Goal: Task Accomplishment & Management: Manage account settings

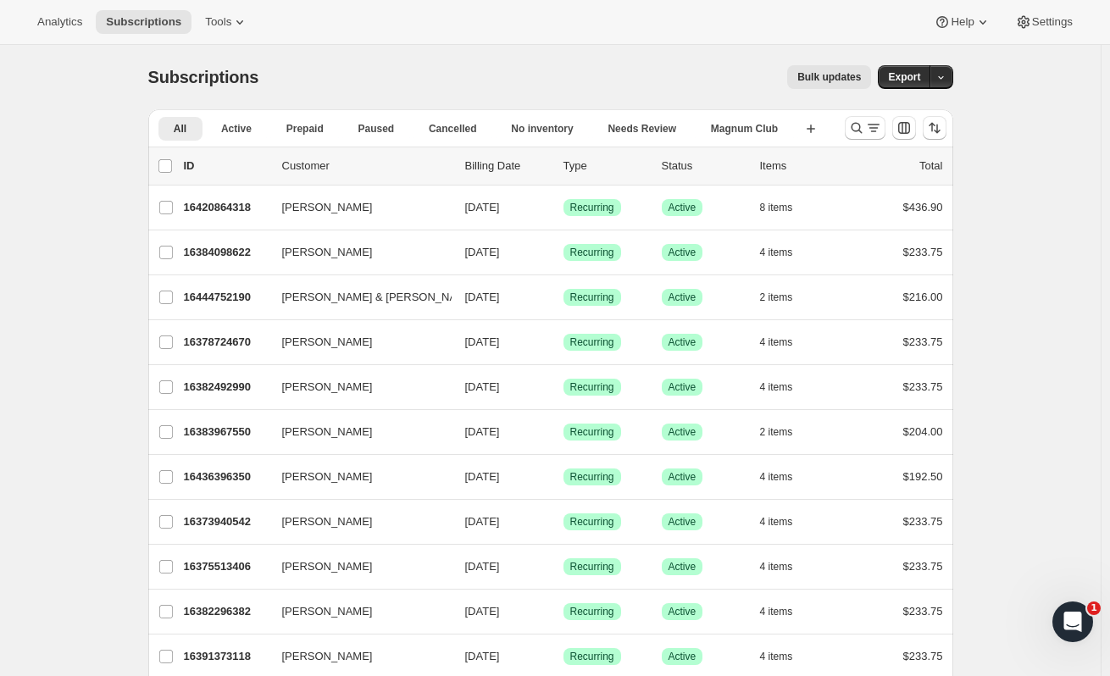
click at [871, 127] on icon "Search and filter results" at bounding box center [873, 127] width 17 height 17
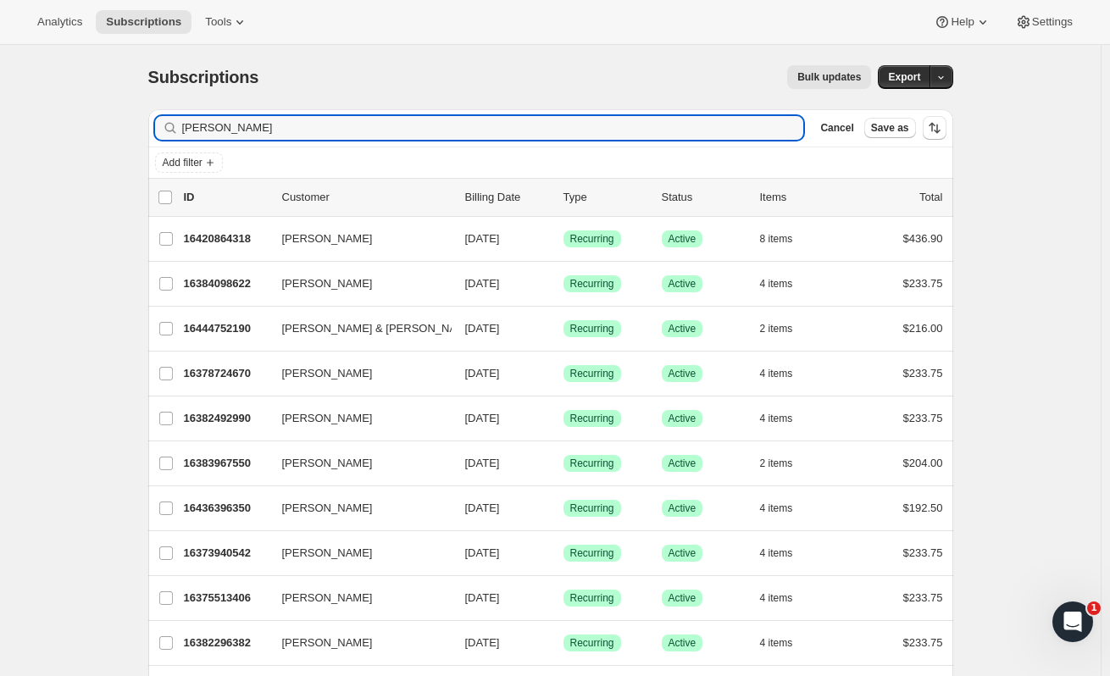
type input "jon bone"
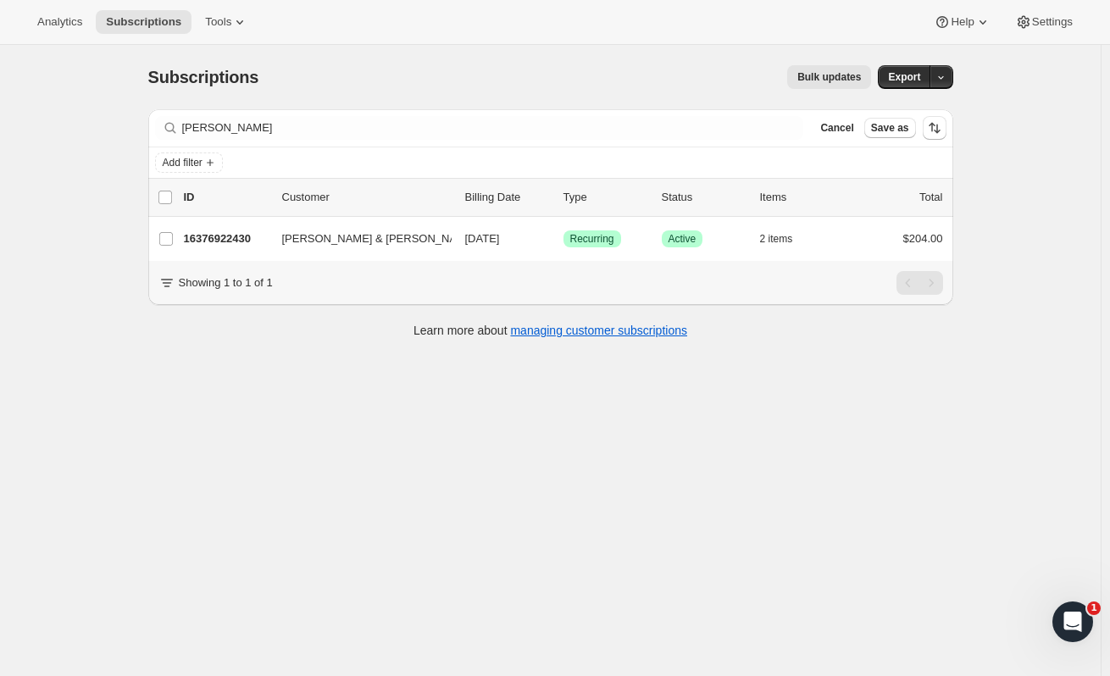
click at [246, 233] on p "16376922430" at bounding box center [226, 238] width 85 height 17
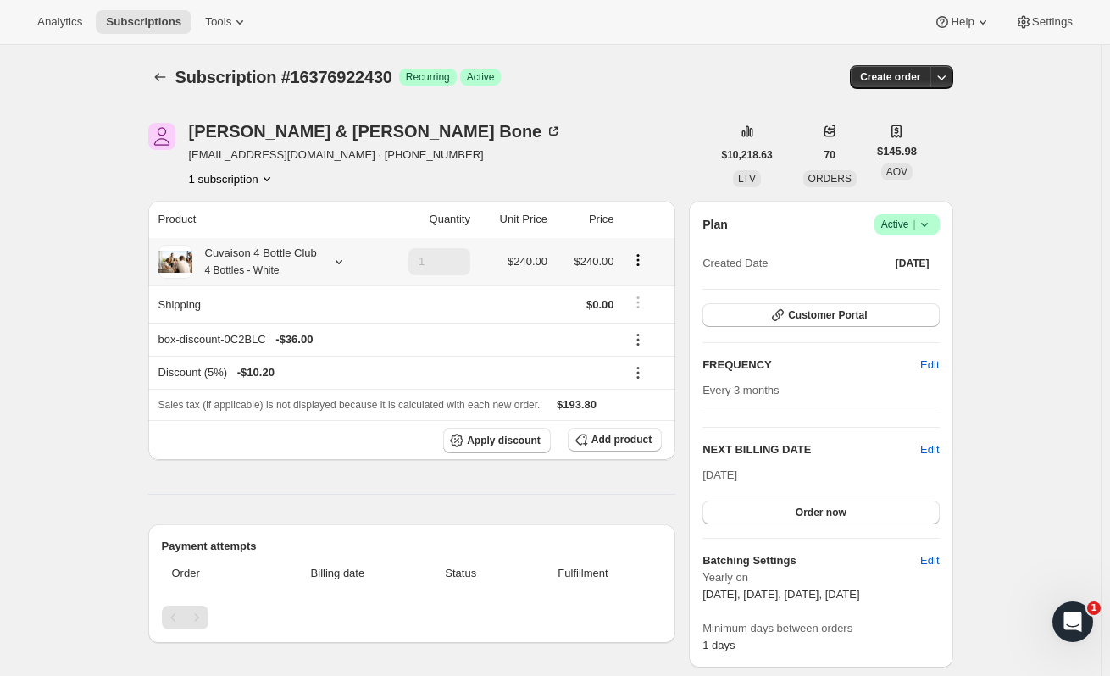
click at [342, 261] on icon at bounding box center [338, 262] width 7 height 4
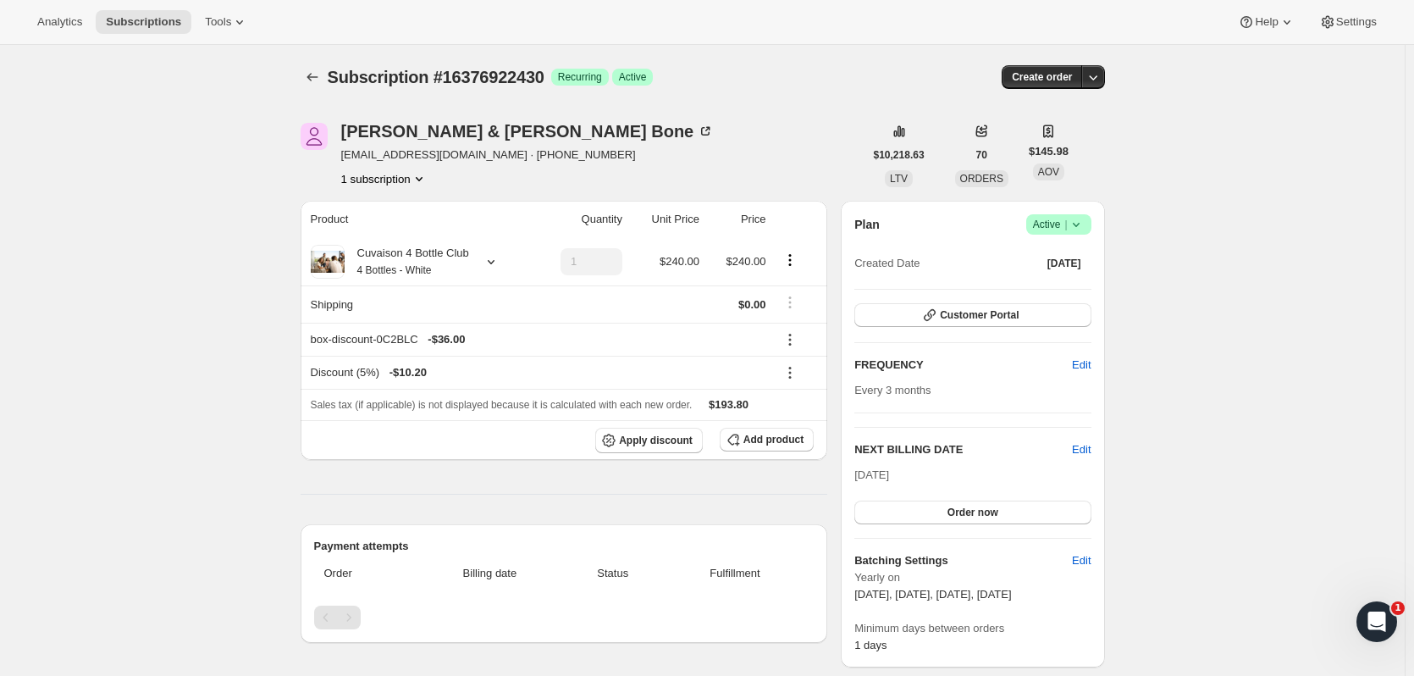
click at [132, 25] on span "Subscriptions" at bounding box center [143, 22] width 75 height 14
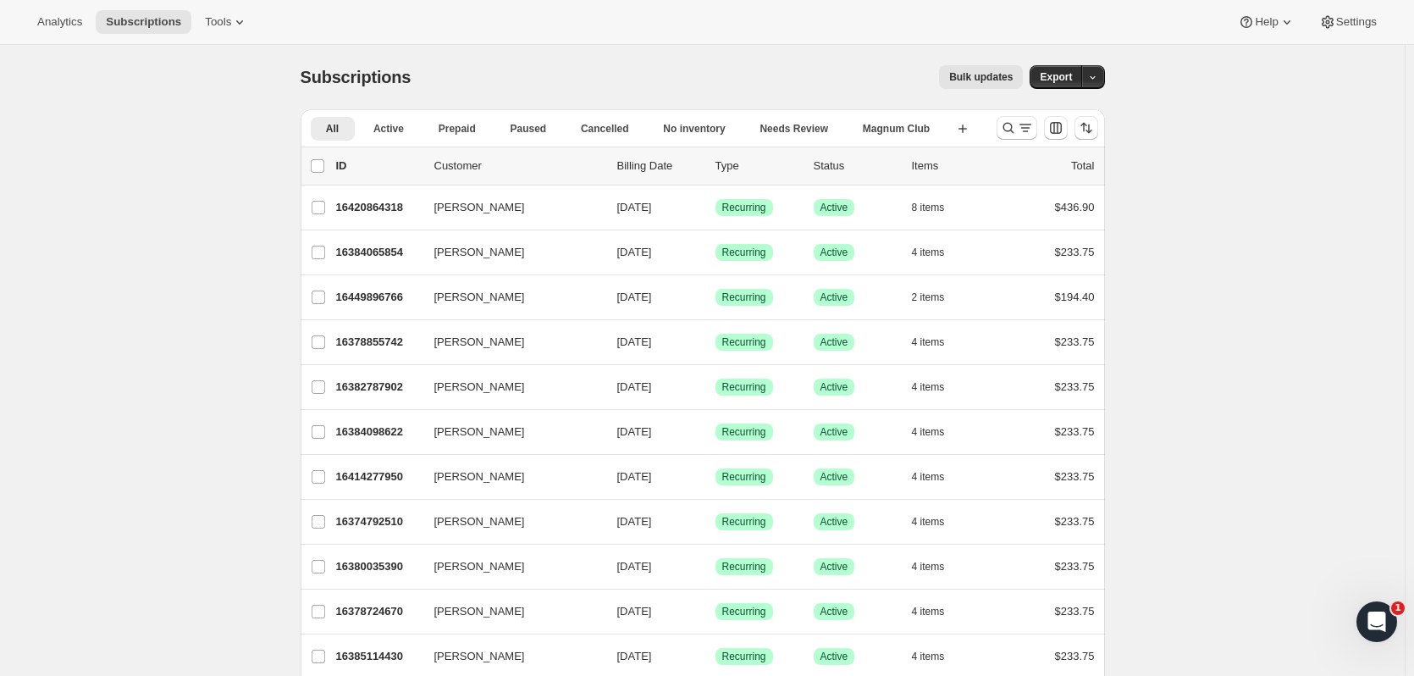
click at [137, 19] on span "Subscriptions" at bounding box center [143, 22] width 75 height 14
click at [1006, 125] on icon "Search and filter results" at bounding box center [1008, 127] width 17 height 17
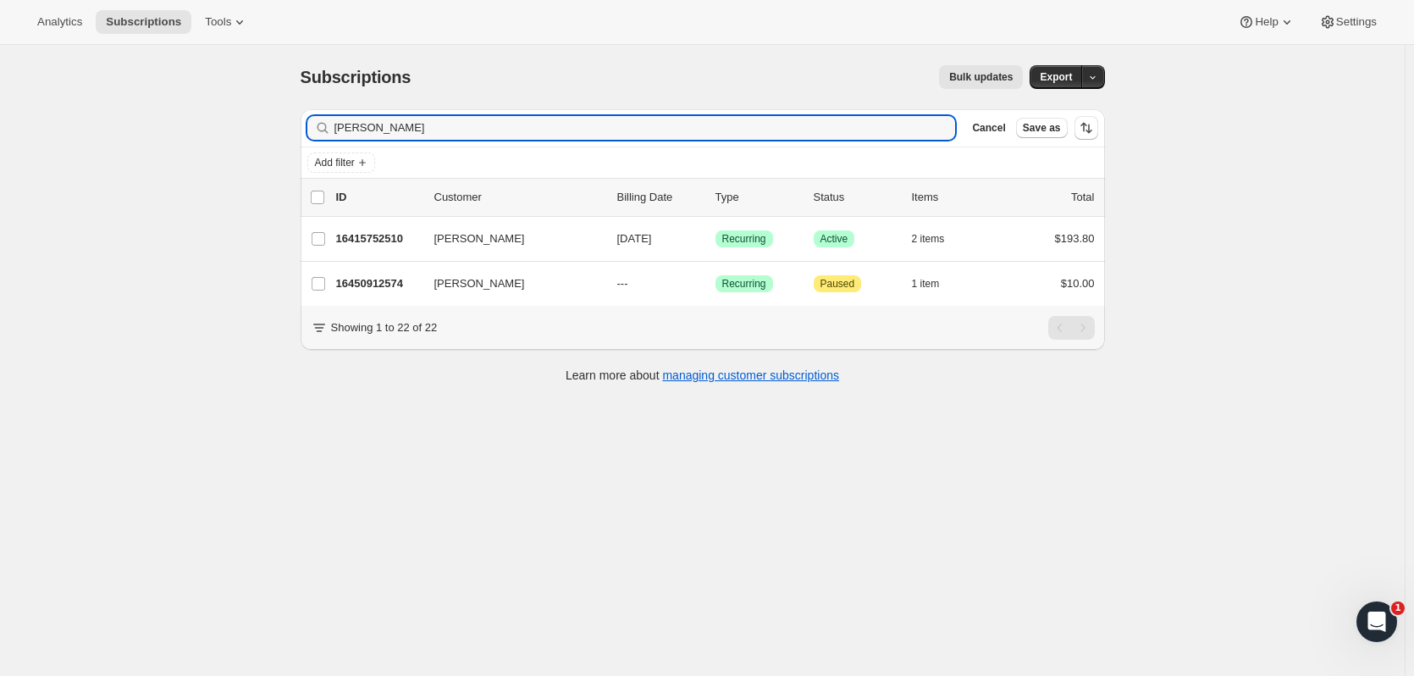
type input "mary mc"
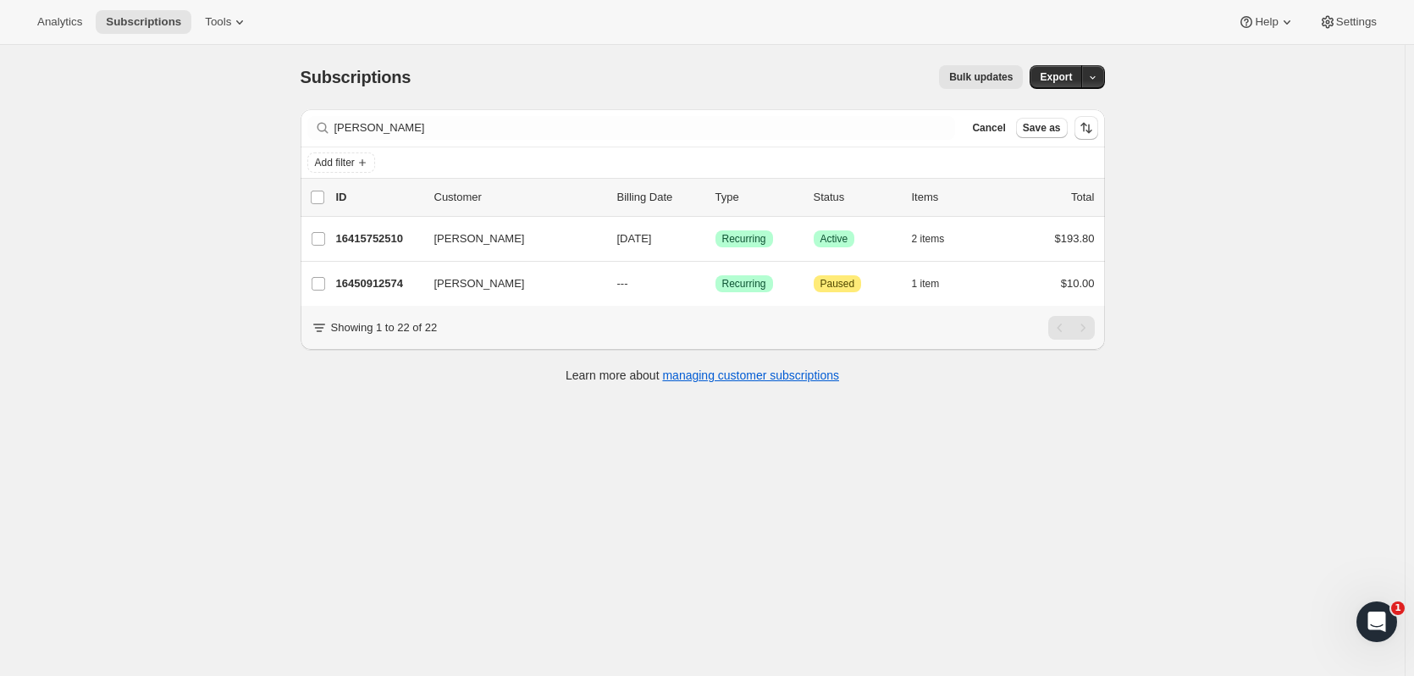
click at [389, 237] on p "16415752510" at bounding box center [378, 238] width 85 height 17
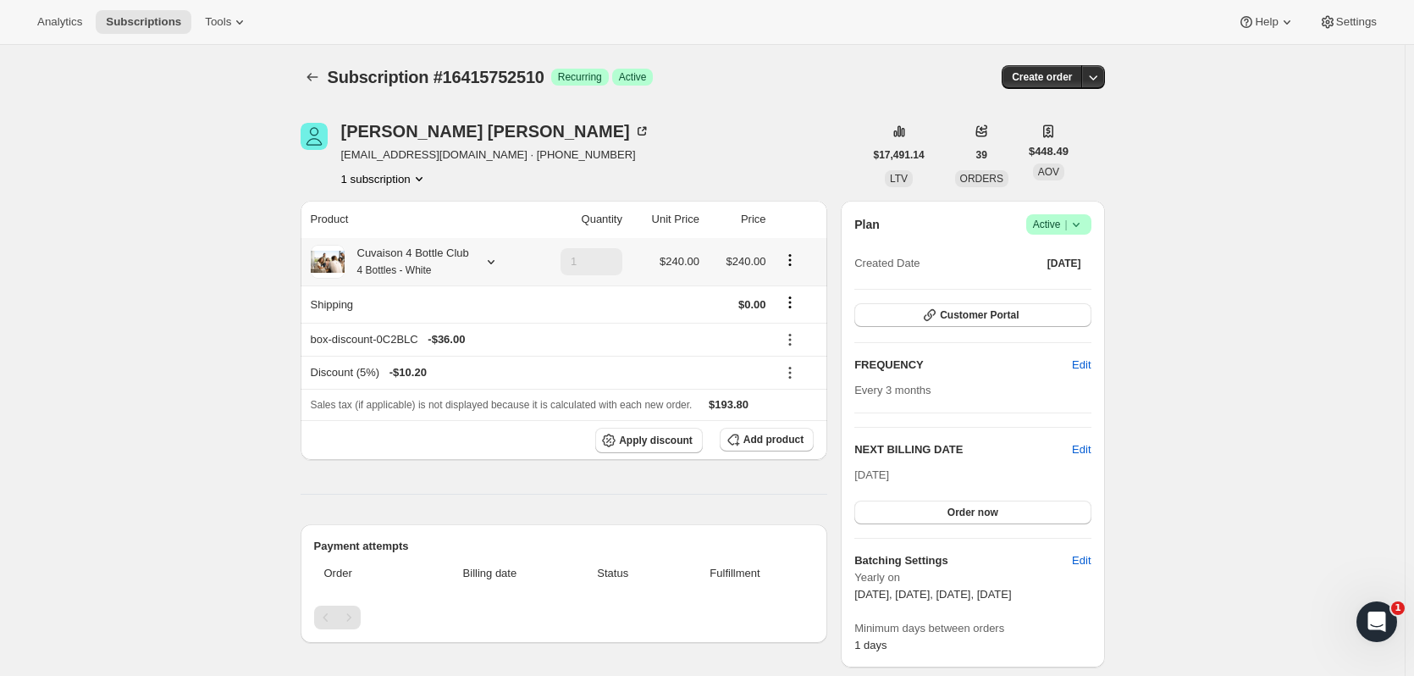
click at [487, 257] on icon at bounding box center [491, 261] width 17 height 17
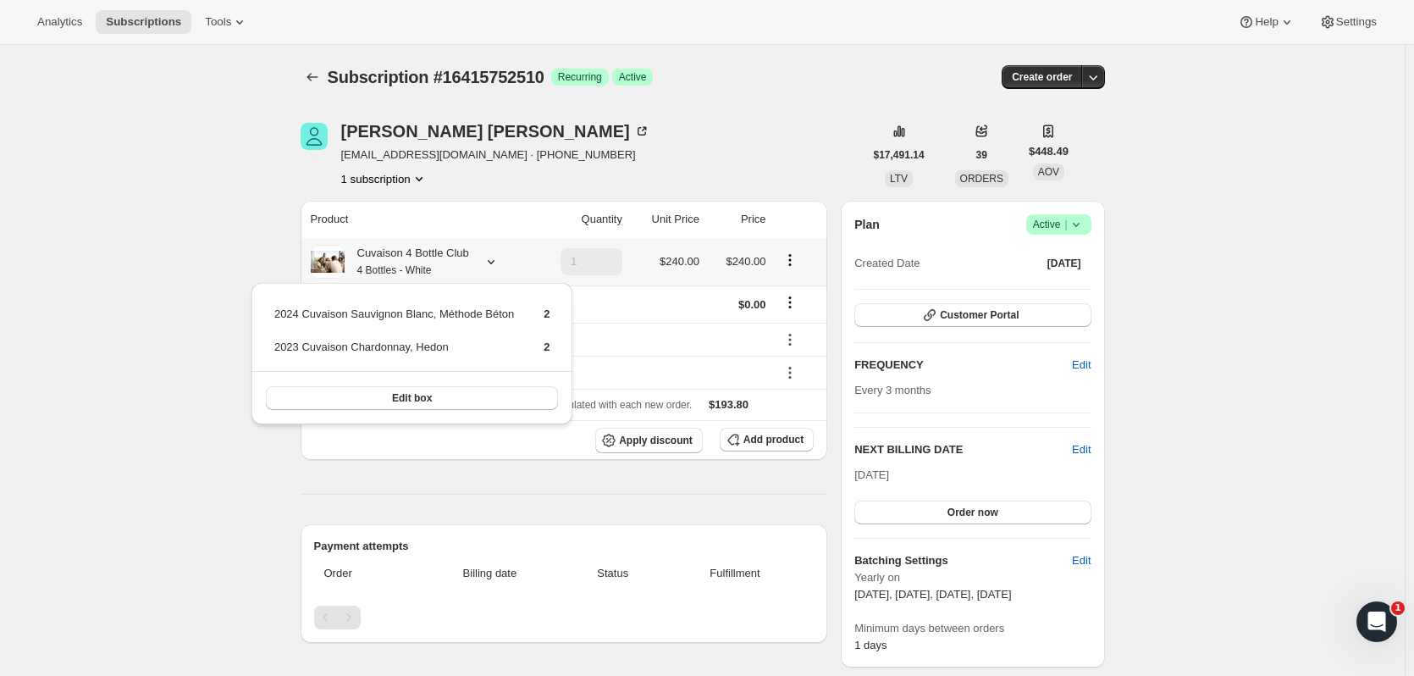
click at [509, 394] on button "Edit box" at bounding box center [412, 398] width 293 height 24
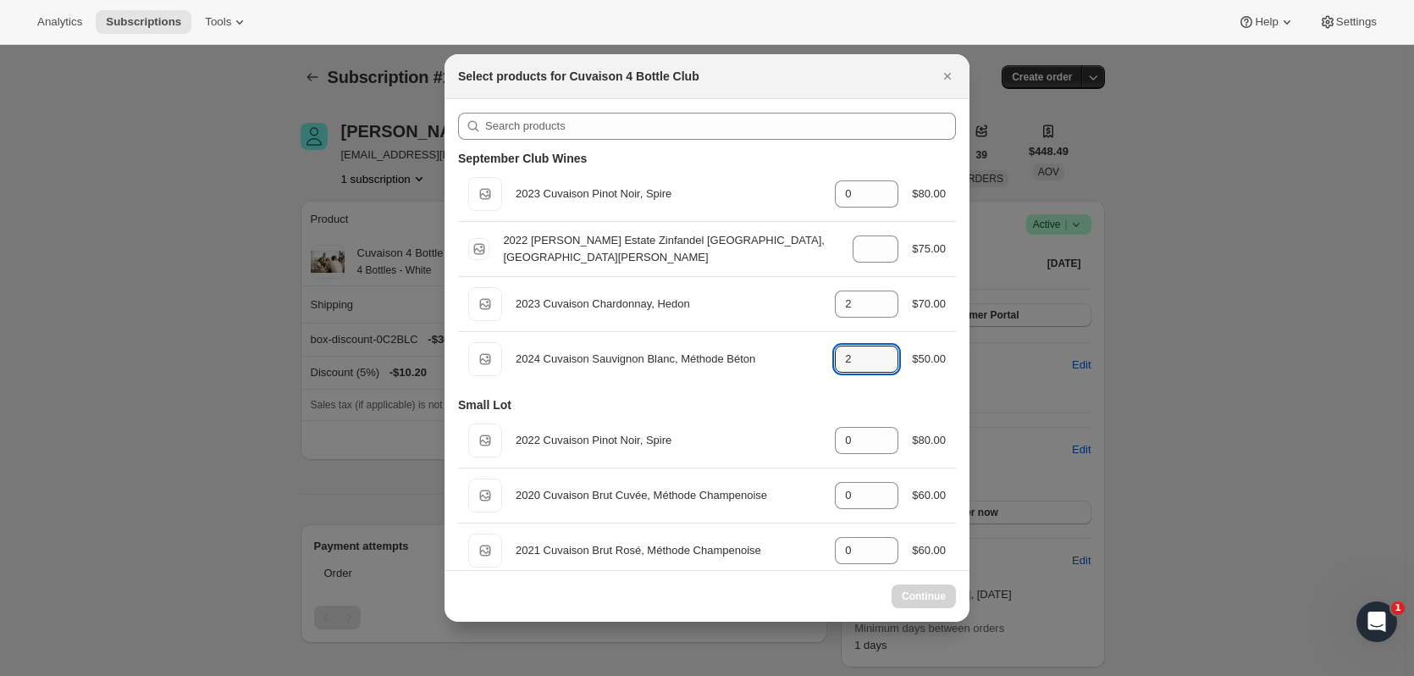
click at [883, 359] on icon ":rsj:" at bounding box center [885, 364] width 17 height 17
type input "2"
click at [873, 285] on div "Default Title 2023 Cuvaison Chardonnay, Hedon gid://shopify/ProductVariant/5216…" at bounding box center [707, 304] width 498 height 54
click at [877, 294] on icon ":rsj:" at bounding box center [885, 299] width 17 height 17
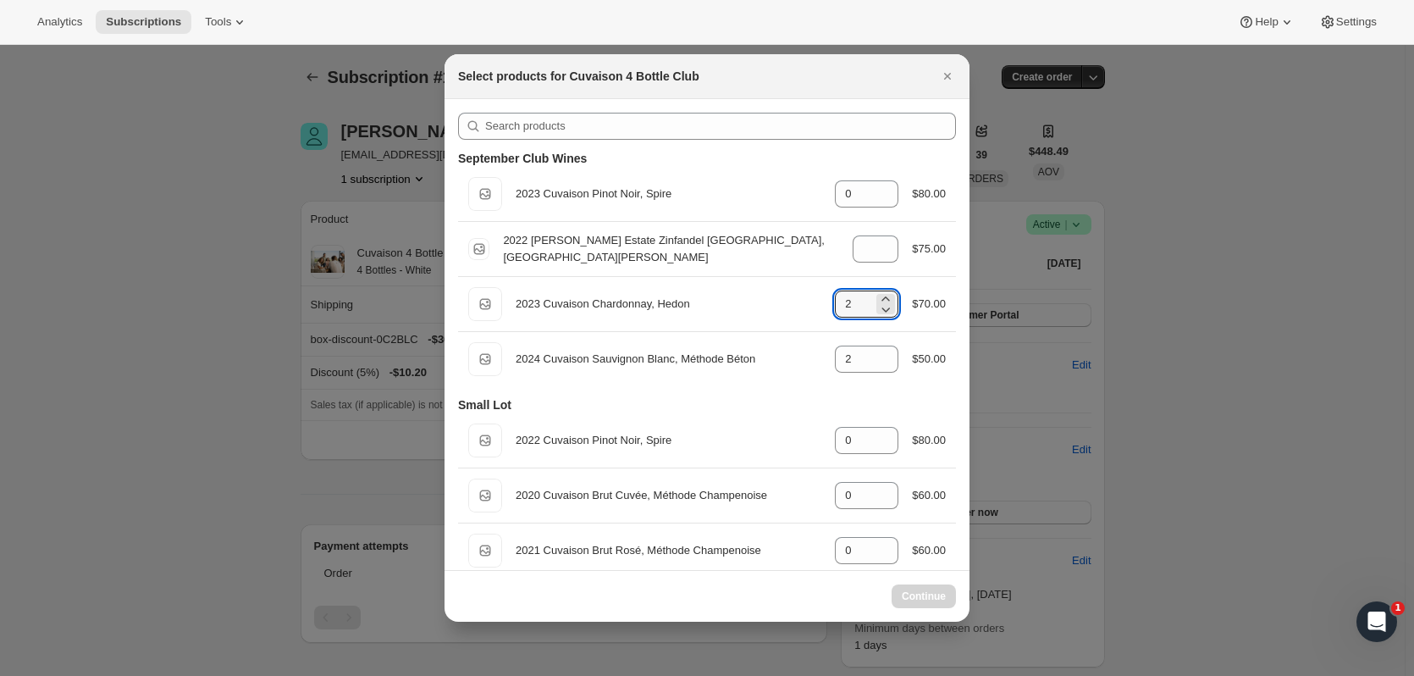
click at [877, 294] on icon ":rsj:" at bounding box center [885, 299] width 17 height 17
type input "2"
select select "gid://shopify/ProductVariant/52115221807422"
click at [877, 294] on icon ":rsj:" at bounding box center [885, 299] width 17 height 17
type input "3"
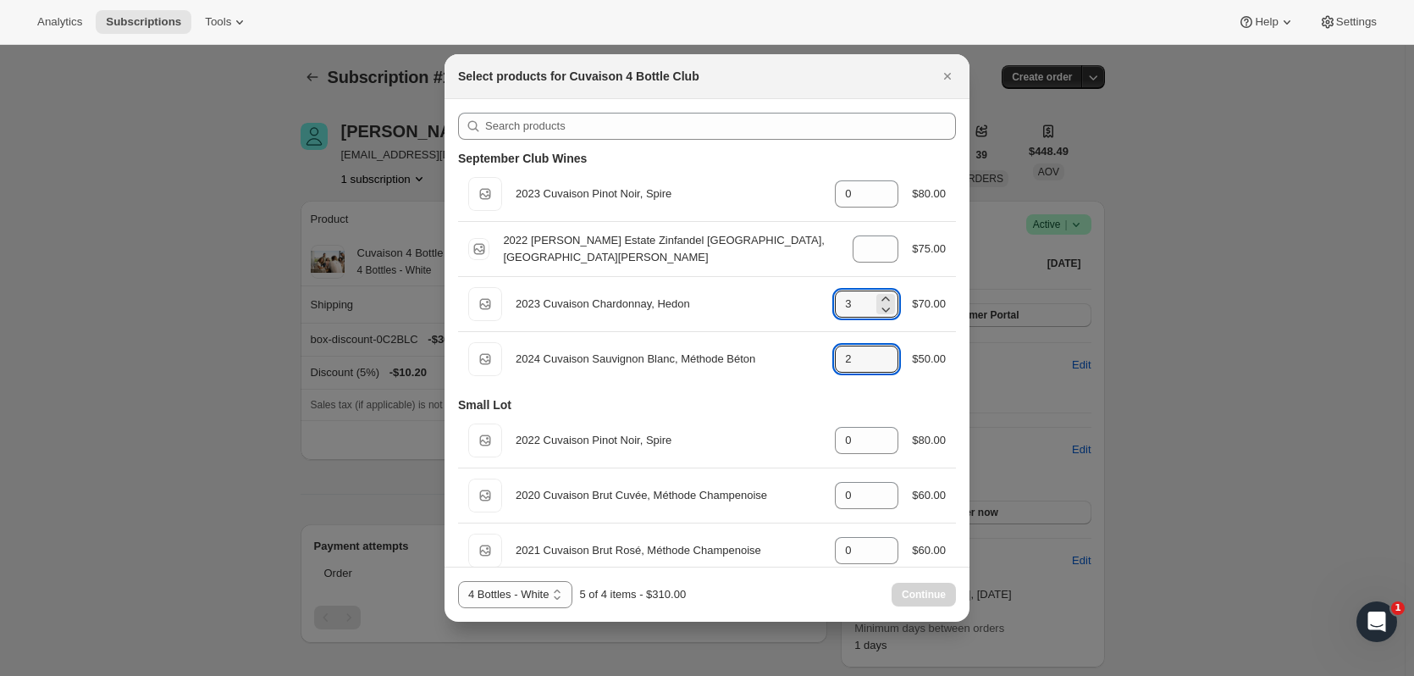
click at [877, 368] on icon ":rsj:" at bounding box center [885, 364] width 17 height 17
type input "0"
click at [882, 291] on icon ":rsj:" at bounding box center [885, 299] width 17 height 17
type input "4"
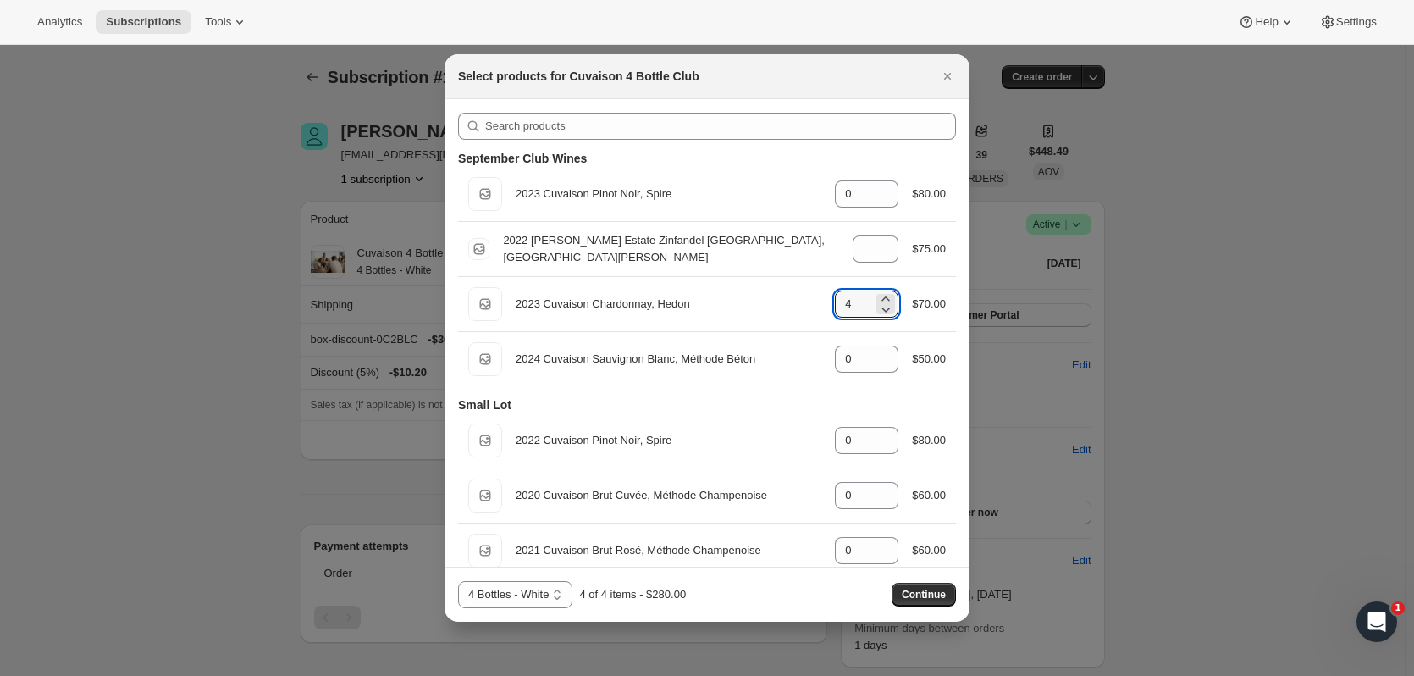
click at [923, 590] on span "Continue" at bounding box center [924, 595] width 44 height 14
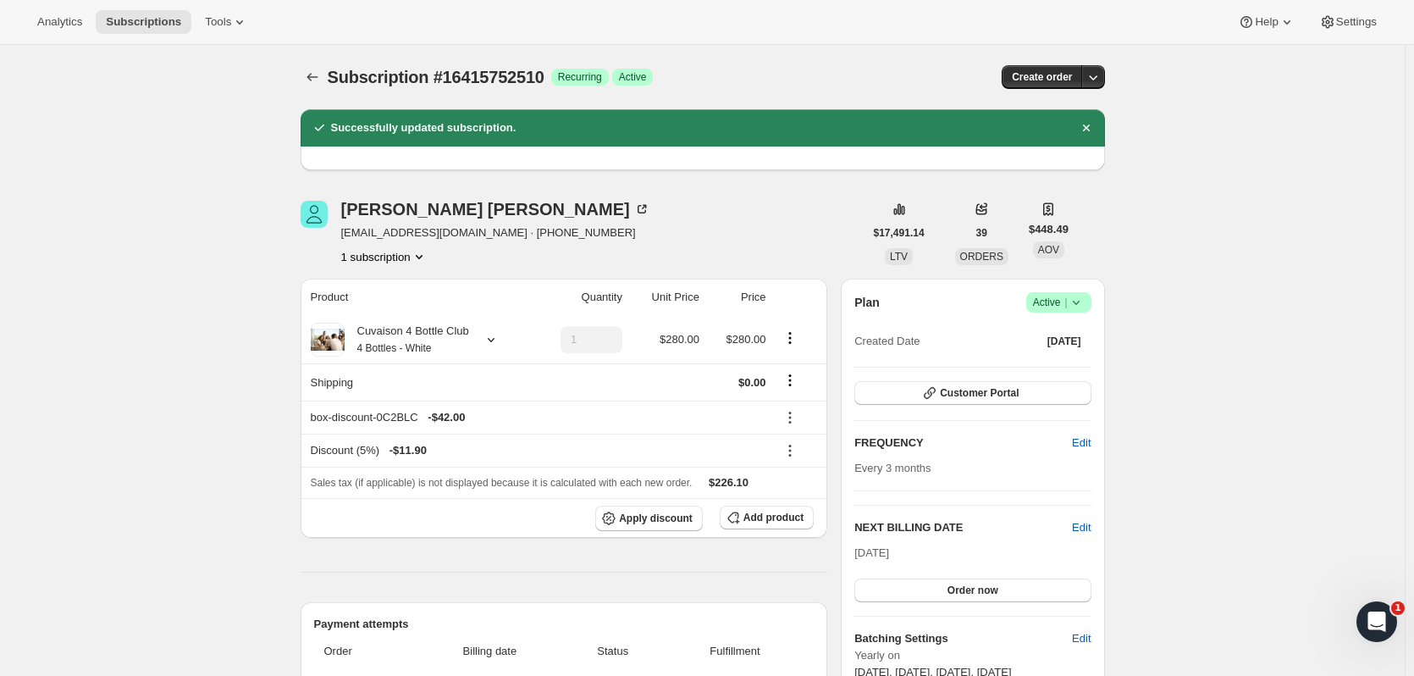
click at [158, 20] on span "Subscriptions" at bounding box center [143, 22] width 75 height 14
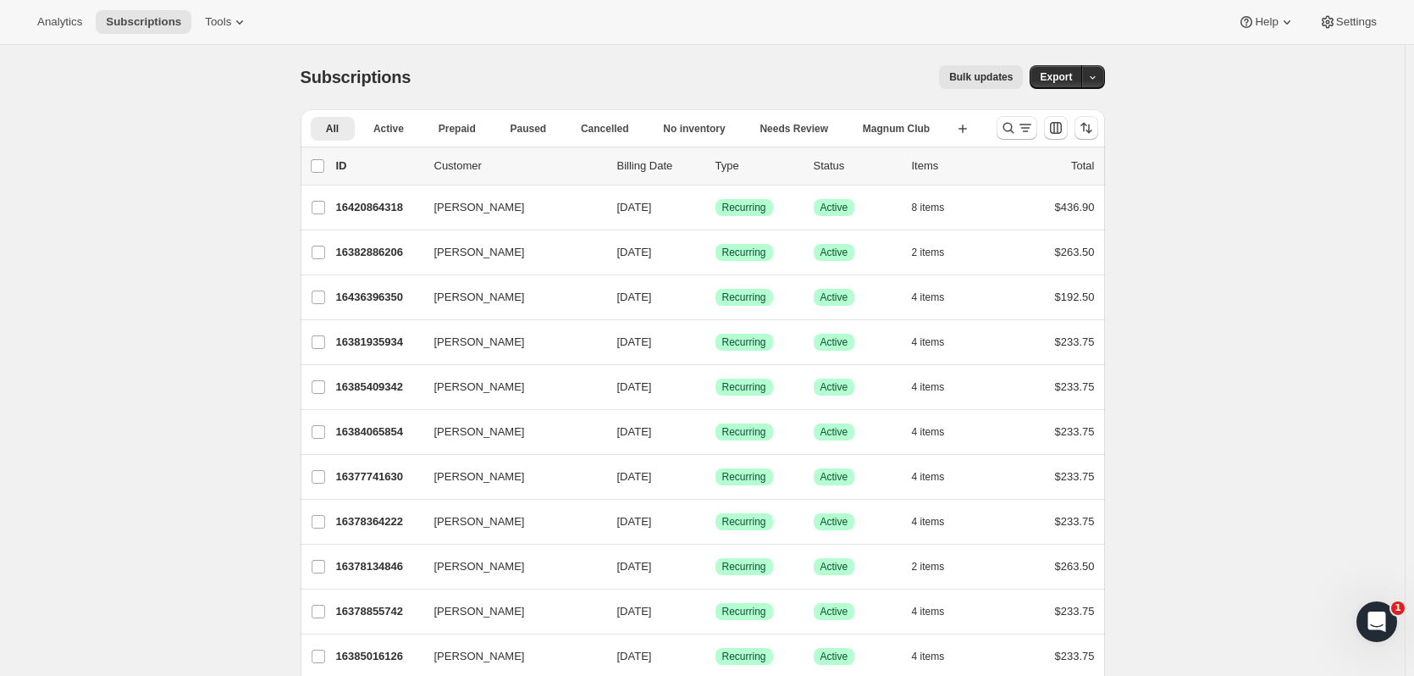
click at [1005, 125] on icon "Search and filter results" at bounding box center [1008, 127] width 17 height 17
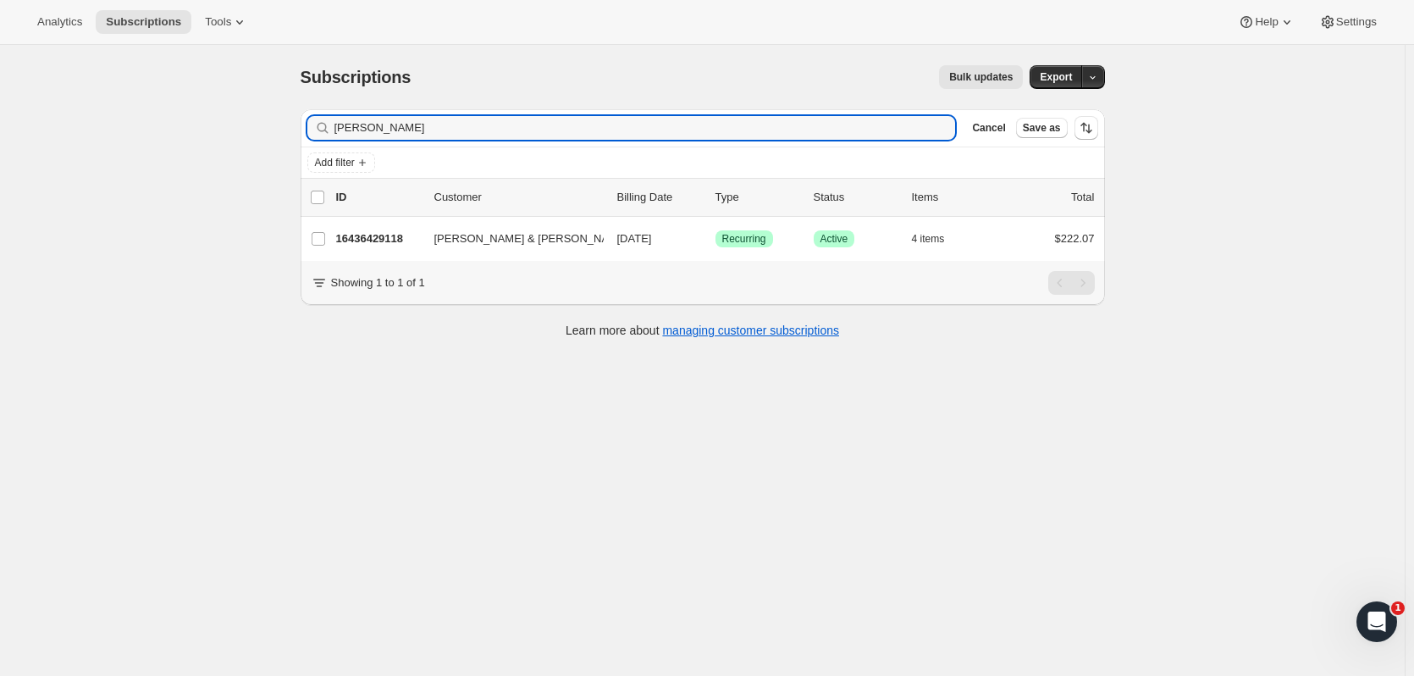
type input "tambe"
click at [409, 234] on p "16436429118" at bounding box center [378, 238] width 85 height 17
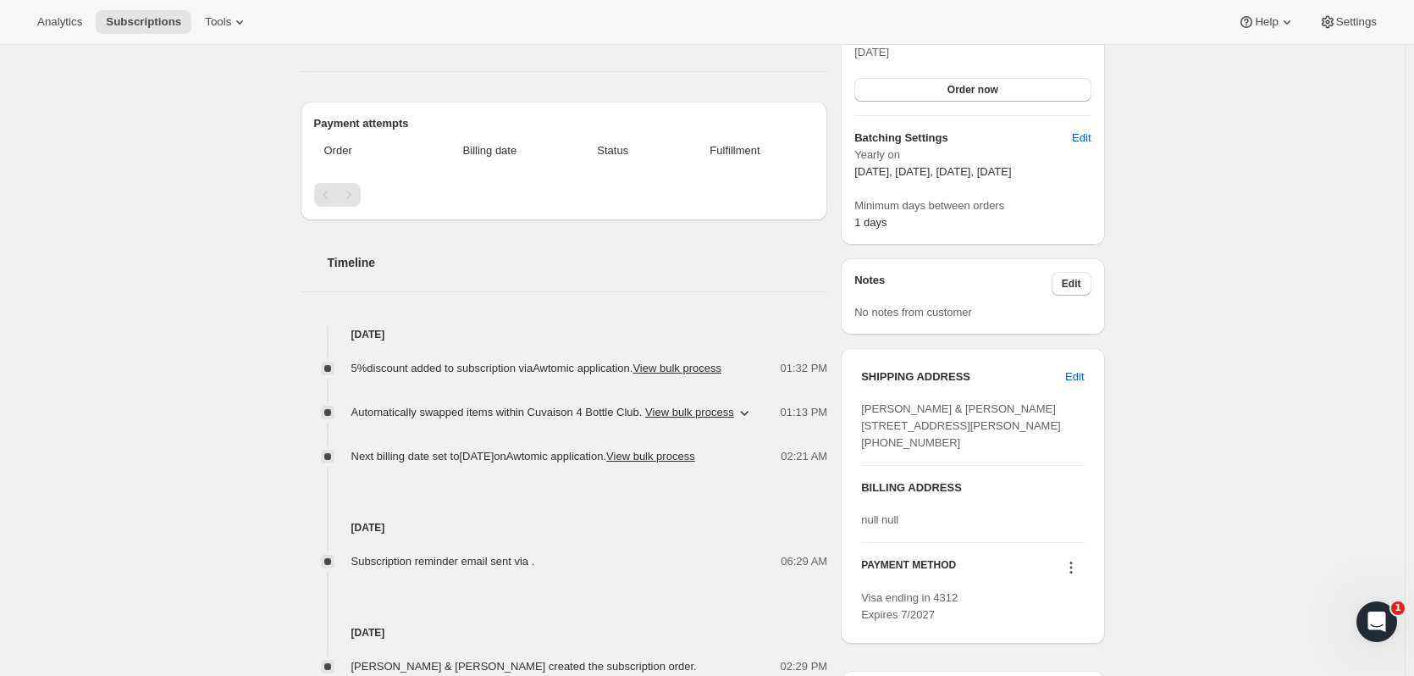
scroll to position [434, 0]
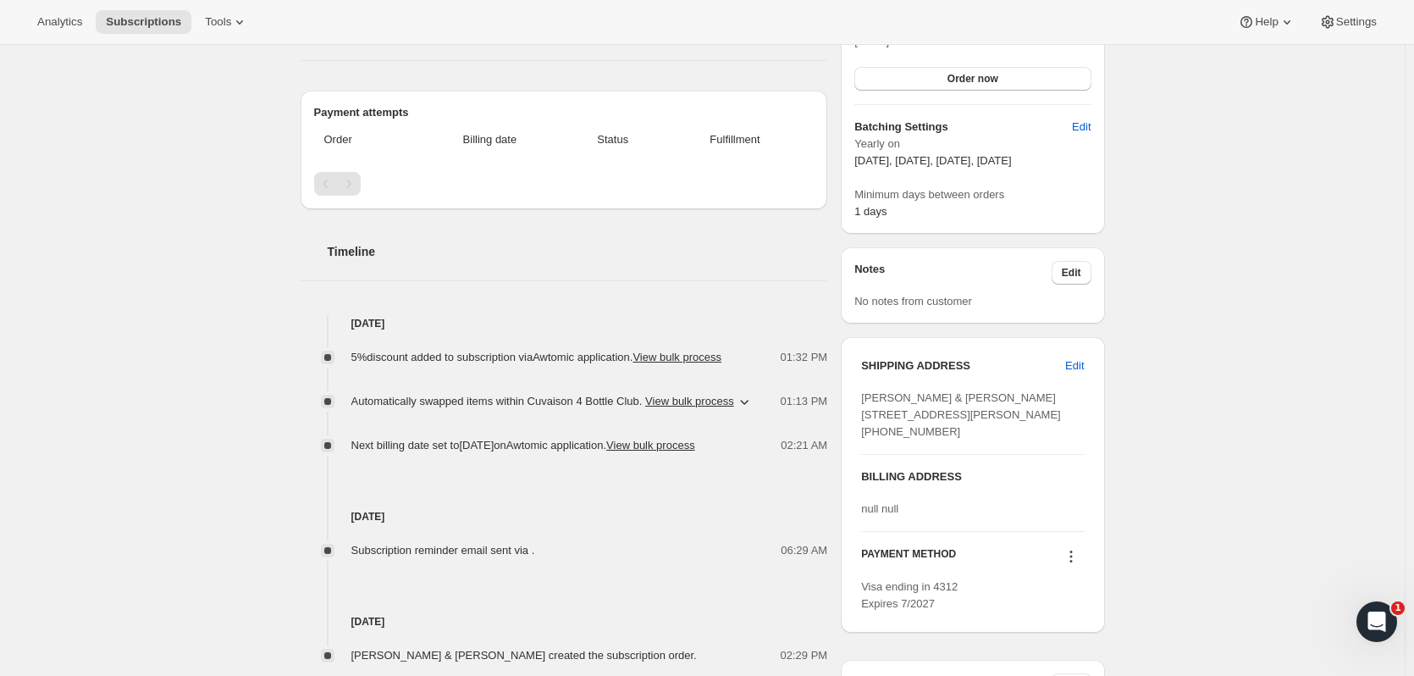
click at [138, 32] on button "Subscriptions" at bounding box center [144, 22] width 96 height 24
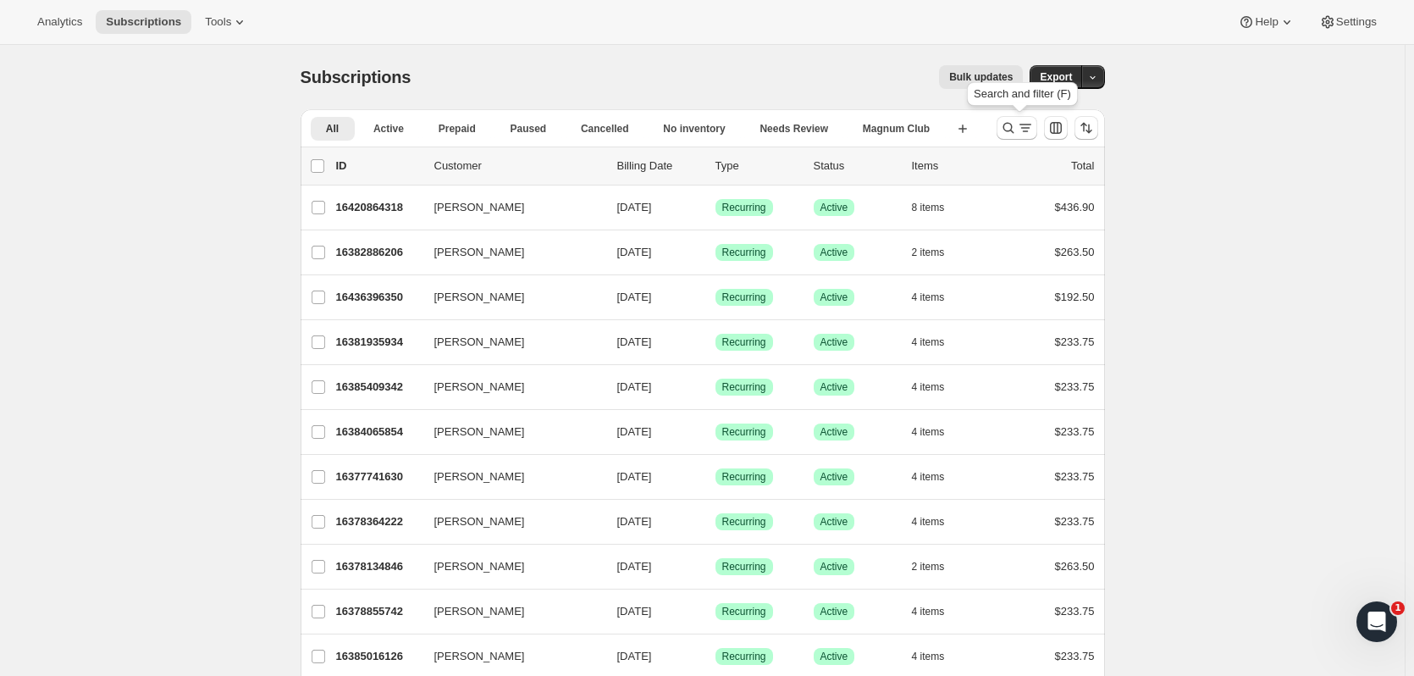
click at [1010, 127] on icon "Search and filter results" at bounding box center [1008, 127] width 17 height 17
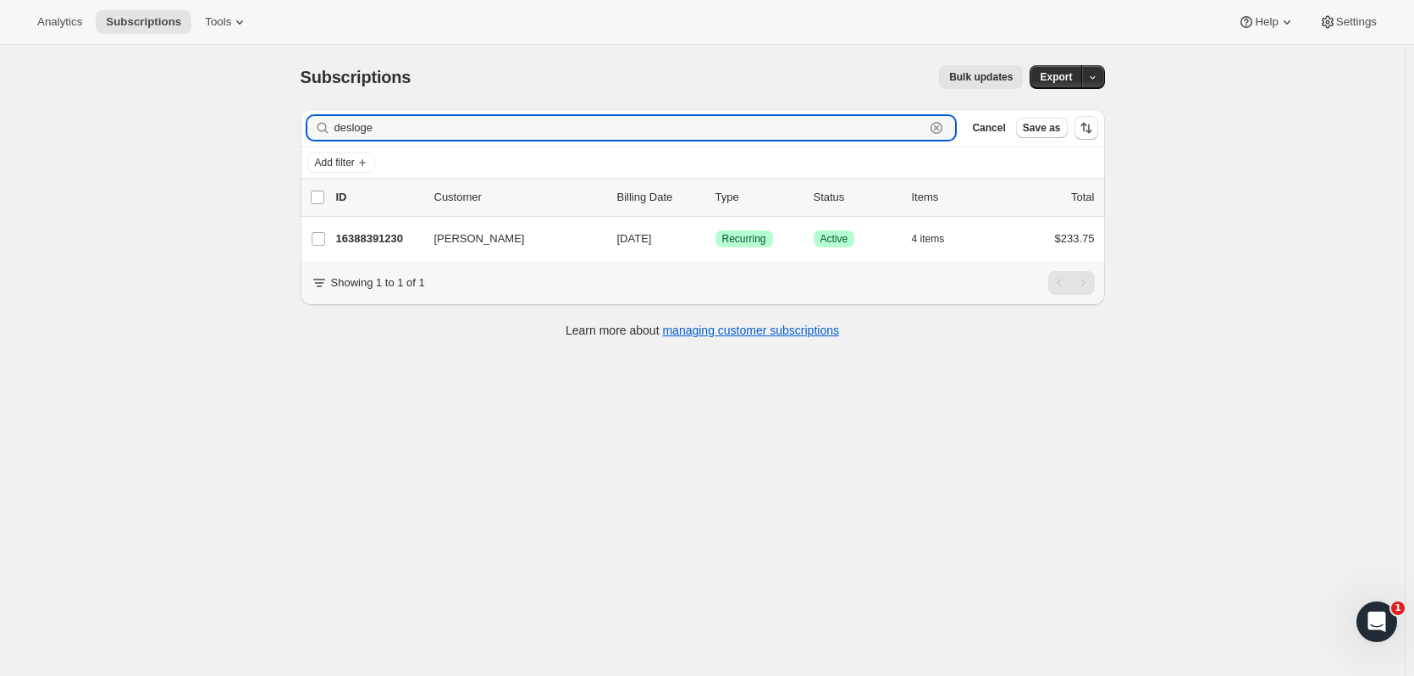
type input "desloge"
click at [379, 237] on p "16388391230" at bounding box center [378, 238] width 85 height 17
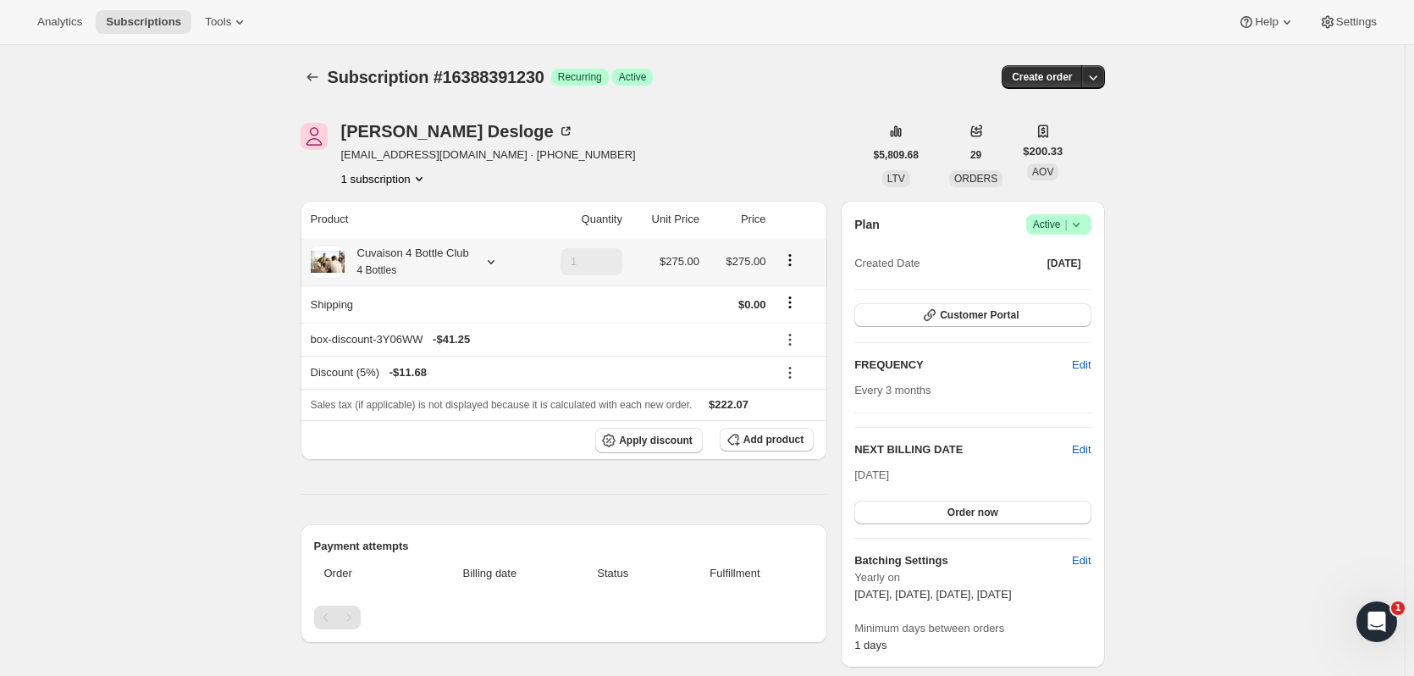
click at [488, 263] on icon at bounding box center [491, 261] width 17 height 17
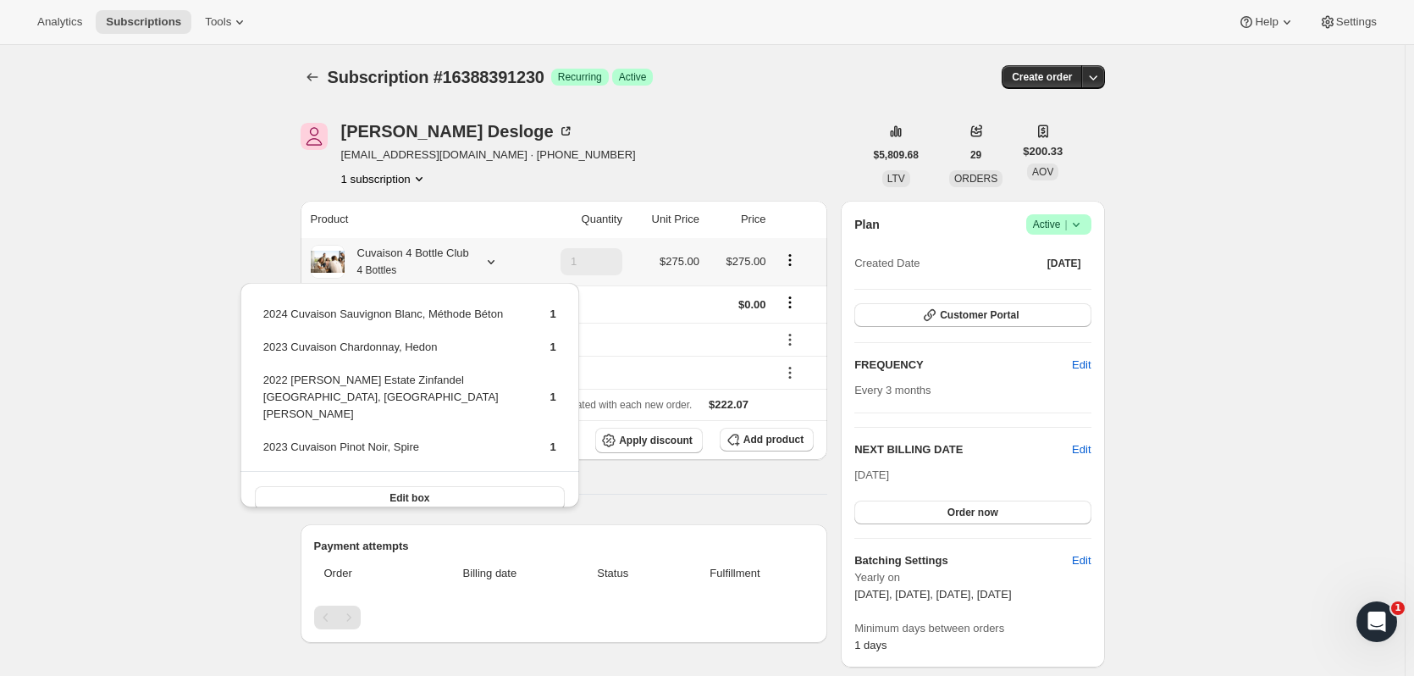
click at [463, 486] on button "Edit box" at bounding box center [410, 498] width 310 height 24
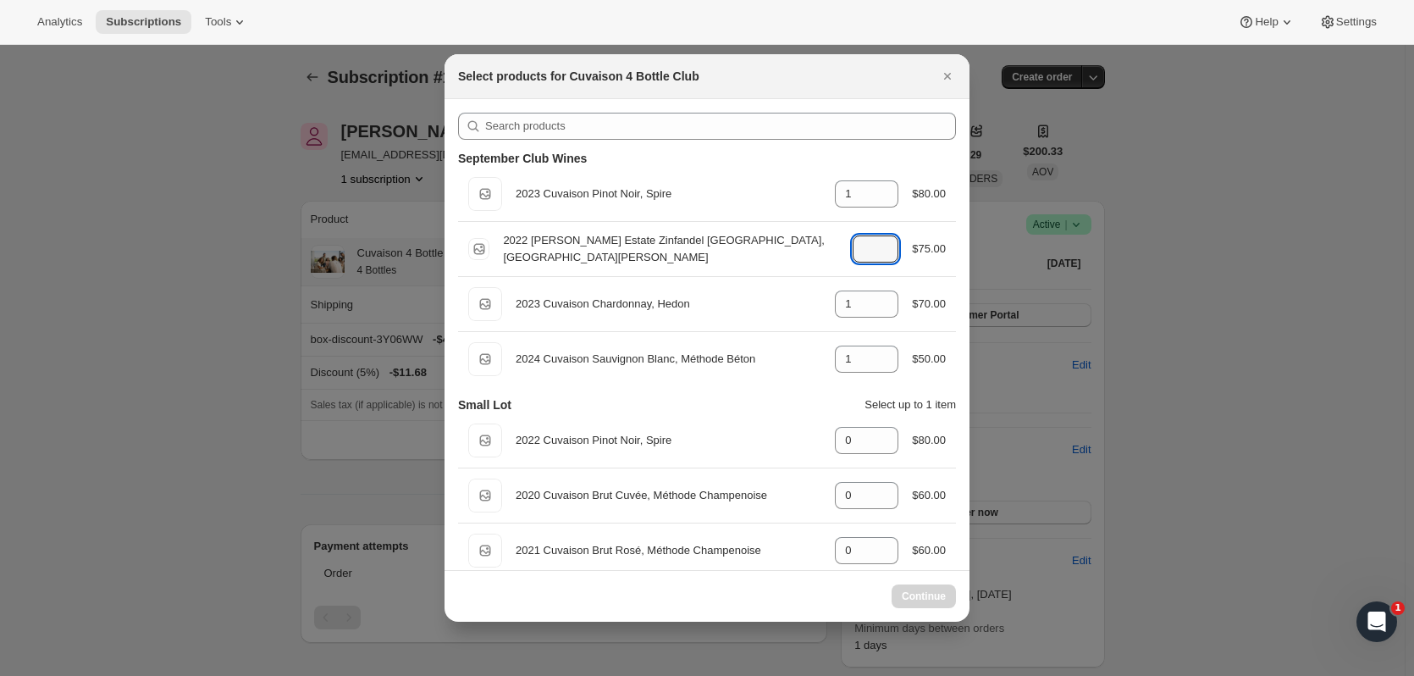
click at [883, 259] on icon ":r1tr:" at bounding box center [885, 254] width 17 height 17
click at [877, 255] on icon ":r1tr:" at bounding box center [885, 254] width 17 height 17
type input "0"
click at [877, 180] on icon ":r1tr:" at bounding box center [885, 188] width 17 height 17
type input "2"
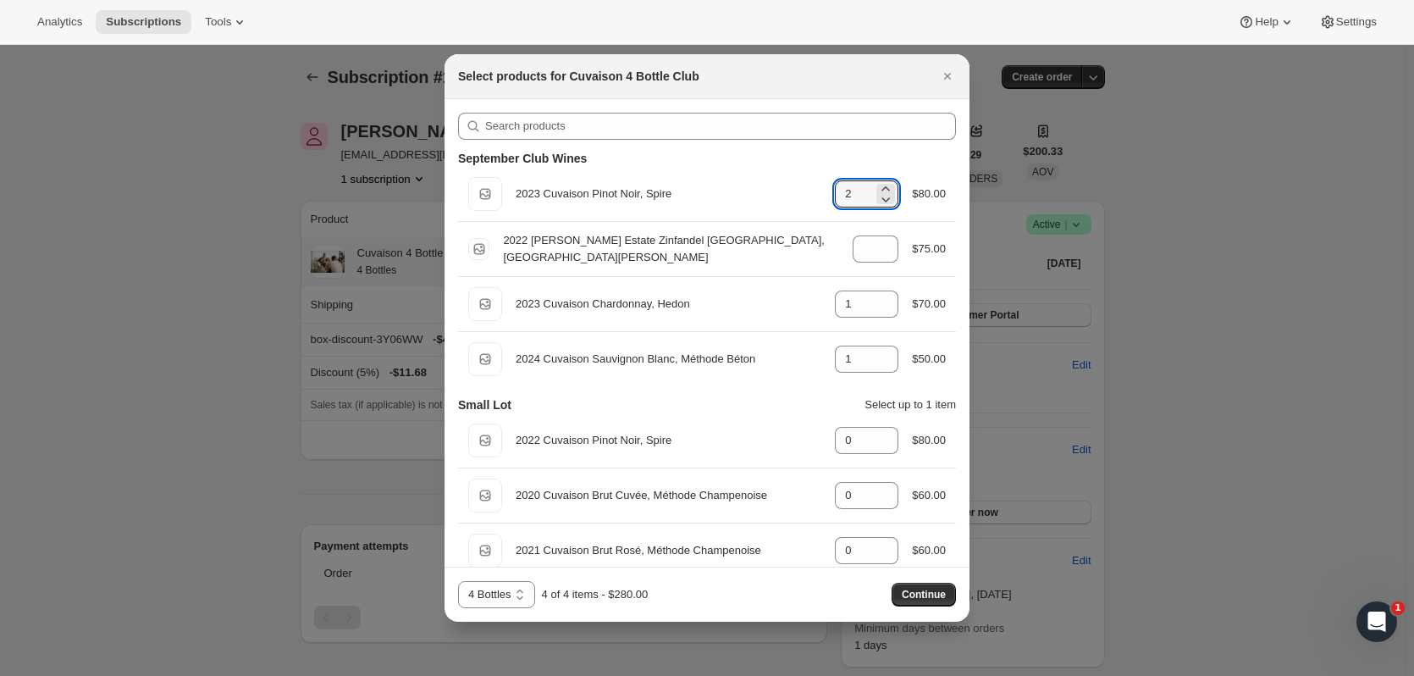
click at [922, 590] on span "Continue" at bounding box center [924, 595] width 44 height 14
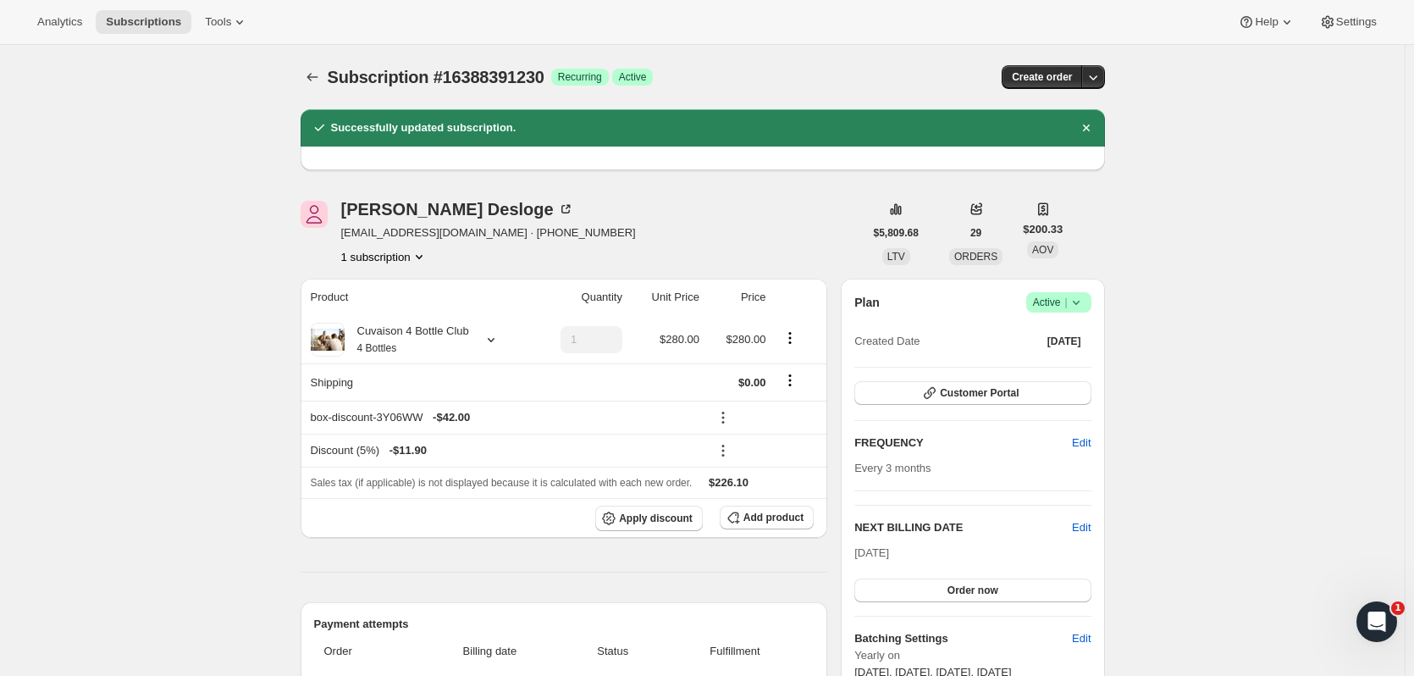
click at [136, 25] on span "Subscriptions" at bounding box center [143, 22] width 75 height 14
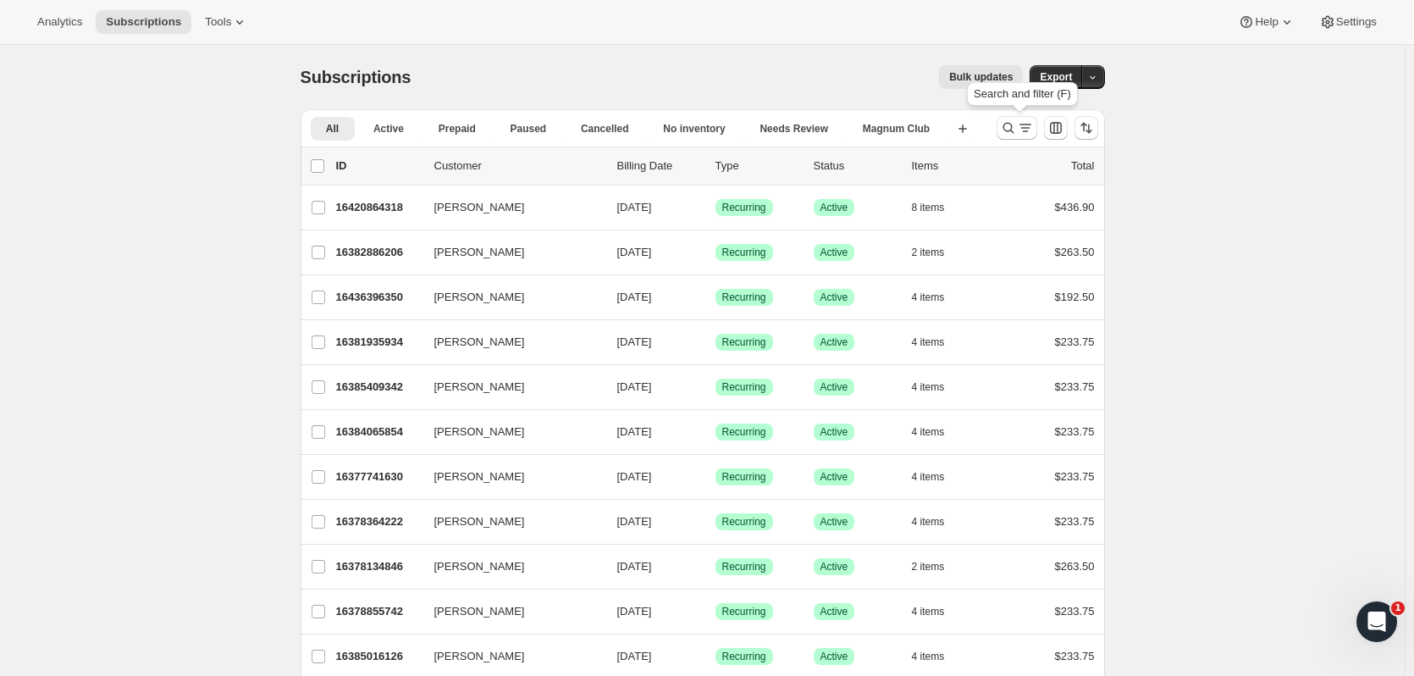
click at [1010, 126] on icon "Search and filter results" at bounding box center [1008, 127] width 17 height 17
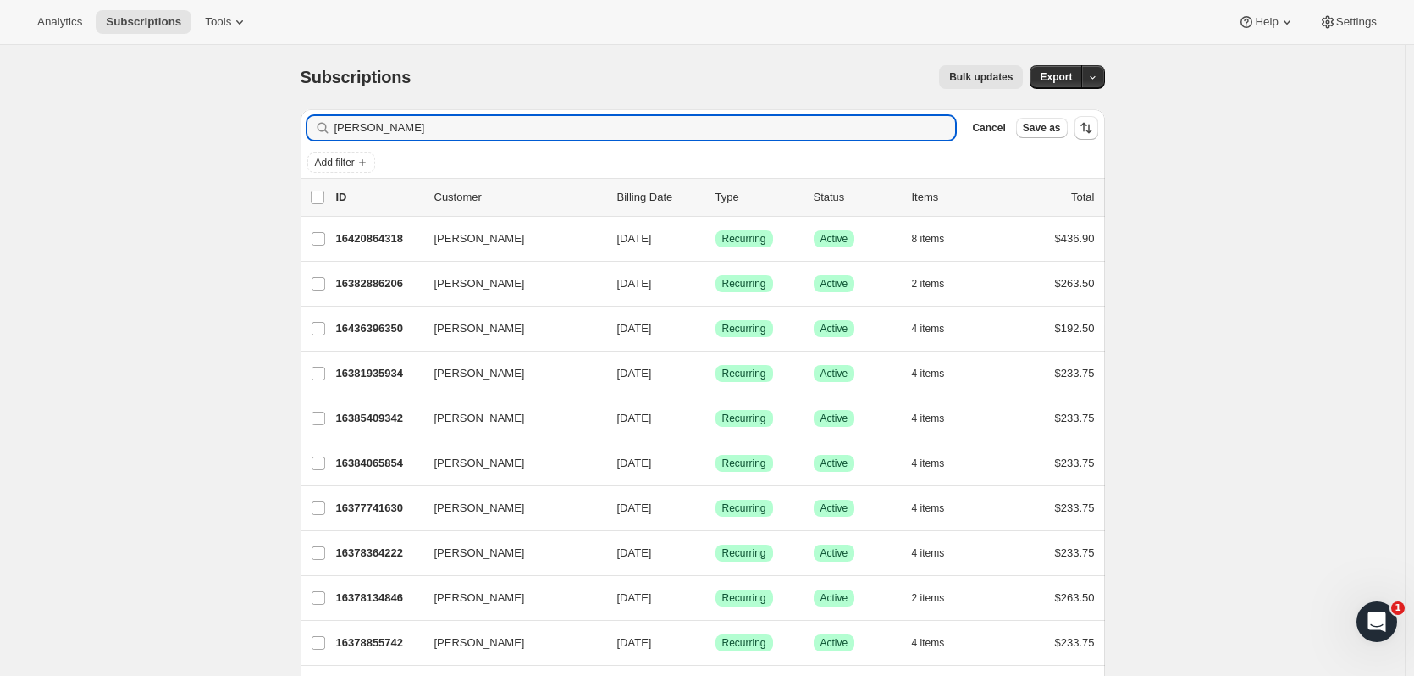
type input "william fore"
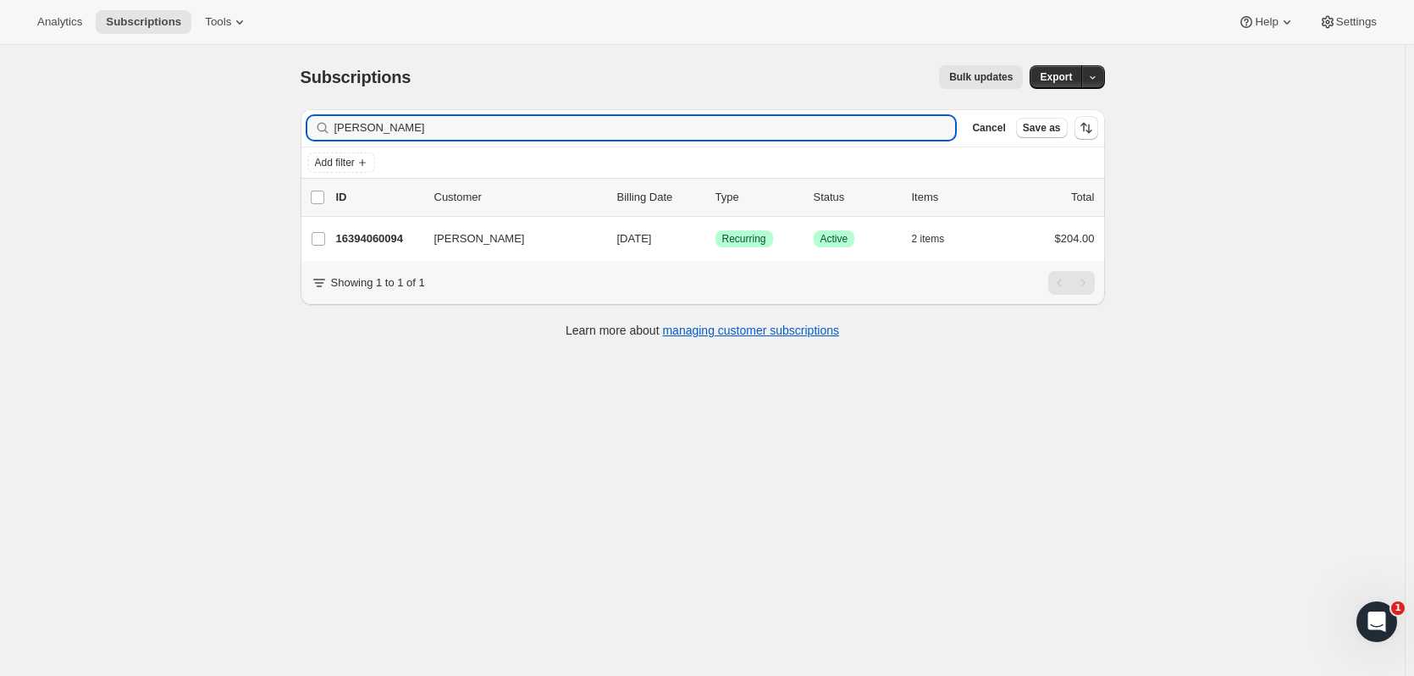
click at [402, 234] on p "16394060094" at bounding box center [378, 238] width 85 height 17
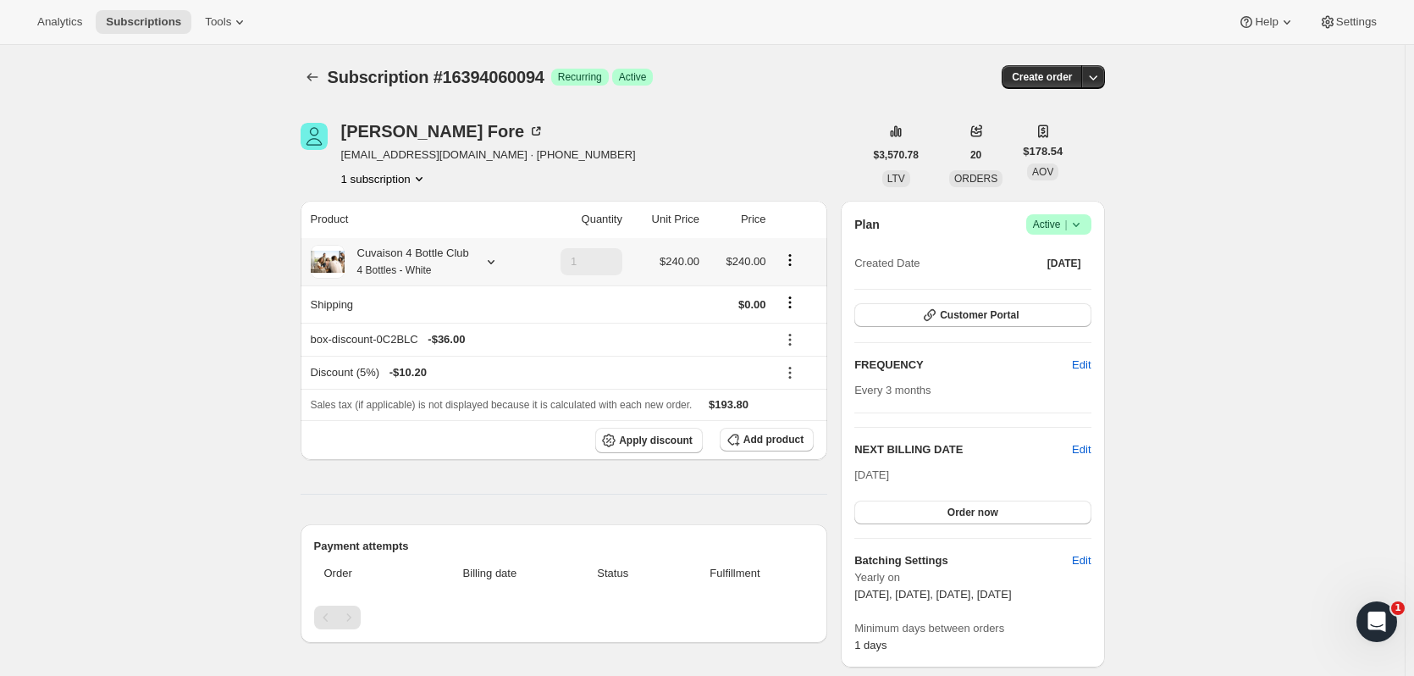
click at [493, 257] on icon at bounding box center [491, 261] width 17 height 17
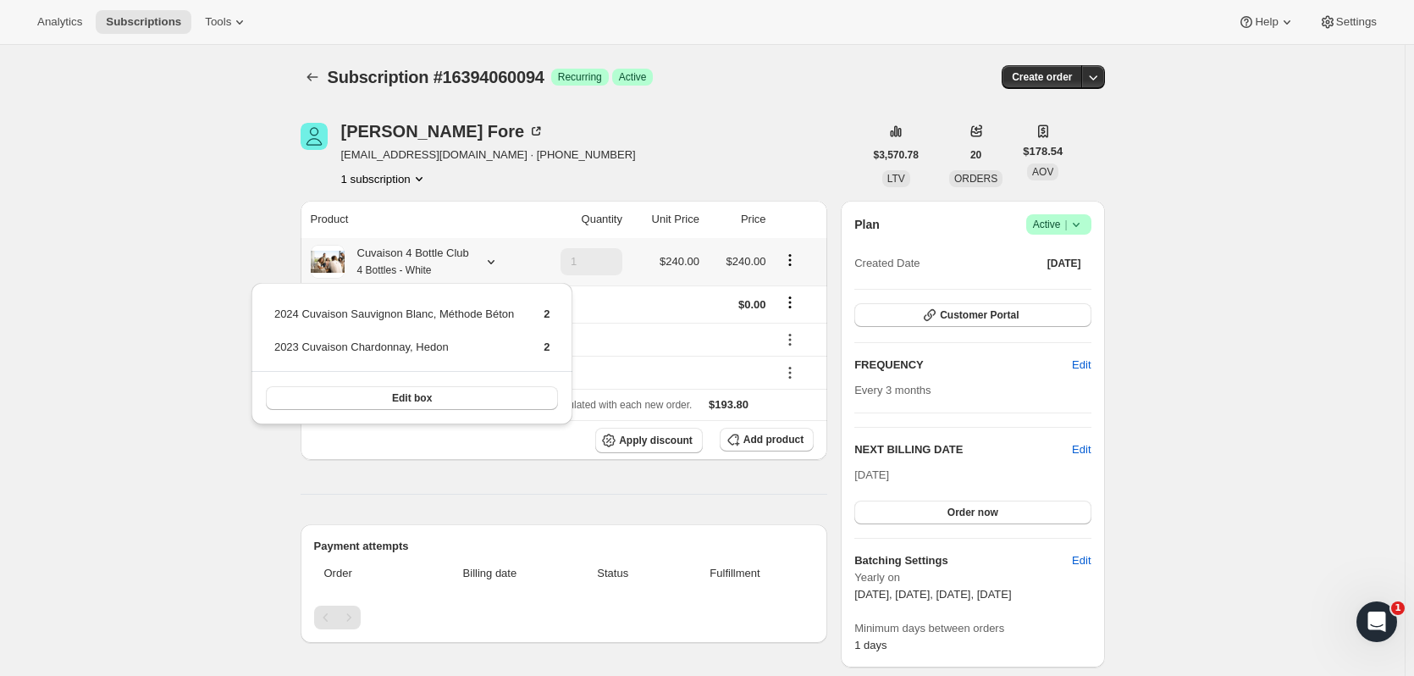
click at [501, 397] on button "Edit box" at bounding box center [412, 398] width 293 height 24
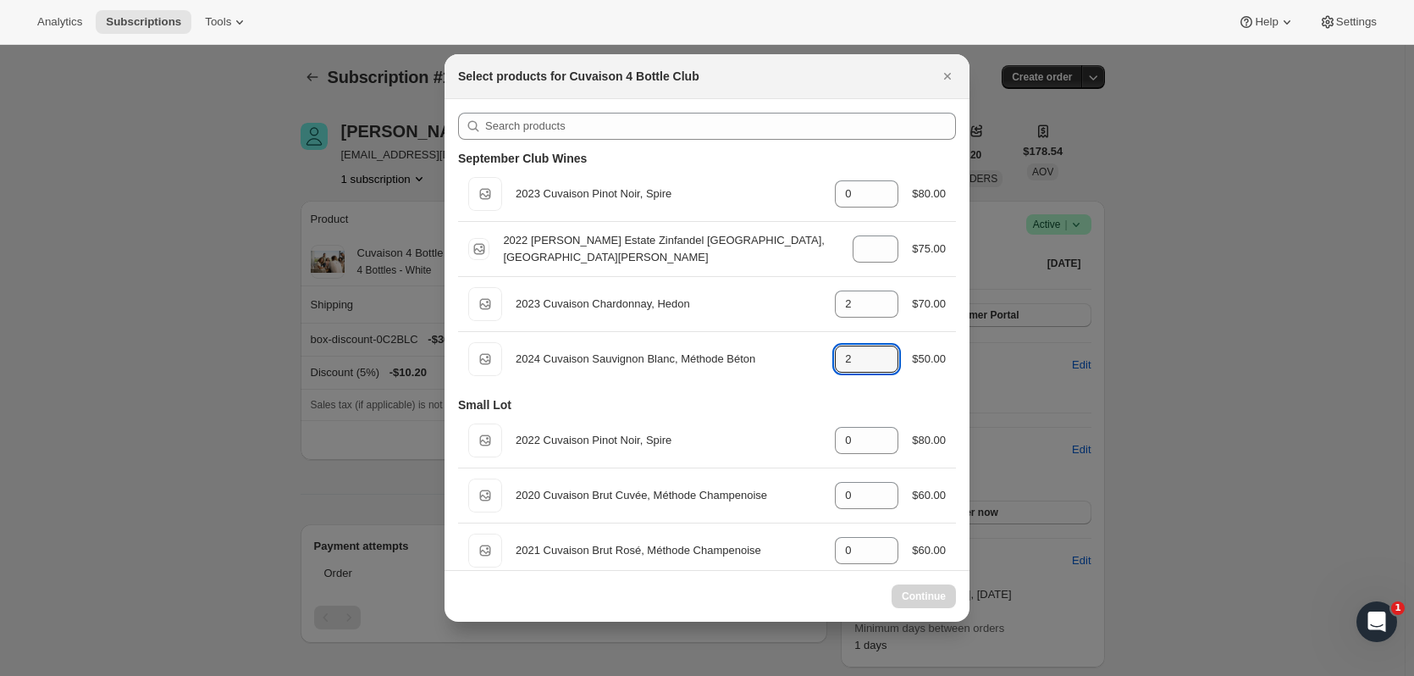
click at [885, 372] on icon ":r2gc:" at bounding box center [885, 364] width 17 height 17
type input "2"
select select "gid://shopify/ProductVariant/52115221807422"
click at [885, 372] on icon ":r2gc:" at bounding box center [885, 364] width 17 height 17
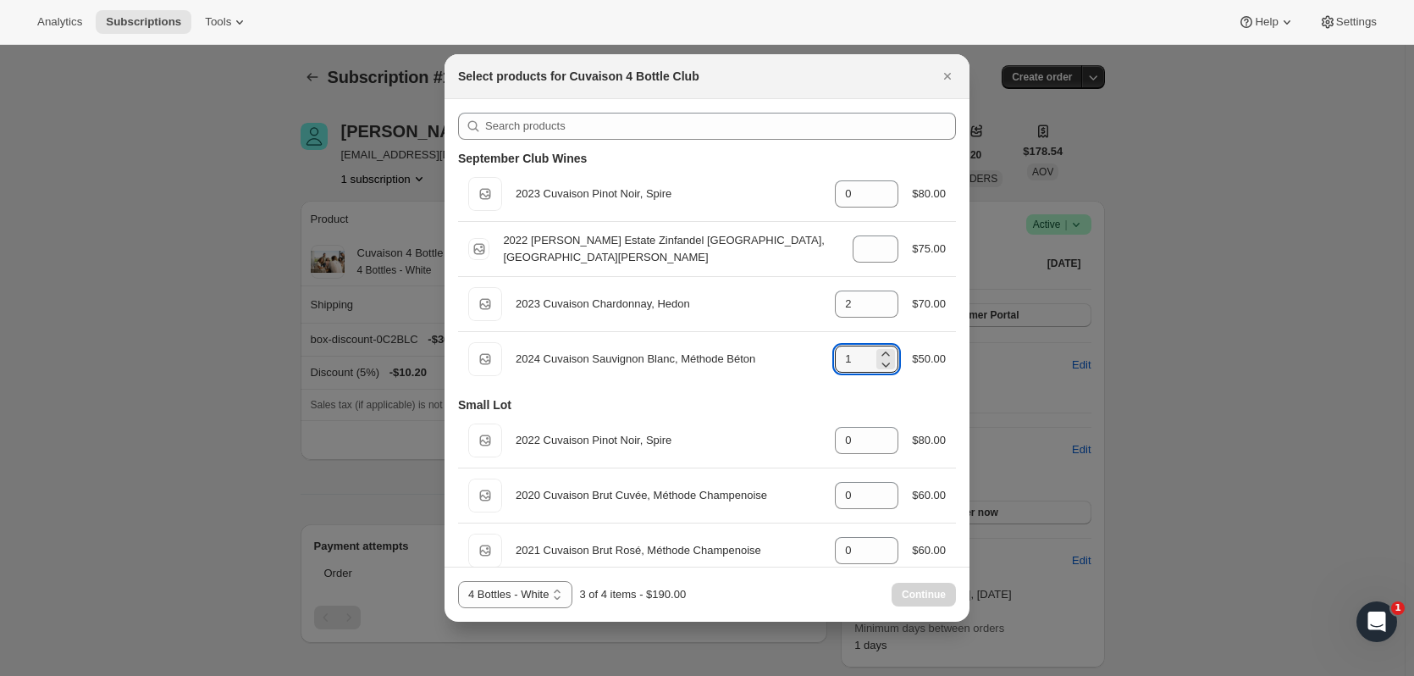
type input "0"
click at [877, 292] on icon ":r2gc:" at bounding box center [885, 299] width 17 height 17
type input "4"
click at [938, 601] on button "Continue" at bounding box center [924, 595] width 64 height 24
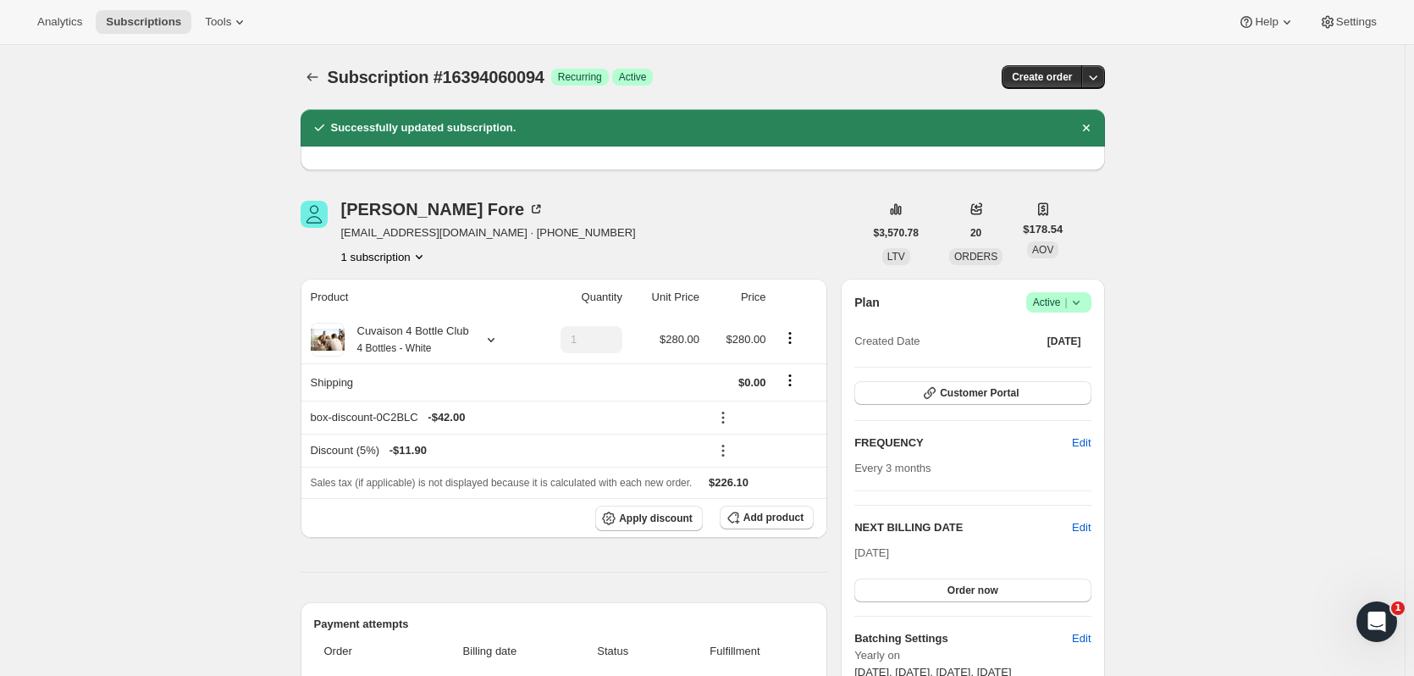
click at [103, 12] on button "Subscriptions" at bounding box center [144, 22] width 96 height 24
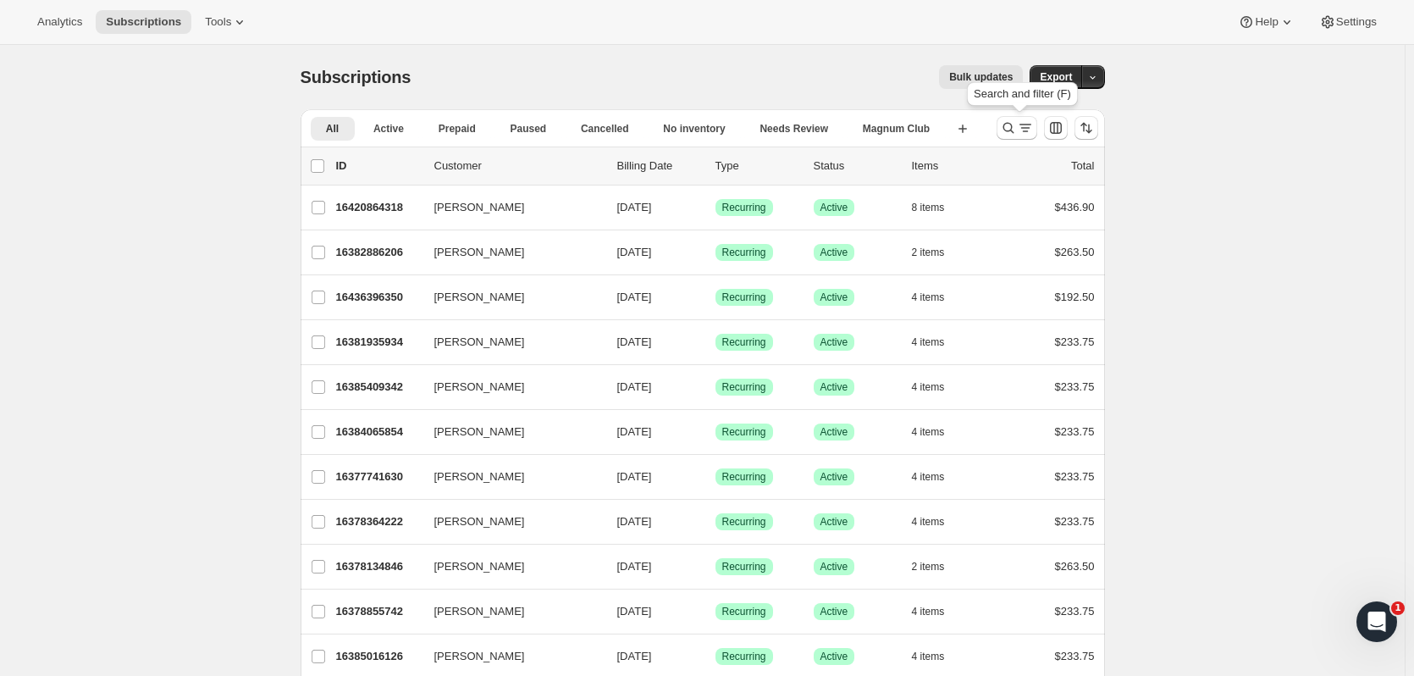
click at [1010, 125] on icon "Search and filter results" at bounding box center [1008, 127] width 17 height 17
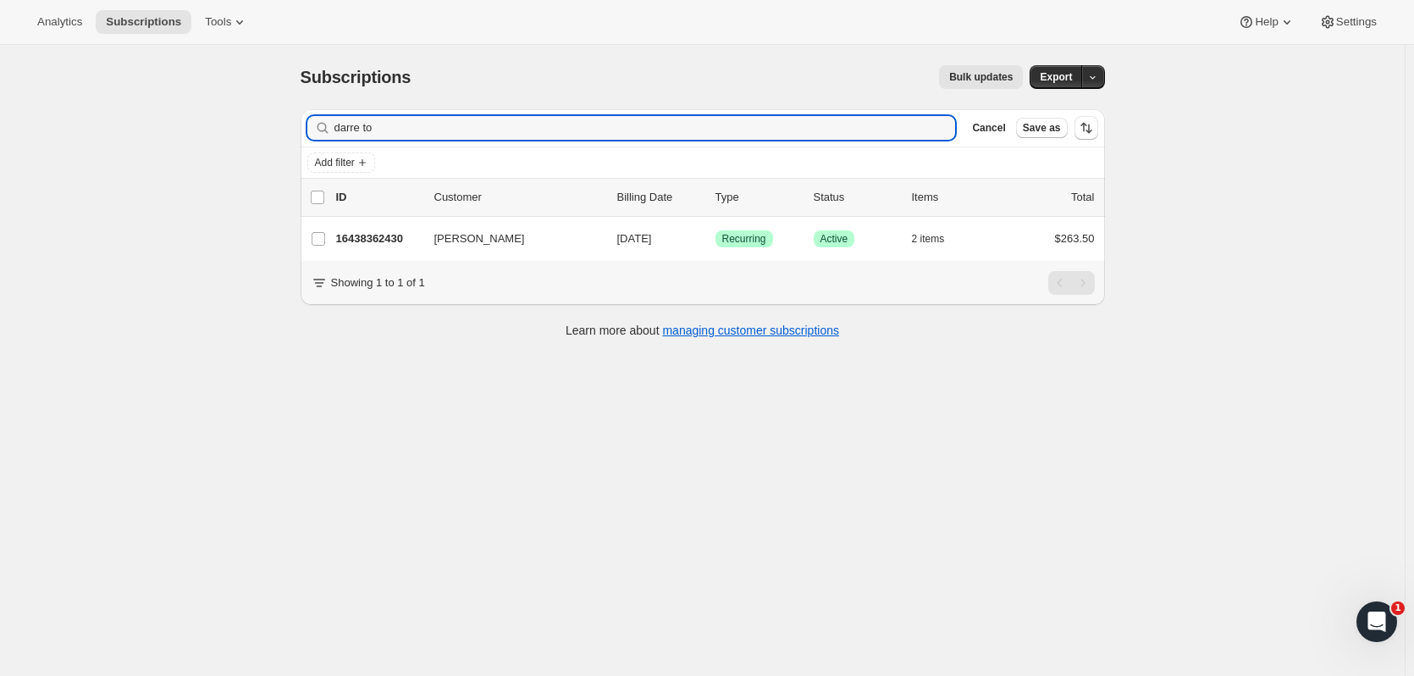
type input "darre to"
click at [412, 229] on div "16438362430 Darren Totty 09/06/2025 Success Recurring Success Active 2 items $2…" at bounding box center [715, 239] width 759 height 24
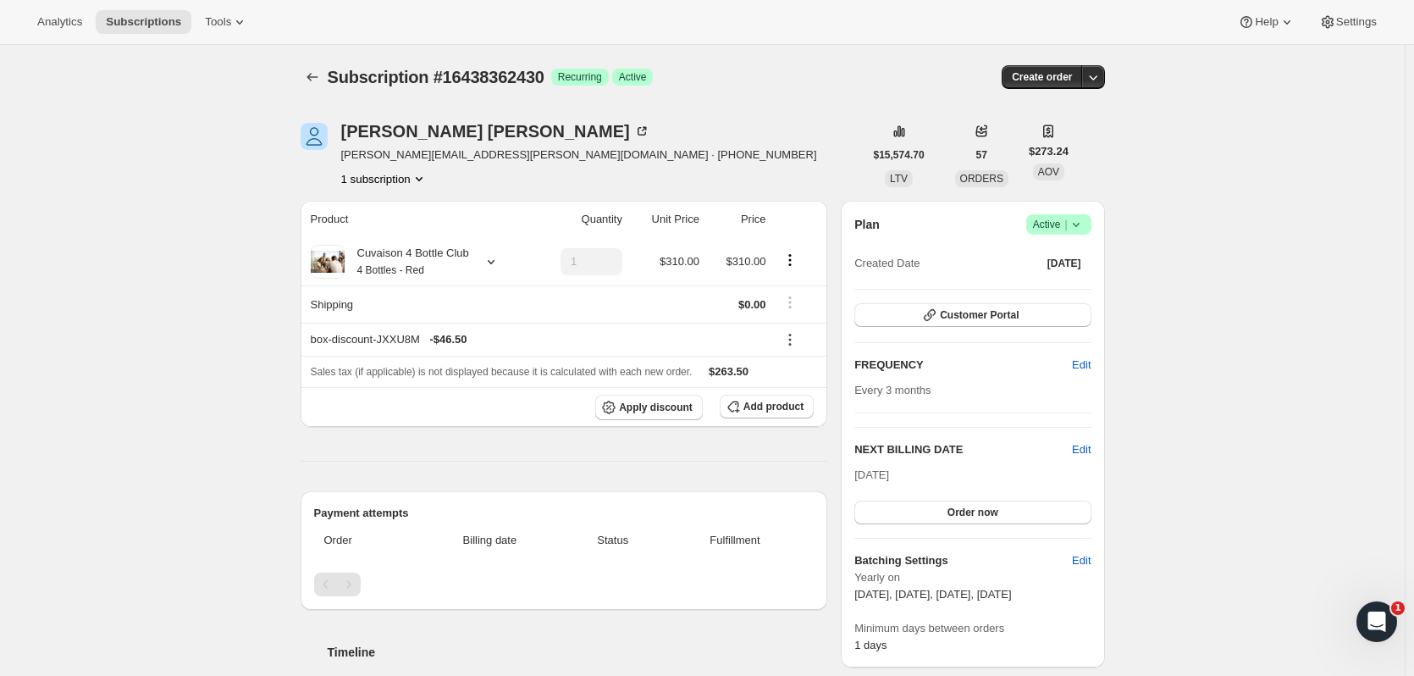
click at [1039, 313] on button "Customer Portal" at bounding box center [973, 315] width 236 height 24
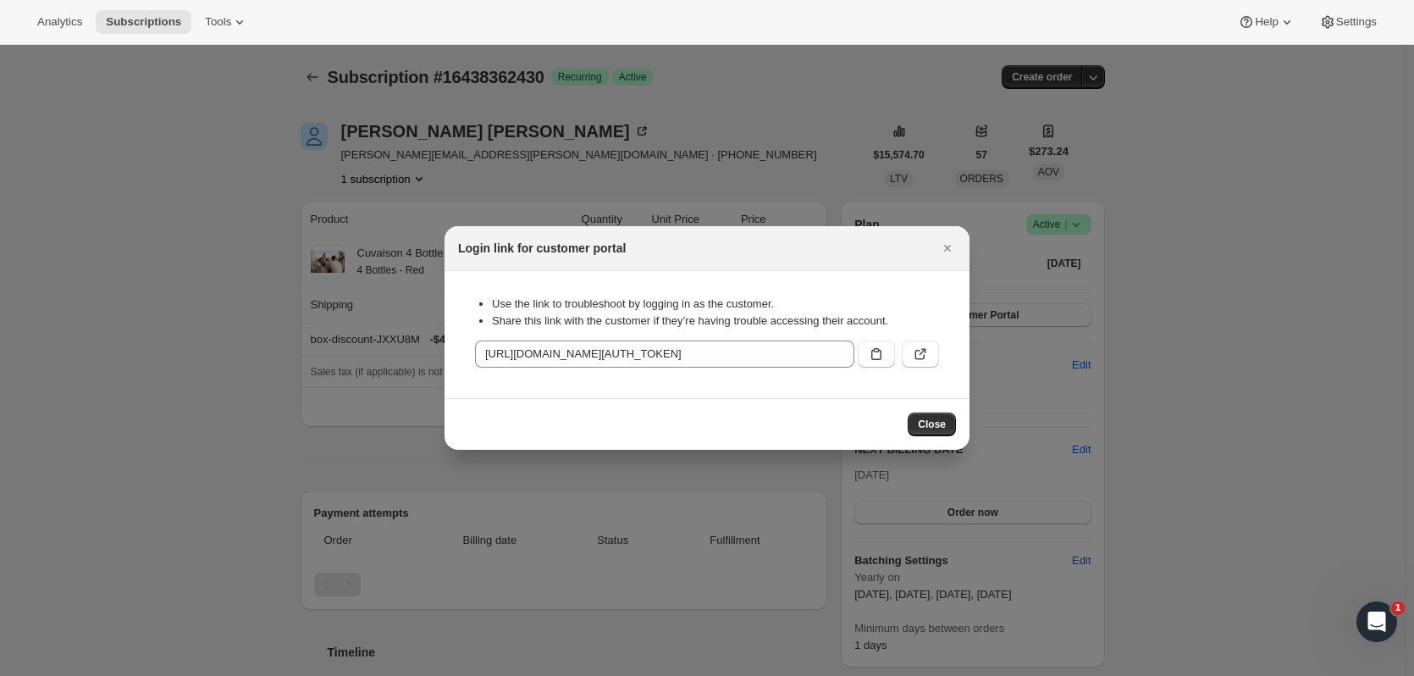
click at [940, 238] on button "Close" at bounding box center [948, 248] width 24 height 24
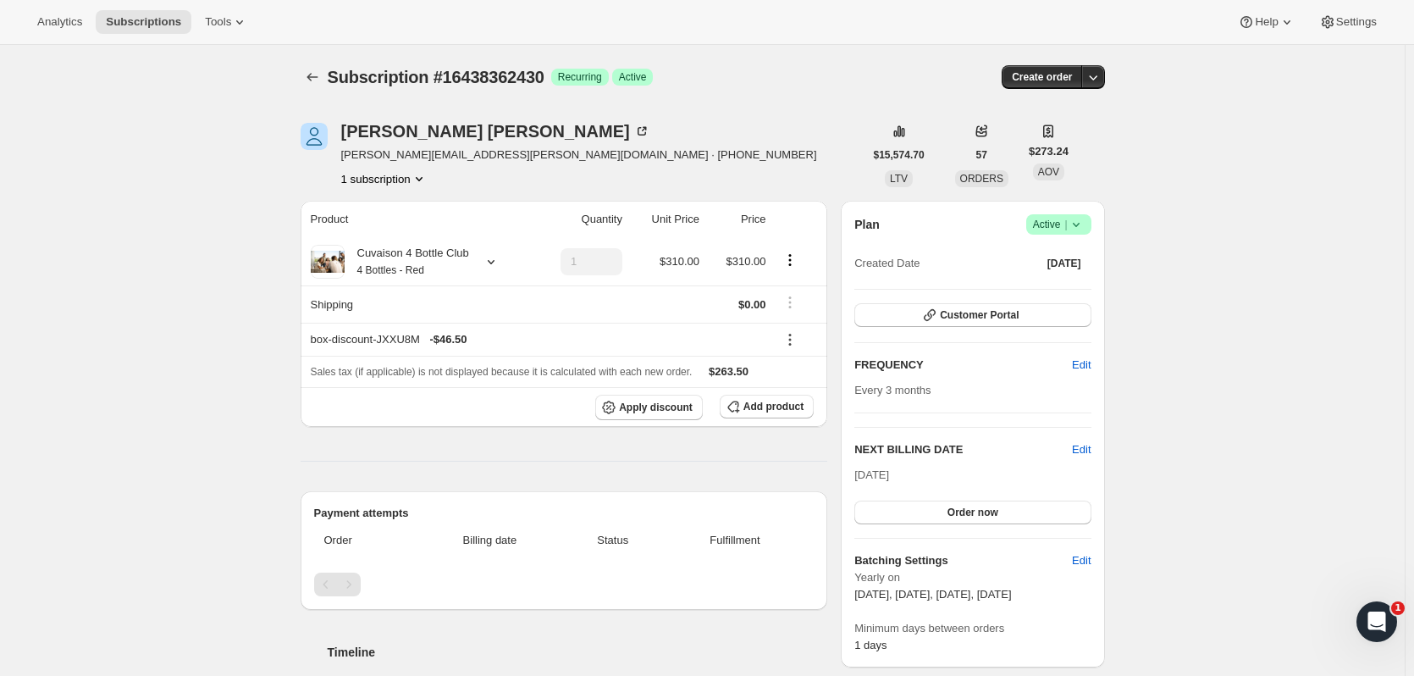
click at [1101, 76] on icon "button" at bounding box center [1093, 77] width 17 height 17
click at [145, 21] on span "Subscriptions" at bounding box center [143, 22] width 75 height 14
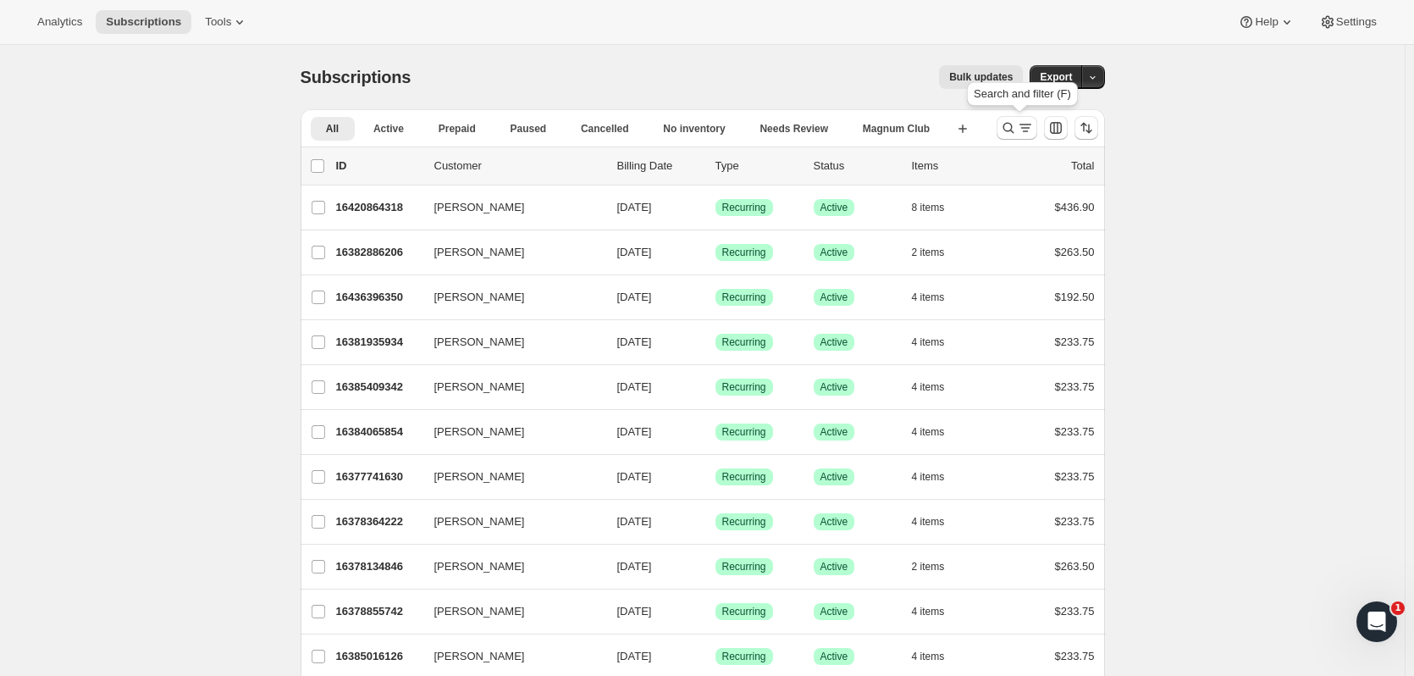
click at [1006, 124] on icon "Search and filter results" at bounding box center [1008, 127] width 17 height 17
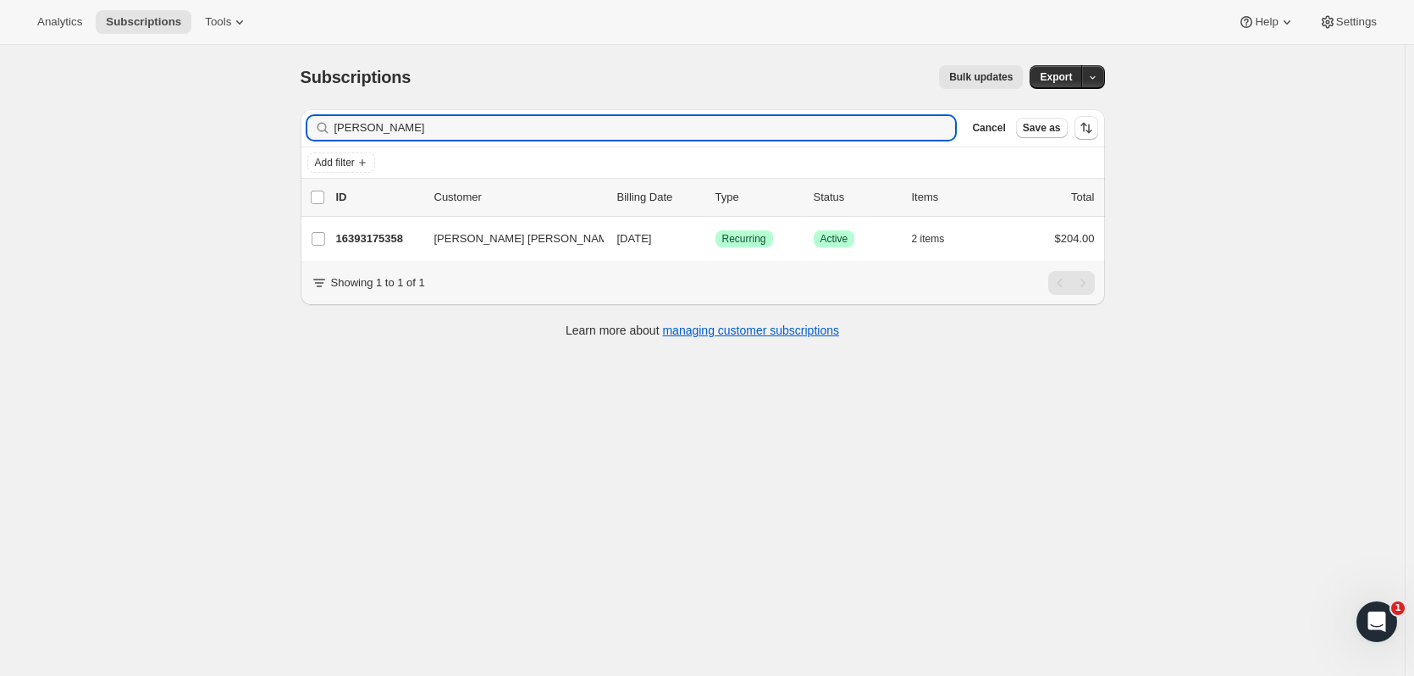
type input "mike fis"
click at [407, 235] on p "16393175358" at bounding box center [378, 238] width 85 height 17
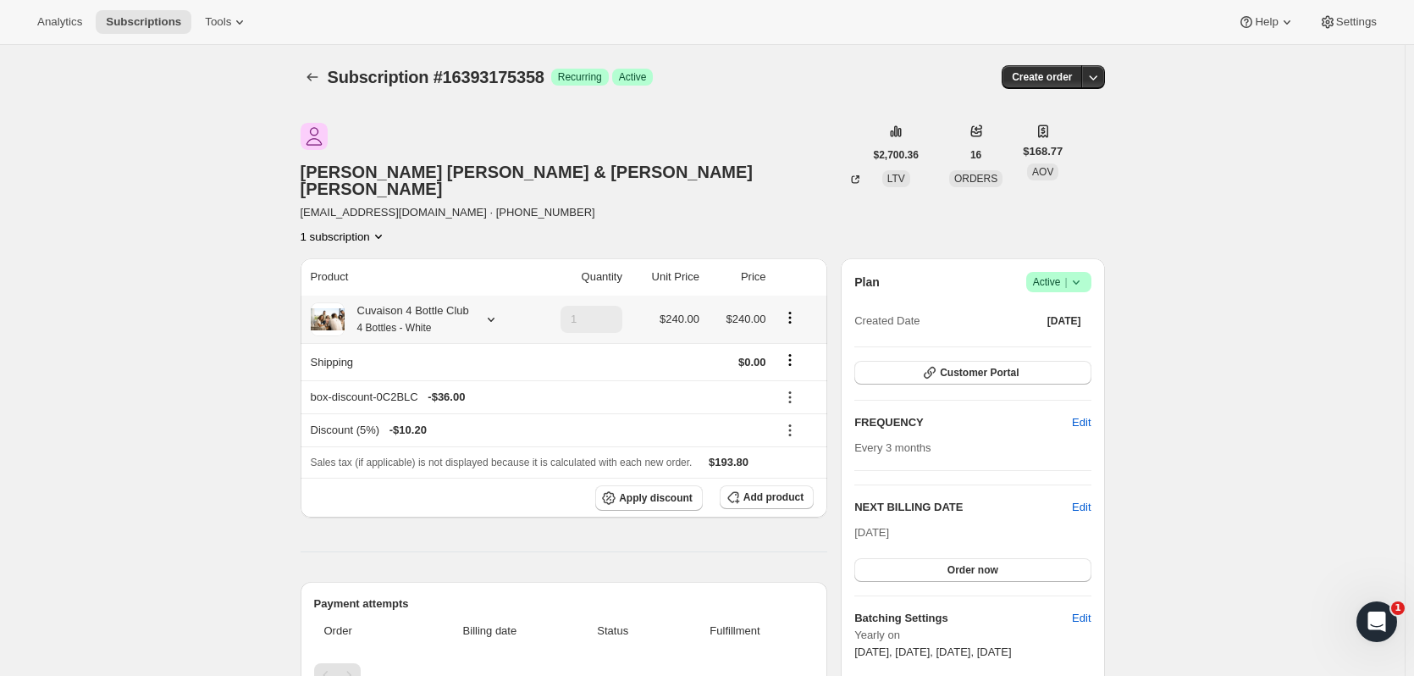
click at [460, 302] on div "Cuvaison 4 Bottle Club 4 Bottles - White" at bounding box center [407, 319] width 125 height 34
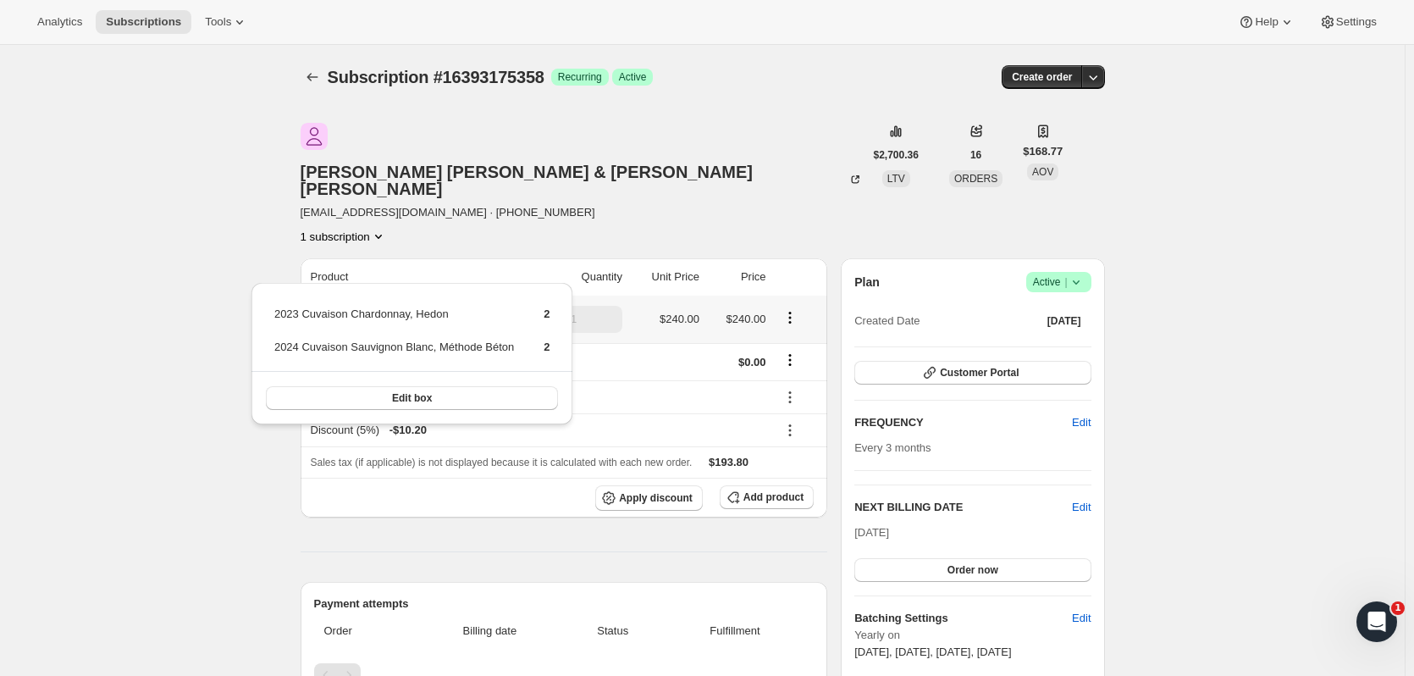
click at [465, 389] on button "Edit box" at bounding box center [412, 398] width 293 height 24
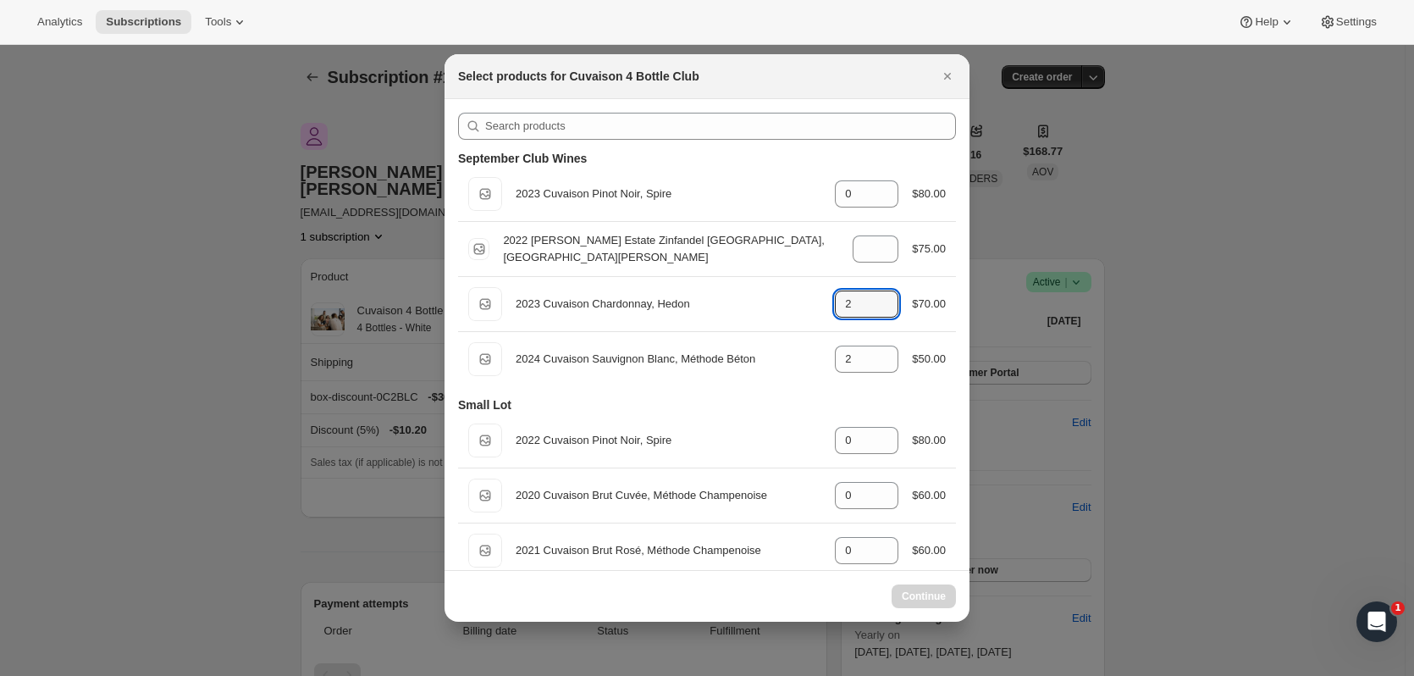
click at [883, 292] on icon ":r3hp:" at bounding box center [885, 299] width 17 height 17
type input "2"
select select "gid://shopify/ProductVariant/52115221807422"
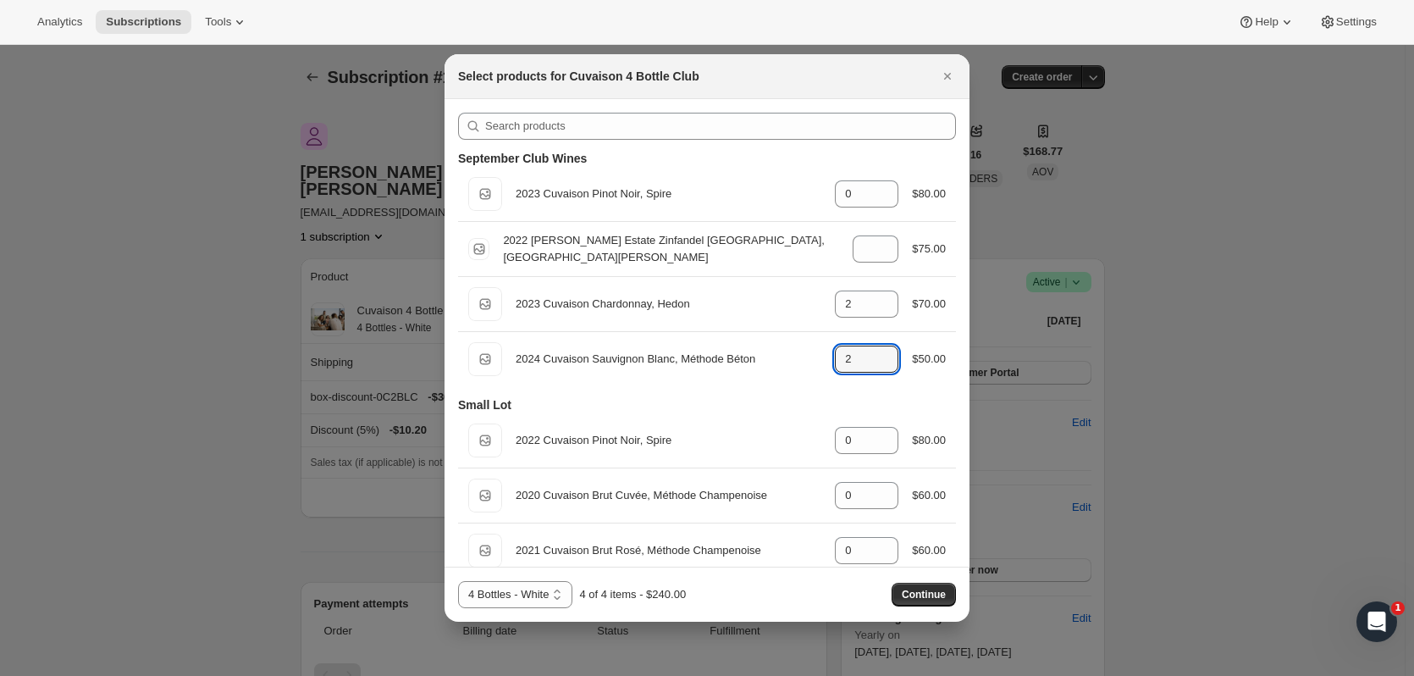
click at [877, 346] on icon ":r3hp:" at bounding box center [885, 354] width 17 height 17
click at [877, 368] on icon ":r3hp:" at bounding box center [885, 364] width 17 height 17
type input "0"
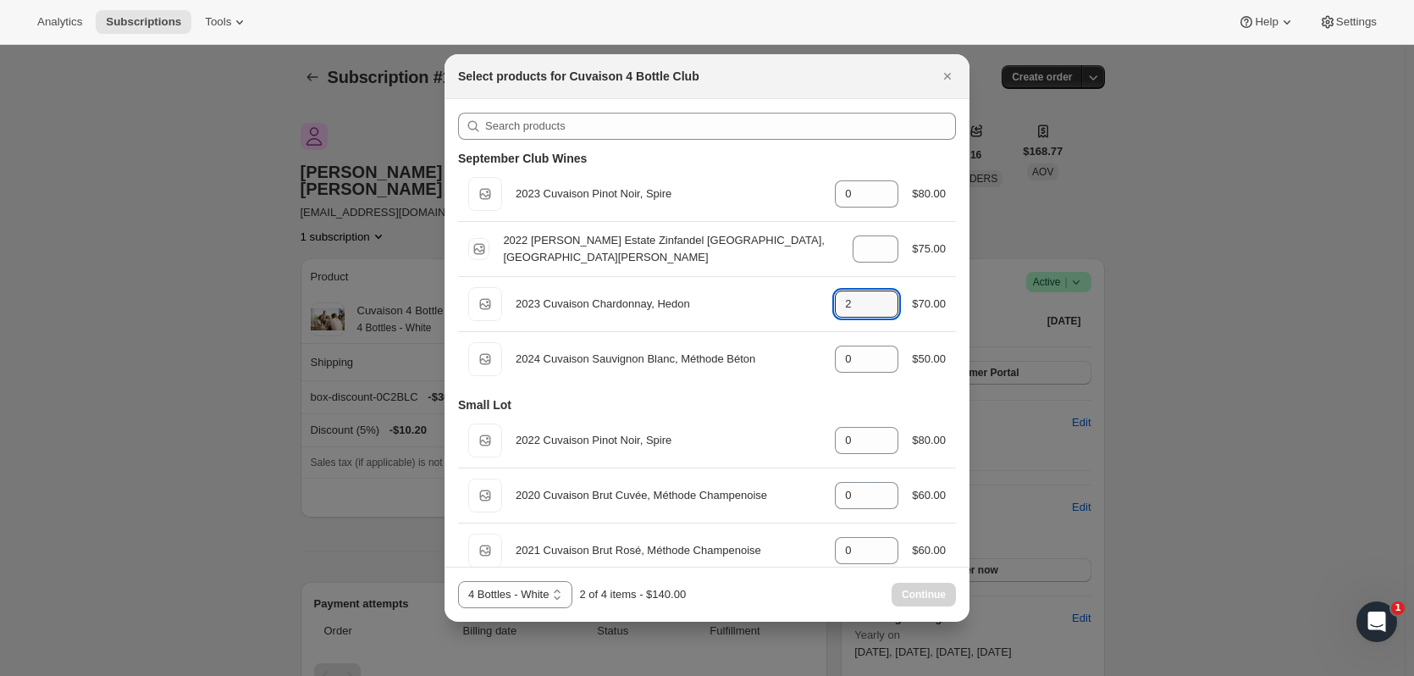
click at [877, 293] on icon ":r3hp:" at bounding box center [885, 299] width 17 height 17
type input "4"
click at [927, 590] on span "Continue" at bounding box center [924, 595] width 44 height 14
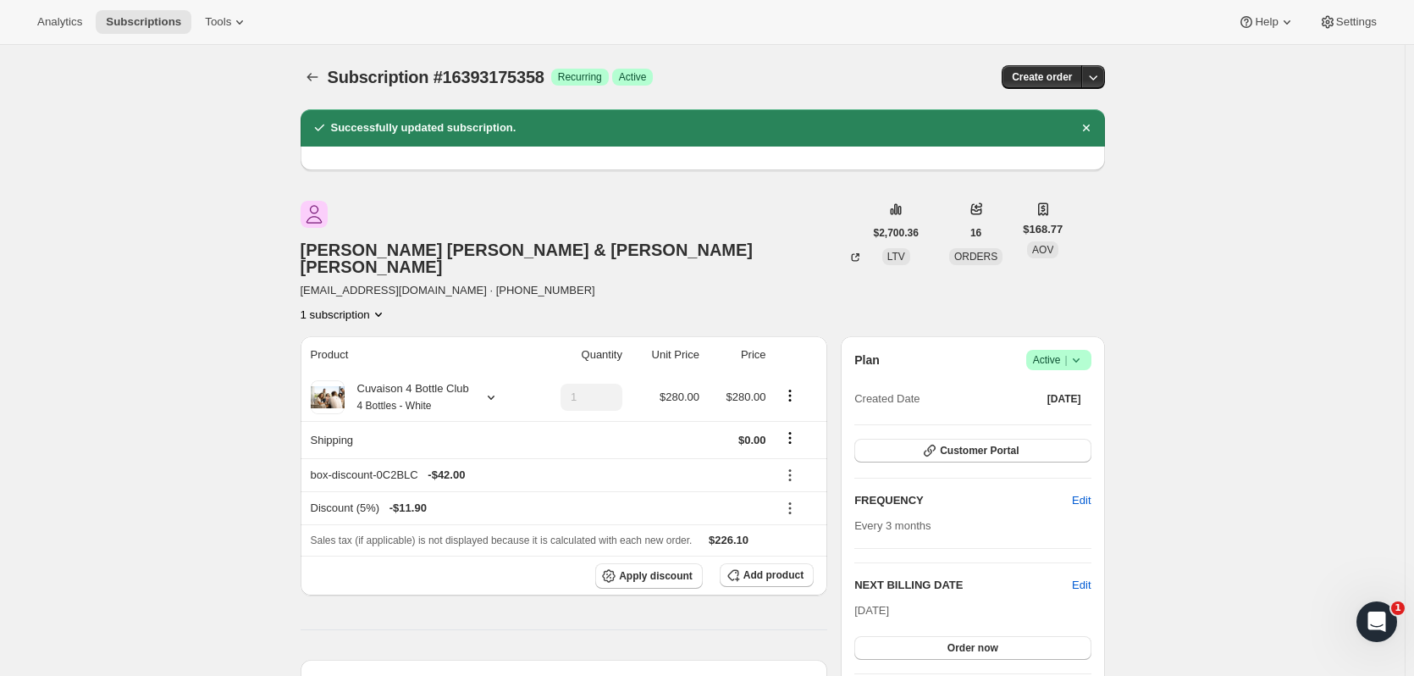
click at [139, 15] on span "Subscriptions" at bounding box center [143, 22] width 75 height 14
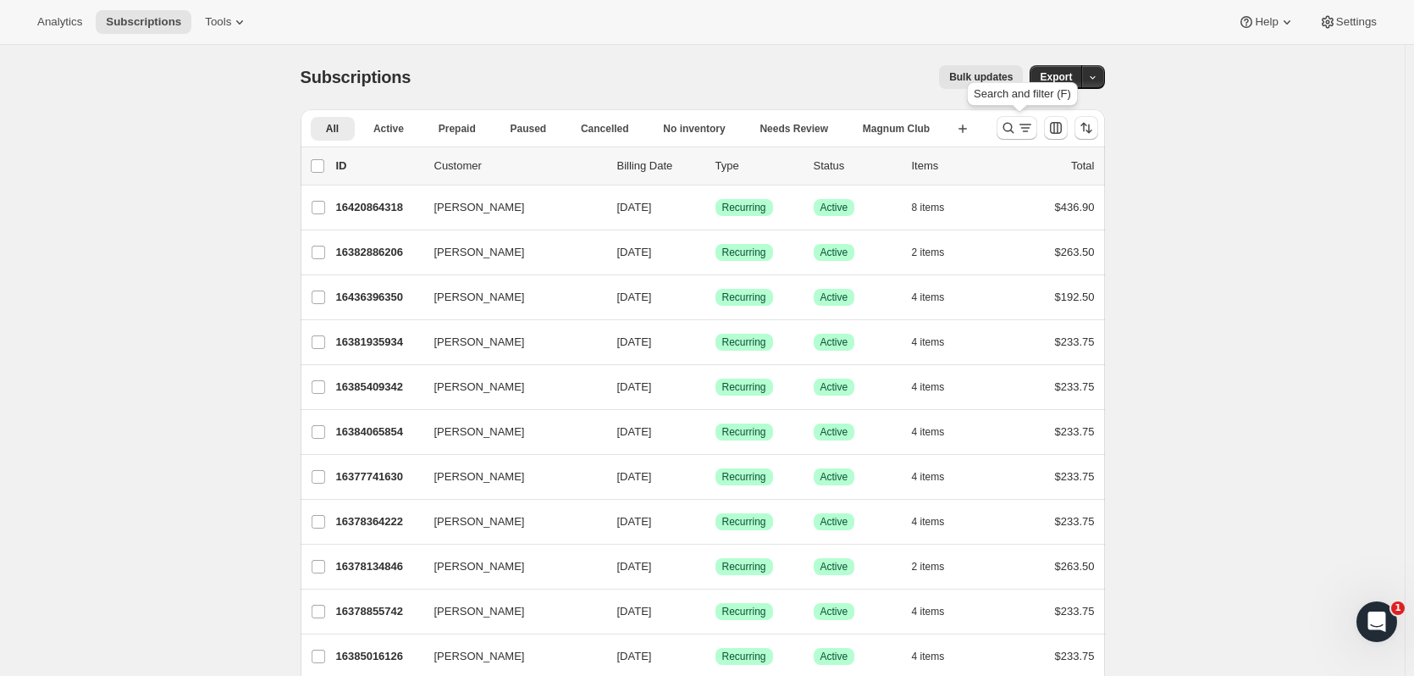
click at [1014, 125] on icon "Search and filter results" at bounding box center [1008, 128] width 11 height 11
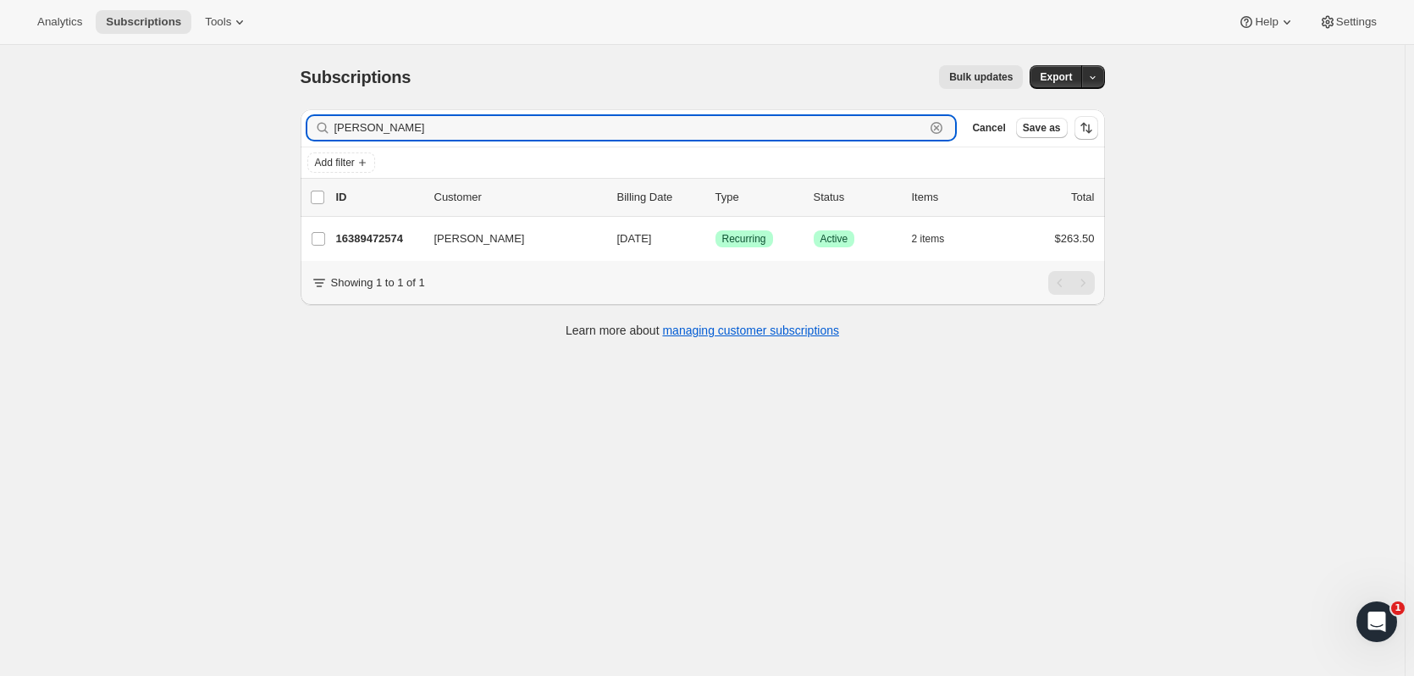
type input "lynn drew"
click at [412, 234] on p "16389472574" at bounding box center [378, 238] width 85 height 17
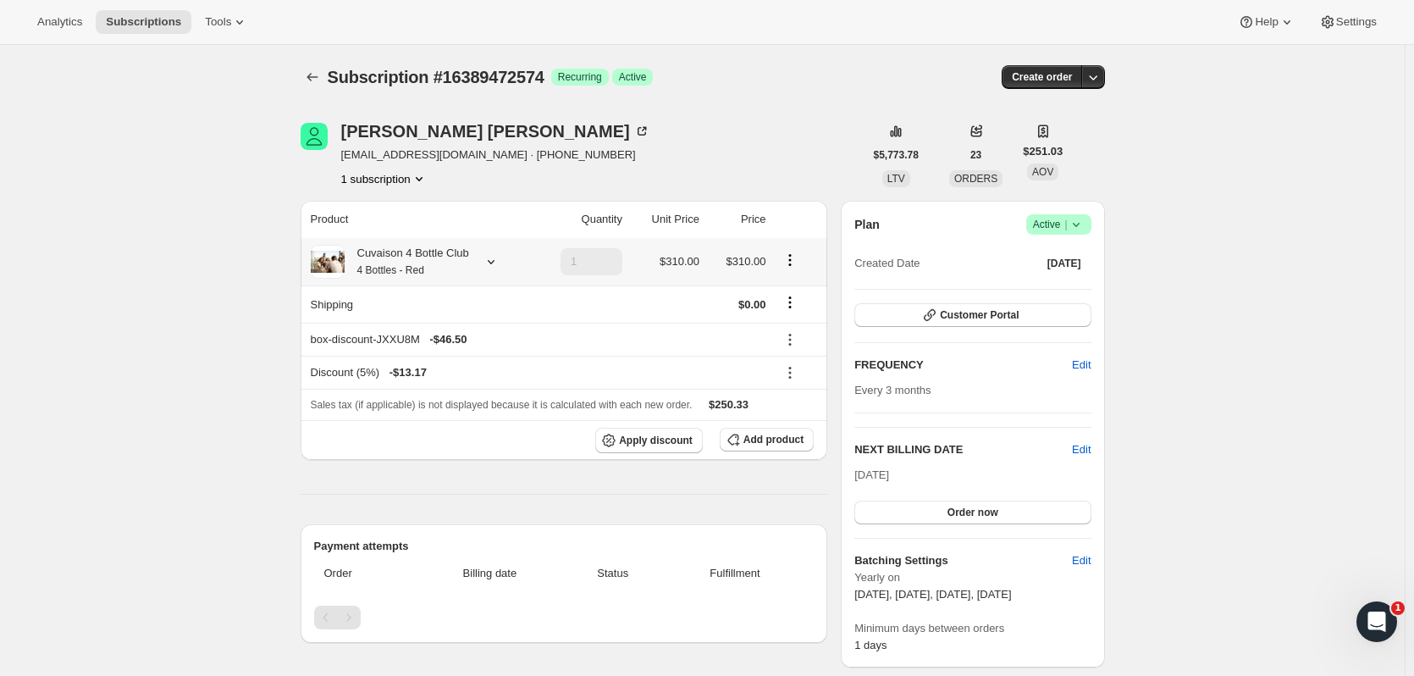
click at [500, 264] on icon at bounding box center [491, 261] width 17 height 17
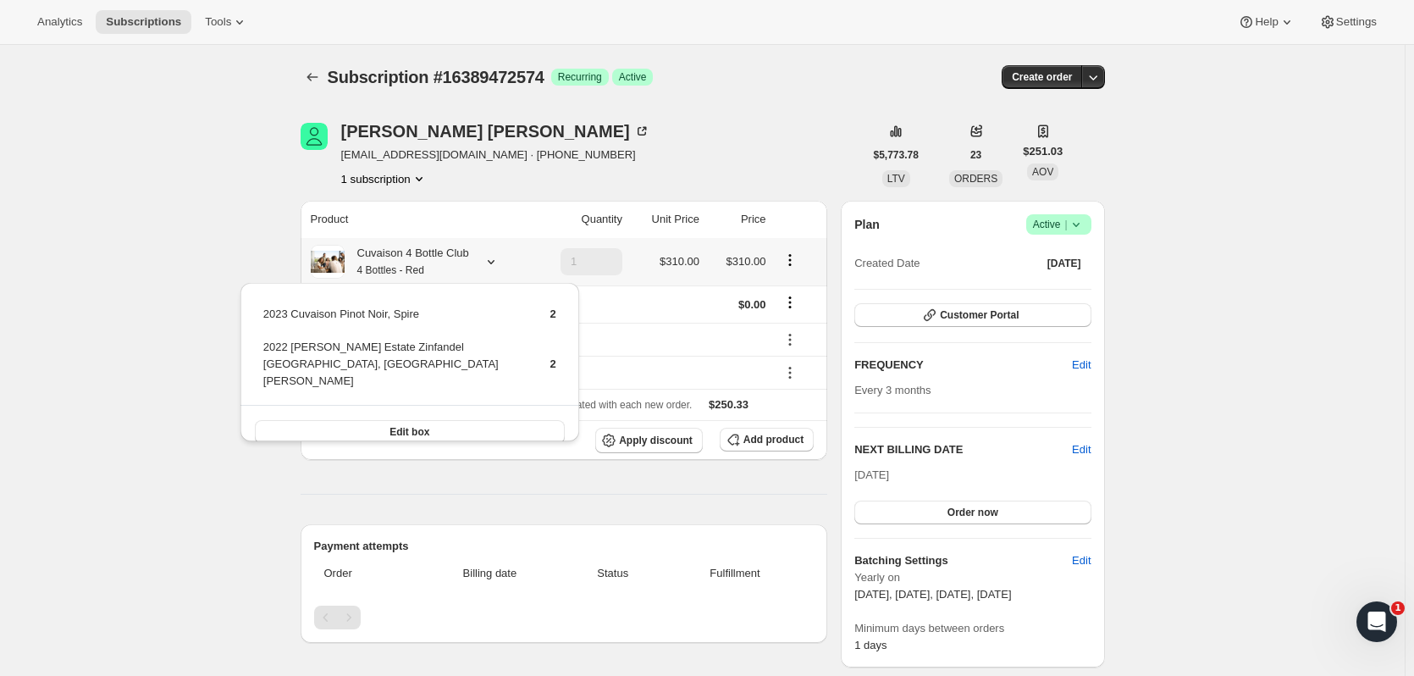
click at [482, 420] on button "Edit box" at bounding box center [410, 432] width 310 height 24
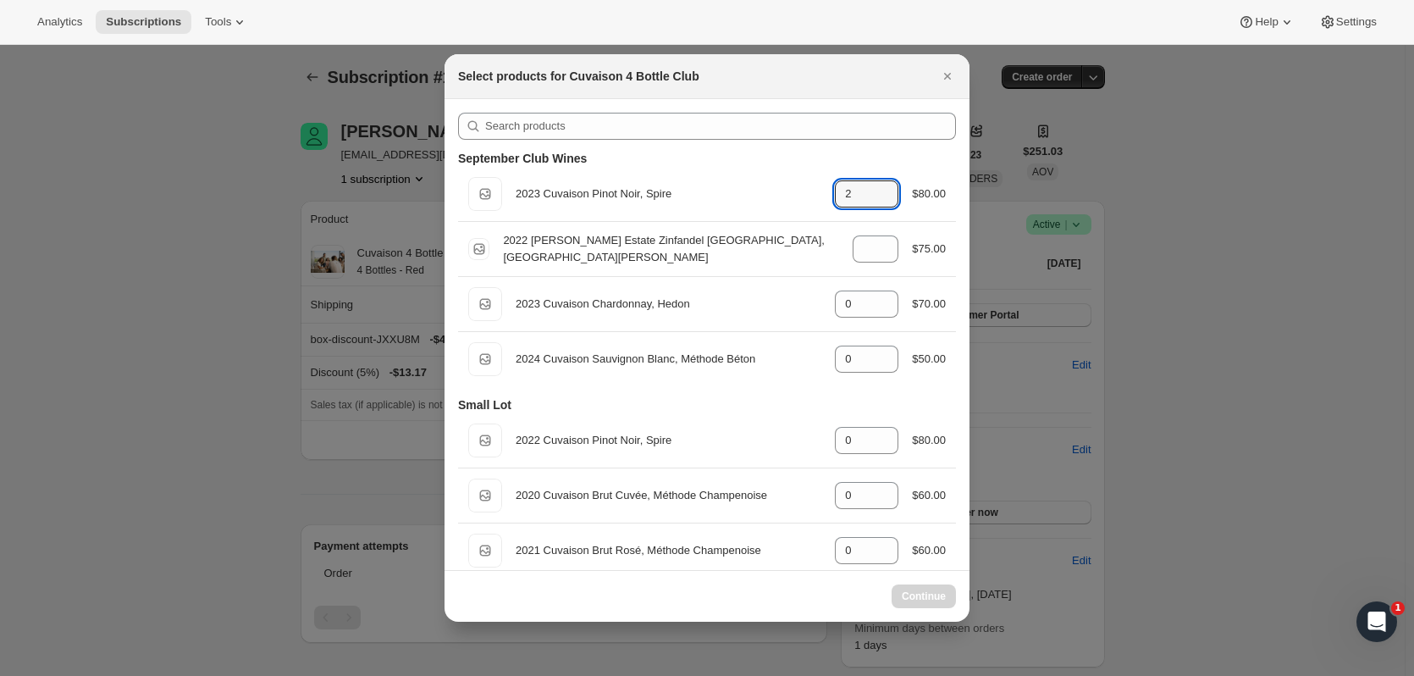
click at [884, 183] on icon ":r44v:" at bounding box center [885, 188] width 17 height 17
type input "2"
select select "gid://shopify/ProductVariant/52115221774654"
click at [886, 202] on icon ":r44v:" at bounding box center [885, 199] width 17 height 17
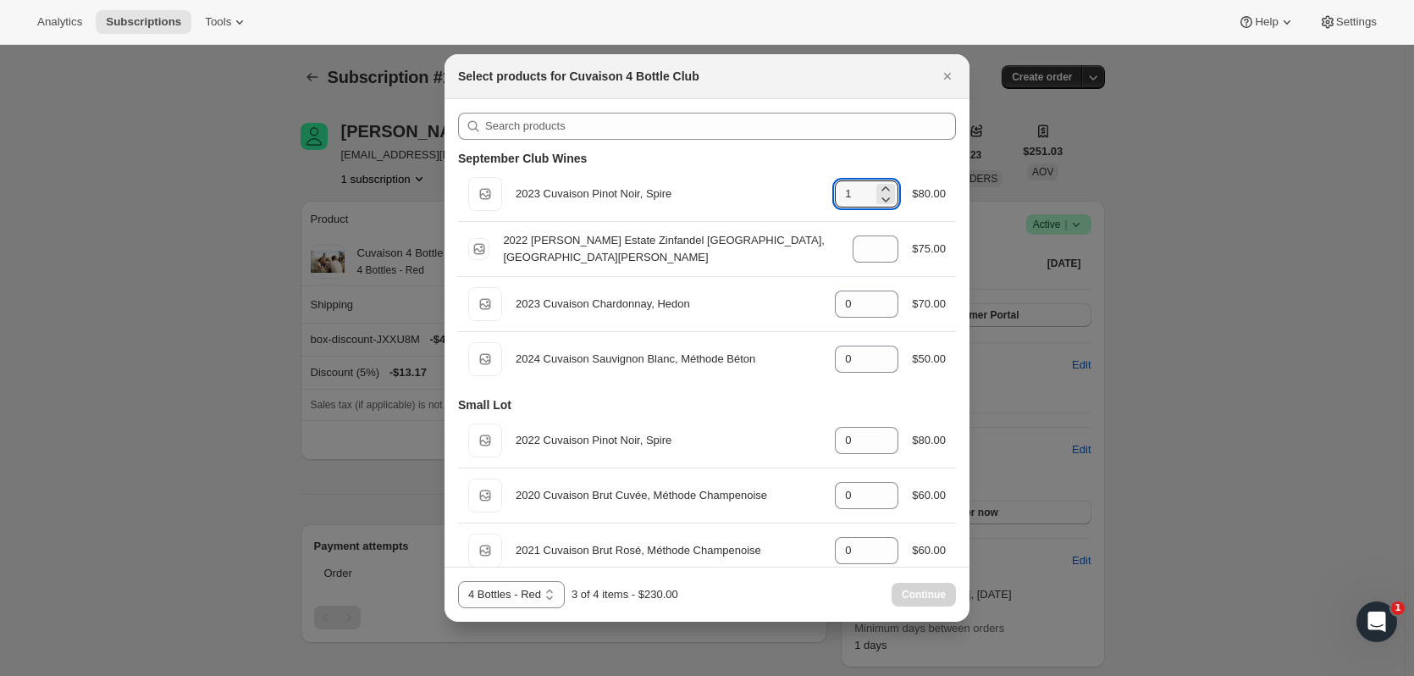
type input "0"
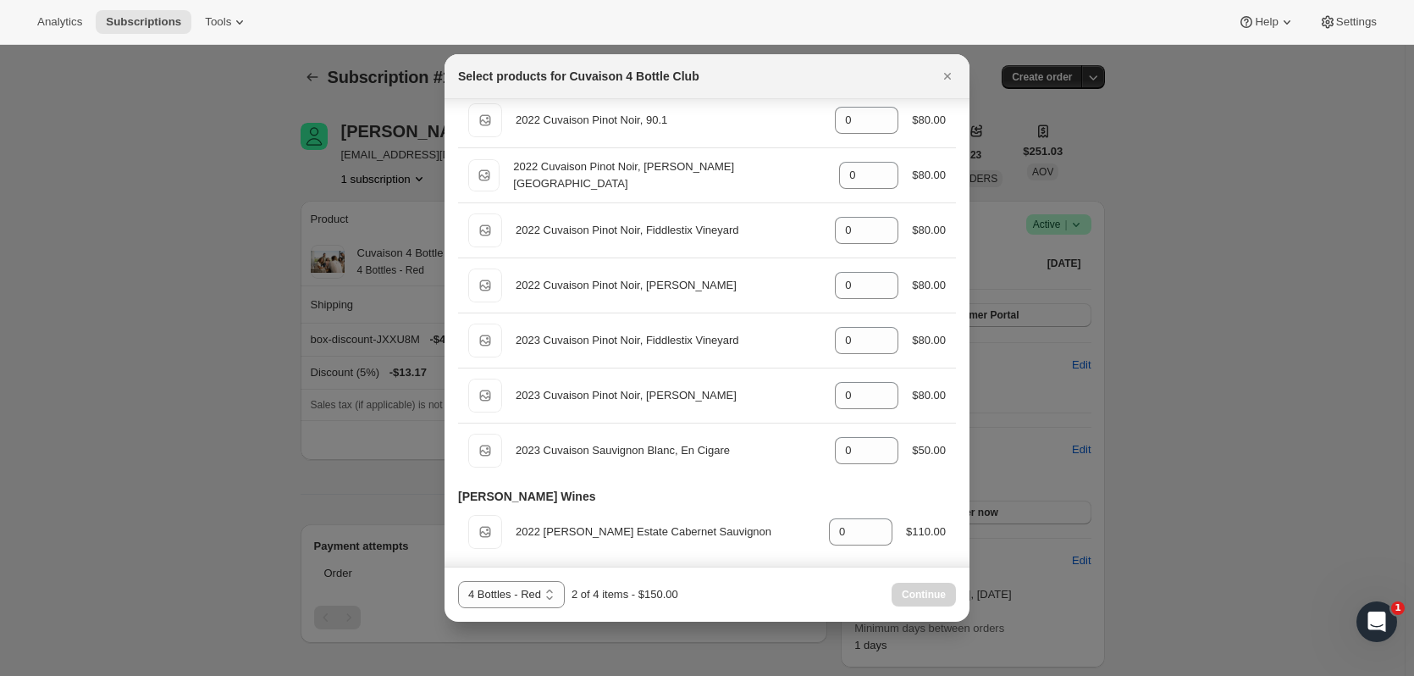
scroll to position [1013, 0]
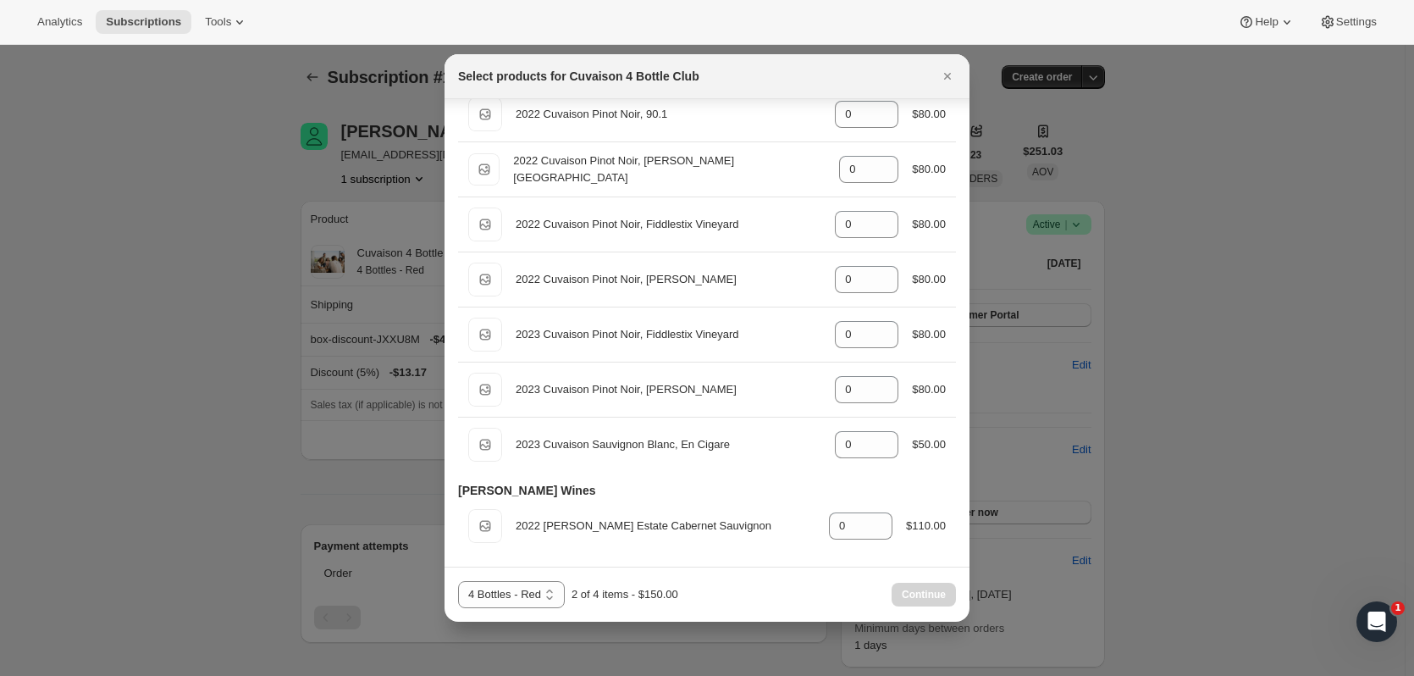
click at [875, 512] on div "Default Title 2022 Brandlin Estate Cabernet Sauvignon gid://shopify/ProductVari…" at bounding box center [707, 526] width 478 height 34
click at [876, 520] on icon ":r44v:" at bounding box center [880, 520] width 8 height 4
type input "2"
click at [911, 587] on button "Continue" at bounding box center [924, 595] width 64 height 24
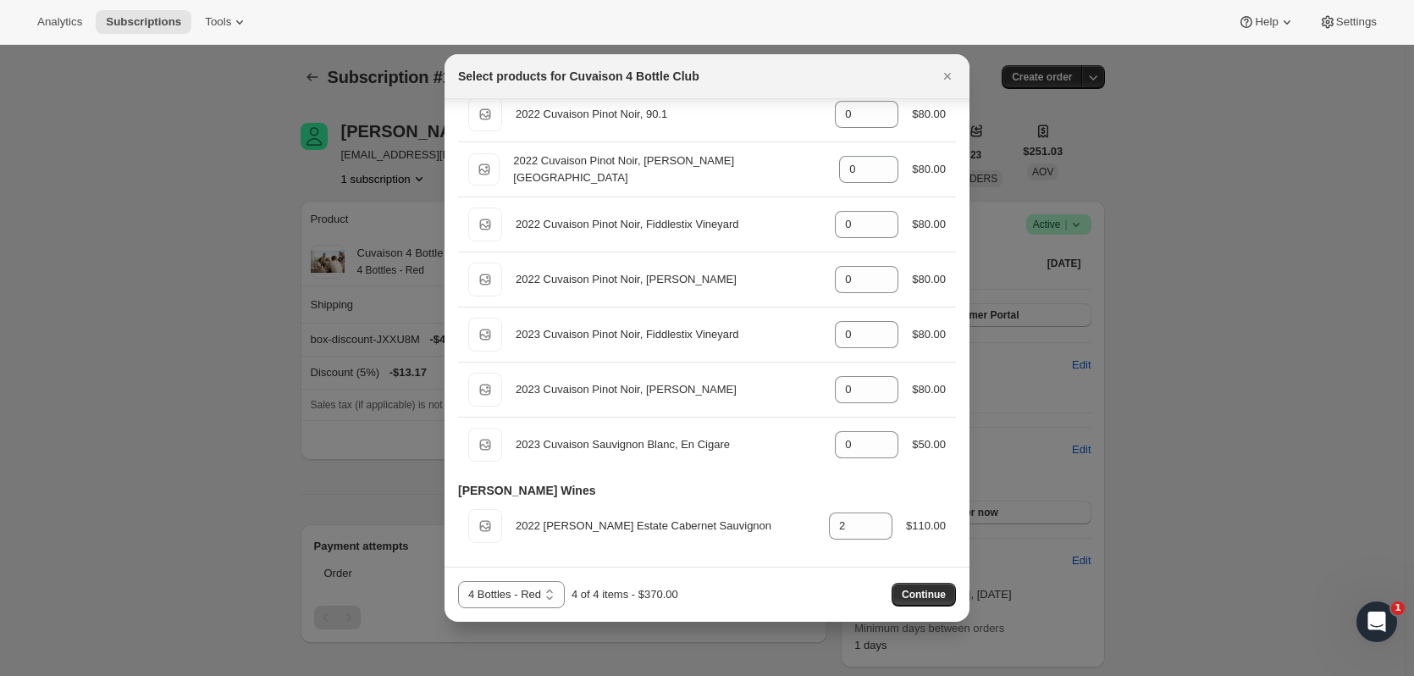
scroll to position [1010, 0]
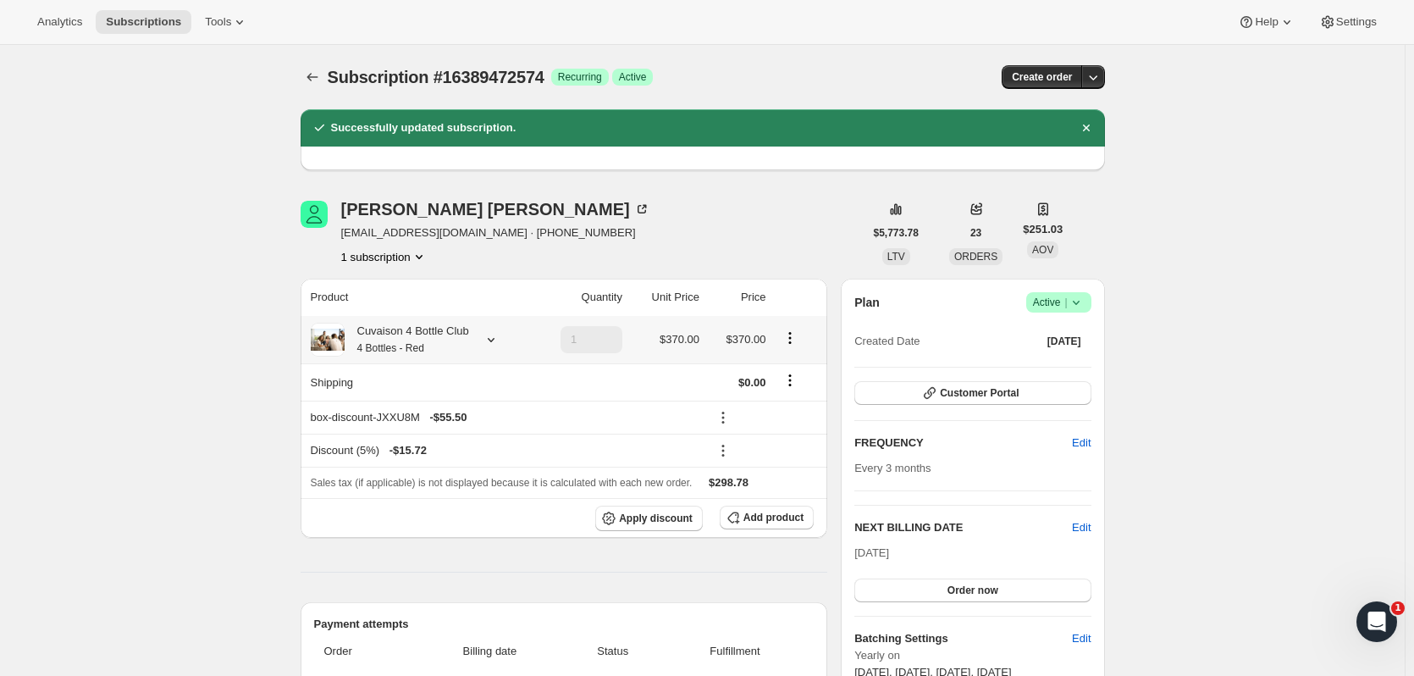
click at [487, 350] on div "Cuvaison 4 Bottle Club 4 Bottles - Red" at bounding box center [419, 340] width 216 height 34
click at [479, 335] on div at bounding box center [488, 339] width 24 height 17
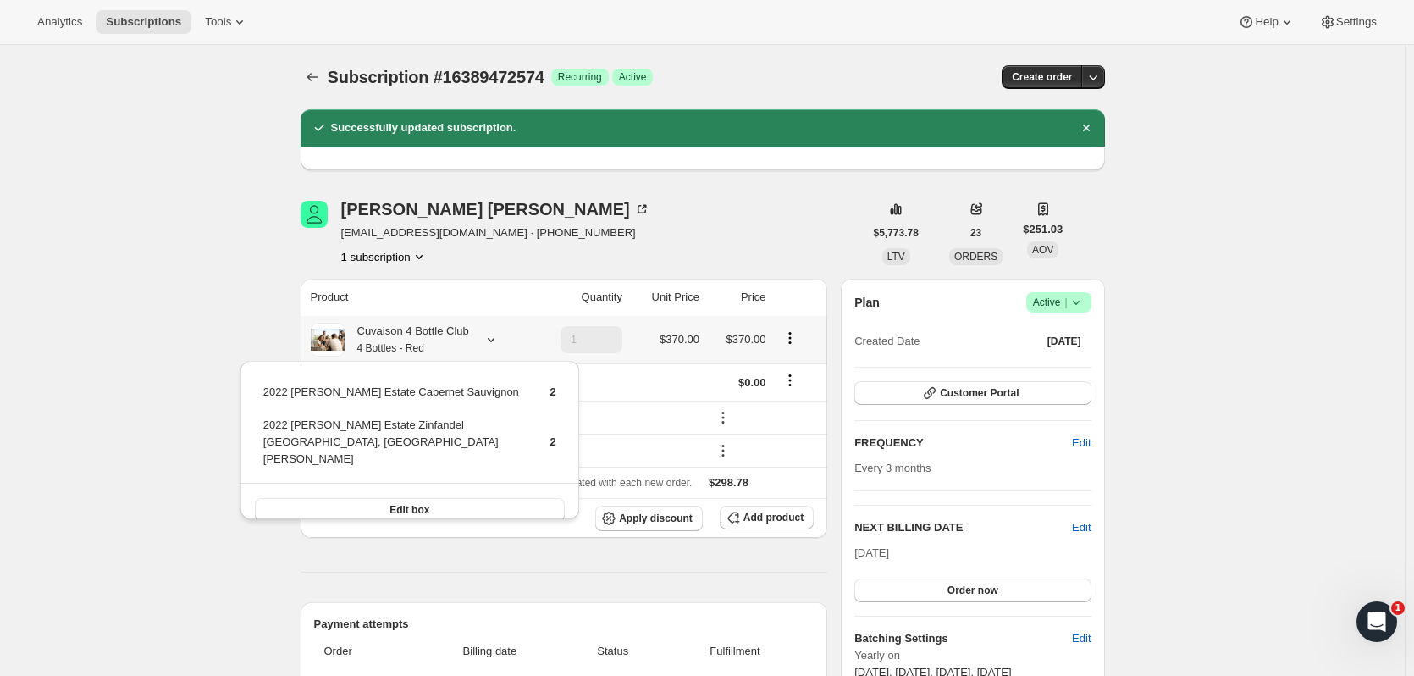
click at [479, 335] on div at bounding box center [488, 339] width 24 height 17
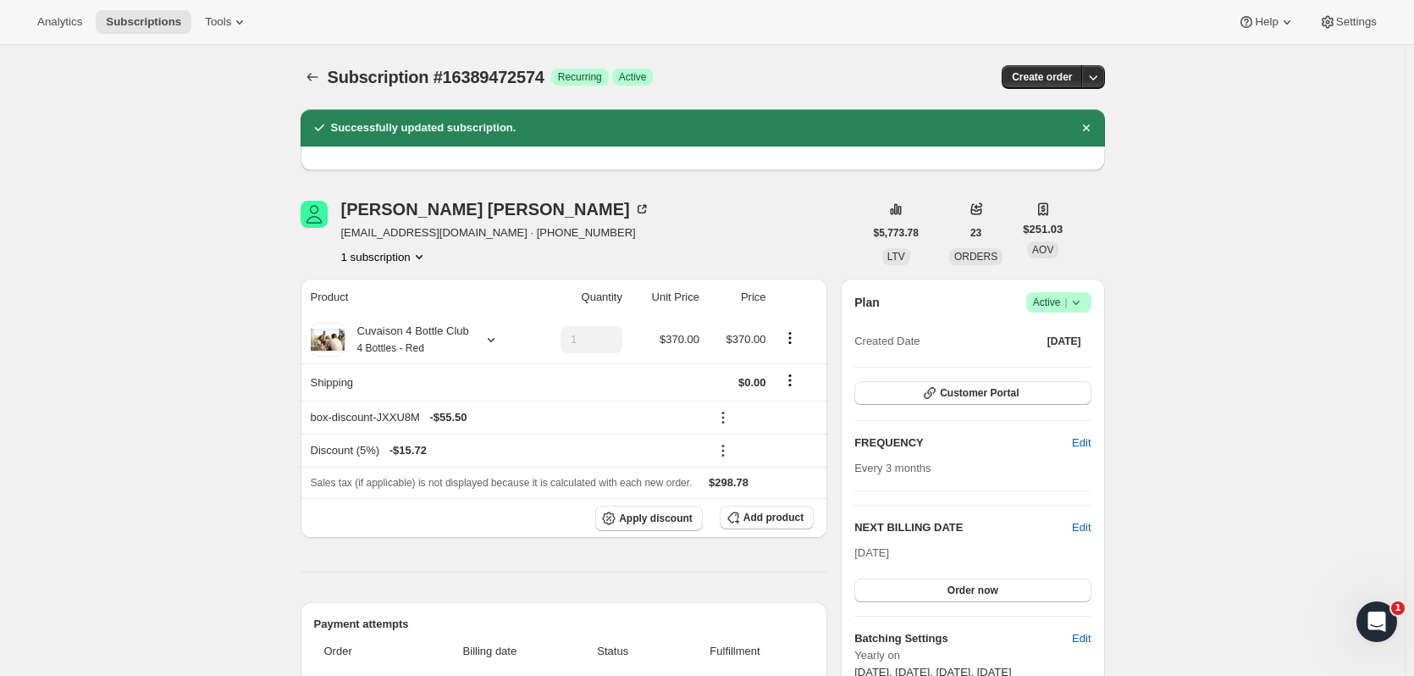
click at [106, 10] on button "Subscriptions" at bounding box center [144, 22] width 96 height 24
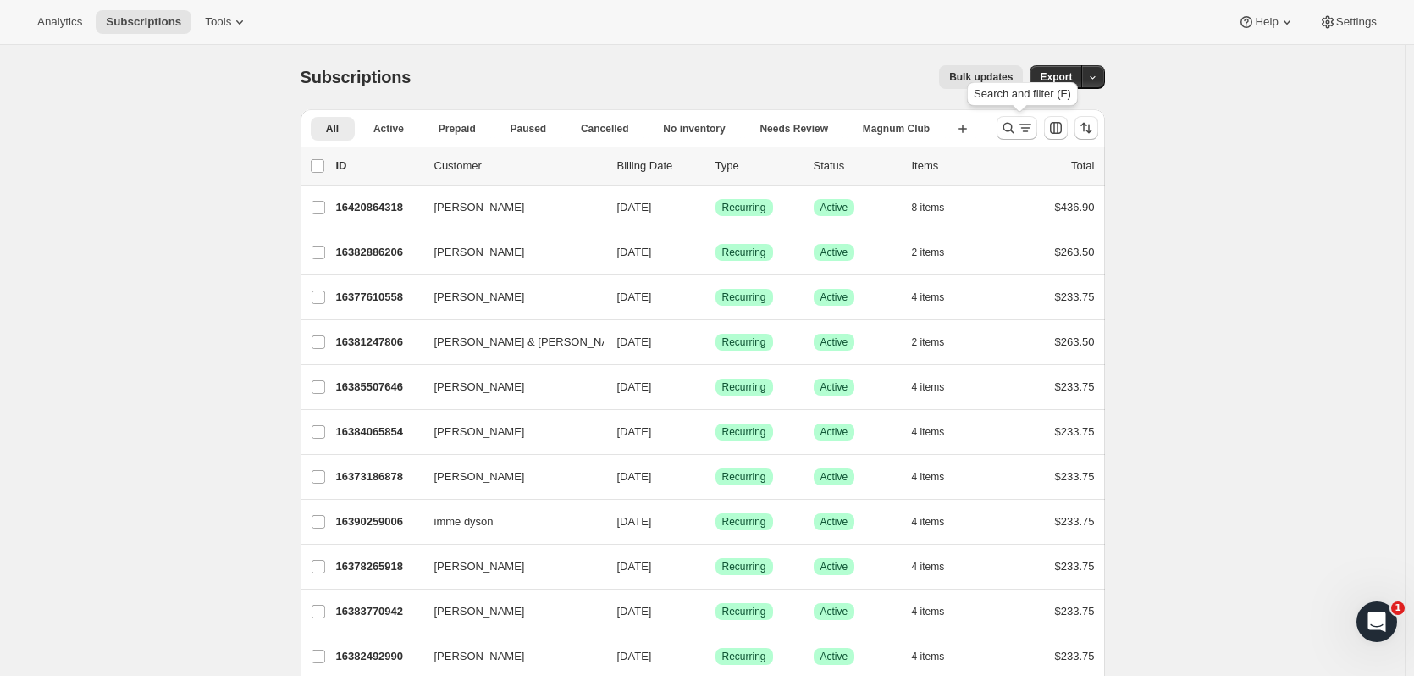
click at [1017, 126] on icon "Search and filter results" at bounding box center [1008, 127] width 17 height 17
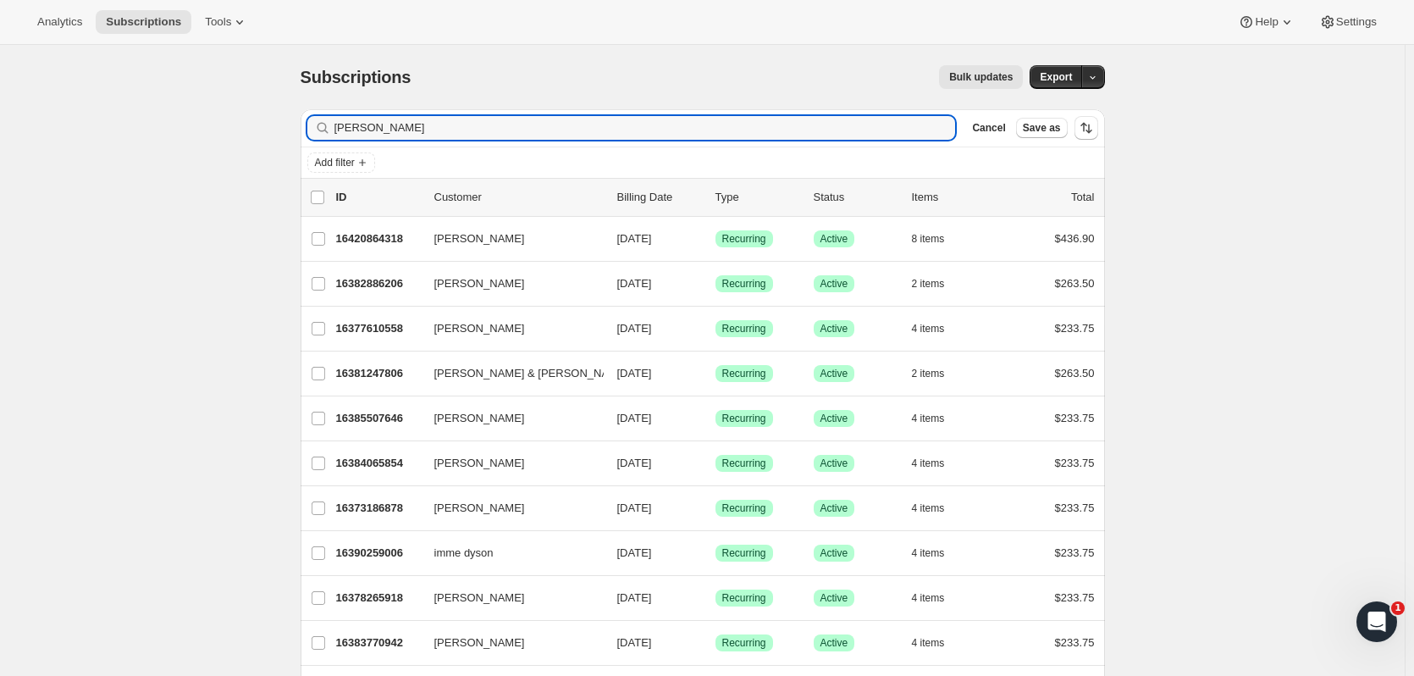
type input "al cook"
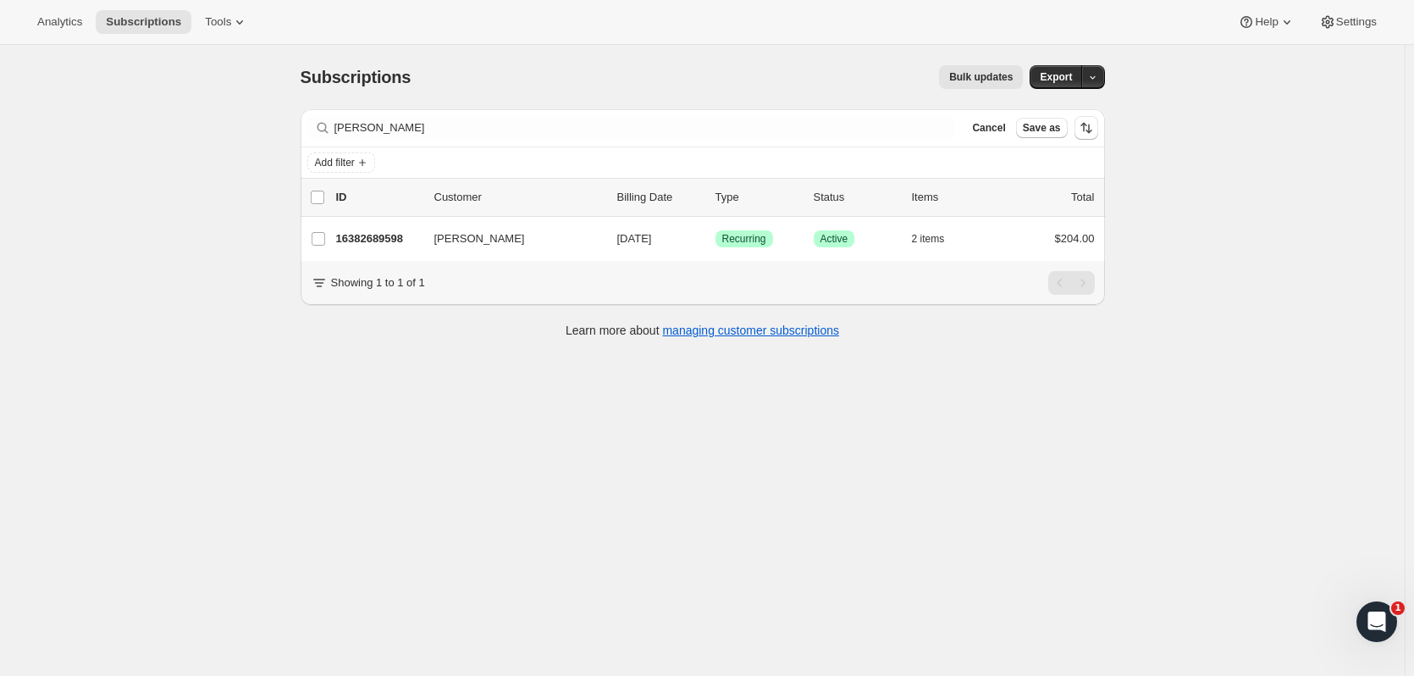
click at [387, 230] on div "16382689598 Al Cook 09/06/2025 Success Recurring Success Active 2 items $204.00" at bounding box center [715, 239] width 759 height 24
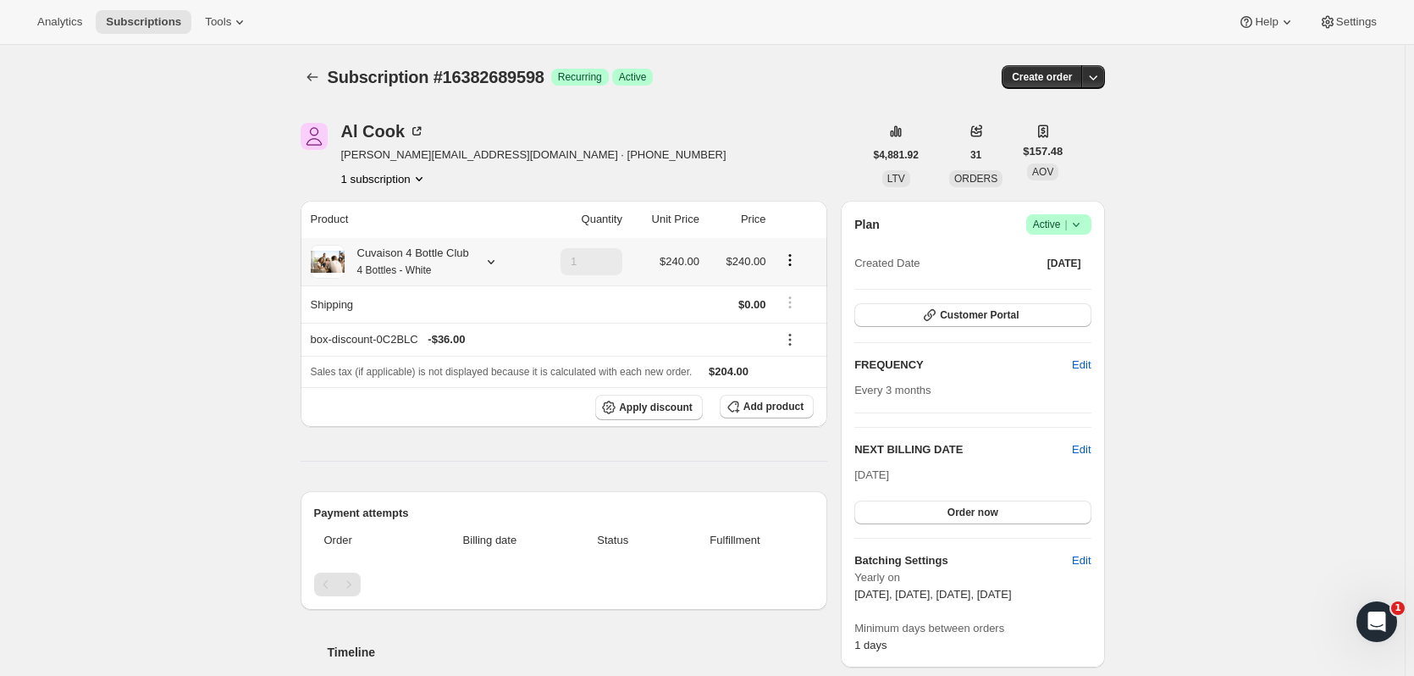
click at [496, 264] on icon at bounding box center [491, 261] width 17 height 17
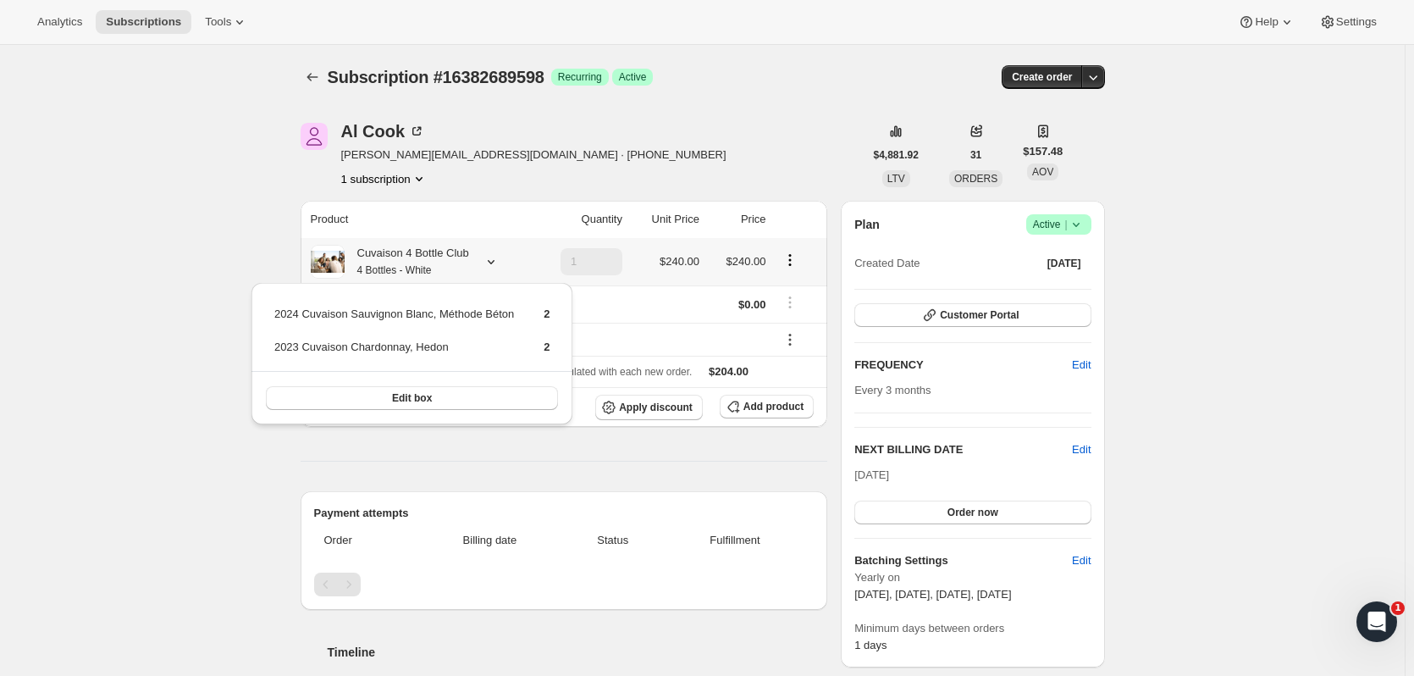
click at [488, 396] on button "Edit box" at bounding box center [412, 398] width 293 height 24
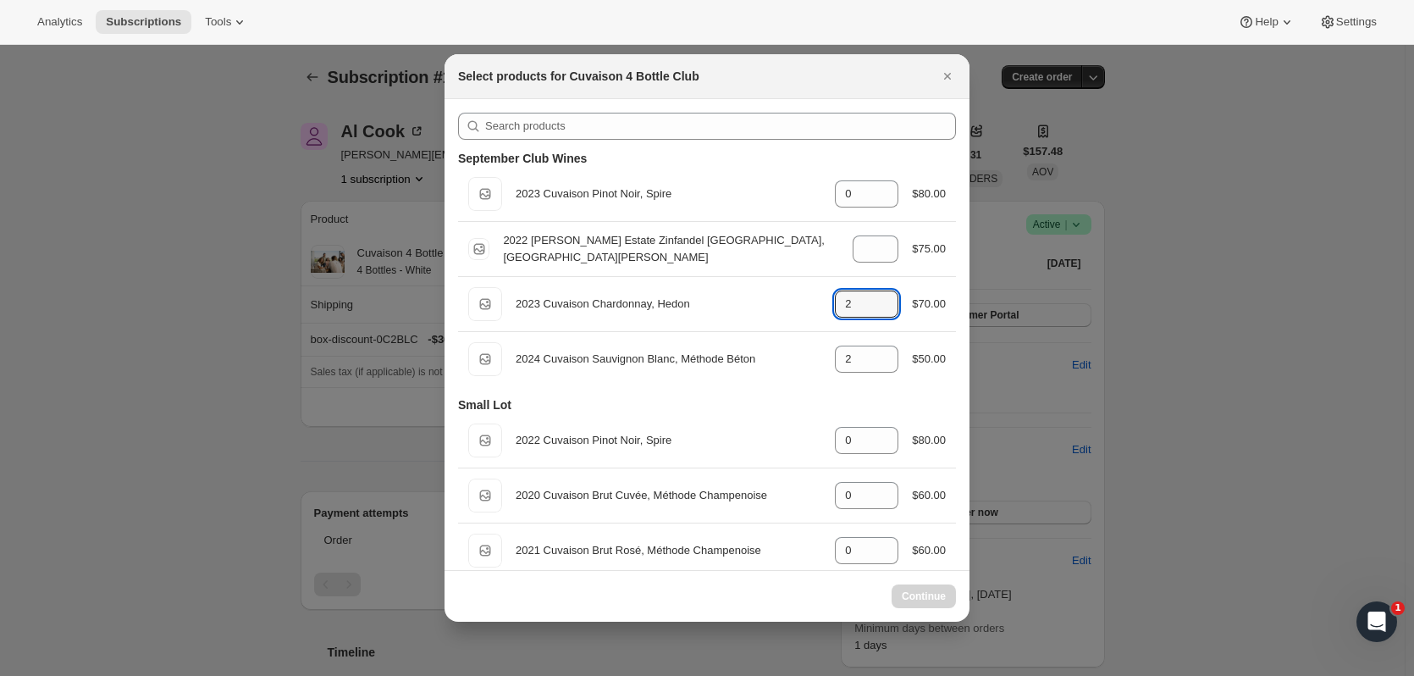
click at [877, 297] on icon ":r4o8:" at bounding box center [885, 299] width 17 height 17
type input "2"
click at [877, 368] on icon ":r4o8:" at bounding box center [885, 364] width 17 height 17
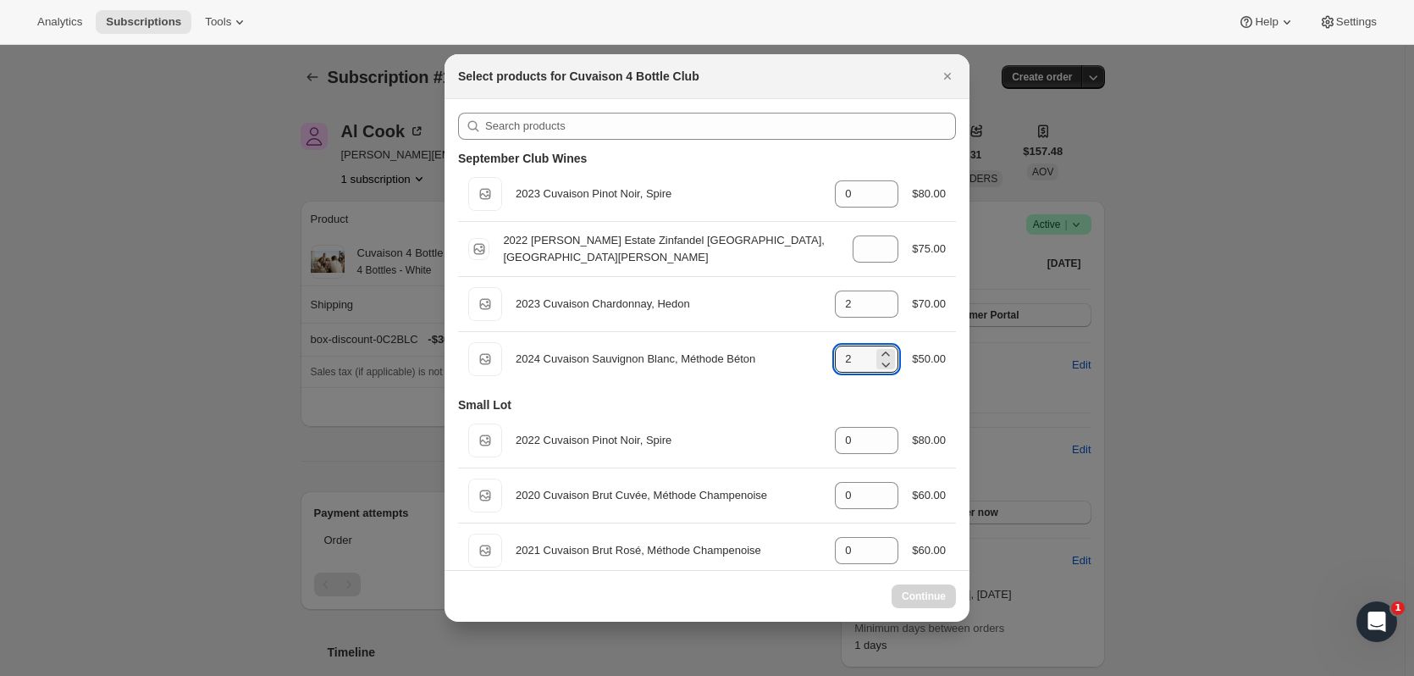
click at [877, 368] on icon ":r4o8:" at bounding box center [885, 364] width 17 height 17
type input "1"
select select "gid://shopify/ProductVariant/52115221807422"
click at [877, 368] on icon ":r4o8:" at bounding box center [885, 364] width 17 height 17
type input "0"
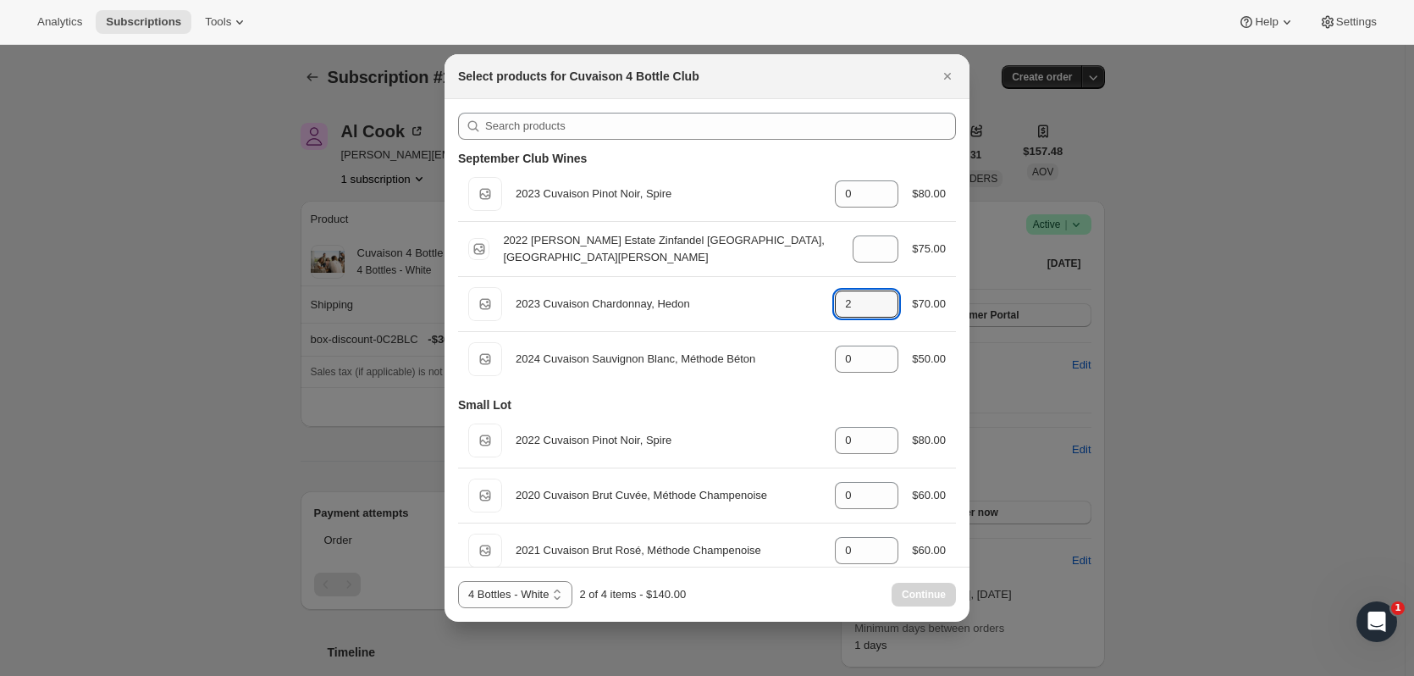
click at [886, 291] on icon ":r4o8:" at bounding box center [885, 299] width 17 height 17
type input "4"
click at [944, 598] on span "Continue" at bounding box center [924, 595] width 44 height 14
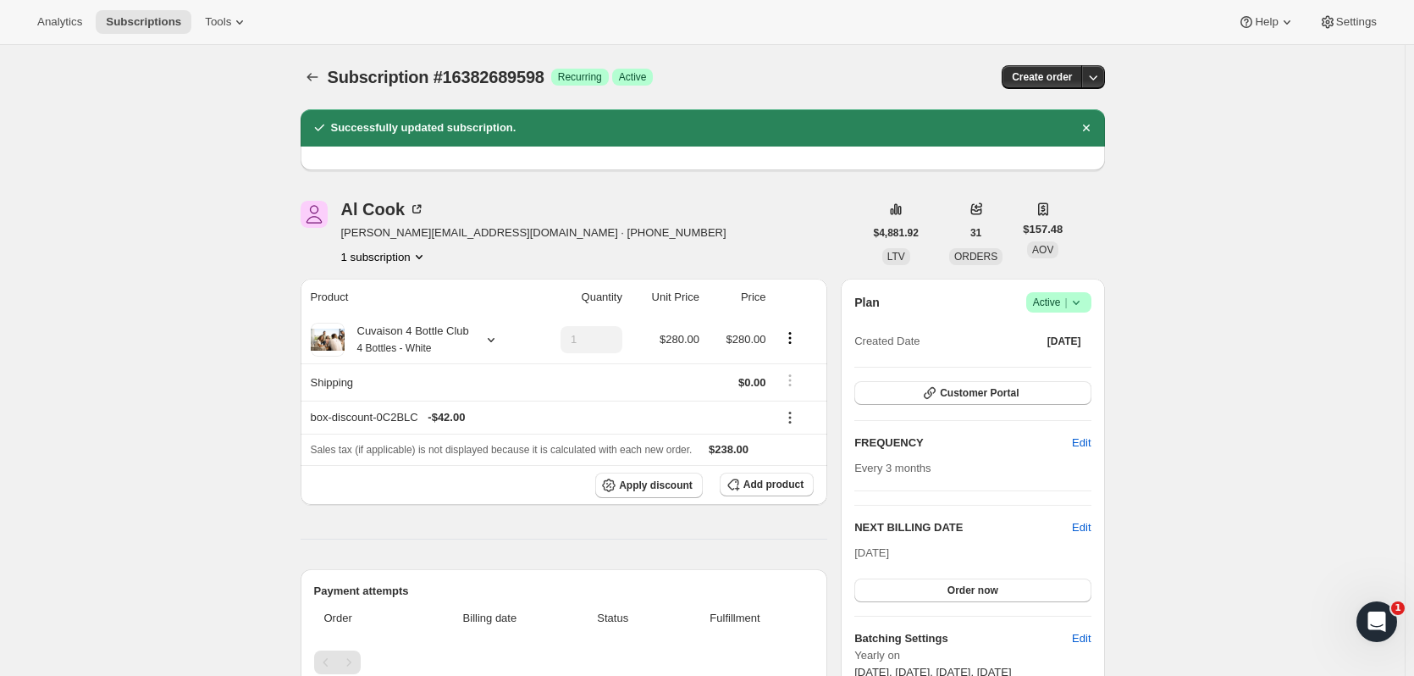
click at [161, 21] on span "Subscriptions" at bounding box center [143, 22] width 75 height 14
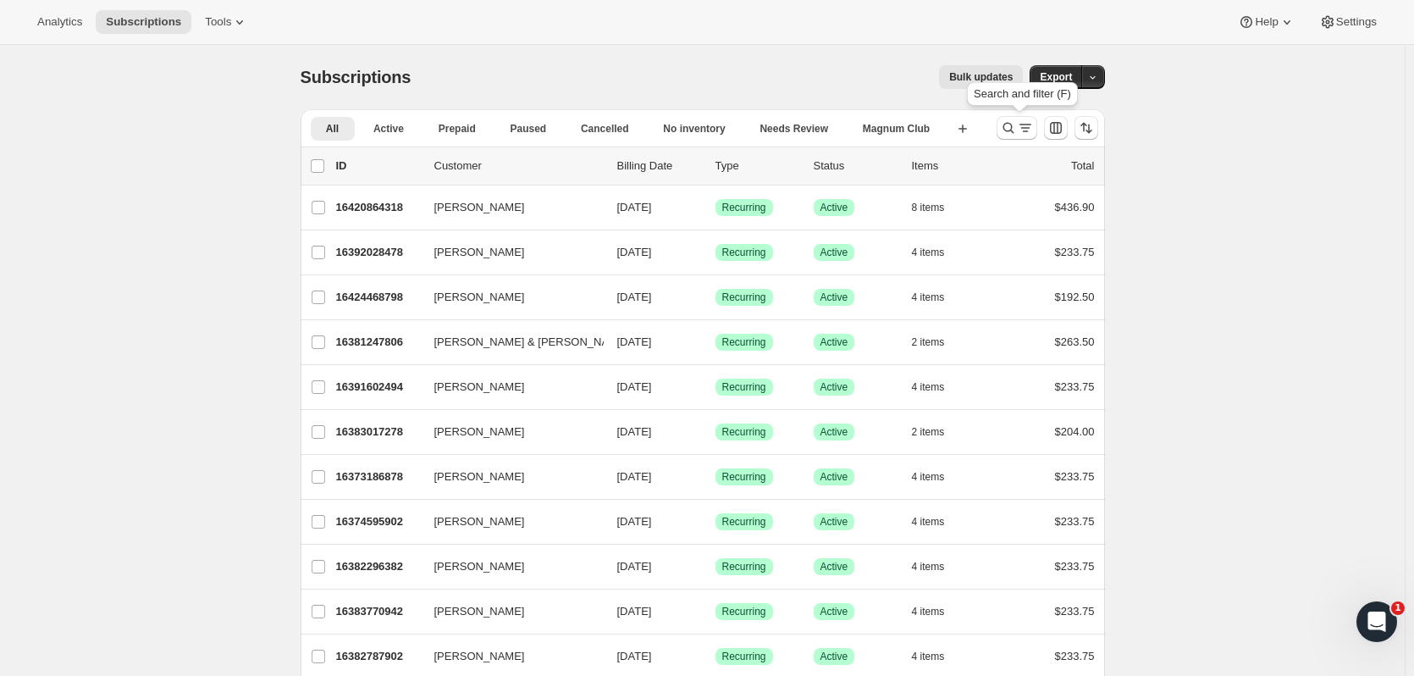
click at [1007, 127] on icon "Search and filter results" at bounding box center [1008, 127] width 17 height 17
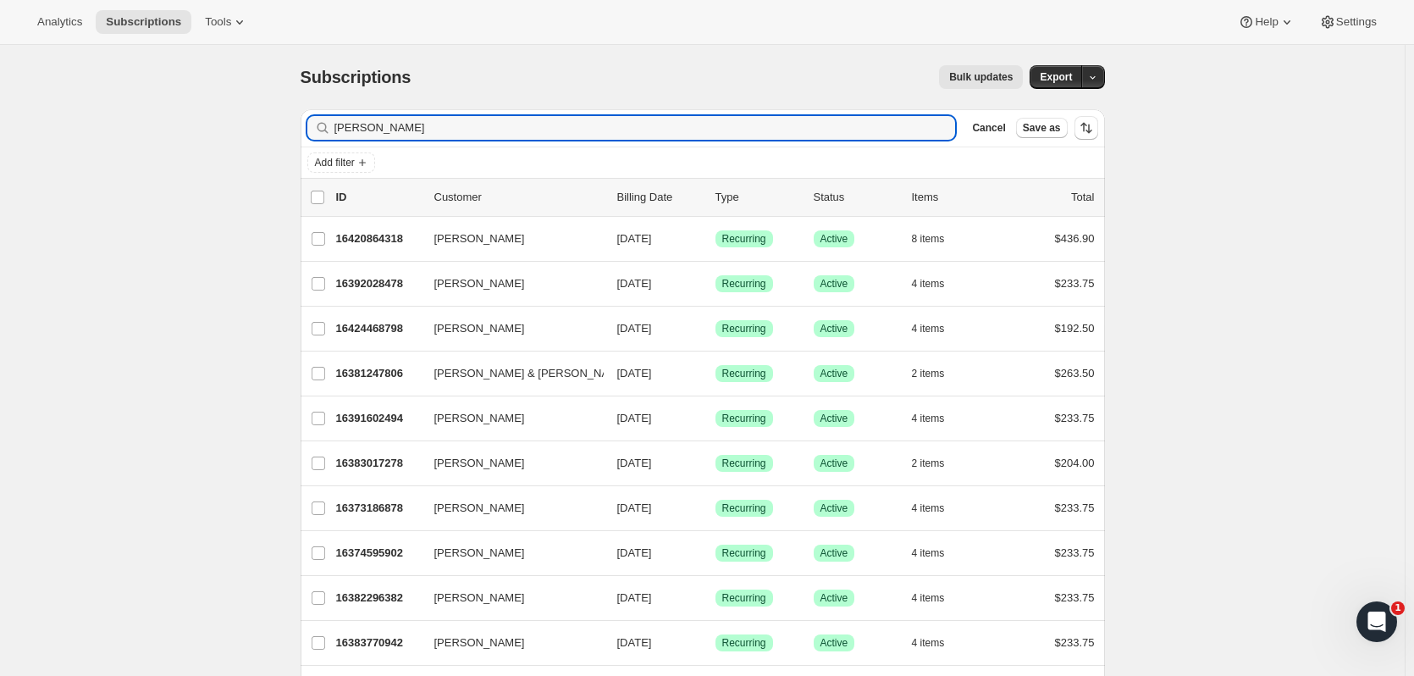
type input "tuccio"
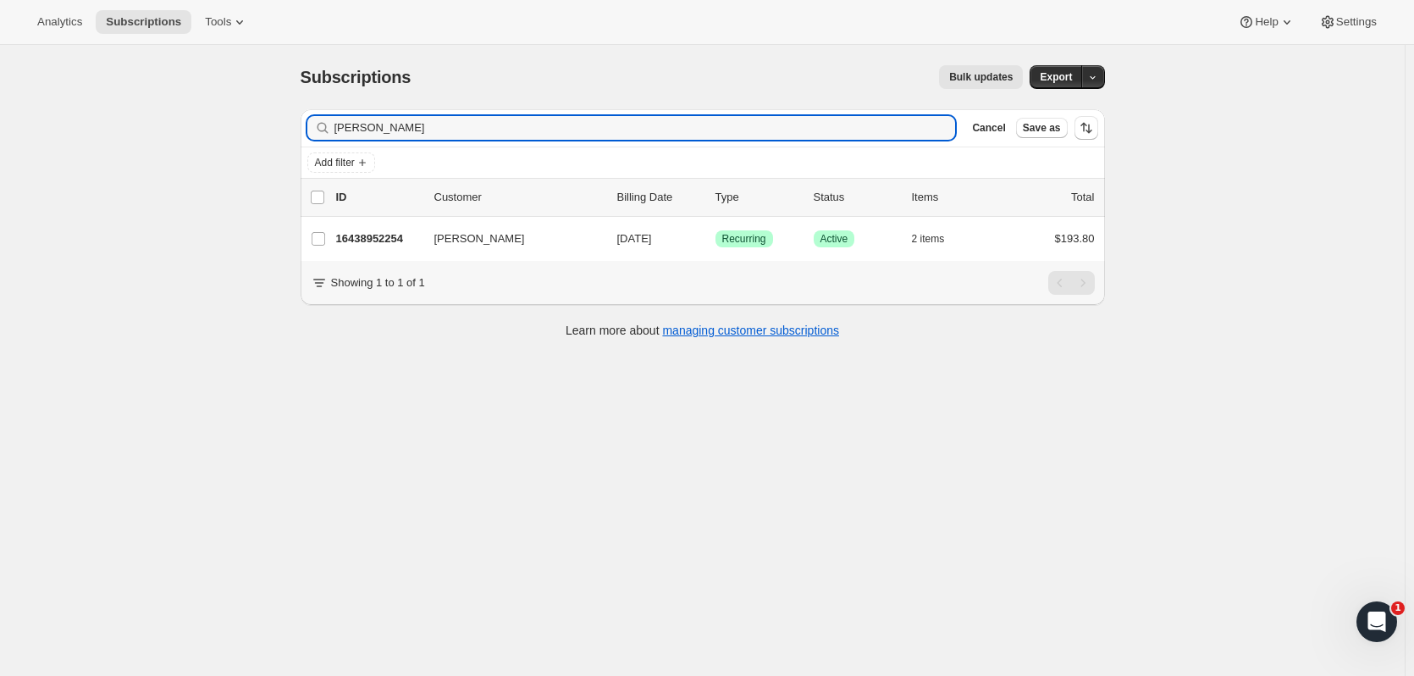
click at [374, 240] on p "16438952254" at bounding box center [378, 238] width 85 height 17
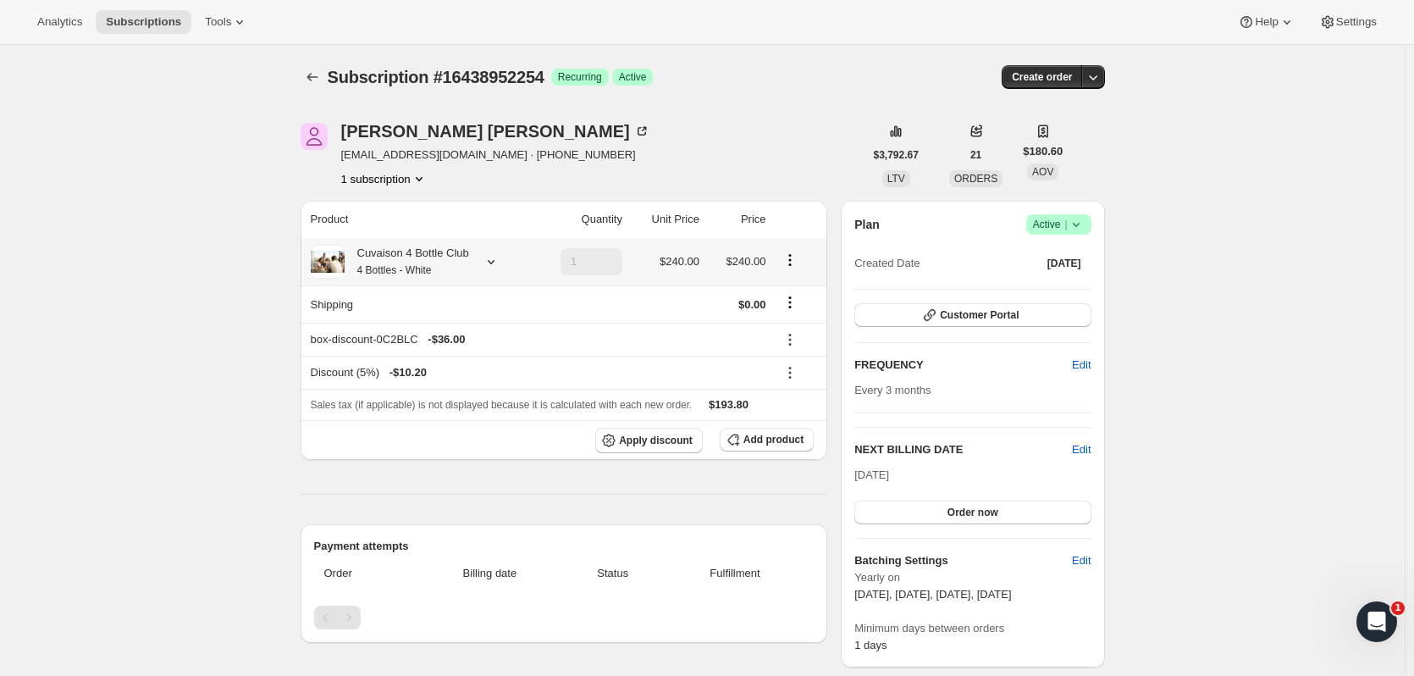
click at [500, 265] on icon at bounding box center [491, 261] width 17 height 17
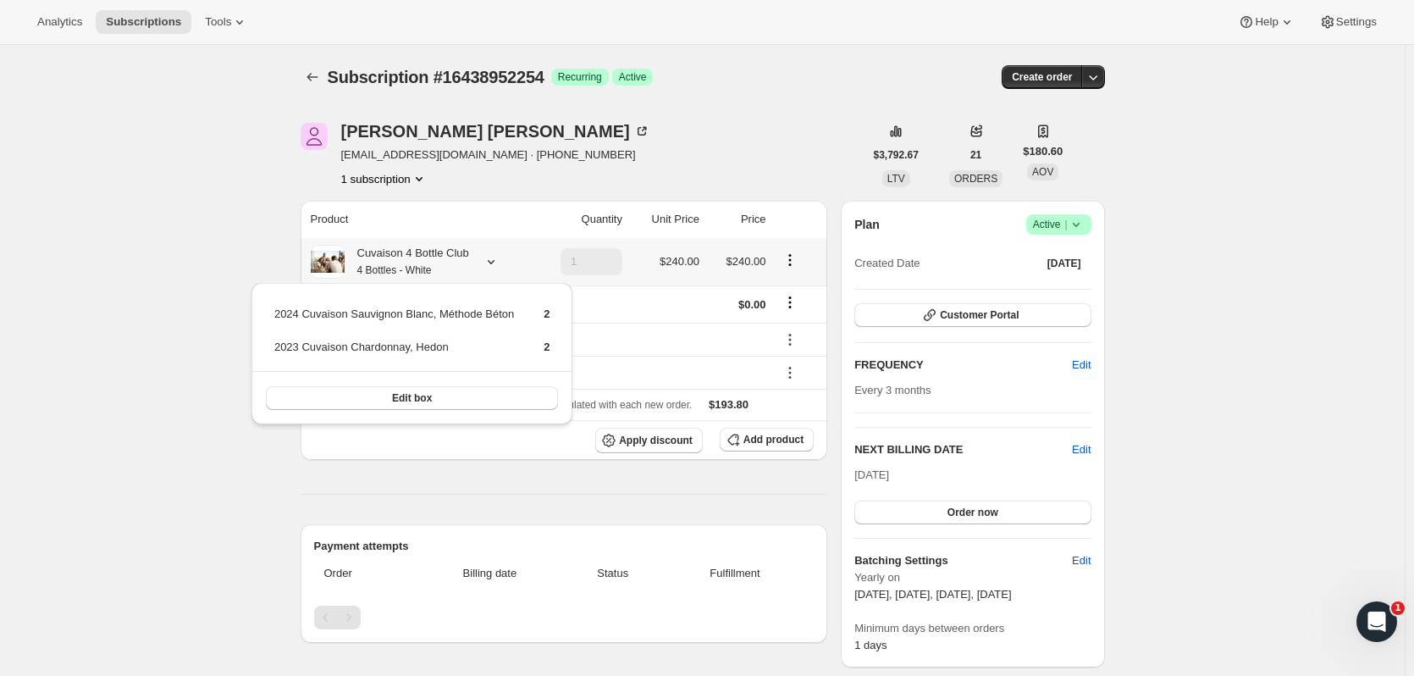
click at [459, 396] on button "Edit box" at bounding box center [412, 398] width 293 height 24
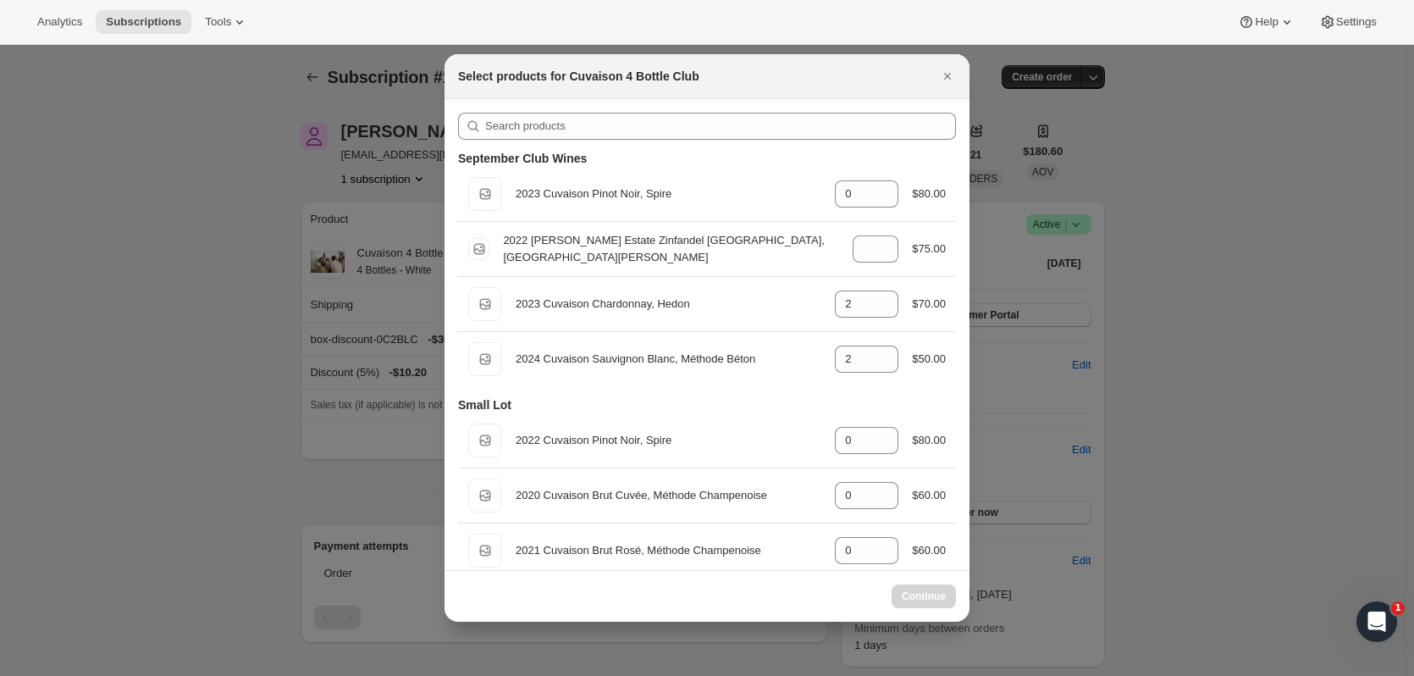
select select "gid://shopify/ProductVariant/52115221807422"
click at [883, 312] on icon ":r5bb:" at bounding box center [885, 309] width 17 height 17
type input "0"
click at [877, 235] on div "Default Title 2022 Brandlin Estate Zinfandel Old Vine, Mount Veeder gid://shopi…" at bounding box center [707, 249] width 478 height 34
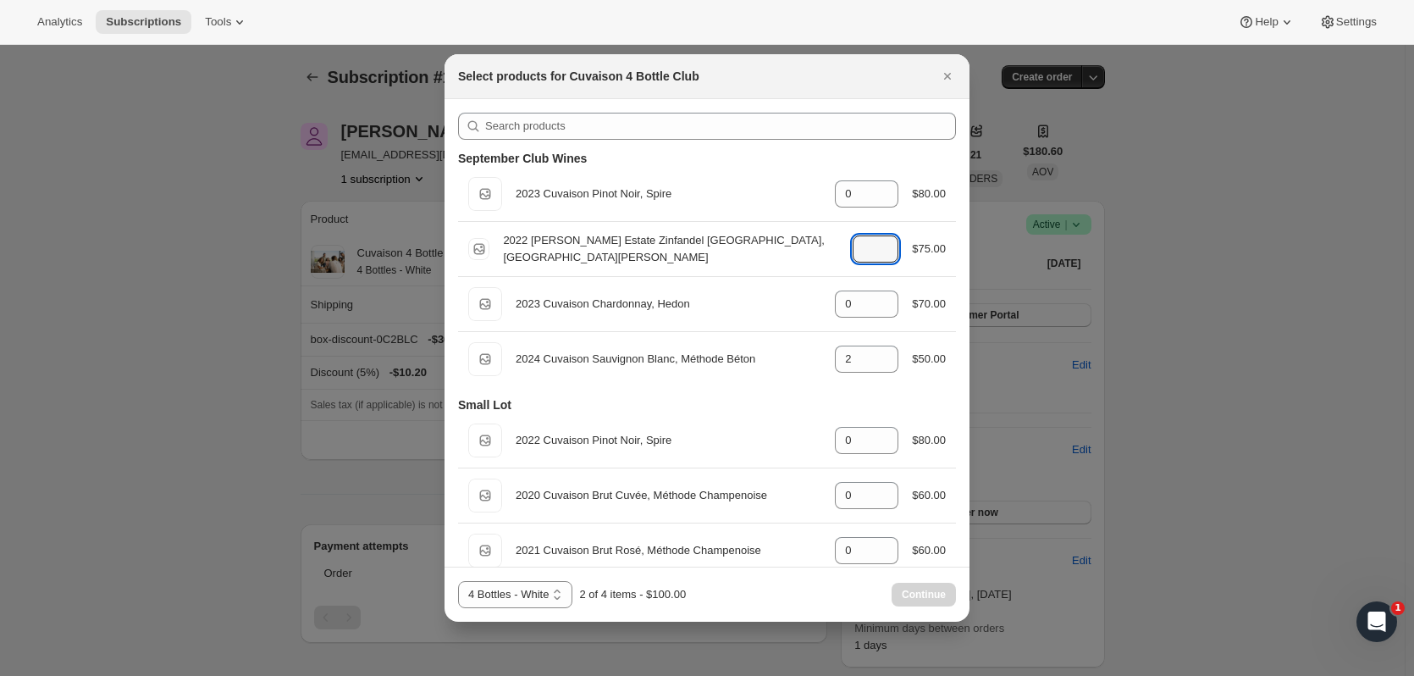
click at [881, 238] on icon ":r5bb:" at bounding box center [885, 243] width 17 height 17
type input "1"
click at [877, 179] on div "Default Title 2023 Cuvaison Pinot Noir, Spire gid://shopify/ProductVariant/5215…" at bounding box center [707, 194] width 478 height 34
click at [877, 185] on icon ":r5bb:" at bounding box center [885, 188] width 17 height 17
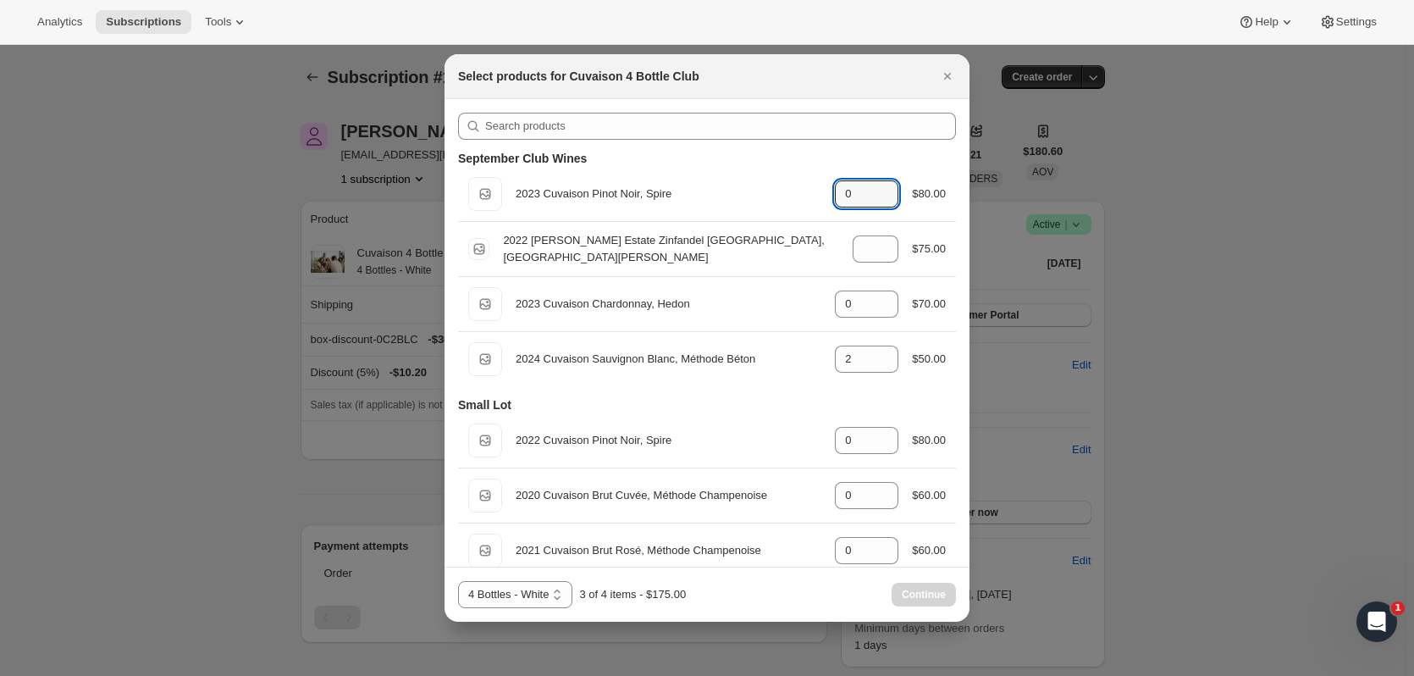
type input "1"
click at [922, 587] on button "Continue" at bounding box center [924, 595] width 64 height 24
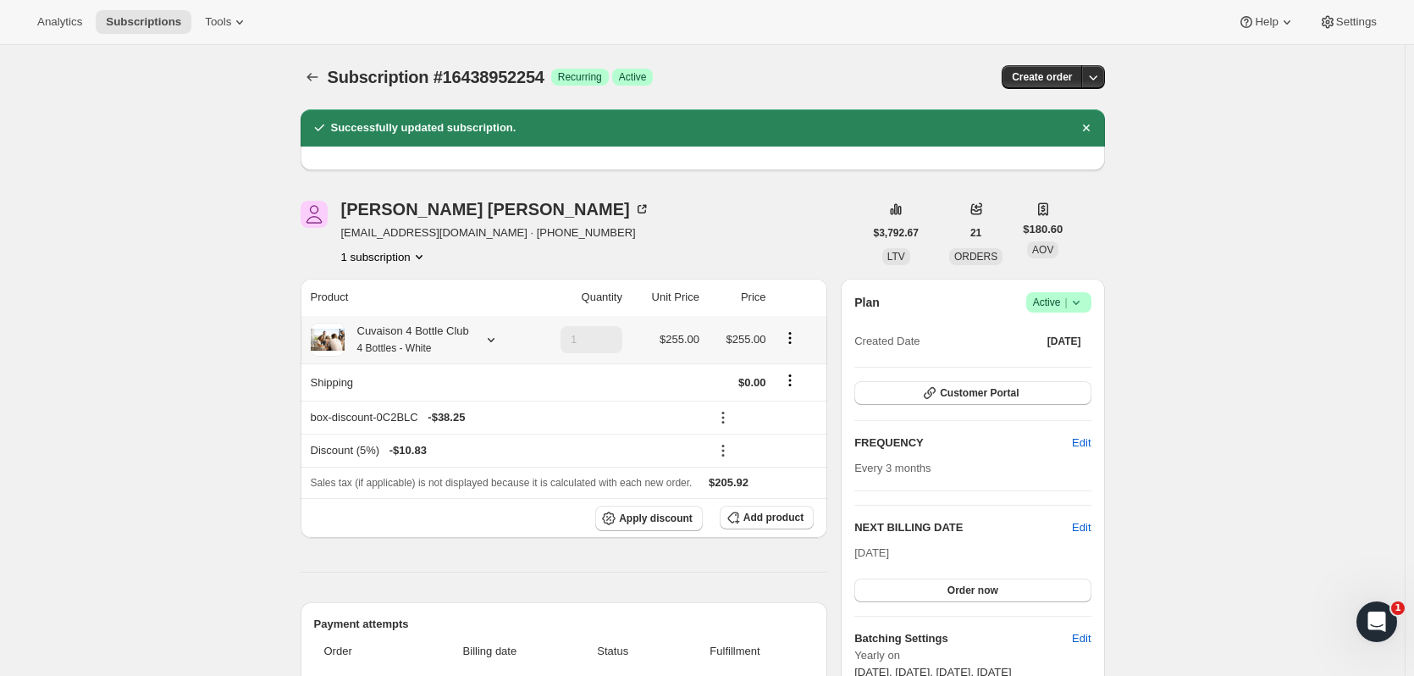
click at [484, 335] on icon at bounding box center [491, 339] width 17 height 17
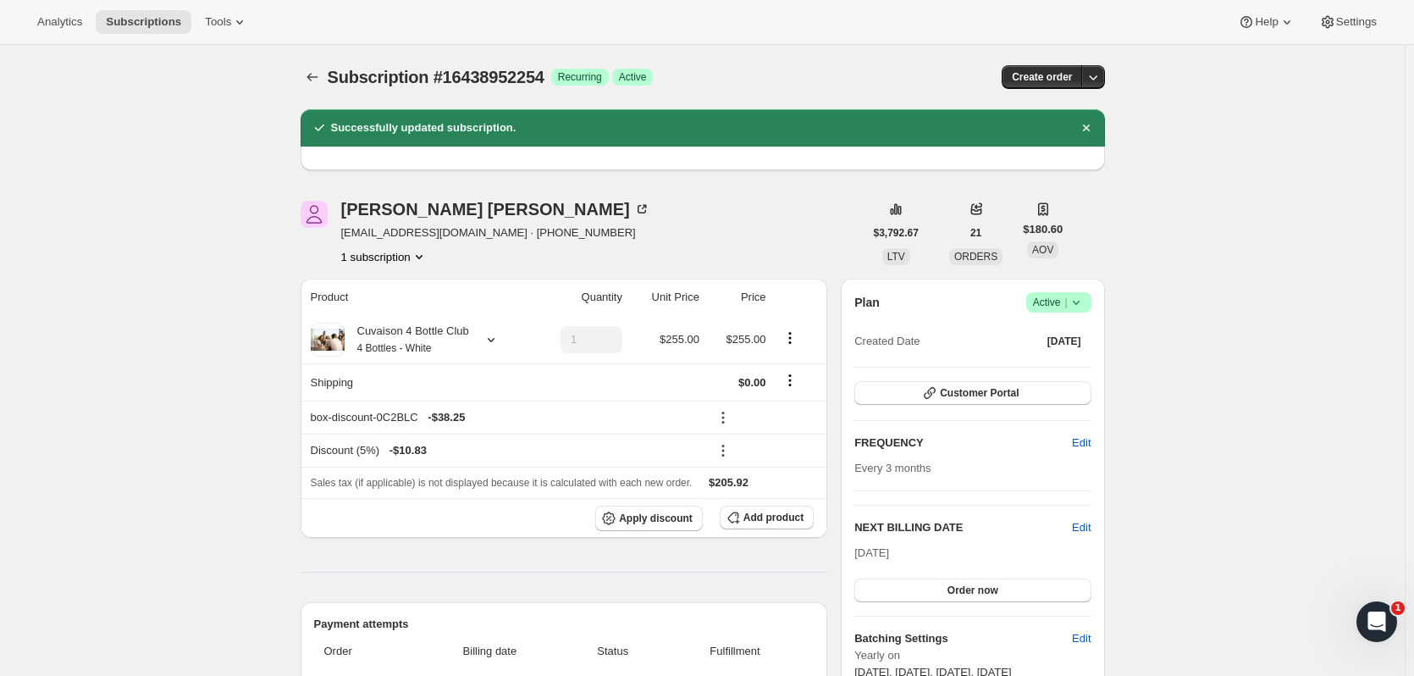
click at [152, 19] on span "Subscriptions" at bounding box center [143, 22] width 75 height 14
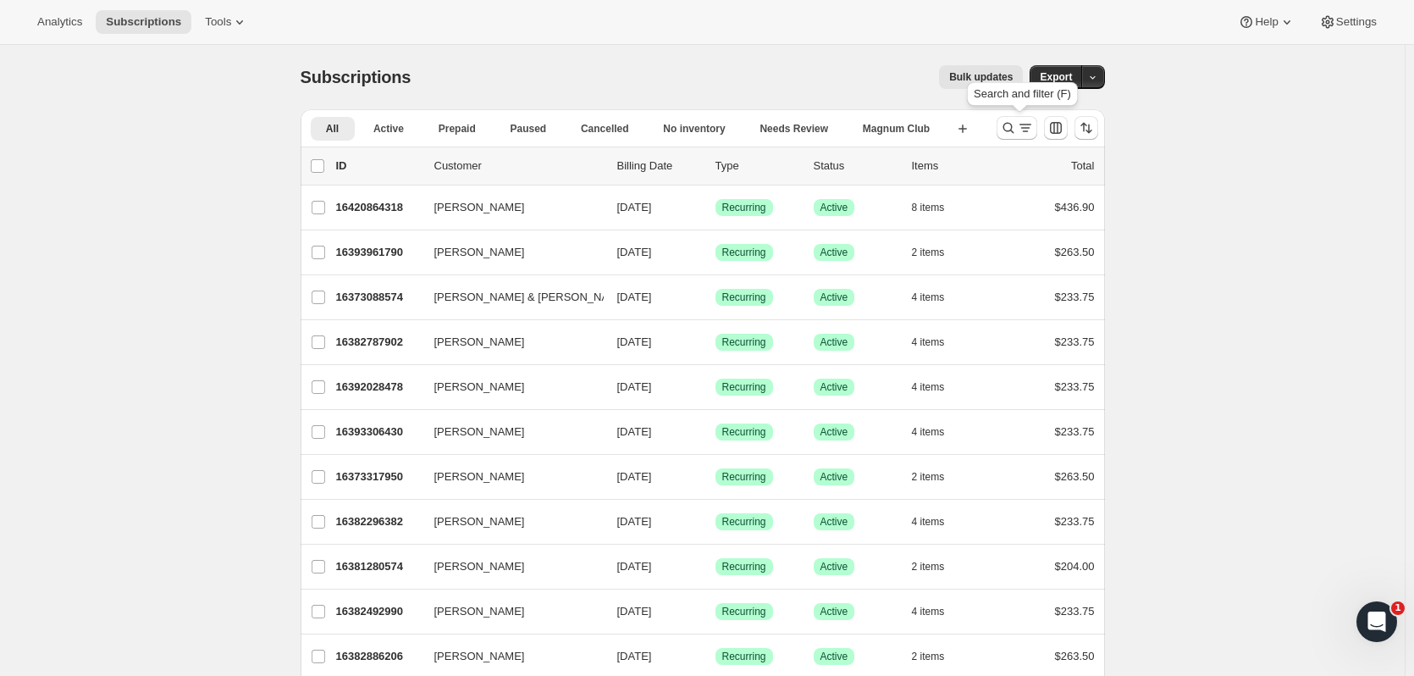
click at [1016, 117] on button "Search and filter results" at bounding box center [1017, 128] width 41 height 24
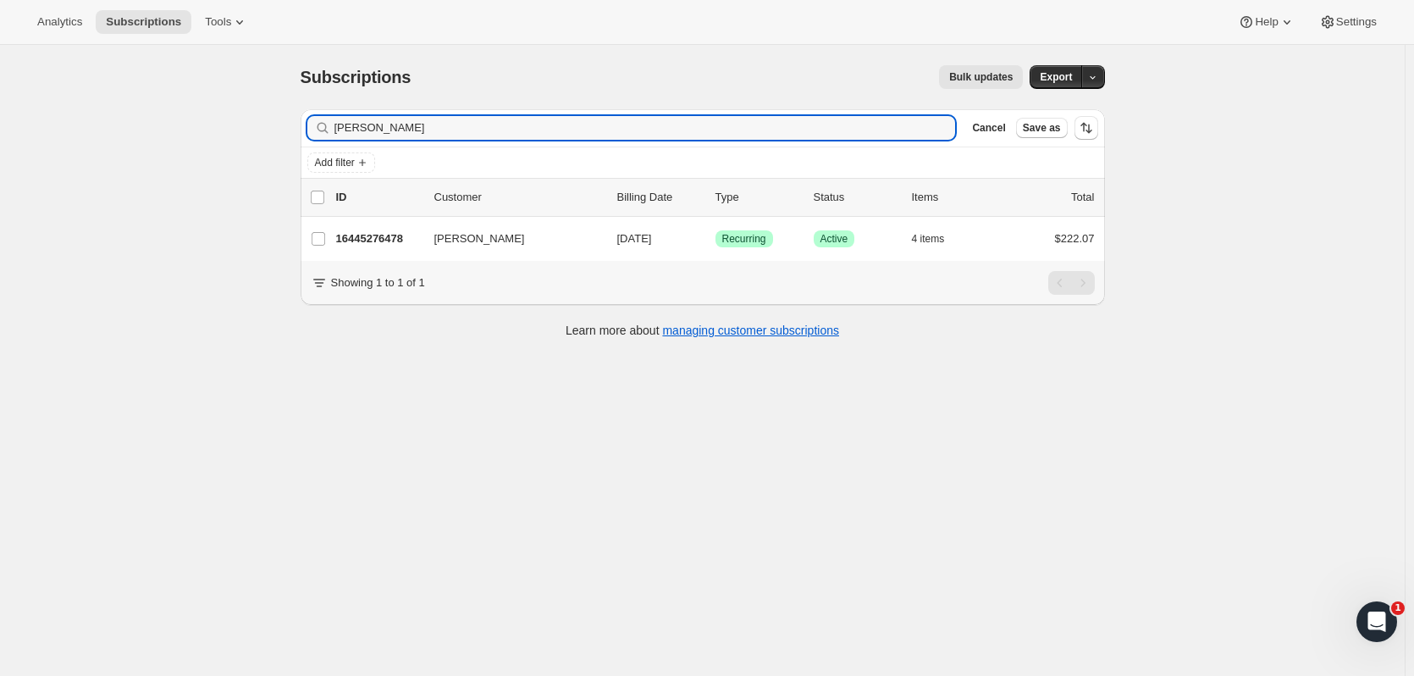
type input "stanley burch"
click at [415, 237] on p "16445276478" at bounding box center [378, 238] width 85 height 17
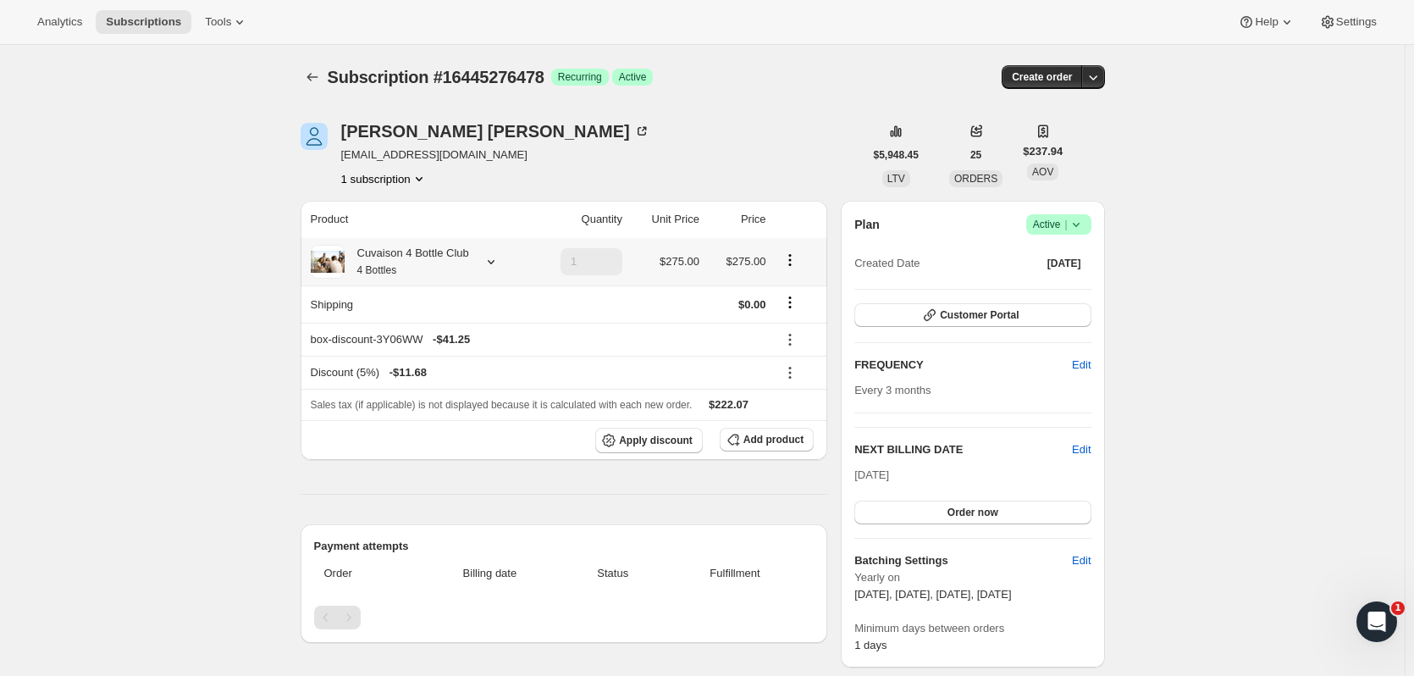
click at [467, 264] on div "Cuvaison 4 Bottle Club 4 Bottles" at bounding box center [407, 262] width 125 height 34
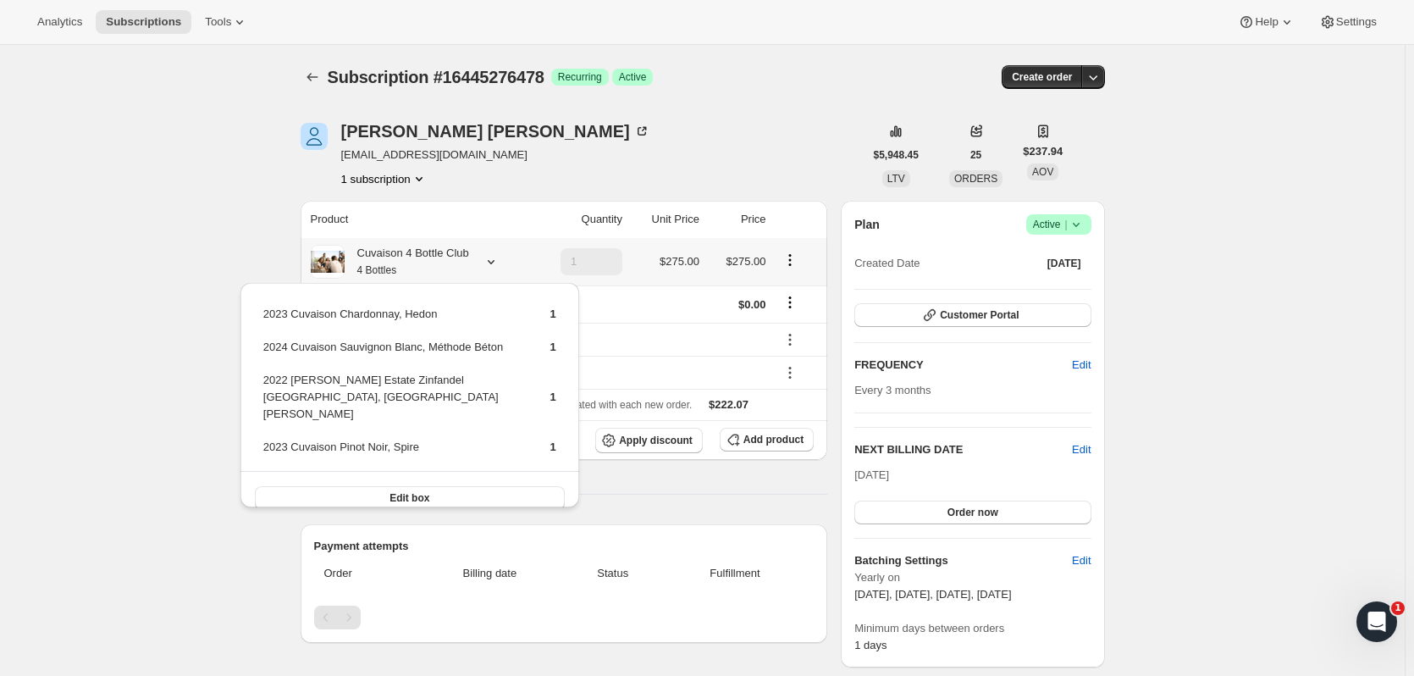
click at [529, 486] on button "Edit box" at bounding box center [410, 498] width 310 height 24
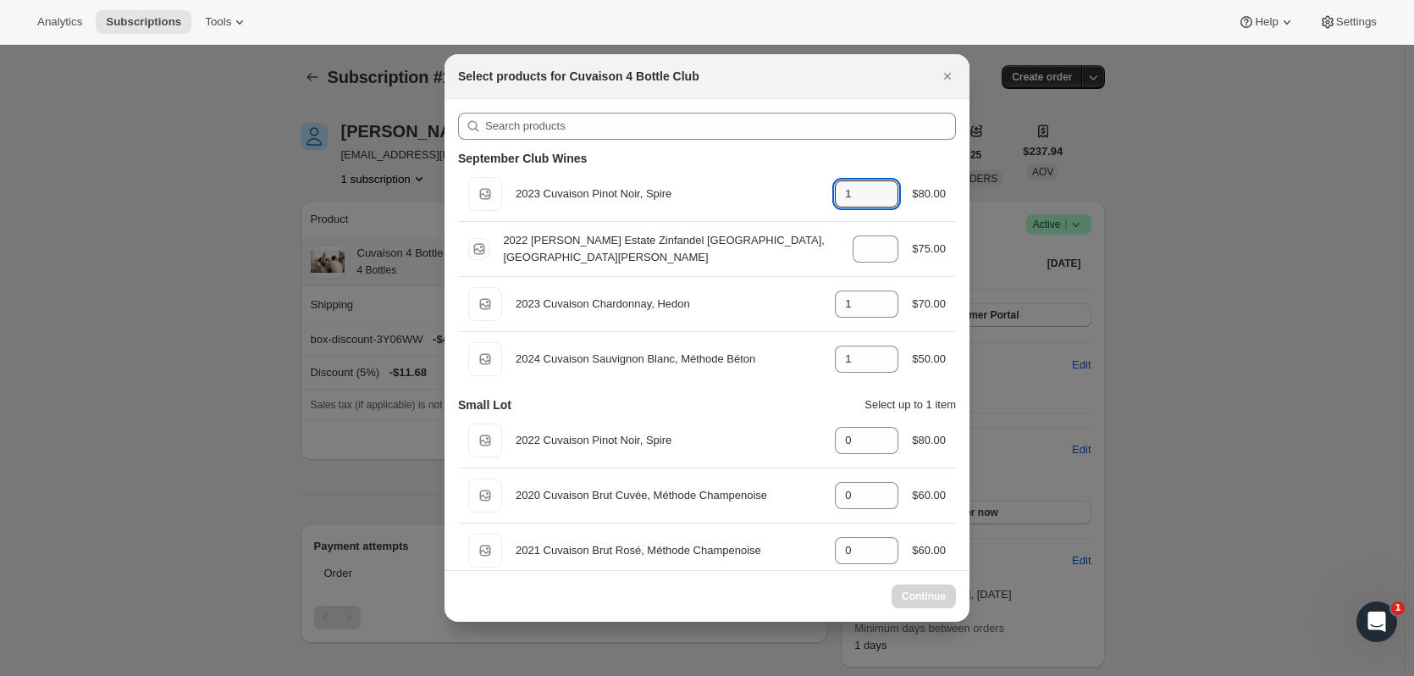
click at [883, 187] on icon ":r5v0:" at bounding box center [885, 188] width 17 height 17
click at [879, 184] on icon ":r5v0:" at bounding box center [885, 188] width 17 height 17
type input "1"
click at [877, 253] on icon ":r5v0:" at bounding box center [885, 254] width 17 height 17
type input "0"
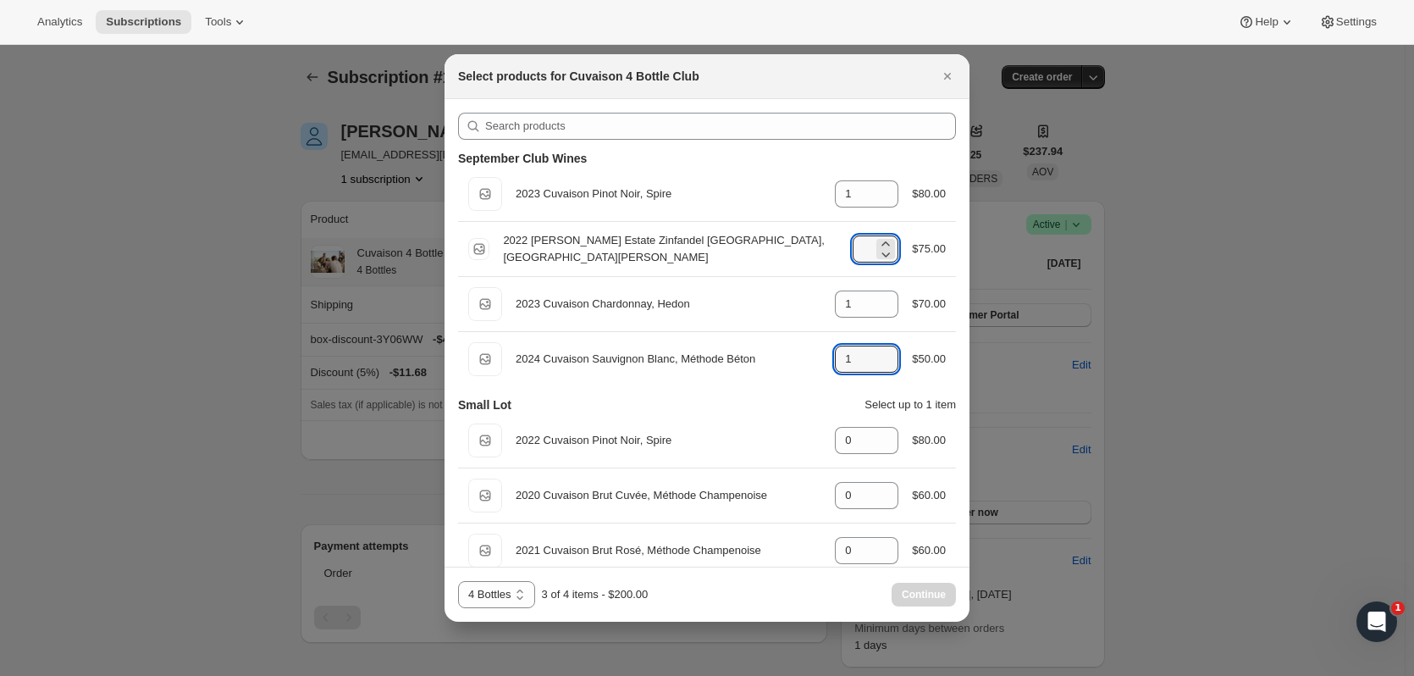
click at [877, 348] on icon ":r5v0:" at bounding box center [885, 354] width 17 height 17
type input "2"
click at [877, 311] on icon ":r5v0:" at bounding box center [885, 309] width 17 height 17
type input "0"
click at [881, 185] on icon ":r5v0:" at bounding box center [885, 188] width 17 height 17
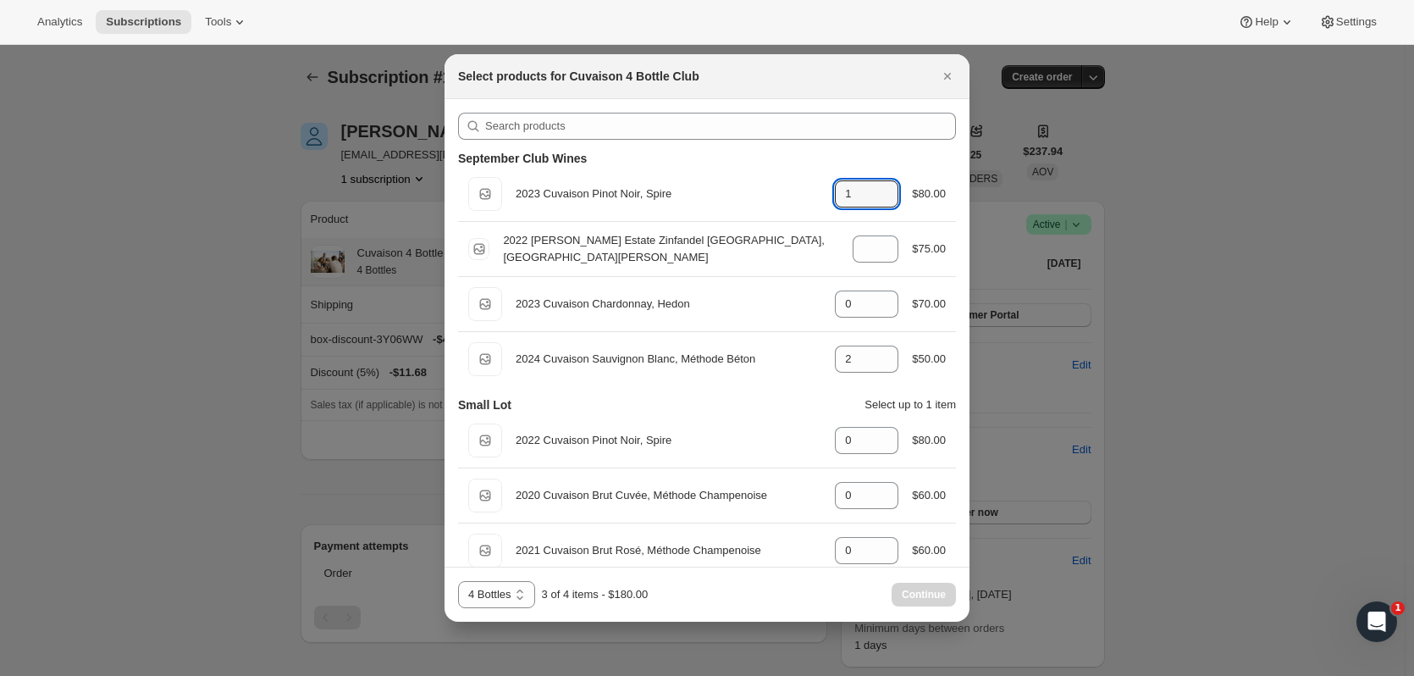
type input "2"
click at [924, 585] on button "Continue" at bounding box center [924, 595] width 64 height 24
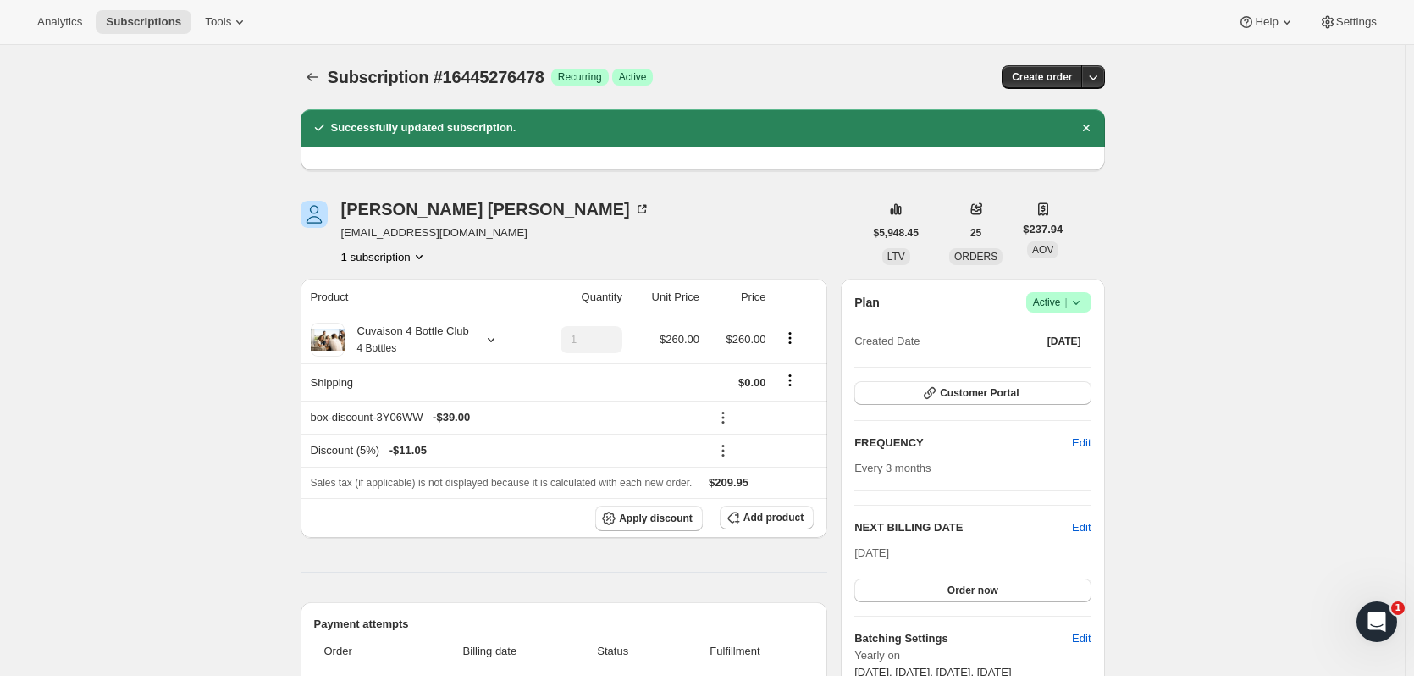
click at [159, 21] on span "Subscriptions" at bounding box center [143, 22] width 75 height 14
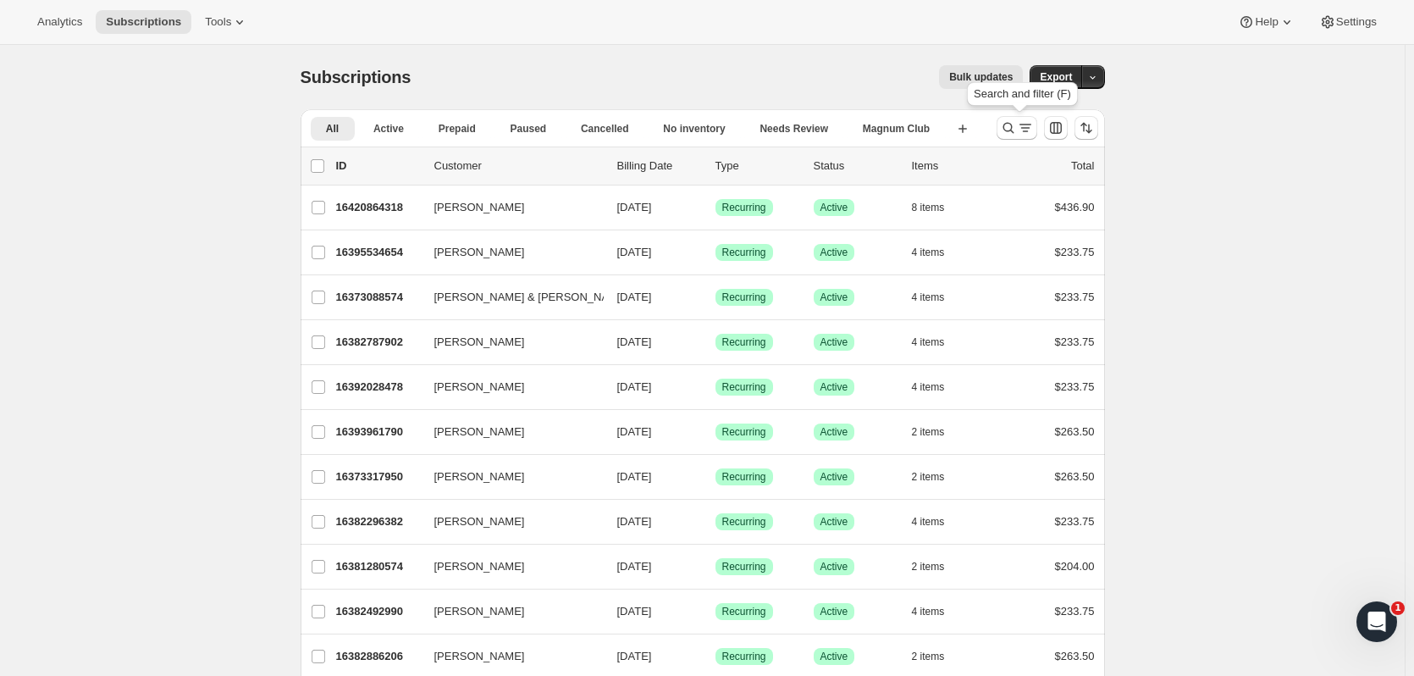
click at [1017, 126] on icon "Search and filter results" at bounding box center [1008, 127] width 17 height 17
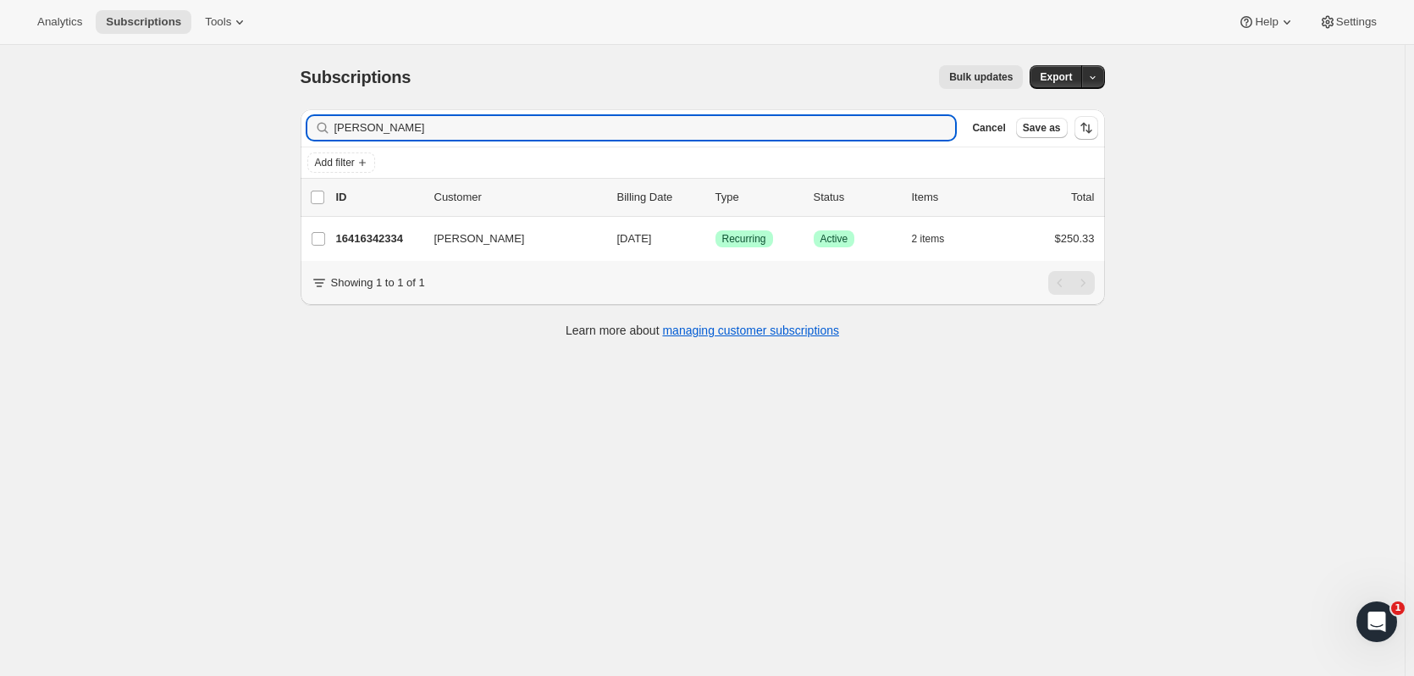
type input "denise mcf"
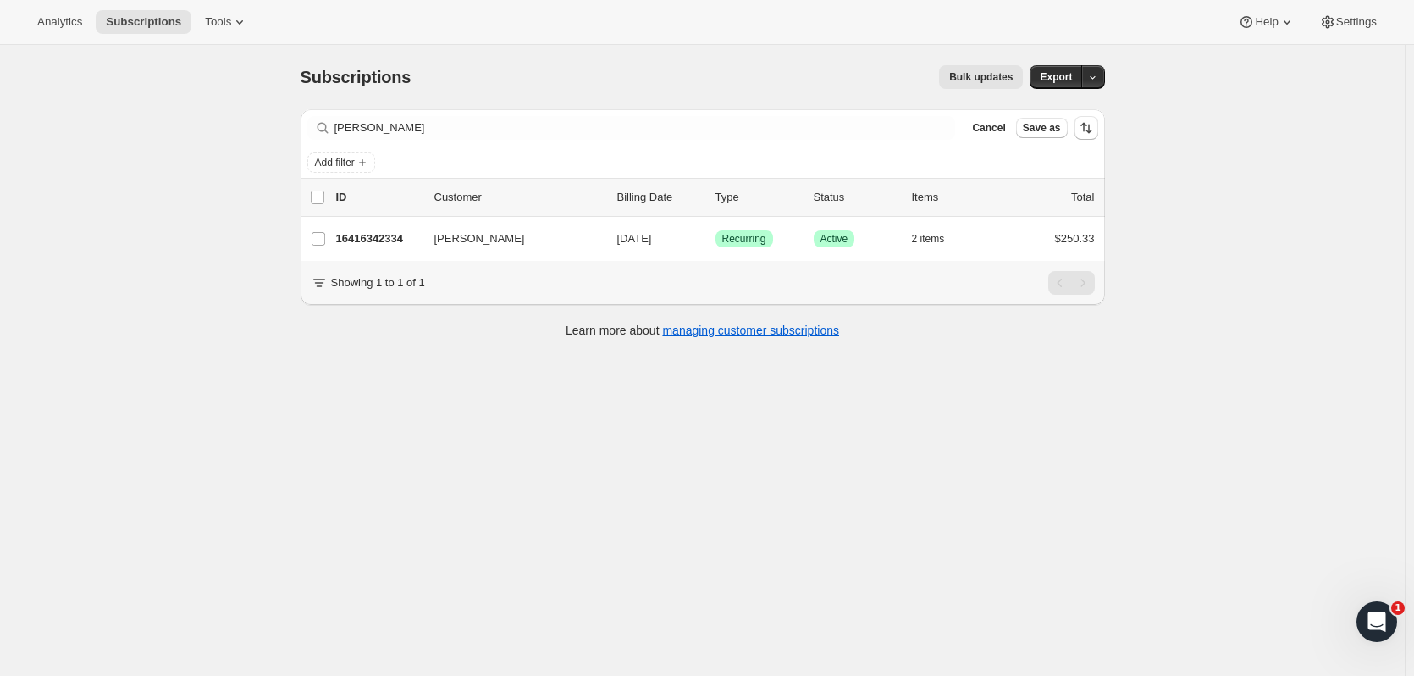
click at [385, 230] on p "16416342334" at bounding box center [378, 238] width 85 height 17
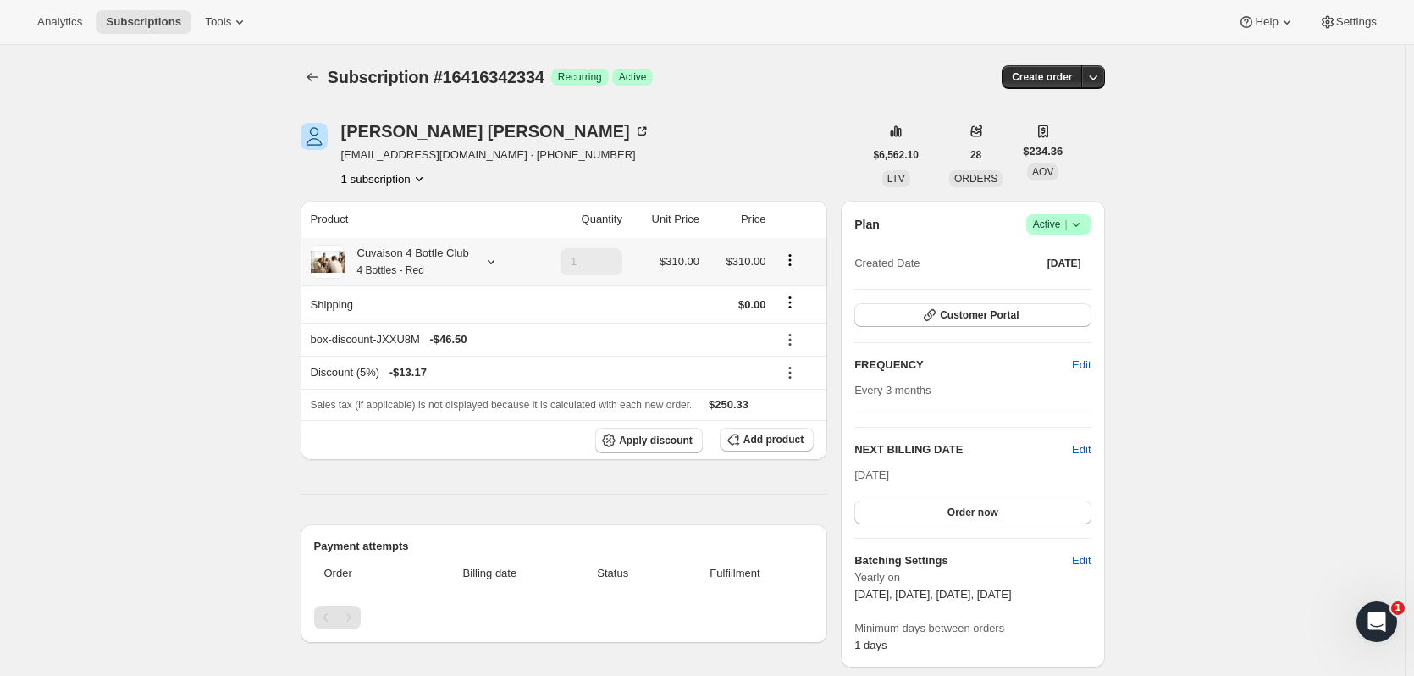
click at [430, 252] on div "Cuvaison 4 Bottle Club 4 Bottles - Red" at bounding box center [407, 262] width 125 height 34
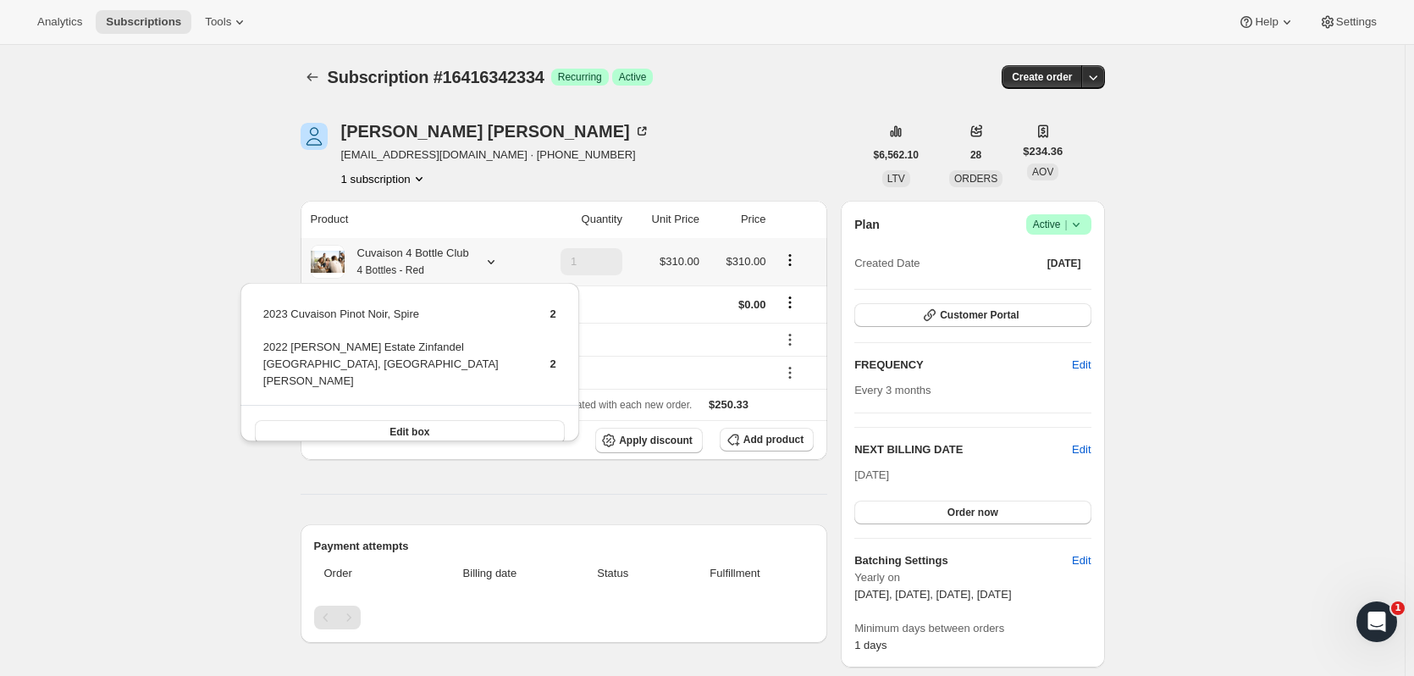
click at [507, 421] on button "Edit box" at bounding box center [410, 432] width 310 height 24
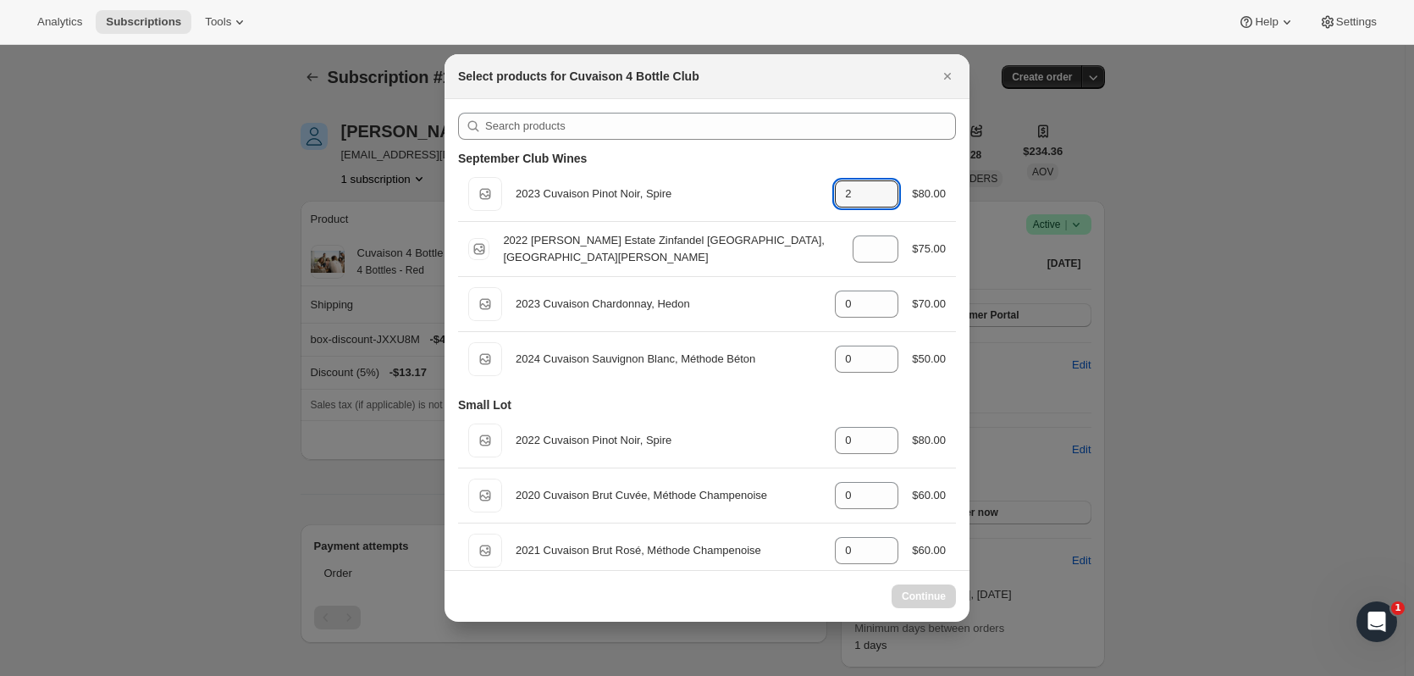
click at [877, 185] on icon ":r6ib:" at bounding box center [885, 188] width 17 height 17
click at [879, 202] on icon ":r6ib:" at bounding box center [885, 199] width 17 height 17
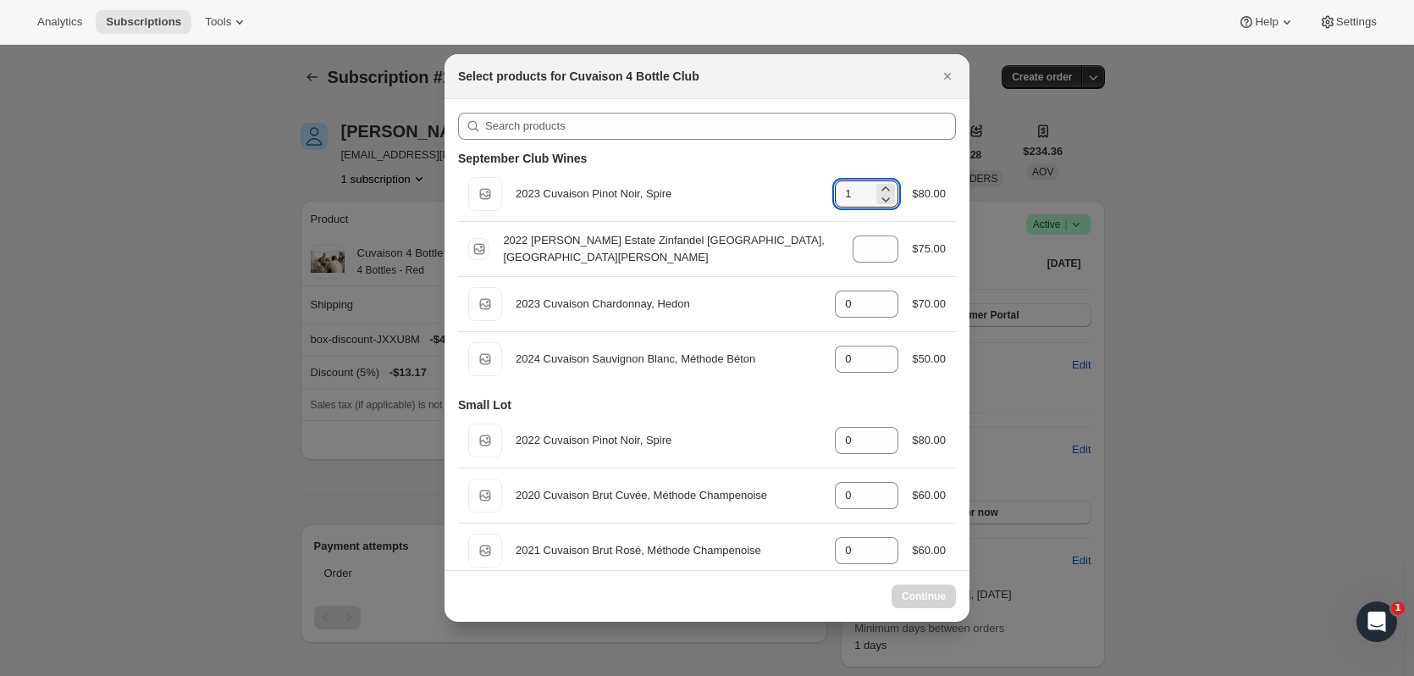
type input "2"
select select "gid://shopify/ProductVariant/52115221774654"
click at [879, 202] on icon ":r6ib:" at bounding box center [885, 199] width 17 height 17
click at [879, 204] on icon ":r6ib:" at bounding box center [885, 199] width 17 height 17
type input "0"
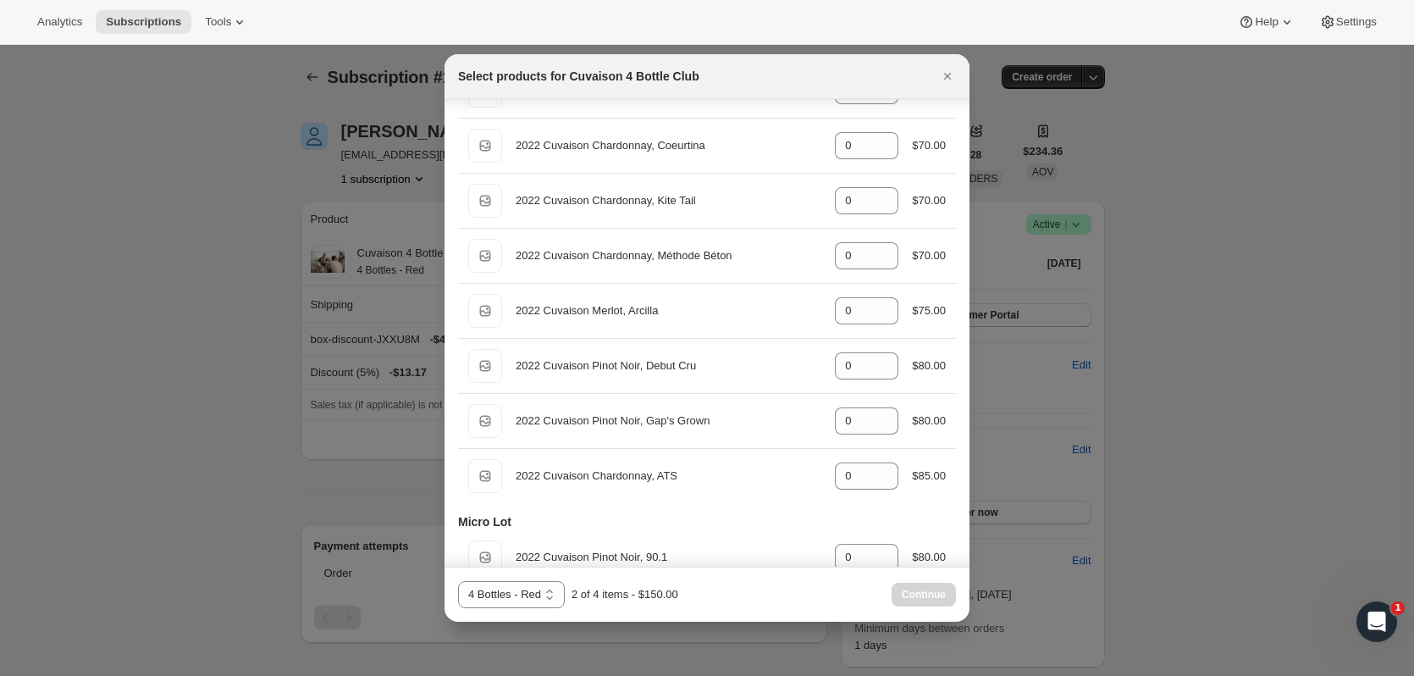
scroll to position [626, 0]
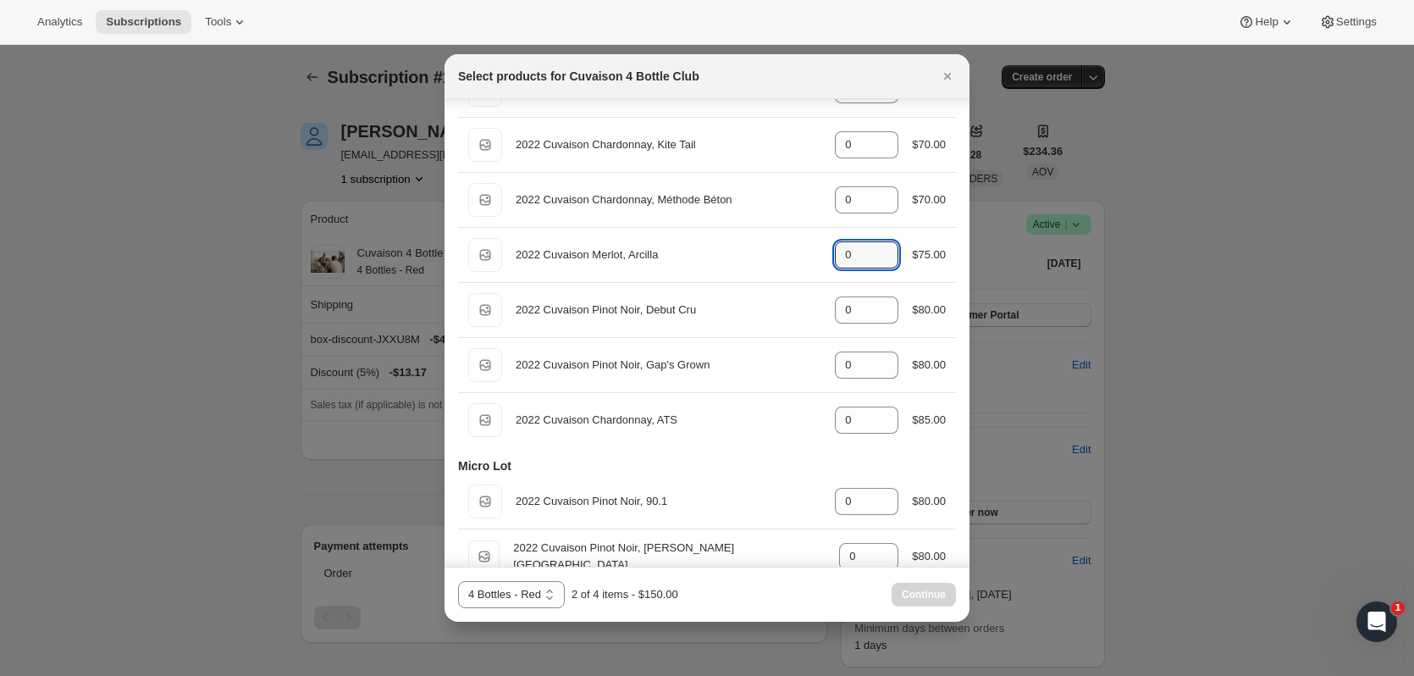
click at [877, 244] on icon ":r6ib:" at bounding box center [885, 249] width 17 height 17
type input "1"
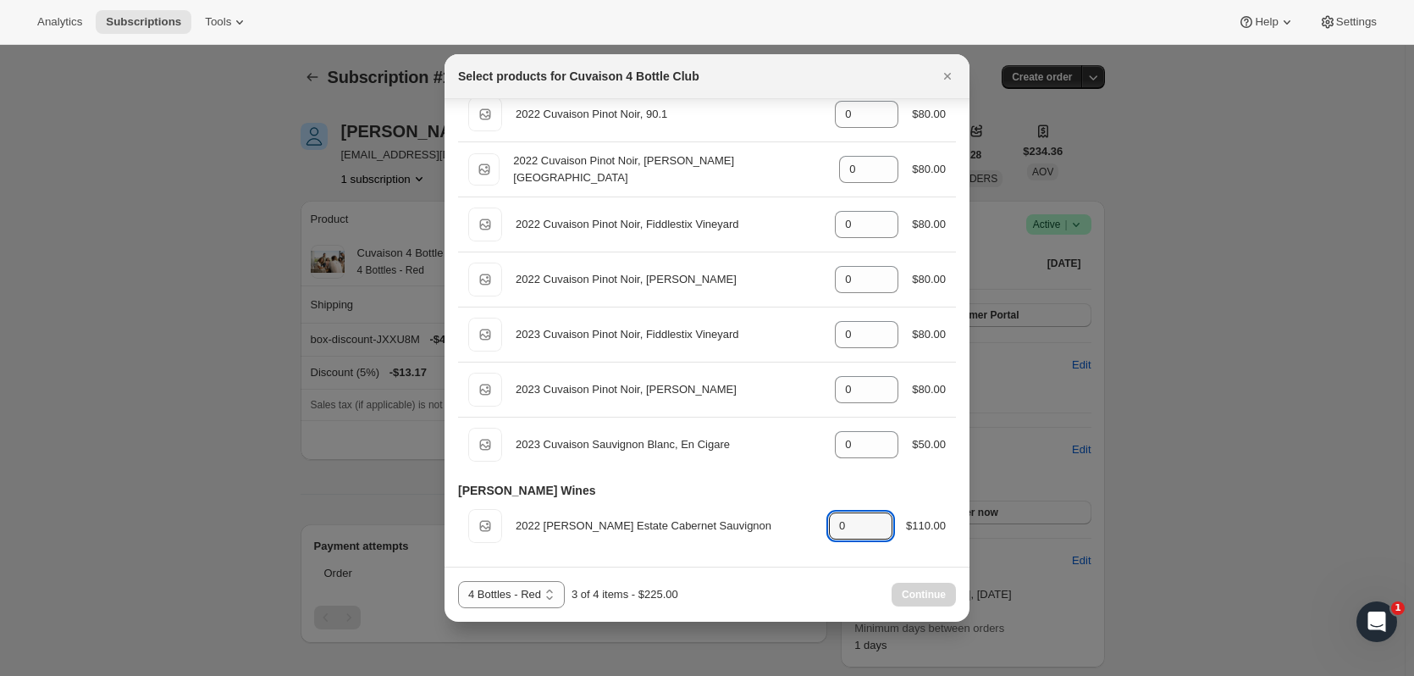
click at [872, 518] on icon ":r6ib:" at bounding box center [880, 520] width 17 height 17
type input "1"
click at [905, 587] on button "Continue" at bounding box center [924, 595] width 64 height 24
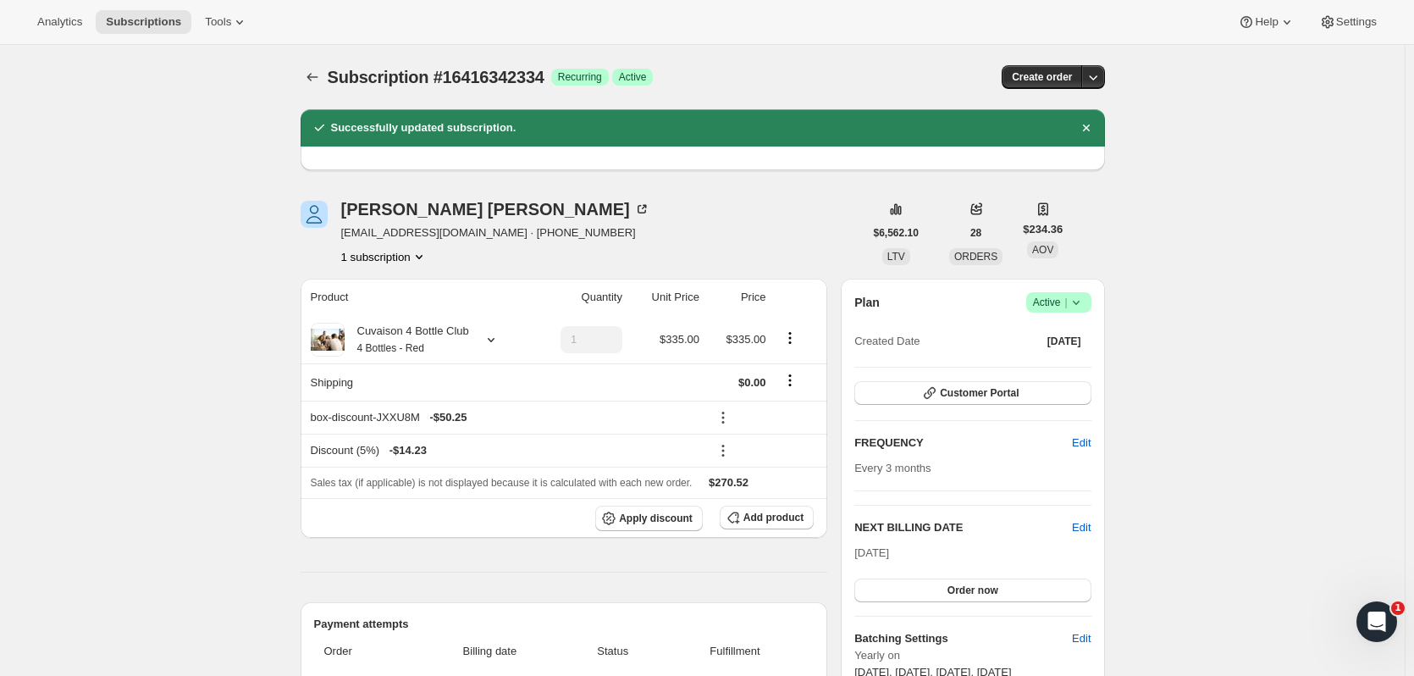
click at [125, 17] on span "Subscriptions" at bounding box center [143, 22] width 75 height 14
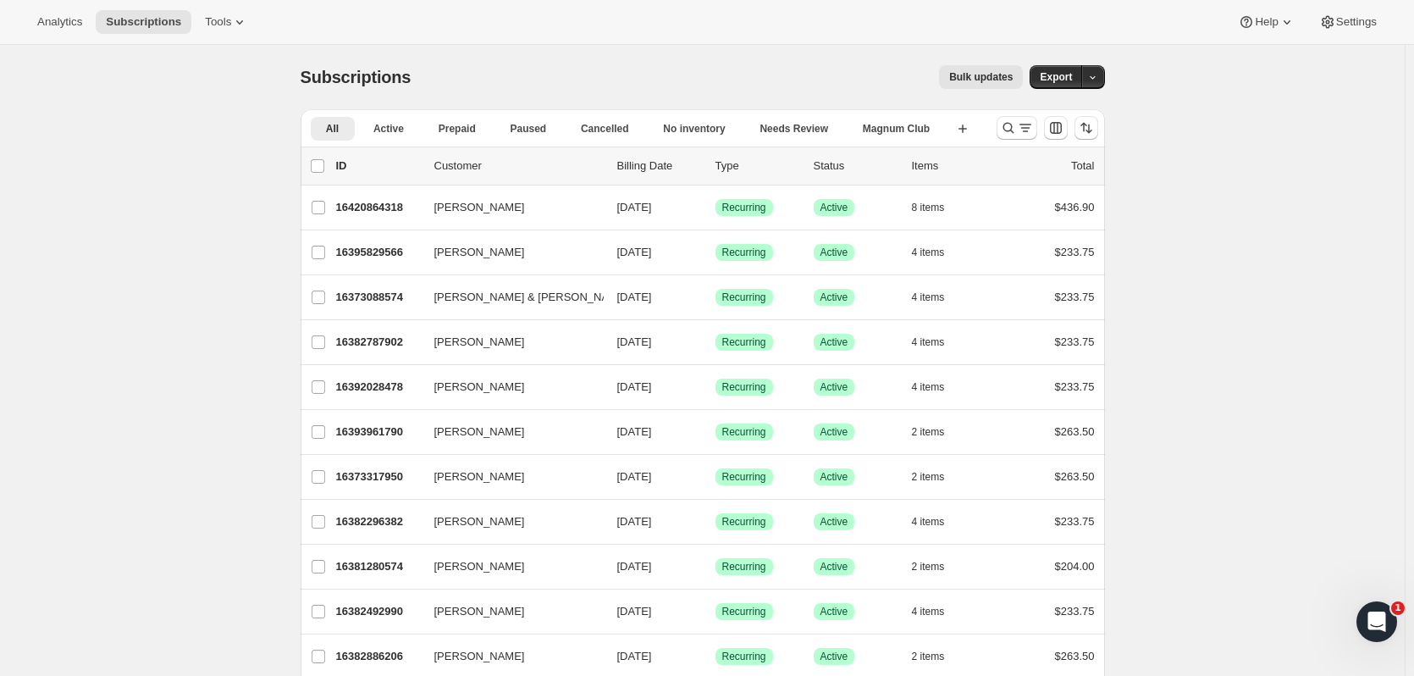
click at [1013, 128] on icon "Search and filter results" at bounding box center [1008, 127] width 17 height 17
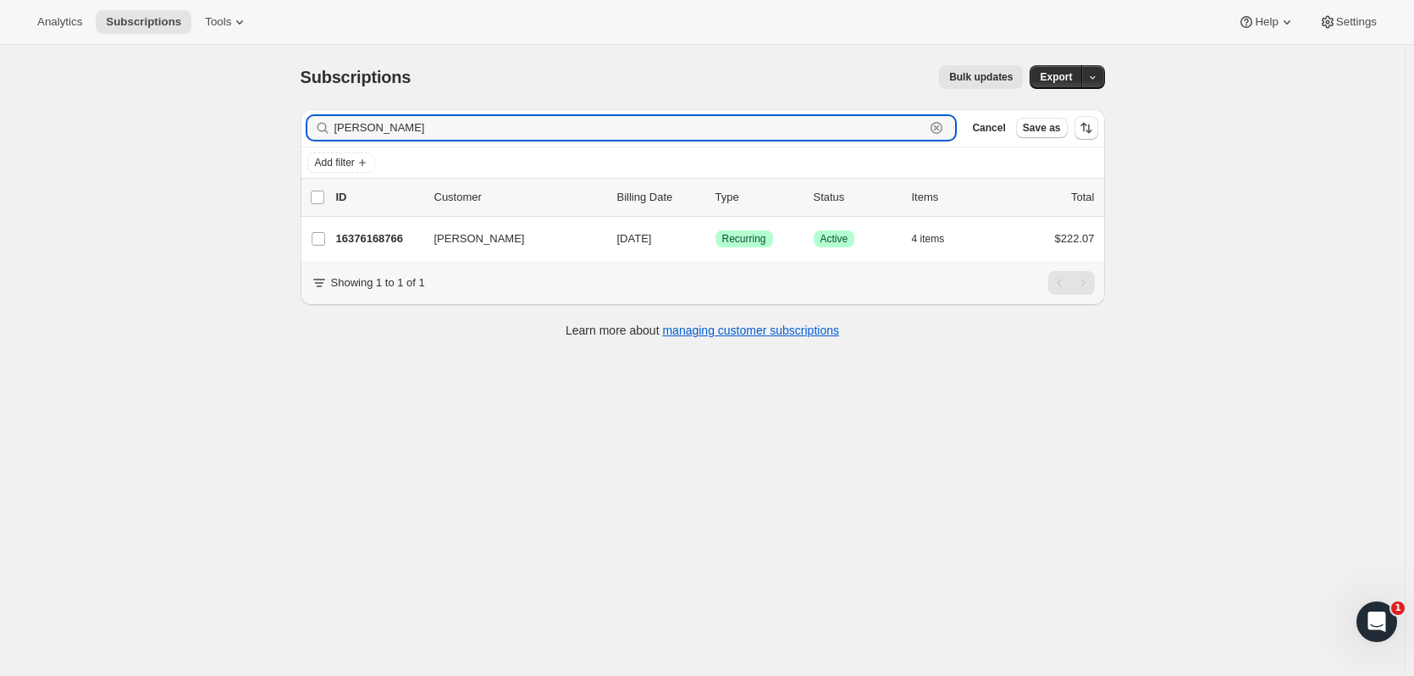
type input "sunder"
click at [352, 239] on p "16376168766" at bounding box center [378, 238] width 85 height 17
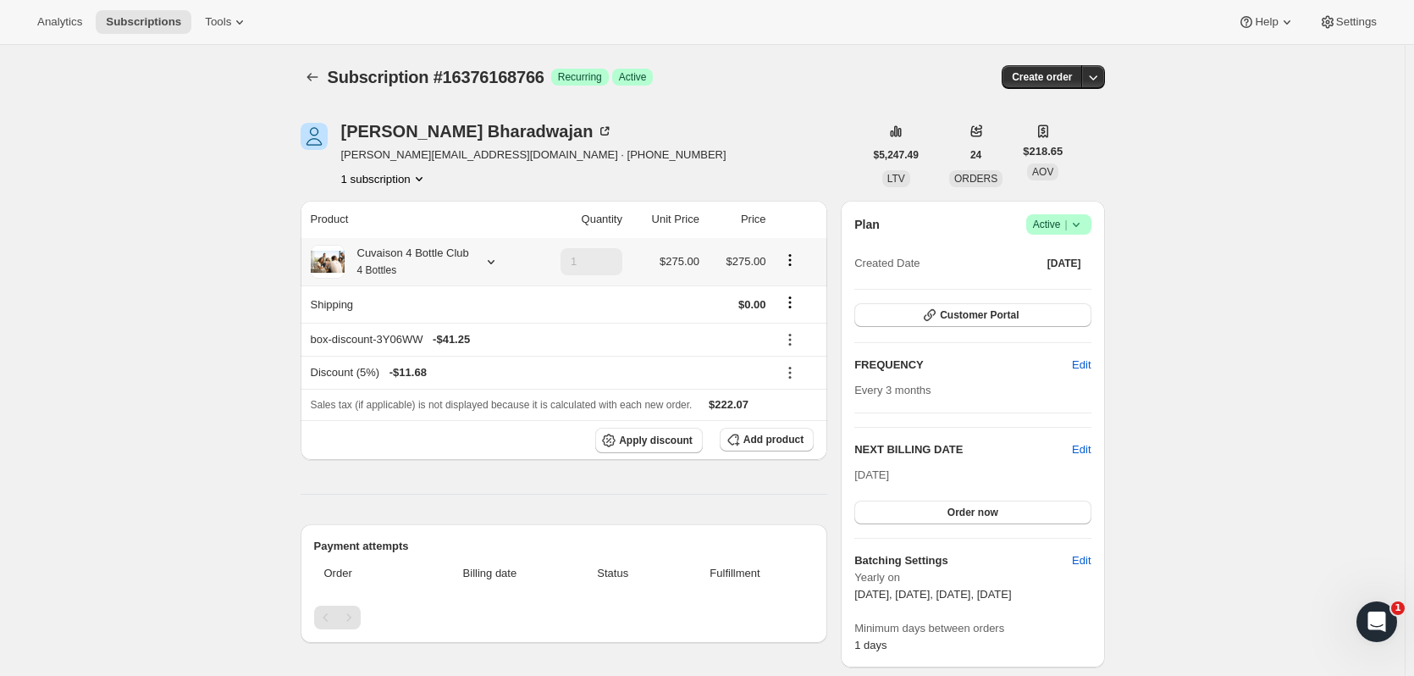
click at [453, 254] on div "Cuvaison 4 Bottle Club 4 Bottles" at bounding box center [407, 262] width 125 height 34
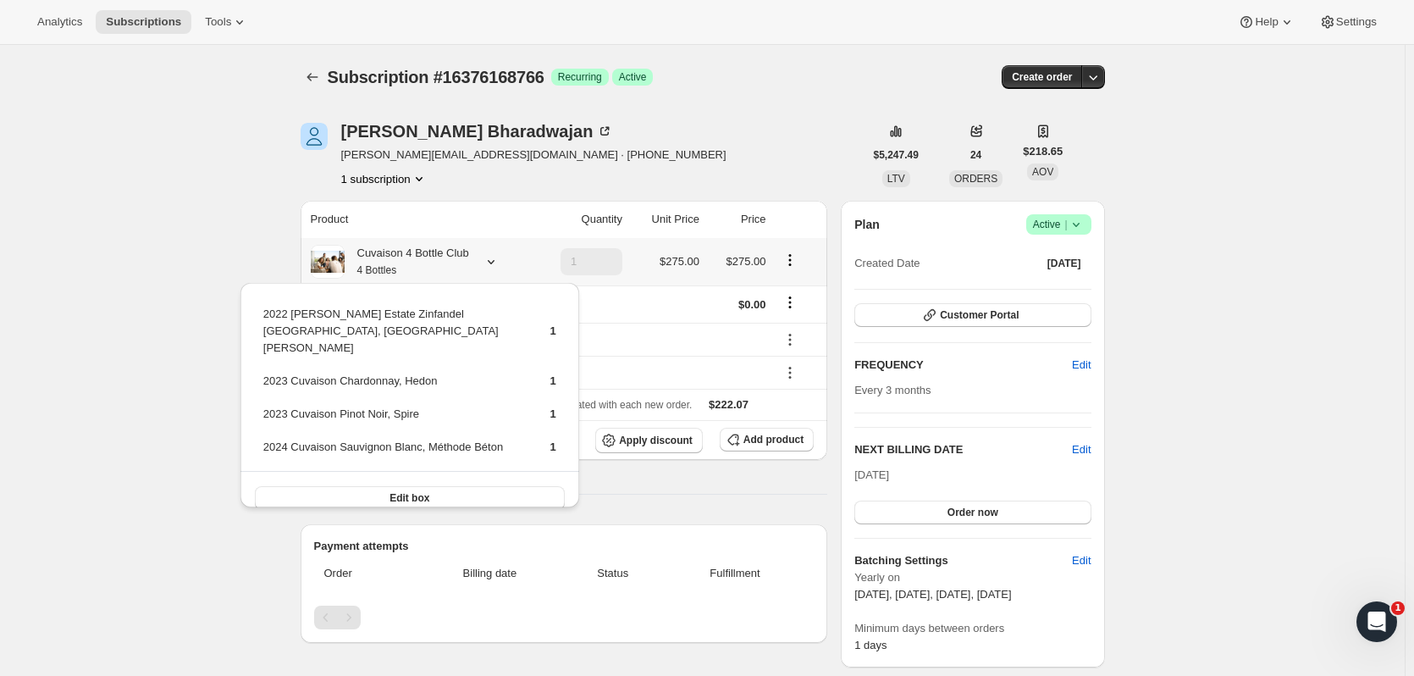
click at [446, 486] on button "Edit box" at bounding box center [410, 498] width 310 height 24
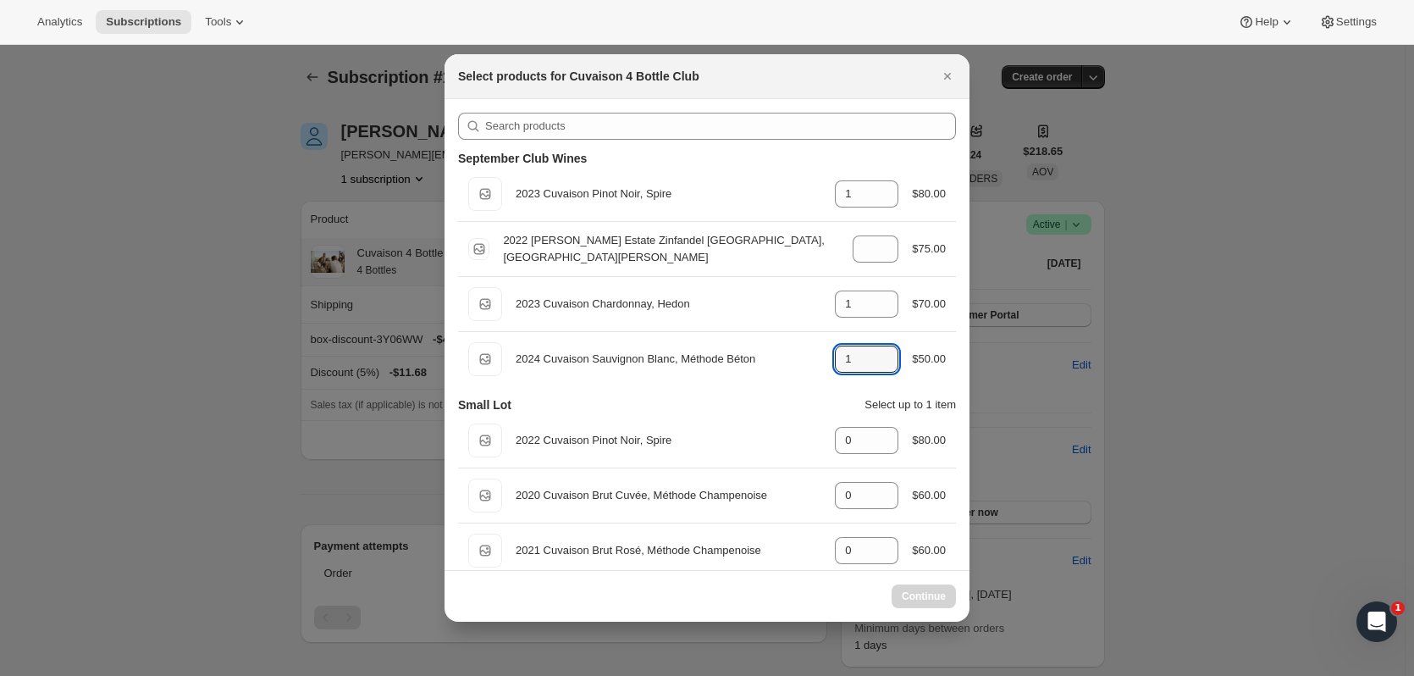
click at [877, 353] on icon ":r75s:" at bounding box center [885, 354] width 17 height 17
type input "1"
click at [877, 317] on icon ":r75s:" at bounding box center [885, 309] width 17 height 17
type input "1"
click at [883, 346] on icon ":r75s:" at bounding box center [885, 354] width 17 height 17
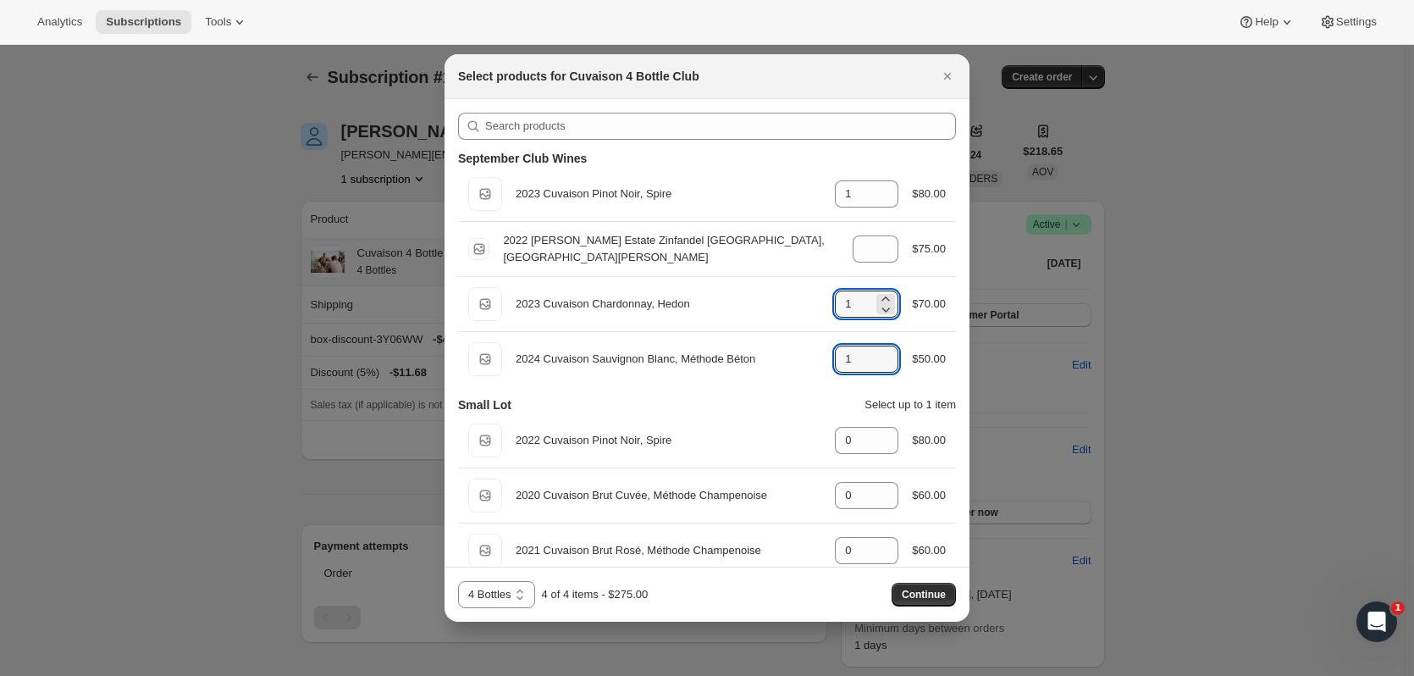
type input "2"
click at [883, 312] on icon ":r75s:" at bounding box center [887, 309] width 8 height 5
type input "0"
click at [901, 606] on button "Continue" at bounding box center [924, 595] width 64 height 24
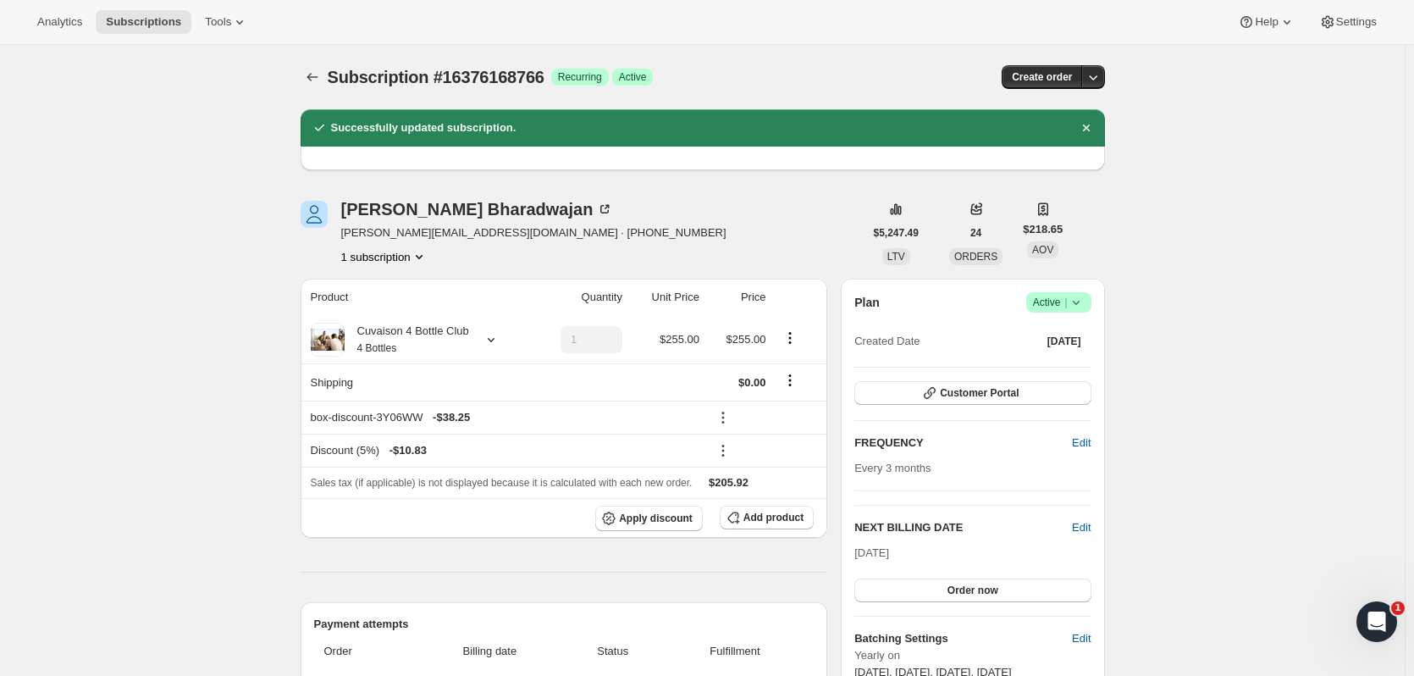
click at [158, 19] on span "Subscriptions" at bounding box center [143, 22] width 75 height 14
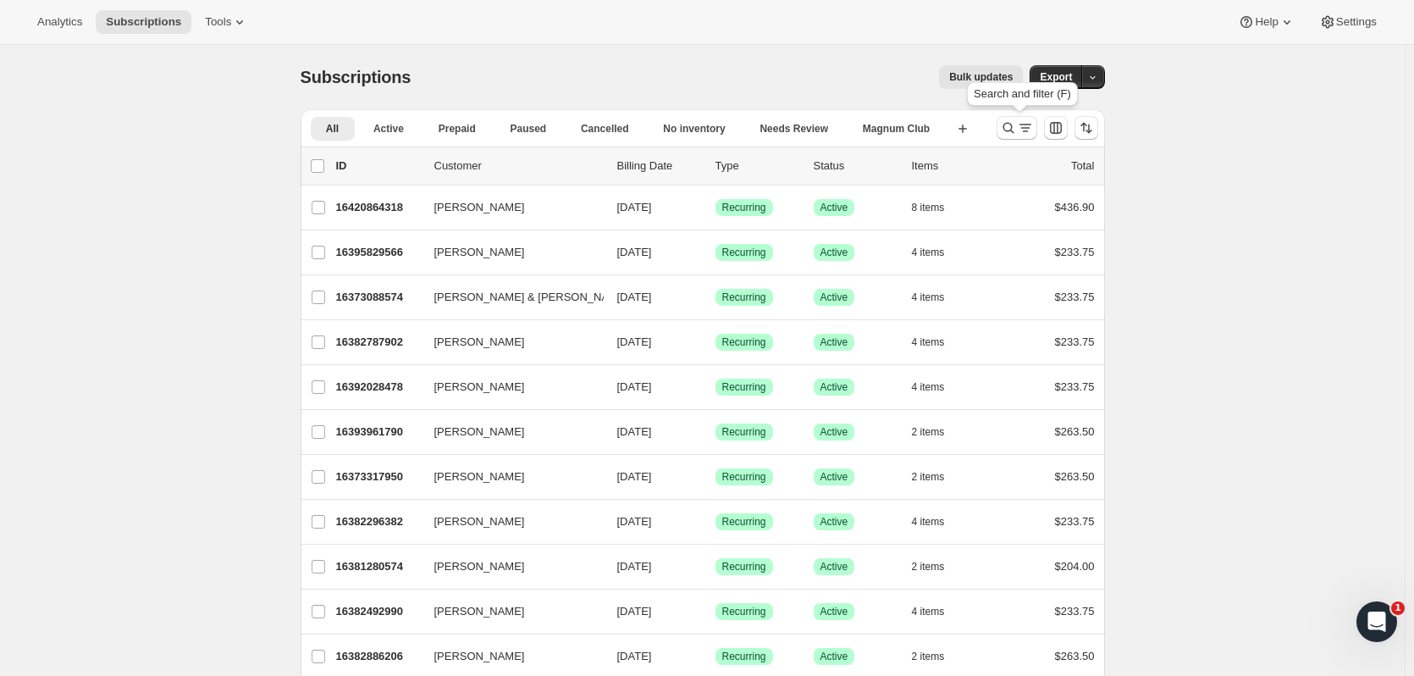
click at [1007, 132] on icon "Search and filter results" at bounding box center [1008, 127] width 17 height 17
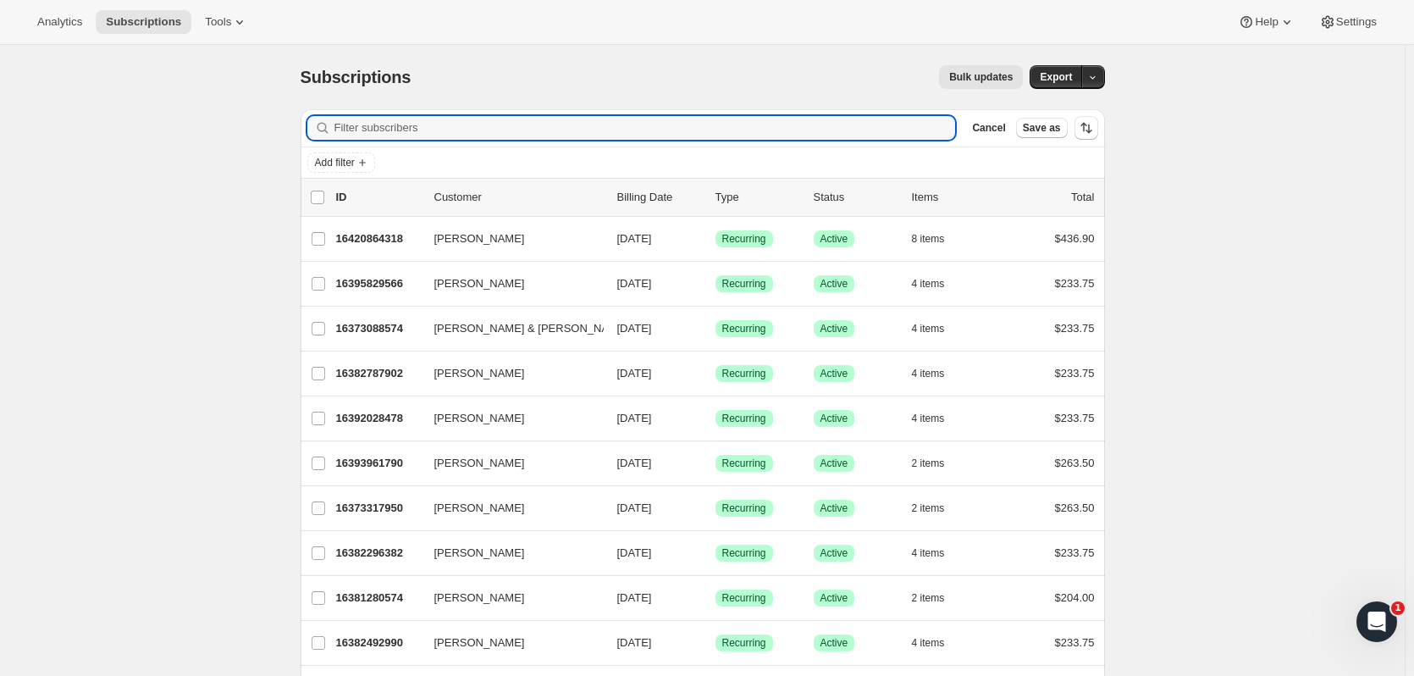
click at [408, 133] on input "Filter subscribers" at bounding box center [646, 128] width 622 height 24
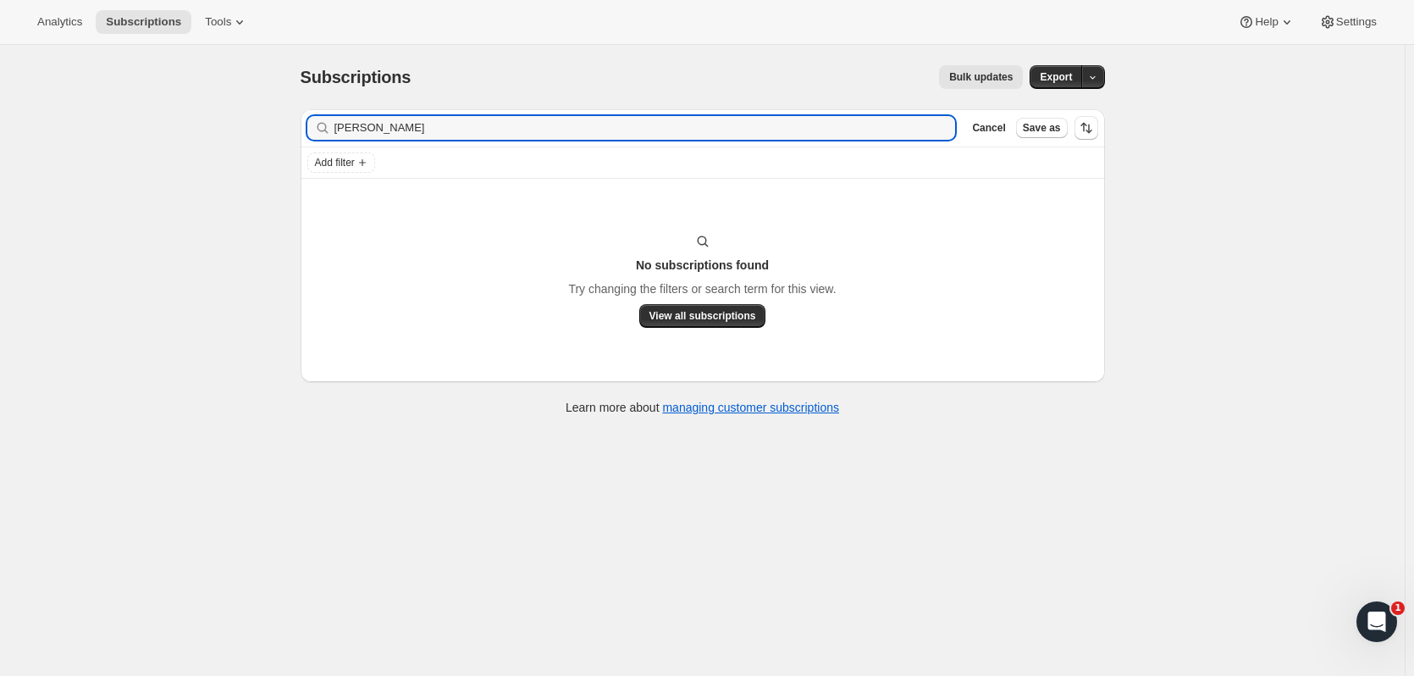
drag, startPoint x: 450, startPoint y: 126, endPoint x: 269, endPoint y: 114, distance: 181.6
click at [269, 114] on div "Subscriptions. This page is ready Subscriptions Bulk updates More actions Bulk …" at bounding box center [702, 383] width 1405 height 676
type input "michelle dort"
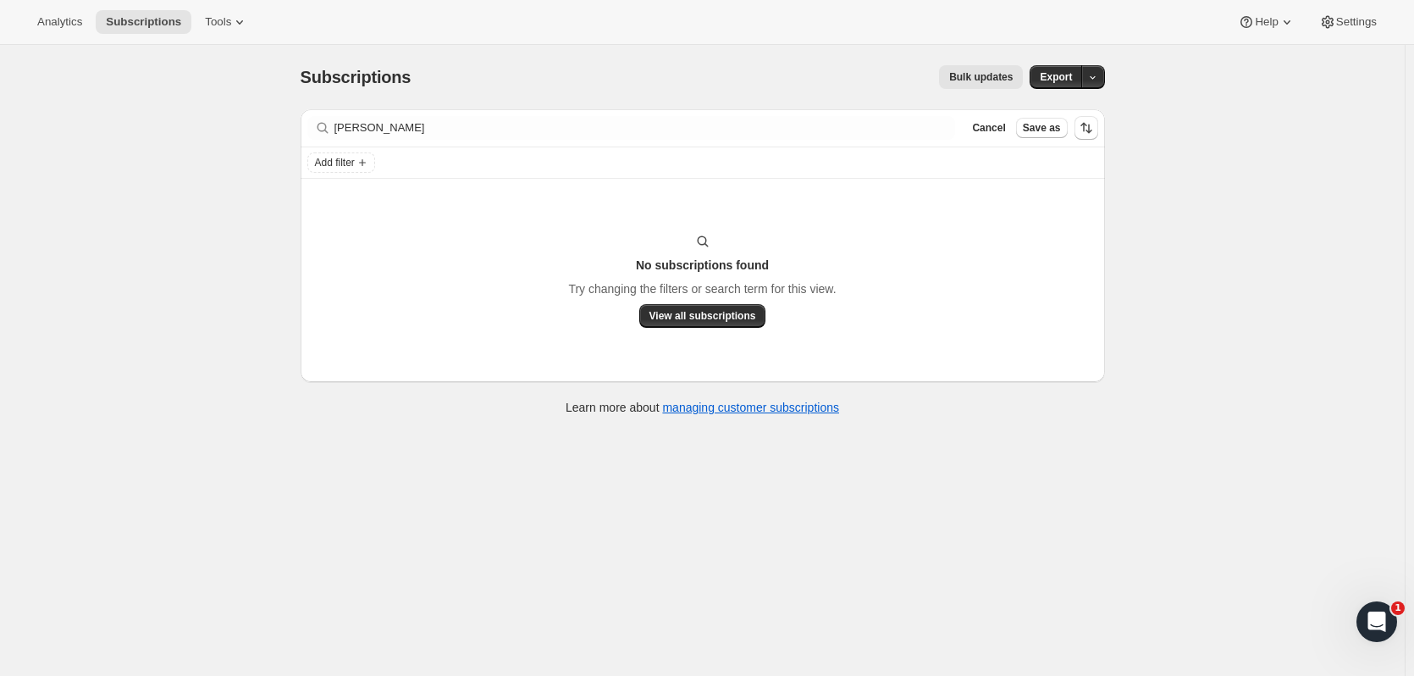
click at [147, 26] on span "Subscriptions" at bounding box center [143, 22] width 75 height 14
click at [320, 126] on icon at bounding box center [322, 127] width 17 height 17
click at [325, 128] on icon at bounding box center [322, 127] width 17 height 17
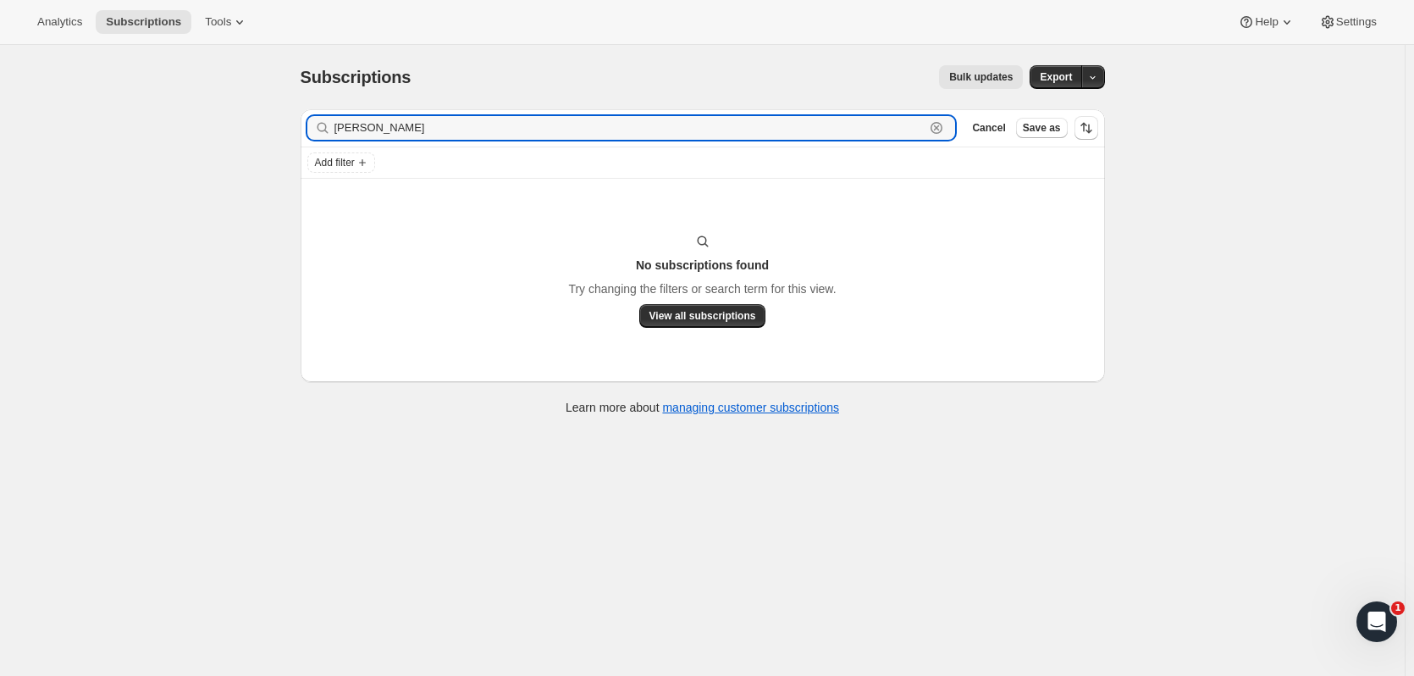
drag, startPoint x: 422, startPoint y: 129, endPoint x: 307, endPoint y: 117, distance: 115.8
click at [307, 117] on div "Filter subscribers michelle dort Clear Cancel Save as" at bounding box center [703, 127] width 805 height 37
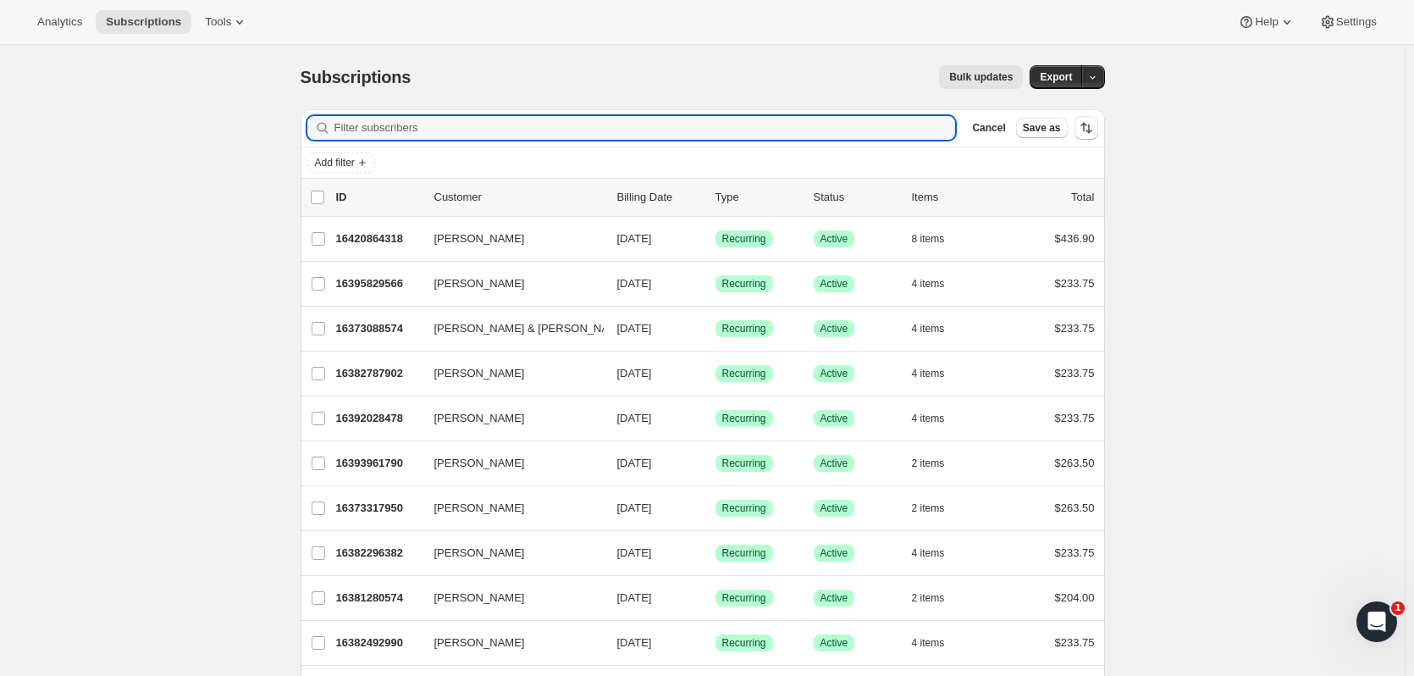
paste input "michelledewey1@gmail.com"
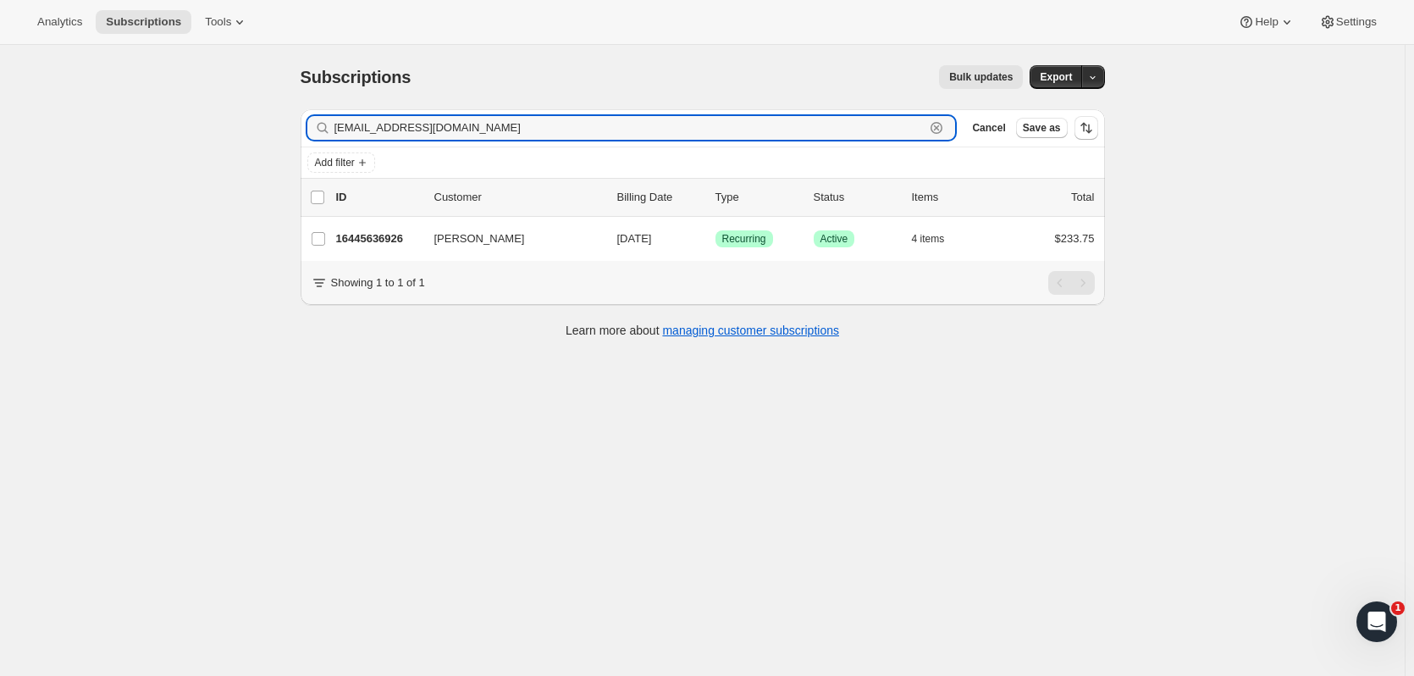
type input "michelledewey1@gmail.com"
click at [394, 238] on p "16445636926" at bounding box center [378, 238] width 85 height 17
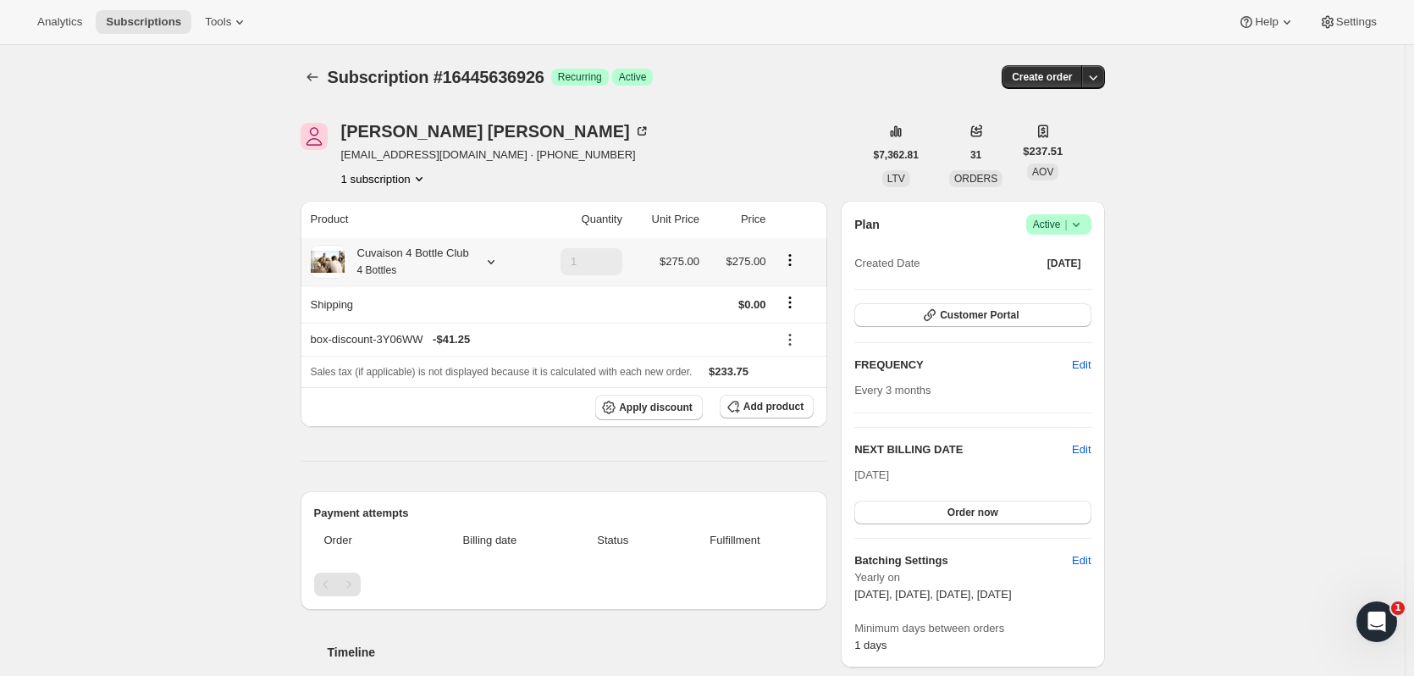
click at [459, 259] on div "Cuvaison 4 Bottle Club 4 Bottles" at bounding box center [407, 262] width 125 height 34
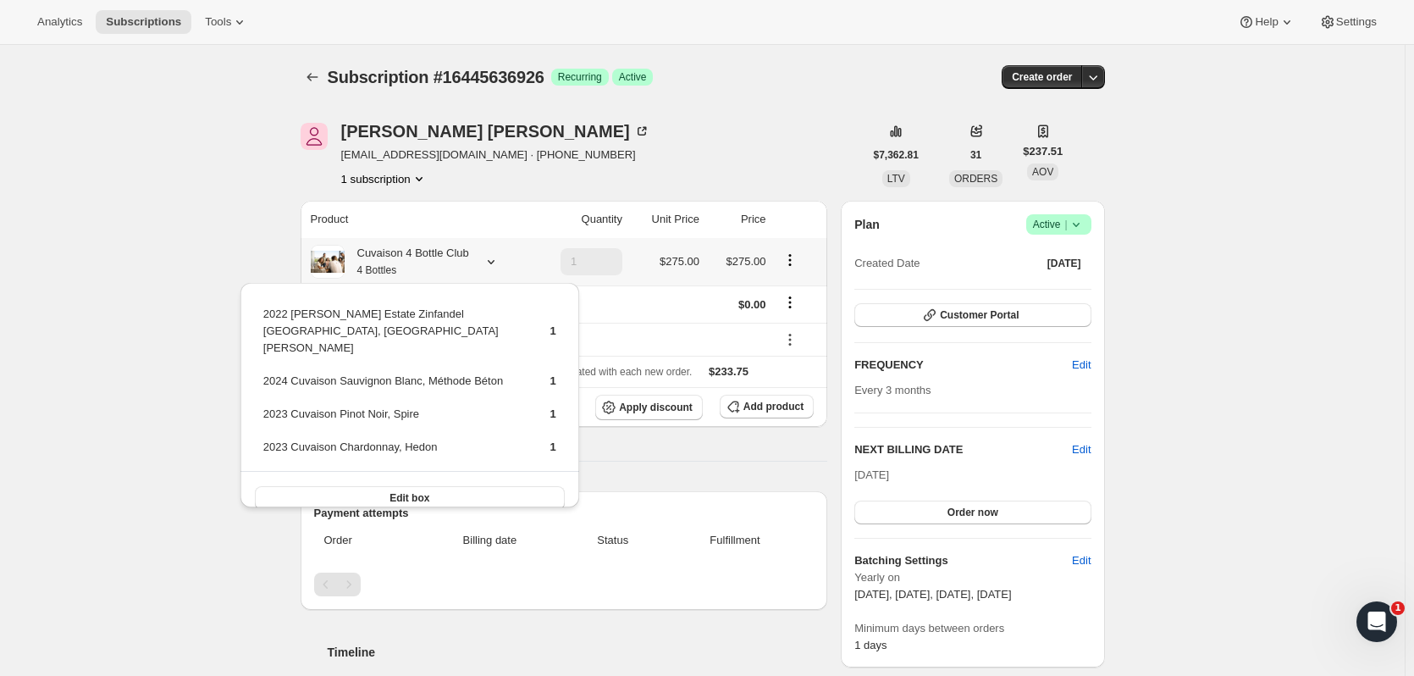
click at [468, 486] on button "Edit box" at bounding box center [410, 498] width 310 height 24
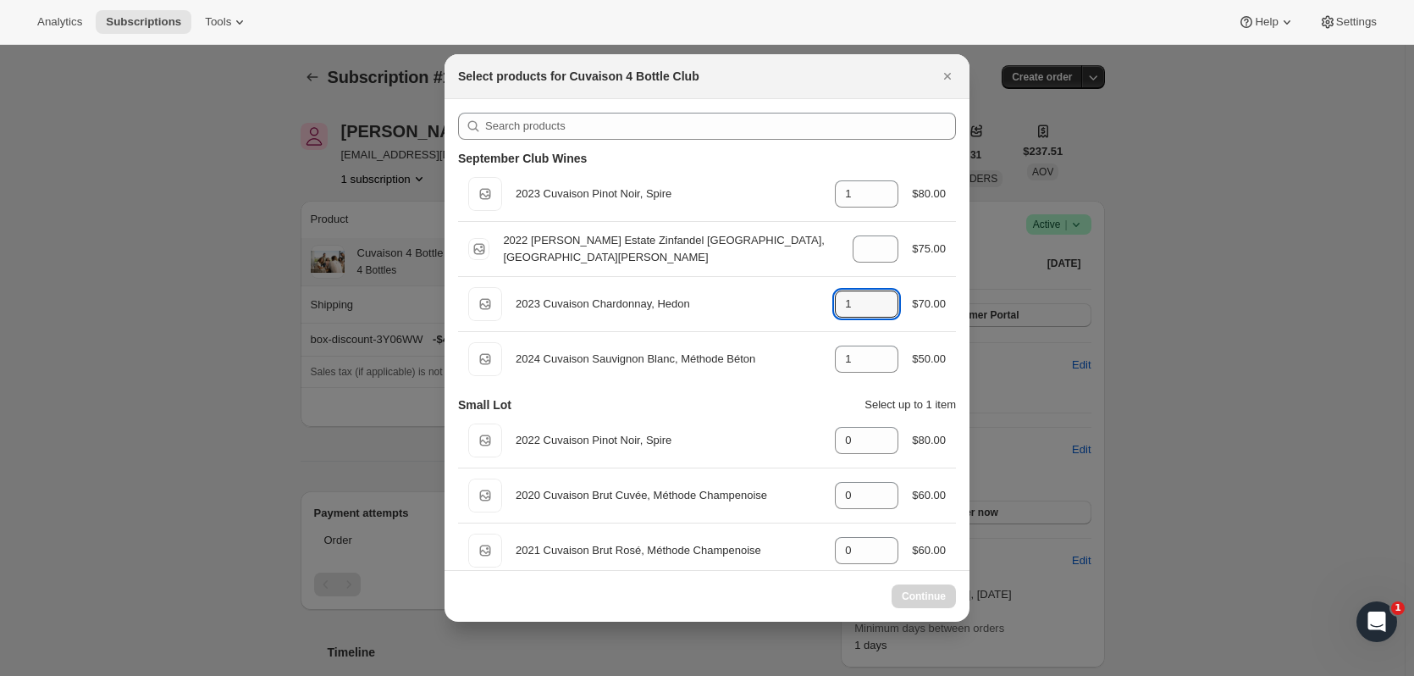
click at [880, 313] on icon ":r82p:" at bounding box center [885, 309] width 17 height 17
type input "1"
click at [877, 350] on icon ":r82p:" at bounding box center [885, 354] width 17 height 17
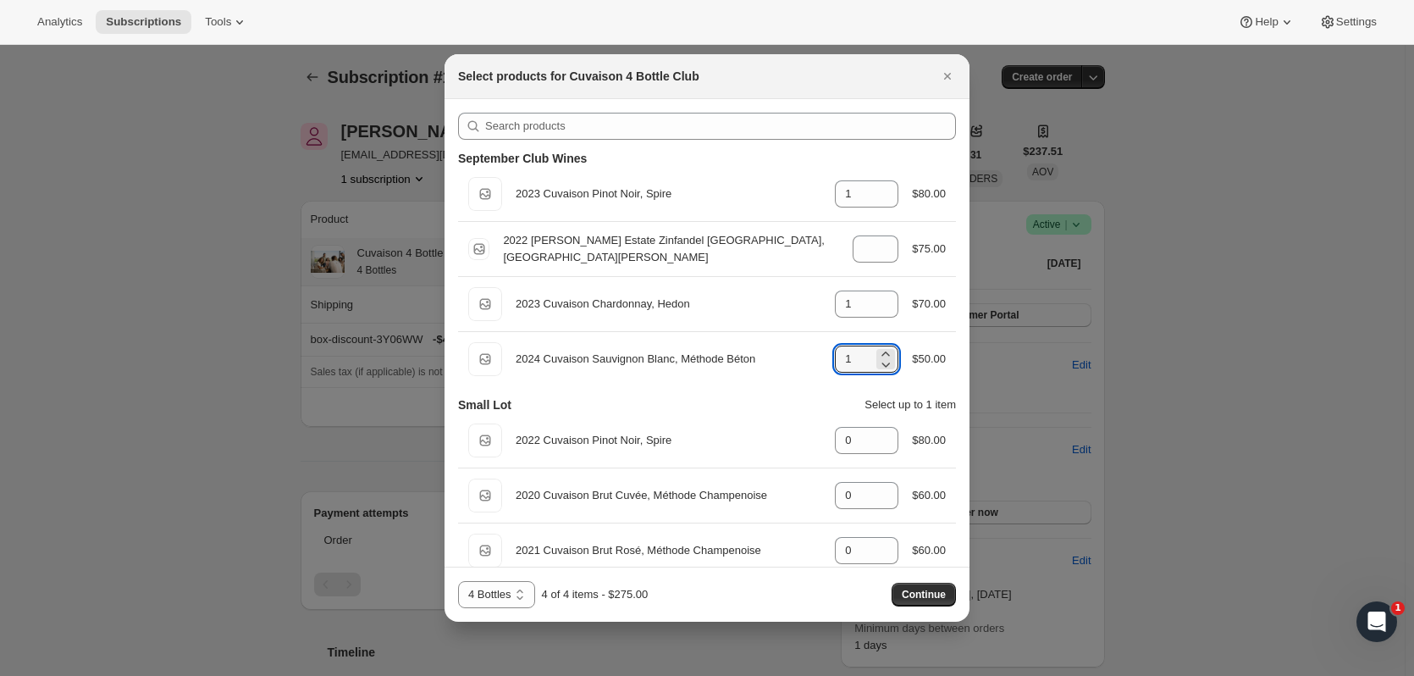
click at [889, 347] on div "1" at bounding box center [867, 359] width 64 height 27
click at [877, 342] on div "Default Title 2024 Cuvaison Sauvignon Blanc, Méthode Béton gid://shopify/Produc…" at bounding box center [707, 359] width 478 height 34
click at [878, 350] on icon ":r82p:" at bounding box center [885, 354] width 17 height 17
type input "2"
click at [877, 313] on icon ":r82p:" at bounding box center [885, 309] width 17 height 17
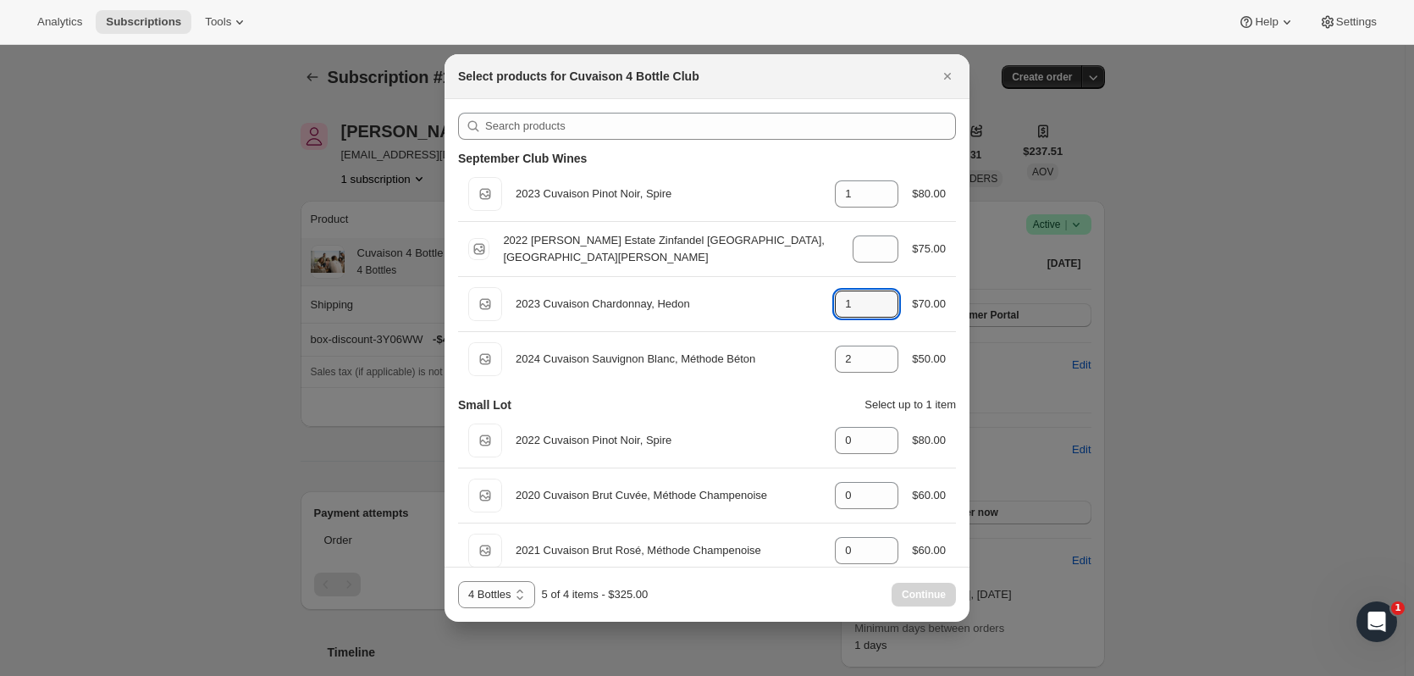
type input "0"
click at [944, 596] on span "Continue" at bounding box center [924, 595] width 44 height 14
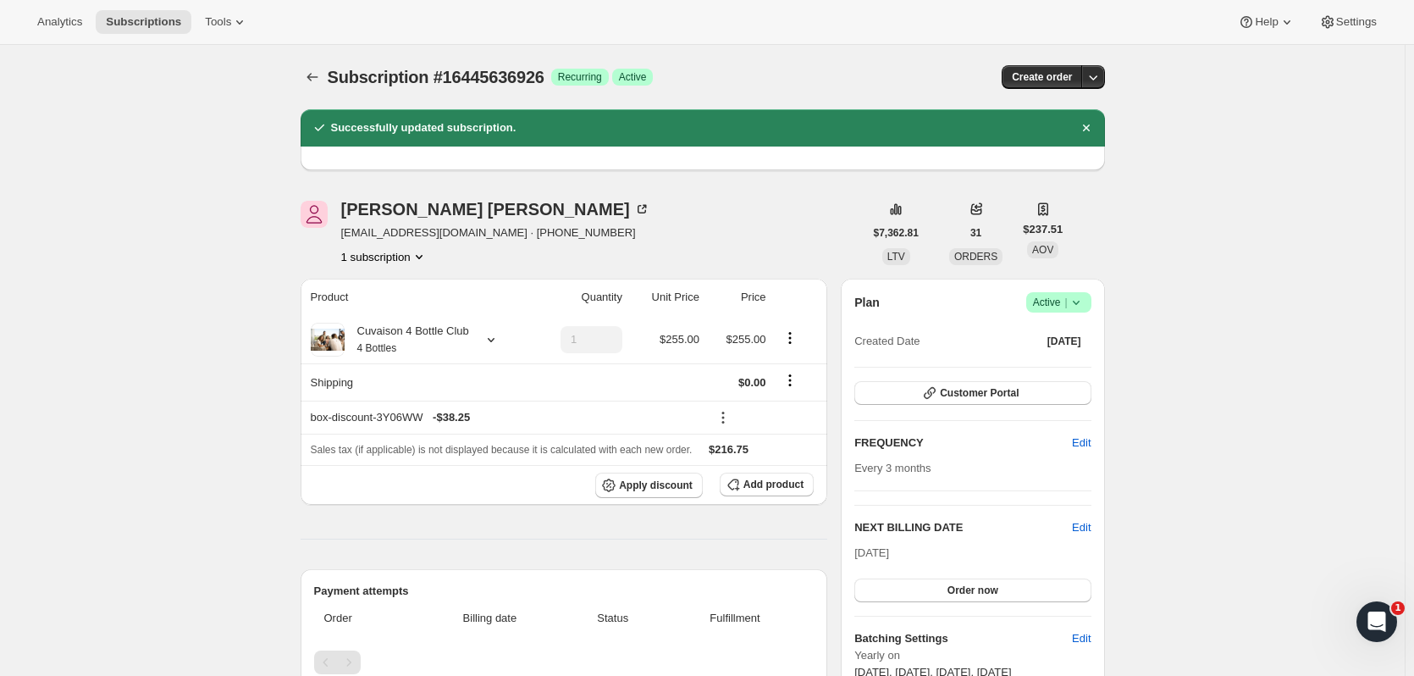
click at [174, 10] on button "Subscriptions" at bounding box center [144, 22] width 96 height 24
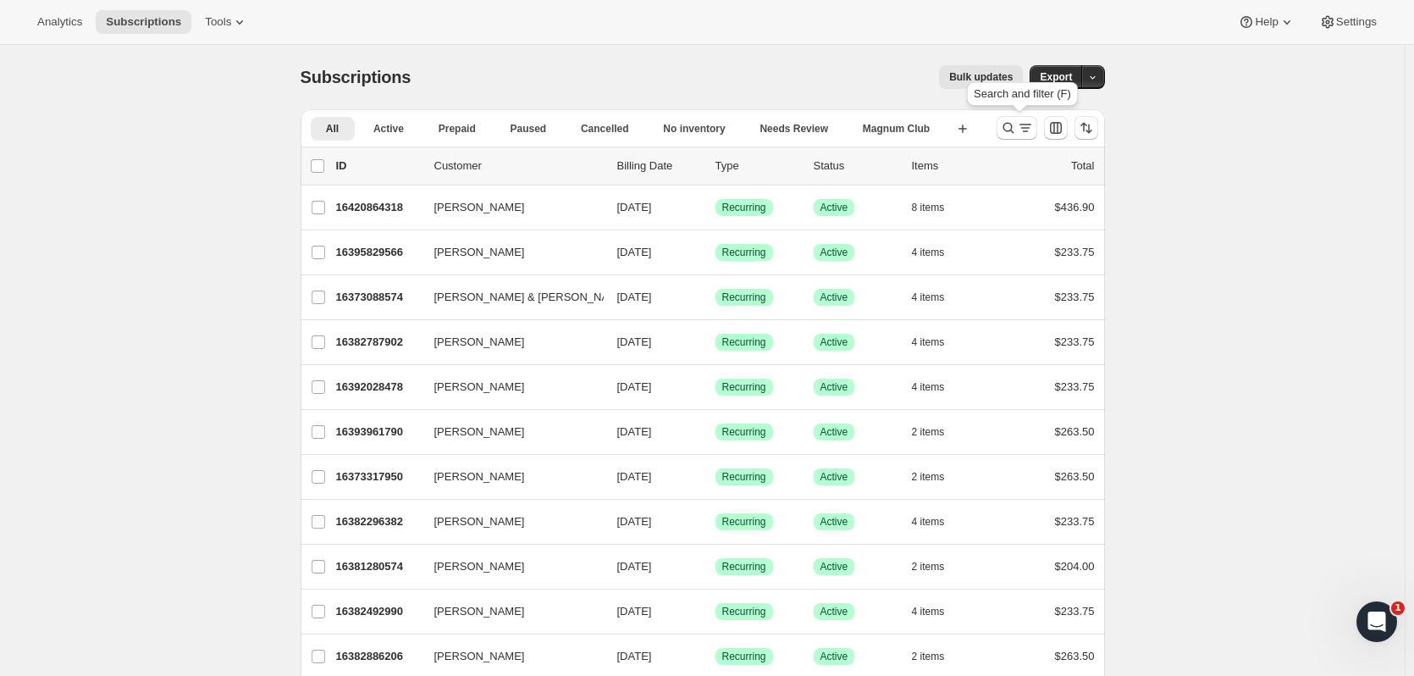
click at [1014, 123] on icon "Search and filter results" at bounding box center [1008, 127] width 17 height 17
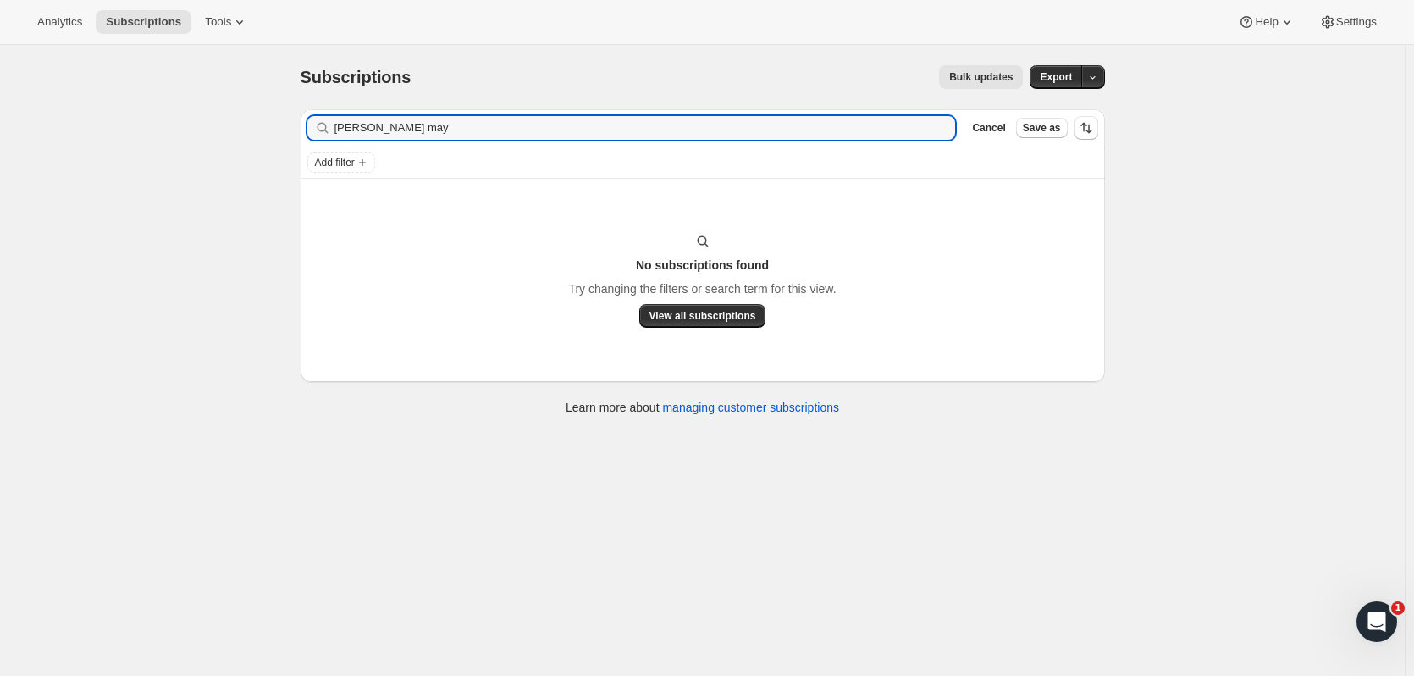
click at [345, 125] on input "kavin may" at bounding box center [646, 128] width 622 height 24
click at [351, 132] on input "kavin may" at bounding box center [646, 128] width 622 height 24
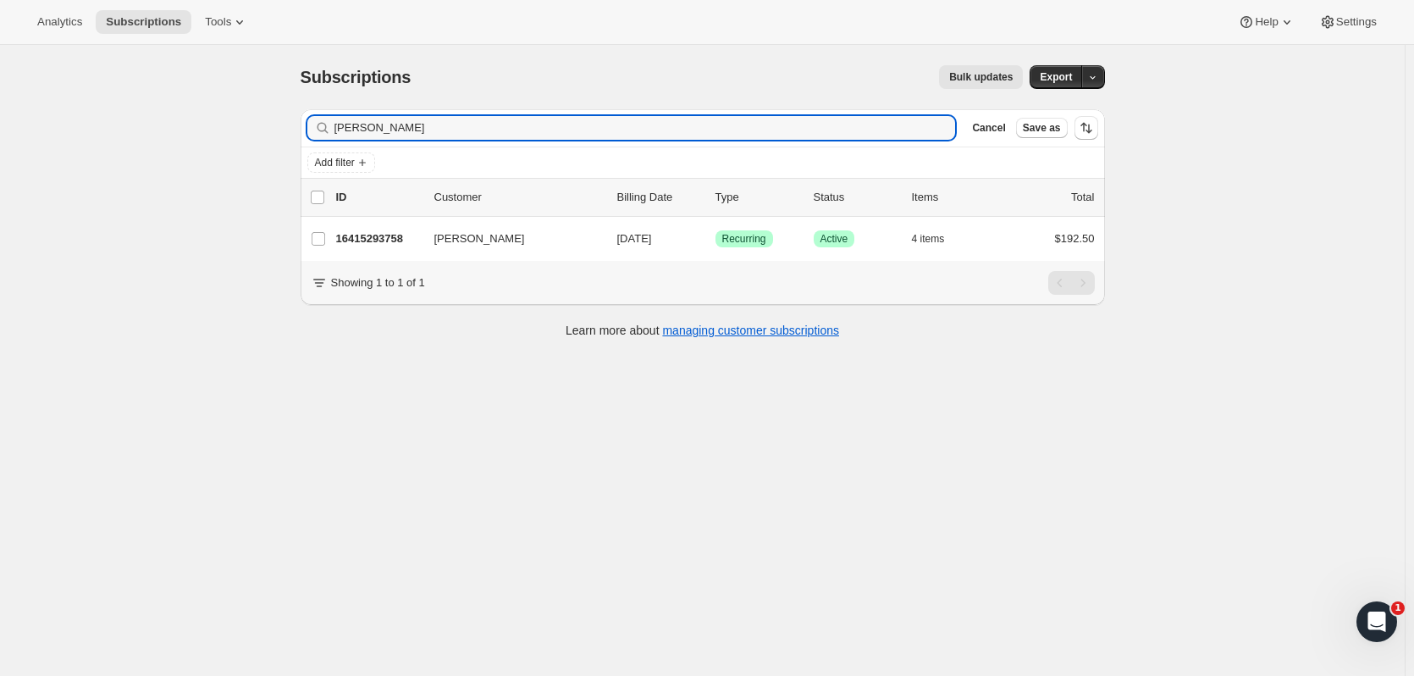
type input "kevin may"
click at [399, 232] on p "16415293758" at bounding box center [378, 238] width 85 height 17
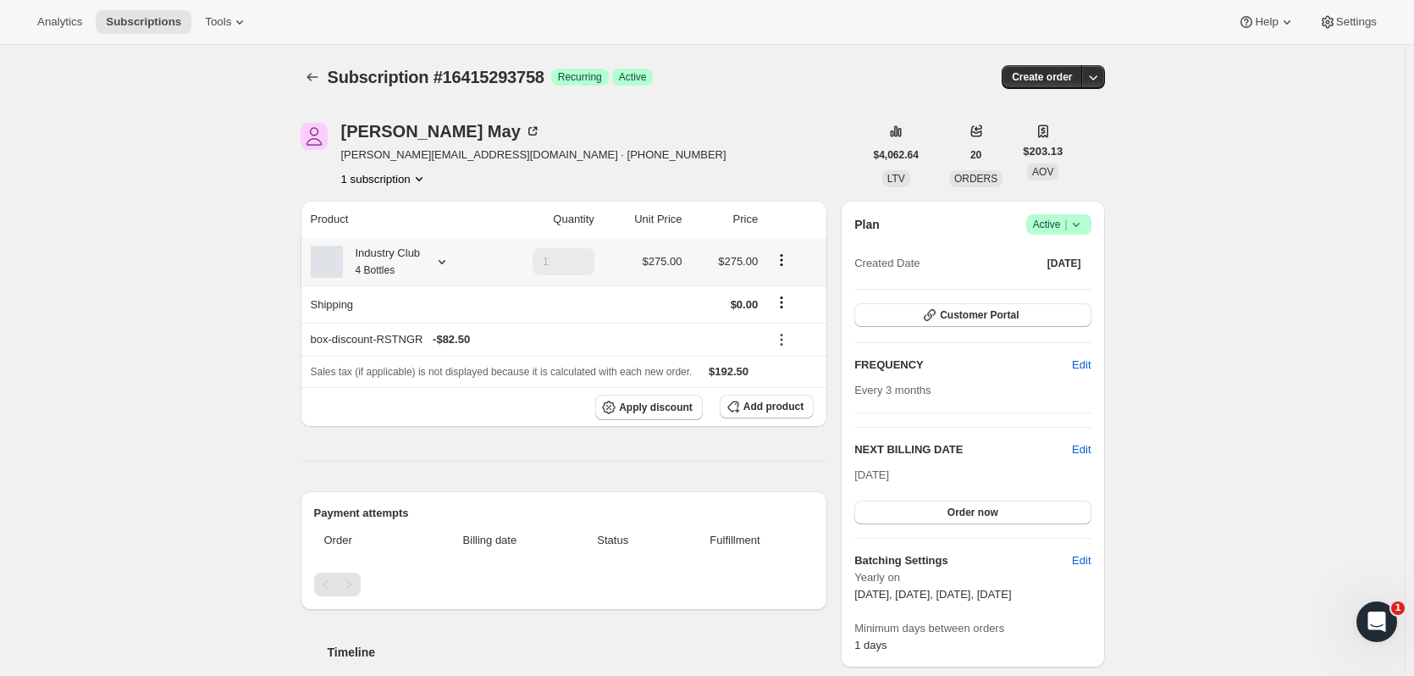
click at [436, 273] on div "Industry Club 4 Bottles" at bounding box center [398, 262] width 174 height 34
click at [443, 261] on icon at bounding box center [442, 262] width 7 height 4
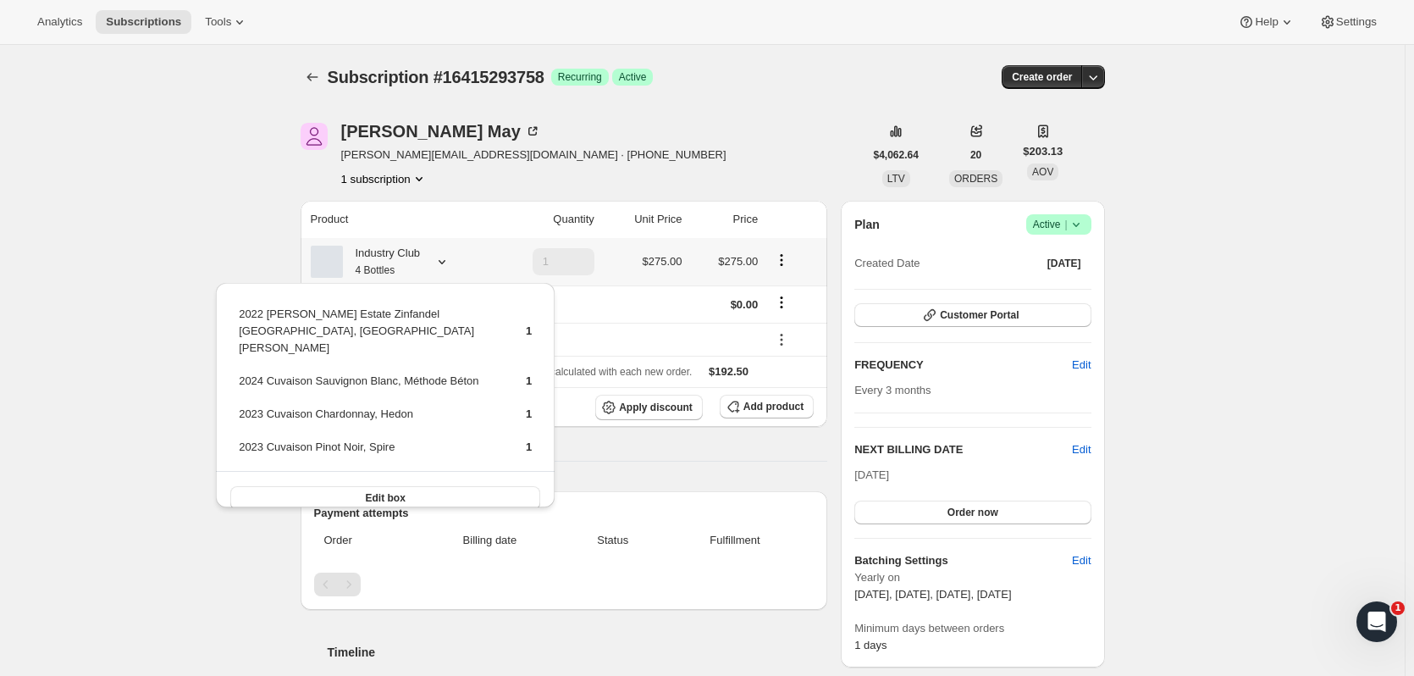
click at [384, 489] on button "Edit box" at bounding box center [385, 498] width 310 height 24
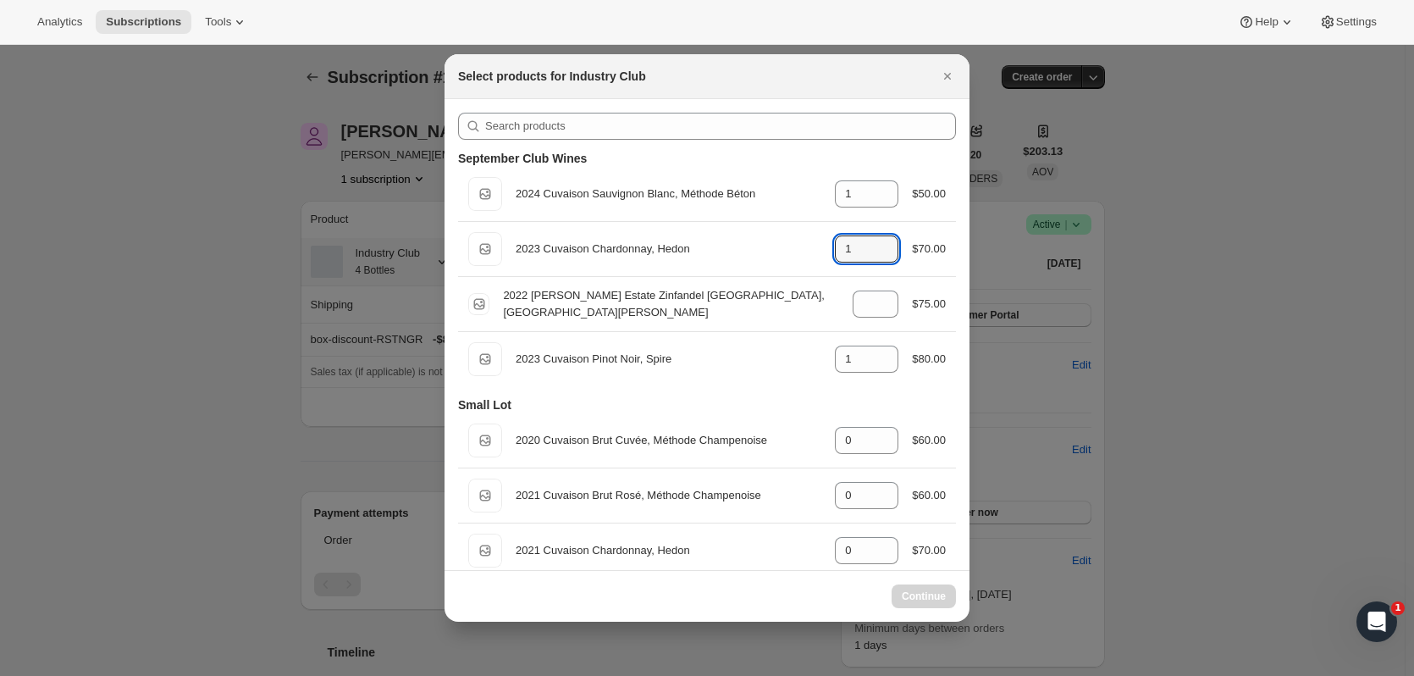
click at [881, 245] on icon ":r8md:" at bounding box center [885, 243] width 17 height 17
click at [877, 234] on div "Default Title 2023 Cuvaison Chardonnay, Hedon gid://shopify/ProductVariant/5216…" at bounding box center [707, 249] width 478 height 34
click at [878, 238] on icon ":r8md:" at bounding box center [885, 243] width 17 height 17
click at [882, 235] on icon ":r8md:" at bounding box center [885, 243] width 17 height 17
type input "2"
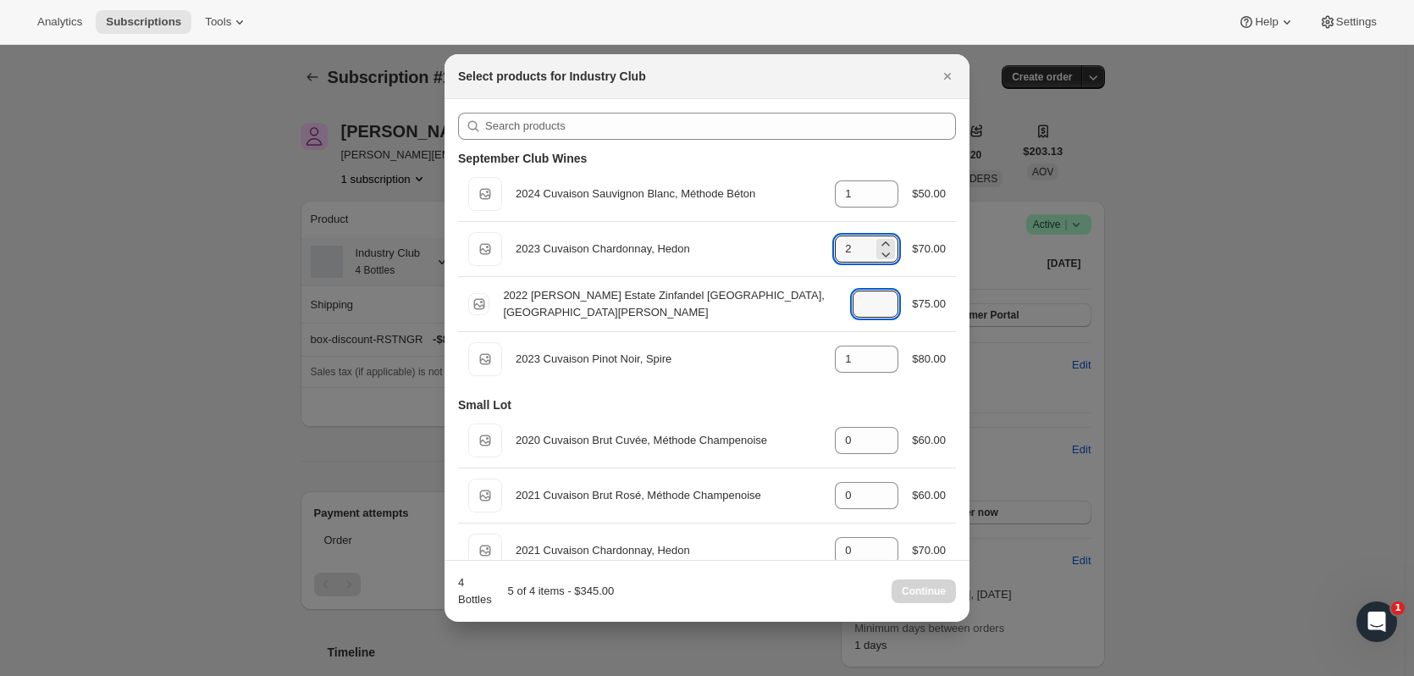
click at [877, 294] on icon ":r8md:" at bounding box center [885, 299] width 17 height 17
type input "2"
click at [884, 365] on icon ":r8md:" at bounding box center [885, 364] width 17 height 17
type input "0"
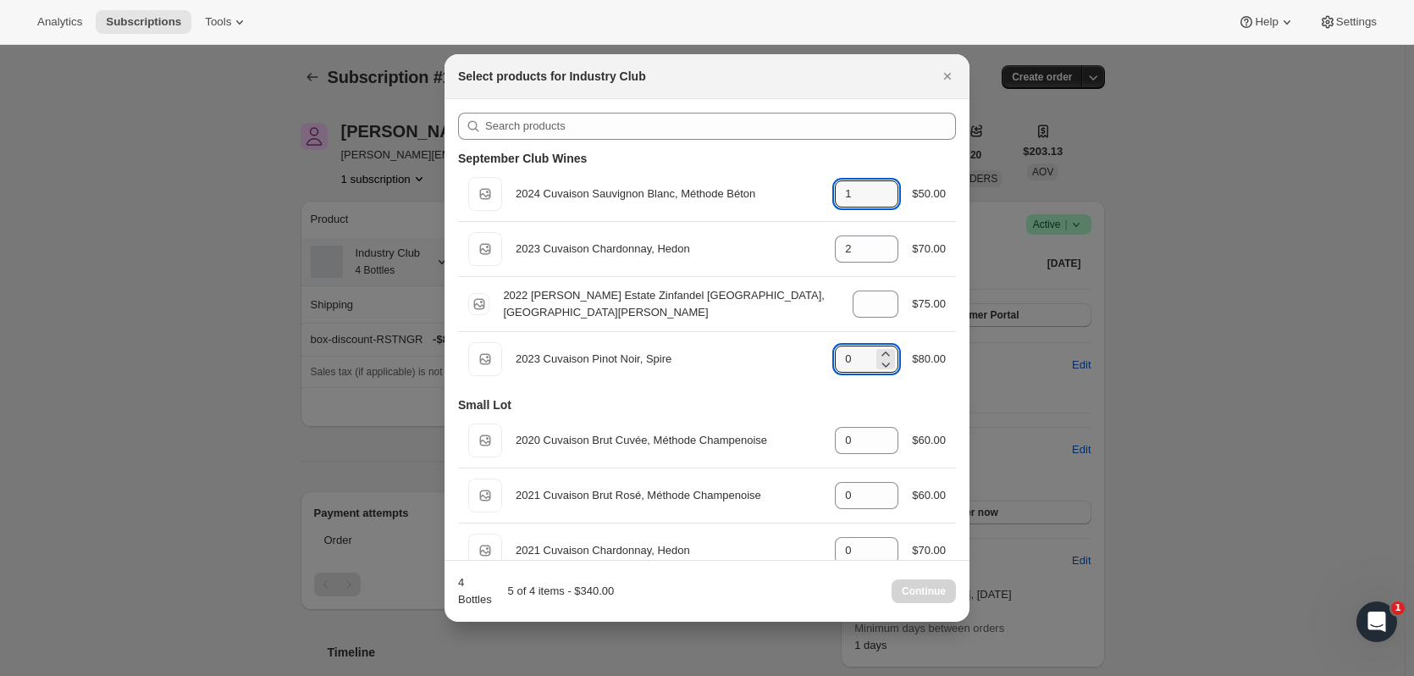
click at [883, 207] on icon ":r8md:" at bounding box center [885, 199] width 17 height 17
type input "0"
click at [916, 587] on span "Continue" at bounding box center [924, 591] width 44 height 14
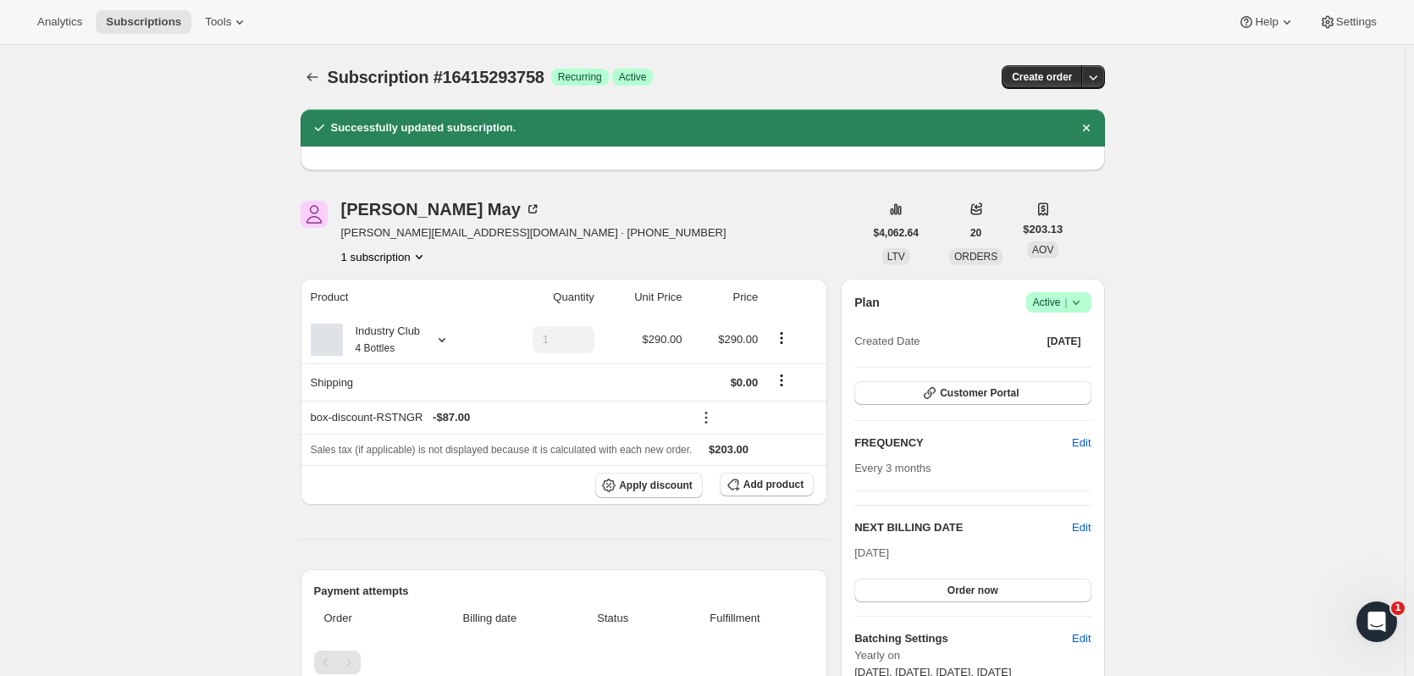
click at [150, 26] on span "Subscriptions" at bounding box center [143, 22] width 75 height 14
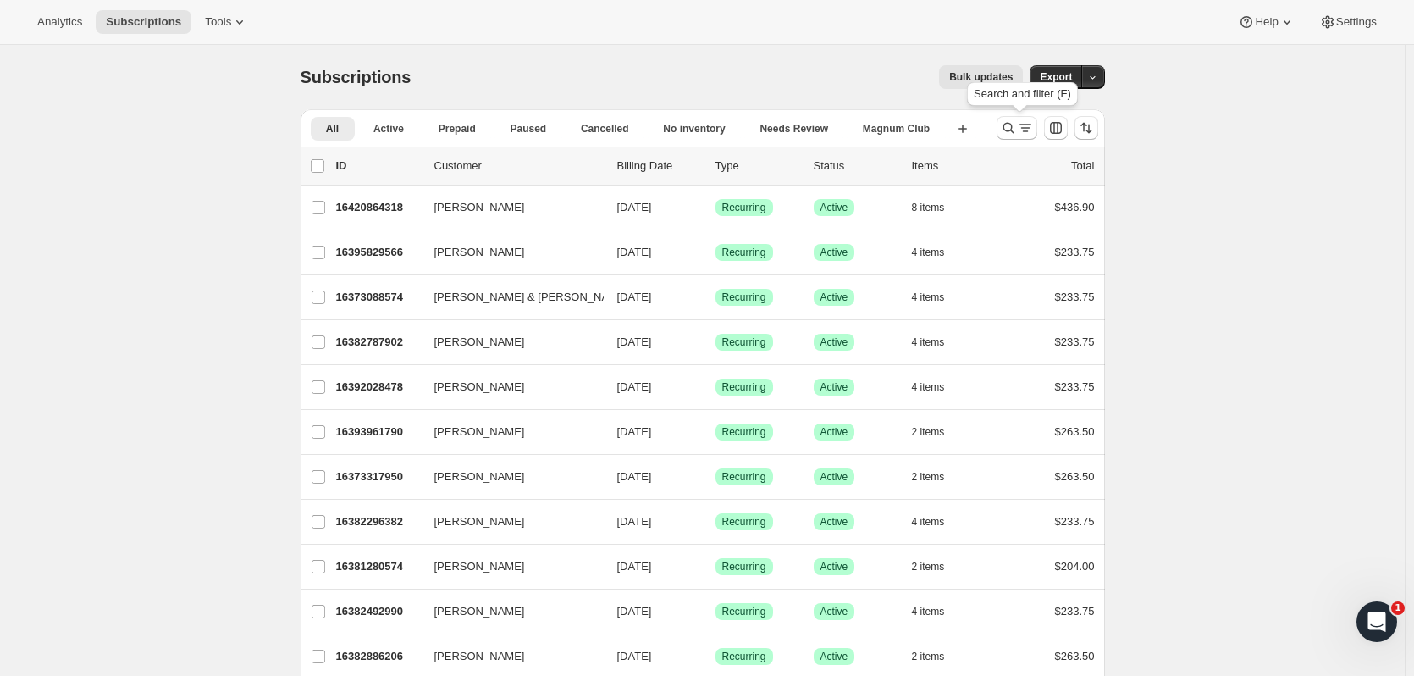
click at [1016, 122] on icon "Search and filter results" at bounding box center [1008, 127] width 17 height 17
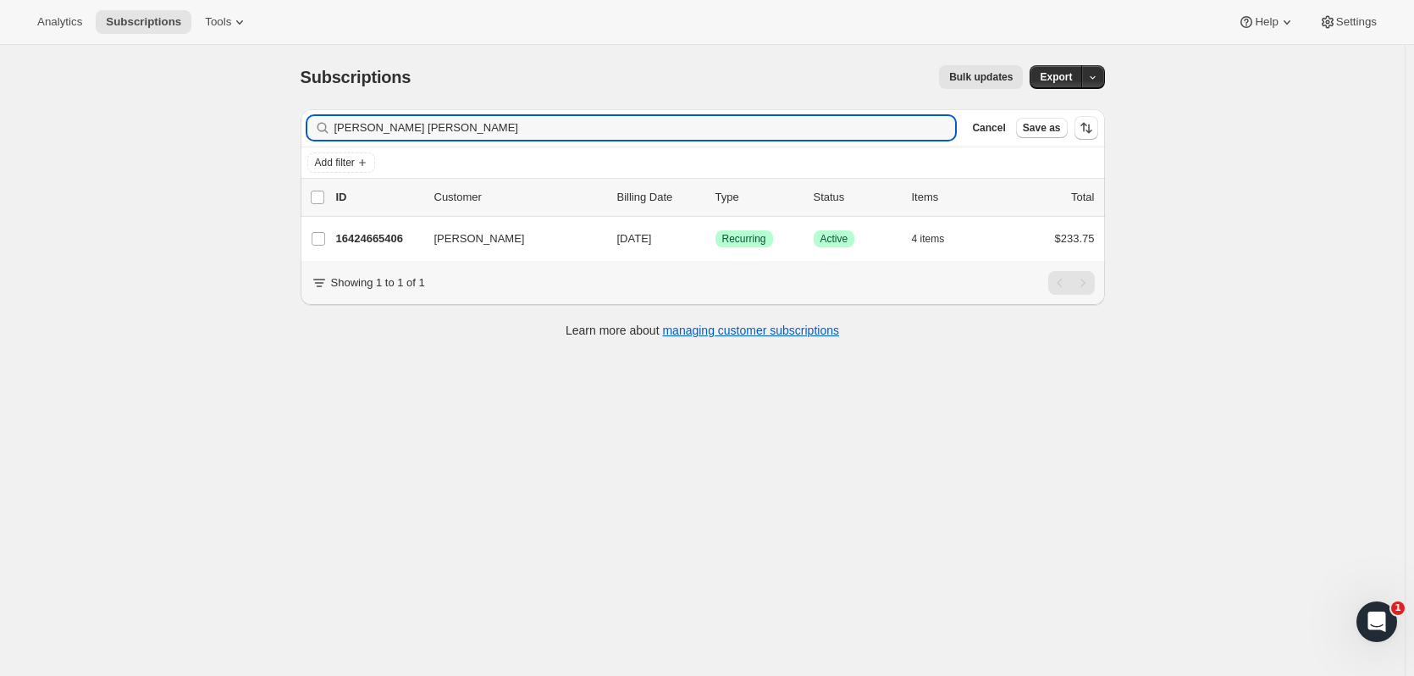
type input "arlene peter"
click at [363, 241] on p "16424665406" at bounding box center [378, 238] width 85 height 17
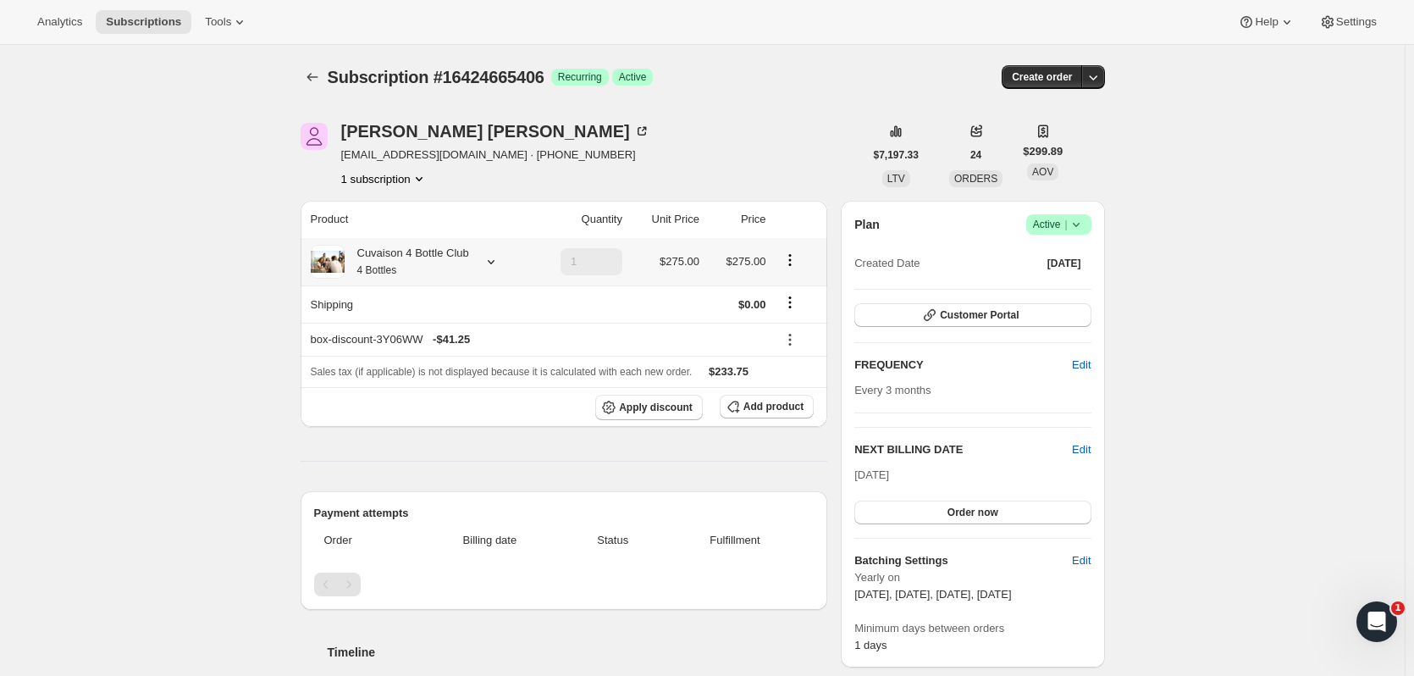
click at [397, 270] on small "4 Bottles" at bounding box center [377, 270] width 40 height 12
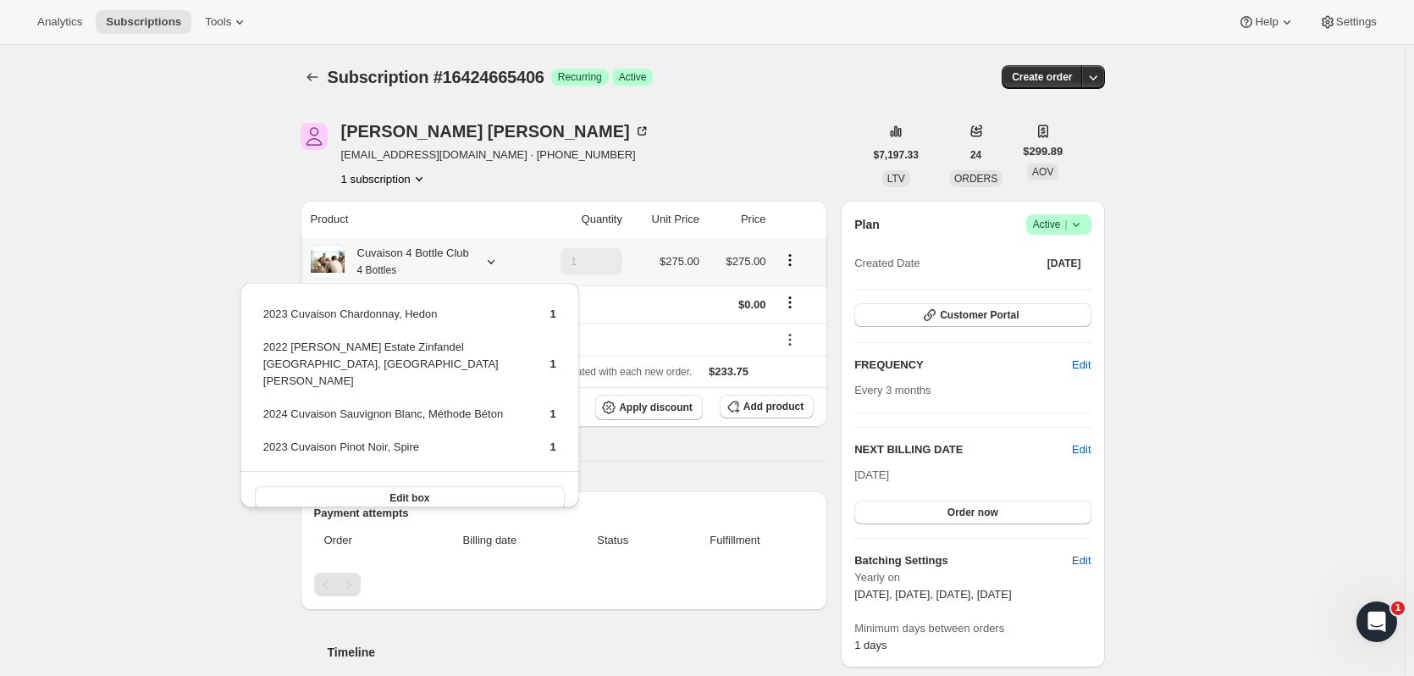
click at [457, 494] on div "Edit box" at bounding box center [410, 497] width 339 height 53
click at [456, 486] on button "Edit box" at bounding box center [410, 498] width 310 height 24
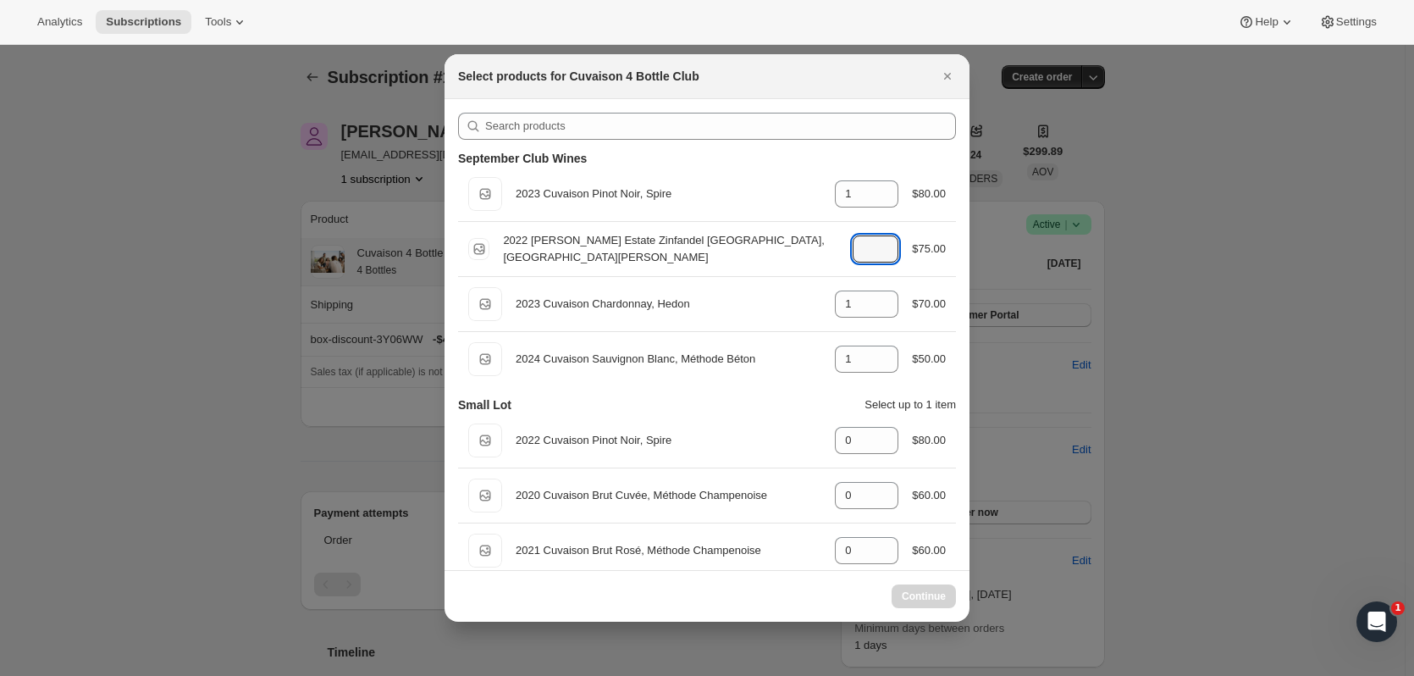
click at [877, 259] on icon ":r99j:" at bounding box center [885, 254] width 17 height 17
type input "1"
click at [877, 182] on icon ":r99j:" at bounding box center [885, 188] width 17 height 17
type input "1"
click at [888, 259] on icon ":r99j:" at bounding box center [885, 254] width 17 height 17
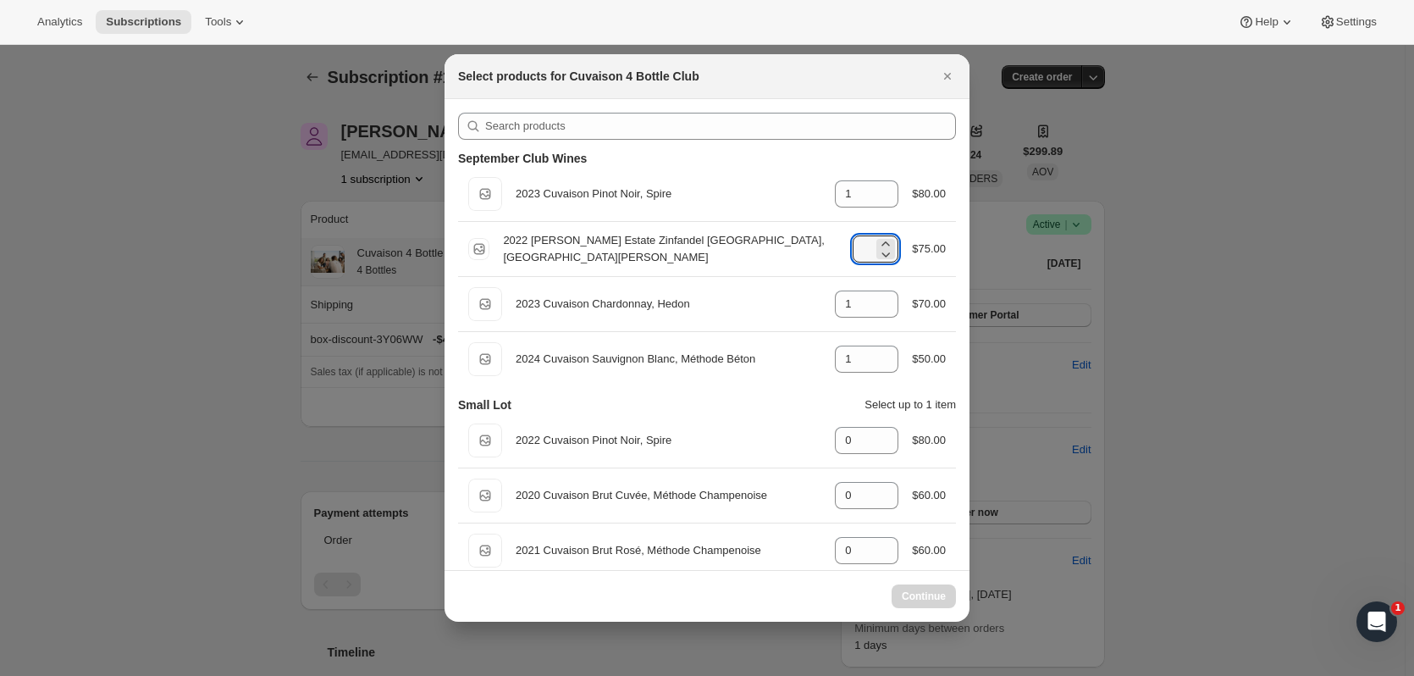
type input "1"
click at [868, 182] on div "1" at bounding box center [867, 193] width 64 height 27
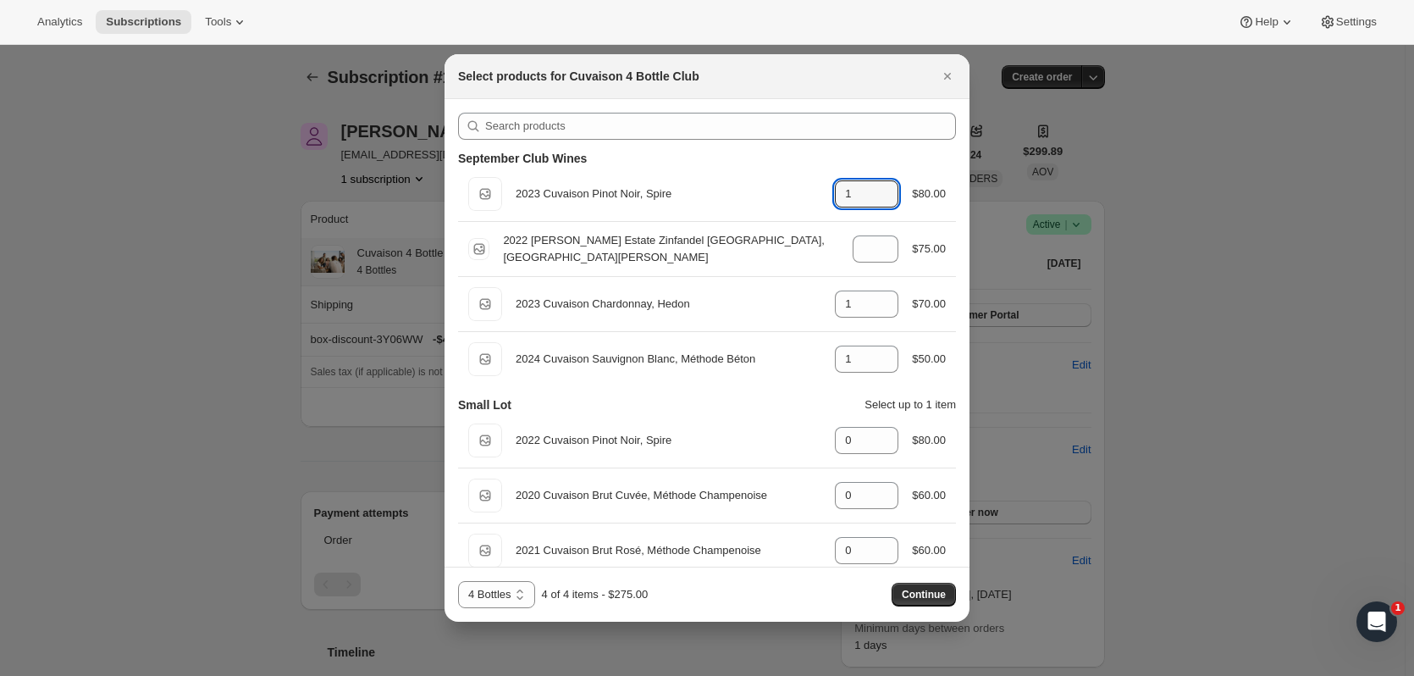
click at [877, 185] on icon ":r99j:" at bounding box center [885, 188] width 17 height 17
type input "2"
click at [883, 255] on icon ":r99j:" at bounding box center [887, 254] width 8 height 5
type input "0"
click at [909, 585] on button "Continue" at bounding box center [924, 595] width 64 height 24
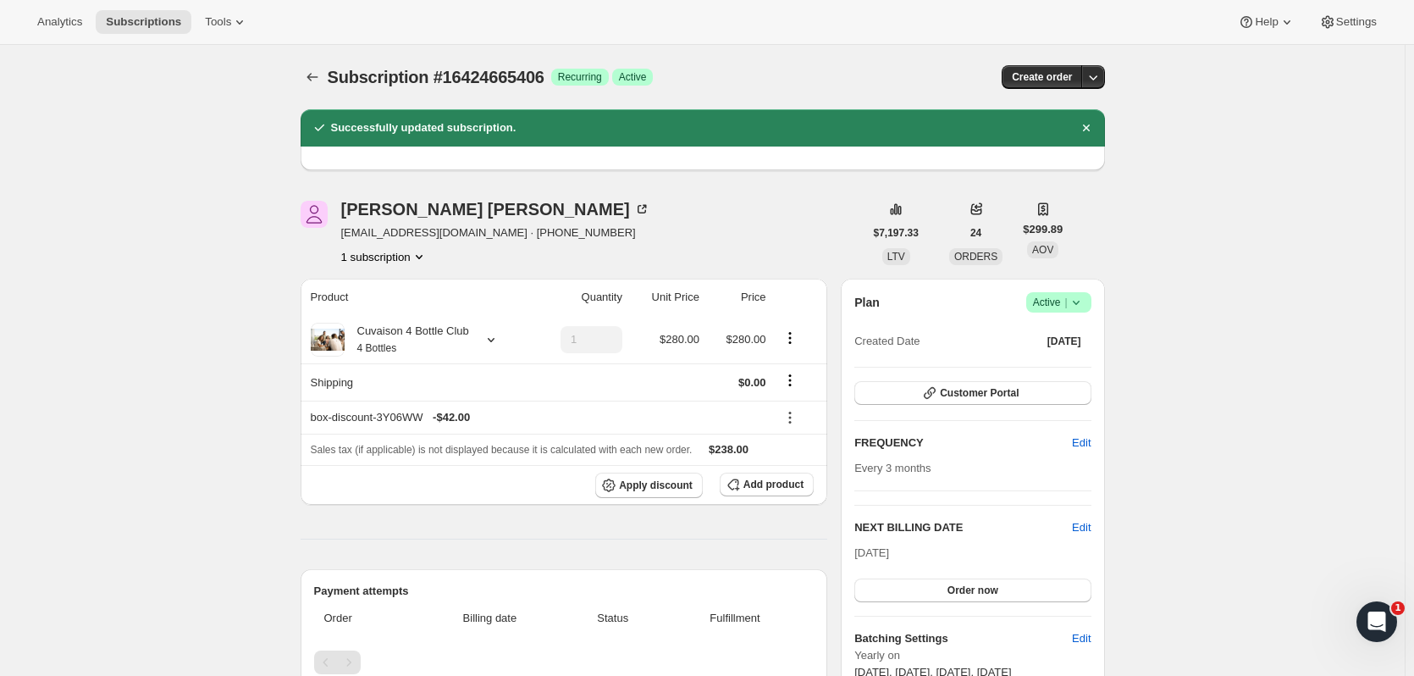
click at [119, 20] on span "Subscriptions" at bounding box center [143, 22] width 75 height 14
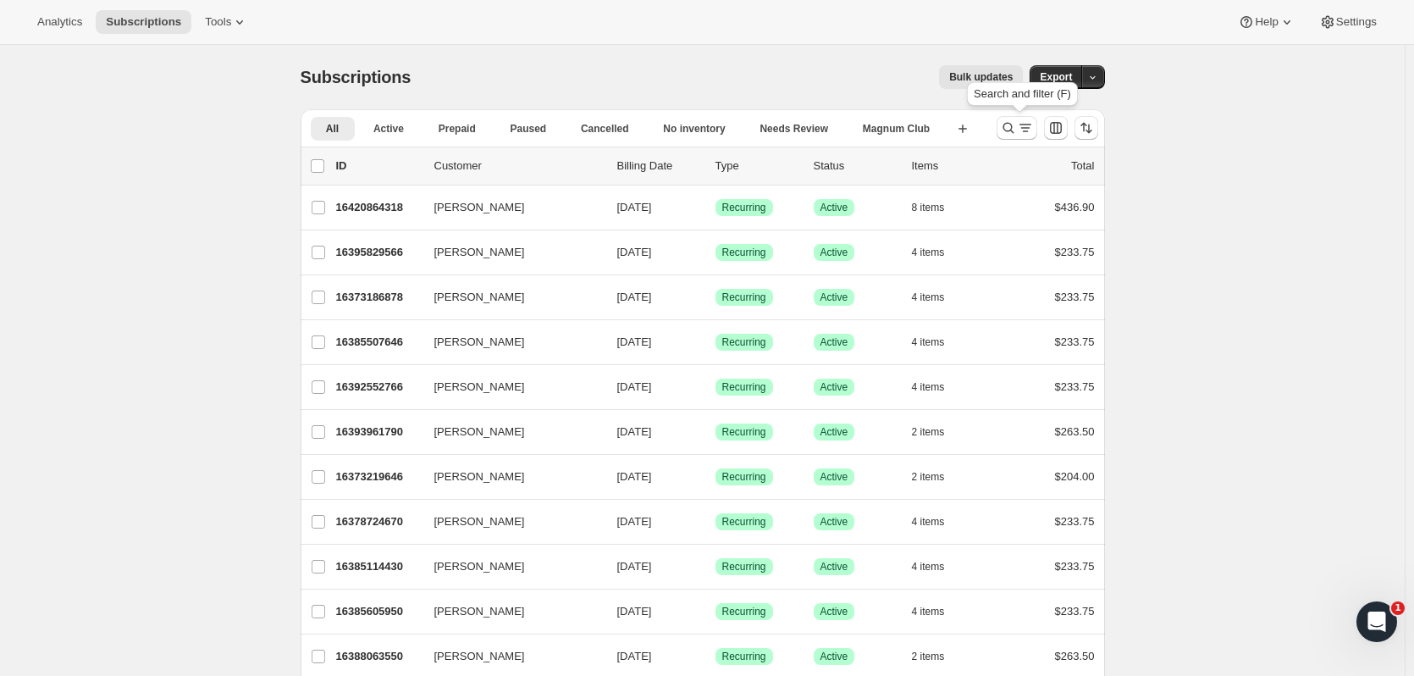
click at [1022, 125] on icon "Search and filter results" at bounding box center [1025, 127] width 17 height 17
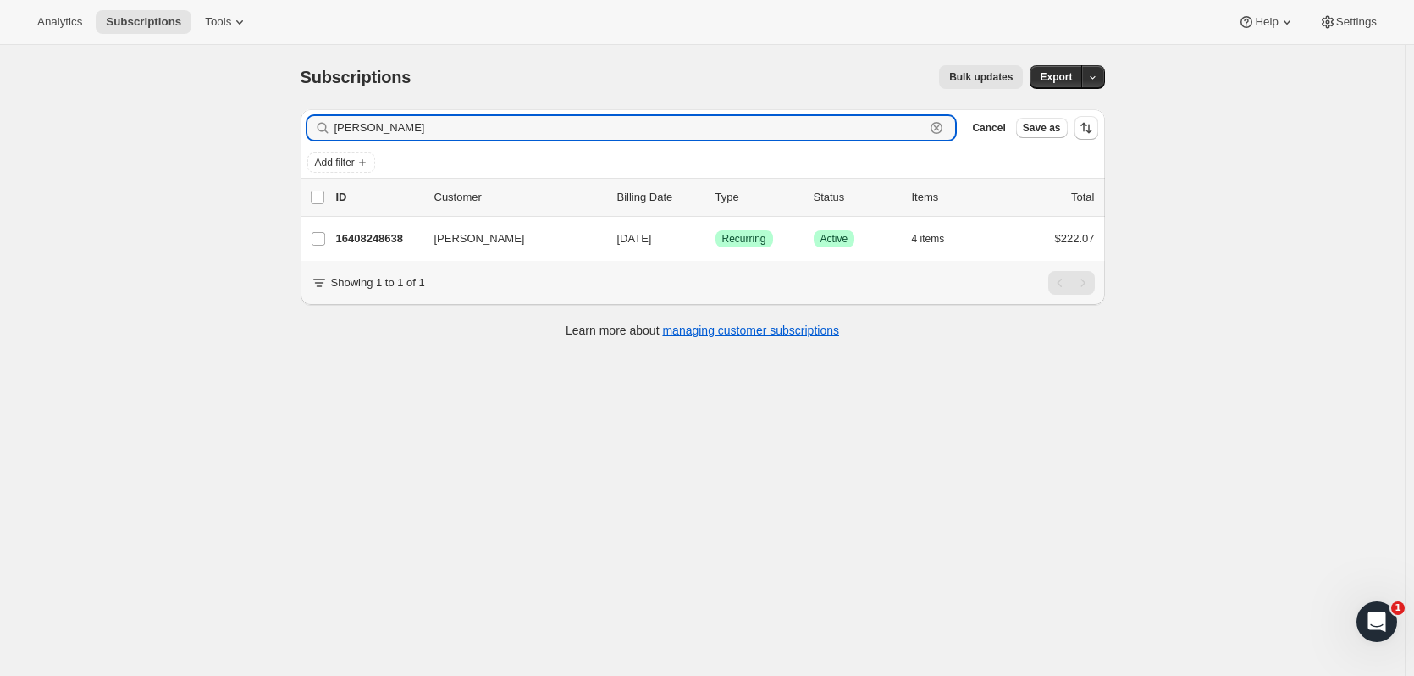
type input "bruce kirs"
click at [387, 232] on p "16408248638" at bounding box center [378, 238] width 85 height 17
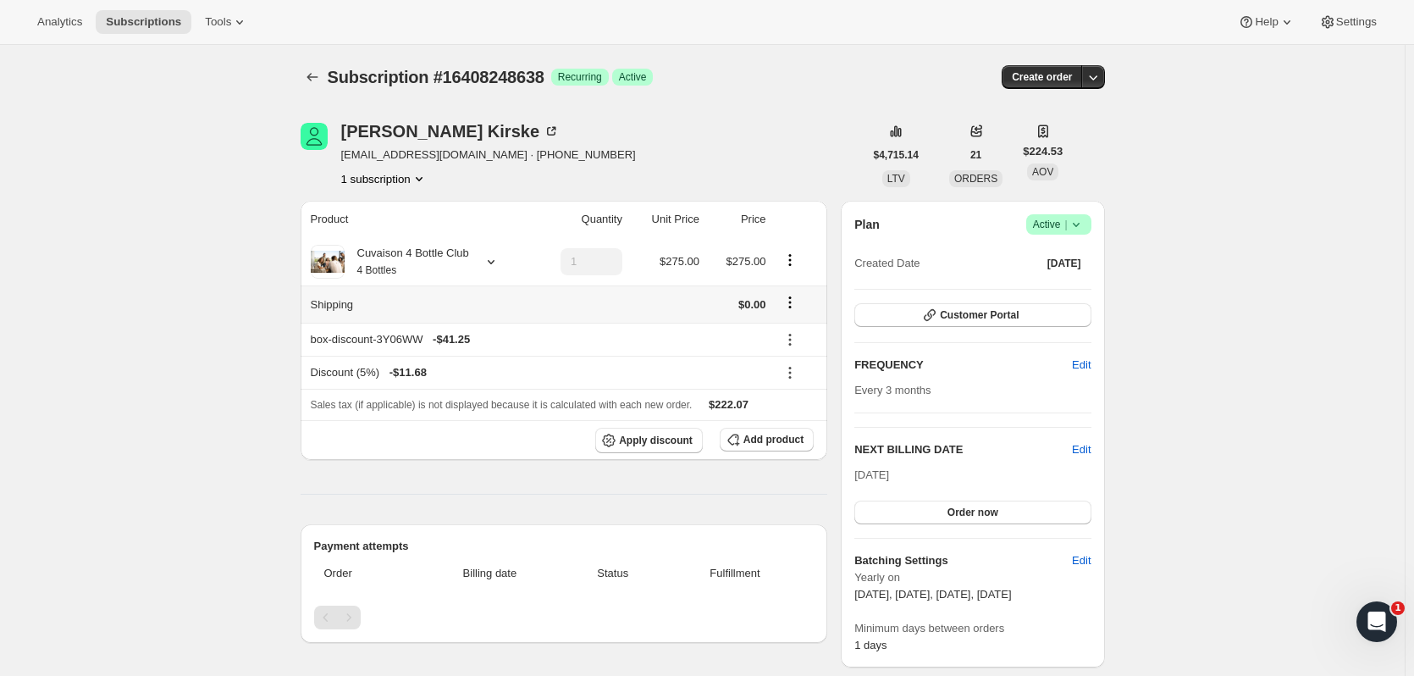
click at [797, 308] on icon "Shipping actions" at bounding box center [790, 302] width 17 height 17
click at [789, 334] on span "Edit shipping rate" at bounding box center [792, 335] width 85 height 13
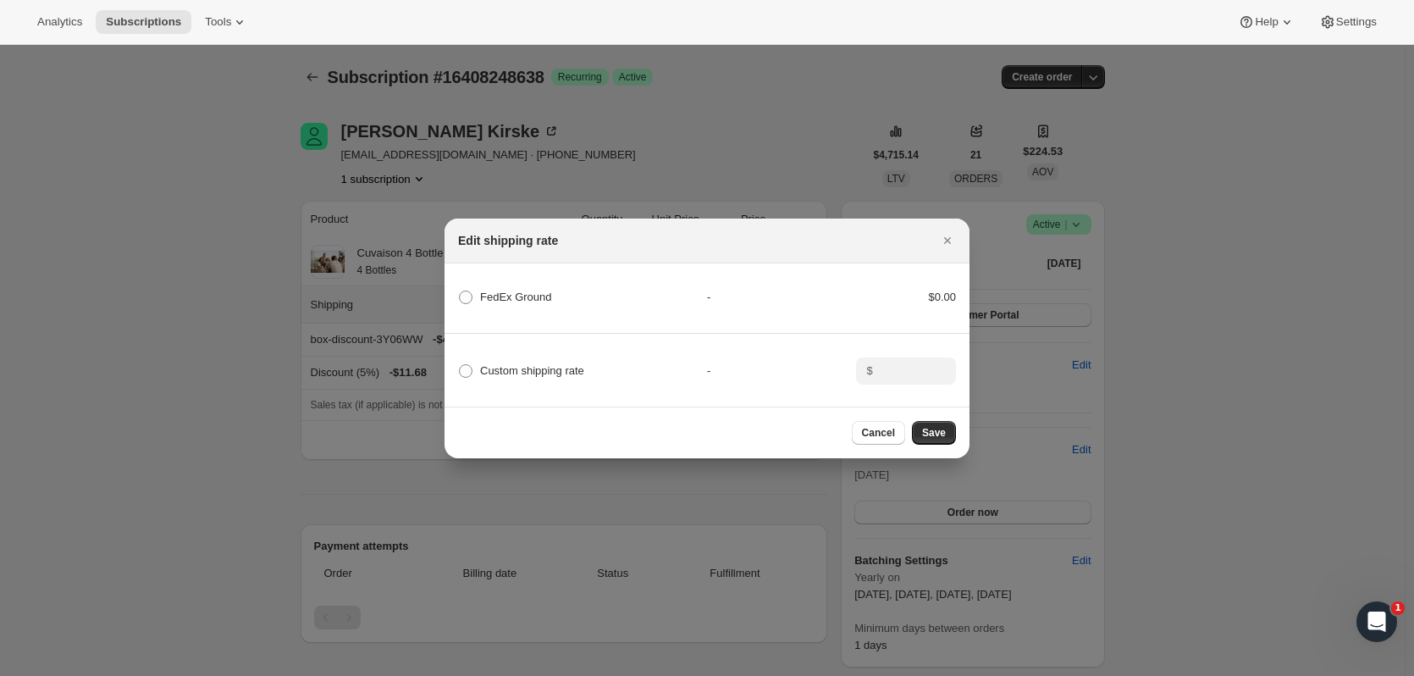
click at [510, 291] on span "FedEx Ground" at bounding box center [516, 297] width 72 height 13
click at [460, 291] on Ground "FedEx Ground" at bounding box center [459, 291] width 1 height 1
radio Ground "true"
click at [525, 369] on span "Custom shipping rate" at bounding box center [532, 370] width 104 height 13
click at [460, 365] on input "Custom shipping rate" at bounding box center [459, 364] width 1 height 1
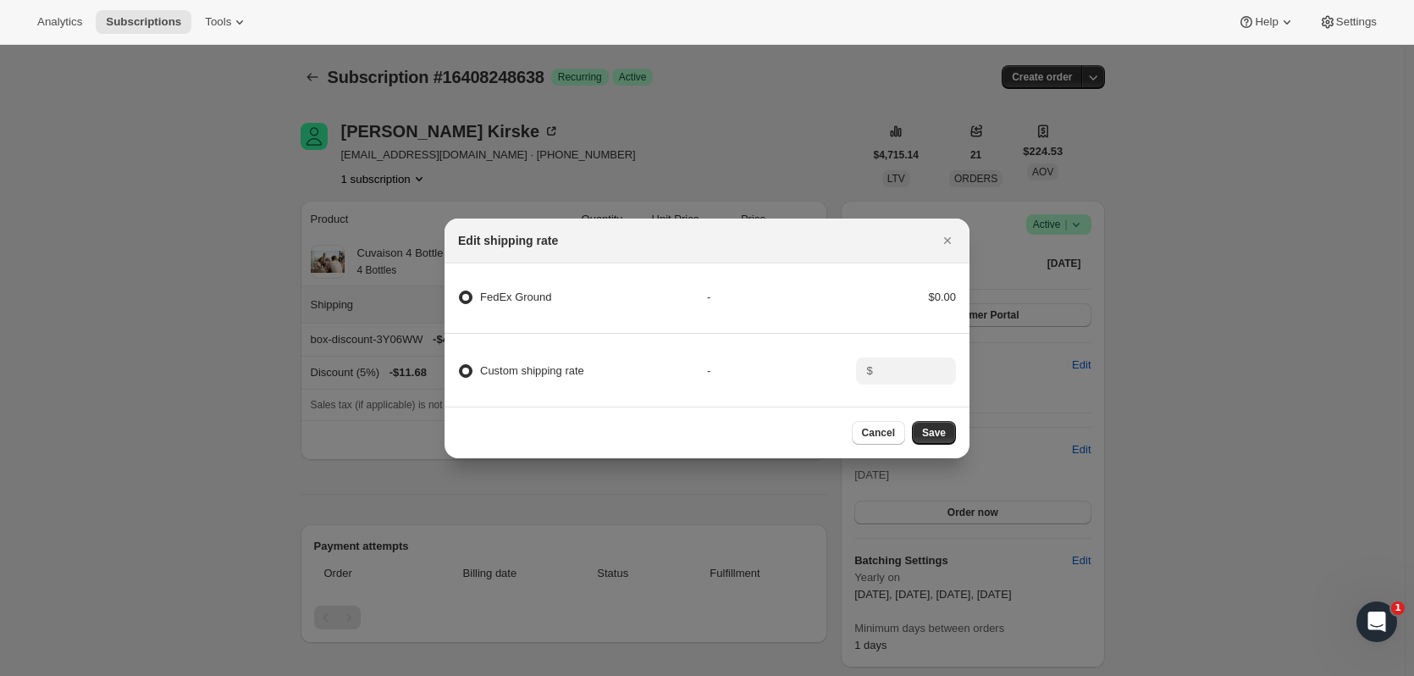
radio input "true"
radio Ground "false"
click at [919, 372] on input ":r9sa:" at bounding box center [904, 370] width 53 height 27
type input "15"
click at [937, 437] on span "Save" at bounding box center [934, 433] width 24 height 14
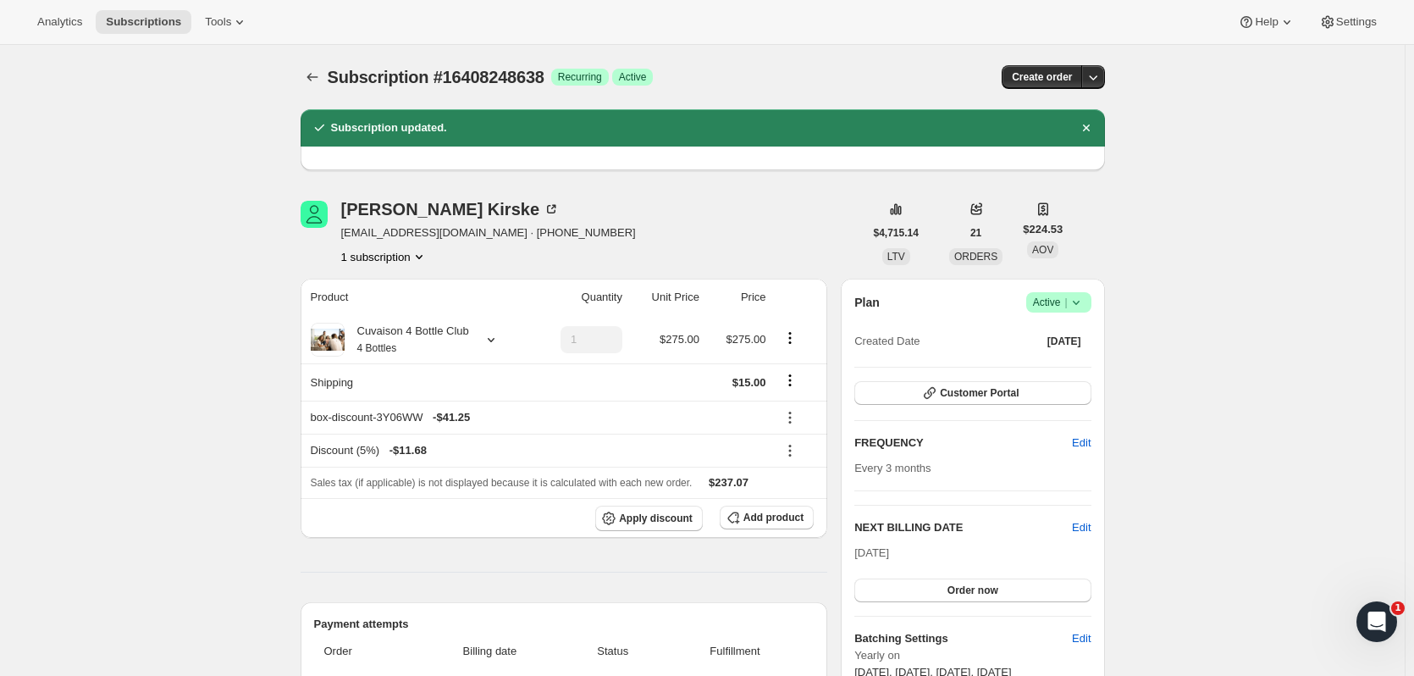
click at [161, 20] on span "Subscriptions" at bounding box center [143, 22] width 75 height 14
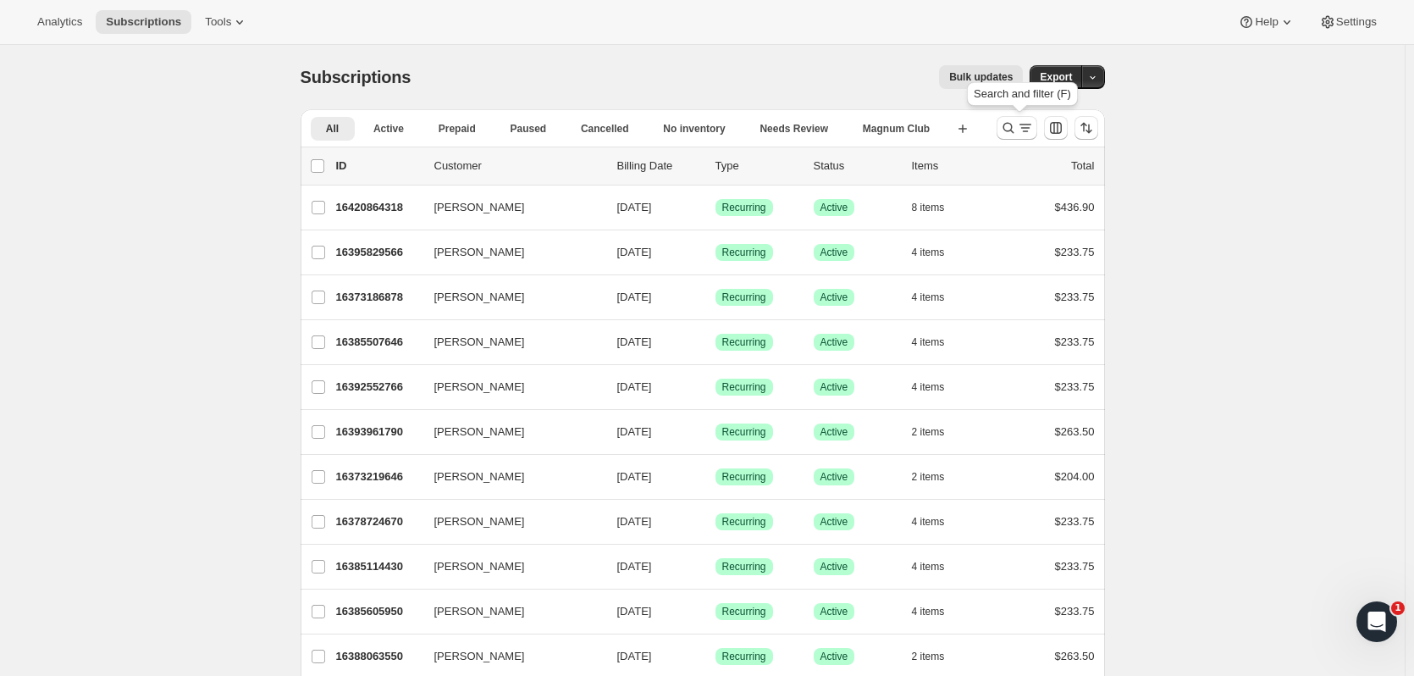
click at [1026, 131] on icon "Search and filter results" at bounding box center [1025, 127] width 17 height 17
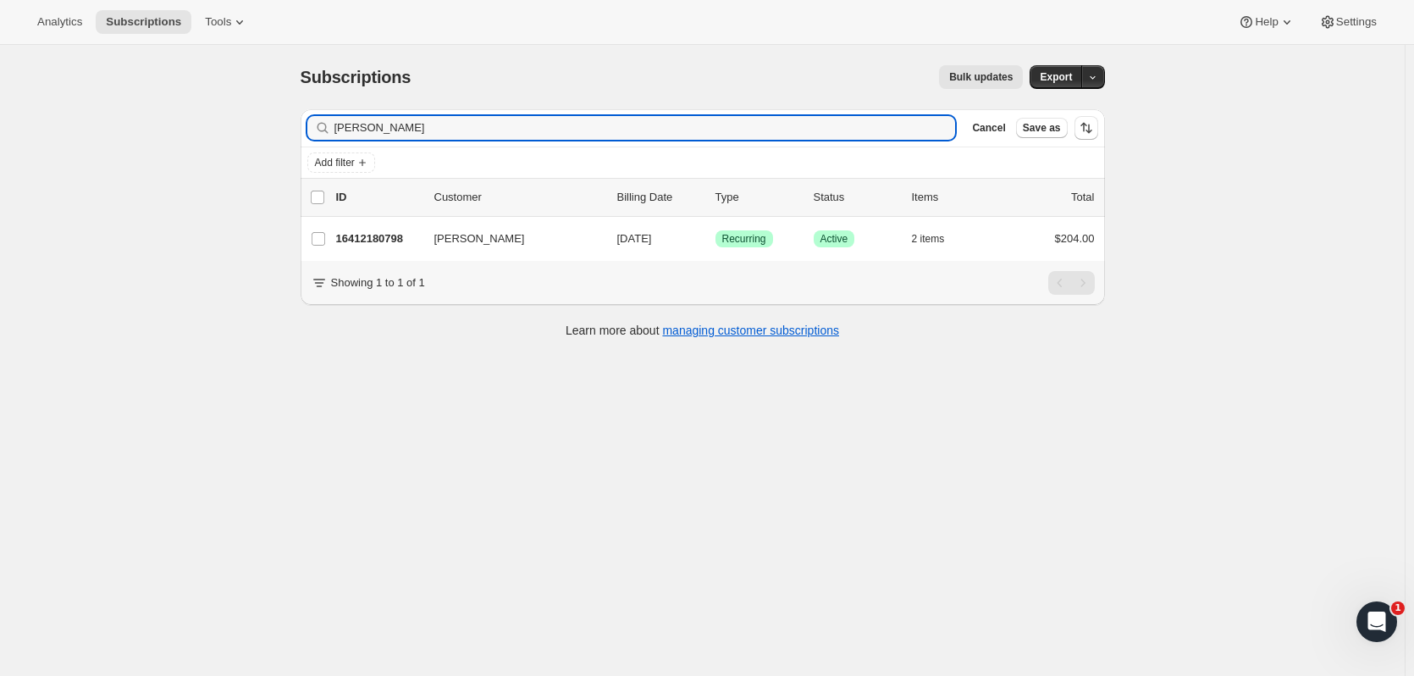
type input "janice linds"
click at [390, 233] on p "16412180798" at bounding box center [378, 238] width 85 height 17
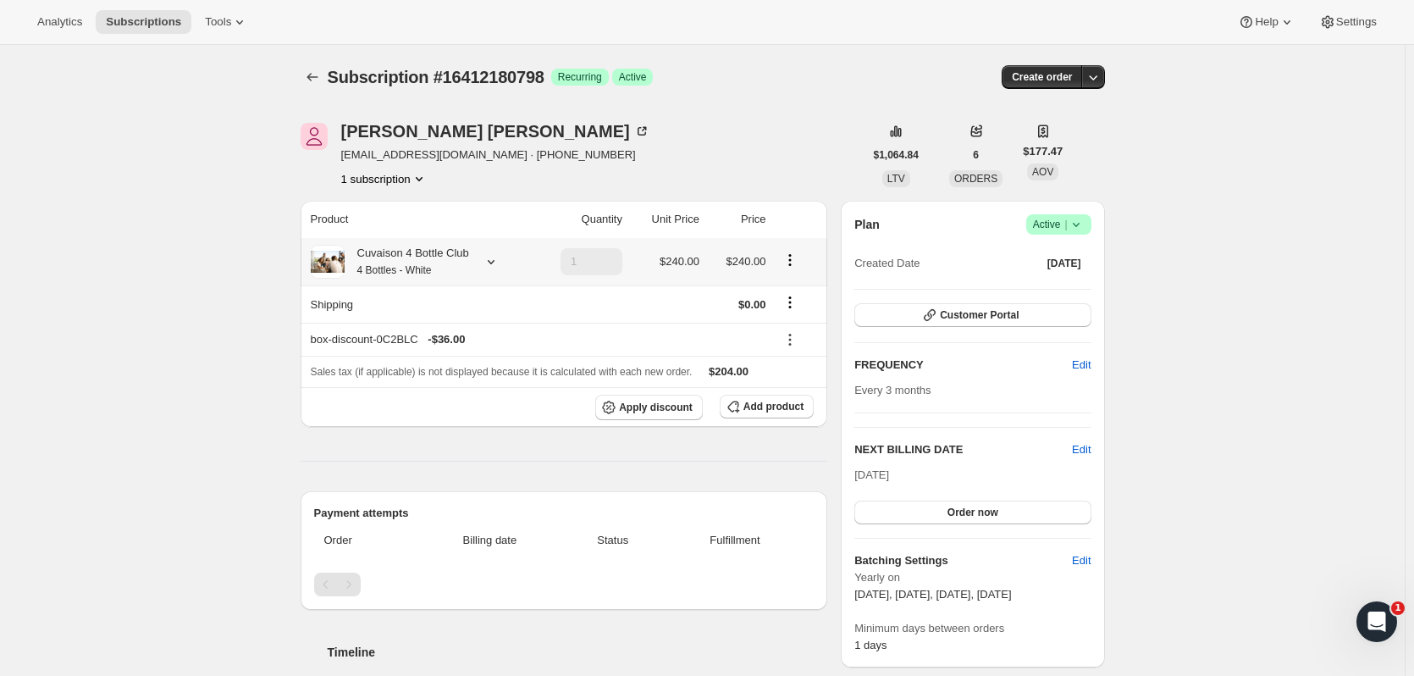
click at [447, 263] on div "Cuvaison 4 Bottle Club 4 Bottles - White" at bounding box center [407, 262] width 125 height 34
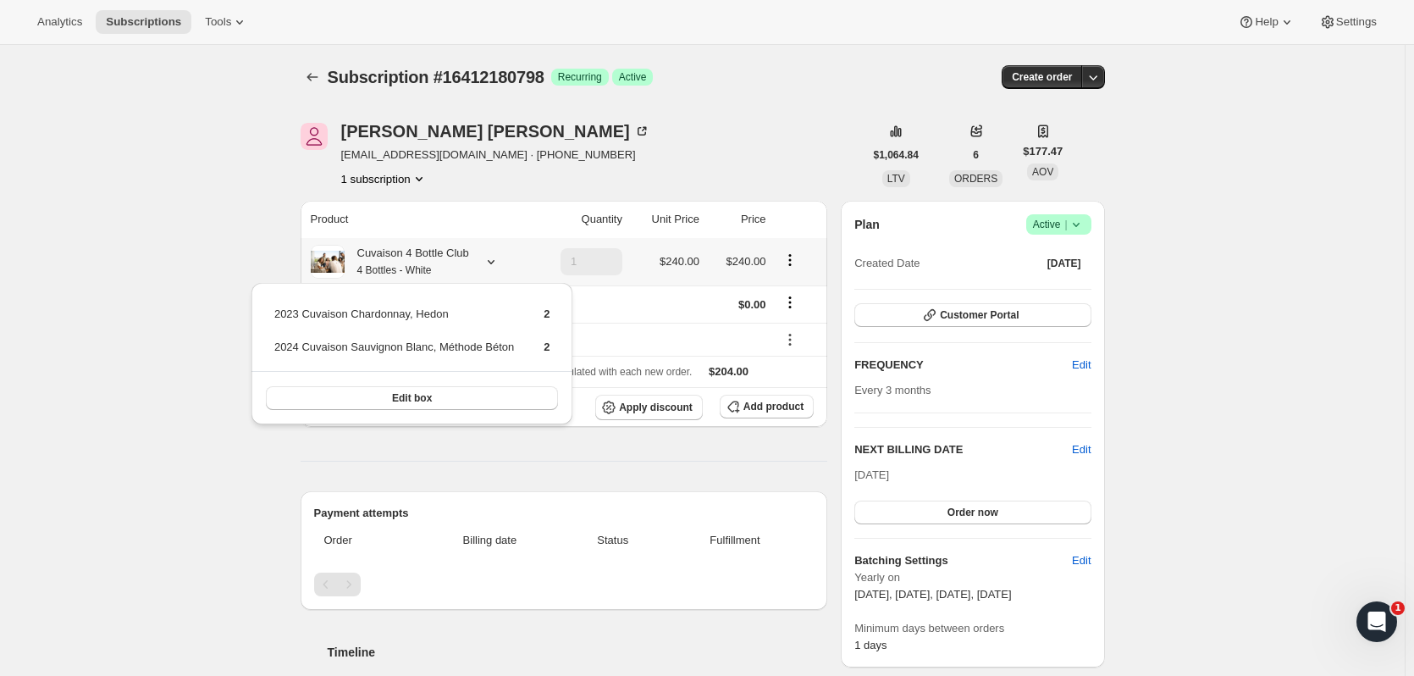
click at [444, 392] on button "Edit box" at bounding box center [412, 398] width 293 height 24
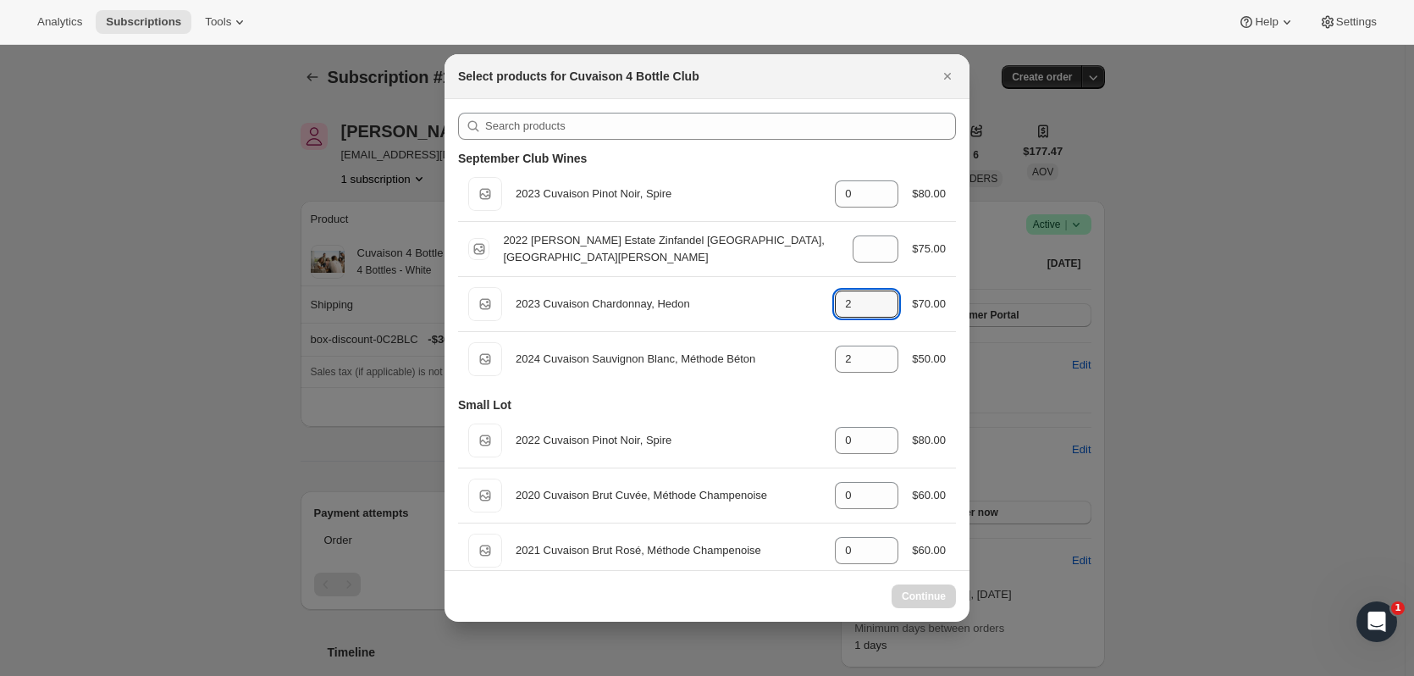
click at [877, 293] on icon ":raf5:" at bounding box center [885, 299] width 17 height 17
click at [885, 296] on icon ":raf5:" at bounding box center [885, 299] width 17 height 17
type input "2"
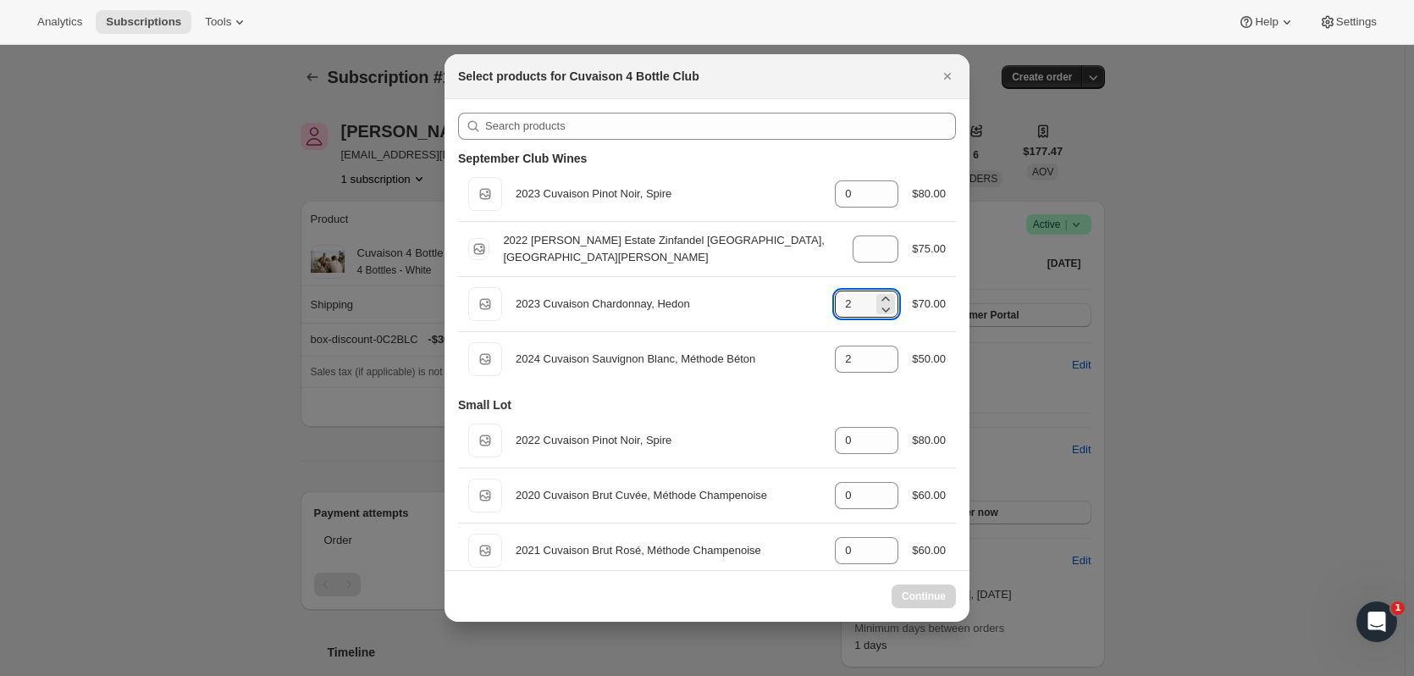
select select "gid://shopify/ProductVariant/52115221807422"
click at [879, 292] on icon ":raf5:" at bounding box center [885, 299] width 17 height 17
type input "4"
click at [877, 367] on icon ":raf5:" at bounding box center [885, 364] width 17 height 17
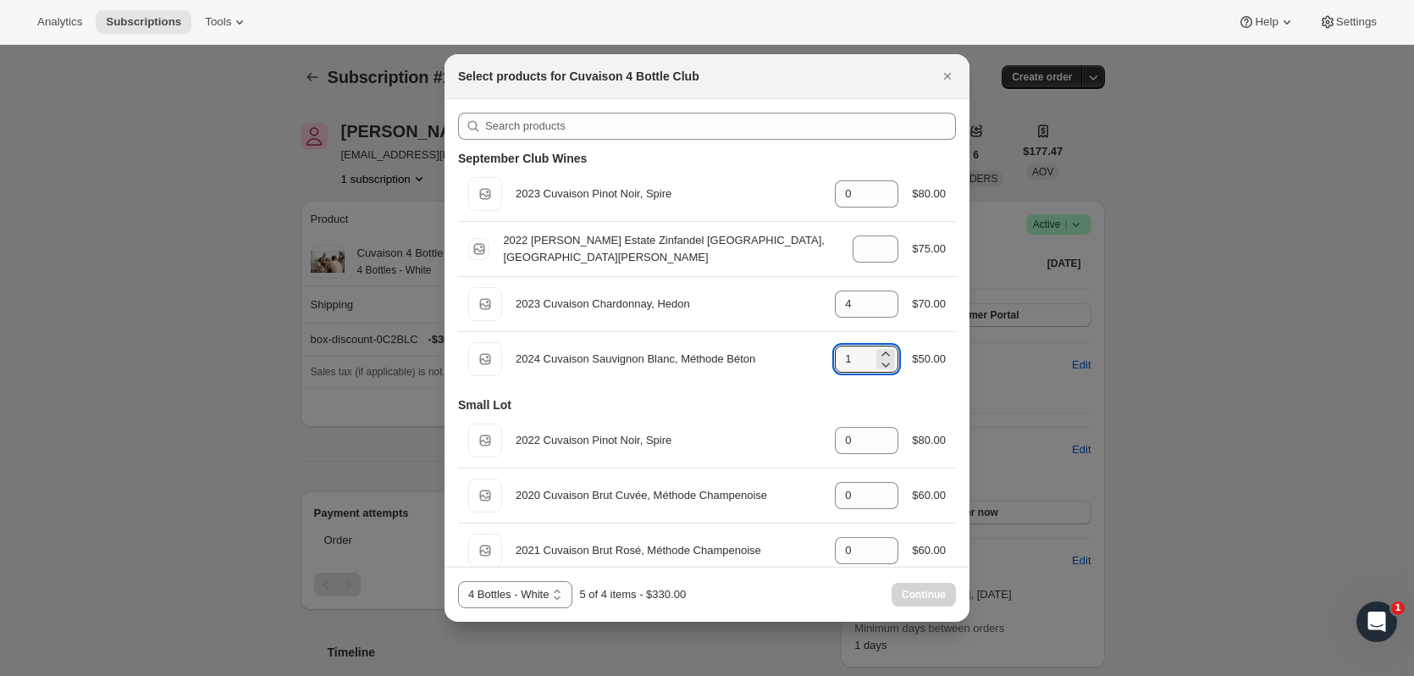
click at [877, 367] on icon ":raf5:" at bounding box center [885, 364] width 17 height 17
type input "0"
click at [922, 594] on span "Continue" at bounding box center [924, 595] width 44 height 14
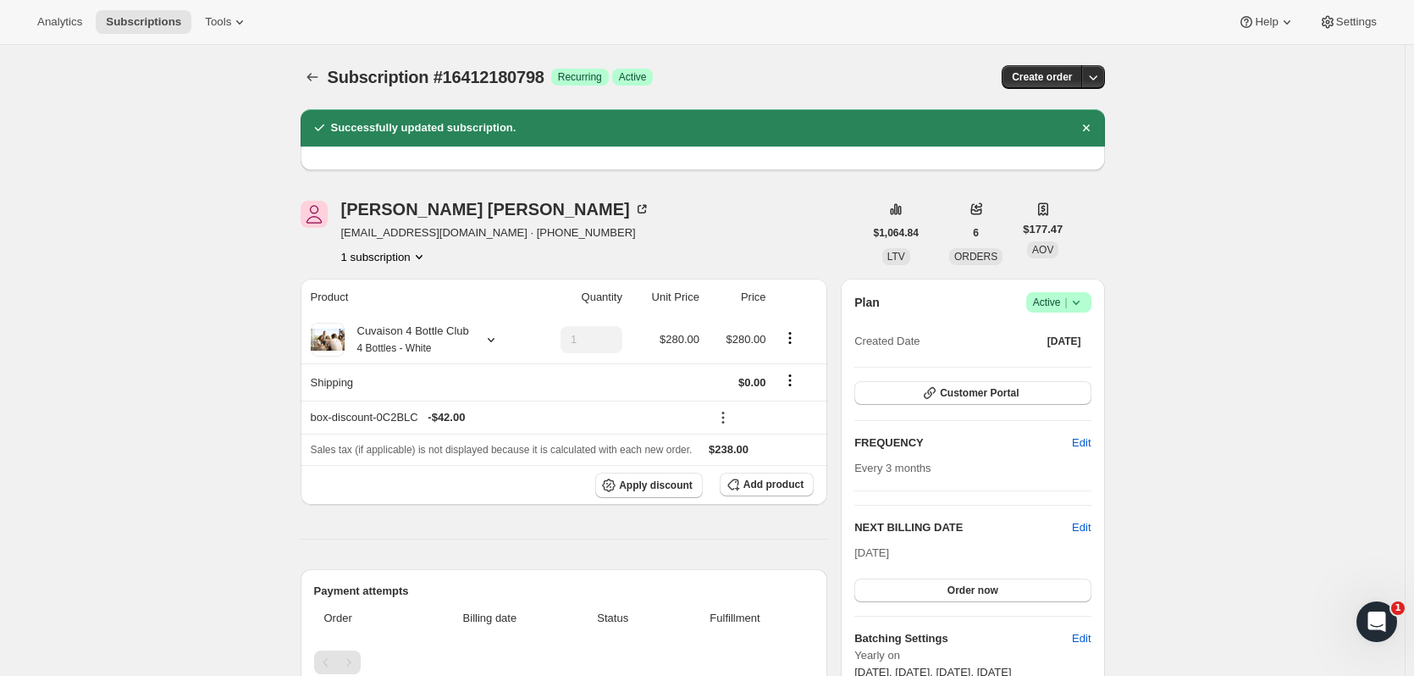
click at [153, 25] on span "Subscriptions" at bounding box center [143, 22] width 75 height 14
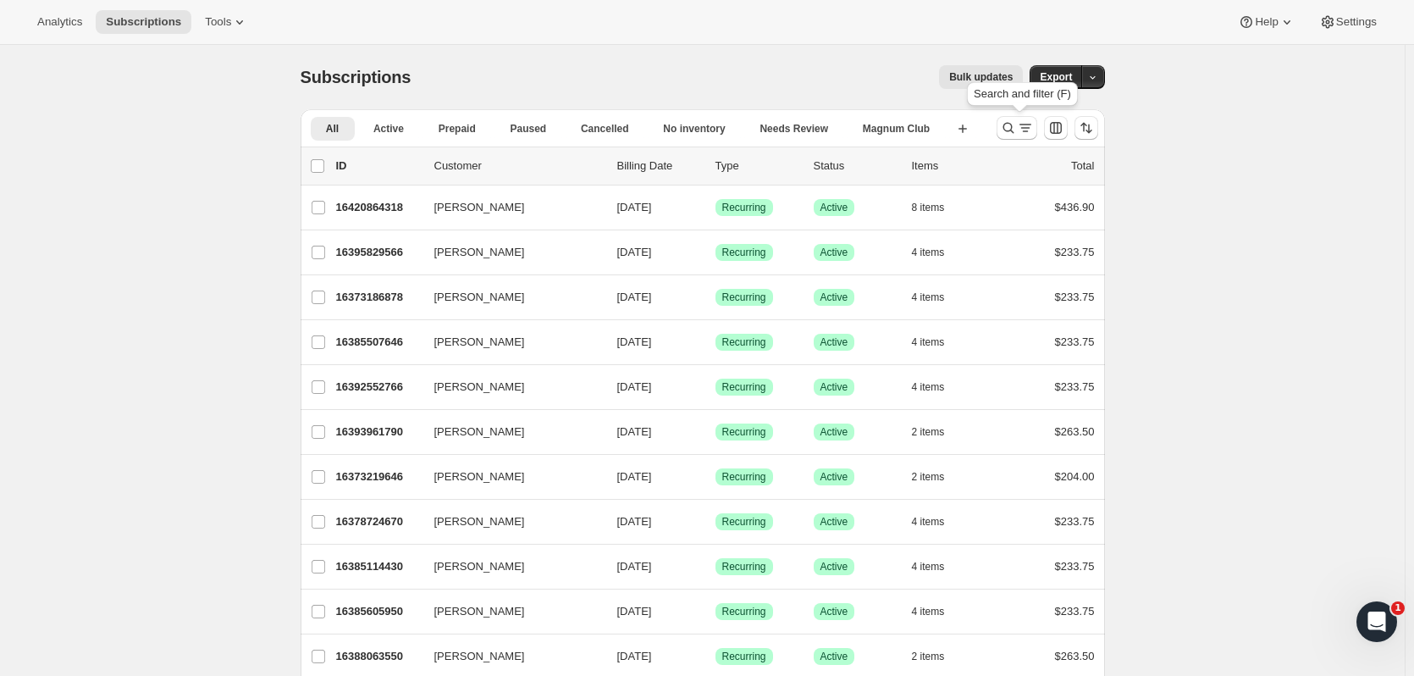
click at [1017, 133] on icon "Search and filter results" at bounding box center [1008, 127] width 17 height 17
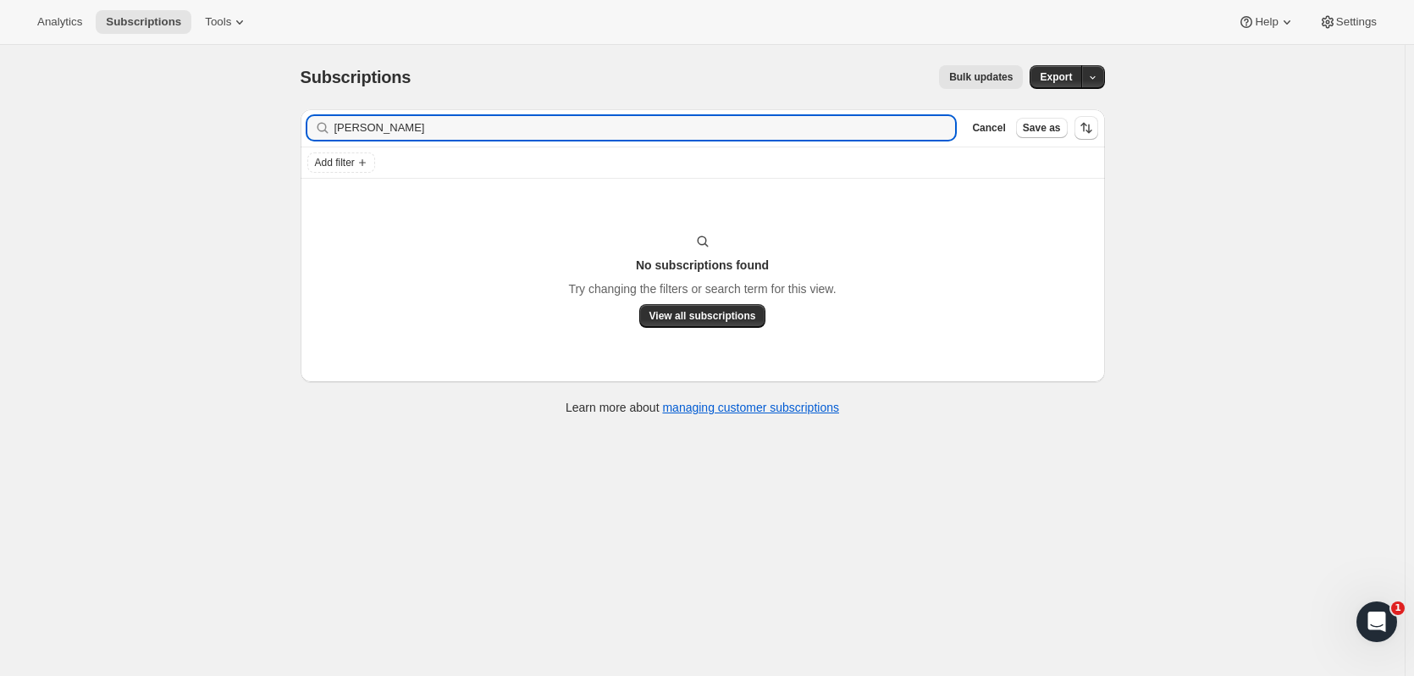
type input "dietz"
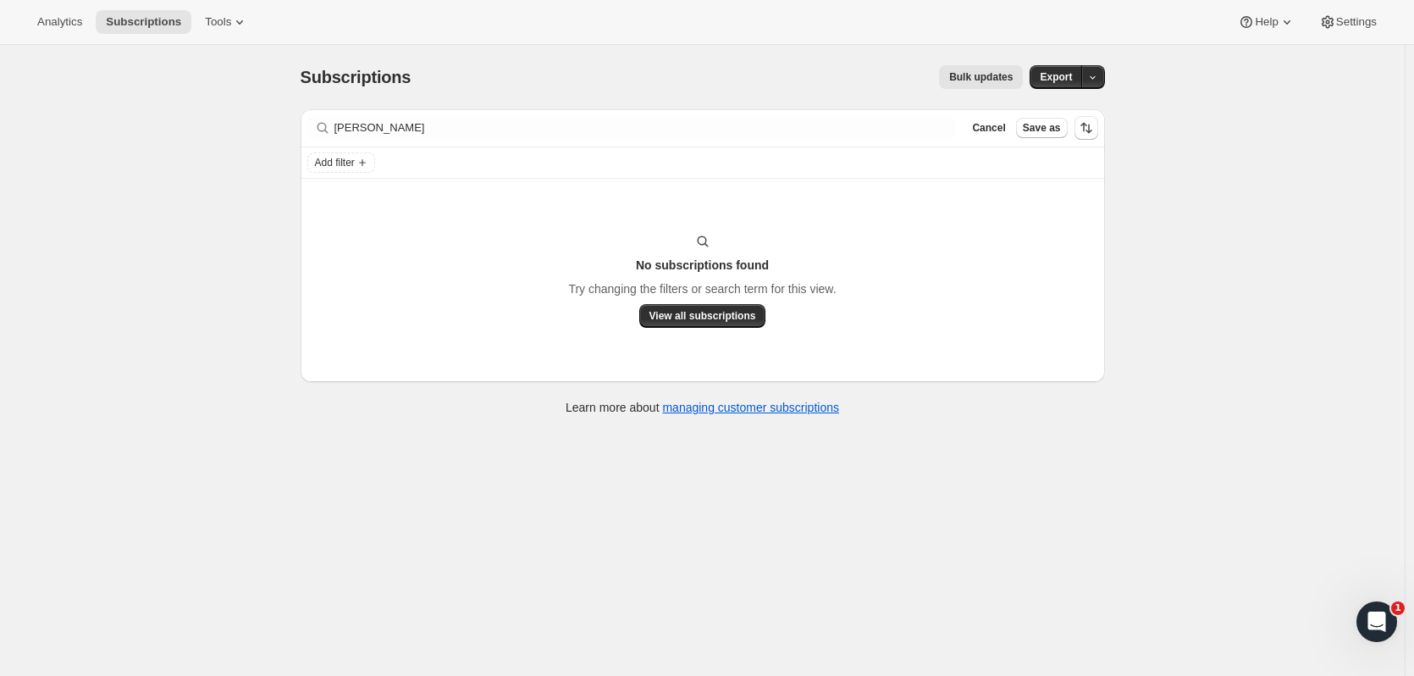
click at [142, 21] on span "Subscriptions" at bounding box center [143, 22] width 75 height 14
click at [1005, 130] on span "Cancel" at bounding box center [988, 128] width 33 height 14
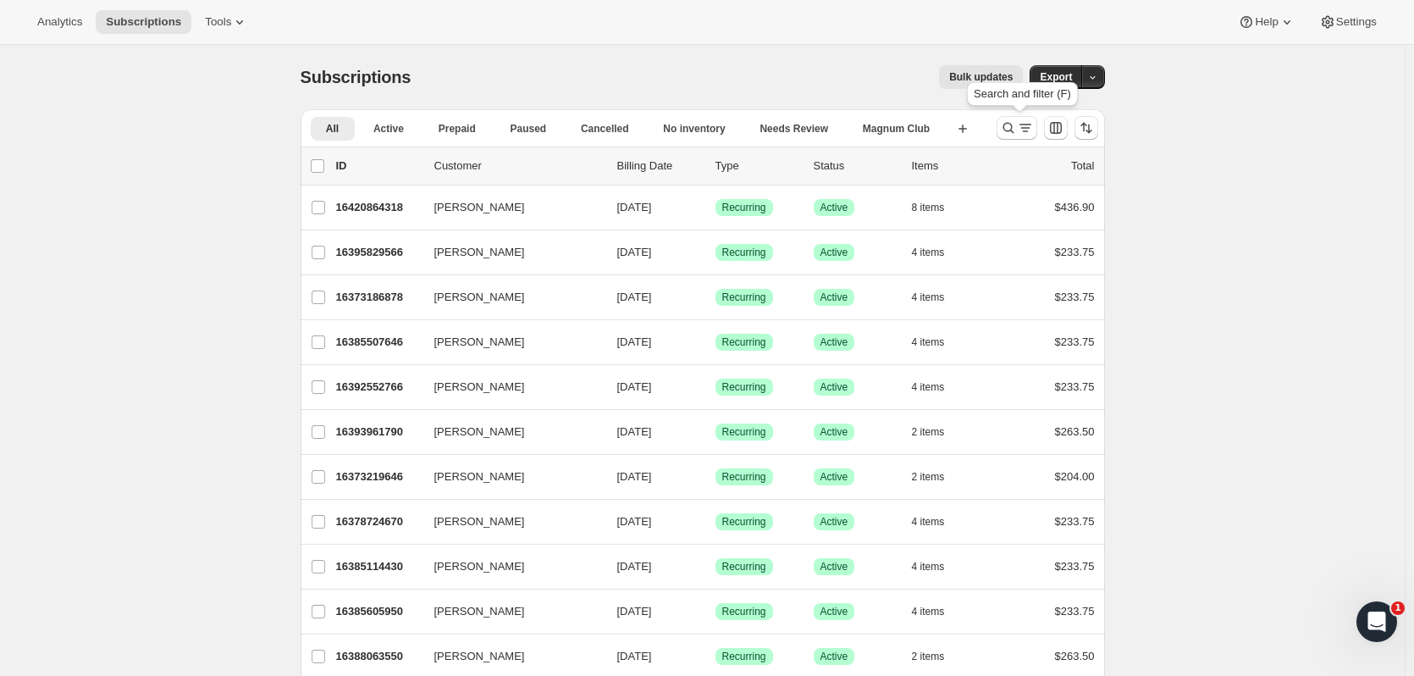
click at [1005, 129] on icon "Search and filter results" at bounding box center [1008, 127] width 17 height 17
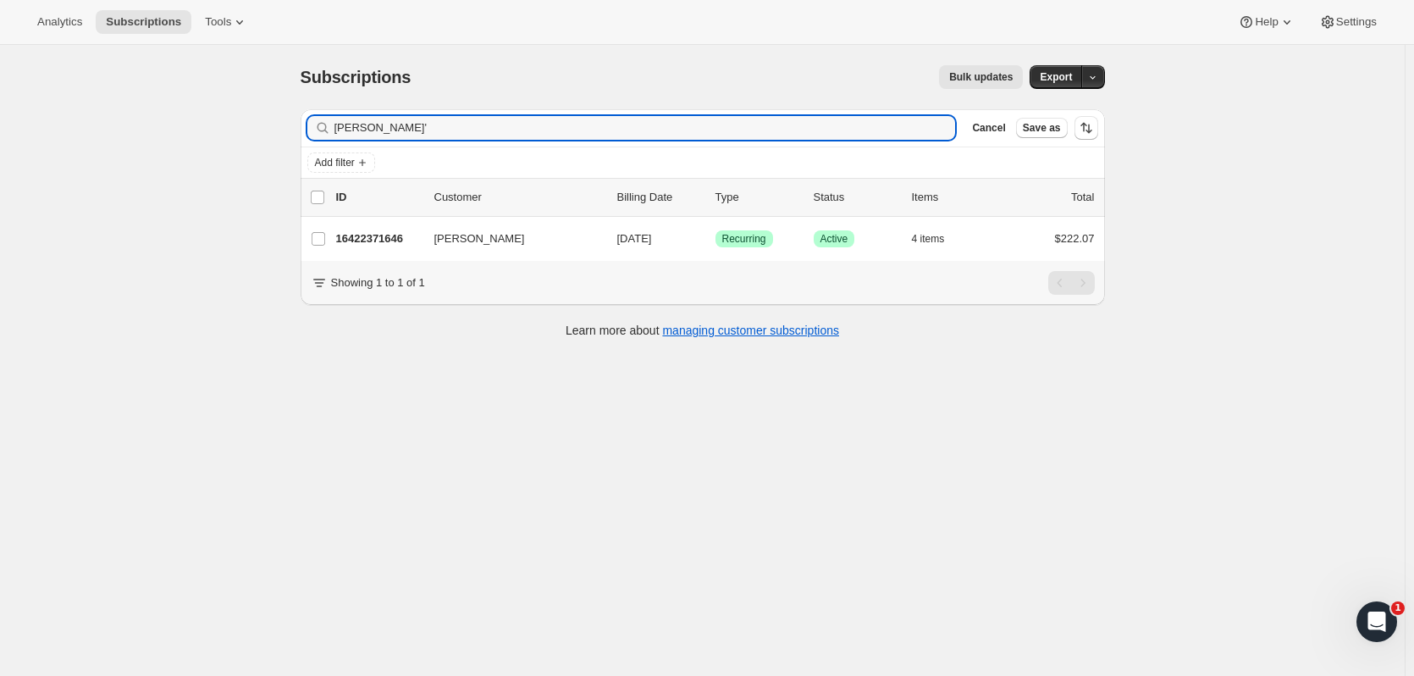
type input "john o'"
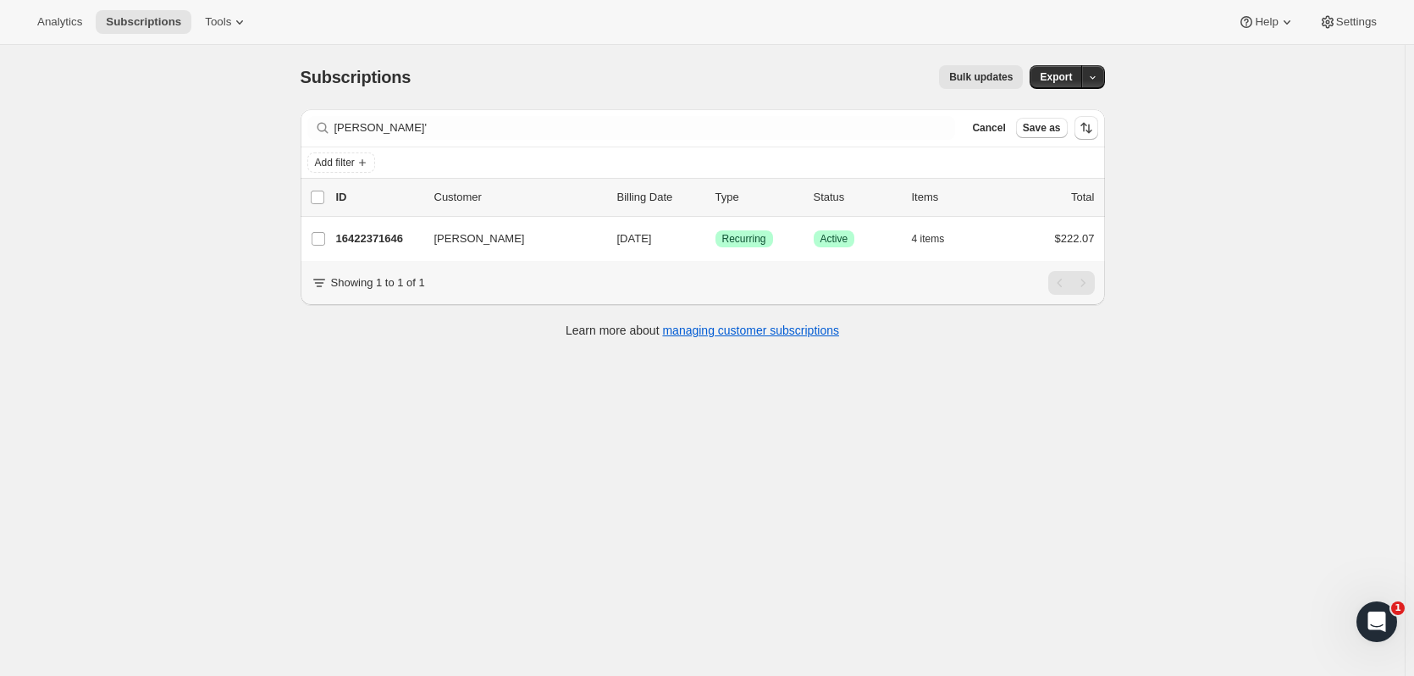
click at [402, 237] on p "16422371646" at bounding box center [378, 238] width 85 height 17
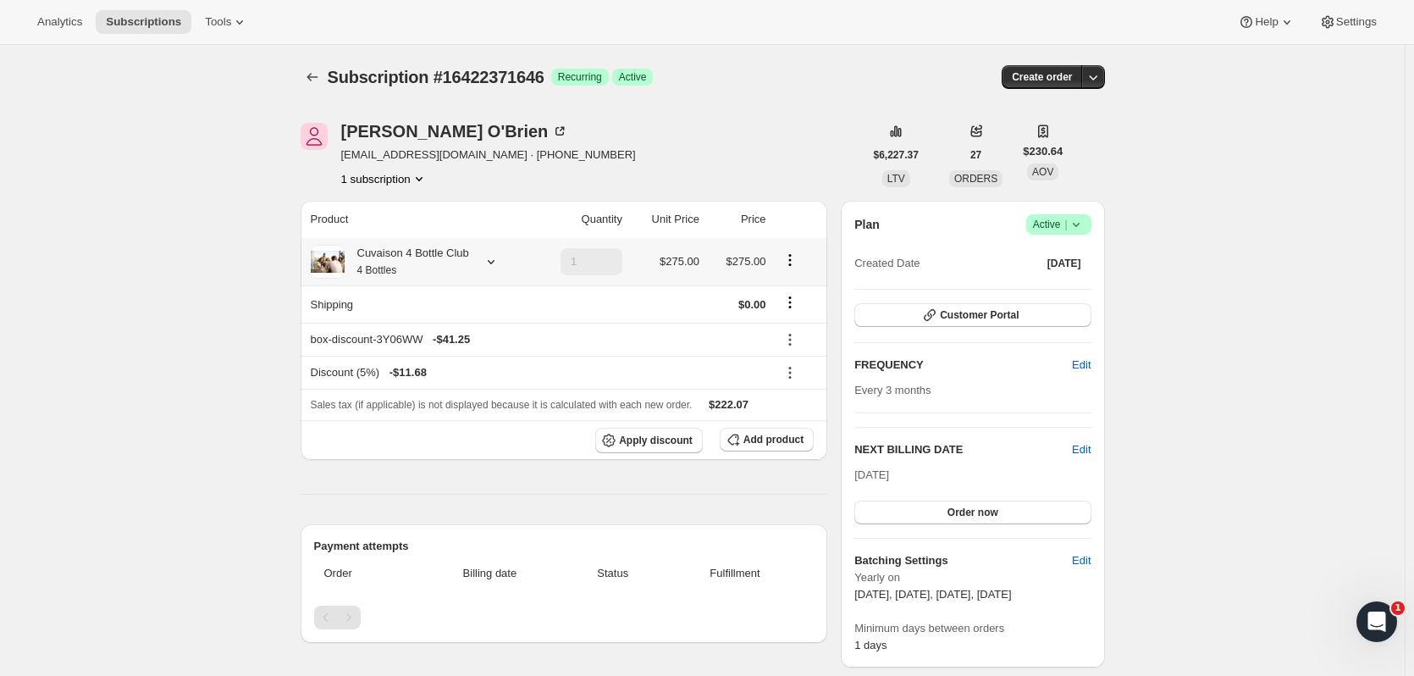
click at [427, 266] on div "Cuvaison 4 Bottle Club 4 Bottles" at bounding box center [407, 262] width 125 height 34
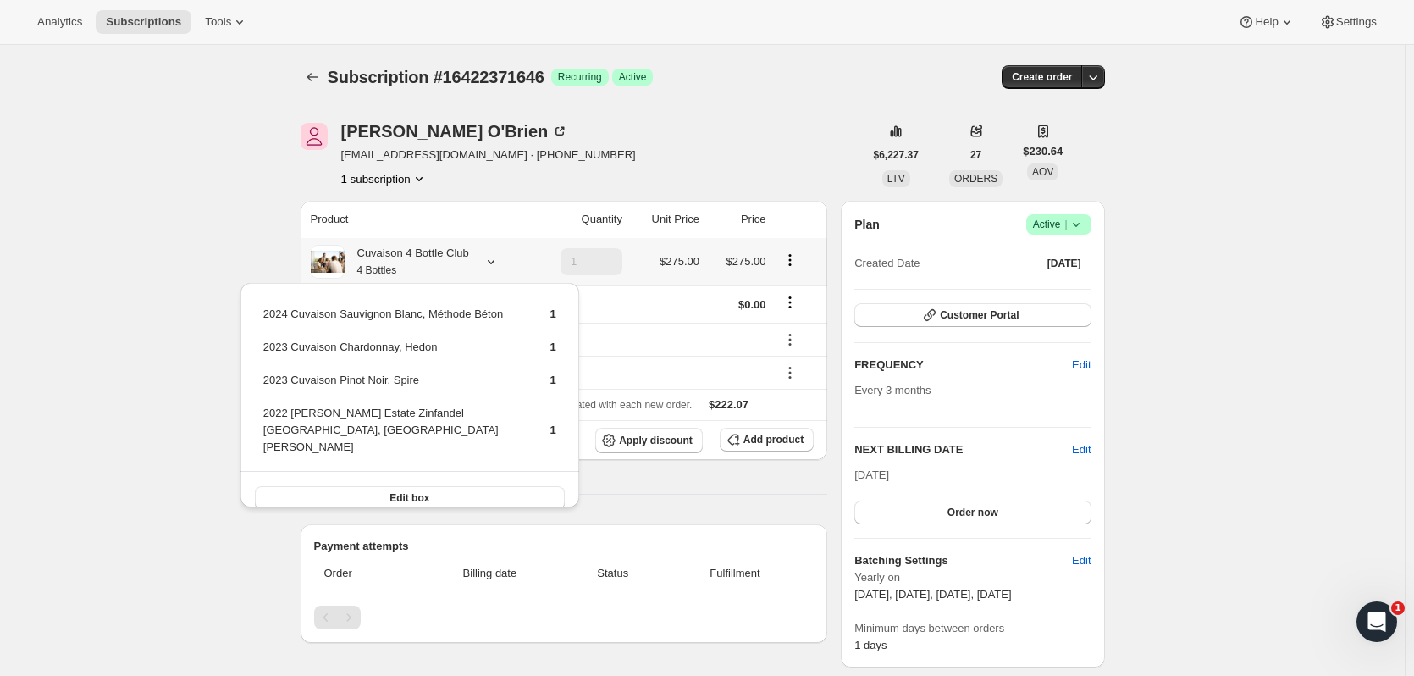
click at [455, 486] on button "Edit box" at bounding box center [410, 498] width 310 height 24
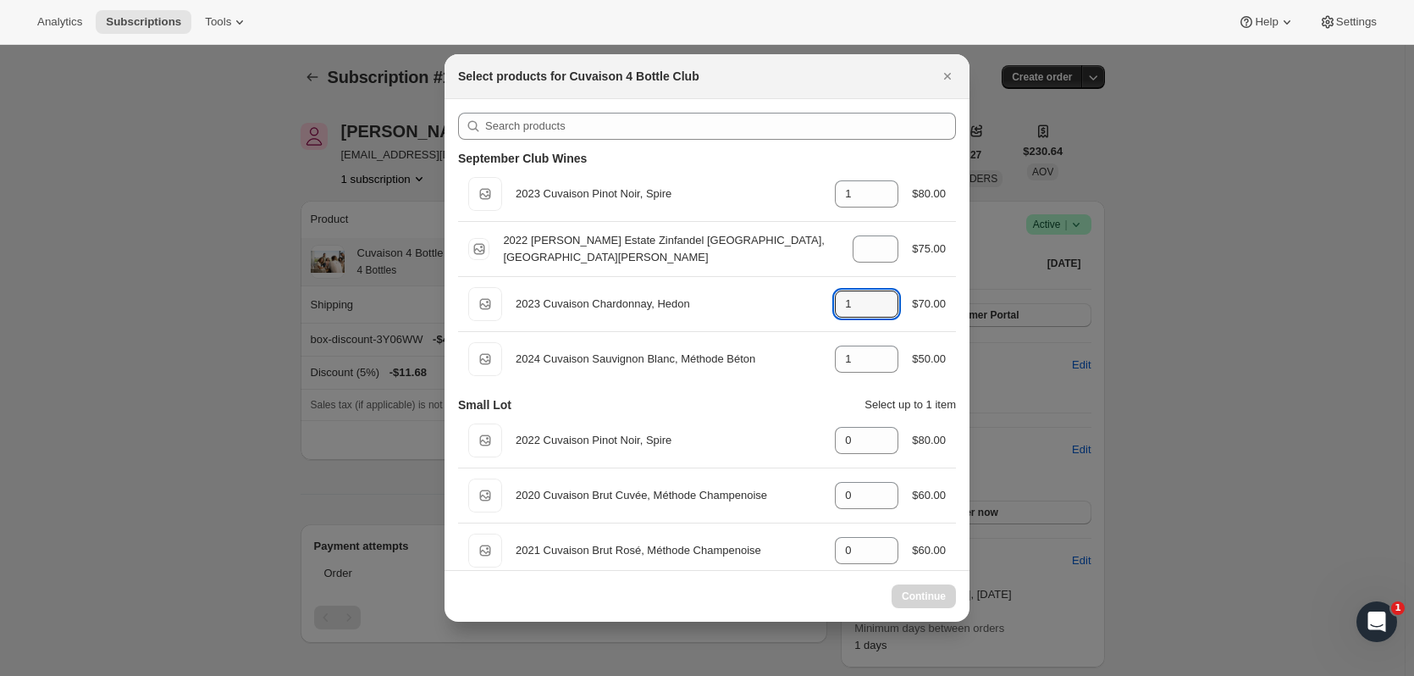
click at [878, 313] on icon ":rbe2:" at bounding box center [885, 309] width 17 height 17
type input "1"
click at [884, 346] on icon ":rbe2:" at bounding box center [885, 354] width 17 height 17
type input "1"
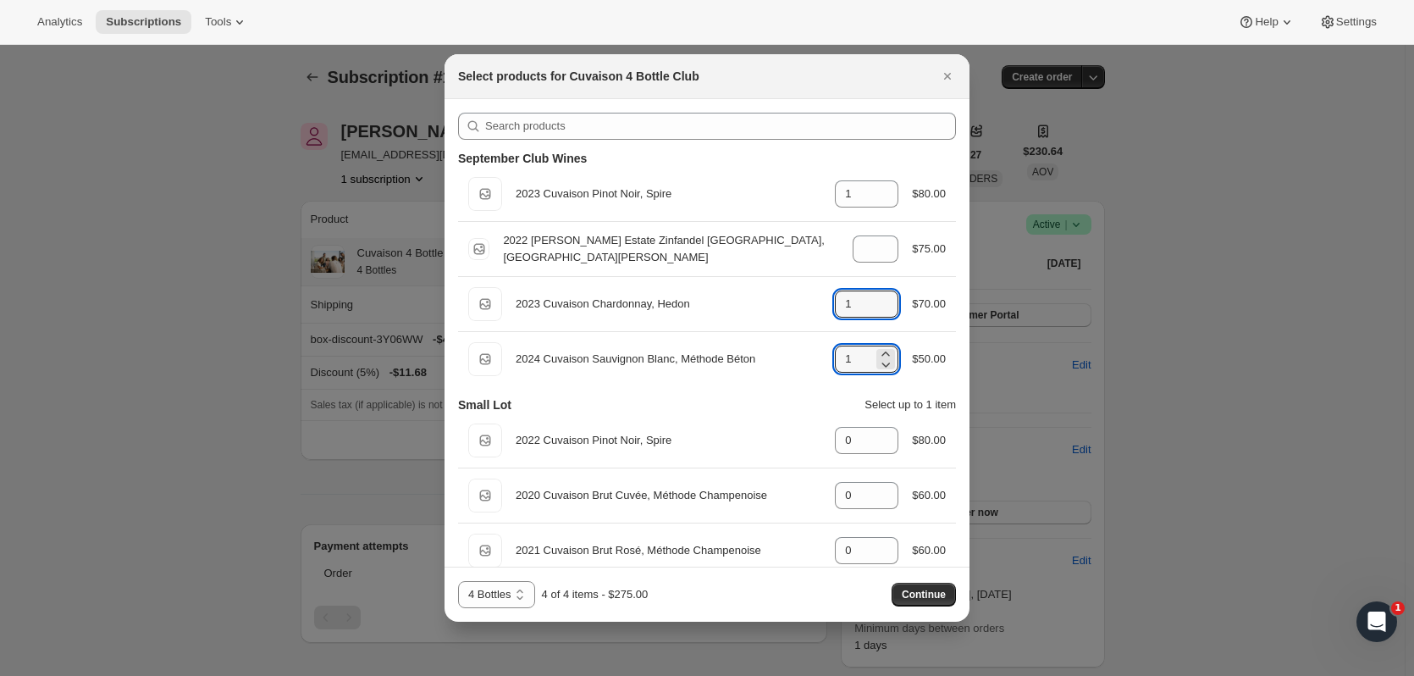
click at [877, 310] on icon ":rbe2:" at bounding box center [885, 309] width 17 height 17
type input "0"
click at [877, 352] on icon ":rbe2:" at bounding box center [885, 354] width 17 height 17
click at [881, 372] on icon ":rbe2:" at bounding box center [885, 364] width 17 height 17
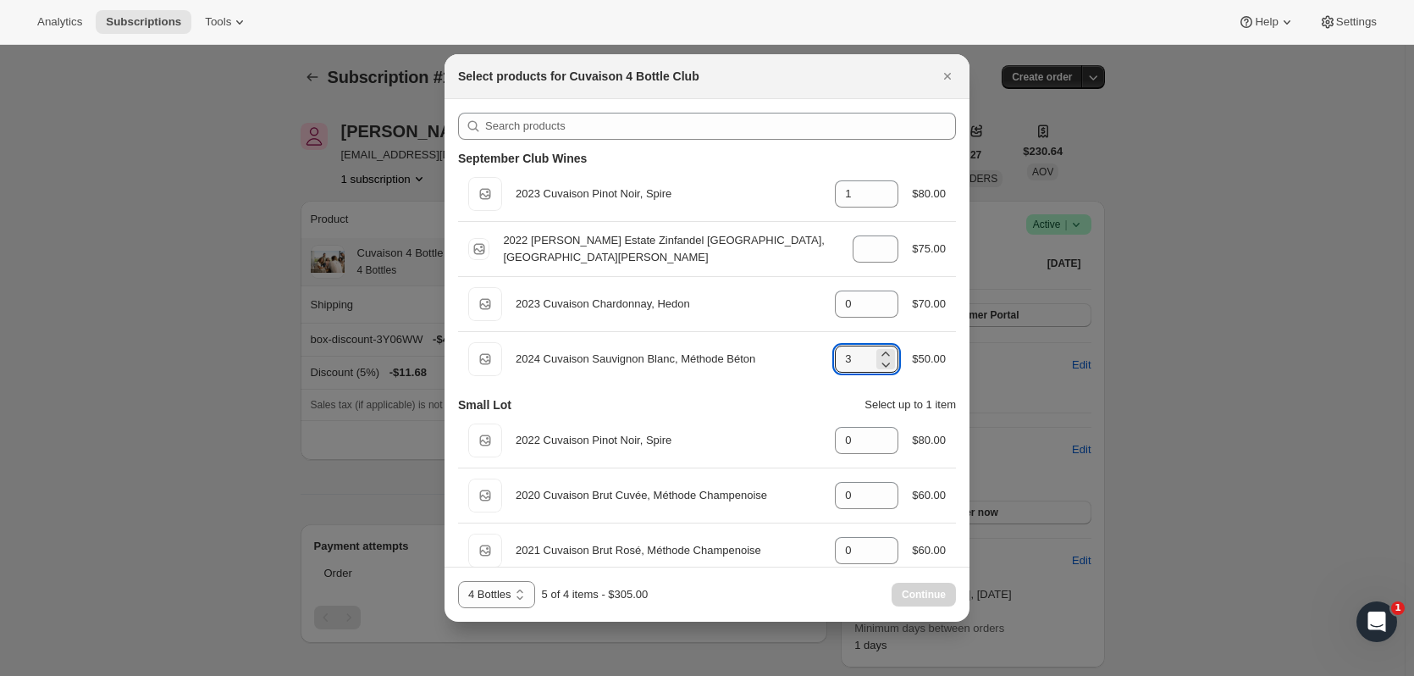
type input "2"
click at [916, 590] on span "Continue" at bounding box center [924, 595] width 44 height 14
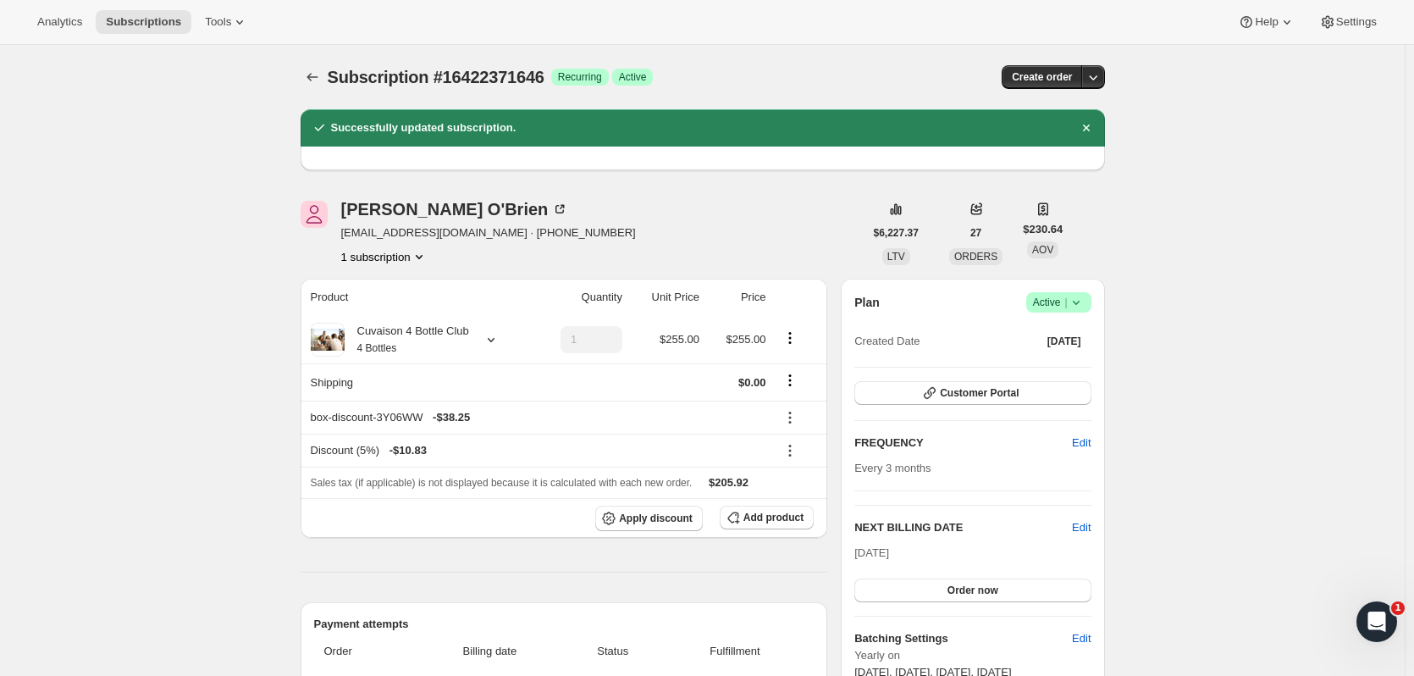
click at [108, 16] on span "Subscriptions" at bounding box center [143, 22] width 75 height 14
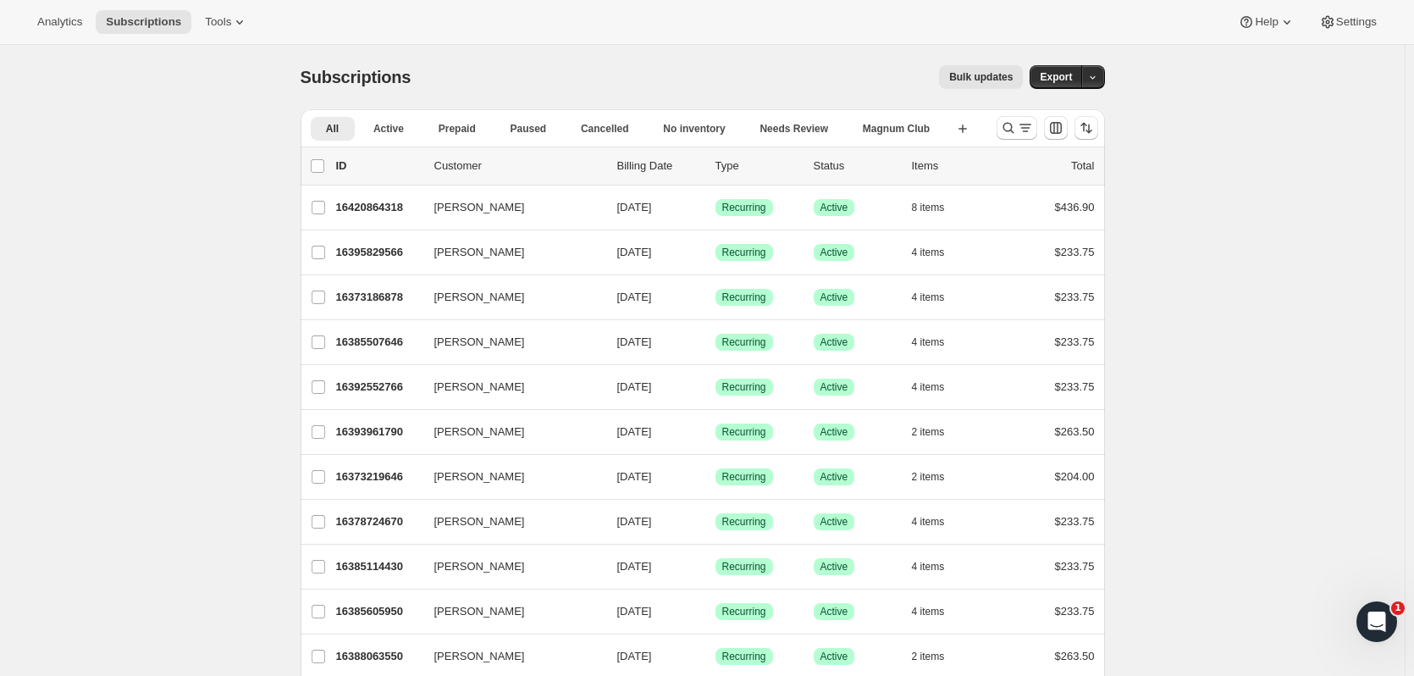
click at [1014, 122] on icon "Search and filter results" at bounding box center [1008, 127] width 17 height 17
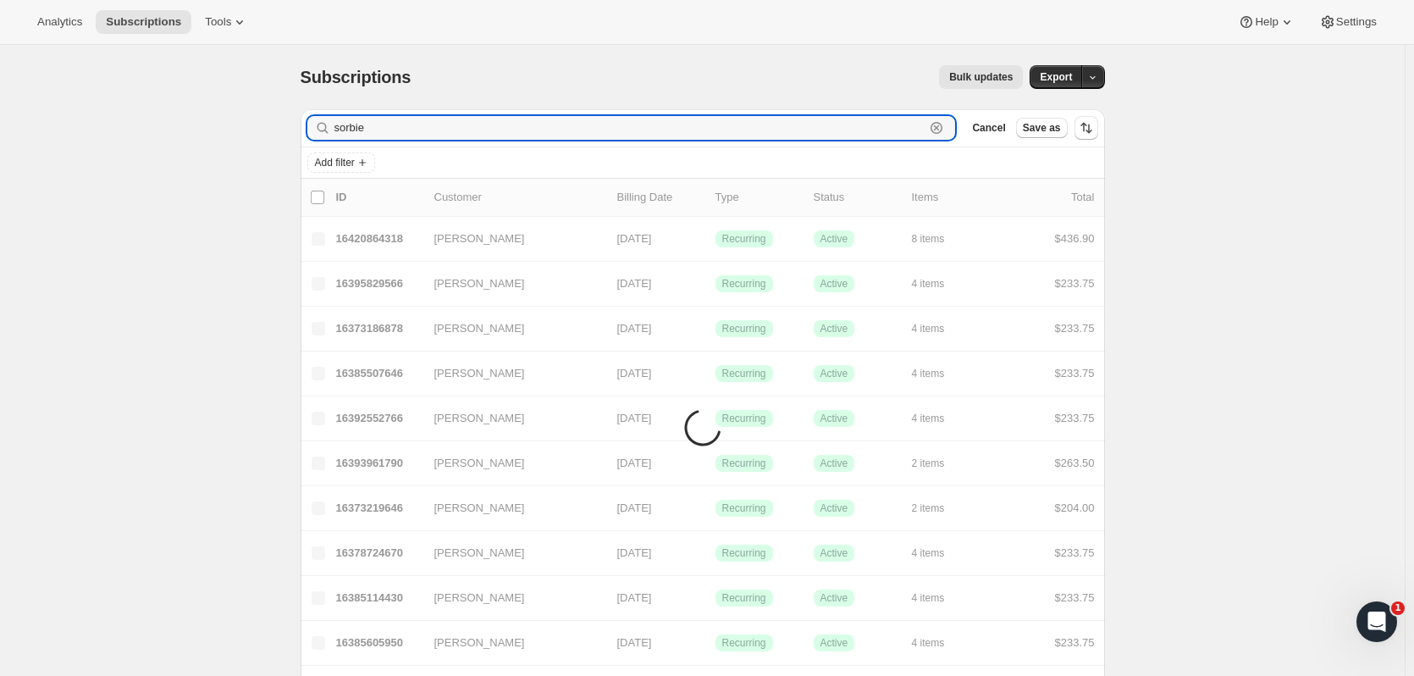
type input "sorbie"
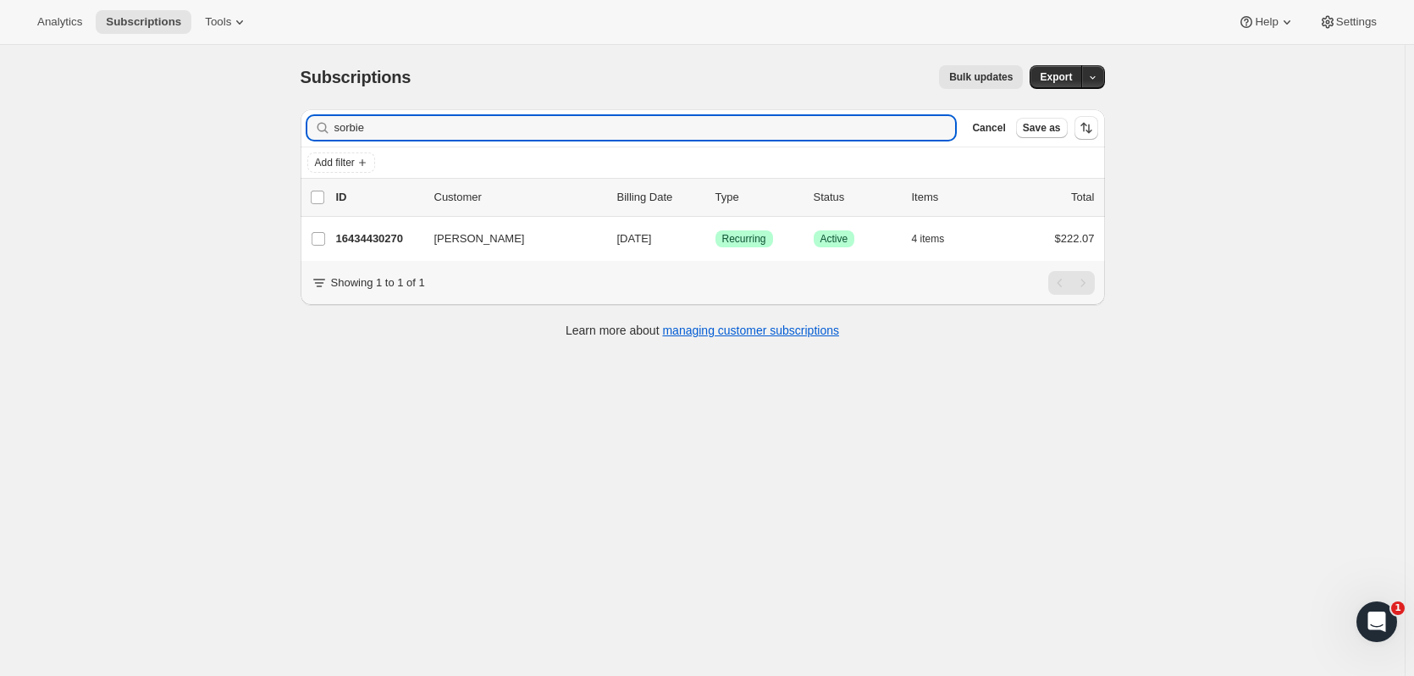
click at [399, 237] on p "16434430270" at bounding box center [378, 238] width 85 height 17
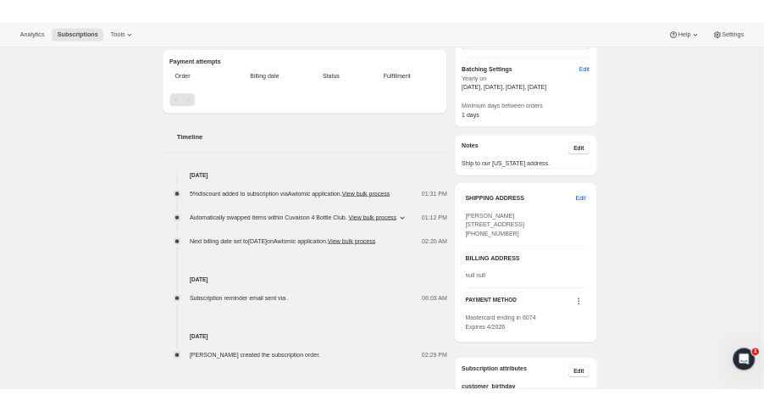
scroll to position [496, 0]
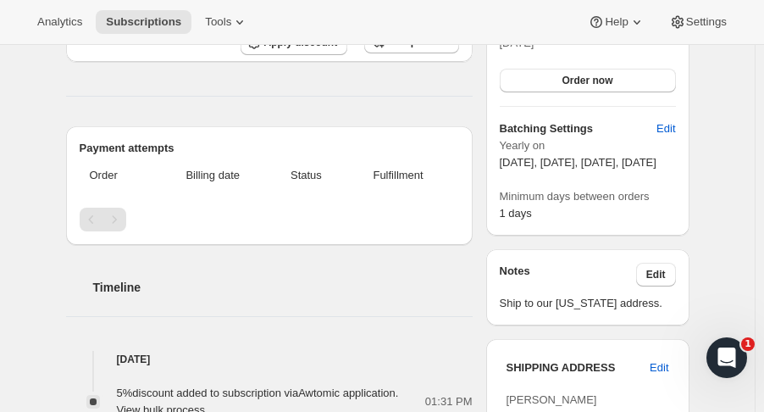
click at [147, 18] on span "Subscriptions" at bounding box center [143, 22] width 75 height 14
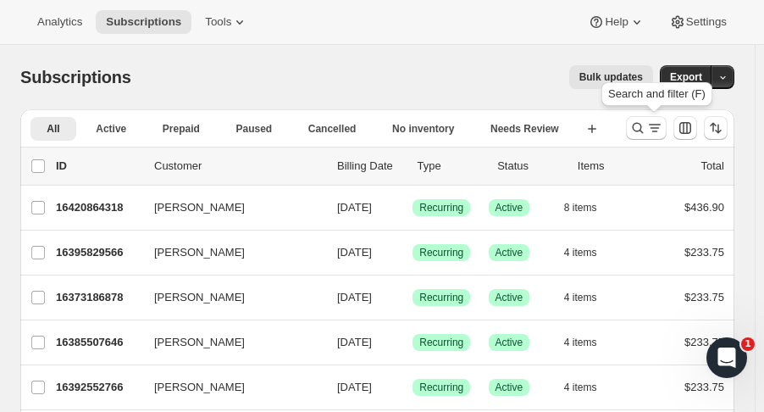
click at [642, 125] on icon "Search and filter results" at bounding box center [638, 128] width 11 height 11
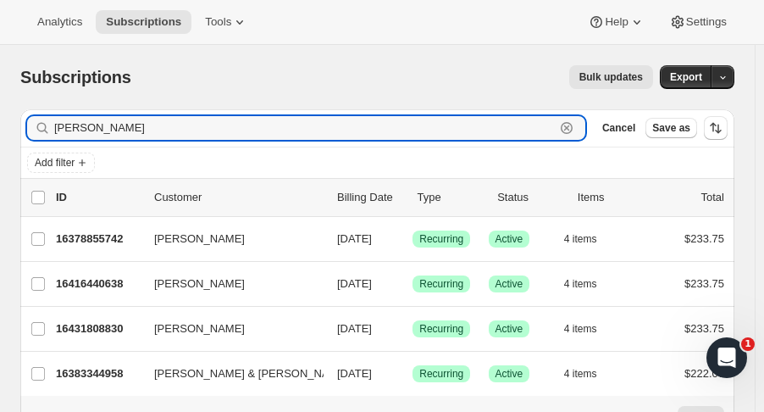
click at [112, 125] on input "kris c" at bounding box center [304, 128] width 501 height 24
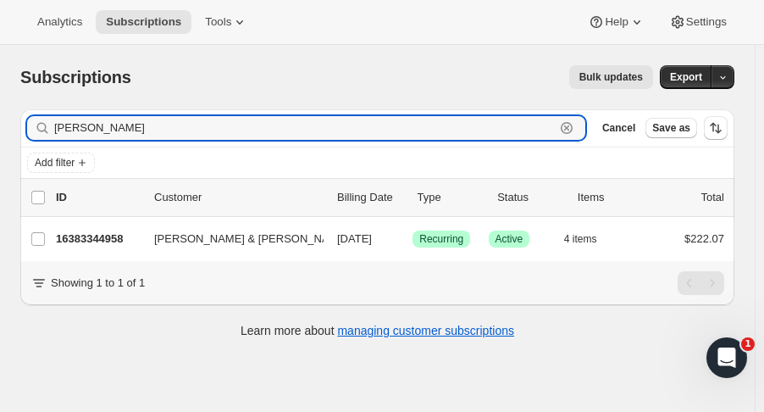
type input "kris cr"
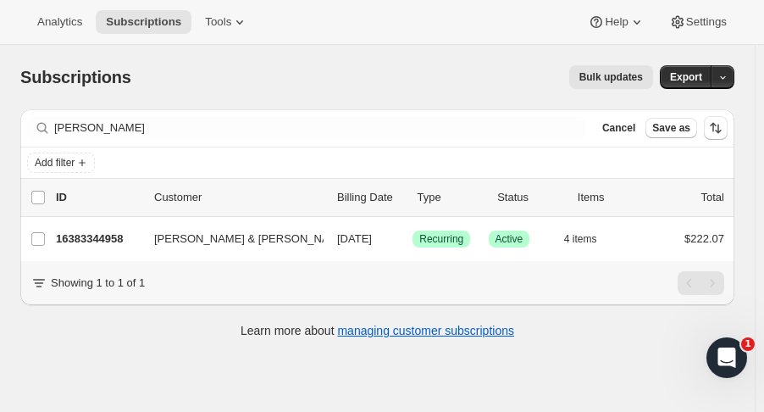
click at [127, 28] on span "Subscriptions" at bounding box center [143, 22] width 75 height 14
click at [356, 150] on div "Add filter" at bounding box center [377, 162] width 714 height 30
click at [123, 15] on span "Subscriptions" at bounding box center [143, 22] width 75 height 14
click at [70, 24] on span "Analytics" at bounding box center [59, 22] width 45 height 14
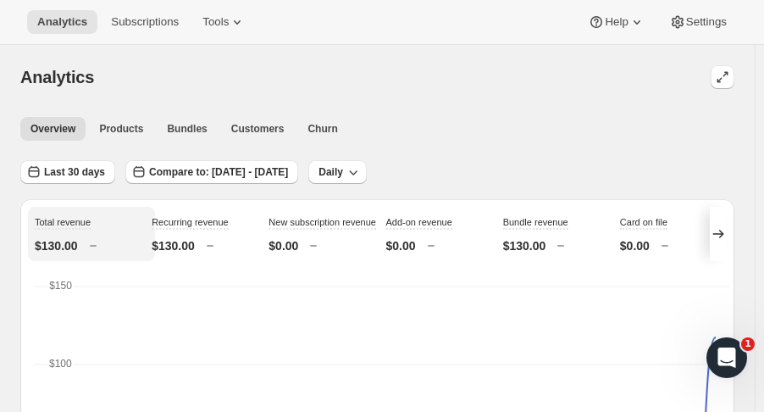
click at [126, 29] on span "Subscriptions" at bounding box center [145, 22] width 68 height 14
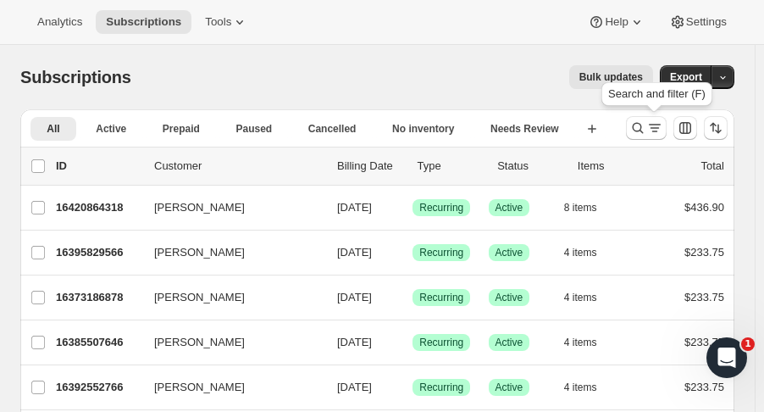
click at [644, 129] on icon "Search and filter results" at bounding box center [638, 128] width 11 height 11
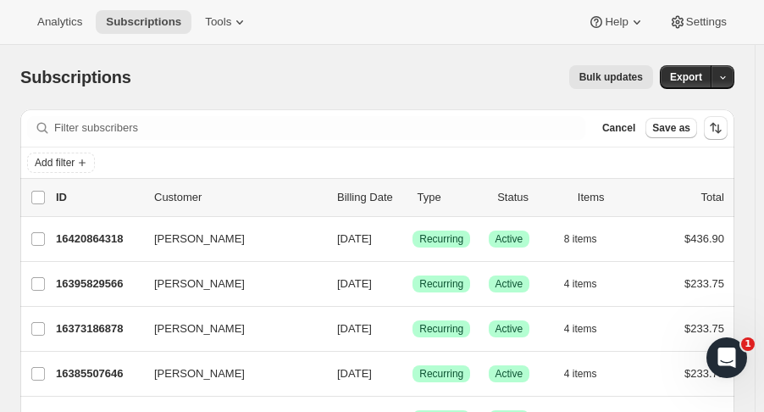
click at [136, 14] on button "Subscriptions" at bounding box center [144, 22] width 96 height 24
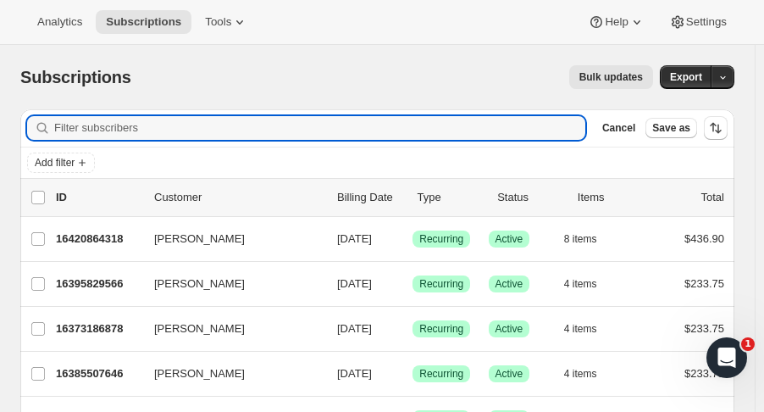
click at [65, 125] on input "Filter subscribers" at bounding box center [319, 128] width 531 height 24
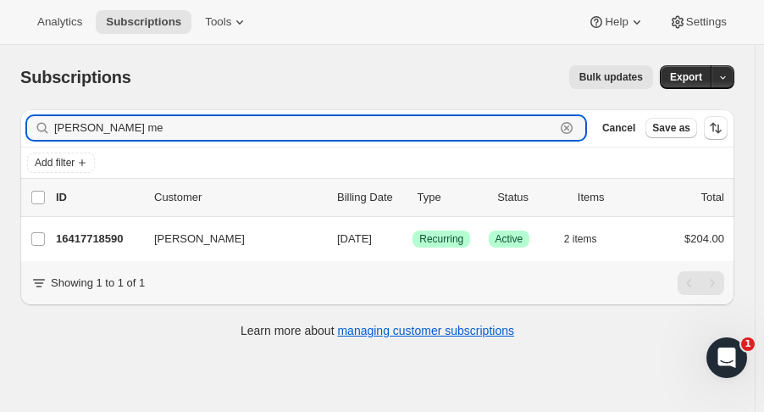
type input "patrick me"
click at [78, 233] on p "16417718590" at bounding box center [98, 238] width 85 height 17
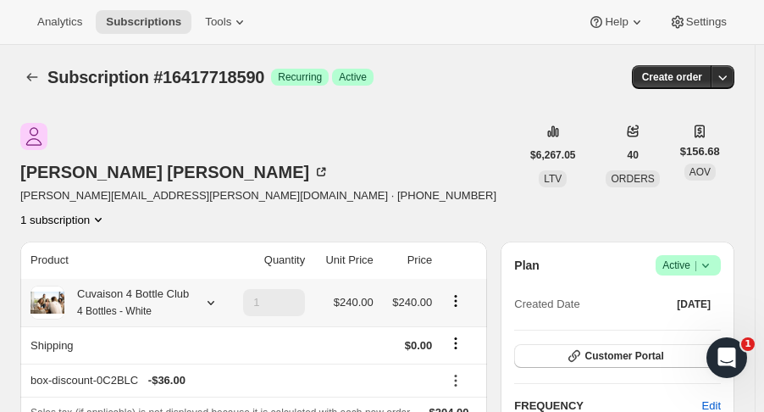
click at [211, 294] on icon at bounding box center [210, 302] width 17 height 17
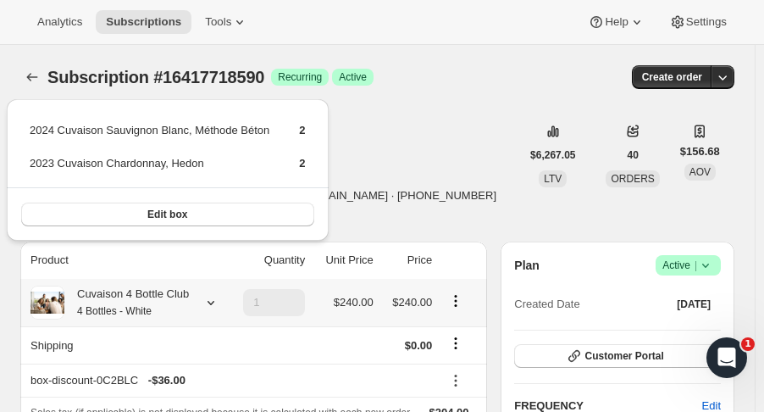
click at [229, 214] on button "Edit box" at bounding box center [167, 214] width 293 height 24
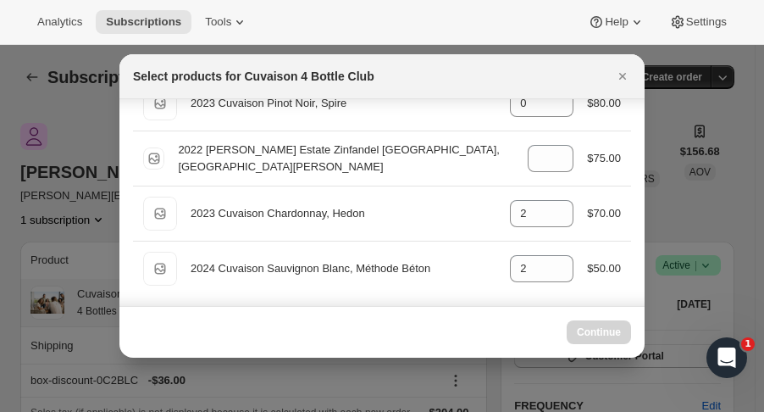
scroll to position [105, 0]
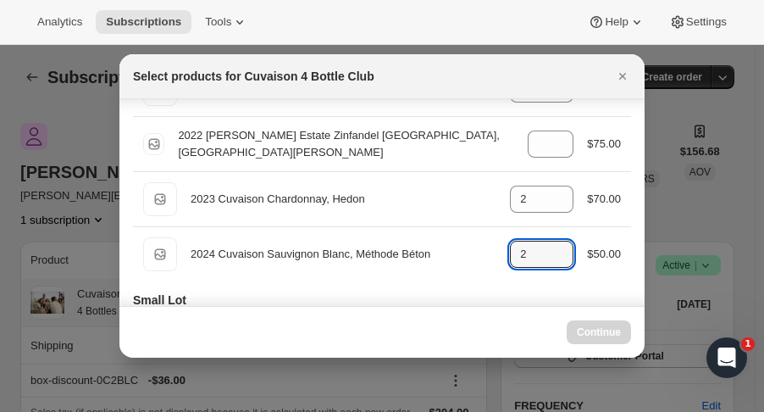
click at [552, 259] on icon ":rcss:" at bounding box center [560, 259] width 17 height 17
type input "2"
select select "gid://shopify/ProductVariant/52115221807422"
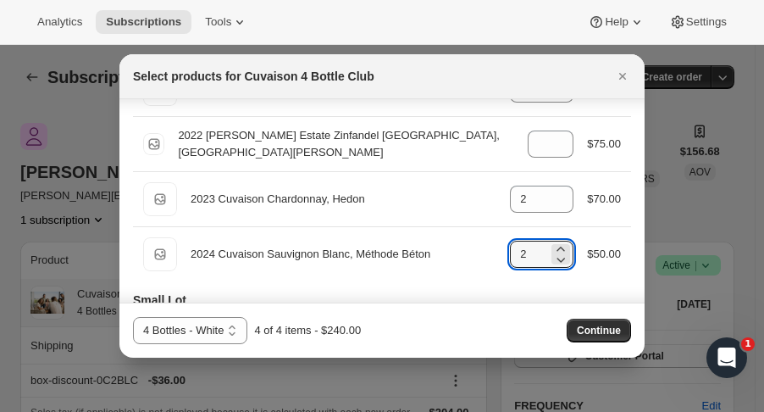
click at [552, 259] on icon ":rcss:" at bounding box center [560, 259] width 17 height 17
type input "0"
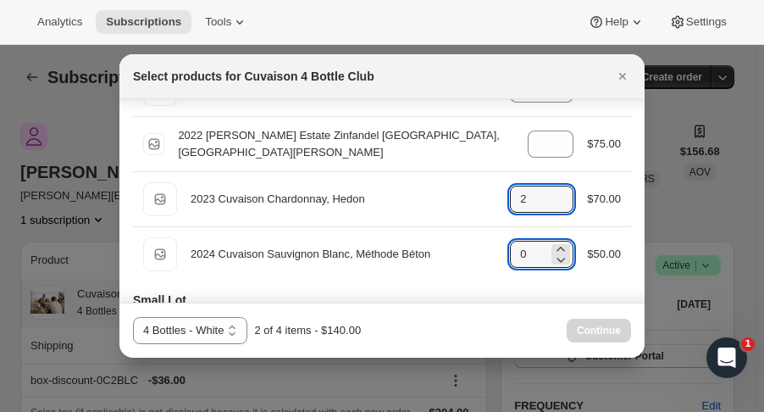
click at [553, 188] on icon ":rcss:" at bounding box center [560, 193] width 17 height 17
type input "4"
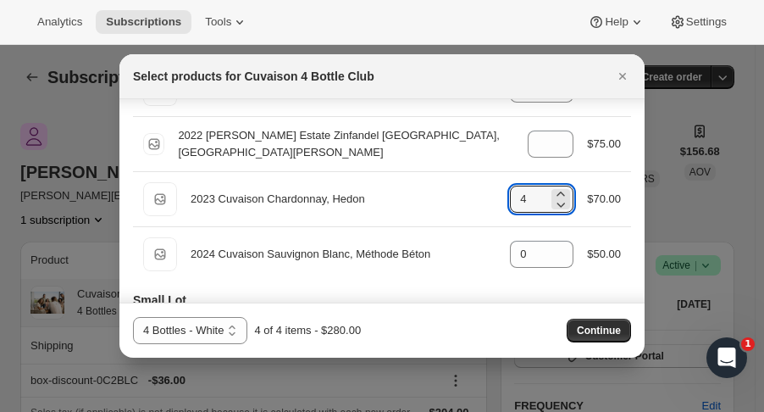
click at [602, 346] on div "4 Bottles 4 Bottles - Red 4 Bottles - White 4 Bottles - White 4 of 4 items - $2…" at bounding box center [381, 329] width 525 height 55
click at [602, 335] on span "Continue" at bounding box center [599, 331] width 44 height 14
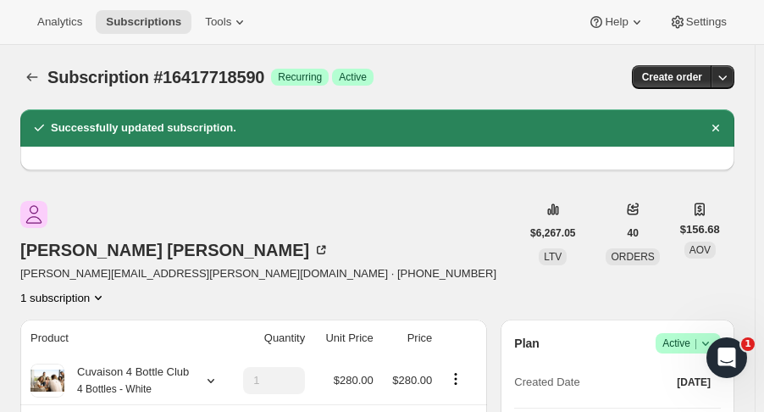
click at [119, 16] on span "Subscriptions" at bounding box center [143, 22] width 75 height 14
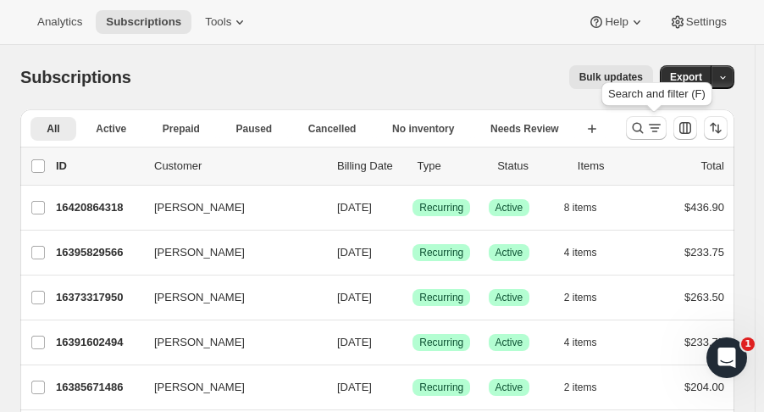
click at [644, 126] on icon "Search and filter results" at bounding box center [637, 127] width 17 height 17
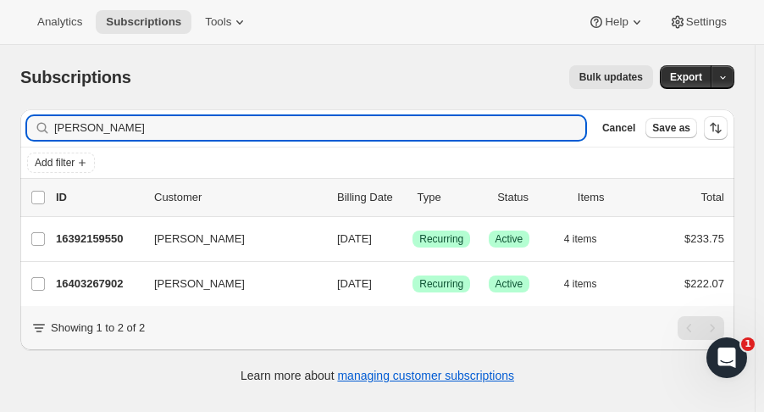
type input "ewell"
click at [94, 238] on p "16392159550" at bounding box center [98, 238] width 85 height 17
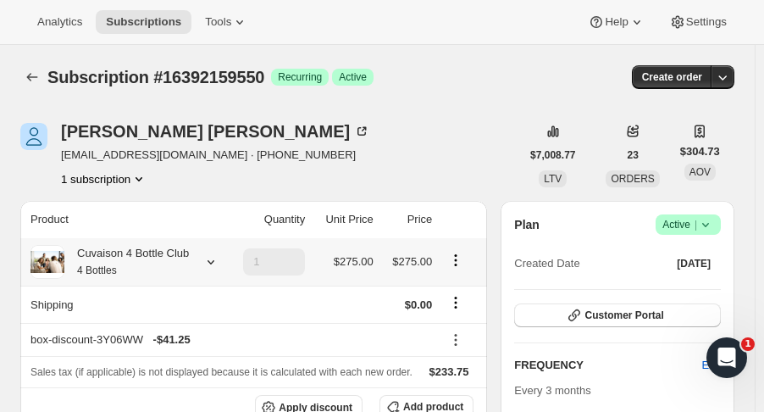
click at [204, 265] on icon at bounding box center [210, 261] width 17 height 17
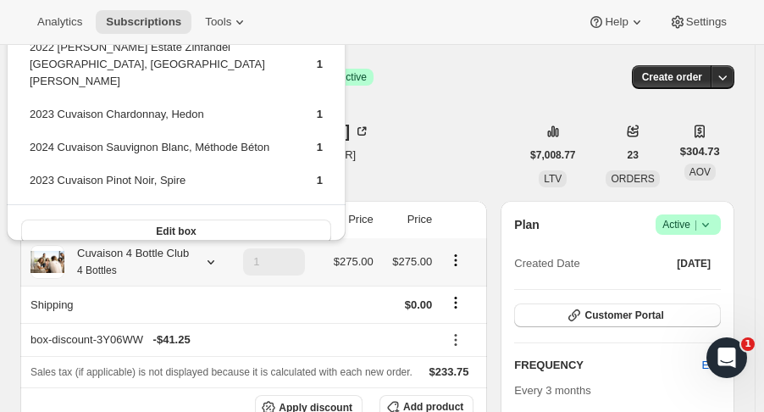
click at [191, 219] on button "Edit box" at bounding box center [176, 231] width 310 height 24
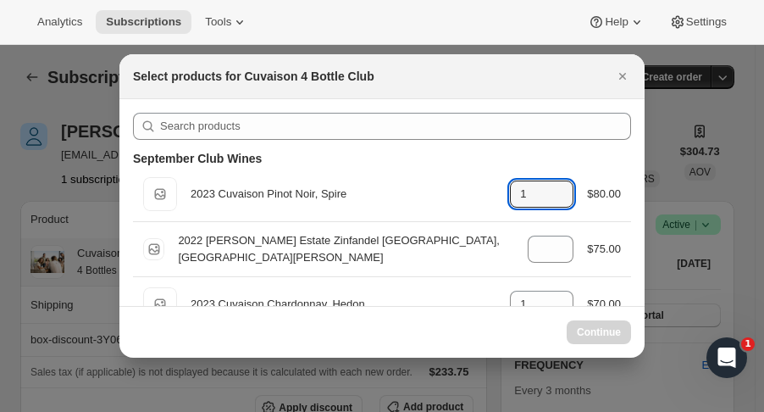
click at [556, 185] on icon ":rdfo:" at bounding box center [560, 188] width 17 height 17
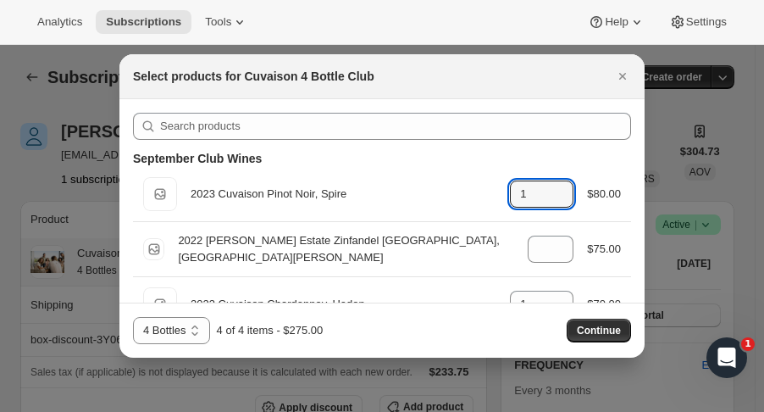
click at [556, 181] on icon ":rdfo:" at bounding box center [560, 188] width 17 height 17
type input "2"
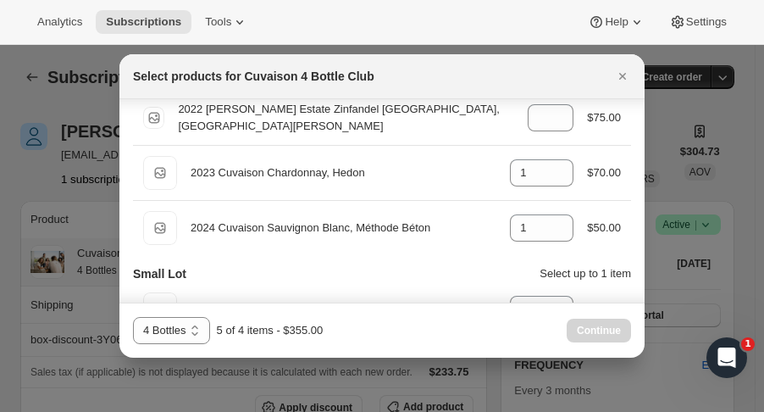
scroll to position [142, 0]
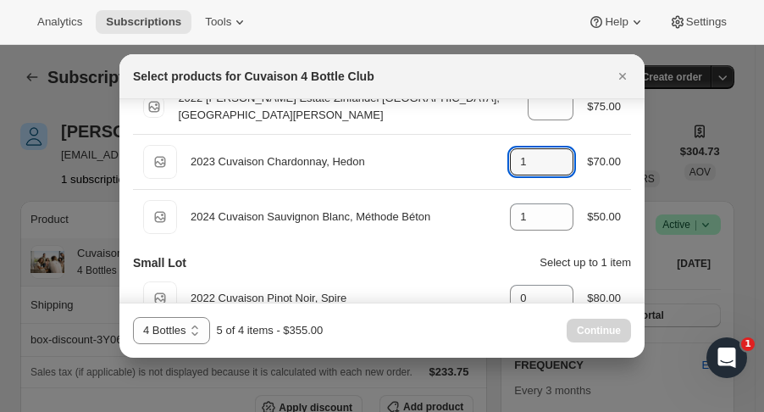
click at [552, 167] on icon ":rdfo:" at bounding box center [560, 166] width 17 height 17
type input "0"
click at [557, 183] on div "Default Title 2023 Cuvaison Chardonnay, Hedon gid://shopify/ProductVariant/5216…" at bounding box center [382, 162] width 498 height 54
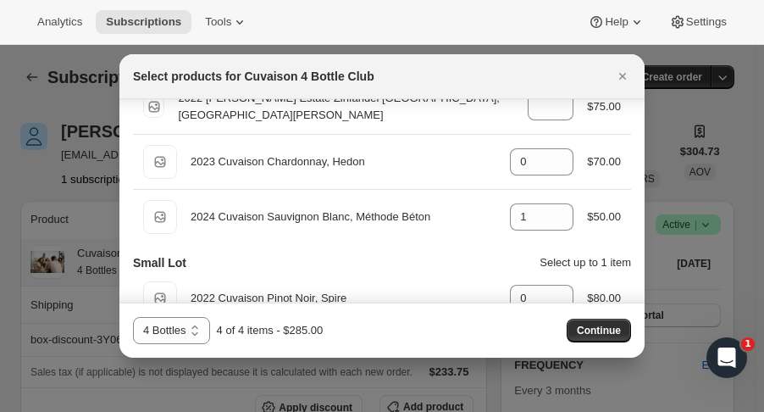
click at [608, 337] on span "Continue" at bounding box center [599, 331] width 44 height 14
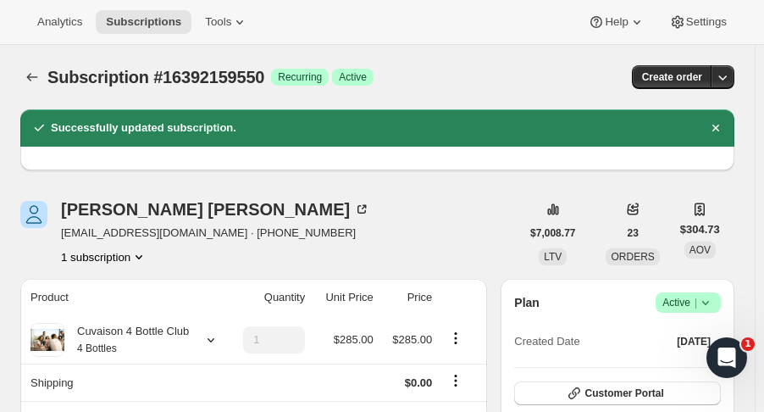
click at [161, 23] on span "Subscriptions" at bounding box center [143, 22] width 75 height 14
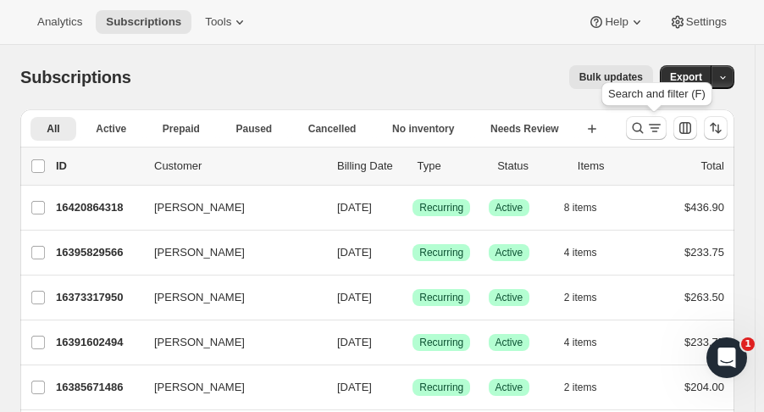
click at [645, 135] on icon "Search and filter results" at bounding box center [637, 127] width 17 height 17
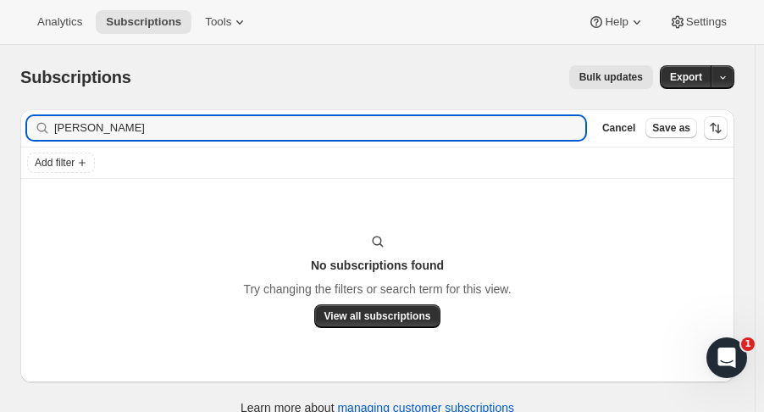
click at [78, 130] on input "carol hoo" at bounding box center [319, 128] width 531 height 24
drag, startPoint x: 21, startPoint y: 129, endPoint x: -35, endPoint y: 128, distance: 55.9
click at [0, 128] on html "Analytics Subscriptions Tools Help Settings Skip to content Subscriptions. This…" at bounding box center [382, 206] width 764 height 412
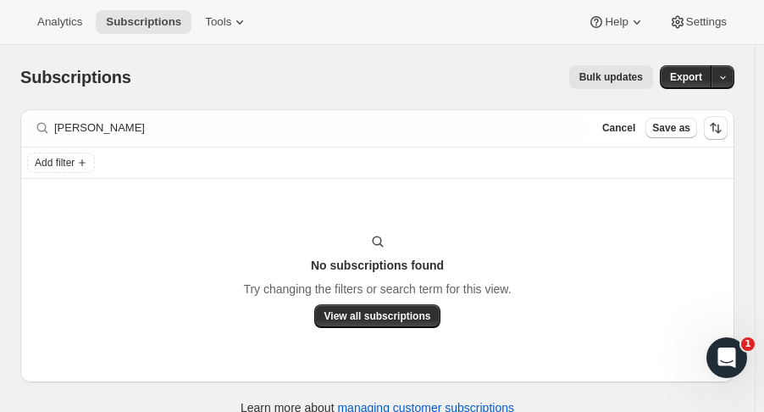
click at [129, 22] on span "Subscriptions" at bounding box center [143, 22] width 75 height 14
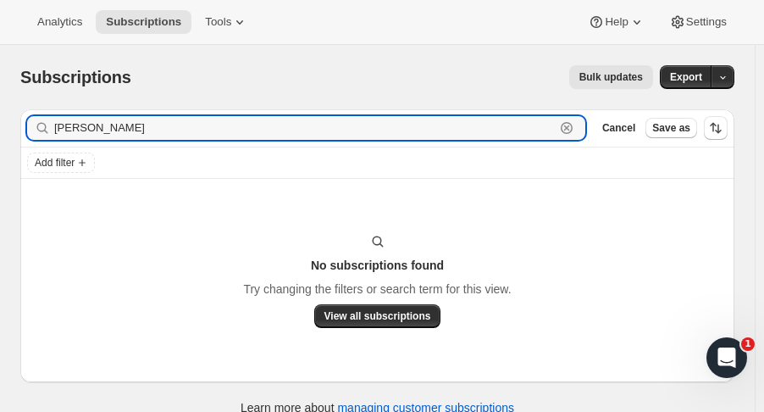
drag, startPoint x: 112, startPoint y: 125, endPoint x: -8, endPoint y: 130, distance: 119.6
click at [0, 130] on html "Analytics Subscriptions Tools Help Settings Skip to content Subscriptions. This…" at bounding box center [382, 206] width 764 height 412
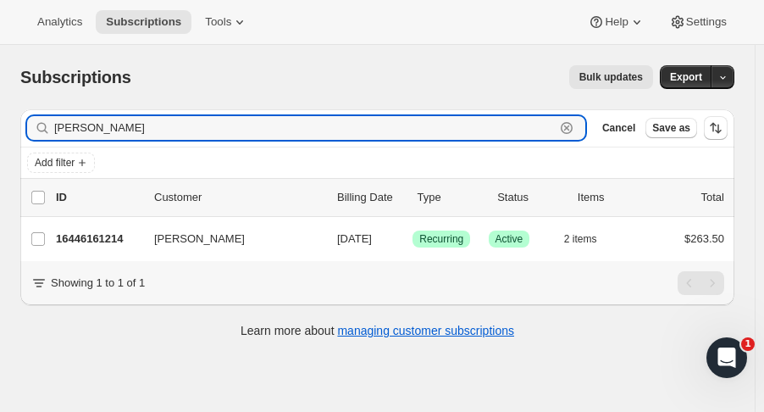
type input "louis hans"
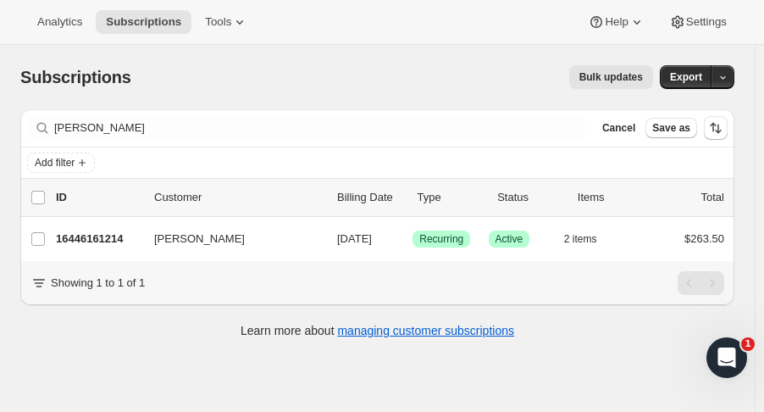
click at [102, 243] on p "16446161214" at bounding box center [98, 238] width 85 height 17
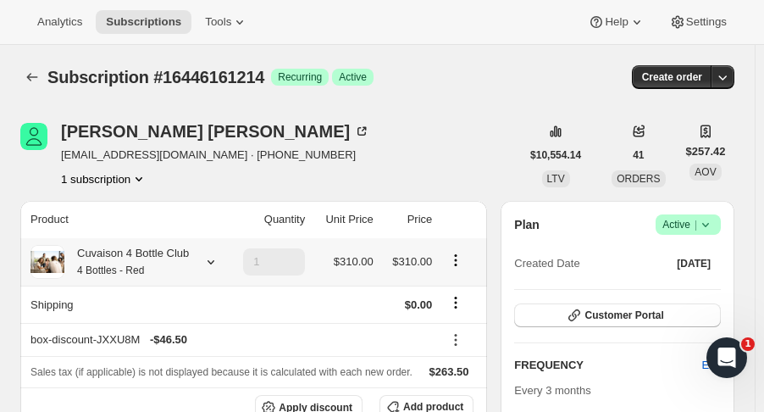
click at [208, 262] on icon at bounding box center [211, 262] width 7 height 4
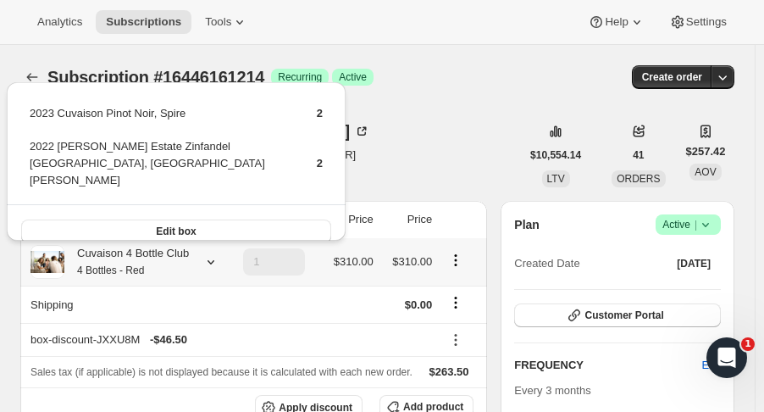
click at [241, 219] on button "Edit box" at bounding box center [176, 231] width 310 height 24
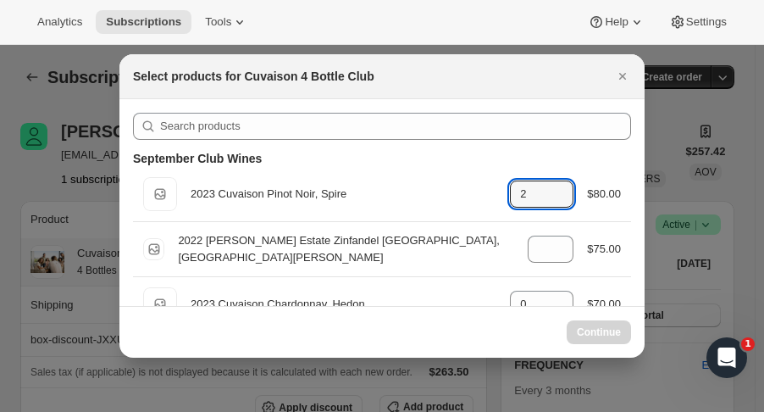
click at [556, 183] on icon ":re3n:" at bounding box center [560, 188] width 17 height 17
type input "2"
select select "gid://shopify/ProductVariant/52115221774654"
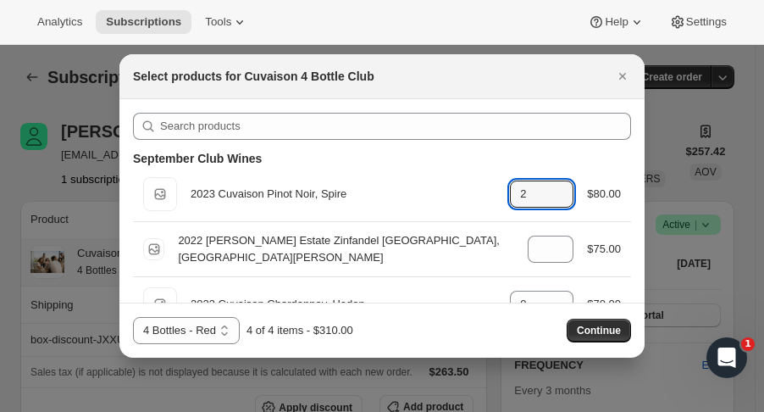
click at [556, 183] on icon ":re3n:" at bounding box center [560, 188] width 17 height 17
type input "4"
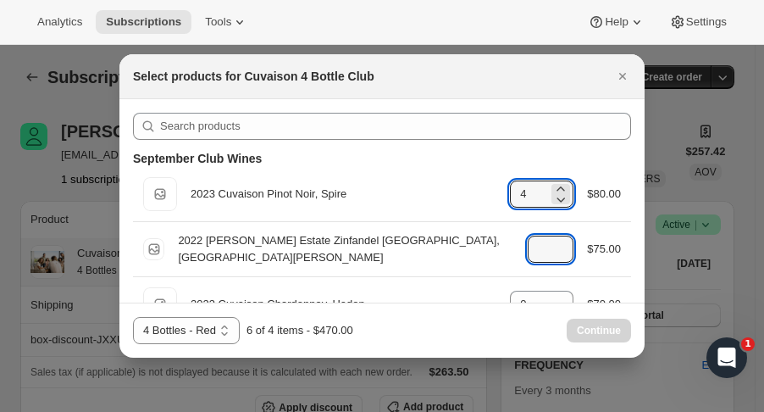
click at [552, 256] on icon ":re3n:" at bounding box center [560, 254] width 17 height 17
type input "0"
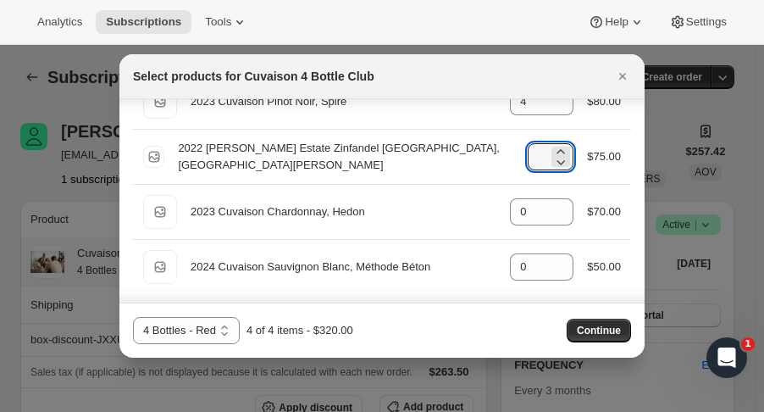
scroll to position [94, 0]
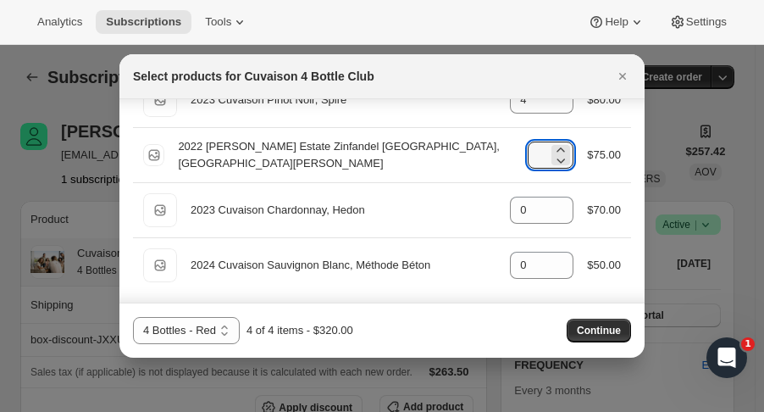
click at [620, 328] on span "Continue" at bounding box center [599, 331] width 44 height 14
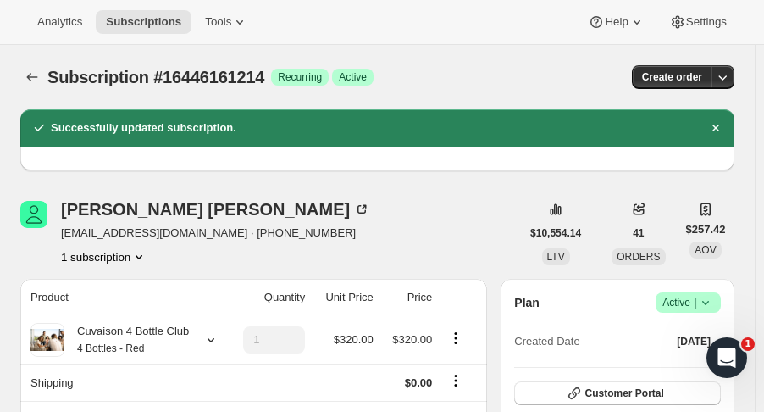
click at [140, 21] on span "Subscriptions" at bounding box center [143, 22] width 75 height 14
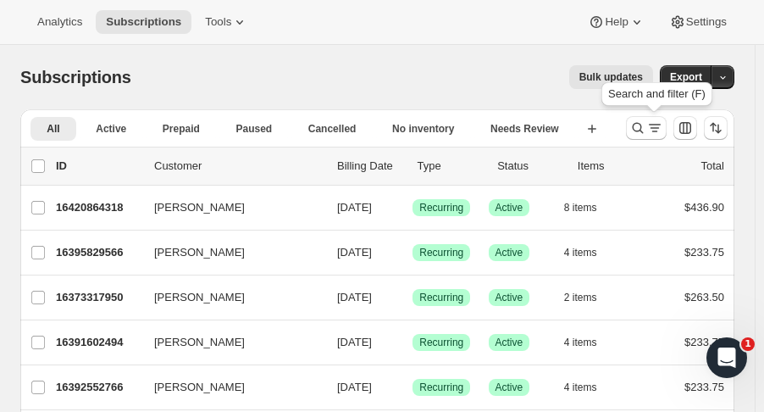
click at [637, 131] on button "Search and filter results" at bounding box center [646, 128] width 41 height 24
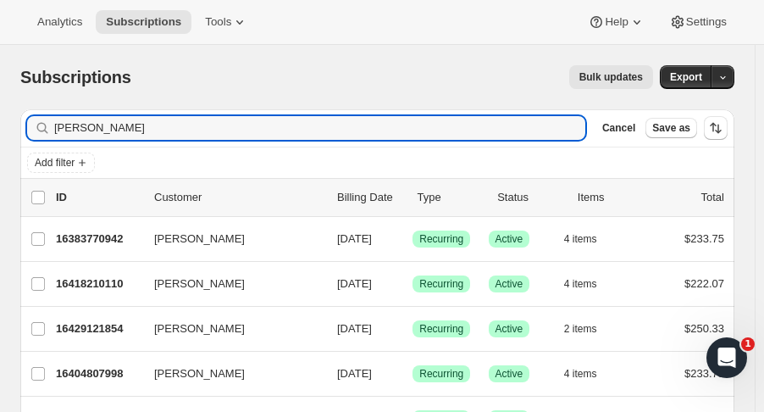
type input "mark ro"
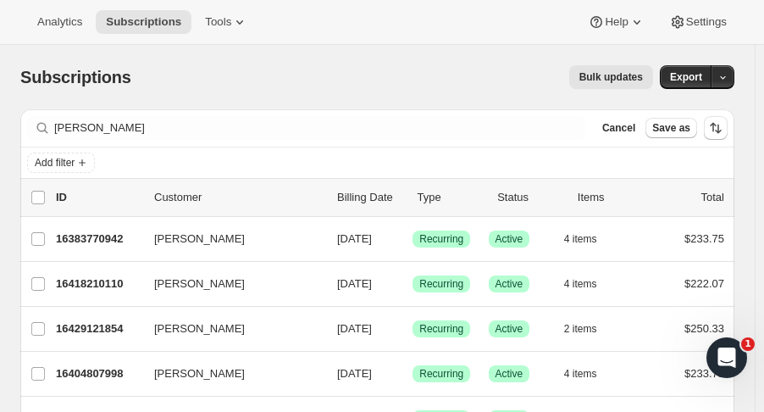
click at [98, 324] on p "16429121854" at bounding box center [98, 328] width 85 height 17
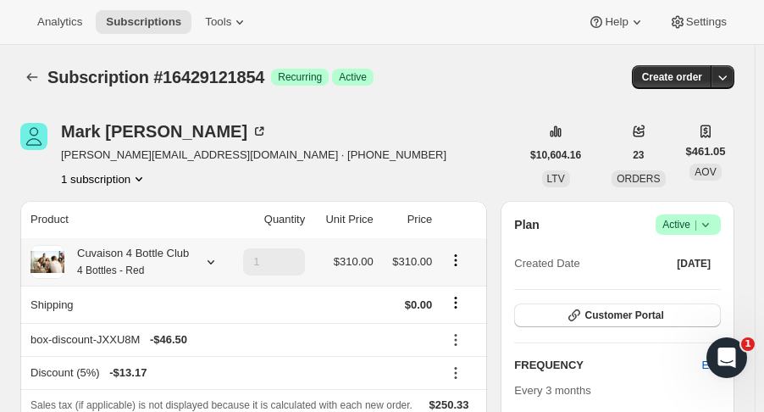
click at [208, 259] on icon at bounding box center [210, 261] width 17 height 17
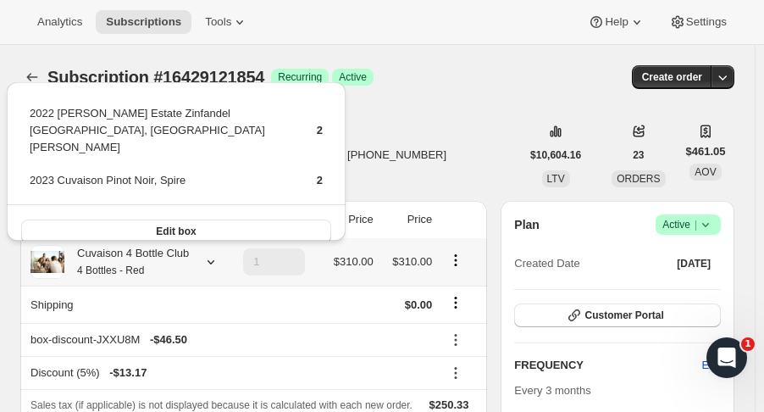
click at [199, 219] on button "Edit box" at bounding box center [176, 231] width 310 height 24
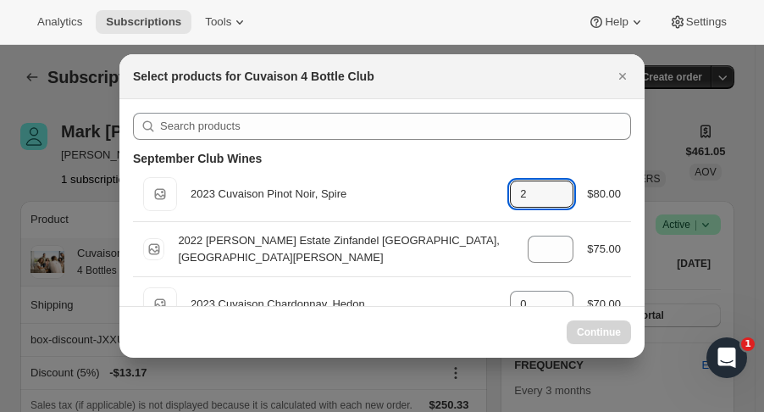
click at [558, 185] on icon ":remq:" at bounding box center [560, 188] width 17 height 17
click at [552, 183] on icon ":remq:" at bounding box center [560, 188] width 17 height 17
type input "3"
select select "gid://shopify/ProductVariant/52115221774654"
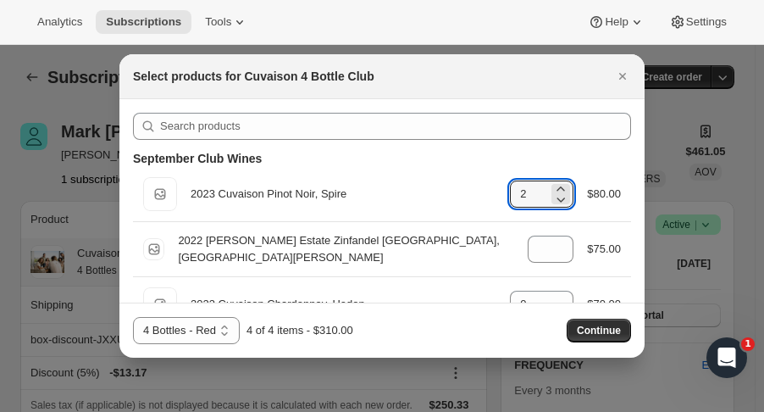
click at [552, 183] on icon ":remq:" at bounding box center [560, 188] width 17 height 17
type input "4"
click at [556, 259] on icon ":remq:" at bounding box center [560, 254] width 17 height 17
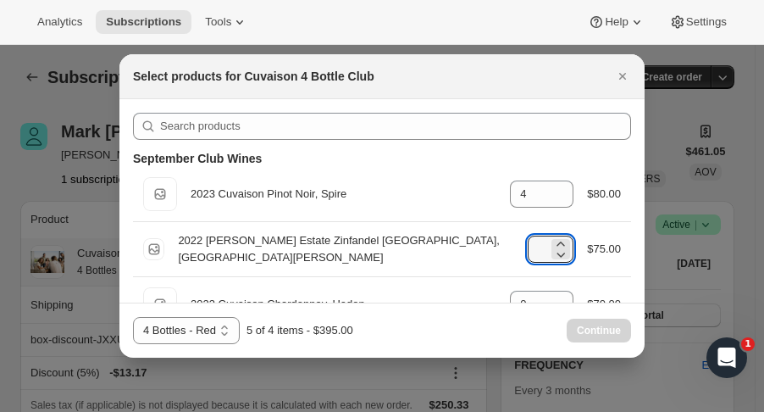
click at [556, 259] on icon ":remq:" at bounding box center [560, 254] width 17 height 17
type input "0"
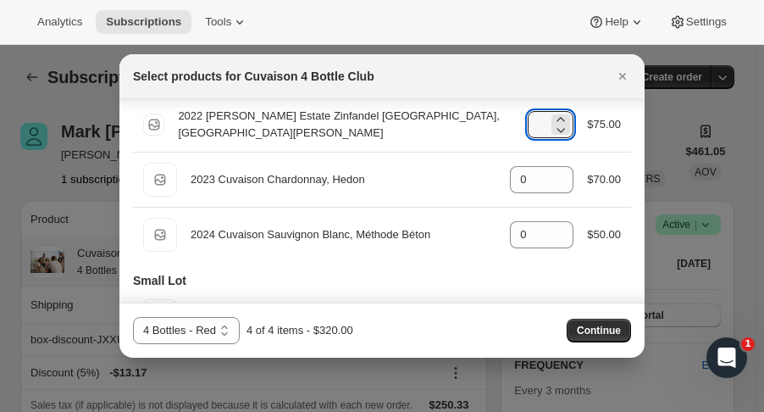
scroll to position [124, 0]
click at [595, 330] on span "Continue" at bounding box center [599, 331] width 44 height 14
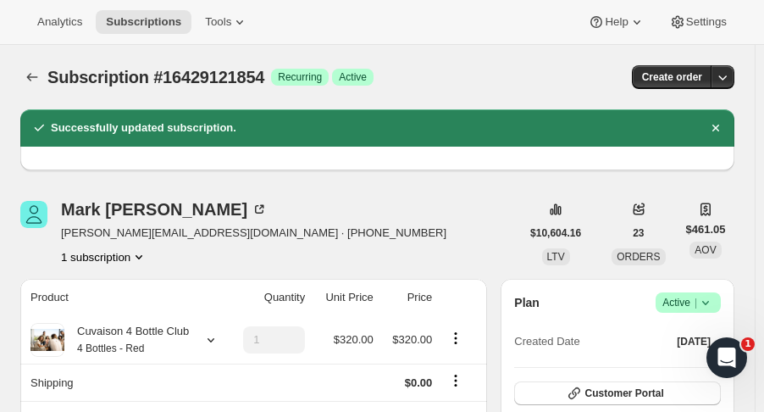
click at [130, 18] on span "Subscriptions" at bounding box center [143, 22] width 75 height 14
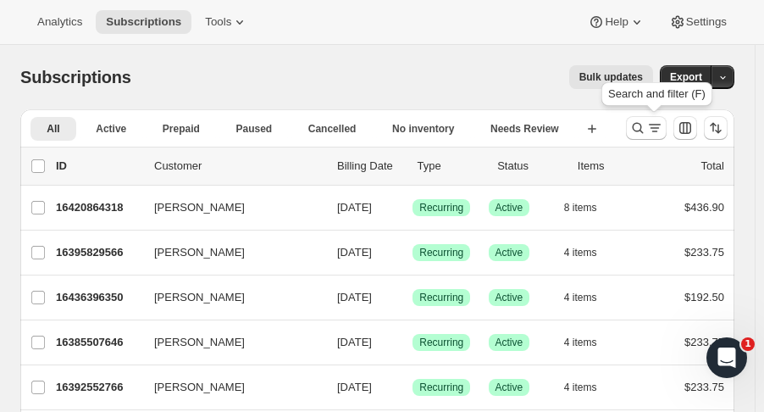
click at [646, 126] on icon "Search and filter results" at bounding box center [637, 127] width 17 height 17
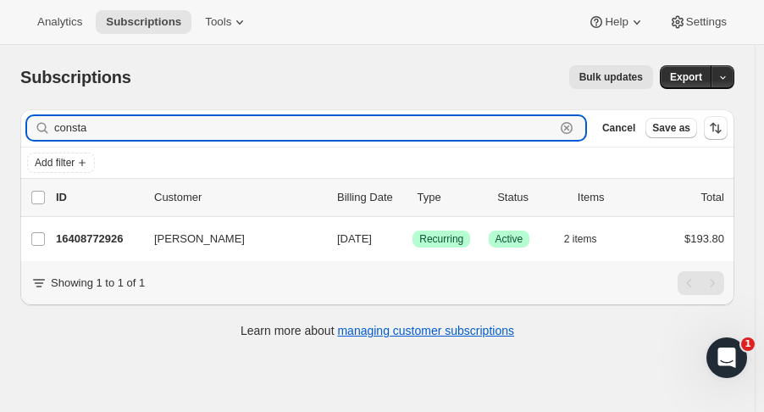
type input "consta"
click at [122, 224] on div "Constance Koenig 16408772926 Constance Koenig 09/09/2025 Success Recurring Succ…" at bounding box center [377, 239] width 714 height 44
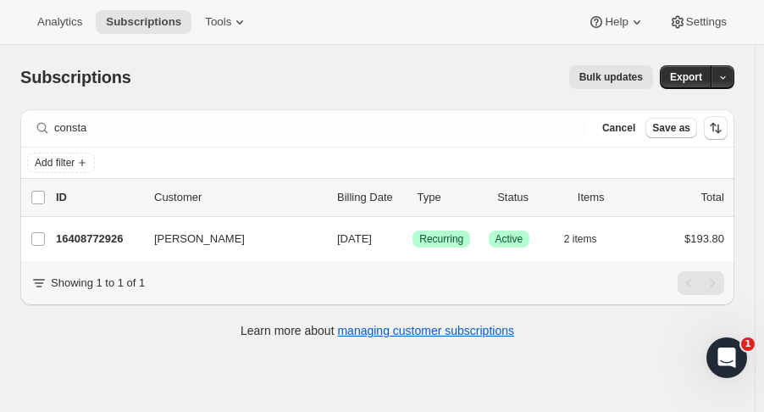
click at [116, 234] on p "16408772926" at bounding box center [98, 238] width 85 height 17
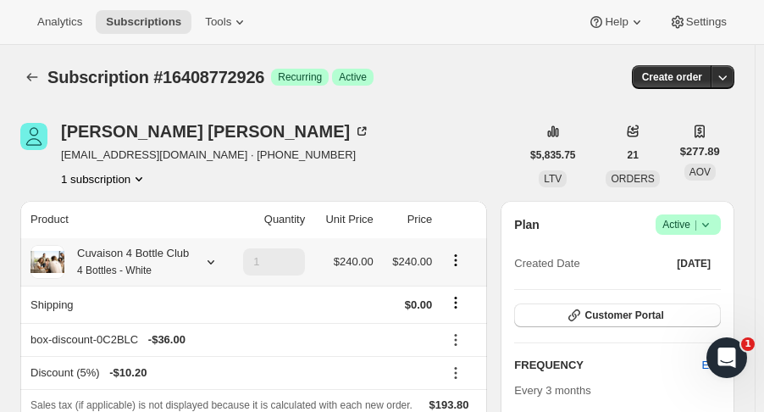
click at [208, 264] on icon at bounding box center [210, 261] width 17 height 17
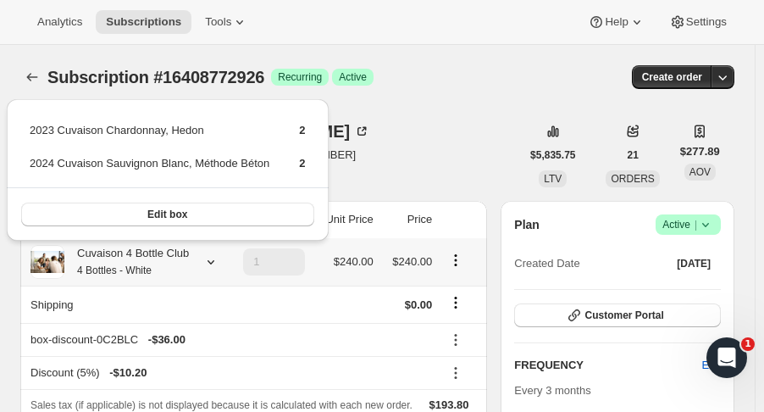
click at [206, 216] on button "Edit box" at bounding box center [167, 214] width 293 height 24
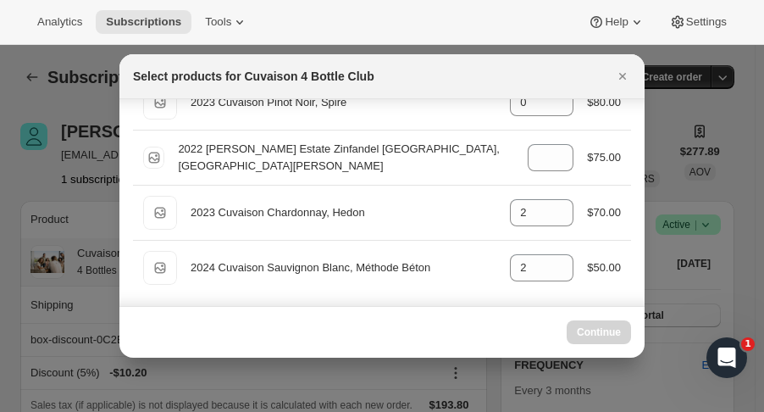
scroll to position [120, 0]
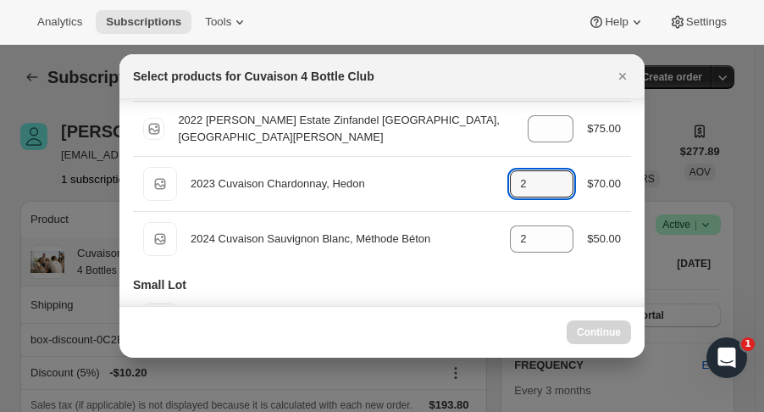
click at [552, 175] on icon ":rfjj:" at bounding box center [560, 178] width 17 height 17
type input "2"
select select "gid://shopify/ProductVariant/52115221807422"
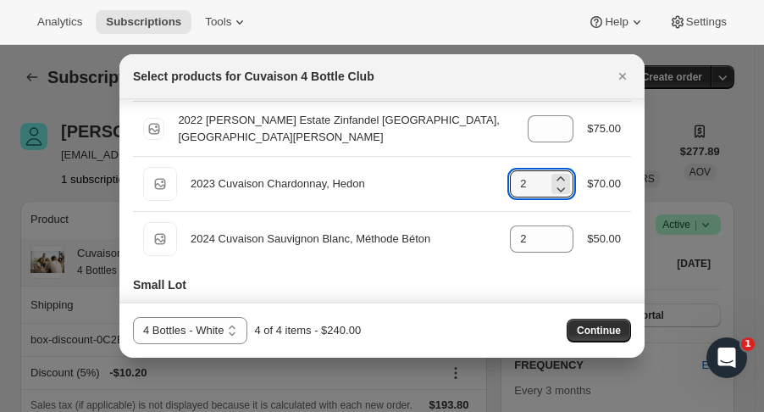
click at [552, 171] on icon ":rfjj:" at bounding box center [560, 178] width 17 height 17
type input "4"
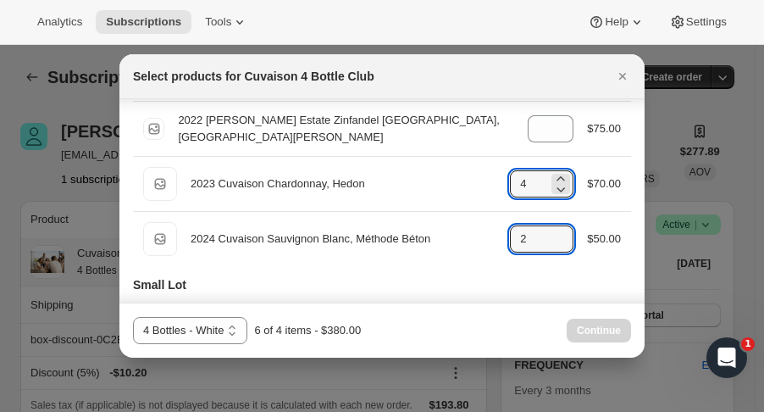
click at [552, 248] on icon ":rfjj:" at bounding box center [560, 243] width 17 height 17
type input "0"
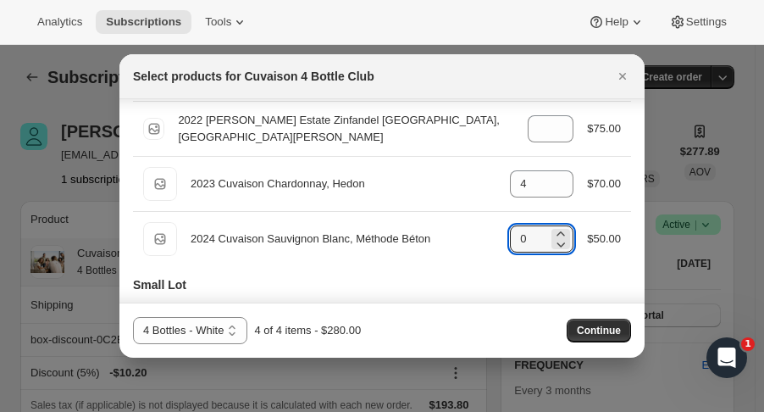
click at [587, 334] on span "Continue" at bounding box center [599, 331] width 44 height 14
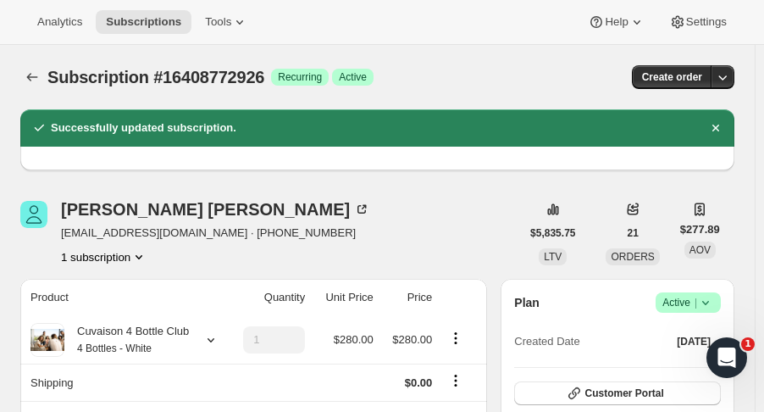
click at [160, 25] on span "Subscriptions" at bounding box center [143, 22] width 75 height 14
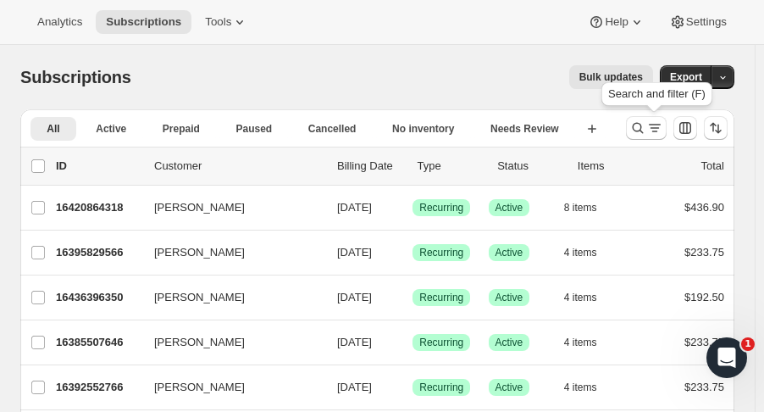
click at [646, 123] on icon "Search and filter results" at bounding box center [637, 127] width 17 height 17
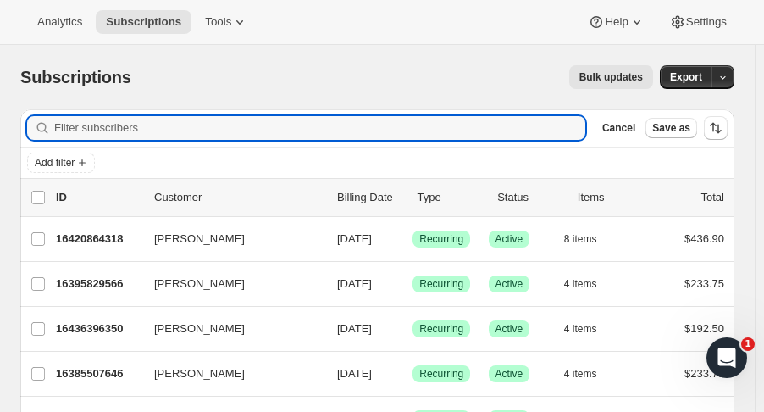
click at [197, 127] on input "Filter subscribers" at bounding box center [319, 128] width 531 height 24
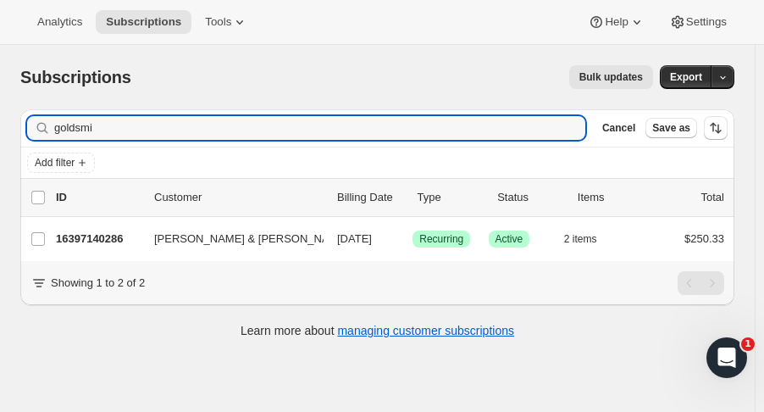
type input "goldsmi"
click at [112, 231] on p "16397140286" at bounding box center [98, 238] width 85 height 17
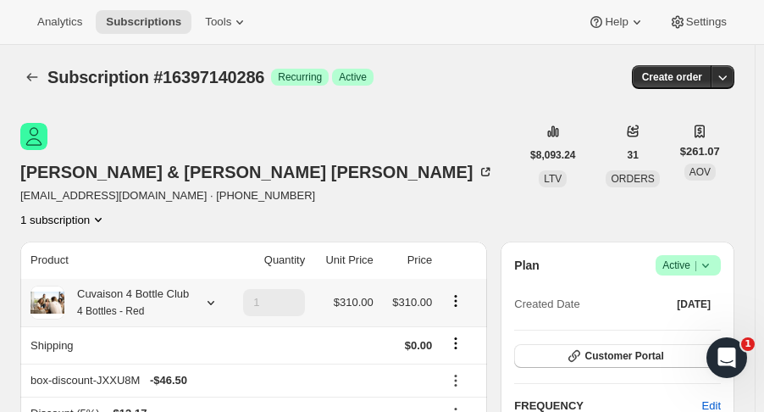
click at [205, 294] on icon at bounding box center [210, 302] width 17 height 17
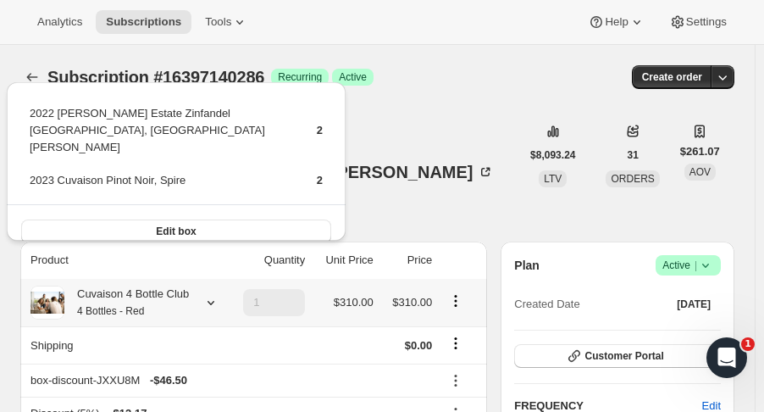
click at [192, 224] on span "Edit box" at bounding box center [176, 231] width 40 height 14
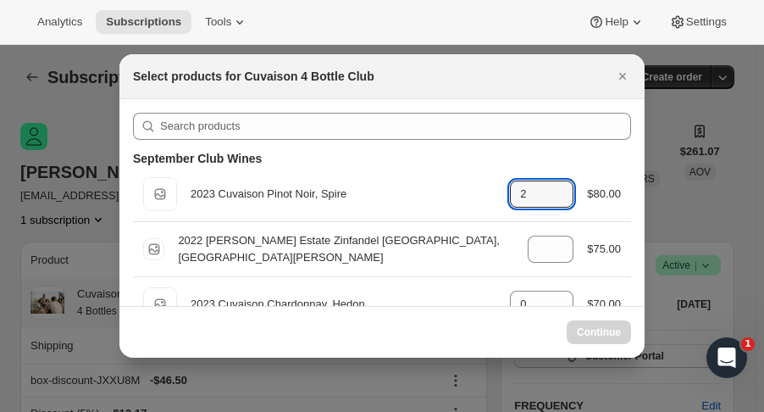
click at [552, 182] on icon ":rg6p:" at bounding box center [560, 188] width 17 height 17
click at [551, 173] on div "Default Title 2023 Cuvaison Pinot Noir, Spire gid://shopify/ProductVariant/5215…" at bounding box center [382, 194] width 498 height 54
click at [558, 198] on icon ":rg6p:" at bounding box center [560, 199] width 17 height 17
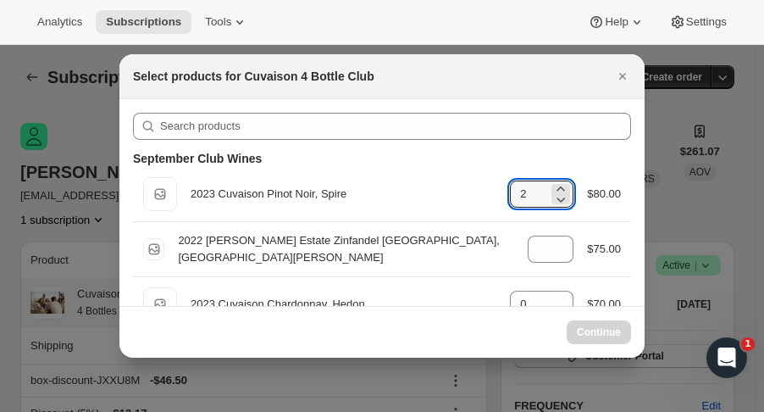
click at [558, 198] on icon ":rg6p:" at bounding box center [560, 199] width 17 height 17
type input "1"
select select "gid://shopify/ProductVariant/52115221774654"
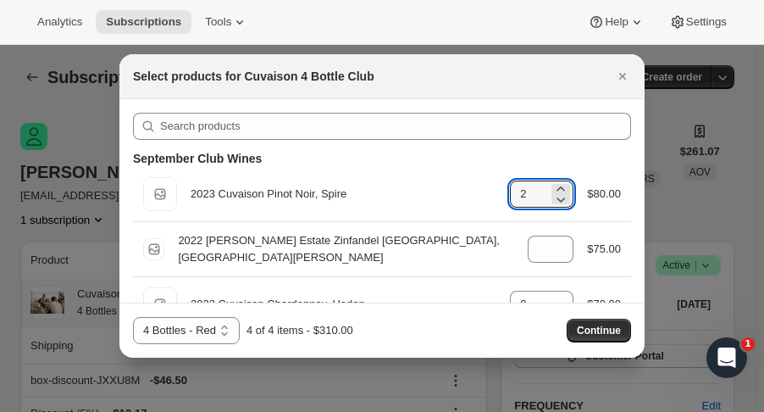
click at [558, 198] on icon ":rg6p:" at bounding box center [560, 199] width 17 height 17
type input "0"
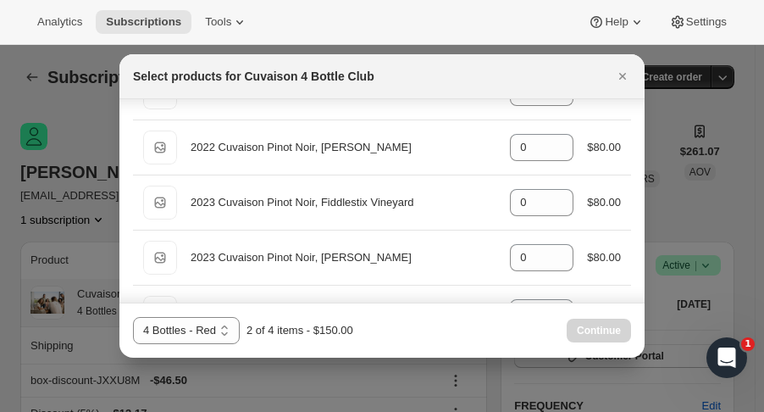
scroll to position [1273, 0]
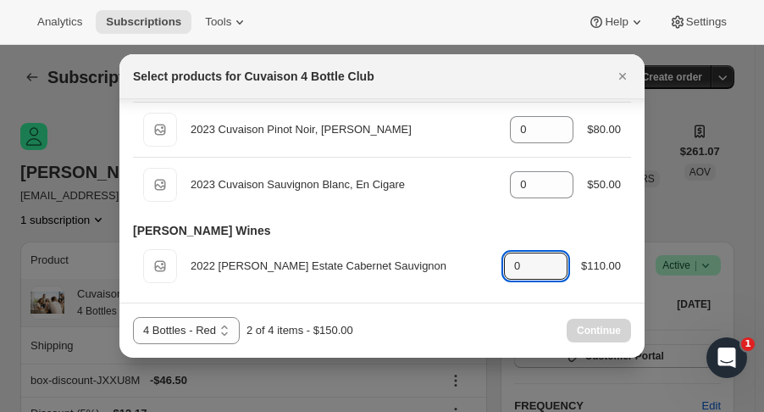
click at [546, 253] on icon ":rg6p:" at bounding box center [554, 260] width 17 height 17
type input "2"
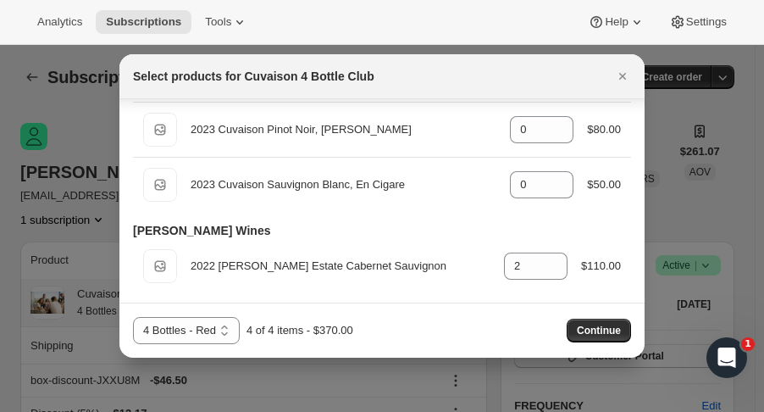
click at [596, 336] on span "Continue" at bounding box center [599, 331] width 44 height 14
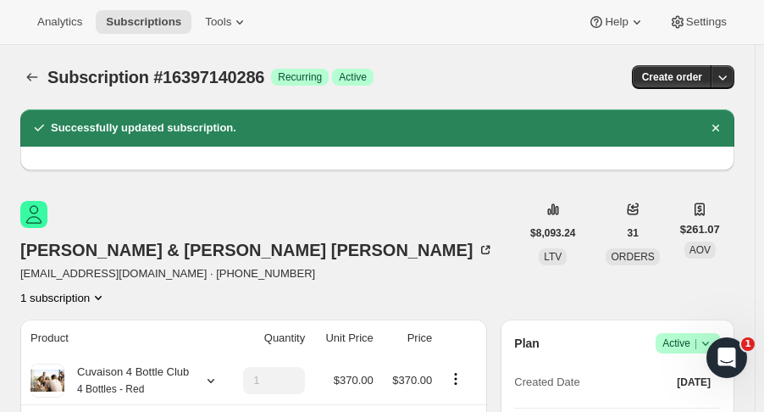
click at [162, 30] on button "Subscriptions" at bounding box center [144, 22] width 96 height 24
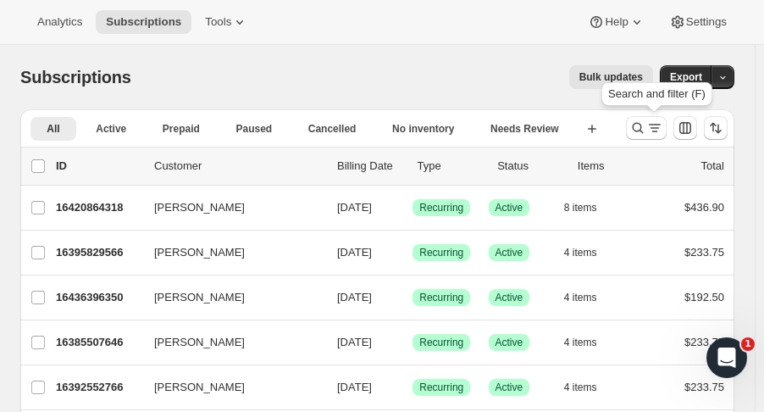
click at [640, 135] on icon "Search and filter results" at bounding box center [637, 127] width 17 height 17
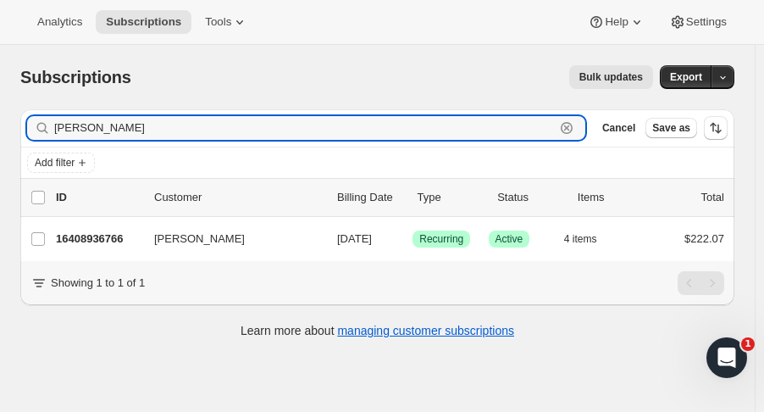
type input "[PERSON_NAME]"
click at [91, 236] on p "16408936766" at bounding box center [98, 238] width 85 height 17
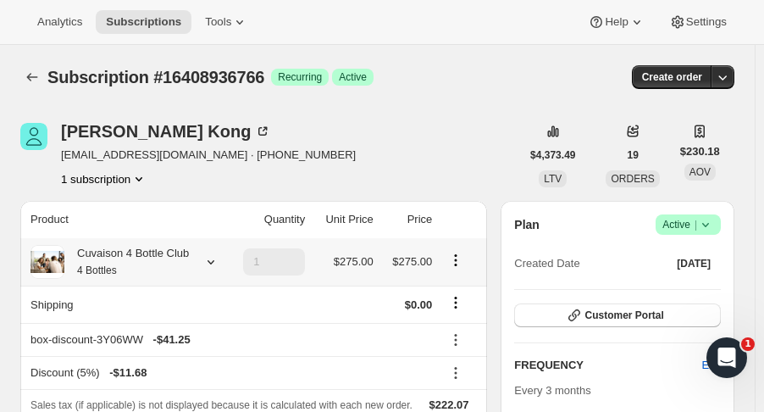
click at [234, 271] on td "1" at bounding box center [267, 261] width 85 height 47
click at [208, 261] on icon at bounding box center [210, 261] width 17 height 17
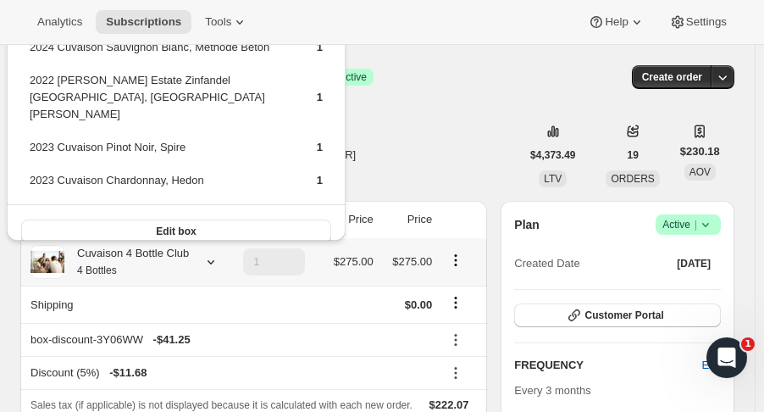
click at [119, 204] on div "Edit box" at bounding box center [176, 230] width 339 height 53
click at [120, 219] on button "Edit box" at bounding box center [176, 231] width 310 height 24
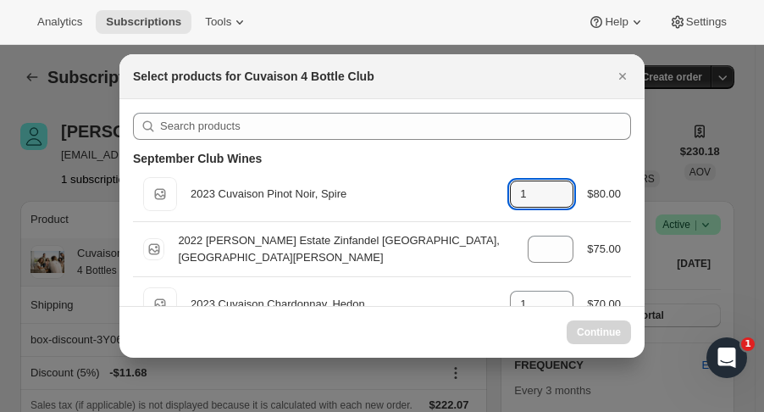
click at [554, 204] on icon ":rgq5:" at bounding box center [560, 199] width 17 height 17
type input "1"
click at [555, 208] on div "Default Title 2023 Cuvaison Pinot Noir, Spire gid://shopify/ProductVariant/5215…" at bounding box center [382, 194] width 478 height 34
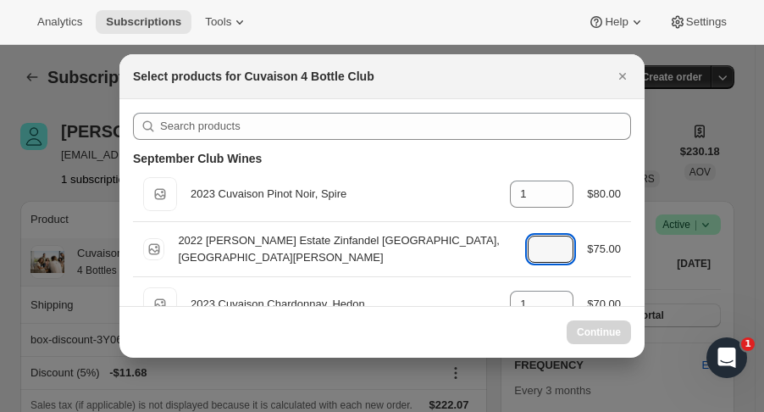
click at [554, 236] on icon ":rgq5:" at bounding box center [560, 243] width 17 height 17
type input "1"
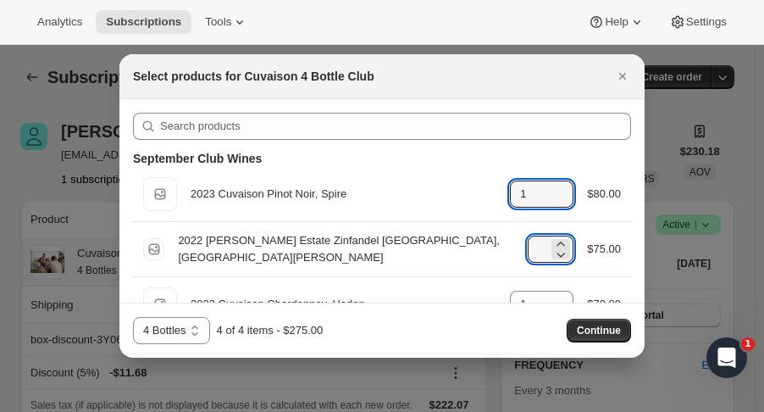
click at [554, 204] on icon ":rgq5:" at bounding box center [560, 199] width 17 height 17
type input "0"
click at [553, 237] on icon ":rgq5:" at bounding box center [560, 243] width 17 height 17
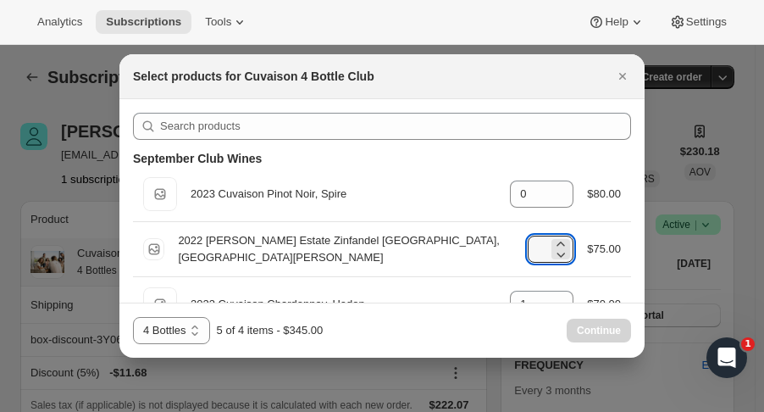
click at [553, 252] on icon ":rgq5:" at bounding box center [560, 254] width 17 height 17
type input "2"
click at [596, 325] on span "Continue" at bounding box center [599, 331] width 44 height 14
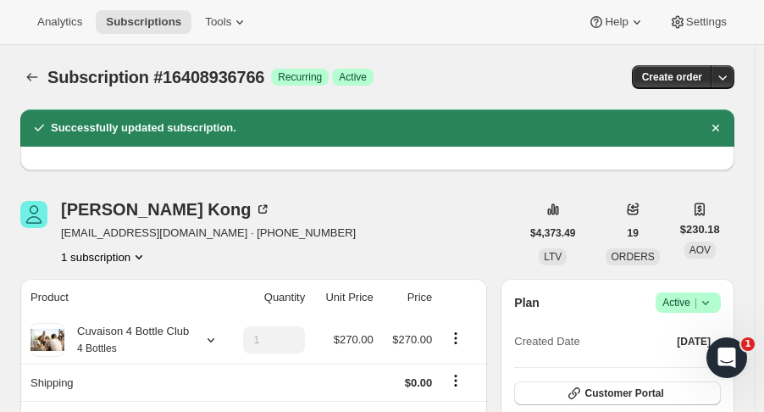
click at [119, 25] on span "Subscriptions" at bounding box center [143, 22] width 75 height 14
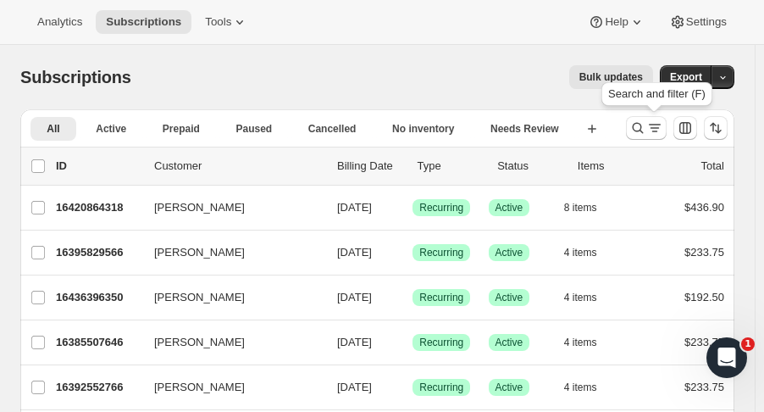
click at [644, 133] on icon "Search and filter results" at bounding box center [638, 128] width 11 height 11
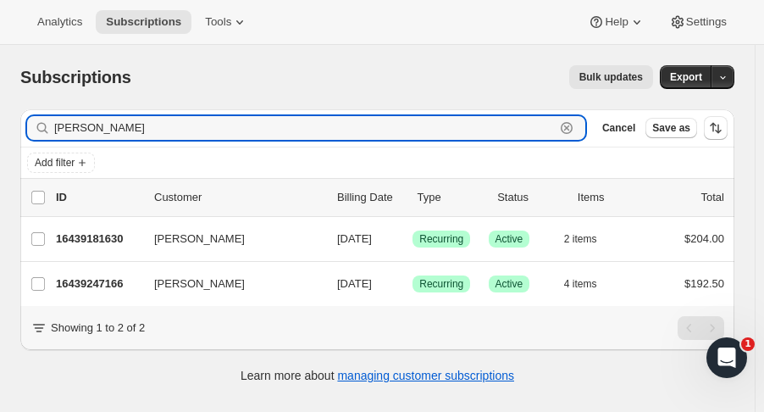
type input "[PERSON_NAME]"
click at [112, 244] on p "16439181630" at bounding box center [98, 238] width 85 height 17
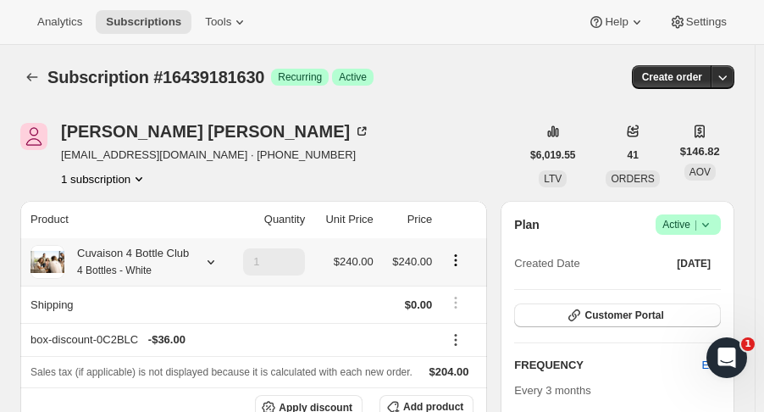
click at [207, 262] on icon at bounding box center [210, 261] width 17 height 17
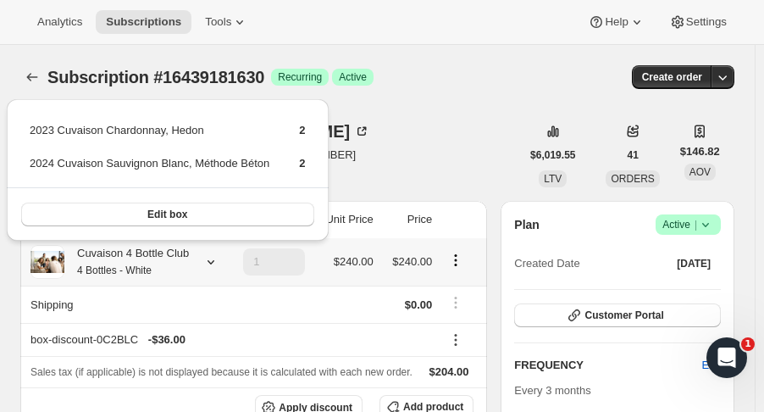
click at [266, 218] on button "Edit box" at bounding box center [167, 214] width 293 height 24
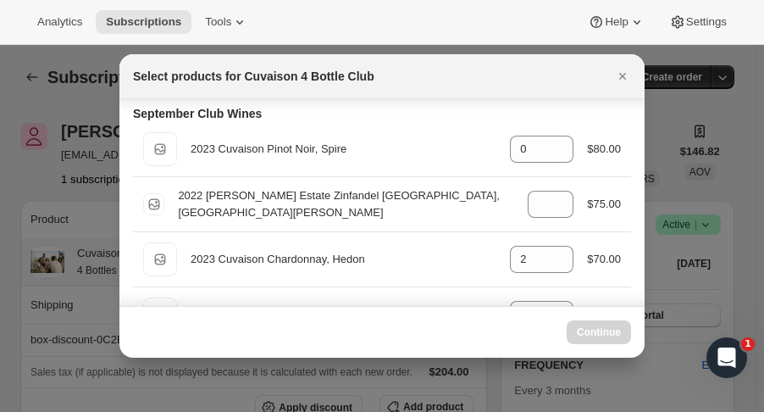
scroll to position [97, 0]
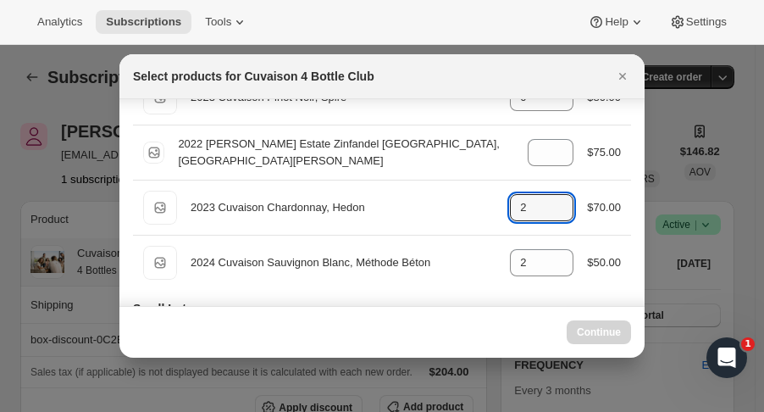
click at [552, 194] on icon ":rhe1:" at bounding box center [560, 202] width 17 height 17
type input "2"
select select "gid://shopify/ProductVariant/52115221807422"
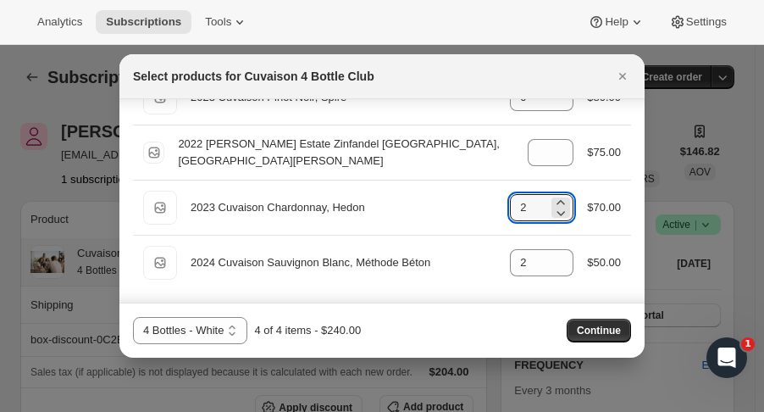
click at [565, 187] on div "Default Title 2023 Cuvaison Chardonnay, Hedon gid://shopify/ProductVariant/5216…" at bounding box center [382, 207] width 498 height 54
click at [557, 198] on icon ":rhe1:" at bounding box center [560, 202] width 17 height 17
type input "4"
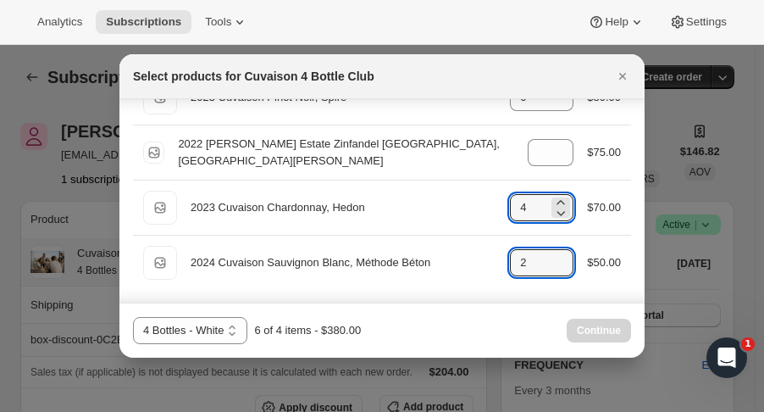
click at [552, 267] on icon ":rhe1:" at bounding box center [560, 267] width 17 height 17
type input "0"
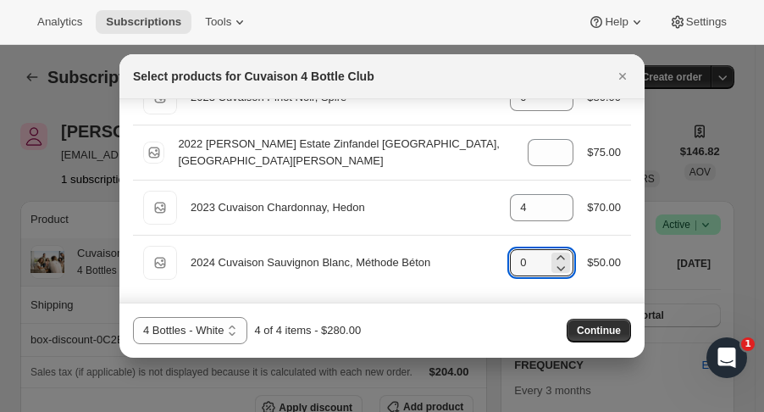
click at [578, 332] on button "Continue" at bounding box center [599, 330] width 64 height 24
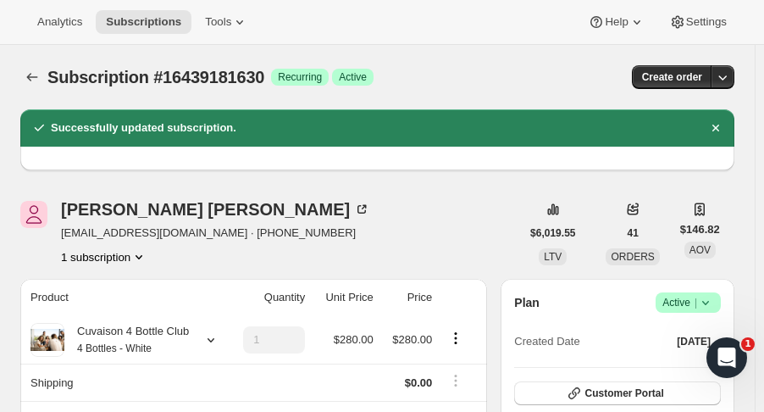
click at [156, 21] on span "Subscriptions" at bounding box center [143, 22] width 75 height 14
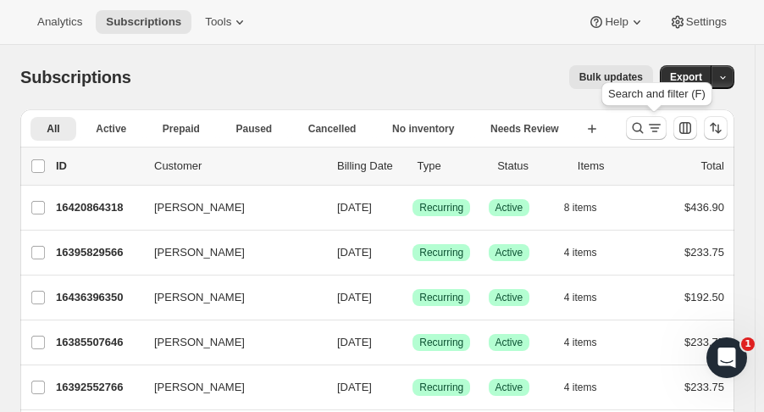
click at [640, 133] on icon "Search and filter results" at bounding box center [637, 127] width 17 height 17
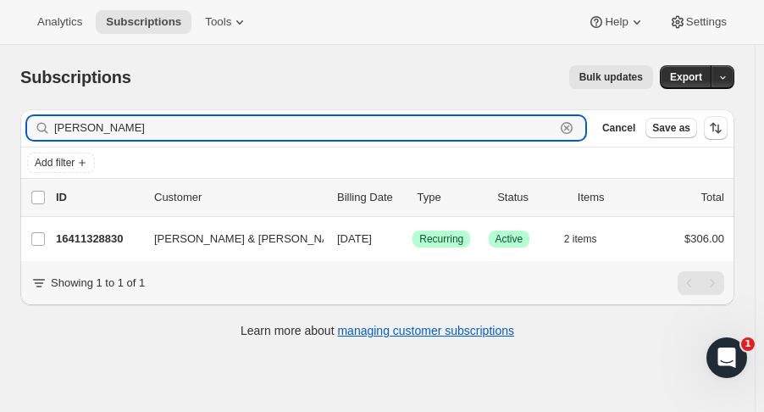
type input "[PERSON_NAME]"
click at [88, 241] on p "16411328830" at bounding box center [98, 238] width 85 height 17
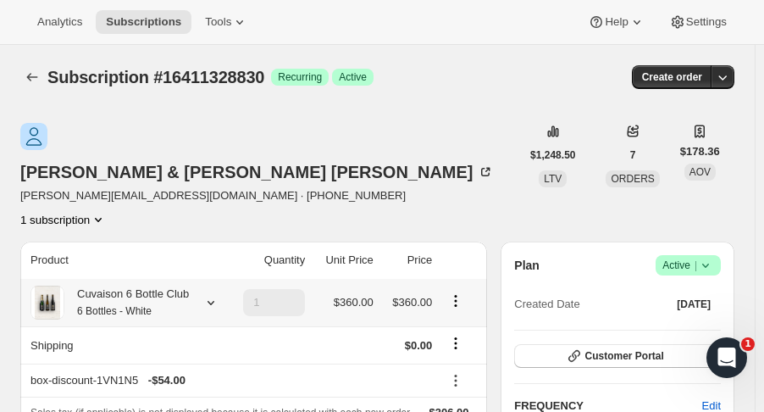
click at [212, 294] on icon at bounding box center [210, 302] width 17 height 17
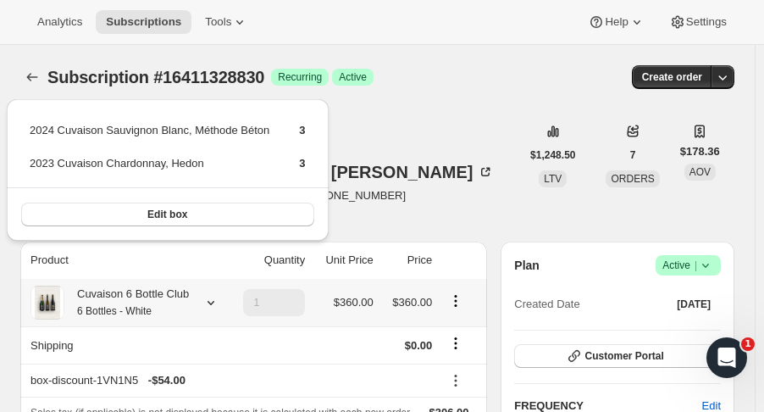
click at [211, 215] on button "Edit box" at bounding box center [167, 214] width 293 height 24
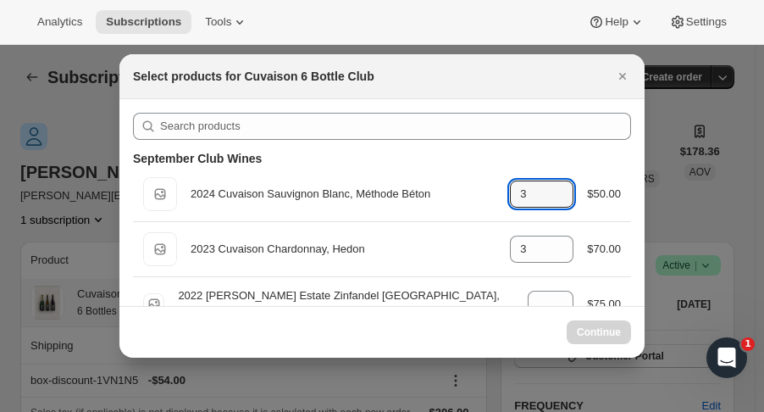
click at [555, 202] on icon ":ri11:" at bounding box center [560, 199] width 17 height 17
type input "3"
select select "gid://shopify/ProductVariant/52115223609662"
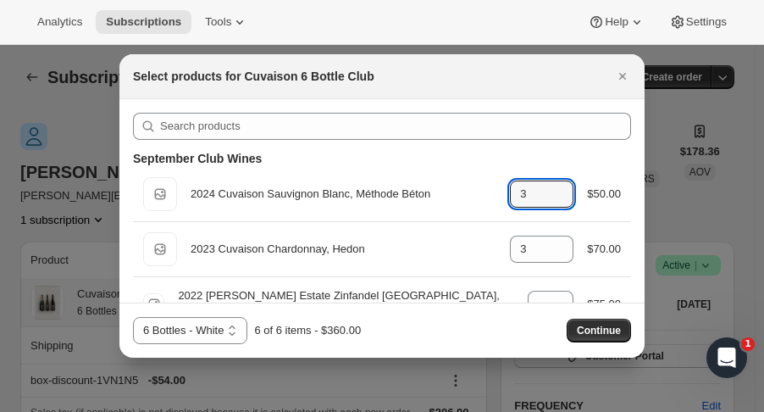
click at [555, 202] on icon ":ri11:" at bounding box center [560, 199] width 17 height 17
type input "0"
click at [555, 202] on icon ":ri11:" at bounding box center [560, 199] width 17 height 17
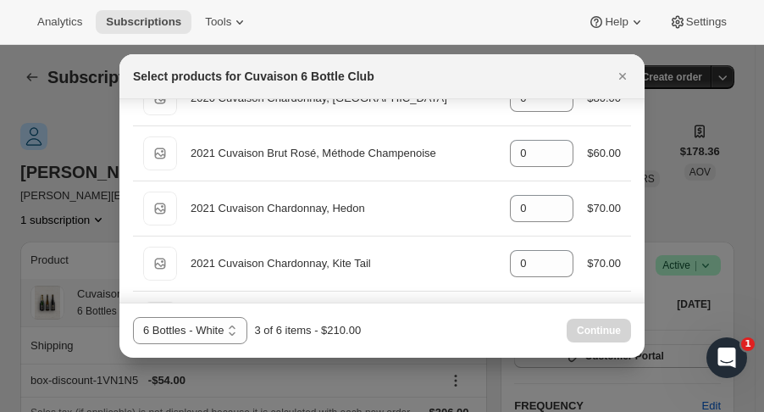
scroll to position [452, 0]
click at [553, 250] on icon ":ri11:" at bounding box center [560, 258] width 17 height 17
type input "1"
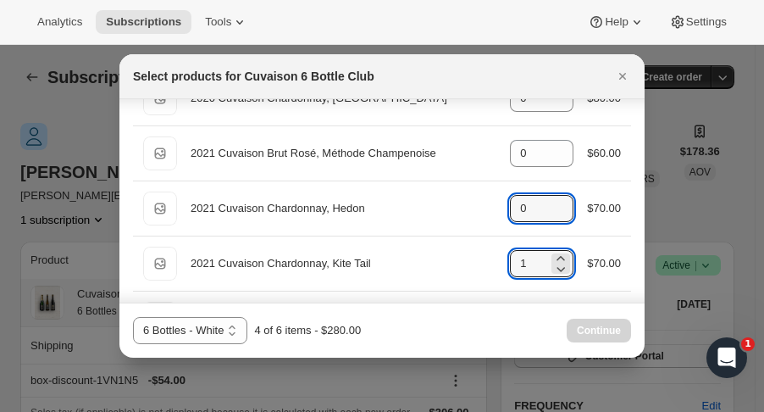
click at [558, 198] on icon ":ri11:" at bounding box center [560, 203] width 17 height 17
type input "1"
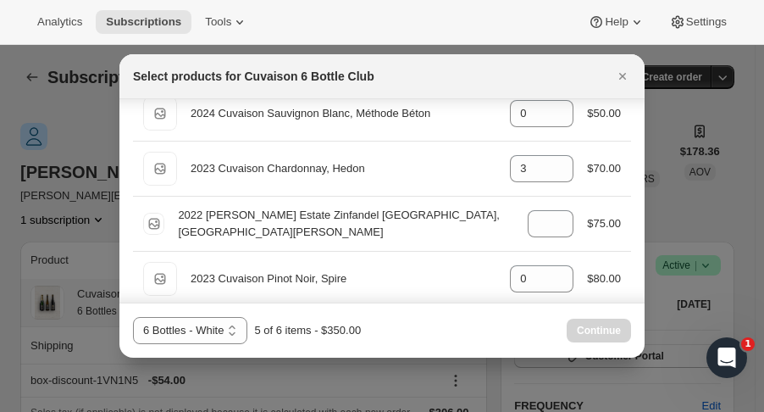
scroll to position [74, 0]
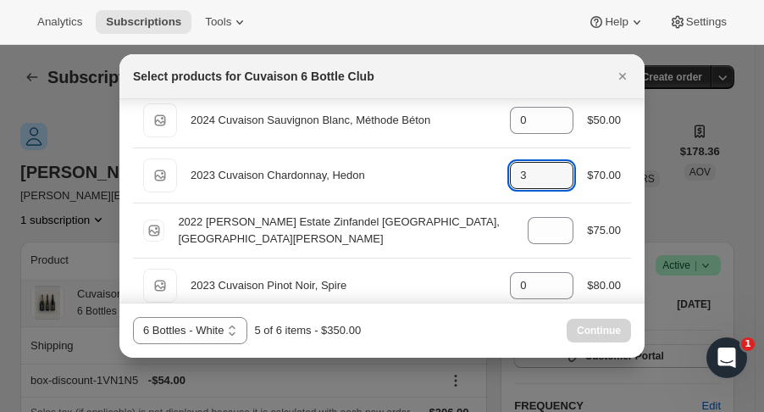
click at [557, 164] on icon ":ri11:" at bounding box center [560, 170] width 17 height 17
type input "4"
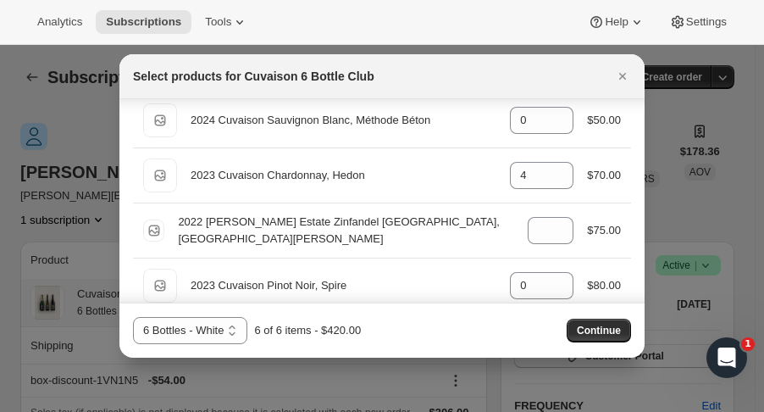
click at [621, 336] on button "Continue" at bounding box center [599, 330] width 64 height 24
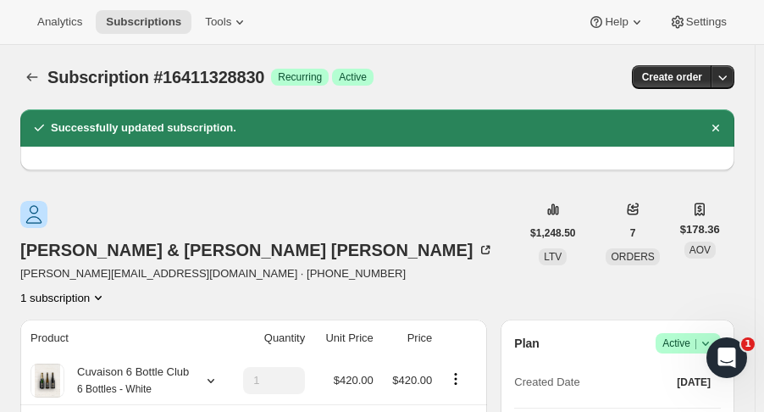
click at [164, 25] on span "Subscriptions" at bounding box center [143, 22] width 75 height 14
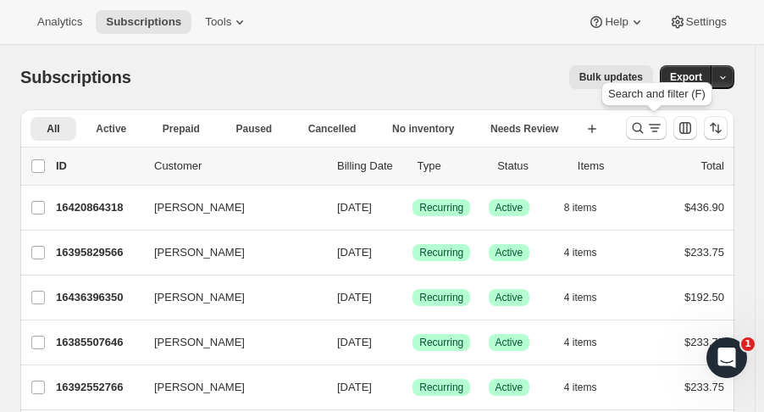
click at [636, 130] on button "Search and filter results" at bounding box center [646, 128] width 41 height 24
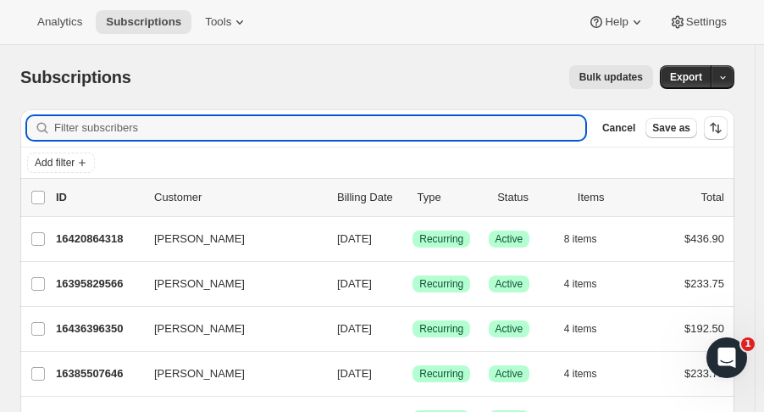
click at [192, 121] on input "Filter subscribers" at bounding box center [319, 128] width 531 height 24
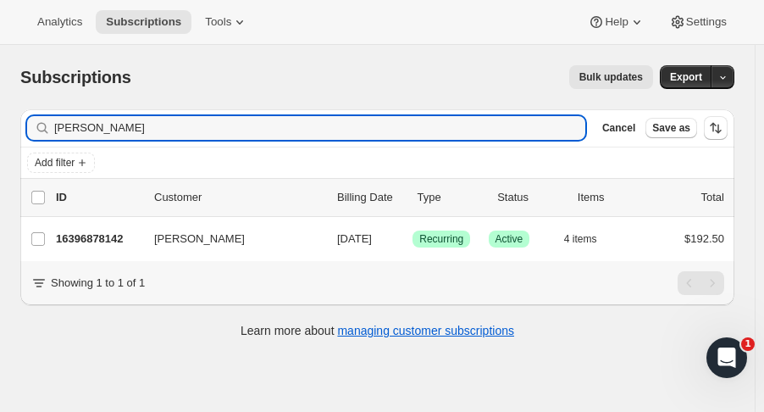
type input "[PERSON_NAME]"
click at [81, 239] on p "16396878142" at bounding box center [98, 238] width 85 height 17
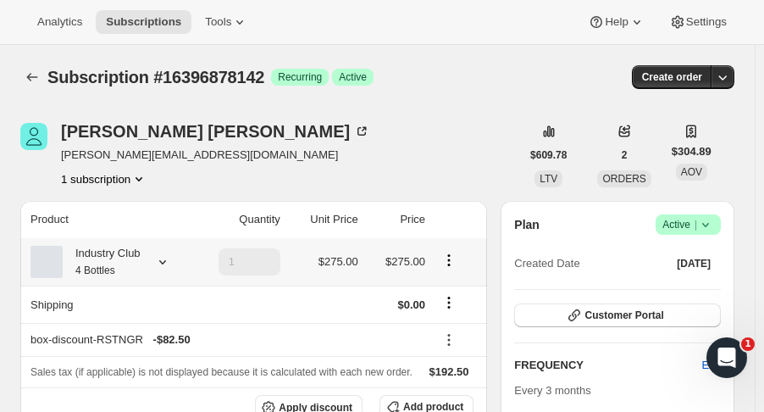
click at [156, 261] on icon at bounding box center [162, 261] width 17 height 17
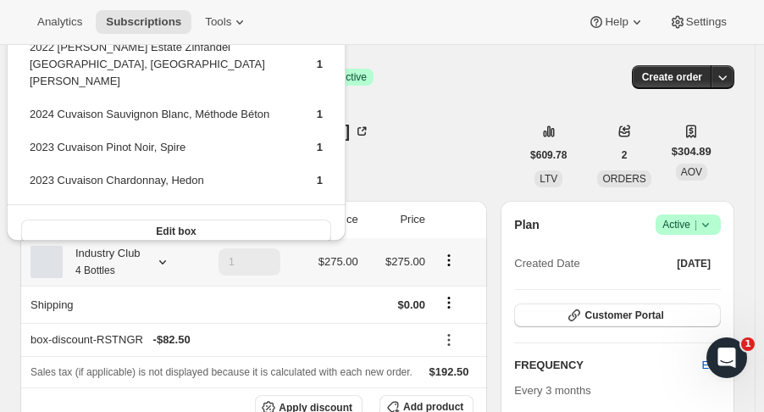
click at [158, 224] on span "Edit box" at bounding box center [176, 231] width 40 height 14
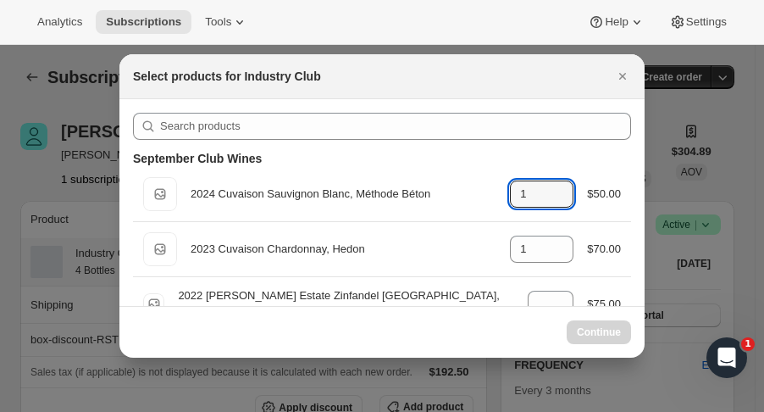
click at [552, 201] on icon ":riju:" at bounding box center [560, 199] width 17 height 17
click at [557, 204] on icon ":riju:" at bounding box center [560, 199] width 17 height 17
type input "1"
click at [562, 250] on div ":riju:" at bounding box center [560, 254] width 19 height 10
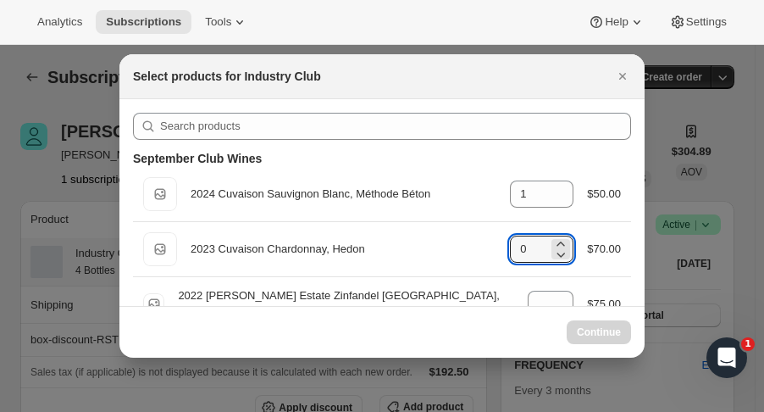
type input "1"
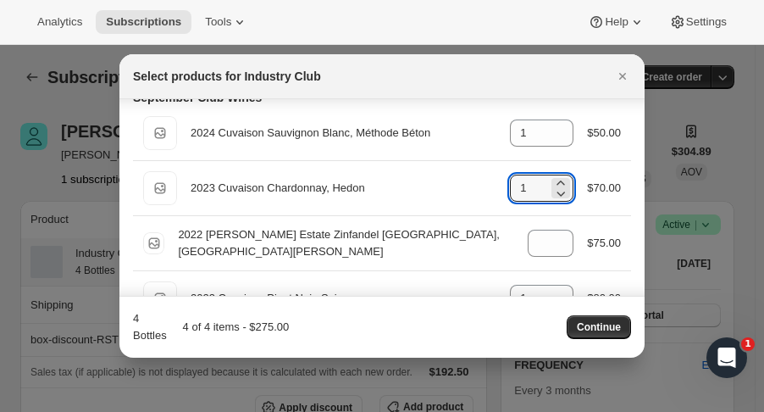
scroll to position [76, 0]
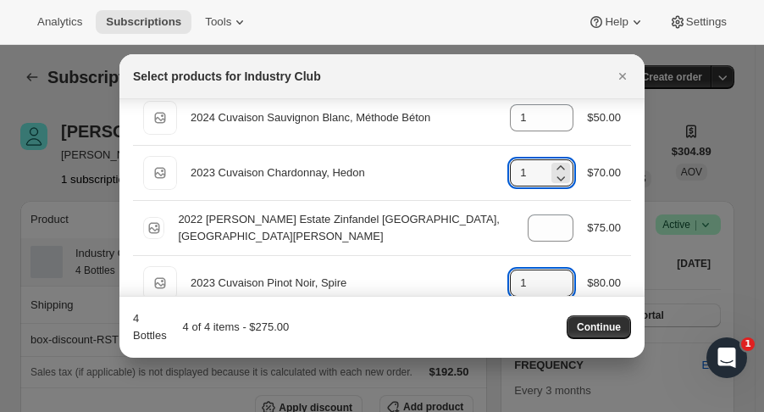
click at [555, 272] on icon ":riju:" at bounding box center [560, 277] width 17 height 17
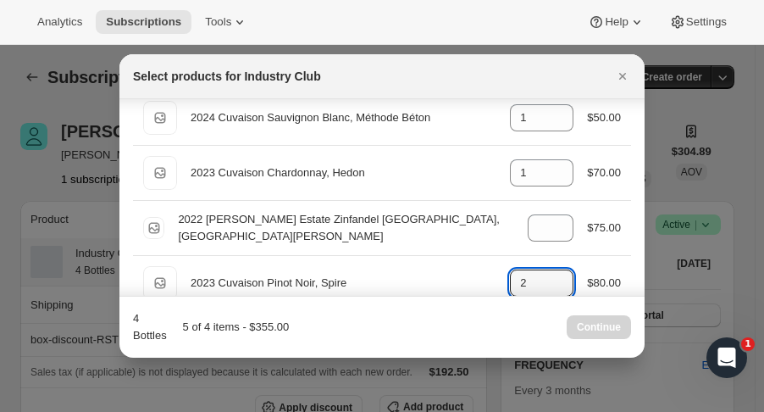
click at [555, 272] on icon ":riju:" at bounding box center [560, 277] width 17 height 17
click at [558, 289] on icon ":riju:" at bounding box center [560, 288] width 17 height 17
type input "2"
click at [556, 238] on icon ":riju:" at bounding box center [560, 232] width 17 height 17
type input "0"
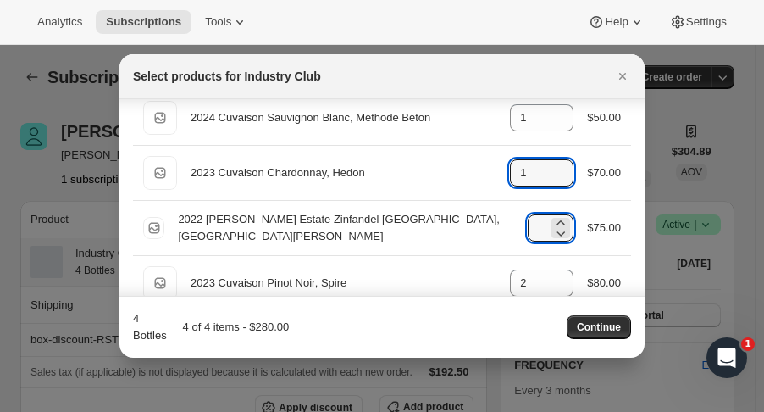
click at [554, 182] on icon ":riju:" at bounding box center [560, 177] width 17 height 17
type input "0"
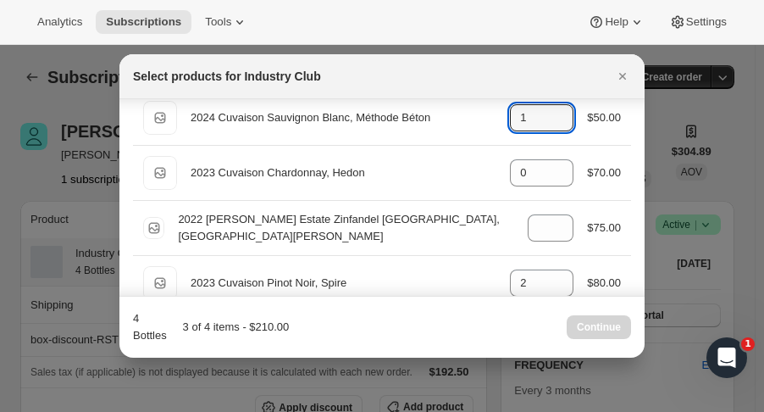
click at [552, 126] on icon ":riju:" at bounding box center [560, 122] width 17 height 17
type input "0"
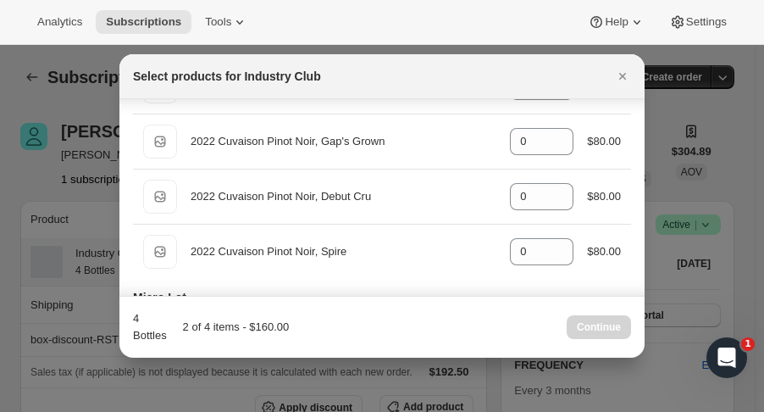
scroll to position [808, 0]
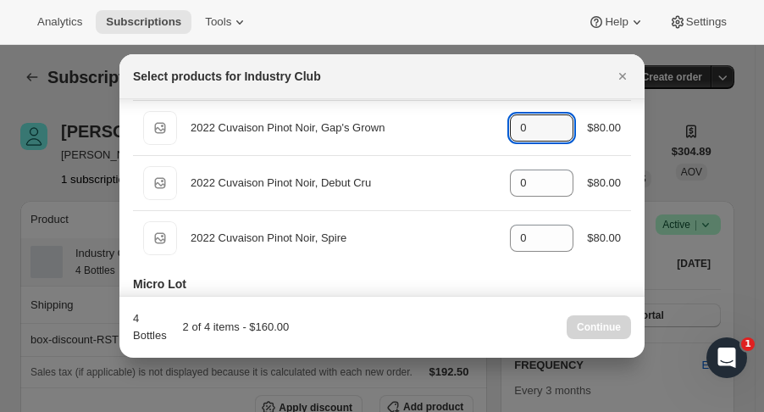
click at [556, 117] on icon ":riju:" at bounding box center [560, 122] width 17 height 17
type input "1"
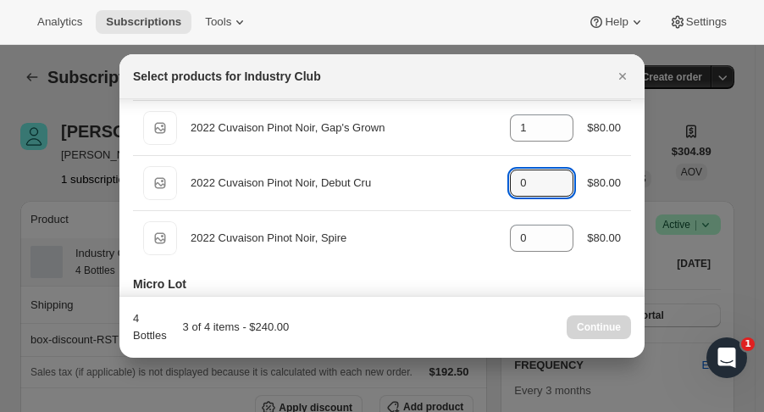
click at [559, 172] on icon ":riju:" at bounding box center [560, 177] width 17 height 17
type input "1"
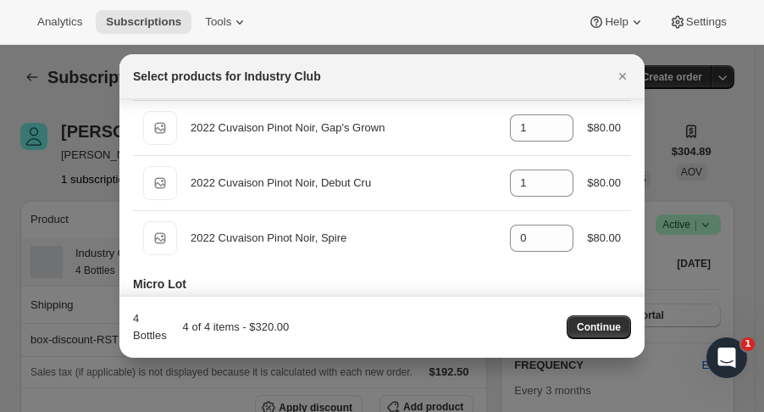
click at [610, 318] on button "Continue" at bounding box center [599, 327] width 64 height 24
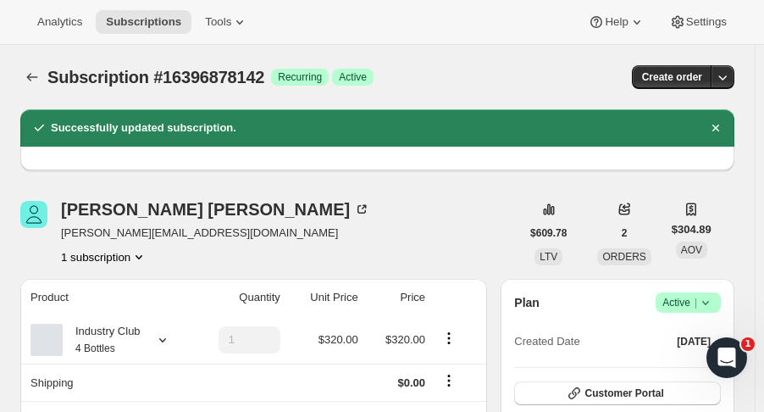
click at [151, 31] on button "Subscriptions" at bounding box center [144, 22] width 96 height 24
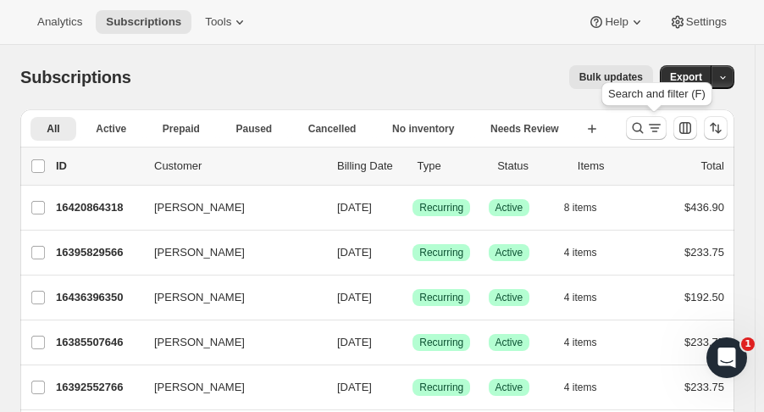
click at [640, 131] on icon "Search and filter results" at bounding box center [637, 127] width 17 height 17
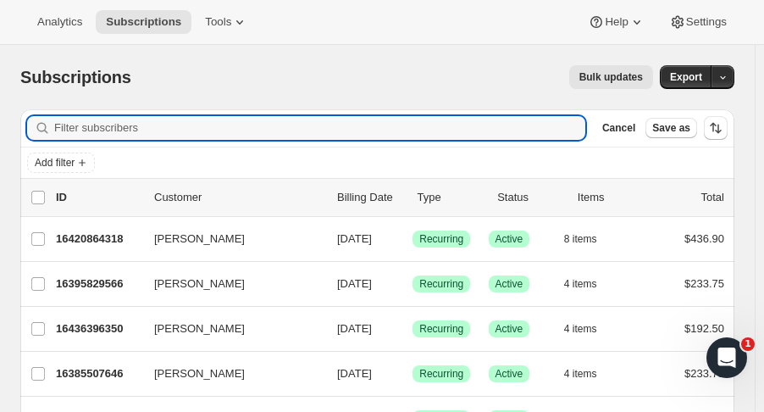
click at [316, 135] on input "Filter subscribers" at bounding box center [319, 128] width 531 height 24
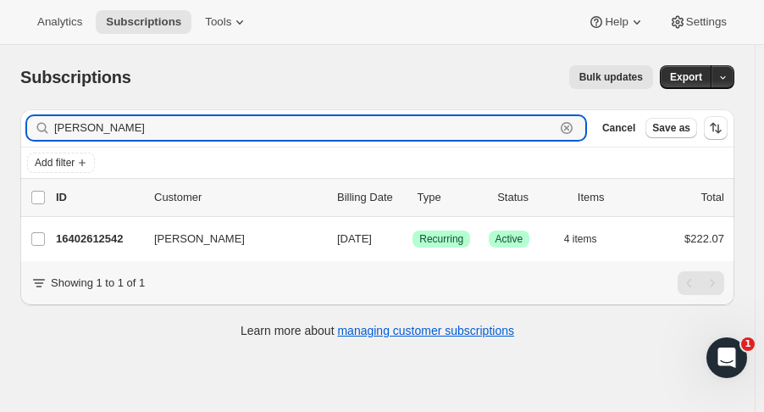
drag, startPoint x: 134, startPoint y: 123, endPoint x: -8, endPoint y: 129, distance: 141.6
click at [0, 129] on html "Analytics Subscriptions Tools Help Settings Skip to content Subscriptions. This…" at bounding box center [382, 206] width 764 height 412
type input "[PERSON_NAME]"
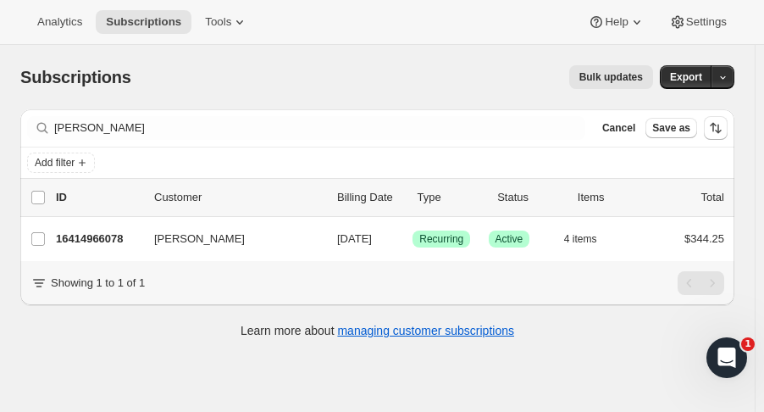
click at [133, 18] on span "Subscriptions" at bounding box center [143, 22] width 75 height 14
click at [617, 93] on div "Subscriptions. This page is ready Subscriptions Bulk updates More actions Bulk …" at bounding box center [377, 77] width 714 height 64
click at [617, 90] on div "Subscriptions. This page is ready Subscriptions Bulk updates More actions Bulk …" at bounding box center [377, 77] width 714 height 64
click at [617, 89] on div "Subscriptions. This page is ready Subscriptions Bulk updates More actions Bulk …" at bounding box center [377, 77] width 714 height 64
click at [614, 84] on button "Bulk updates" at bounding box center [611, 77] width 84 height 24
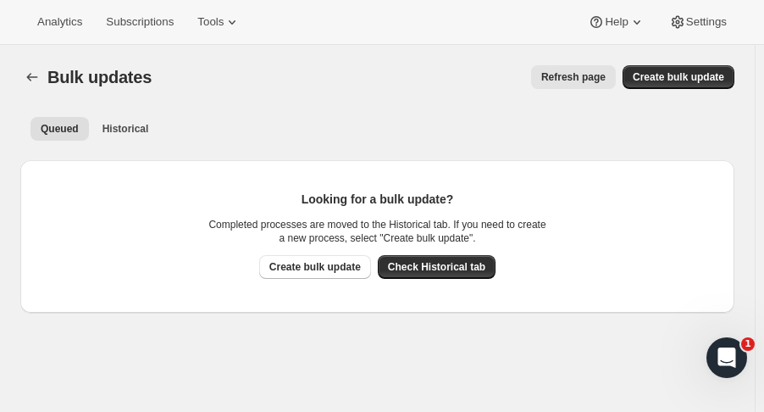
click at [117, 18] on span "Subscriptions" at bounding box center [140, 22] width 68 height 14
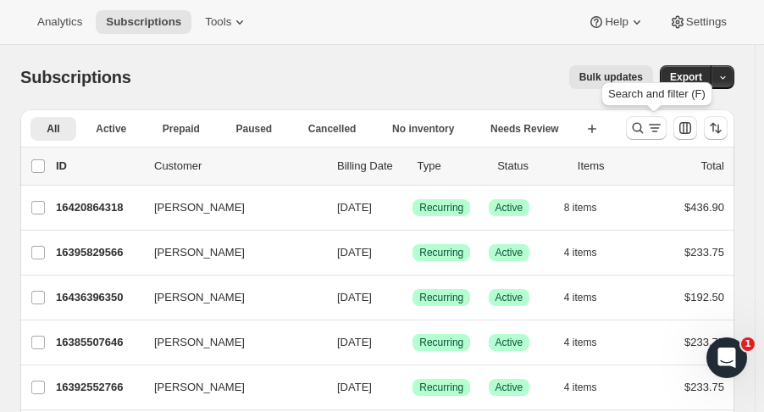
click at [645, 132] on icon "Search and filter results" at bounding box center [637, 127] width 17 height 17
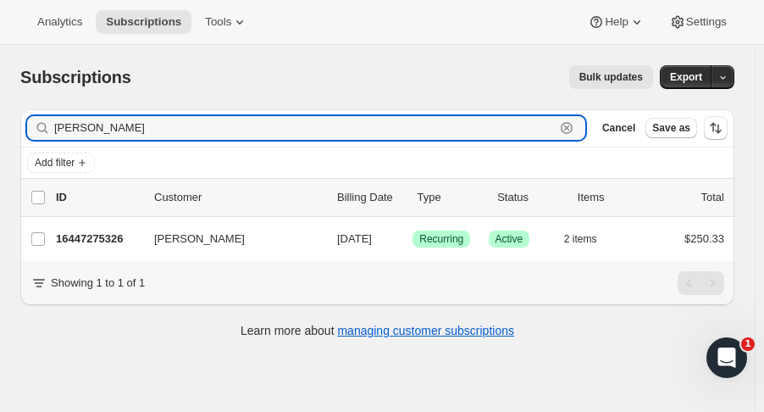
type input "[PERSON_NAME]"
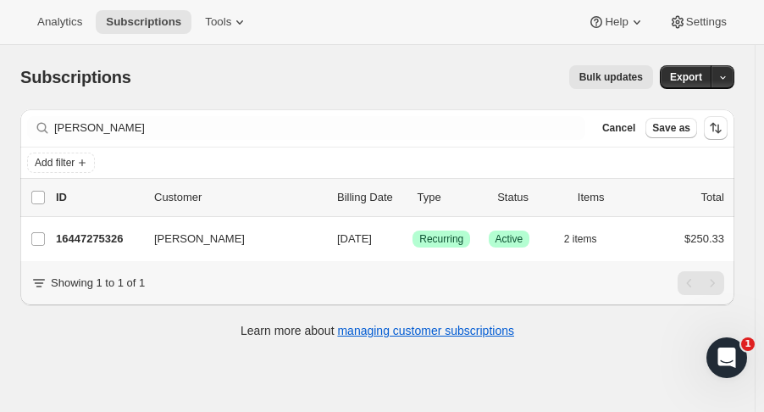
click at [104, 241] on p "16447275326" at bounding box center [98, 238] width 85 height 17
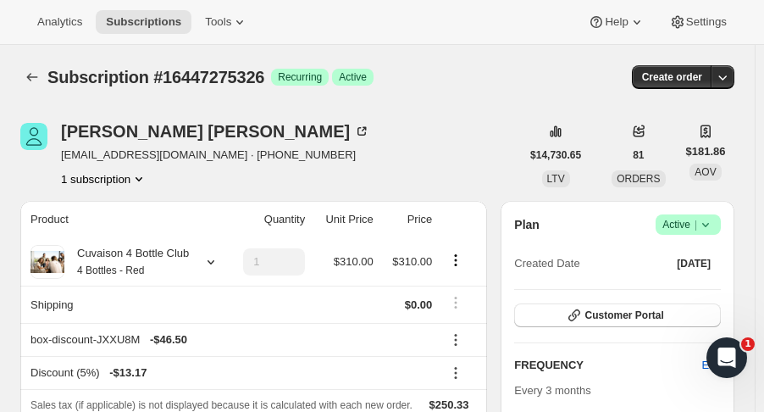
click at [140, 33] on button "Subscriptions" at bounding box center [144, 22] width 96 height 24
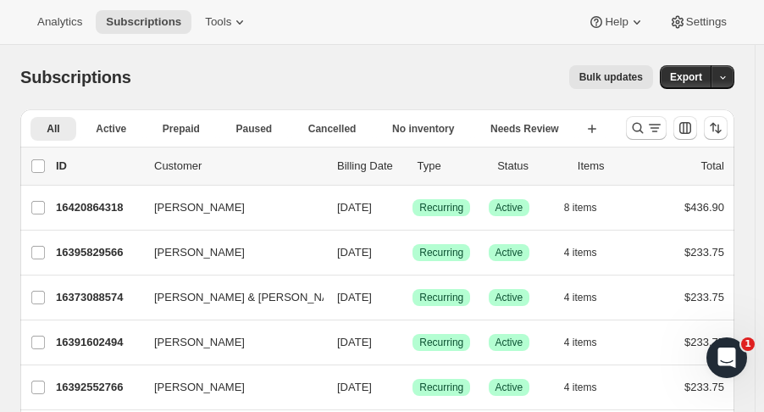
click at [728, 75] on icon "button" at bounding box center [722, 77] width 11 height 11
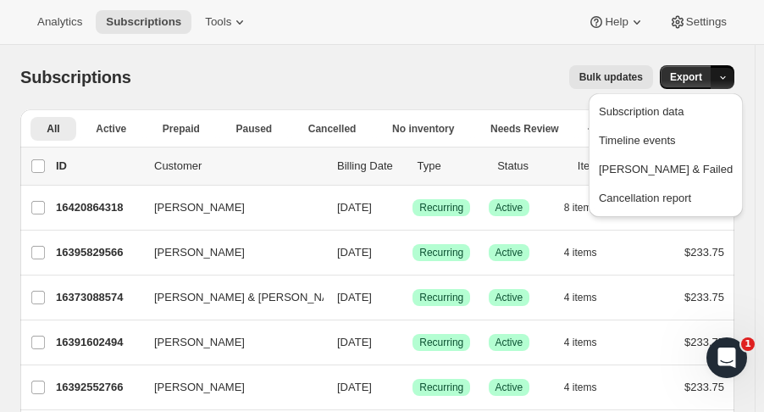
click at [684, 115] on span "Subscription data" at bounding box center [641, 111] width 85 height 13
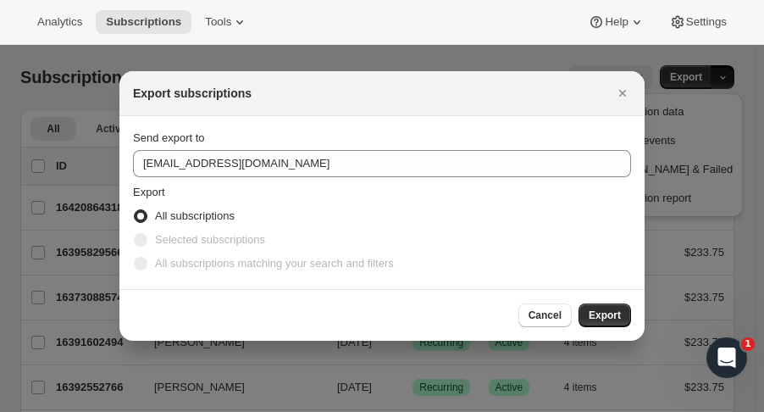
click at [219, 241] on span "Selected subscriptions" at bounding box center [210, 239] width 110 height 13
click at [134, 238] on span ":rjic:" at bounding box center [141, 240] width 14 height 14
click at [141, 239] on span ":rjic:" at bounding box center [141, 240] width 14 height 14
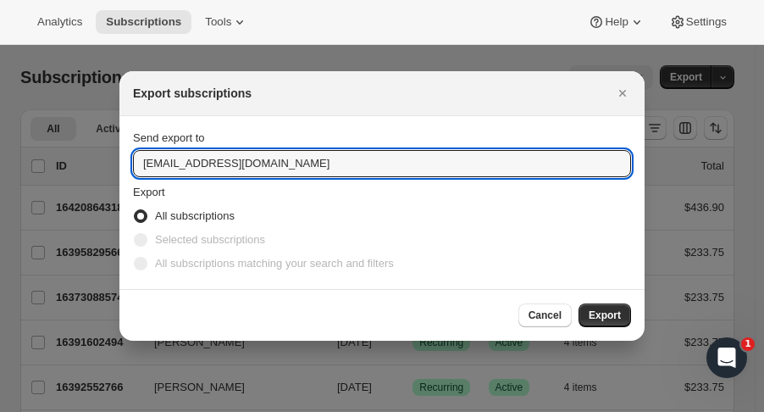
click at [193, 165] on input "[EMAIL_ADDRESS][DOMAIN_NAME]" at bounding box center [382, 163] width 498 height 27
type input "[EMAIL_ADDRESS][DOMAIN_NAME]"
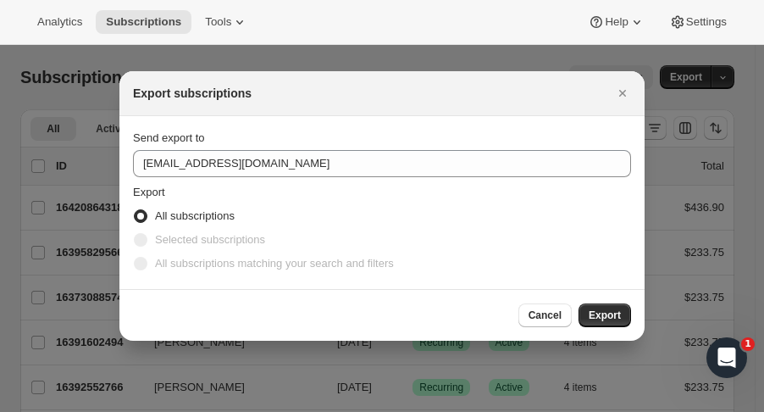
click at [193, 243] on span "Selected subscriptions" at bounding box center [210, 239] width 110 height 13
click at [208, 211] on span "All subscriptions" at bounding box center [195, 215] width 80 height 13
click at [135, 210] on input "All subscriptions" at bounding box center [134, 209] width 1 height 1
click at [201, 241] on span "Selected subscriptions" at bounding box center [210, 239] width 110 height 13
click at [623, 97] on icon "Close" at bounding box center [622, 93] width 17 height 17
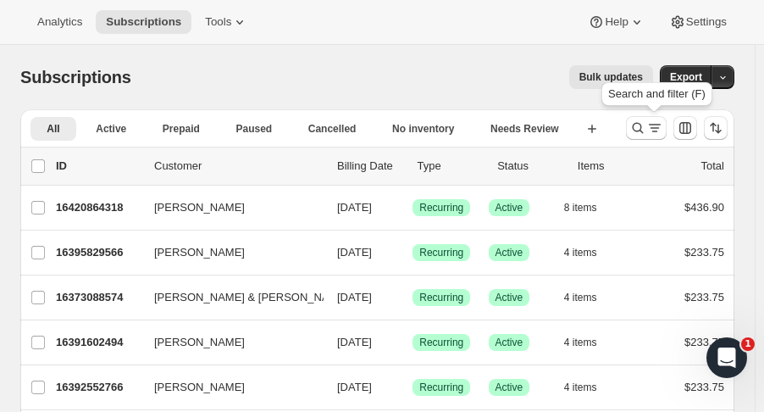
click at [663, 132] on icon "Search and filter results" at bounding box center [654, 127] width 17 height 17
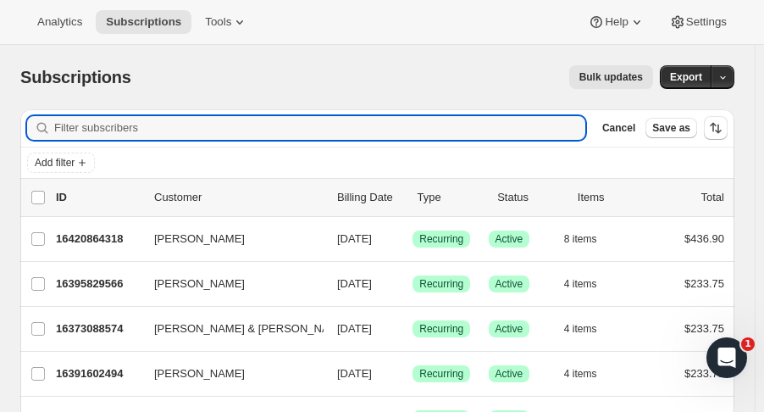
click at [77, 163] on icon "Add filter" at bounding box center [82, 163] width 14 height 14
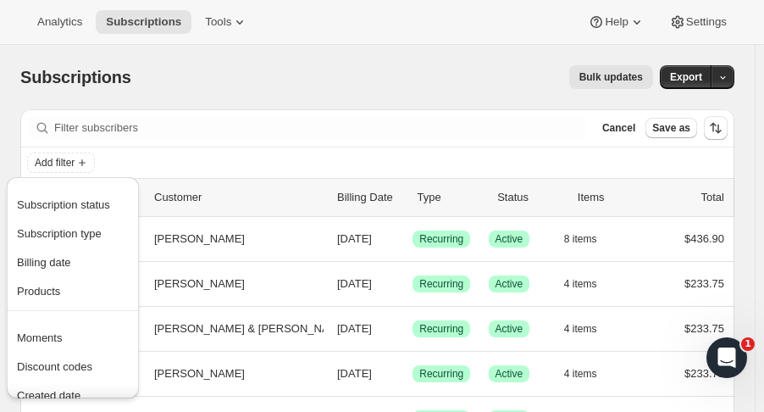
click at [91, 229] on span "Subscription type" at bounding box center [59, 233] width 85 height 13
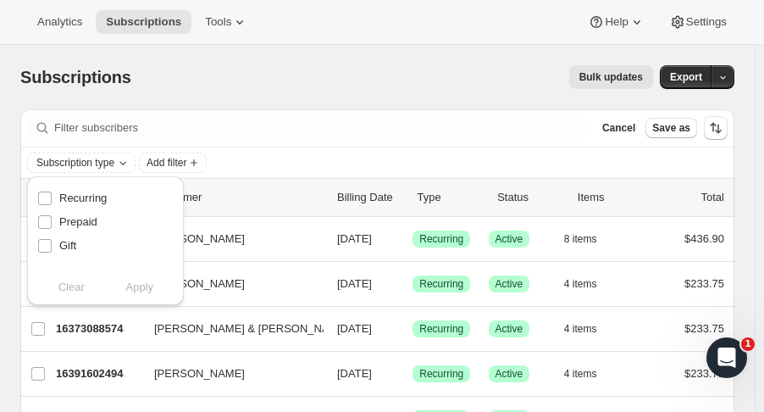
click at [120, 162] on icon "Subscription type" at bounding box center [122, 163] width 7 height 3
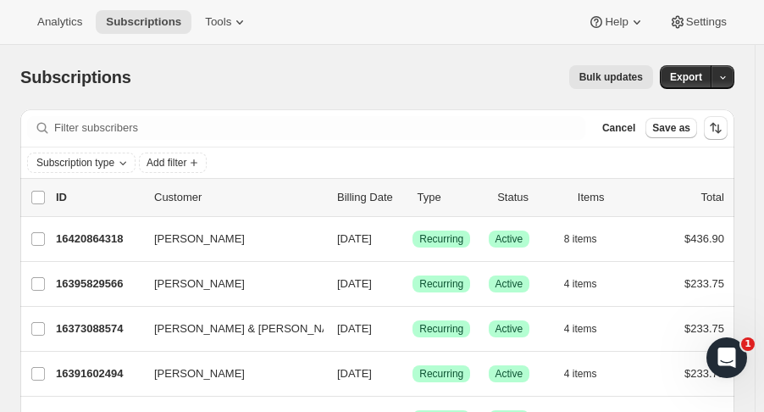
click at [120, 164] on icon "Subscription type" at bounding box center [123, 163] width 14 height 14
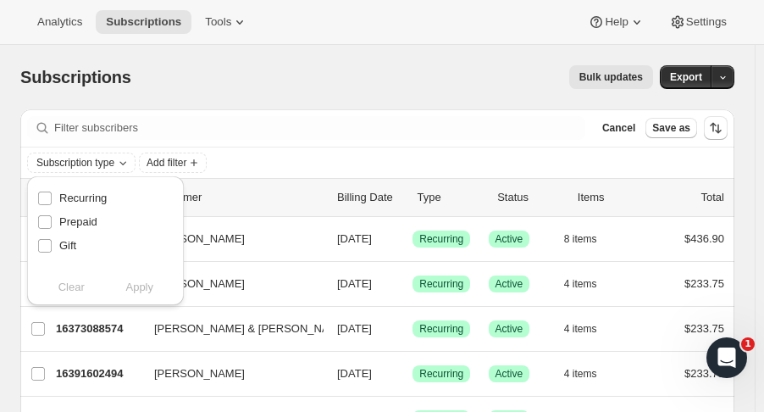
click at [120, 164] on icon "Subscription type" at bounding box center [123, 163] width 14 height 14
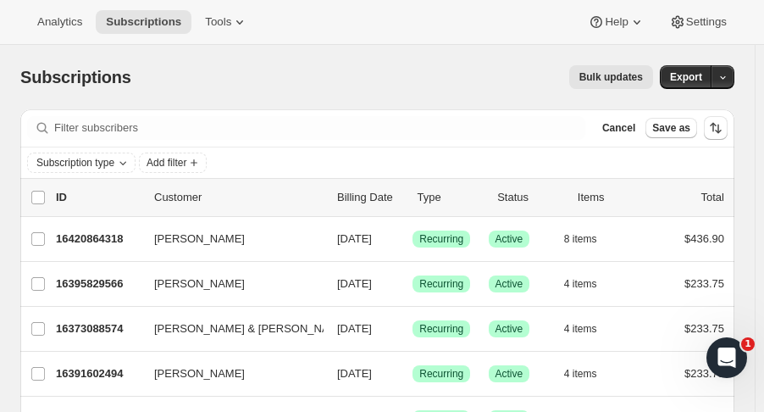
click at [113, 164] on span "Subscription type" at bounding box center [75, 163] width 78 height 14
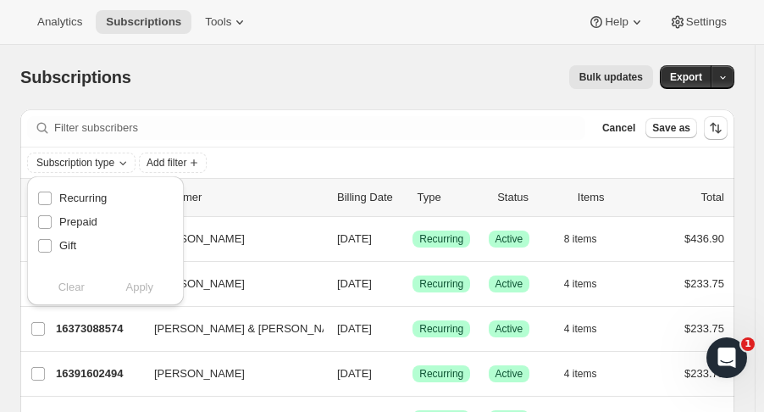
click at [75, 296] on div "Clear Apply" at bounding box center [105, 287] width 136 height 17
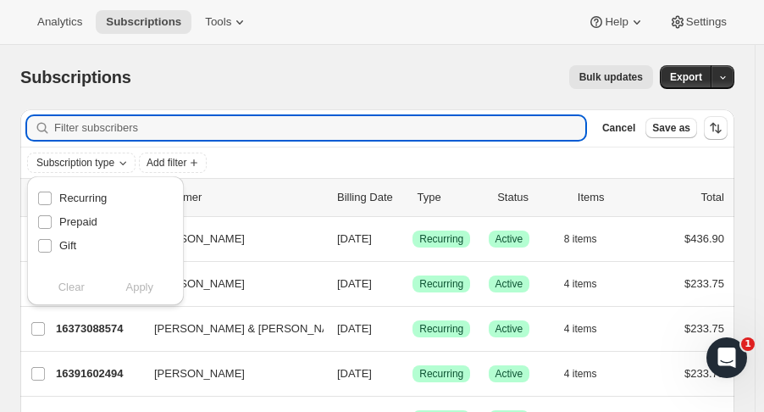
click at [204, 122] on input "Filter subscribers" at bounding box center [319, 128] width 531 height 24
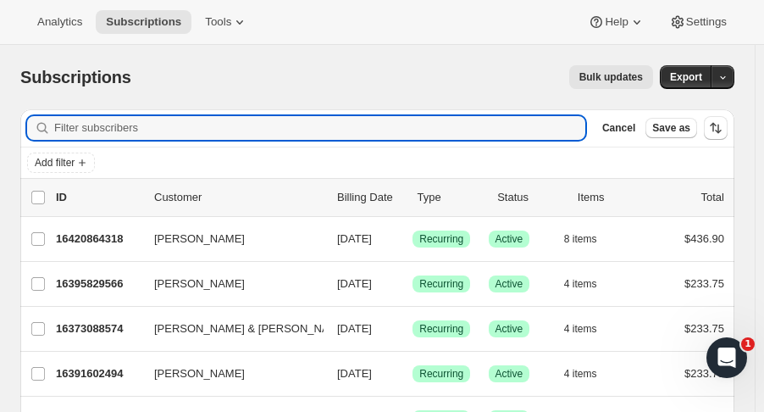
click at [82, 160] on icon "Add filter" at bounding box center [82, 163] width 14 height 14
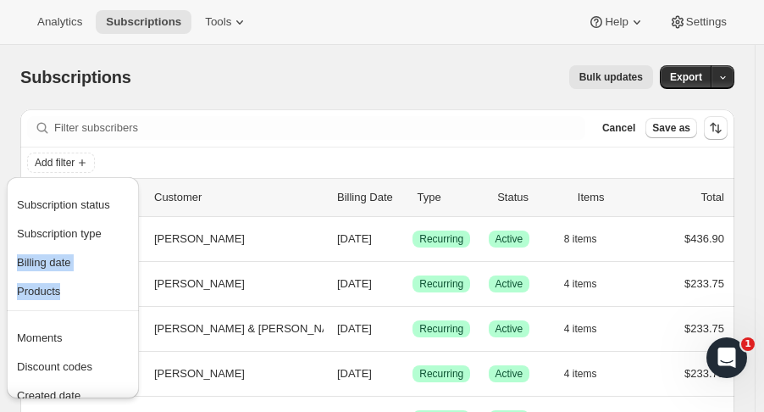
drag, startPoint x: 151, startPoint y: 238, endPoint x: 138, endPoint y: 291, distance: 54.0
click at [138, 291] on div "Subscription status Subscription type Billing date Products Moments Discount co…" at bounding box center [73, 292] width 146 height 239
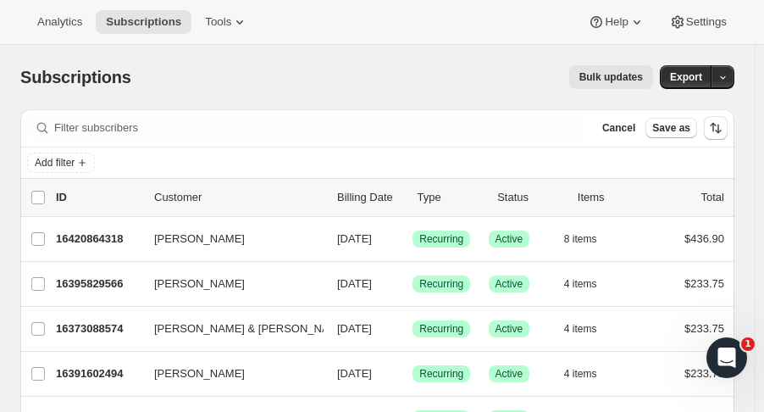
click at [89, 157] on icon "Add filter" at bounding box center [82, 163] width 14 height 14
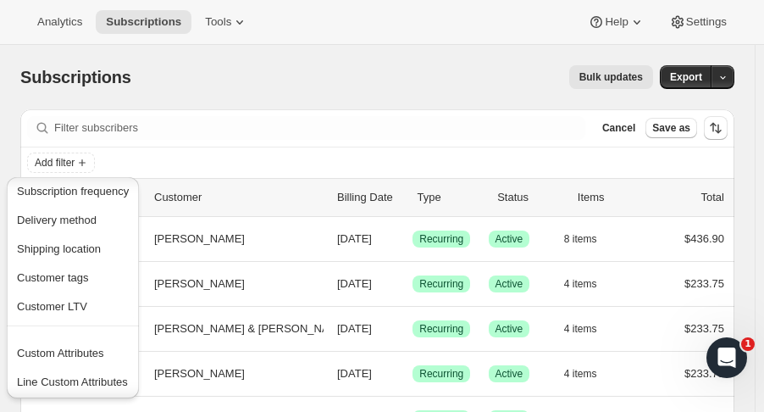
scroll to position [234, 0]
click at [138, 20] on span "Subscriptions" at bounding box center [143, 22] width 75 height 14
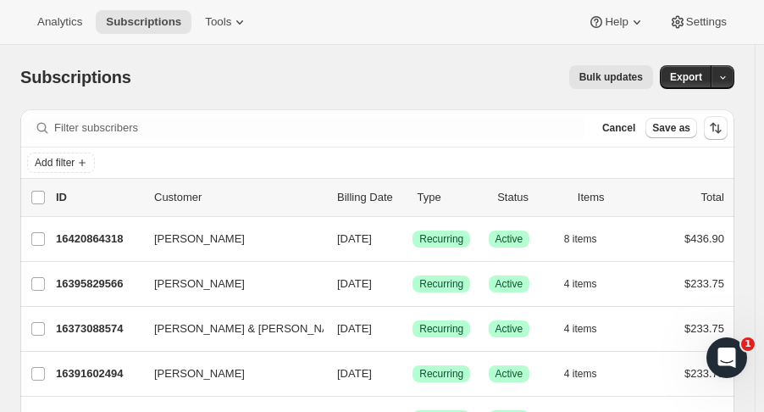
click at [148, 25] on span "Subscriptions" at bounding box center [143, 22] width 75 height 14
click at [635, 130] on span "Cancel" at bounding box center [618, 128] width 33 height 14
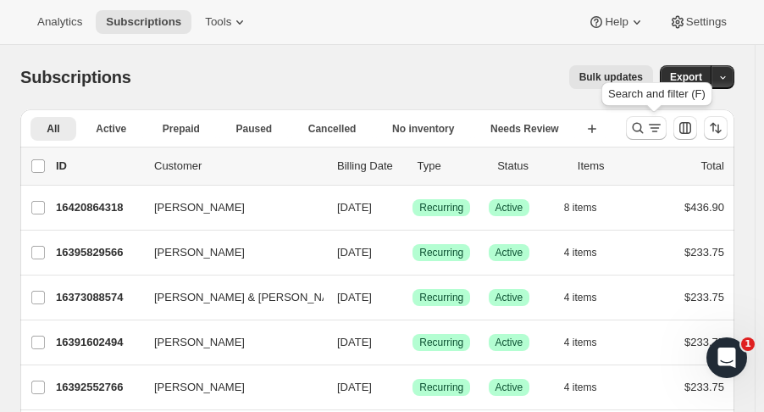
click at [635, 134] on button "Search and filter results" at bounding box center [646, 128] width 41 height 24
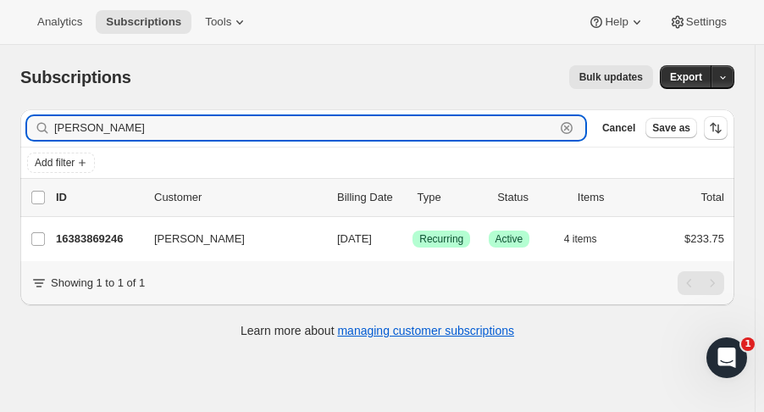
type input "lauren cruz"
click at [100, 239] on p "16383869246" at bounding box center [98, 238] width 85 height 17
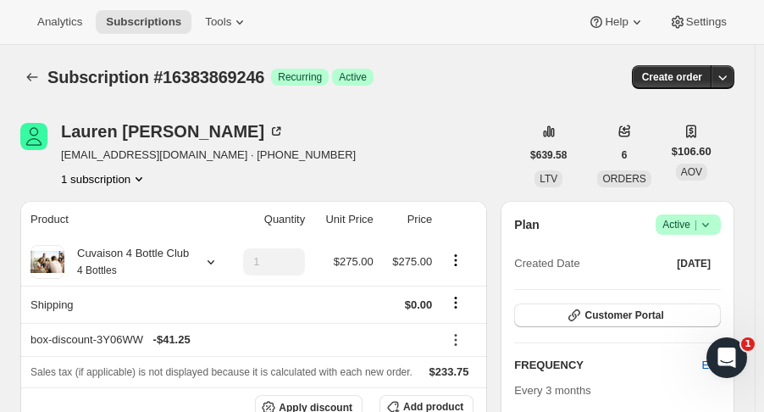
click at [714, 224] on icon at bounding box center [705, 224] width 17 height 17
click at [695, 260] on span "Pause subscription" at bounding box center [696, 257] width 93 height 13
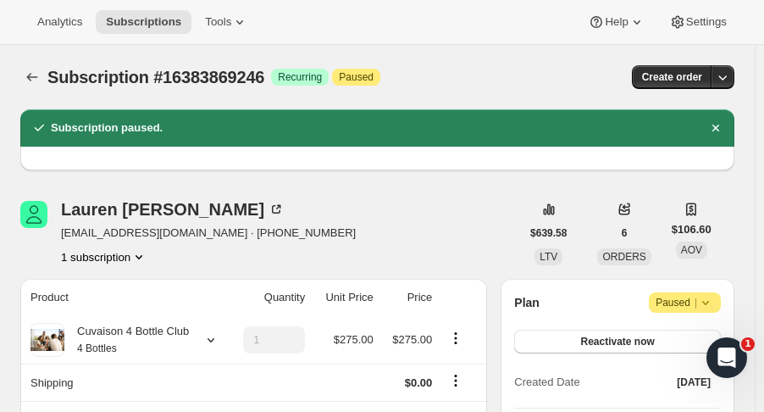
click at [37, 84] on icon "Subscriptions" at bounding box center [32, 77] width 17 height 17
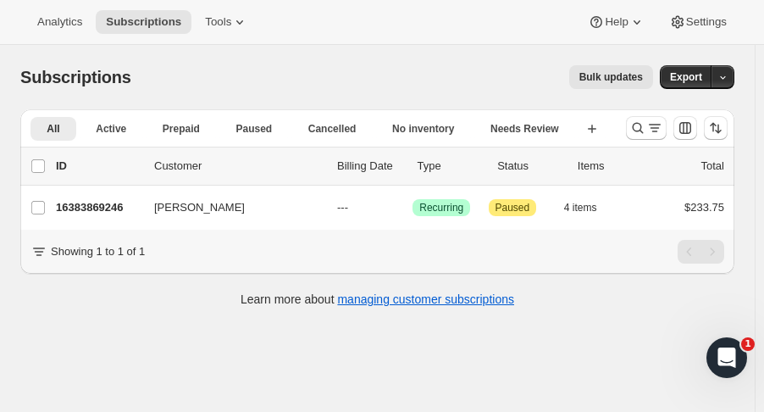
click at [164, 30] on button "Subscriptions" at bounding box center [144, 22] width 96 height 24
click at [53, 20] on span "Analytics" at bounding box center [59, 22] width 45 height 14
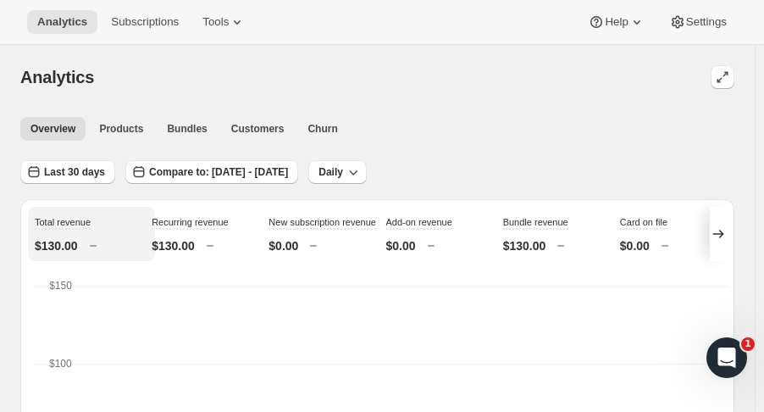
click at [136, 17] on span "Subscriptions" at bounding box center [145, 22] width 68 height 14
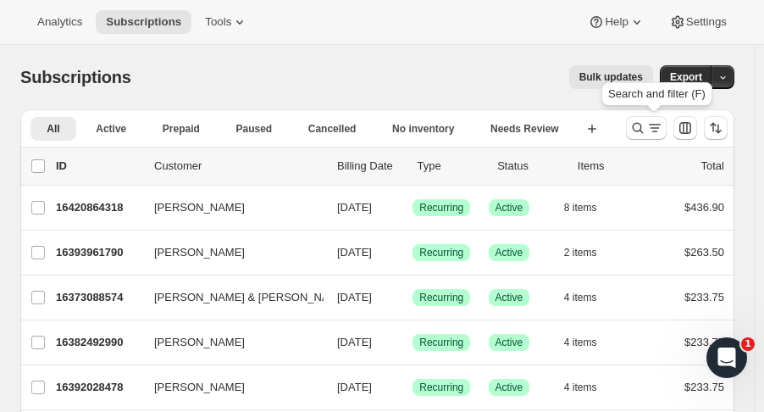
click at [641, 125] on icon "Search and filter results" at bounding box center [637, 127] width 17 height 17
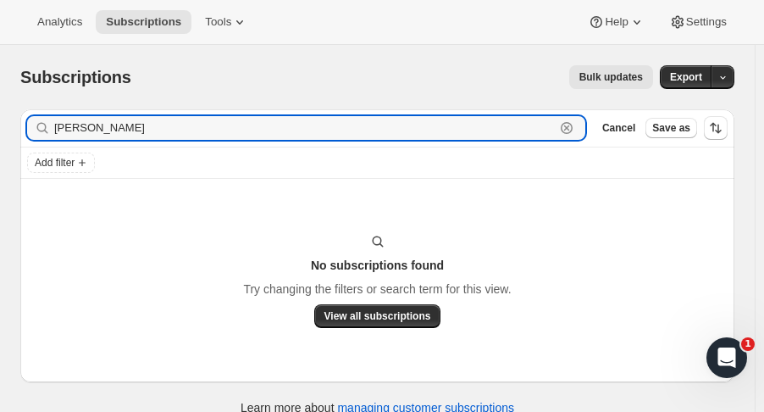
drag, startPoint x: 124, startPoint y: 122, endPoint x: -19, endPoint y: 123, distance: 142.3
click at [0, 123] on html "Analytics Subscriptions Tools Help Settings Skip to content Subscriptions. This…" at bounding box center [382, 206] width 764 height 412
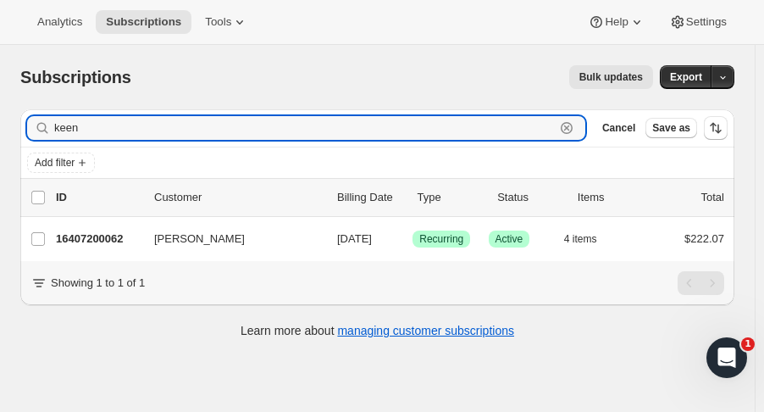
type input "keen"
click at [119, 238] on p "16407200062" at bounding box center [98, 238] width 85 height 17
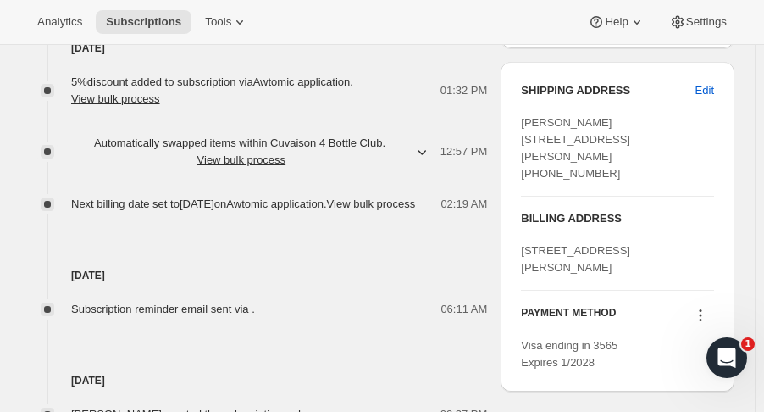
scroll to position [706, 0]
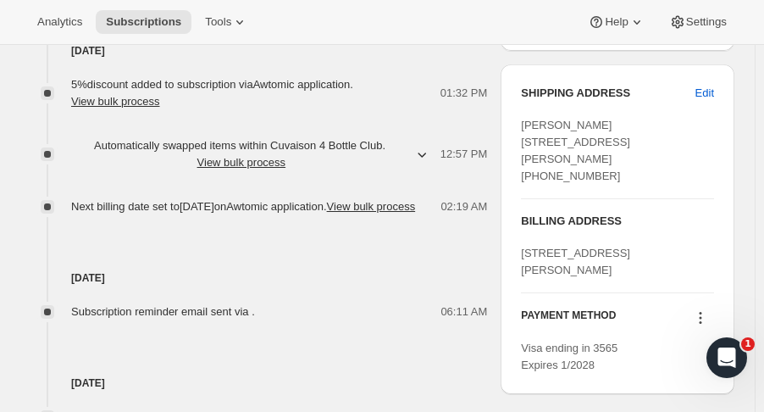
click at [714, 102] on span "Edit" at bounding box center [704, 93] width 19 height 17
select select "TX"
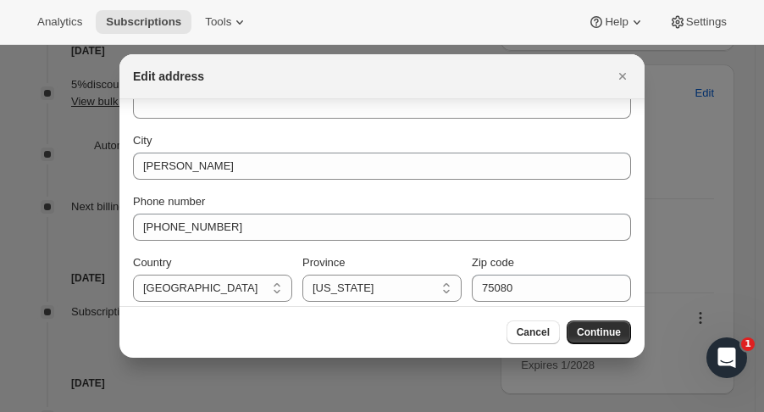
scroll to position [233, 0]
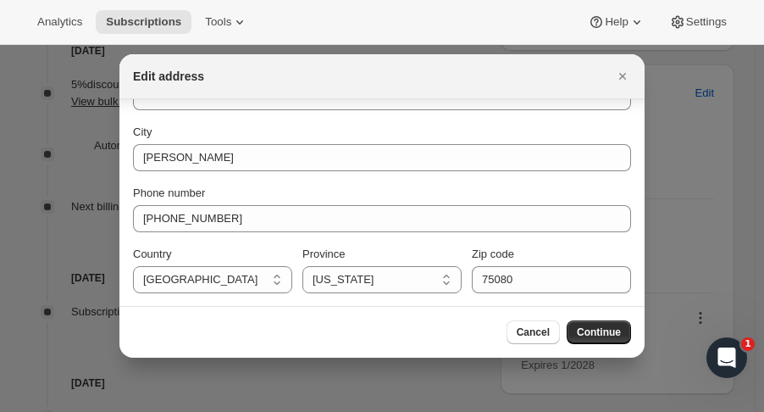
click at [537, 340] on button "Cancel" at bounding box center [533, 332] width 53 height 24
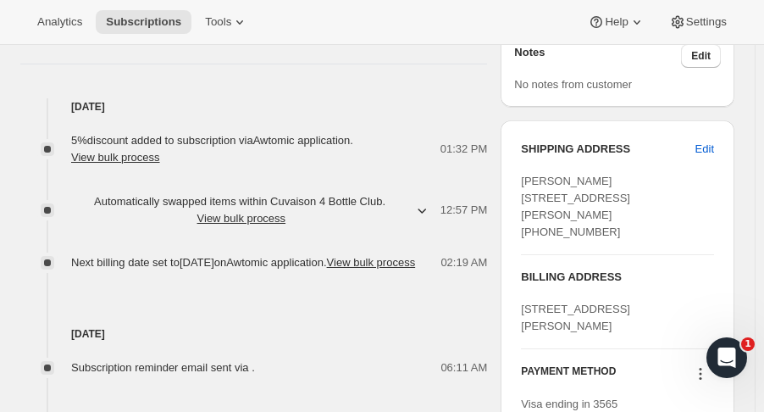
scroll to position [649, 0]
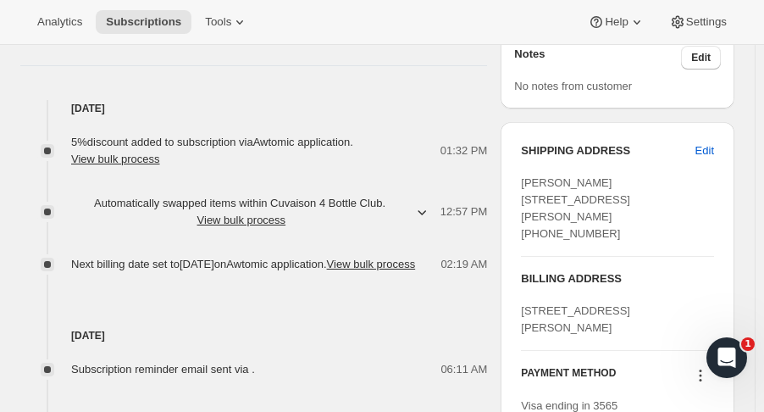
click at [706, 164] on button "Edit" at bounding box center [704, 150] width 39 height 27
select select "TX"
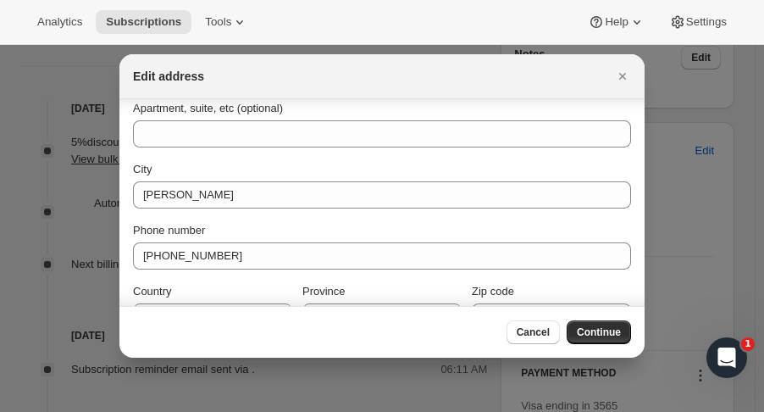
scroll to position [233, 0]
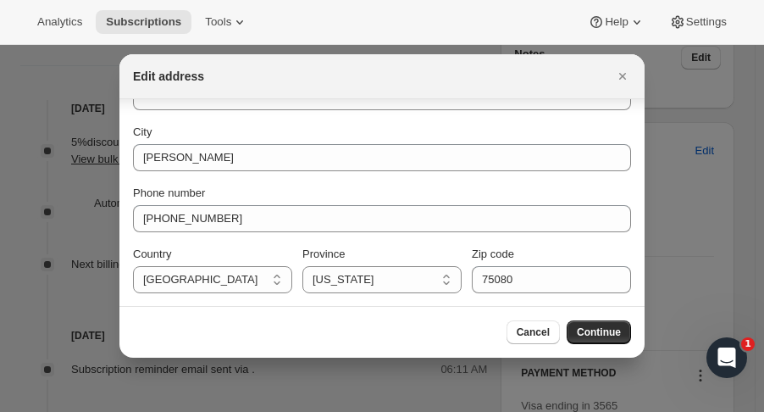
click at [611, 335] on span "Continue" at bounding box center [599, 332] width 44 height 14
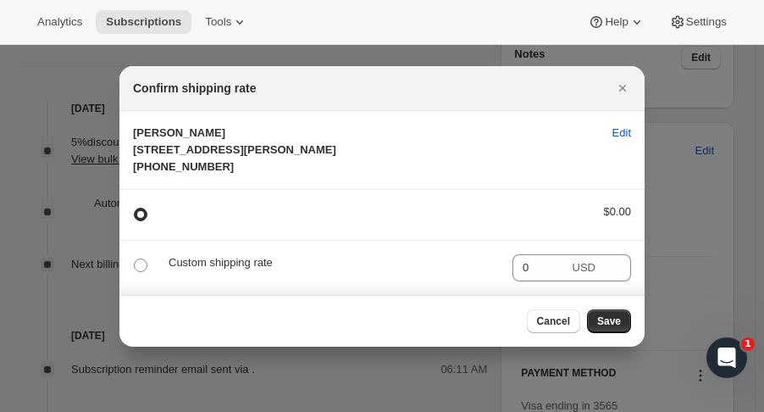
scroll to position [0, 0]
click at [610, 328] on span "Save" at bounding box center [609, 321] width 24 height 14
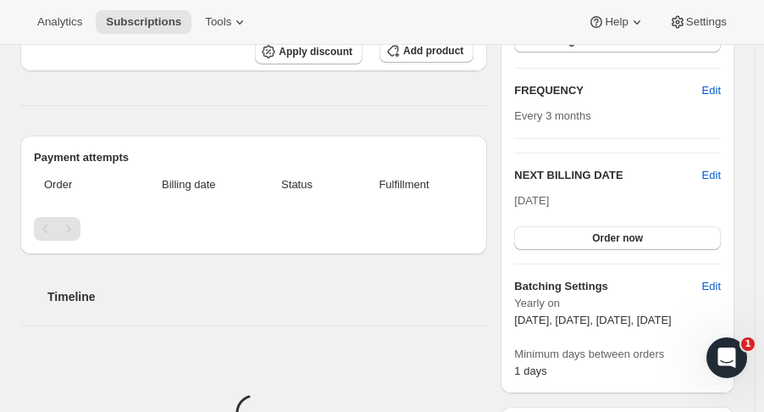
scroll to position [649, 0]
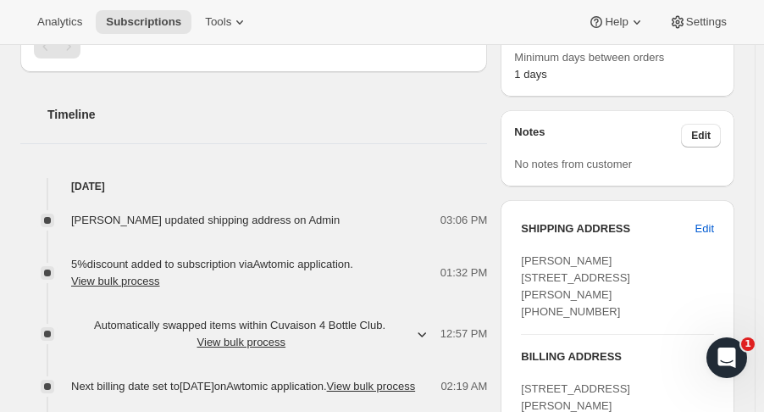
click at [142, 17] on span "Subscriptions" at bounding box center [143, 22] width 75 height 14
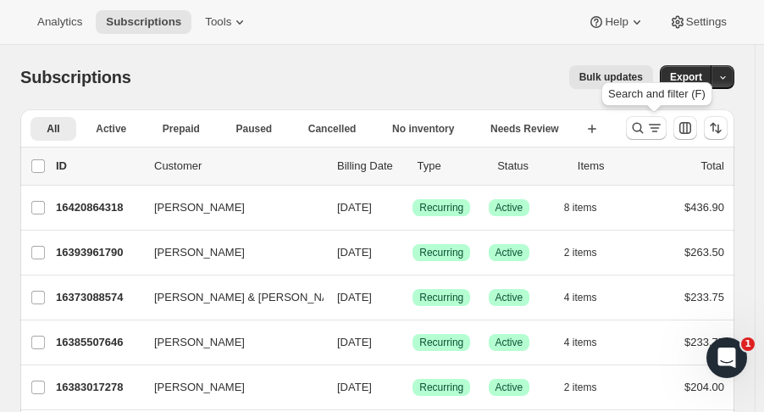
click at [646, 127] on icon "Search and filter results" at bounding box center [637, 127] width 17 height 17
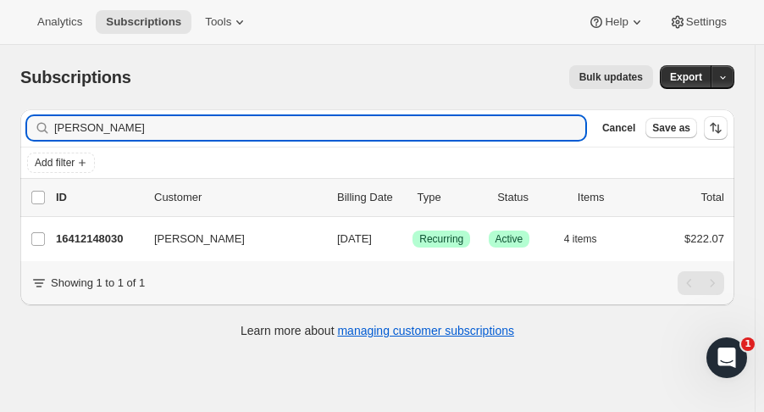
type input "scott linden"
click at [103, 238] on p "16412148030" at bounding box center [98, 238] width 85 height 17
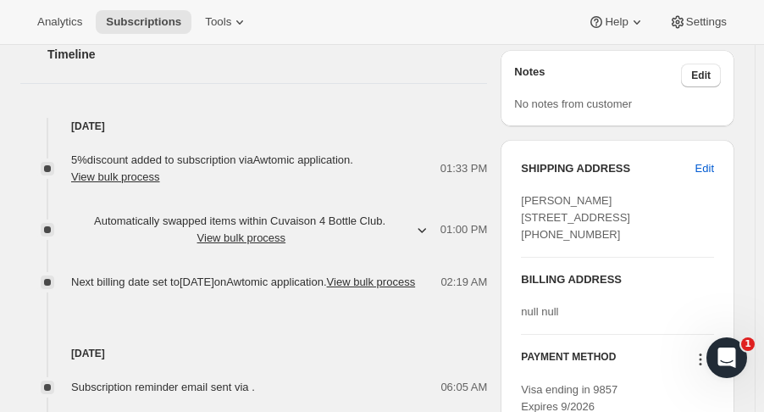
scroll to position [681, 0]
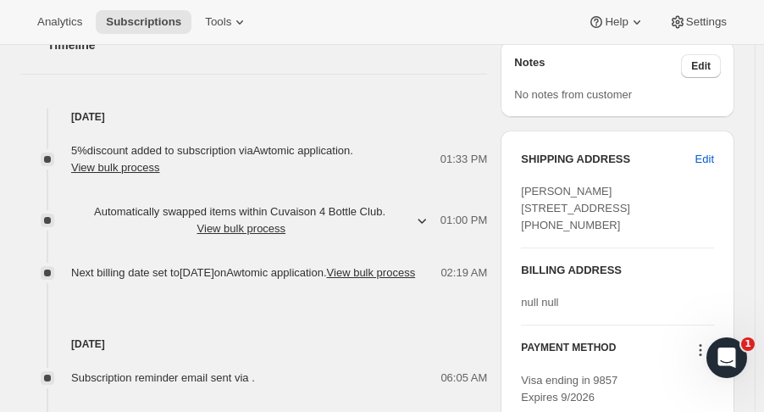
click at [714, 151] on span "Edit" at bounding box center [704, 159] width 19 height 17
select select "CO"
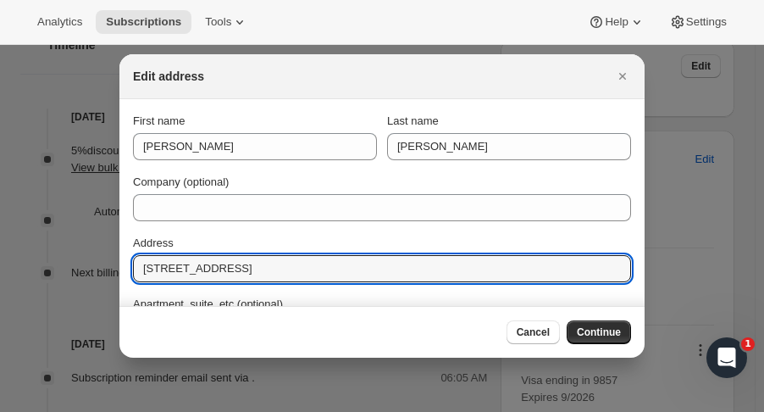
drag, startPoint x: 302, startPoint y: 271, endPoint x: 105, endPoint y: 276, distance: 196.6
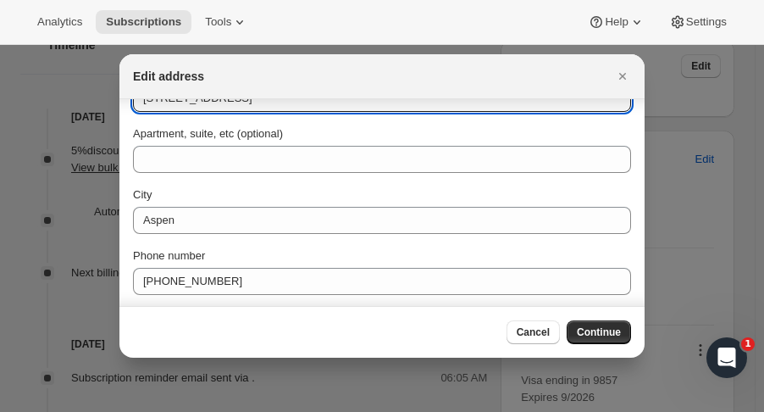
scroll to position [180, 0]
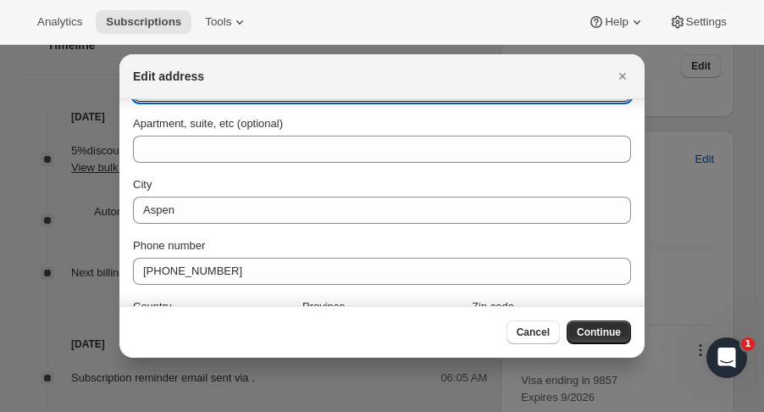
type input "133 Kearny Ave."
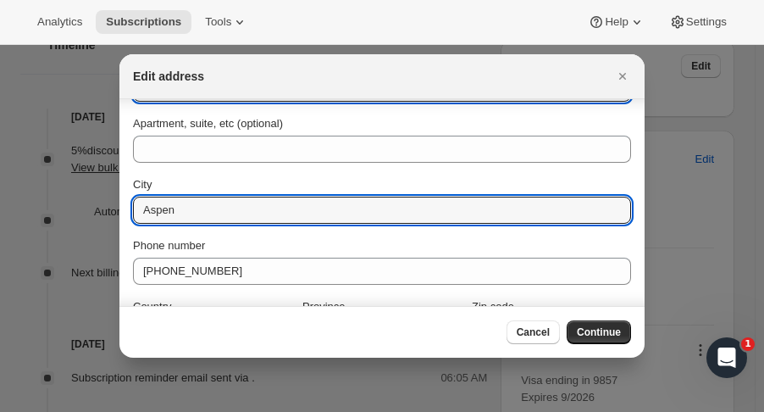
click at [401, 213] on input "Aspen" at bounding box center [382, 210] width 498 height 27
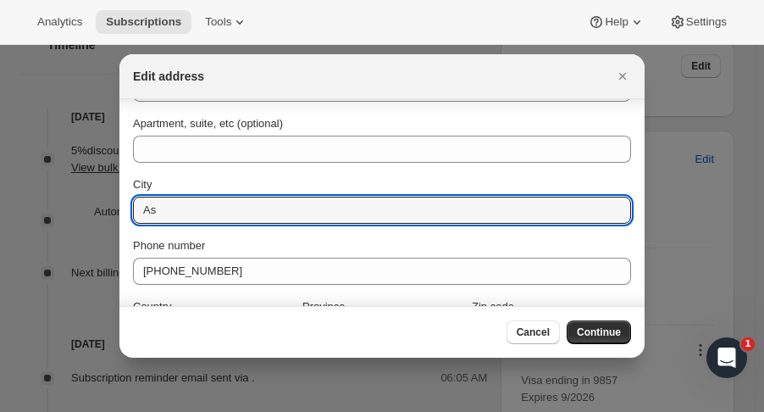
type input "A"
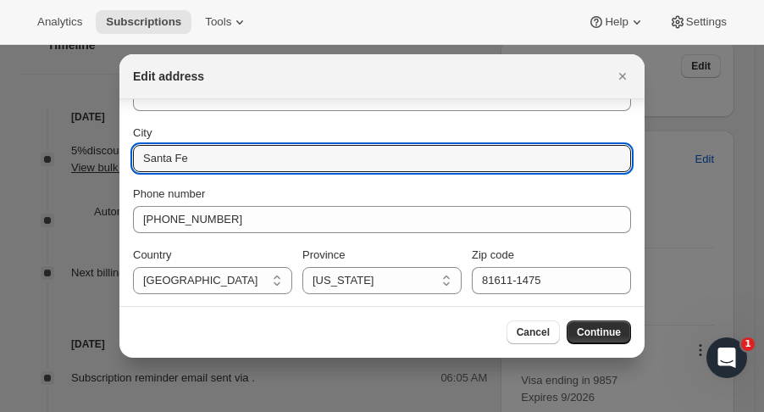
scroll to position [232, 0]
type input "Santa Fe"
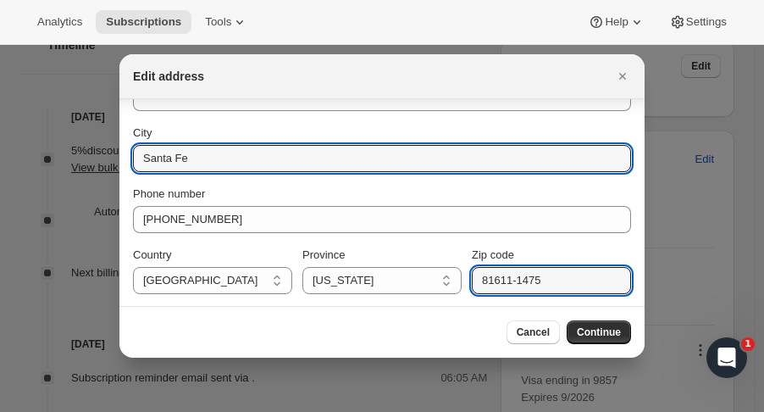
click at [572, 285] on input "81611-1475" at bounding box center [551, 280] width 159 height 27
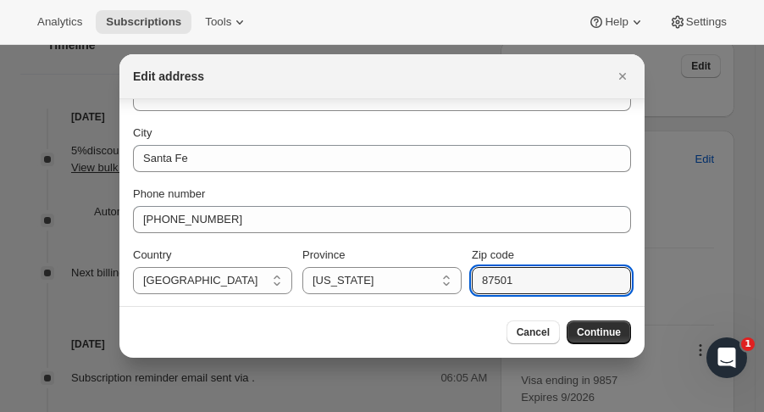
type input "87501"
click at [413, 282] on select "California Arizona Colorado Idaho Montana Washington Wyoming New Mexico Iowa Ka…" at bounding box center [381, 280] width 159 height 27
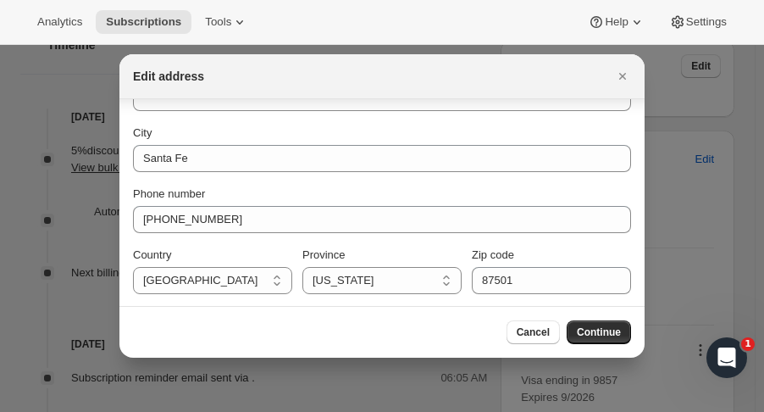
select select "NM"
click at [302, 267] on select "California Arizona Colorado Idaho Montana Washington Wyoming New Mexico Iowa Ka…" at bounding box center [381, 280] width 159 height 27
click at [600, 329] on span "Continue" at bounding box center [599, 332] width 44 height 14
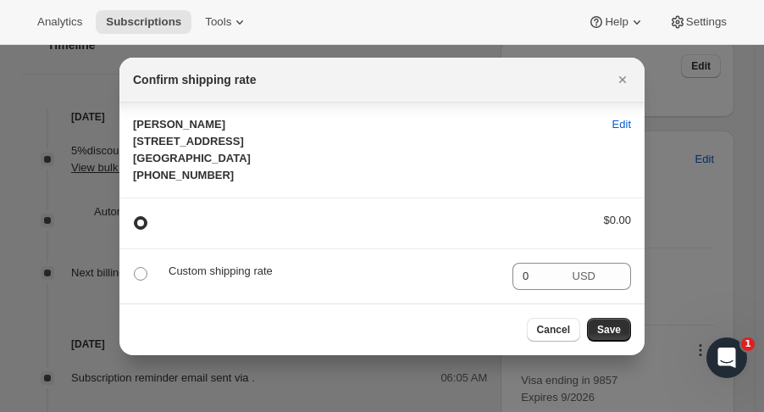
scroll to position [9, 0]
click at [613, 340] on button "Save" at bounding box center [609, 330] width 44 height 24
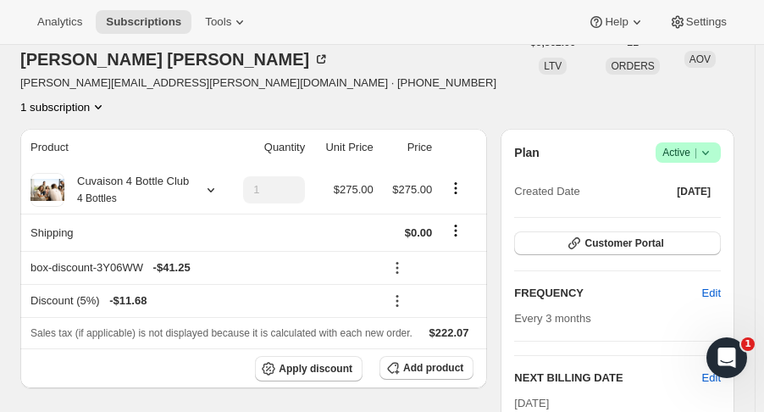
scroll to position [241, 0]
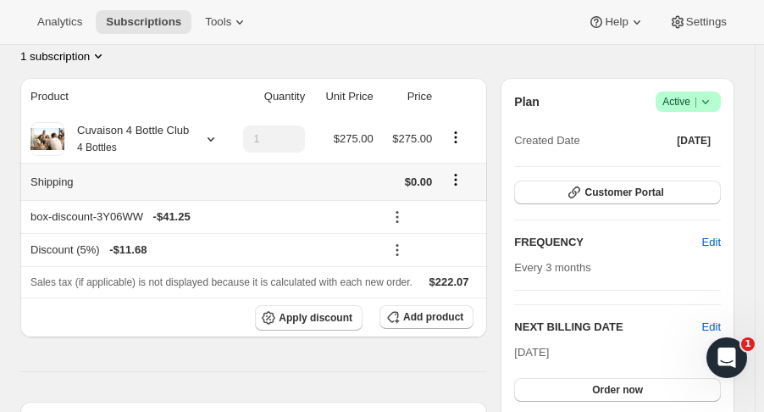
click at [462, 171] on icon "Shipping actions" at bounding box center [455, 179] width 17 height 17
click at [457, 171] on icon "Shipping actions" at bounding box center [455, 179] width 17 height 17
click at [674, 18] on icon at bounding box center [677, 22] width 17 height 17
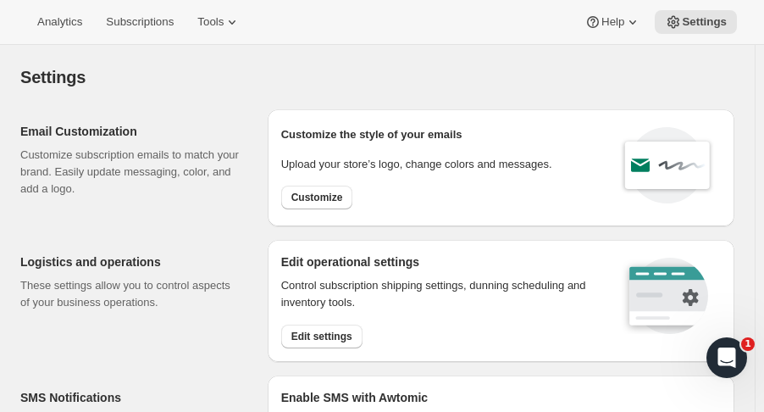
click at [138, 20] on span "Subscriptions" at bounding box center [140, 22] width 68 height 14
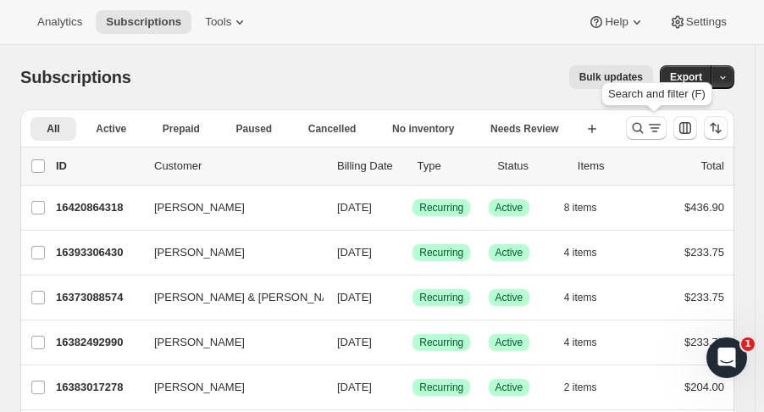
click at [640, 126] on icon "Search and filter results" at bounding box center [637, 127] width 17 height 17
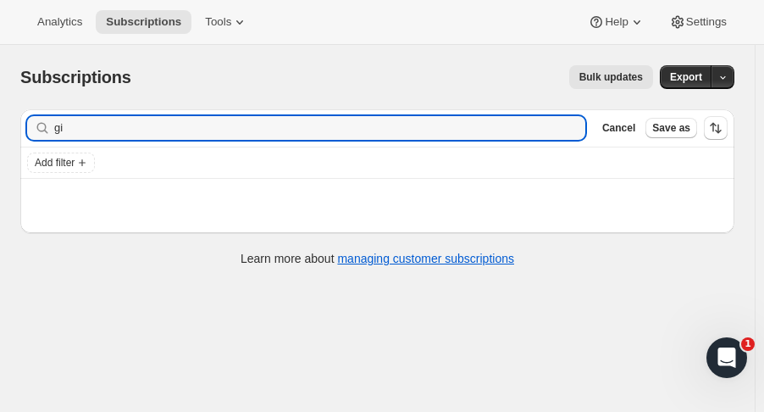
type input "g"
type input "s"
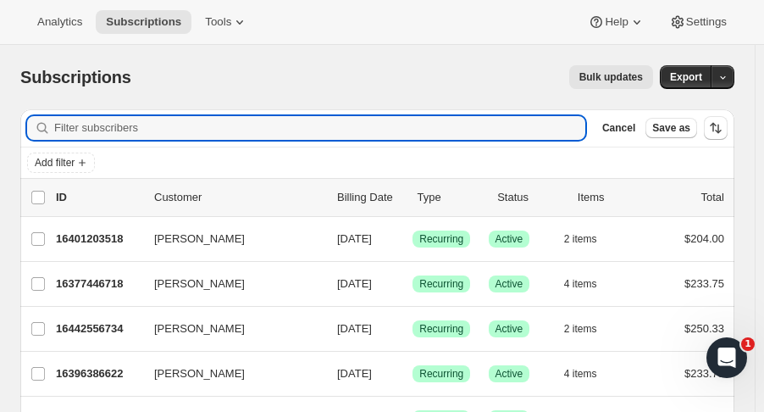
type input "g"
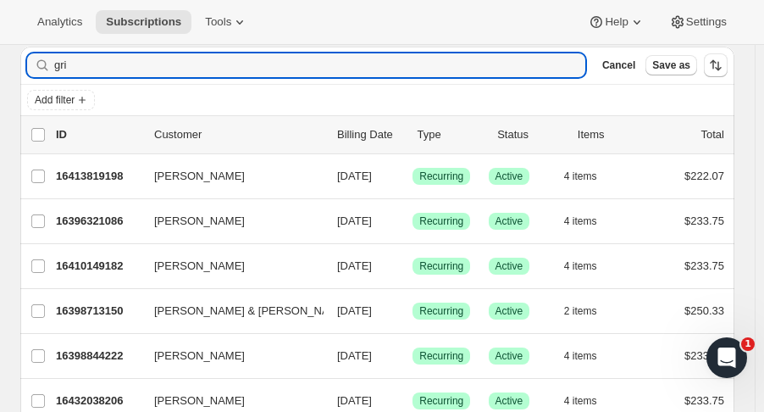
scroll to position [60, 0]
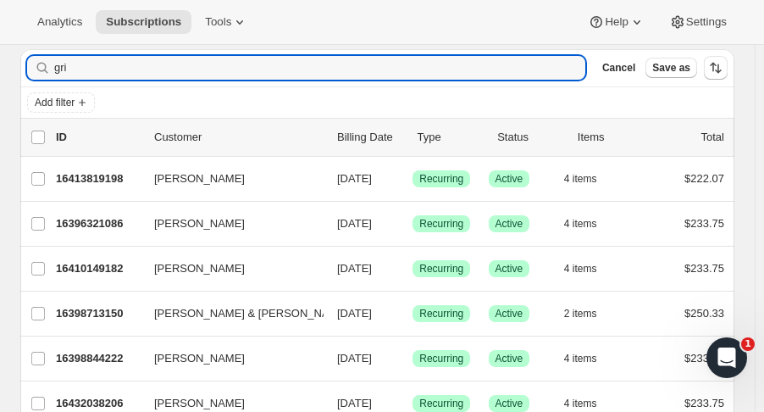
type input "gri"
click at [109, 321] on div "16398713150 Stephen & Lydia Griego 09/09/2025 Success Recurring Success Active …" at bounding box center [390, 314] width 668 height 24
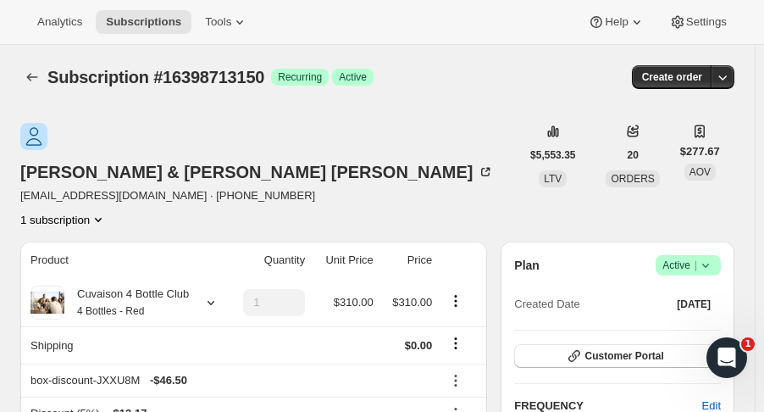
click at [337, 127] on div "Stephen & Lydia Griego sgriego9677@gmail.com · +15052173156 1 subscription" at bounding box center [270, 175] width 500 height 105
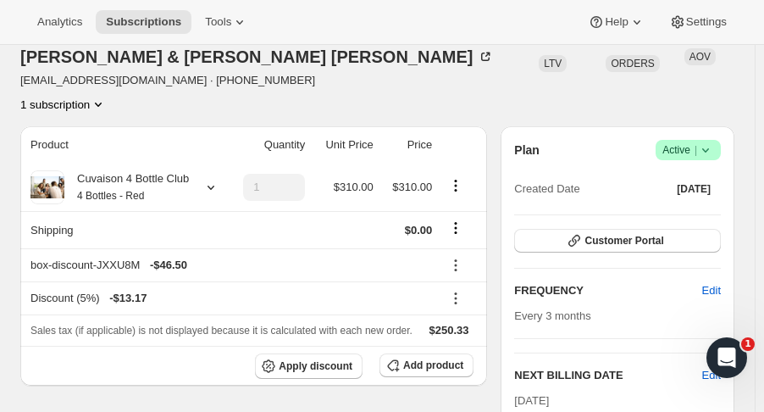
scroll to position [116, 0]
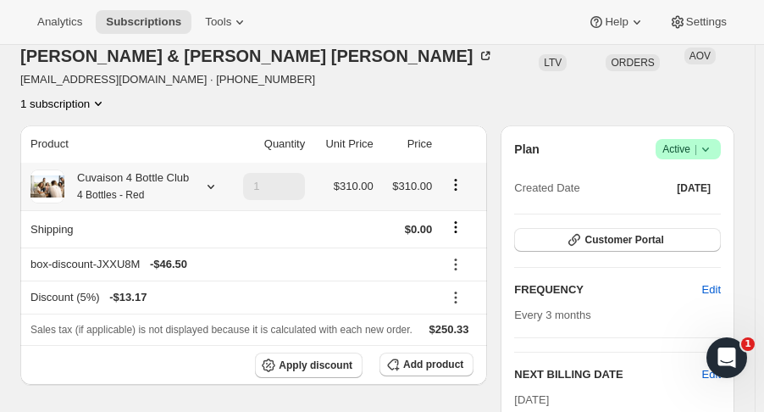
click at [205, 178] on icon at bounding box center [210, 186] width 17 height 17
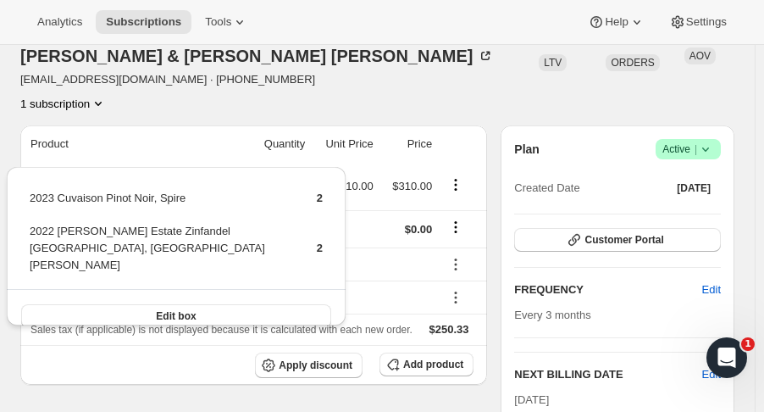
click at [276, 45] on div "Stephen & Lydia Griego sgriego9677@gmail.com · +15052173156 1 subscription" at bounding box center [270, 59] width 500 height 105
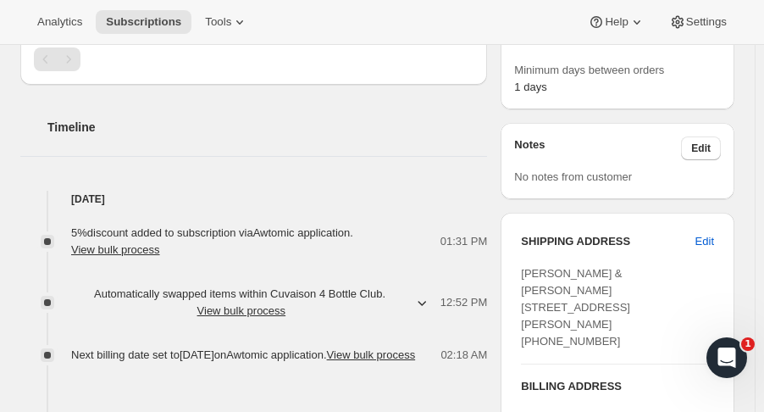
scroll to position [601, 0]
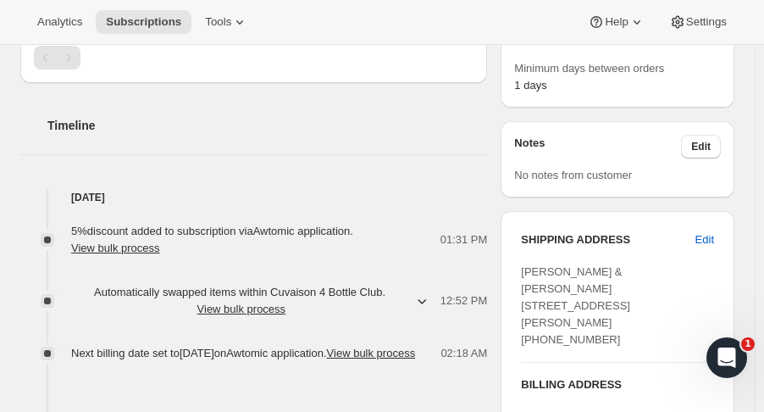
click at [713, 231] on span "Edit" at bounding box center [704, 239] width 19 height 17
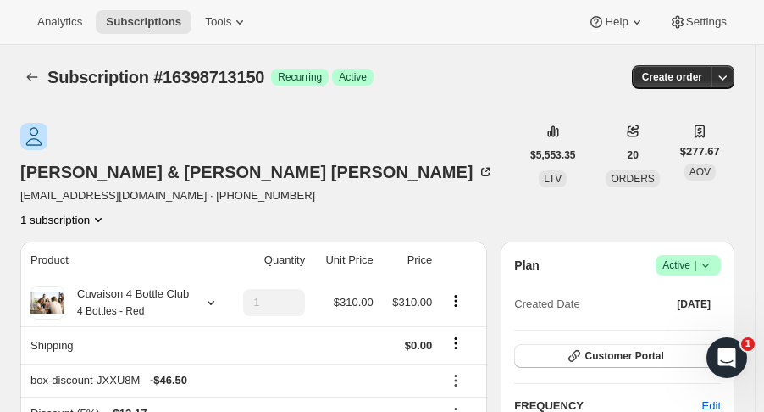
select select "NM"
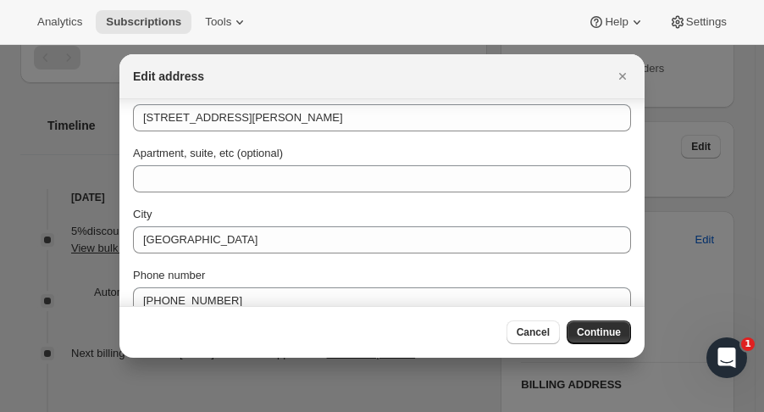
scroll to position [233, 0]
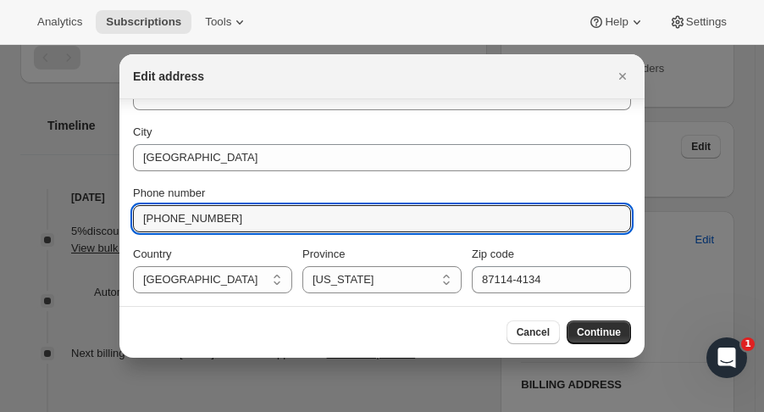
drag, startPoint x: 226, startPoint y: 221, endPoint x: 179, endPoint y: 218, distance: 47.6
click at [179, 218] on input "+15052173156" at bounding box center [382, 218] width 498 height 27
type input "+15059803701"
click at [612, 337] on span "Continue" at bounding box center [599, 332] width 44 height 14
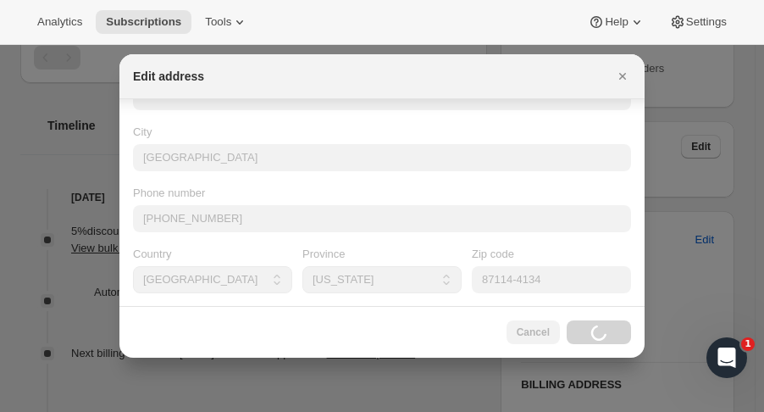
scroll to position [9, 0]
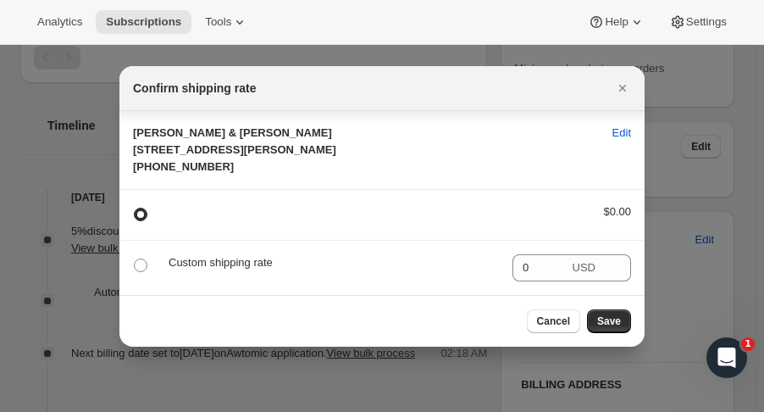
click at [614, 328] on span "Save" at bounding box center [609, 321] width 24 height 14
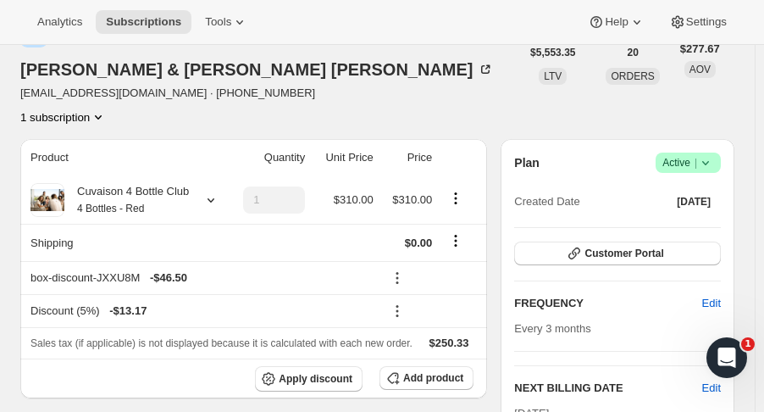
scroll to position [179, 0]
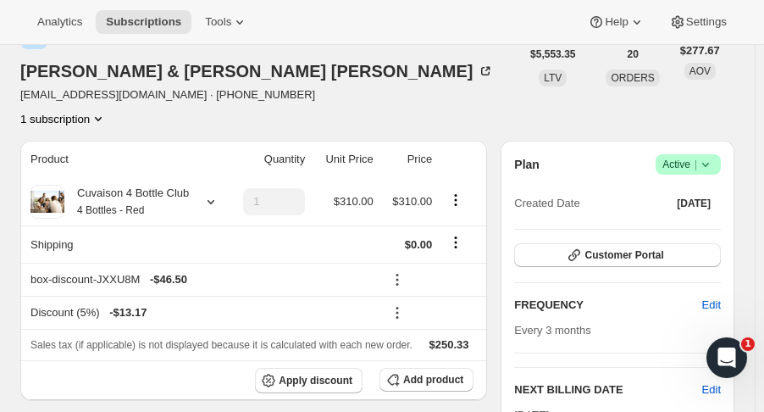
click at [601, 248] on span "Customer Portal" at bounding box center [623, 255] width 79 height 14
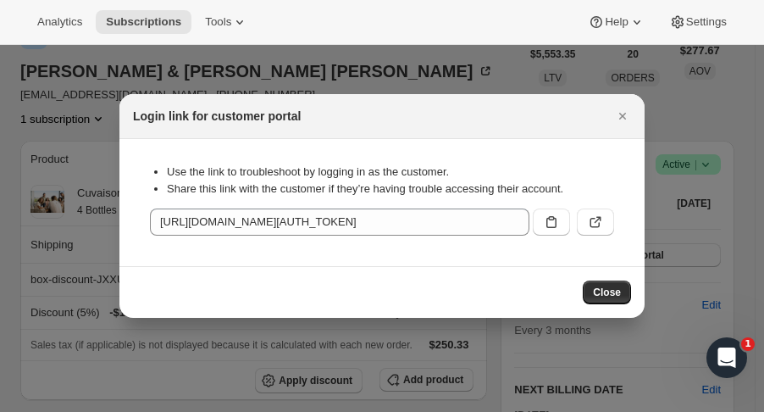
click at [603, 219] on icon ":rm98:" at bounding box center [595, 221] width 17 height 17
click at [620, 114] on icon "Close" at bounding box center [622, 116] width 17 height 17
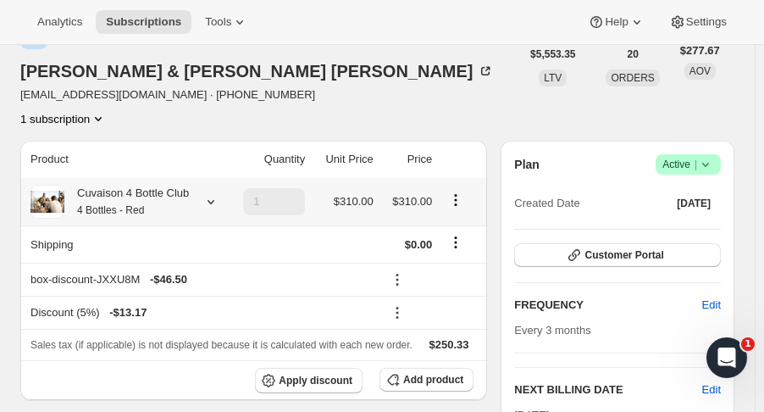
click at [208, 193] on icon at bounding box center [210, 201] width 17 height 17
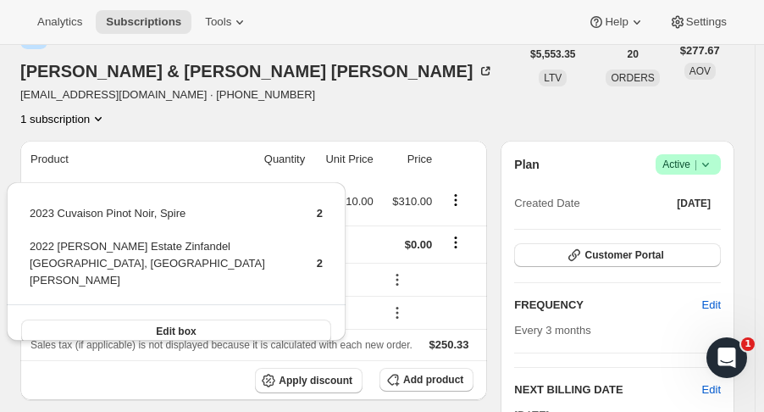
click at [373, 55] on div "Stephen & Lydia Griego sgriego9677@gmail.com · +15052173156 1 subscription" at bounding box center [270, 74] width 500 height 105
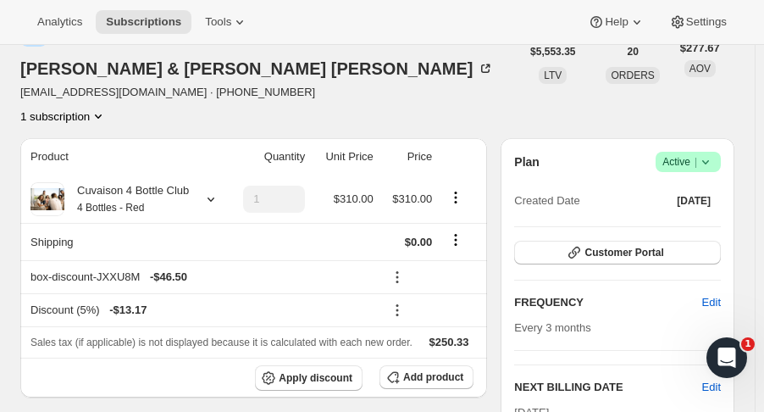
scroll to position [183, 0]
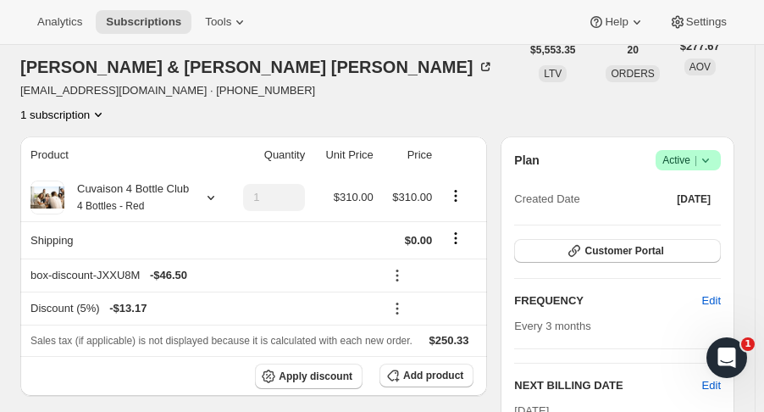
click at [127, 15] on span "Subscriptions" at bounding box center [143, 22] width 75 height 14
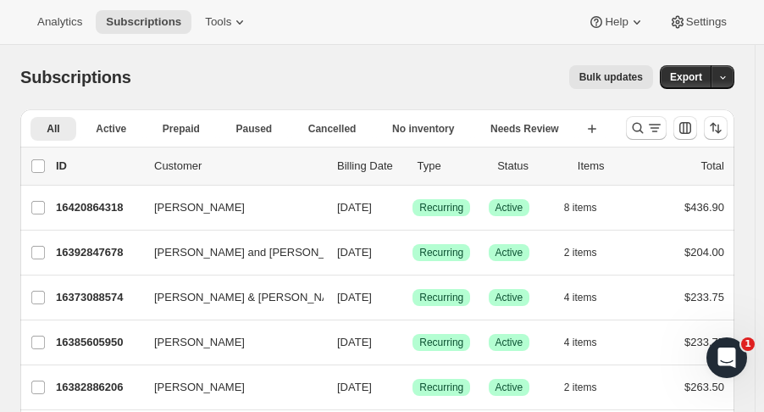
click at [211, 210] on span "[PERSON_NAME]" at bounding box center [199, 207] width 91 height 17
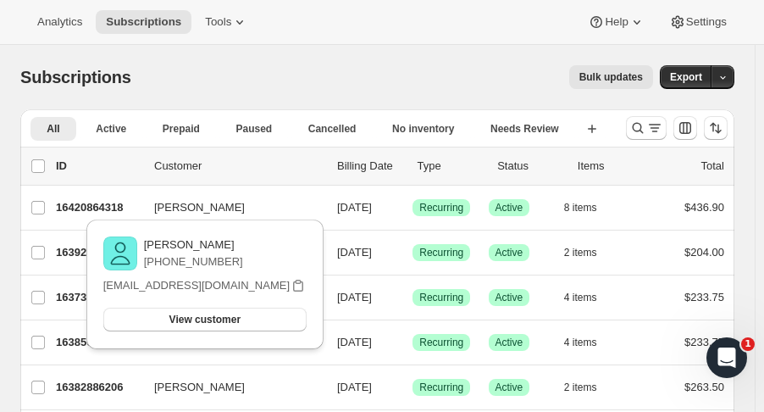
click at [102, 201] on p "16420864318" at bounding box center [98, 207] width 85 height 17
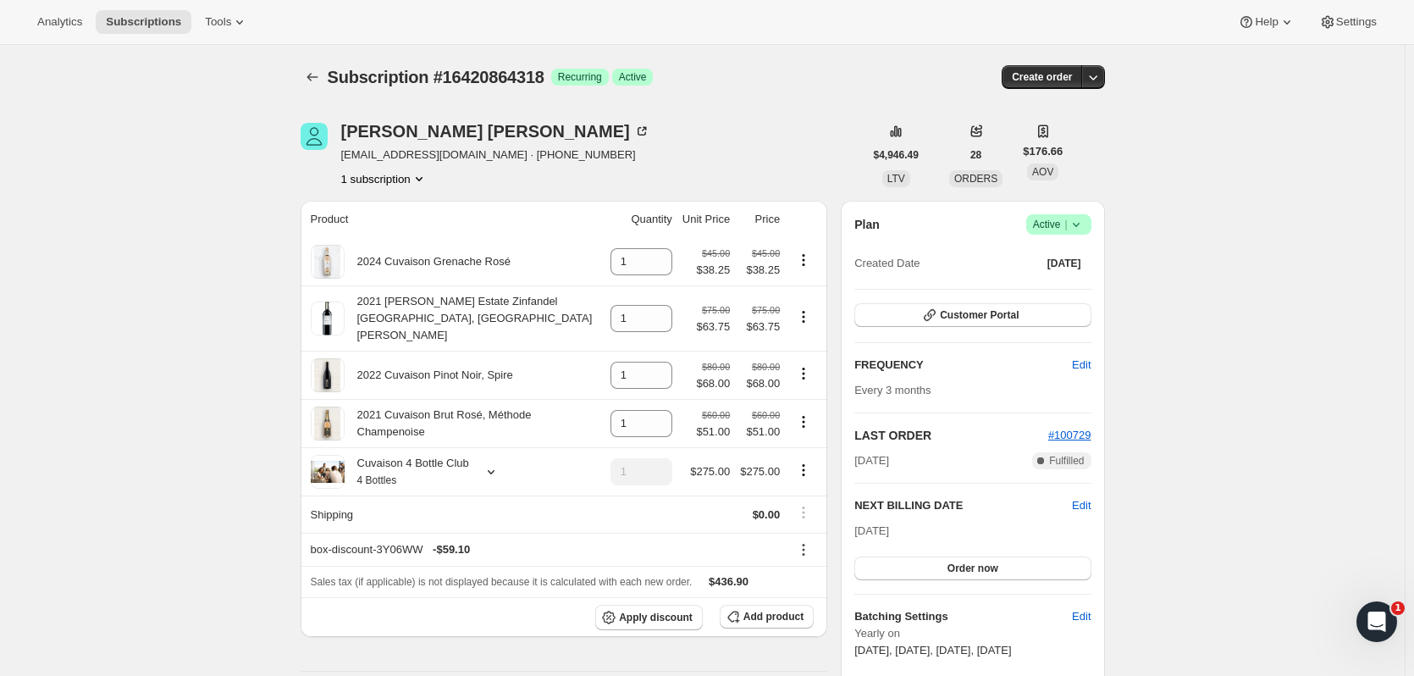
click at [147, 12] on button "Subscriptions" at bounding box center [144, 22] width 96 height 24
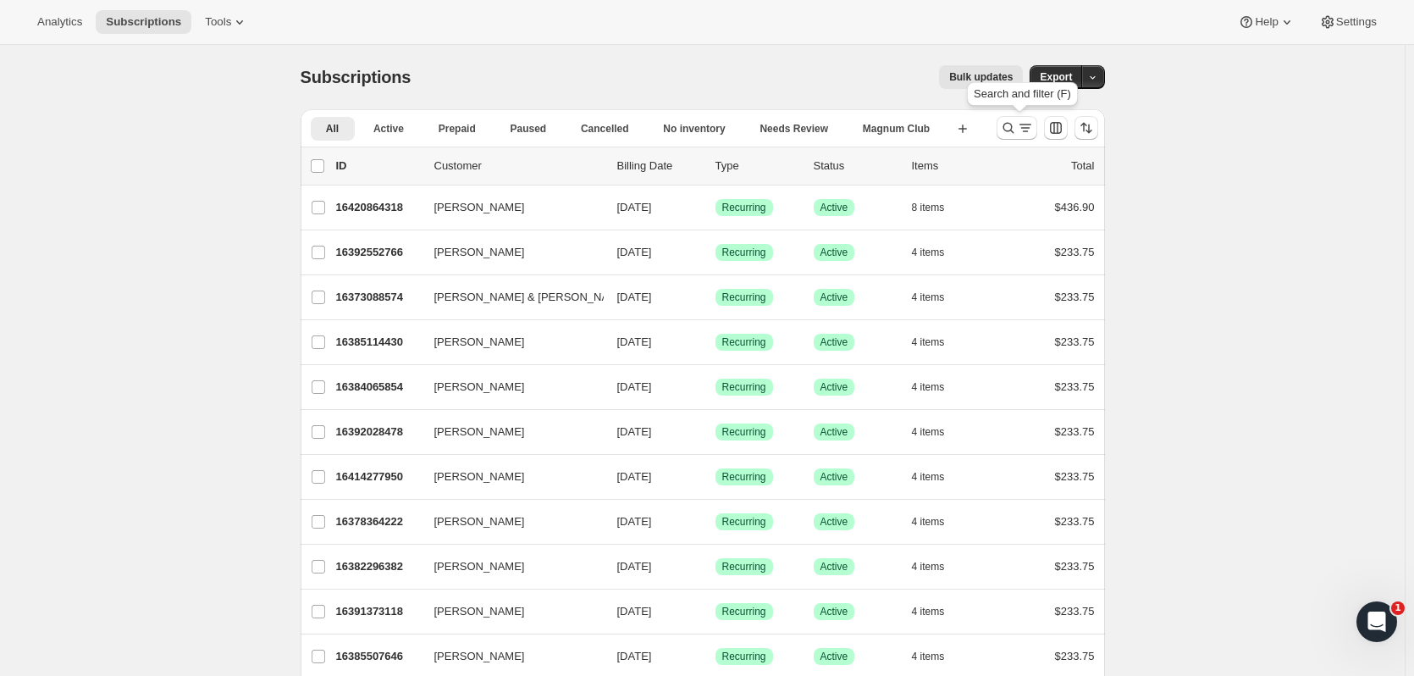
click at [763, 128] on button "Search and filter results" at bounding box center [1017, 128] width 41 height 24
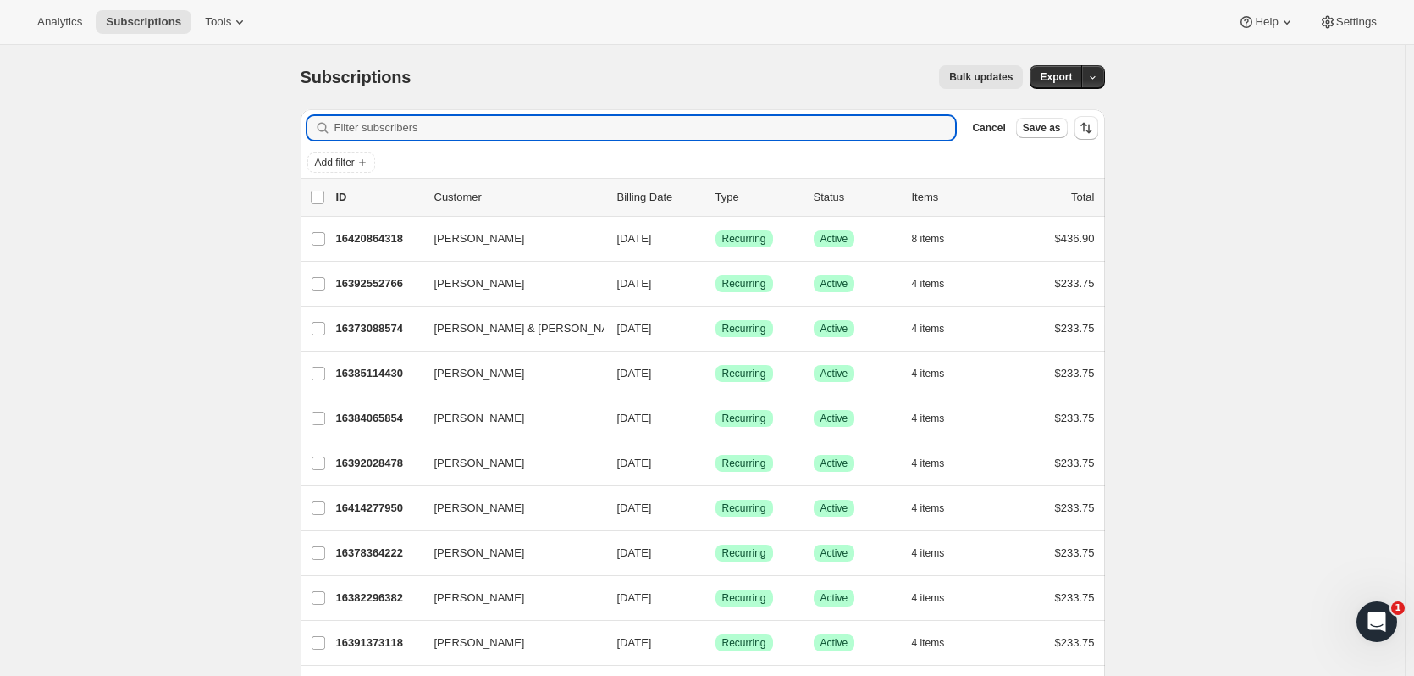
click at [567, 134] on input "Filter subscribers" at bounding box center [646, 128] width 622 height 24
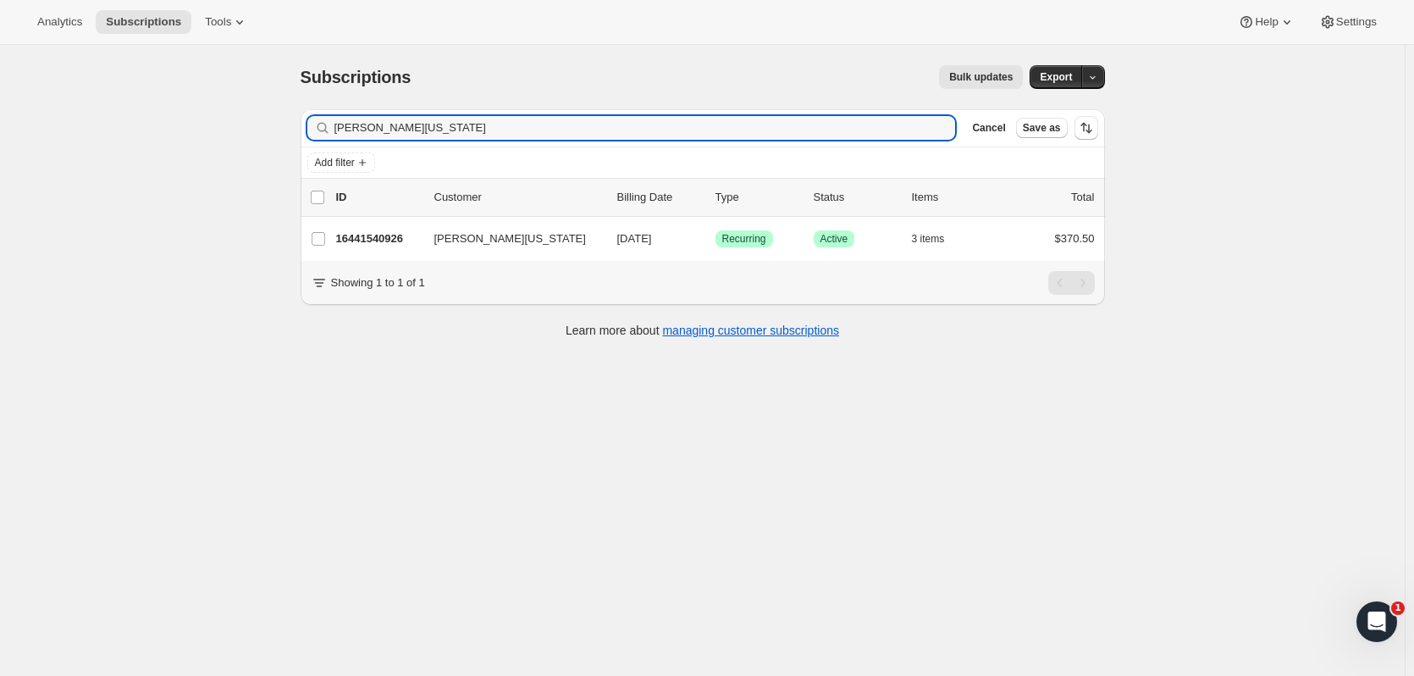
type input "jason washington"
click at [385, 232] on p "16441540926" at bounding box center [378, 238] width 85 height 17
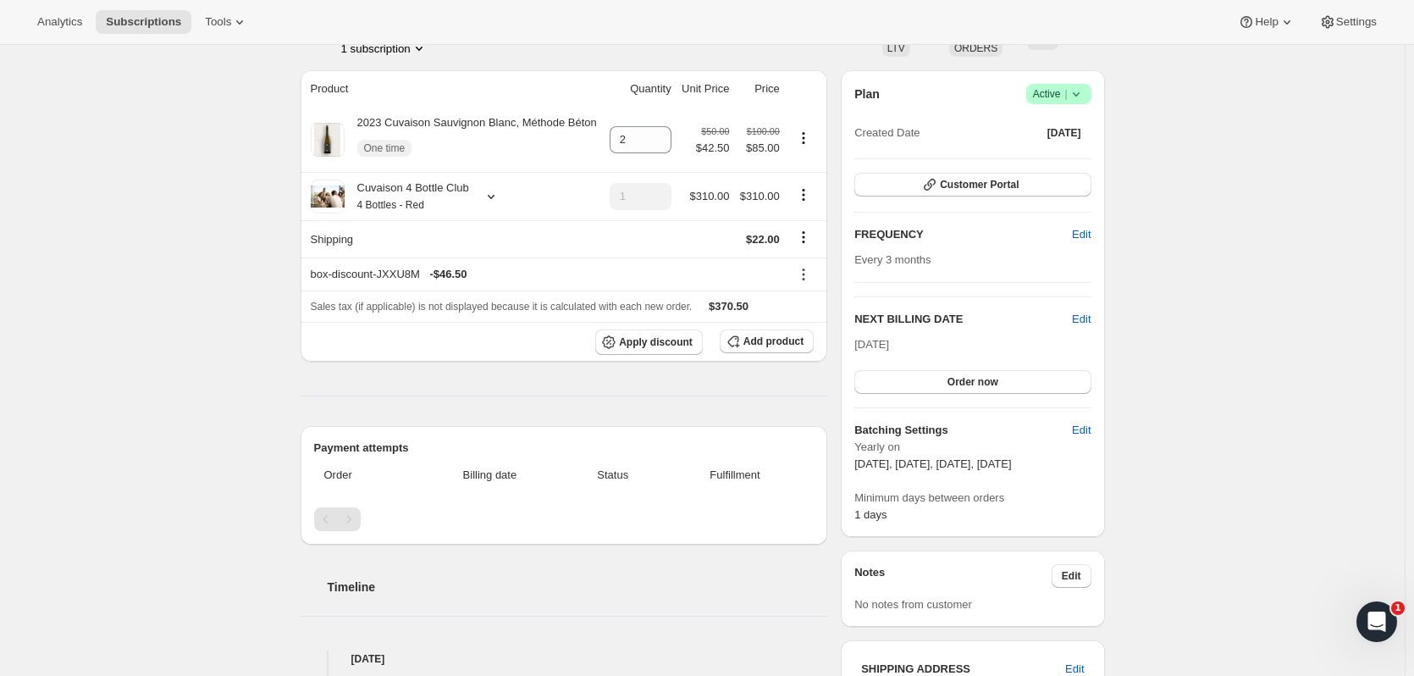
scroll to position [115, 0]
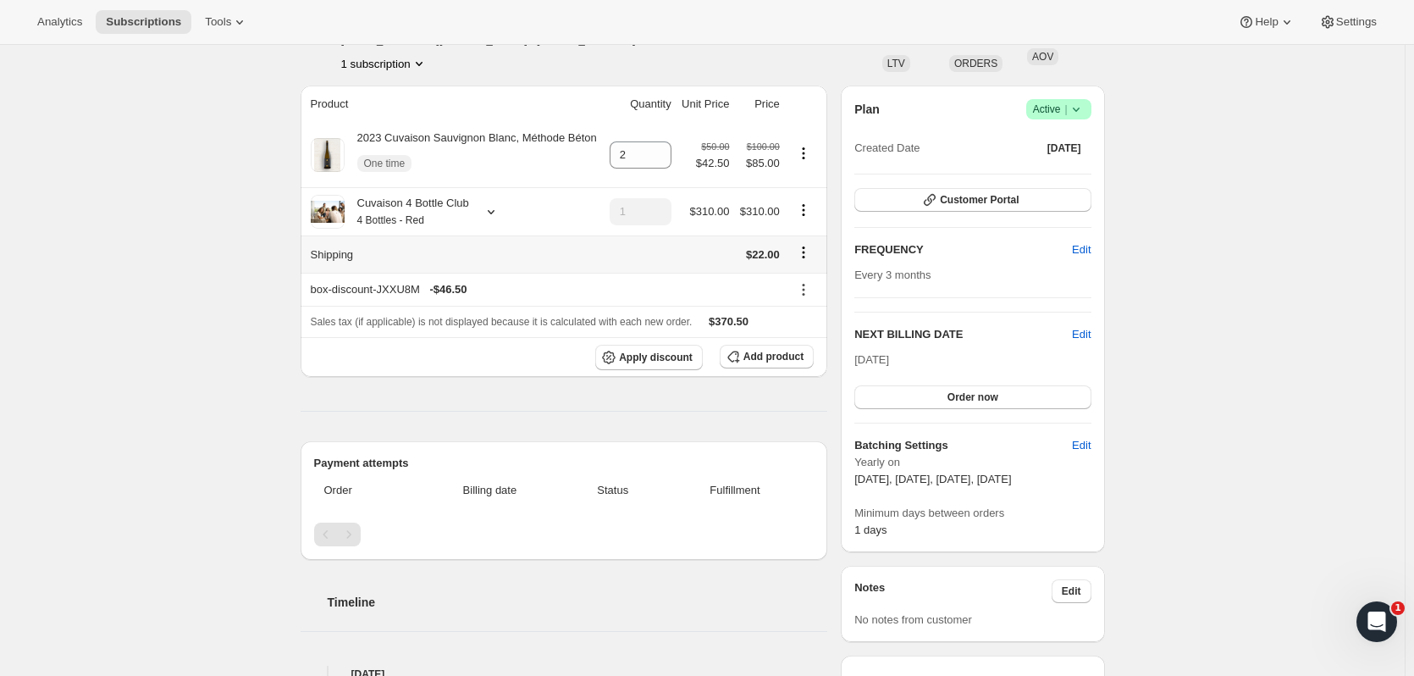
click at [763, 250] on icon "Shipping actions" at bounding box center [803, 252] width 17 height 17
click at [763, 280] on span "Edit shipping rate" at bounding box center [807, 285] width 85 height 13
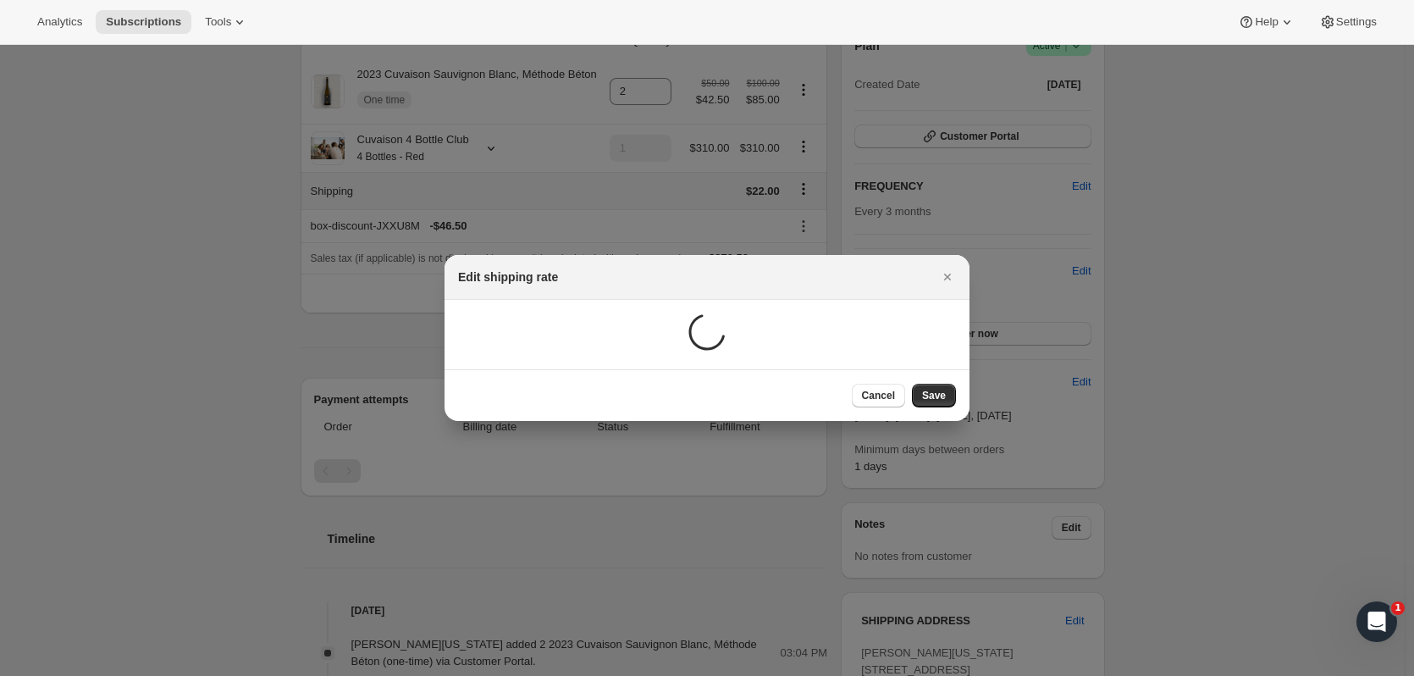
scroll to position [0, 0]
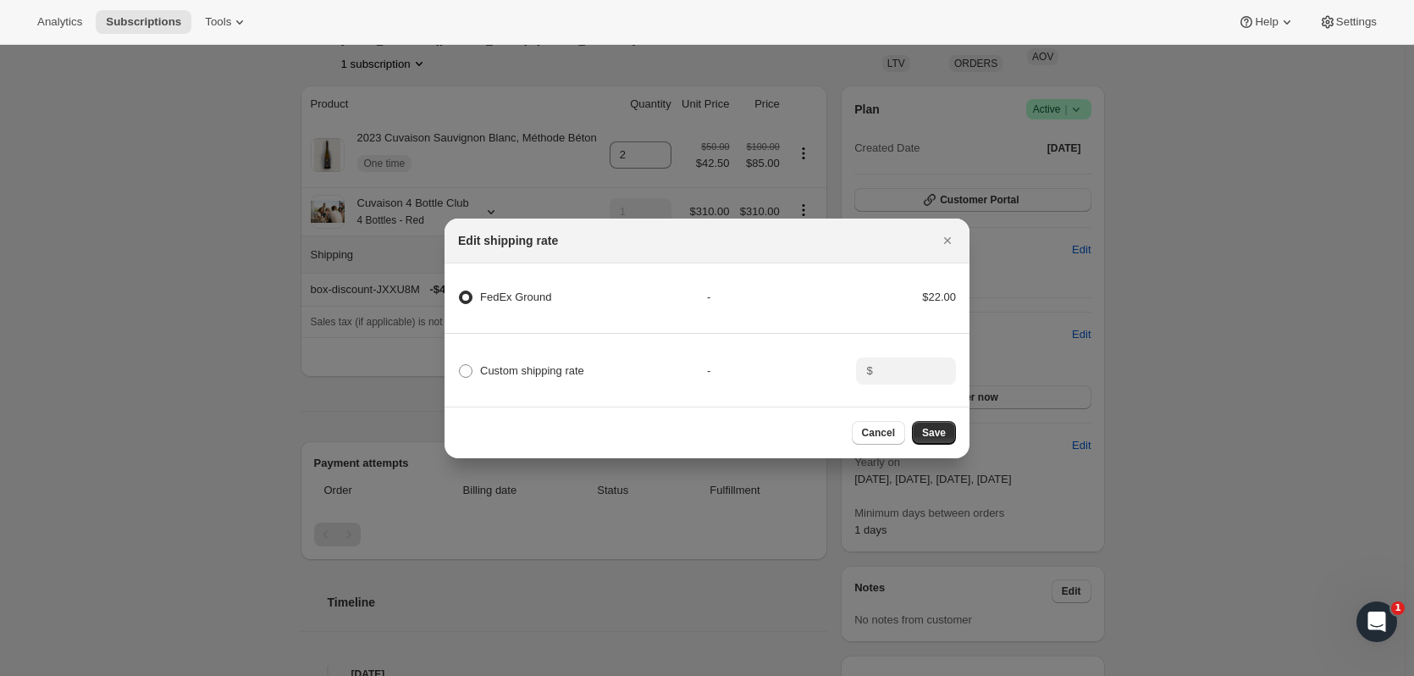
click at [481, 364] on span "Custom shipping rate" at bounding box center [532, 370] width 104 height 13
click at [460, 364] on input "Custom shipping rate" at bounding box center [459, 364] width 1 height 1
radio input "true"
radio Ground "false"
click at [763, 370] on input ":rn7o:" at bounding box center [904, 370] width 53 height 27
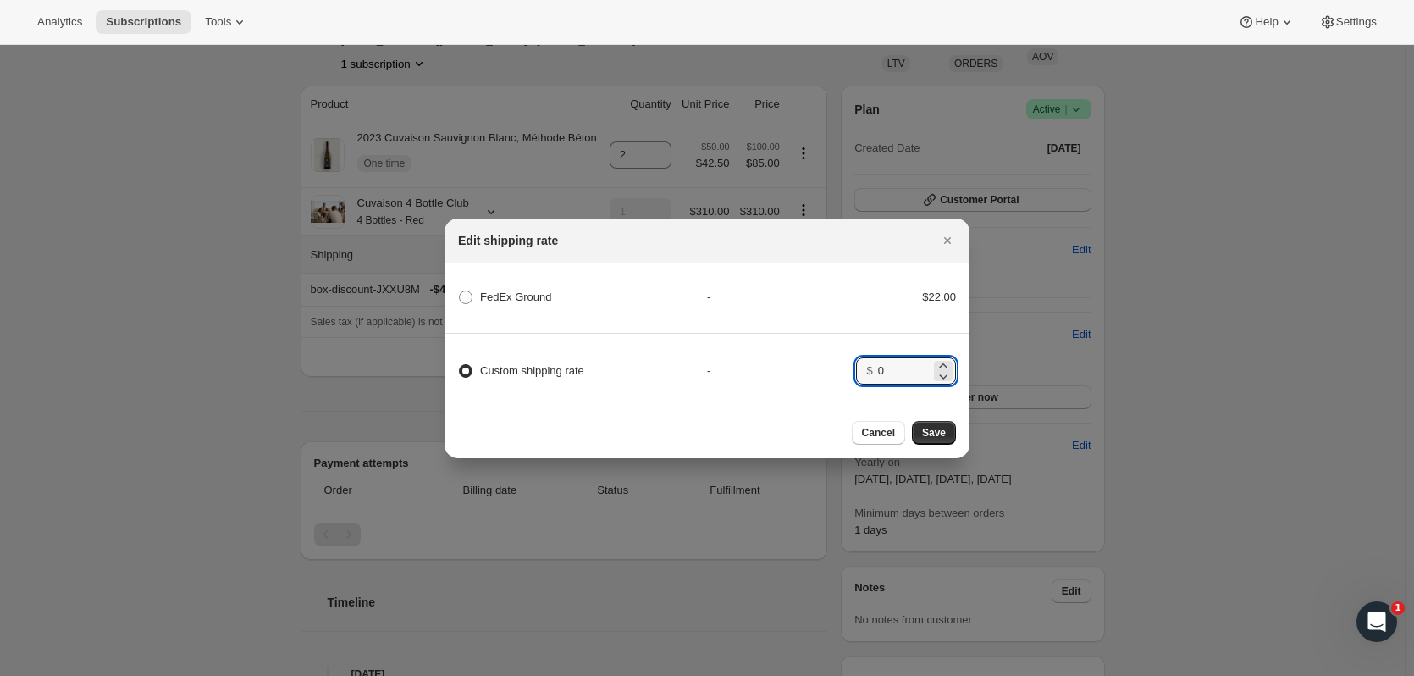
type input "0"
click at [763, 411] on button "Save" at bounding box center [934, 433] width 44 height 24
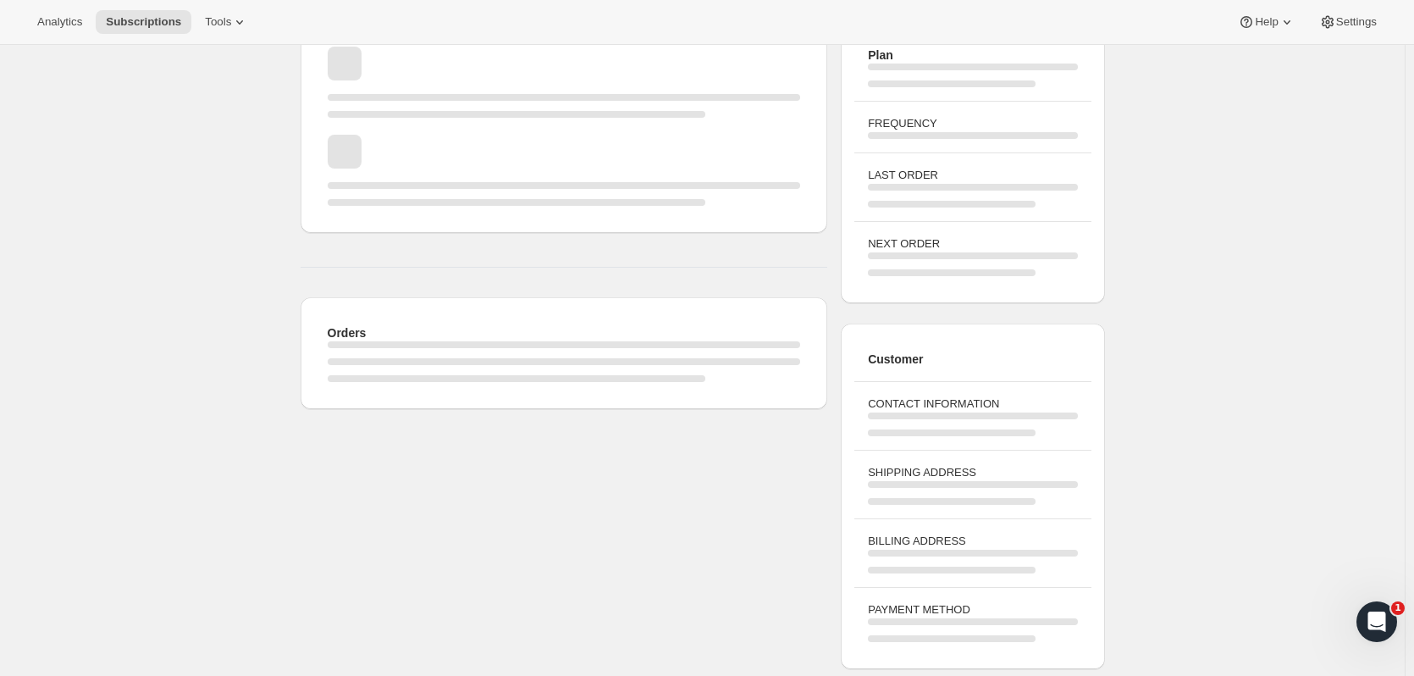
scroll to position [115, 0]
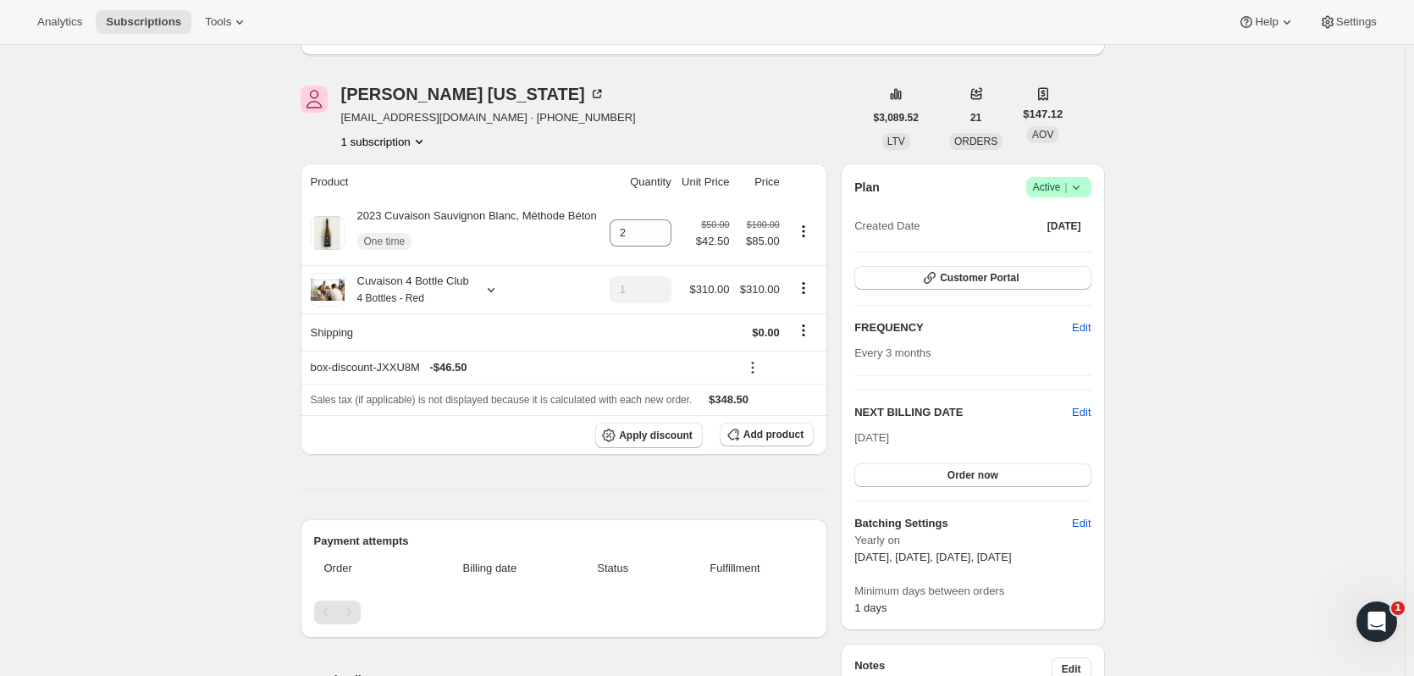
click at [150, 23] on span "Subscriptions" at bounding box center [143, 22] width 75 height 14
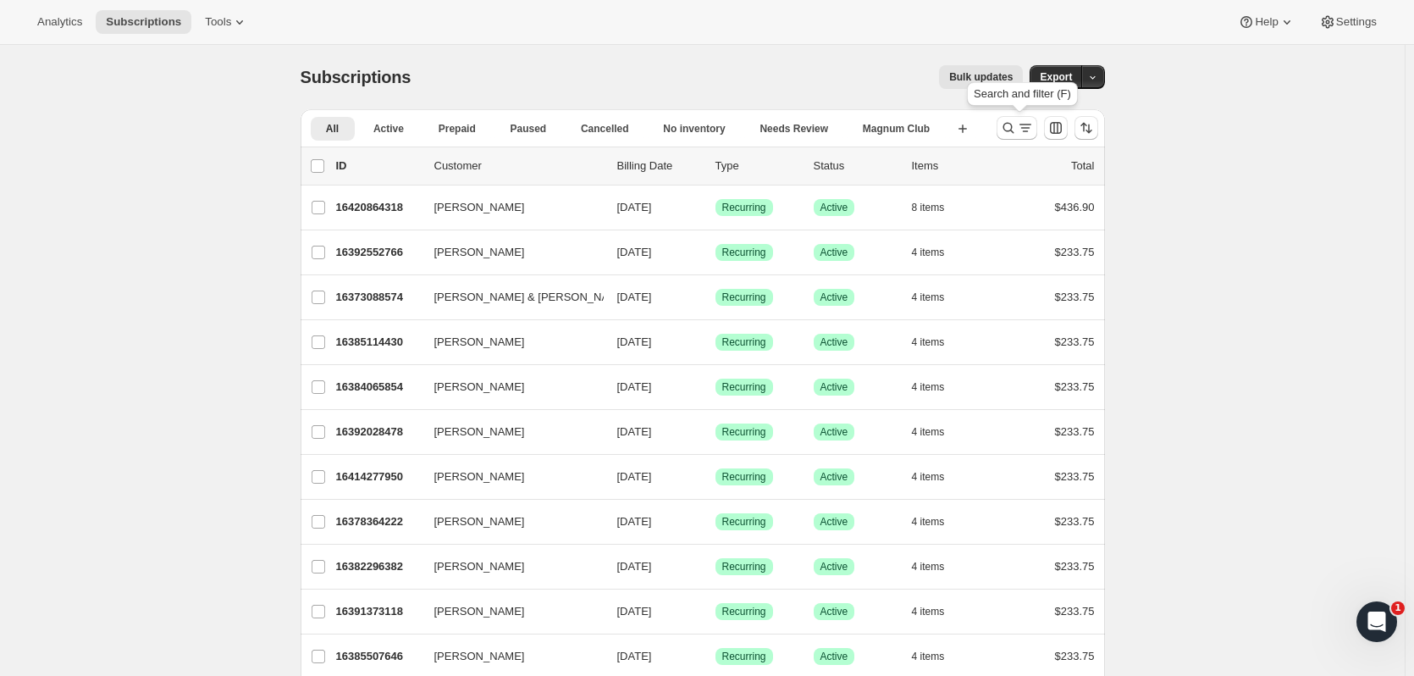
click at [763, 125] on icon "Search and filter results" at bounding box center [1008, 127] width 17 height 17
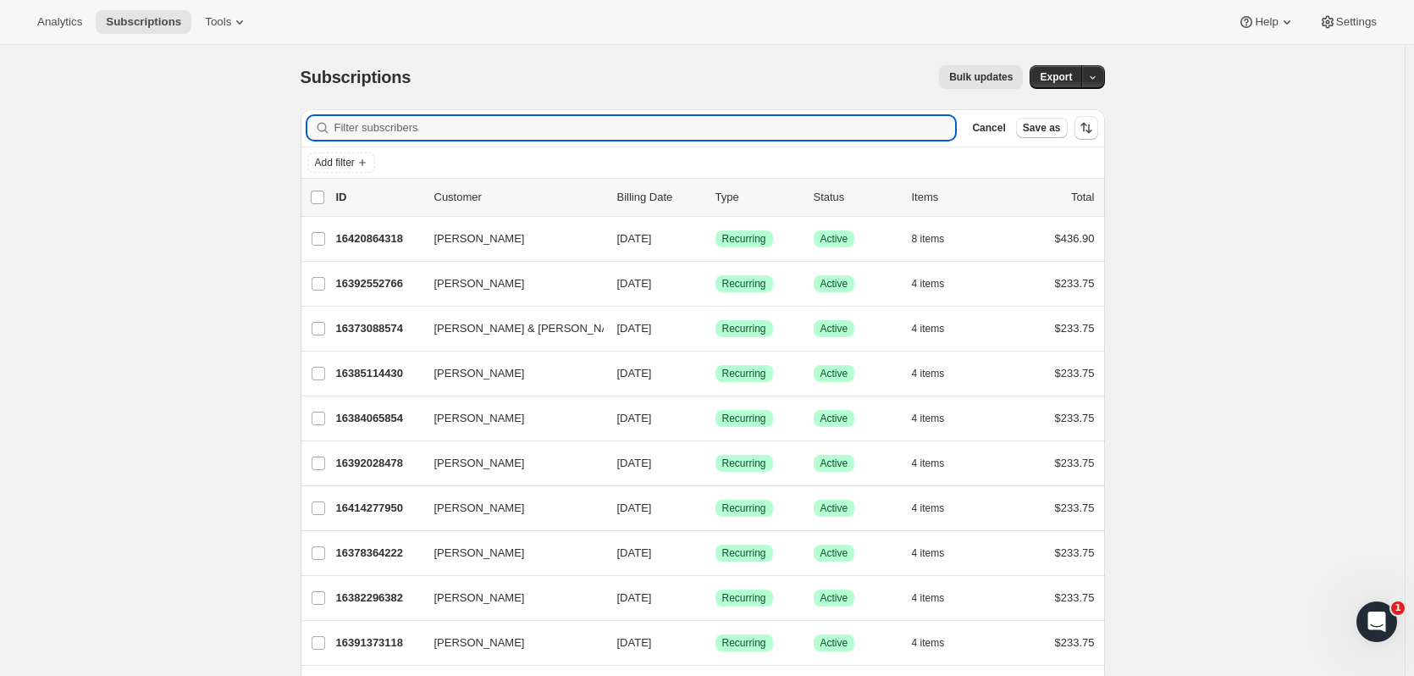
click at [466, 134] on input "Filter subscribers" at bounding box center [646, 128] width 622 height 24
type input "katie french"
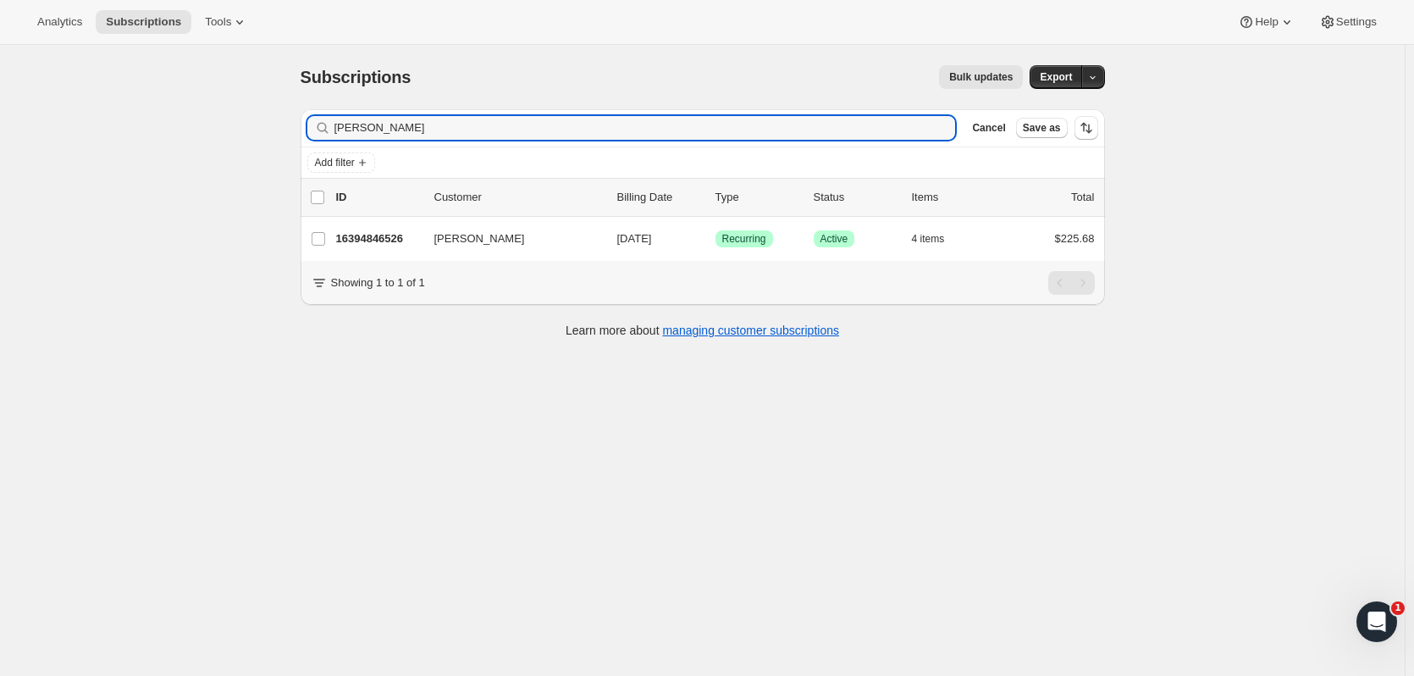
click at [396, 242] on p "16394846526" at bounding box center [378, 238] width 85 height 17
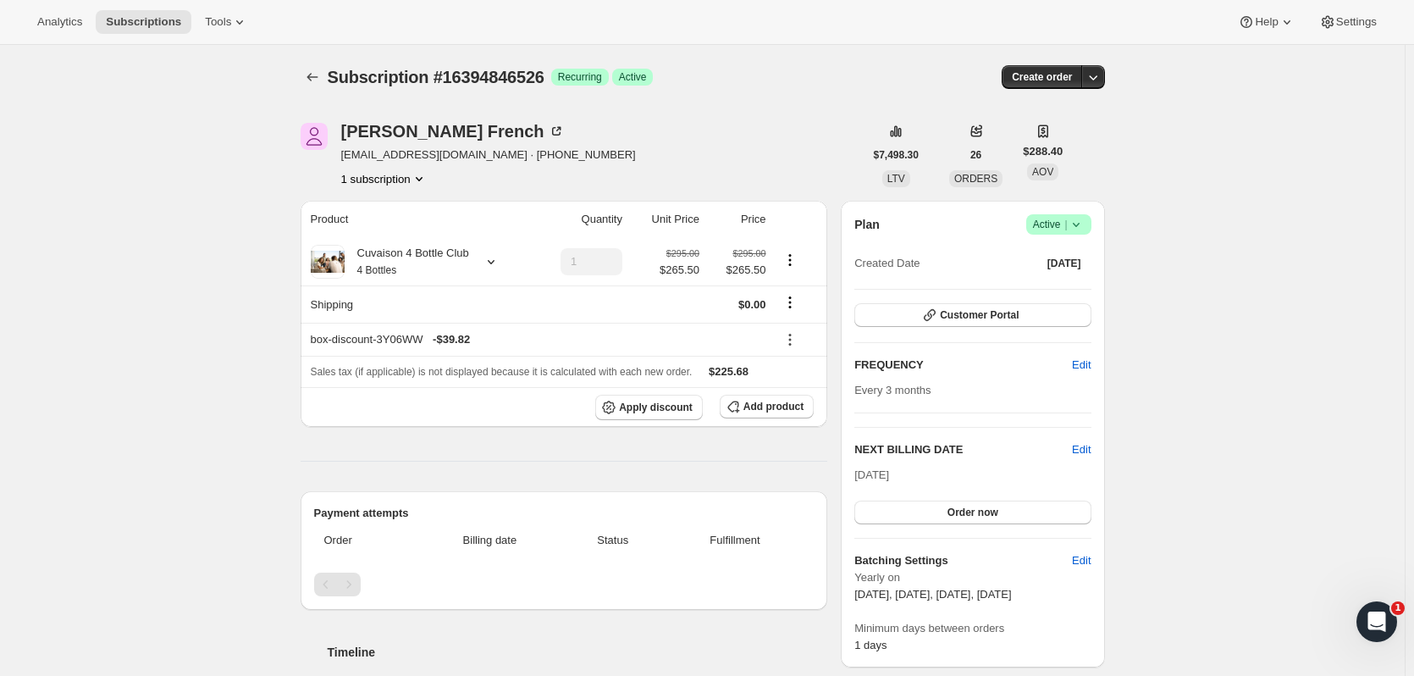
click at [174, 25] on span "Subscriptions" at bounding box center [143, 22] width 75 height 14
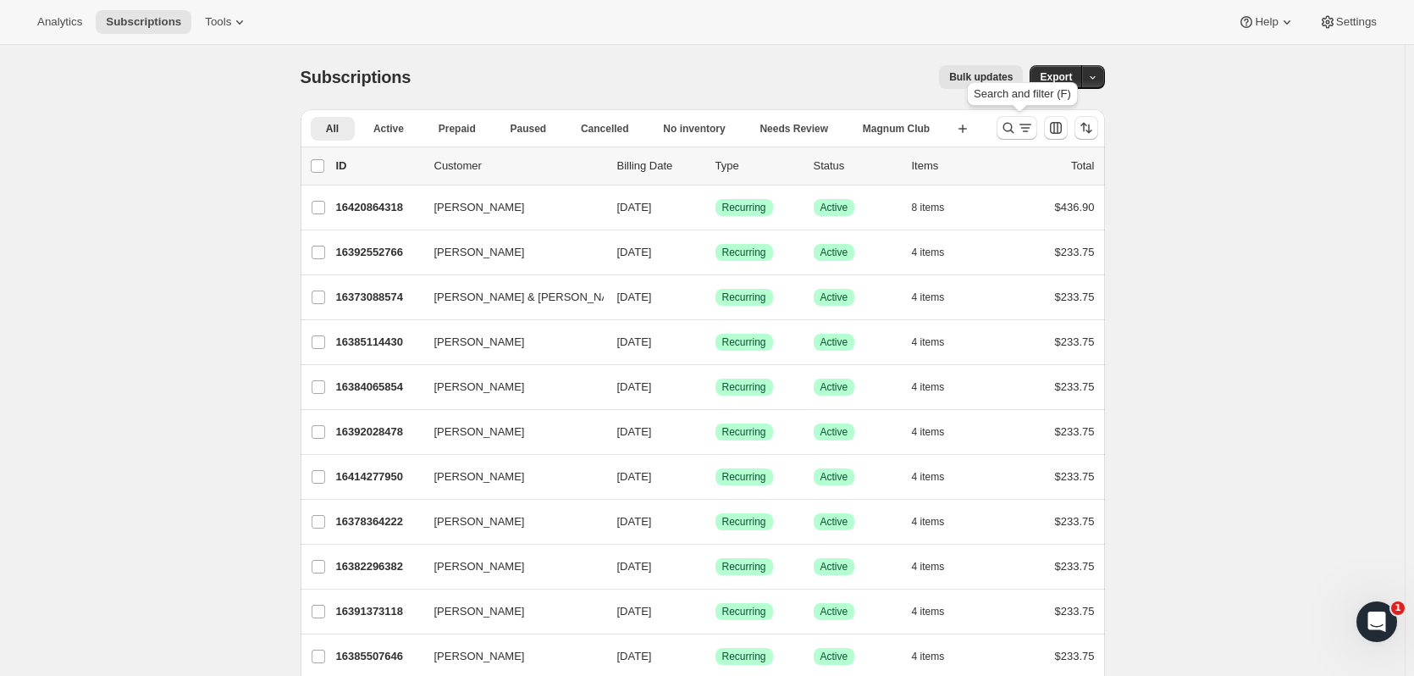
click at [763, 132] on icon "Search and filter results" at bounding box center [1008, 127] width 17 height 17
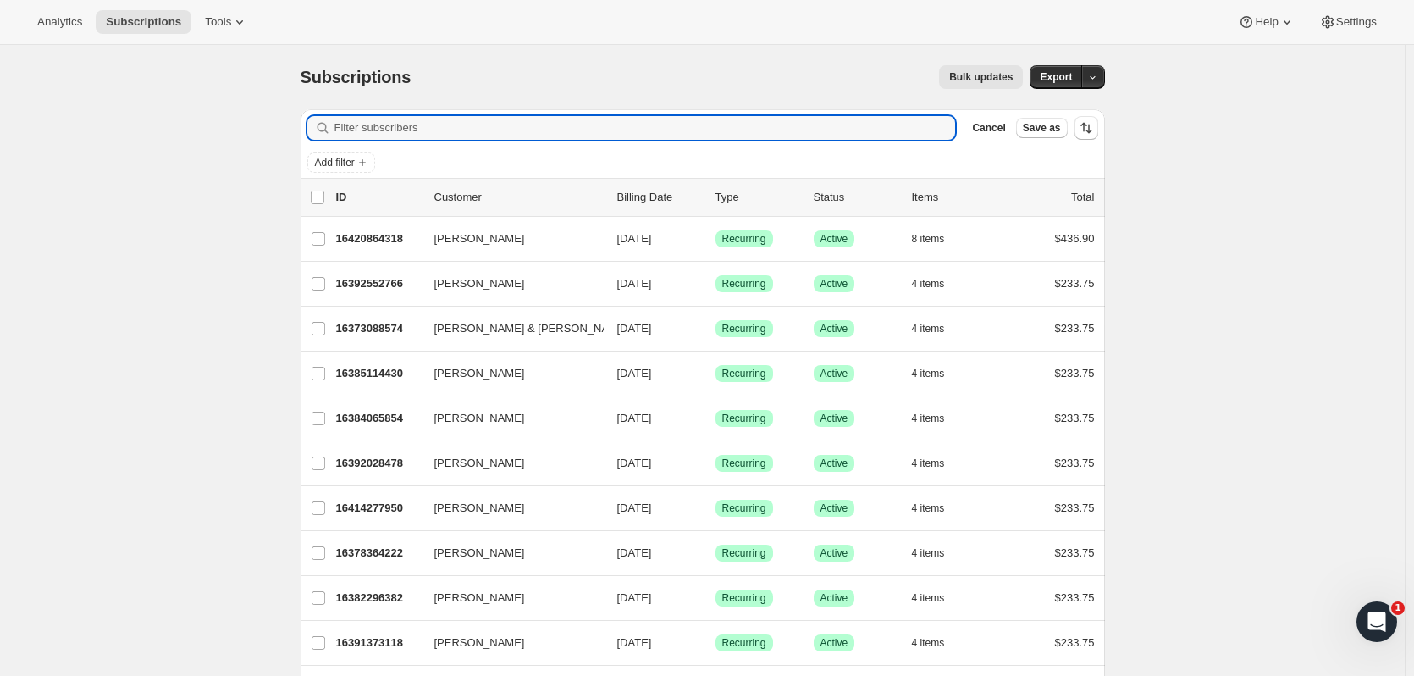
click at [389, 124] on input "Filter subscribers" at bounding box center [646, 128] width 622 height 24
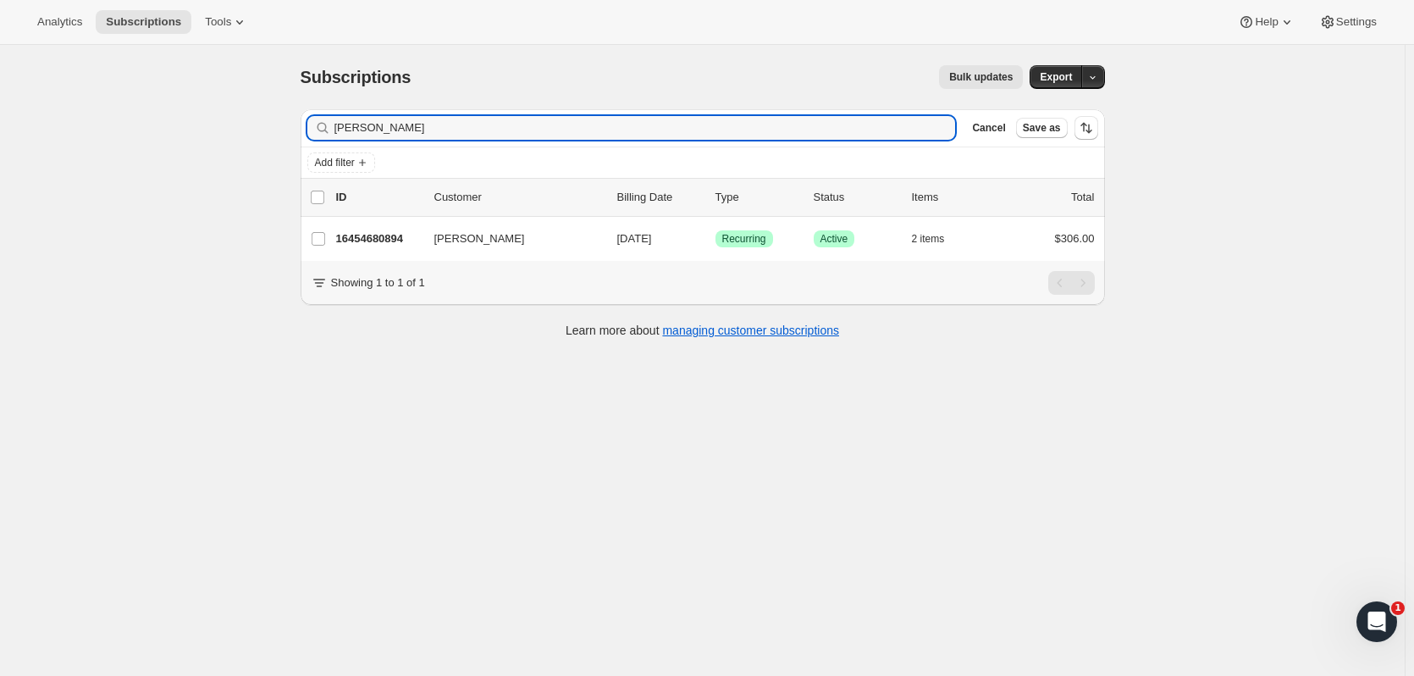
type input "john stewart"
click at [417, 235] on p "16454680894" at bounding box center [378, 238] width 85 height 17
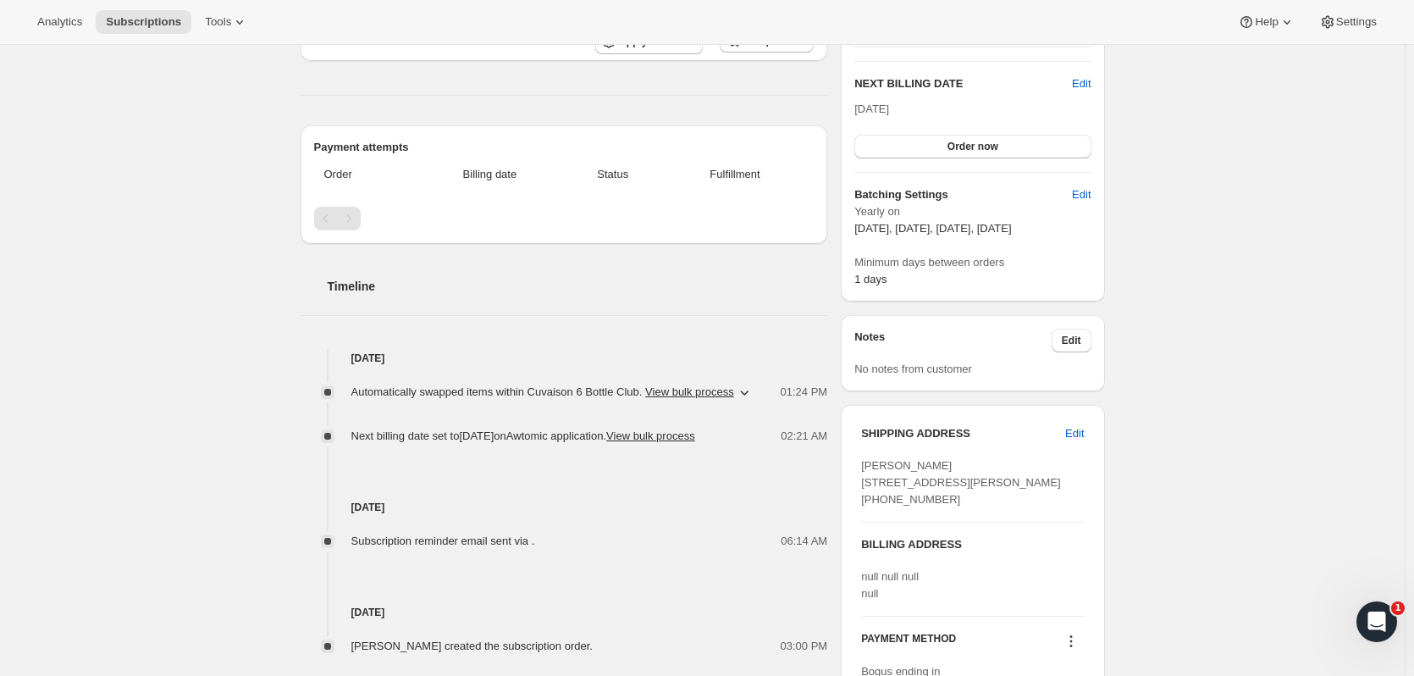
scroll to position [372, 0]
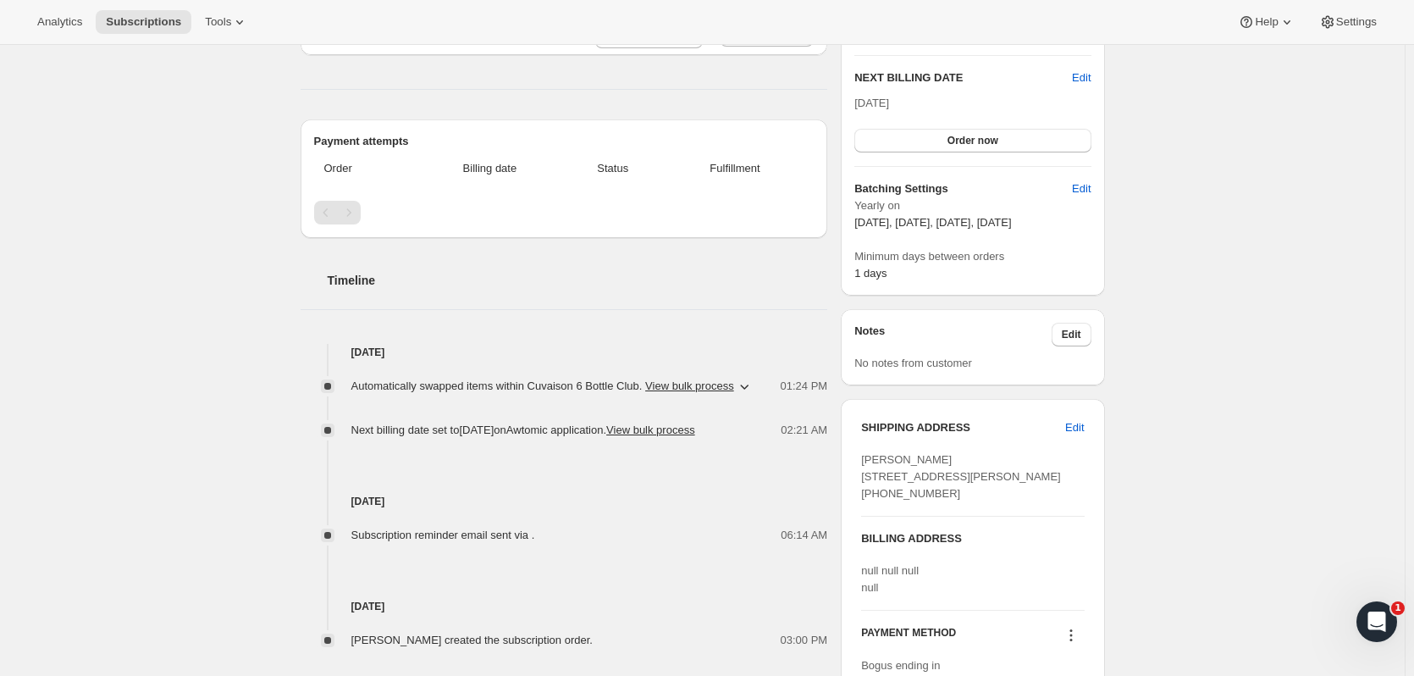
click at [763, 411] on span "Edit" at bounding box center [1075, 427] width 19 height 17
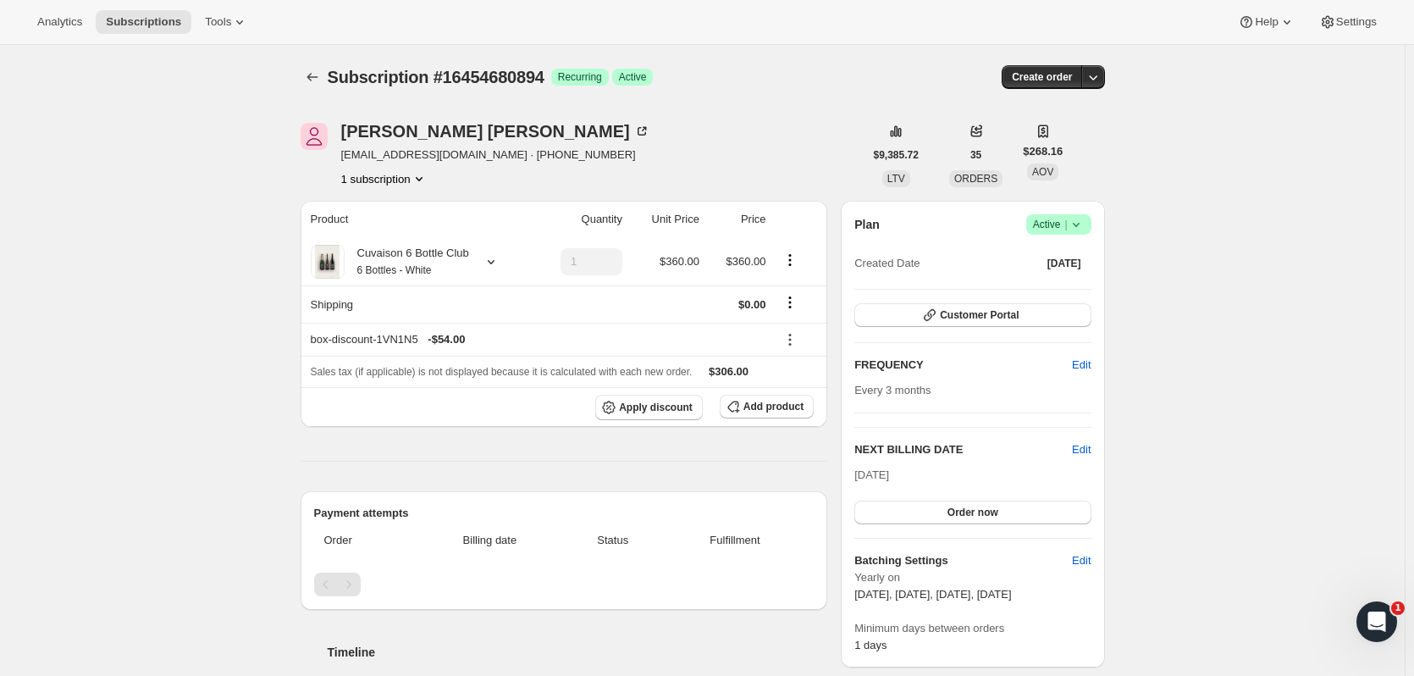
select select "WA"
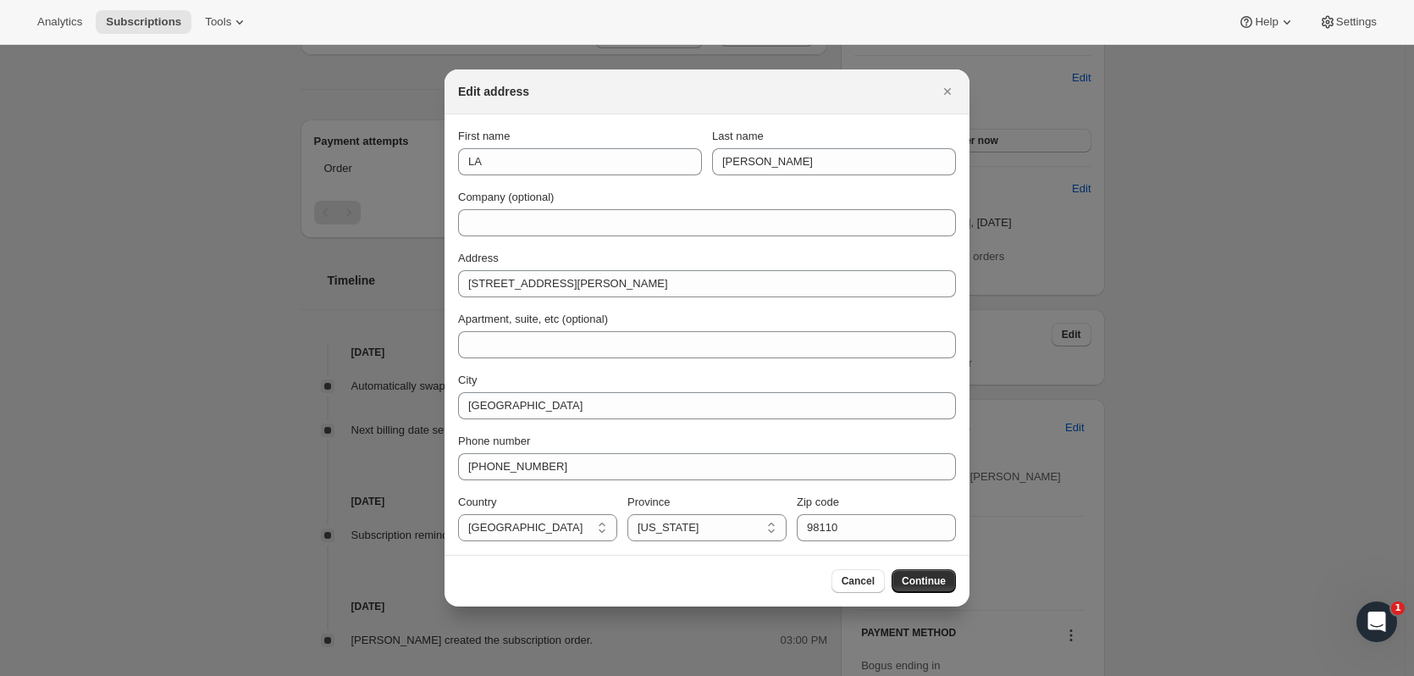
click at [763, 411] on span "Continue" at bounding box center [924, 581] width 44 height 14
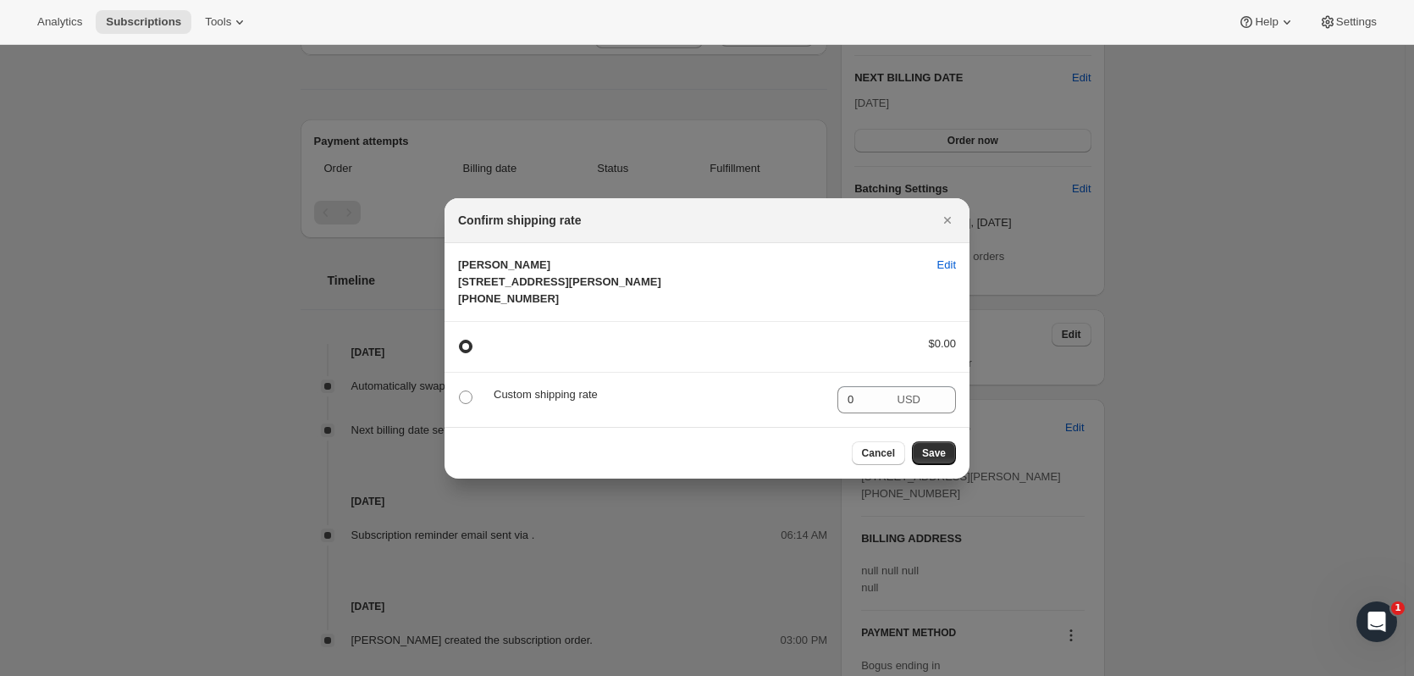
click at [763, 212] on icon "Close" at bounding box center [947, 220] width 17 height 17
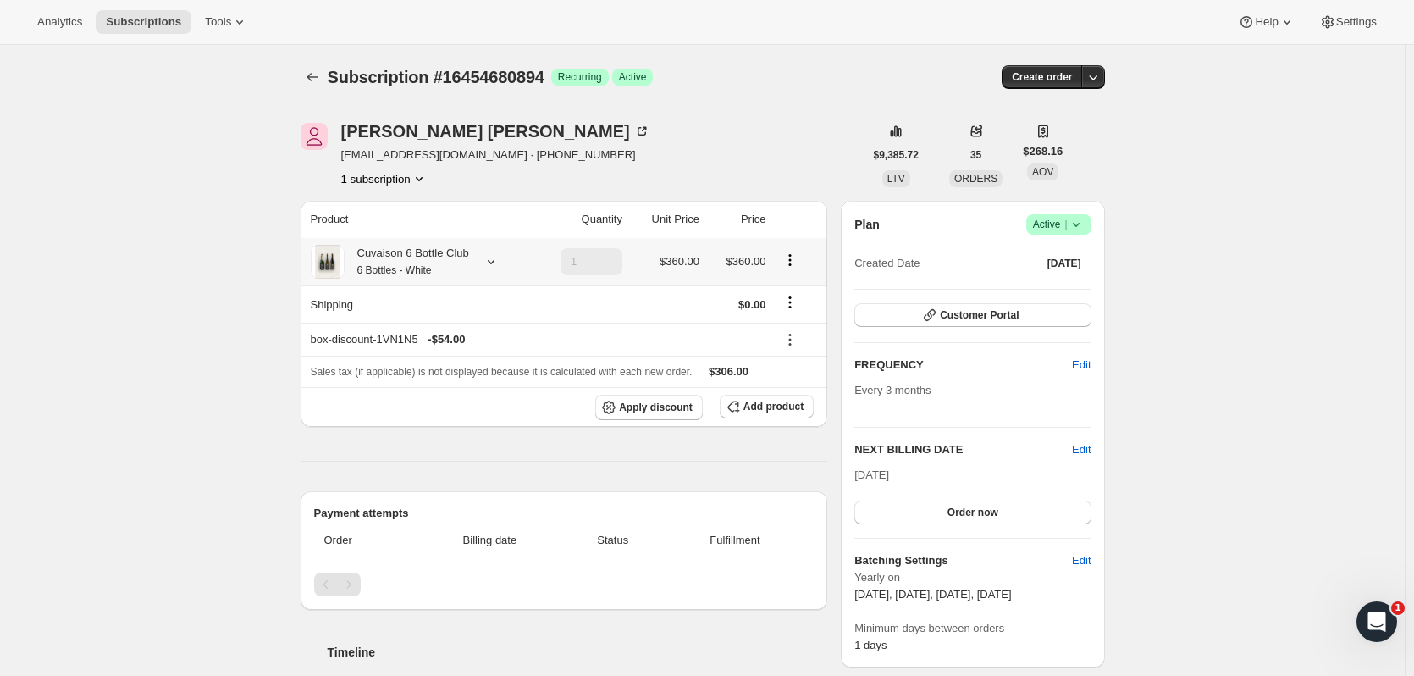
click at [495, 264] on icon at bounding box center [491, 261] width 17 height 17
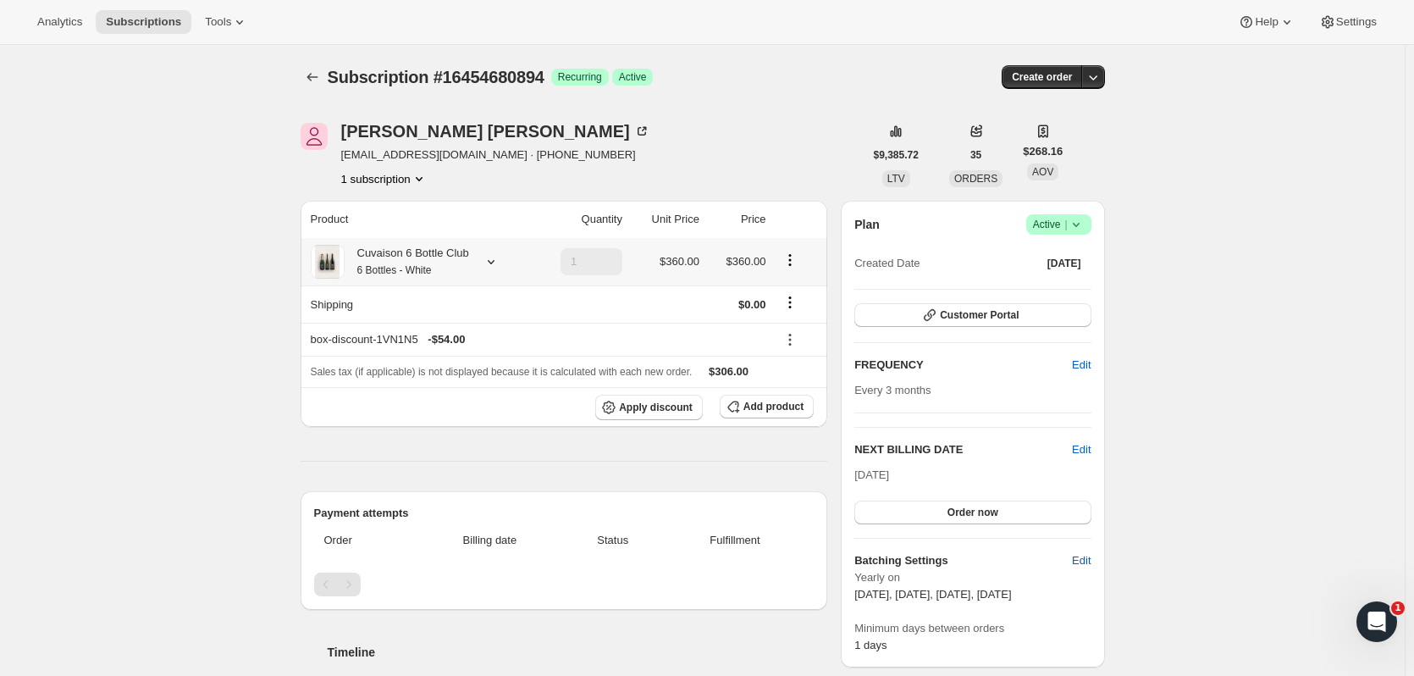
click at [496, 262] on icon at bounding box center [491, 261] width 17 height 17
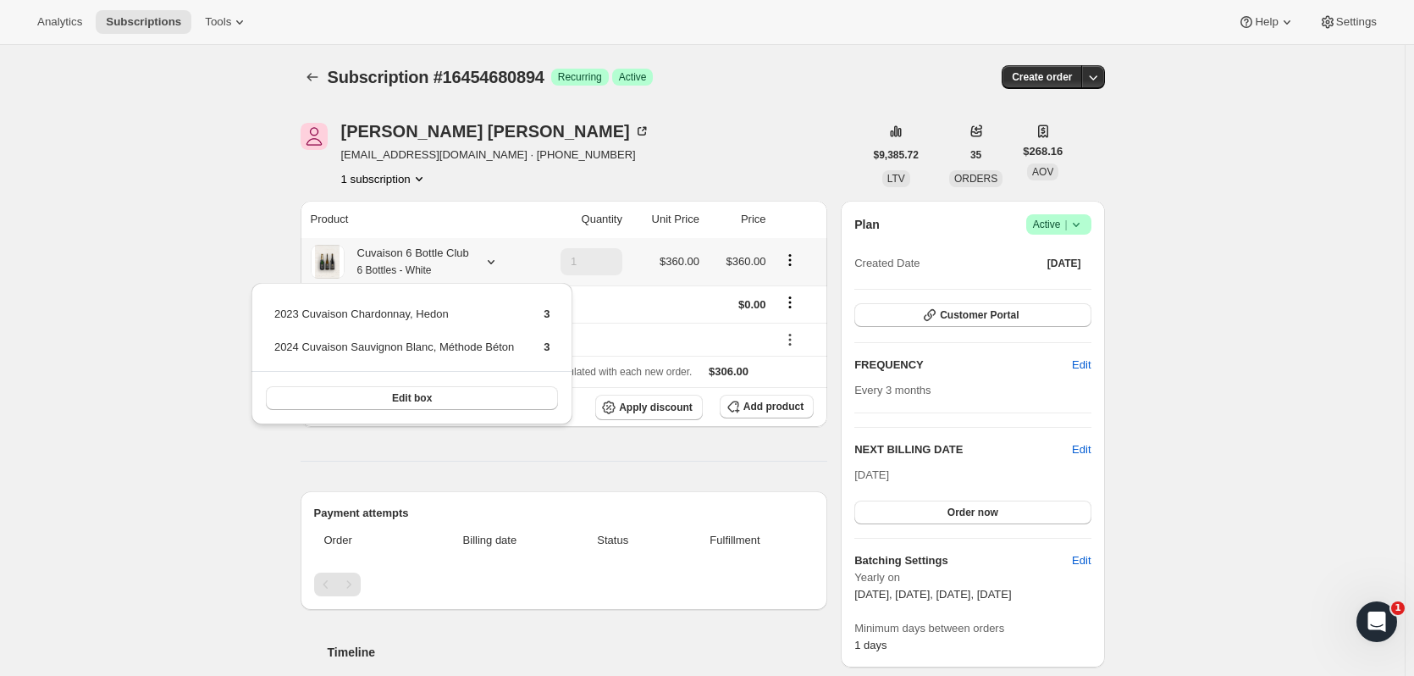
click at [482, 401] on button "Edit box" at bounding box center [412, 398] width 293 height 24
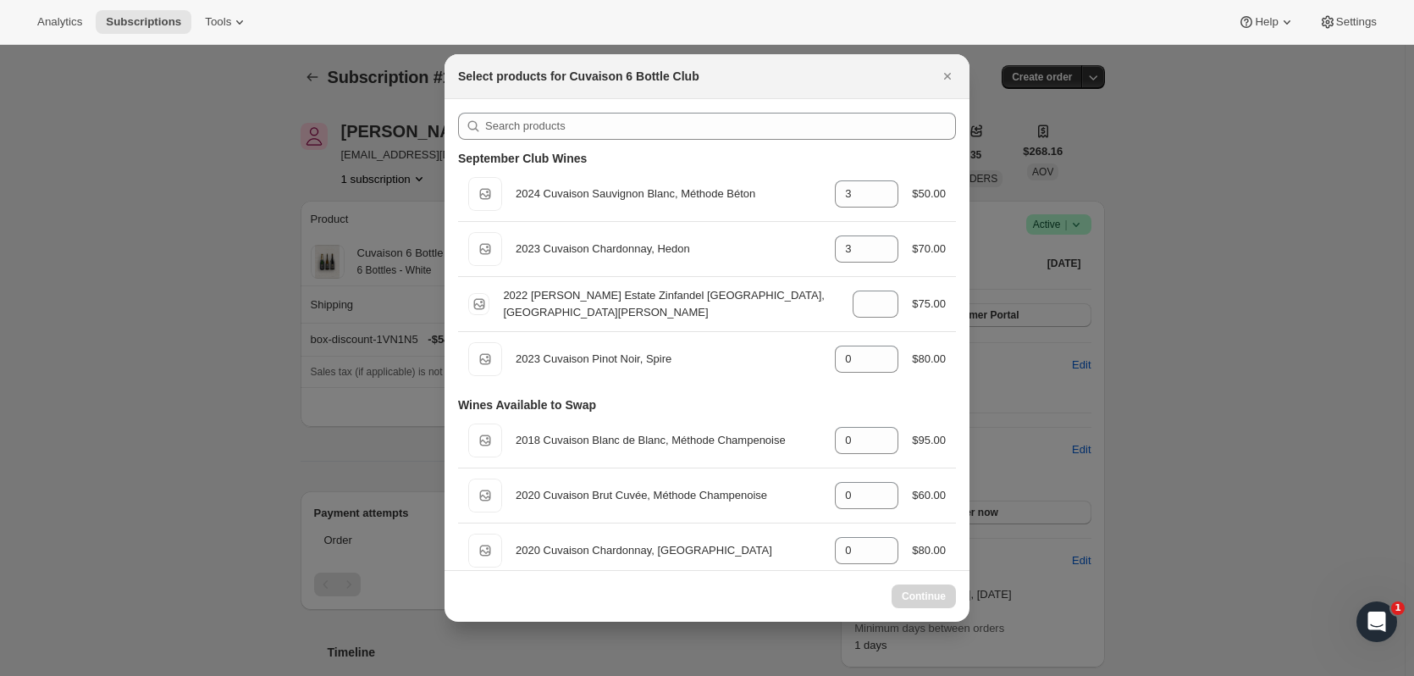
select select "gid://shopify/ProductVariant/52115223609662"
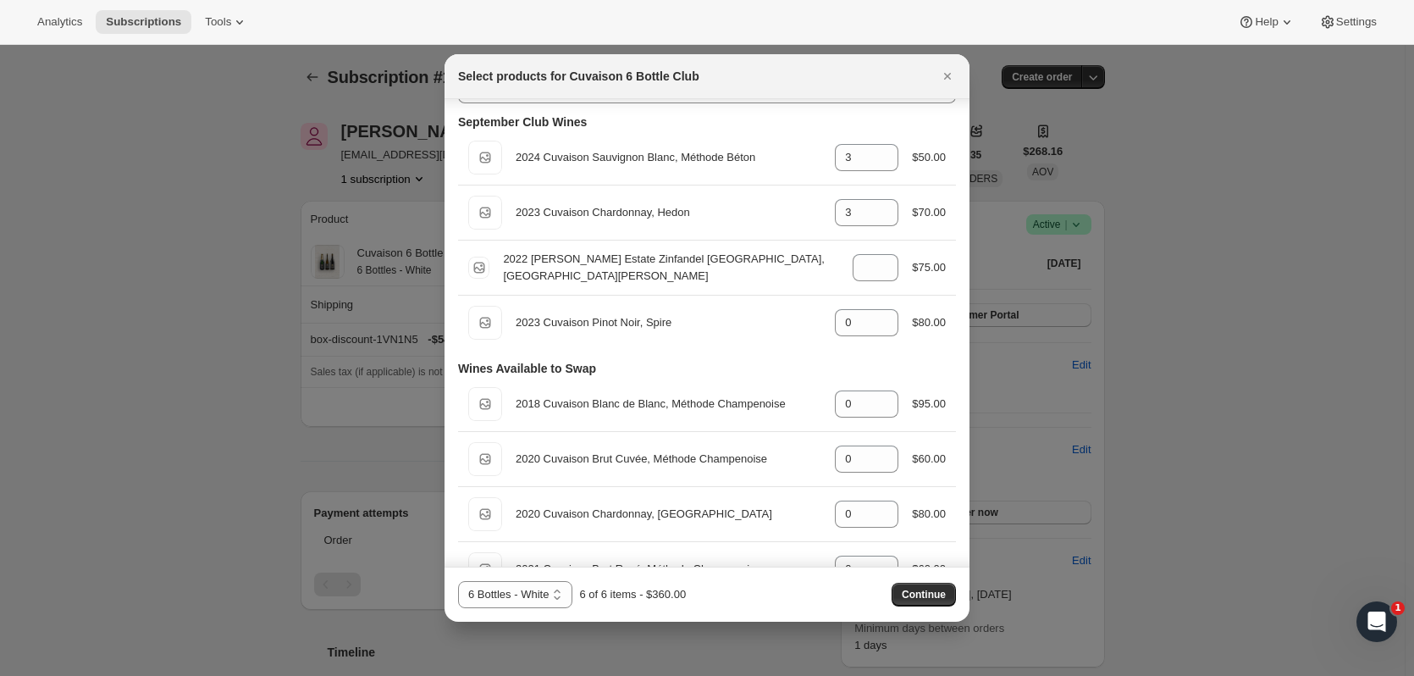
scroll to position [38, 0]
click at [763, 80] on icon "Close" at bounding box center [947, 76] width 17 height 17
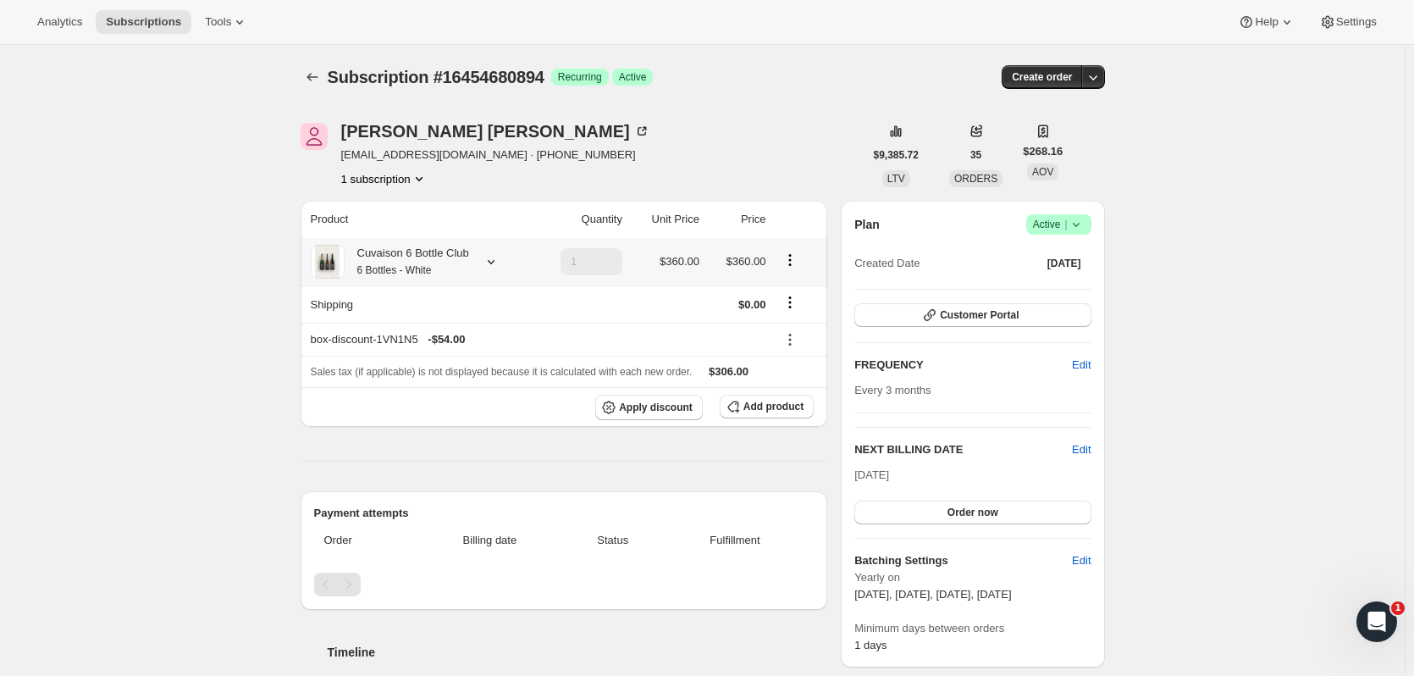
click at [490, 261] on icon at bounding box center [491, 262] width 7 height 4
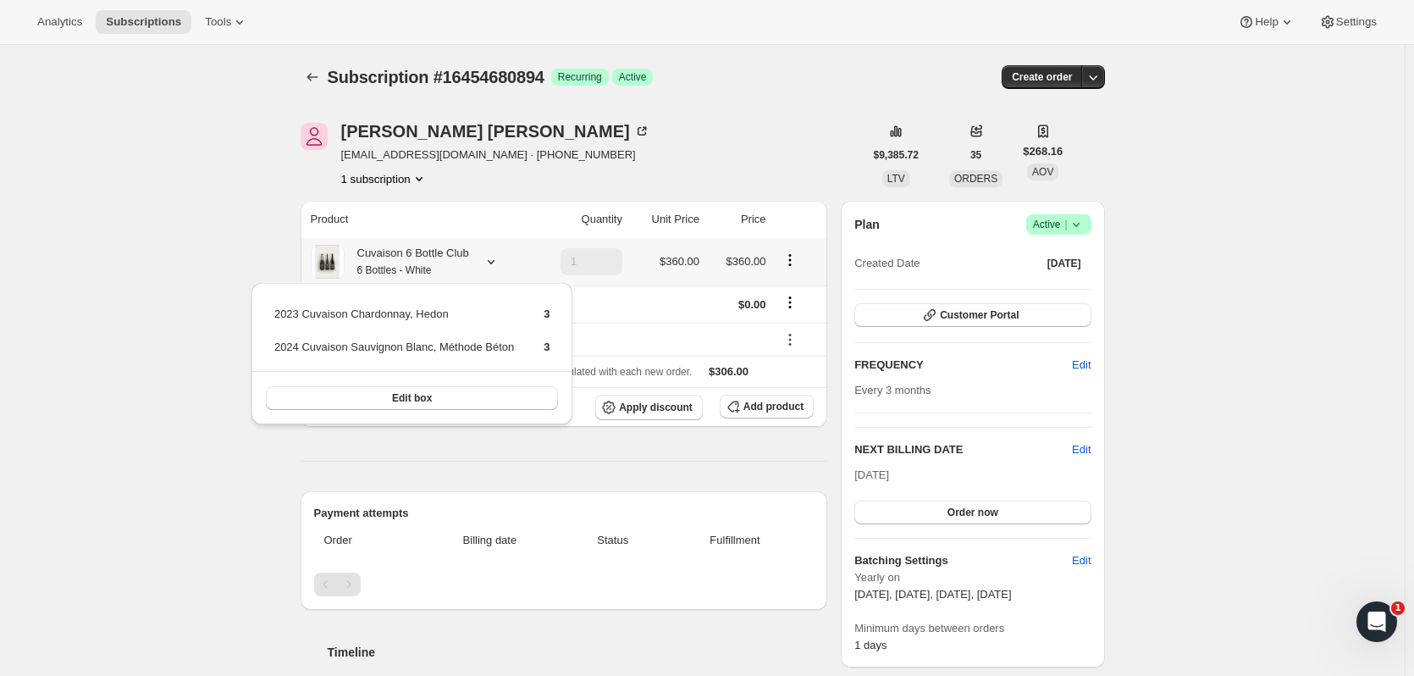
click at [519, 402] on button "Edit box" at bounding box center [412, 398] width 293 height 24
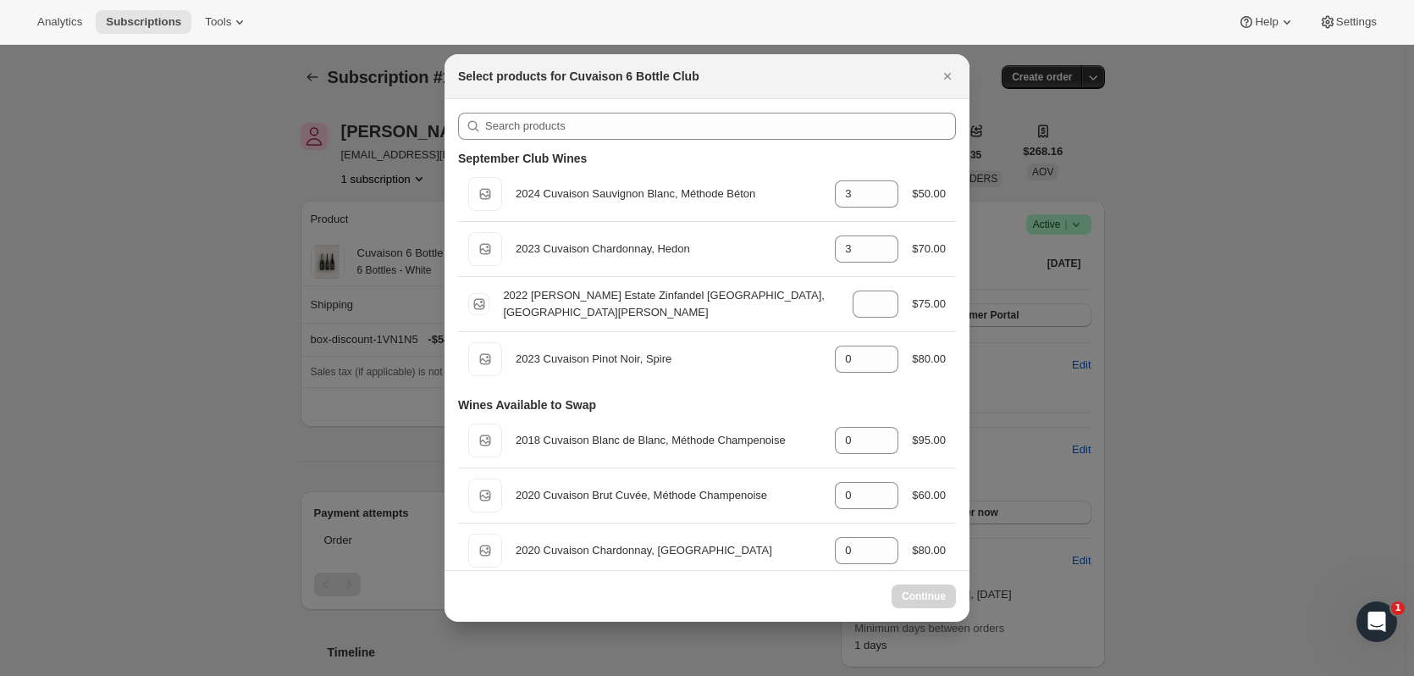
select select "gid://shopify/ProductVariant/52115223609662"
click at [763, 197] on icon ":ro8s:" at bounding box center [885, 199] width 17 height 17
type input "0"
click at [763, 197] on icon ":ro8s:" at bounding box center [885, 199] width 17 height 17
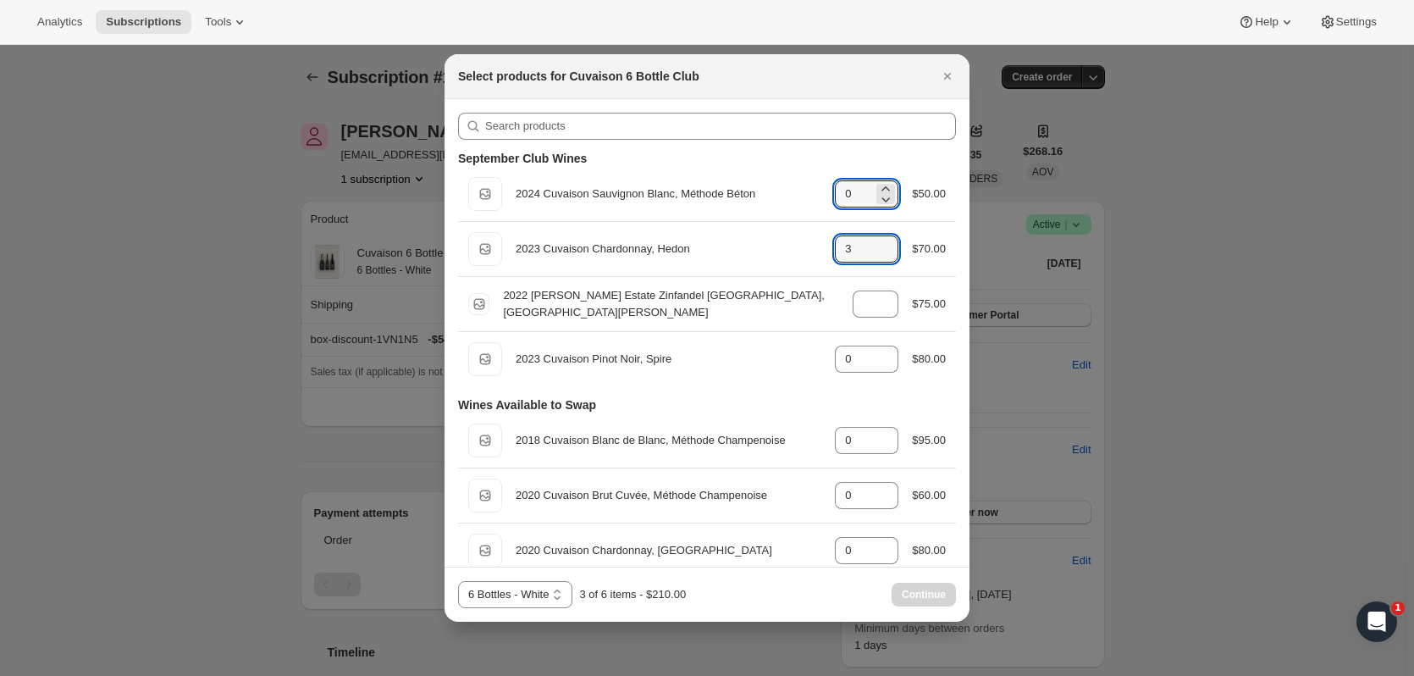
click at [763, 257] on icon ":ro8s:" at bounding box center [885, 254] width 17 height 17
click at [763, 258] on icon ":ro8s:" at bounding box center [885, 254] width 17 height 17
click at [763, 231] on div "Default Title 2023 Cuvaison Chardonnay, Hedon gid://shopify/ProductVariant/5216…" at bounding box center [707, 249] width 498 height 54
click at [763, 246] on icon ":ro8s:" at bounding box center [885, 254] width 17 height 17
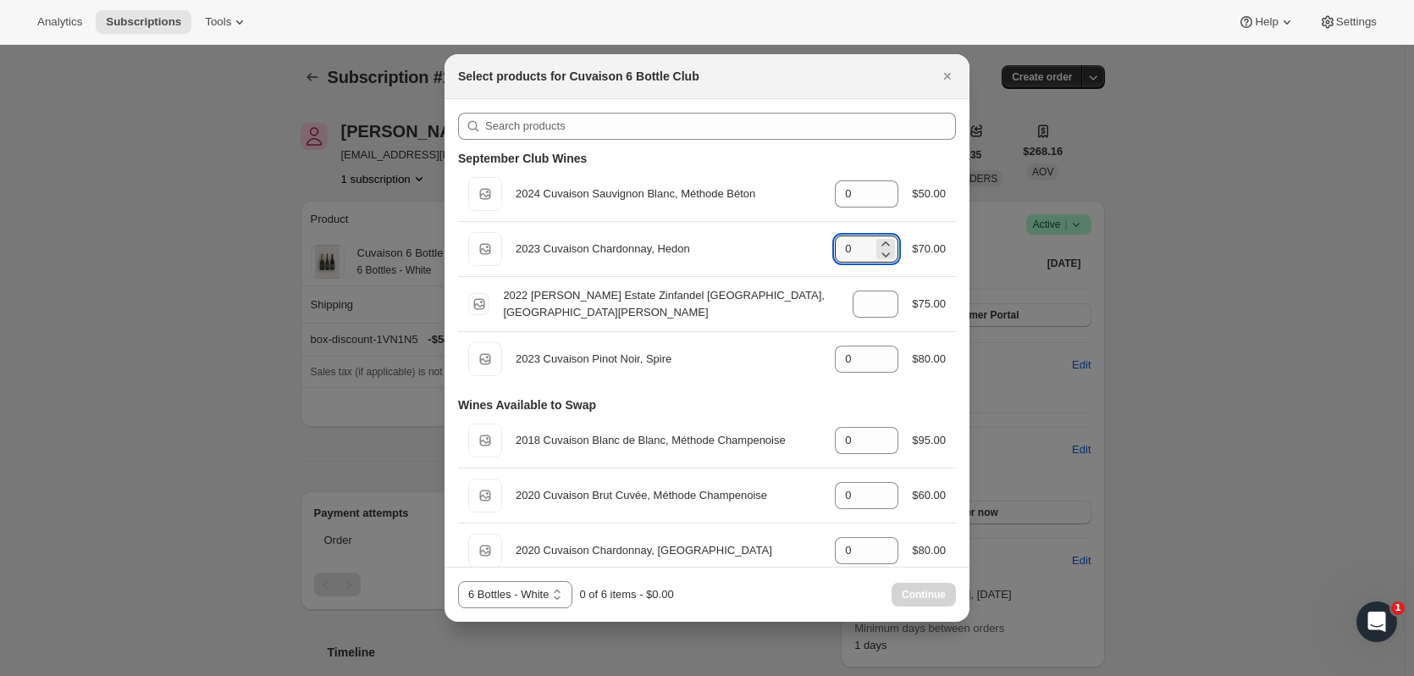
click at [763, 242] on icon ":ro8s:" at bounding box center [887, 243] width 8 height 4
type input "1"
click at [763, 182] on icon ":ro8s:" at bounding box center [885, 188] width 17 height 17
type input "1"
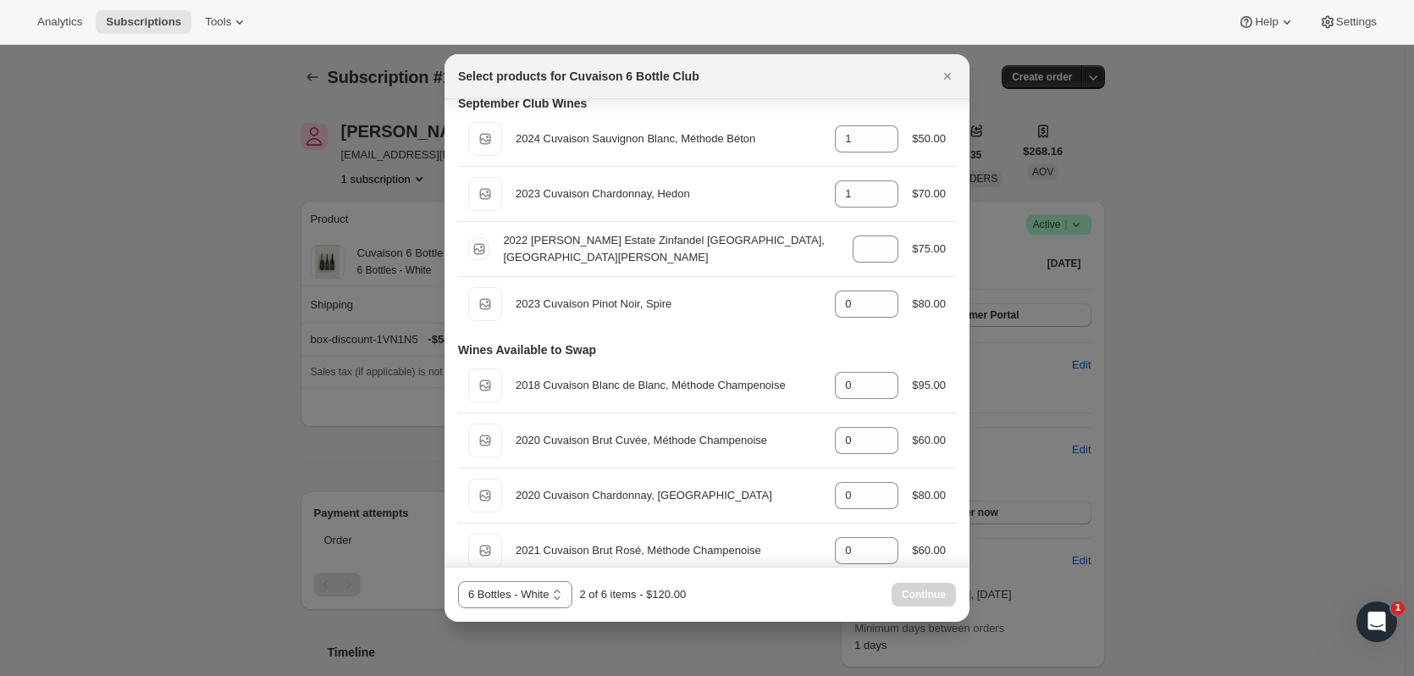
scroll to position [61, 0]
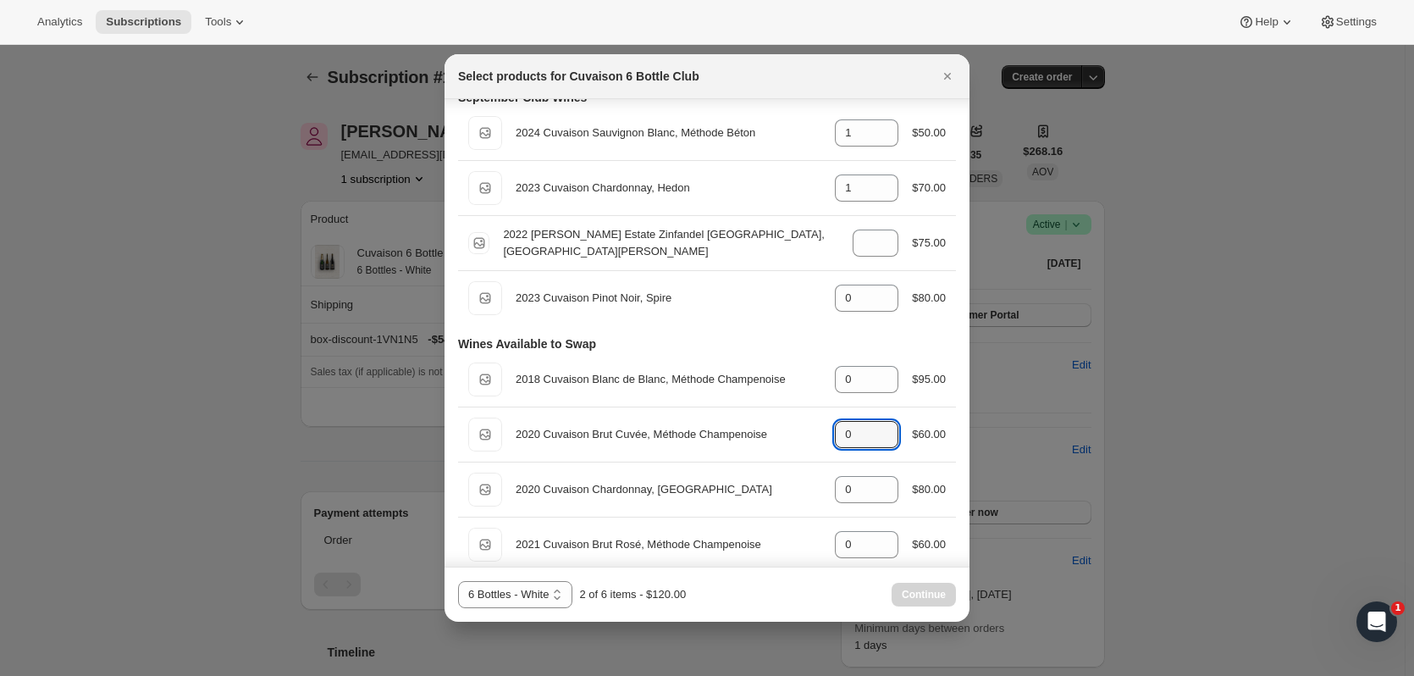
click at [763, 411] on icon ":ro8s:" at bounding box center [885, 429] width 17 height 17
type input "1"
click at [763, 411] on icon ":ro8s:" at bounding box center [885, 484] width 17 height 17
type input "1"
click at [763, 411] on icon ":ro8s:" at bounding box center [885, 539] width 17 height 17
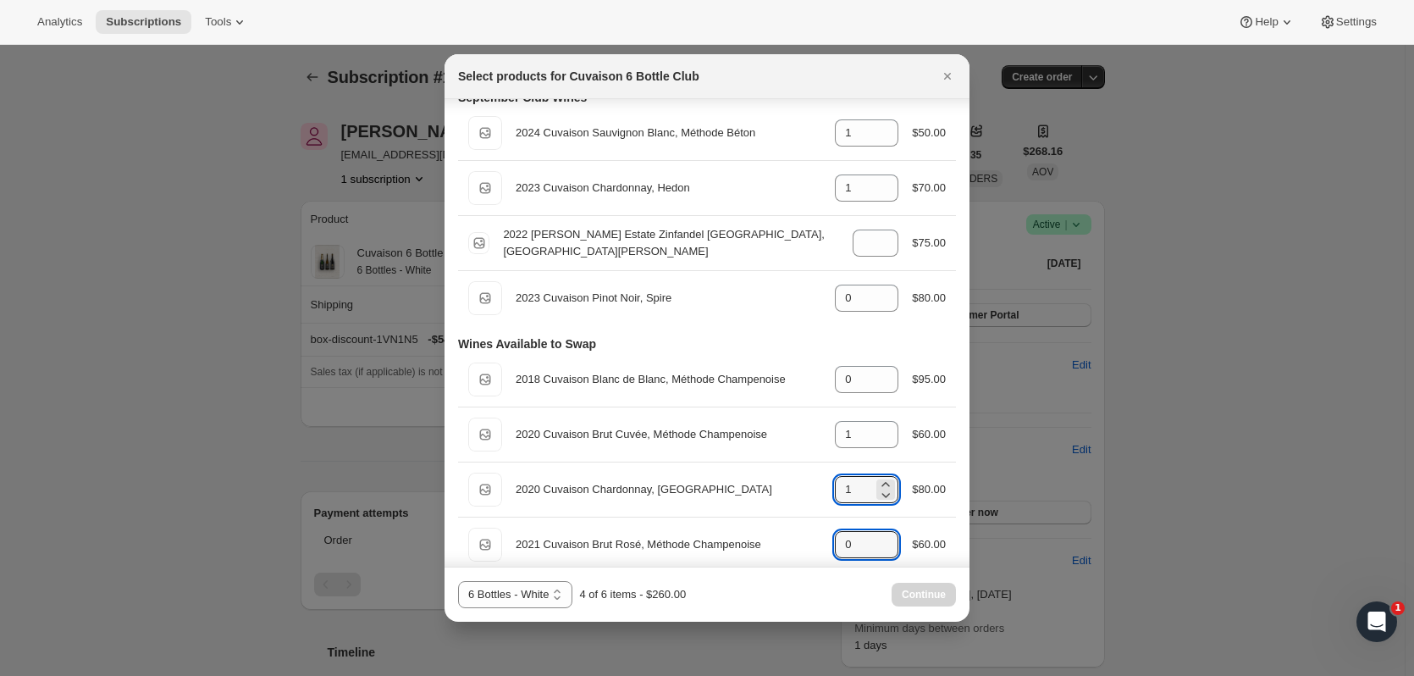
type input "1"
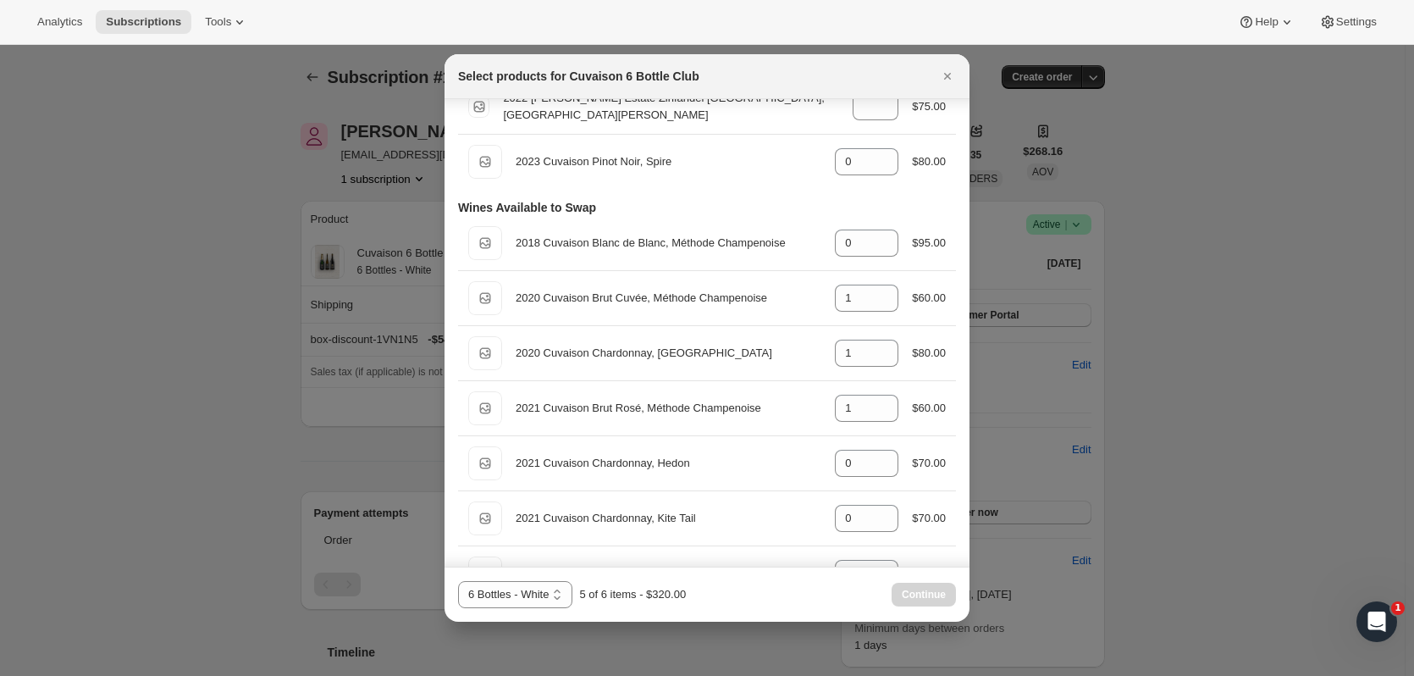
scroll to position [223, 0]
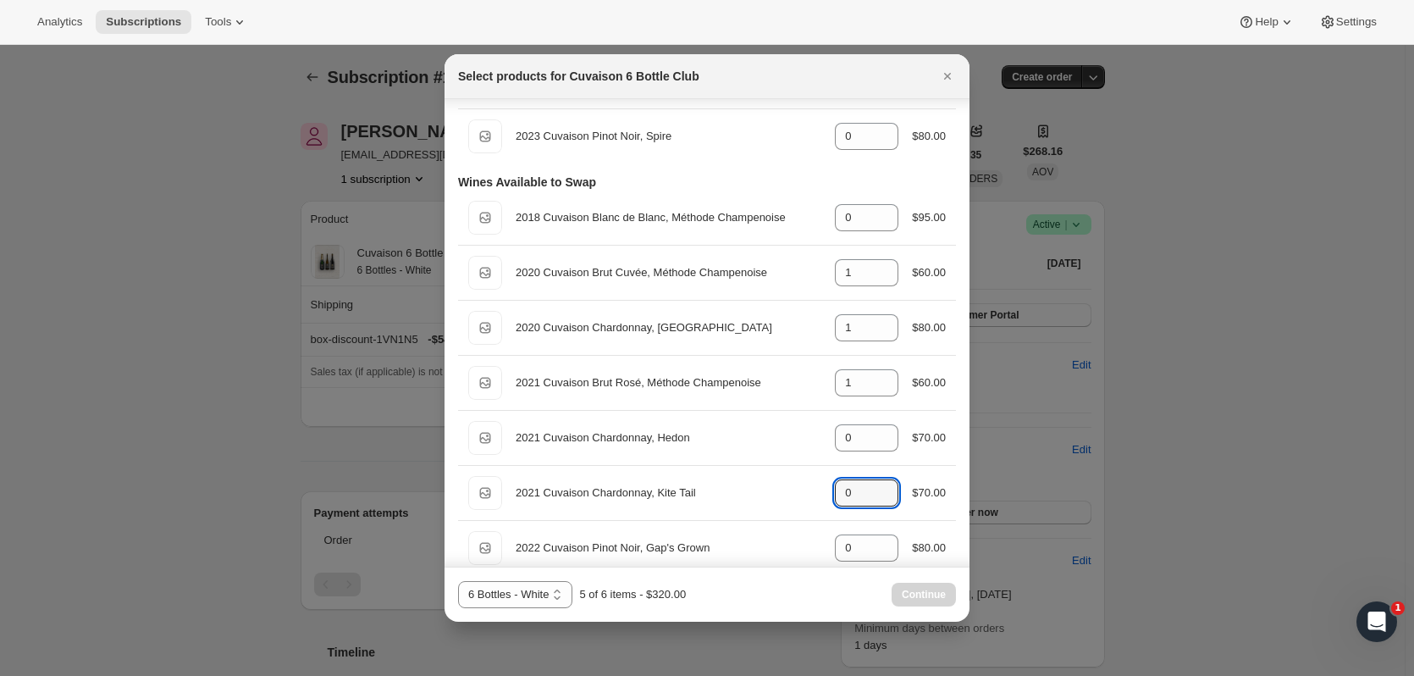
click at [763, 411] on icon ":ro8s:" at bounding box center [885, 487] width 17 height 17
type input "1"
click at [763, 411] on span "Continue" at bounding box center [924, 595] width 44 height 14
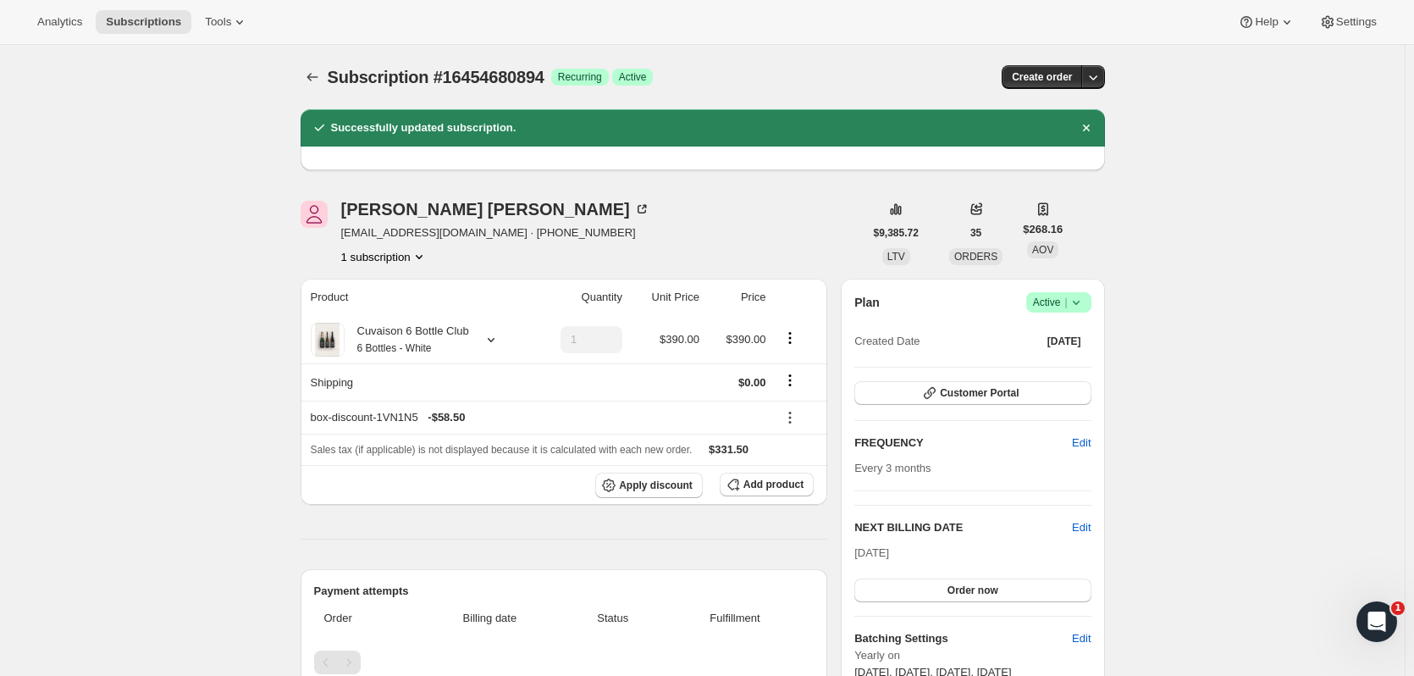
click at [155, 25] on span "Subscriptions" at bounding box center [143, 22] width 75 height 14
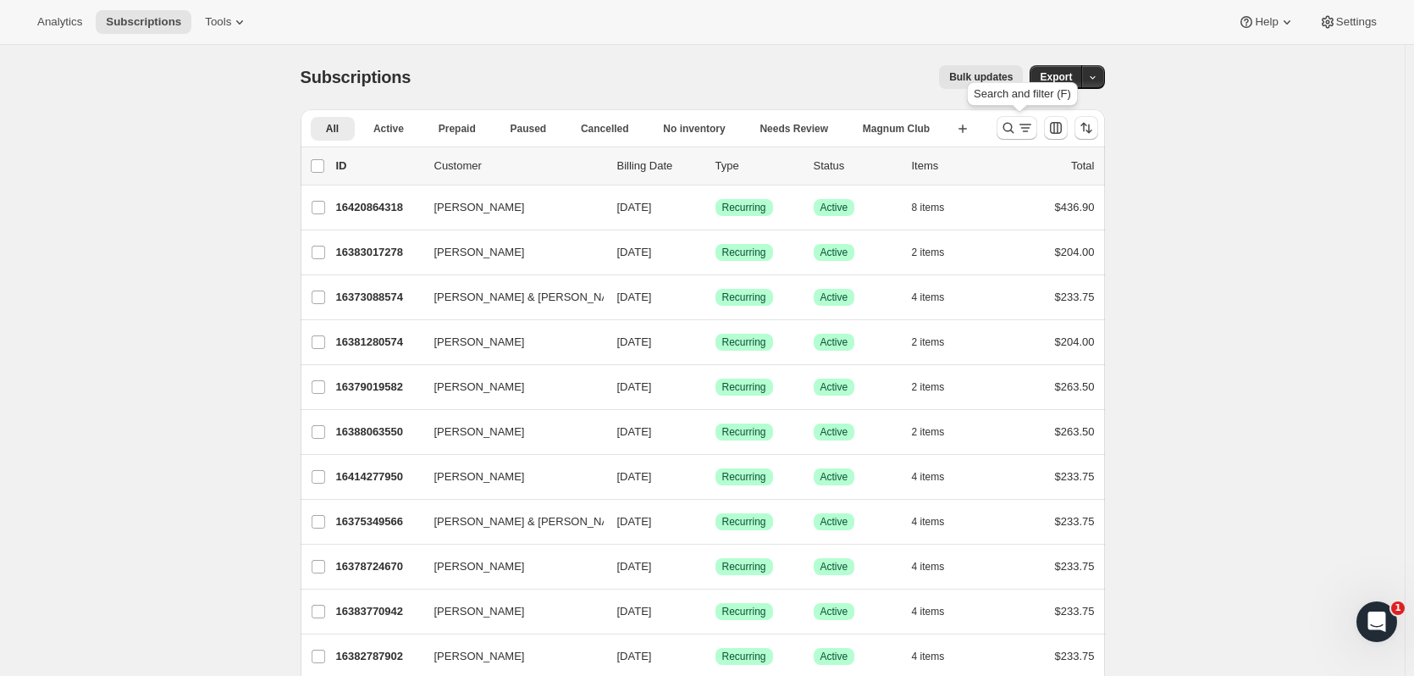
click at [763, 133] on icon "Search and filter results" at bounding box center [1008, 127] width 17 height 17
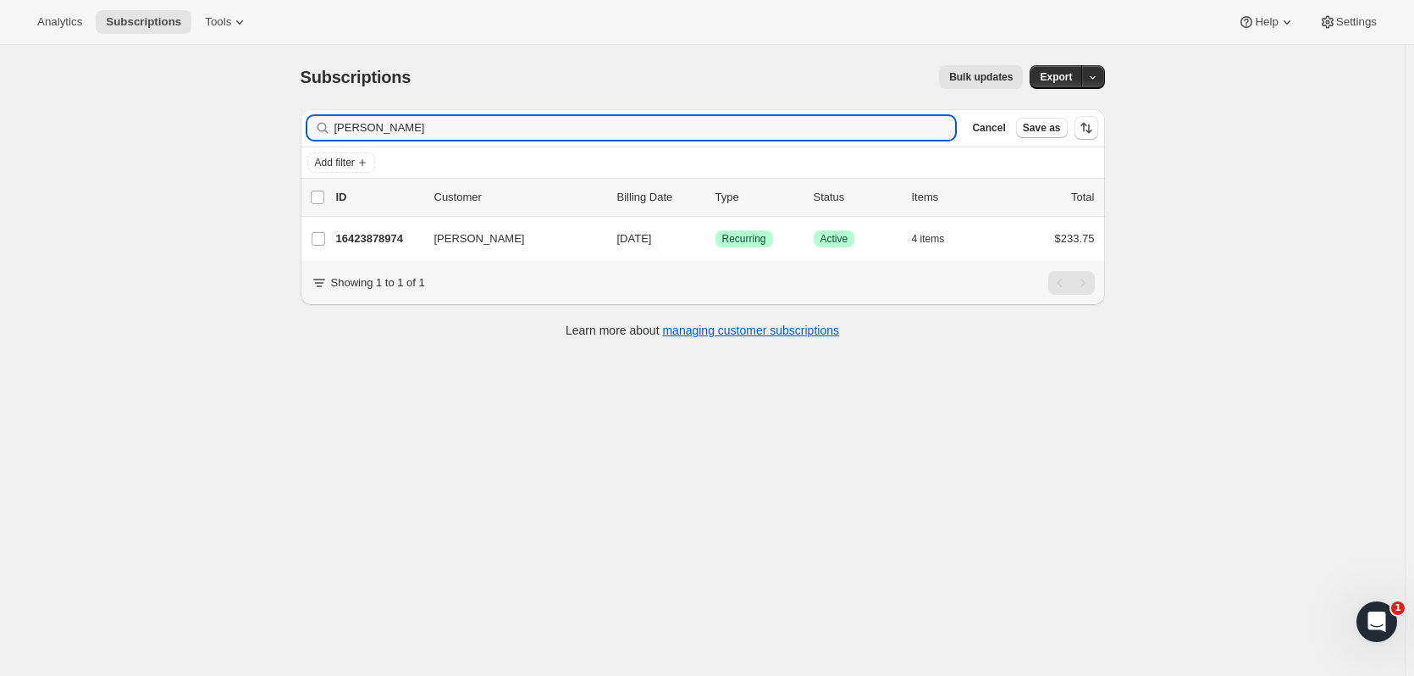
type input "bindi patel"
click at [381, 239] on p "16423878974" at bounding box center [378, 238] width 85 height 17
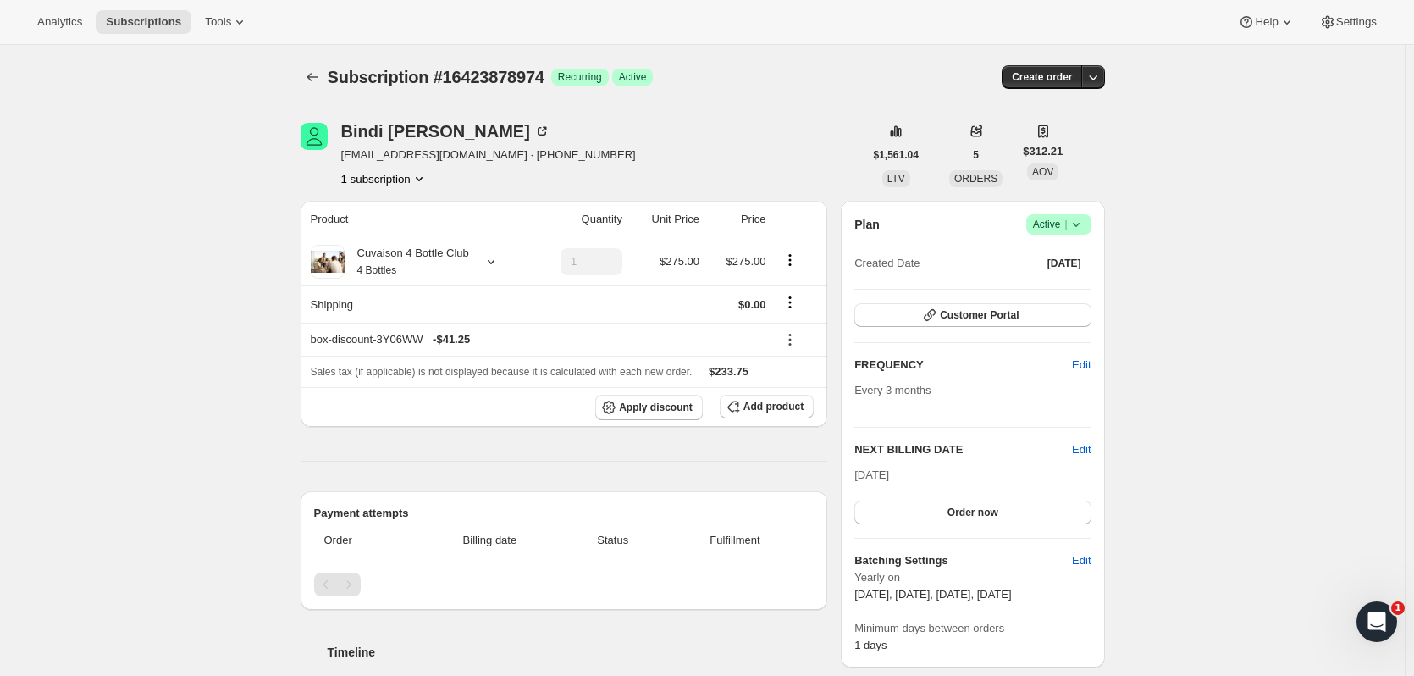
click at [763, 230] on span "Success Active |" at bounding box center [1059, 224] width 65 height 20
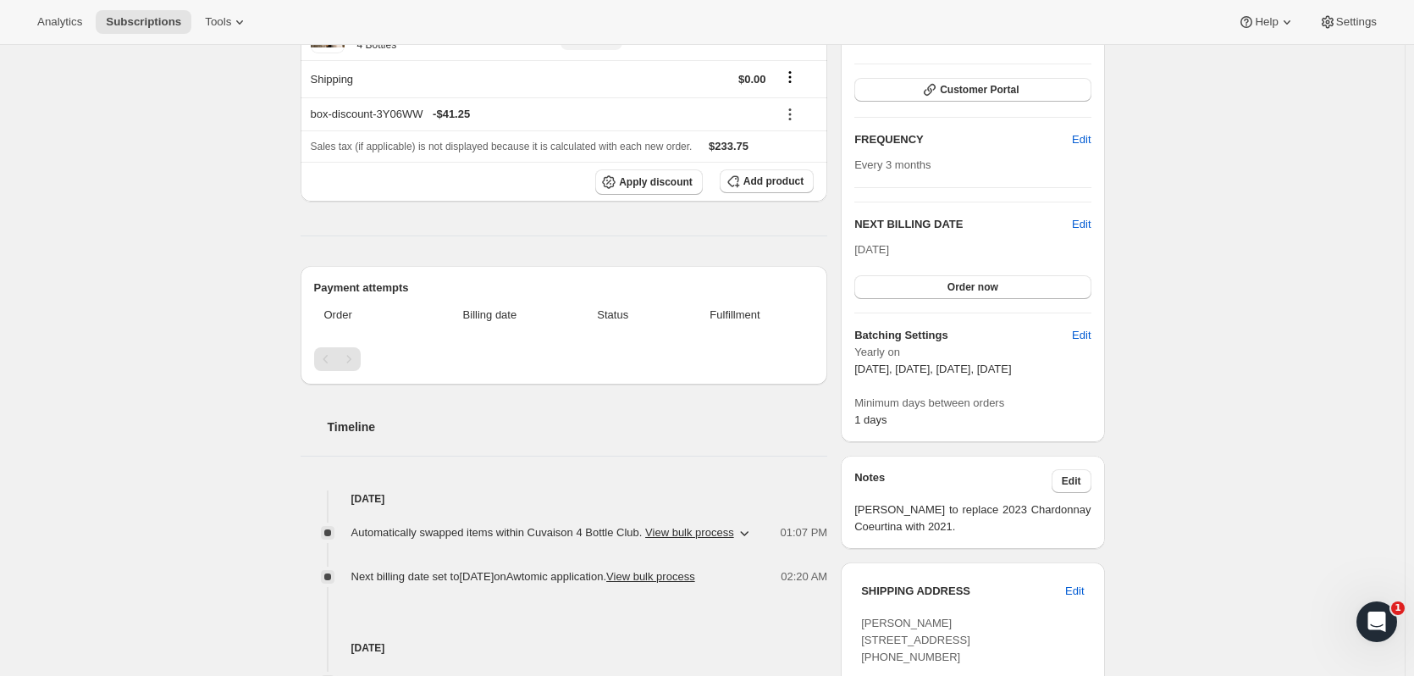
scroll to position [102, 0]
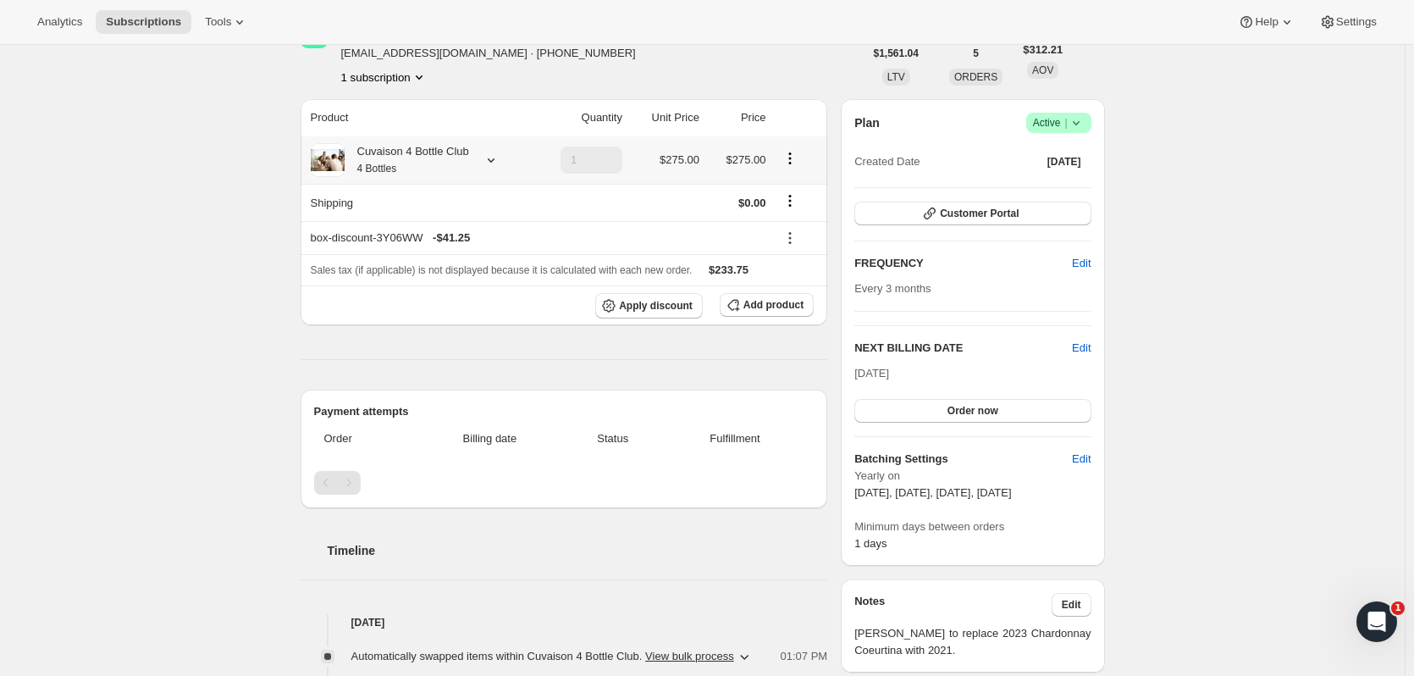
click at [763, 159] on icon "Product actions" at bounding box center [790, 158] width 3 height 3
click at [763, 363] on div "Product Quantity Unit Price Price Cuvaison 4 Bottle Club 4 Bottles 1 $275.00 $2…" at bounding box center [565, 509] width 528 height 820
click at [763, 209] on button "Customer Portal" at bounding box center [973, 214] width 236 height 24
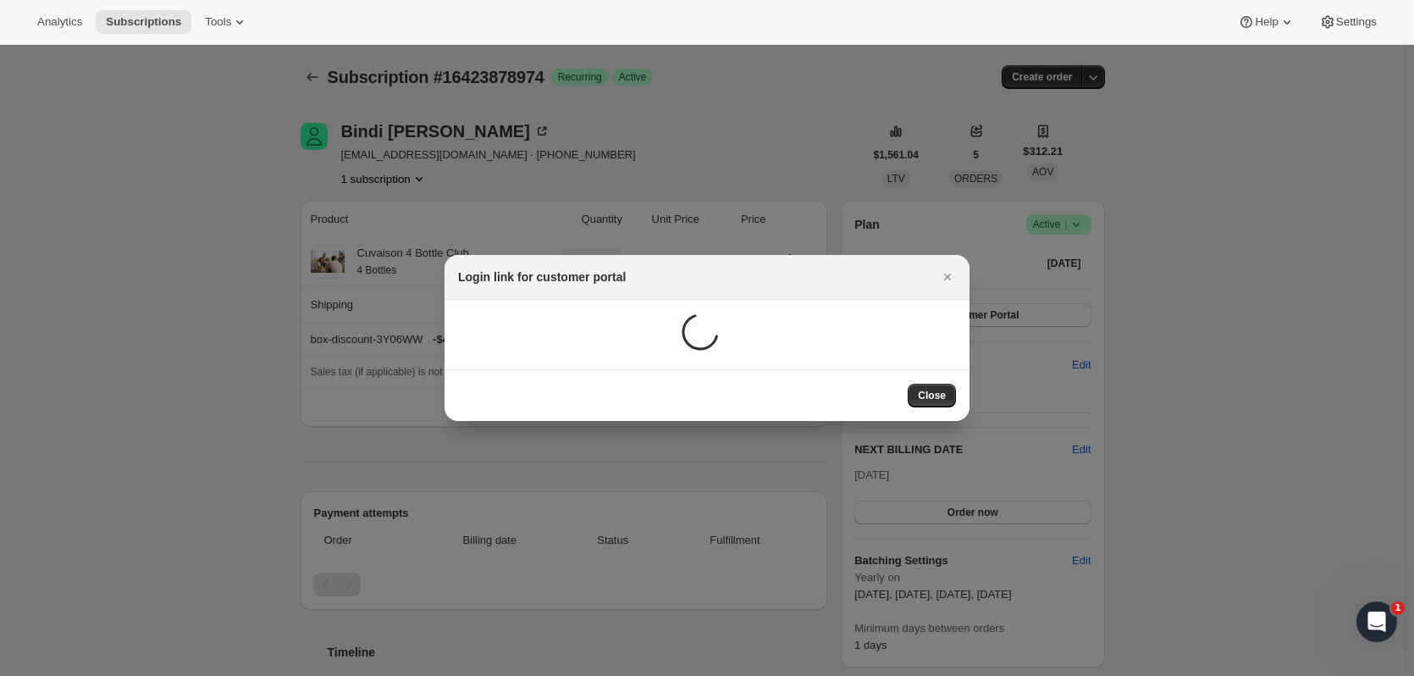
scroll to position [0, 0]
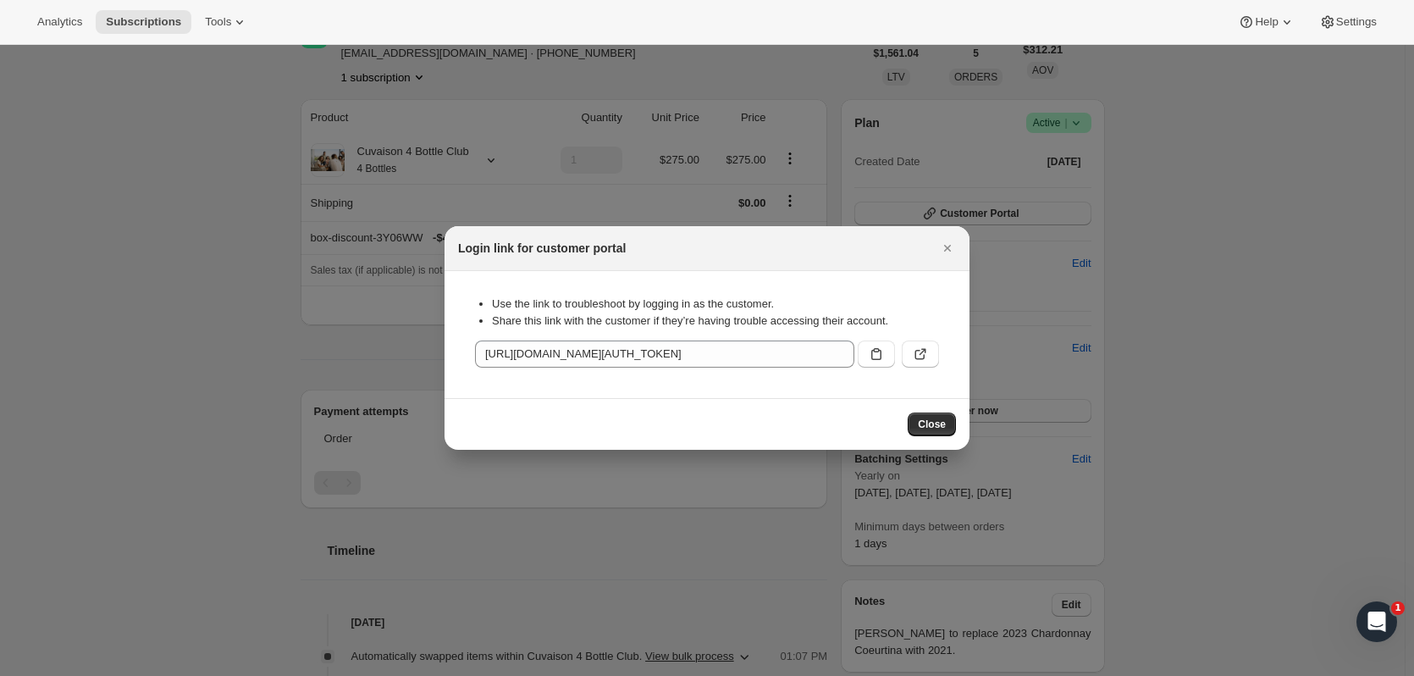
click at [763, 248] on icon "Close" at bounding box center [947, 248] width 17 height 17
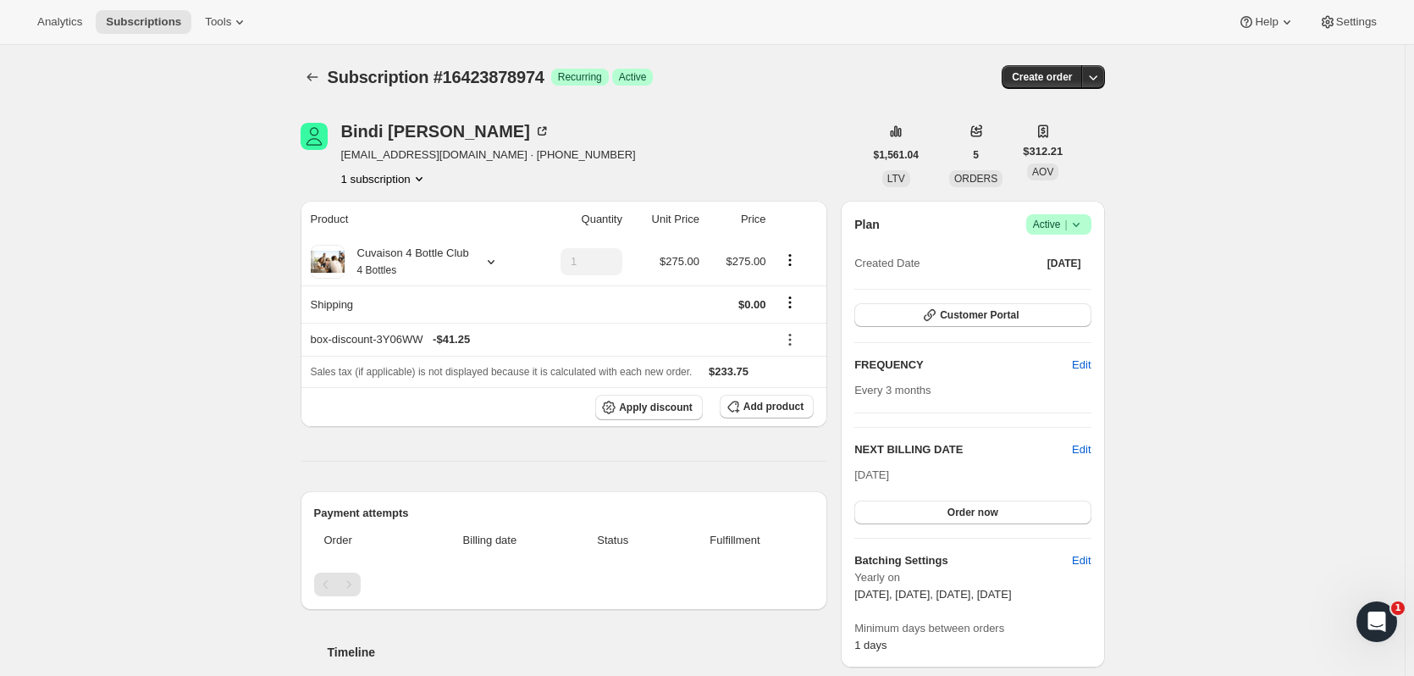
scroll to position [102, 0]
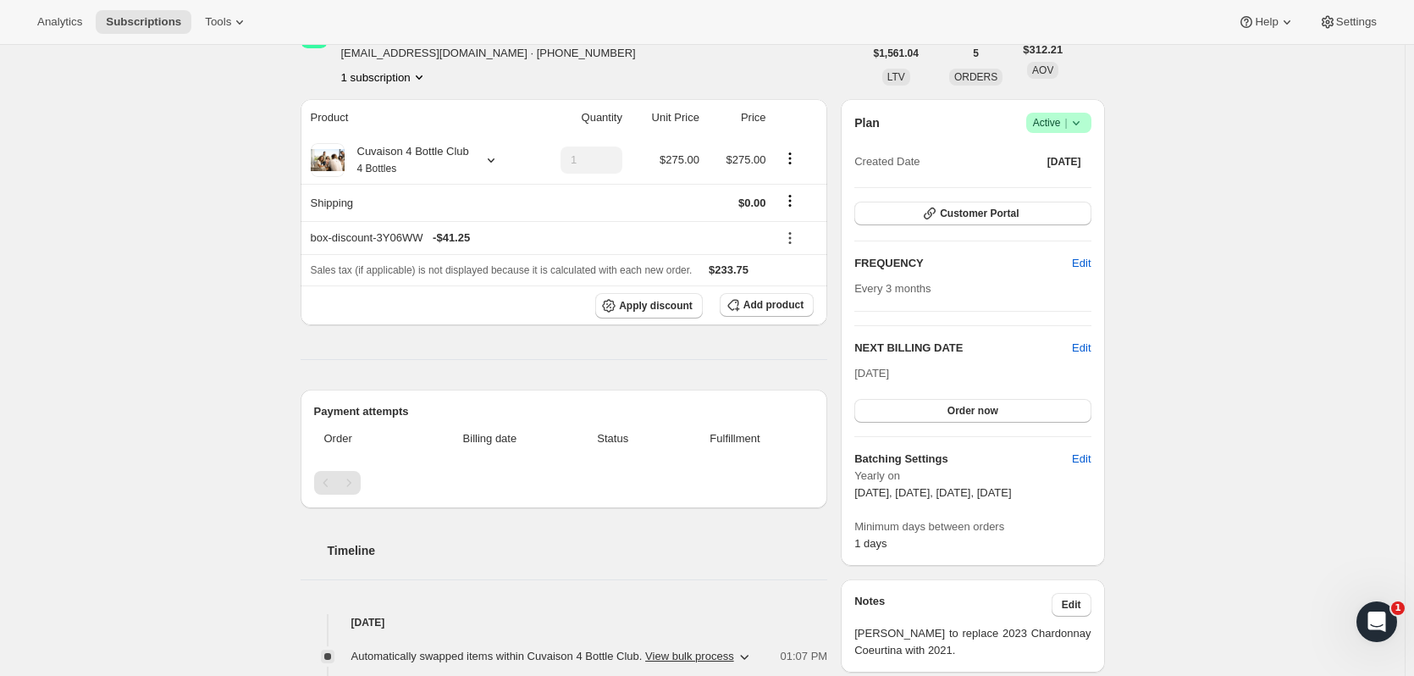
click at [763, 349] on span "Edit" at bounding box center [1081, 348] width 19 height 17
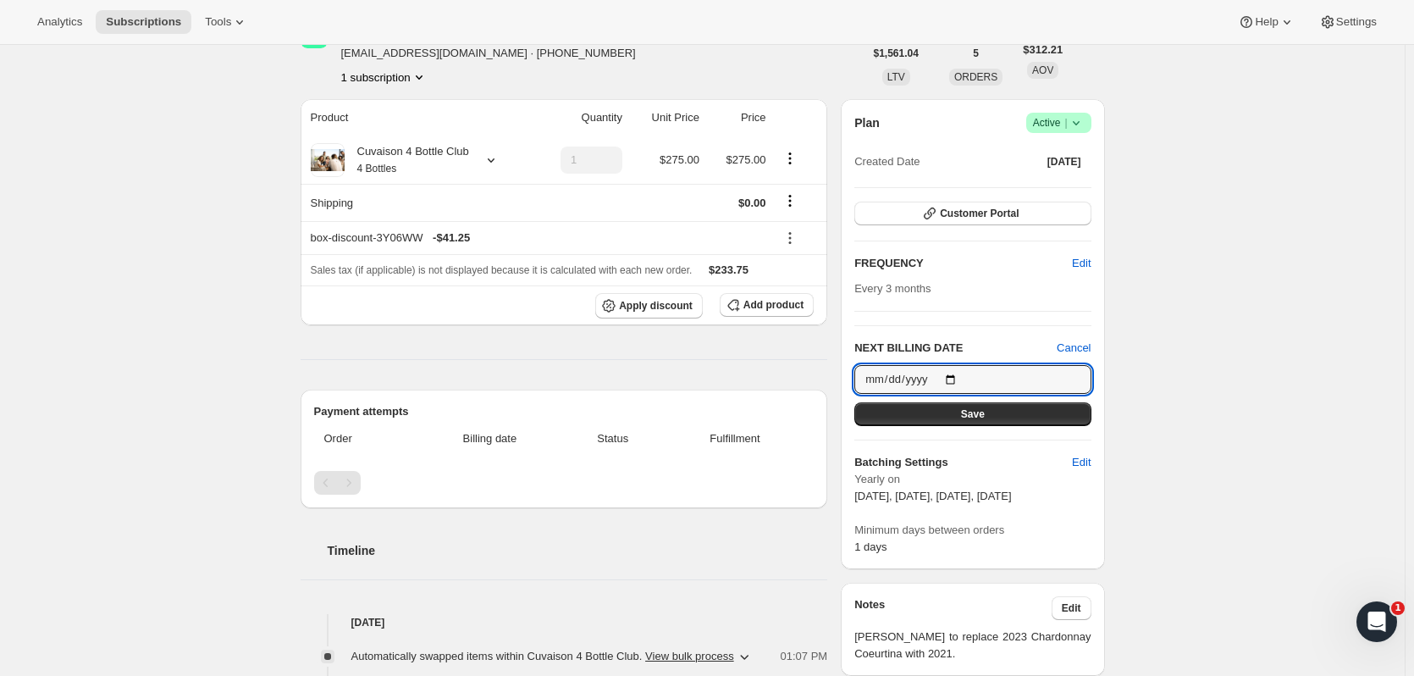
click at [763, 379] on input "2025-09-09" at bounding box center [973, 379] width 236 height 29
type input "2025-11-01"
click at [763, 411] on div "Plan Success Active | Created Date Oct 19, 2024 Customer Portal FREQUENCY Edit …" at bounding box center [972, 334] width 263 height 470
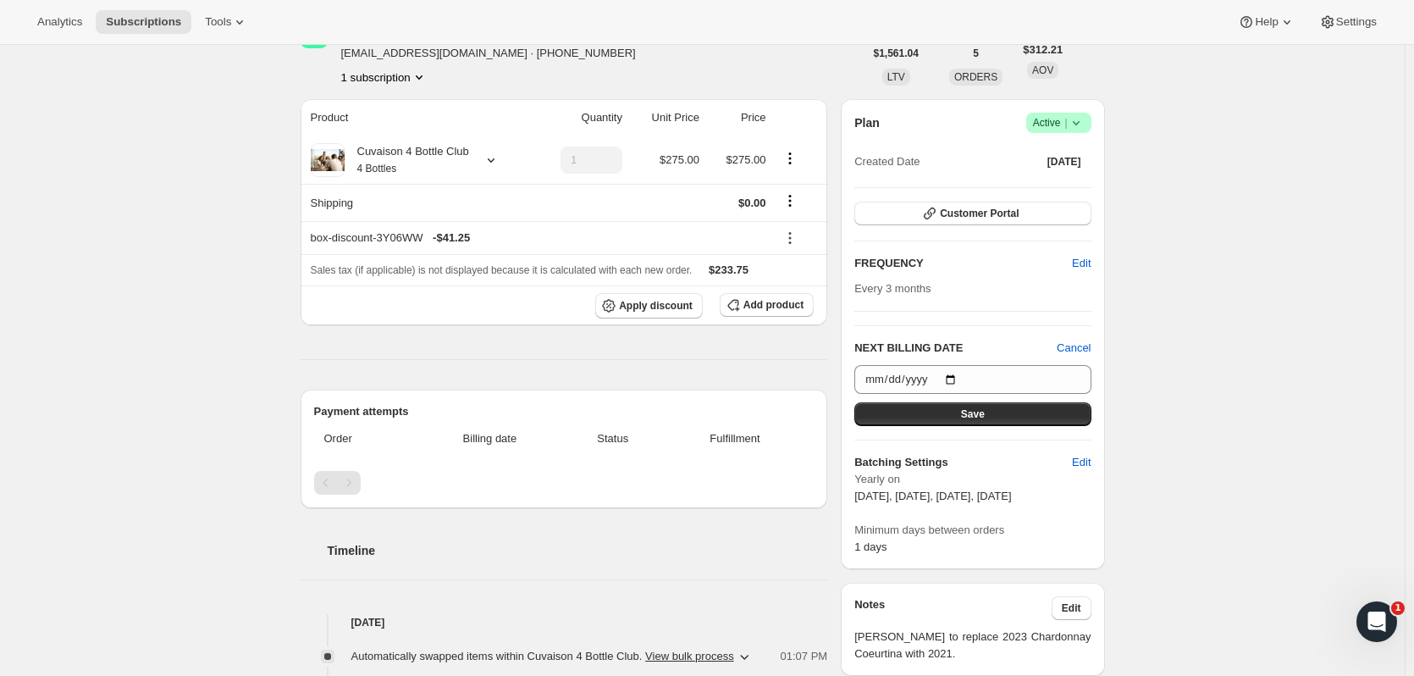
click at [763, 411] on button "Save" at bounding box center [973, 414] width 236 height 24
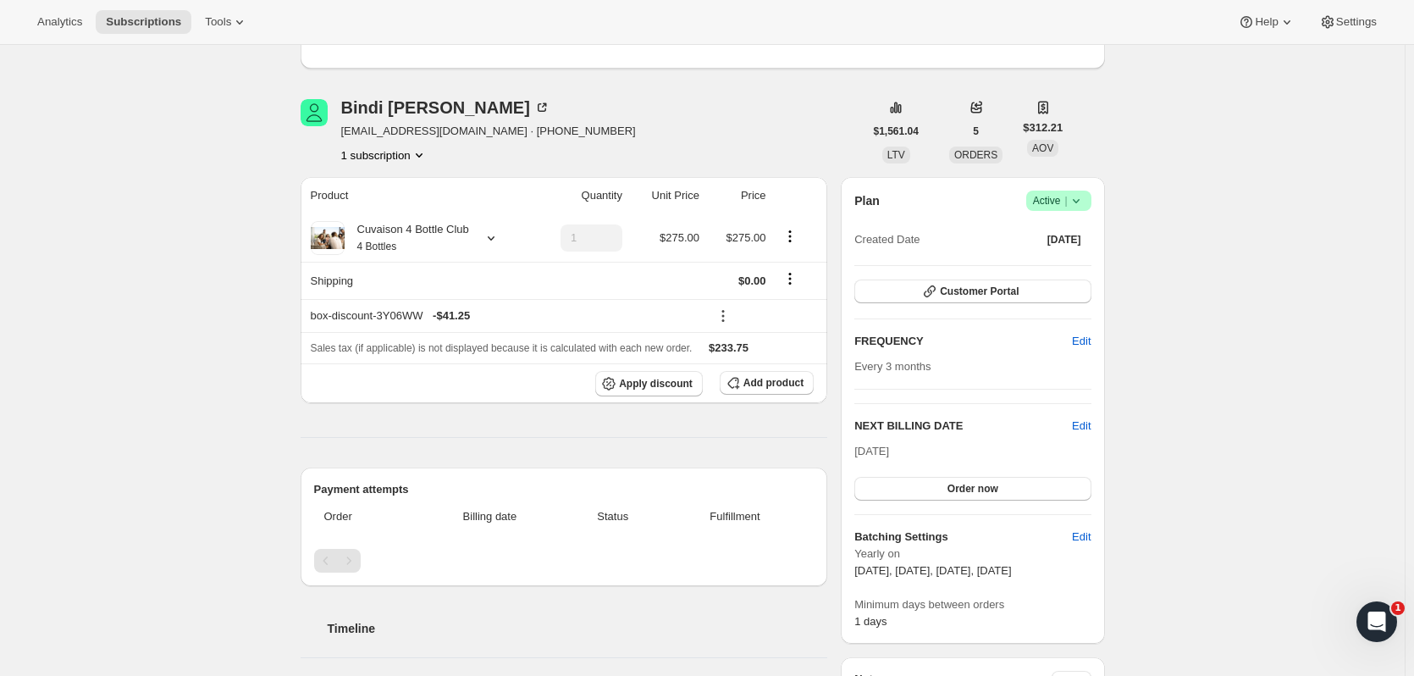
click at [127, 15] on span "Subscriptions" at bounding box center [143, 22] width 75 height 14
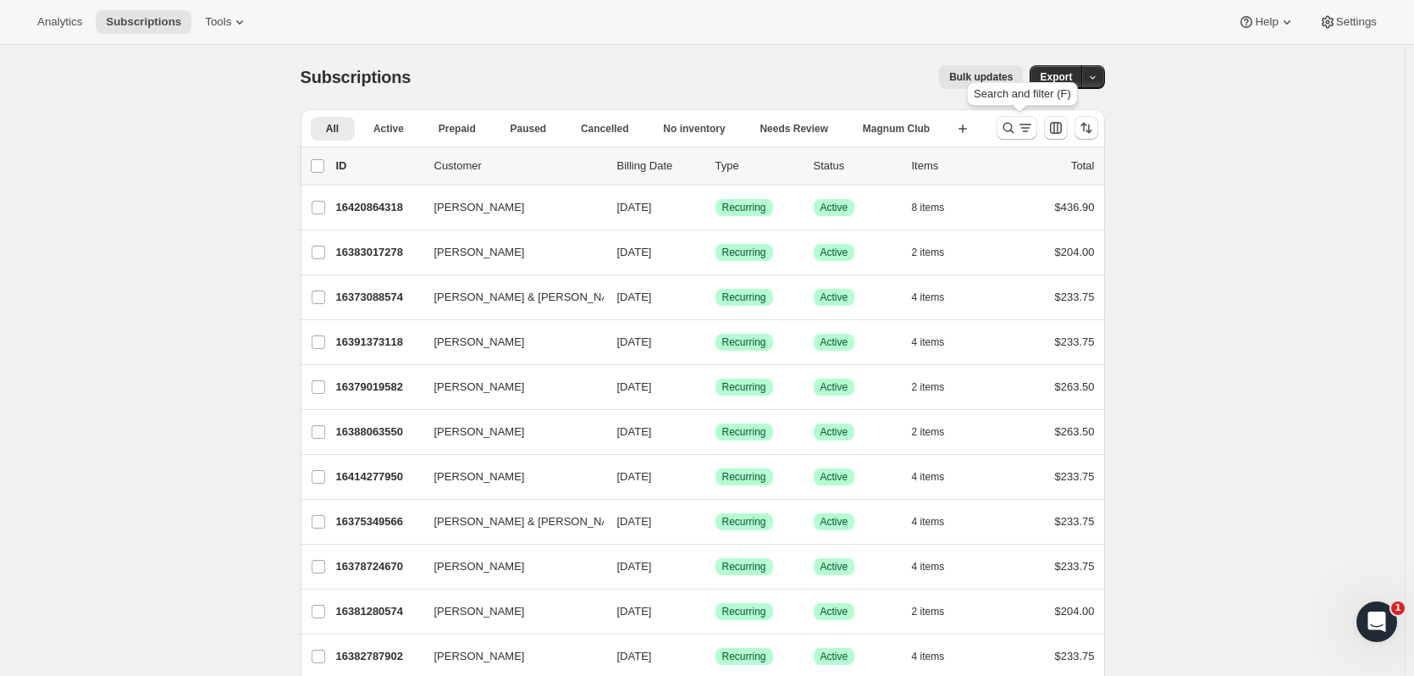
click at [763, 134] on icon "Search and filter results" at bounding box center [1008, 127] width 17 height 17
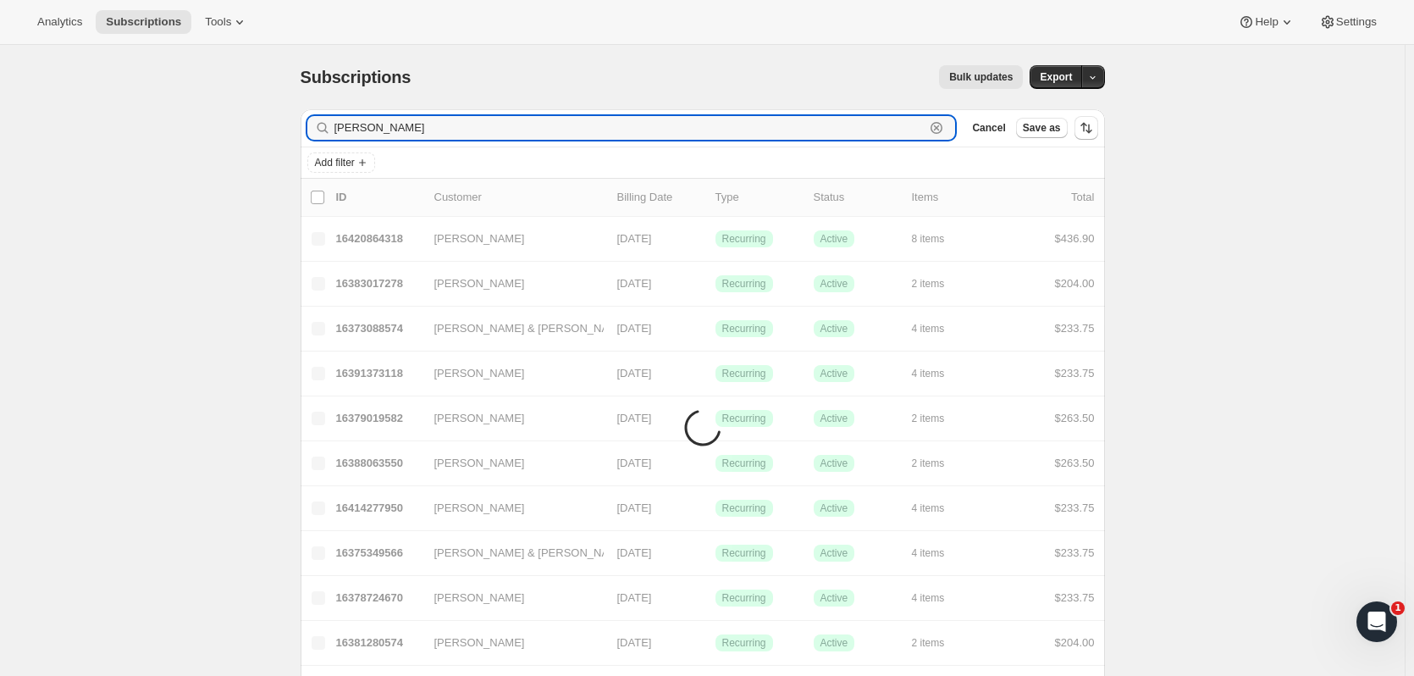
type input "dean kel"
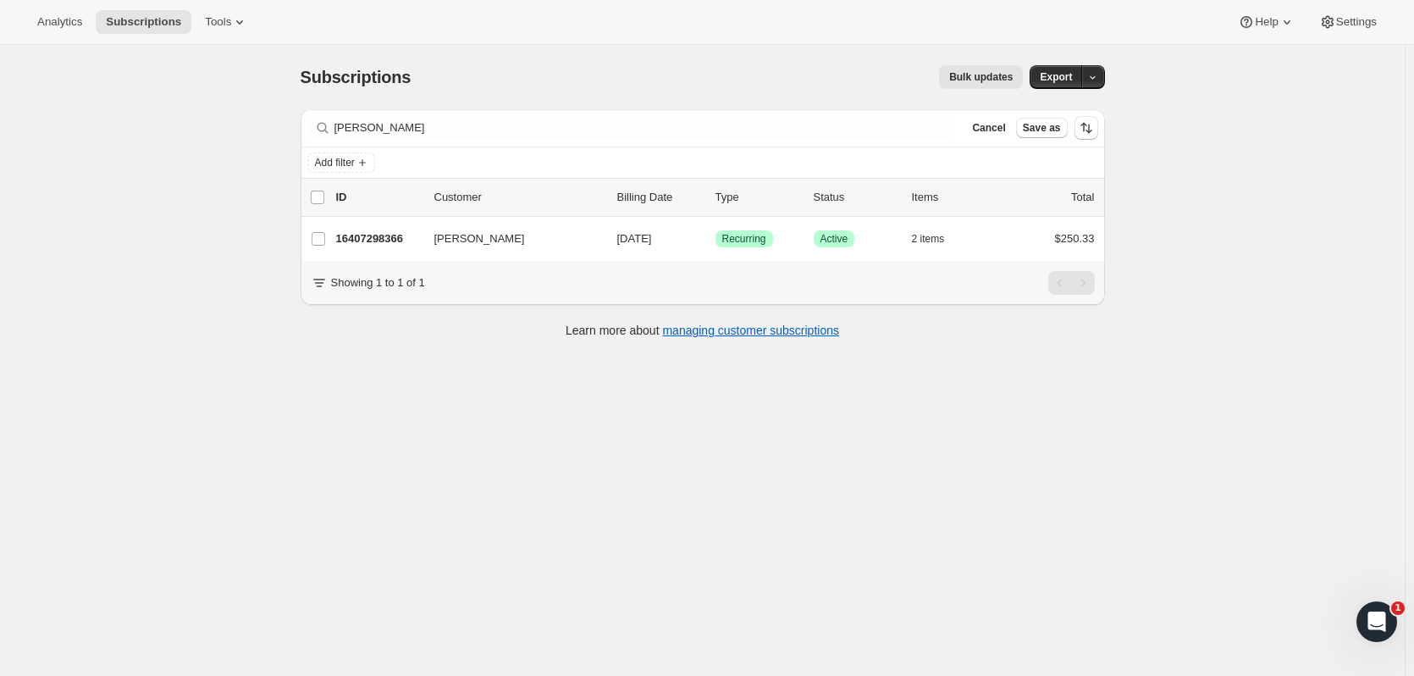
click at [361, 231] on p "16407298366" at bounding box center [378, 238] width 85 height 17
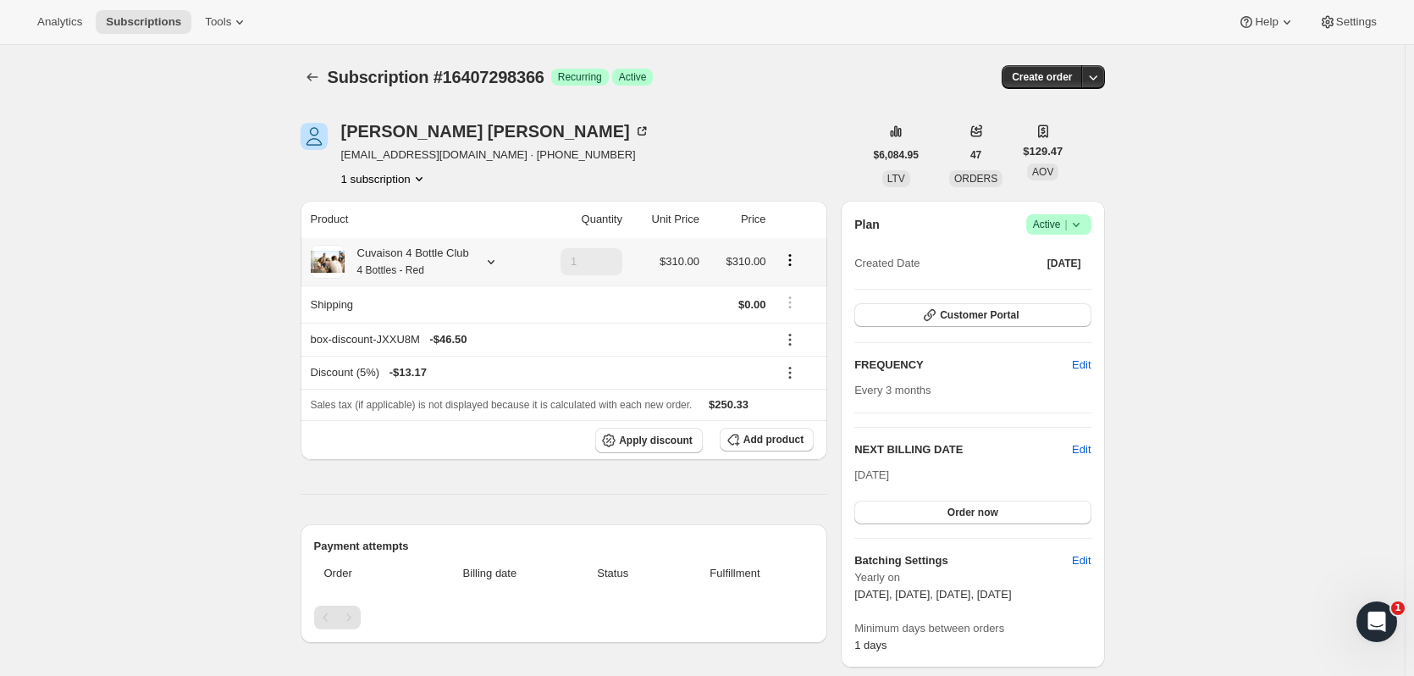
click at [763, 265] on icon "Product actions" at bounding box center [790, 264] width 3 height 3
click at [763, 322] on span "Remove" at bounding box center [793, 321] width 41 height 13
type input "0"
click at [763, 411] on span "Add product" at bounding box center [774, 440] width 60 height 14
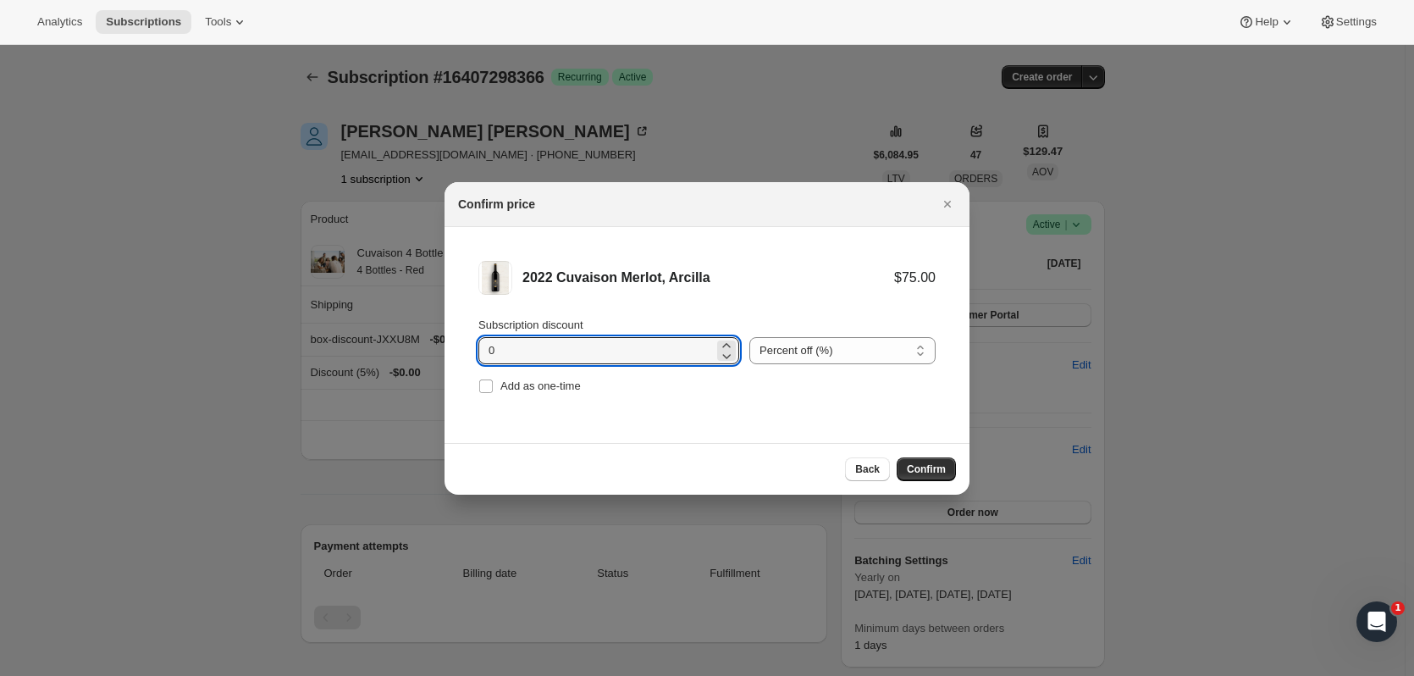
drag, startPoint x: 672, startPoint y: 345, endPoint x: 428, endPoint y: 333, distance: 244.2
type input "20"
click at [763, 411] on span "Confirm" at bounding box center [926, 469] width 39 height 14
type input "1"
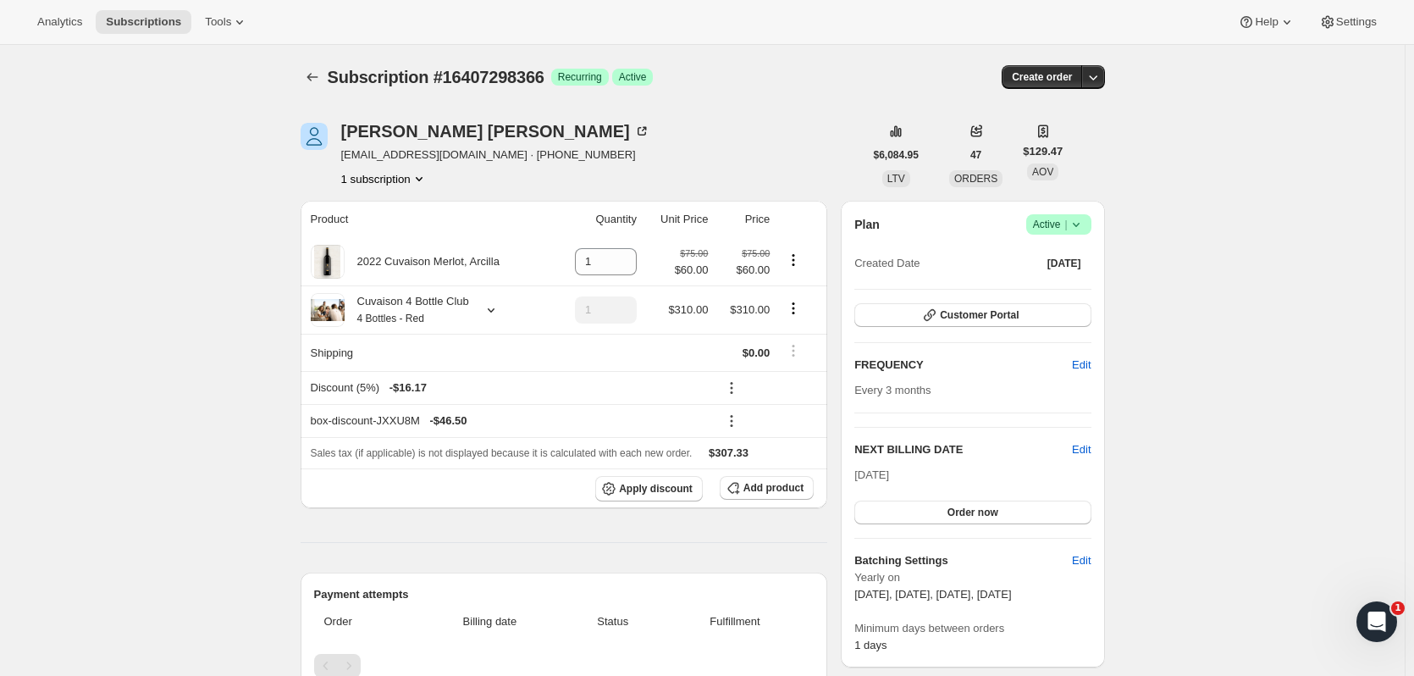
click at [165, 30] on button "Subscriptions" at bounding box center [144, 22] width 96 height 24
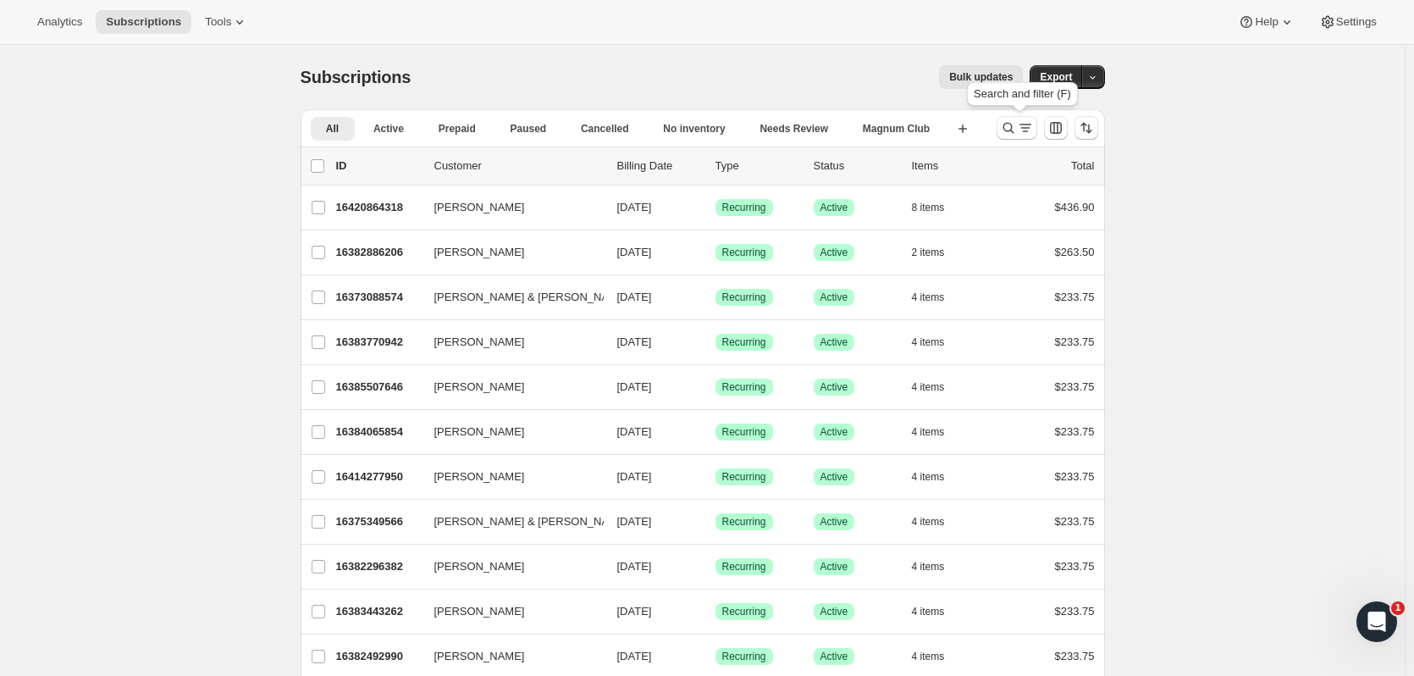
click at [763, 139] on button "Search and filter results" at bounding box center [1017, 128] width 41 height 24
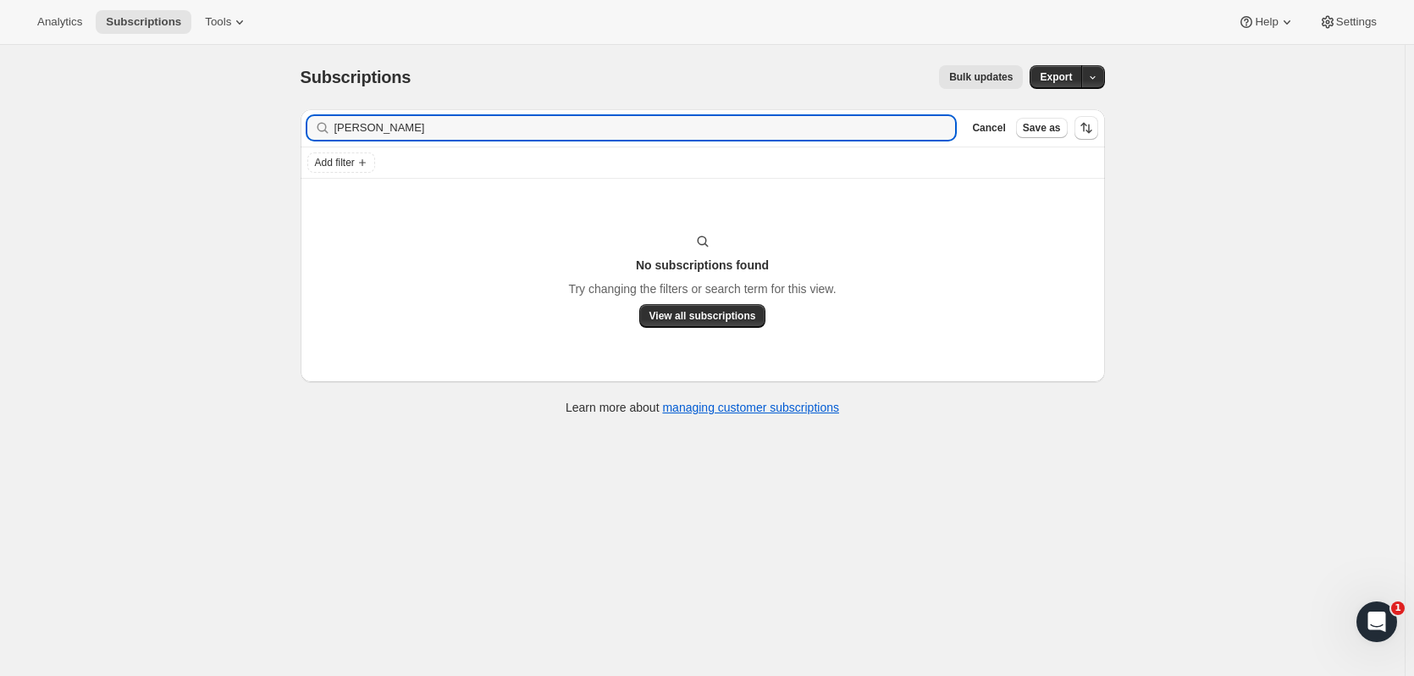
click at [353, 123] on input "brian cort" at bounding box center [646, 128] width 622 height 24
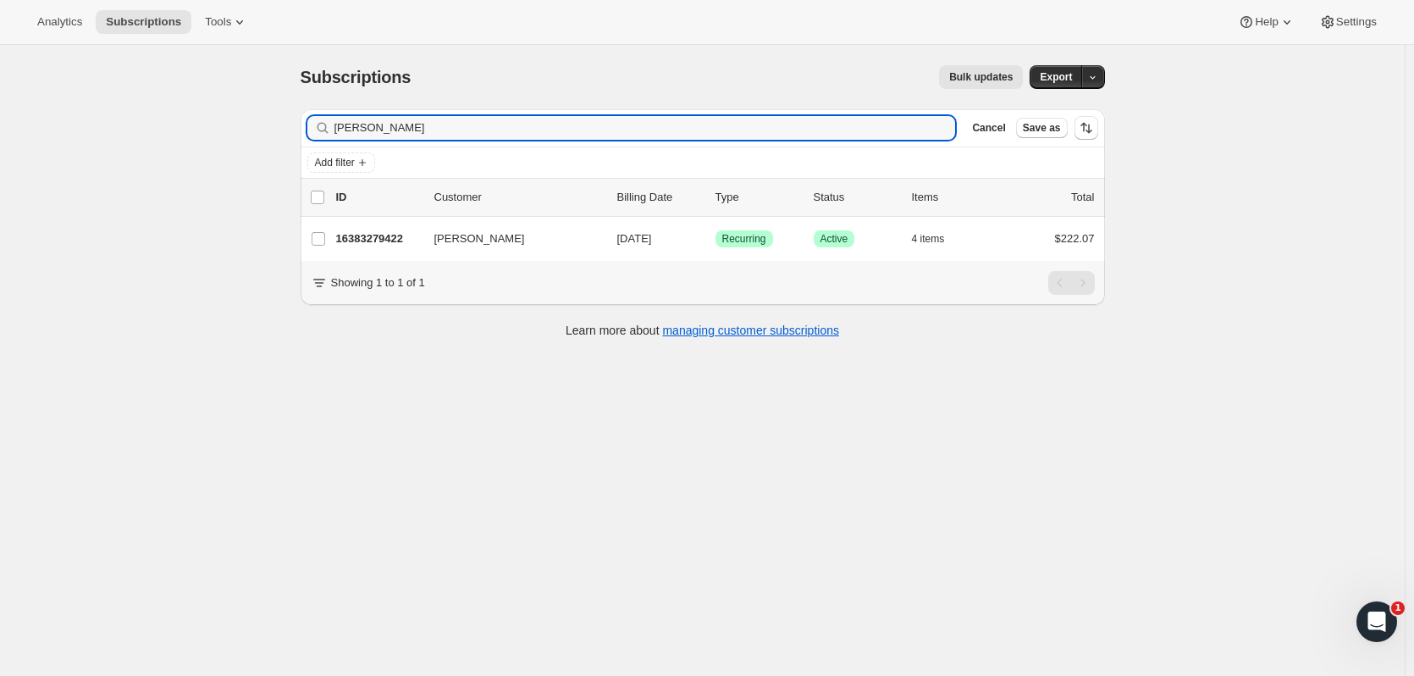
type input "bryan cort"
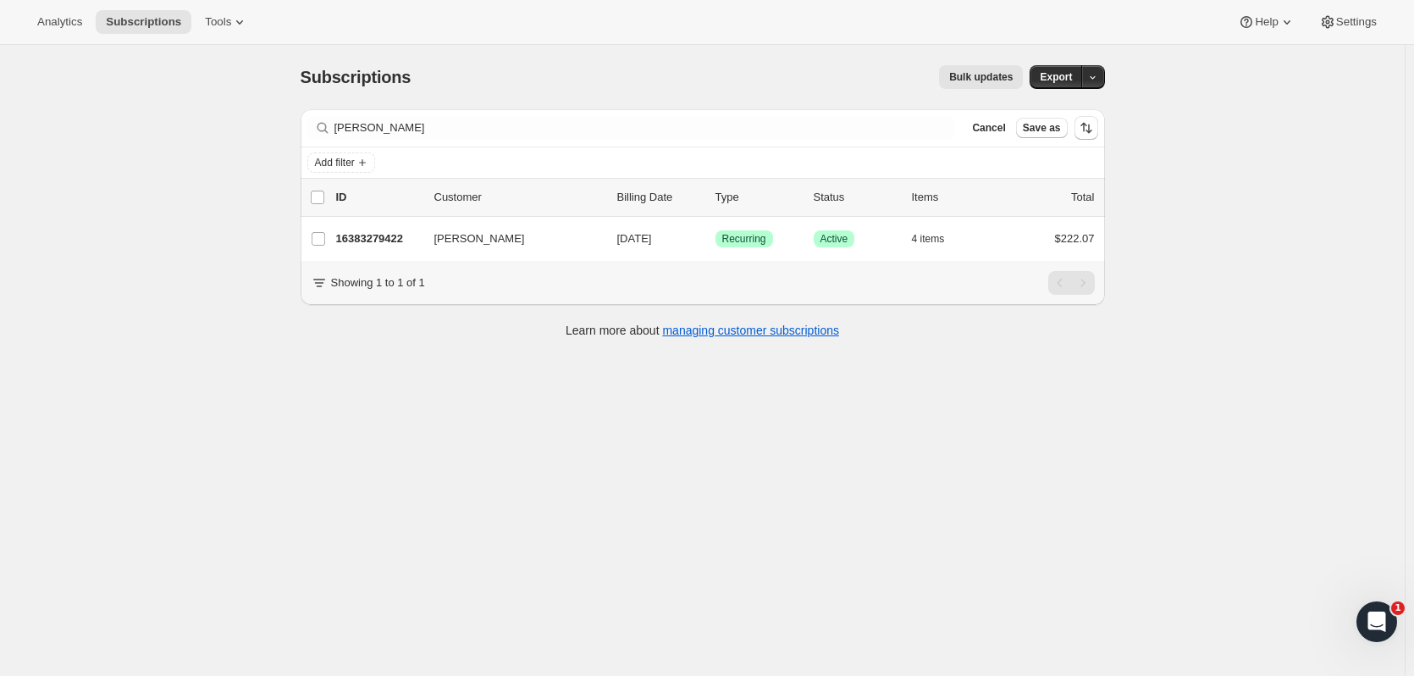
click at [389, 228] on div "16383279422 Bryan Cortnik 09/09/2025 Success Recurring Success Active 4 items $…" at bounding box center [715, 239] width 759 height 24
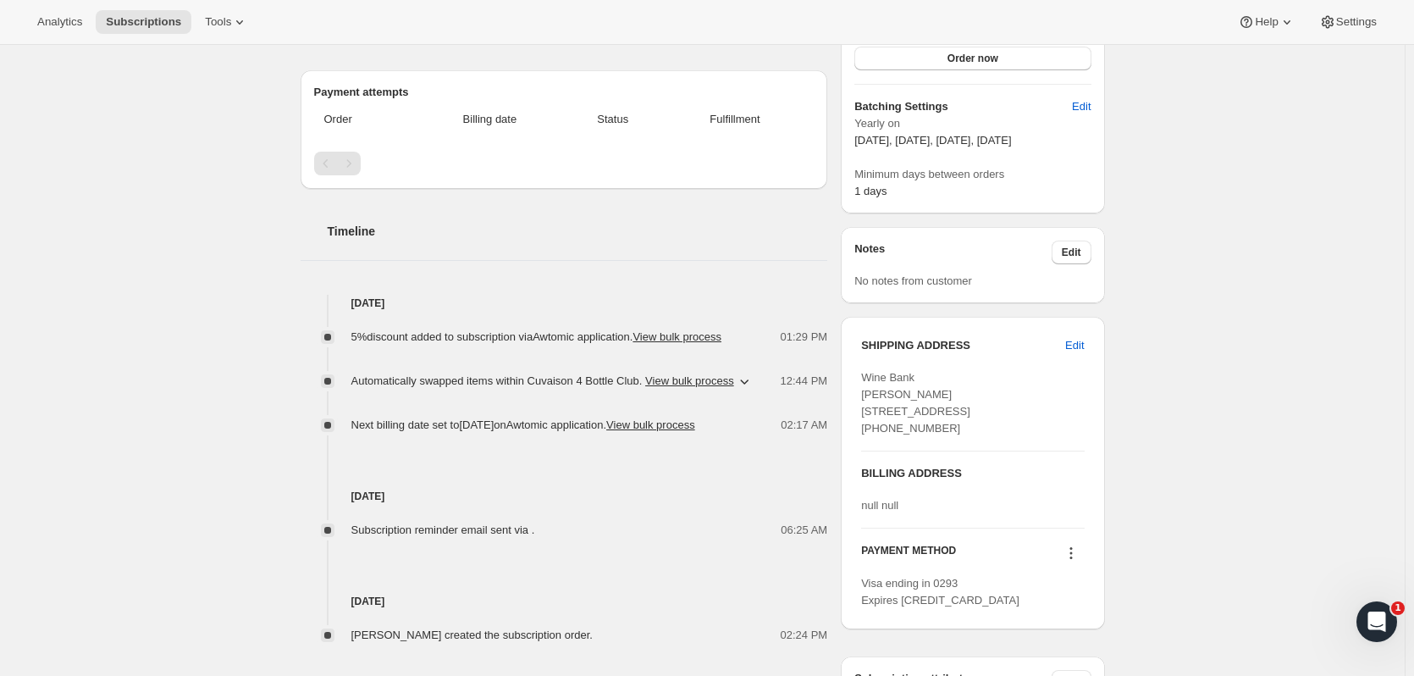
scroll to position [457, 0]
click at [763, 340] on span "Edit" at bounding box center [1075, 343] width 19 height 17
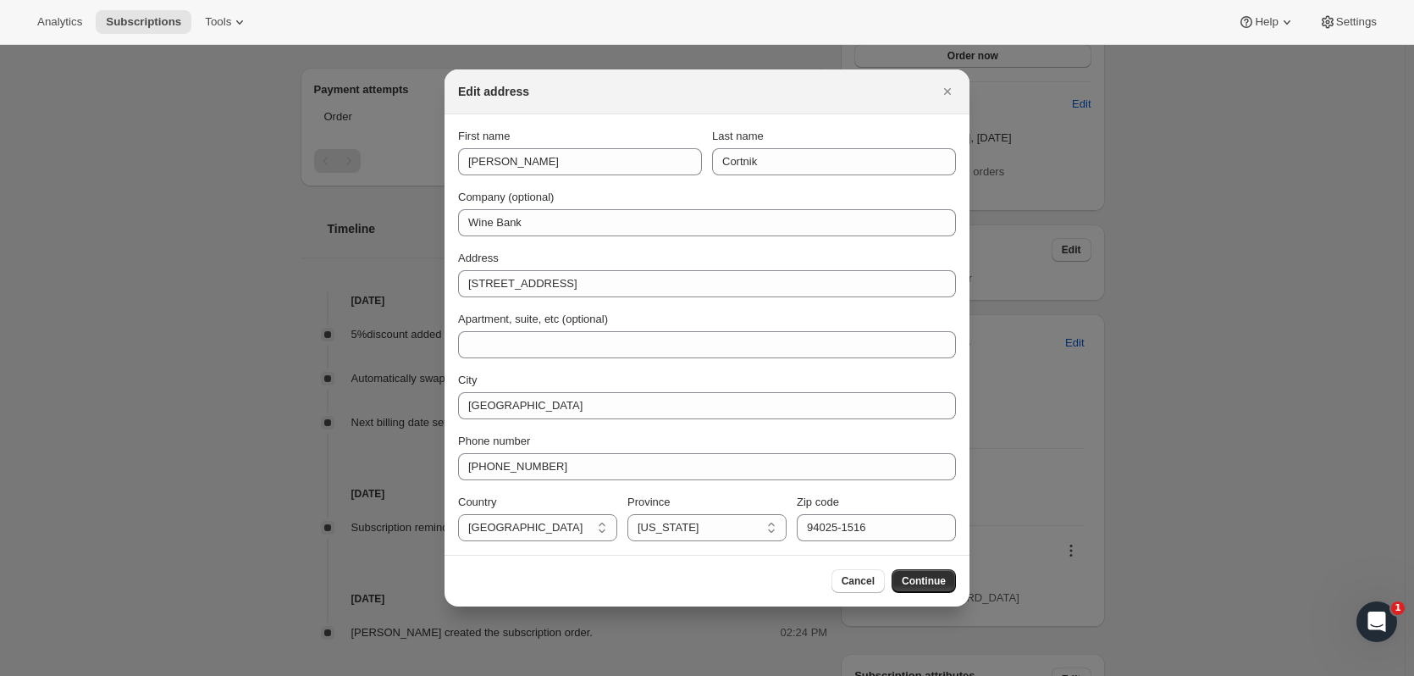
click at [763, 411] on span "Continue" at bounding box center [924, 581] width 44 height 14
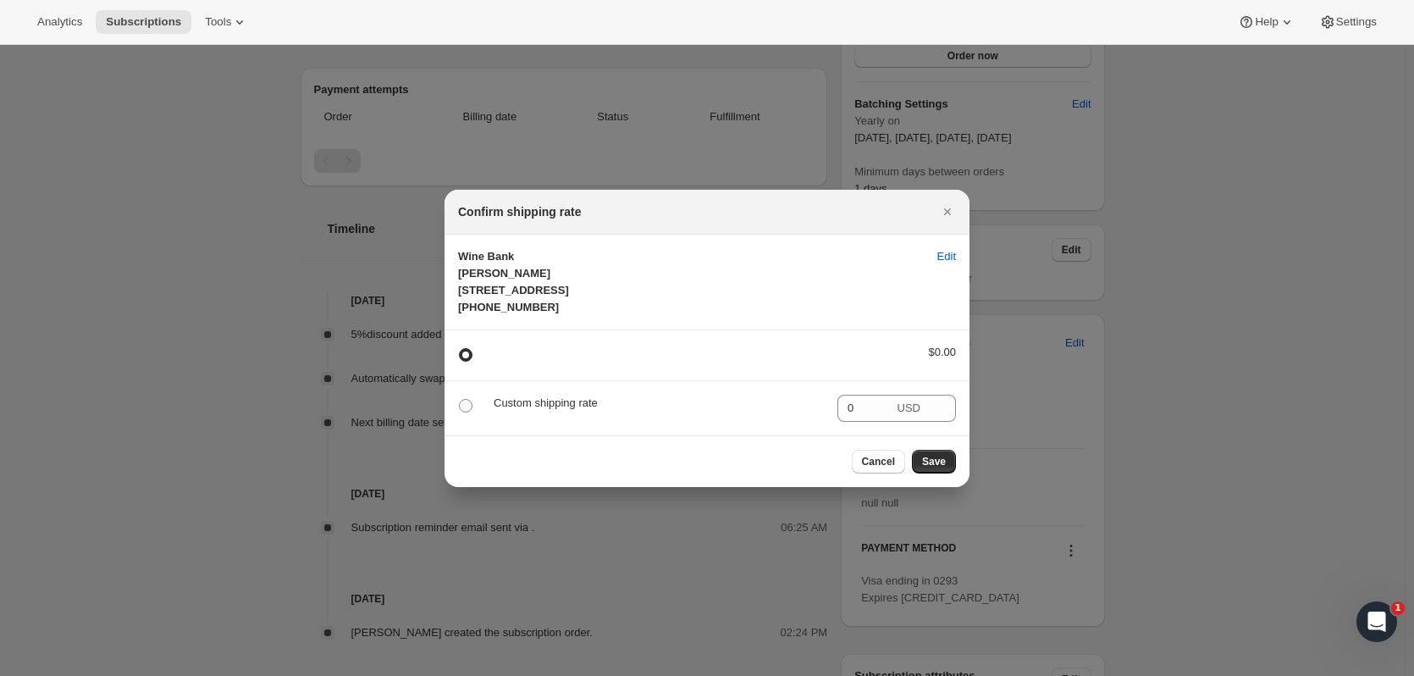
click at [763, 205] on button "Close" at bounding box center [948, 212] width 24 height 24
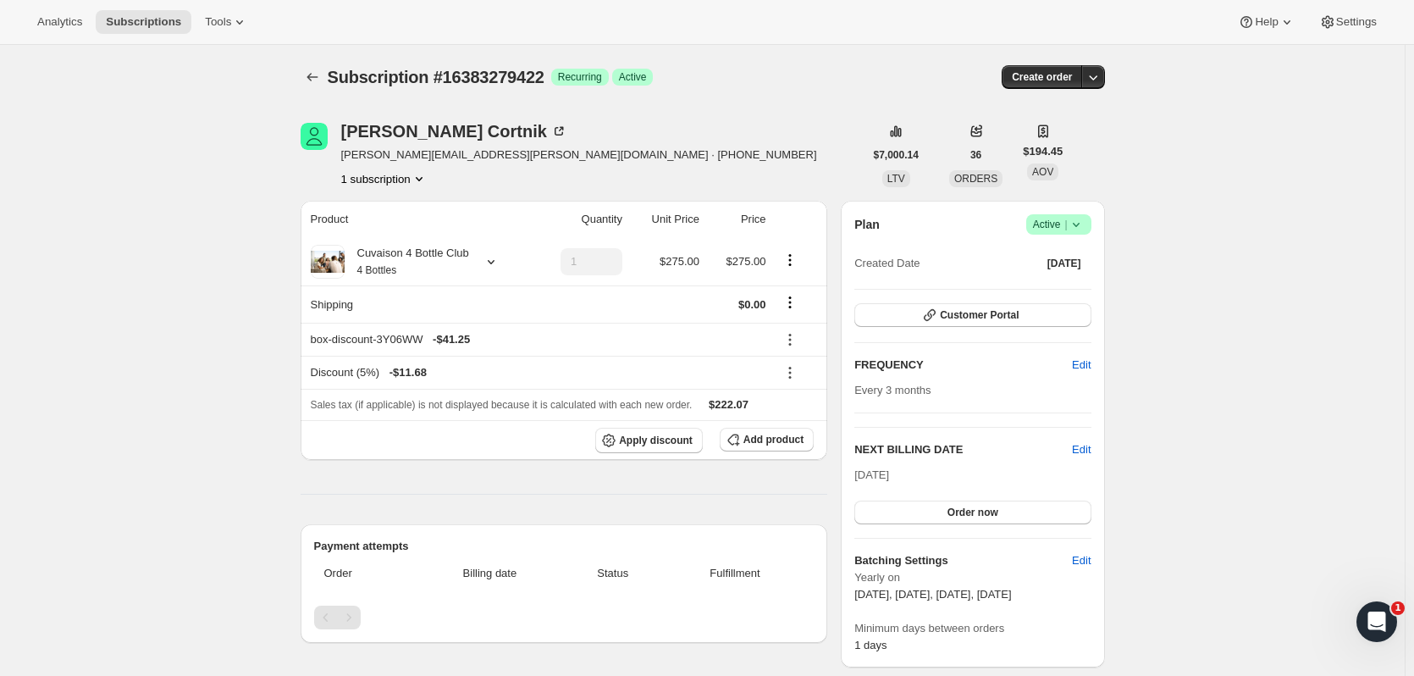
click at [763, 318] on span "Customer Portal" at bounding box center [979, 315] width 79 height 14
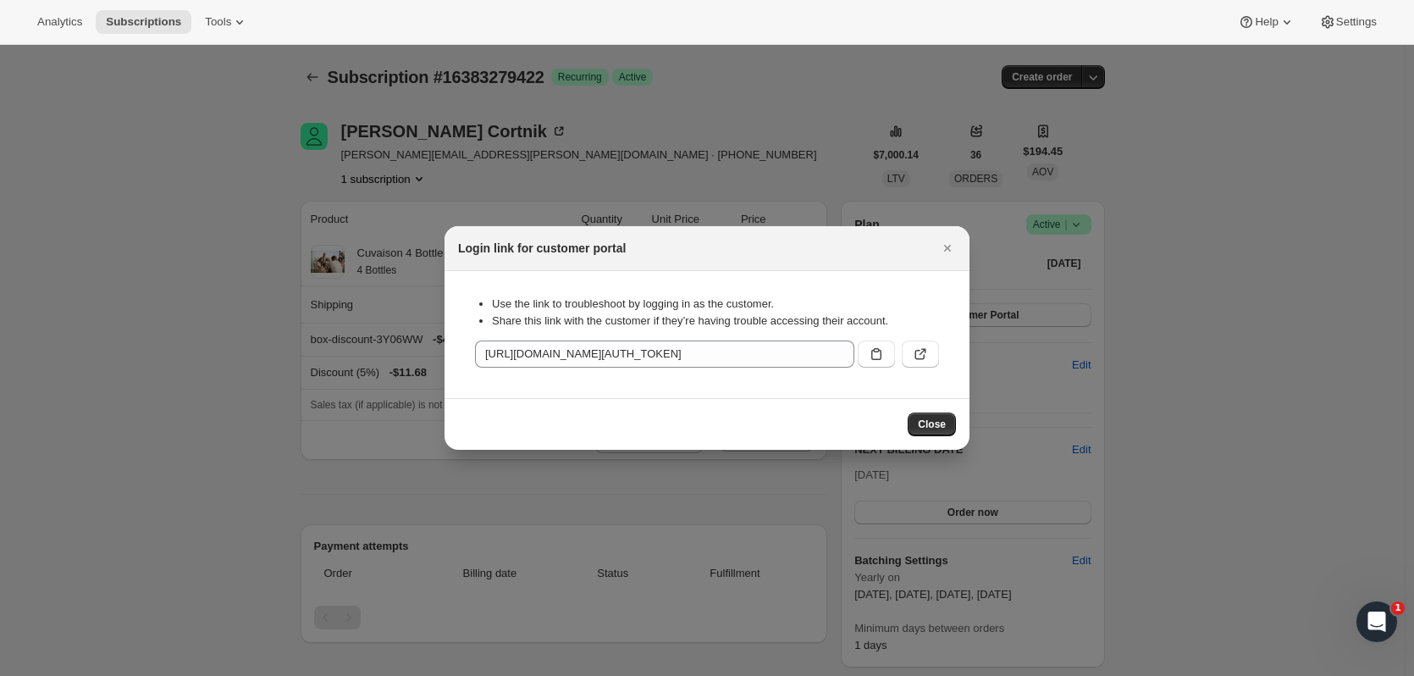
click at [763, 349] on button ":rptf:" at bounding box center [920, 353] width 37 height 27
click at [763, 255] on icon "Close" at bounding box center [947, 248] width 17 height 17
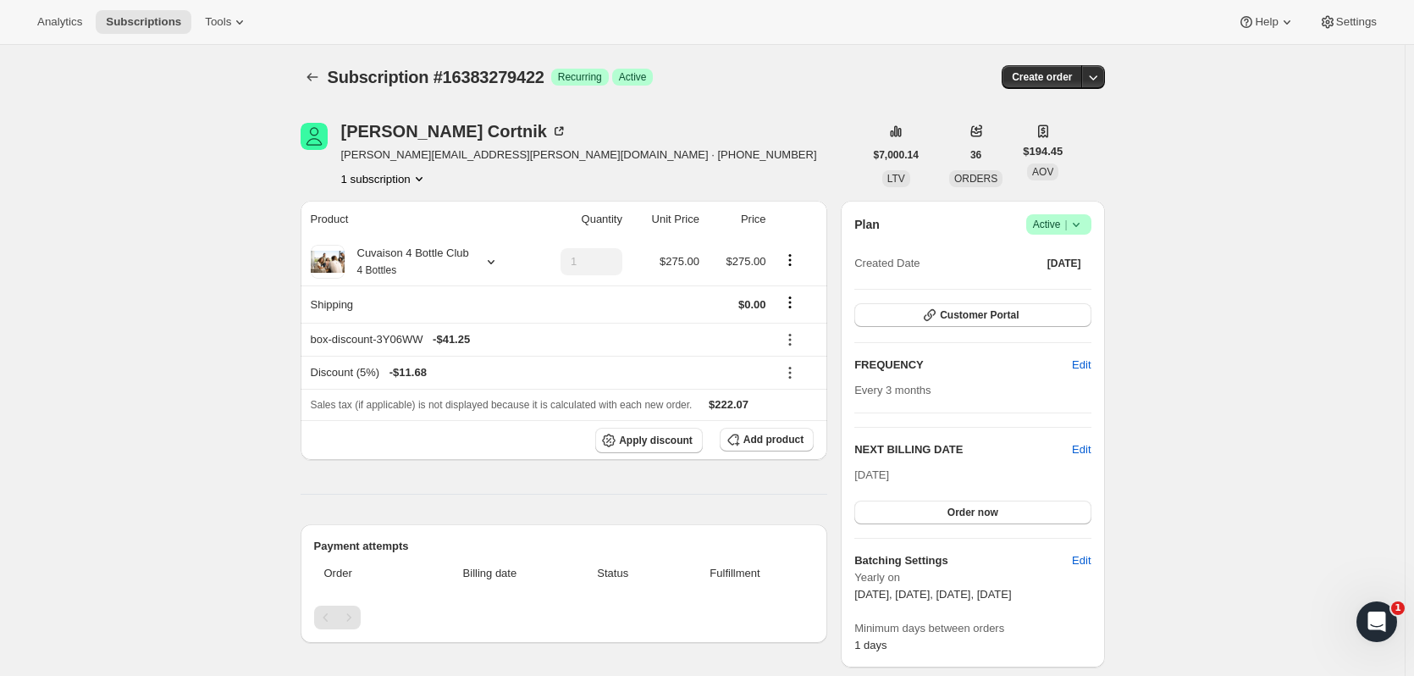
click at [158, 29] on button "Subscriptions" at bounding box center [144, 22] width 96 height 24
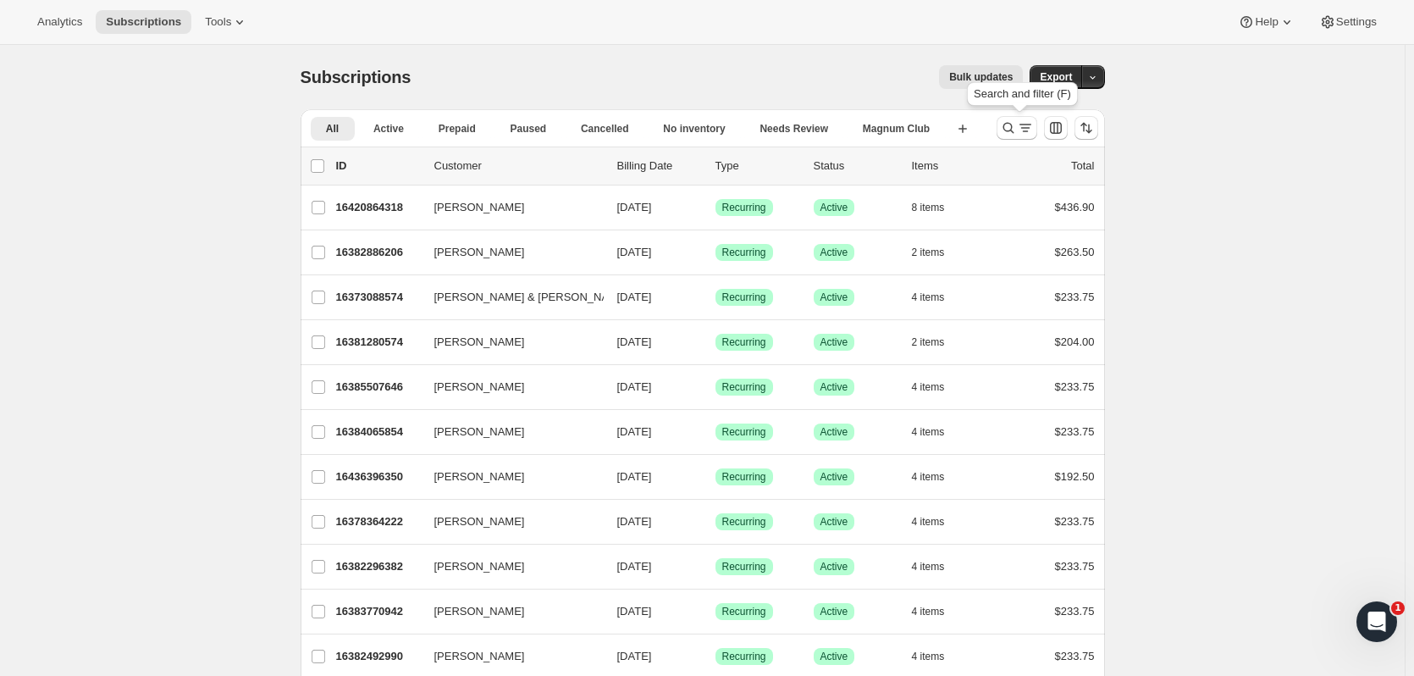
click at [763, 130] on icon "Search and filter results" at bounding box center [1008, 127] width 17 height 17
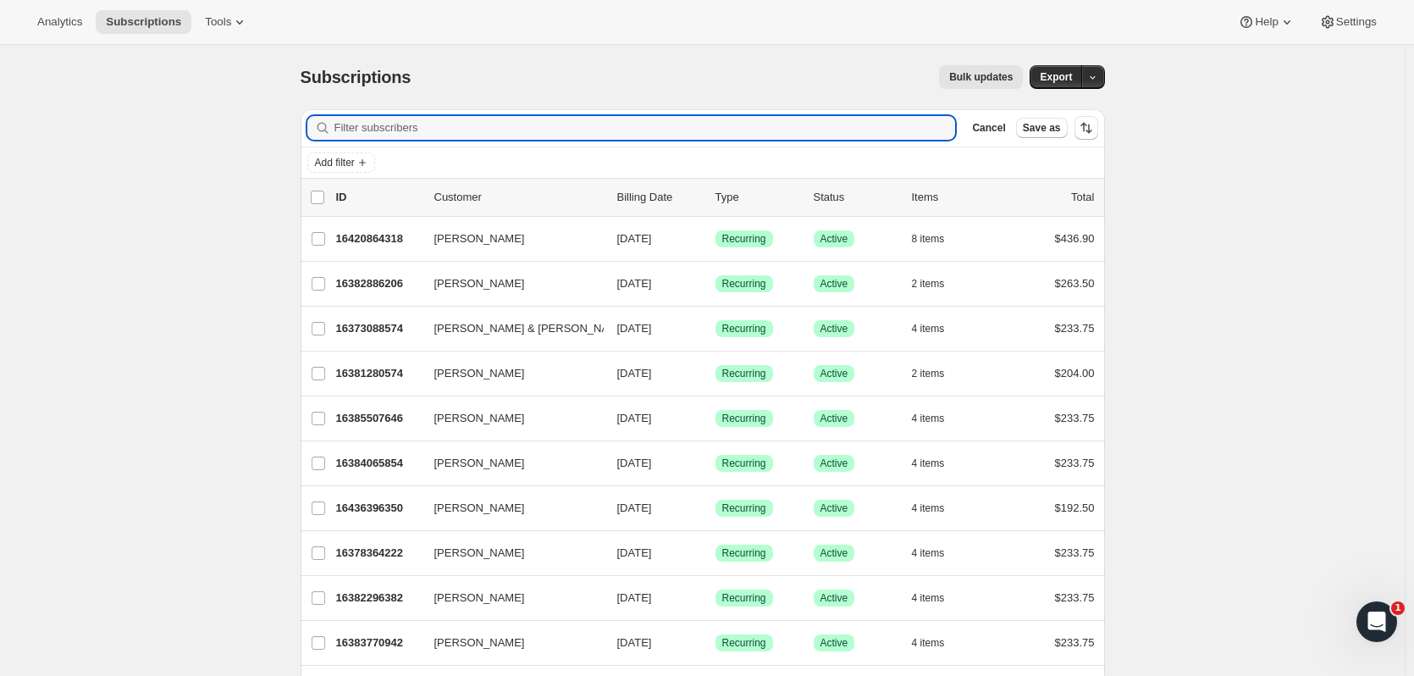
click at [414, 125] on input "Filter subscribers" at bounding box center [646, 128] width 622 height 24
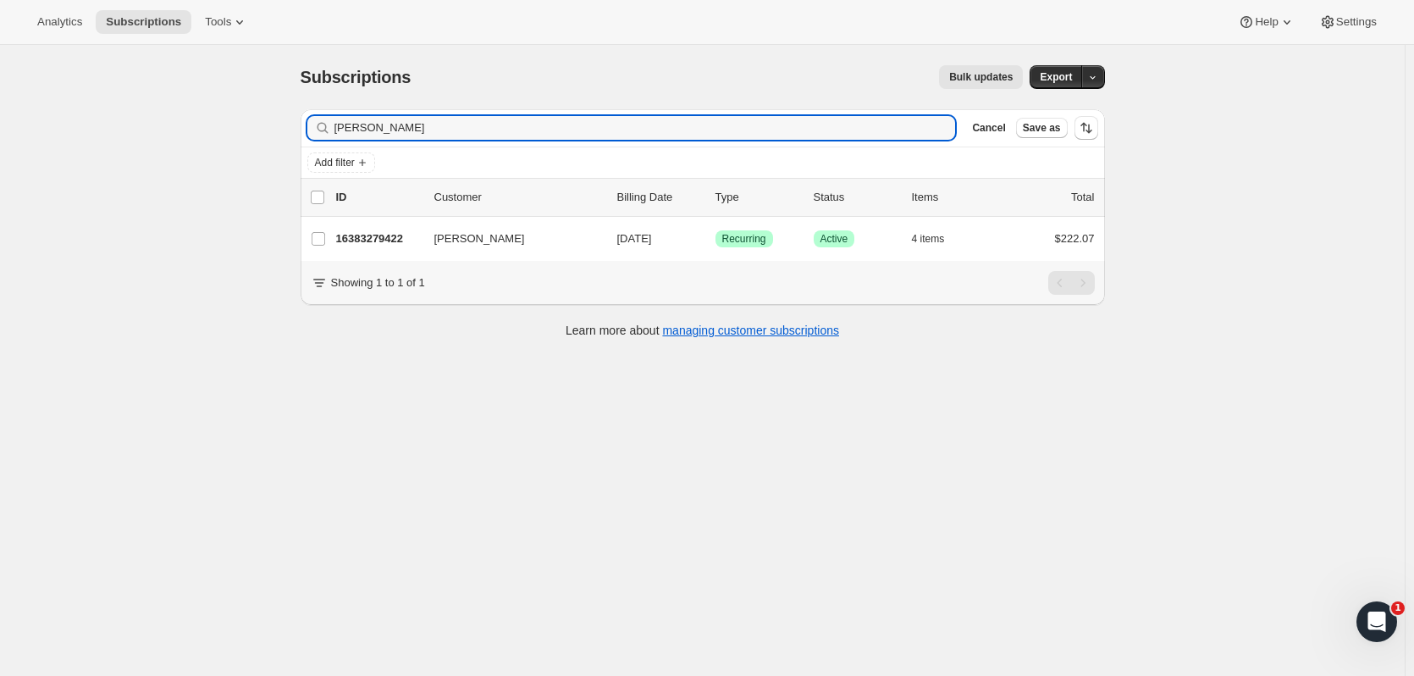
type input "bryan cort"
click at [374, 235] on p "16383279422" at bounding box center [378, 238] width 85 height 17
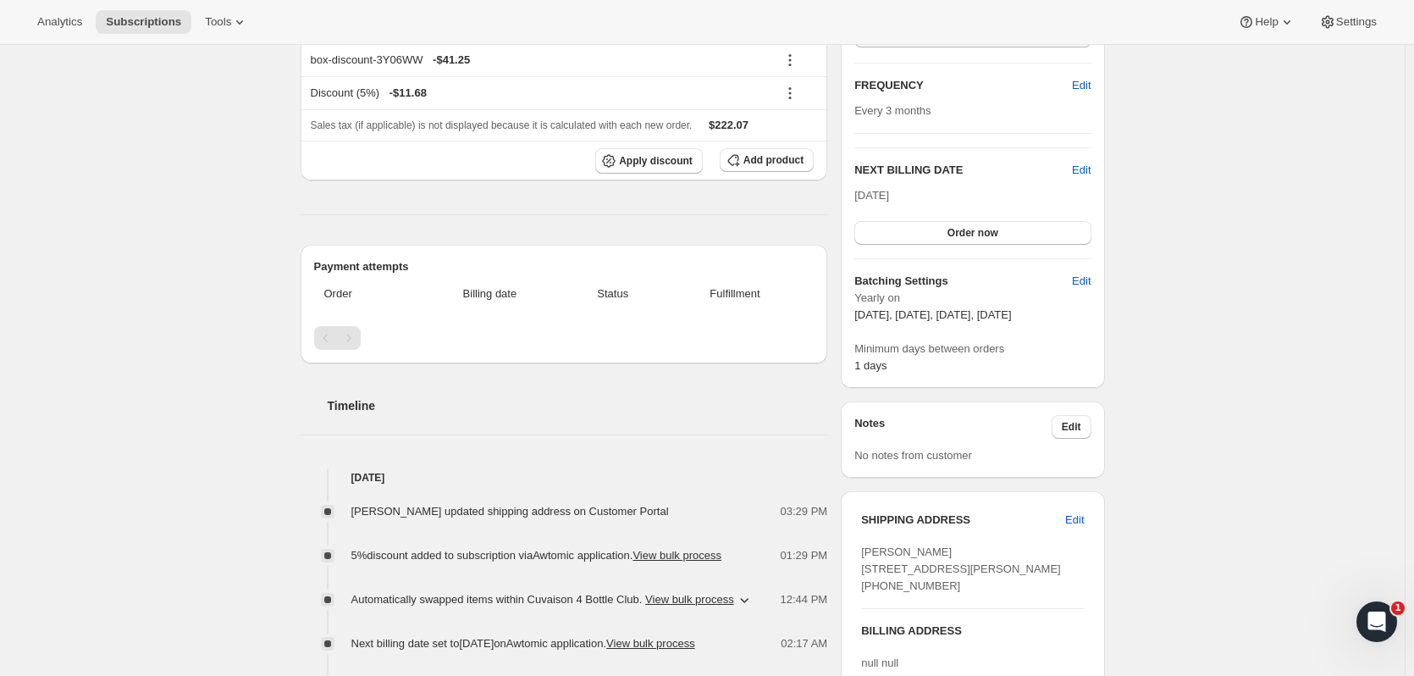
scroll to position [285, 0]
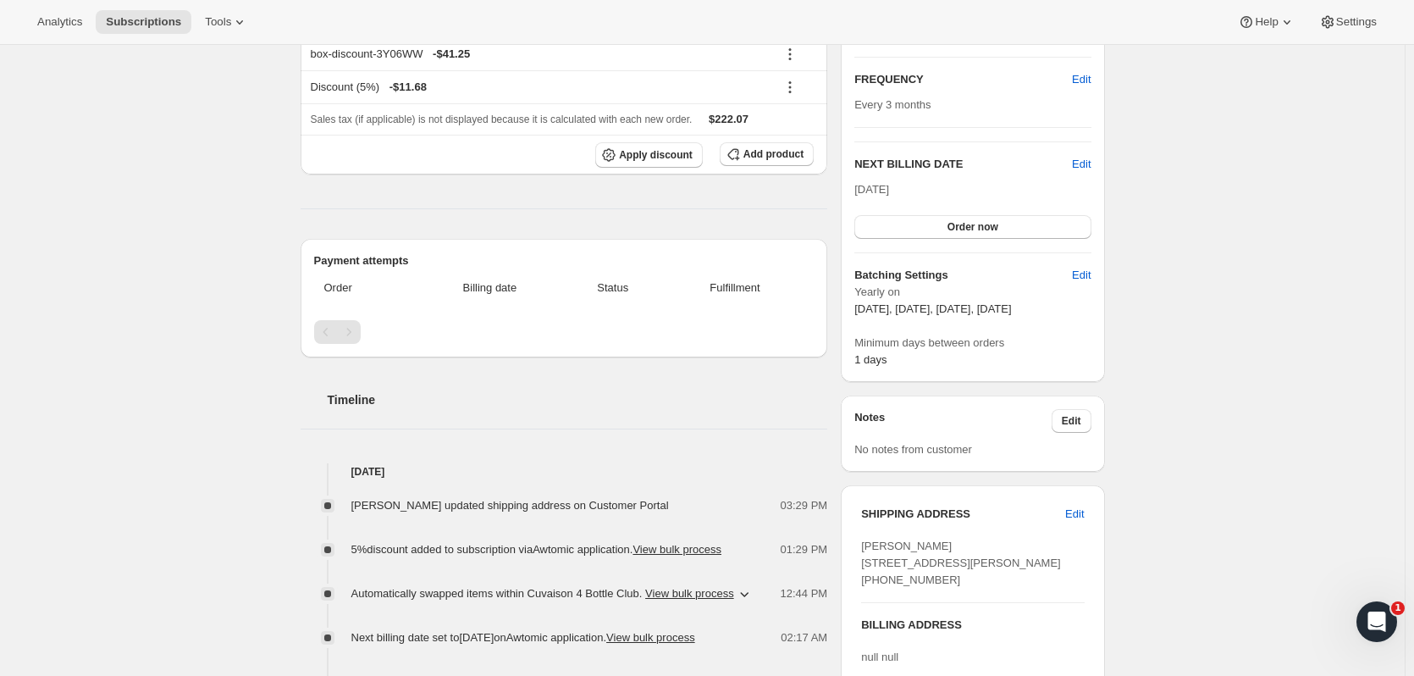
click at [119, 30] on button "Subscriptions" at bounding box center [144, 22] width 96 height 24
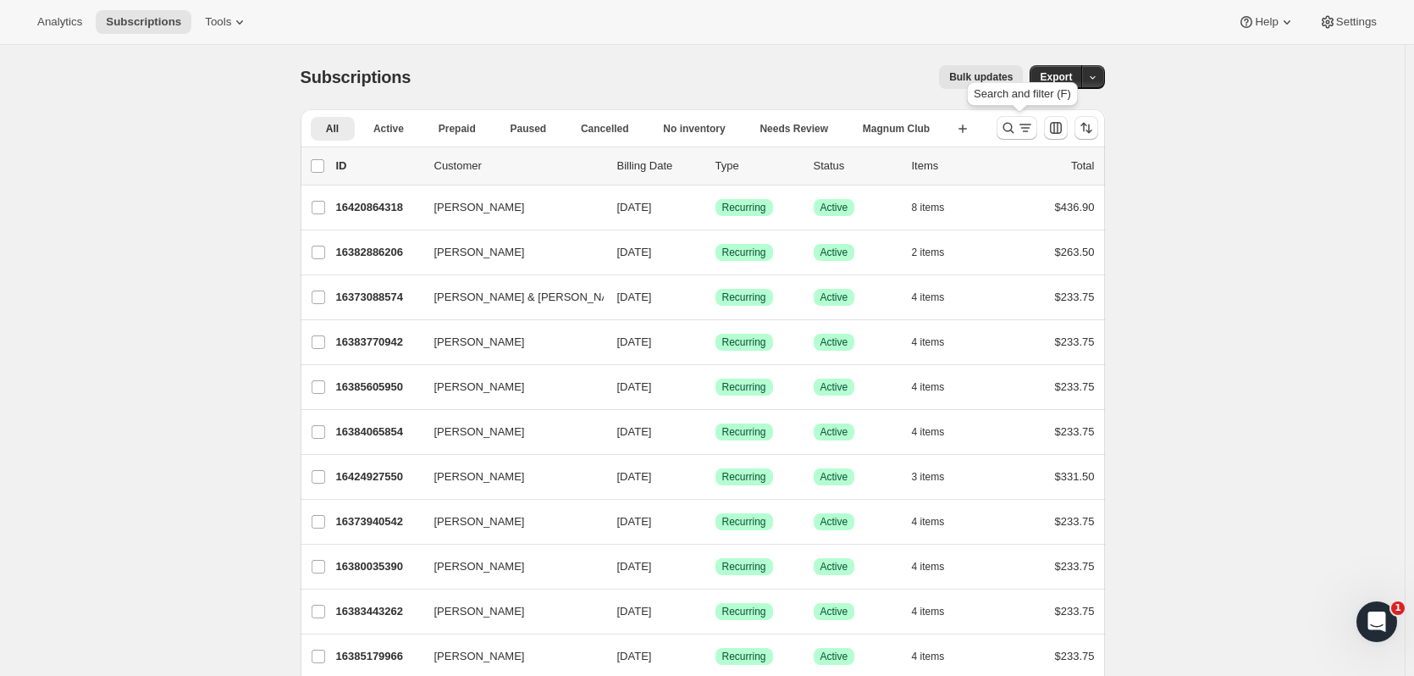
click at [763, 129] on icon "Search and filter results" at bounding box center [1008, 127] width 17 height 17
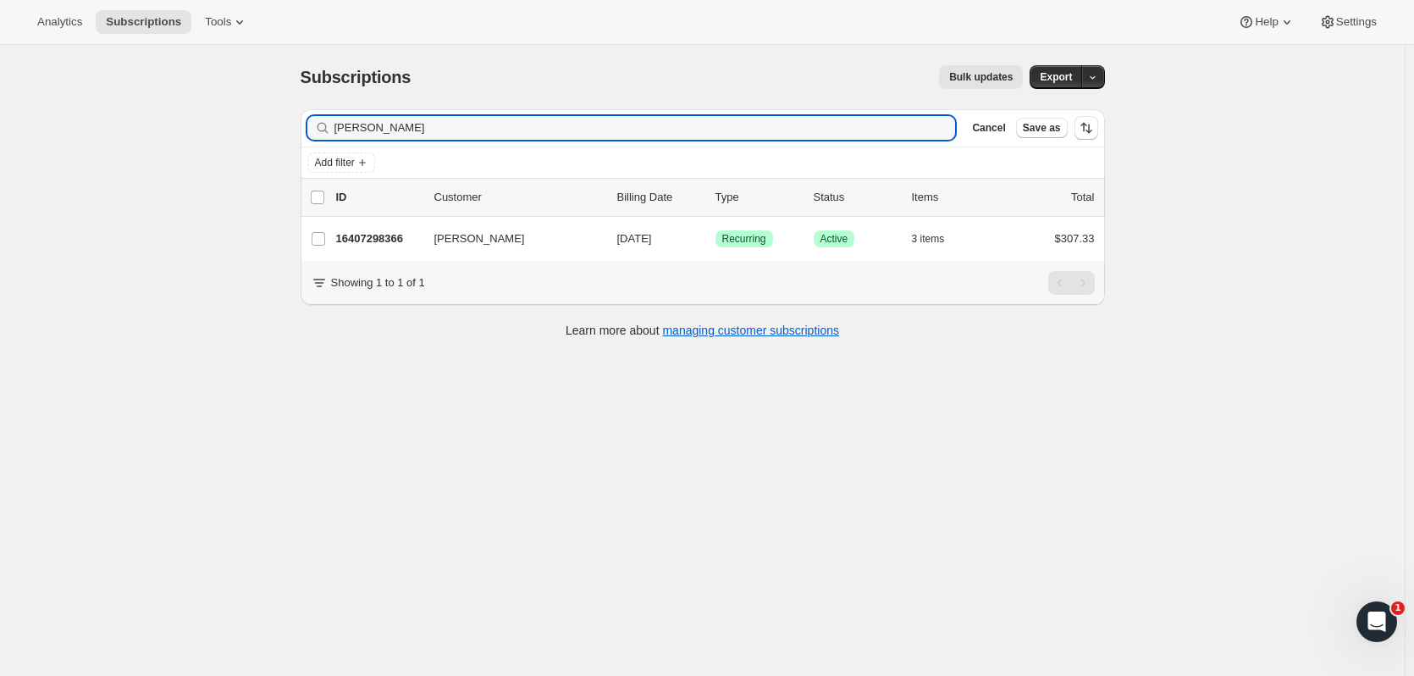
type input "dean kel"
click at [368, 229] on div "16407298366 Dean Kelch 09/06/2025 Success Recurring Success Active 3 items $307…" at bounding box center [715, 239] width 759 height 24
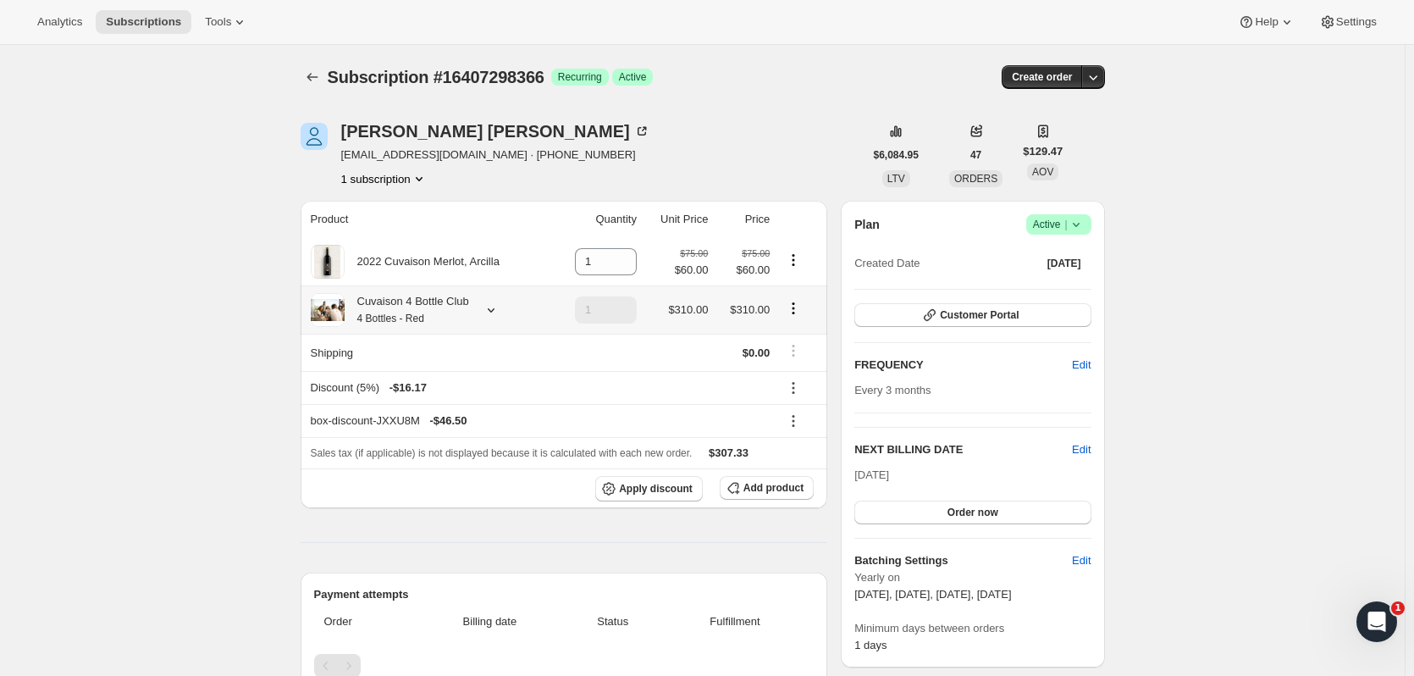
click at [763, 309] on icon "Product actions" at bounding box center [794, 308] width 3 height 3
click at [763, 368] on span "Remove" at bounding box center [798, 370] width 41 height 13
type input "0"
click at [763, 411] on span "Add product" at bounding box center [774, 488] width 60 height 14
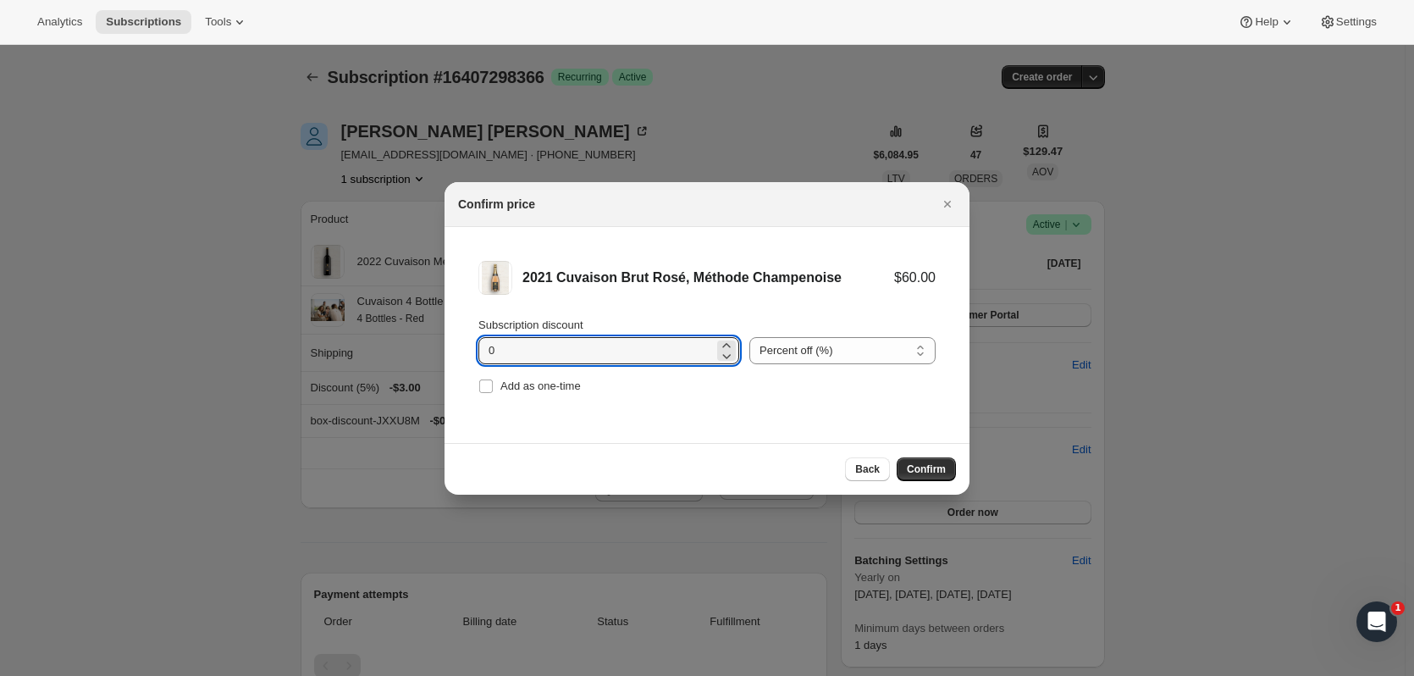
drag, startPoint x: 576, startPoint y: 351, endPoint x: 371, endPoint y: 346, distance: 205.0
type input "20"
click at [763, 411] on button "Confirm" at bounding box center [926, 469] width 59 height 24
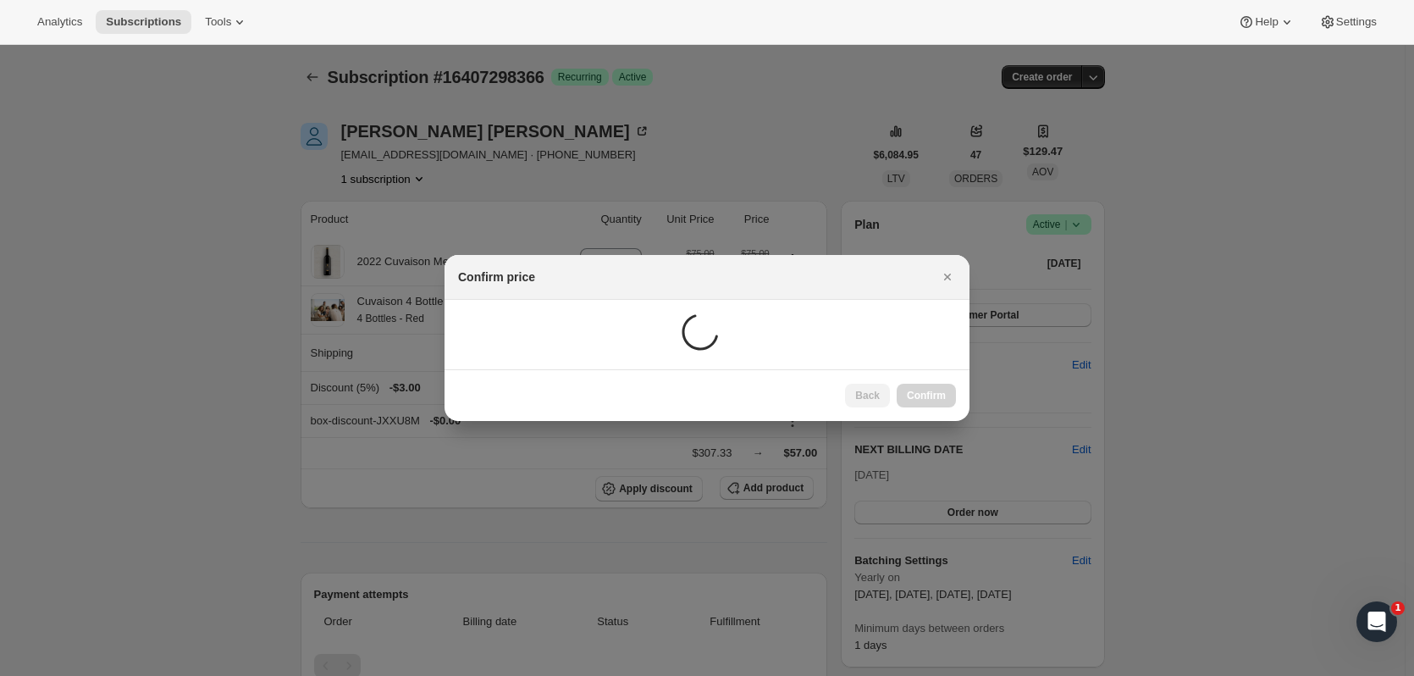
type input "1"
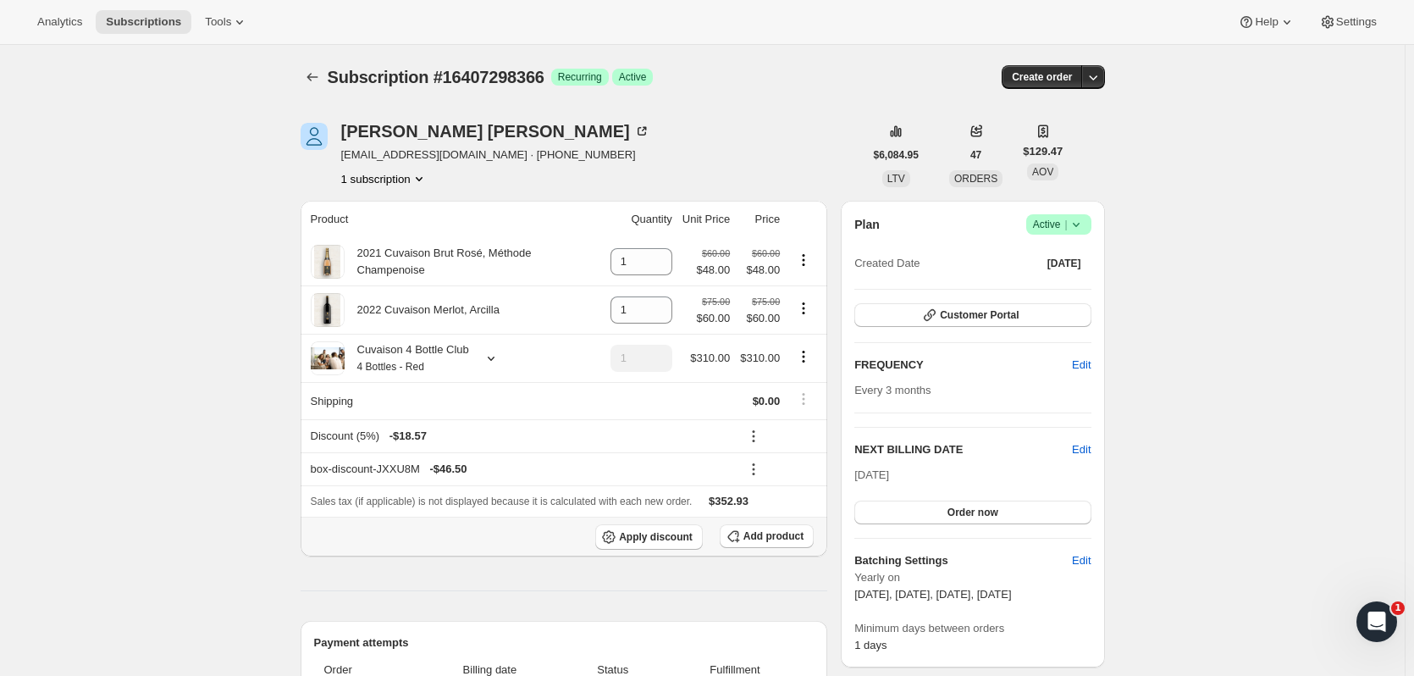
click at [763, 411] on span "Add product" at bounding box center [774, 536] width 60 height 14
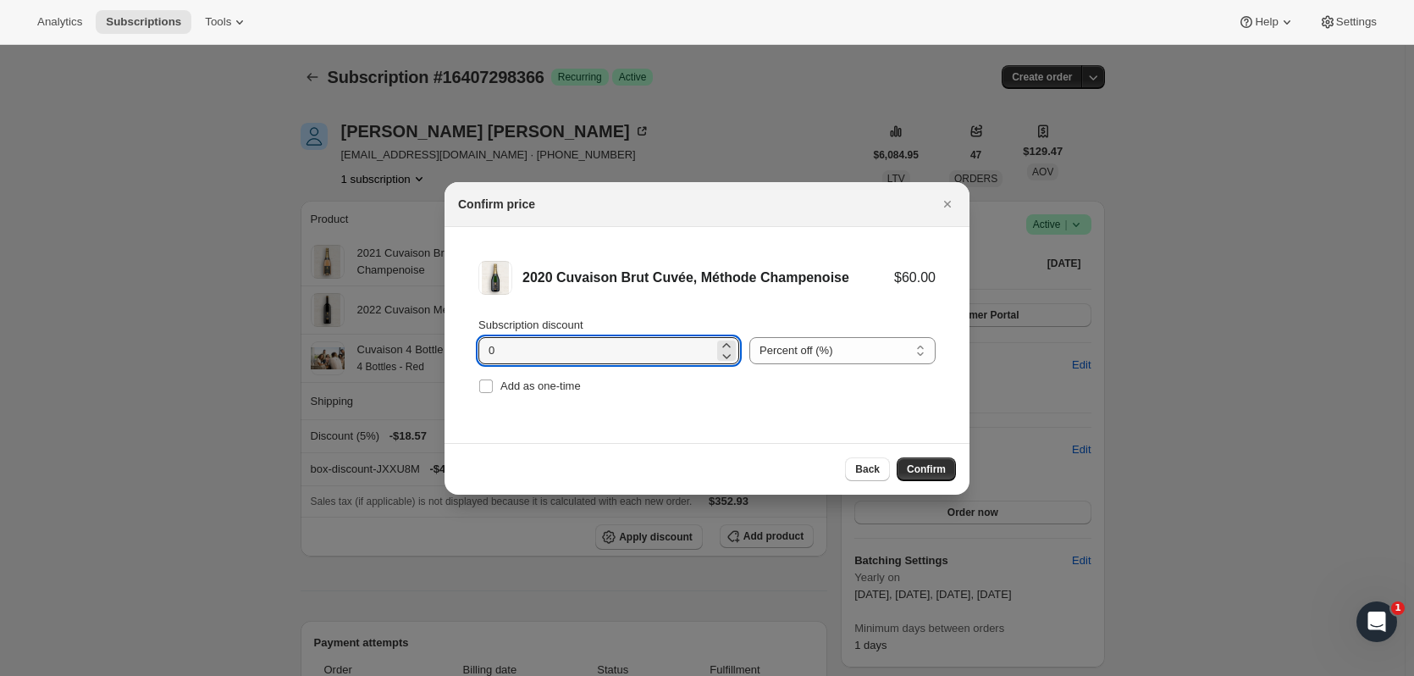
drag, startPoint x: 611, startPoint y: 351, endPoint x: 318, endPoint y: 352, distance: 292.2
type input "20"
click at [763, 411] on button "Confirm" at bounding box center [926, 469] width 59 height 24
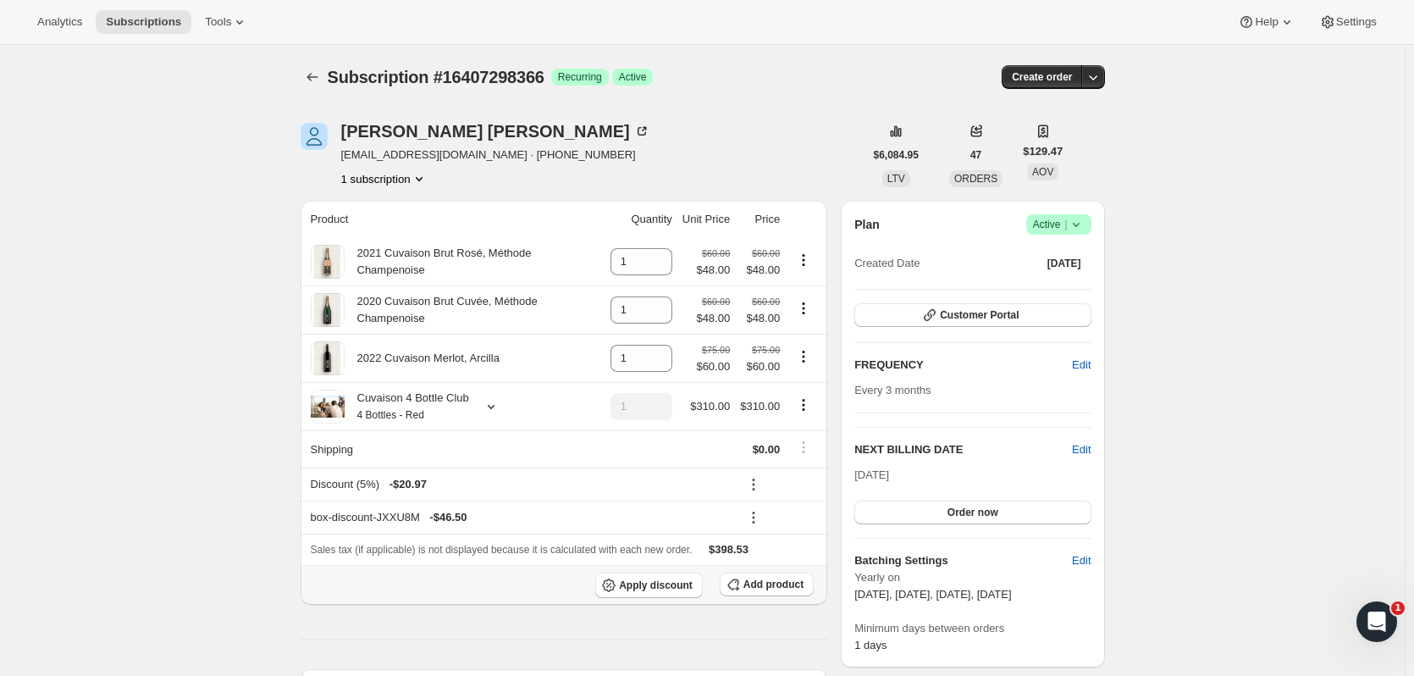
click at [763, 411] on span "Add product" at bounding box center [774, 585] width 60 height 14
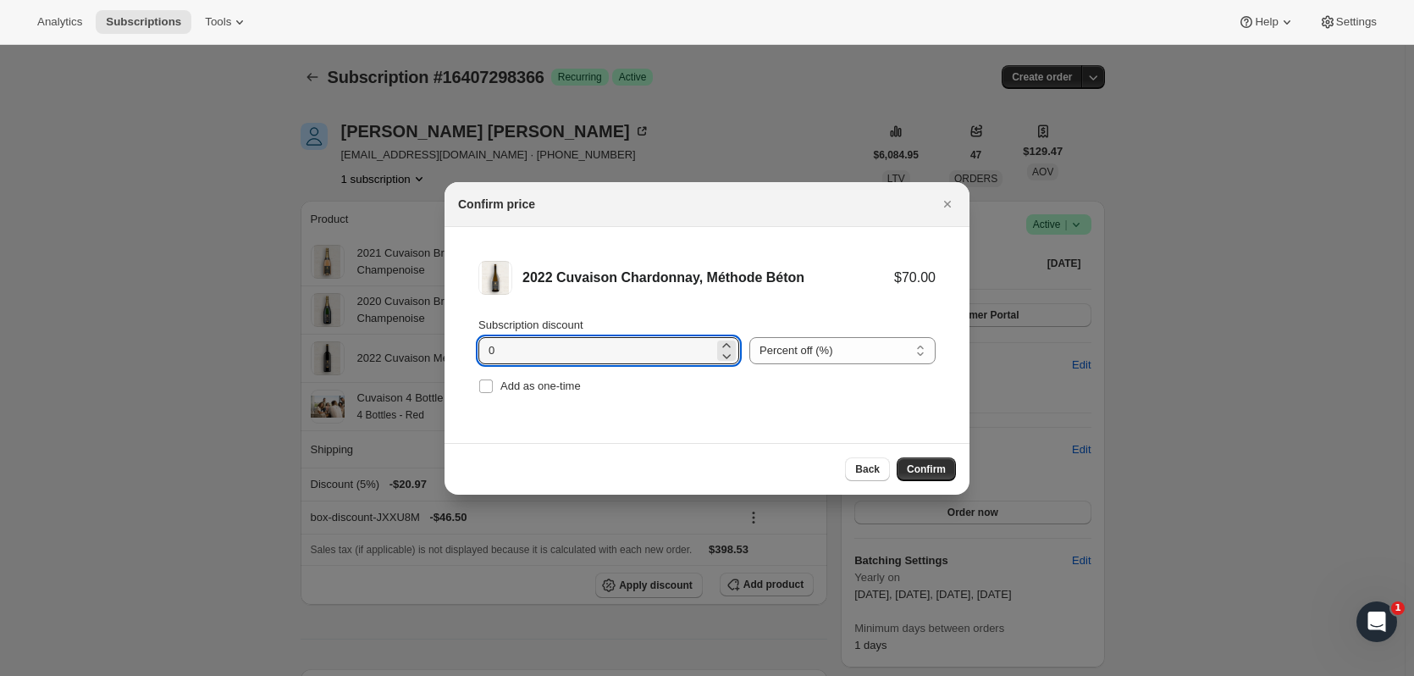
drag, startPoint x: 515, startPoint y: 345, endPoint x: 449, endPoint y: 350, distance: 66.3
click at [449, 350] on li "2022 Cuvaison Chardonnay, Méthode Béton $70.00 Subscription discount 0 Percent …" at bounding box center [707, 329] width 525 height 205
type input "20"
click at [763, 411] on button "Confirm" at bounding box center [926, 469] width 59 height 24
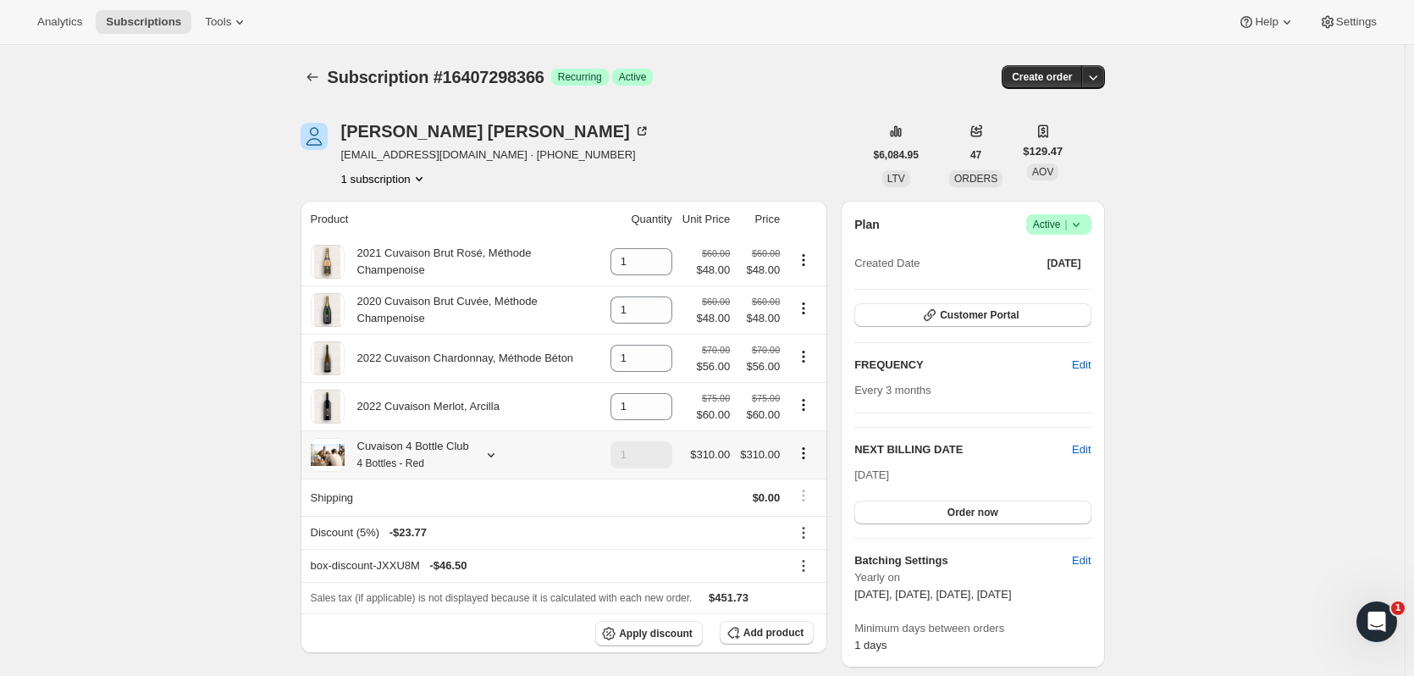
click at [763, 411] on icon "Product actions" at bounding box center [803, 453] width 17 height 17
click at [763, 411] on button "Remove" at bounding box center [808, 517] width 51 height 27
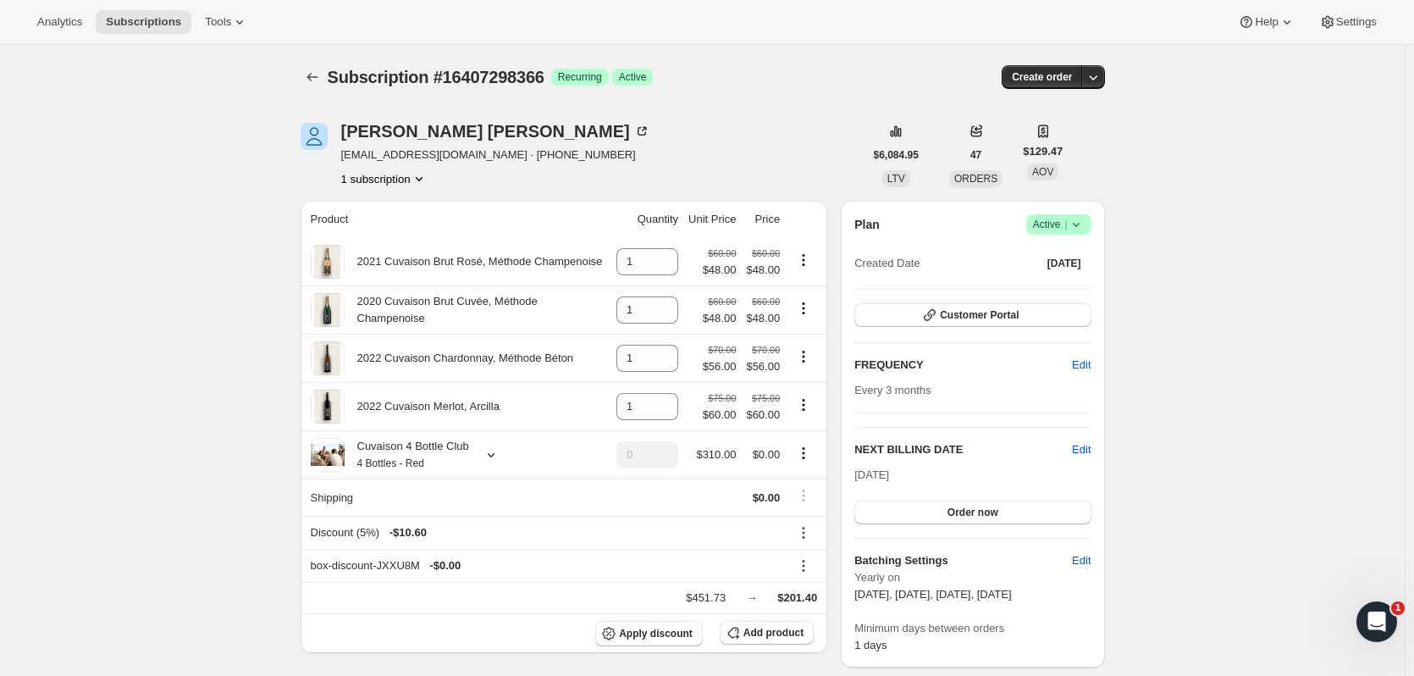
click at [141, 30] on button "Subscriptions" at bounding box center [144, 22] width 96 height 24
type input "1"
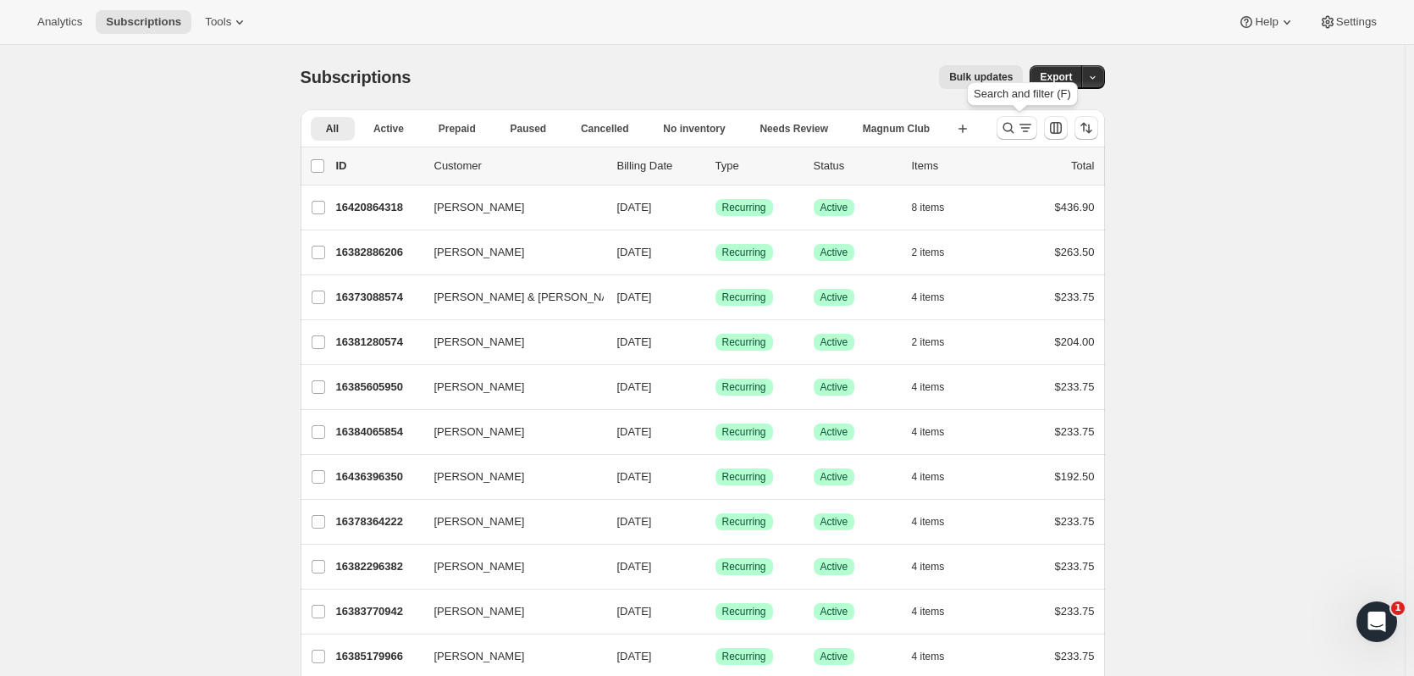
click at [763, 130] on icon "Search and filter results" at bounding box center [1008, 127] width 17 height 17
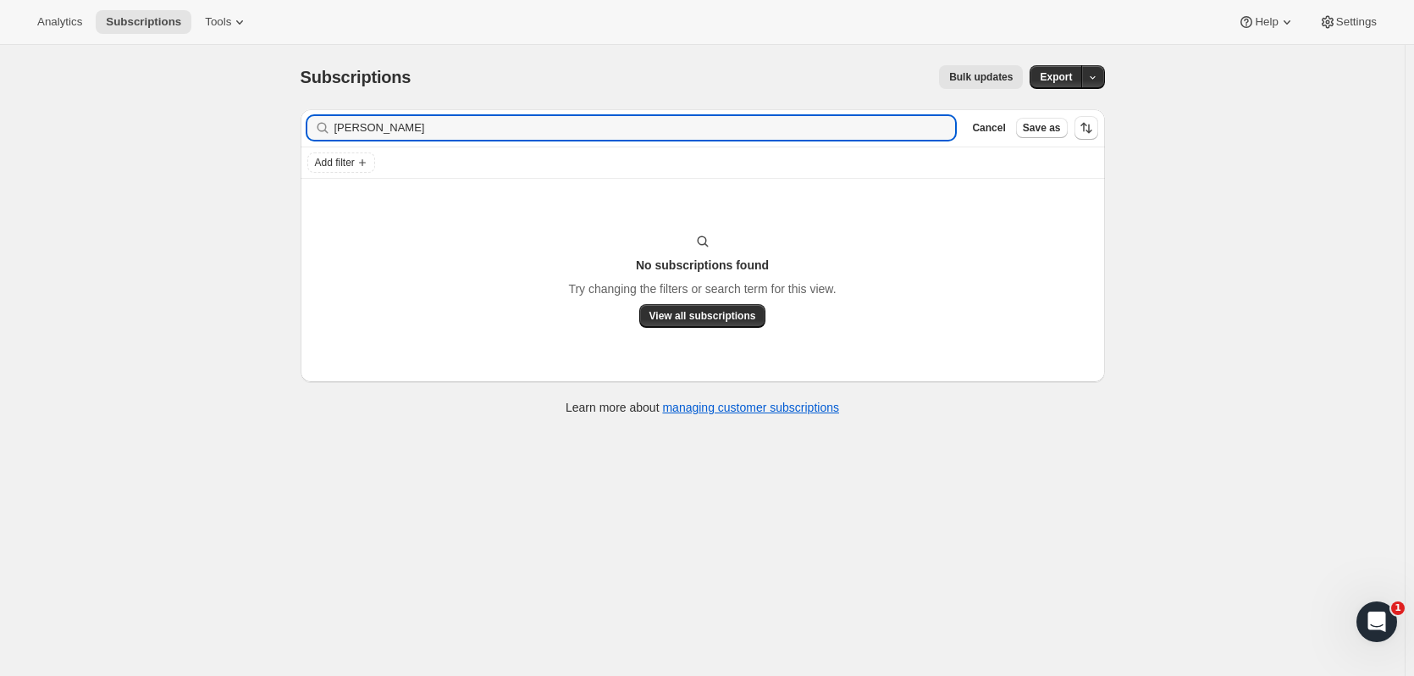
drag, startPoint x: 375, startPoint y: 126, endPoint x: 285, endPoint y: 126, distance: 90.6
click at [285, 126] on div "Subscriptions. This page is ready Subscriptions Bulk updates More actions Bulk …" at bounding box center [702, 239] width 845 height 388
type input "jim nel"
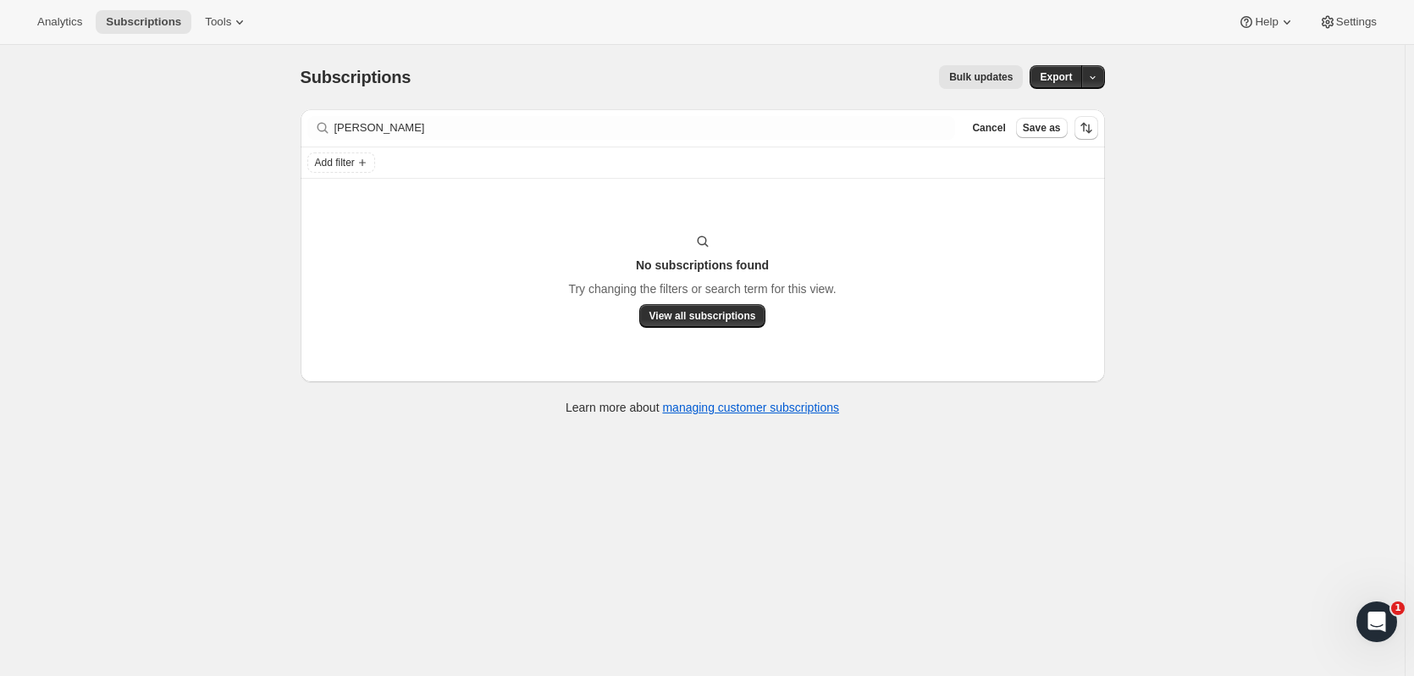
click at [763, 125] on span "Cancel" at bounding box center [988, 128] width 33 height 14
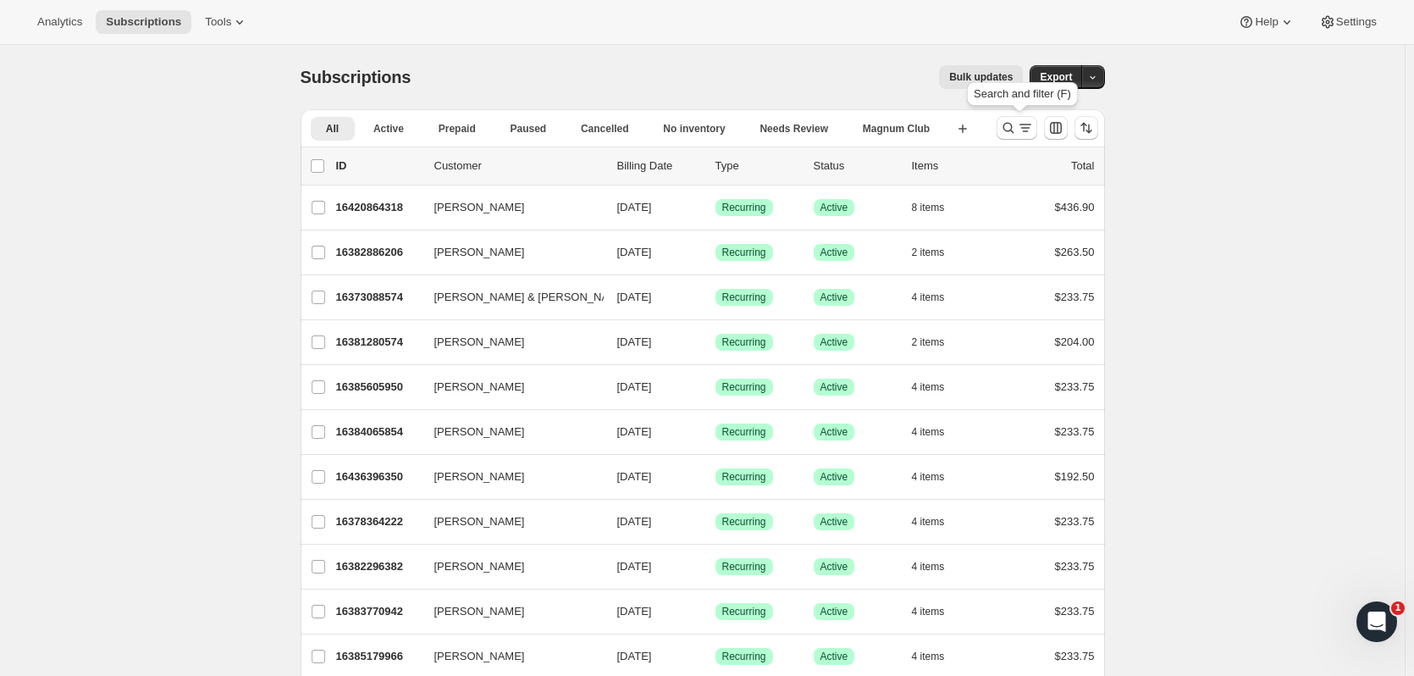
click at [763, 126] on icon "Search and filter results" at bounding box center [1008, 127] width 17 height 17
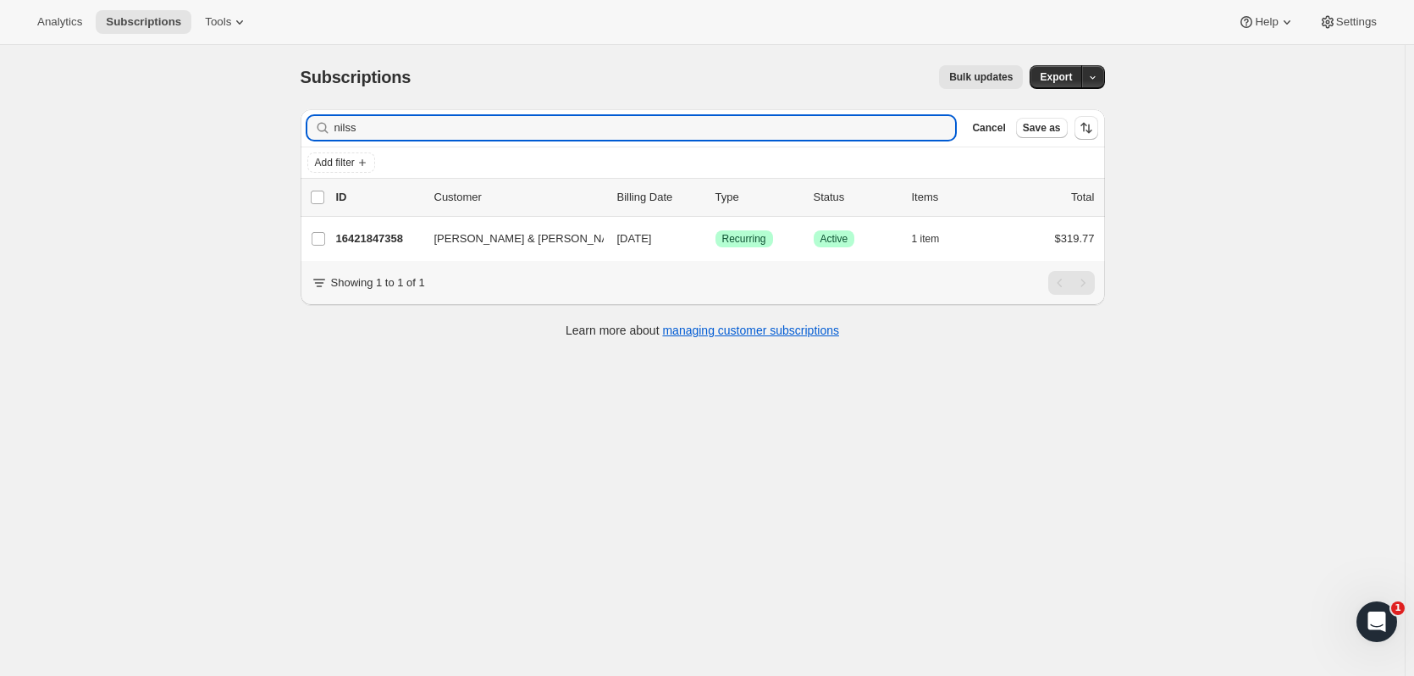
type input "nilss"
click at [365, 230] on div "16421847358 Jim & Kim Nilsson 09/09/2025 Success Recurring Success Active 1 ite…" at bounding box center [715, 239] width 759 height 24
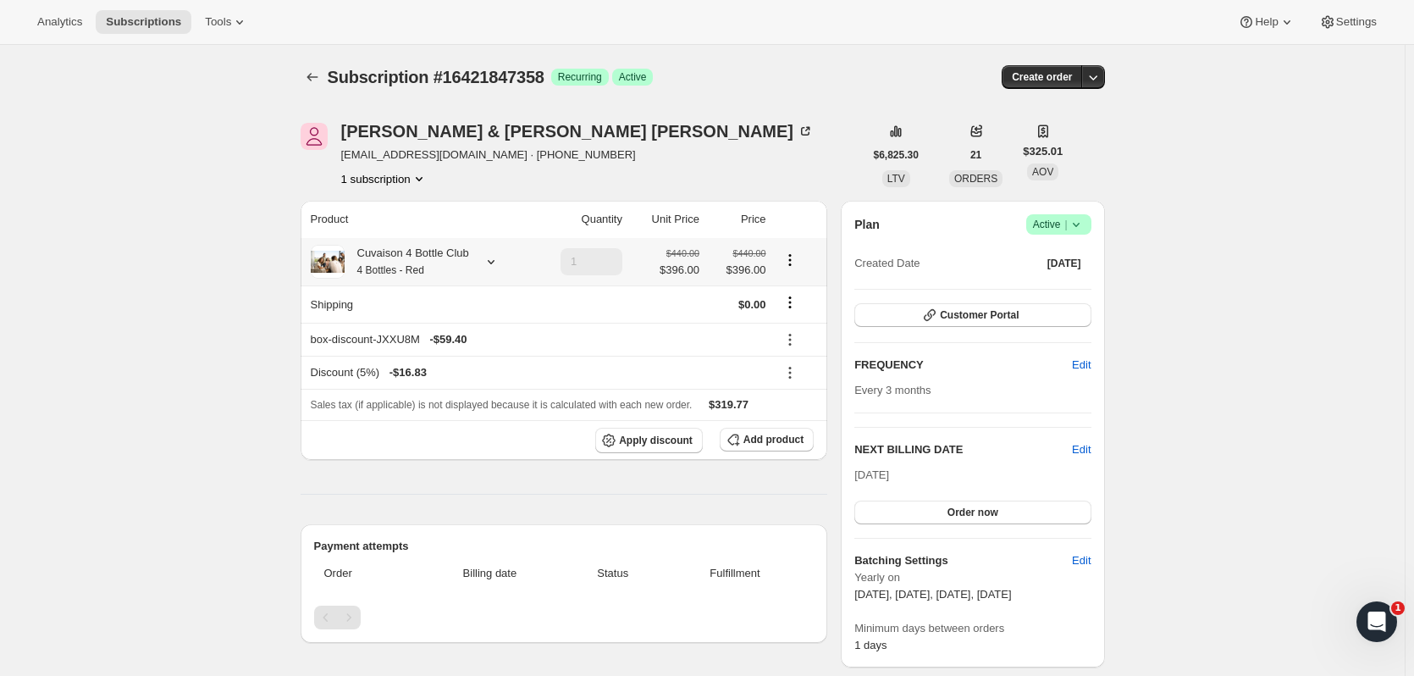
click at [490, 269] on icon at bounding box center [491, 261] width 17 height 17
click at [551, 179] on div "1 subscription" at bounding box center [577, 178] width 473 height 17
click at [489, 260] on icon at bounding box center [491, 261] width 17 height 17
click at [435, 372] on button "Edit box" at bounding box center [437, 366] width 308 height 24
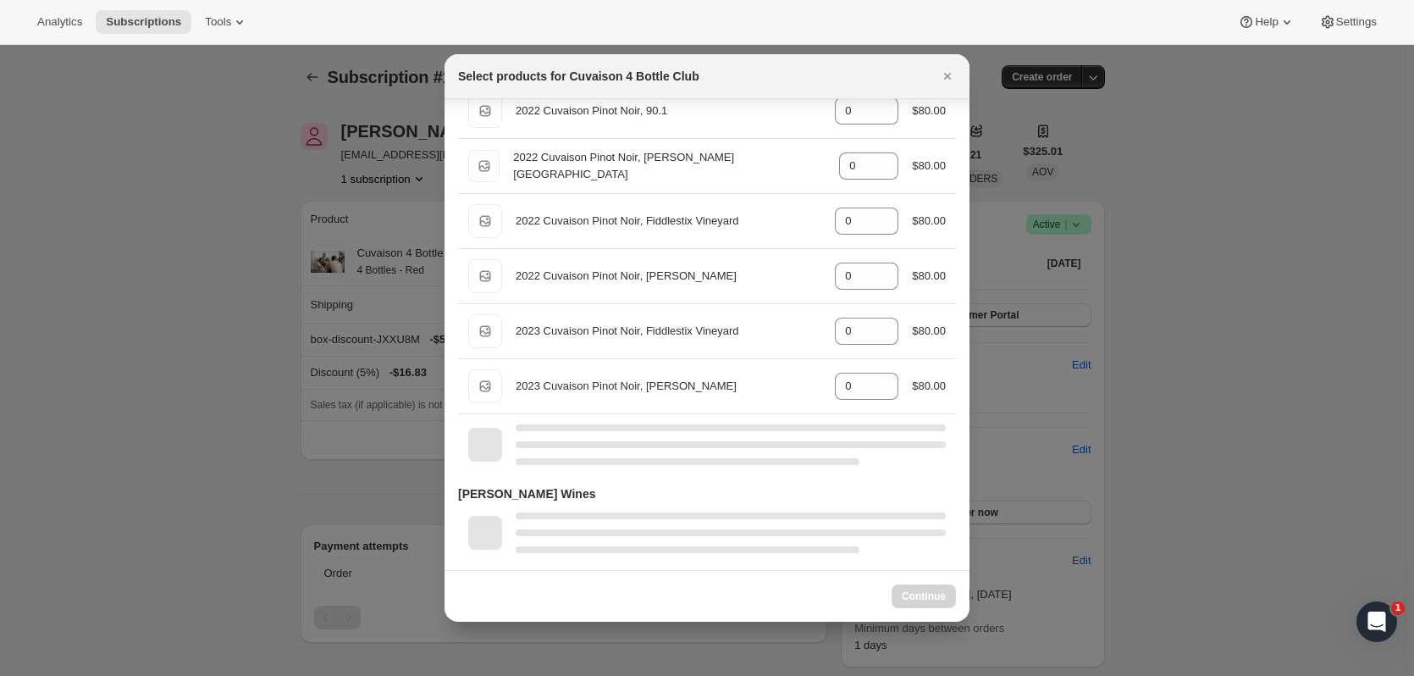
select select "gid://shopify/ProductVariant/52115221774654"
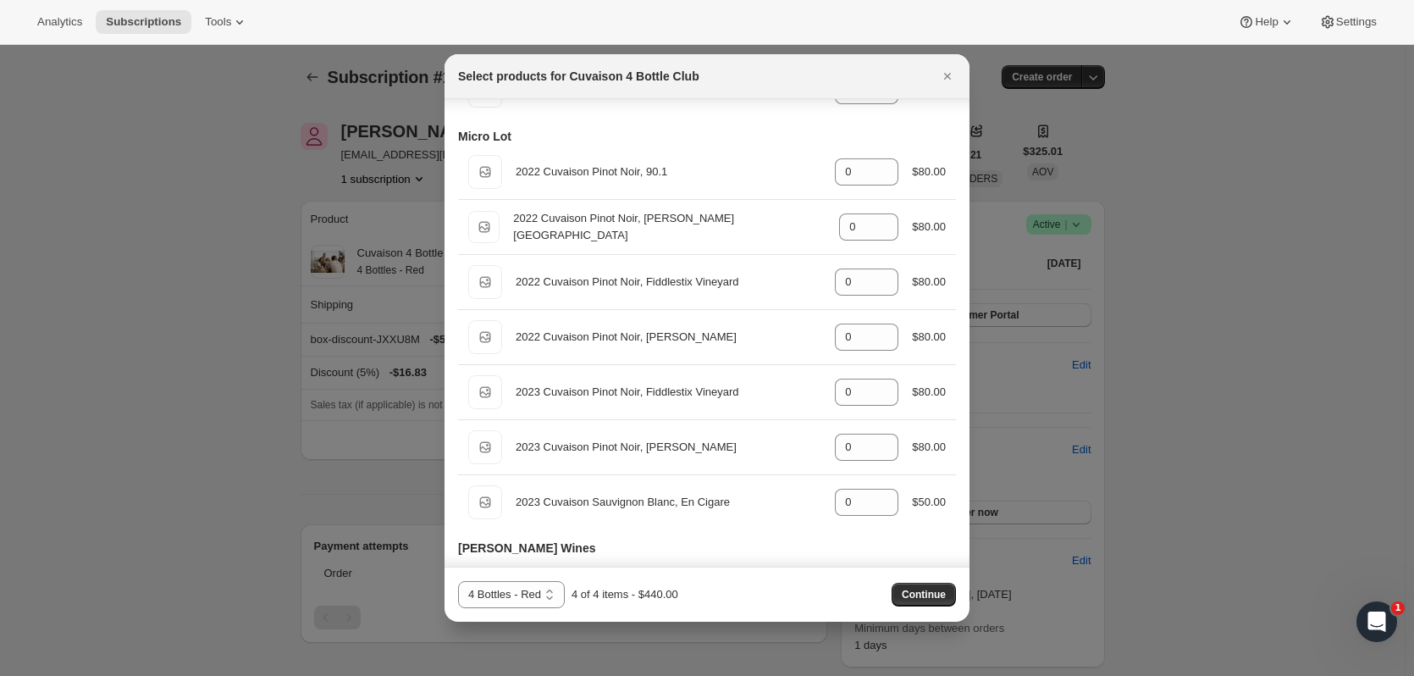
scroll to position [928, 0]
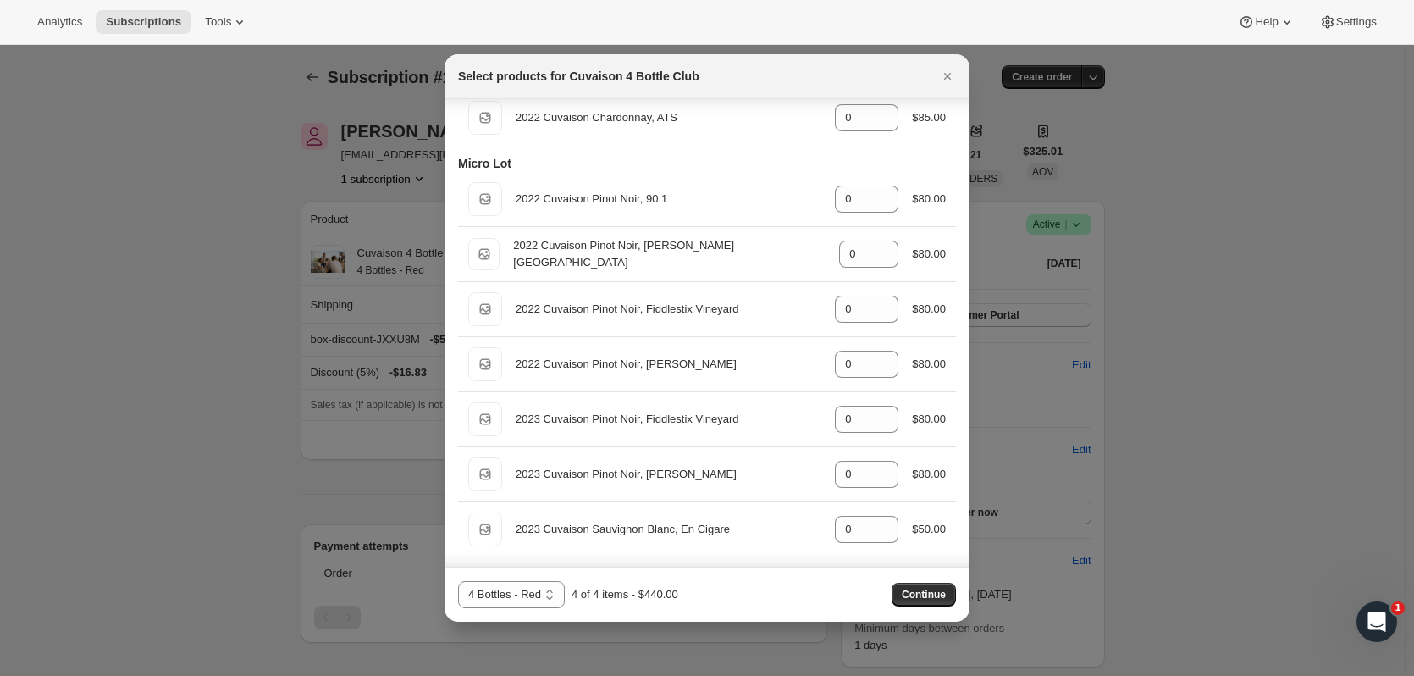
click at [763, 80] on icon "Close" at bounding box center [947, 76] width 17 height 17
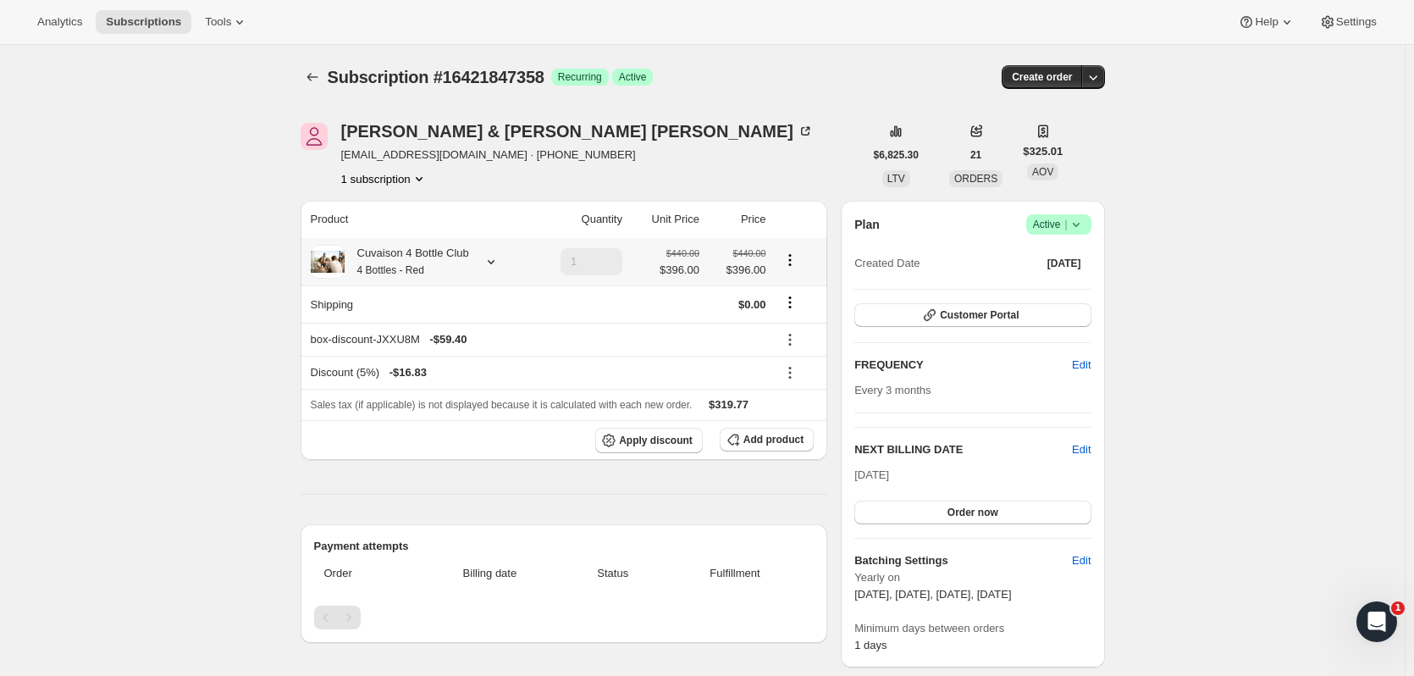
click at [490, 265] on icon at bounding box center [491, 261] width 17 height 17
click at [448, 371] on button "Edit box" at bounding box center [437, 366] width 308 height 24
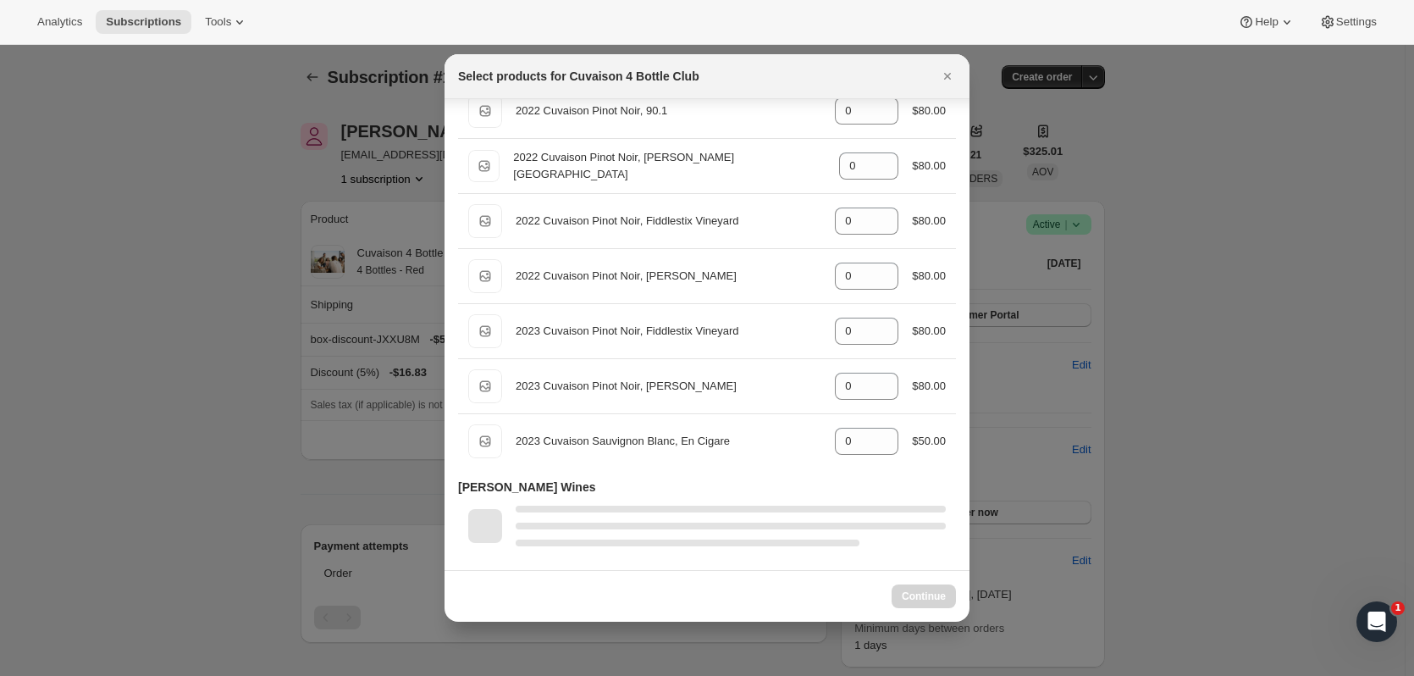
scroll to position [1013, 0]
select select "gid://shopify/ProductVariant/52115221774654"
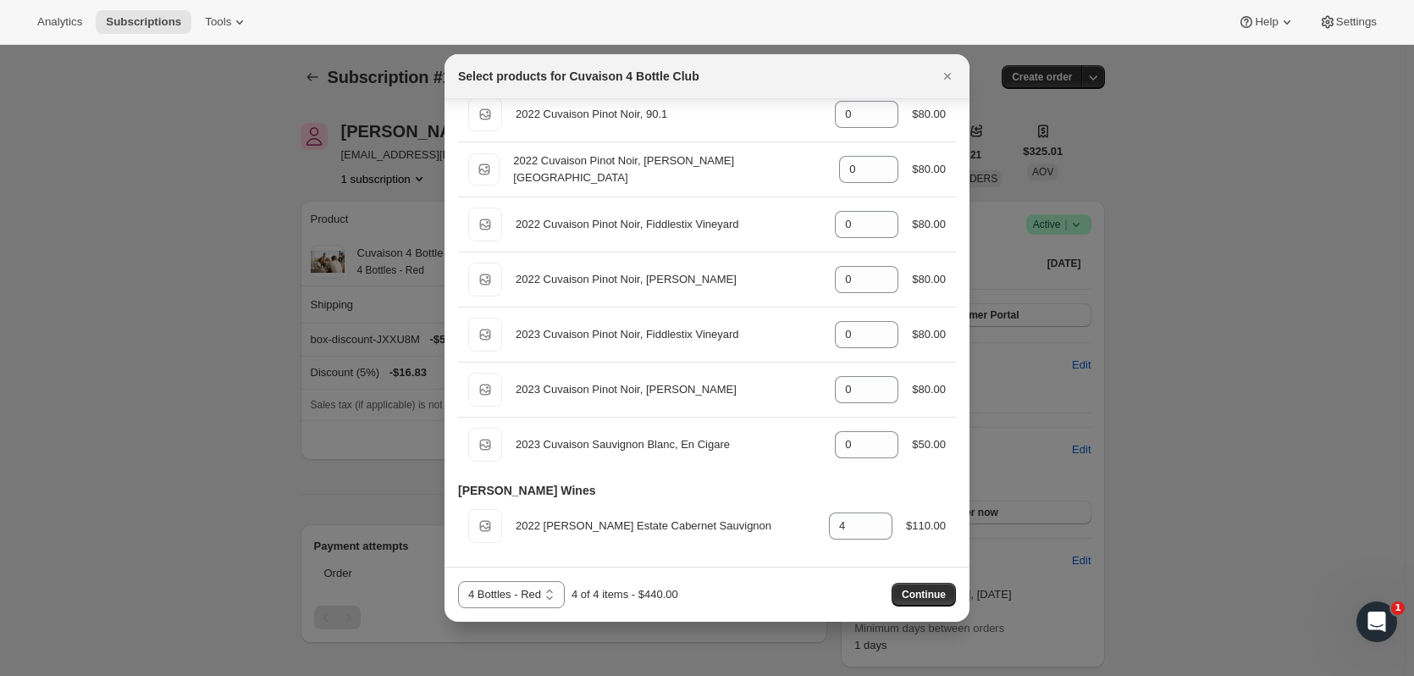
click at [763, 411] on span "Continue" at bounding box center [924, 595] width 44 height 14
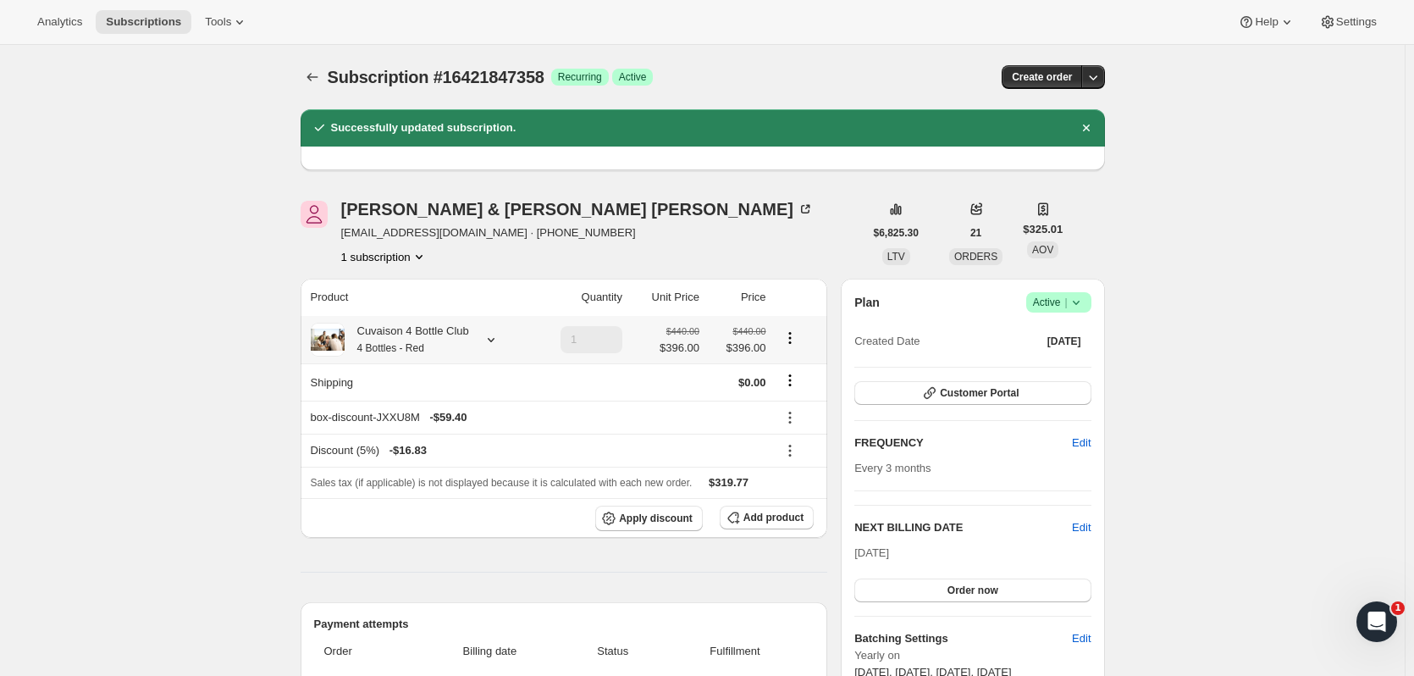
click at [763, 341] on icon "Product actions" at bounding box center [790, 337] width 17 height 17
click at [693, 411] on span "Apply discount" at bounding box center [656, 519] width 74 height 14
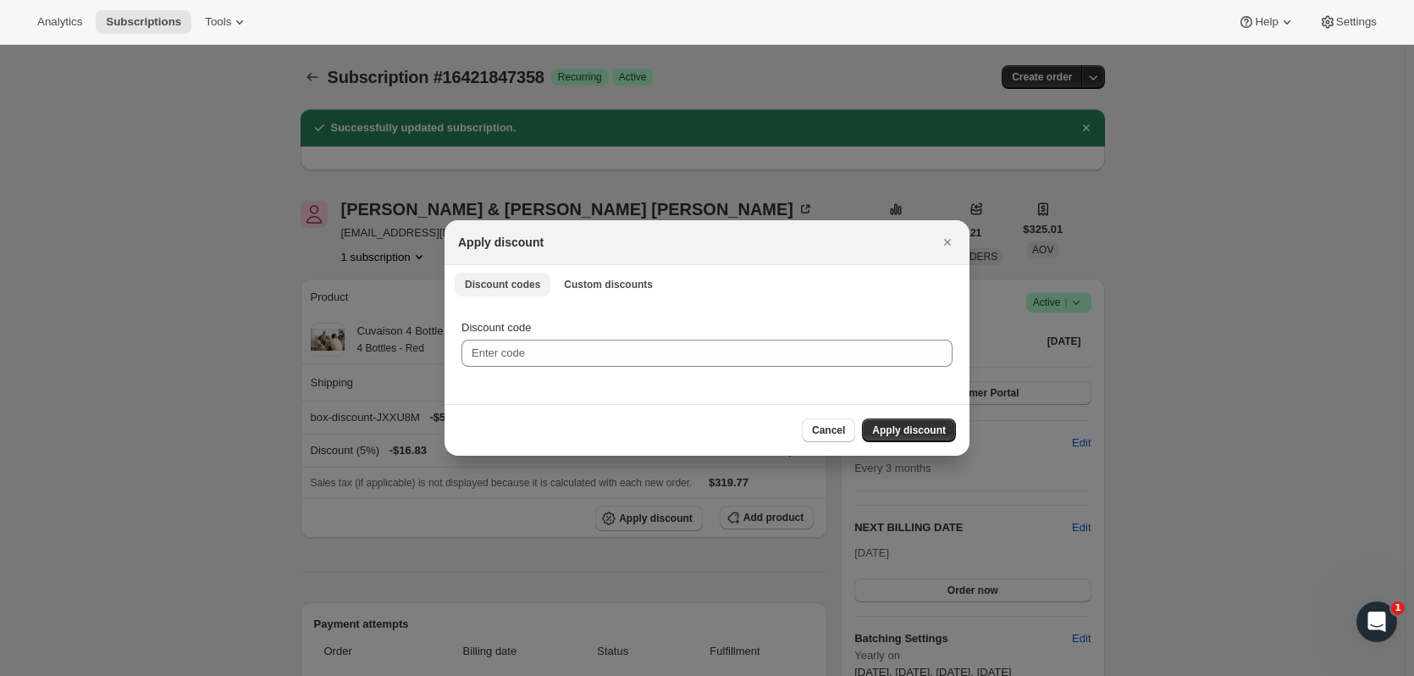
click at [612, 285] on span "Custom discounts" at bounding box center [608, 285] width 89 height 14
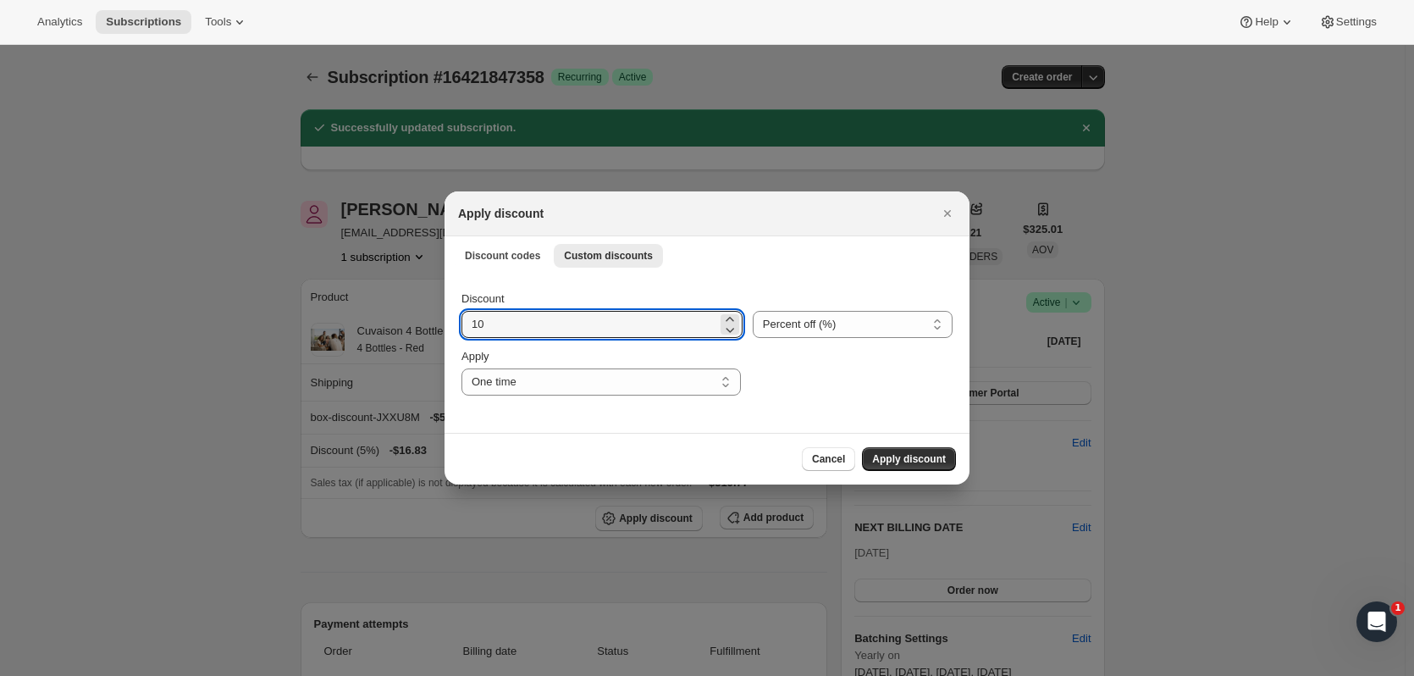
drag, startPoint x: 533, startPoint y: 323, endPoint x: 459, endPoint y: 316, distance: 74.0
click at [459, 316] on div "Discount 10 Percent off (%) Amount off ($) Percent off (%) Apply One time Speci…" at bounding box center [707, 353] width 525 height 159
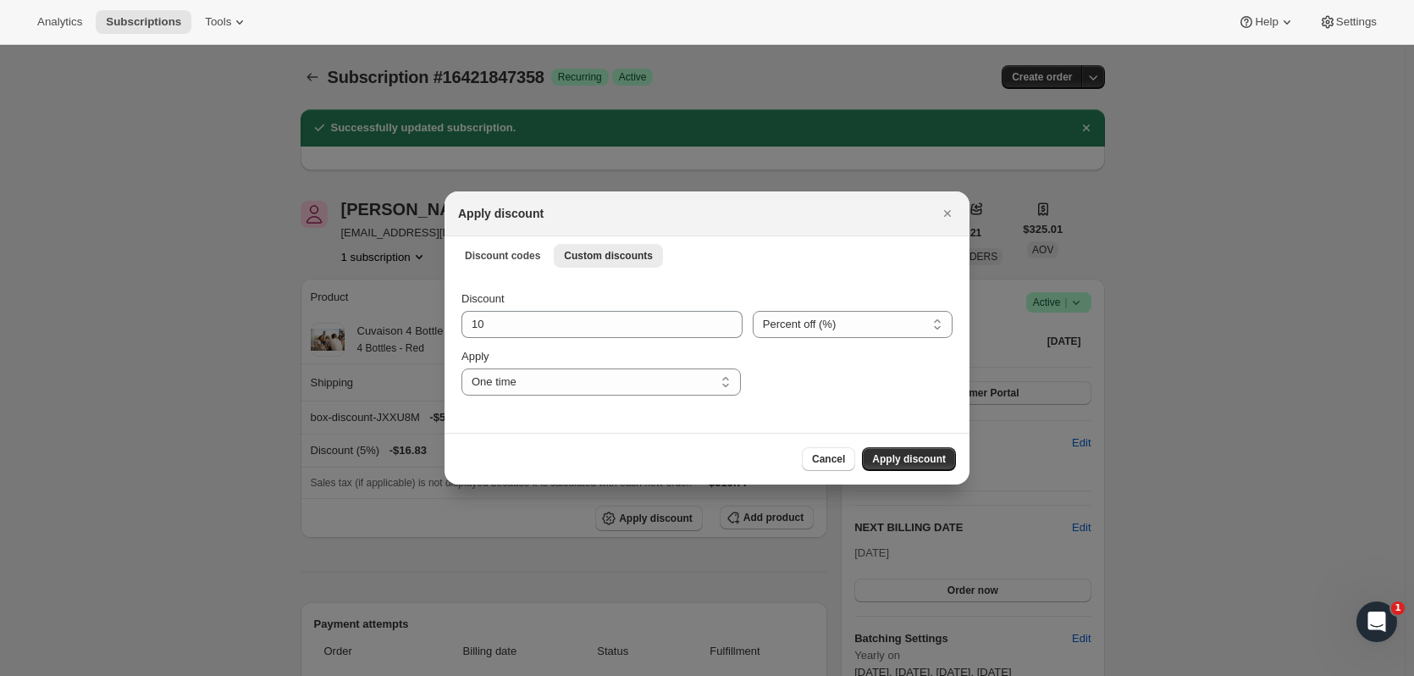
click at [763, 411] on button "Apply discount" at bounding box center [909, 459] width 94 height 24
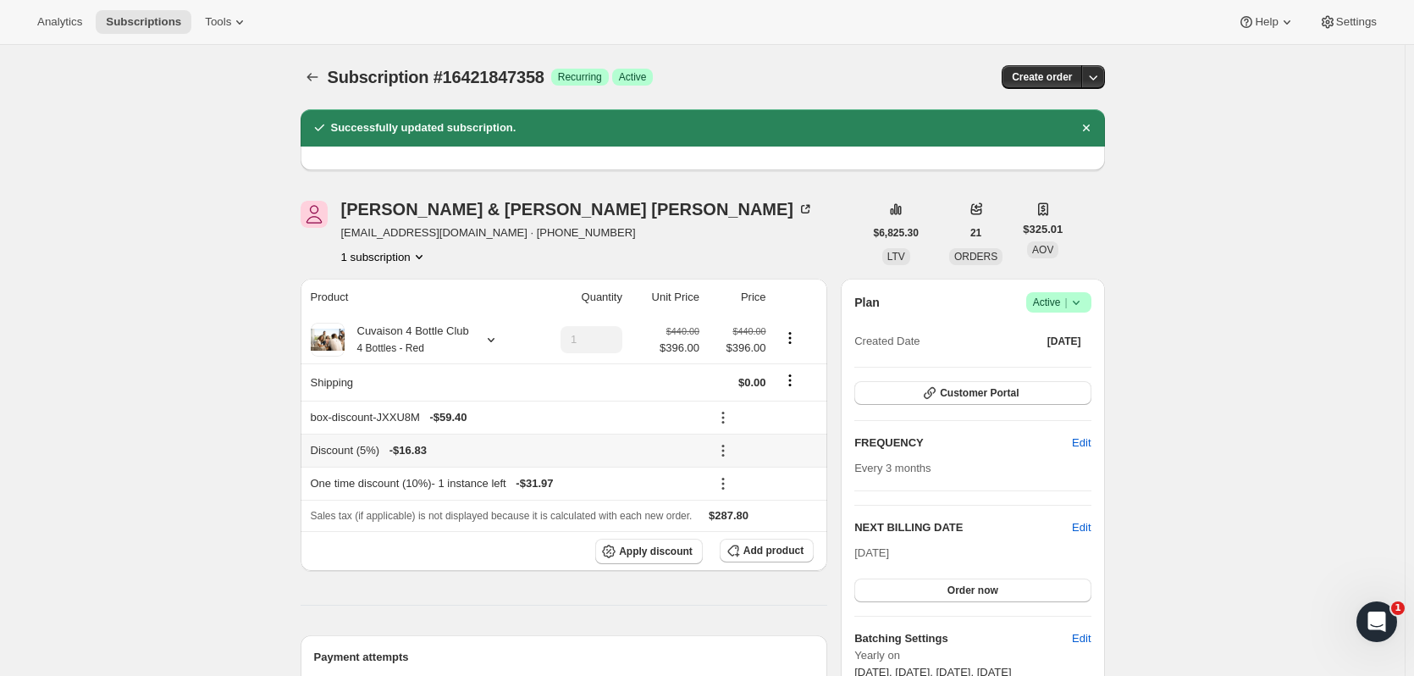
click at [732, 411] on icon at bounding box center [723, 450] width 17 height 17
click at [750, 411] on span "Edit" at bounding box center [758, 483] width 19 height 13
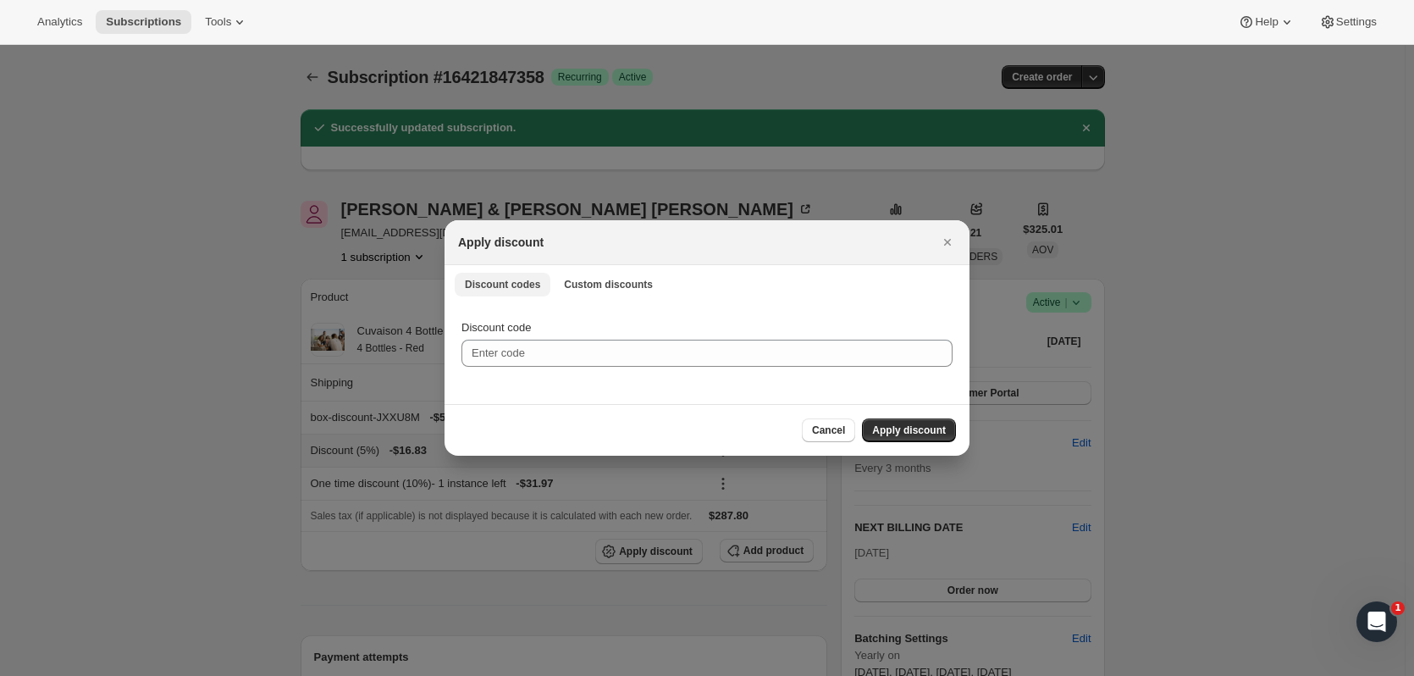
click at [562, 277] on button "Custom discounts" at bounding box center [608, 285] width 109 height 24
select select "indefinitely"
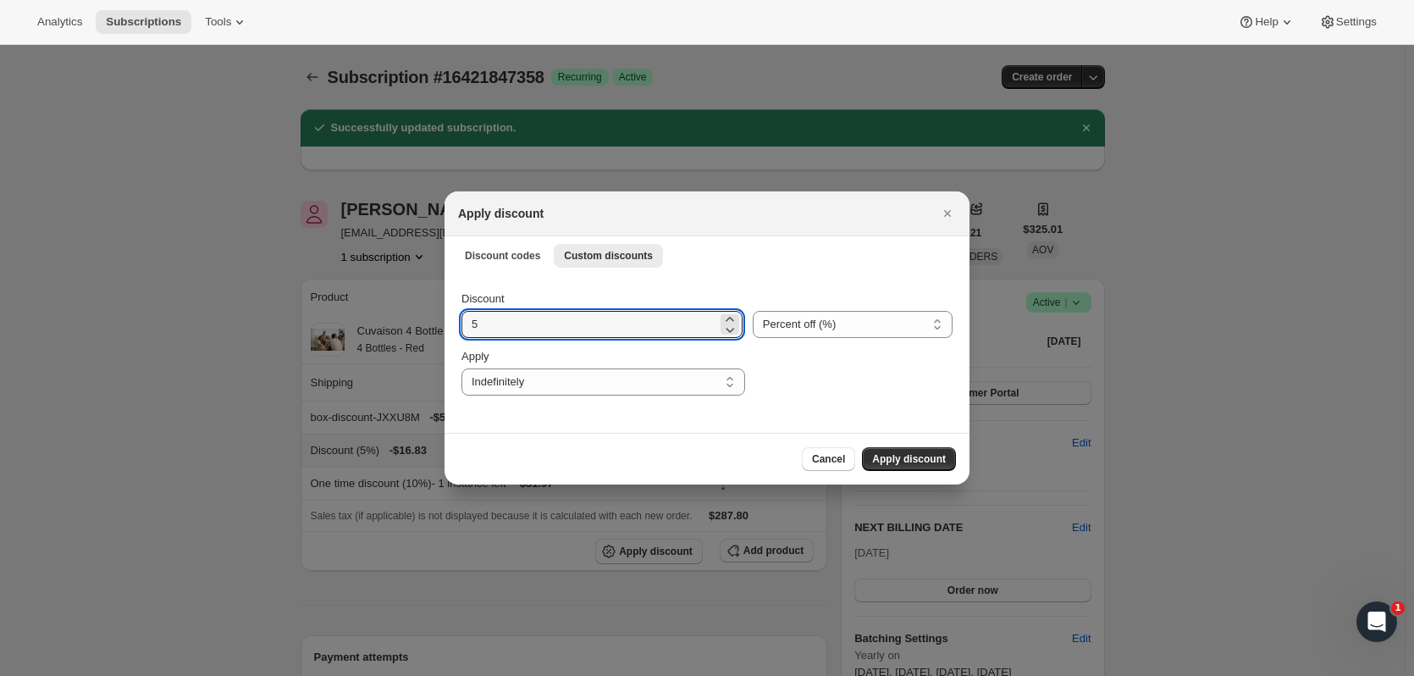
click at [564, 328] on input "5" at bounding box center [590, 324] width 256 height 27
type input "10"
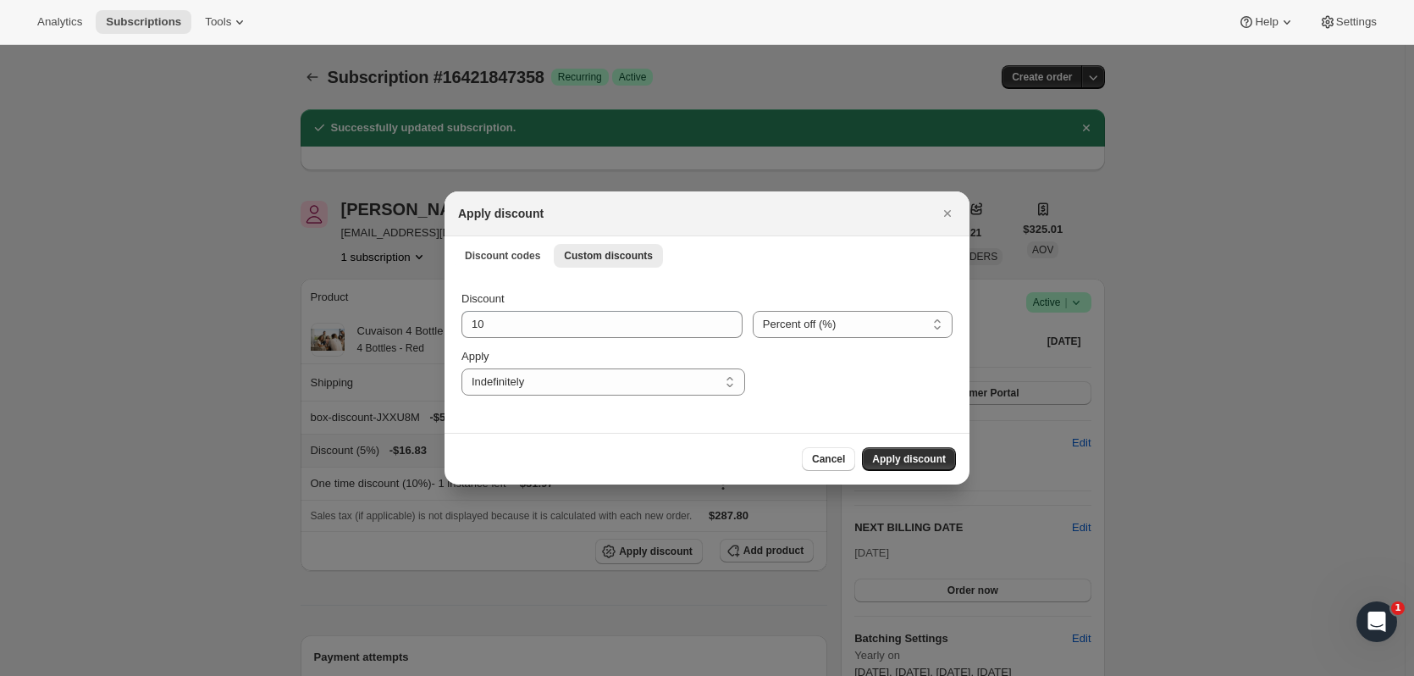
click at [763, 411] on button "Apply discount" at bounding box center [909, 459] width 94 height 24
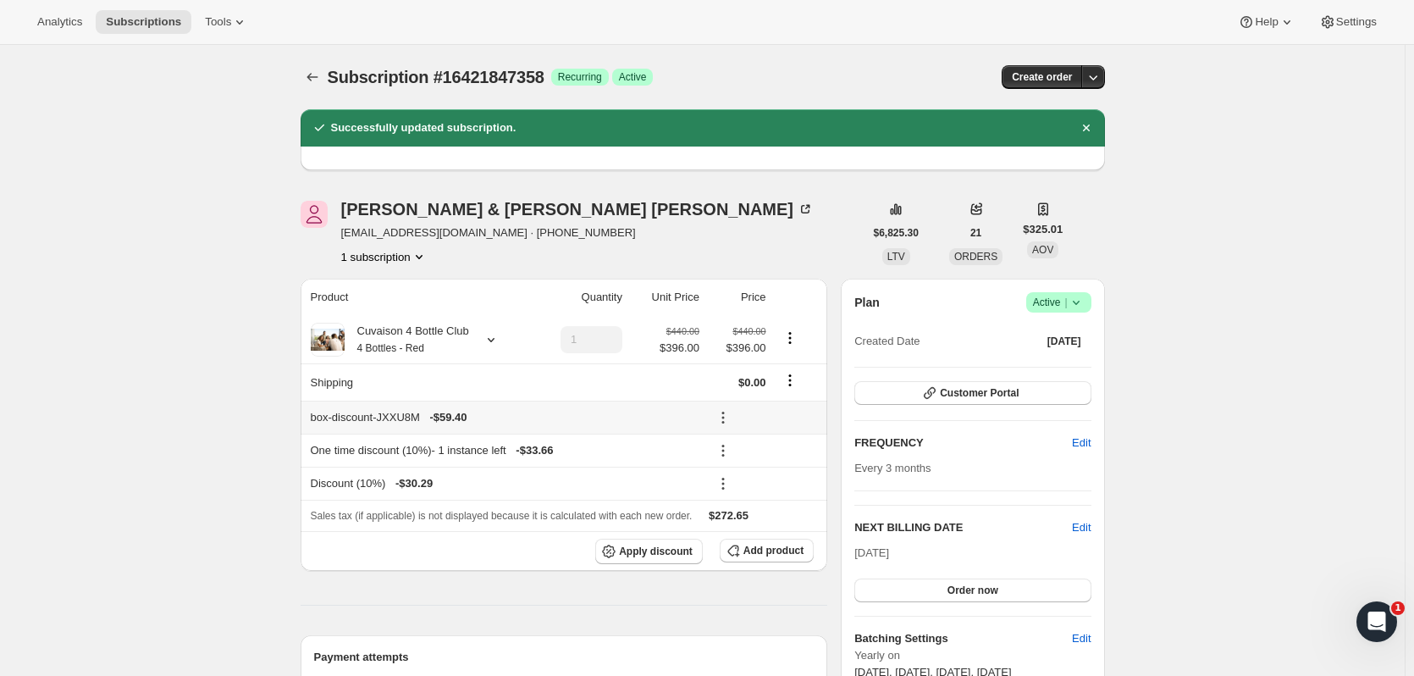
click at [724, 411] on icon at bounding box center [723, 418] width 3 height 3
click at [761, 411] on span "Edit" at bounding box center [758, 450] width 19 height 13
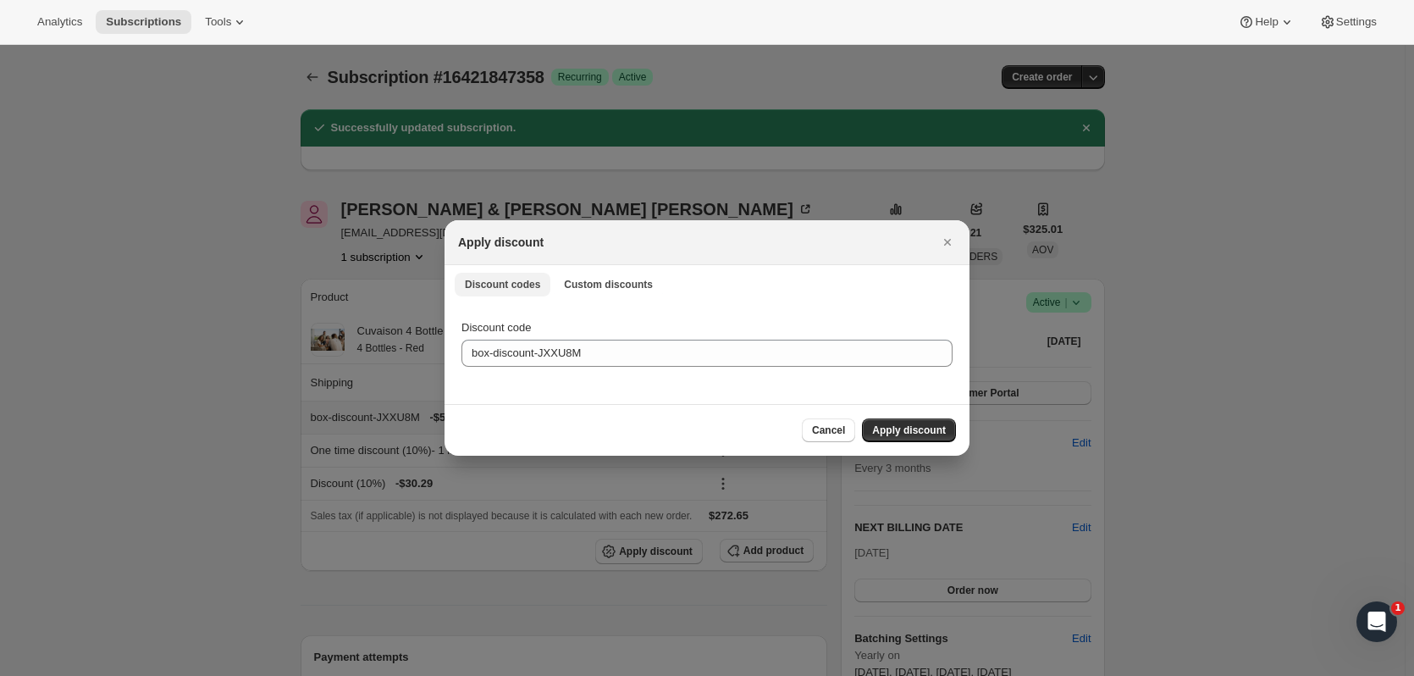
click at [628, 277] on button "Custom discounts" at bounding box center [608, 285] width 109 height 24
select select "indefinitely"
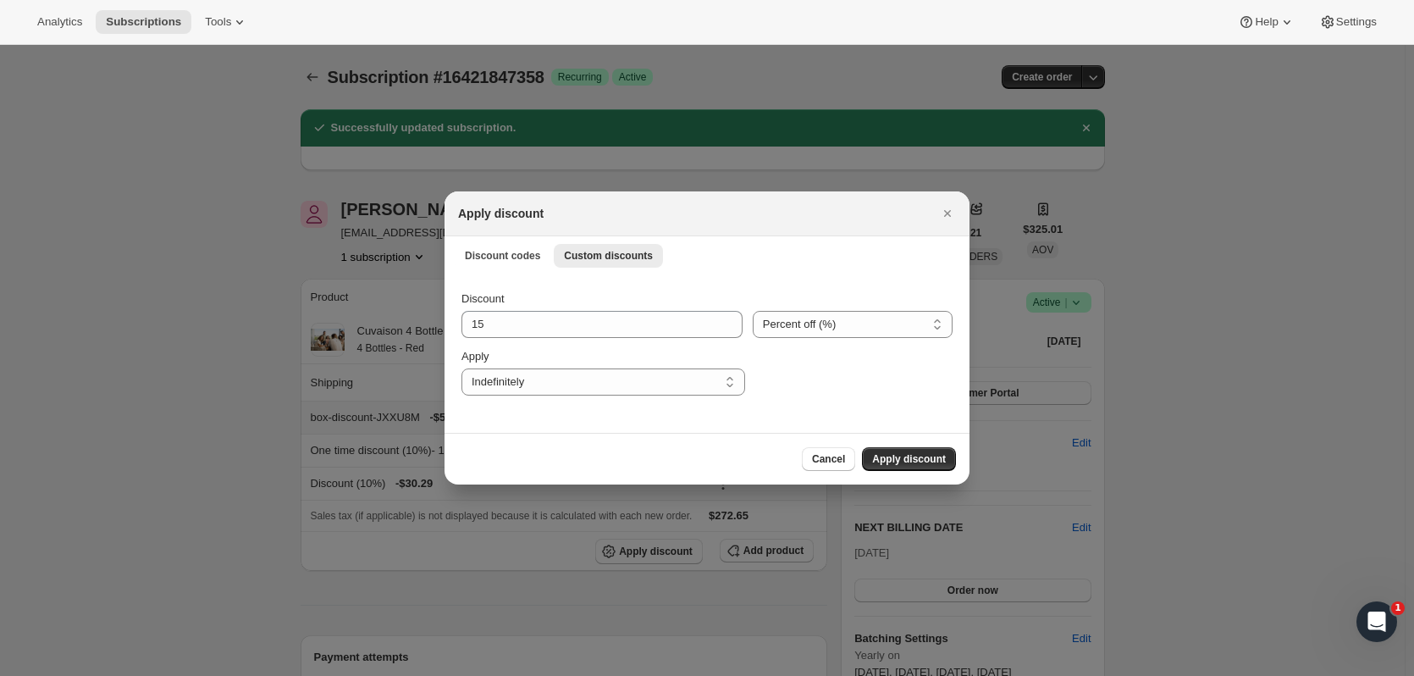
click at [763, 212] on button "Close" at bounding box center [948, 214] width 24 height 24
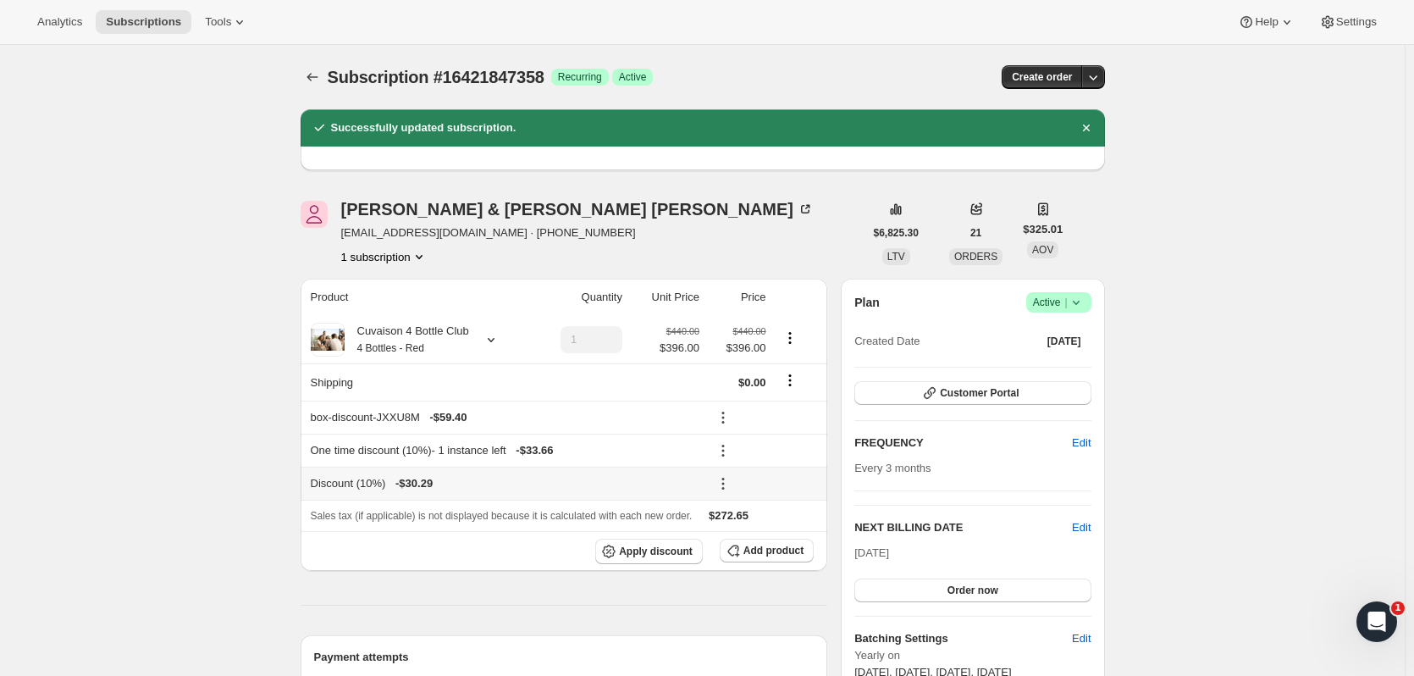
click at [724, 411] on icon at bounding box center [723, 488] width 3 height 3
click at [763, 411] on span "Remove" at bounding box center [769, 545] width 41 height 13
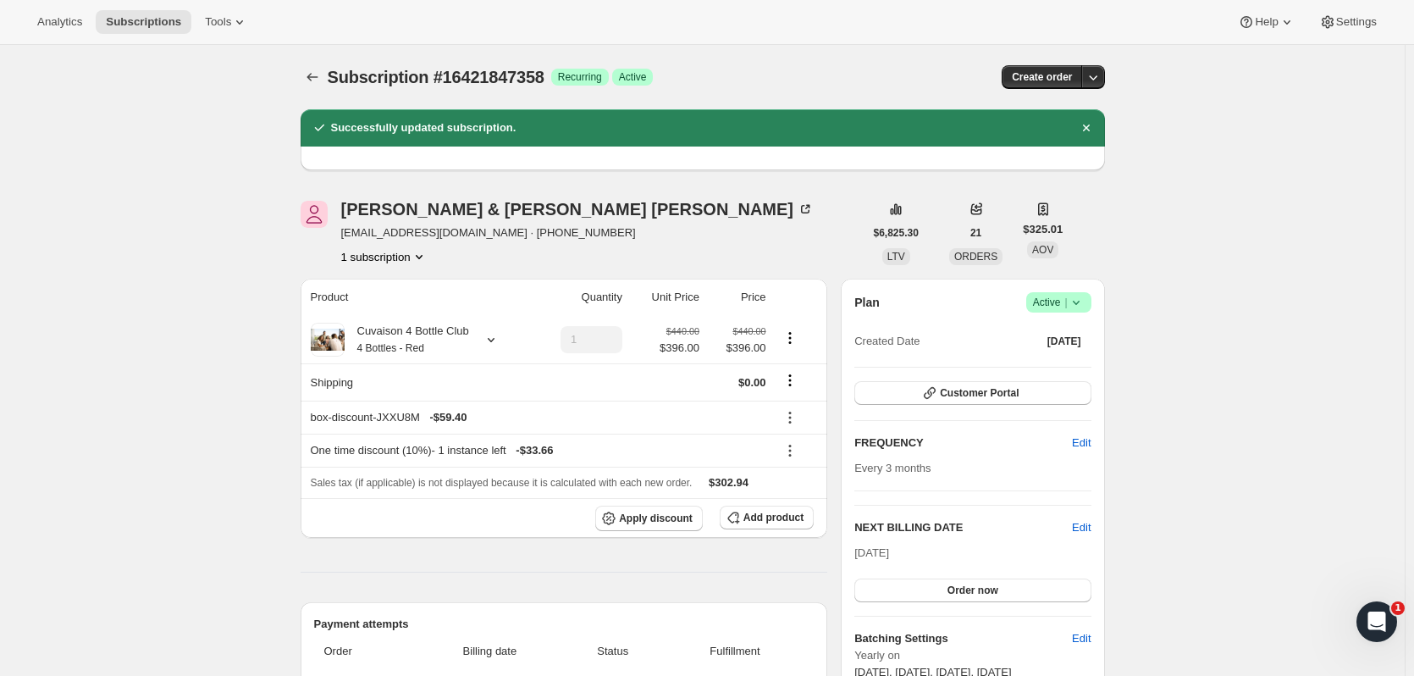
click at [763, 390] on button "Customer Portal" at bounding box center [973, 393] width 236 height 24
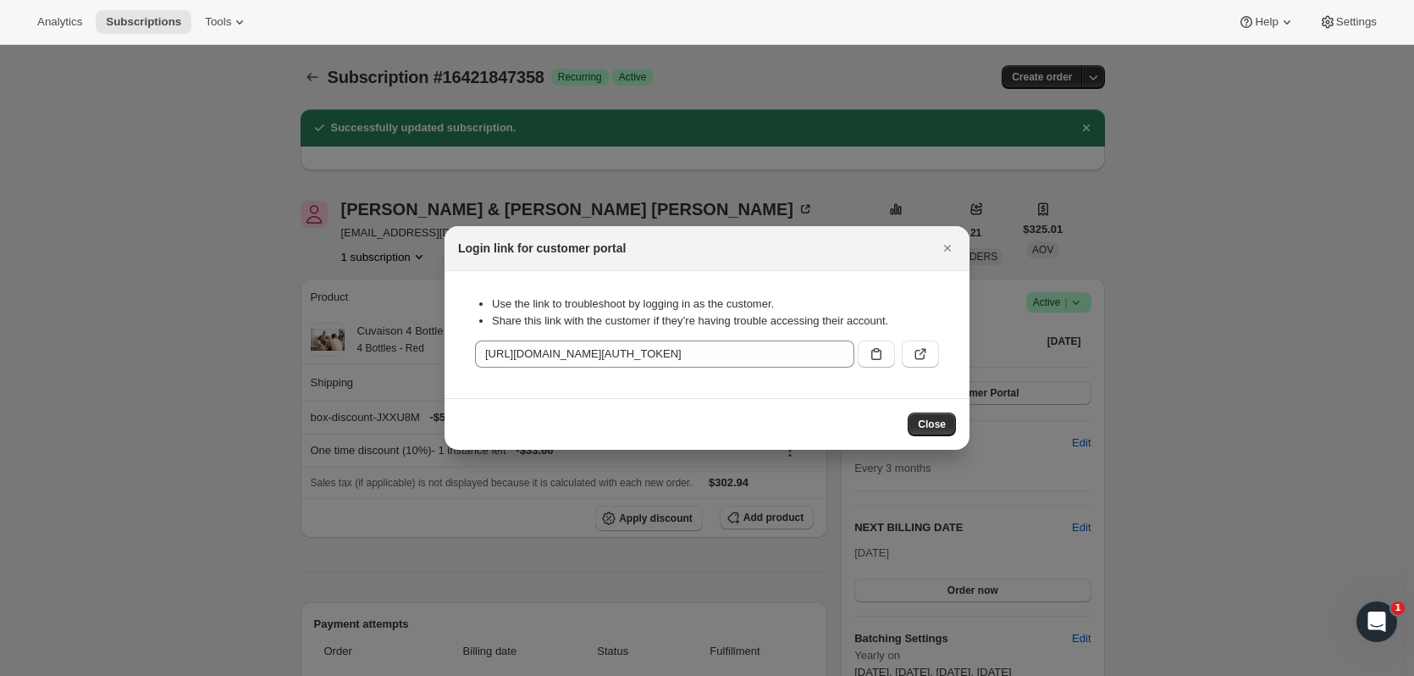
click at [763, 340] on button ":rsre:" at bounding box center [920, 353] width 37 height 27
click at [763, 245] on icon "Close" at bounding box center [947, 248] width 17 height 17
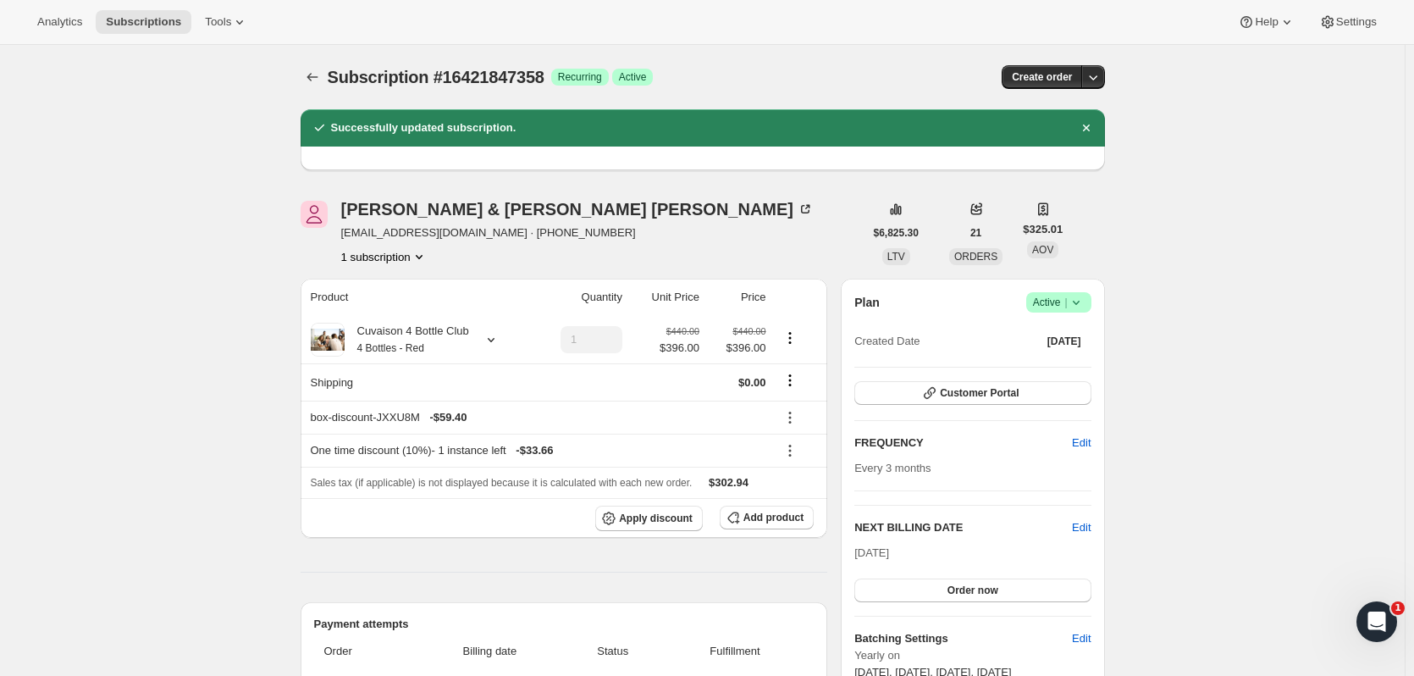
click at [166, 23] on span "Subscriptions" at bounding box center [143, 22] width 75 height 14
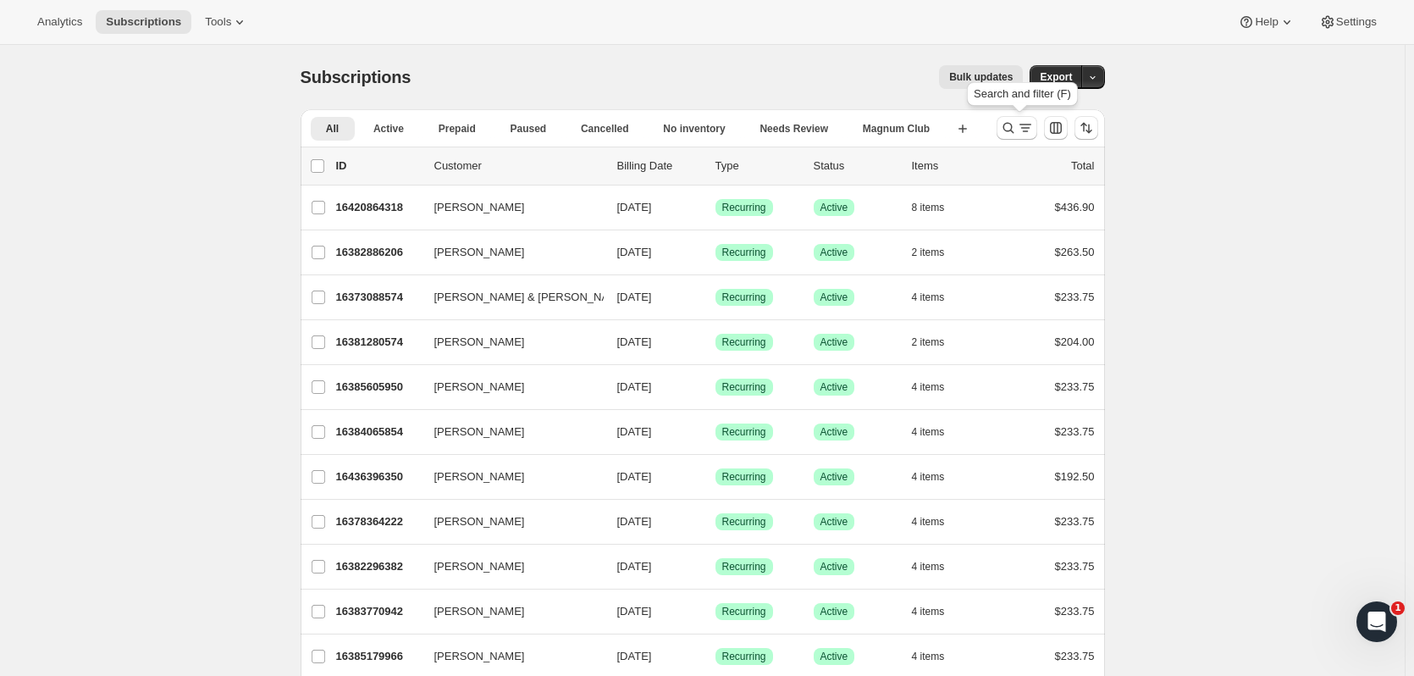
click at [763, 139] on button "Search and filter results" at bounding box center [1017, 128] width 41 height 24
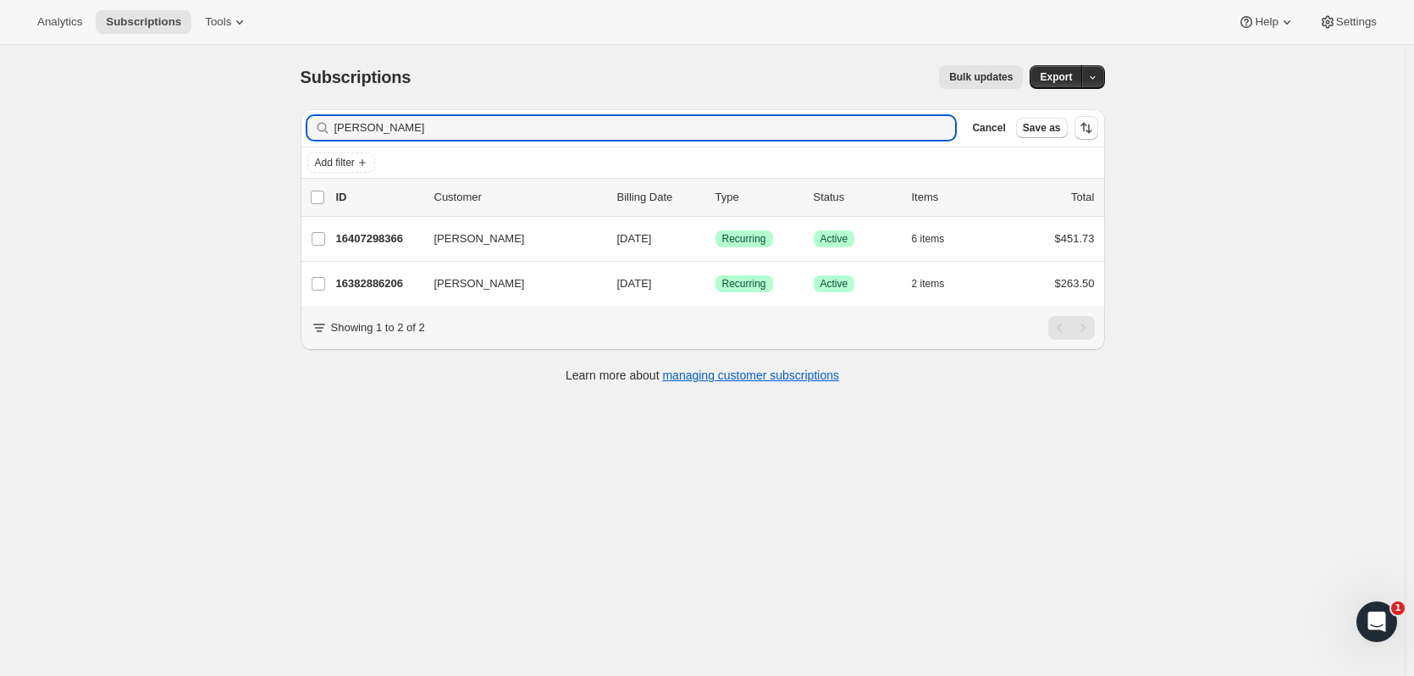
type input "dean kelch"
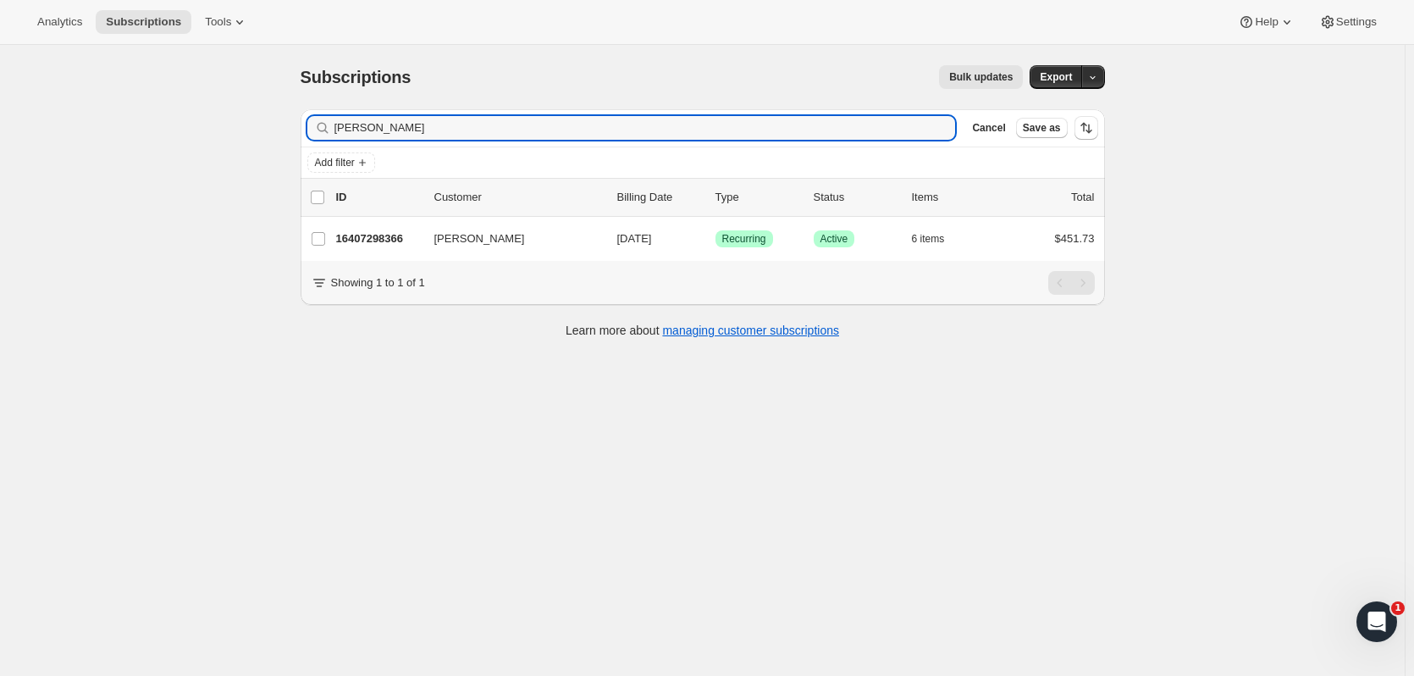
click at [368, 248] on div "16407298366 Dean Kelch 09/06/2025 Success Recurring Success Active 6 items $451…" at bounding box center [715, 239] width 759 height 24
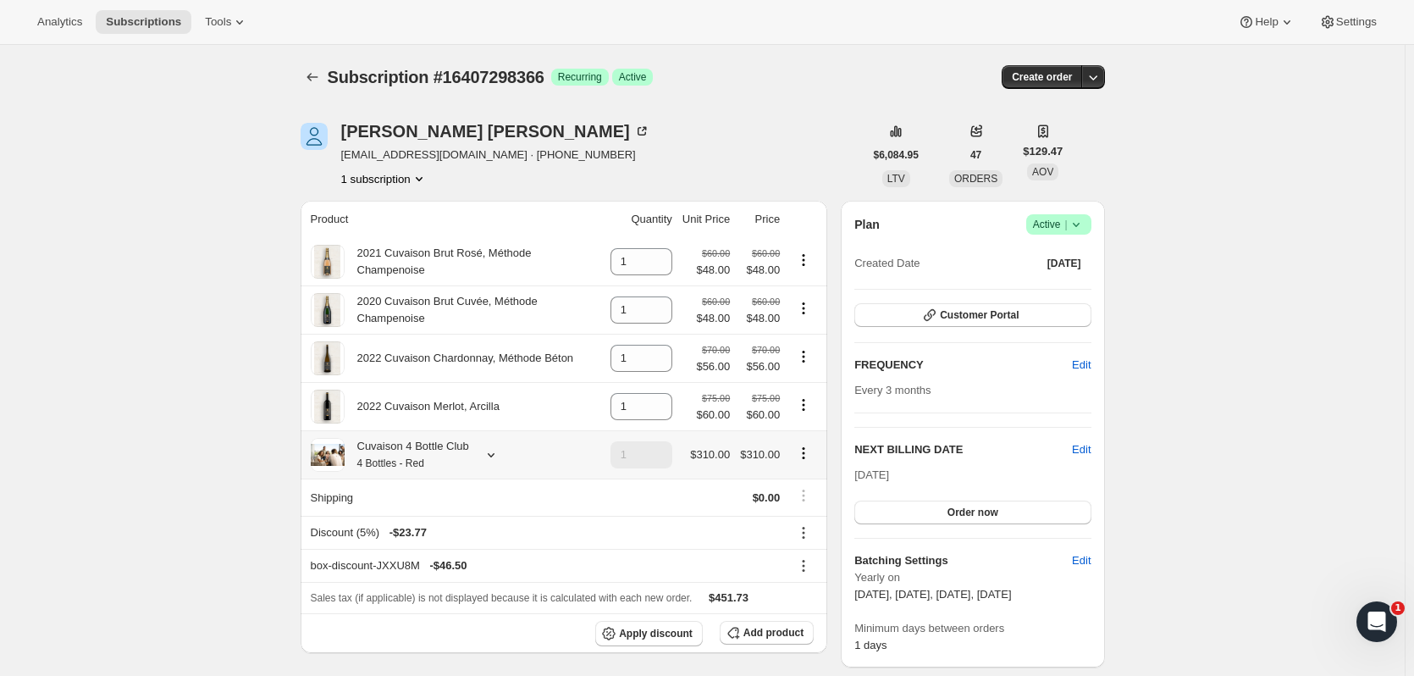
click at [496, 411] on icon at bounding box center [491, 454] width 17 height 17
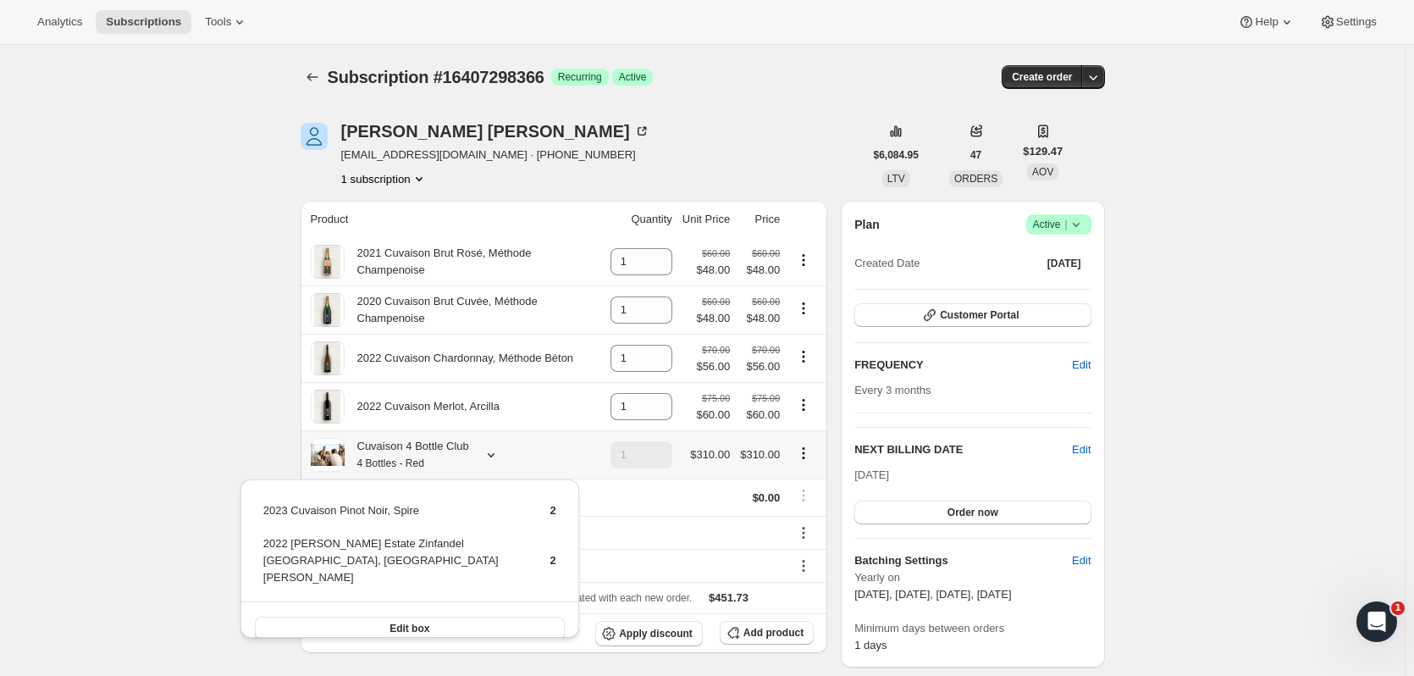
click at [763, 411] on icon "Product actions" at bounding box center [804, 452] width 3 height 3
click at [763, 411] on span "Remove" at bounding box center [809, 518] width 41 height 13
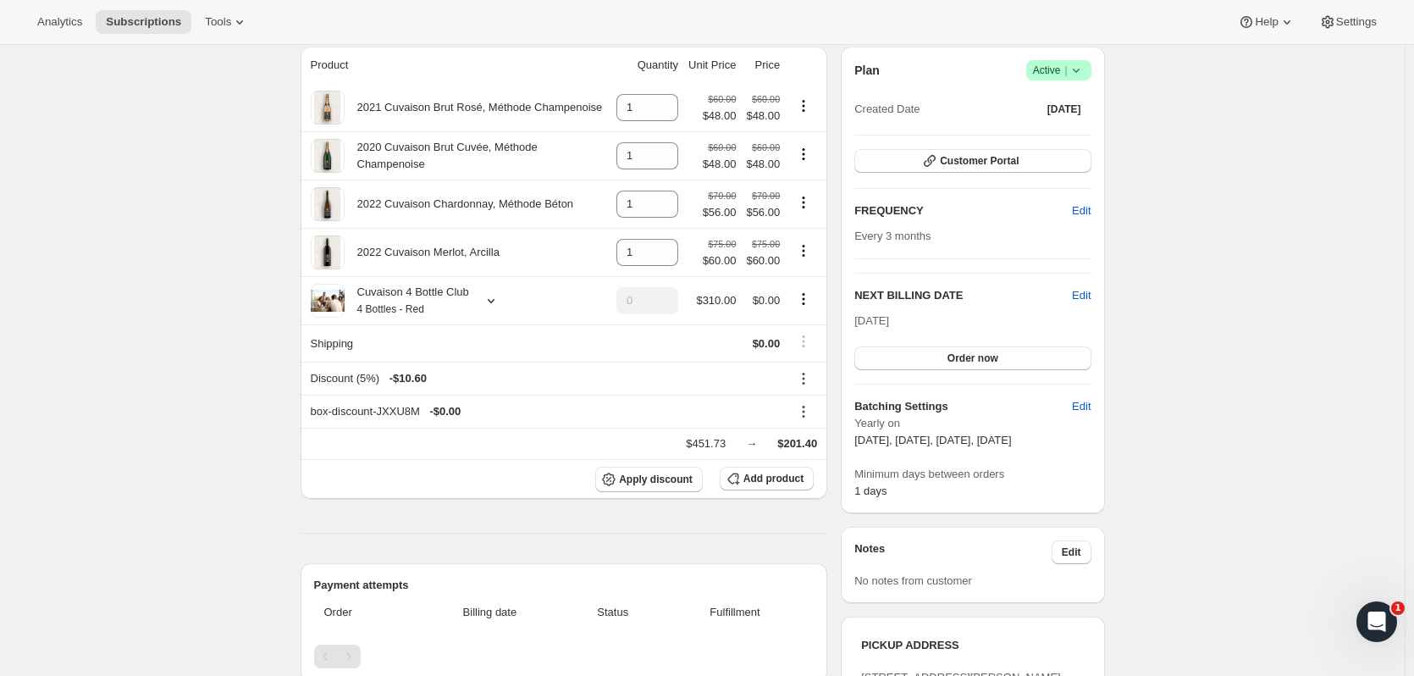
scroll to position [141, 0]
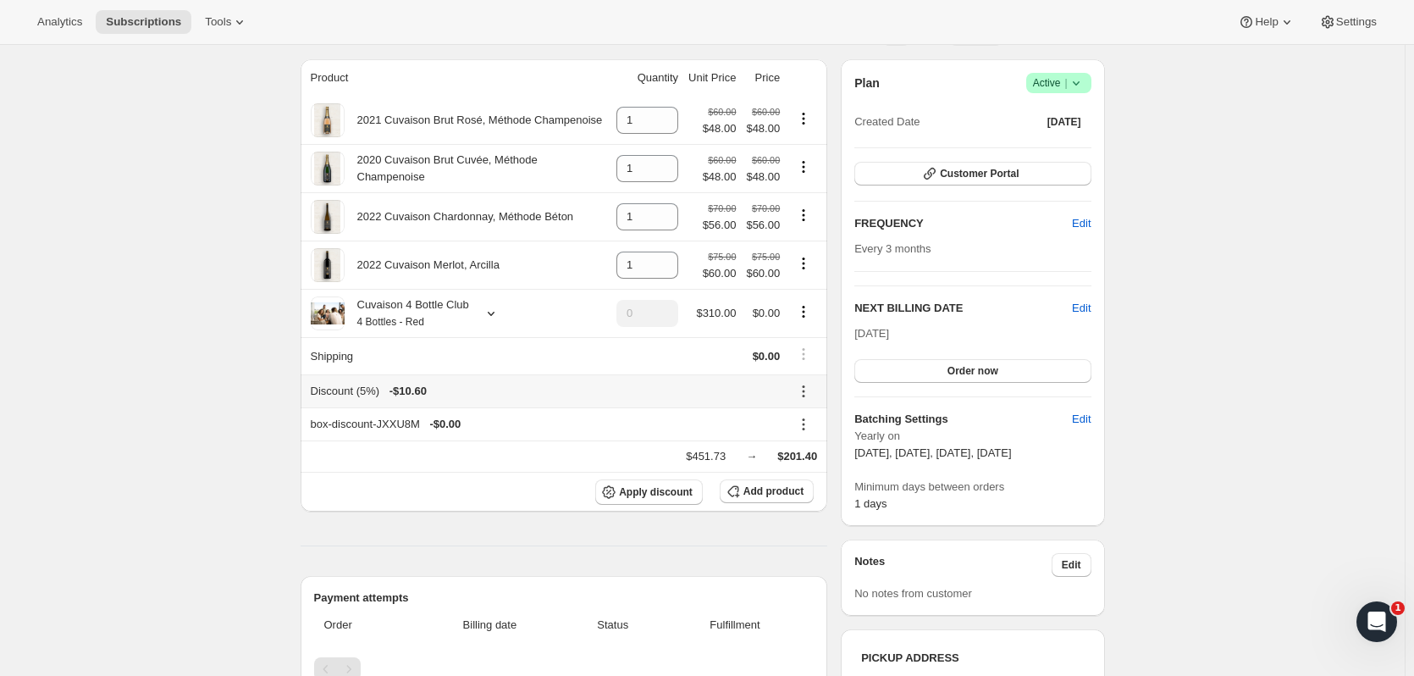
click at [763, 395] on icon at bounding box center [803, 391] width 17 height 17
click at [763, 411] on span "Remove" at bounding box center [809, 455] width 41 height 13
type input "1"
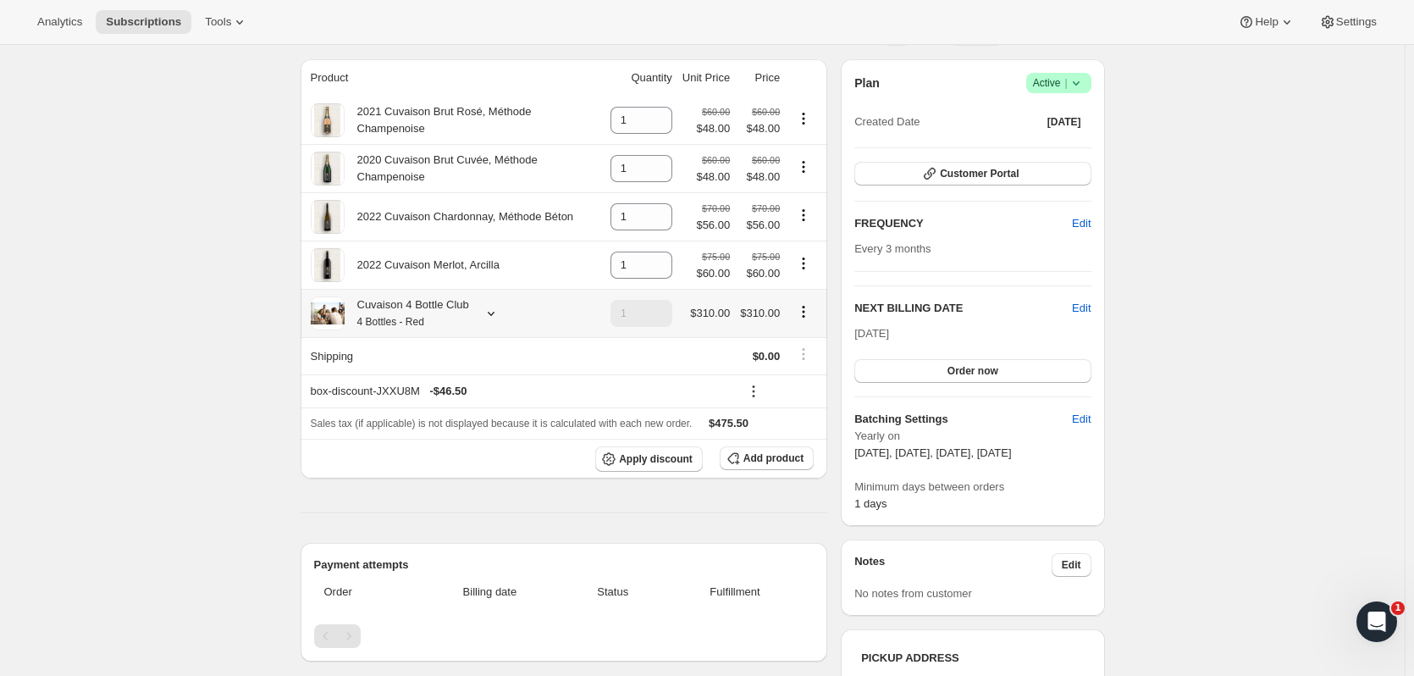
click at [763, 313] on icon "Product actions" at bounding box center [803, 311] width 17 height 17
click at [763, 371] on span "Remove" at bounding box center [809, 376] width 41 height 13
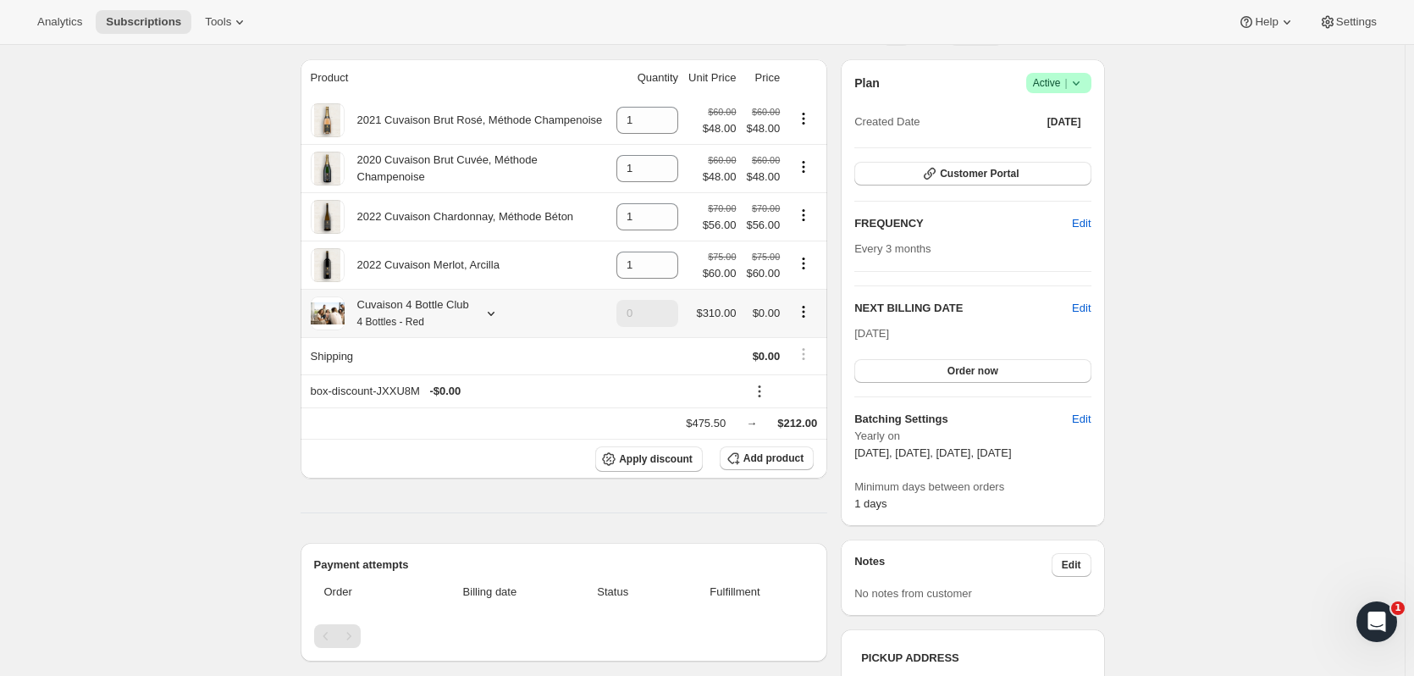
click at [763, 320] on icon "Product actions" at bounding box center [803, 311] width 17 height 17
click at [763, 341] on span "Edit box" at bounding box center [808, 347] width 40 height 13
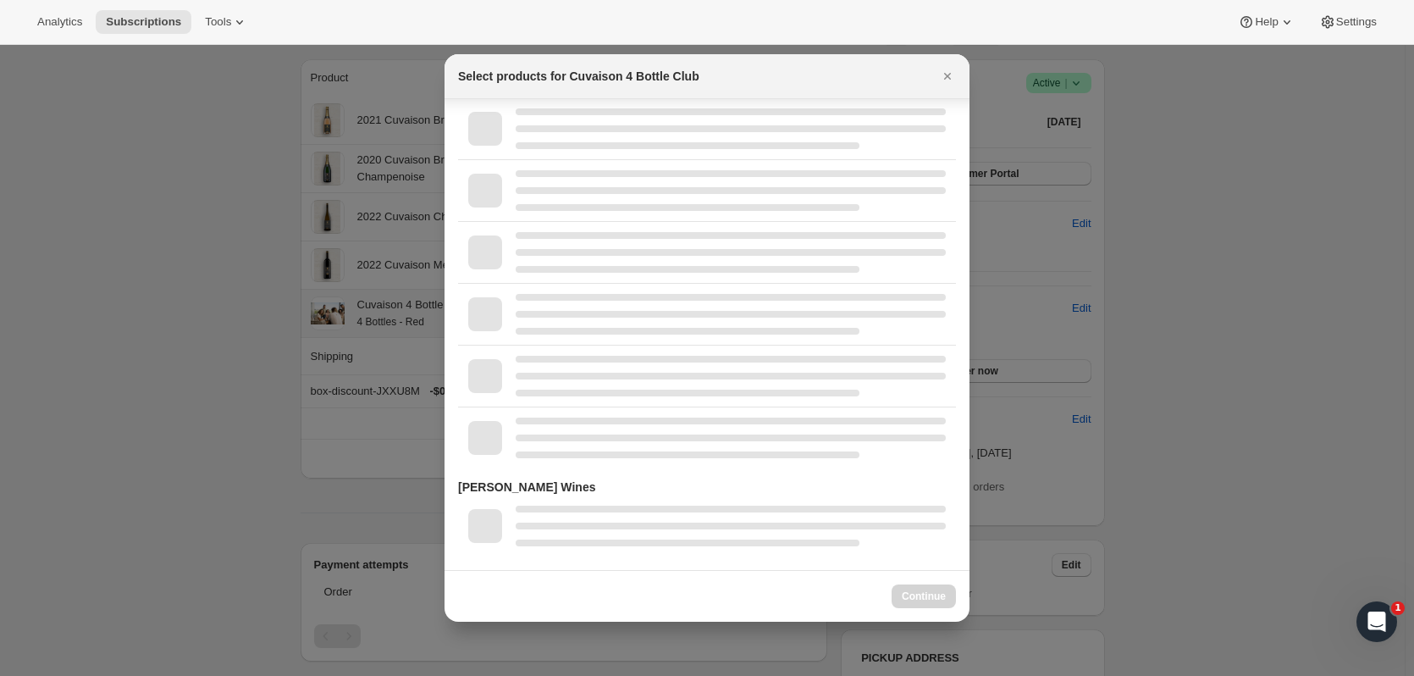
scroll to position [1064, 0]
click at [763, 79] on icon "Close" at bounding box center [947, 76] width 17 height 17
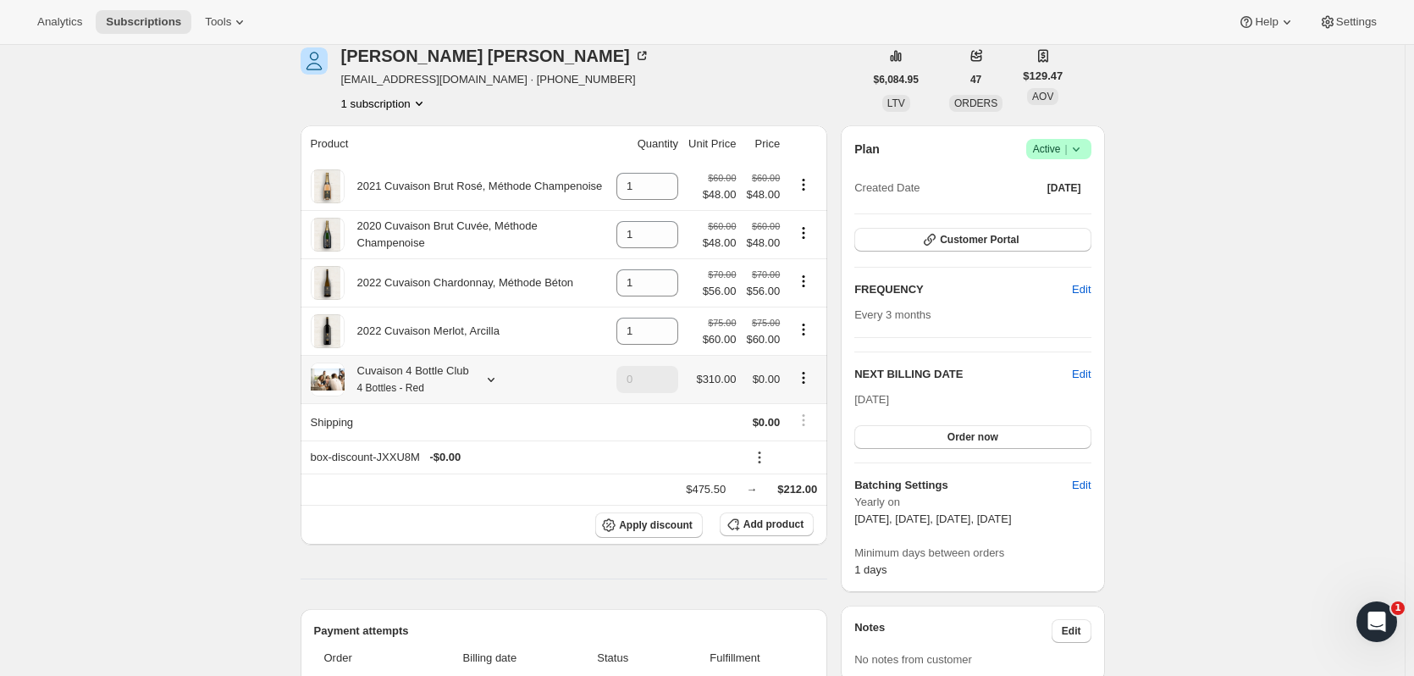
scroll to position [0, 0]
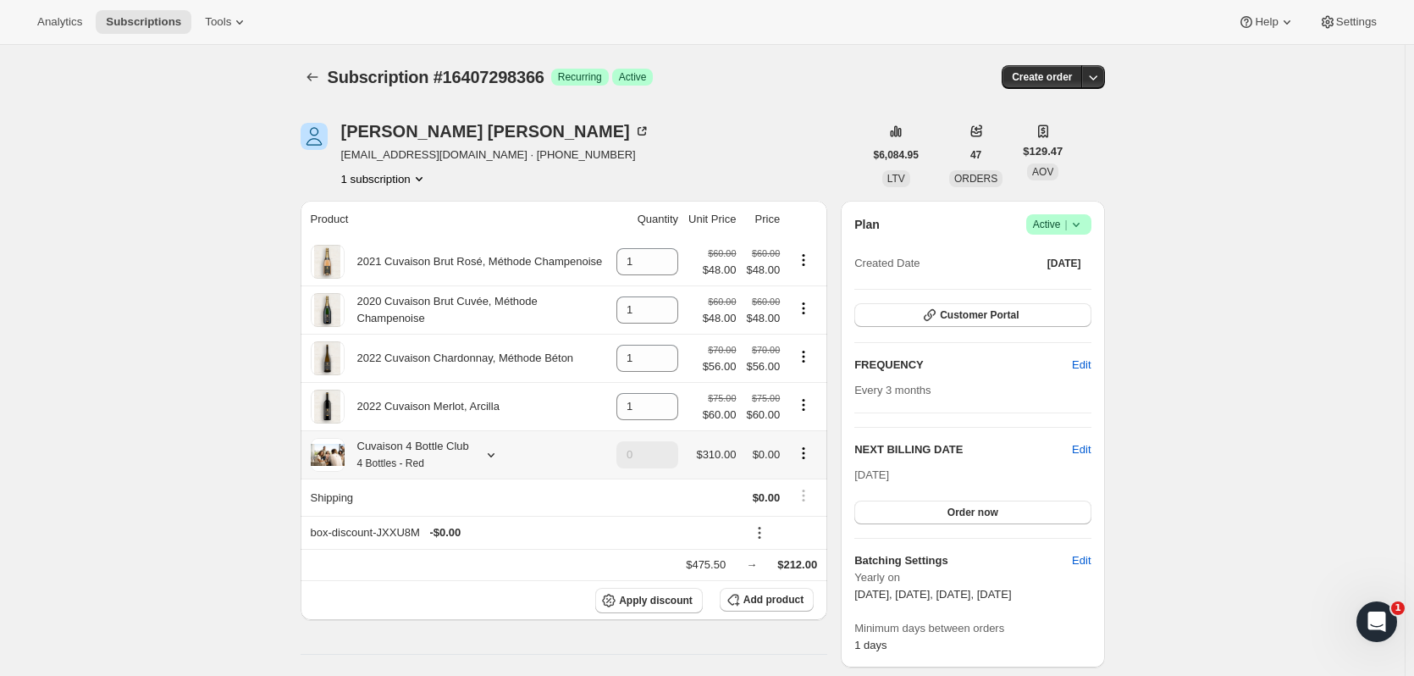
click at [132, 8] on div "Analytics Subscriptions Tools Help Settings" at bounding box center [707, 22] width 1414 height 45
click at [167, 25] on span "Subscriptions" at bounding box center [143, 22] width 75 height 14
click at [763, 84] on button "Create order" at bounding box center [1042, 77] width 80 height 24
type input "1"
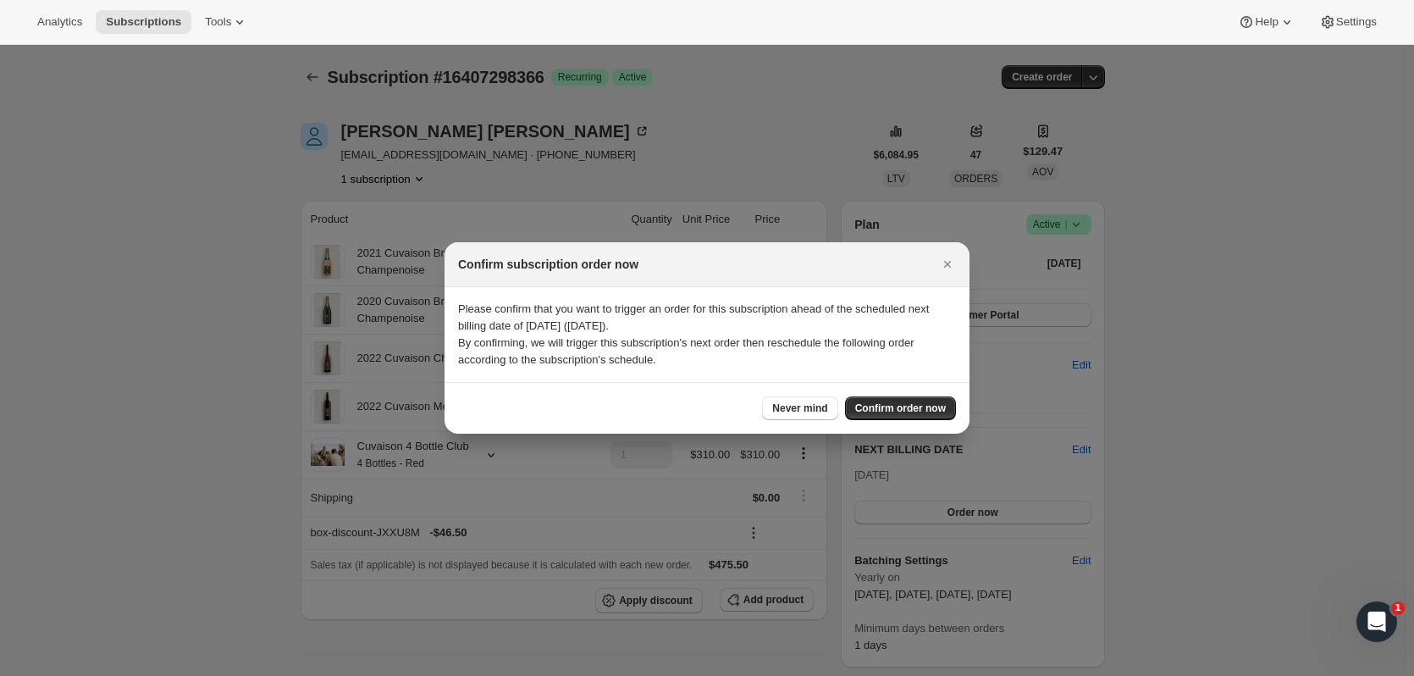
click at [763, 400] on button "Never mind" at bounding box center [799, 408] width 75 height 24
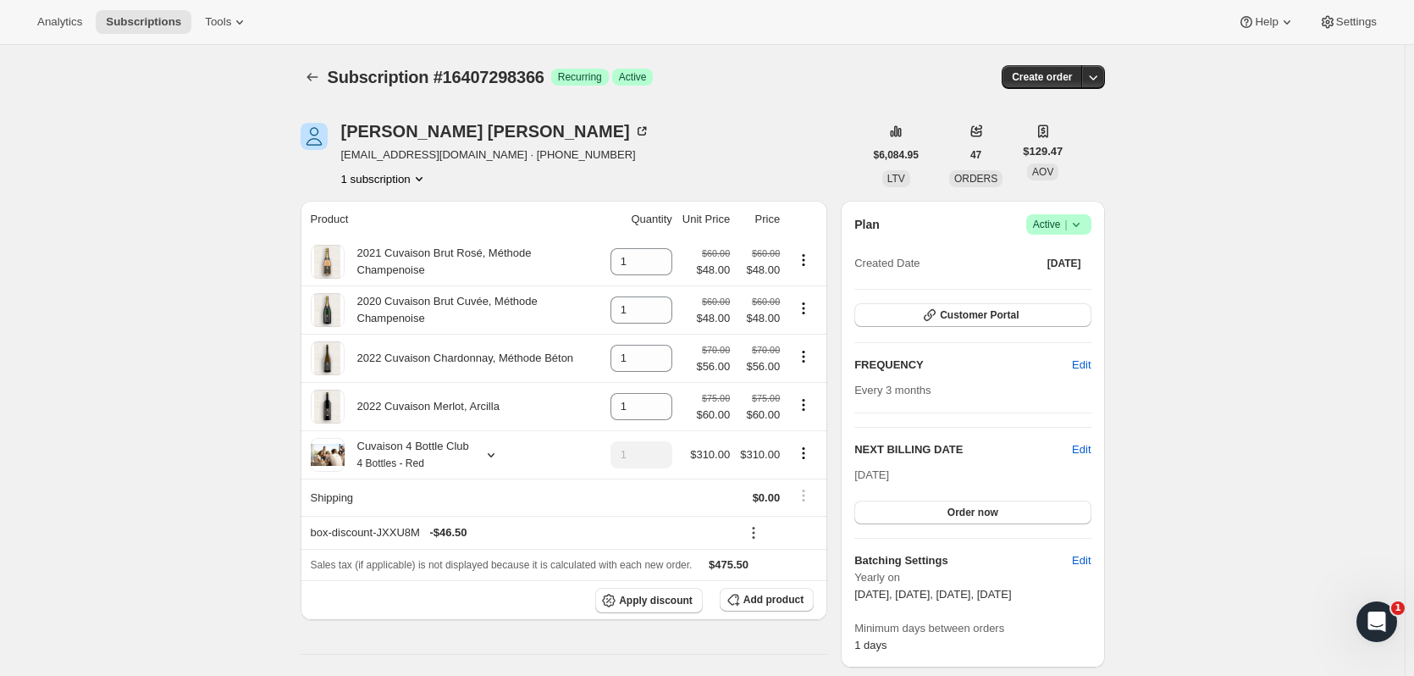
click at [763, 224] on icon at bounding box center [1076, 224] width 17 height 17
click at [763, 252] on span "Pause subscription" at bounding box center [1062, 258] width 93 height 13
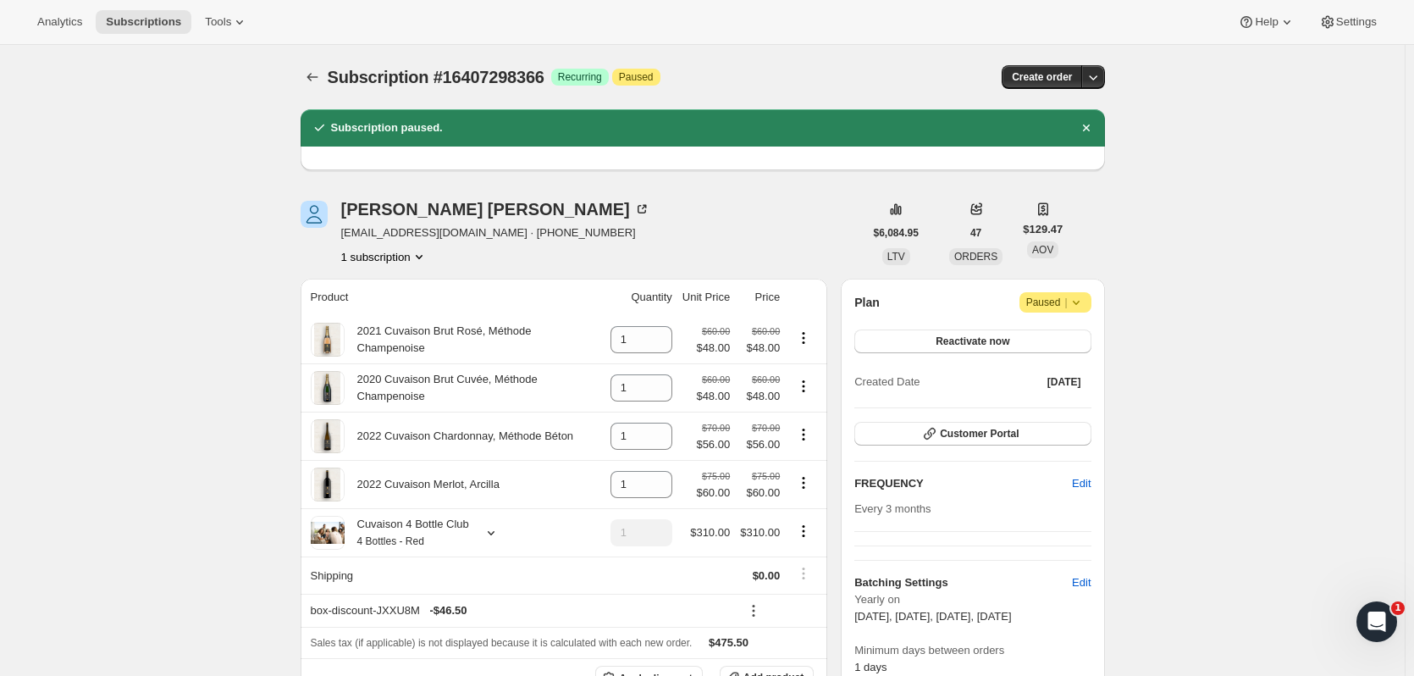
click at [147, 25] on span "Subscriptions" at bounding box center [143, 22] width 75 height 14
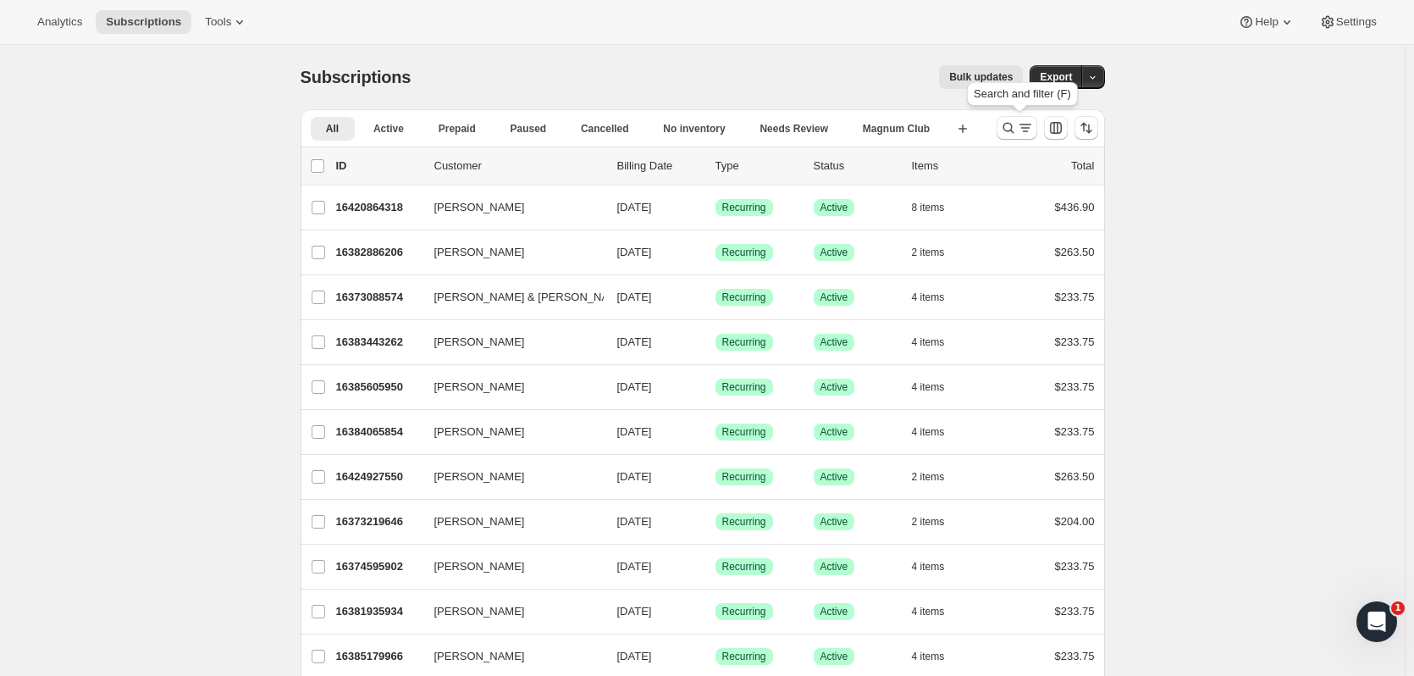
click at [763, 134] on icon "Search and filter results" at bounding box center [1008, 127] width 17 height 17
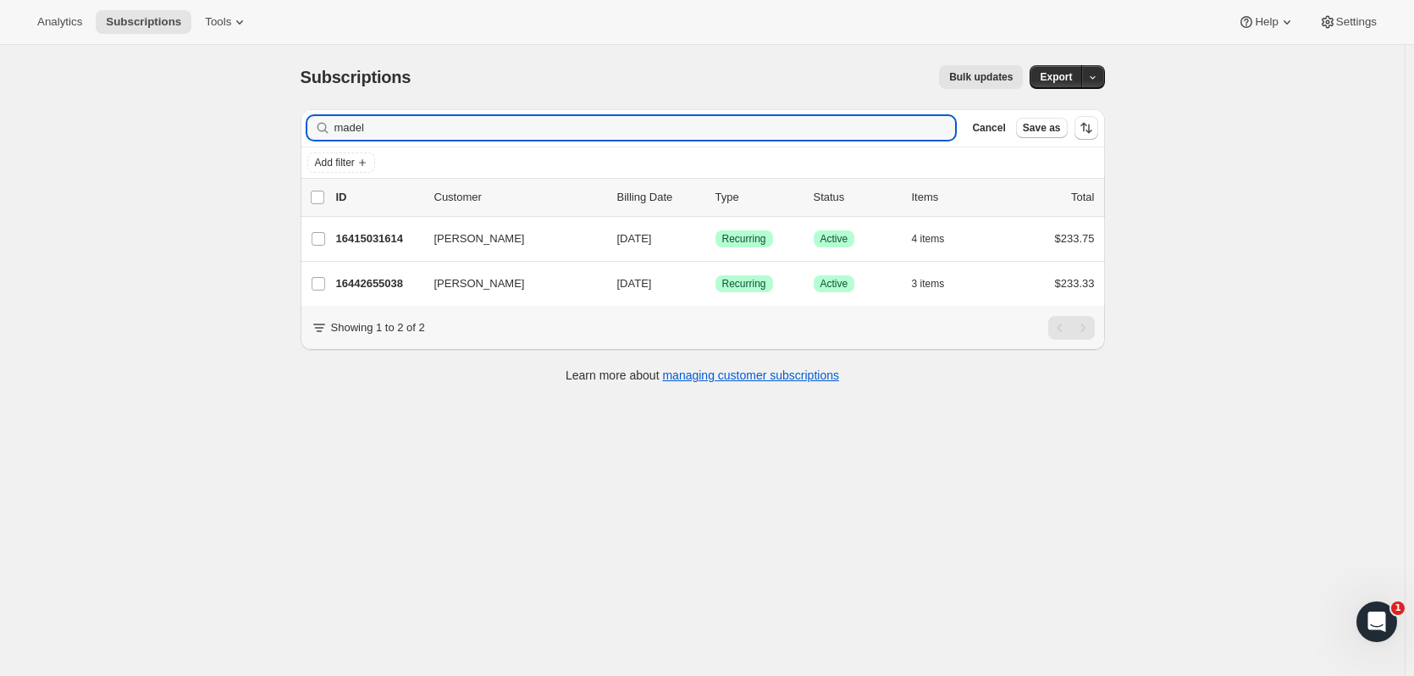
type input "madel"
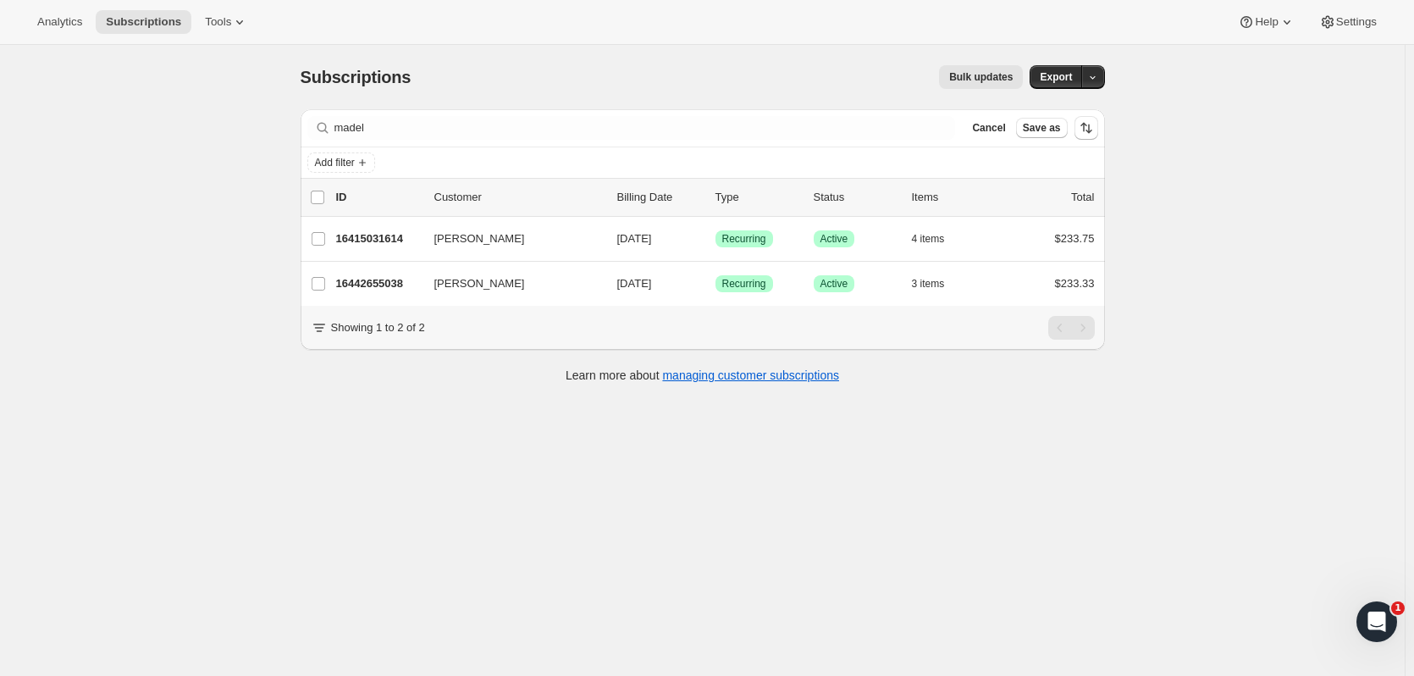
click at [398, 235] on p "16415031614" at bounding box center [378, 238] width 85 height 17
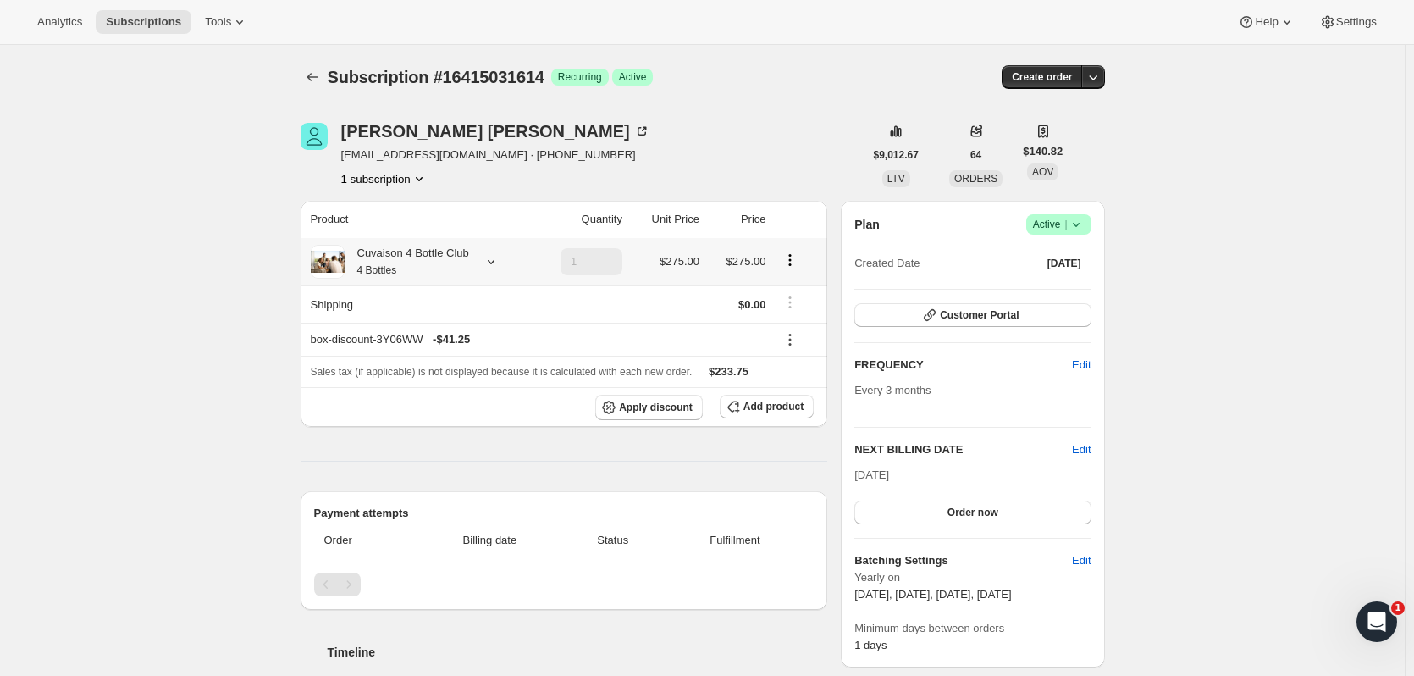
click at [406, 258] on div "Cuvaison 4 Bottle Club 4 Bottles" at bounding box center [407, 262] width 125 height 34
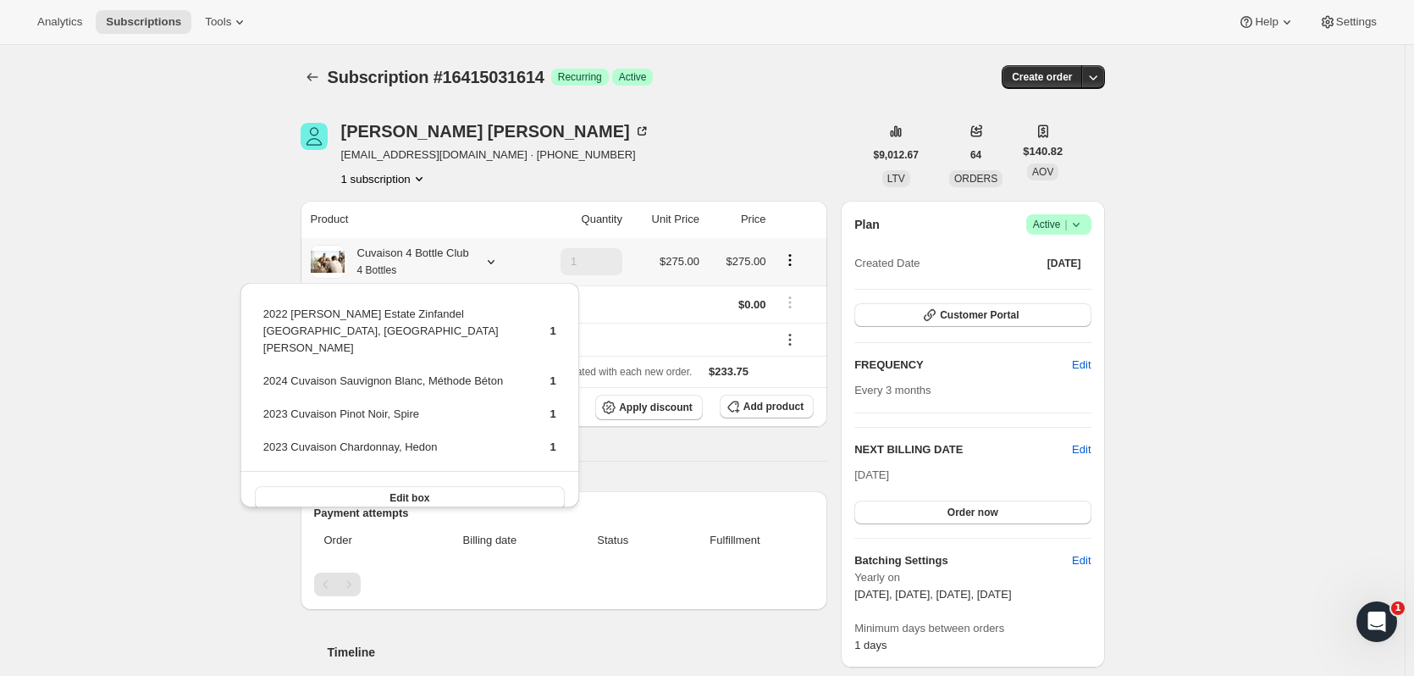
click at [408, 411] on span "Edit box" at bounding box center [410, 498] width 40 height 14
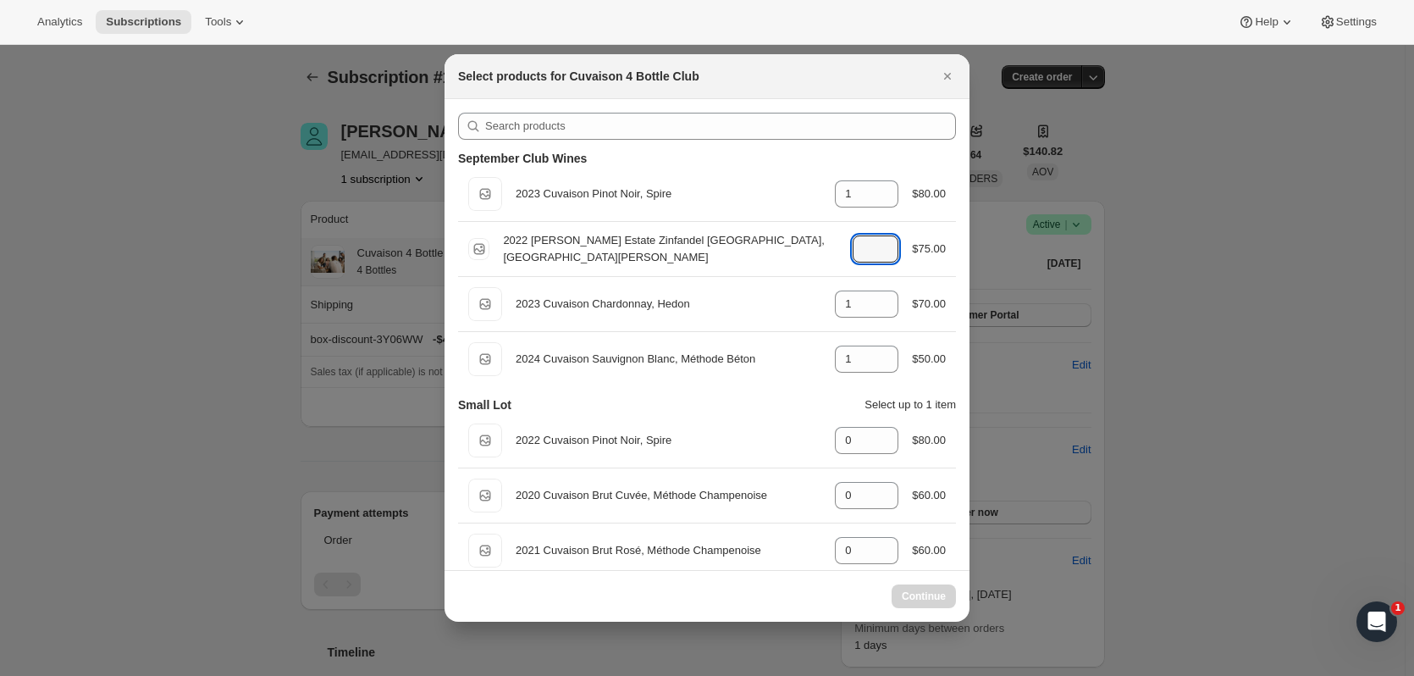
click at [763, 254] on icon ":rubh:" at bounding box center [885, 254] width 17 height 17
type input "1"
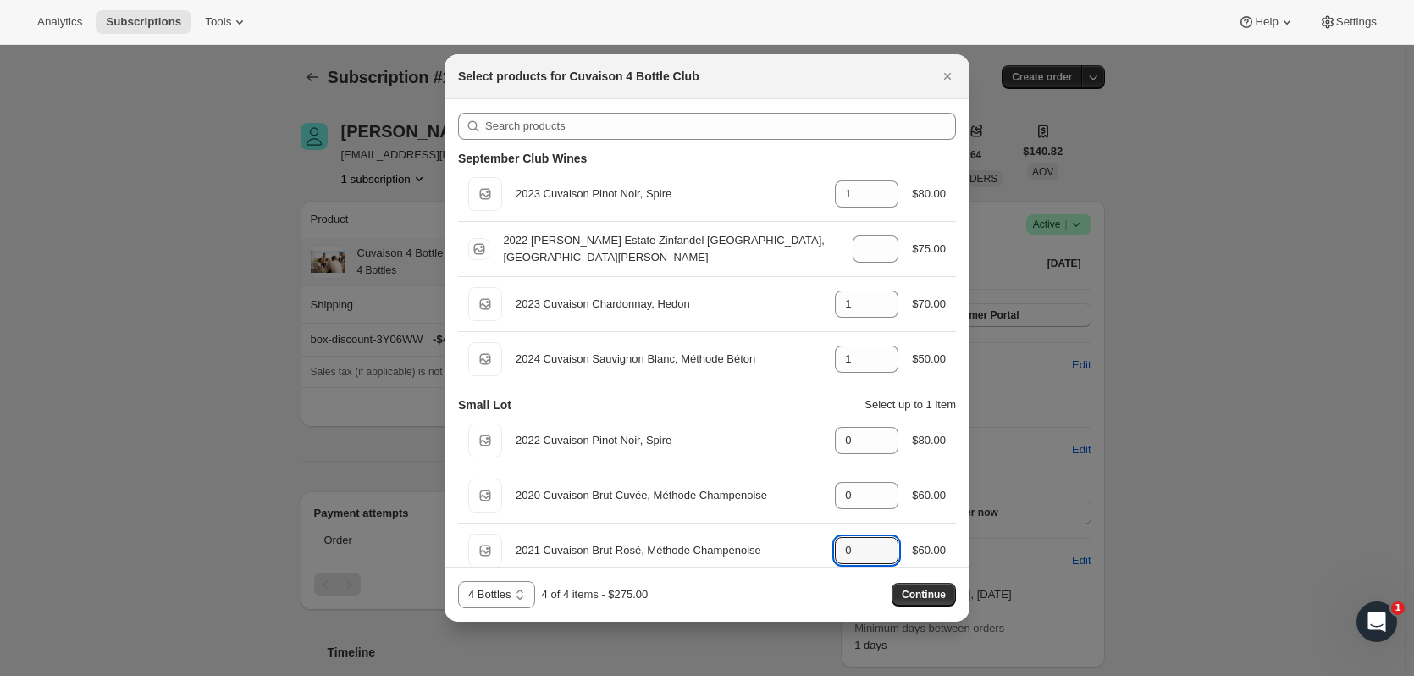
click at [763, 411] on icon ":rubh:" at bounding box center [885, 545] width 17 height 17
type input "1"
click at [763, 256] on icon ":rubh:" at bounding box center [885, 254] width 17 height 17
type input "0"
click at [763, 411] on span "Continue" at bounding box center [924, 595] width 44 height 14
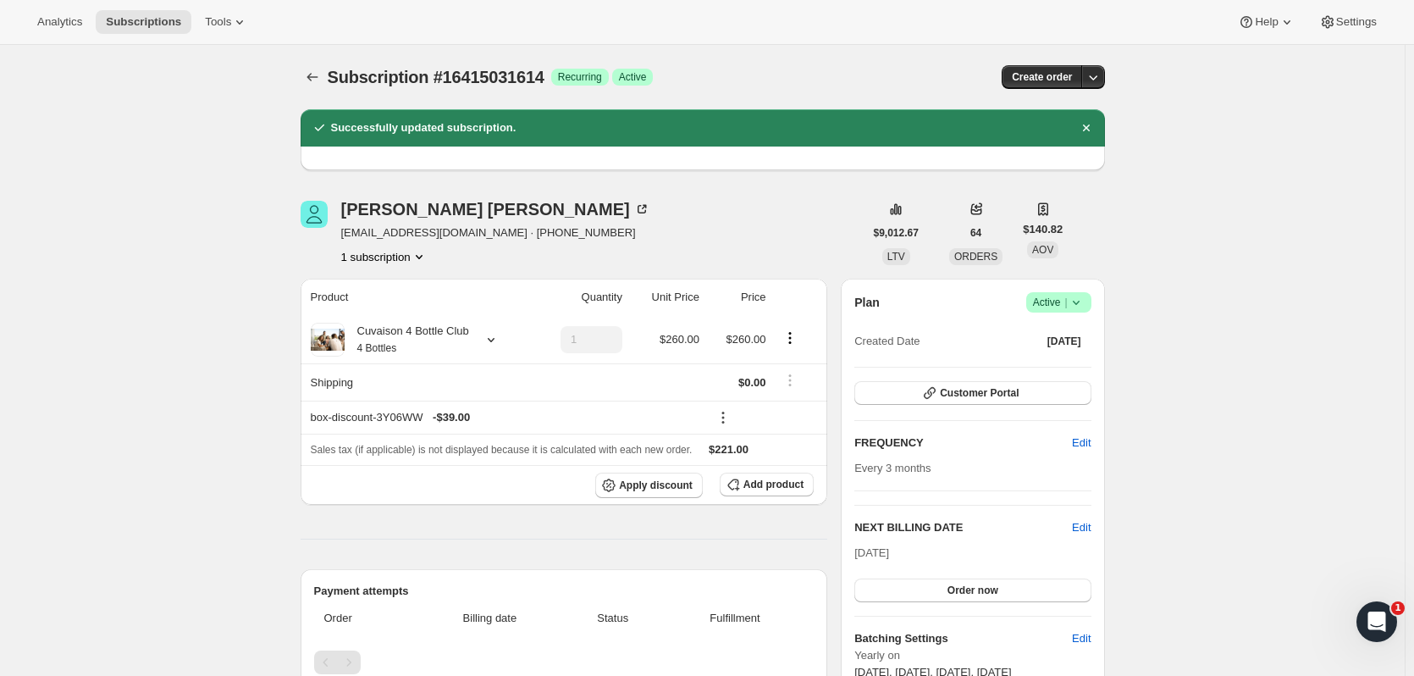
click at [133, 15] on span "Subscriptions" at bounding box center [143, 22] width 75 height 14
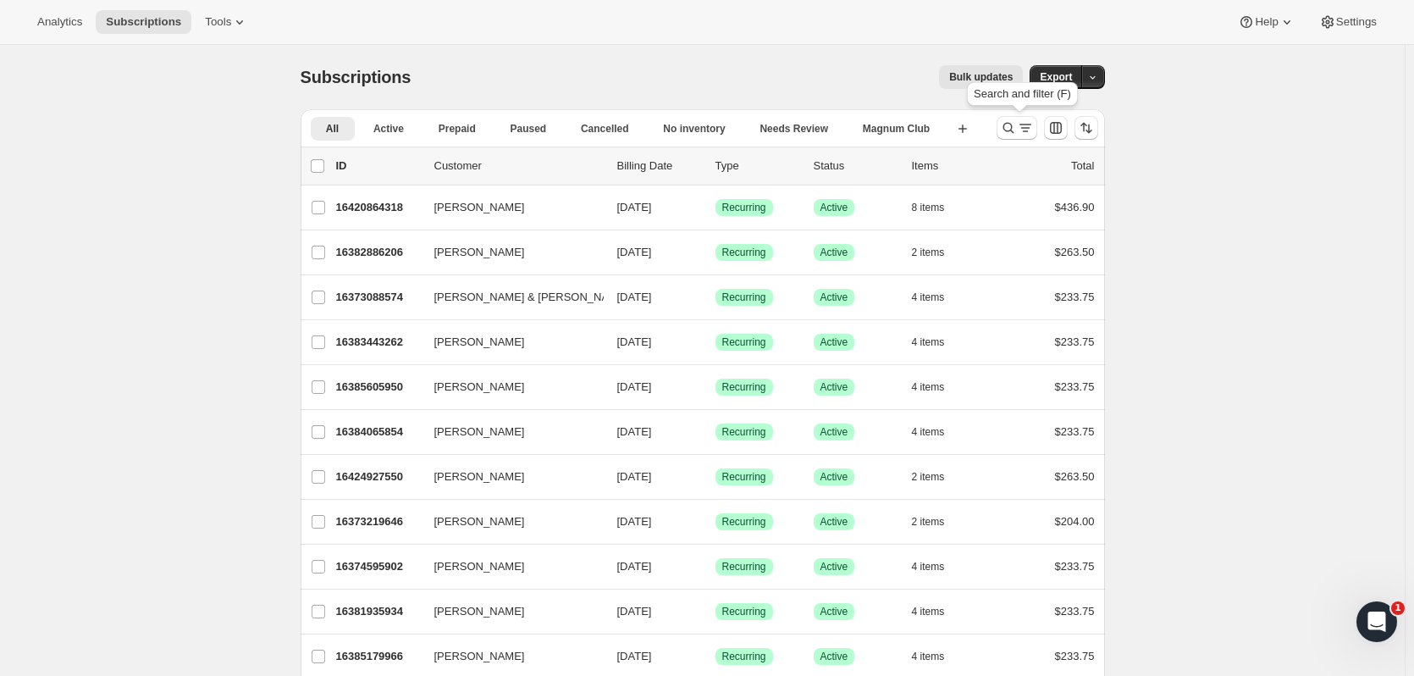
click at [763, 119] on button "Search and filter results" at bounding box center [1017, 128] width 41 height 24
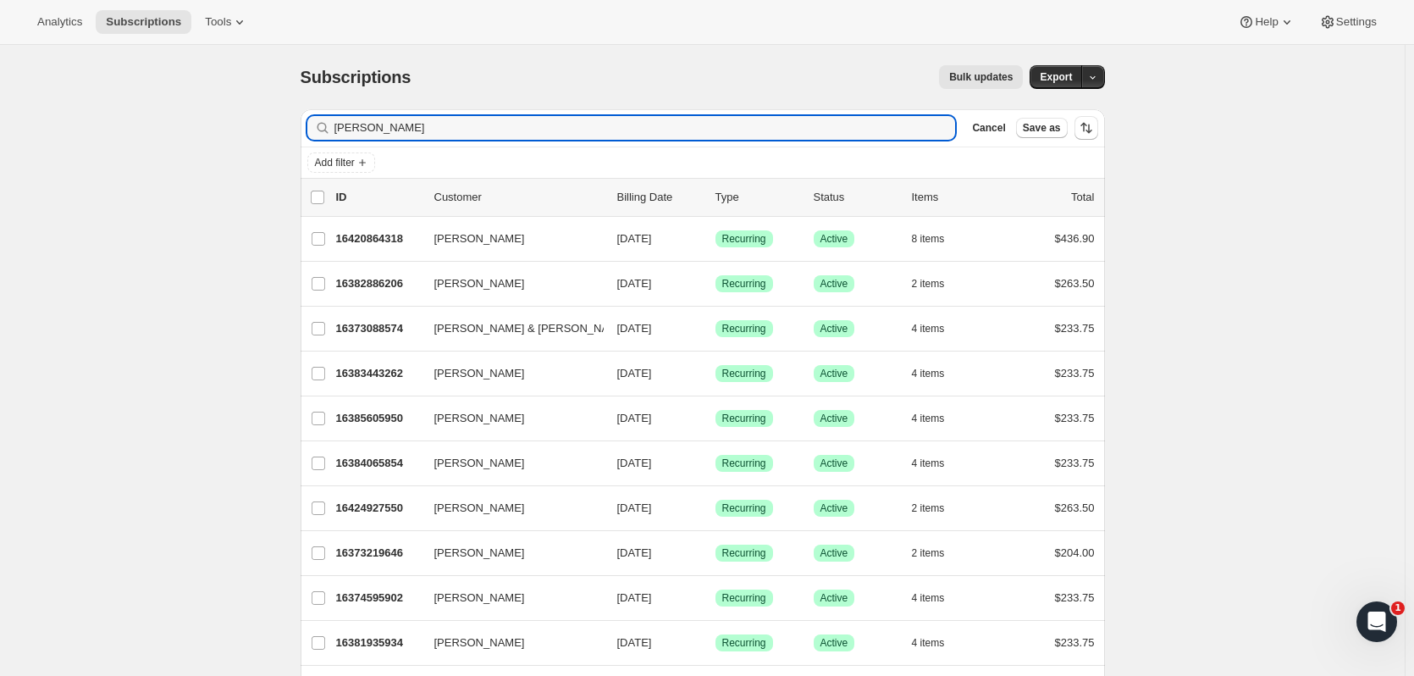
type input "leslie arnold"
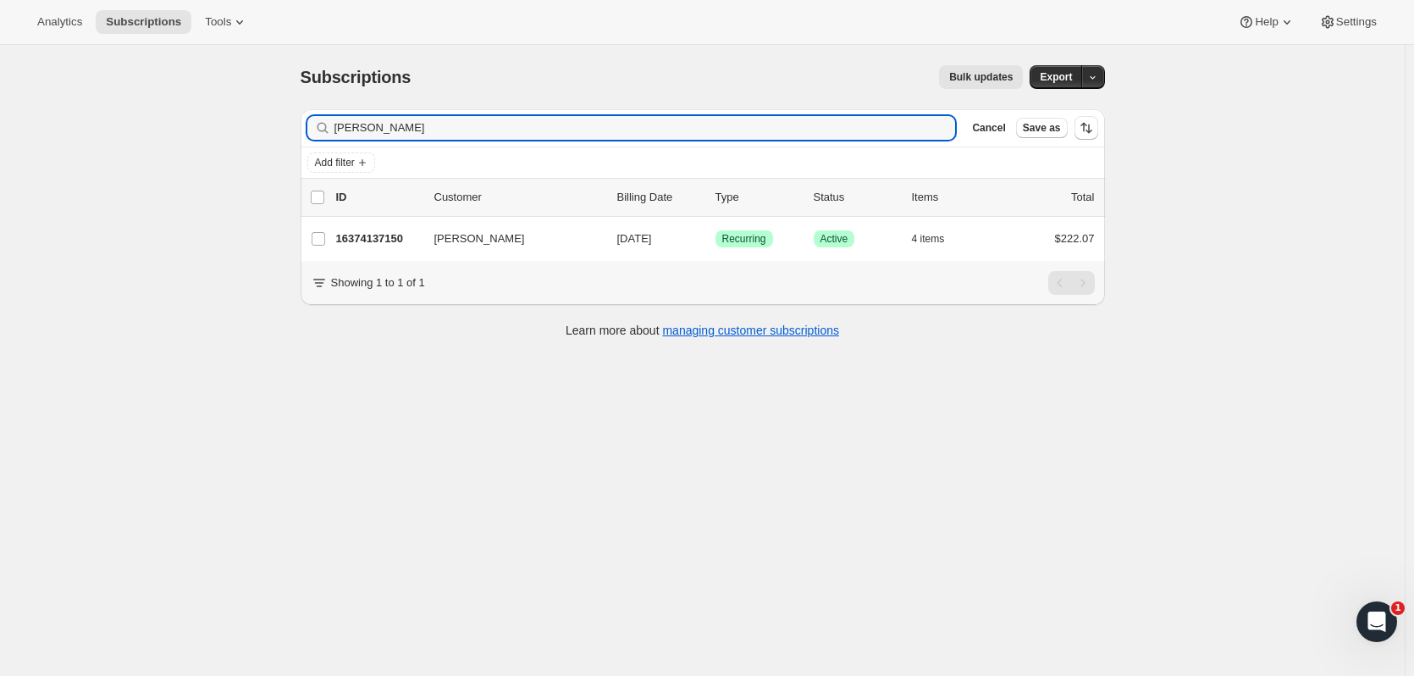
click at [388, 246] on p "16374137150" at bounding box center [378, 238] width 85 height 17
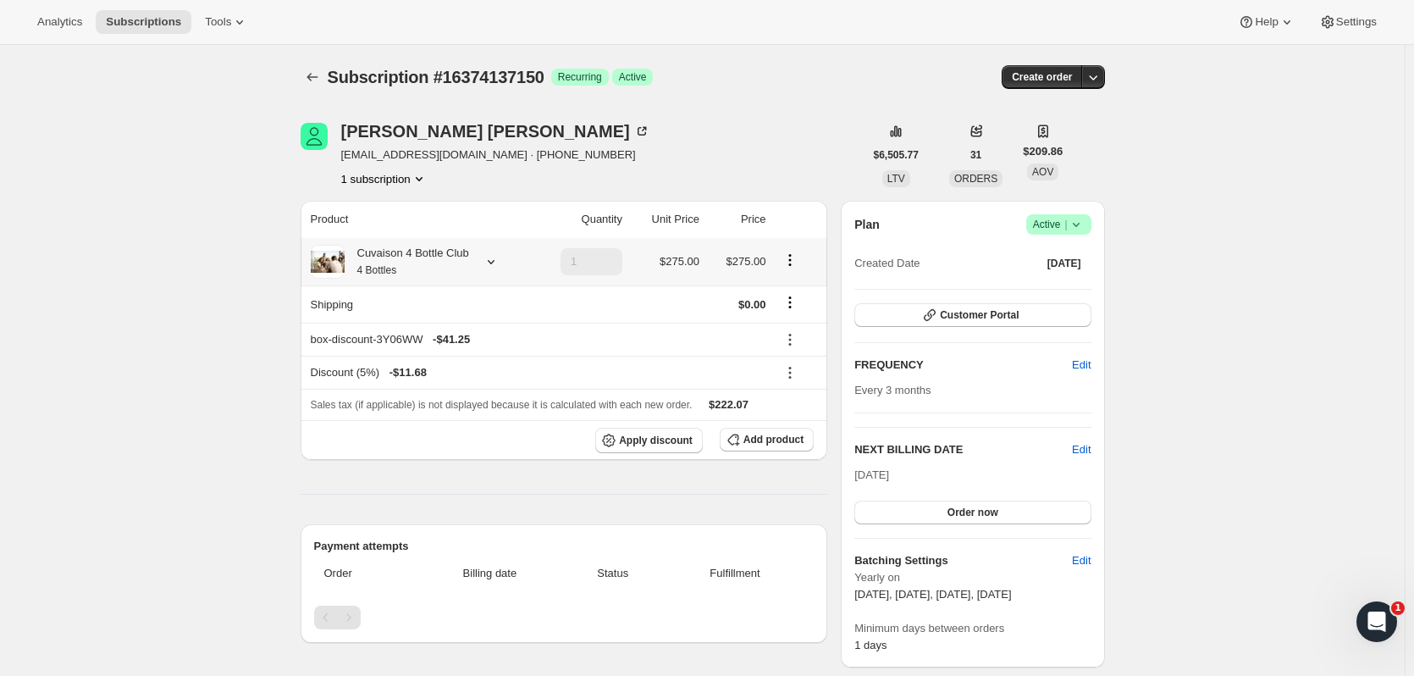
click at [475, 263] on div "Cuvaison 4 Bottle Club 4 Bottles" at bounding box center [419, 262] width 216 height 34
click at [485, 268] on icon at bounding box center [491, 261] width 17 height 17
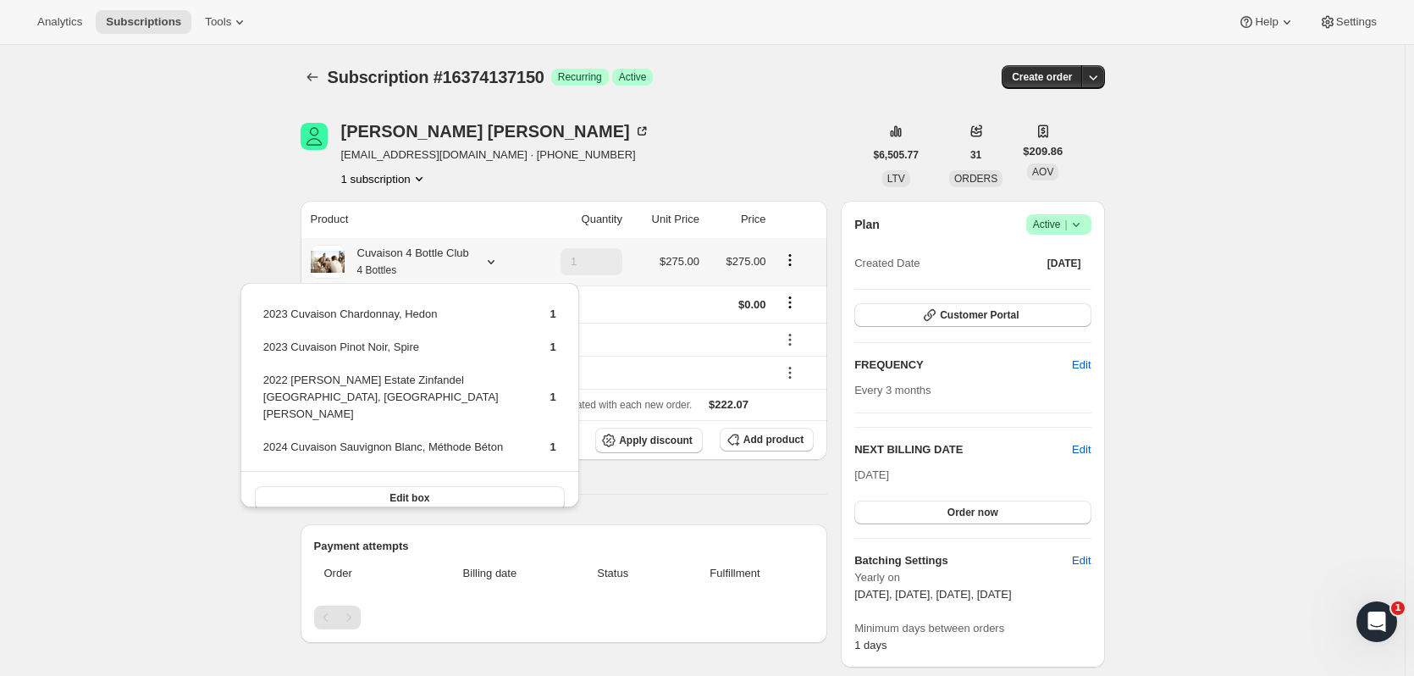
click at [430, 411] on button "Edit box" at bounding box center [410, 498] width 310 height 24
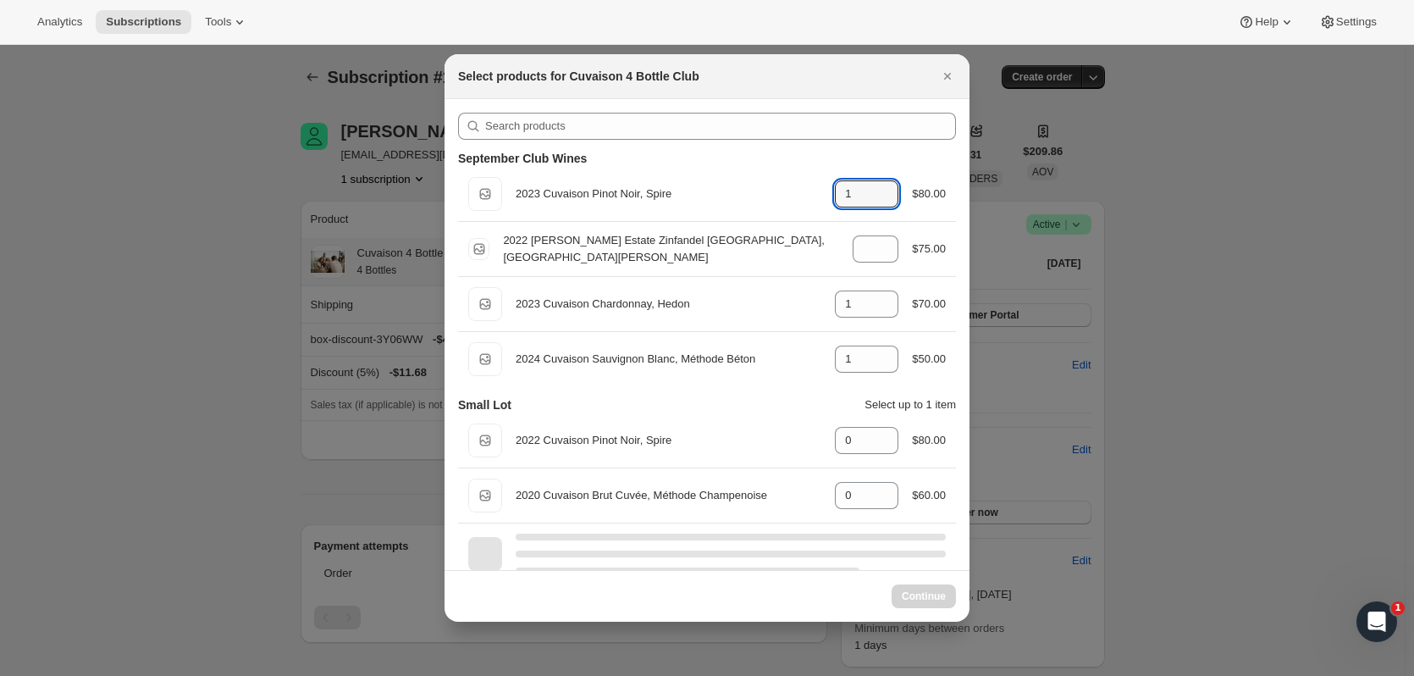
click at [763, 202] on icon ":ruv5:" at bounding box center [885, 199] width 17 height 17
click at [763, 204] on div "1" at bounding box center [867, 193] width 64 height 27
click at [763, 201] on icon ":ruv5:" at bounding box center [887, 199] width 8 height 5
type input "1"
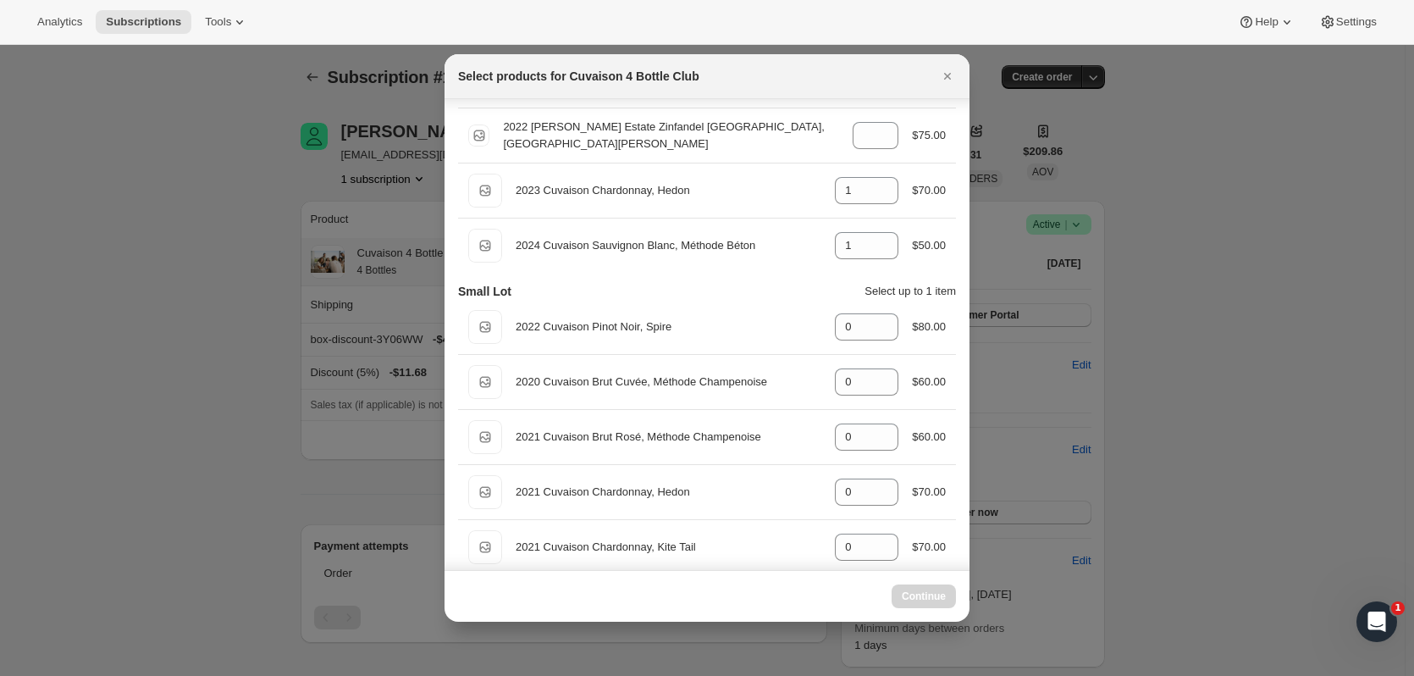
scroll to position [116, 0]
click at [763, 372] on icon ":ruv5:" at bounding box center [885, 374] width 17 height 17
type input "1"
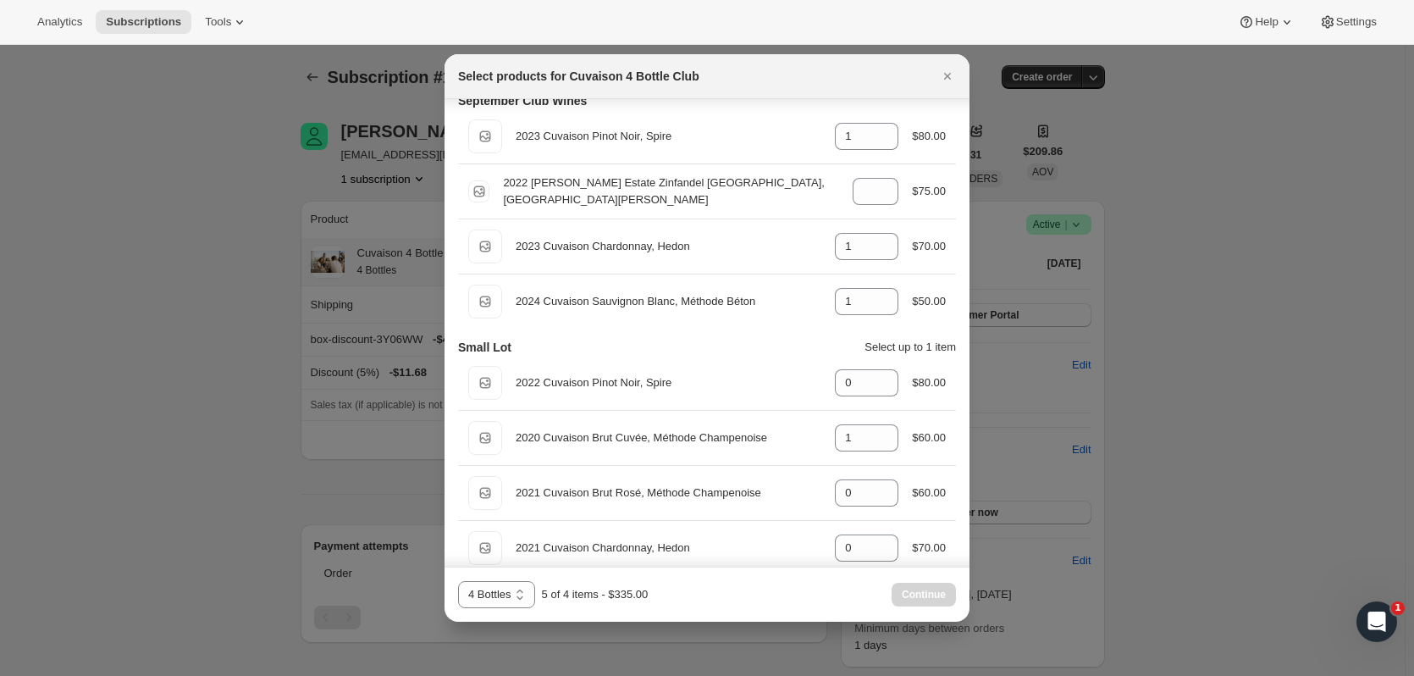
scroll to position [26, 0]
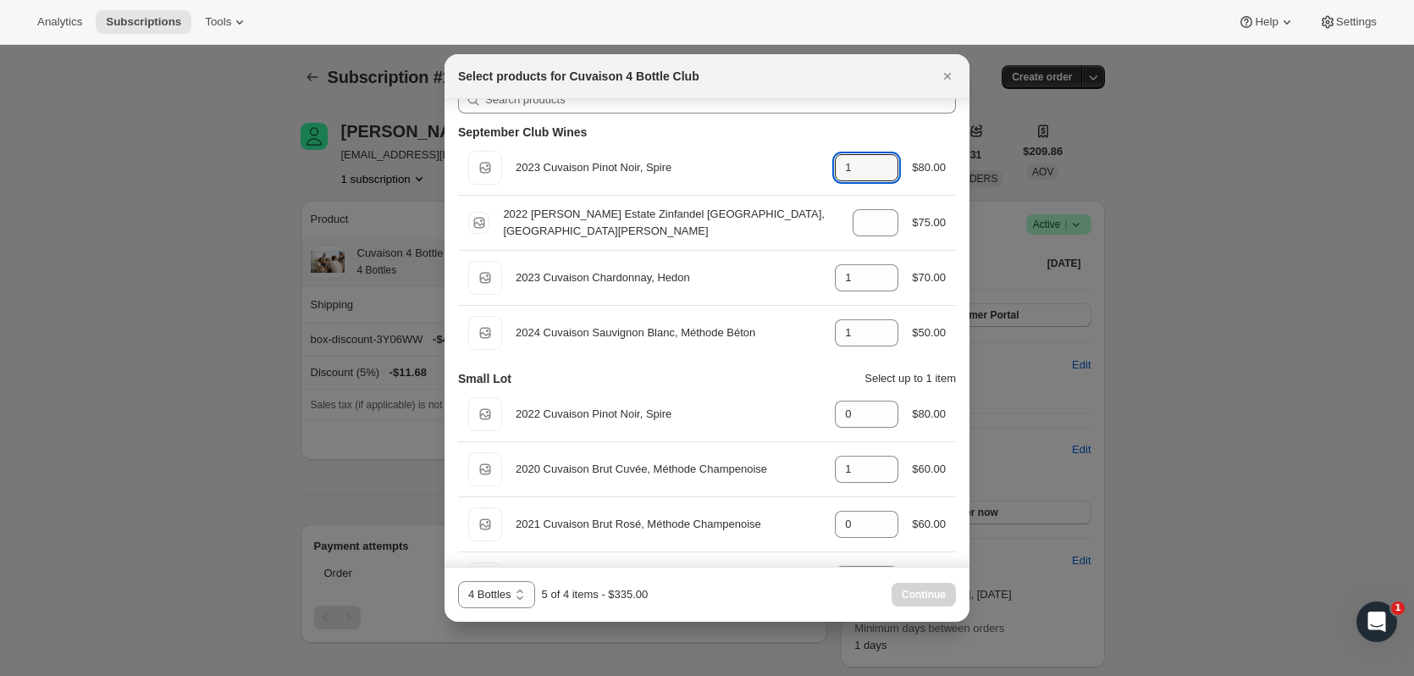
click at [763, 174] on icon ":ruv5:" at bounding box center [887, 173] width 8 height 5
type input "0"
click at [763, 411] on span "Continue" at bounding box center [924, 595] width 44 height 14
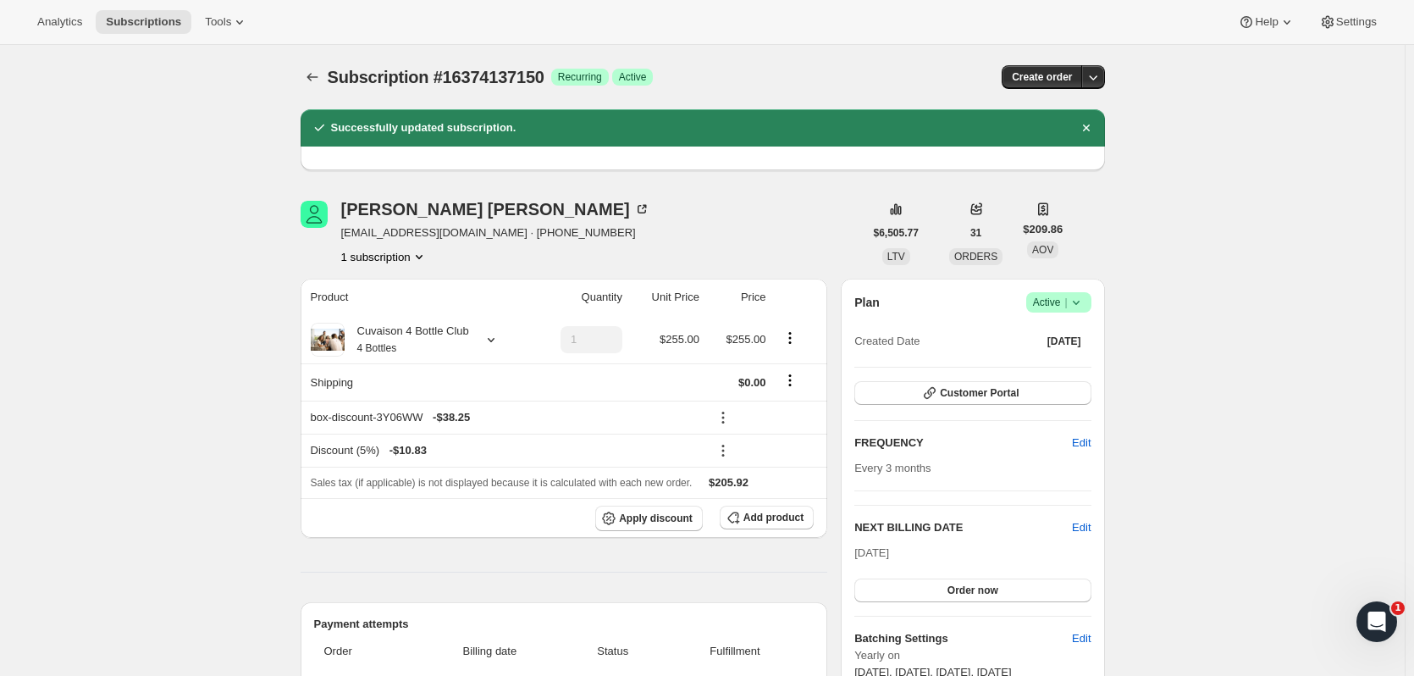
click at [427, 85] on span "Subscription #16374137150" at bounding box center [436, 77] width 217 height 19
click at [314, 71] on icon "Subscriptions" at bounding box center [312, 77] width 17 height 17
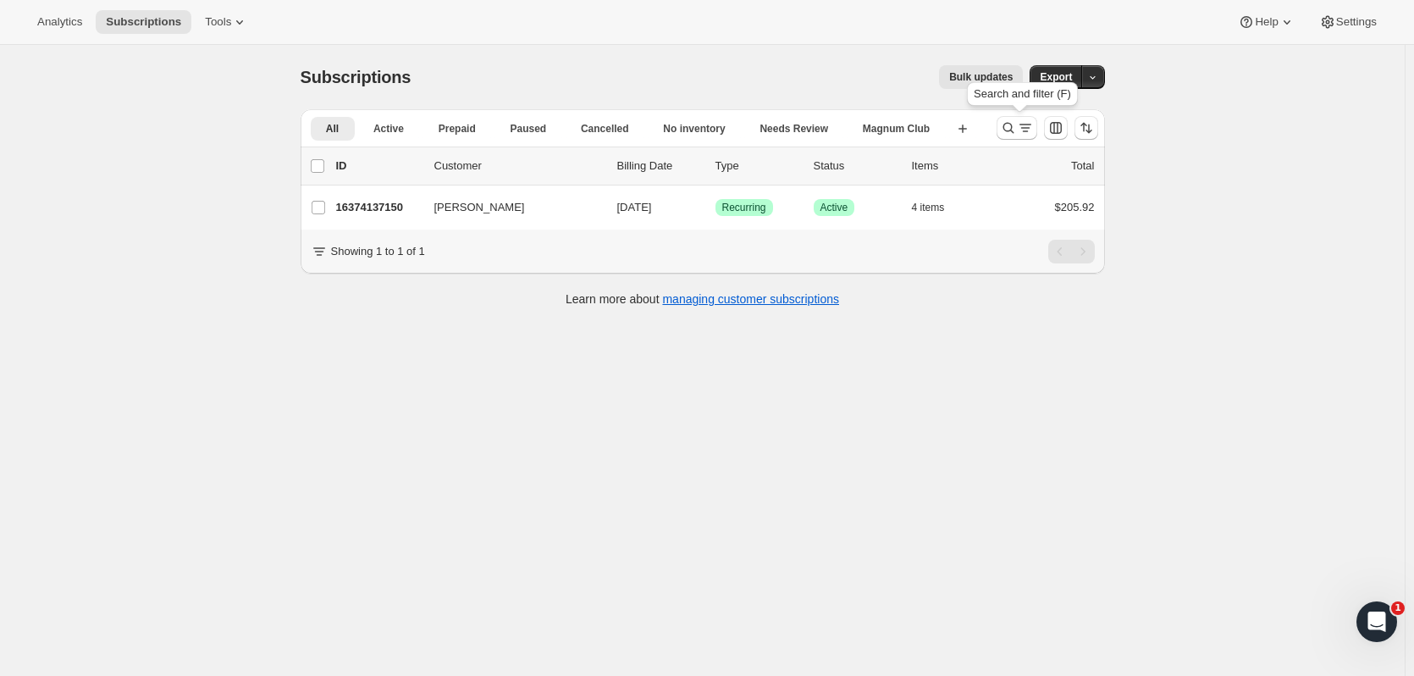
click at [763, 131] on icon "Search and filter results" at bounding box center [1008, 127] width 17 height 17
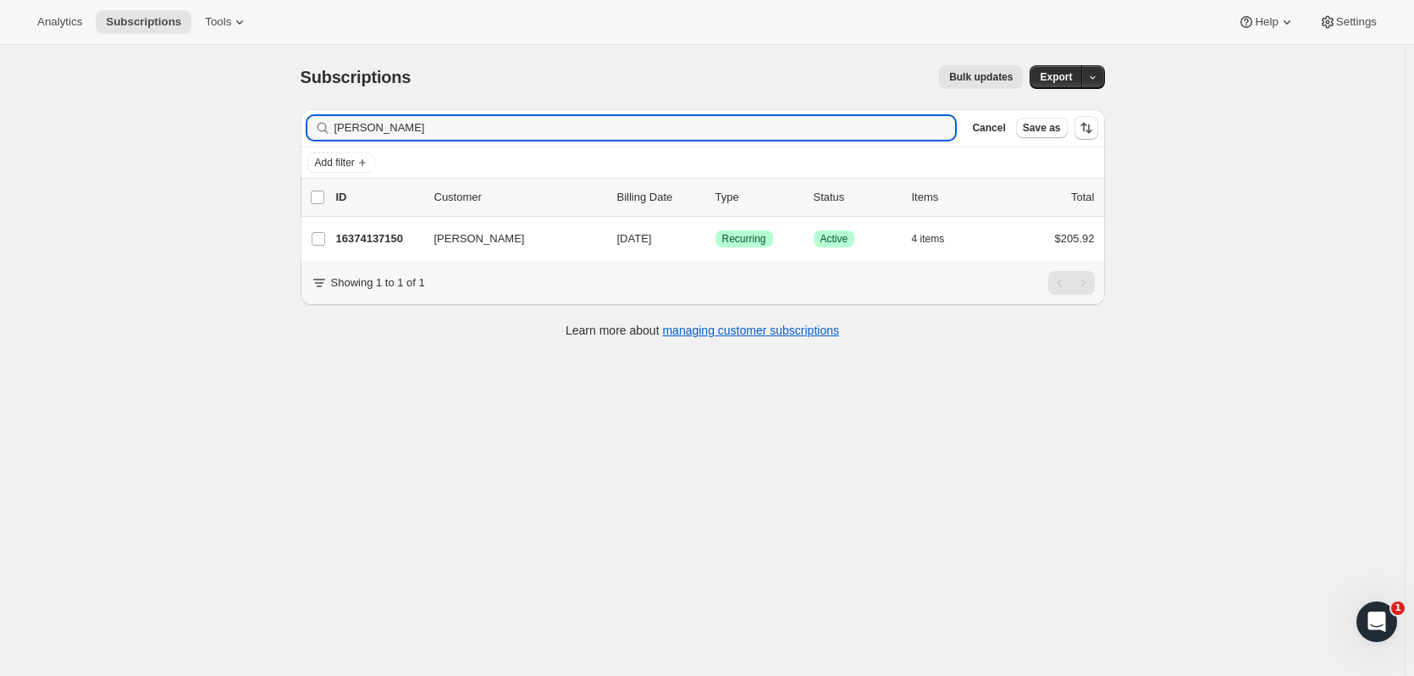
drag, startPoint x: 424, startPoint y: 119, endPoint x: 263, endPoint y: 118, distance: 160.9
click at [263, 118] on div "Subscriptions. This page is ready Subscriptions Bulk updates More actions Bulk …" at bounding box center [702, 383] width 1405 height 676
type input "erik umen"
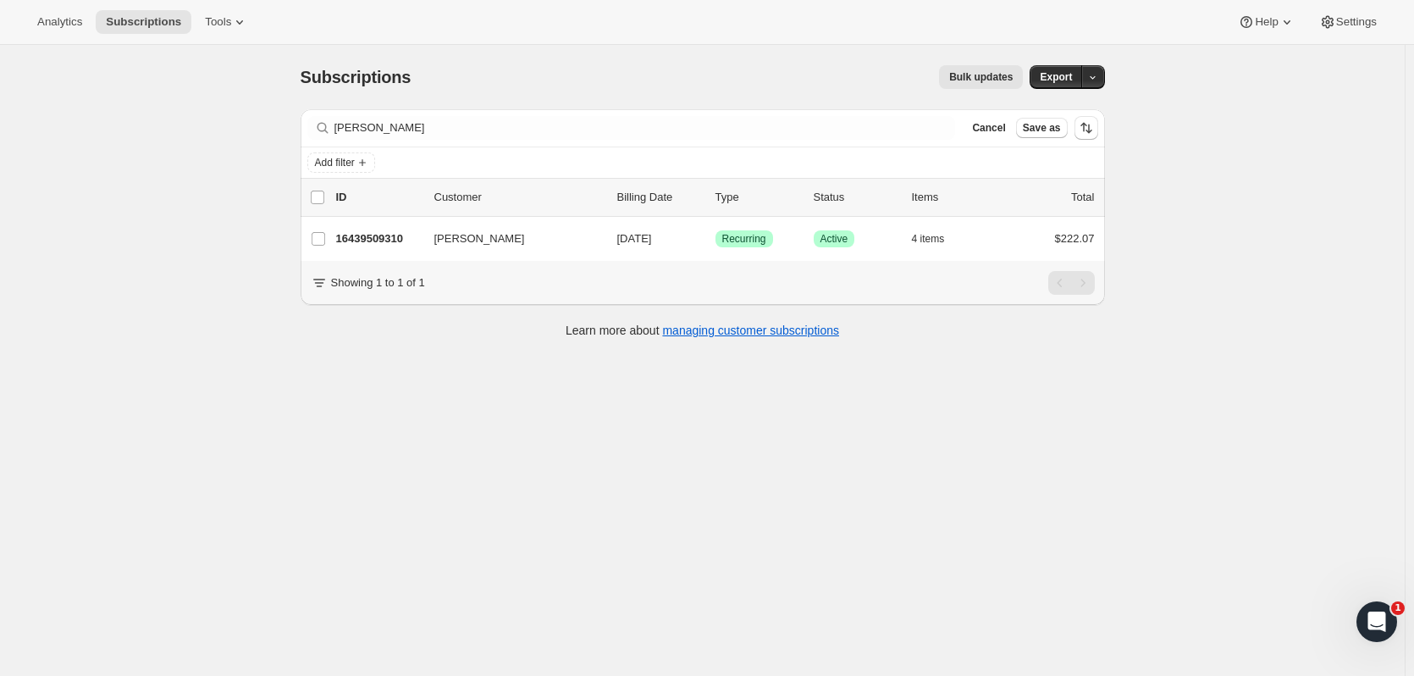
click at [376, 221] on div "Erik Umenhofer 16439509310 Erik Umenhofer 09/09/2025 Success Recurring Success …" at bounding box center [703, 239] width 805 height 44
click at [378, 233] on p "16439509310" at bounding box center [378, 238] width 85 height 17
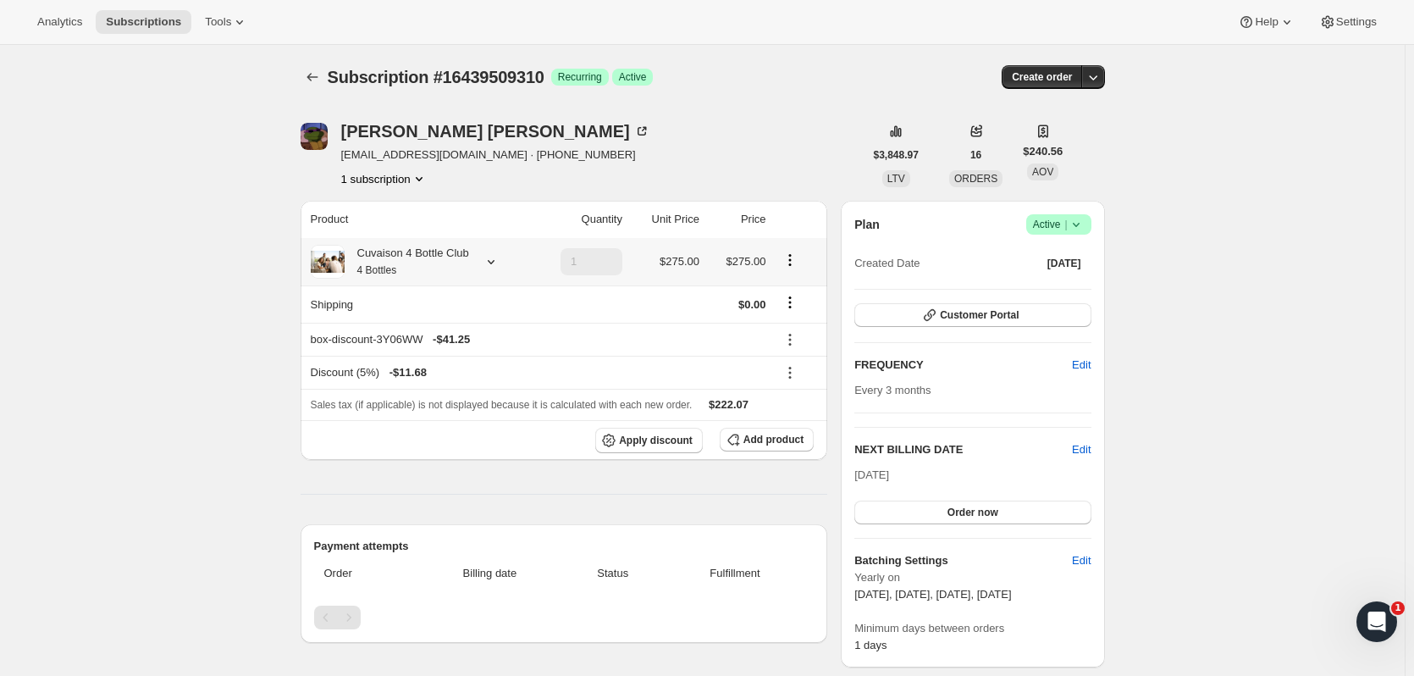
click at [492, 267] on icon at bounding box center [491, 261] width 17 height 17
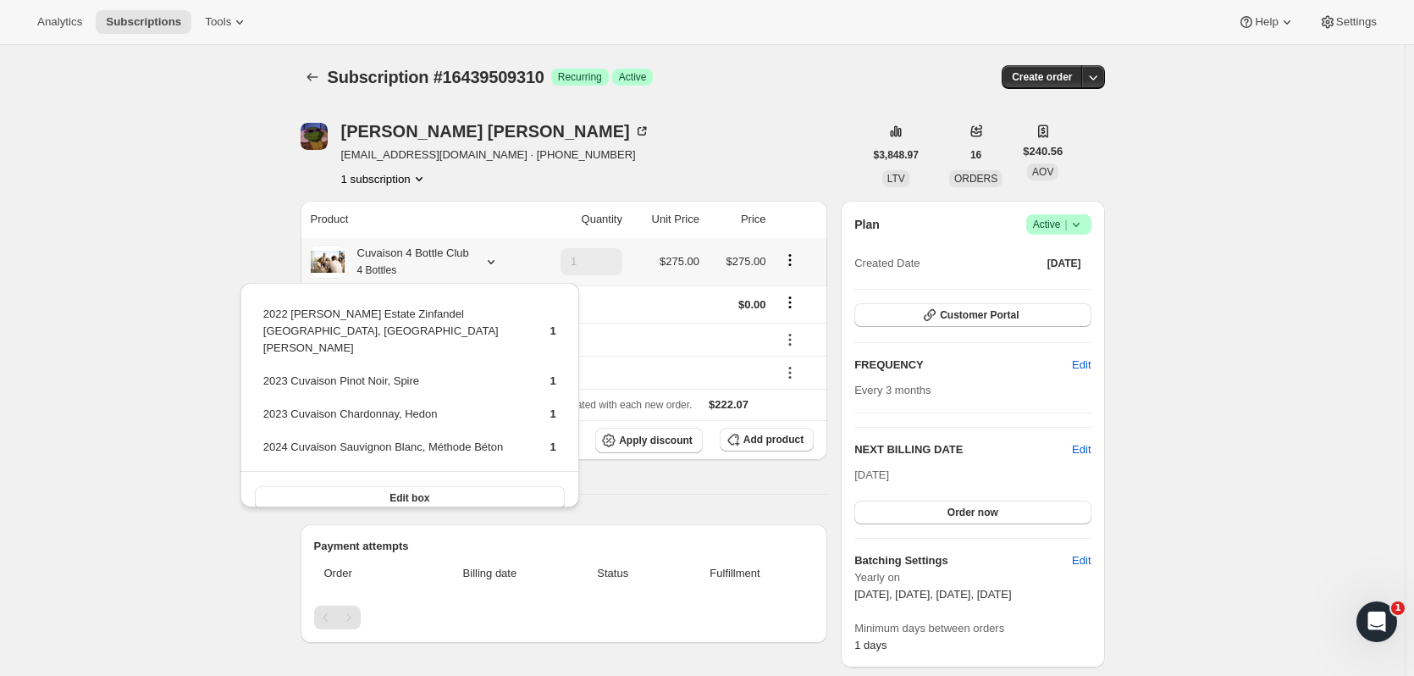
click at [457, 411] on button "Edit box" at bounding box center [410, 498] width 310 height 24
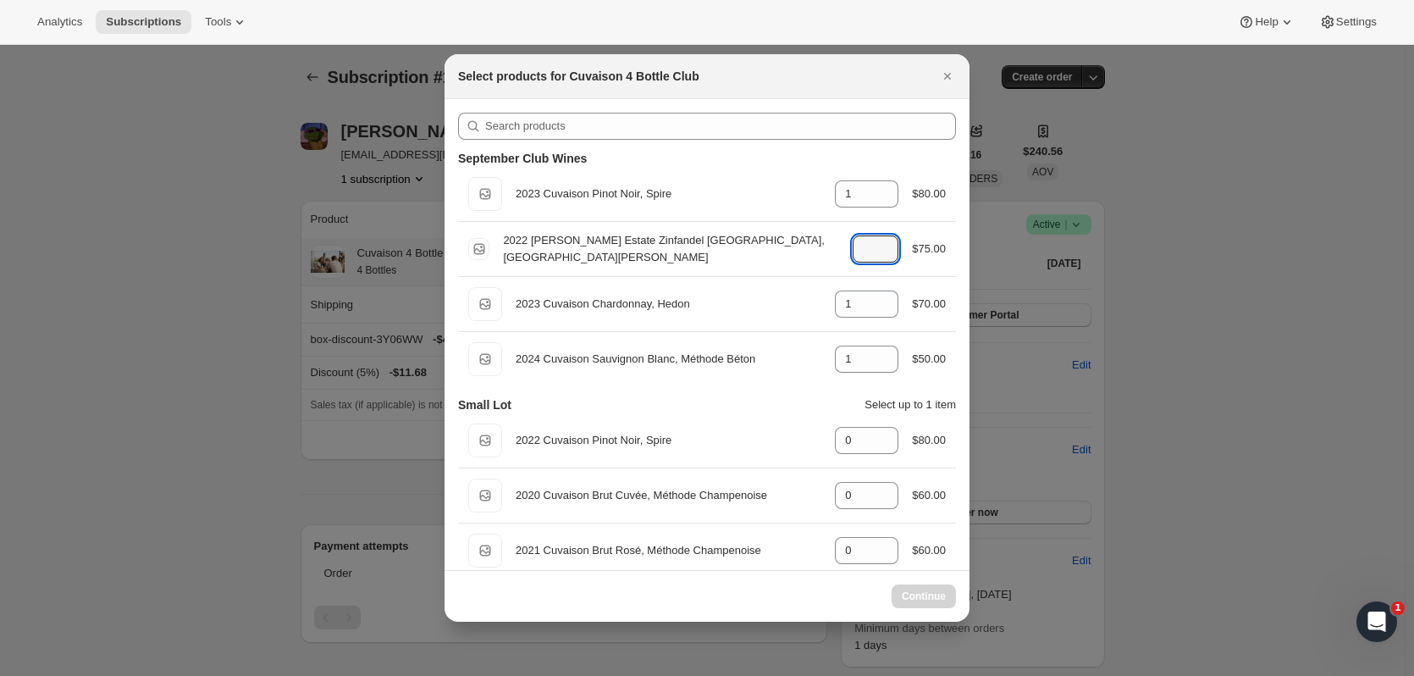
click at [763, 255] on icon ":rv9p:" at bounding box center [885, 254] width 17 height 17
type input "1"
click at [763, 308] on icon ":rv9p:" at bounding box center [885, 309] width 17 height 17
click at [763, 311] on div ":rv9p:" at bounding box center [886, 309] width 19 height 10
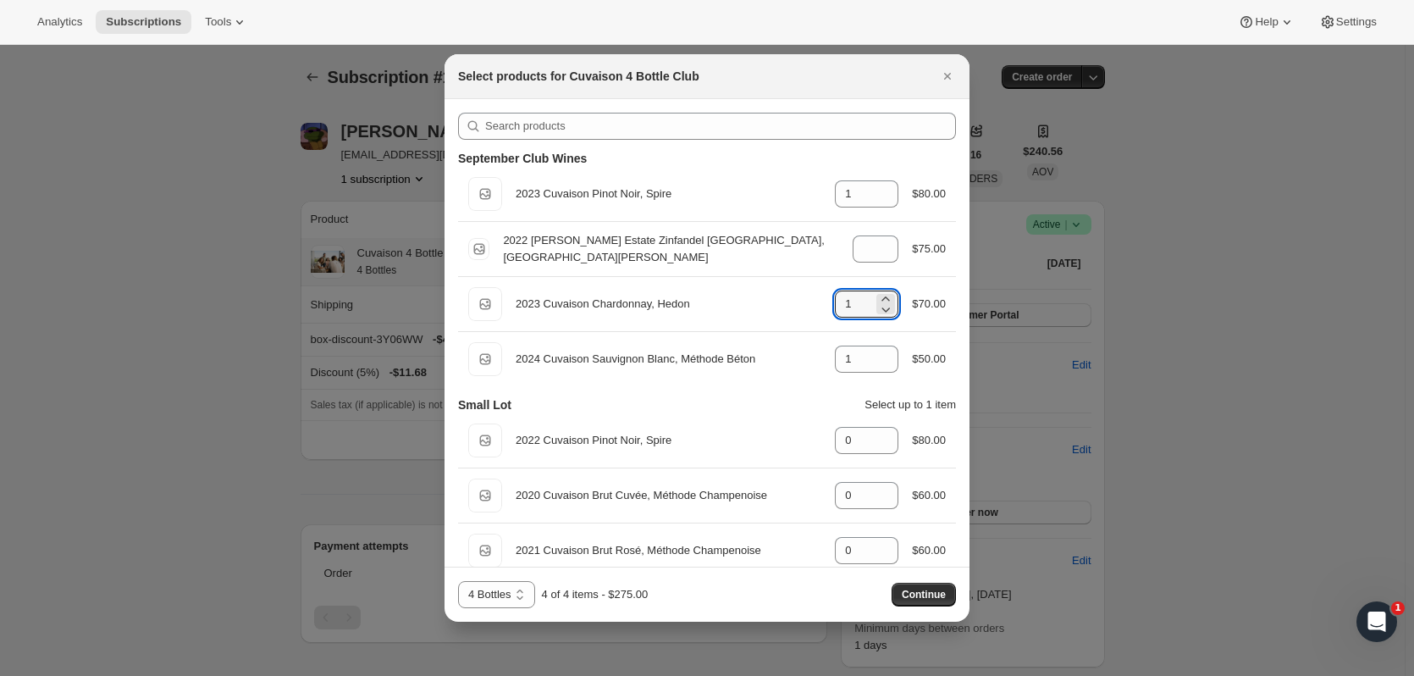
click at [763, 313] on icon ":rv9p:" at bounding box center [885, 309] width 17 height 17
type input "0"
click at [763, 370] on icon ":rv9p:" at bounding box center [885, 364] width 17 height 17
type input "0"
click at [763, 411] on icon ":rv9p:" at bounding box center [885, 545] width 17 height 17
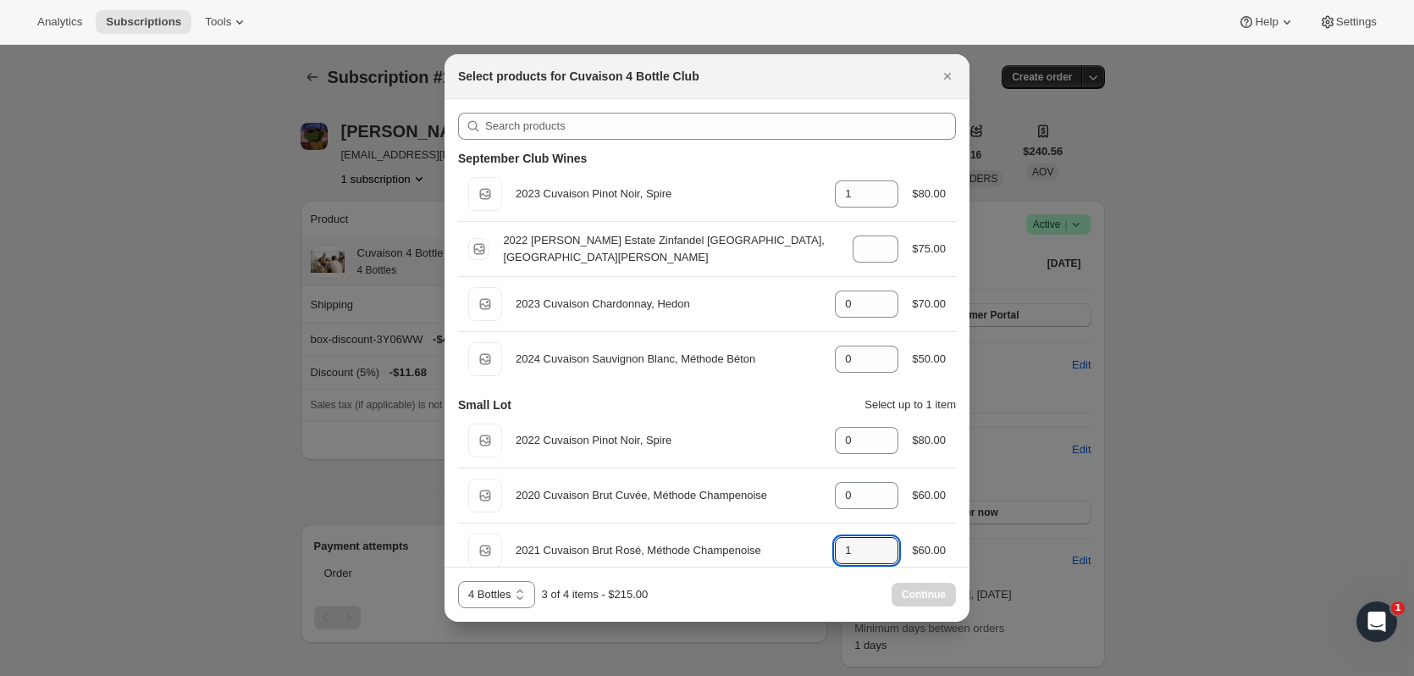
click at [763, 411] on icon ":rv9p:" at bounding box center [885, 545] width 17 height 17
type input "3"
click at [763, 256] on icon ":rv9p:" at bounding box center [885, 254] width 17 height 17
type input "0"
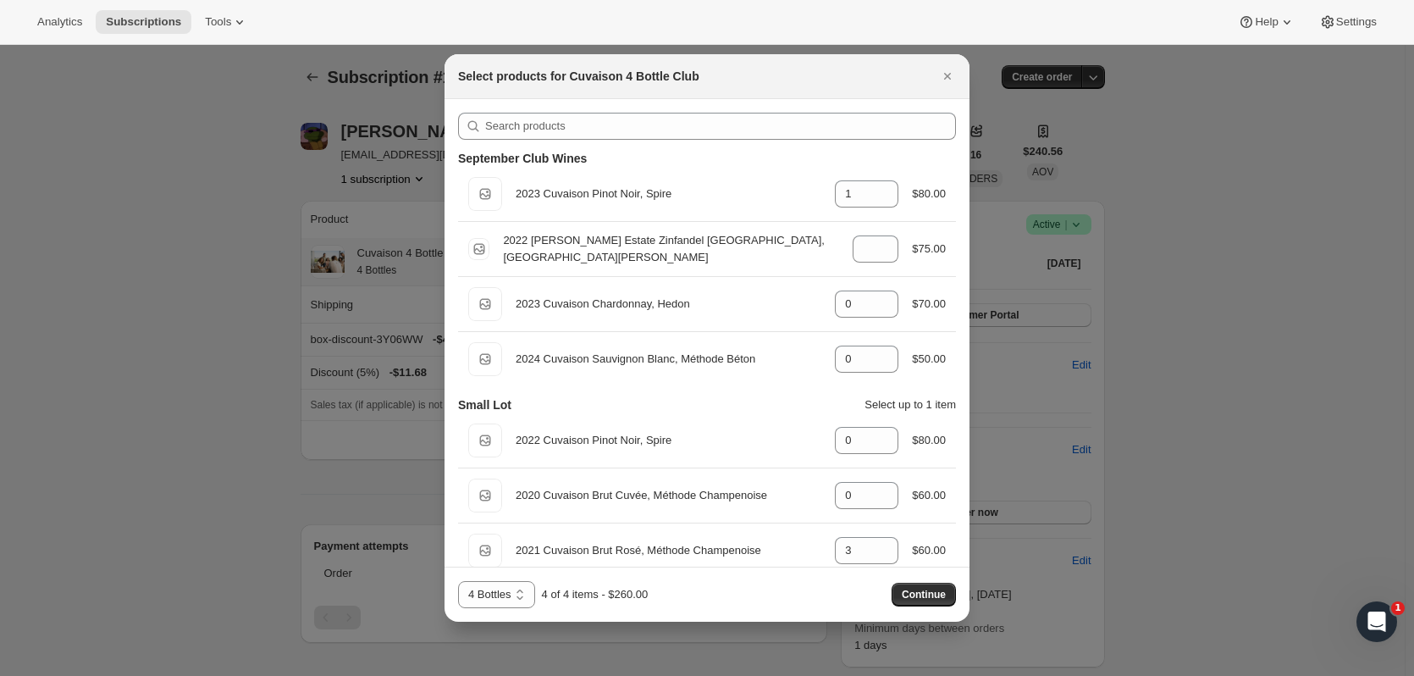
click at [763, 411] on button "Continue" at bounding box center [924, 595] width 64 height 24
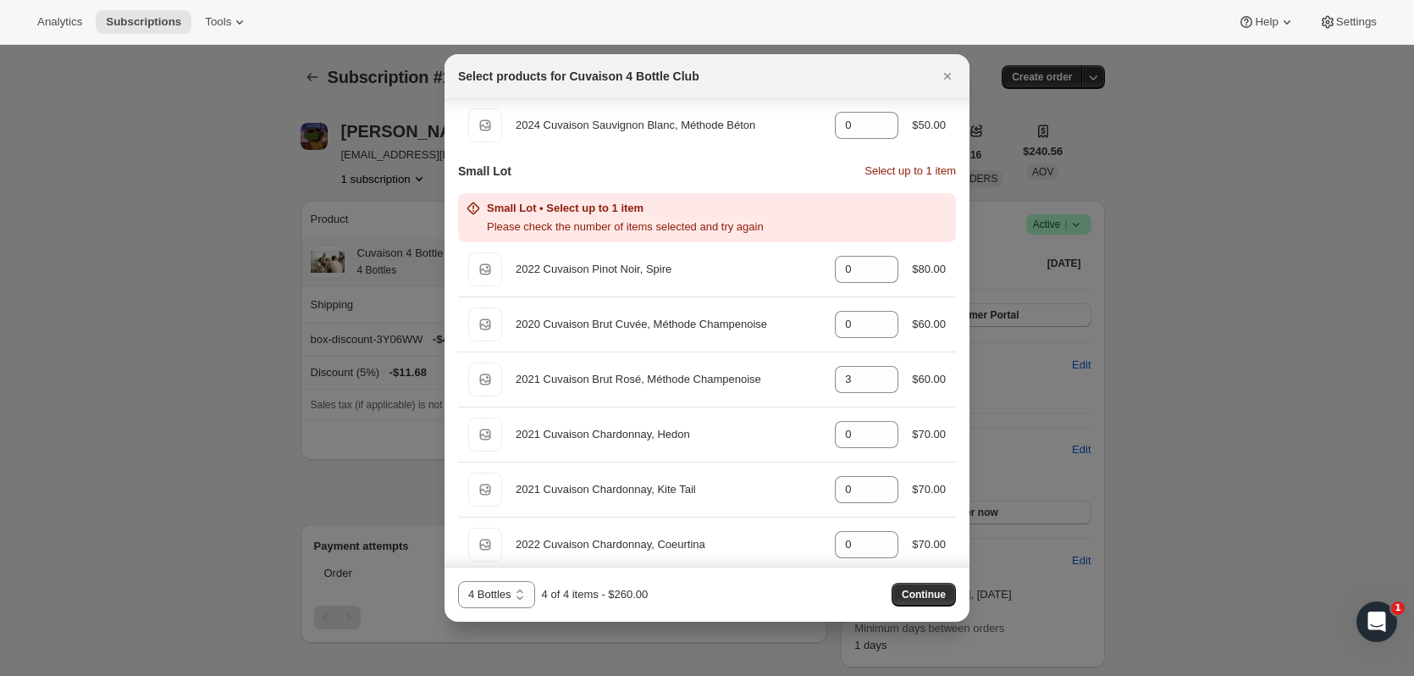
scroll to position [237, 0]
click at [763, 385] on icon ":rv9p:" at bounding box center [885, 381] width 17 height 17
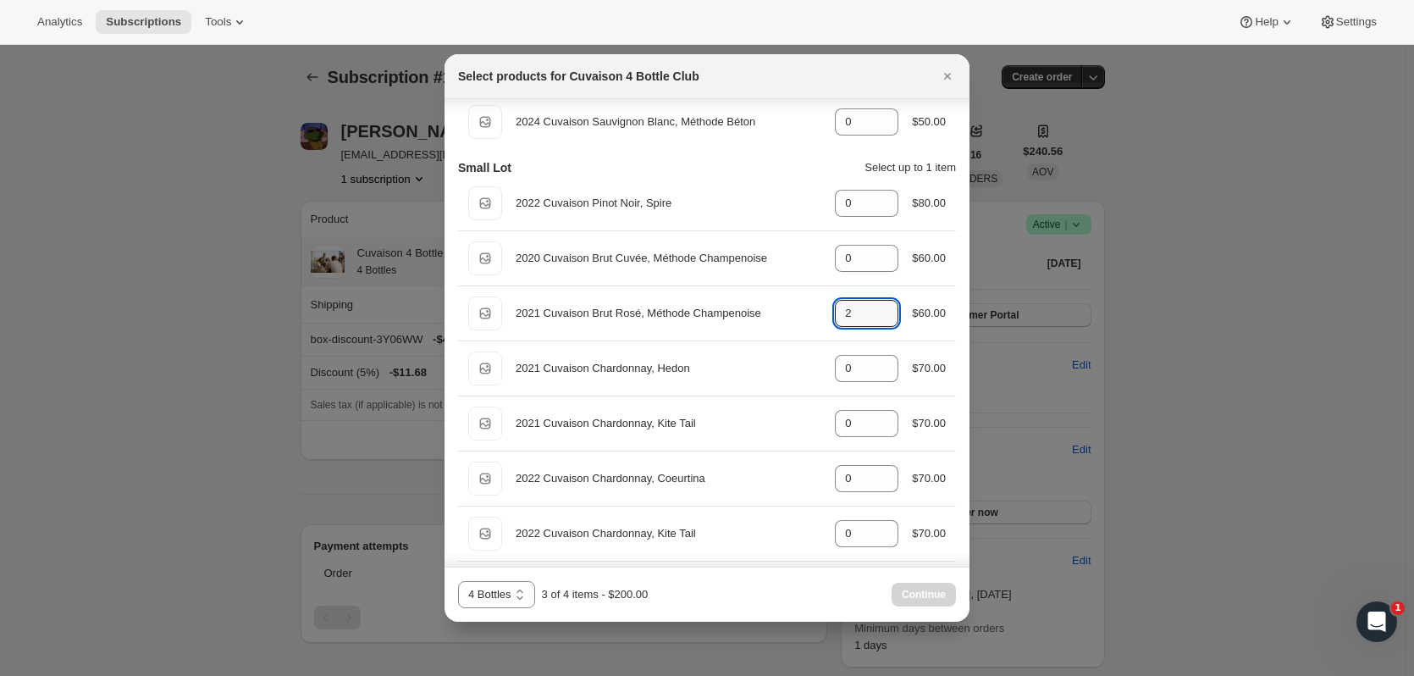
click at [763, 306] on icon ":rv9p:" at bounding box center [885, 308] width 17 height 17
type input "3"
click at [763, 411] on button "Continue" at bounding box center [924, 595] width 64 height 24
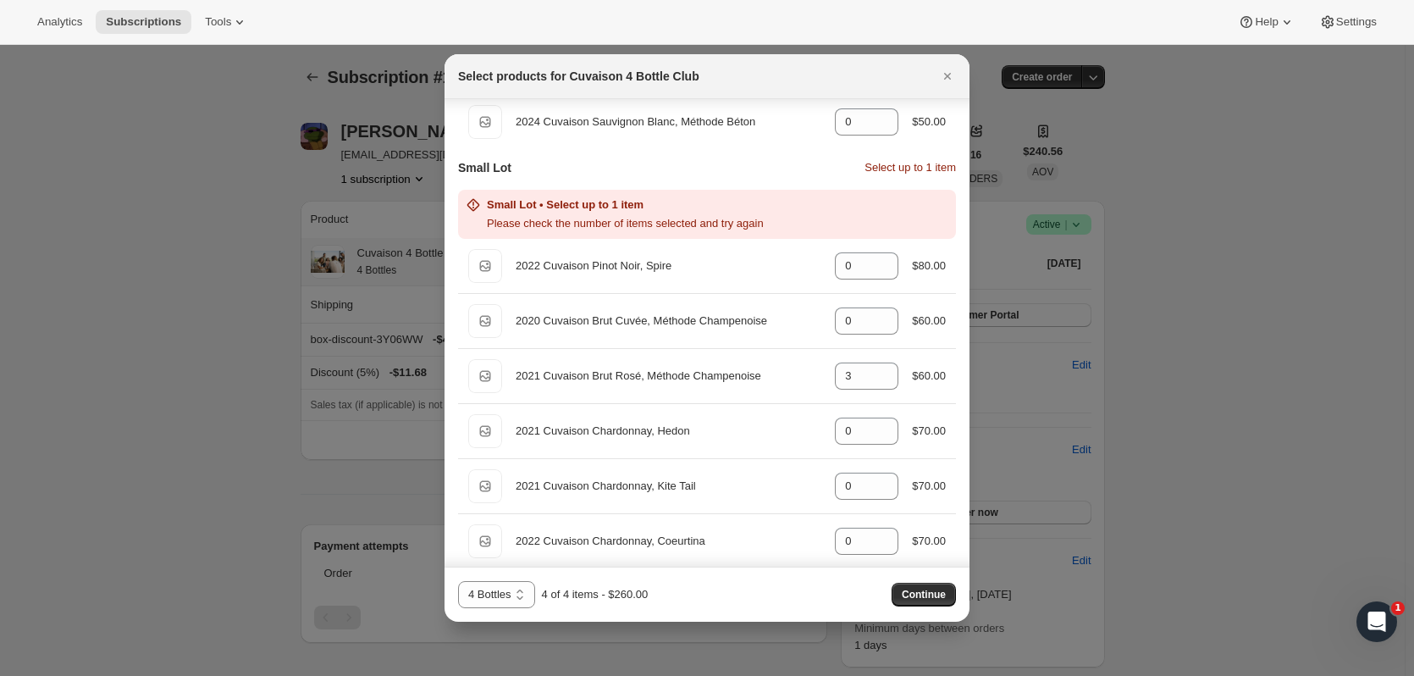
click at [263, 257] on div at bounding box center [707, 338] width 1414 height 676
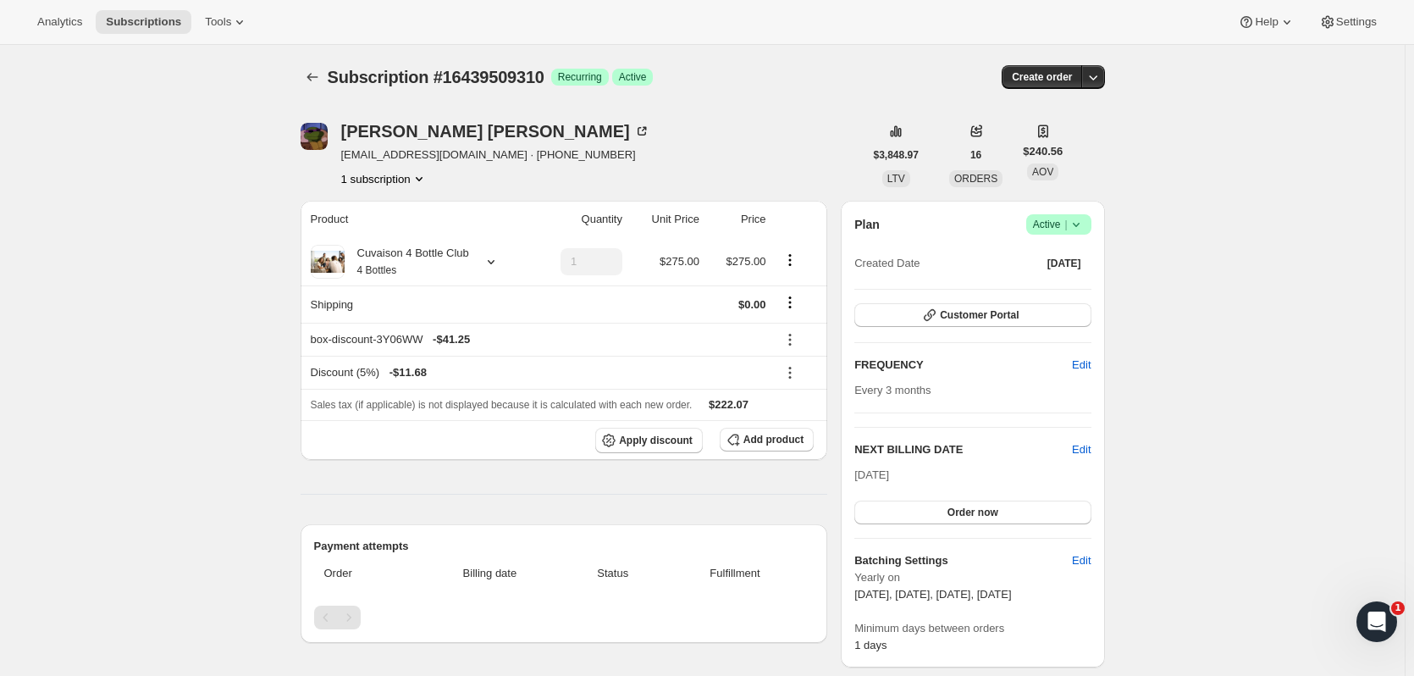
click at [158, 19] on span "Subscriptions" at bounding box center [143, 22] width 75 height 14
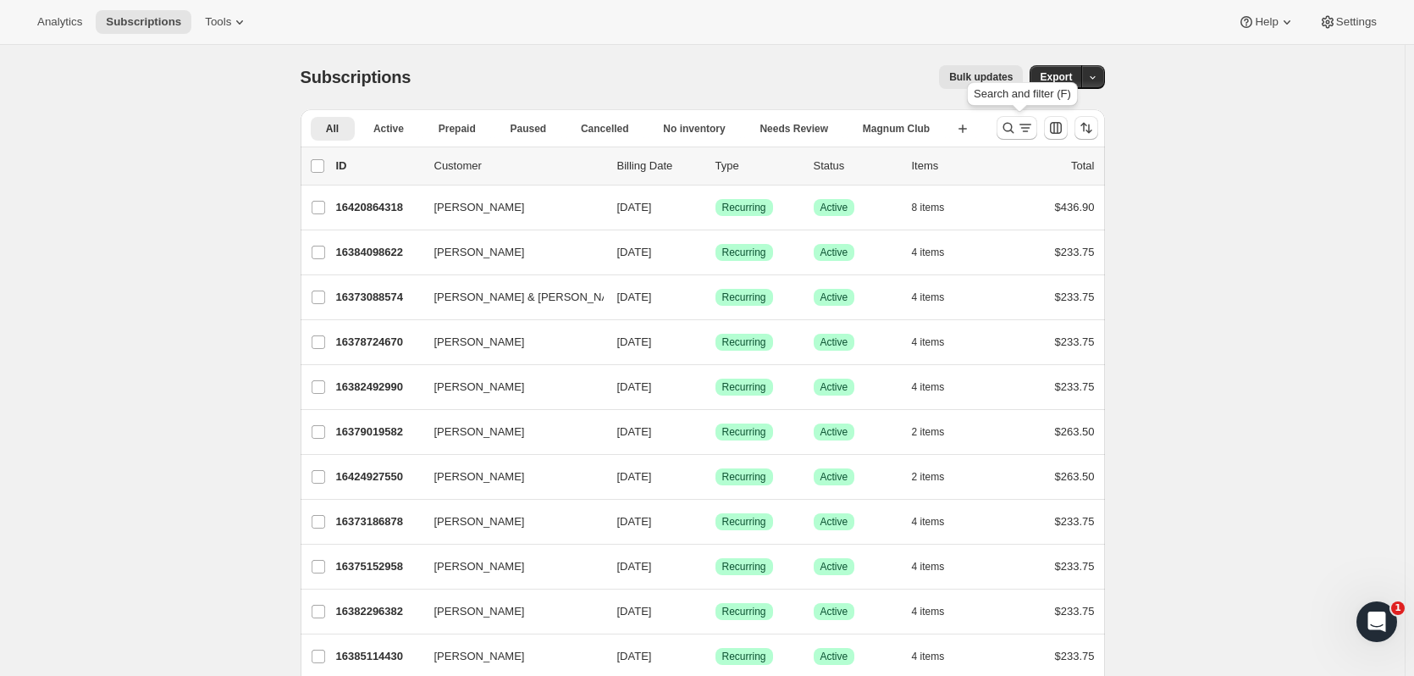
click at [763, 135] on icon "Search and filter results" at bounding box center [1008, 127] width 17 height 17
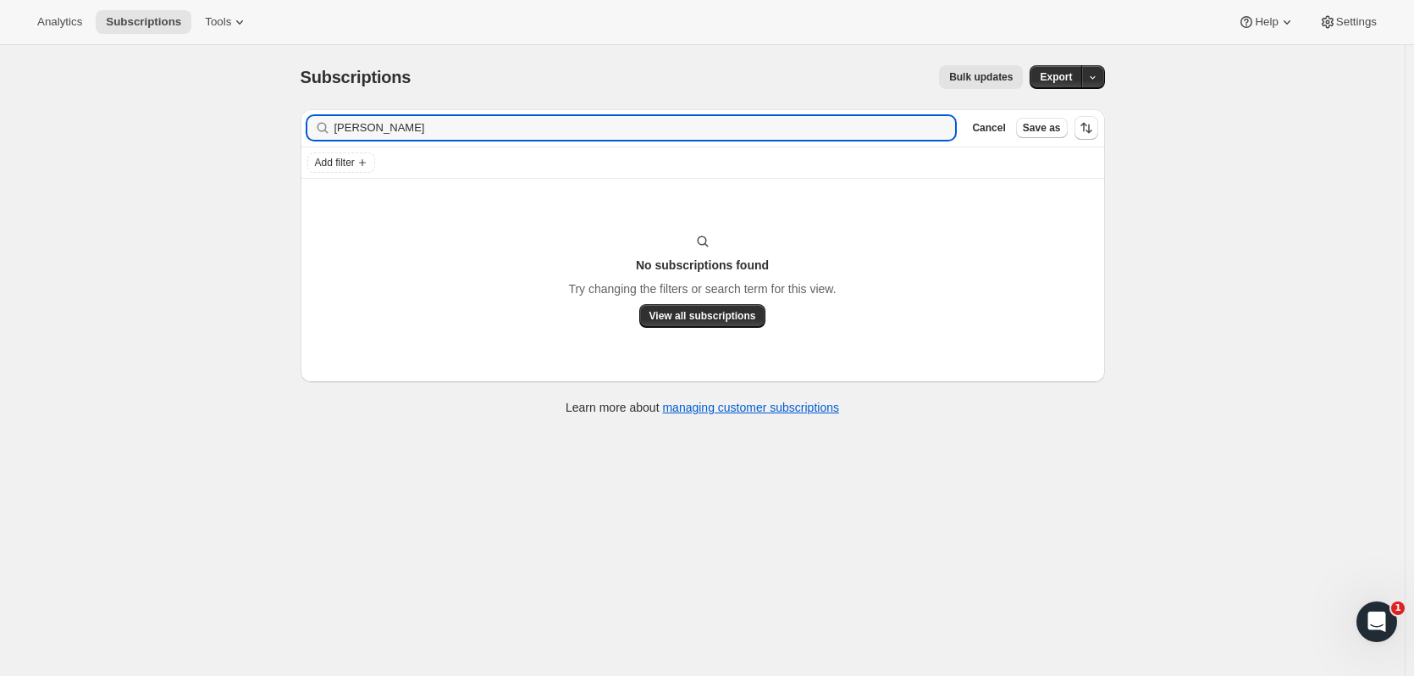
type input "steven hi"
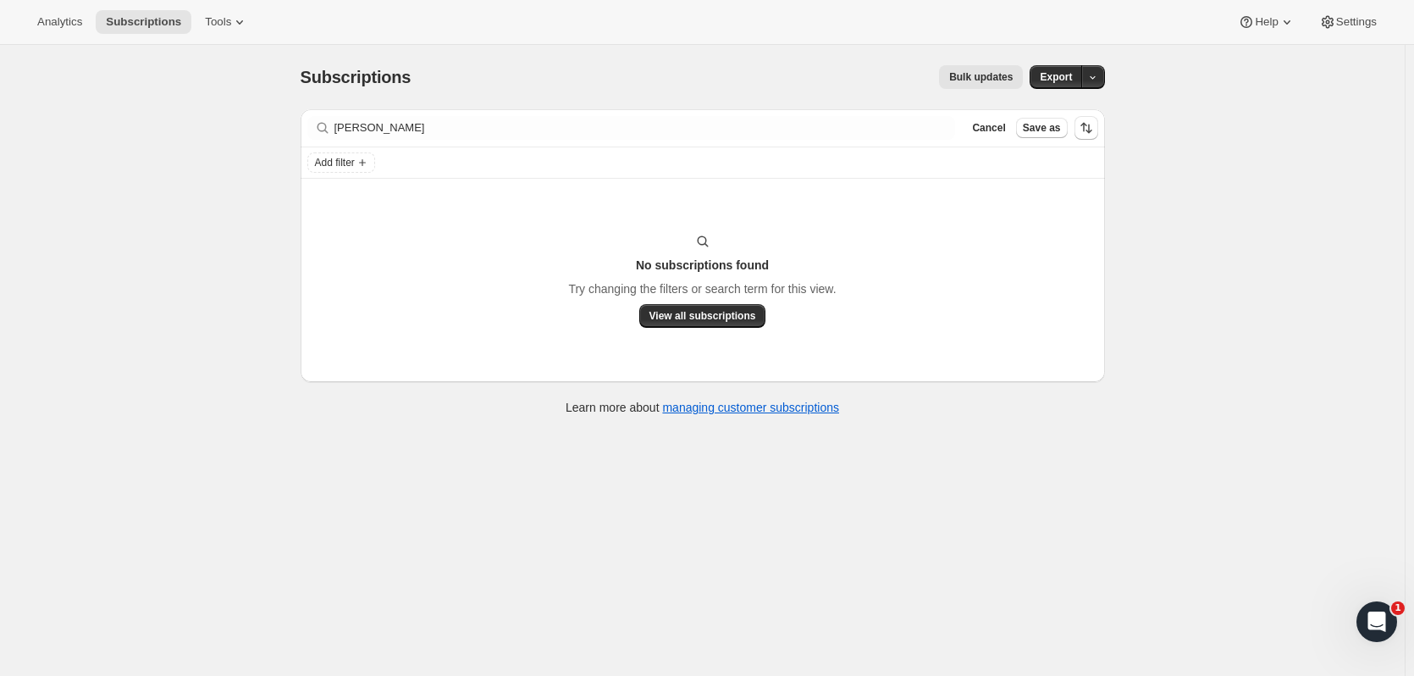
click at [763, 136] on button "Cancel" at bounding box center [989, 128] width 47 height 20
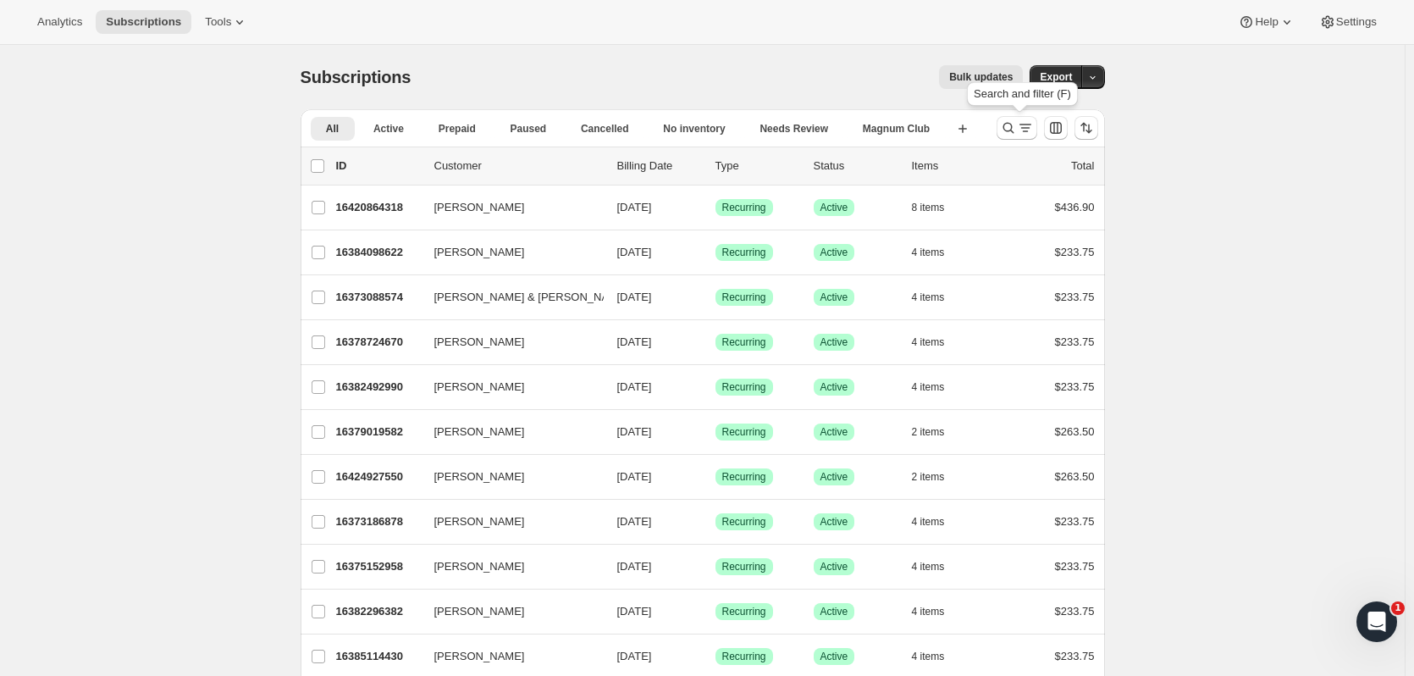
click at [763, 131] on icon "Search and filter results" at bounding box center [1008, 127] width 17 height 17
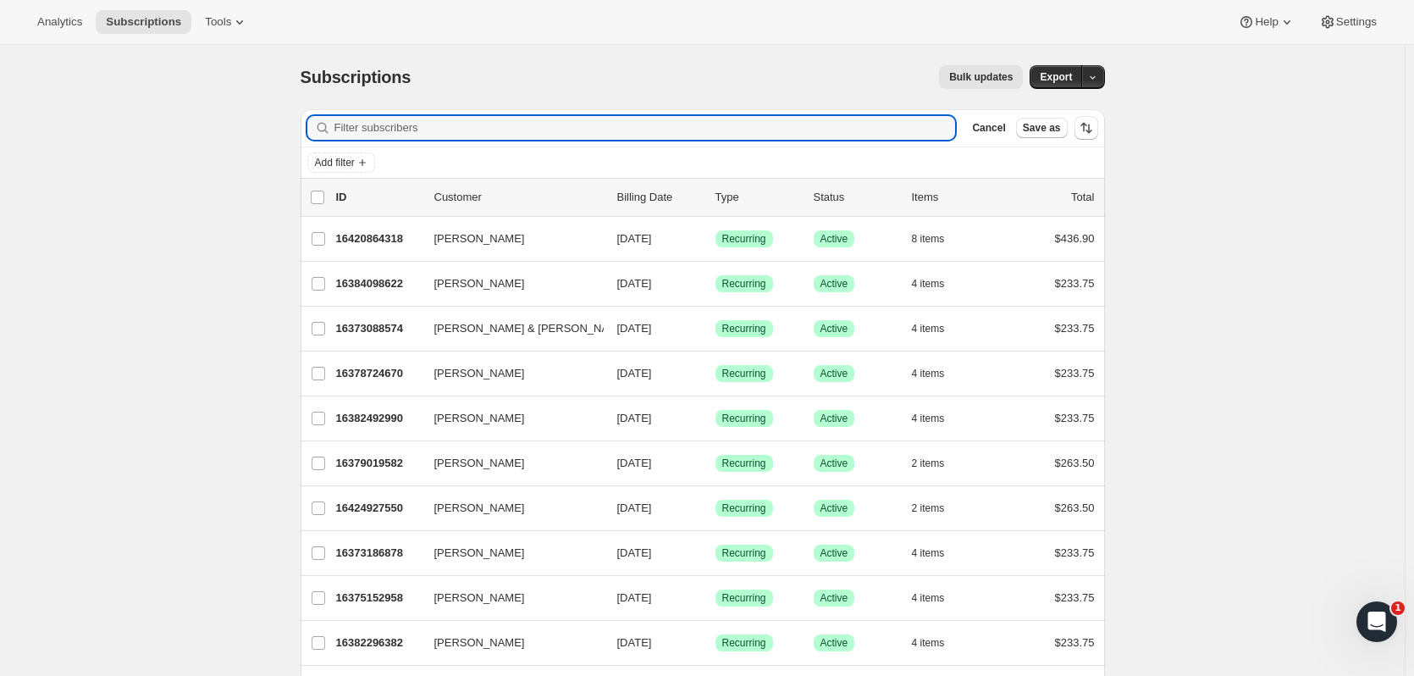
drag, startPoint x: 418, startPoint y: 130, endPoint x: 404, endPoint y: 131, distance: 13.7
click at [404, 131] on input "Filter subscribers" at bounding box center [646, 128] width 622 height 24
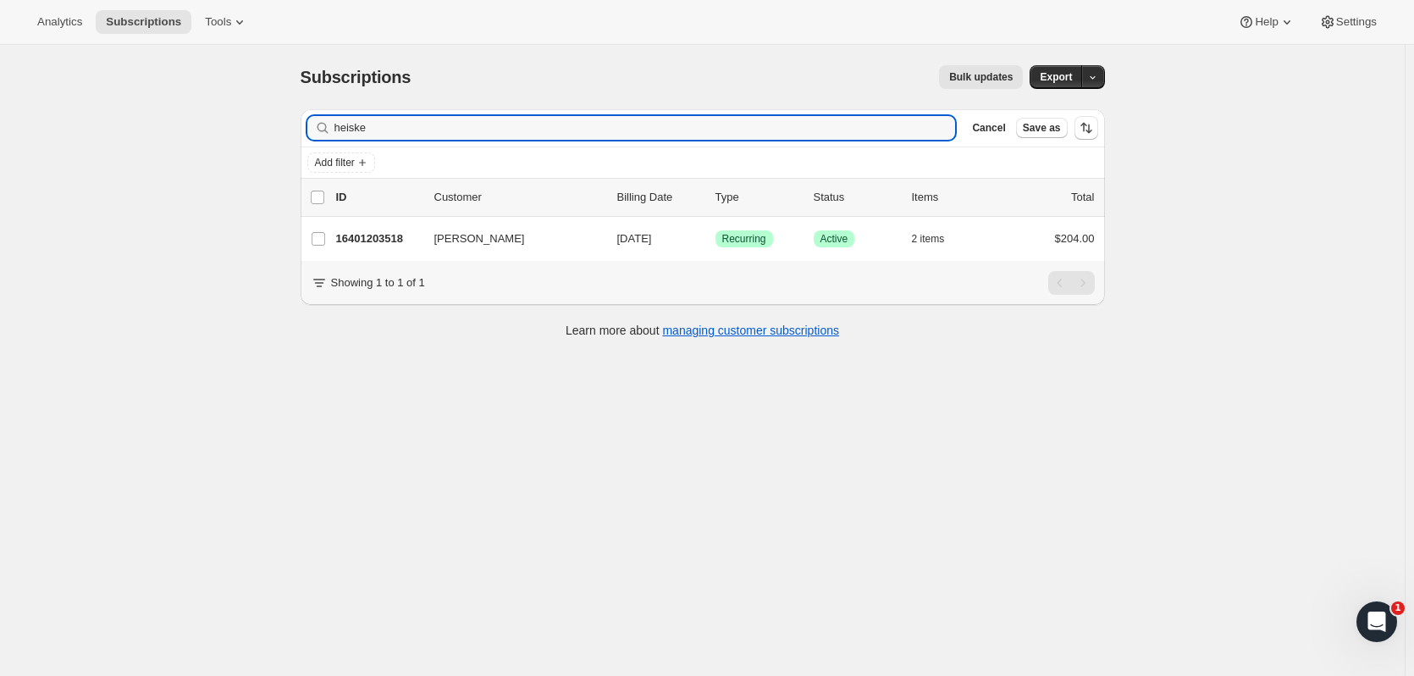
type input "heiske"
click at [392, 233] on p "16401203518" at bounding box center [378, 238] width 85 height 17
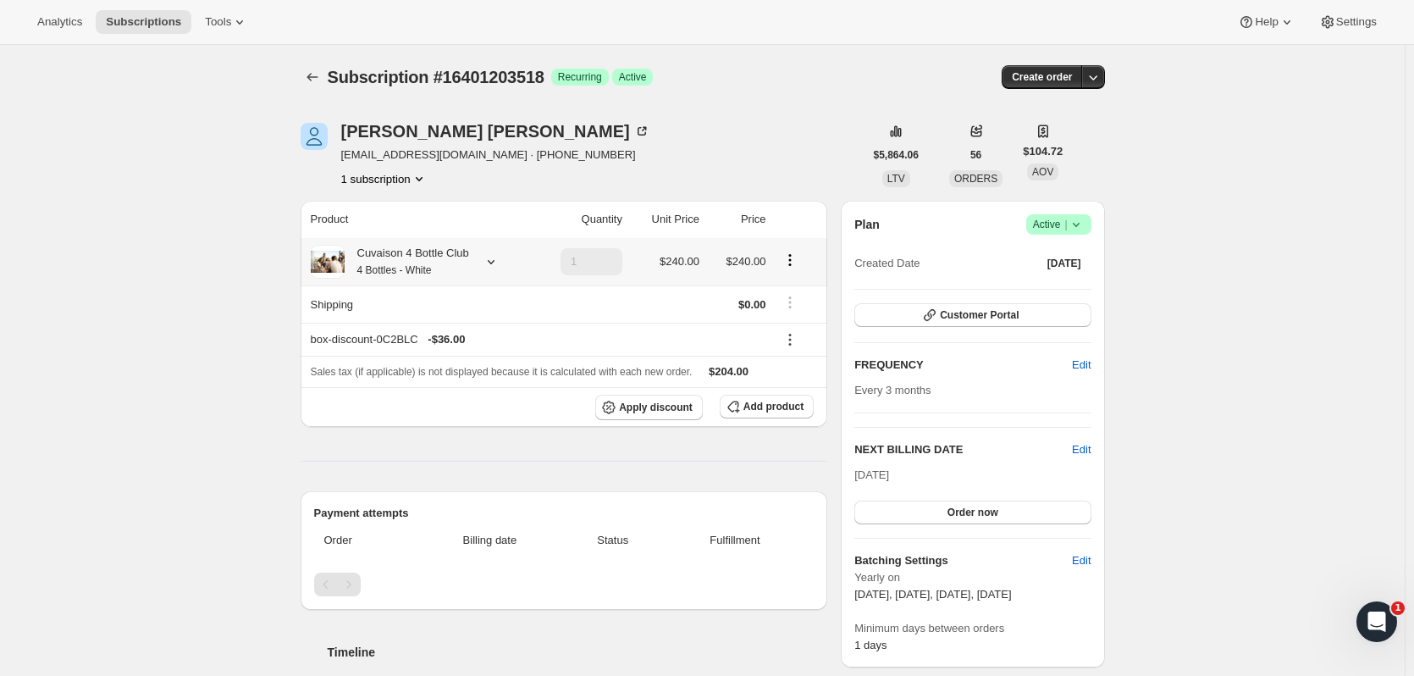
click at [484, 267] on div at bounding box center [488, 261] width 24 height 17
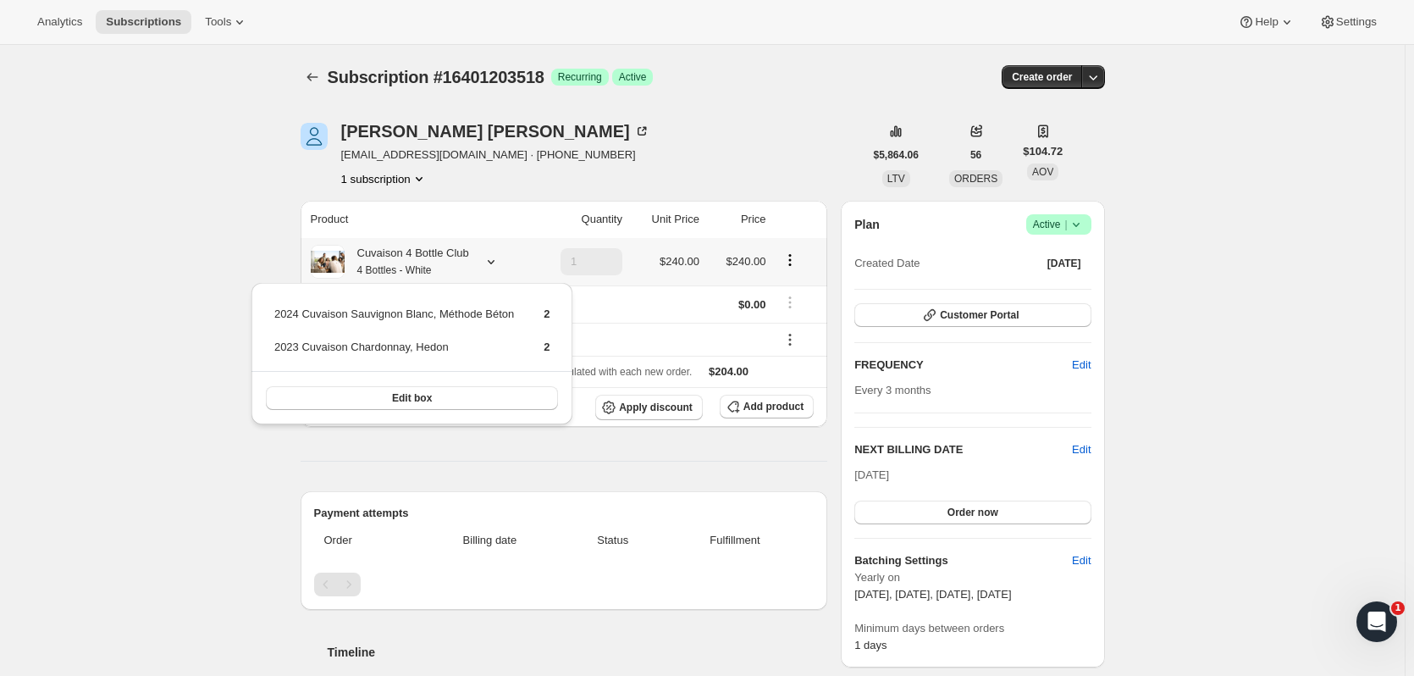
click at [488, 404] on button "Edit box" at bounding box center [412, 398] width 293 height 24
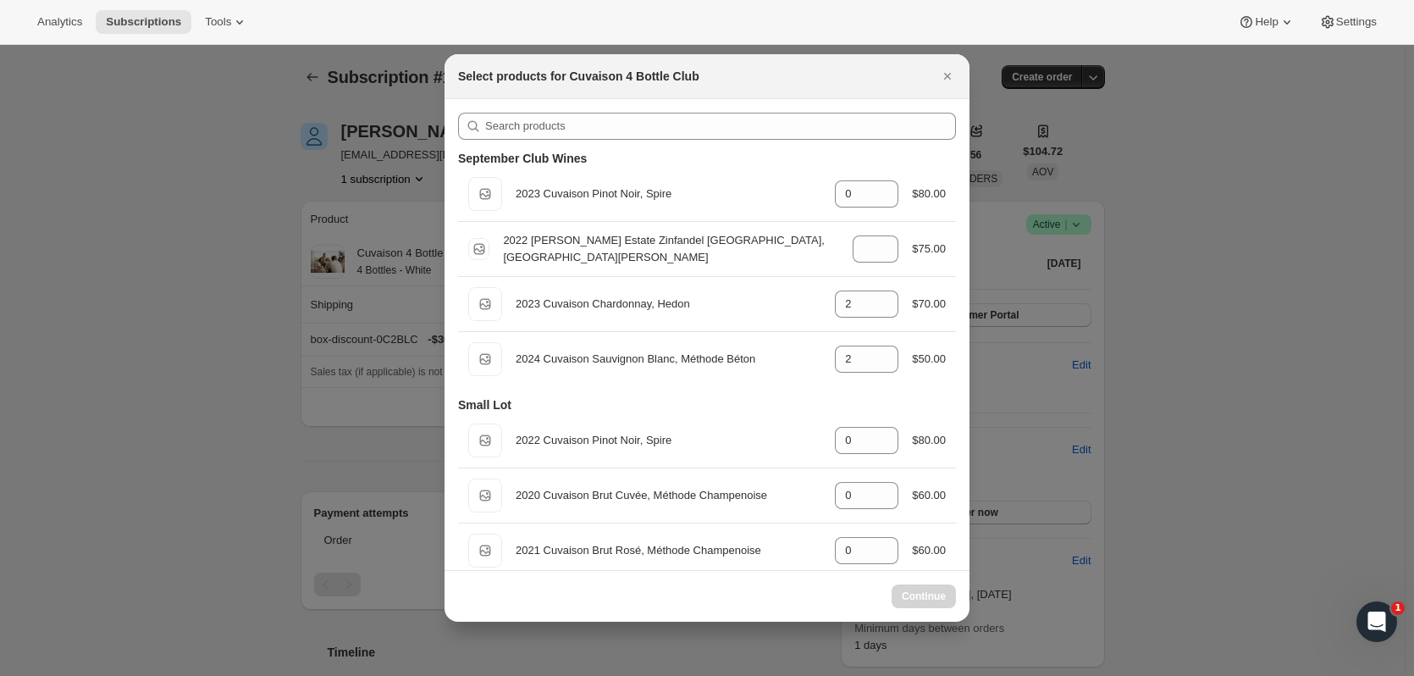
select select "gid://shopify/ProductVariant/52115221807422"
click at [763, 311] on icon ":r1035:" at bounding box center [885, 309] width 17 height 17
type input "1"
click at [763, 185] on icon ":r1035:" at bounding box center [885, 188] width 17 height 17
type input "1"
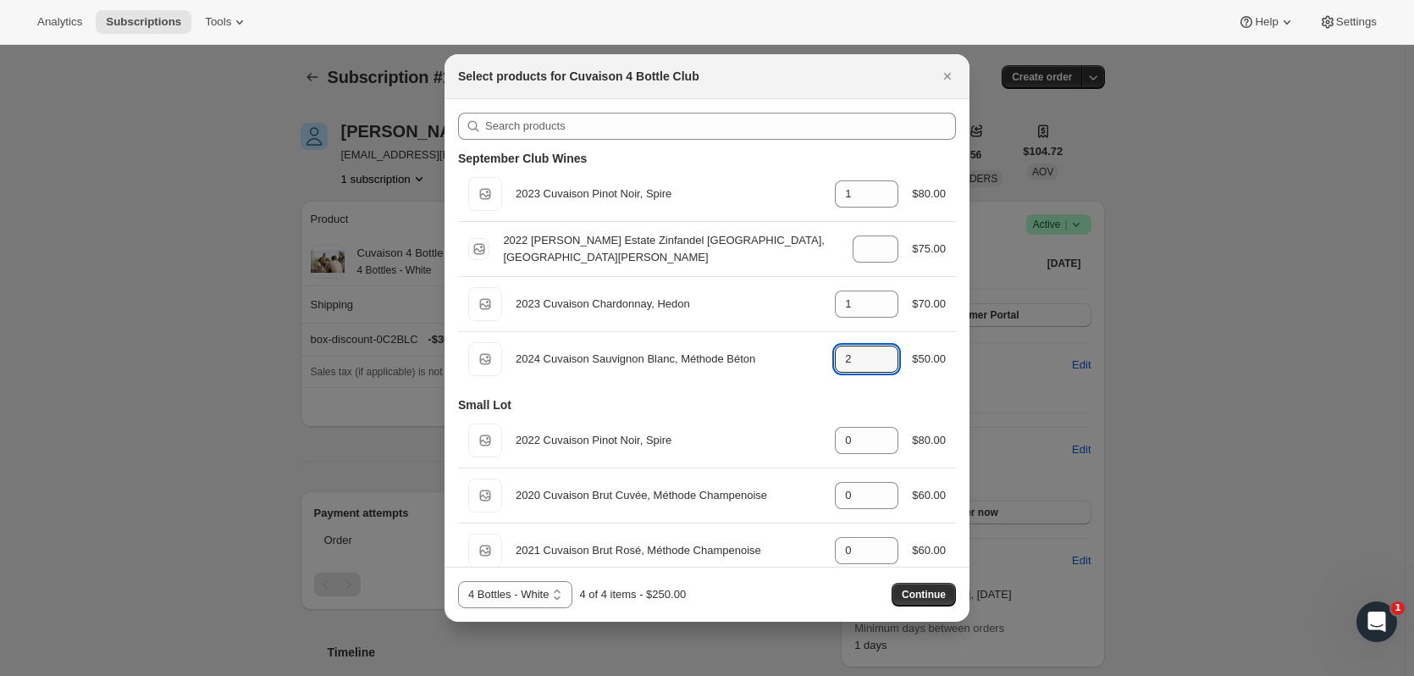
click at [763, 368] on icon ":r1035:" at bounding box center [885, 364] width 17 height 17
type input "0"
click at [763, 411] on icon ":r1035:" at bounding box center [885, 545] width 17 height 17
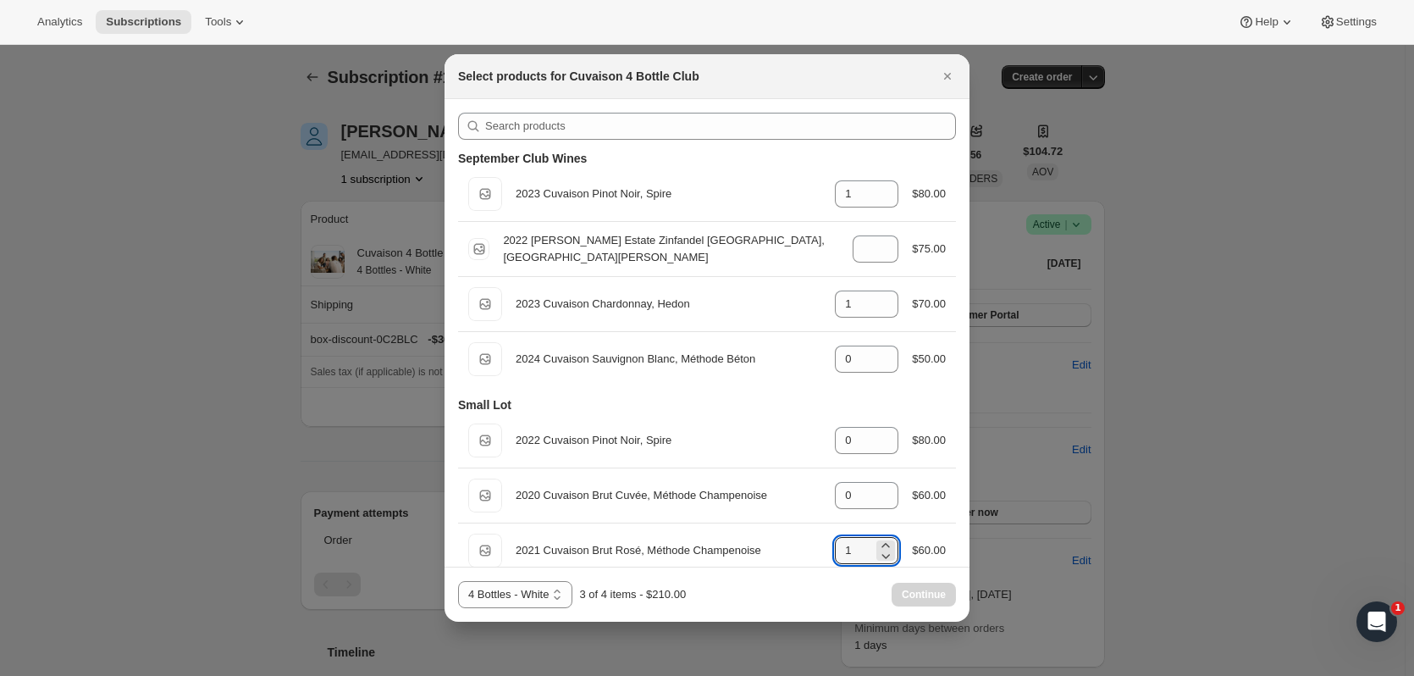
type input "2"
click at [763, 411] on button "Continue" at bounding box center [924, 595] width 64 height 24
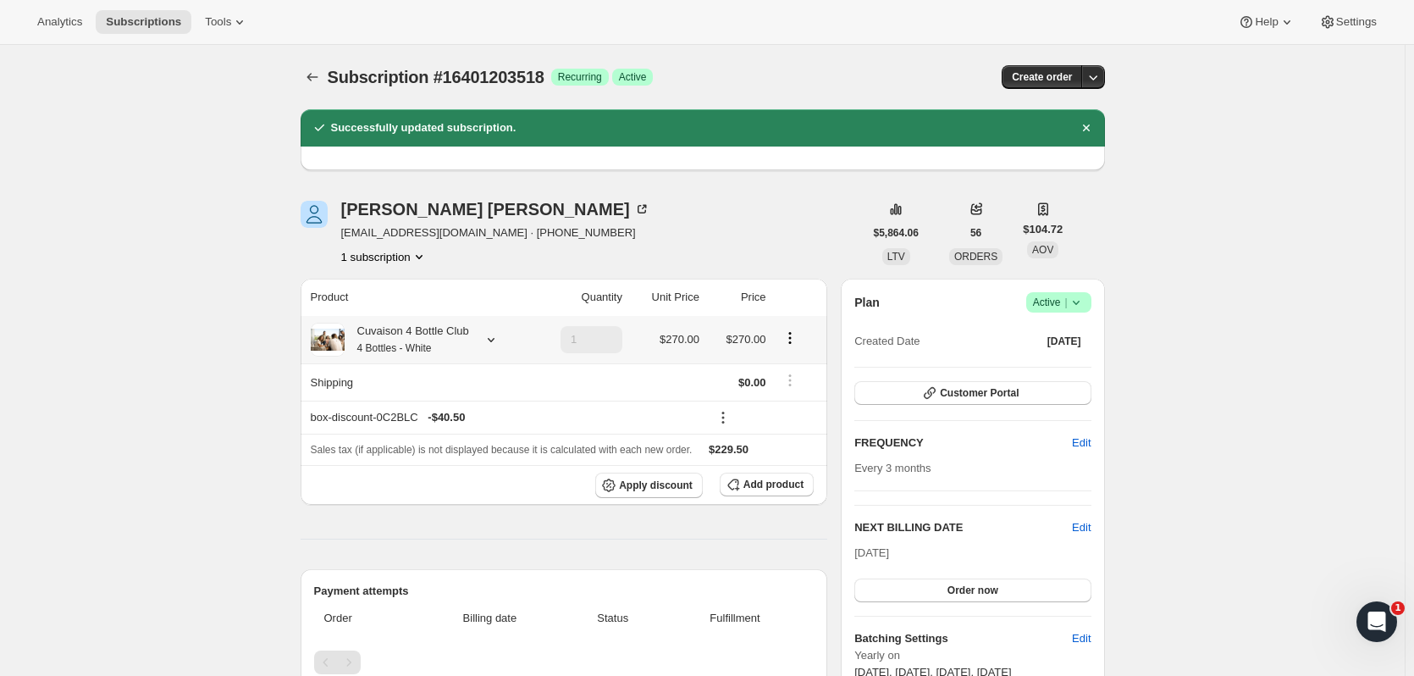
click at [413, 332] on div "Cuvaison 4 Bottle Club 4 Bottles - White" at bounding box center [407, 340] width 125 height 34
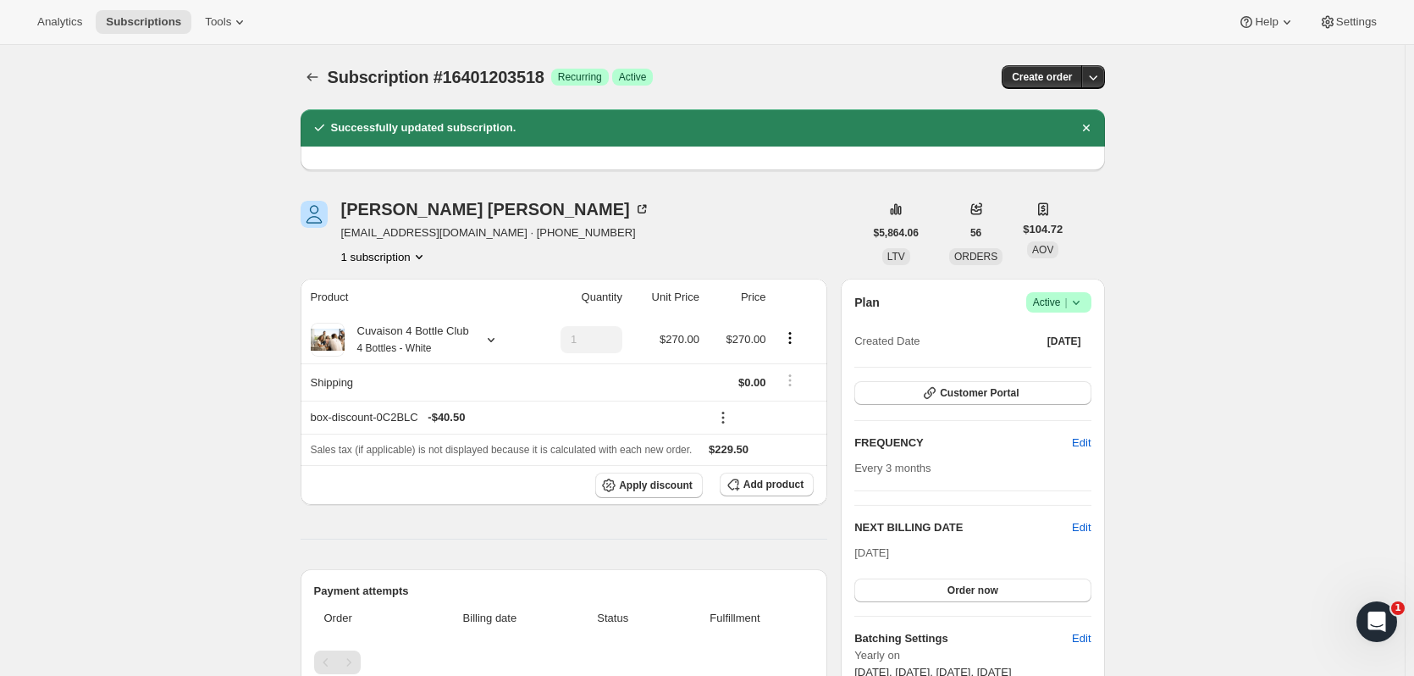
click at [139, 19] on span "Subscriptions" at bounding box center [143, 22] width 75 height 14
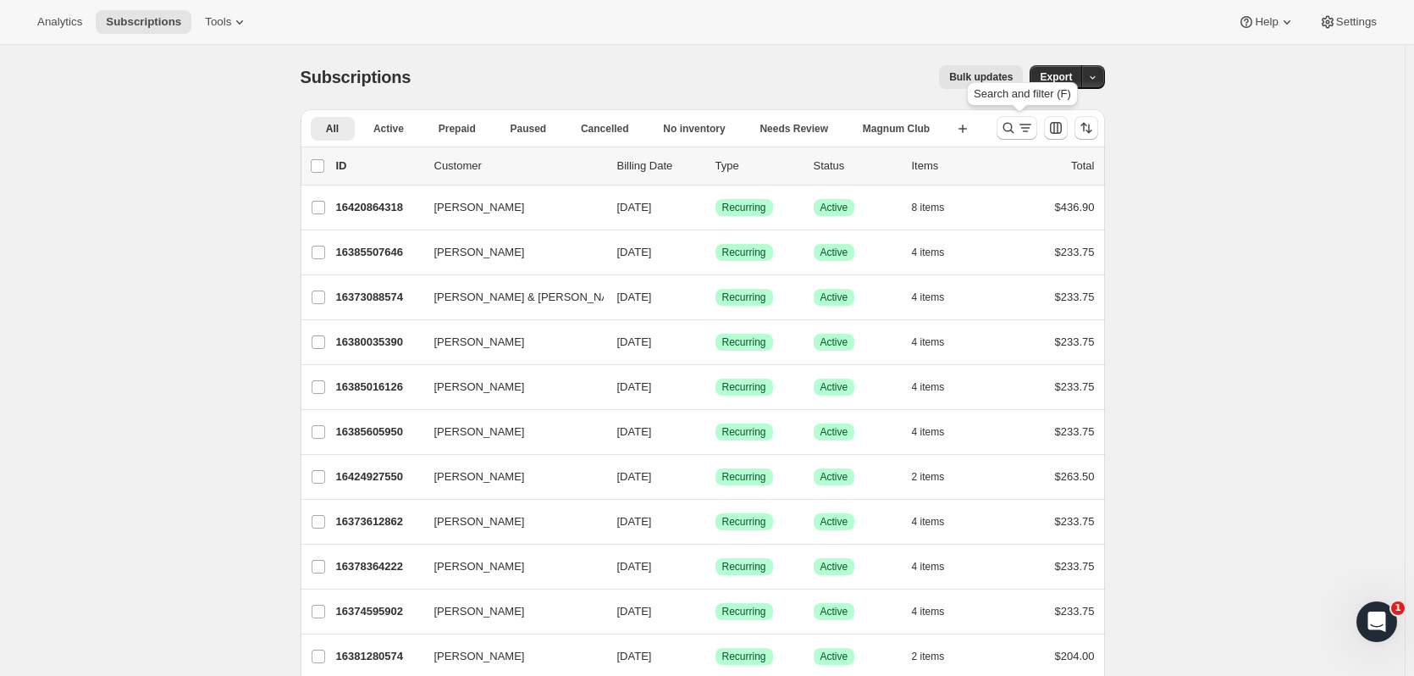
click at [763, 135] on icon "Search and filter results" at bounding box center [1008, 127] width 17 height 17
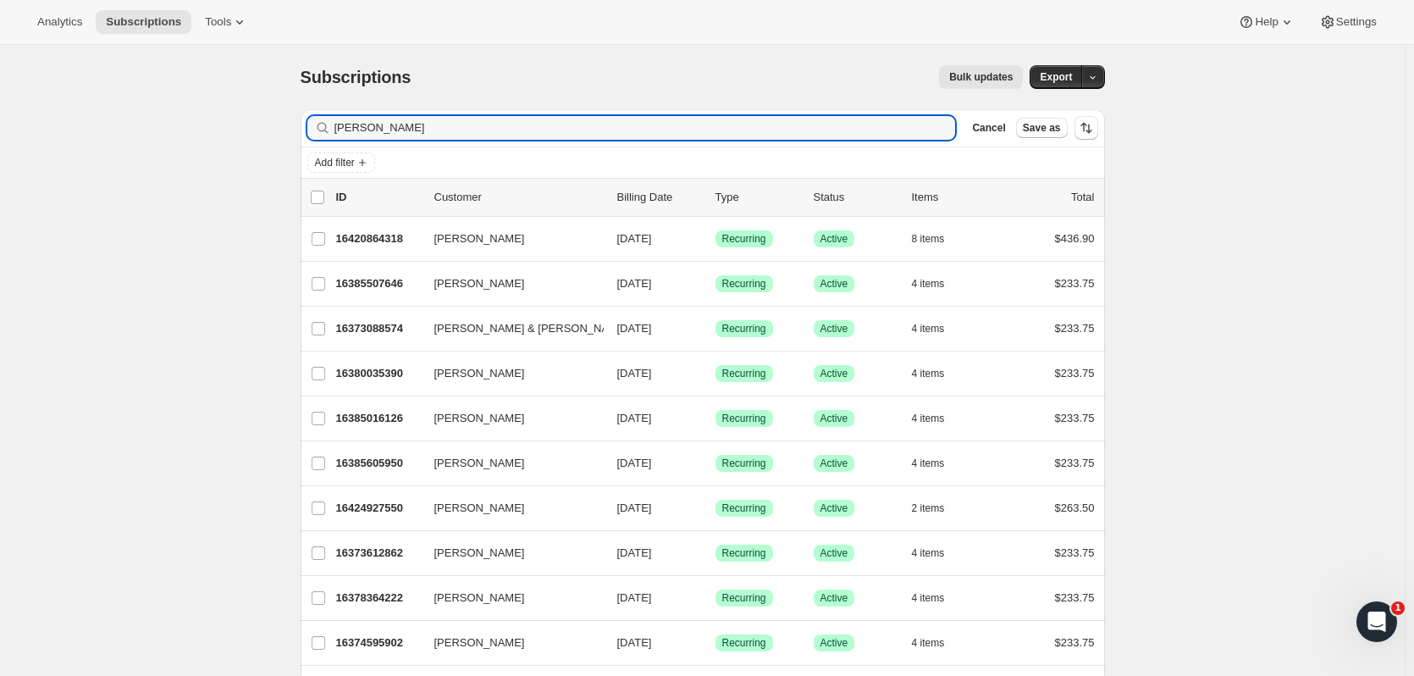
type input "tibble"
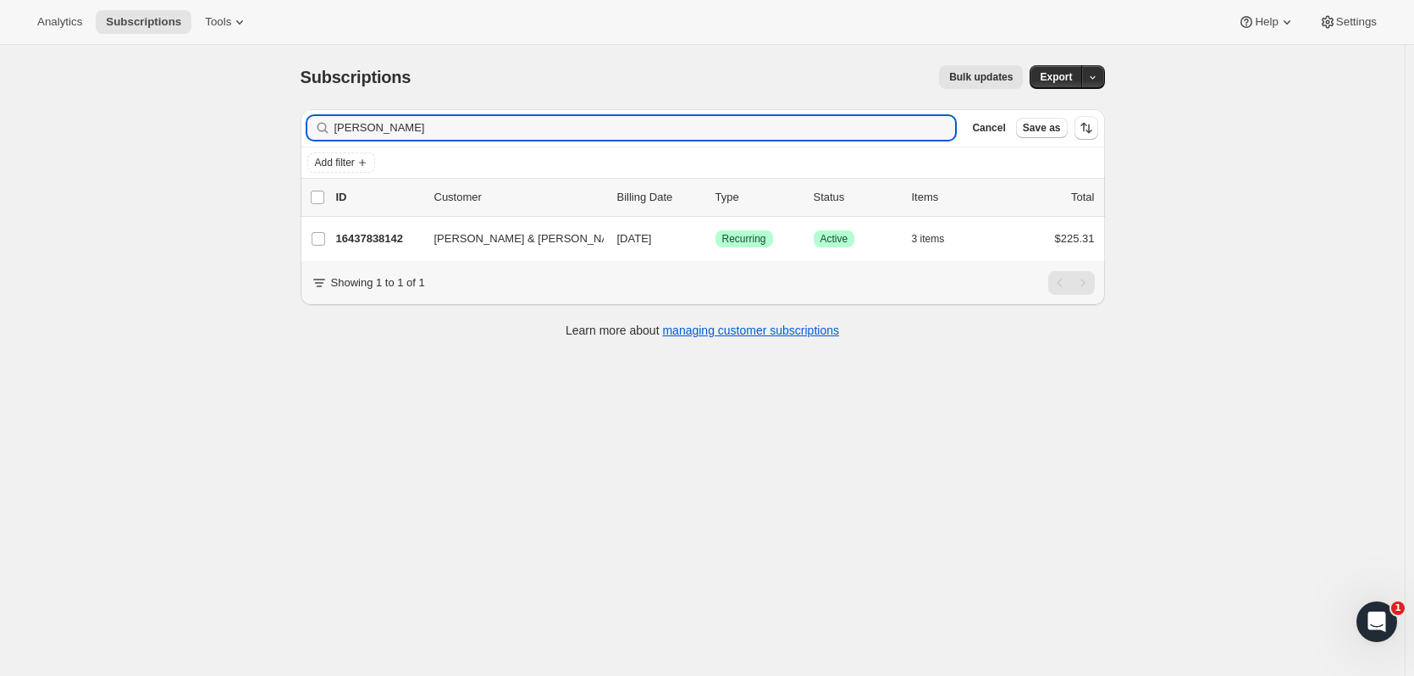
click at [387, 246] on p "16437838142" at bounding box center [378, 238] width 85 height 17
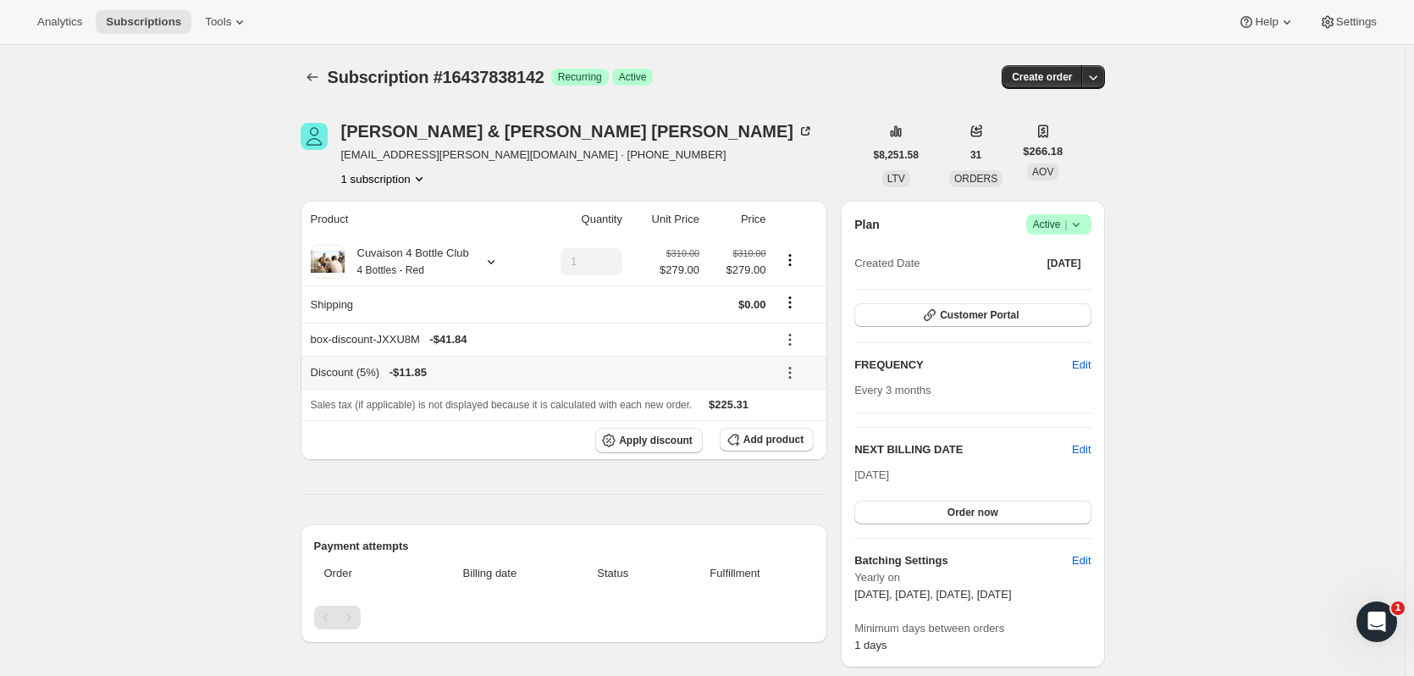
click at [763, 377] on icon at bounding box center [790, 372] width 17 height 17
click at [763, 411] on button "Edit" at bounding box center [801, 404] width 51 height 27
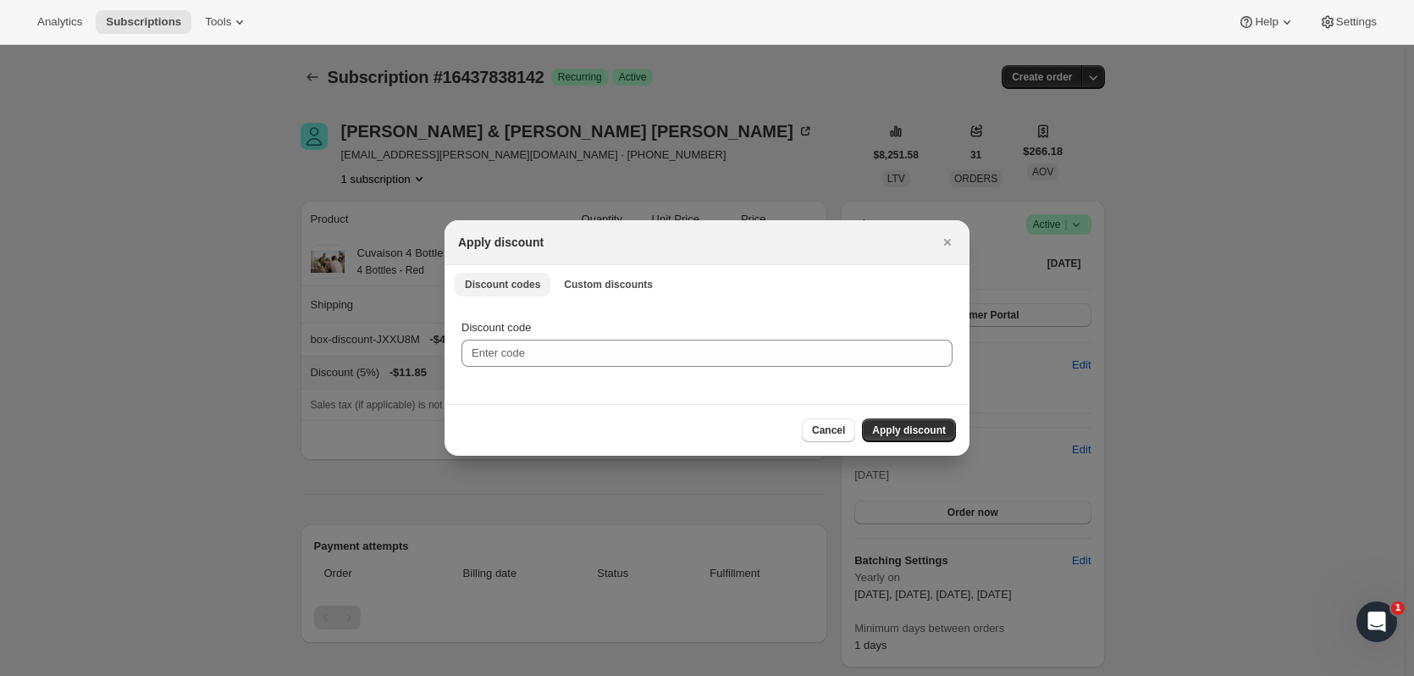
click at [590, 279] on span "Custom discounts" at bounding box center [608, 285] width 89 height 14
select select "indefinitely"
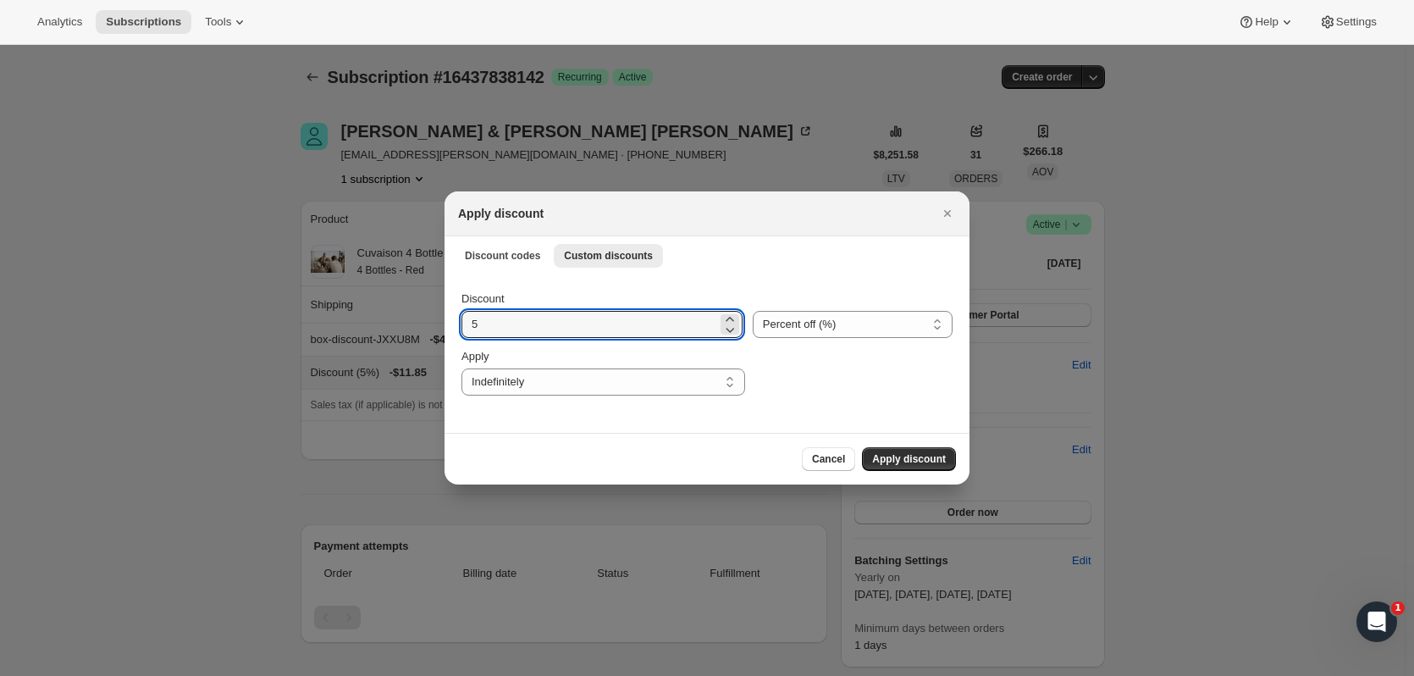
click at [537, 337] on input "5" at bounding box center [590, 324] width 256 height 27
click at [728, 312] on icon ":r10mb:" at bounding box center [730, 319] width 17 height 17
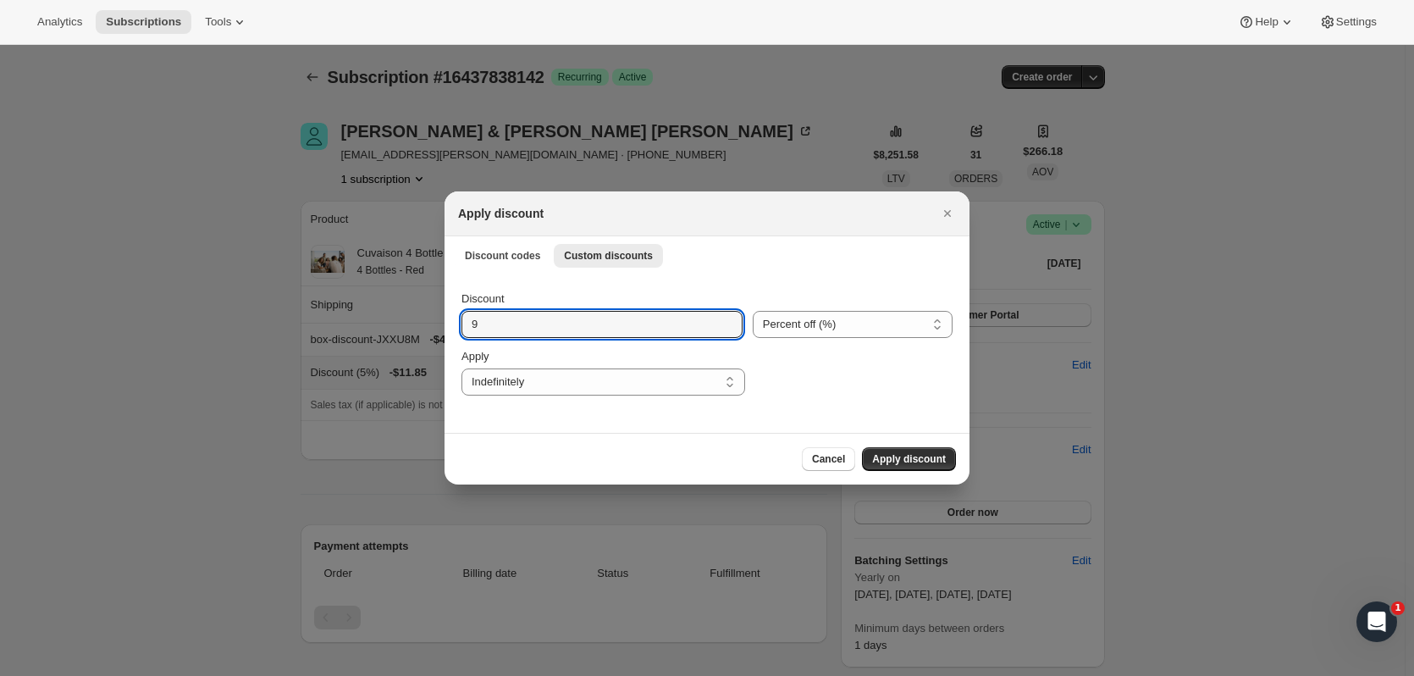
click at [728, 312] on icon ":r10mb:" at bounding box center [730, 319] width 17 height 17
type input "10"
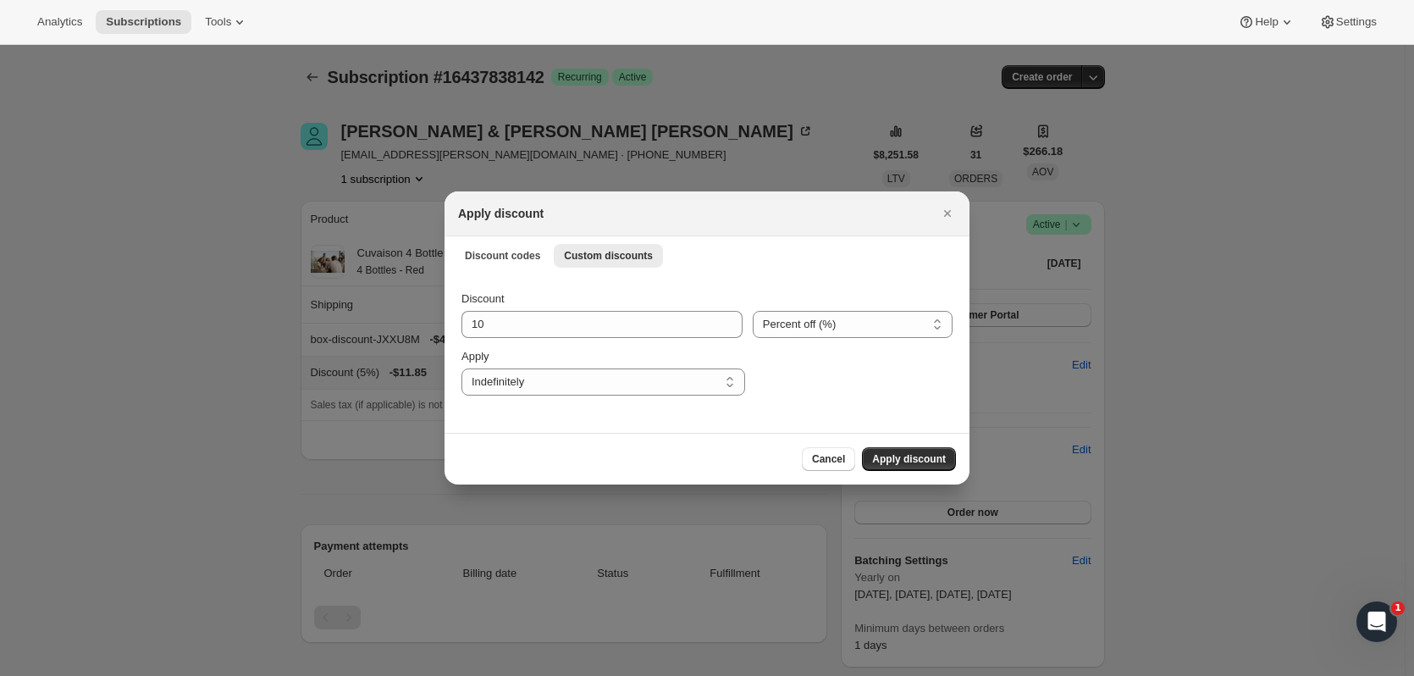
click at [763, 411] on button "Apply discount" at bounding box center [909, 459] width 94 height 24
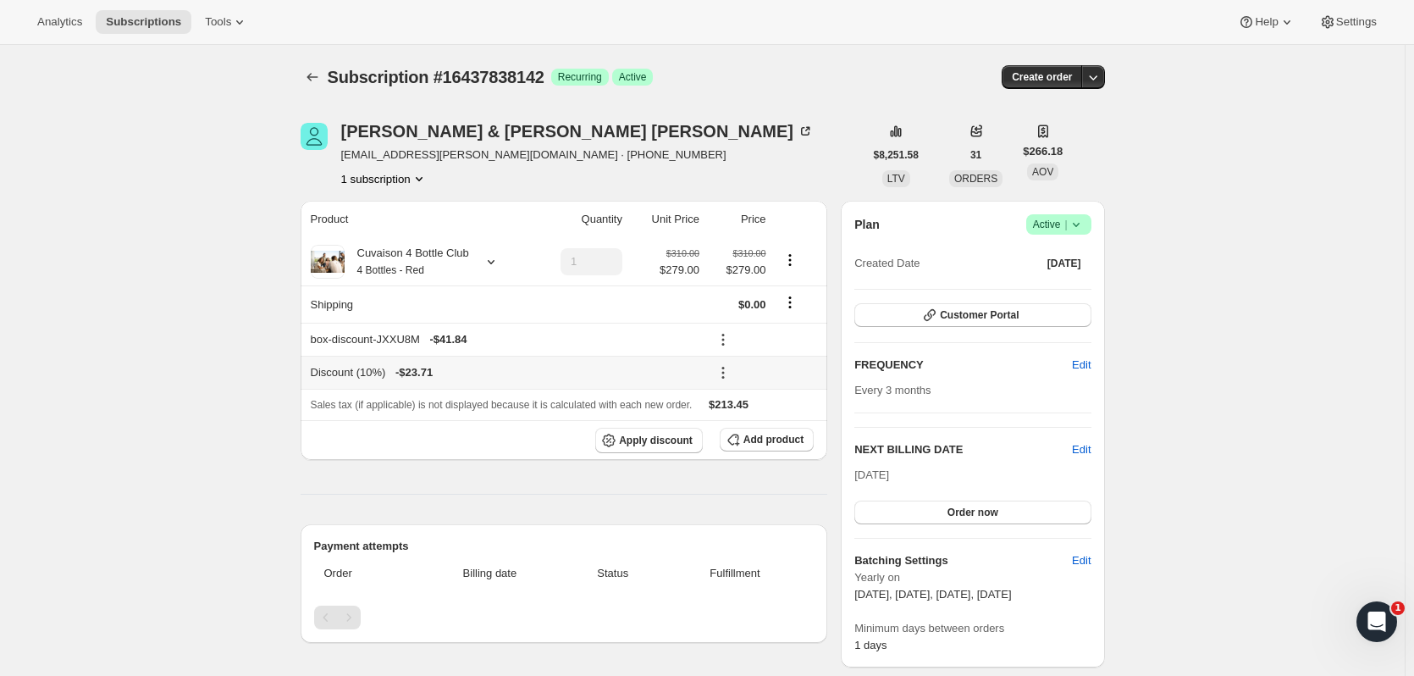
click at [724, 377] on icon at bounding box center [723, 377] width 3 height 3
click at [763, 411] on span "Edit" at bounding box center [758, 405] width 19 height 13
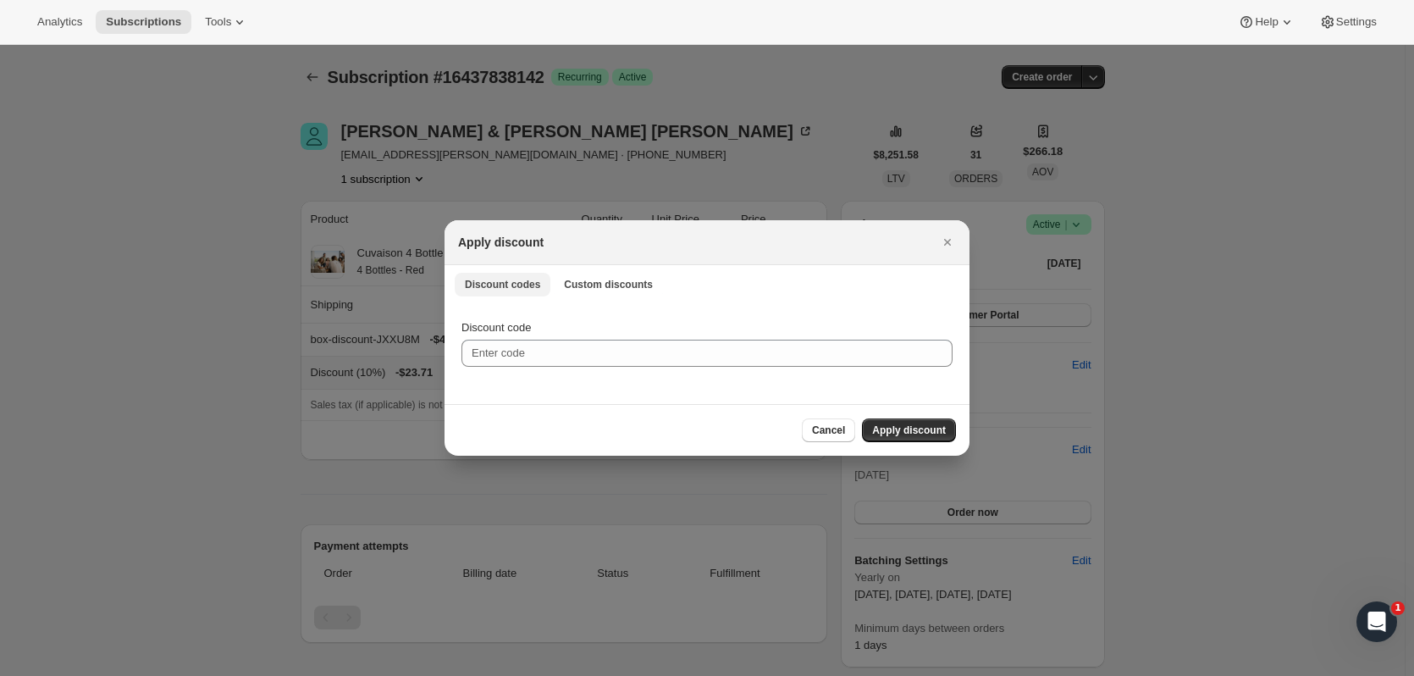
click at [612, 287] on span "Custom discounts" at bounding box center [608, 285] width 89 height 14
select select "indefinitely"
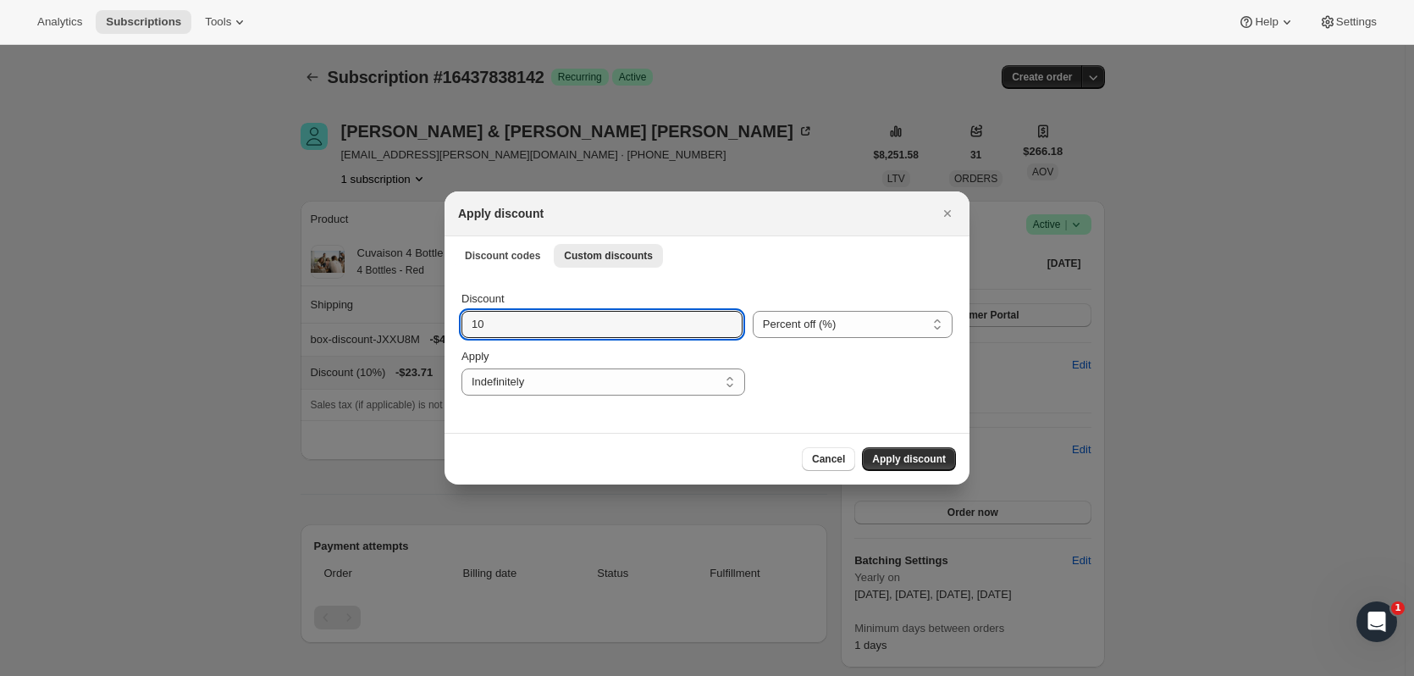
click at [501, 325] on input "10" at bounding box center [590, 324] width 256 height 27
type input "12"
click at [763, 411] on span "Apply discount" at bounding box center [909, 459] width 74 height 14
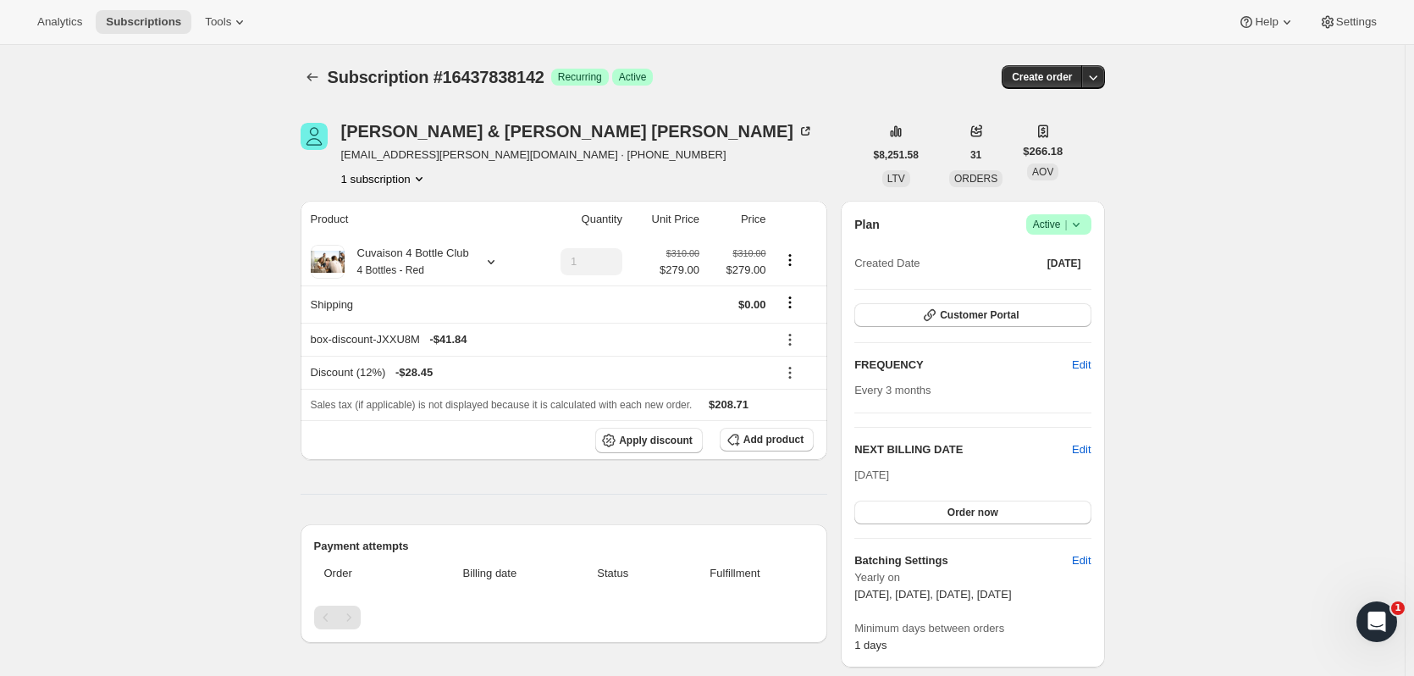
click at [147, 16] on span "Subscriptions" at bounding box center [143, 22] width 75 height 14
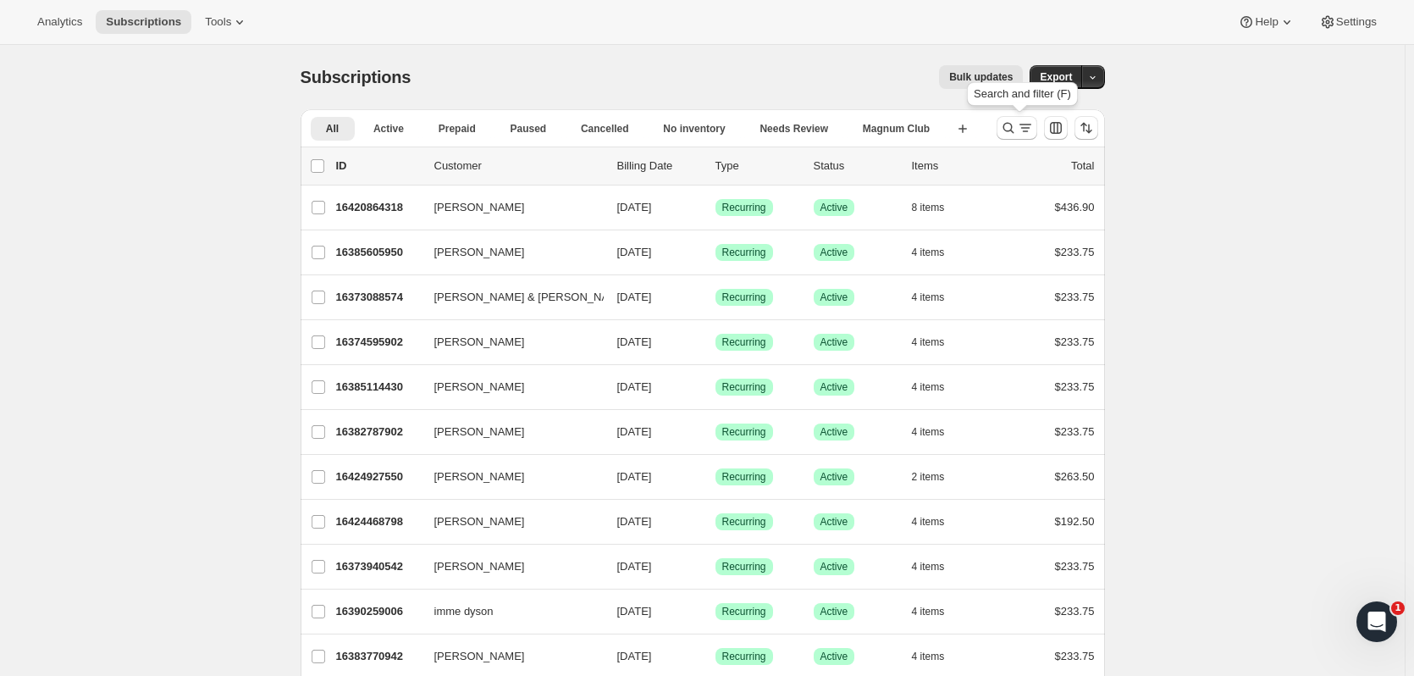
click at [763, 130] on icon "Search and filter results" at bounding box center [1008, 127] width 17 height 17
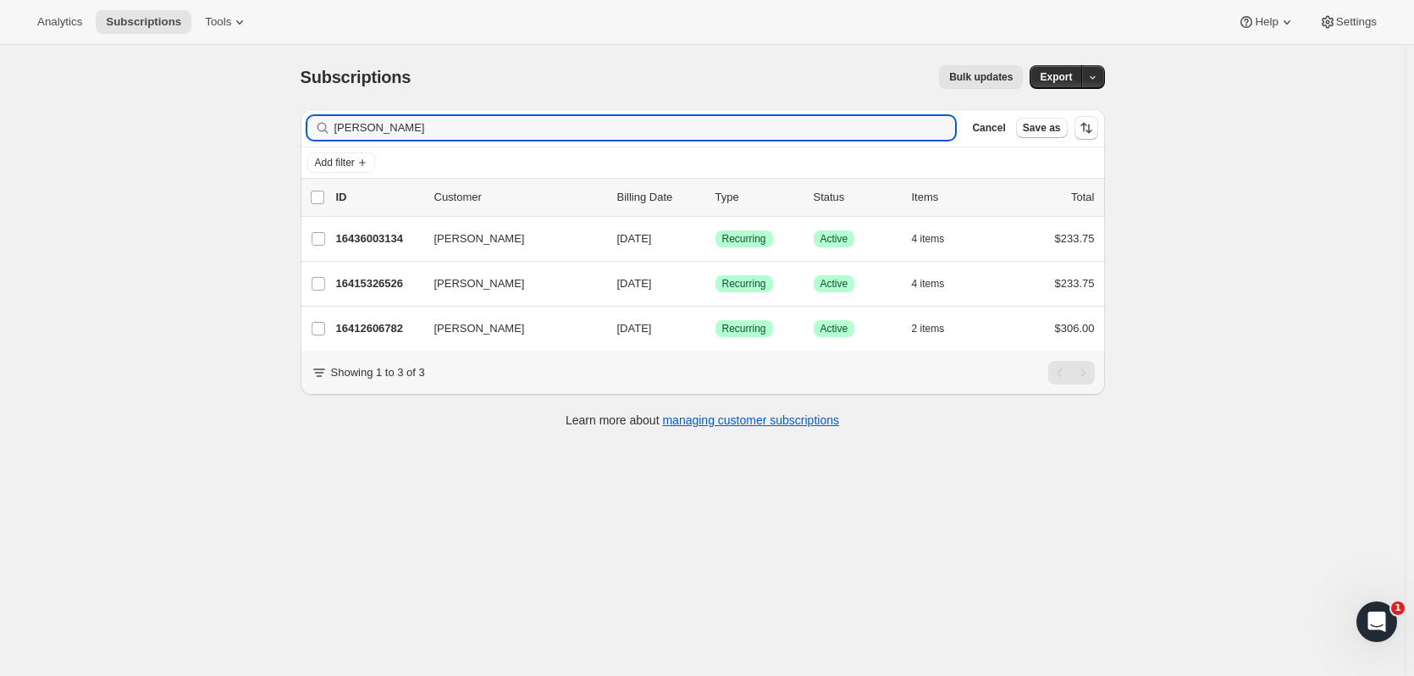
type input "cameron martz"
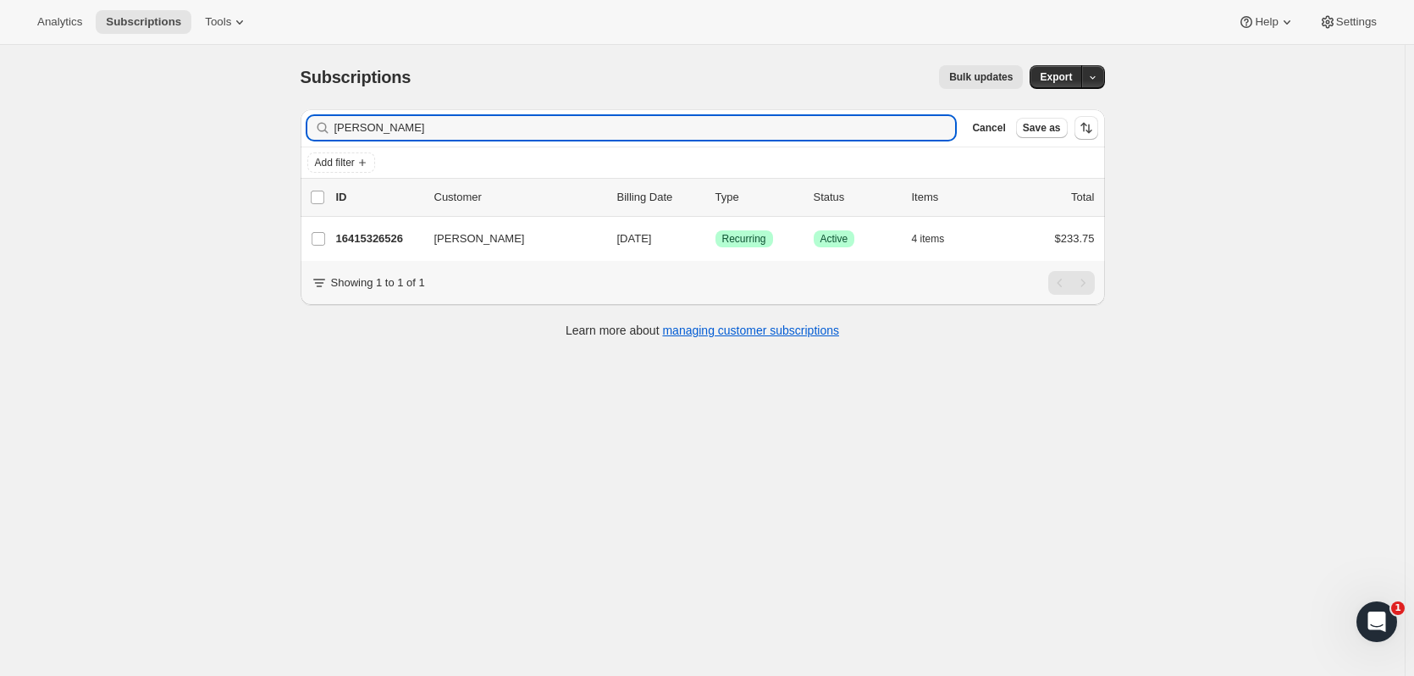
click at [385, 241] on p "16415326526" at bounding box center [378, 238] width 85 height 17
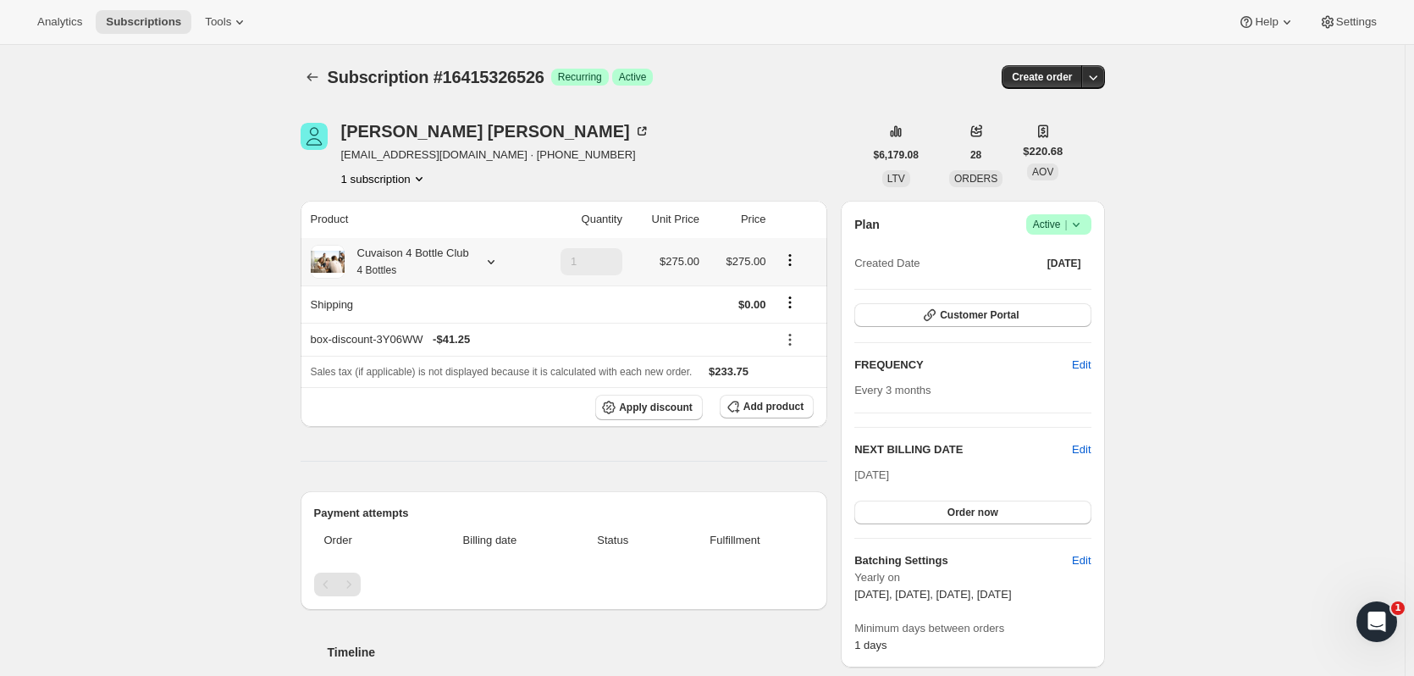
click at [495, 262] on icon at bounding box center [491, 262] width 7 height 4
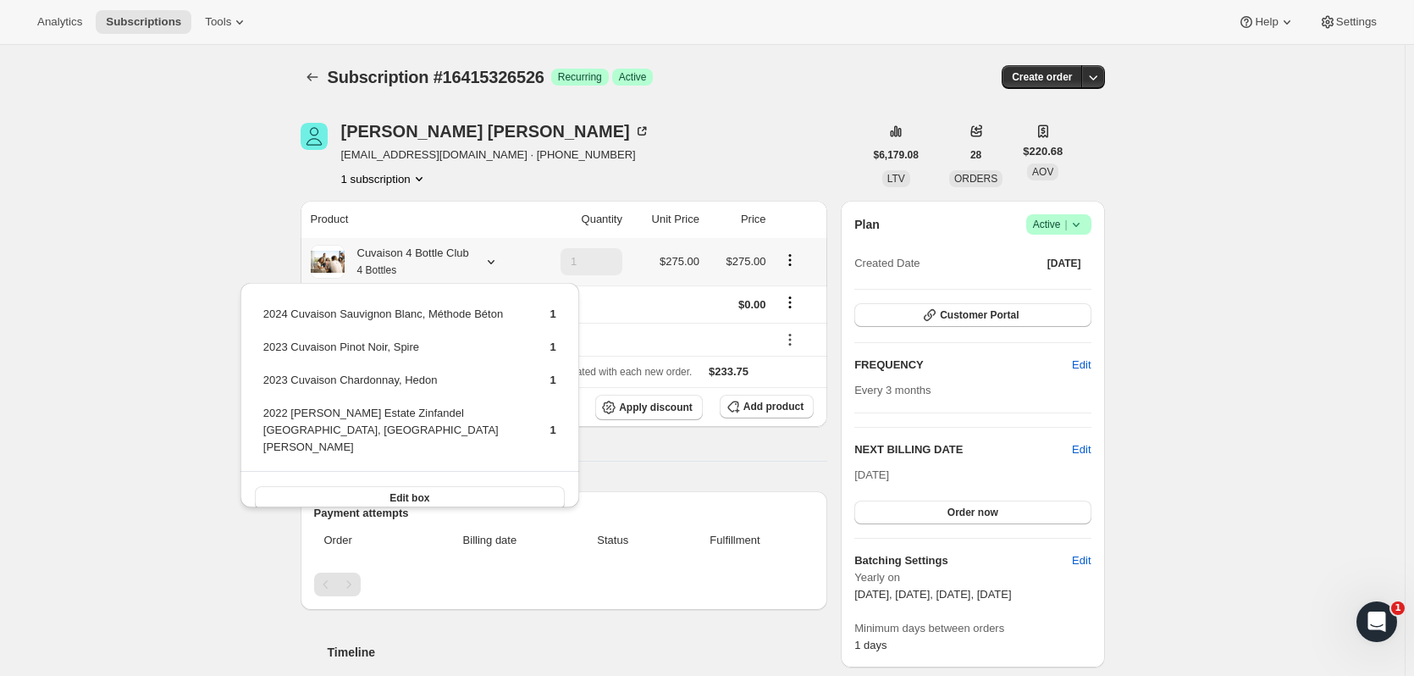
click at [483, 411] on button "Edit box" at bounding box center [410, 498] width 310 height 24
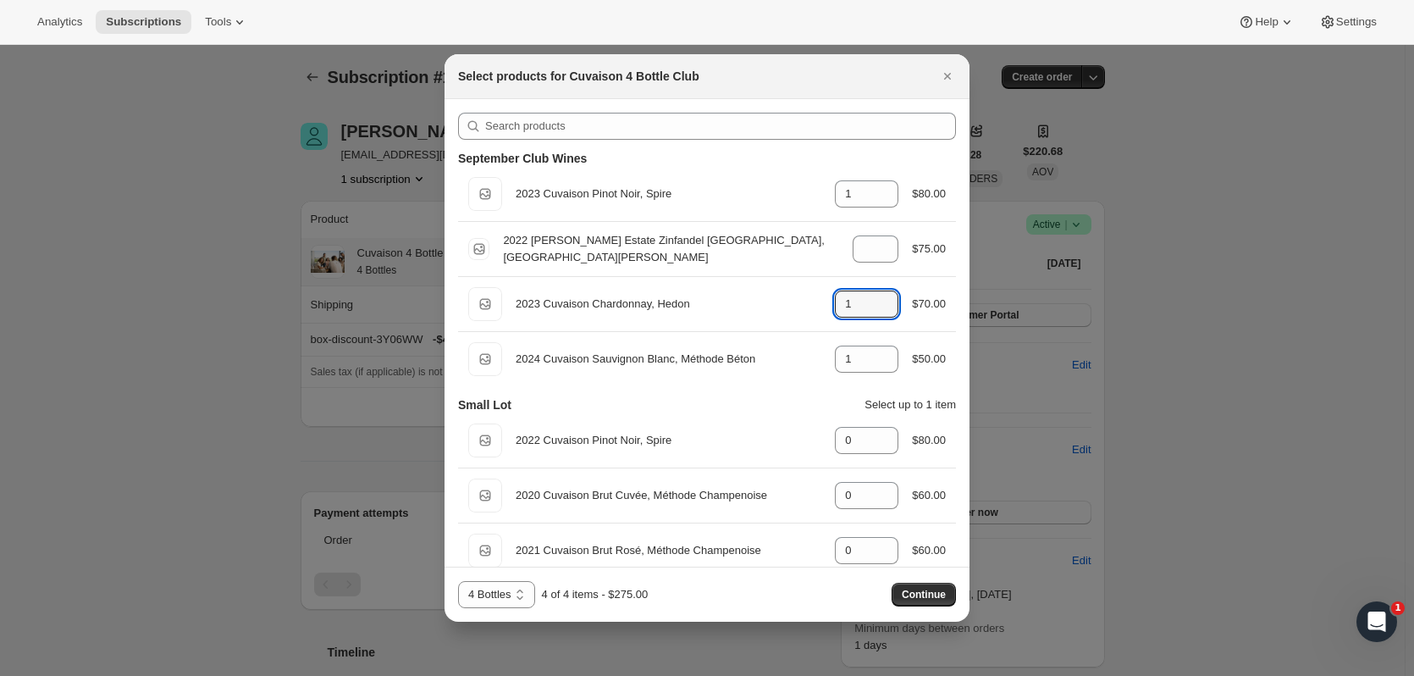
click at [763, 313] on icon ":r11bo:" at bounding box center [885, 309] width 17 height 17
type input "0"
click at [763, 411] on icon ":r11bo:" at bounding box center [885, 490] width 17 height 17
type input "1"
click at [763, 203] on icon ":r11bo:" at bounding box center [885, 199] width 17 height 17
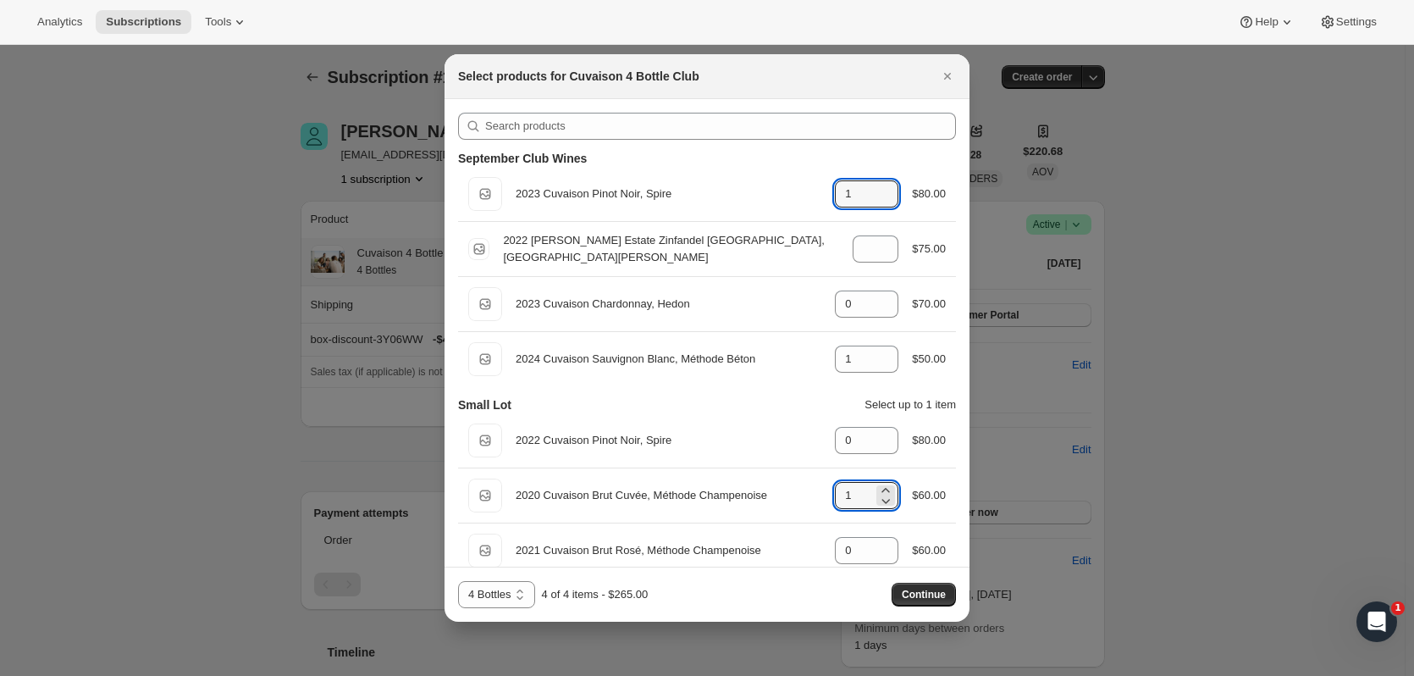
type input "0"
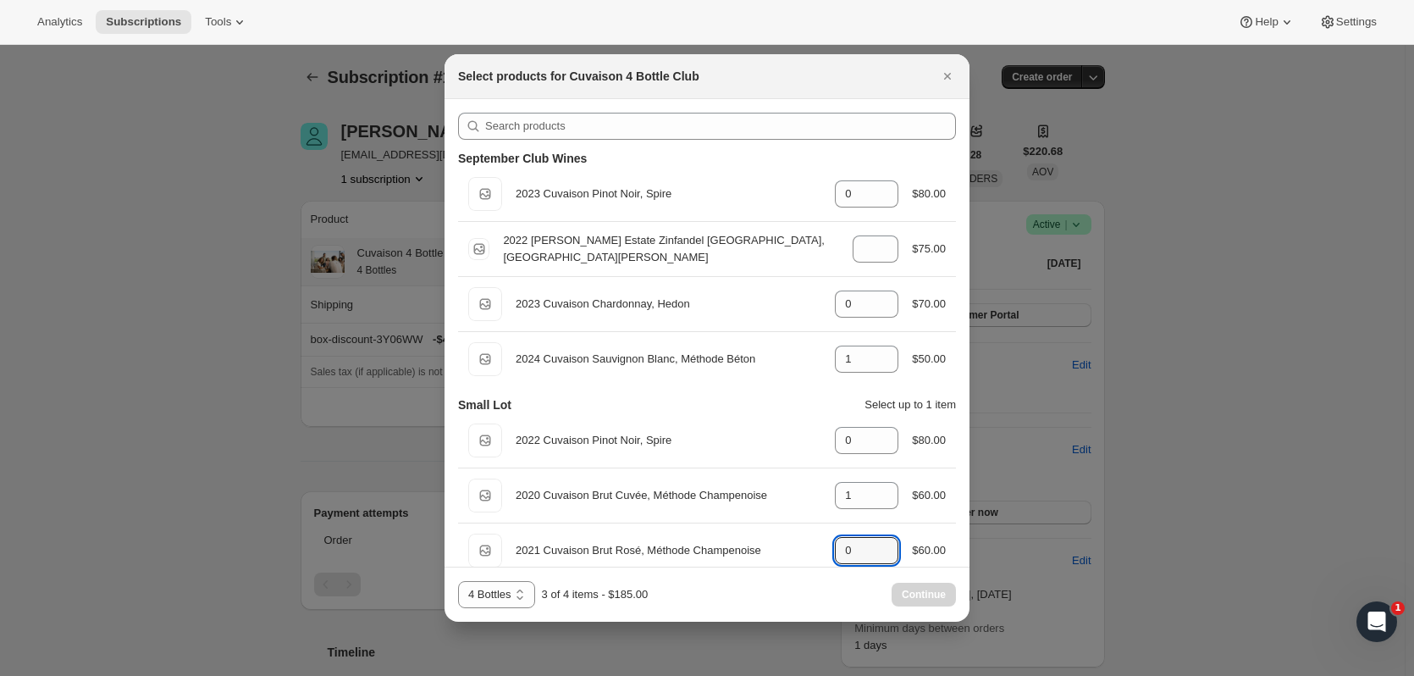
click at [763, 411] on icon ":r11bo:" at bounding box center [885, 545] width 17 height 17
type input "1"
click at [763, 411] on span "Continue" at bounding box center [924, 595] width 44 height 14
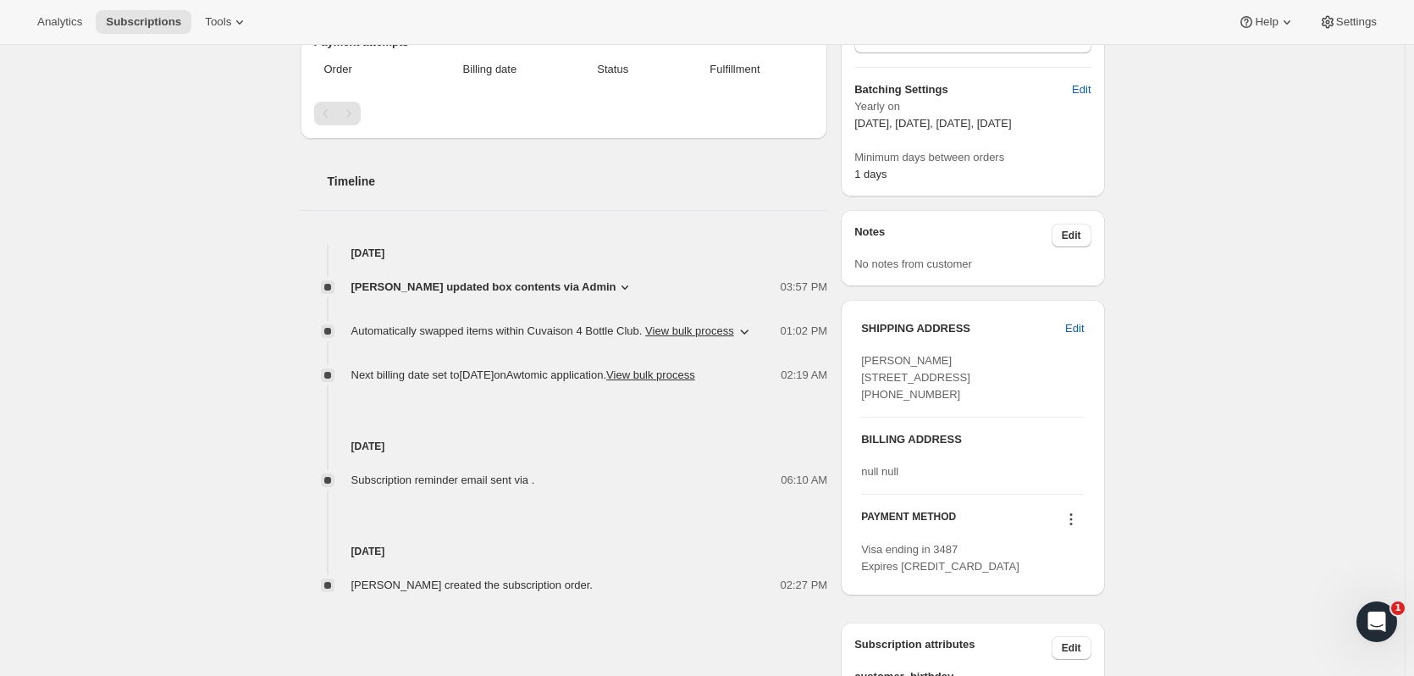
scroll to position [580, 0]
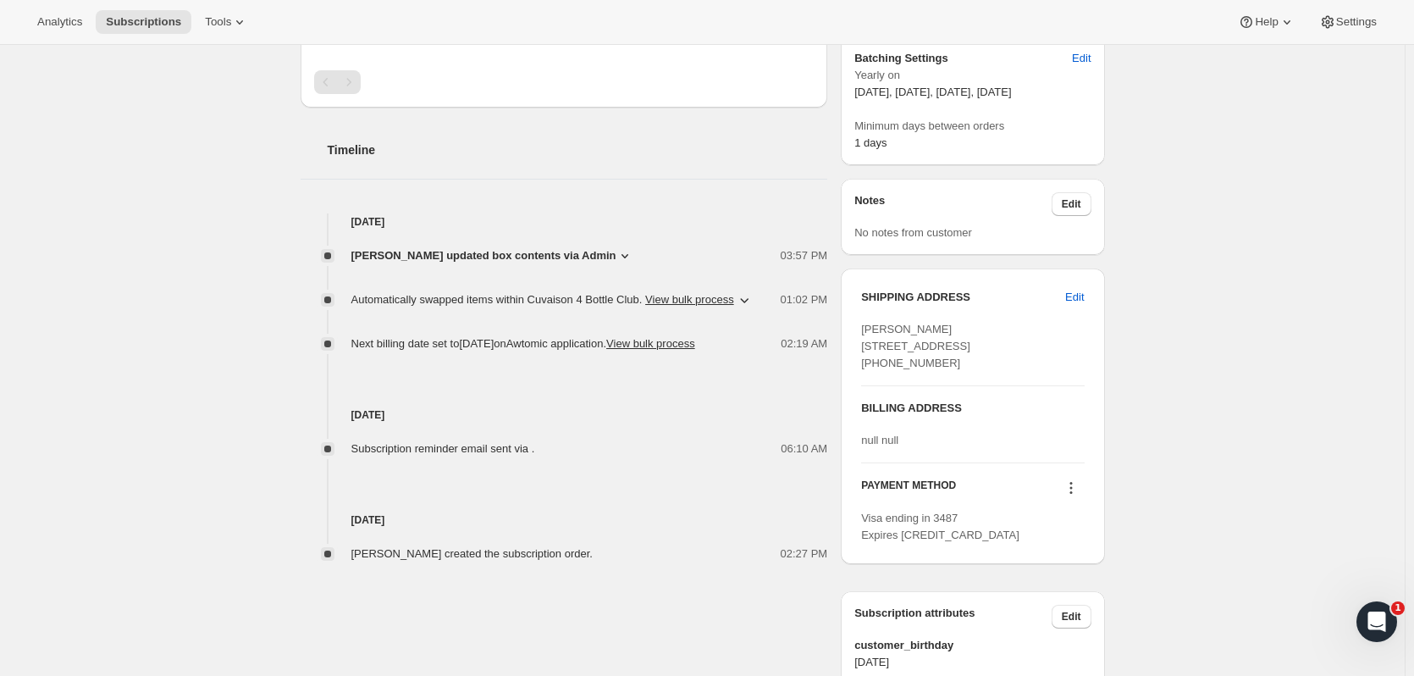
click at [129, 16] on span "Subscriptions" at bounding box center [143, 22] width 75 height 14
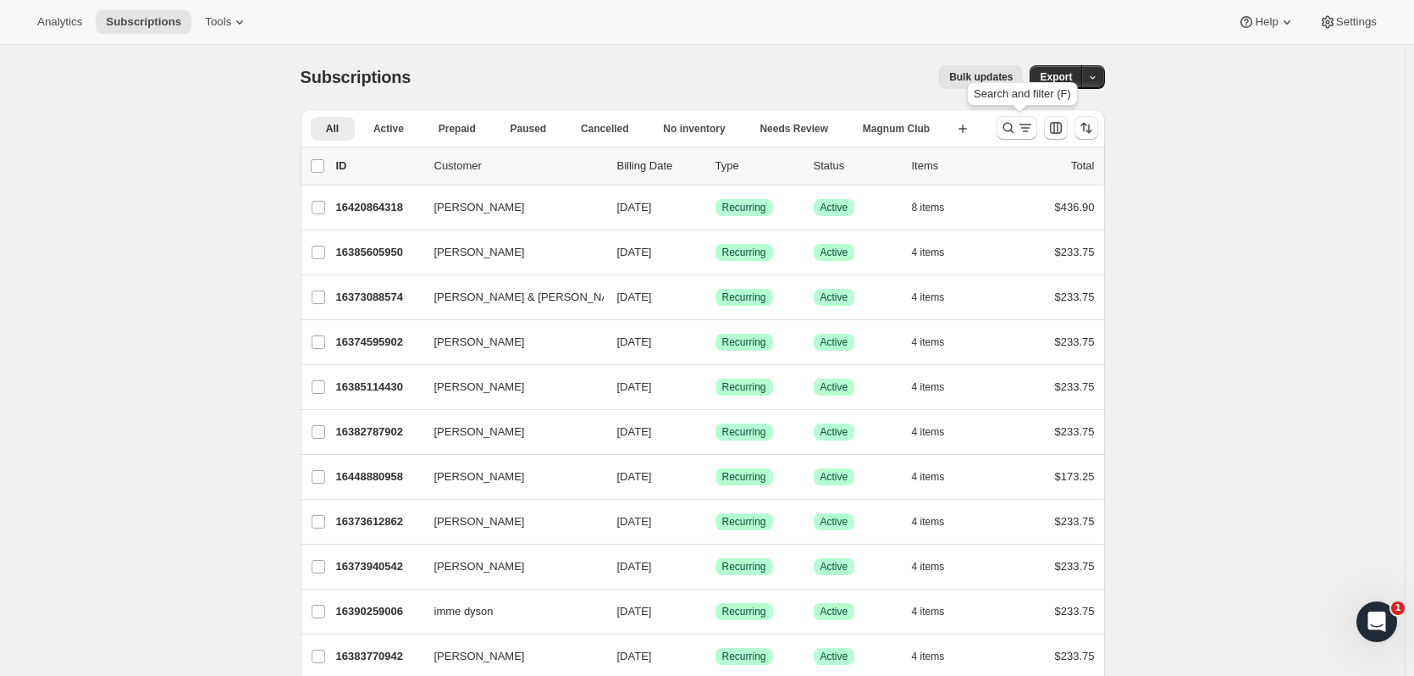
click at [763, 132] on button "Search and filter results" at bounding box center [1017, 128] width 41 height 24
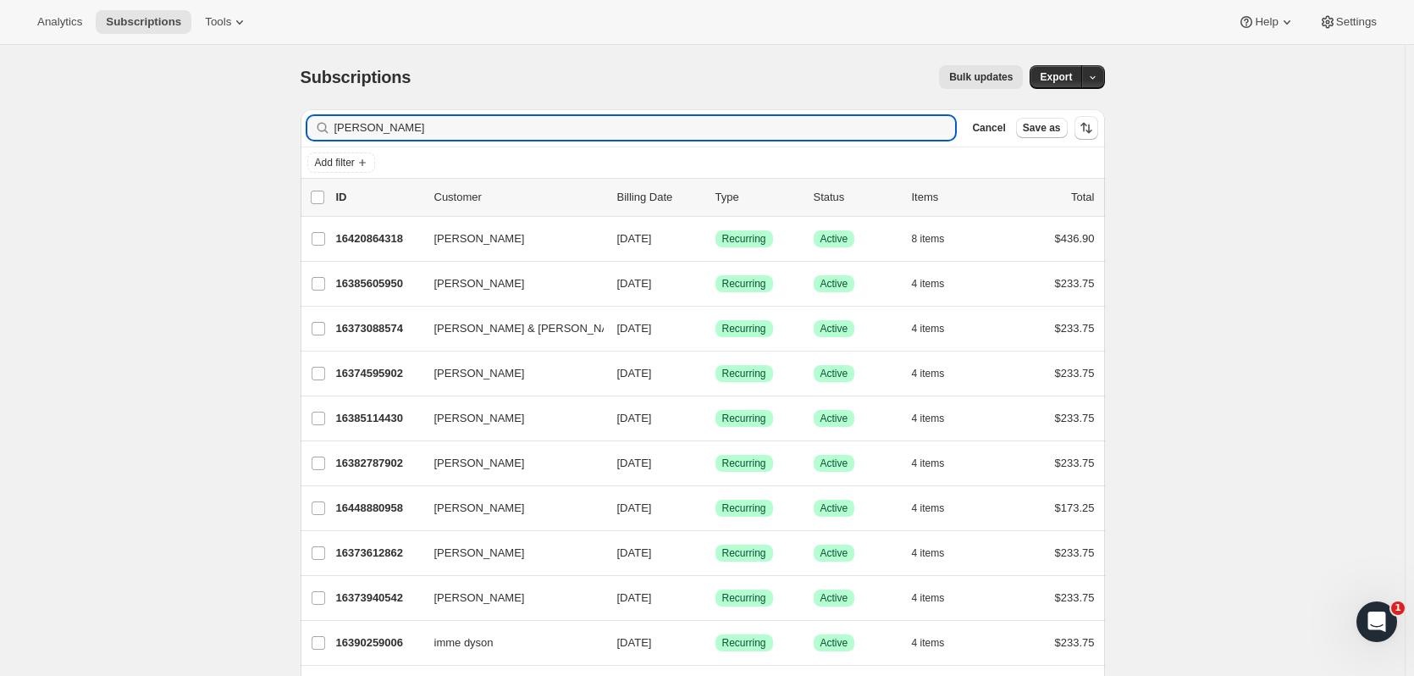
type input "denise calkin"
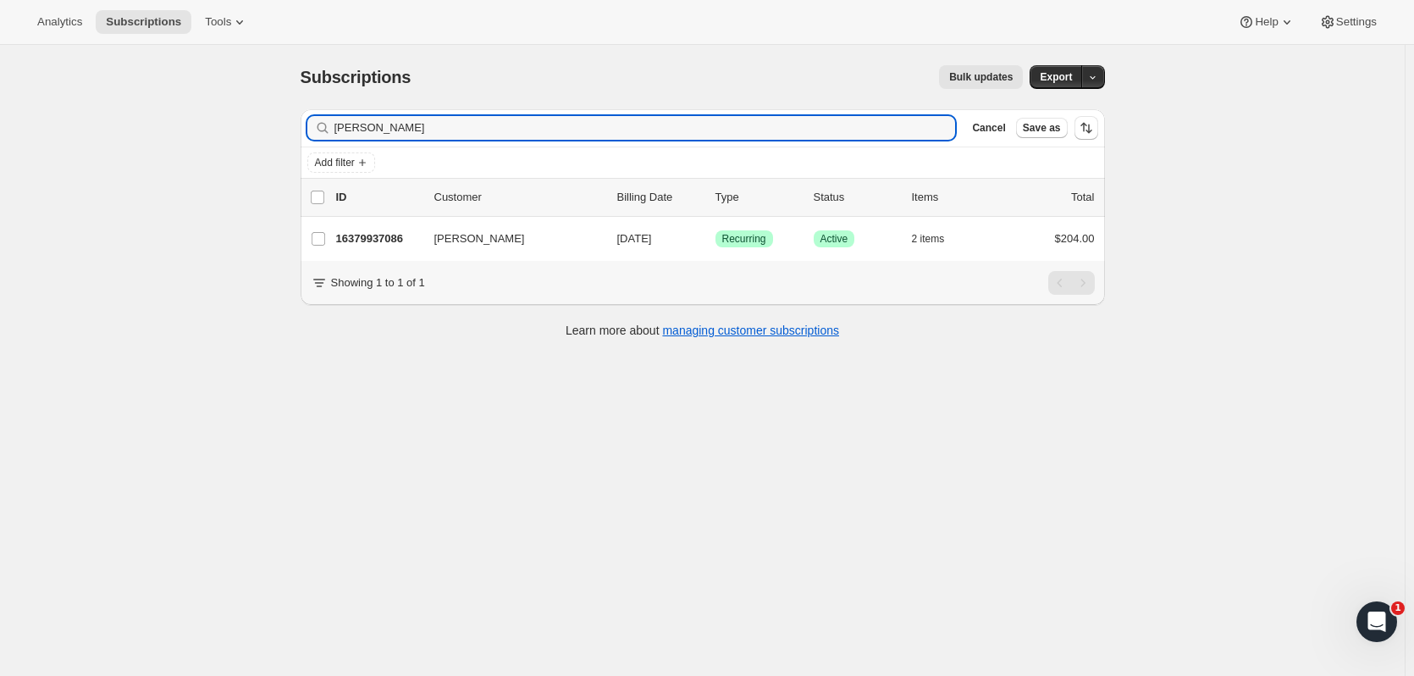
click at [412, 241] on p "16379937086" at bounding box center [378, 238] width 85 height 17
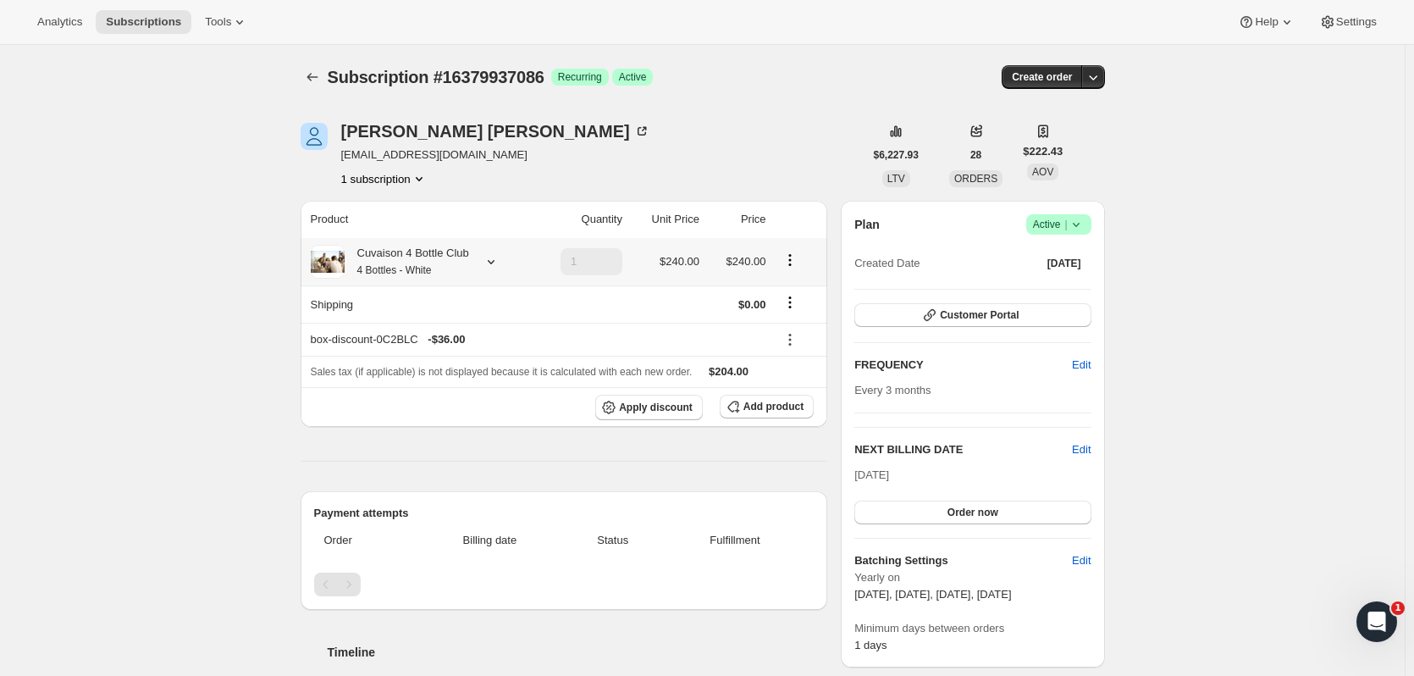
click at [477, 265] on div "Cuvaison 4 Bottle Club 4 Bottles - White" at bounding box center [419, 262] width 216 height 34
click at [491, 264] on icon at bounding box center [491, 261] width 17 height 17
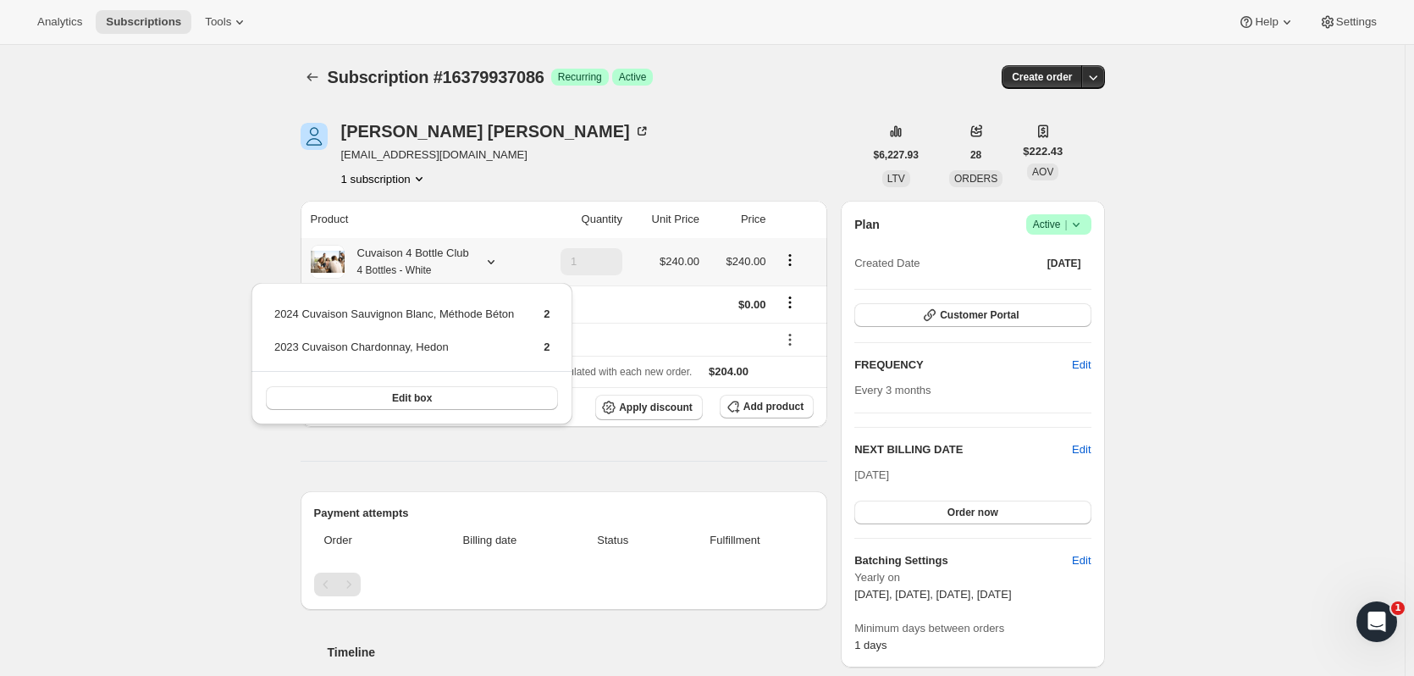
click at [441, 393] on button "Edit box" at bounding box center [412, 398] width 293 height 24
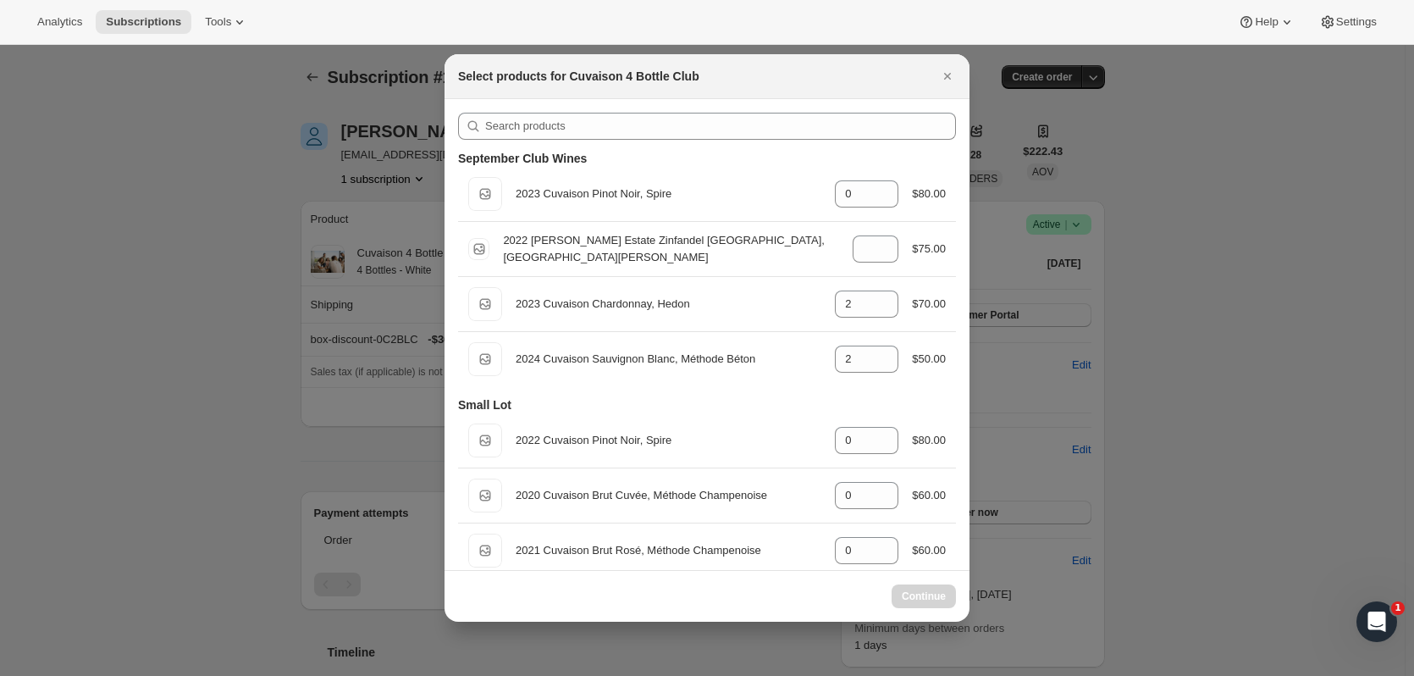
select select "gid://shopify/ProductVariant/52115221807422"
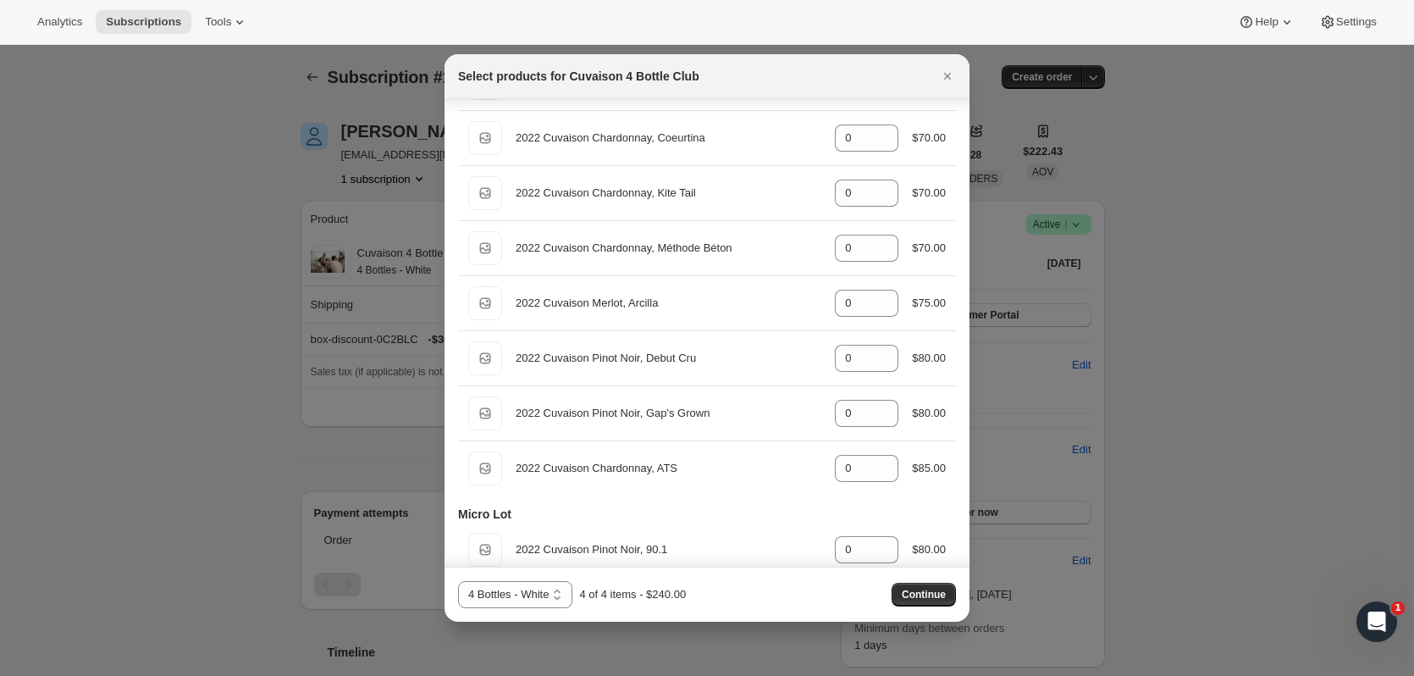
scroll to position [586, 0]
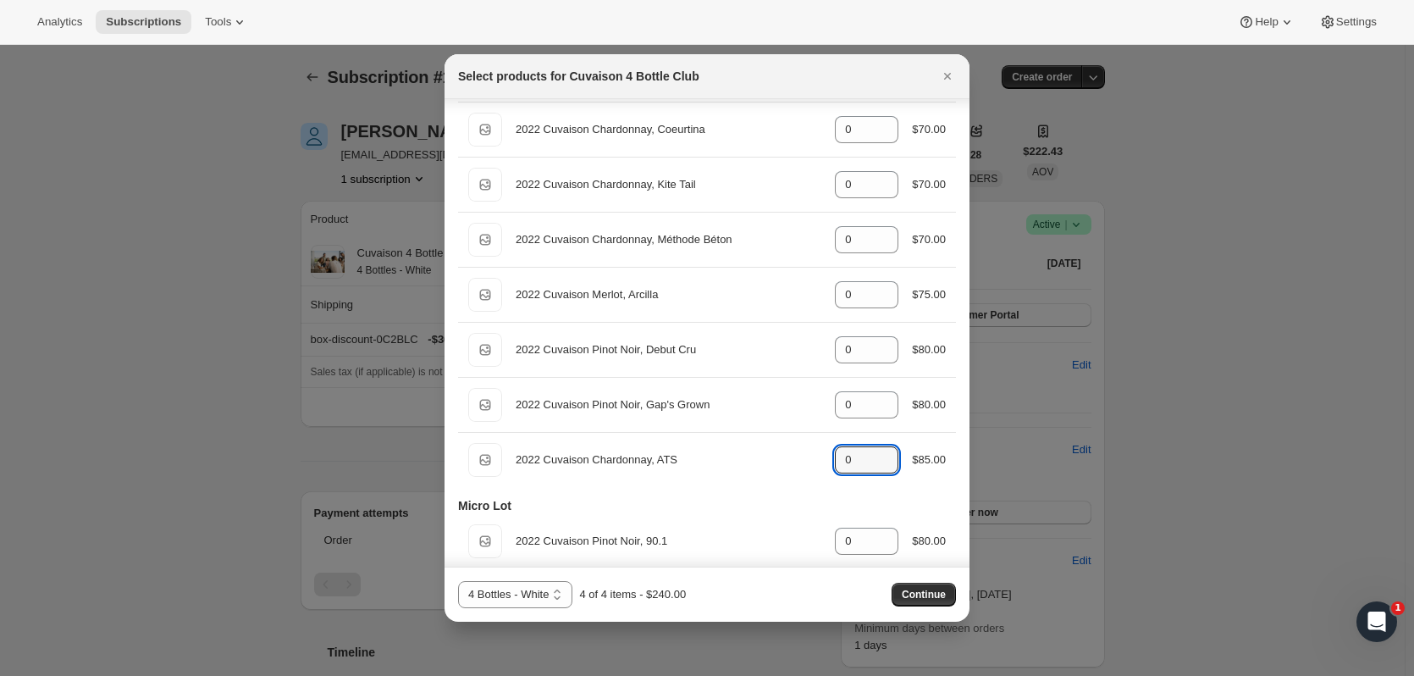
click at [763, 411] on icon ":r11ve:" at bounding box center [885, 454] width 17 height 17
type input "1"
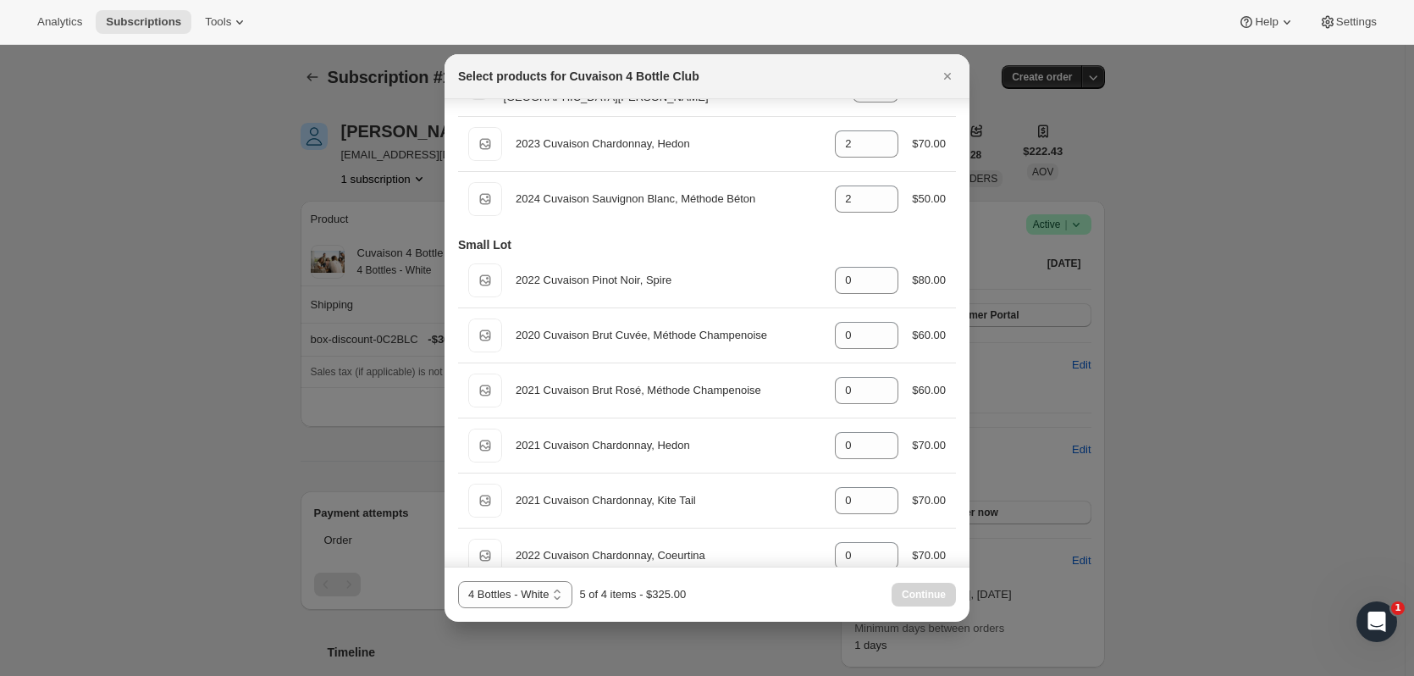
scroll to position [146, 0]
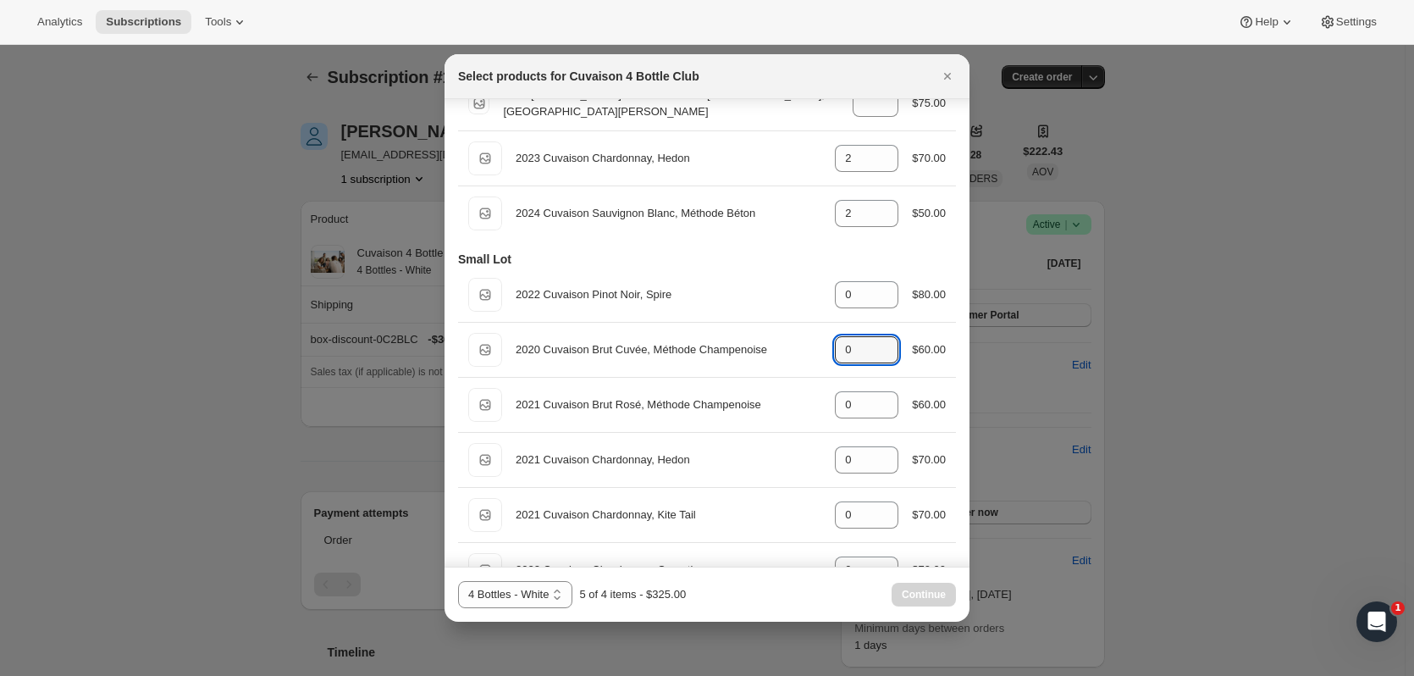
click at [763, 340] on icon ":r11ve:" at bounding box center [885, 344] width 17 height 17
type input "3"
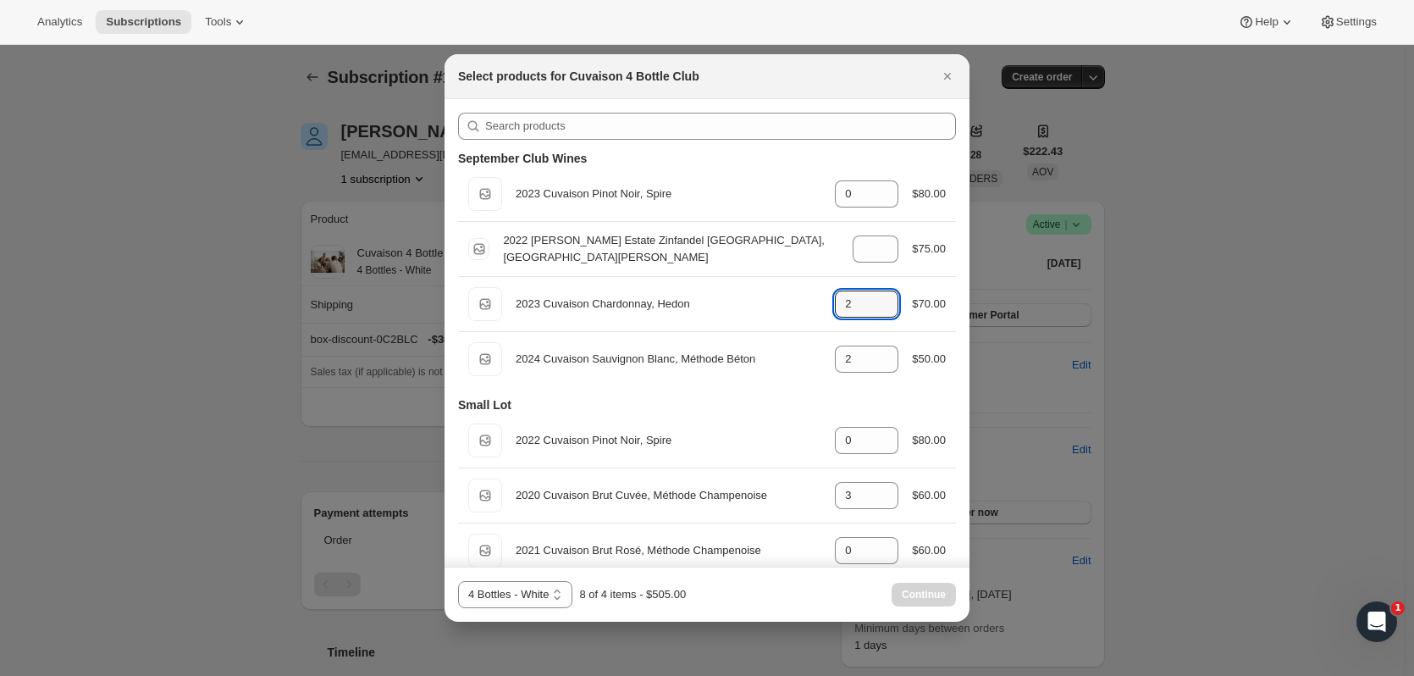
click at [763, 310] on icon ":r11ve:" at bounding box center [885, 309] width 17 height 17
type input "0"
click at [763, 369] on icon ":r11ve:" at bounding box center [885, 364] width 17 height 17
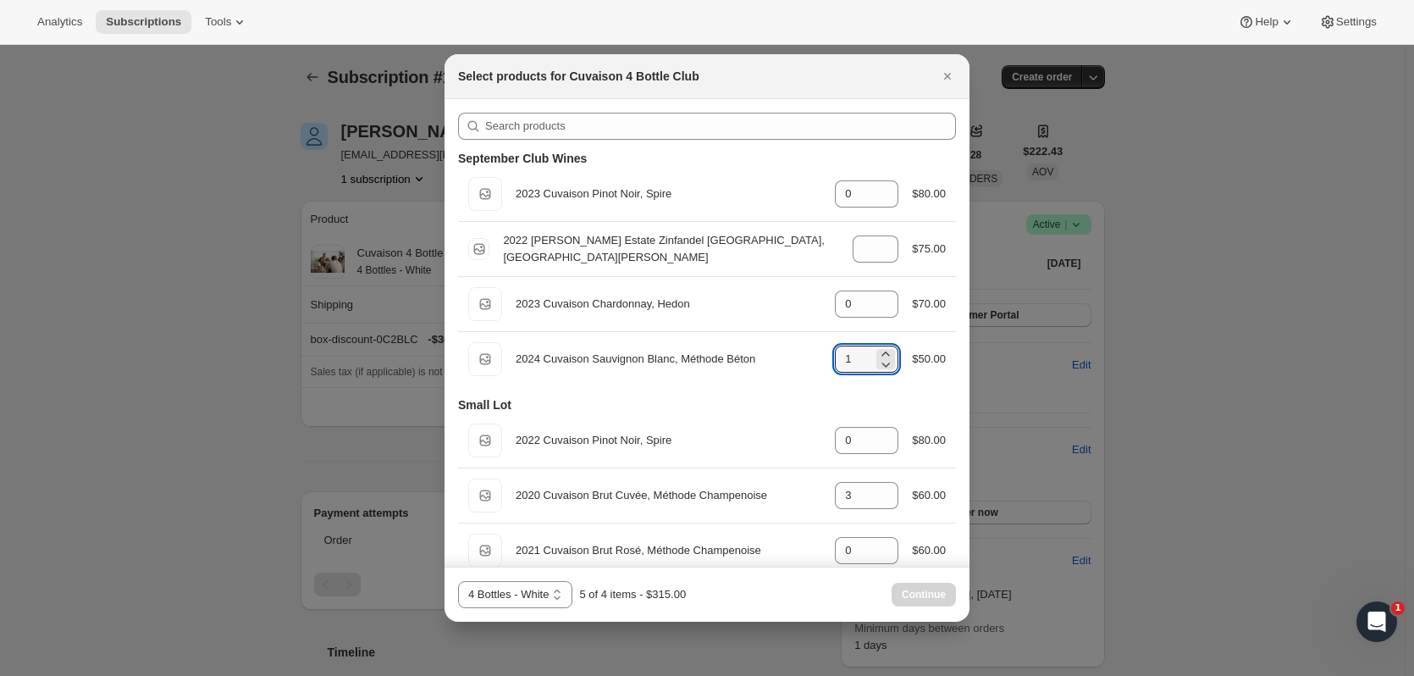
type input "0"
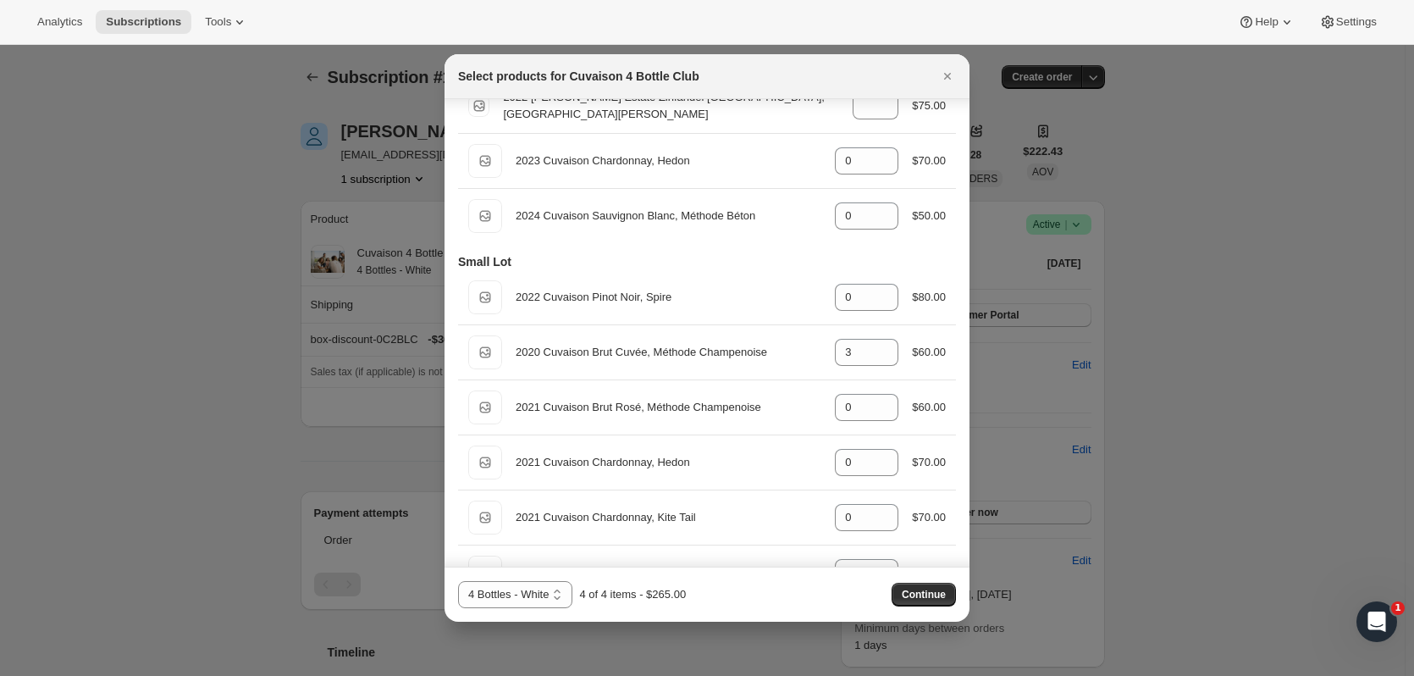
scroll to position [146, 0]
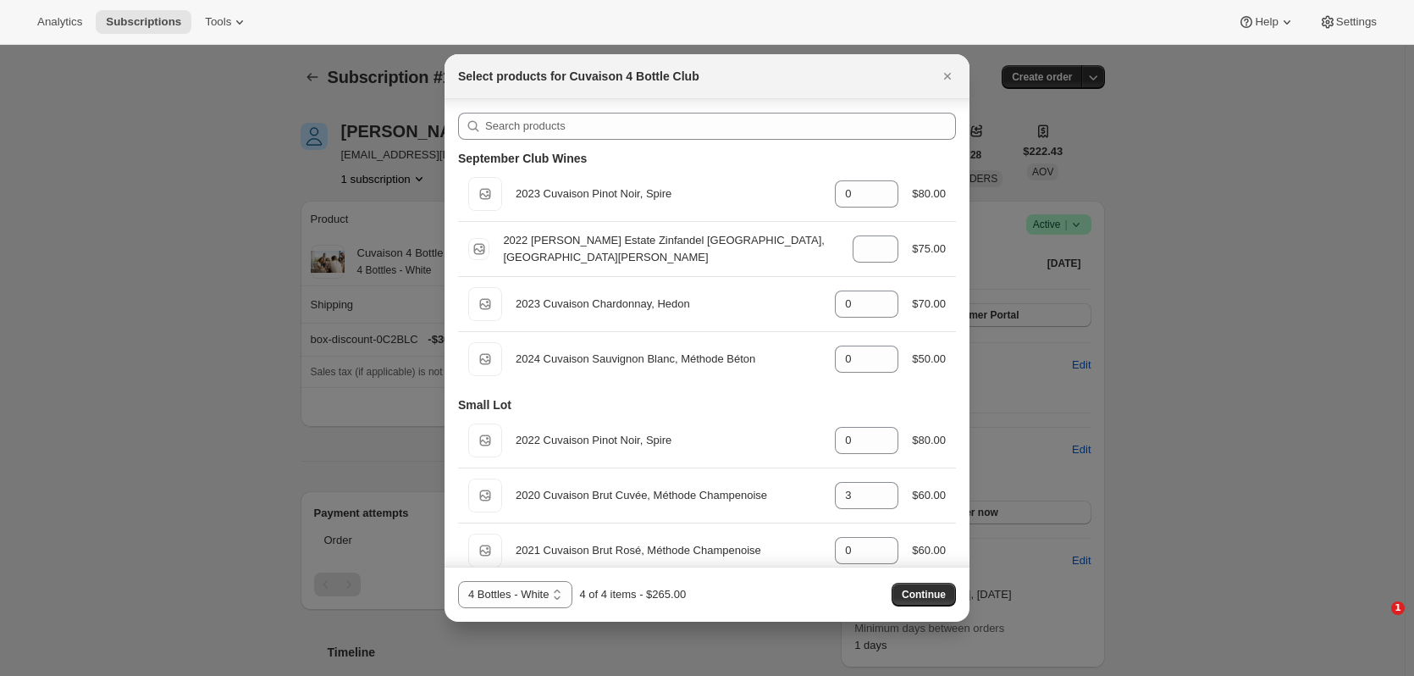
select select "gid://shopify/ProductVariant/52115221807422"
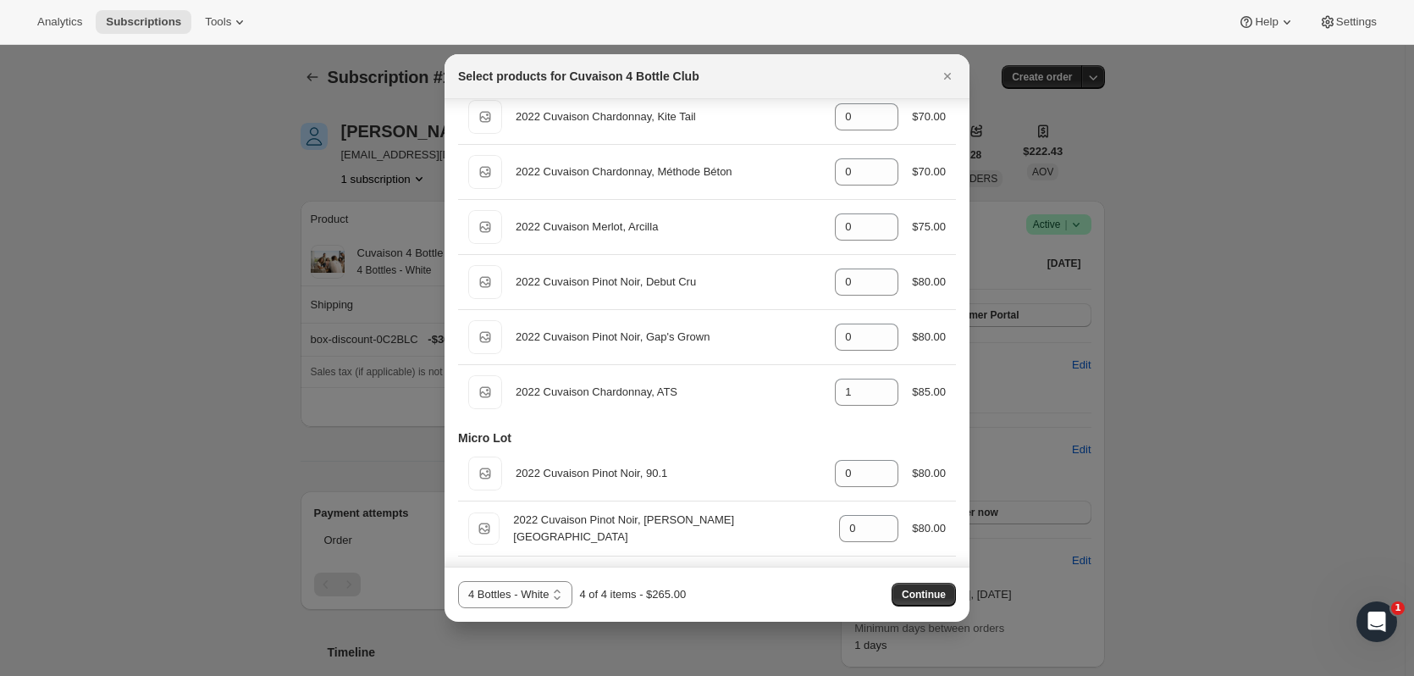
scroll to position [665, 0]
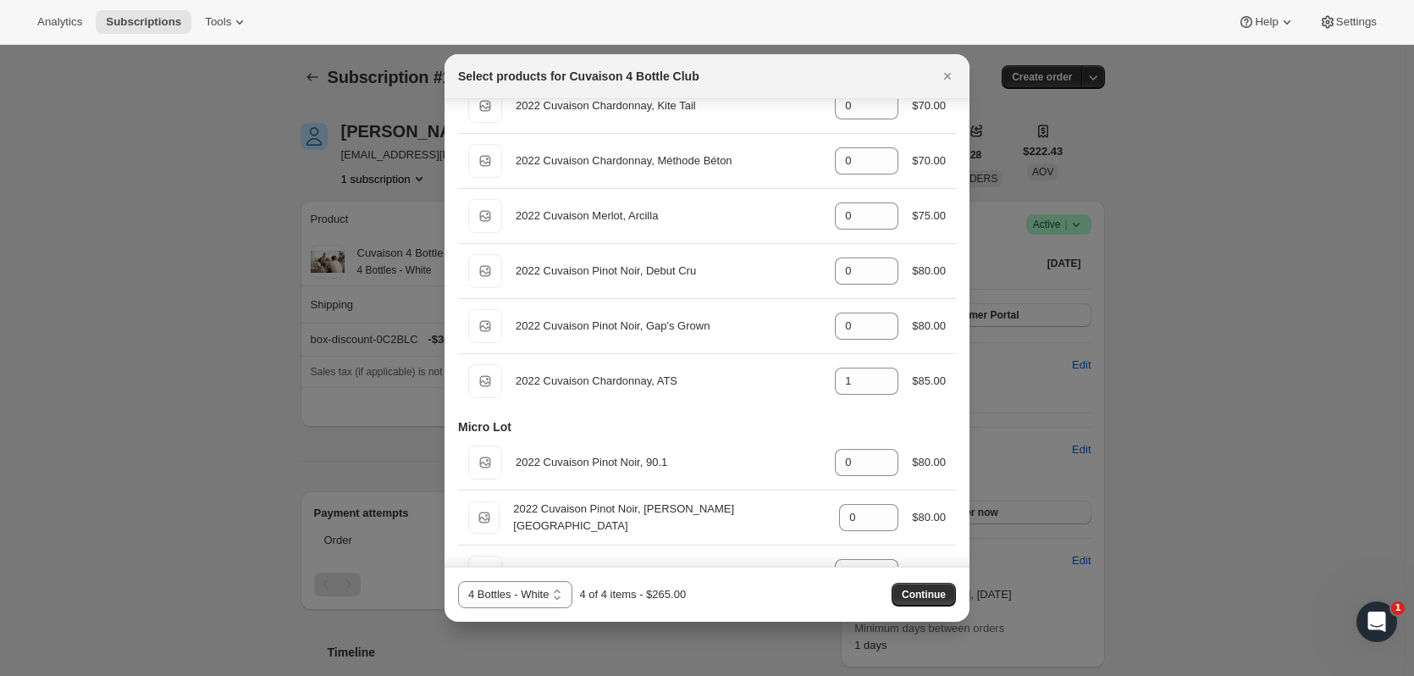
click at [927, 592] on span "Continue" at bounding box center [924, 595] width 44 height 14
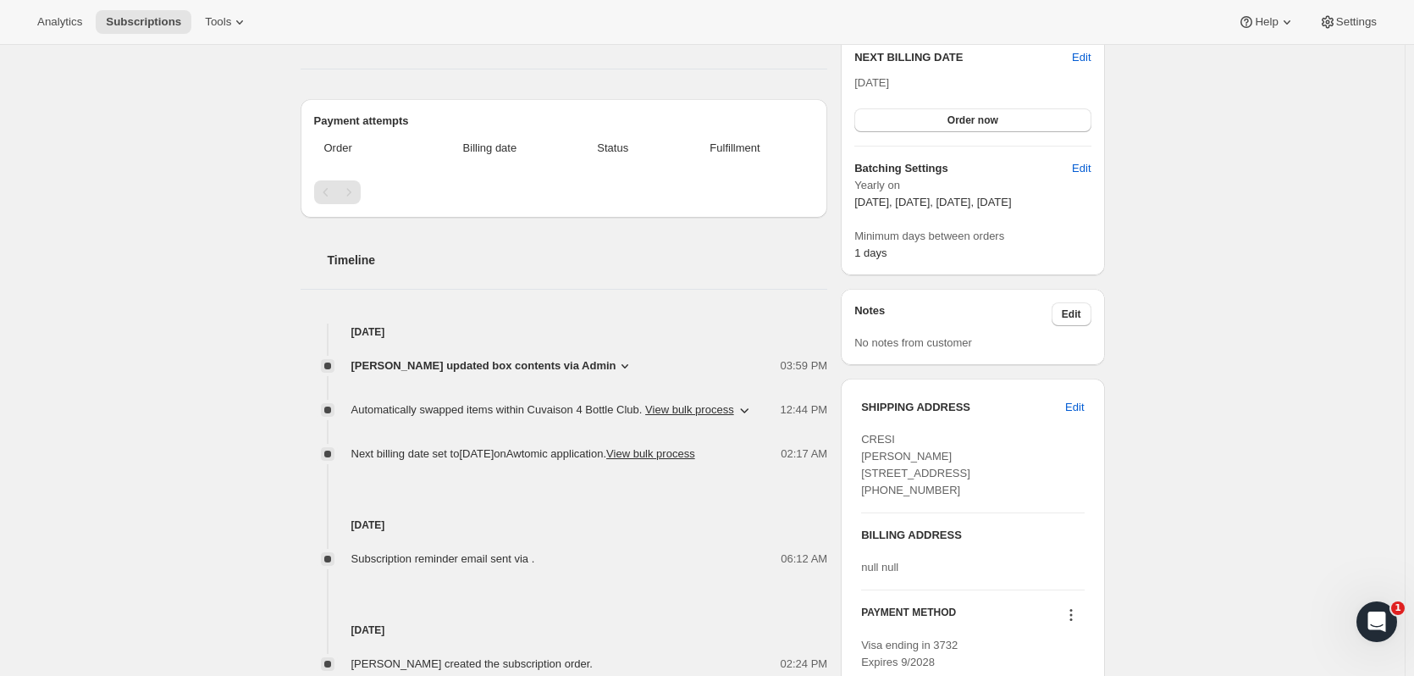
scroll to position [186, 0]
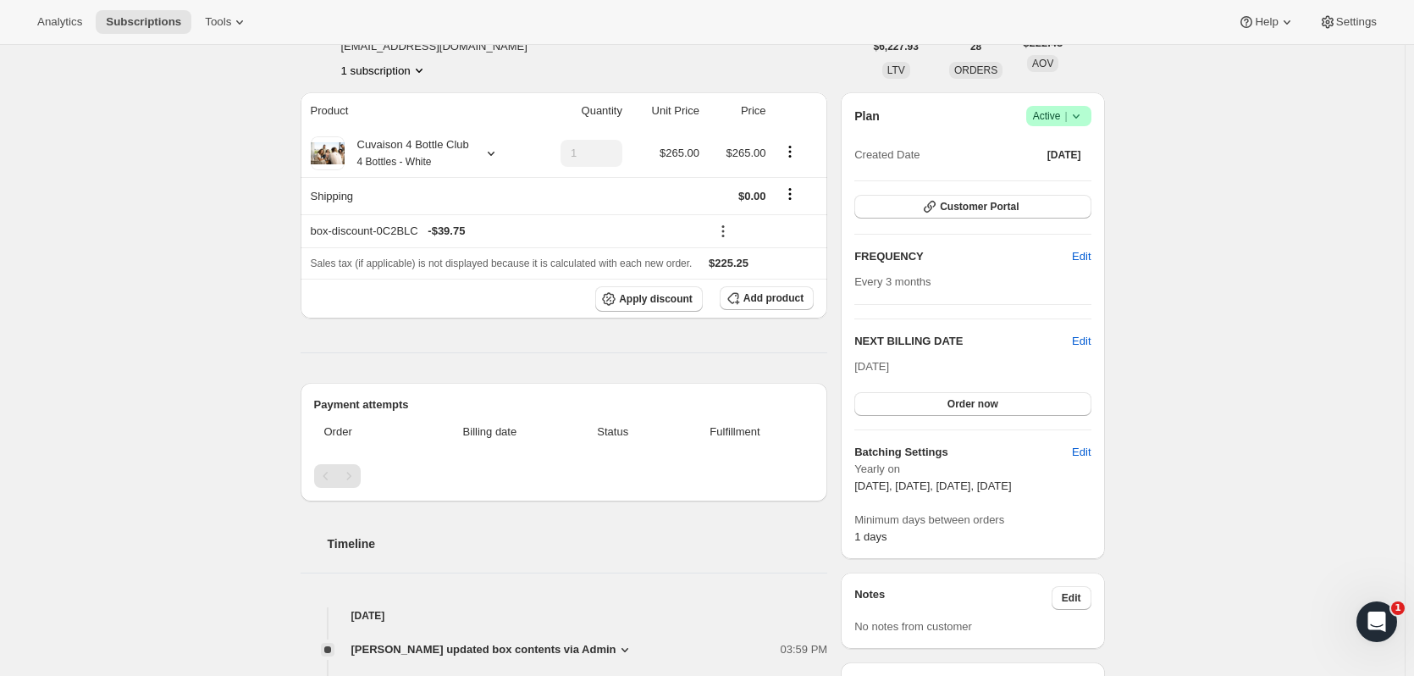
click at [957, 195] on button "Customer Portal" at bounding box center [973, 207] width 236 height 24
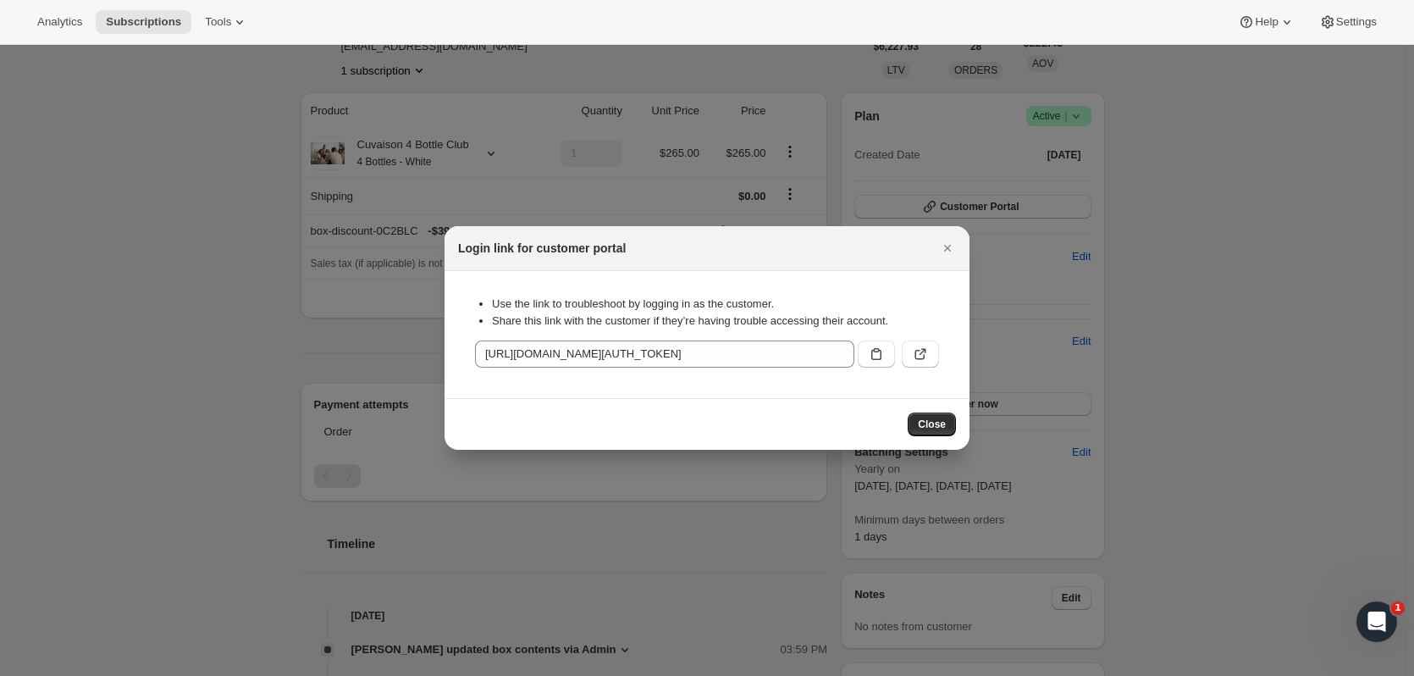
click at [922, 365] on button ":r123f:" at bounding box center [920, 353] width 37 height 27
click at [926, 424] on span "Close" at bounding box center [932, 425] width 28 height 14
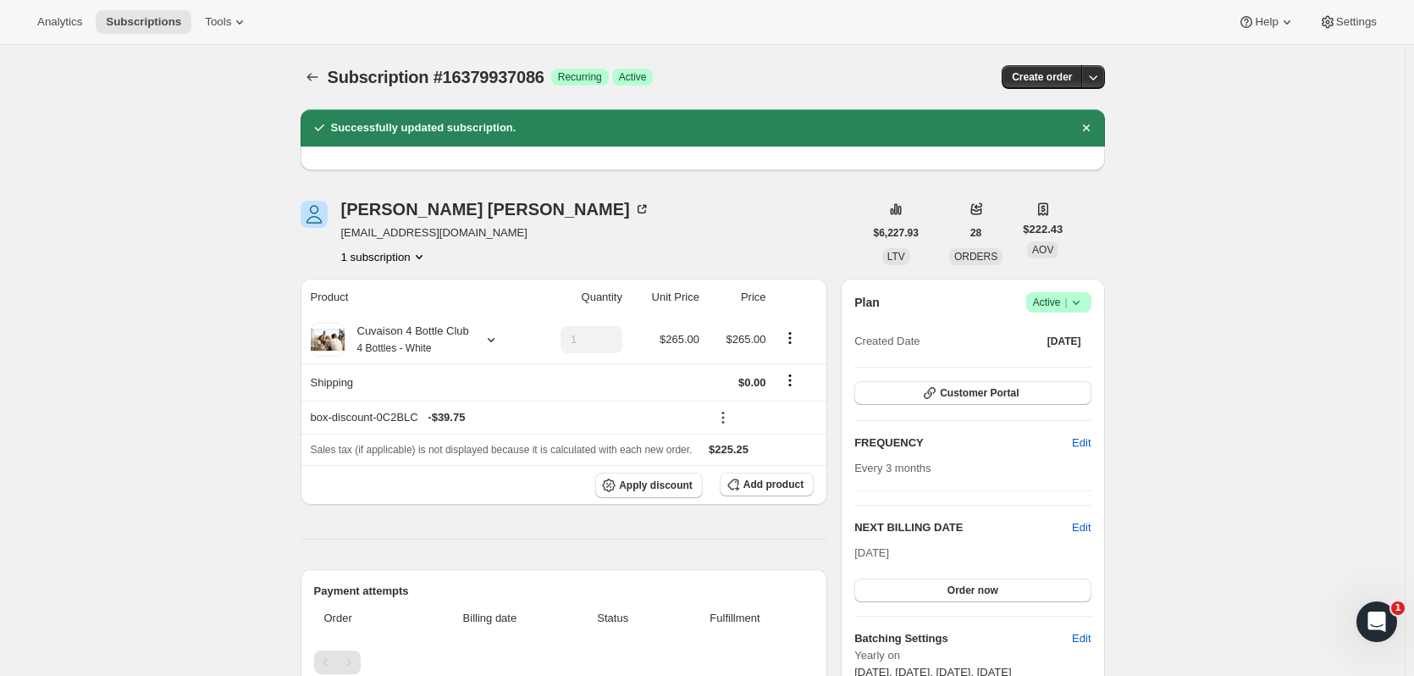
scroll to position [186, 0]
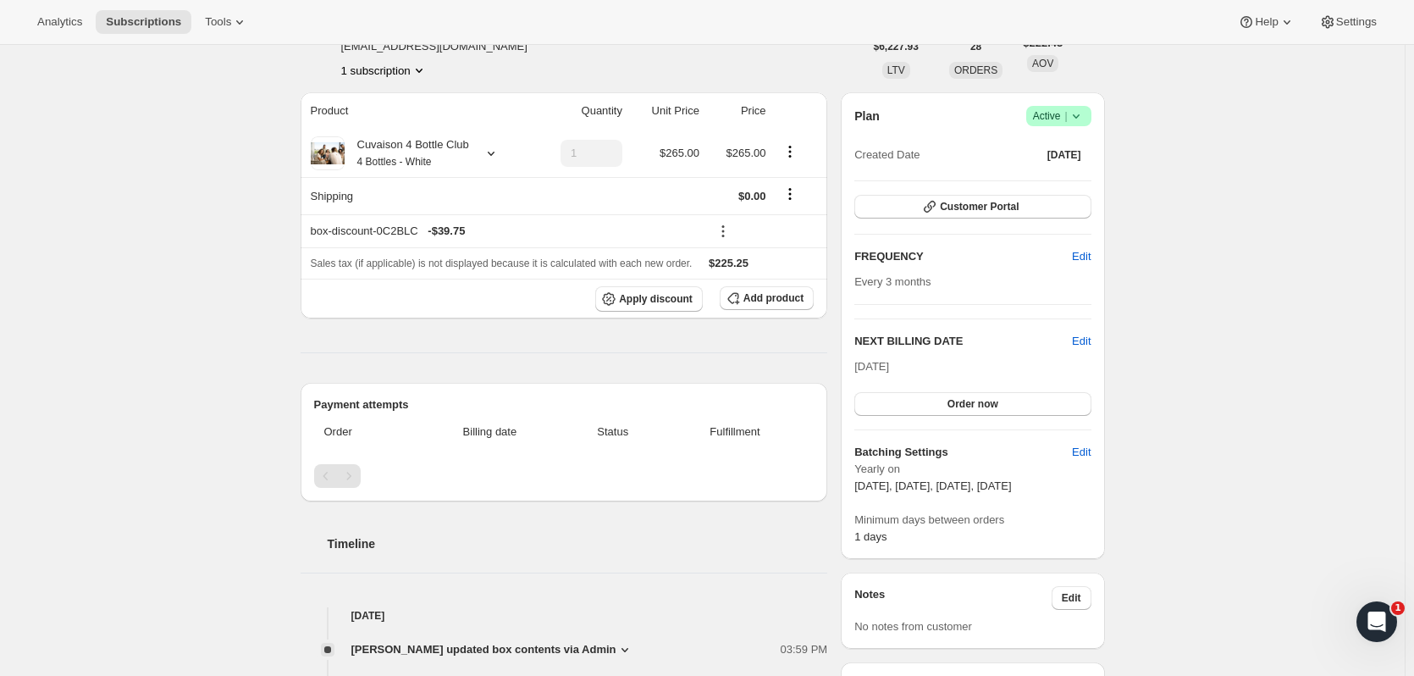
click at [152, 24] on span "Subscriptions" at bounding box center [143, 22] width 75 height 14
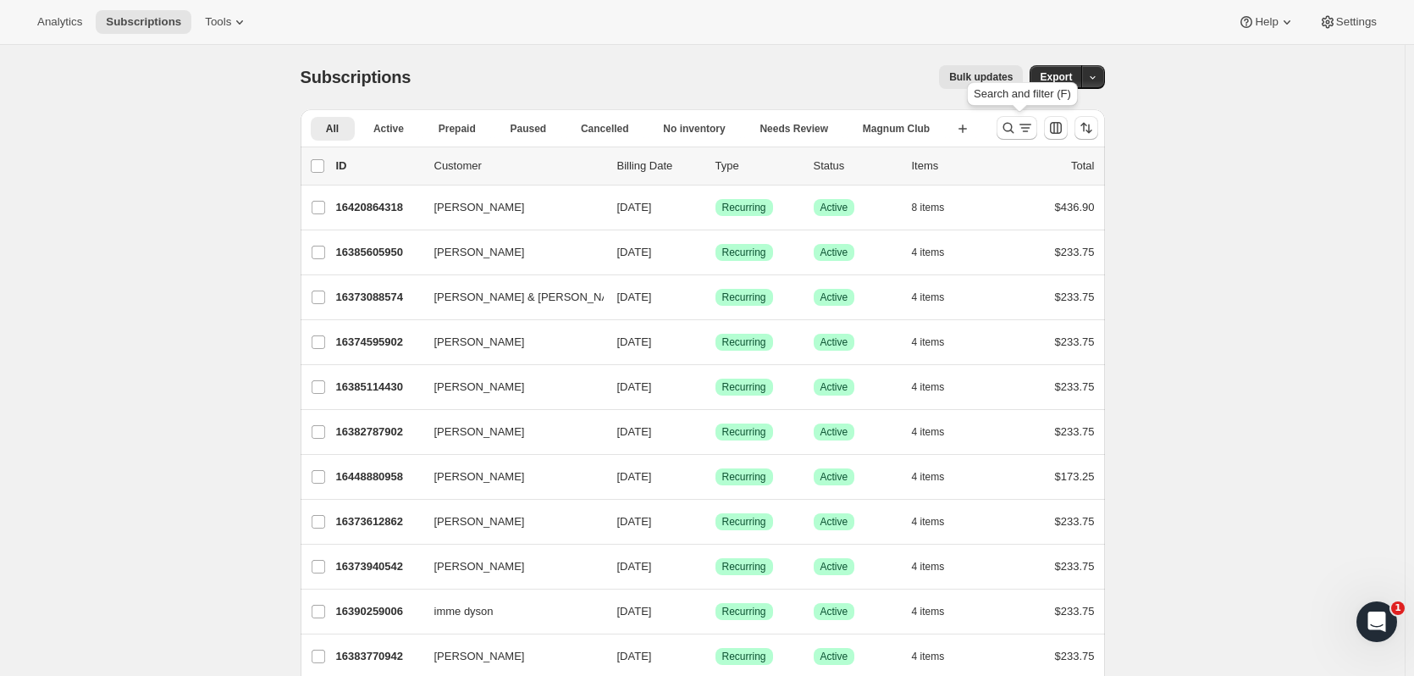
click at [1009, 135] on icon "Search and filter results" at bounding box center [1008, 127] width 17 height 17
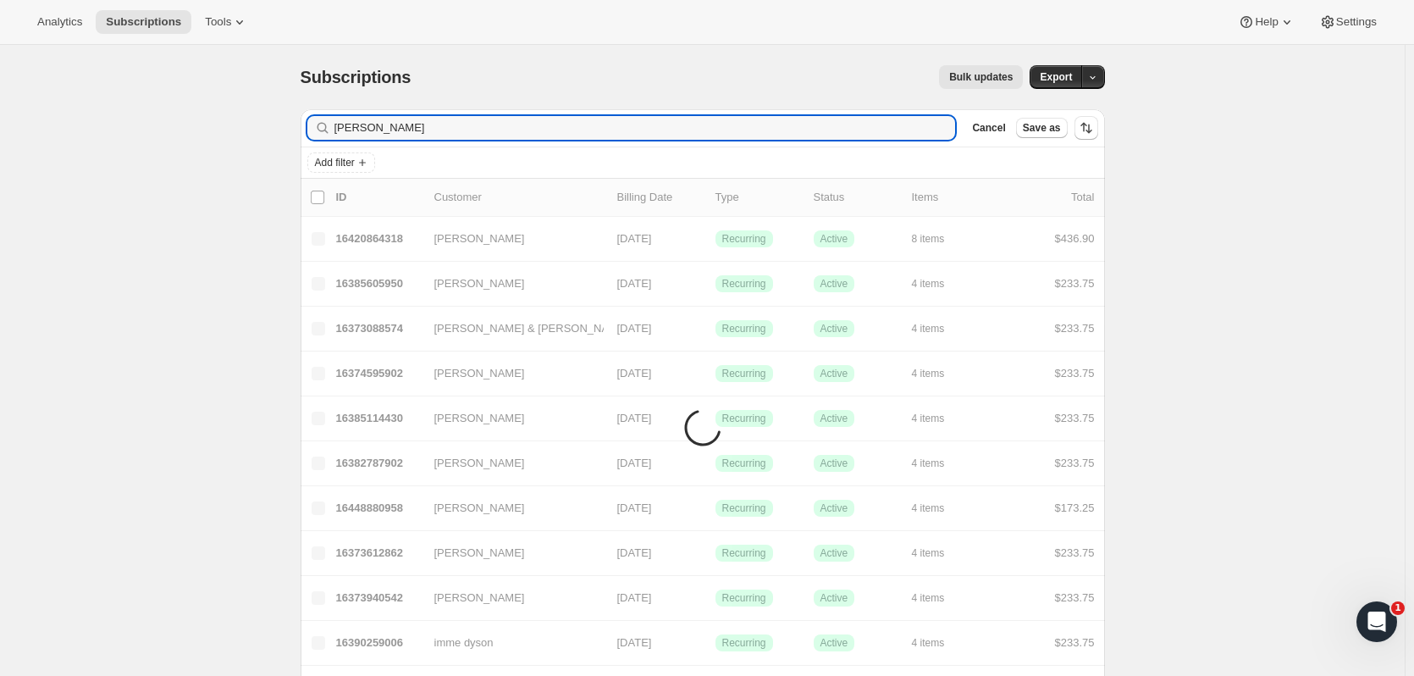
type input "kelly whel"
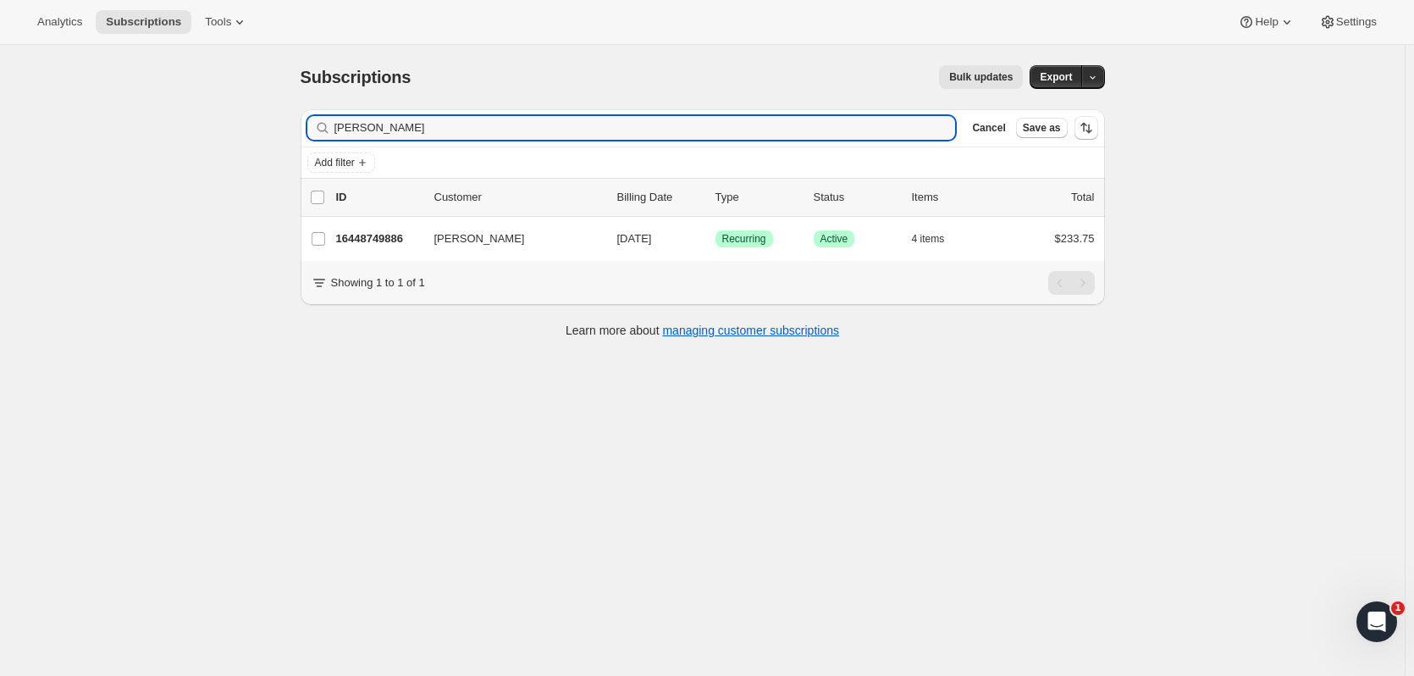
click at [385, 241] on p "16448749886" at bounding box center [378, 238] width 85 height 17
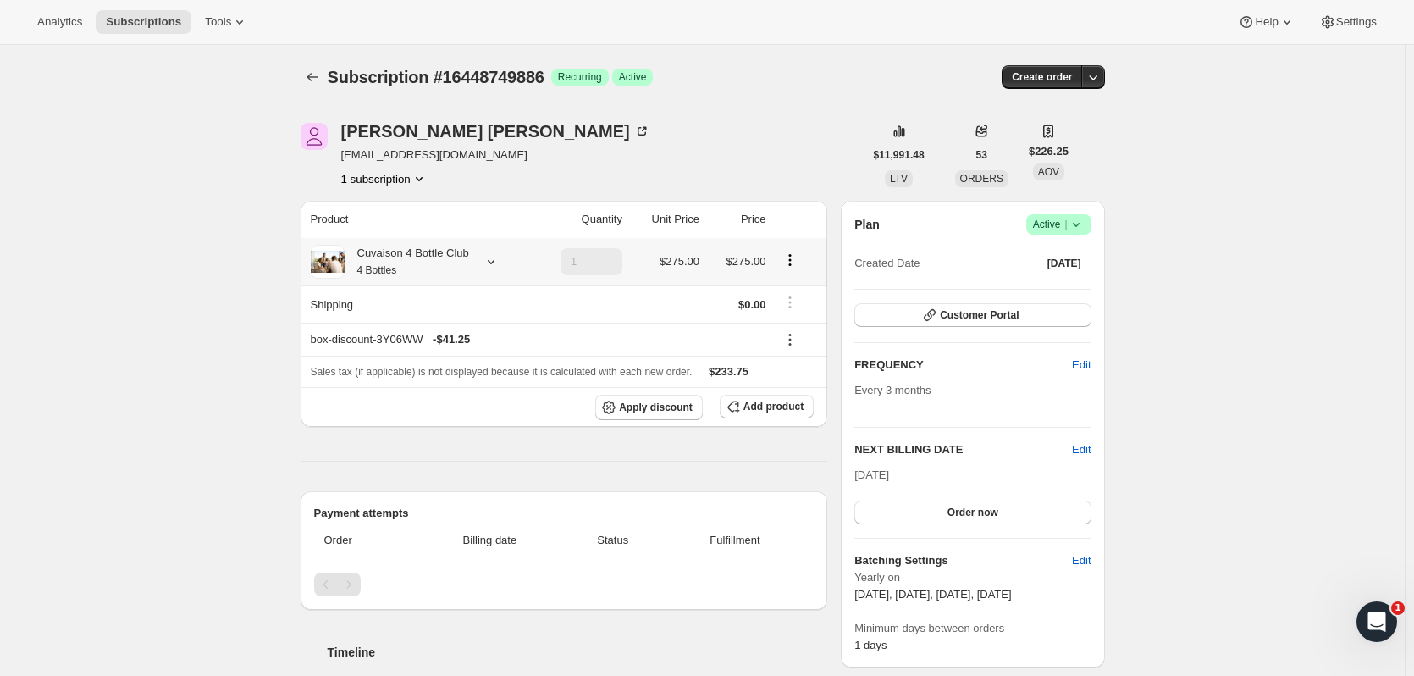
click at [483, 257] on div at bounding box center [488, 261] width 24 height 17
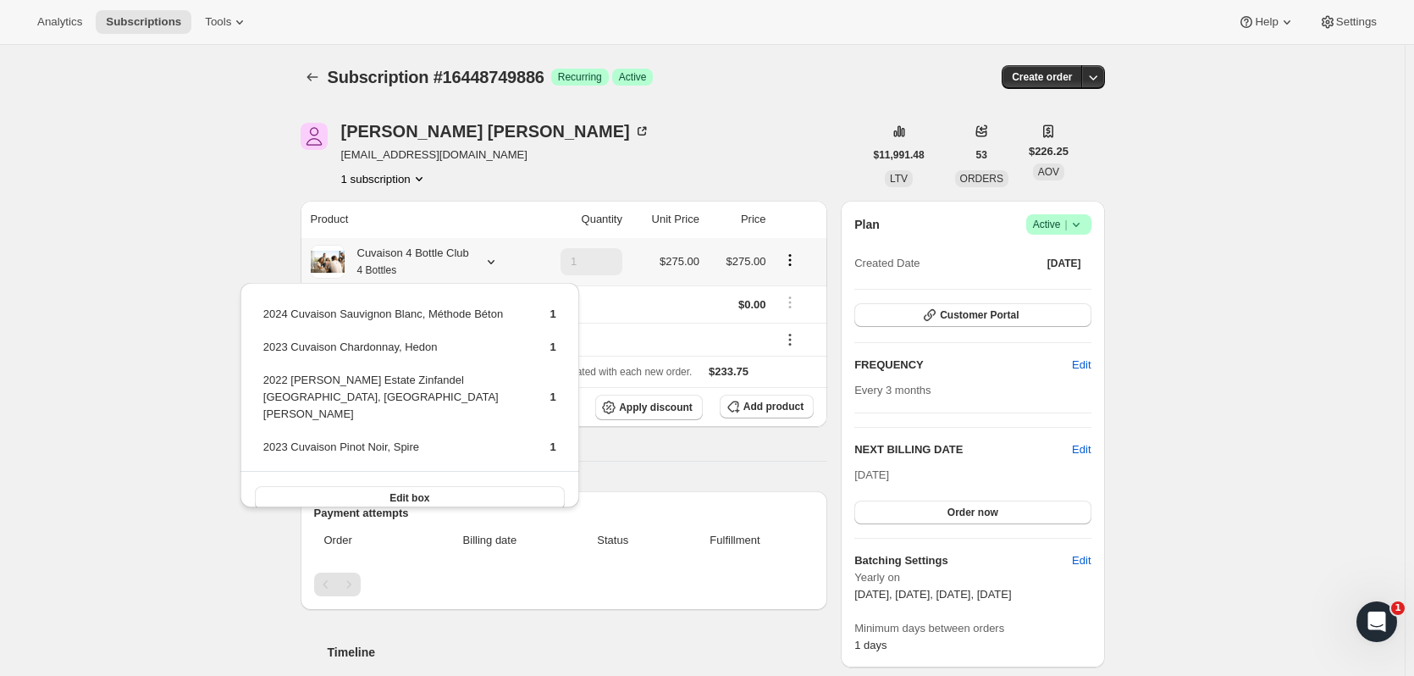
click at [351, 486] on button "Edit box" at bounding box center [410, 498] width 310 height 24
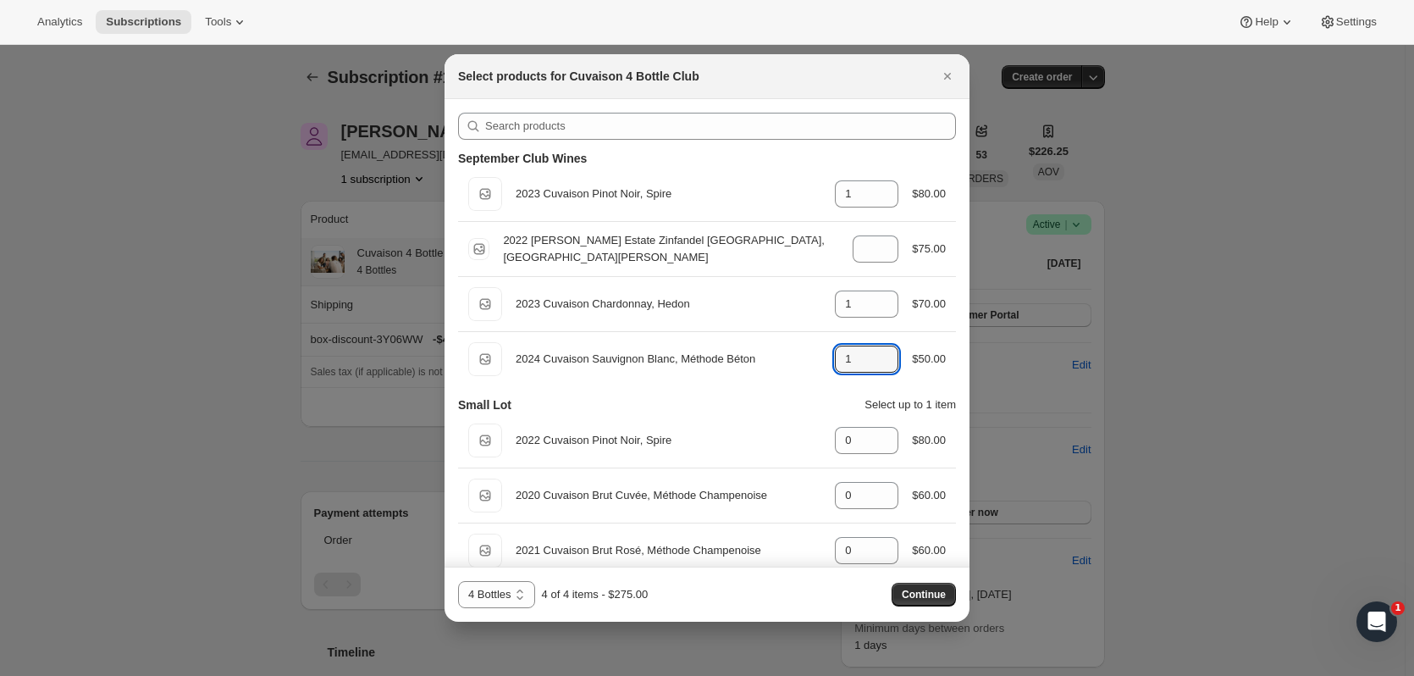
click at [883, 352] on icon ":r12ii:" at bounding box center [887, 354] width 8 height 4
type input "2"
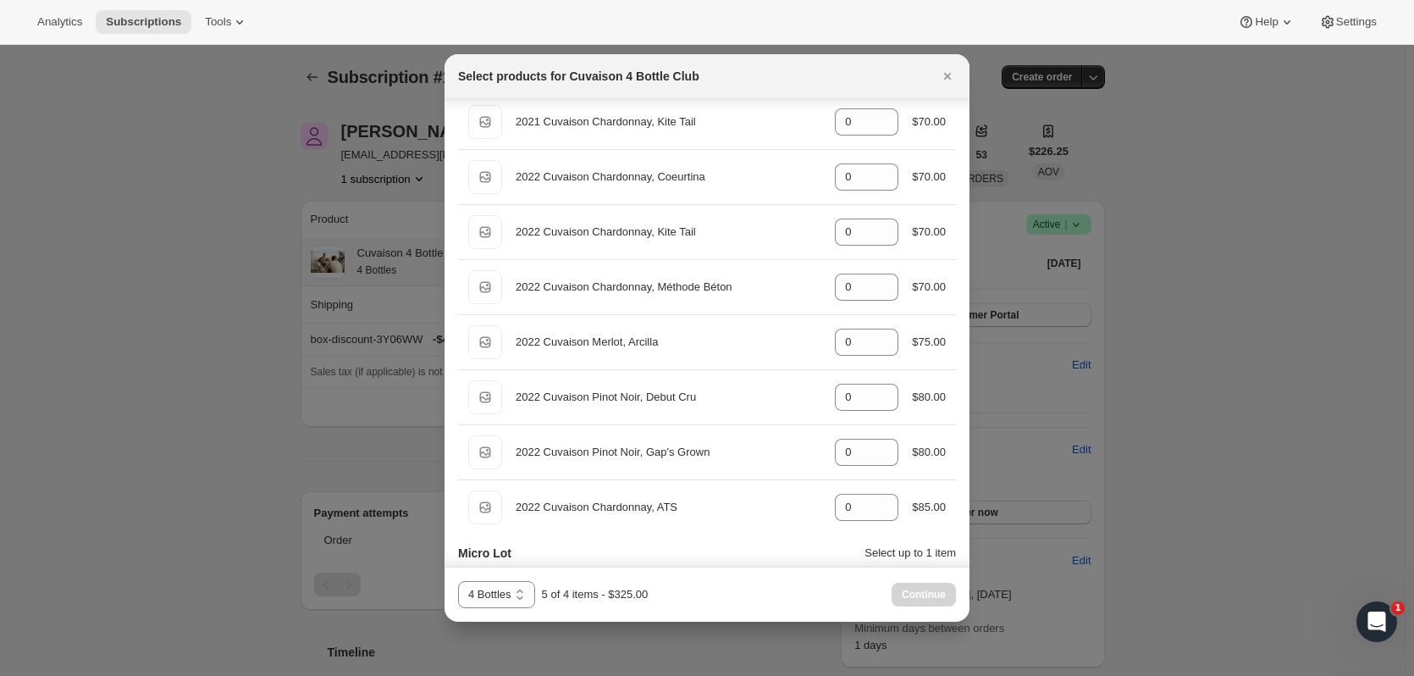
scroll to position [558, 0]
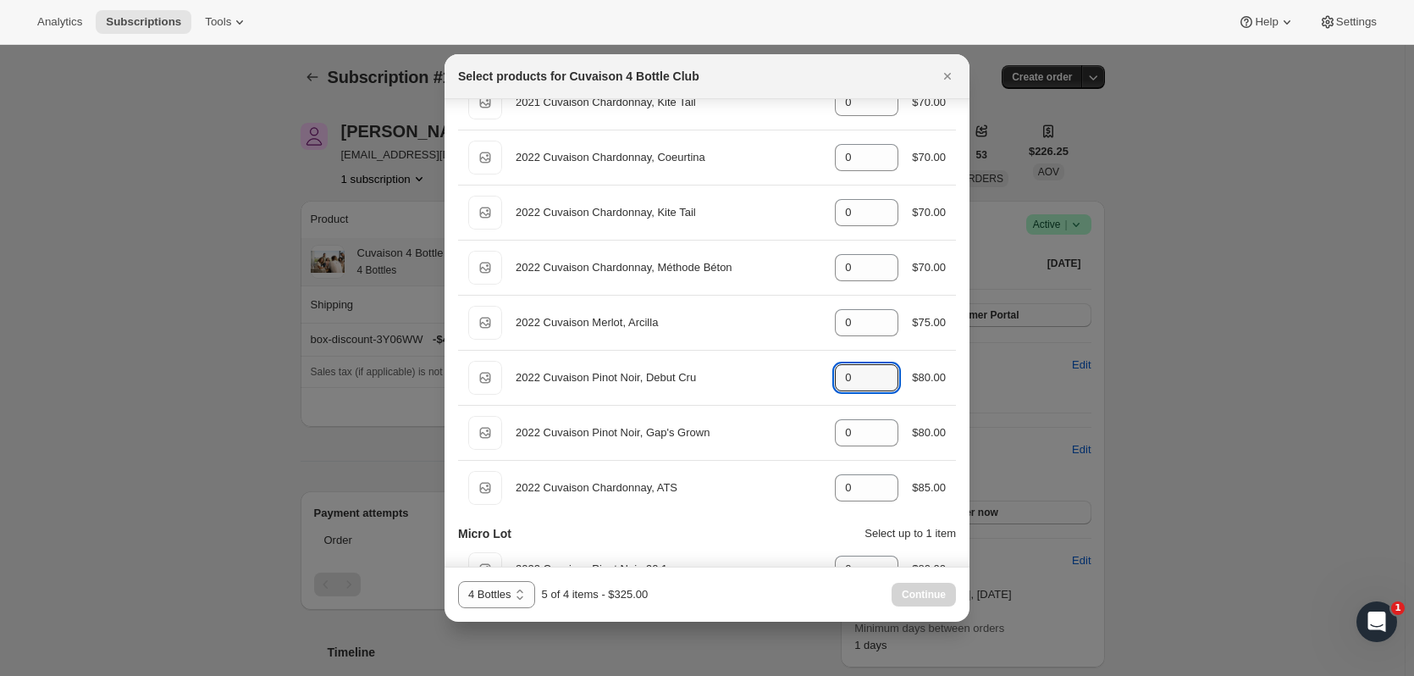
click at [879, 367] on icon ":r12ii:" at bounding box center [885, 372] width 17 height 17
type input "1"
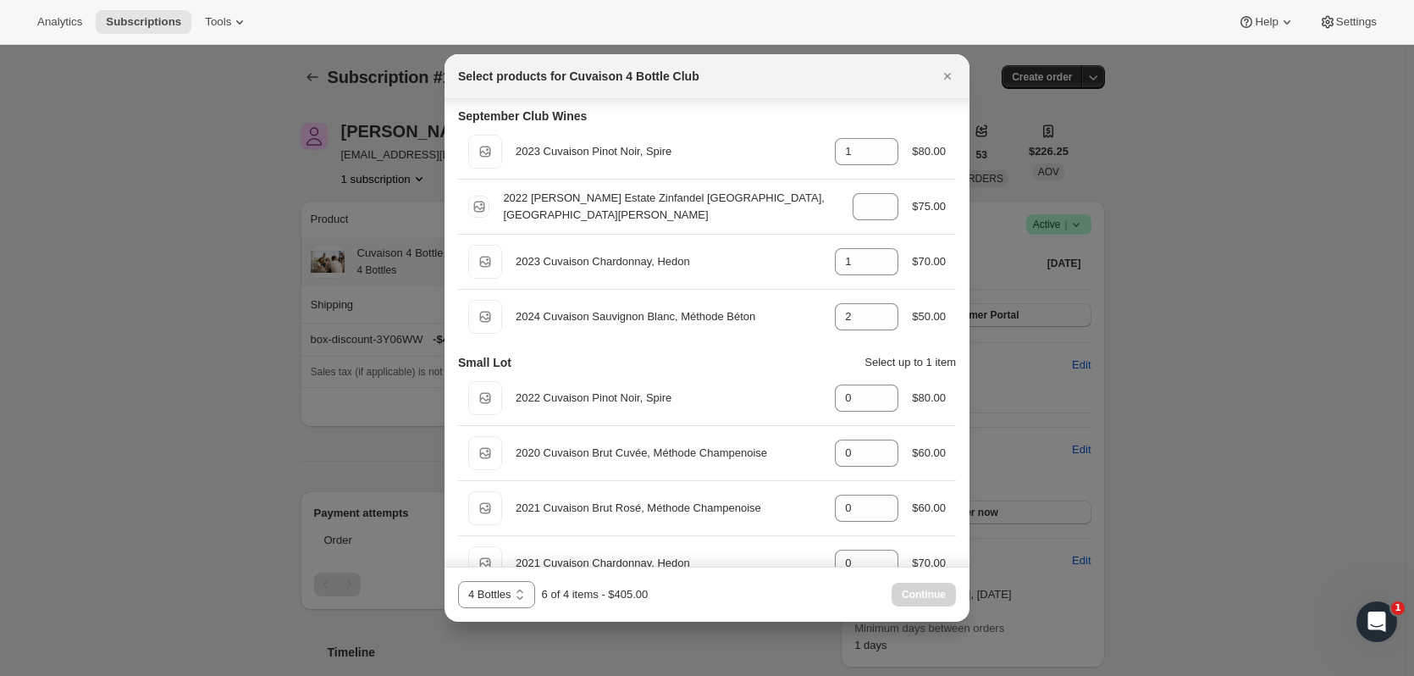
scroll to position [0, 0]
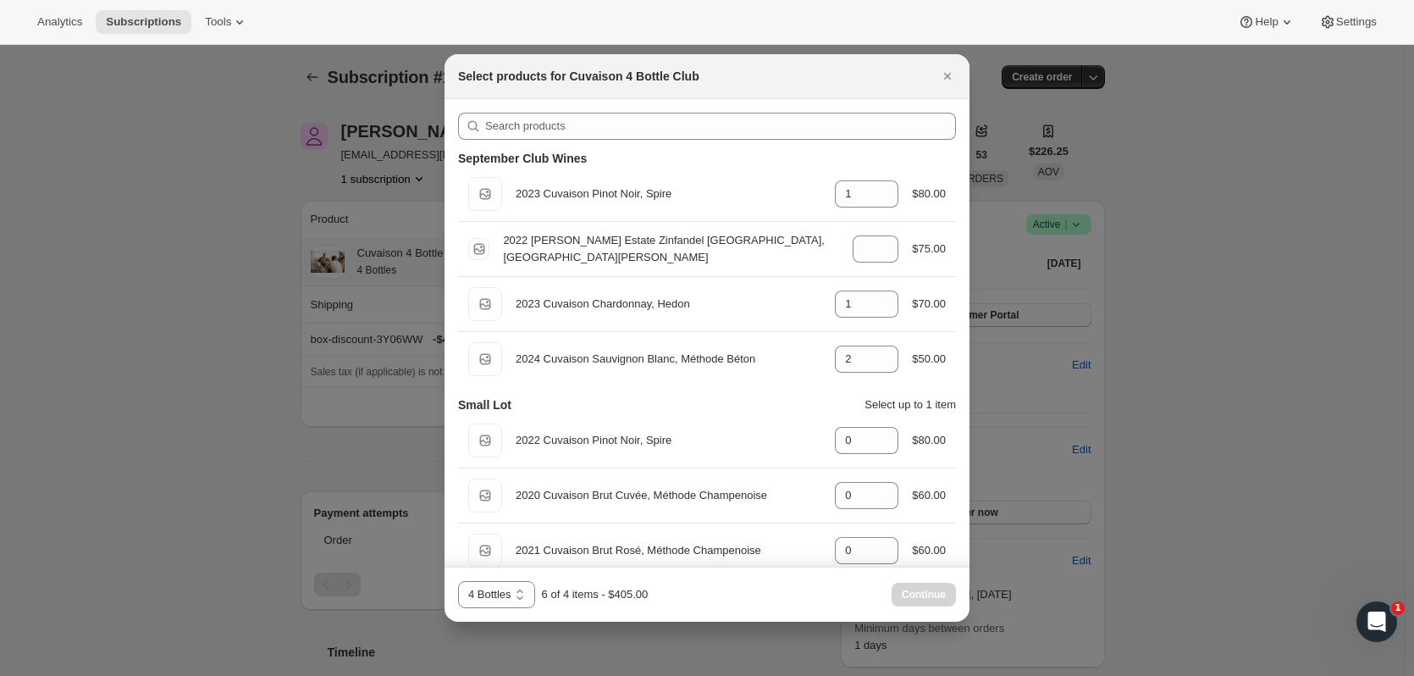
click at [945, 70] on icon "Close" at bounding box center [947, 76] width 17 height 17
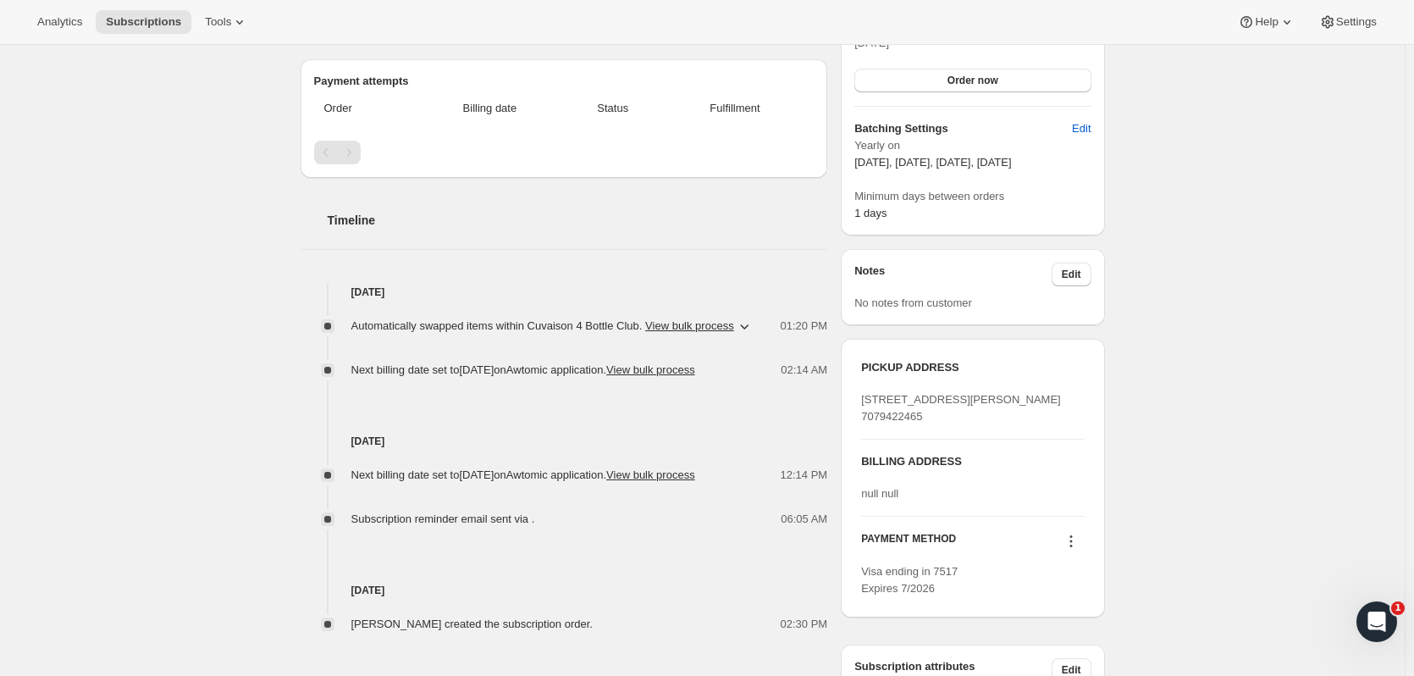
scroll to position [450, 0]
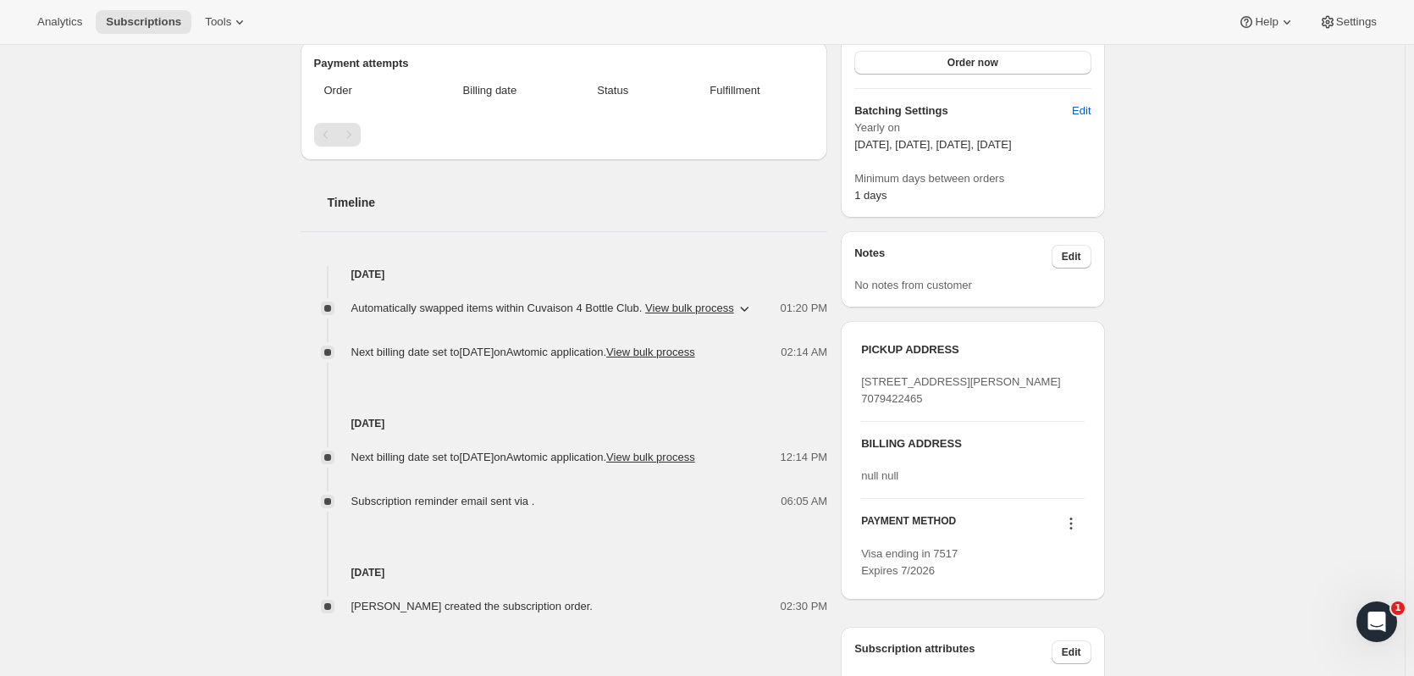
click at [168, 18] on span "Subscriptions" at bounding box center [143, 22] width 75 height 14
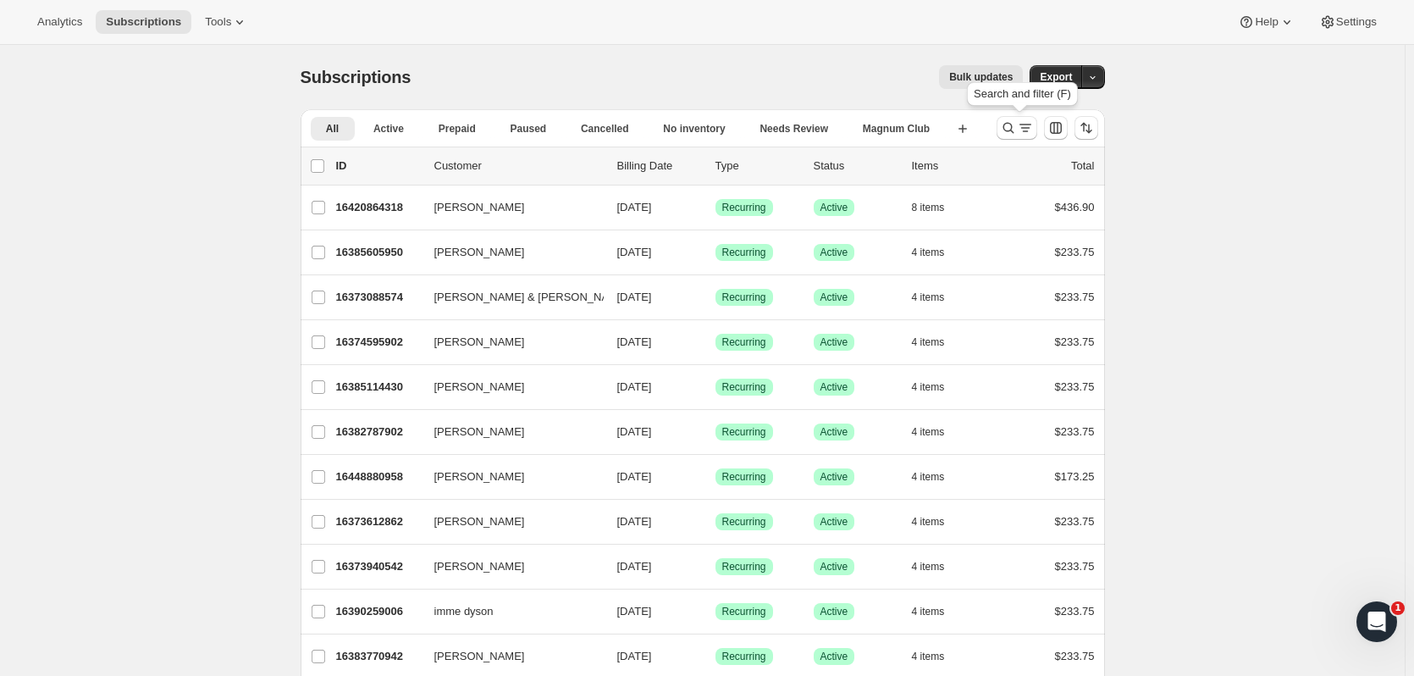
click at [1003, 131] on button "Search and filter results" at bounding box center [1017, 128] width 41 height 24
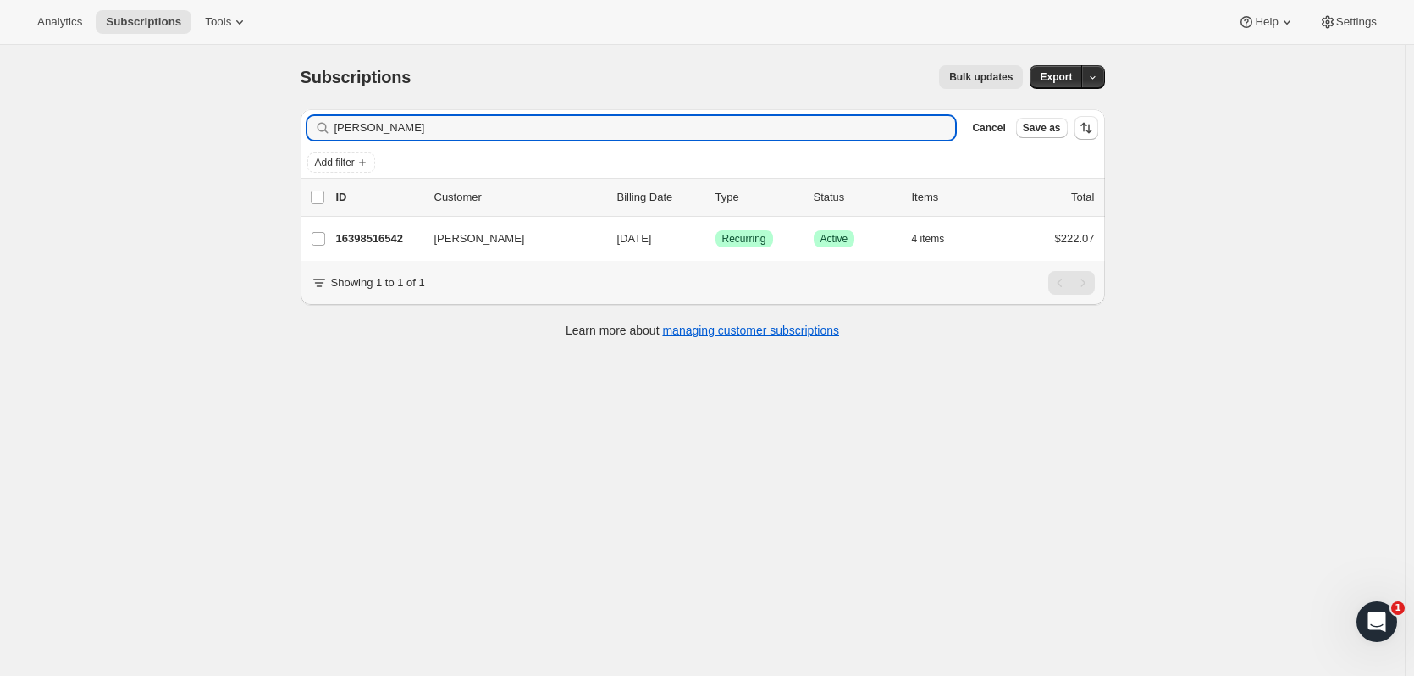
type input "michael green"
click at [381, 244] on p "16398516542" at bounding box center [378, 238] width 85 height 17
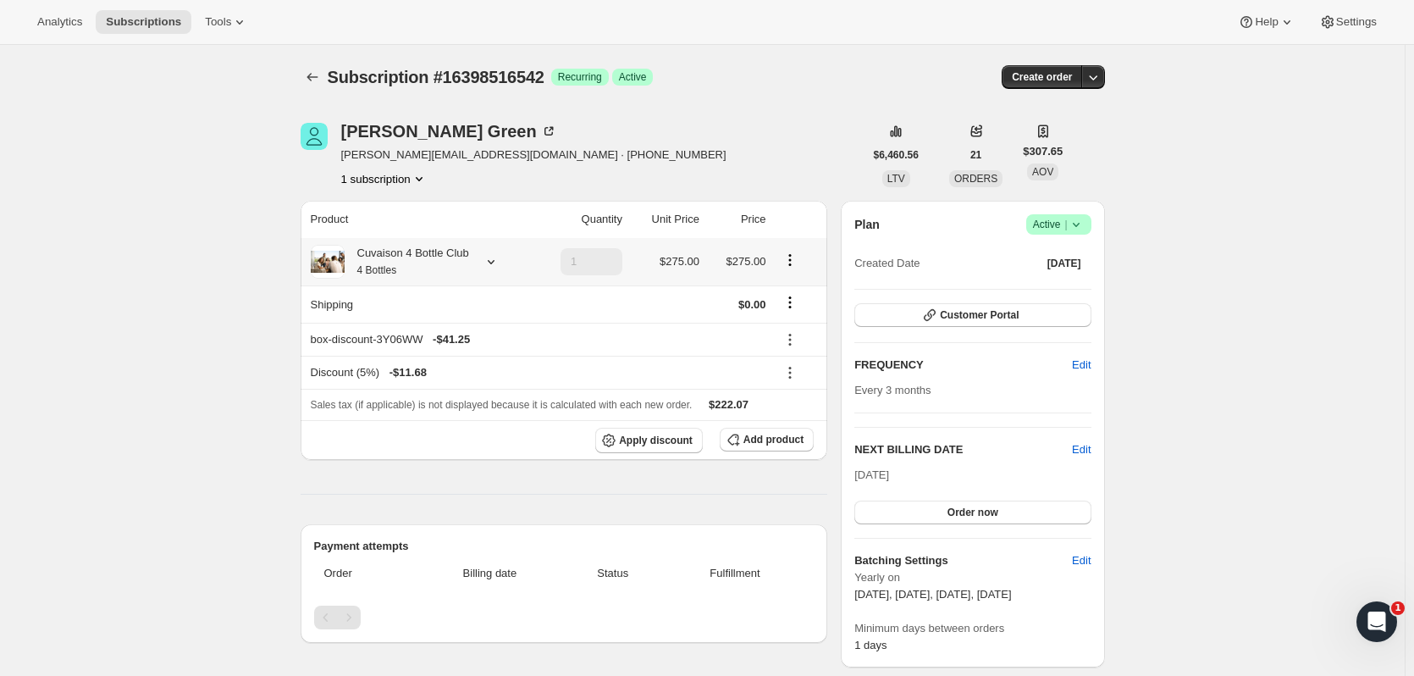
click at [493, 263] on icon at bounding box center [491, 262] width 7 height 4
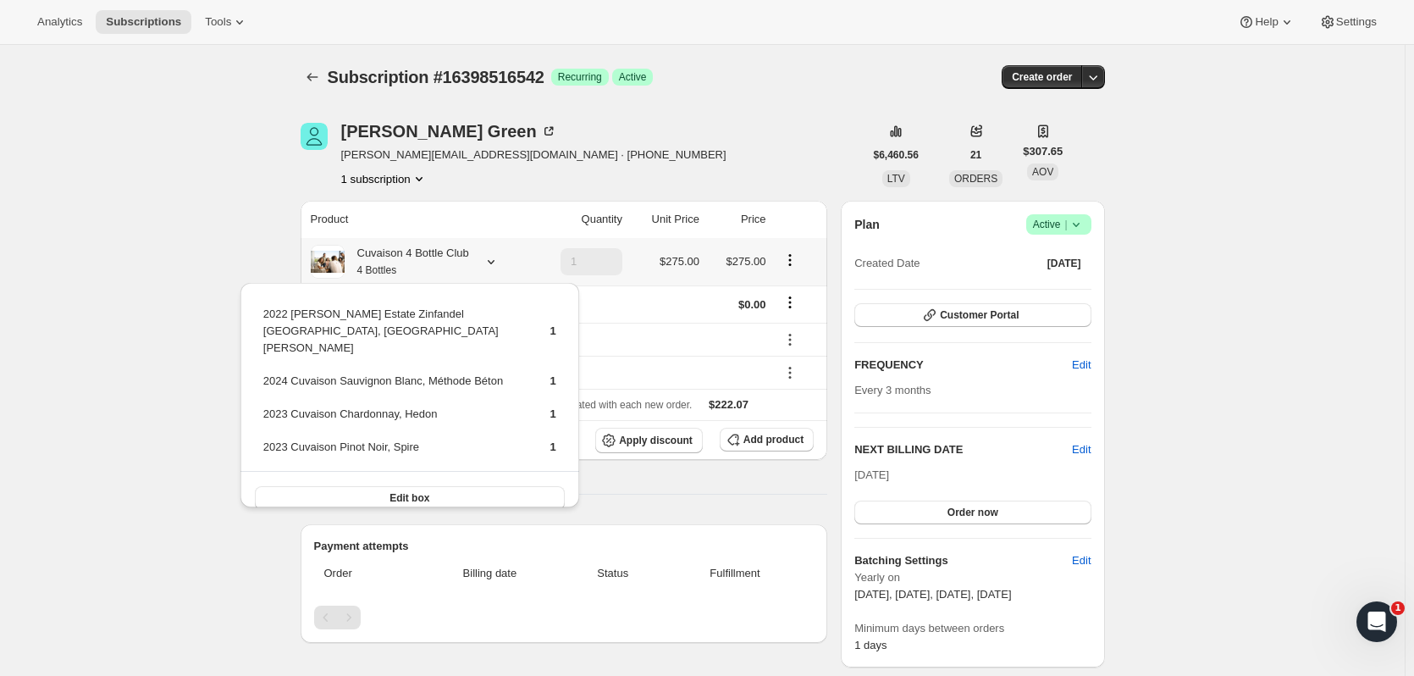
click at [459, 486] on button "Edit box" at bounding box center [410, 498] width 310 height 24
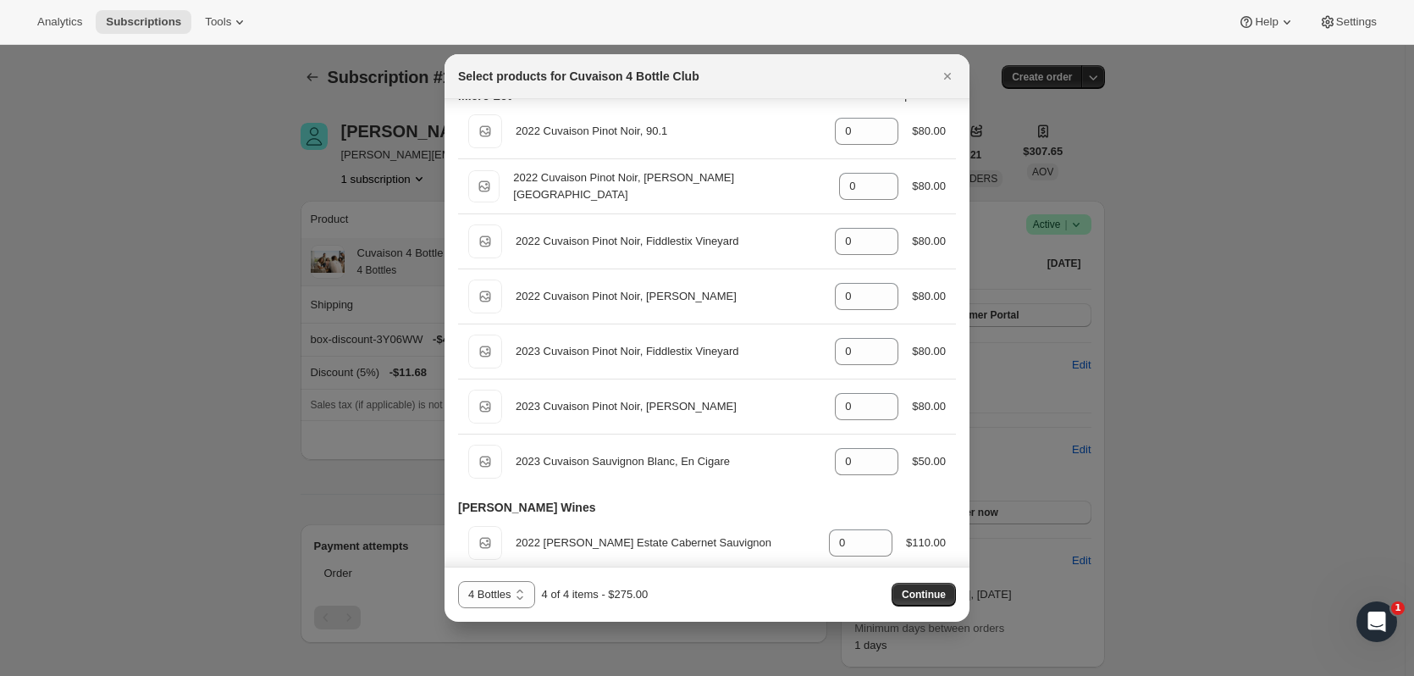
scroll to position [999, 0]
click at [886, 451] on icon ":r131p:" at bounding box center [885, 454] width 17 height 17
type input "2"
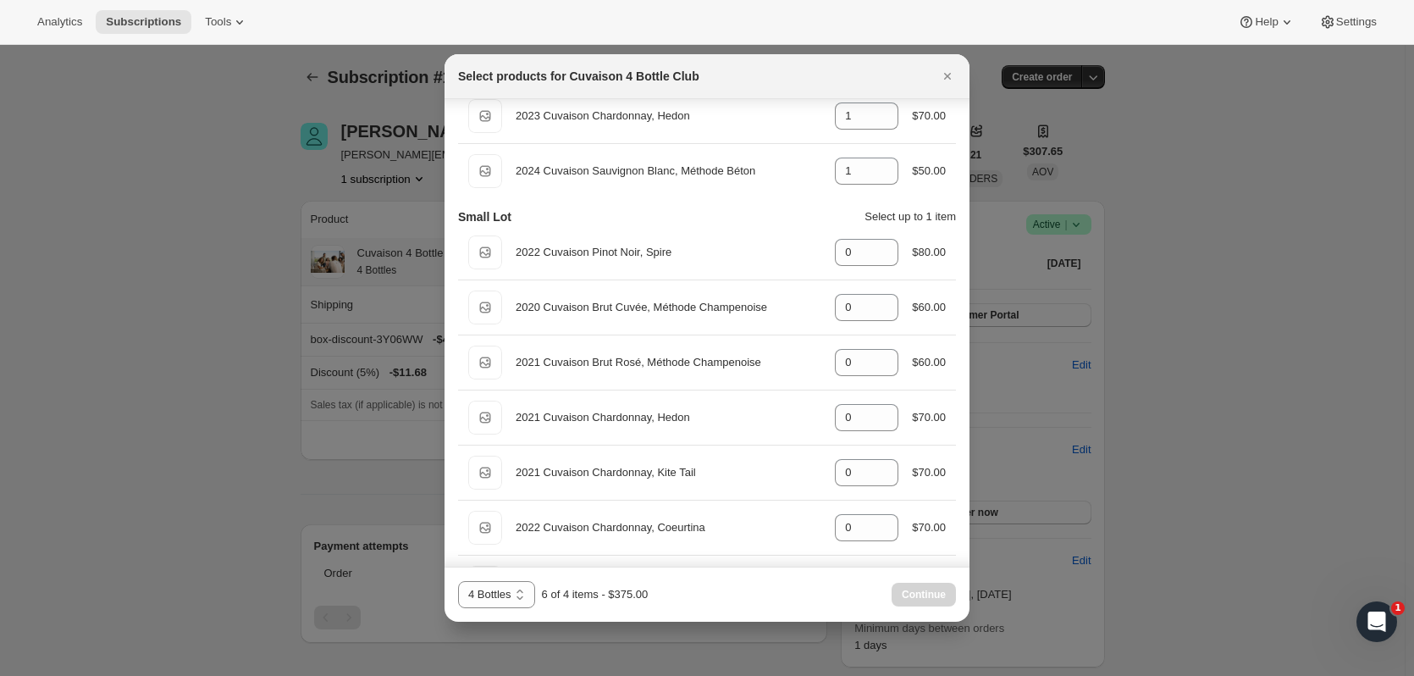
scroll to position [120, 0]
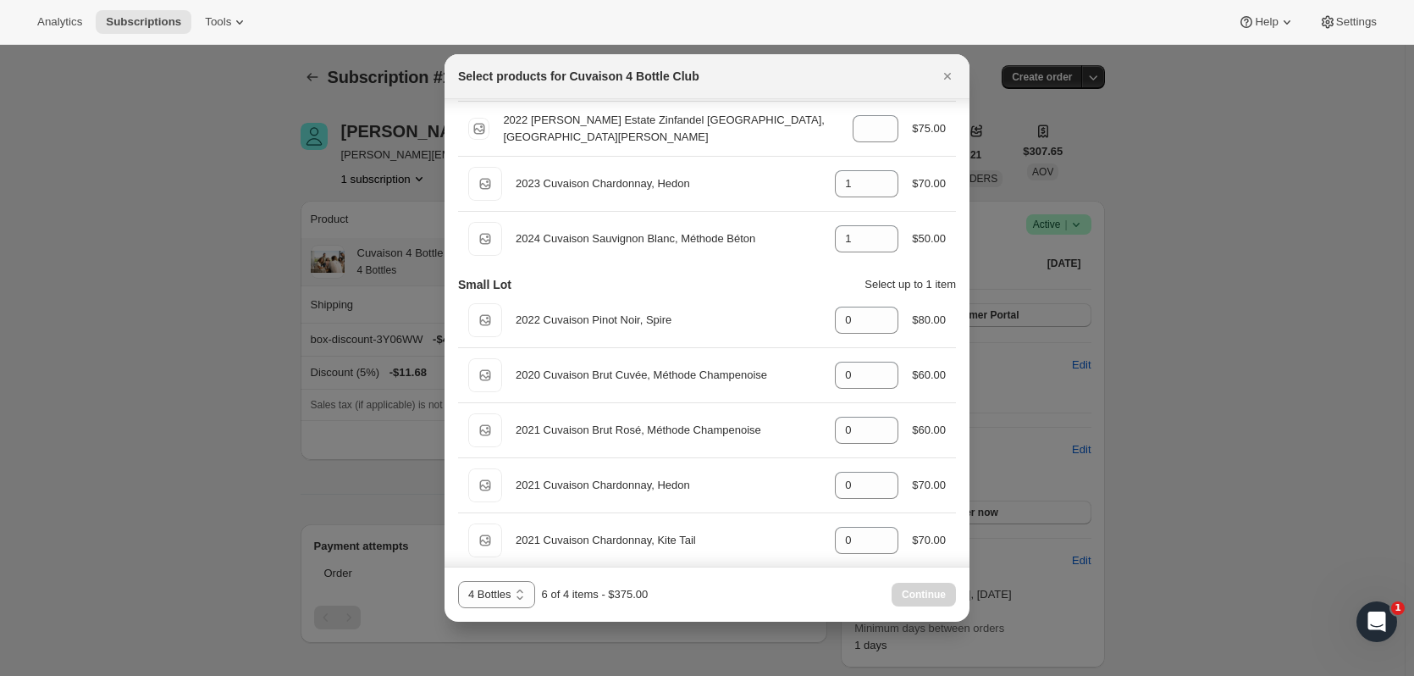
click at [939, 77] on icon "Close" at bounding box center [947, 76] width 17 height 17
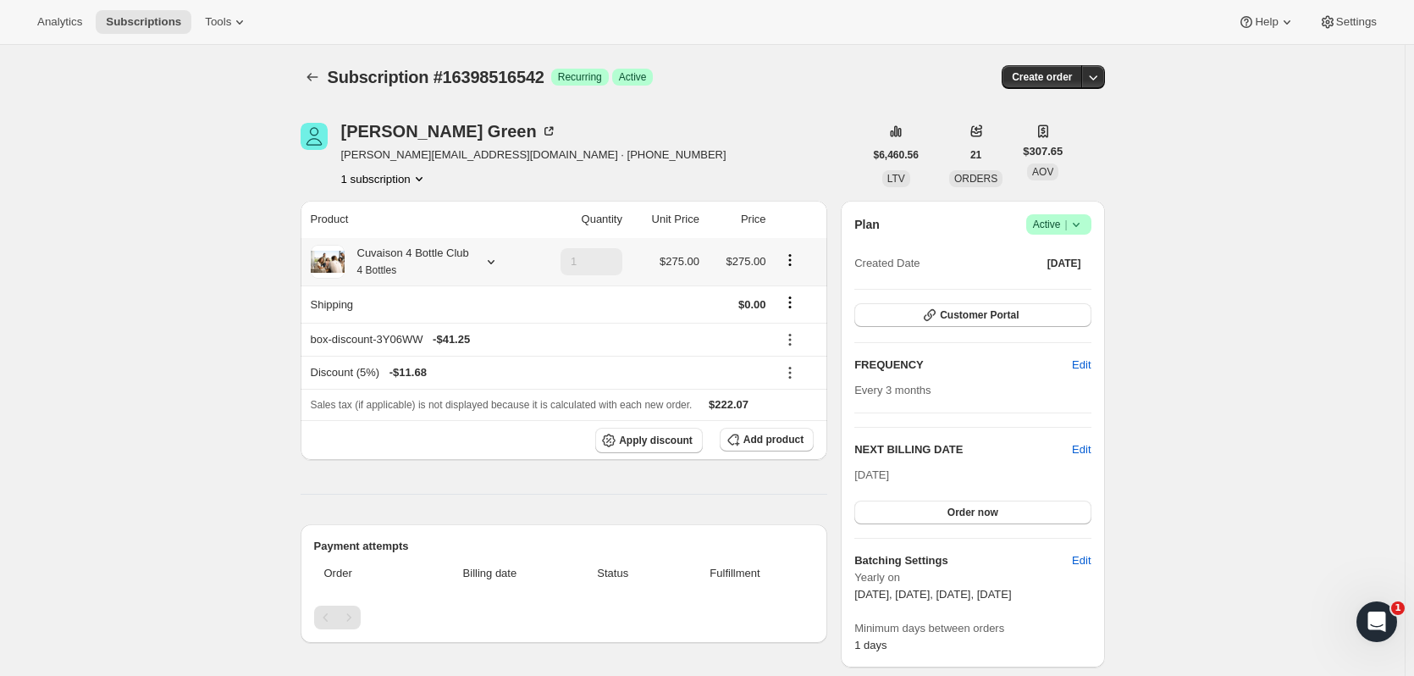
scroll to position [53, 0]
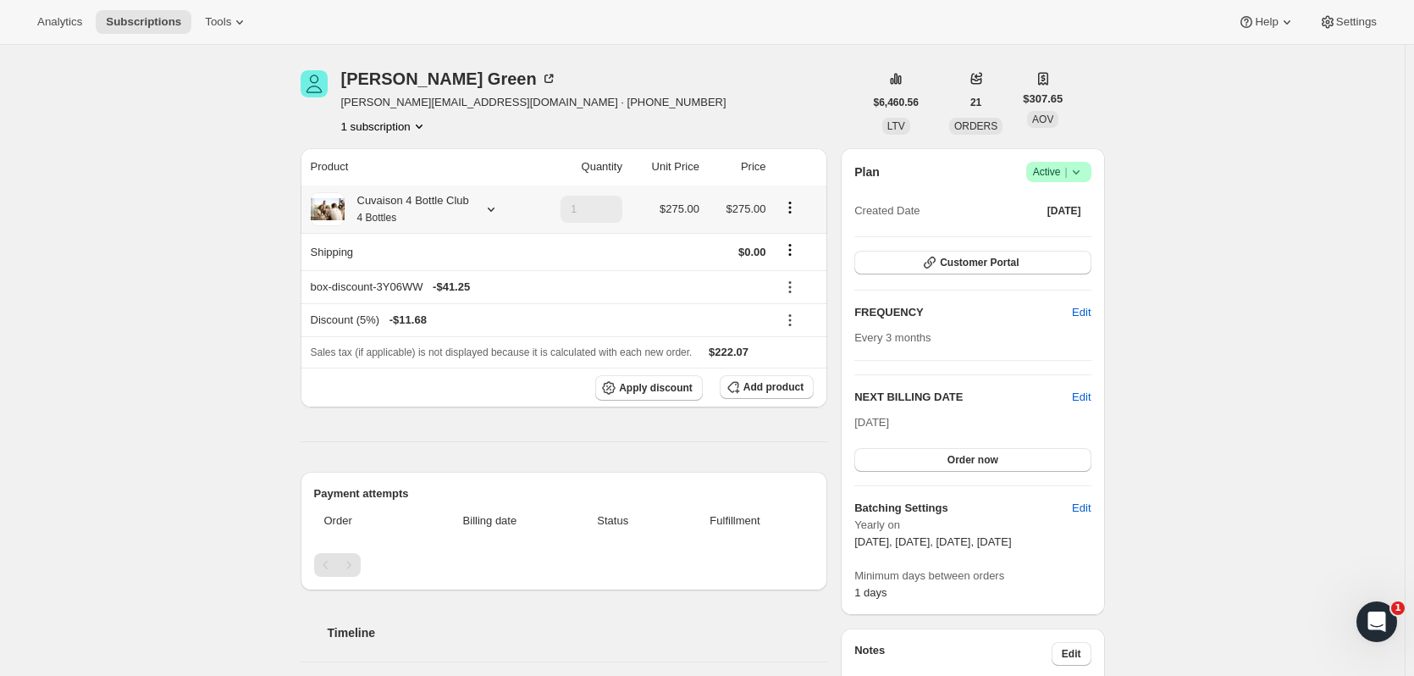
click at [1019, 260] on span "Customer Portal" at bounding box center [979, 263] width 79 height 14
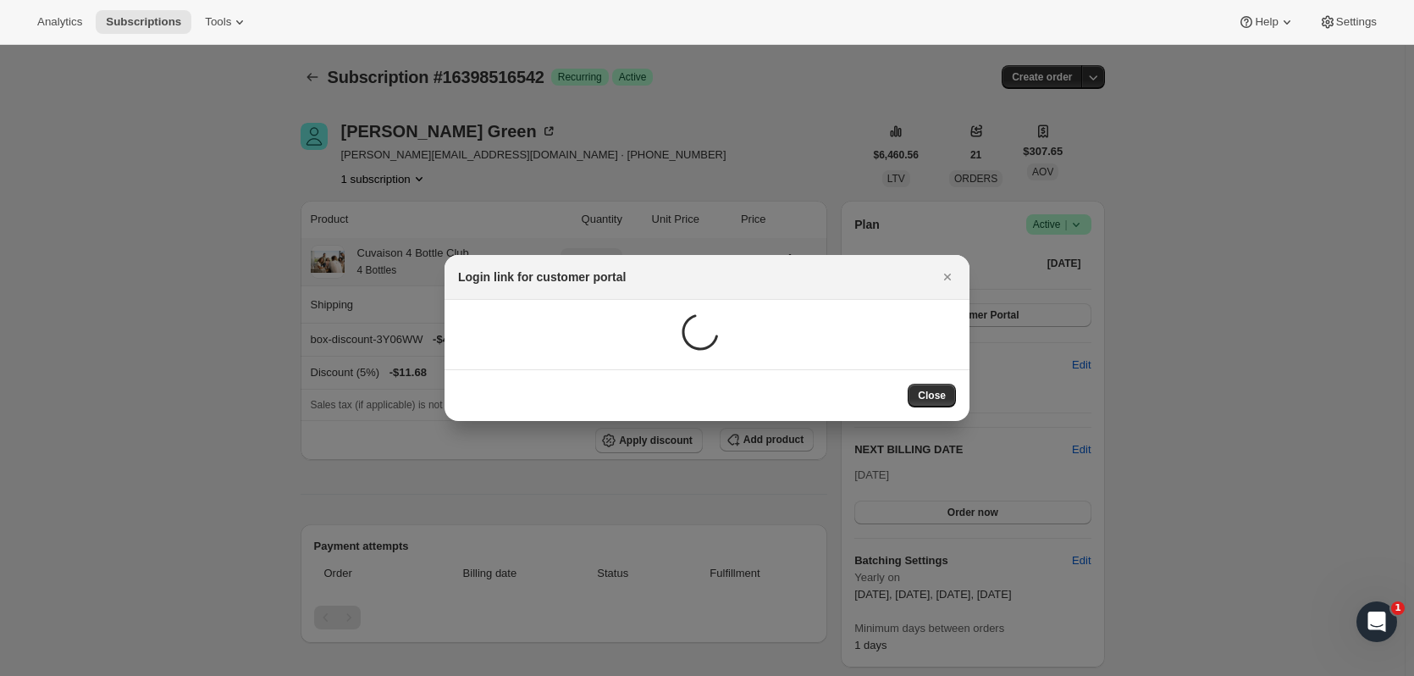
scroll to position [0, 0]
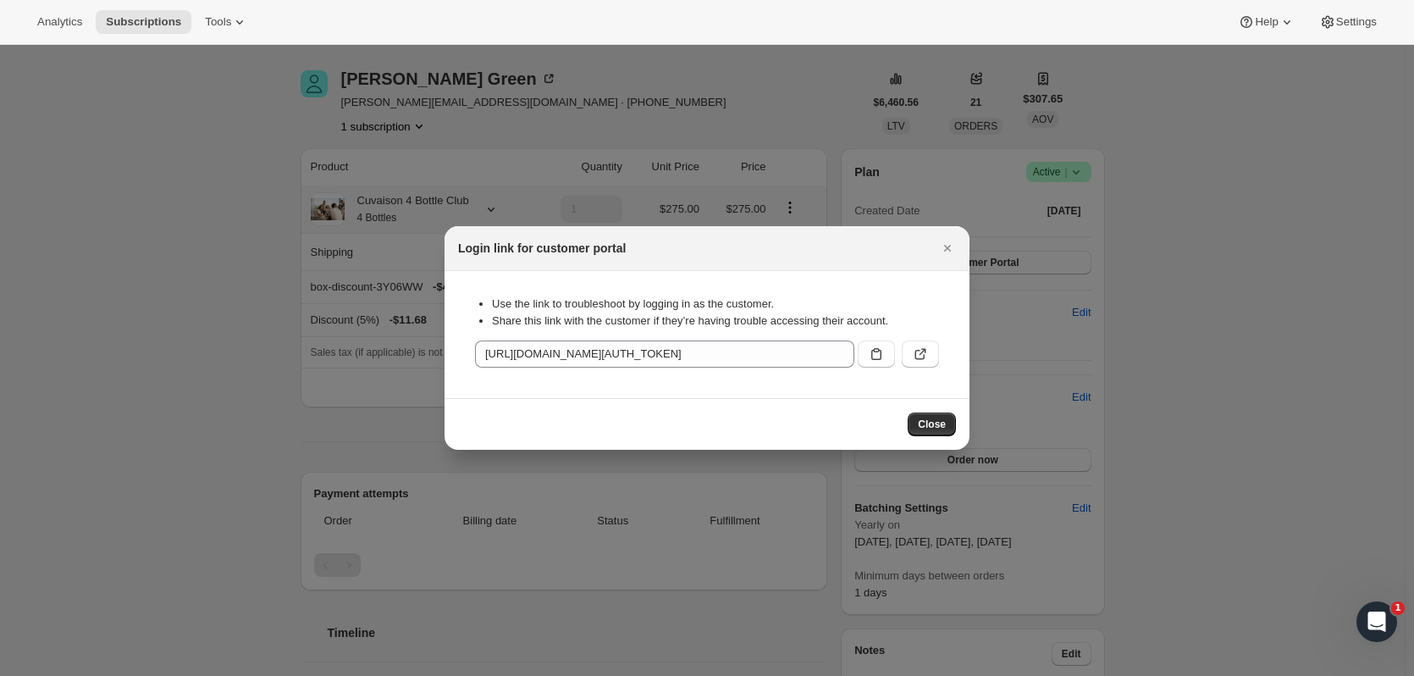
click at [930, 355] on button ":r12vq:" at bounding box center [920, 353] width 37 height 27
click at [941, 245] on icon "Close" at bounding box center [947, 248] width 17 height 17
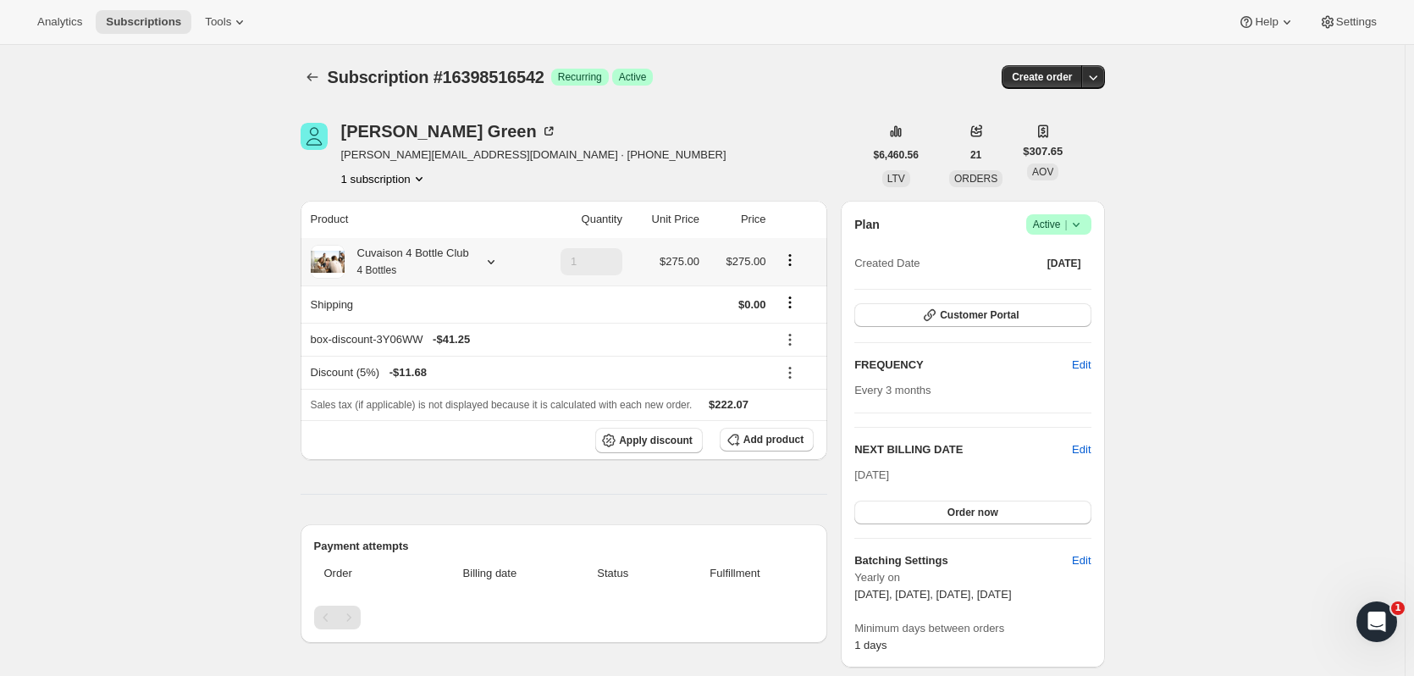
scroll to position [53, 0]
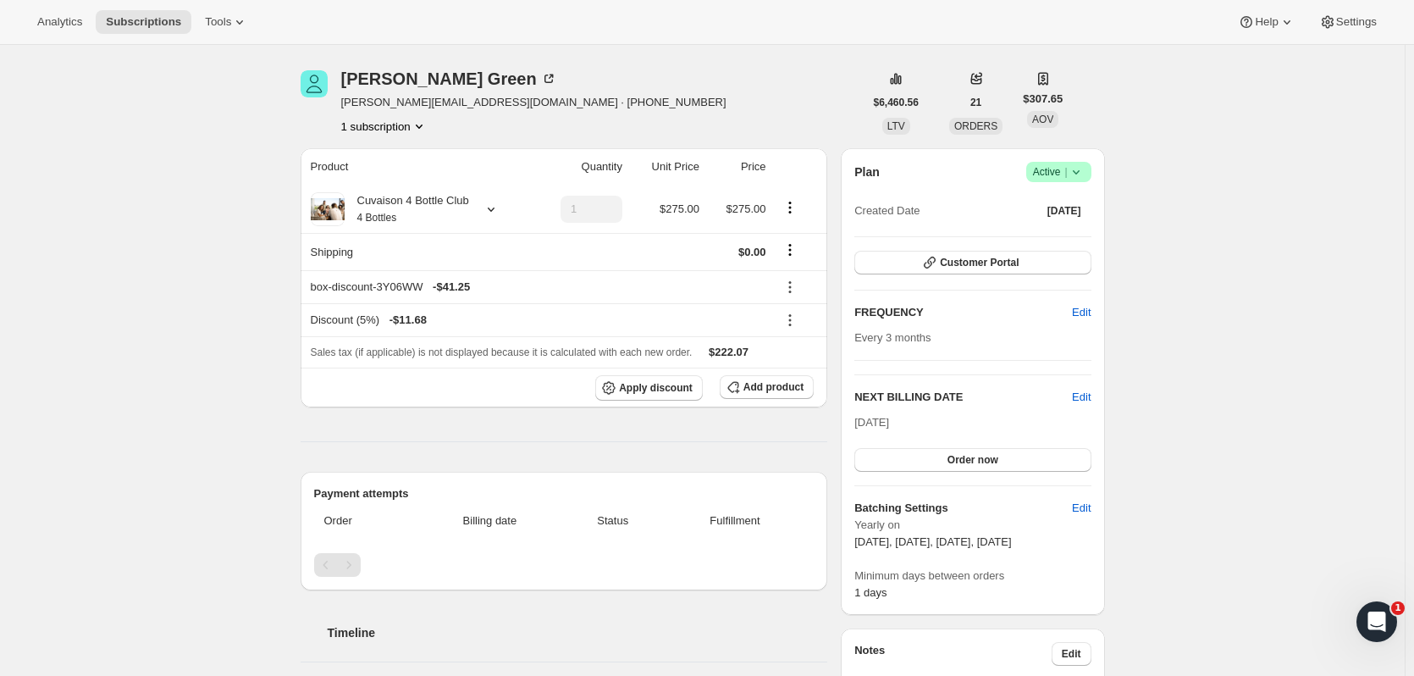
click at [108, 25] on span "Subscriptions" at bounding box center [143, 22] width 75 height 14
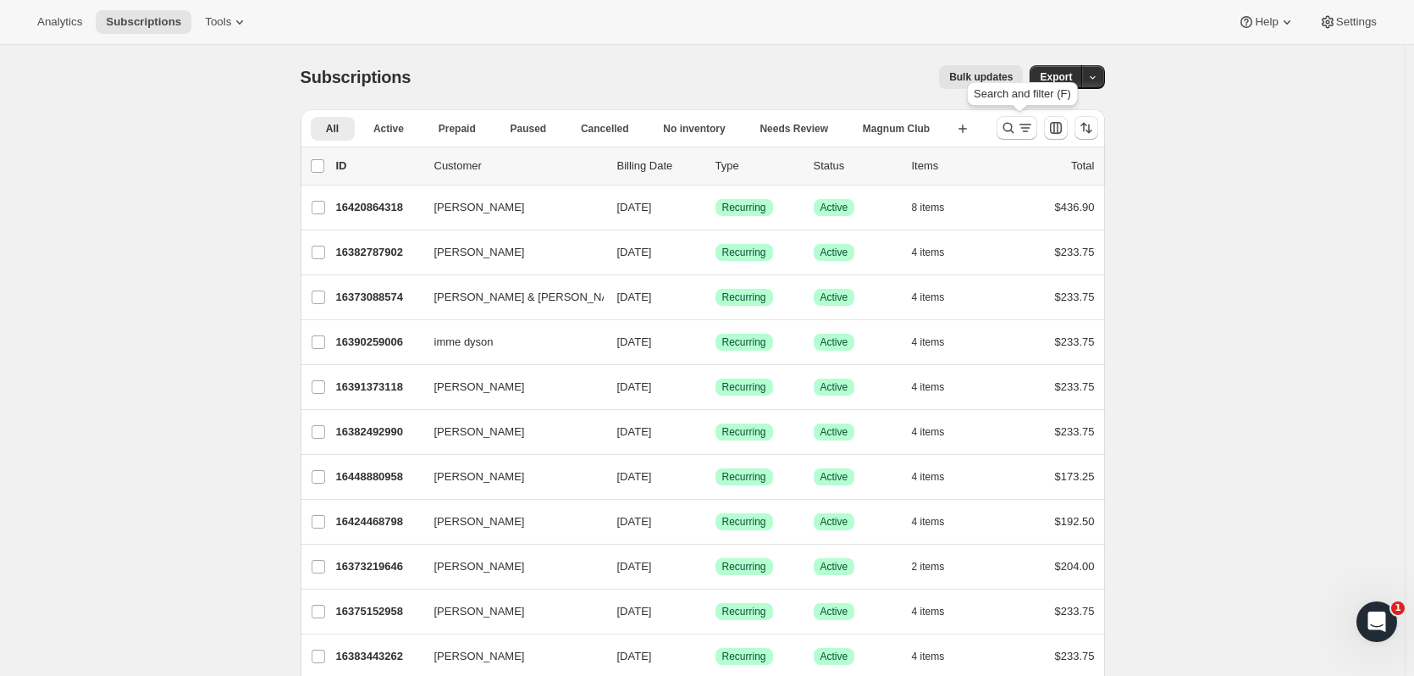
click at [1017, 134] on icon "Search and filter results" at bounding box center [1008, 127] width 17 height 17
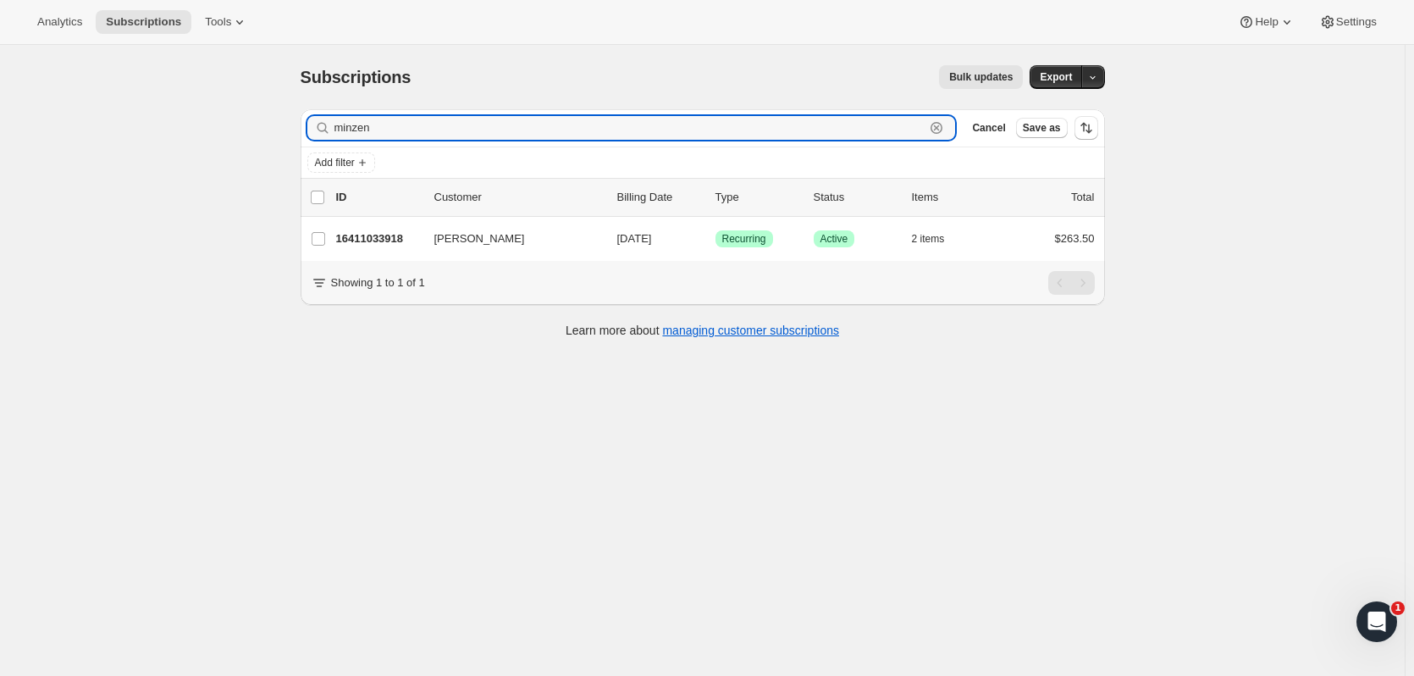
type input "minzen"
click at [419, 234] on p "16411033918" at bounding box center [378, 238] width 85 height 17
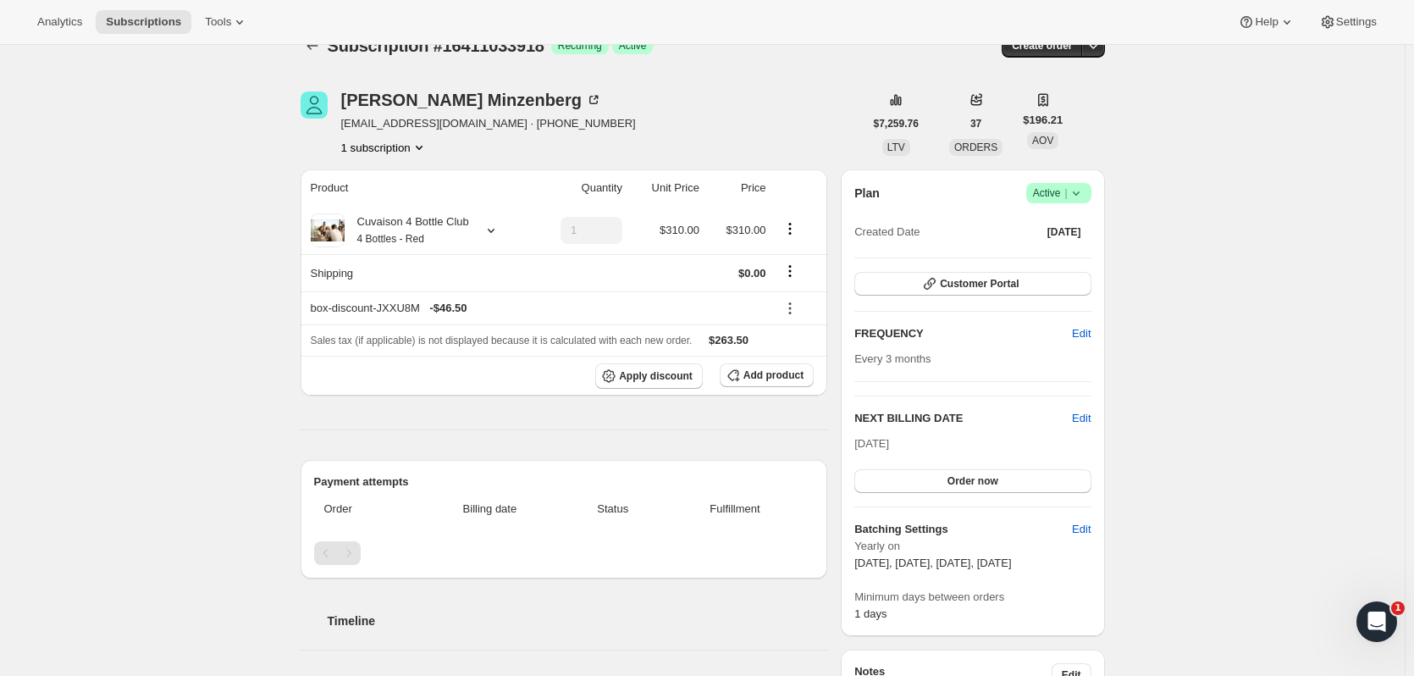
scroll to position [14, 0]
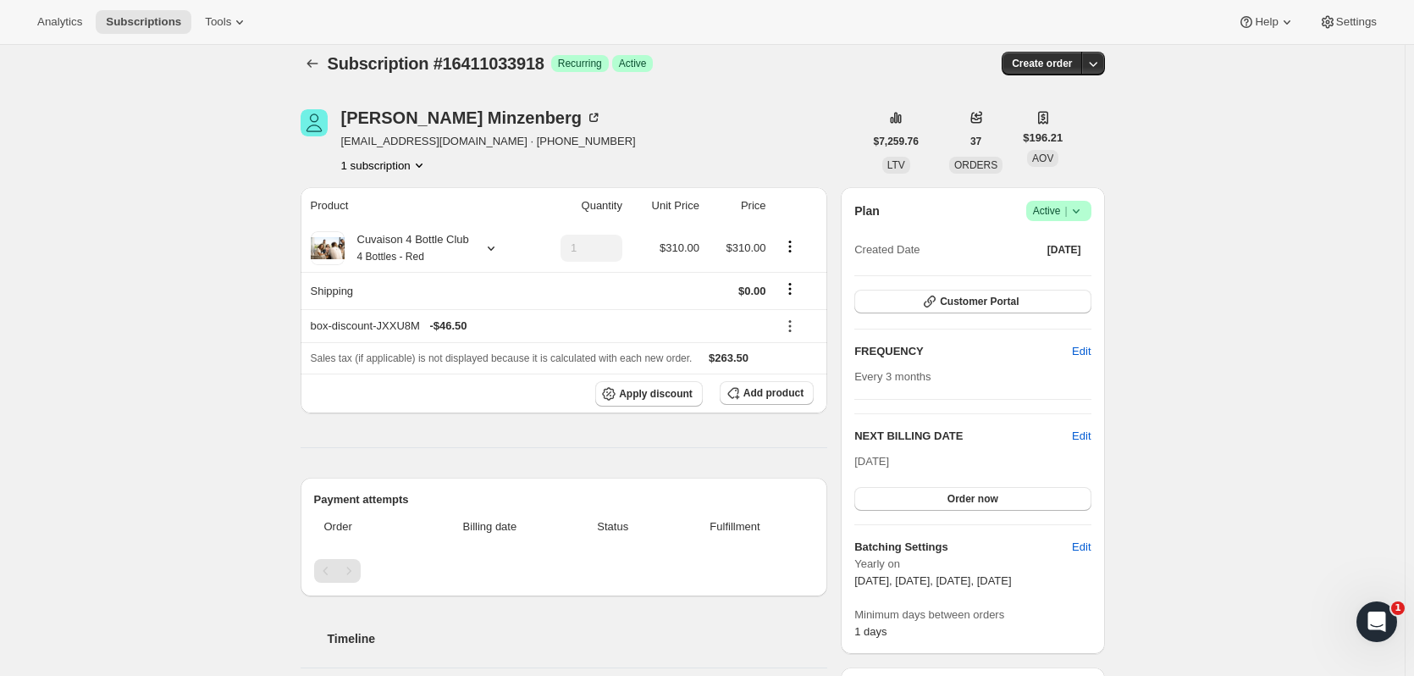
click at [1088, 291] on button "Customer Portal" at bounding box center [973, 302] width 236 height 24
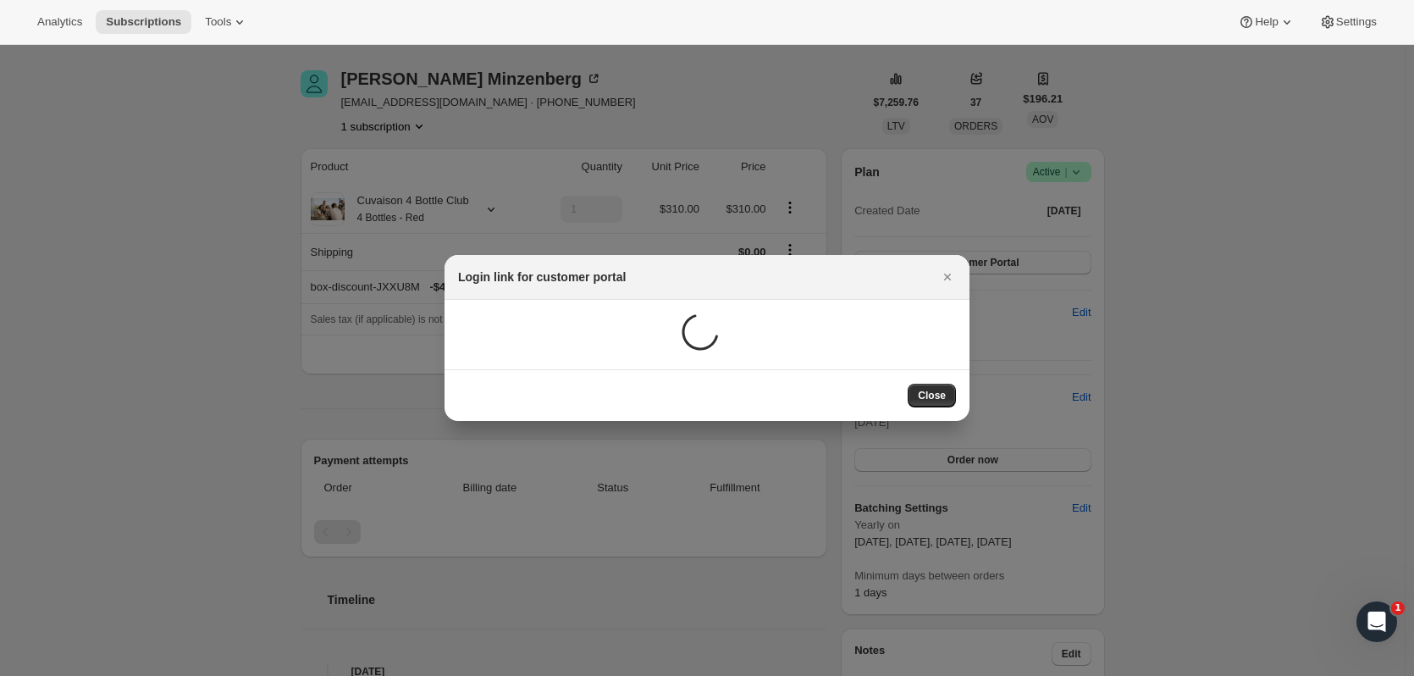
scroll to position [0, 0]
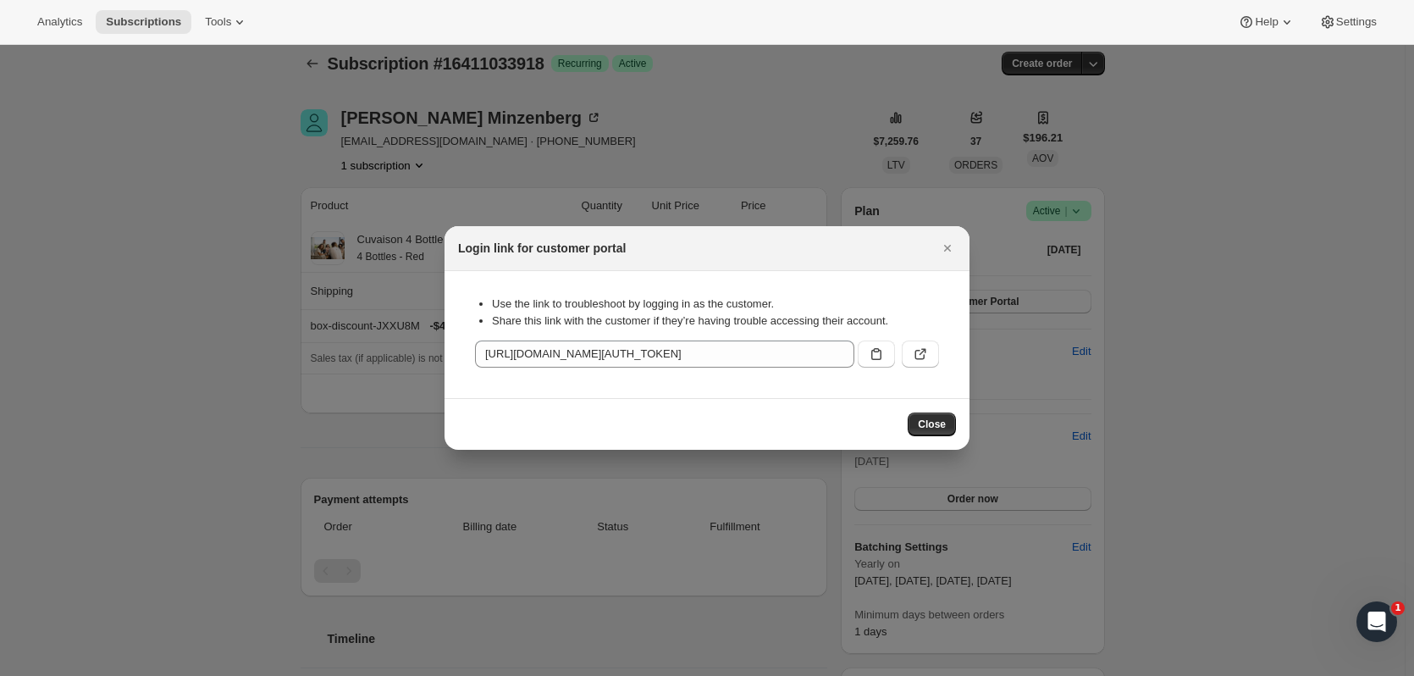
click at [911, 341] on button ":r13et:" at bounding box center [920, 353] width 37 height 27
click at [951, 244] on icon "Close" at bounding box center [947, 248] width 17 height 17
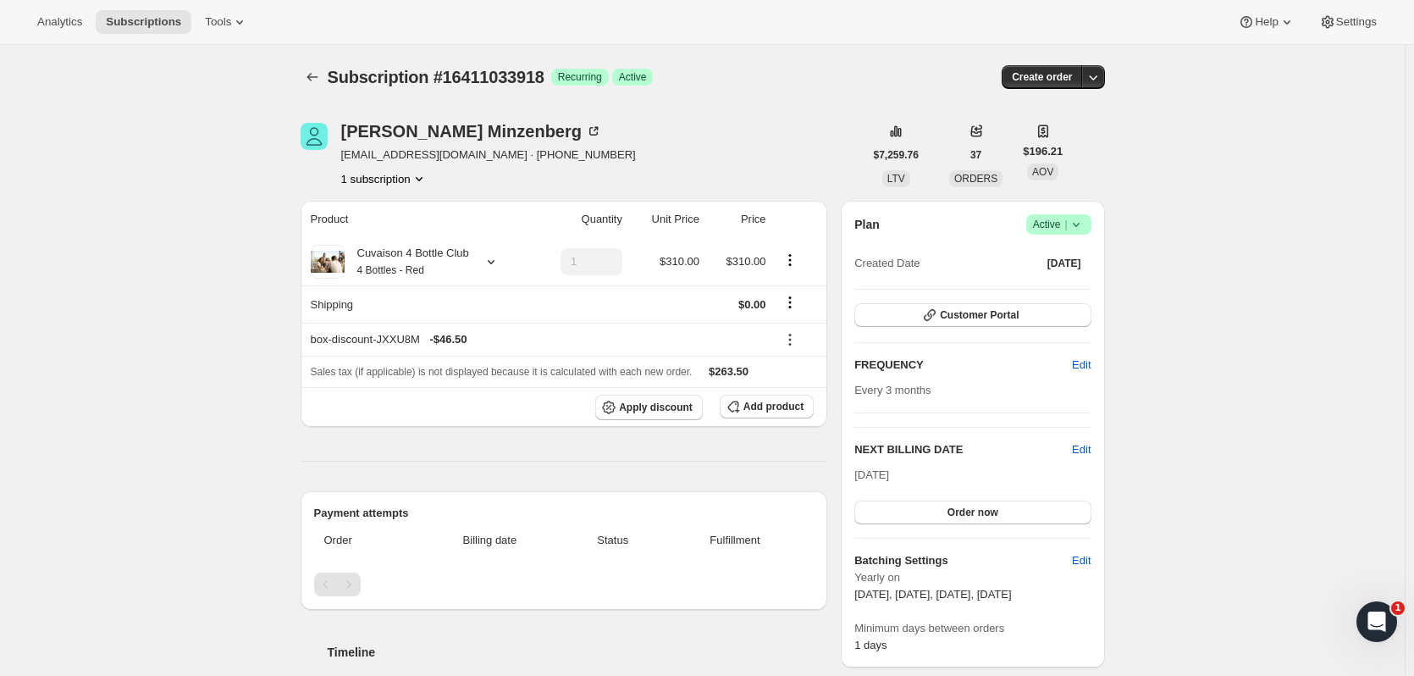
scroll to position [14, 0]
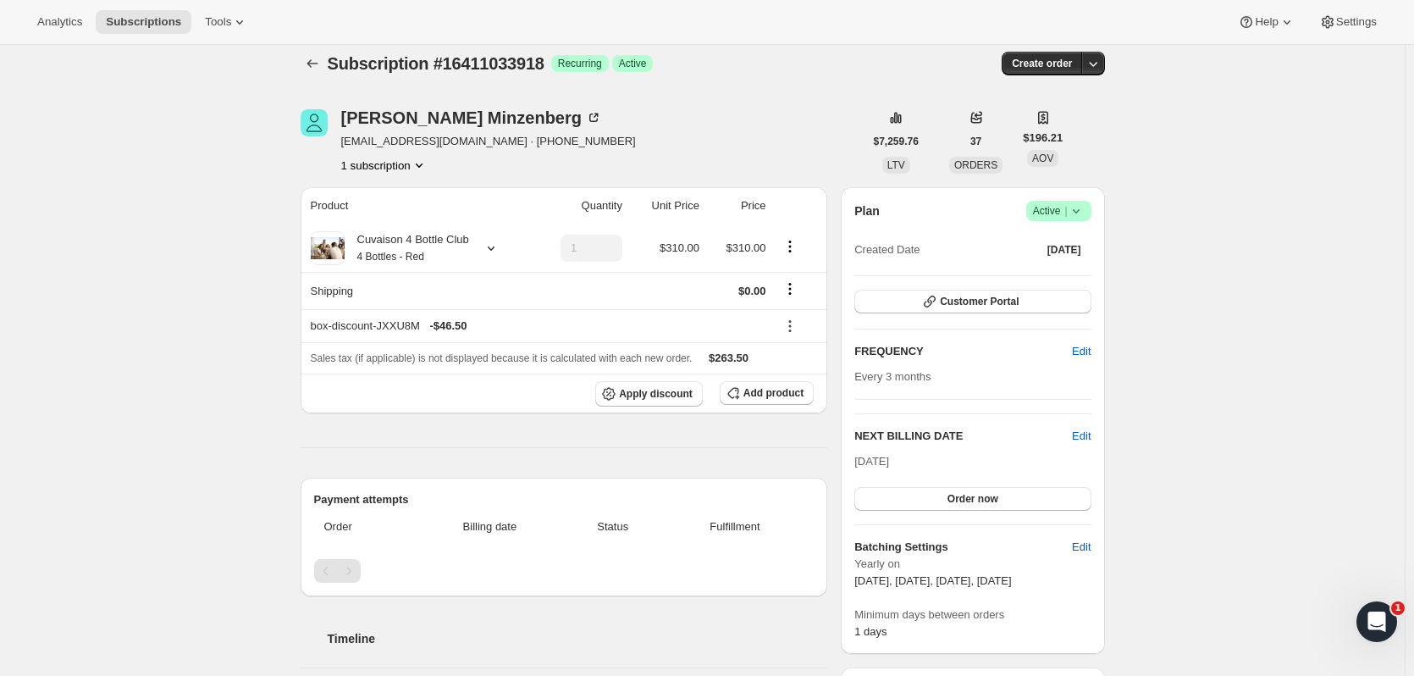
click at [161, 20] on span "Subscriptions" at bounding box center [143, 22] width 75 height 14
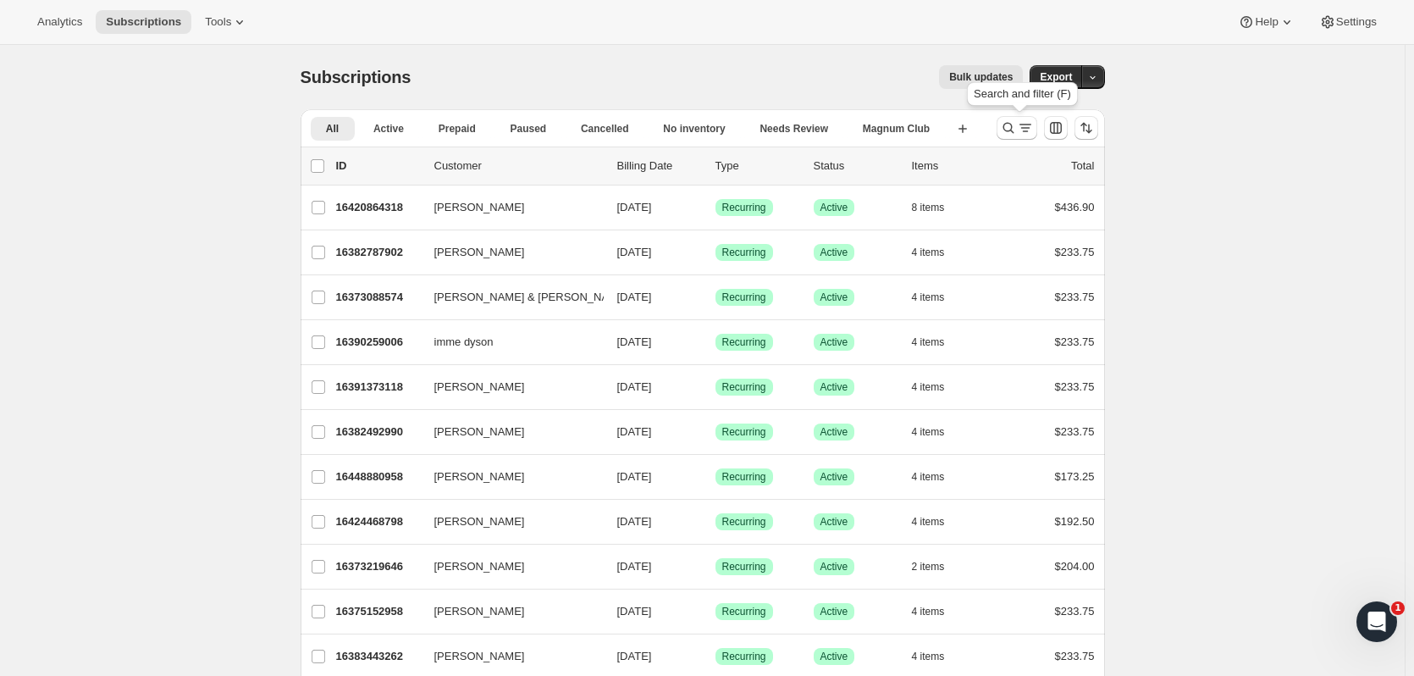
click at [1017, 130] on icon "Search and filter results" at bounding box center [1008, 127] width 17 height 17
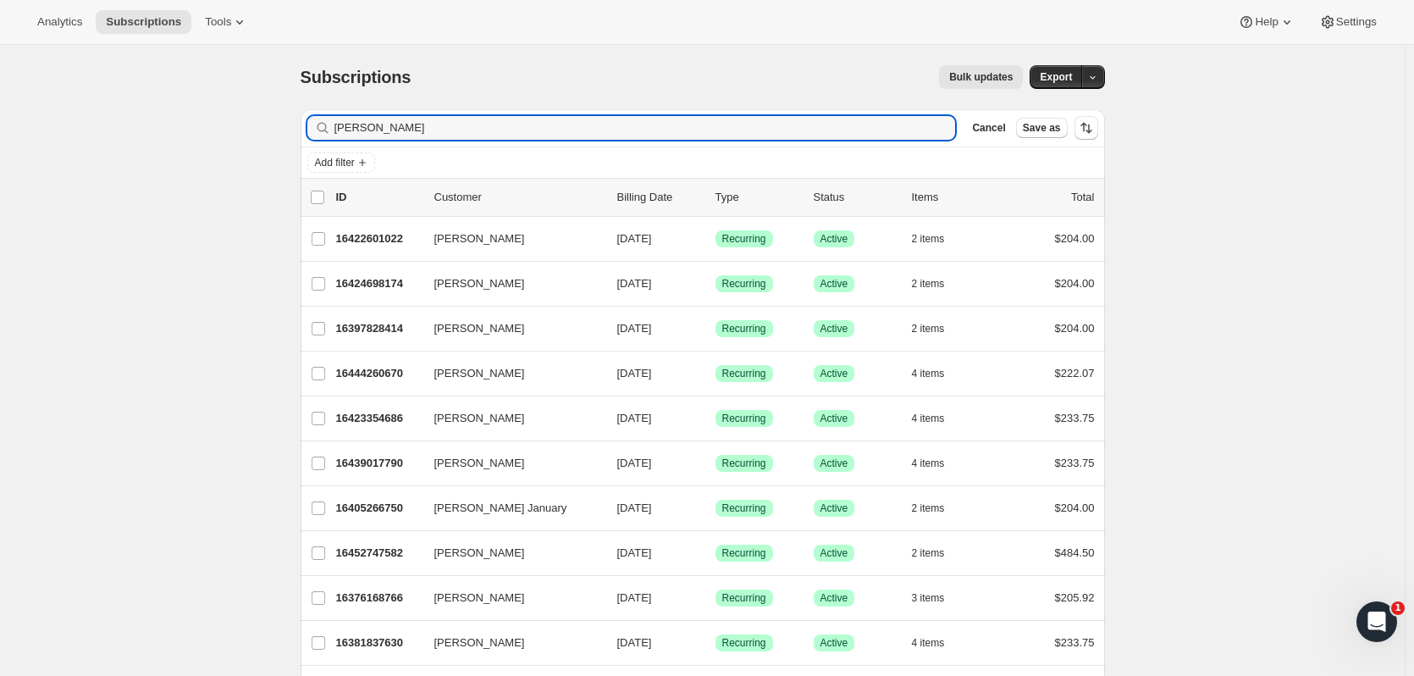
type input "jan richards"
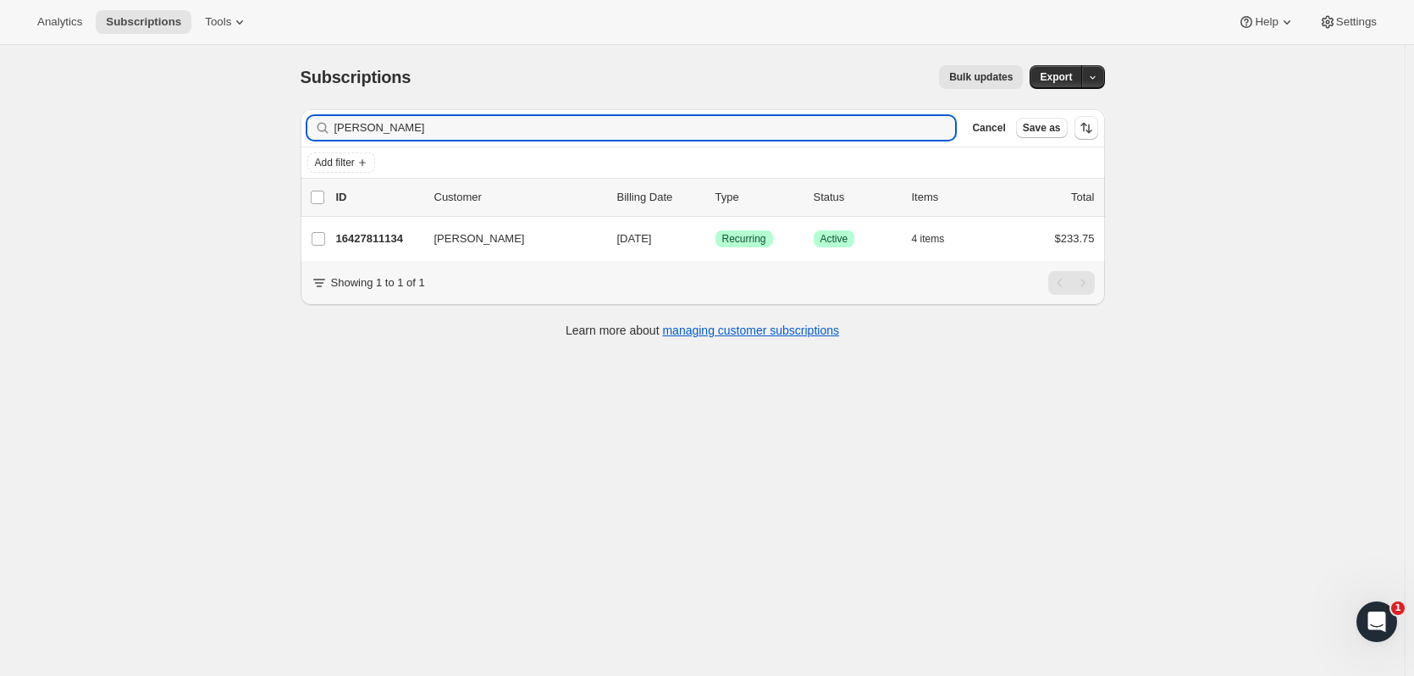
click at [403, 243] on p "16427811134" at bounding box center [378, 238] width 85 height 17
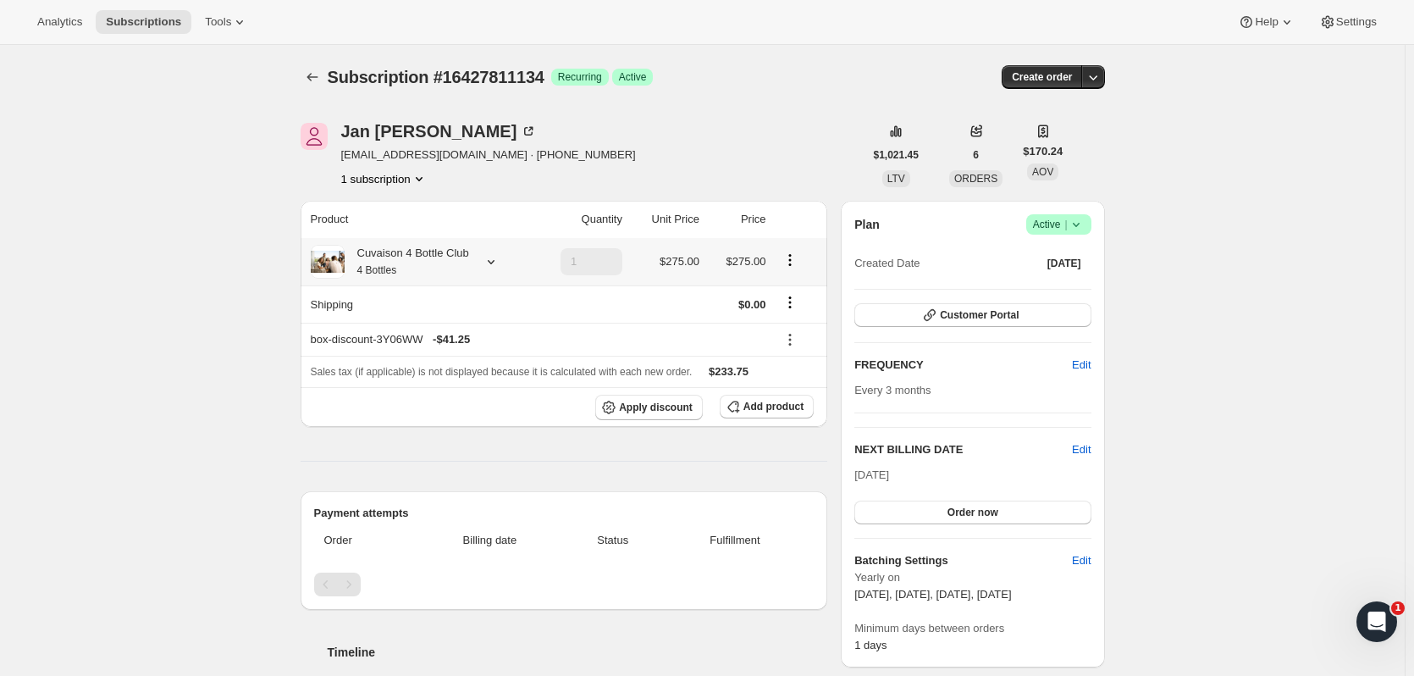
drag, startPoint x: 479, startPoint y: 253, endPoint x: 492, endPoint y: 261, distance: 15.5
click at [492, 261] on div at bounding box center [488, 261] width 24 height 17
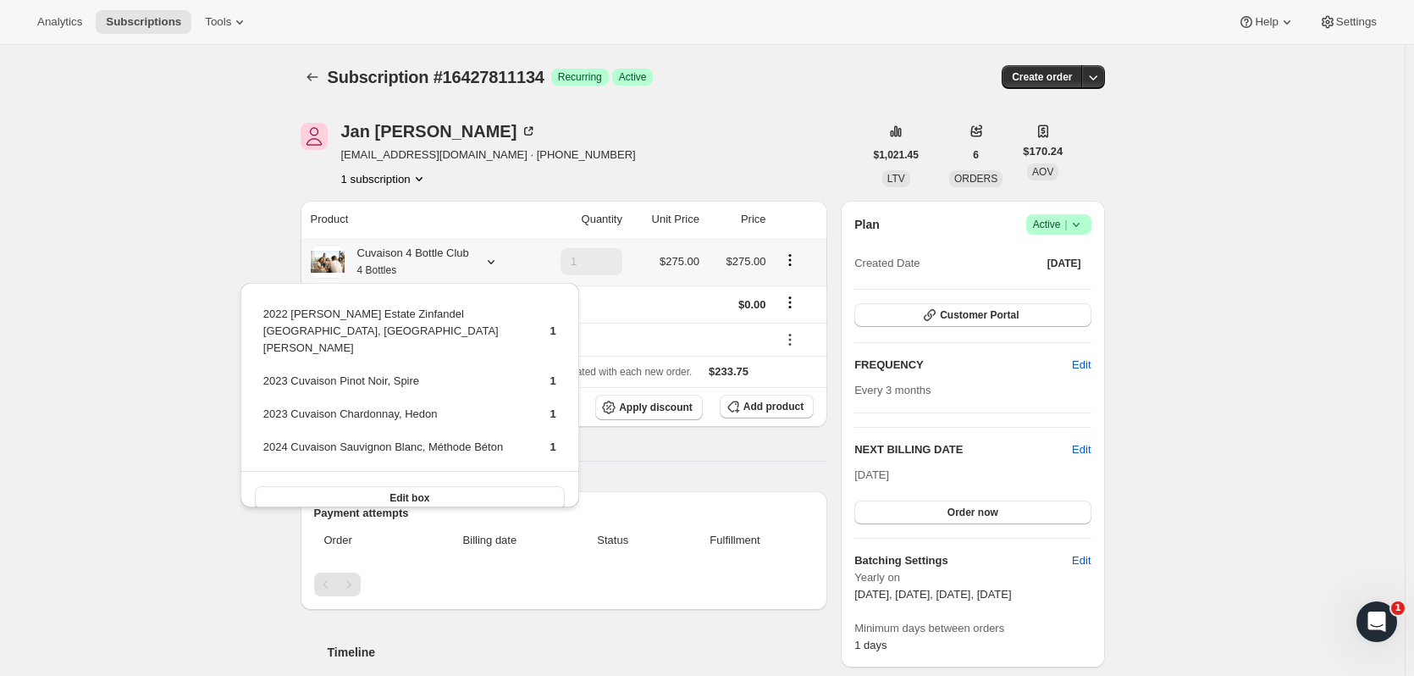
click at [493, 262] on icon at bounding box center [491, 261] width 17 height 17
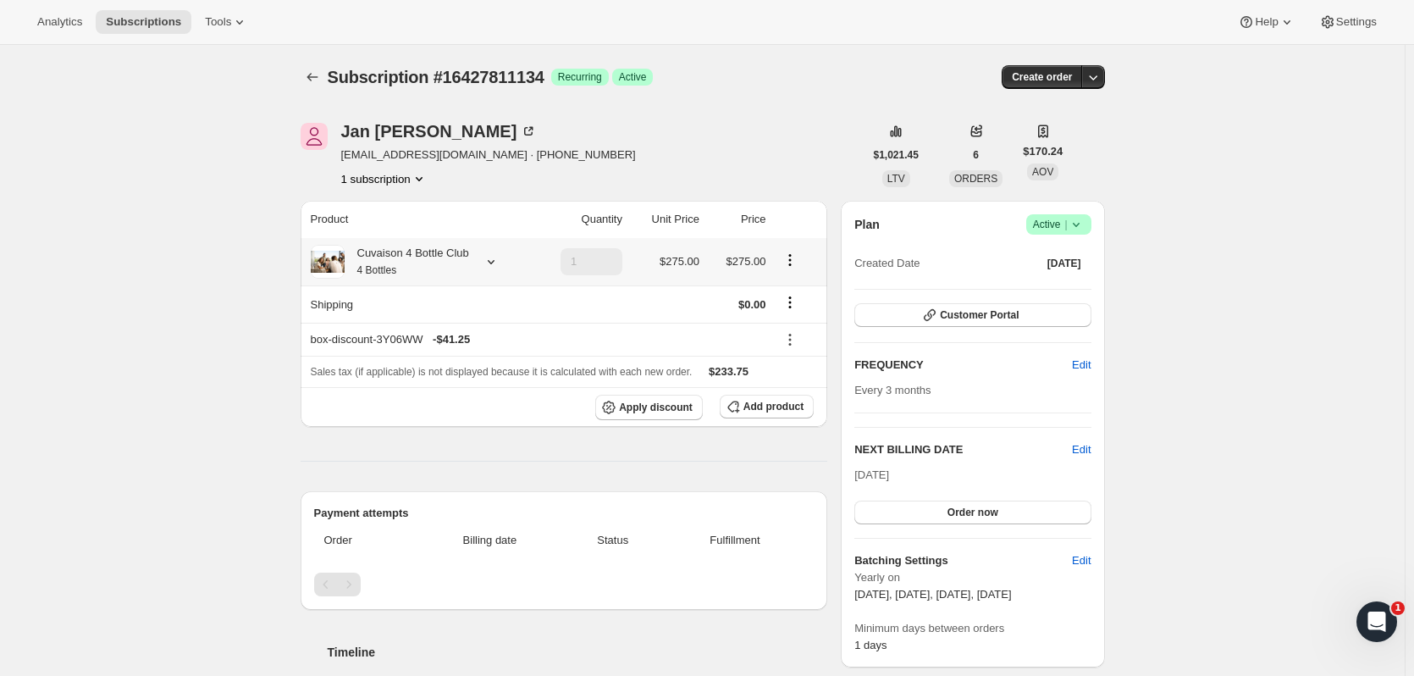
click at [480, 259] on div at bounding box center [488, 261] width 24 height 17
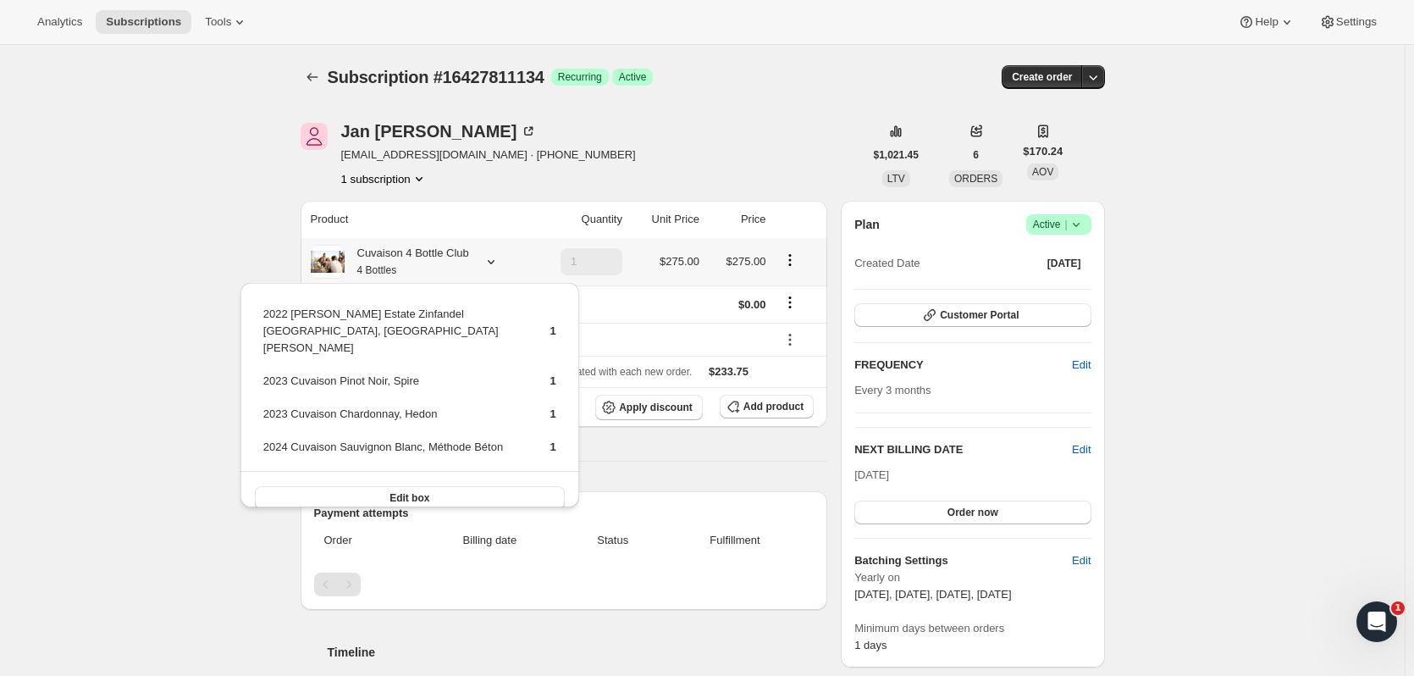
click at [406, 491] on span "Edit box" at bounding box center [410, 498] width 40 height 14
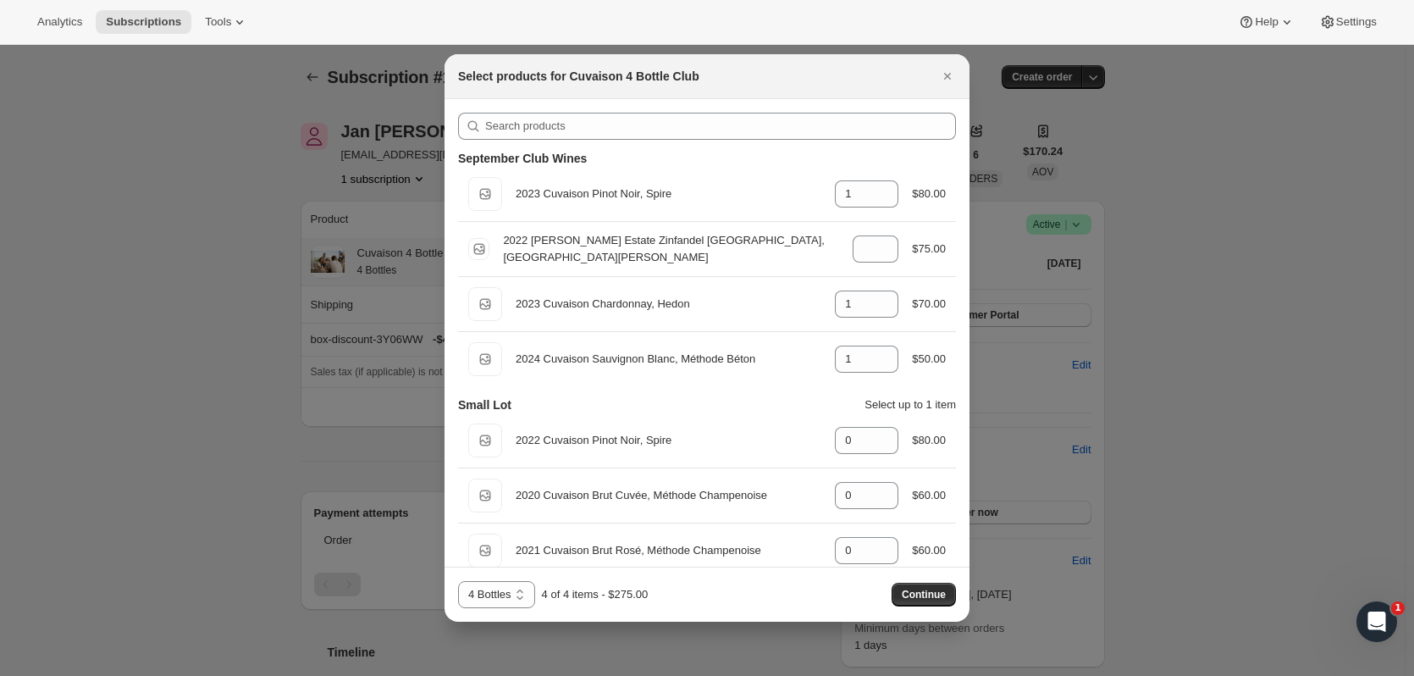
click at [942, 71] on icon "Close" at bounding box center [947, 76] width 17 height 17
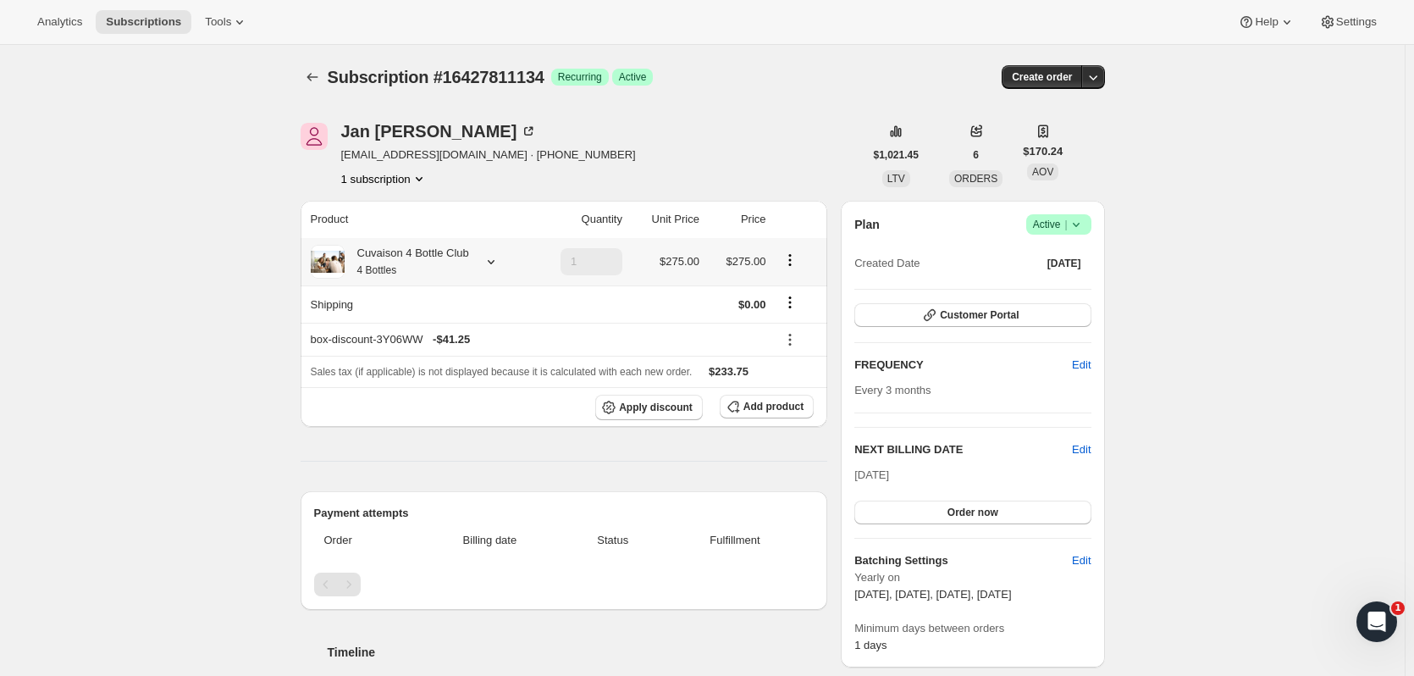
click at [143, 14] on button "Subscriptions" at bounding box center [144, 22] width 96 height 24
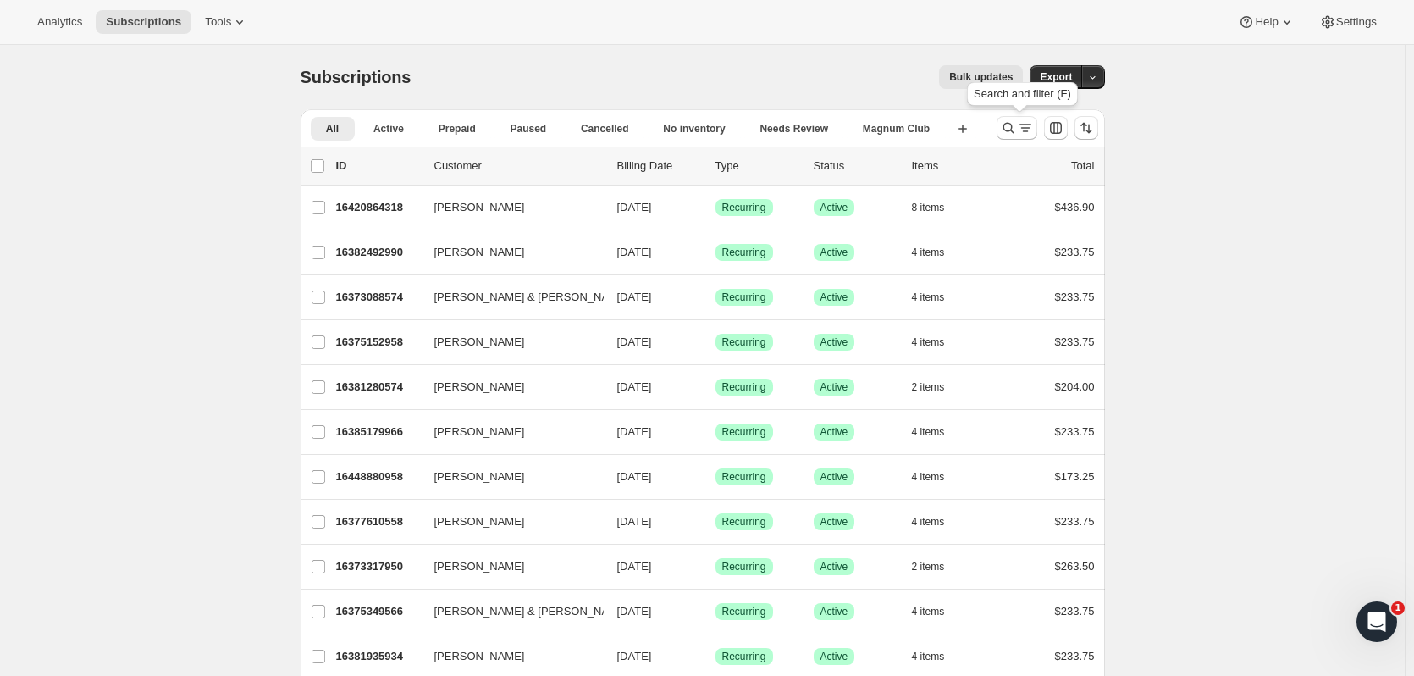
click at [1004, 135] on icon "Search and filter results" at bounding box center [1008, 127] width 17 height 17
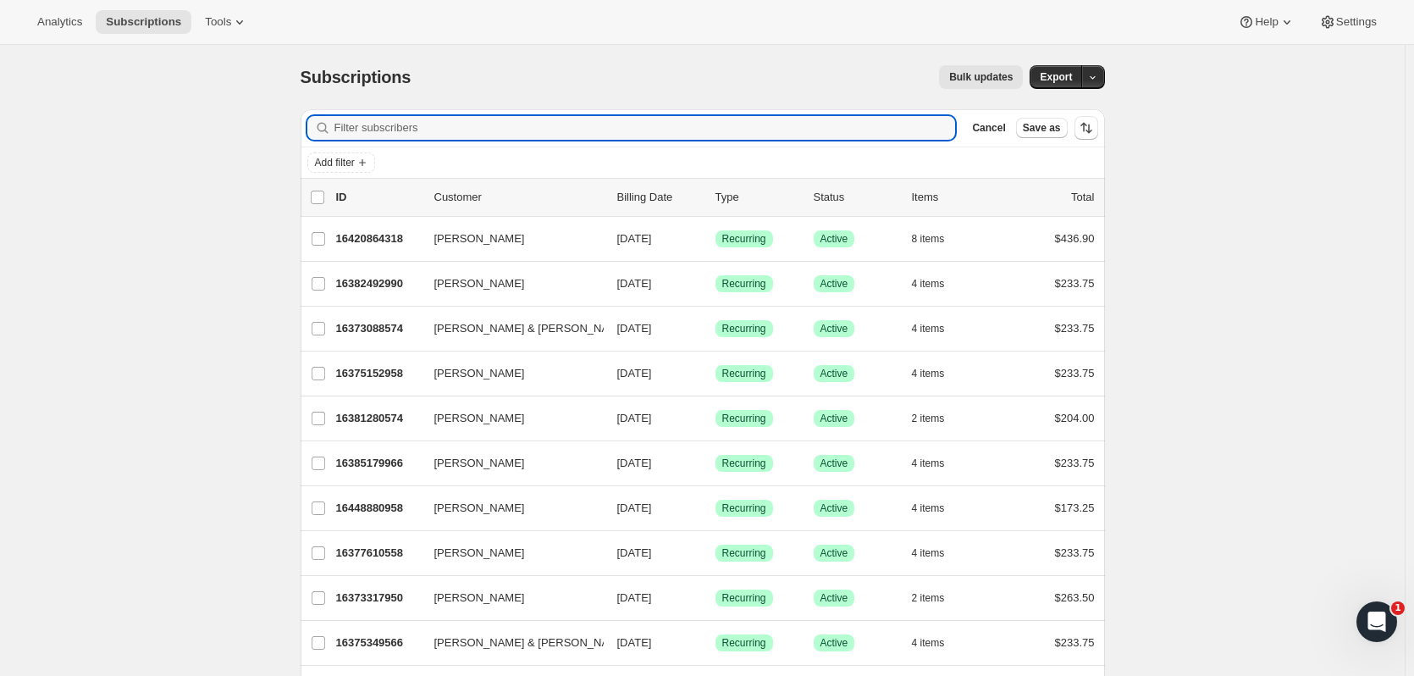
click at [540, 131] on input "Filter subscribers" at bounding box center [646, 128] width 622 height 24
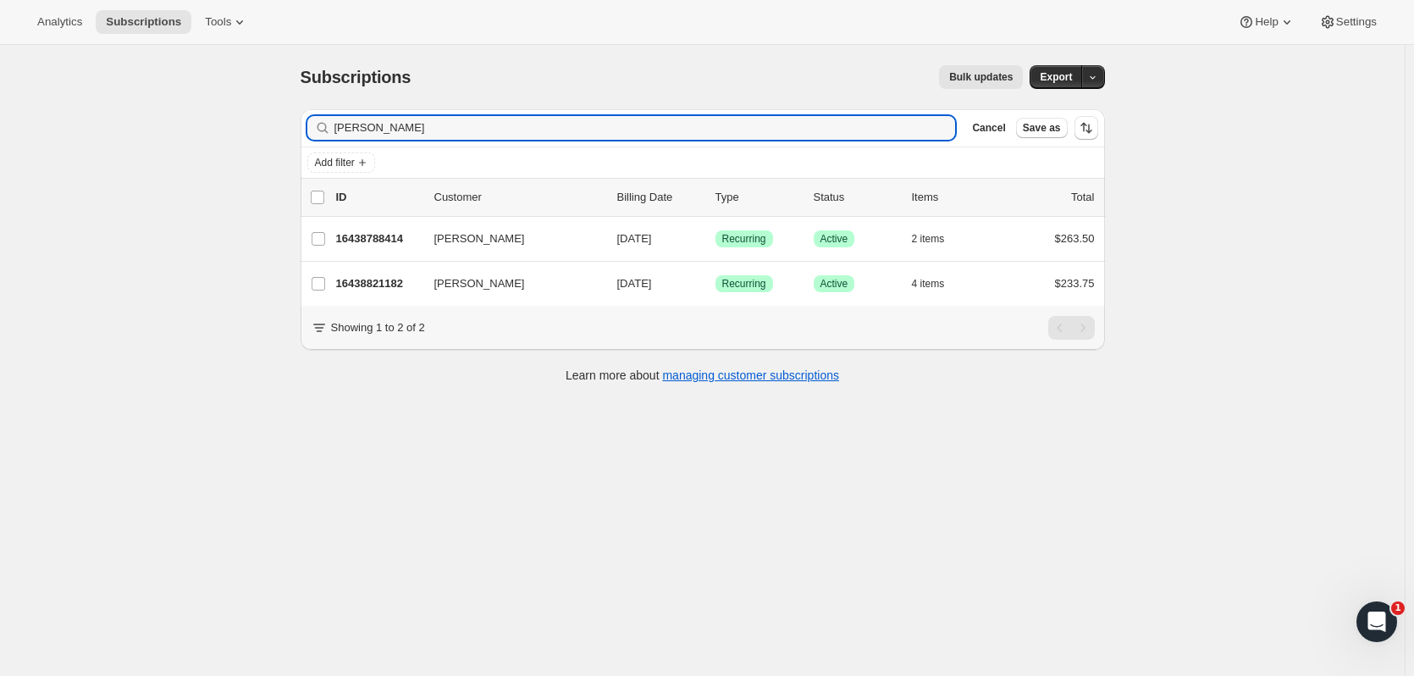
type input "tuckman"
click at [410, 236] on p "16438788414" at bounding box center [378, 238] width 85 height 17
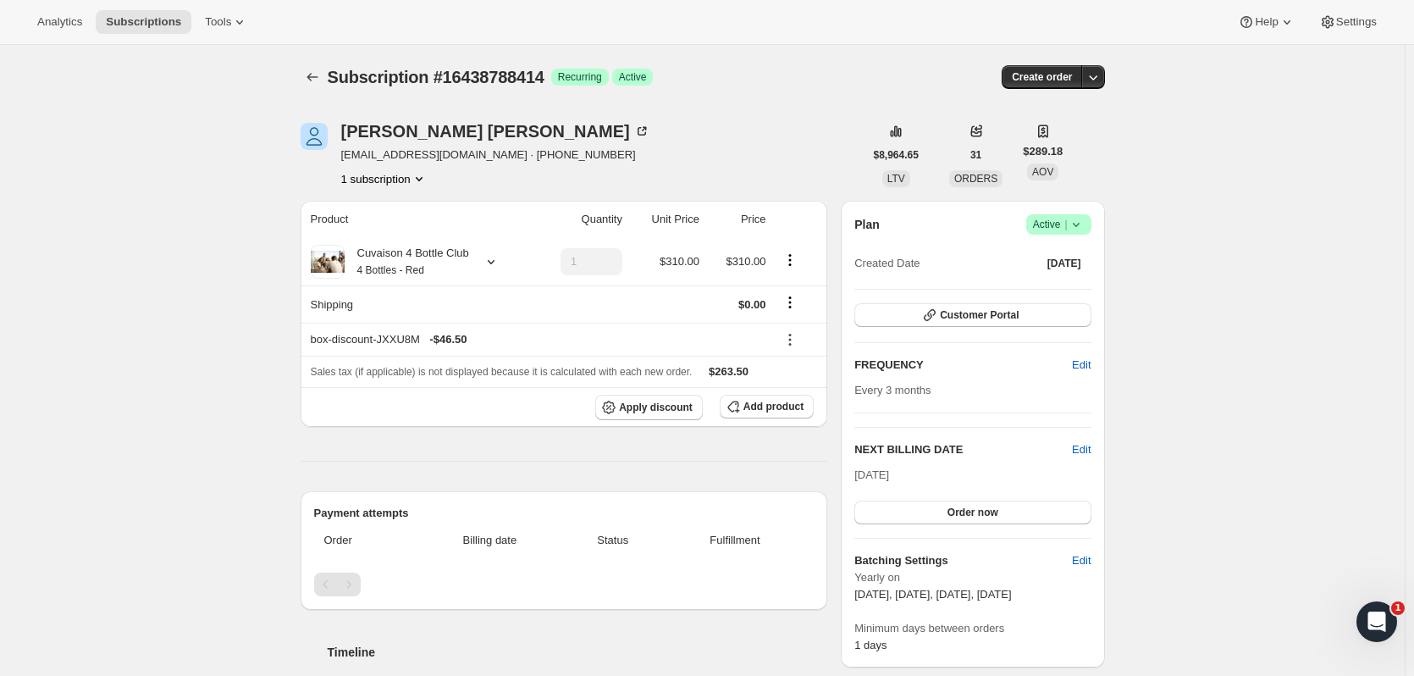
click at [1086, 214] on span "Success Active |" at bounding box center [1059, 224] width 65 height 20
click at [1088, 254] on span "Pause subscription" at bounding box center [1062, 258] width 93 height 13
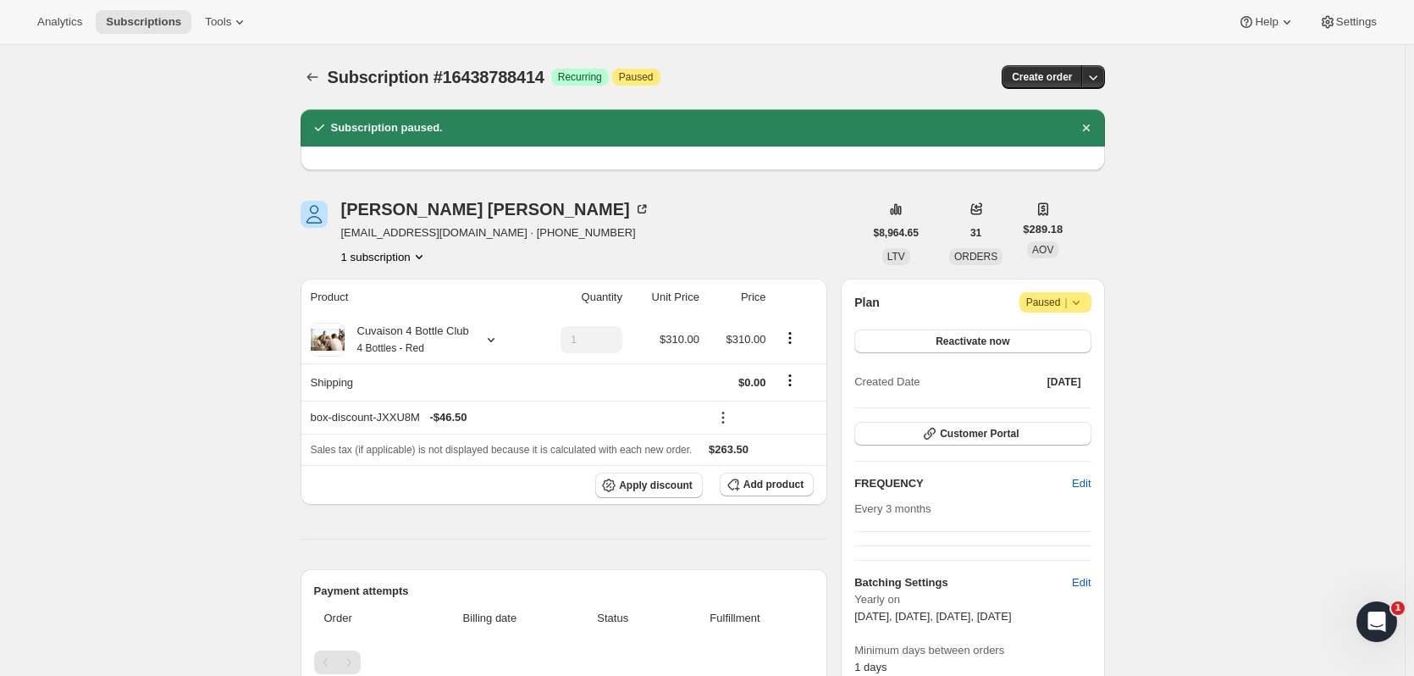
click at [428, 262] on icon "Product actions" at bounding box center [419, 256] width 17 height 17
click at [555, 208] on div "Steven Tuckman sjtnj@aol.com · +12014634435 1 subscription" at bounding box center [582, 233] width 563 height 64
click at [1098, 81] on icon "button" at bounding box center [1093, 77] width 17 height 17
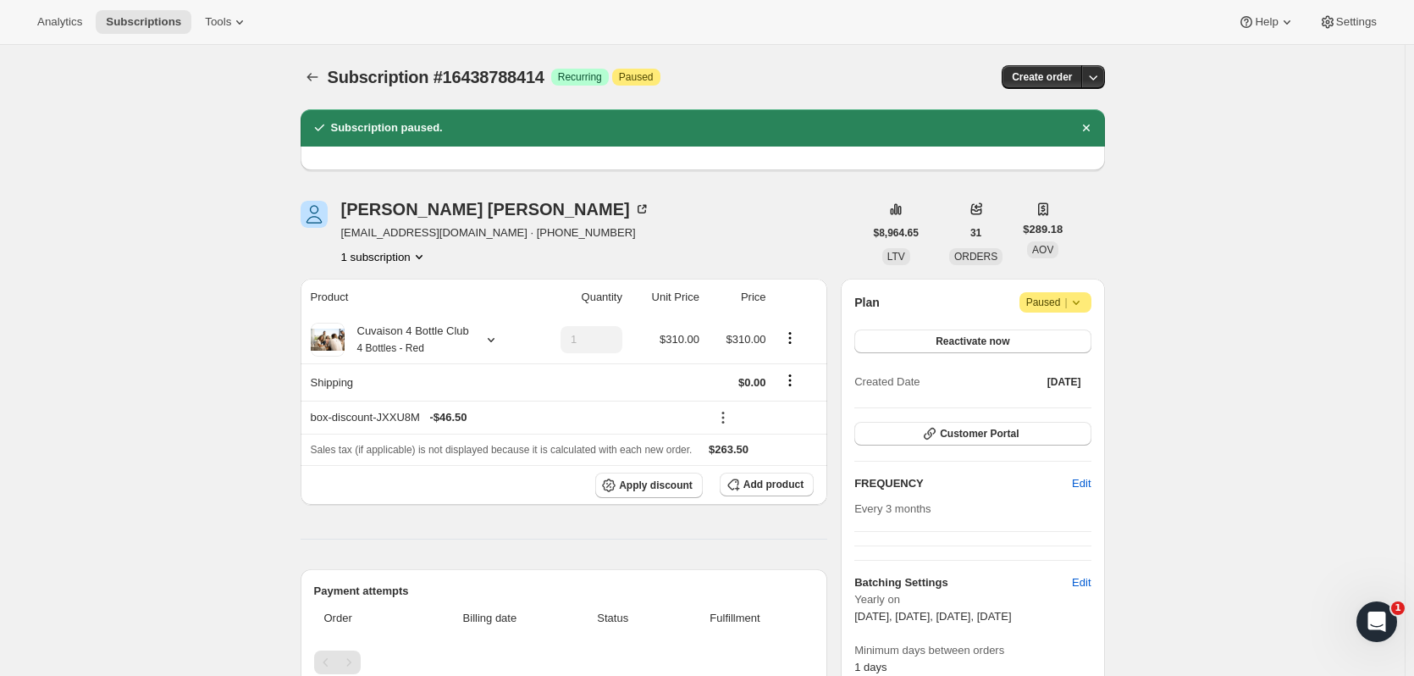
click at [114, 15] on span "Subscriptions" at bounding box center [143, 22] width 75 height 14
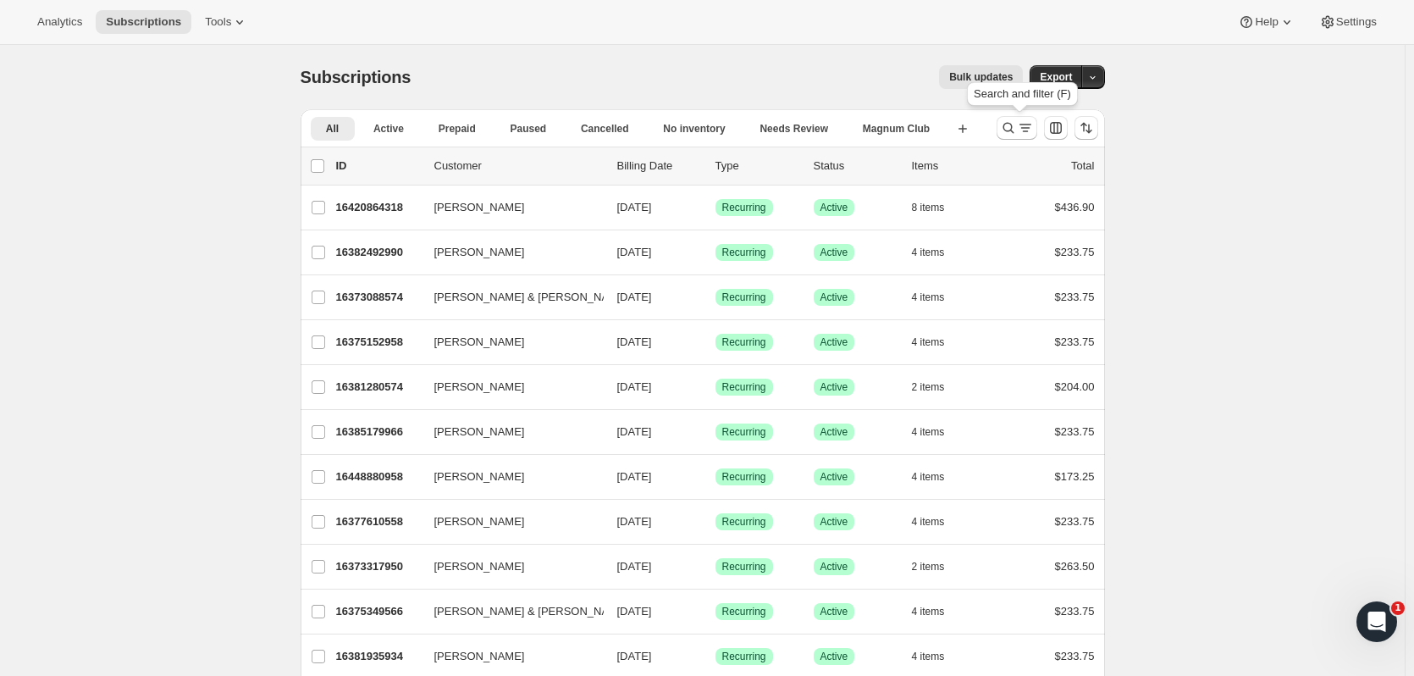
click at [1021, 128] on icon "Search and filter results" at bounding box center [1025, 127] width 17 height 17
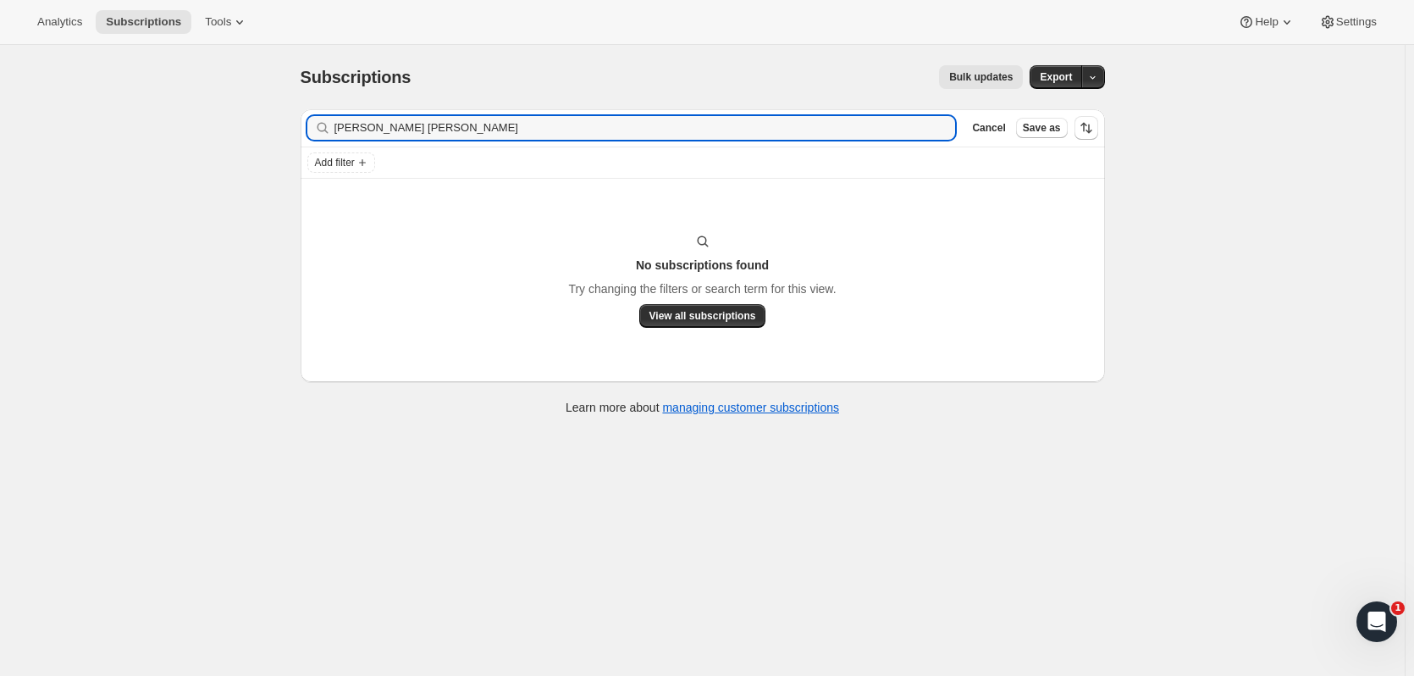
drag, startPoint x: 361, startPoint y: 125, endPoint x: 252, endPoint y: 115, distance: 108.9
click at [252, 115] on div "Subscriptions. This page is ready Subscriptions Bulk updates More actions Bulk …" at bounding box center [702, 383] width 1405 height 676
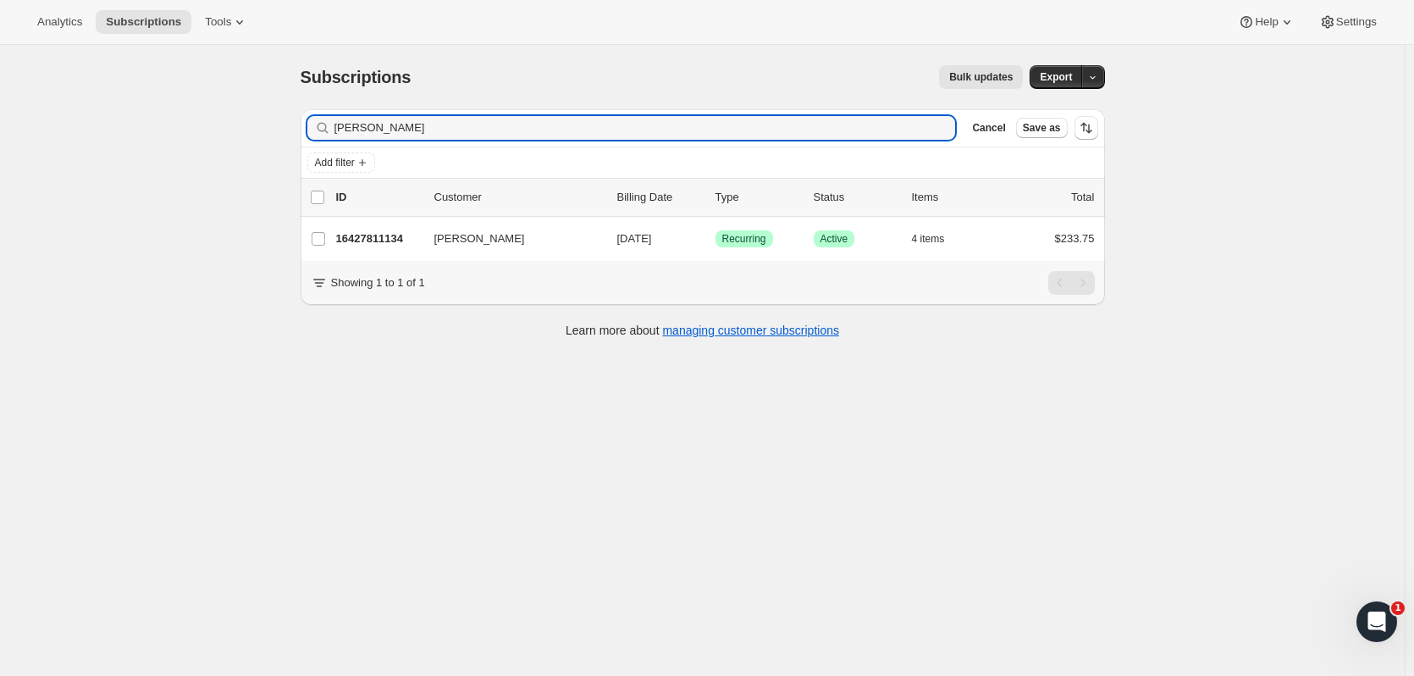
drag, startPoint x: 382, startPoint y: 126, endPoint x: 310, endPoint y: 121, distance: 72.2
click at [310, 121] on div "Filter subscribers jan rich Clear Cancel Save as" at bounding box center [703, 127] width 805 height 37
type input "jan rich"
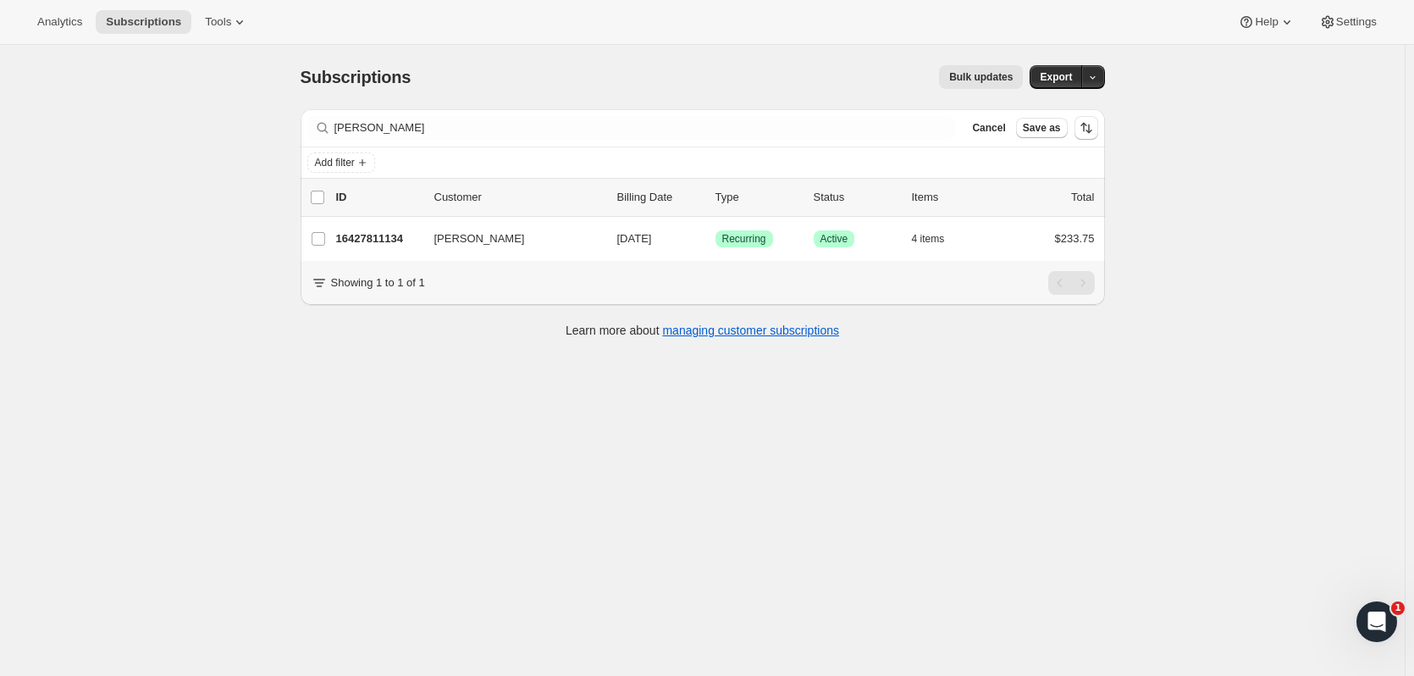
click at [371, 231] on p "16427811134" at bounding box center [378, 238] width 85 height 17
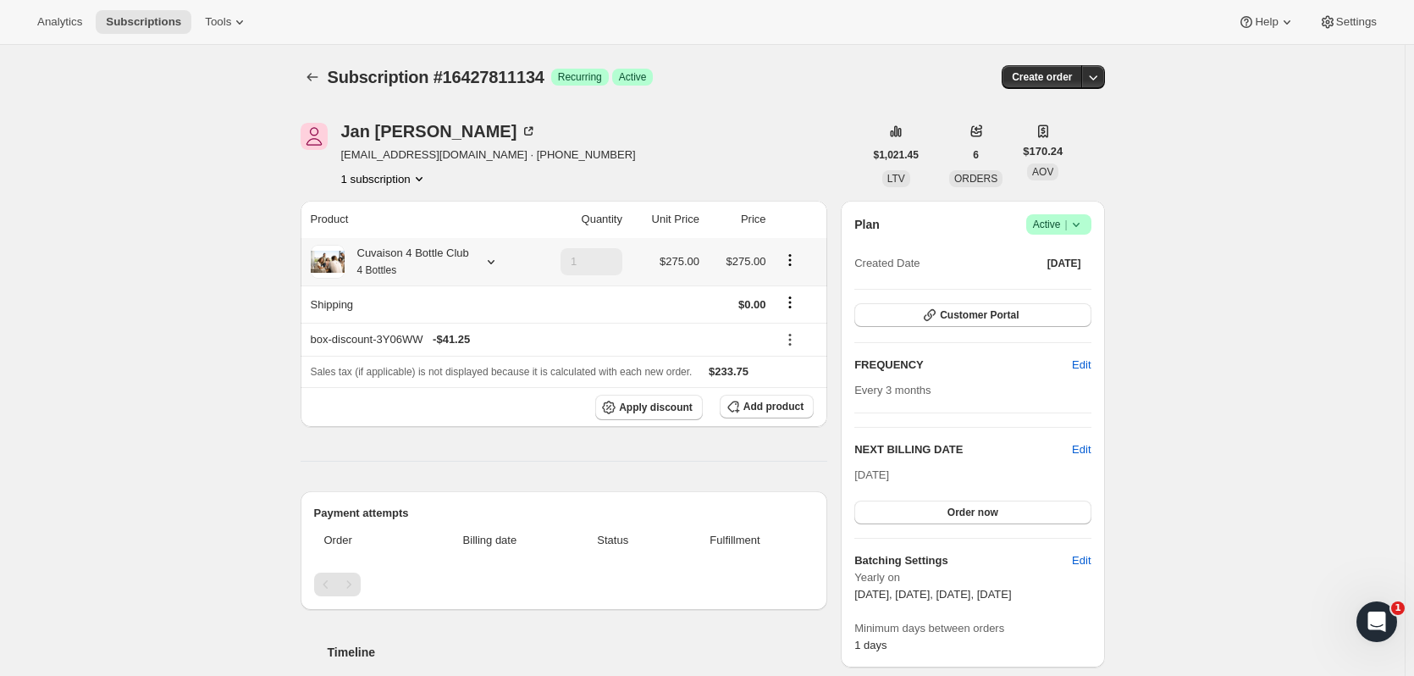
click at [488, 267] on icon at bounding box center [491, 261] width 17 height 17
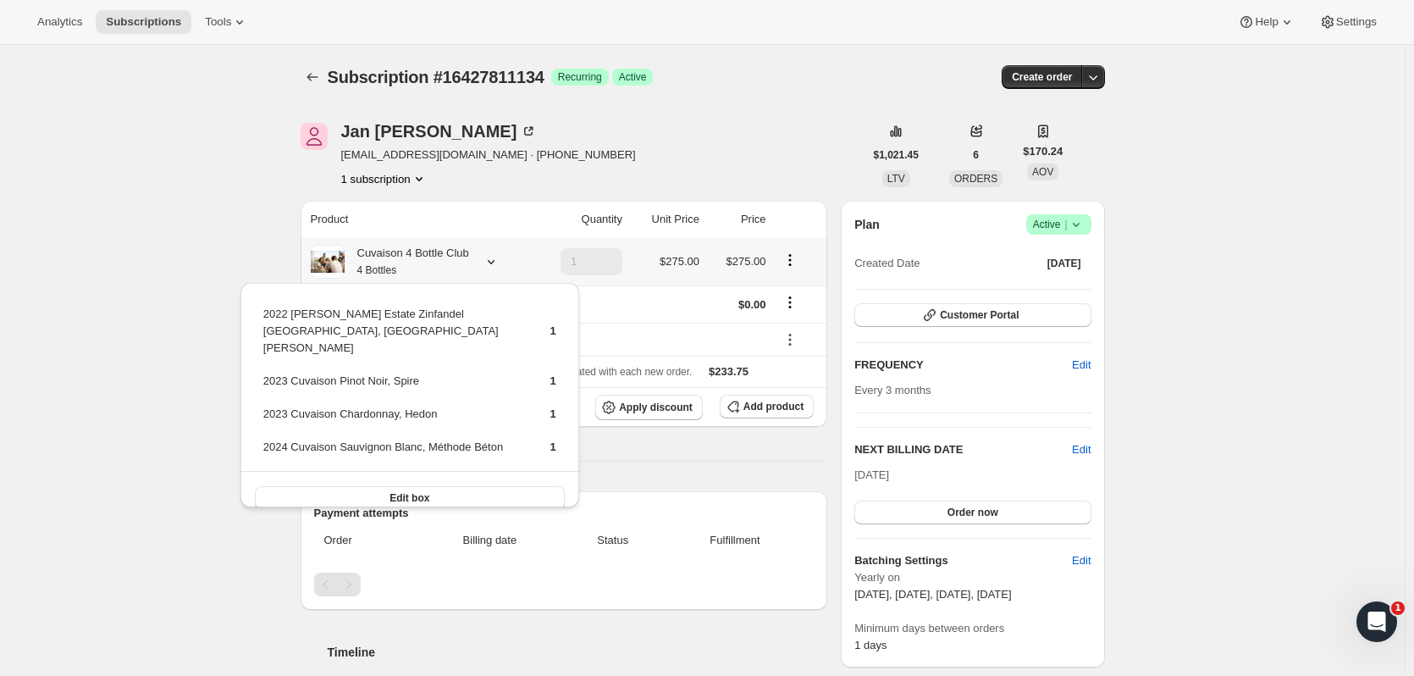
click at [428, 491] on span "Edit box" at bounding box center [410, 498] width 40 height 14
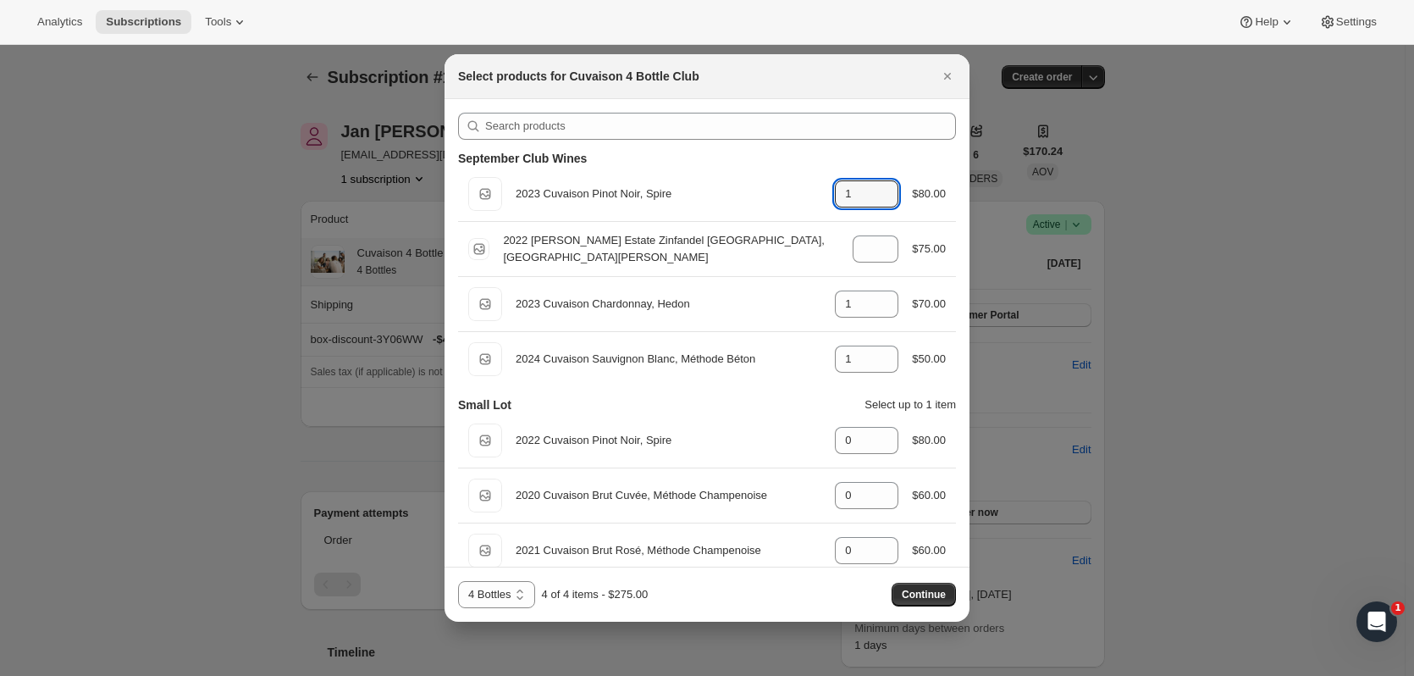
click at [883, 201] on icon ":r14v5:" at bounding box center [887, 199] width 8 height 5
type input "0"
click at [883, 256] on icon ":r14v5:" at bounding box center [887, 254] width 8 height 5
type input "0"
click at [877, 313] on icon ":r14v5:" at bounding box center [885, 309] width 17 height 17
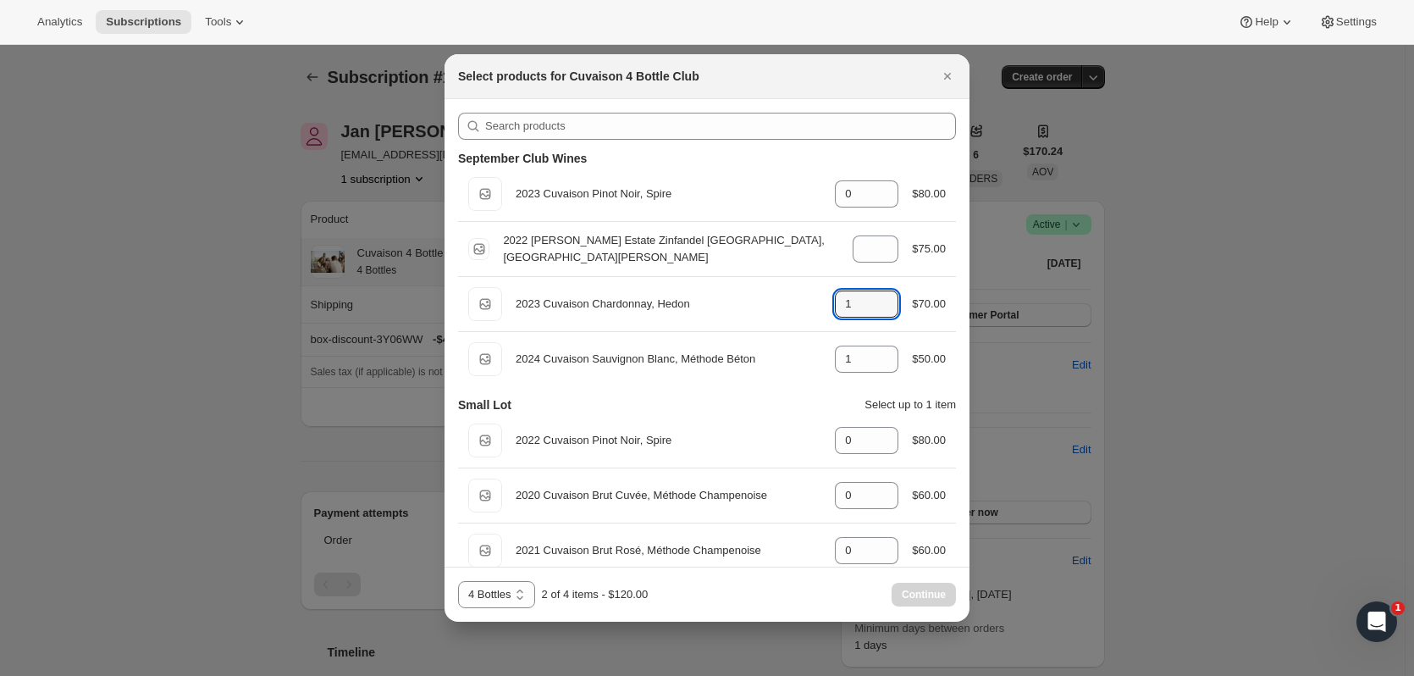
type input "0"
click at [886, 486] on icon ":r14v5:" at bounding box center [885, 490] width 17 height 17
type input "2"
click at [877, 545] on icon ":r14v5:" at bounding box center [885, 545] width 17 height 17
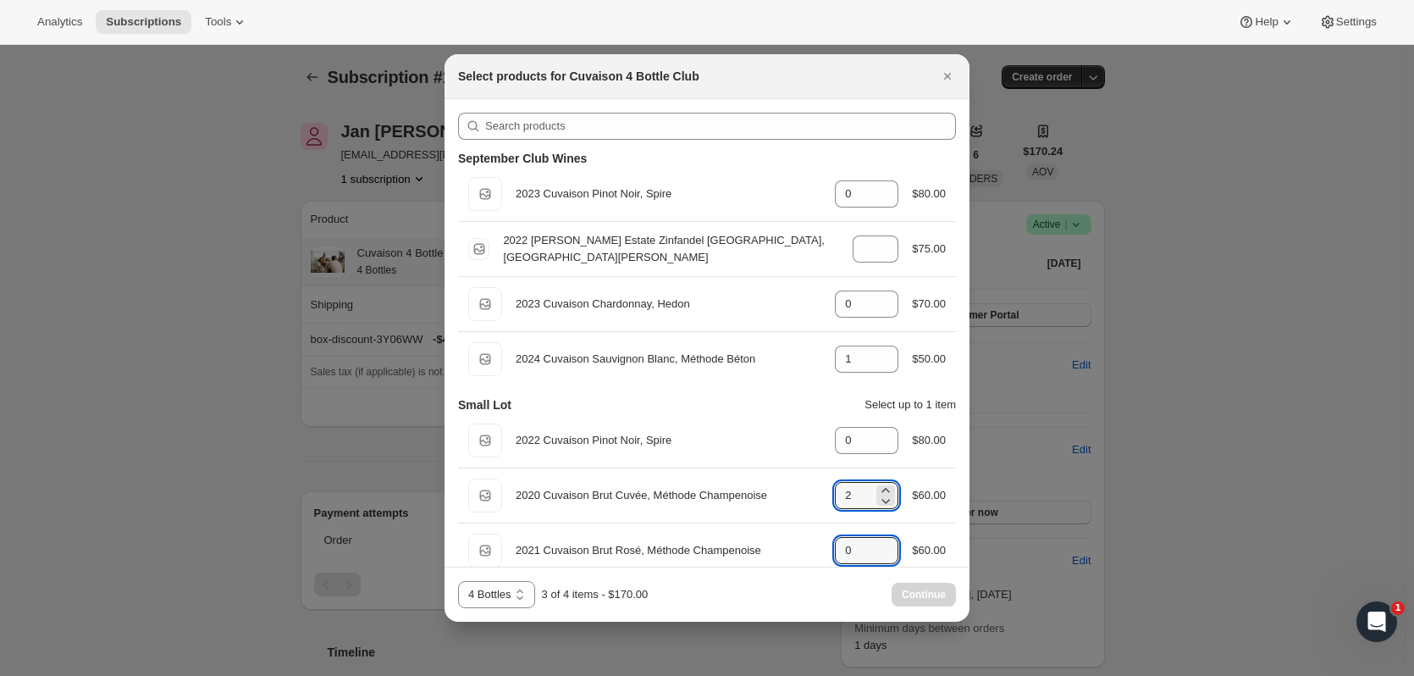
type input "1"
click at [911, 601] on button "Continue" at bounding box center [924, 595] width 64 height 24
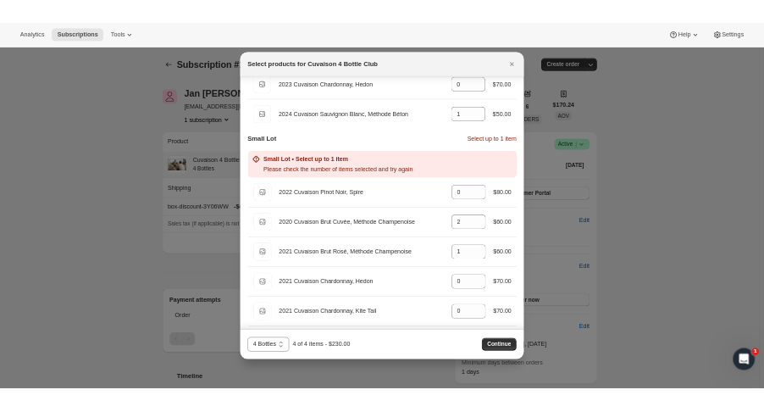
scroll to position [130, 0]
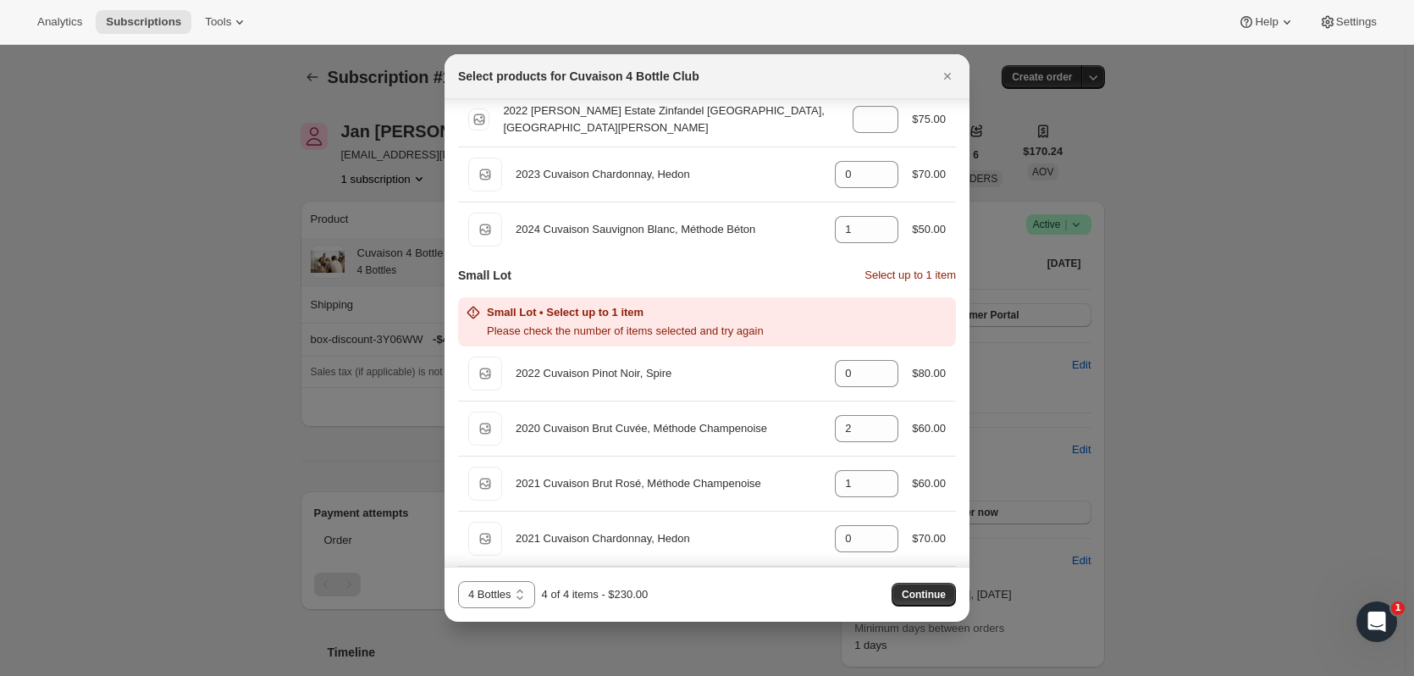
click at [957, 84] on button "Close" at bounding box center [948, 76] width 24 height 24
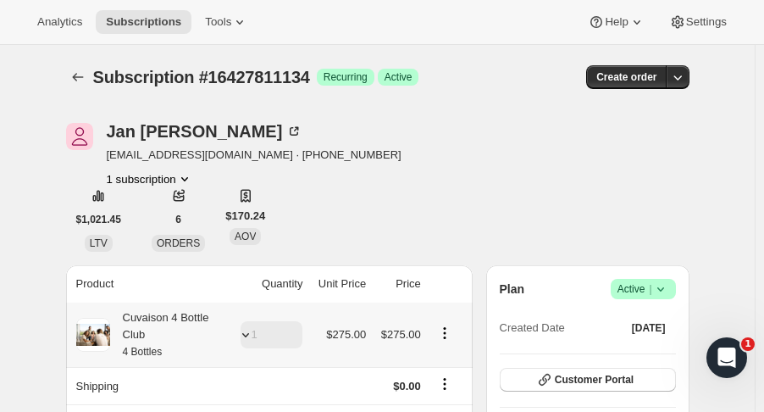
click at [109, 28] on span "Subscriptions" at bounding box center [143, 22] width 75 height 14
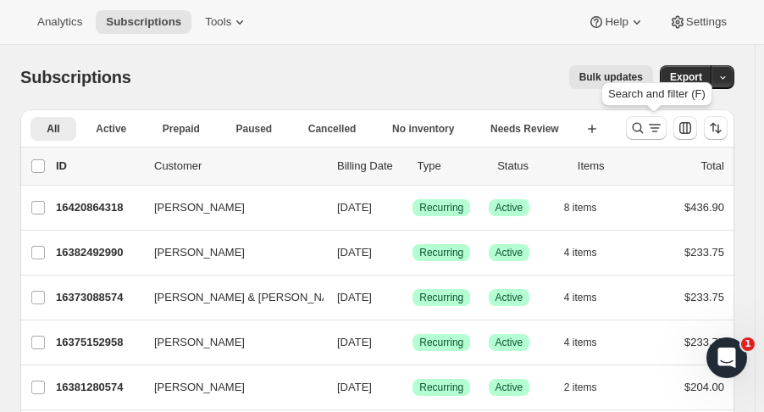
click at [646, 136] on icon "Search and filter results" at bounding box center [637, 127] width 17 height 17
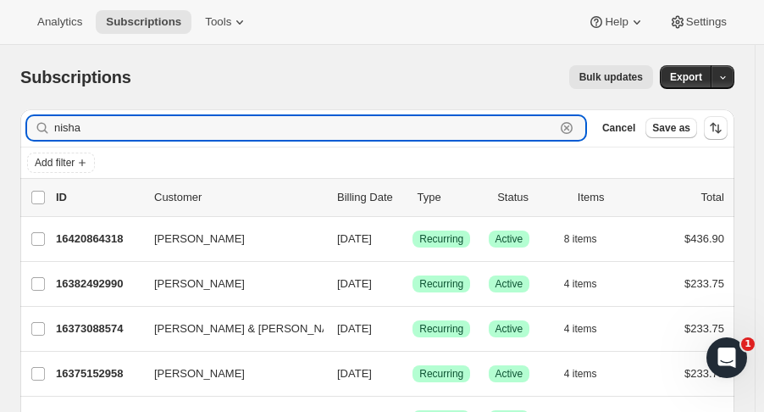
type input "nisha"
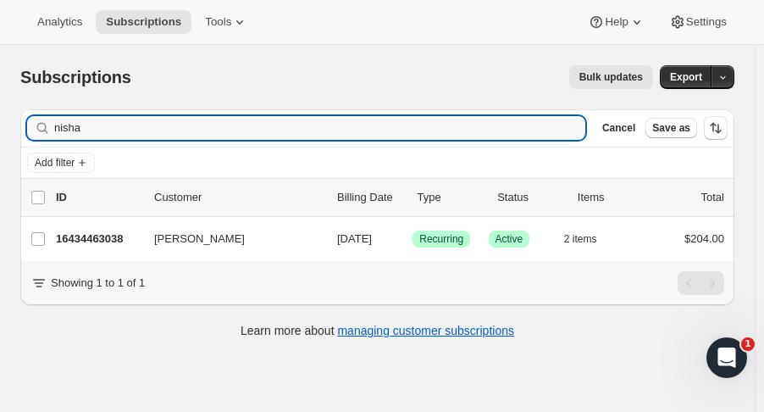
click at [92, 225] on div "Nisha Somani 16434463038 Nisha Somani 09/06/2025 Success Recurring Success Acti…" at bounding box center [377, 239] width 714 height 44
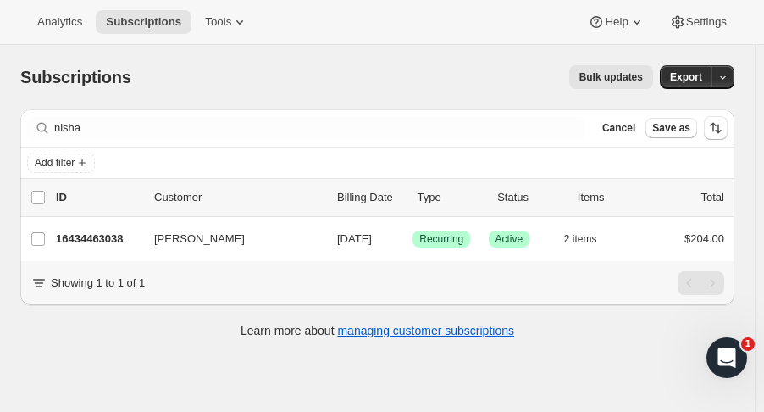
click at [86, 240] on p "16434463038" at bounding box center [98, 238] width 85 height 17
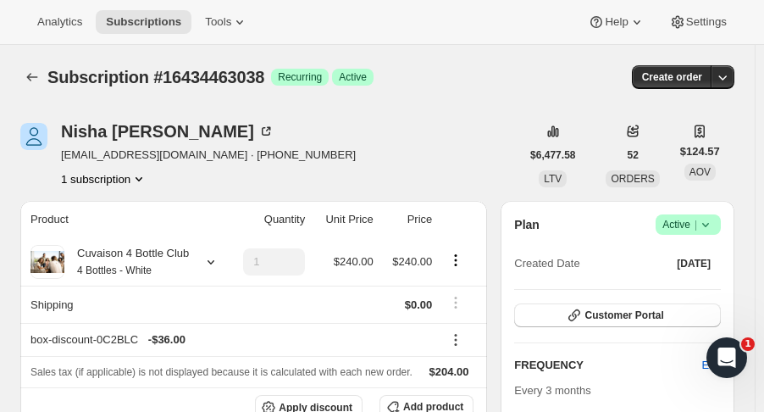
click at [663, 316] on span "Customer Portal" at bounding box center [623, 315] width 79 height 14
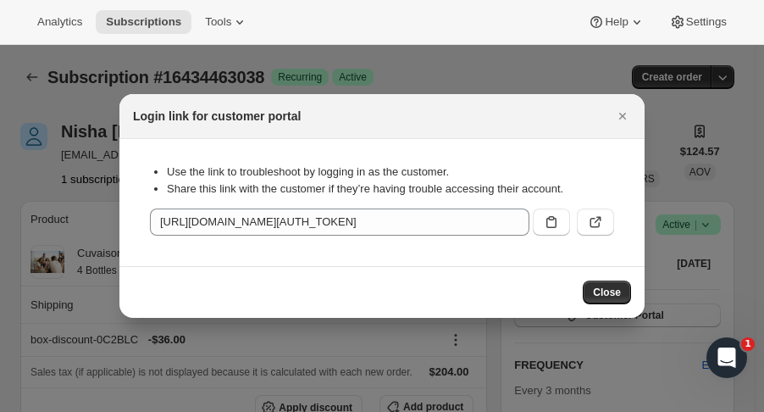
click at [588, 233] on button ":r15cg:" at bounding box center [595, 221] width 37 height 27
click at [625, 119] on icon "Close" at bounding box center [622, 116] width 7 height 7
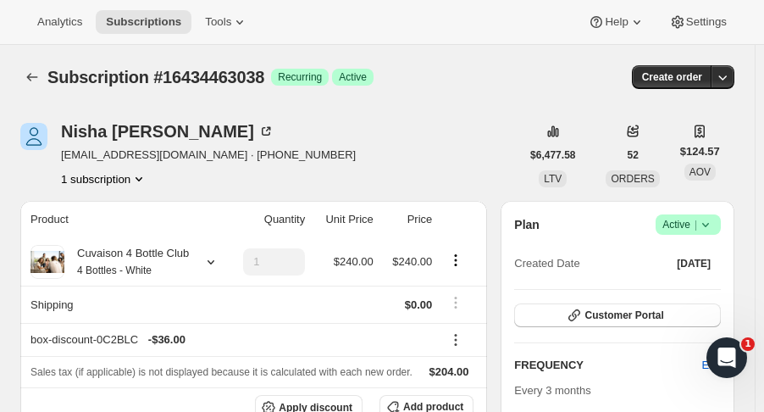
click at [714, 230] on icon at bounding box center [705, 224] width 17 height 17
click at [689, 258] on span "Pause subscription" at bounding box center [696, 257] width 93 height 13
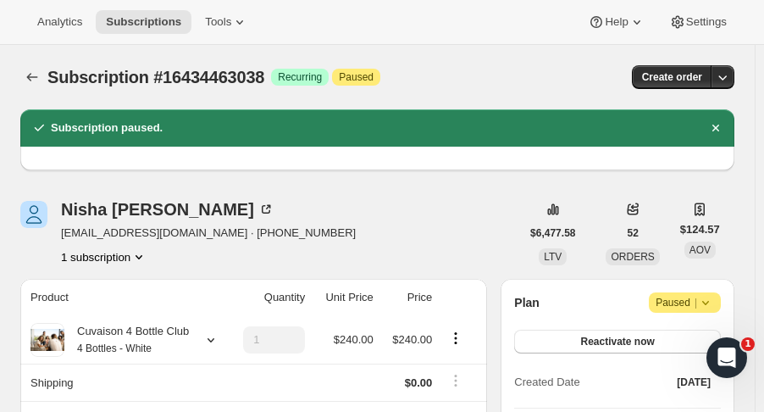
click at [689, 258] on div "$124.57 AOV" at bounding box center [700, 233] width 40 height 64
click at [117, 24] on span "Subscriptions" at bounding box center [143, 22] width 75 height 14
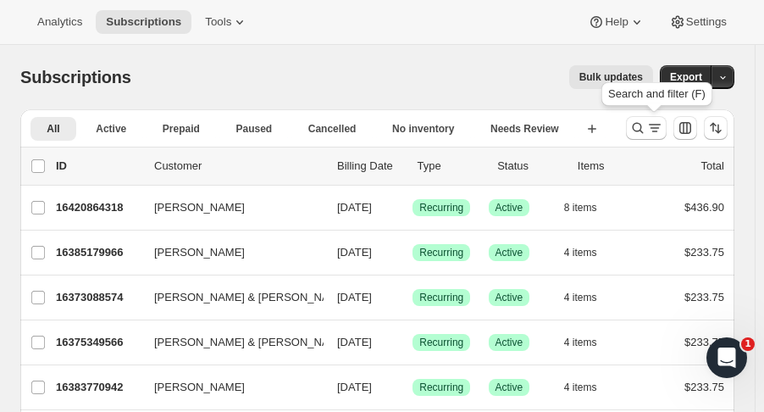
click at [646, 133] on icon "Search and filter results" at bounding box center [637, 127] width 17 height 17
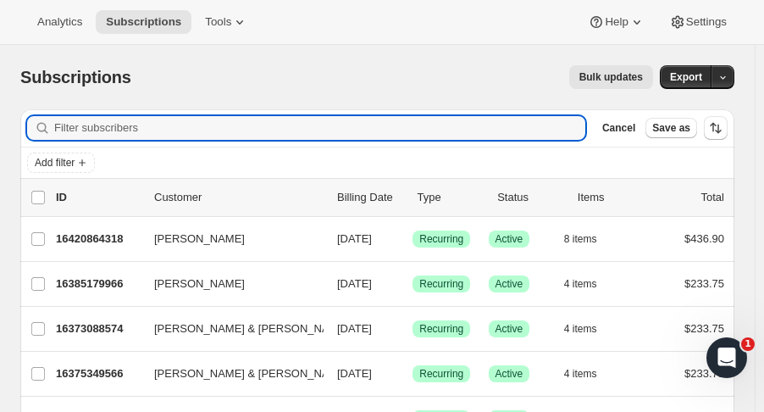
click at [193, 127] on input "Filter subscribers" at bounding box center [319, 128] width 531 height 24
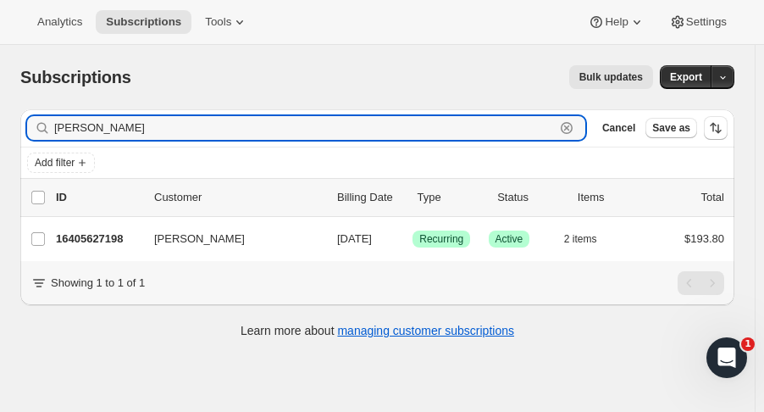
type input "betty johnson"
click at [108, 233] on p "16405627198" at bounding box center [98, 238] width 85 height 17
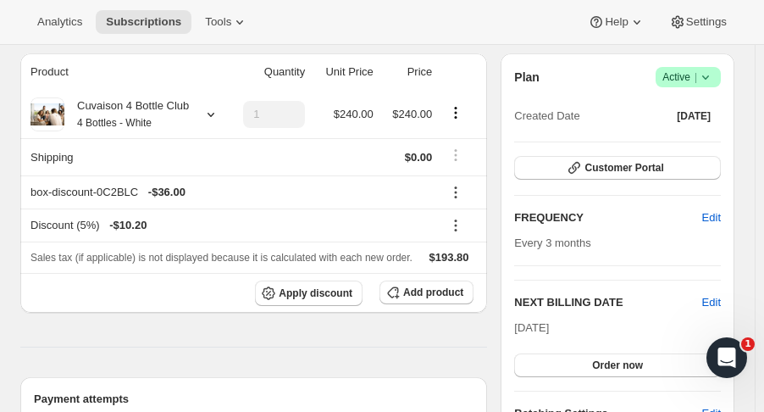
scroll to position [139, 0]
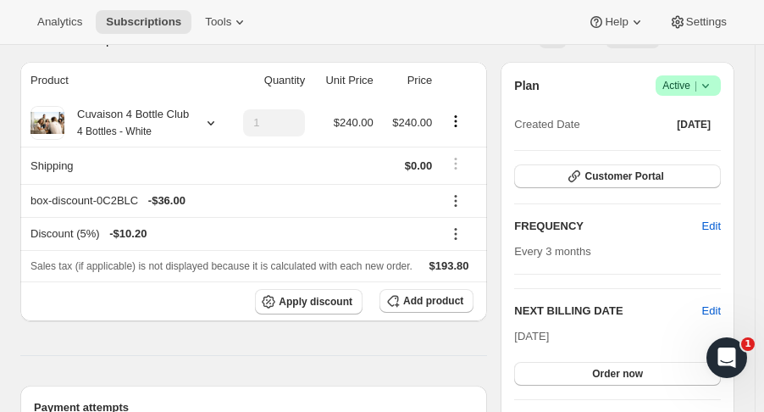
click at [198, 122] on div at bounding box center [208, 122] width 24 height 17
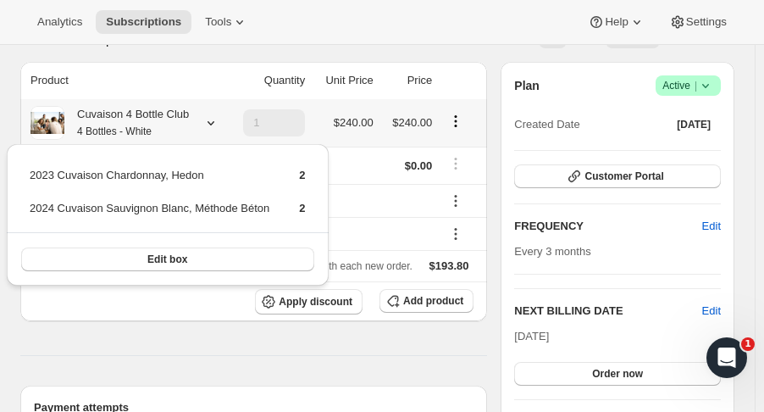
click at [63, 263] on button "Edit box" at bounding box center [167, 259] width 293 height 24
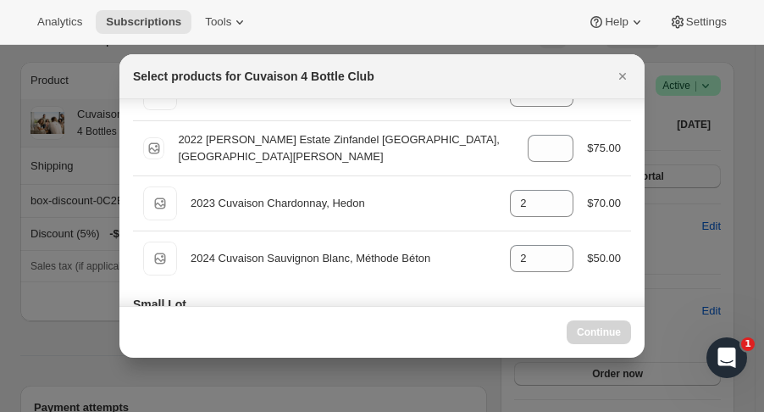
scroll to position [118, 0]
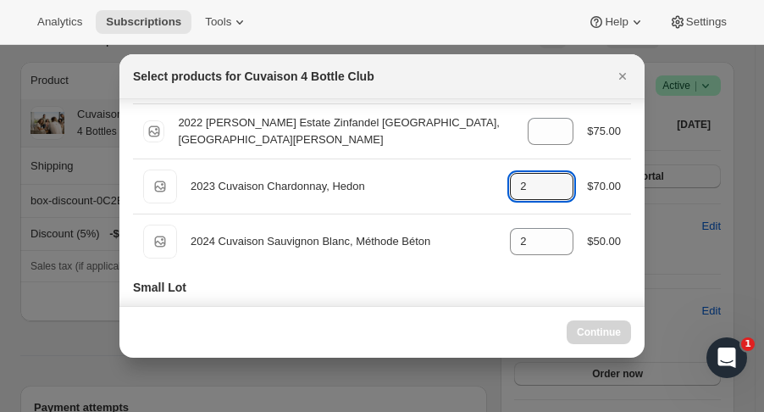
click at [552, 187] on icon ":r15ut:" at bounding box center [560, 191] width 17 height 17
click at [554, 195] on icon ":r15ut:" at bounding box center [560, 191] width 17 height 17
type input "1"
select select "gid://shopify/ProductVariant/52115221807422"
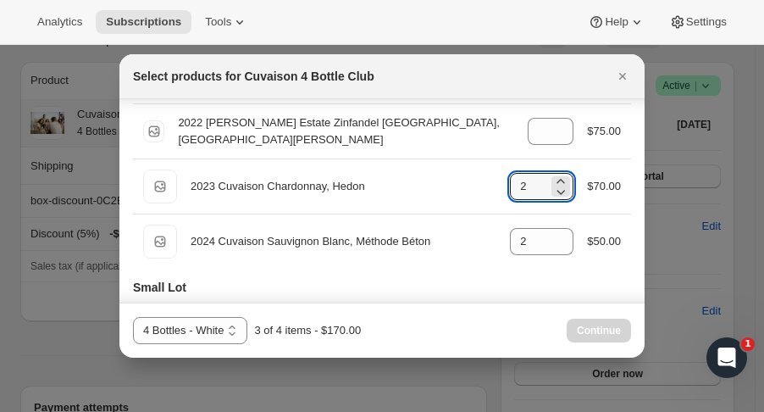
click at [554, 196] on icon ":r15ut:" at bounding box center [560, 191] width 17 height 17
click at [556, 191] on icon ":r15ut:" at bounding box center [560, 191] width 17 height 17
type input "0"
click at [556, 191] on icon ":r15ut:" at bounding box center [560, 191] width 17 height 17
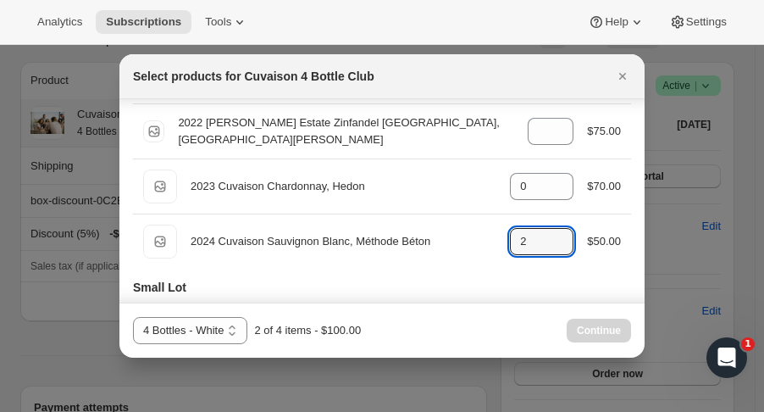
click at [557, 230] on icon ":r15ut:" at bounding box center [560, 236] width 17 height 17
type input "4"
click at [586, 318] on button "Continue" at bounding box center [599, 330] width 64 height 24
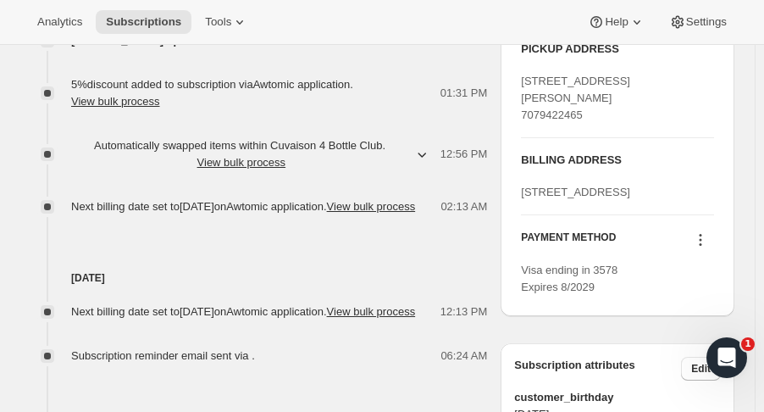
scroll to position [822, 0]
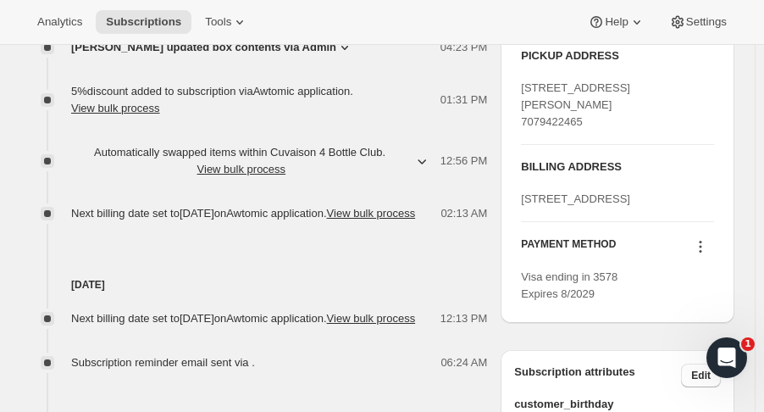
click at [133, 24] on span "Subscriptions" at bounding box center [143, 22] width 75 height 14
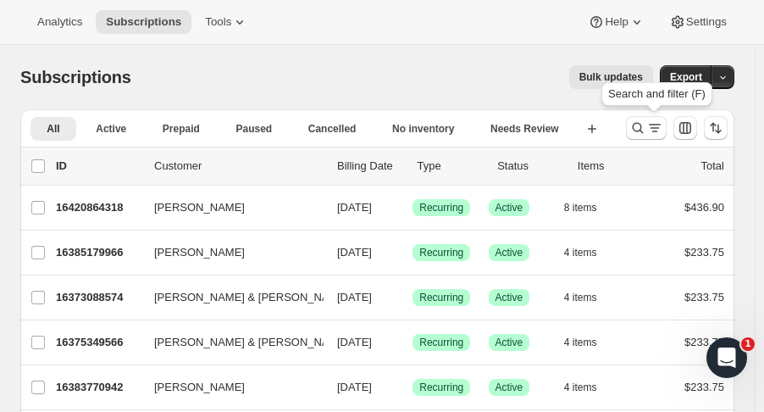
click at [639, 126] on icon "Search and filter results" at bounding box center [637, 127] width 17 height 17
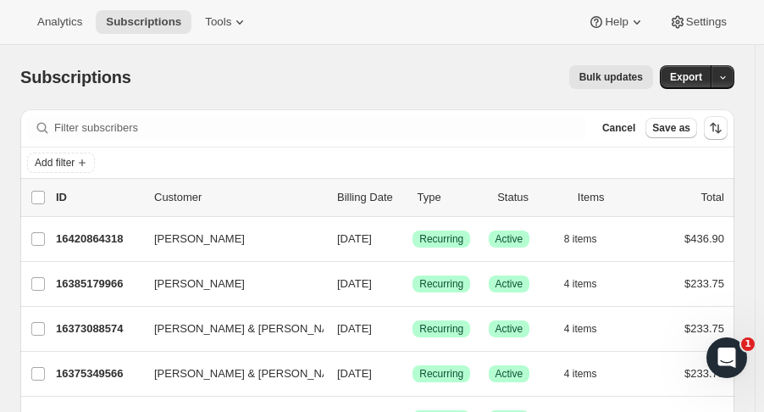
click at [169, 26] on span "Subscriptions" at bounding box center [143, 22] width 75 height 14
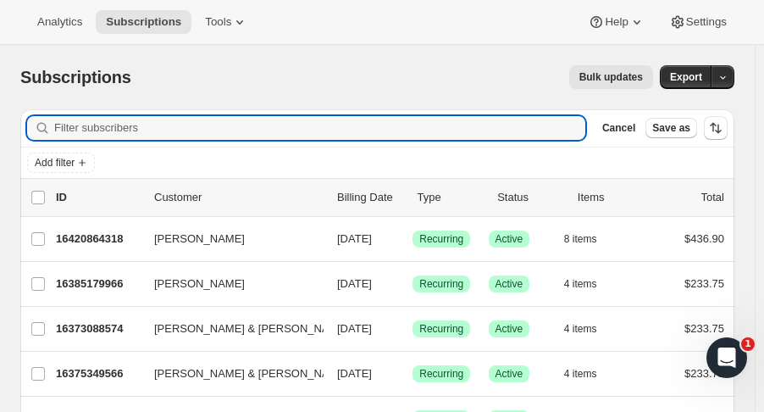
click at [93, 123] on input "Filter subscribers" at bounding box center [319, 128] width 531 height 24
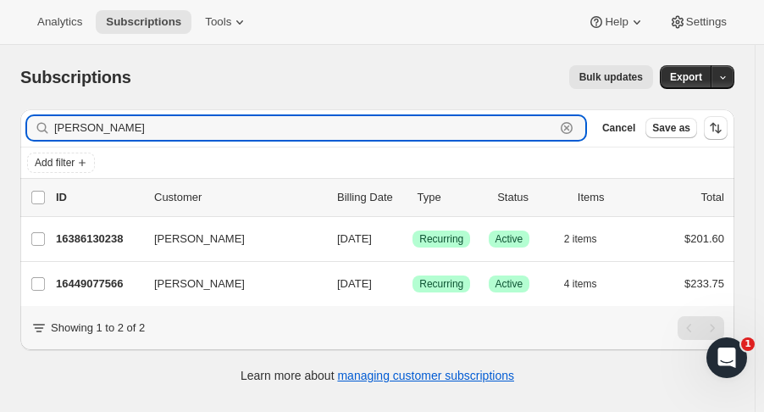
type input "vanessa"
click at [190, 290] on span "Vanessa Oakes" at bounding box center [199, 283] width 91 height 17
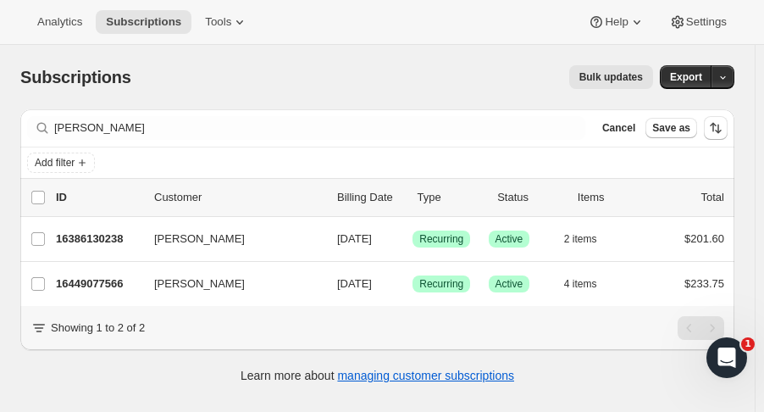
click at [103, 284] on p "16449077566" at bounding box center [98, 283] width 85 height 17
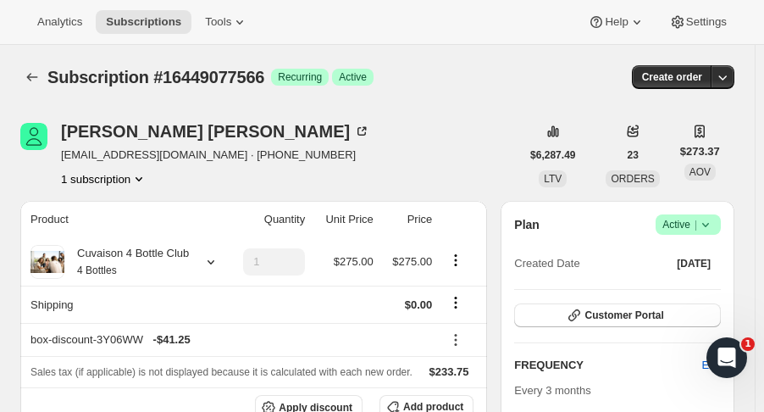
click at [710, 228] on icon at bounding box center [705, 224] width 17 height 17
click at [695, 257] on span "Pause subscription" at bounding box center [696, 257] width 93 height 13
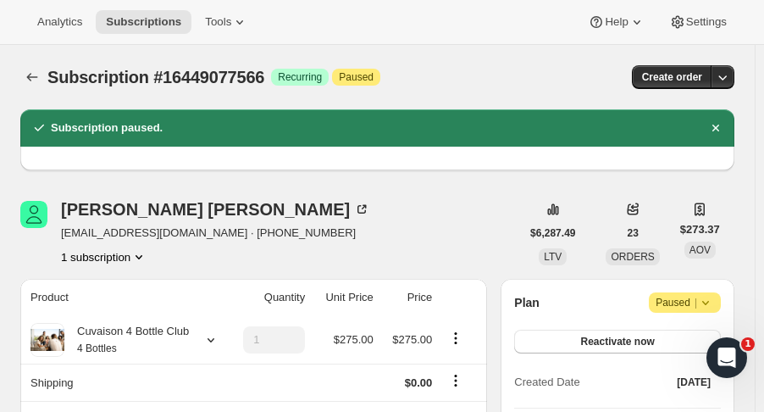
click at [142, 21] on span "Subscriptions" at bounding box center [143, 22] width 75 height 14
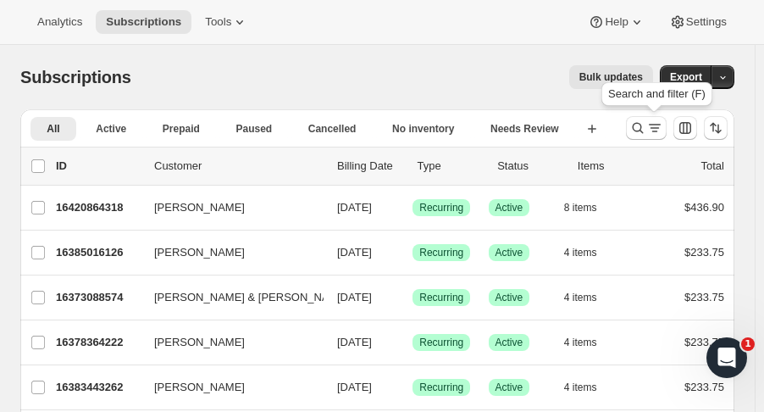
click at [642, 126] on icon "Search and filter results" at bounding box center [637, 127] width 17 height 17
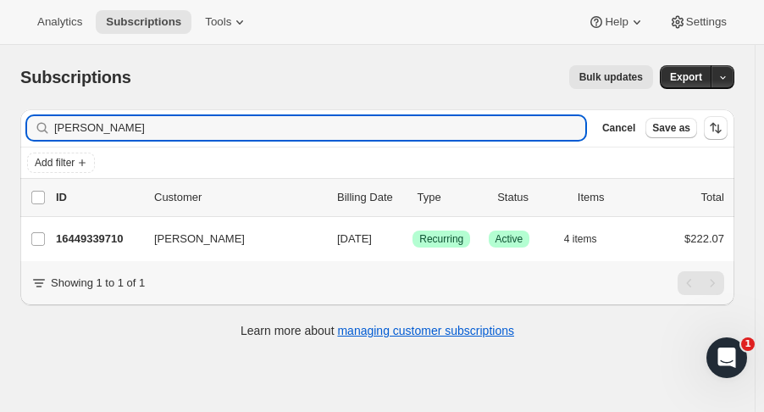
type input "howard pratt"
click at [115, 236] on p "16449339710" at bounding box center [98, 238] width 85 height 17
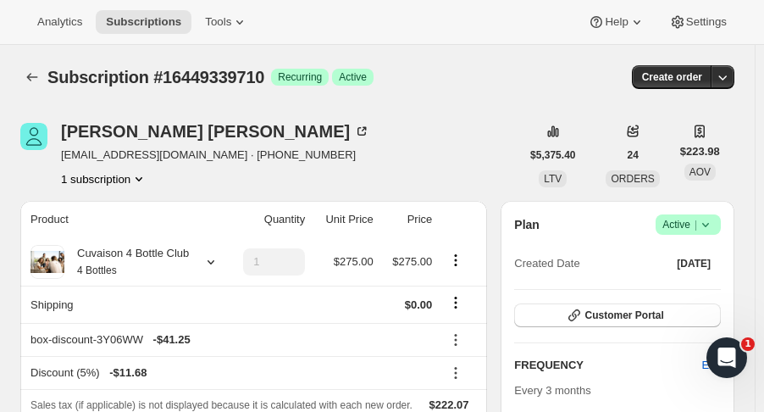
click at [34, 71] on icon "Subscriptions" at bounding box center [32, 77] width 17 height 17
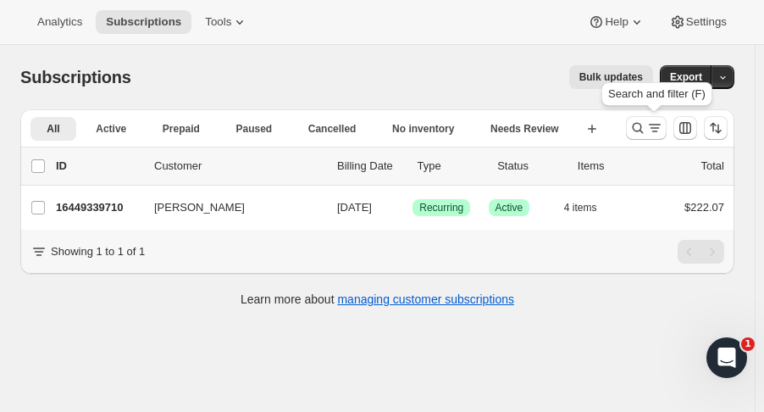
click at [643, 128] on icon "Search and filter results" at bounding box center [637, 127] width 17 height 17
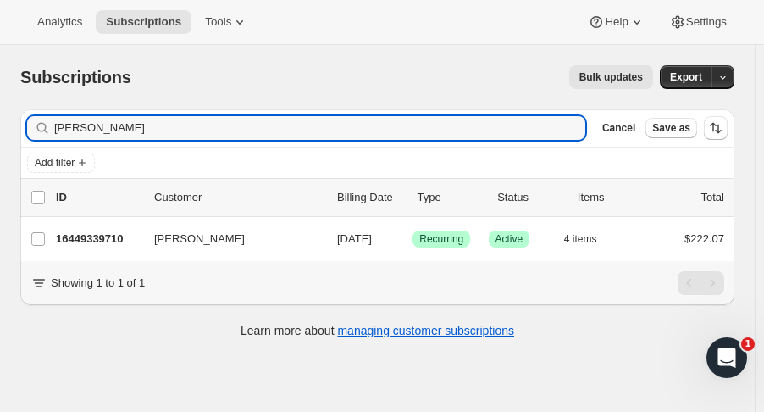
drag, startPoint x: 121, startPoint y: 128, endPoint x: -25, endPoint y: 129, distance: 145.7
click at [0, 129] on html "Analytics Subscriptions Tools Help Settings Skip to content Subscriptions. This…" at bounding box center [382, 206] width 764 height 412
type input "gould"
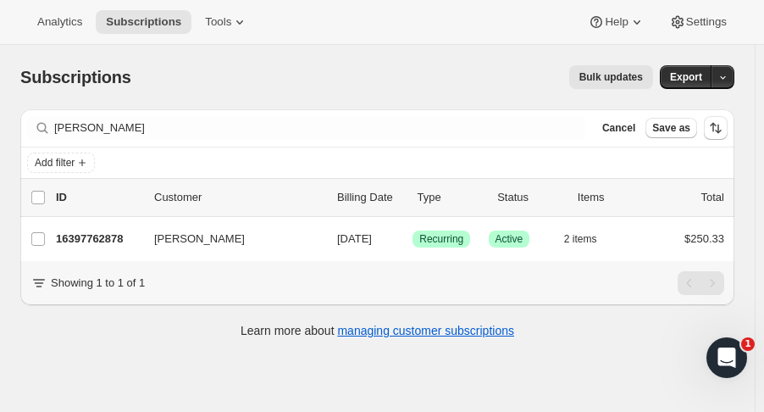
click at [93, 241] on p "16397762878" at bounding box center [98, 238] width 85 height 17
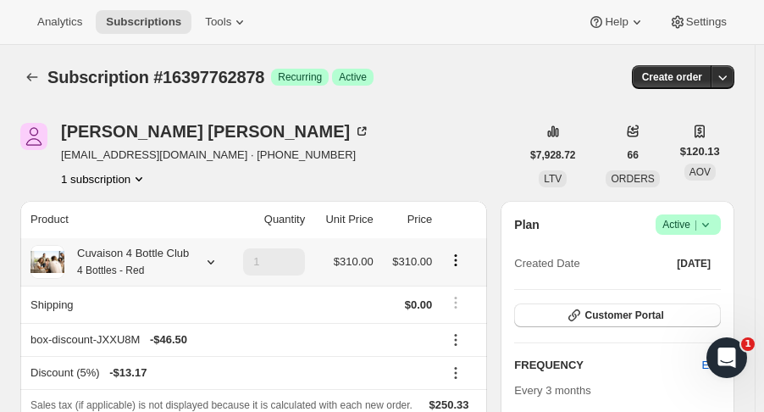
click at [204, 262] on icon at bounding box center [210, 261] width 17 height 17
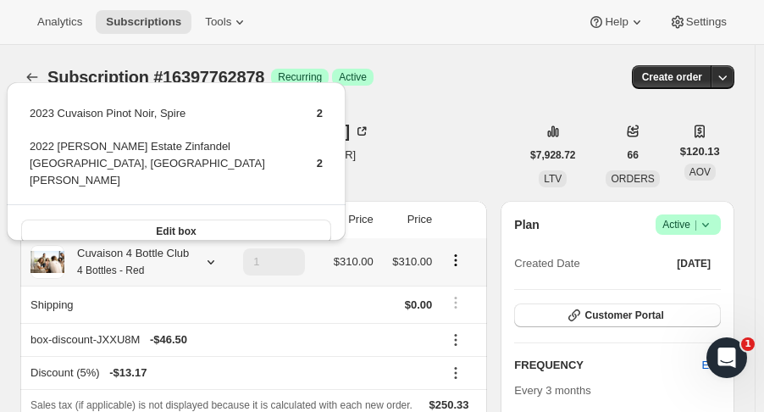
click at [204, 262] on icon at bounding box center [210, 261] width 17 height 17
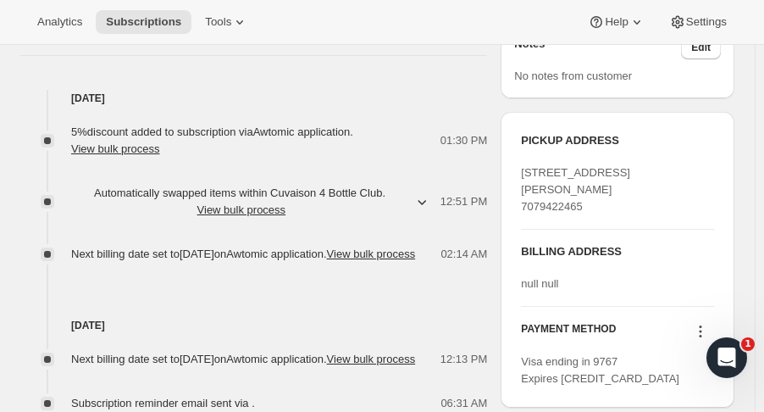
scroll to position [677, 0]
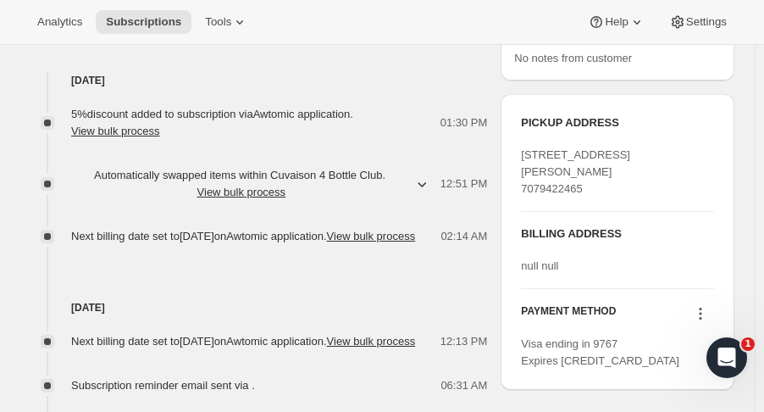
click at [426, 182] on icon "button" at bounding box center [422, 184] width 8 height 5
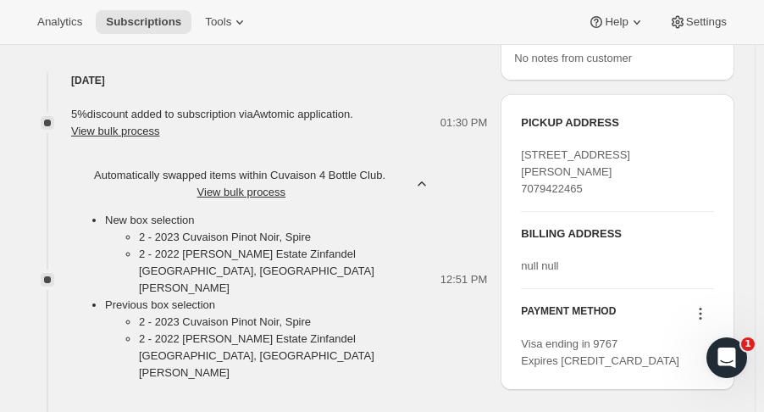
click at [430, 180] on icon "button" at bounding box center [421, 183] width 17 height 17
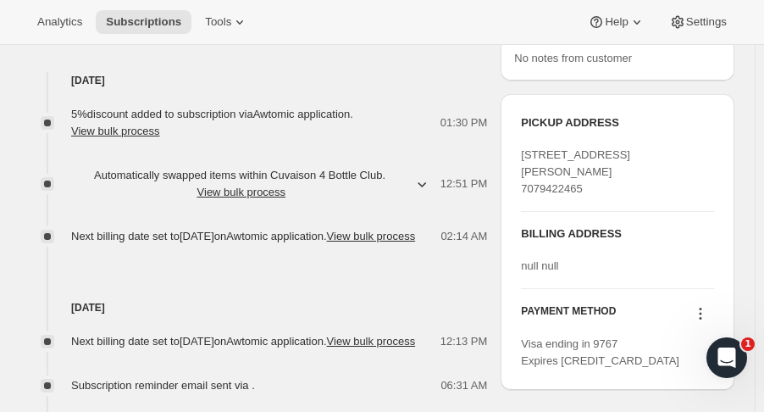
click at [114, 32] on button "Subscriptions" at bounding box center [144, 22] width 96 height 24
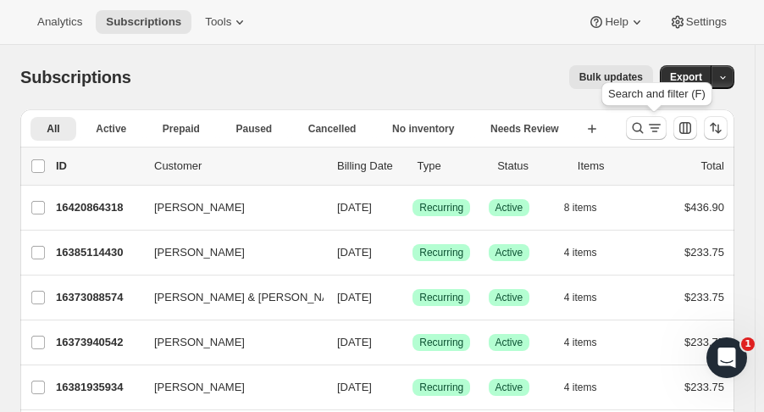
click at [642, 131] on icon "Search and filter results" at bounding box center [637, 127] width 17 height 17
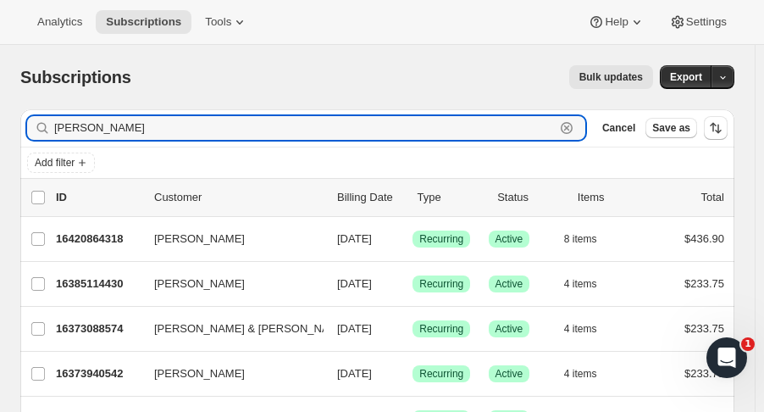
type input "tibble"
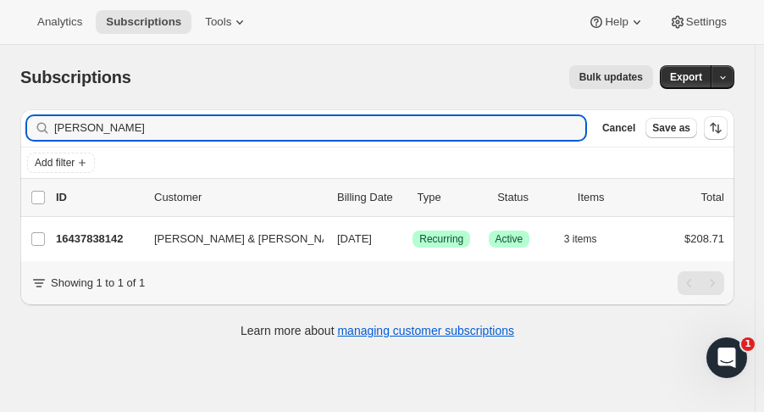
click at [99, 241] on p "16437838142" at bounding box center [98, 238] width 85 height 17
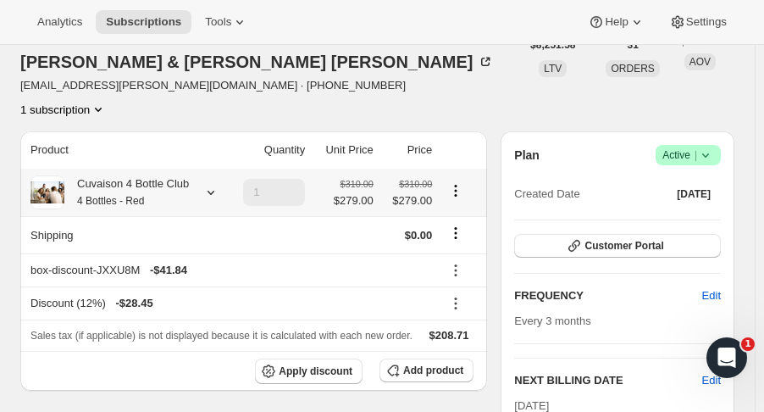
scroll to position [105, 0]
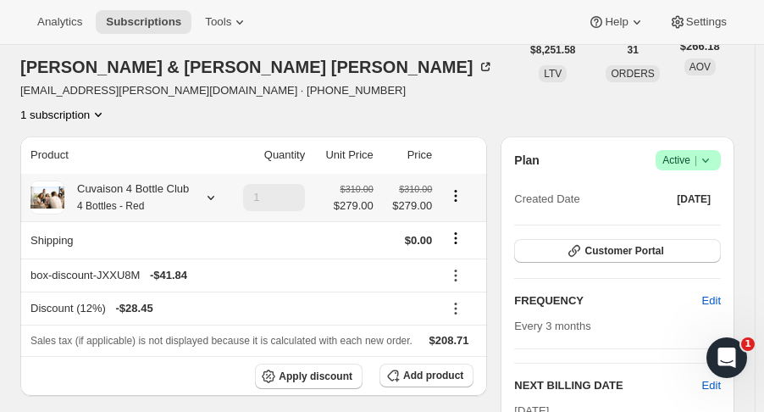
click at [216, 189] on icon at bounding box center [210, 197] width 17 height 17
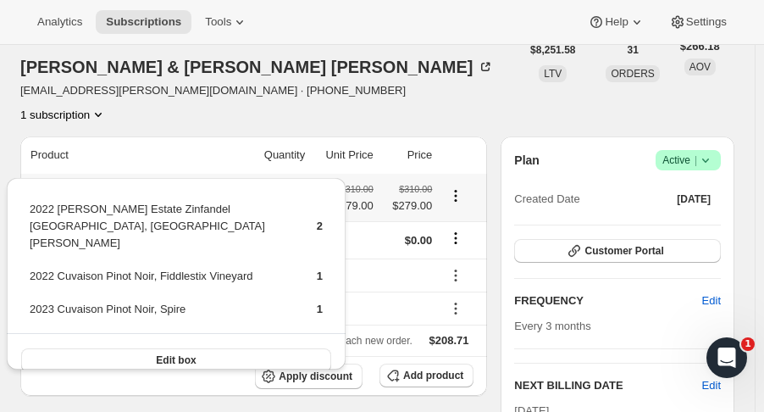
click at [216, 189] on icon at bounding box center [210, 197] width 17 height 17
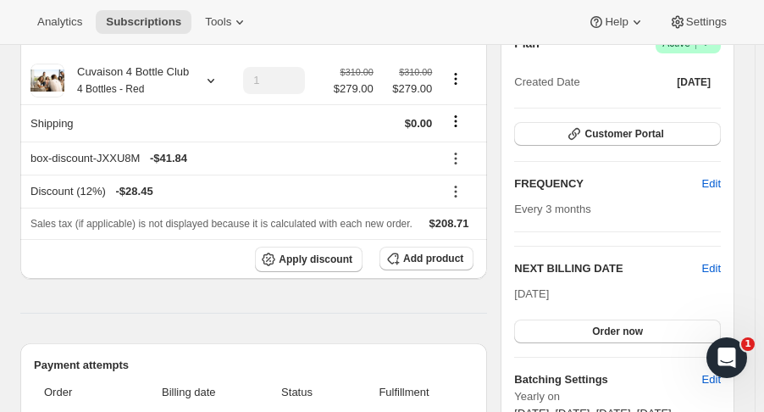
scroll to position [229, 0]
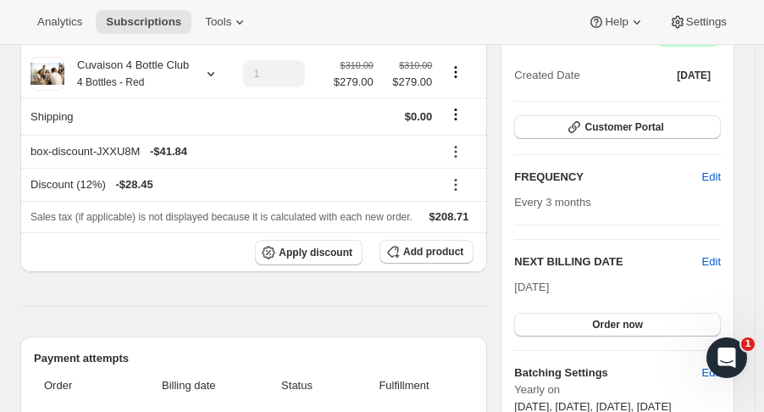
click at [717, 253] on span "Edit" at bounding box center [711, 261] width 19 height 17
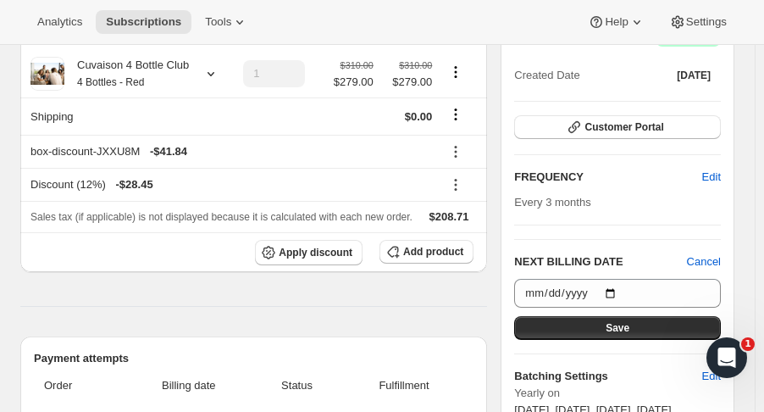
click at [717, 253] on span "Cancel" at bounding box center [704, 261] width 34 height 17
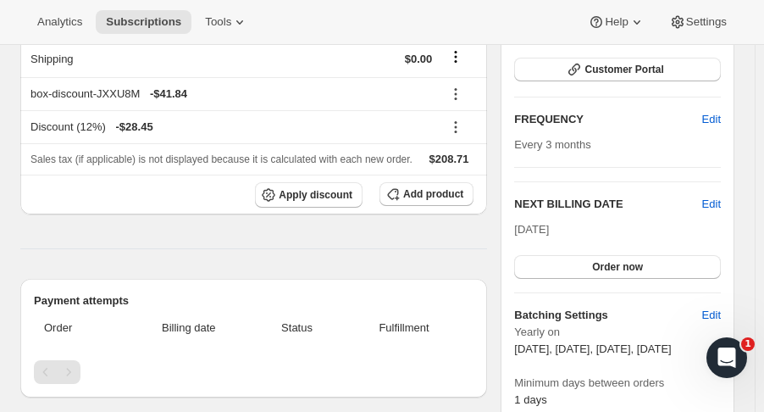
scroll to position [246, 0]
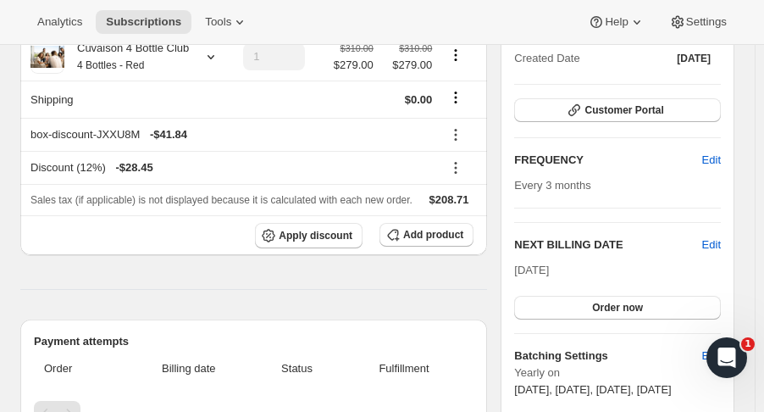
click at [717, 236] on span "Edit" at bounding box center [711, 244] width 19 height 17
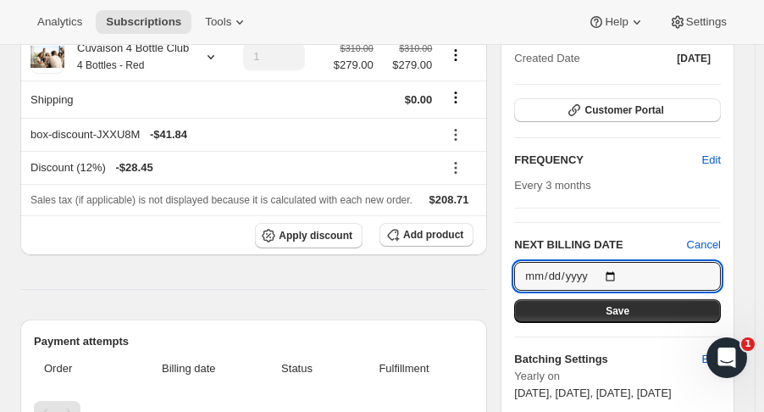
click at [616, 262] on input "2025-09-09" at bounding box center [617, 276] width 207 height 29
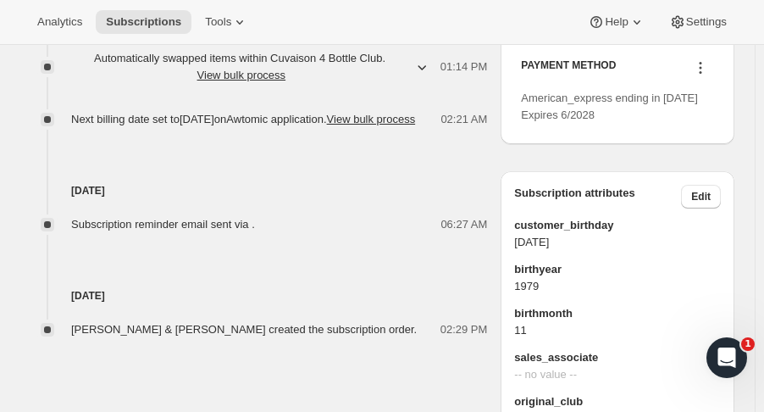
scroll to position [990, 0]
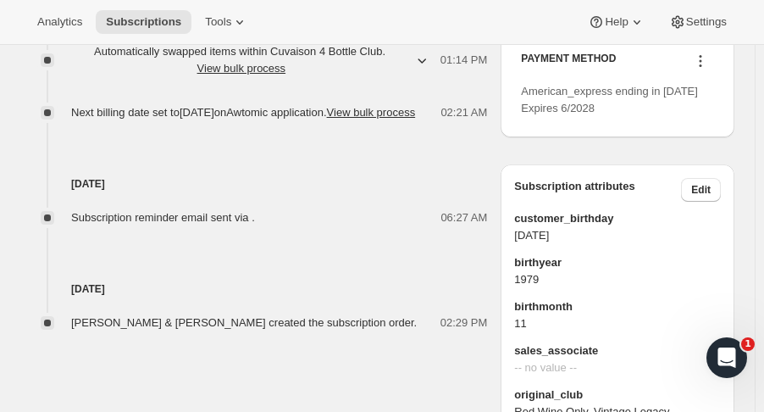
click at [718, 202] on button "Edit" at bounding box center [701, 190] width 40 height 24
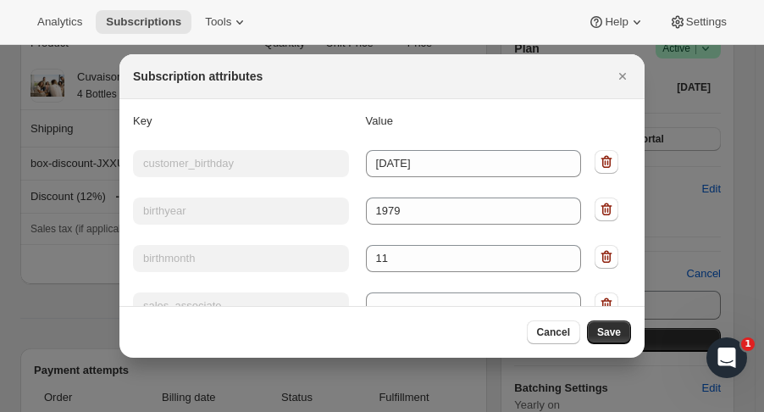
scroll to position [992, 0]
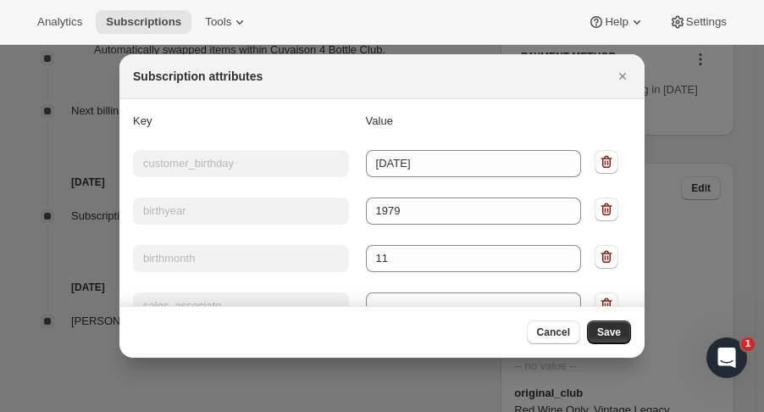
click at [715, 270] on div at bounding box center [382, 206] width 764 height 412
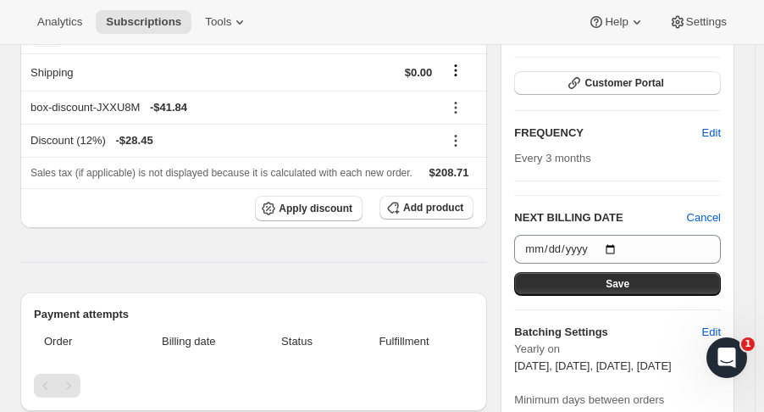
scroll to position [279, 0]
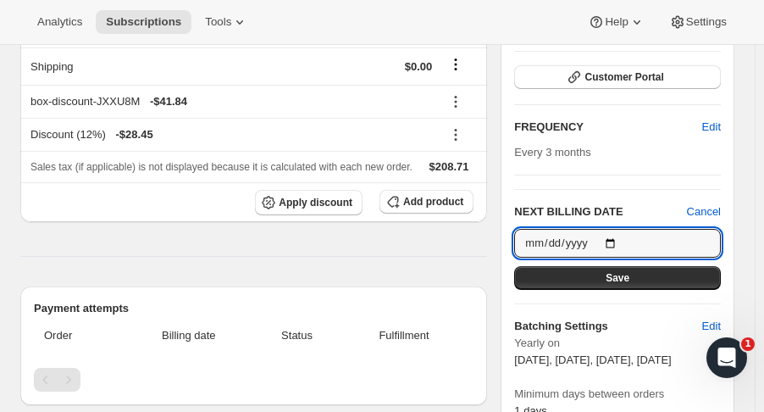
click at [621, 229] on input "2025-09-09" at bounding box center [617, 243] width 207 height 29
click at [716, 203] on span "Cancel" at bounding box center [704, 211] width 34 height 17
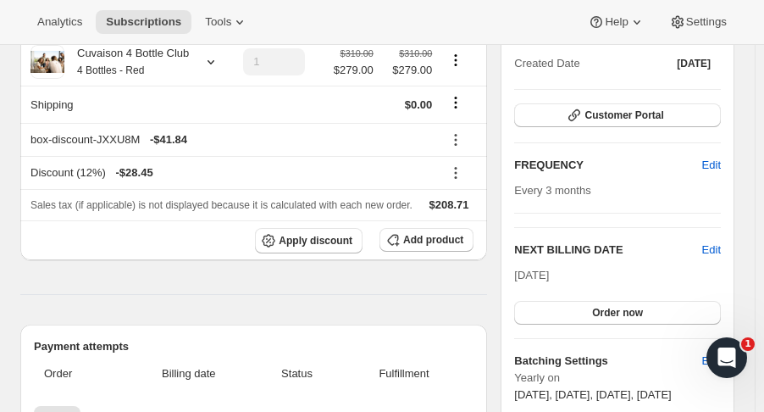
scroll to position [235, 0]
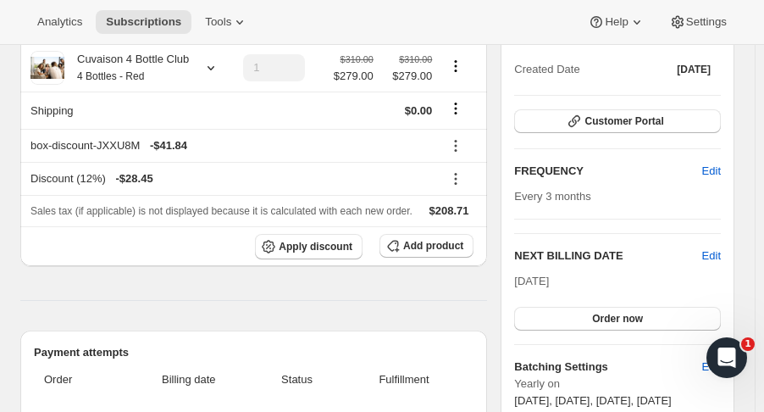
click at [231, 23] on icon at bounding box center [239, 22] width 17 height 17
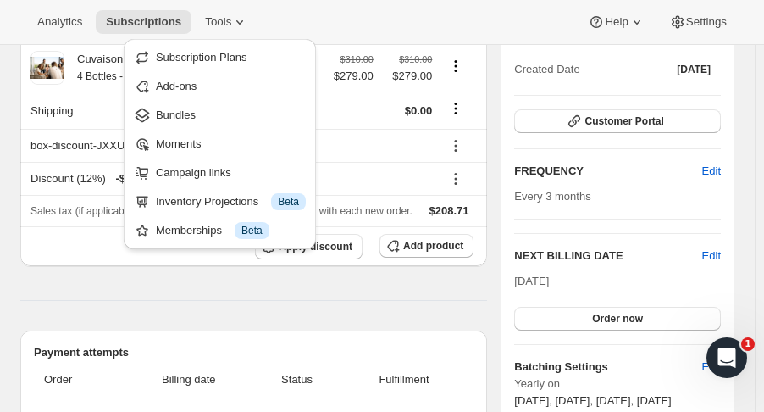
click at [231, 25] on icon at bounding box center [239, 22] width 17 height 17
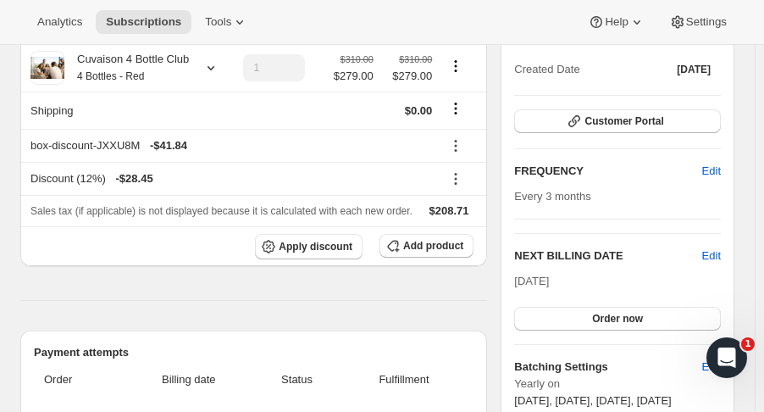
click at [641, 21] on icon at bounding box center [636, 22] width 17 height 17
click at [605, 93] on span "Help Center" at bounding box center [617, 86] width 58 height 17
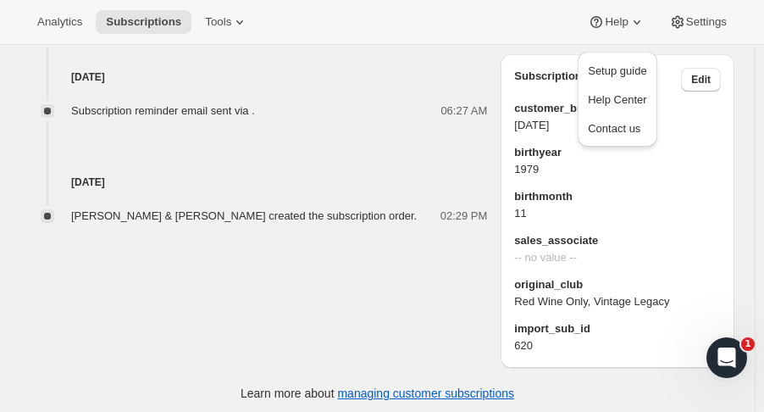
scroll to position [1110, 0]
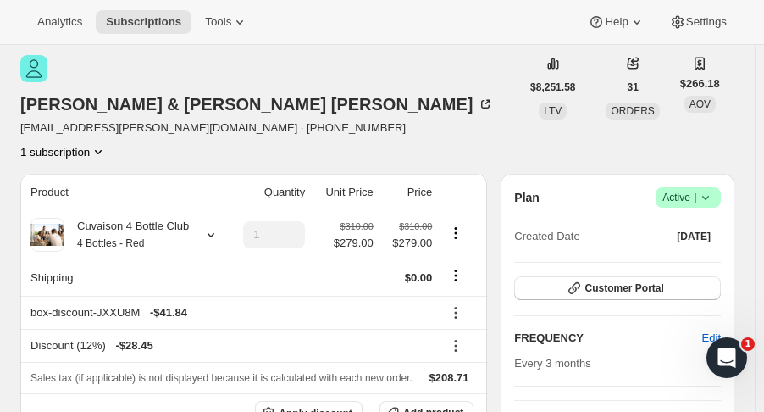
scroll to position [65, 0]
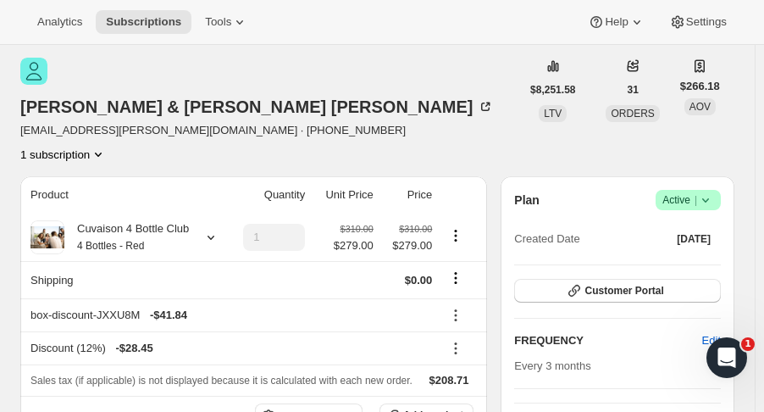
click at [730, 358] on icon "Open Intercom Messenger" at bounding box center [727, 358] width 28 height 28
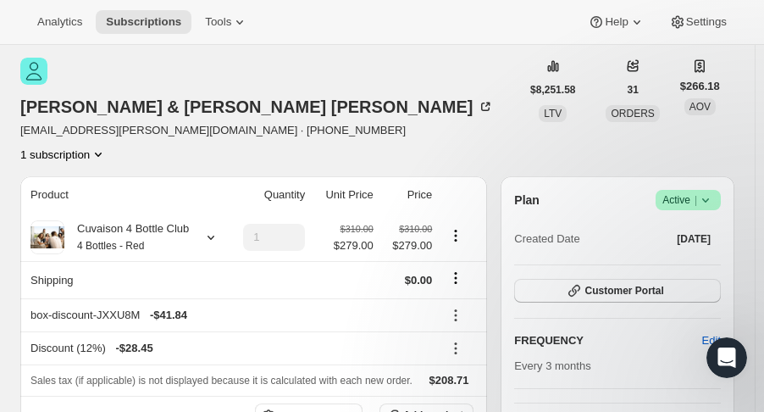
click at [711, 354] on div "Open Intercom Messenger" at bounding box center [727, 357] width 56 height 56
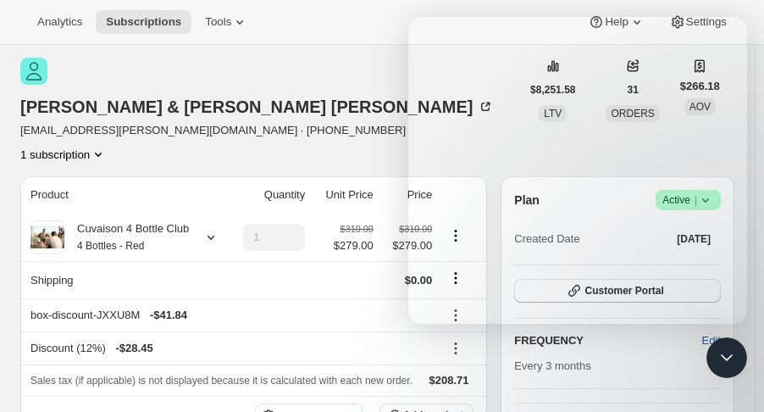
click at [157, 28] on span "Subscriptions" at bounding box center [143, 22] width 75 height 14
click at [740, 352] on div "Close Intercom Messenger" at bounding box center [726, 357] width 41 height 41
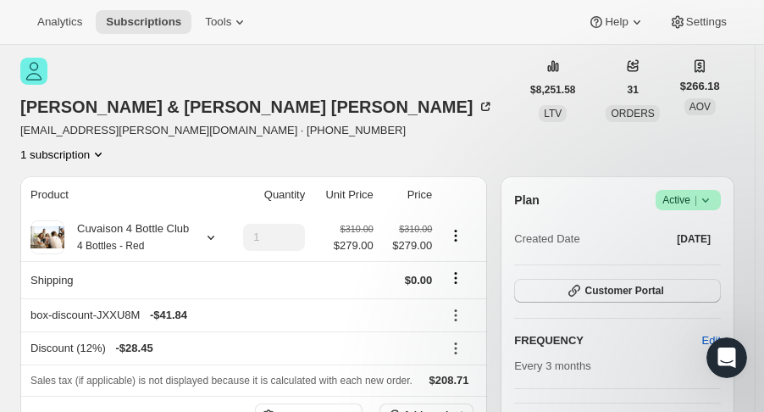
click at [159, 31] on button "Subscriptions" at bounding box center [144, 22] width 96 height 24
click at [163, 27] on span "Subscriptions" at bounding box center [143, 22] width 75 height 14
click at [118, 30] on button "Subscriptions" at bounding box center [144, 22] width 96 height 24
click at [131, 19] on span "Subscriptions" at bounding box center [143, 22] width 75 height 14
click at [31, 24] on button "Subscriptions" at bounding box center [32, 12] width 24 height 24
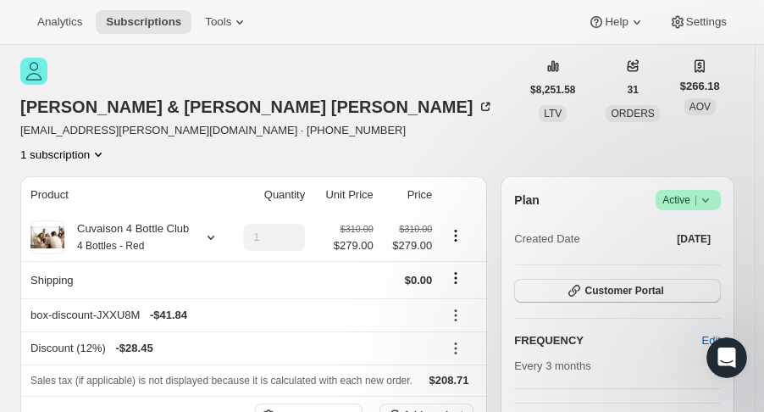
click at [50, 21] on span "Subscription #16437838142" at bounding box center [155, 12] width 217 height 19
click at [39, 20] on icon "Subscriptions" at bounding box center [32, 11] width 17 height 17
click at [28, 15] on icon "Subscriptions" at bounding box center [32, 12] width 11 height 8
click at [74, 25] on span "Analytics" at bounding box center [59, 22] width 45 height 14
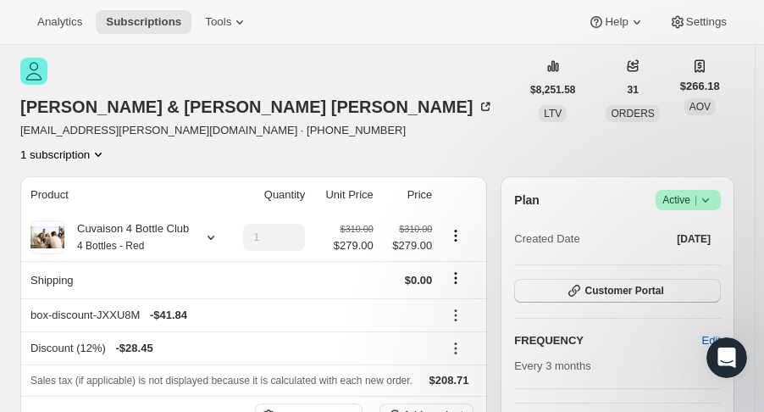
click at [74, 25] on span "Analytics" at bounding box center [59, 22] width 45 height 14
click at [33, 20] on icon "Subscriptions" at bounding box center [32, 11] width 17 height 17
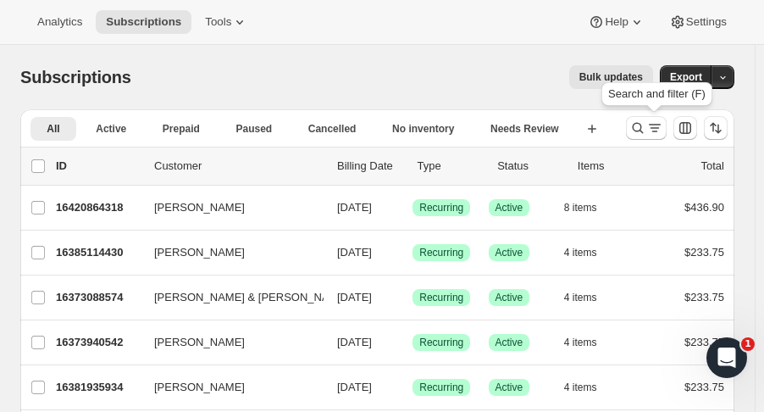
click at [642, 127] on icon "Search and filter results" at bounding box center [637, 127] width 17 height 17
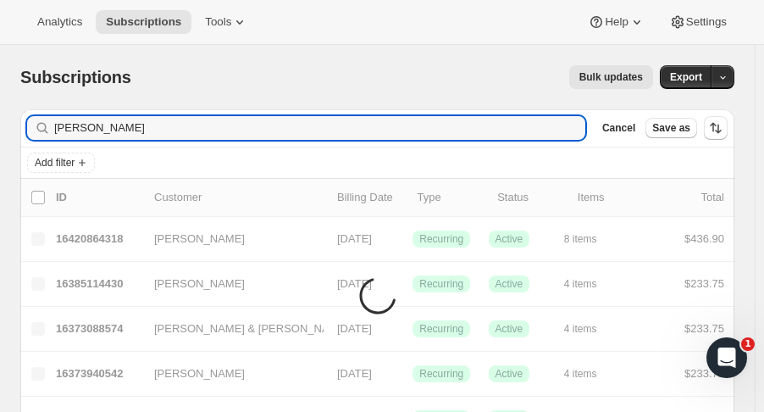
type input "parker hayes"
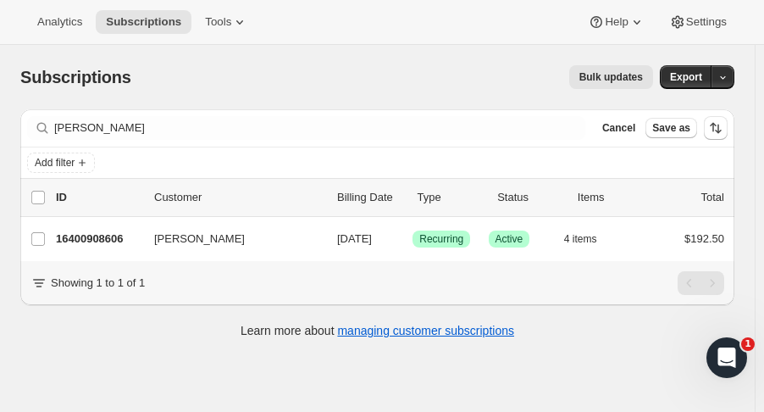
click at [119, 230] on p "16400908606" at bounding box center [98, 238] width 85 height 17
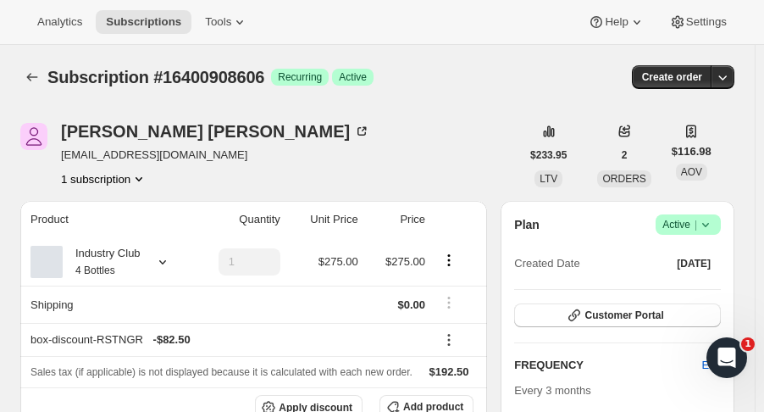
click at [713, 226] on icon at bounding box center [705, 224] width 17 height 17
click at [687, 285] on span "Cancel subscription" at bounding box center [698, 286] width 96 height 13
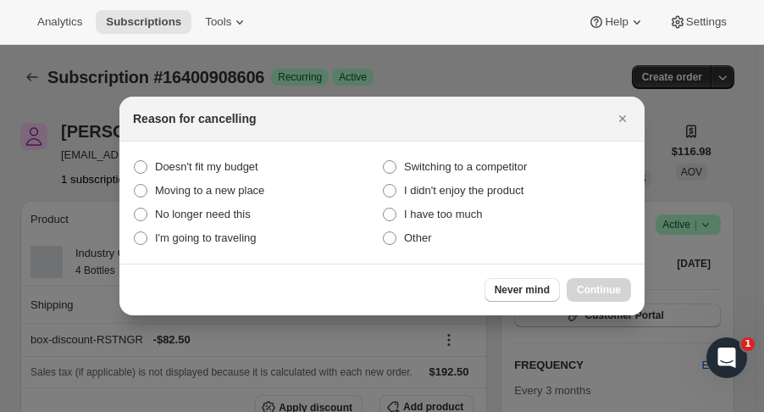
click at [238, 165] on span "Doesn't fit my budget" at bounding box center [206, 166] width 103 height 13
click at [135, 161] on budget "Doesn't fit my budget" at bounding box center [134, 160] width 1 height 1
radio budget "true"
click at [595, 296] on button "Continue" at bounding box center [599, 290] width 64 height 24
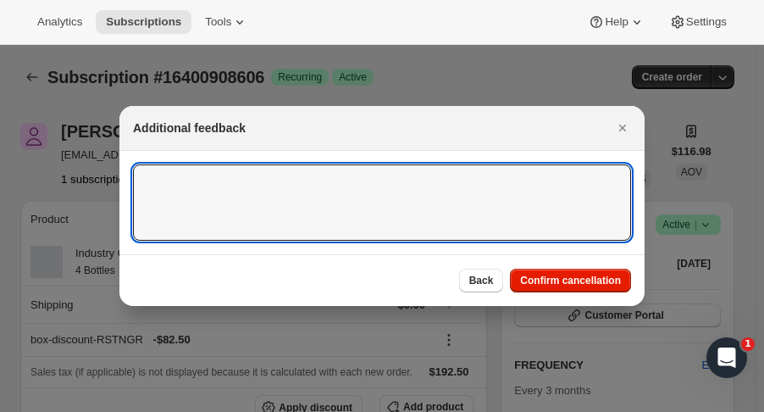
click at [333, 182] on textarea ":rc1:" at bounding box center [382, 202] width 498 height 76
type textarea "p"
type textarea "laid off"
click at [584, 274] on span "Confirm cancellation" at bounding box center [570, 281] width 101 height 14
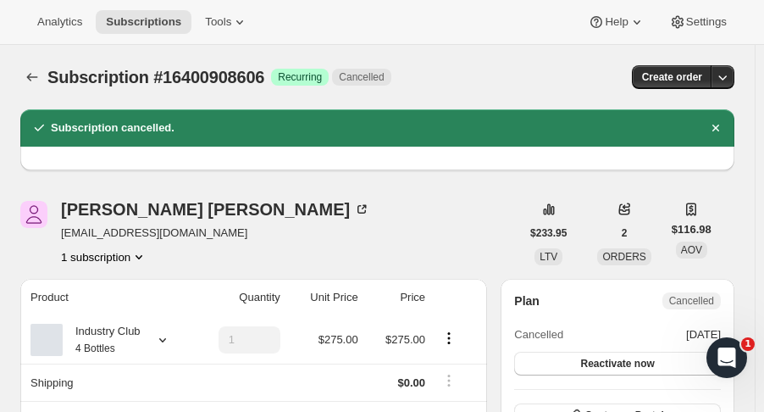
click at [29, 75] on icon "Subscriptions" at bounding box center [32, 77] width 17 height 17
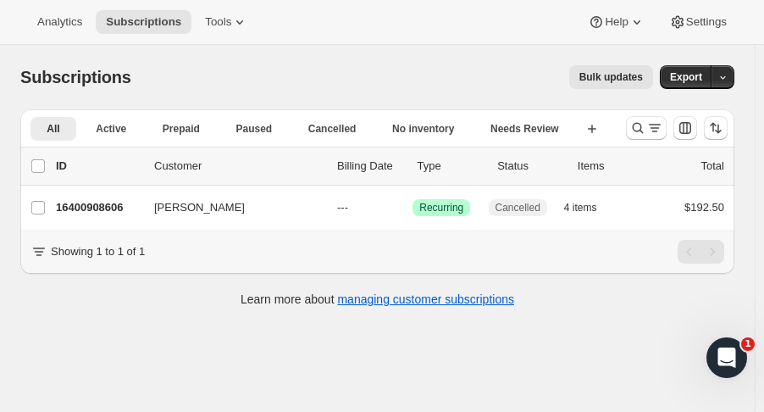
click at [143, 25] on span "Subscriptions" at bounding box center [143, 22] width 75 height 14
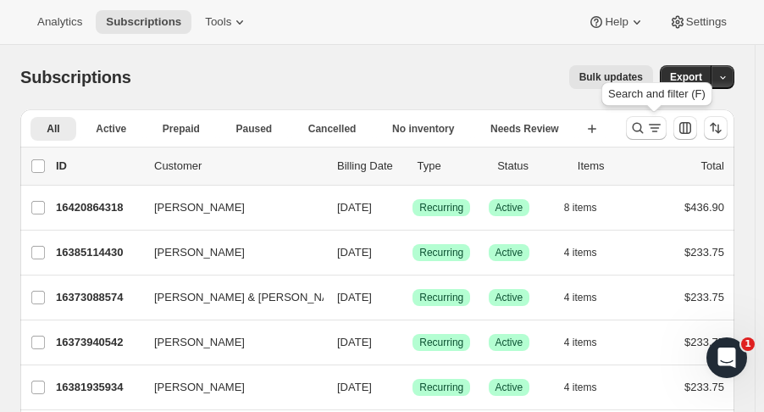
click at [644, 128] on icon "Search and filter results" at bounding box center [637, 127] width 17 height 17
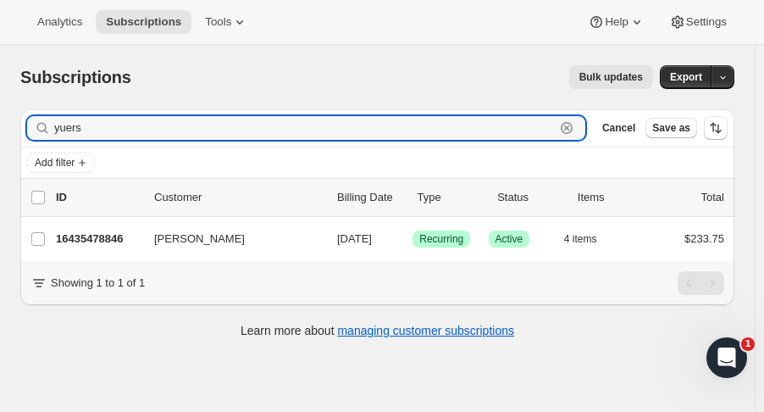
type input "yuers"
click at [106, 235] on p "16435478846" at bounding box center [98, 238] width 85 height 17
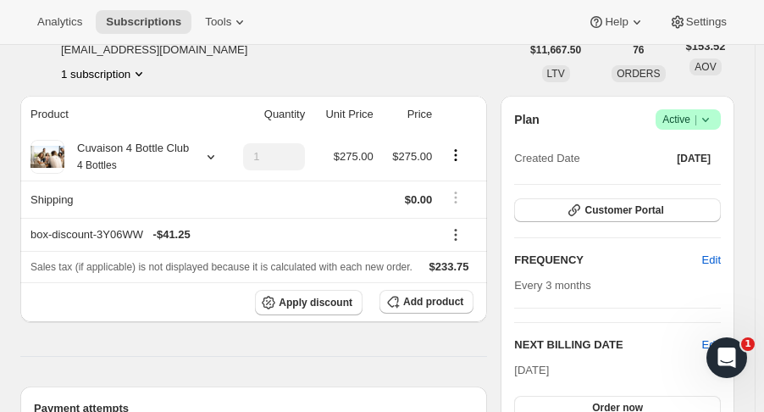
scroll to position [110, 0]
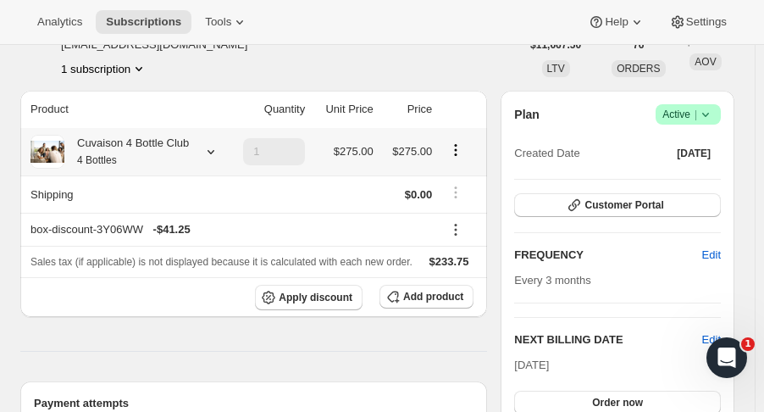
click at [206, 153] on icon at bounding box center [210, 151] width 17 height 17
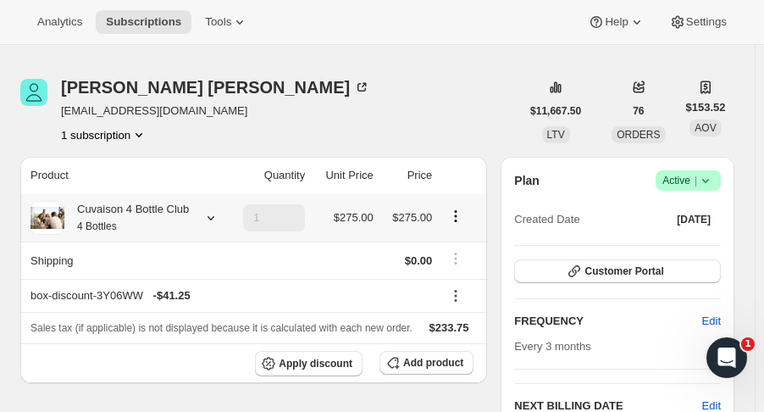
scroll to position [41, 0]
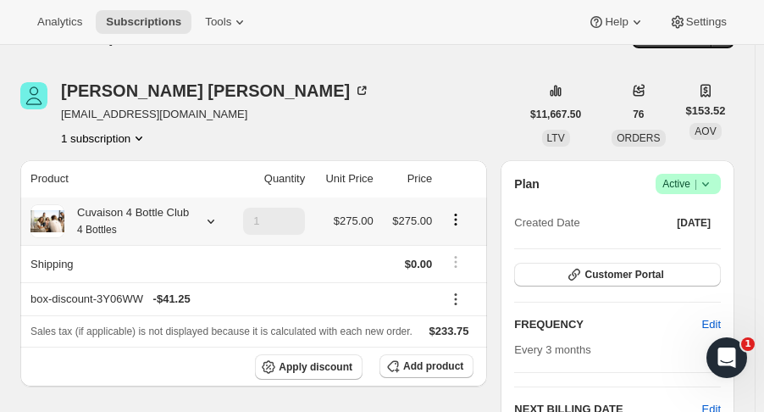
click at [208, 221] on icon at bounding box center [210, 221] width 17 height 17
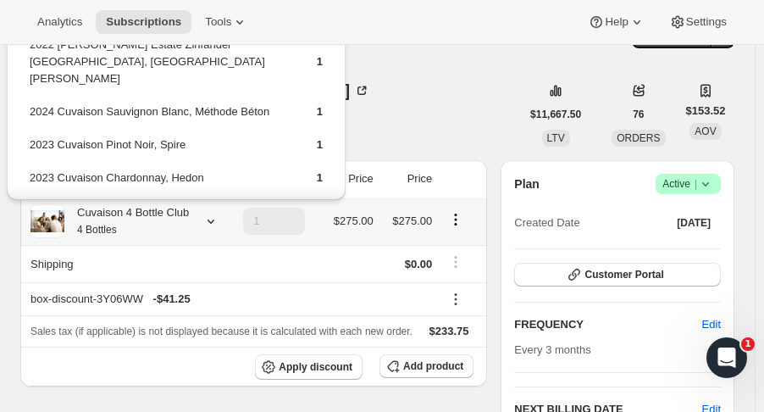
scroll to position [0, 0]
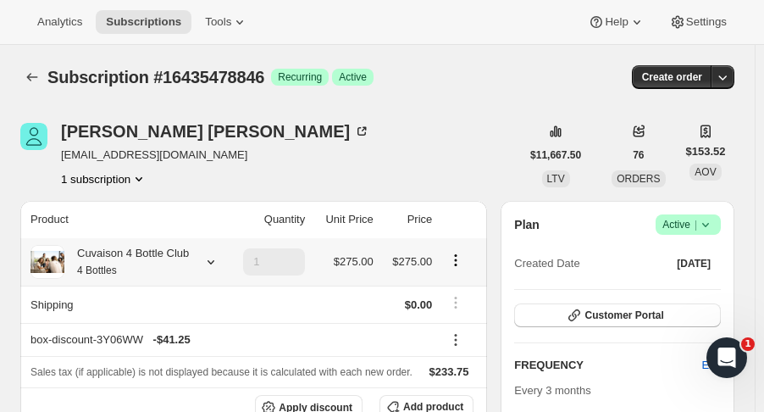
click at [208, 262] on icon at bounding box center [210, 261] width 17 height 17
click at [208, 266] on icon at bounding box center [210, 261] width 17 height 17
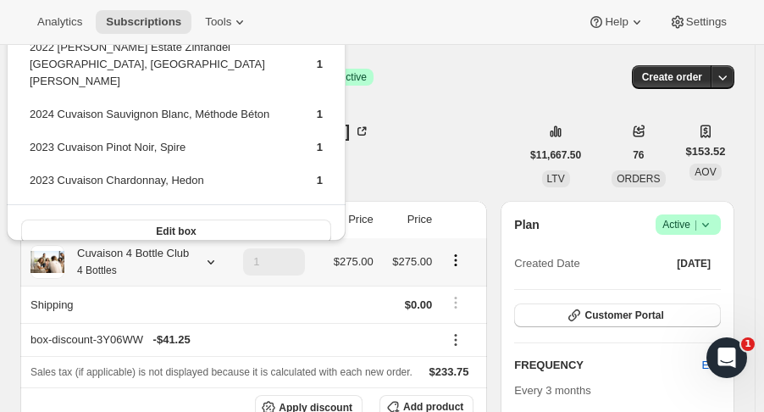
click at [253, 219] on button "Edit box" at bounding box center [176, 231] width 310 height 24
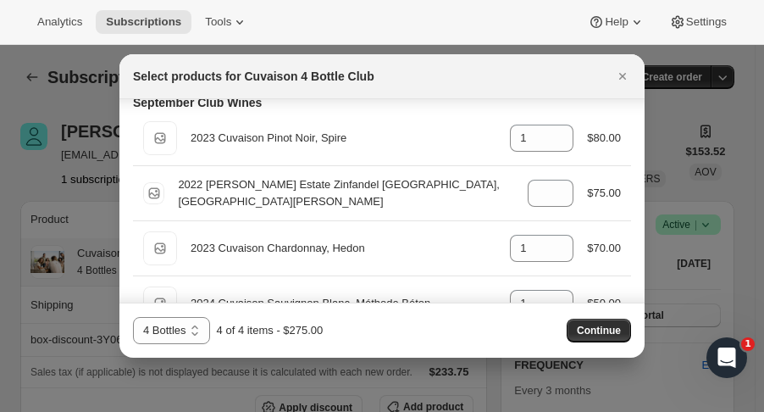
scroll to position [56, 0]
click at [562, 131] on icon ":r10e:" at bounding box center [560, 133] width 17 height 17
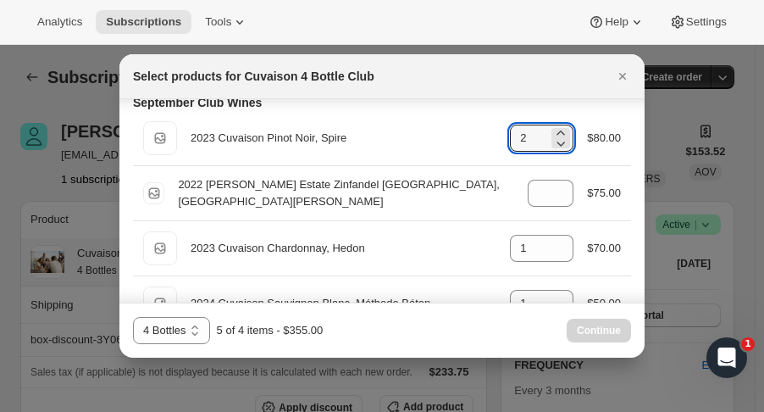
click at [554, 132] on icon ":r10e:" at bounding box center [560, 133] width 17 height 17
click at [554, 135] on icon ":r10e:" at bounding box center [560, 143] width 17 height 17
click at [553, 135] on icon ":r10e:" at bounding box center [560, 143] width 17 height 17
click at [552, 128] on icon ":r10e:" at bounding box center [560, 133] width 17 height 17
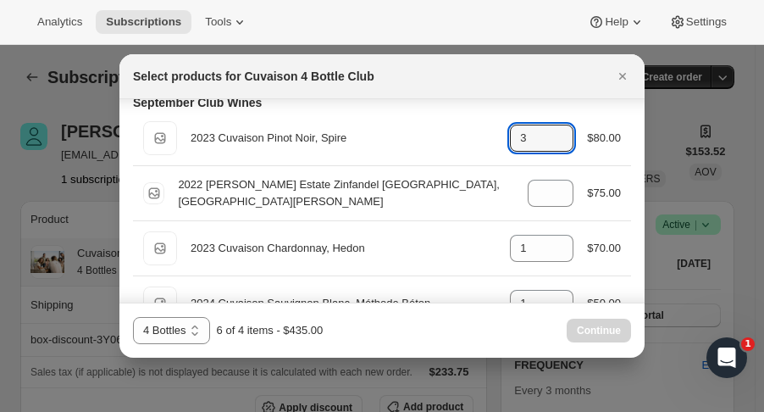
click at [552, 128] on icon ":r10e:" at bounding box center [560, 133] width 17 height 17
type input "4"
click at [558, 202] on icon ":r10e:" at bounding box center [560, 198] width 17 height 17
type input "0"
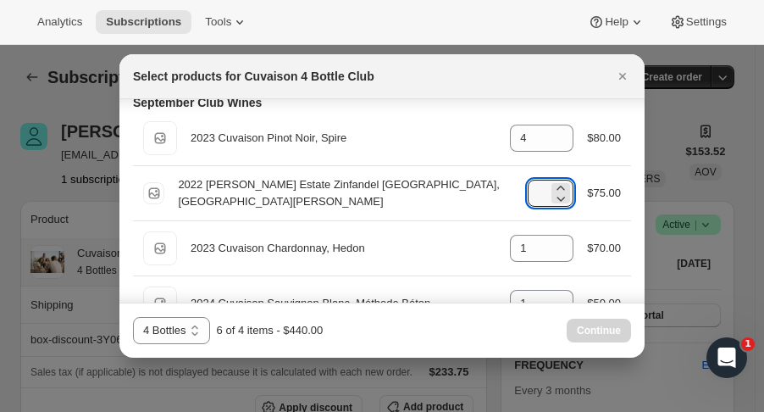
click at [558, 202] on icon ":r10e:" at bounding box center [560, 198] width 17 height 17
click at [552, 255] on icon ":r10e:" at bounding box center [560, 253] width 17 height 17
type input "0"
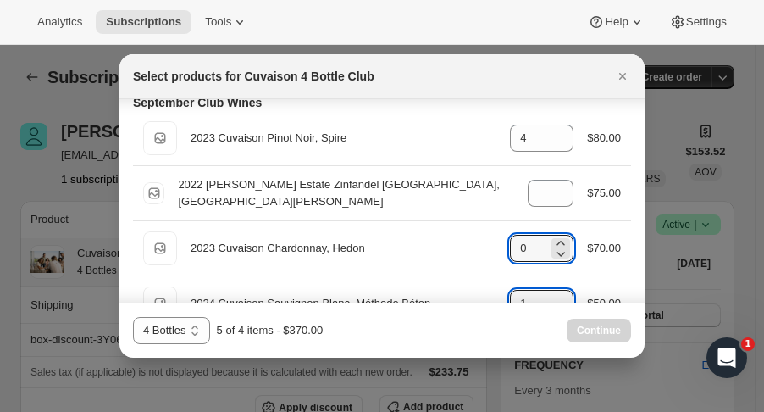
click at [552, 290] on icon ":r10e:" at bounding box center [560, 298] width 17 height 17
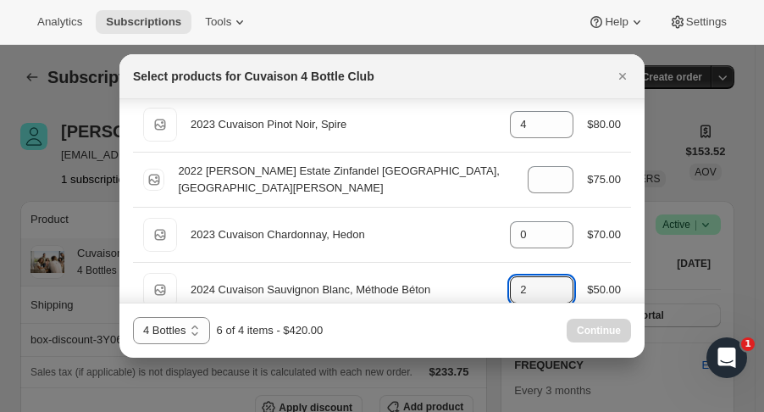
click at [554, 293] on icon ":r10e:" at bounding box center [560, 294] width 17 height 17
click at [554, 294] on icon ":r10e:" at bounding box center [560, 294] width 17 height 17
type input "0"
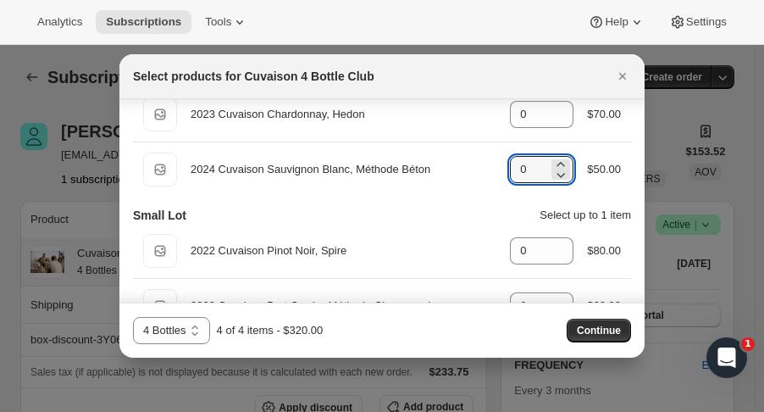
scroll to position [186, 0]
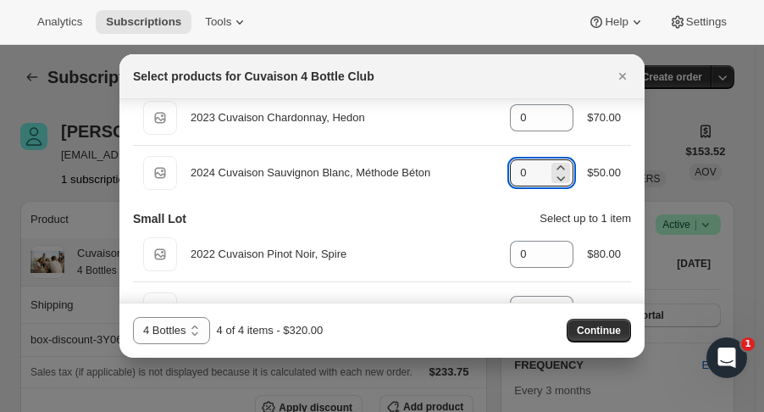
click at [628, 75] on icon "Close" at bounding box center [622, 76] width 17 height 17
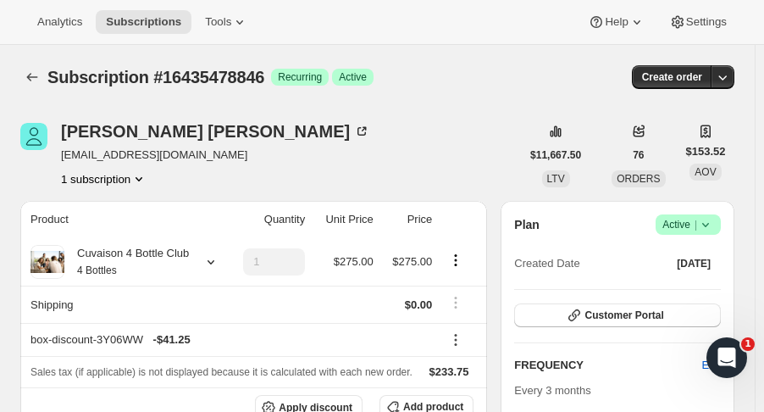
click at [158, 26] on span "Subscriptions" at bounding box center [143, 22] width 75 height 14
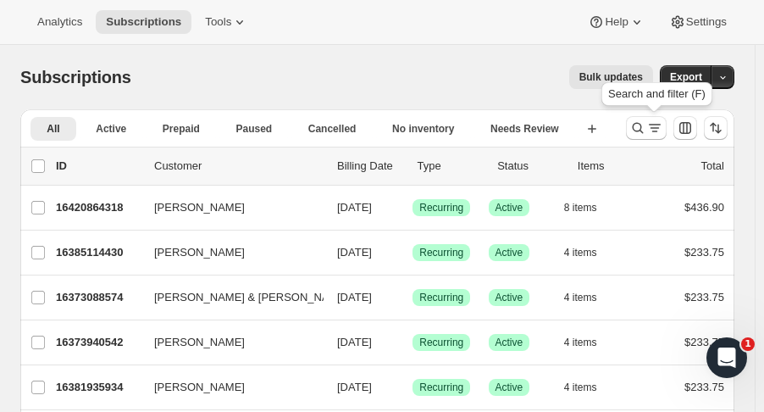
click at [643, 130] on icon "Search and filter results" at bounding box center [637, 127] width 17 height 17
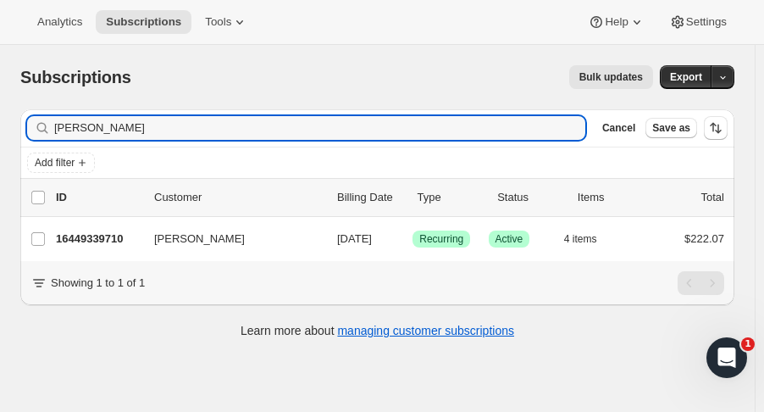
type input "howard pratt"
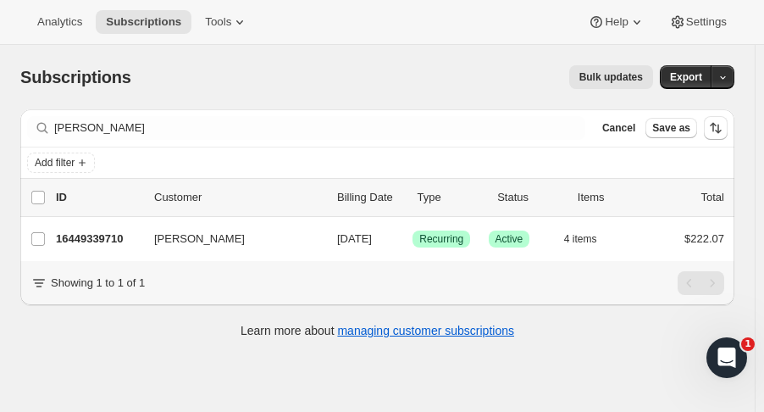
click at [114, 227] on div "16449339710 Howard Pratt 09/09/2025 Success Recurring Success Active 4 items $2…" at bounding box center [390, 239] width 668 height 24
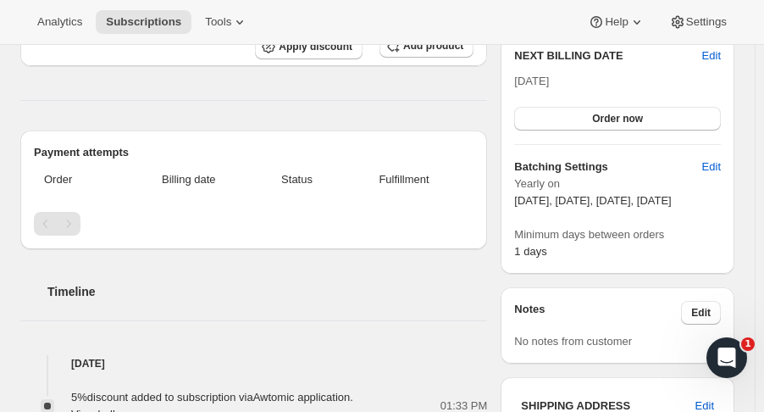
scroll to position [391, 0]
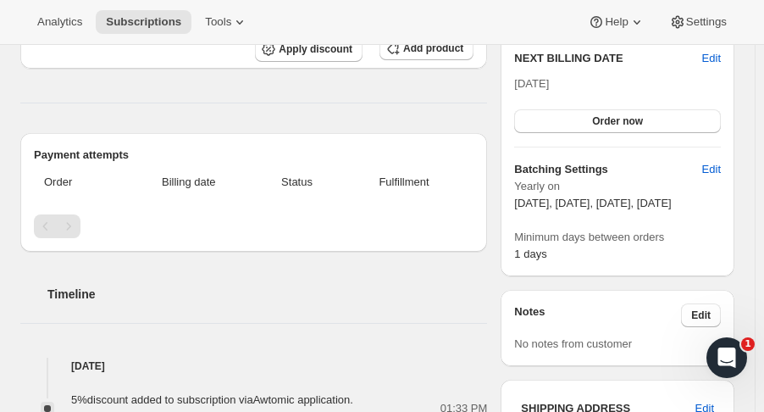
click at [729, 171] on button "Edit" at bounding box center [711, 169] width 39 height 27
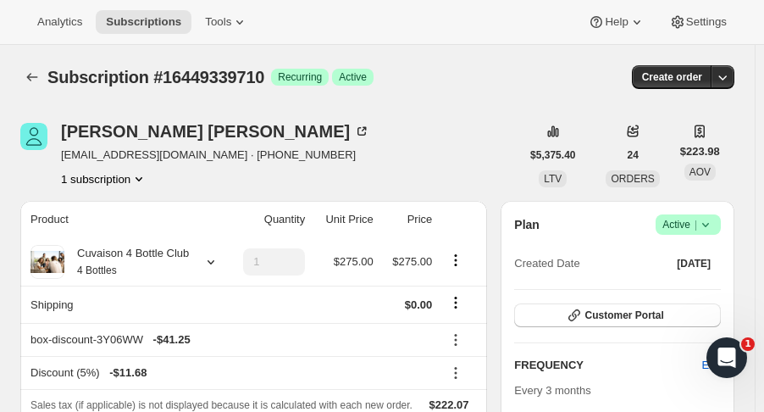
select select "YEARDAY"
select select "2"
select select "5"
select select "9"
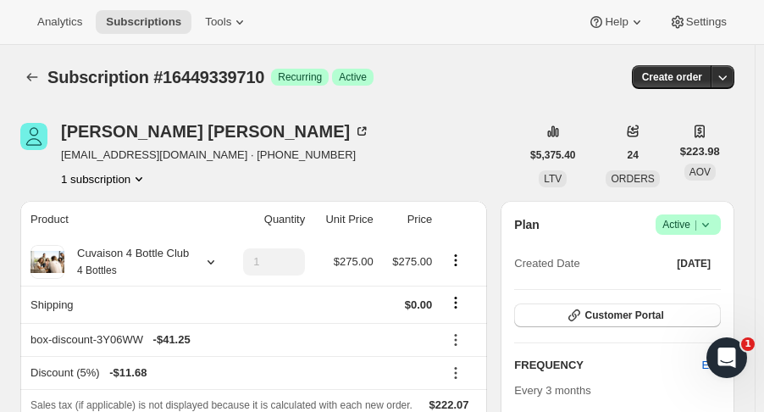
select select "11"
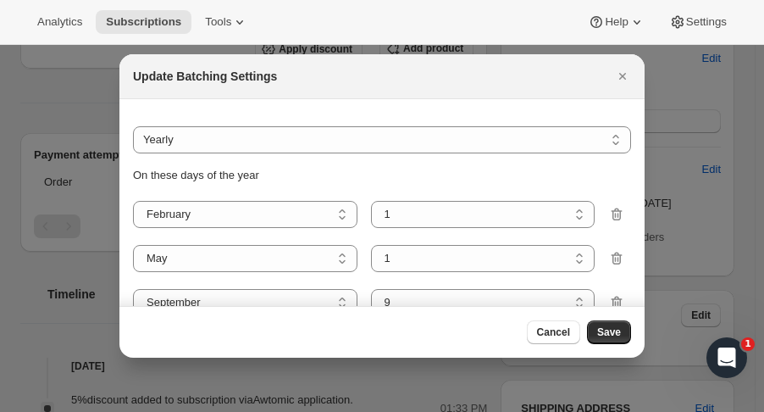
click at [628, 85] on button "Close" at bounding box center [623, 76] width 24 height 24
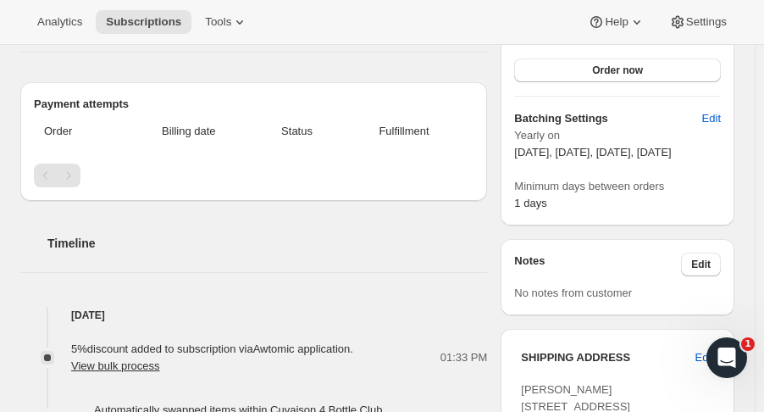
scroll to position [519, 0]
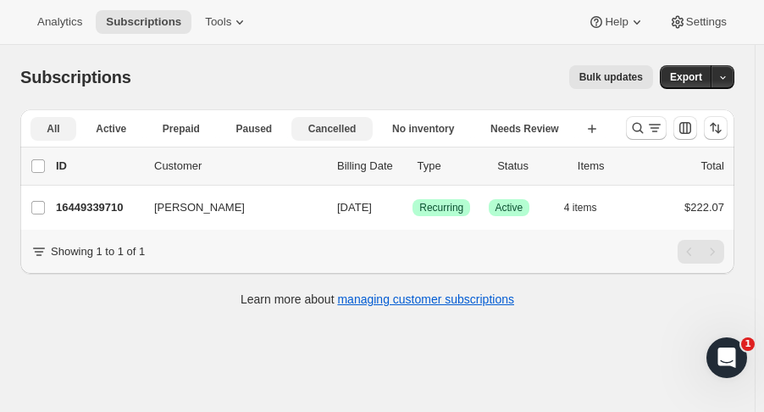
click at [308, 127] on span "Cancelled" at bounding box center [332, 129] width 48 height 14
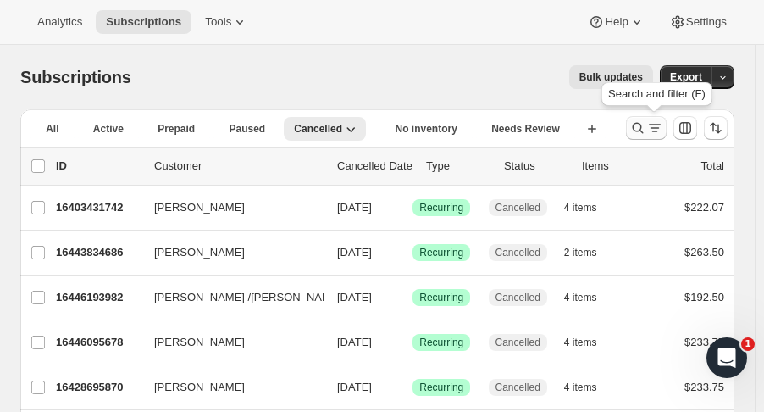
click at [644, 131] on icon "Search and filter results" at bounding box center [638, 128] width 11 height 11
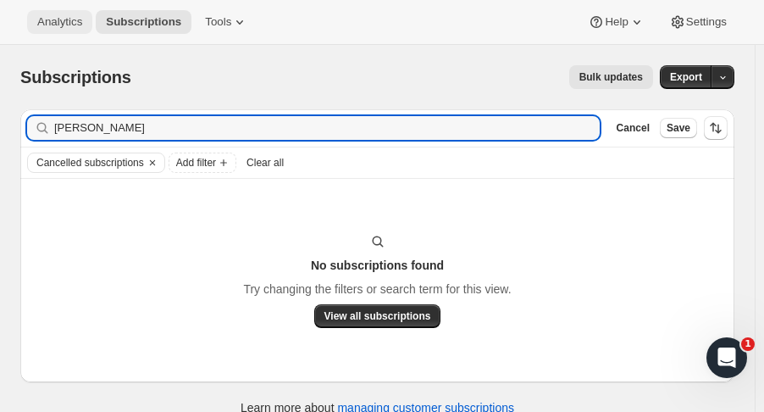
type input "[PERSON_NAME]"
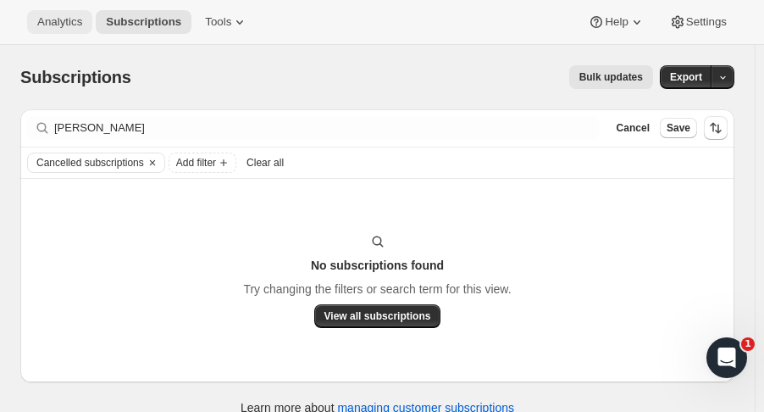
click at [79, 20] on span "Analytics" at bounding box center [59, 22] width 45 height 14
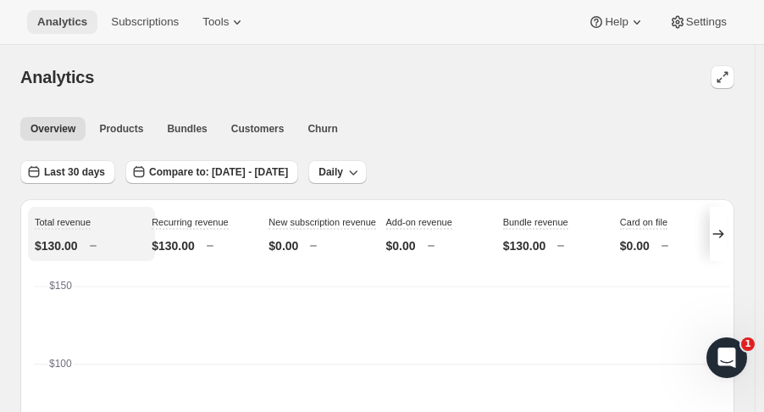
click at [79, 20] on span "Analytics" at bounding box center [62, 22] width 50 height 14
click at [138, 20] on span "Subscriptions" at bounding box center [145, 22] width 68 height 14
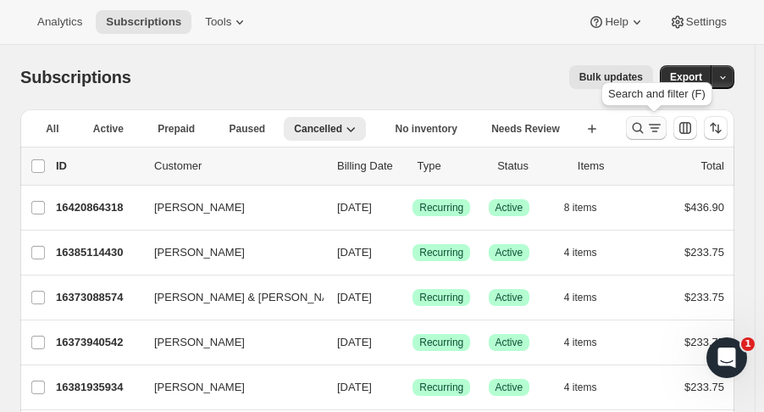
click at [646, 128] on icon "Search and filter results" at bounding box center [637, 127] width 17 height 17
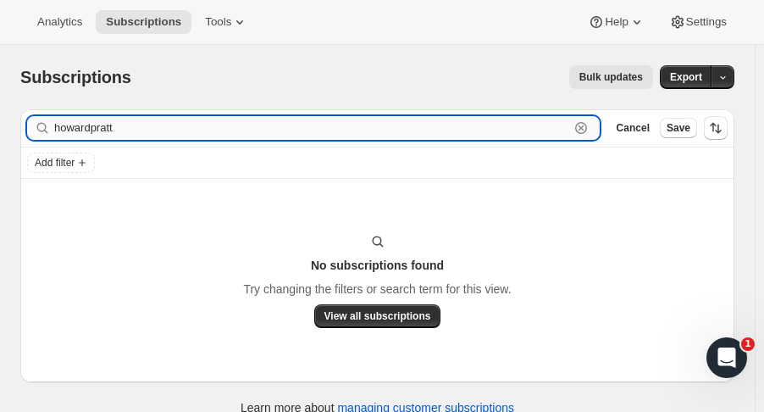
click at [91, 130] on input "howardpratt" at bounding box center [311, 128] width 515 height 24
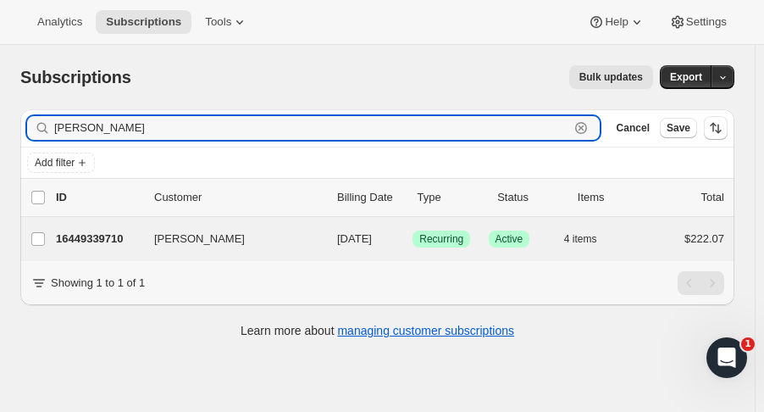
type input "[PERSON_NAME]"
click at [84, 250] on div "[PERSON_NAME] 16449339710 [PERSON_NAME] [DATE] Success Recurring Success Active…" at bounding box center [377, 239] width 714 height 44
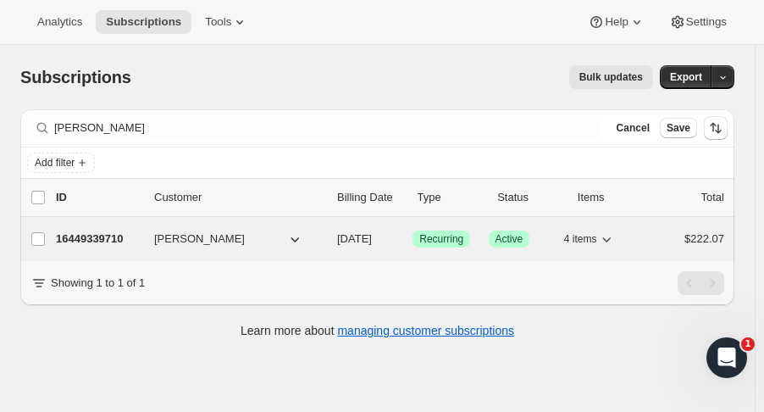
click at [107, 246] on div "16449339710 [PERSON_NAME] [DATE] Success Recurring Success Active 4 items $222.…" at bounding box center [390, 239] width 668 height 24
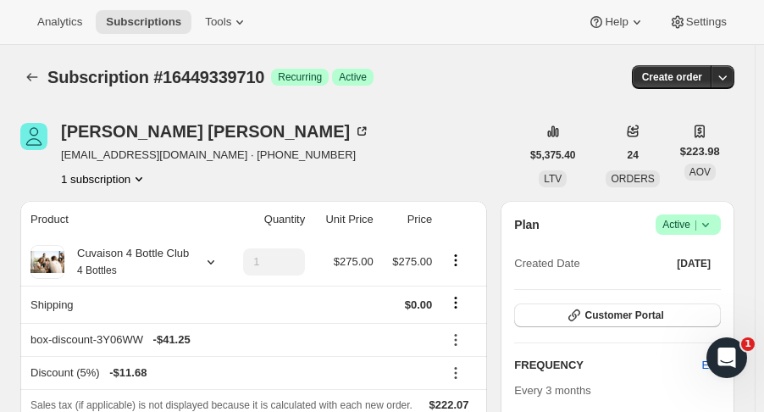
click at [714, 232] on icon at bounding box center [705, 224] width 17 height 17
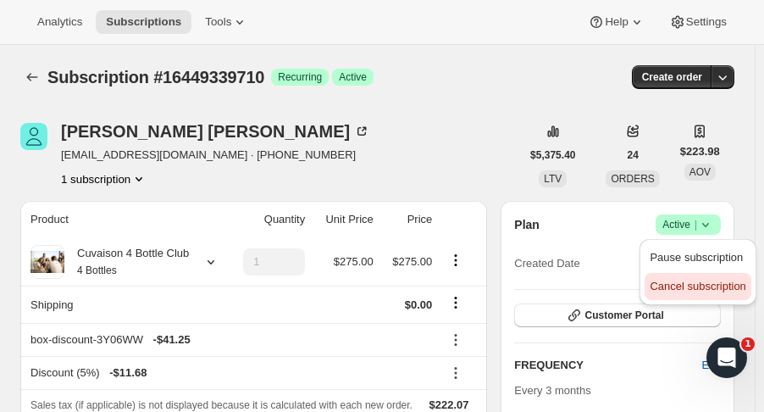
click at [709, 292] on span "Cancel subscription" at bounding box center [698, 286] width 96 height 13
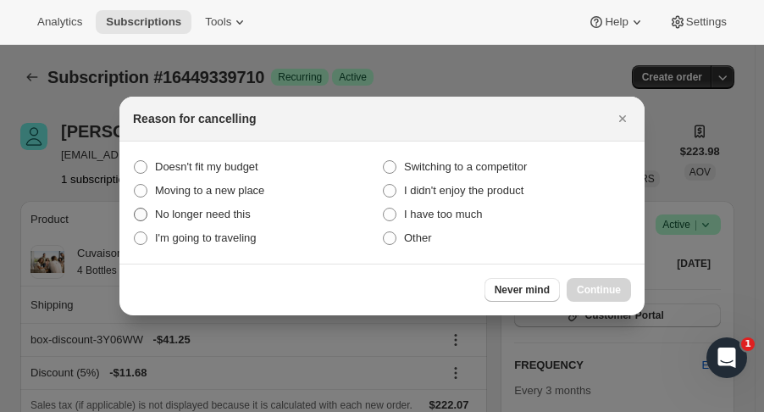
click at [231, 219] on span "No longer need this" at bounding box center [203, 214] width 96 height 13
click at [135, 208] on this "No longer need this" at bounding box center [134, 208] width 1 height 1
radio this "true"
click at [601, 298] on button "Continue" at bounding box center [599, 290] width 64 height 24
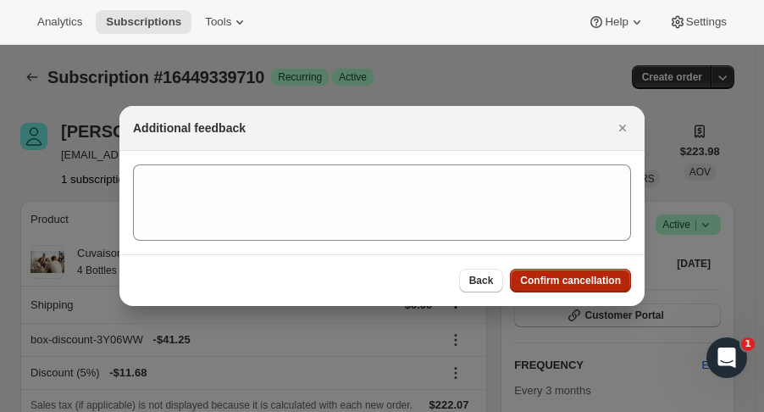
click at [596, 271] on button "Confirm cancellation" at bounding box center [570, 281] width 121 height 24
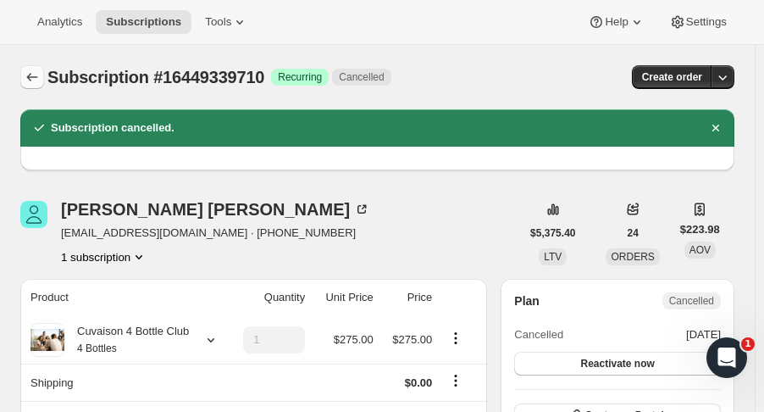
click at [28, 71] on icon "Subscriptions" at bounding box center [32, 77] width 17 height 17
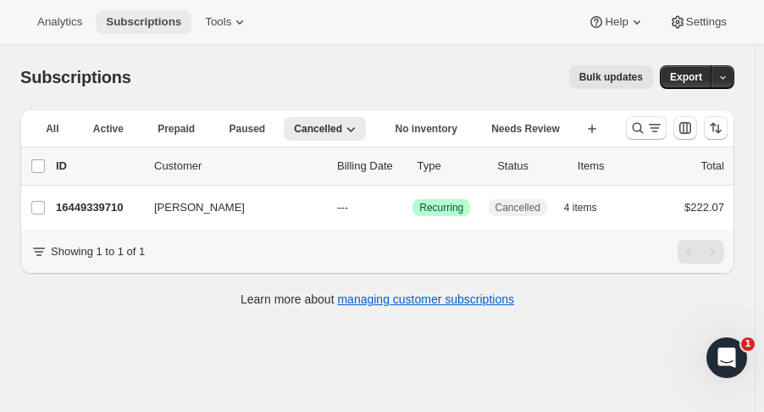
click at [136, 25] on span "Subscriptions" at bounding box center [143, 22] width 75 height 14
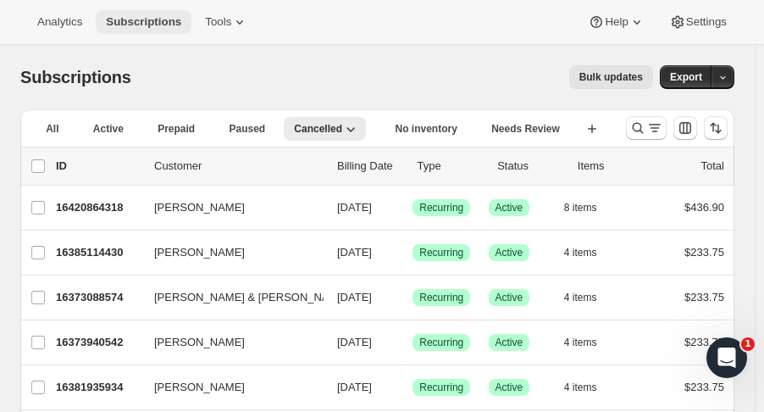
click at [143, 27] on span "Subscriptions" at bounding box center [143, 22] width 75 height 14
click at [646, 131] on icon "Search and filter results" at bounding box center [637, 127] width 17 height 17
click at [141, 22] on span "Subscriptions" at bounding box center [143, 22] width 75 height 14
click at [639, 126] on icon "Search and filter results" at bounding box center [637, 127] width 17 height 17
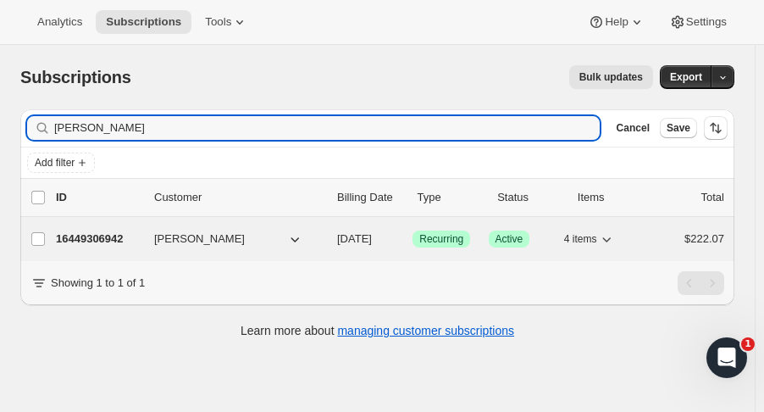
type input "[PERSON_NAME]"
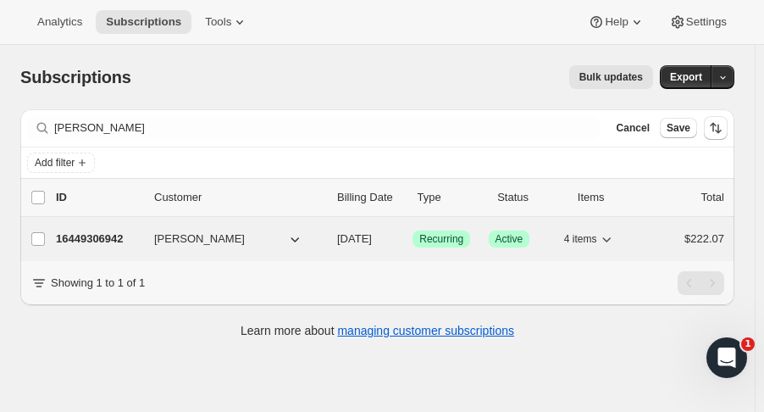
click at [113, 235] on p "16449306942" at bounding box center [98, 238] width 85 height 17
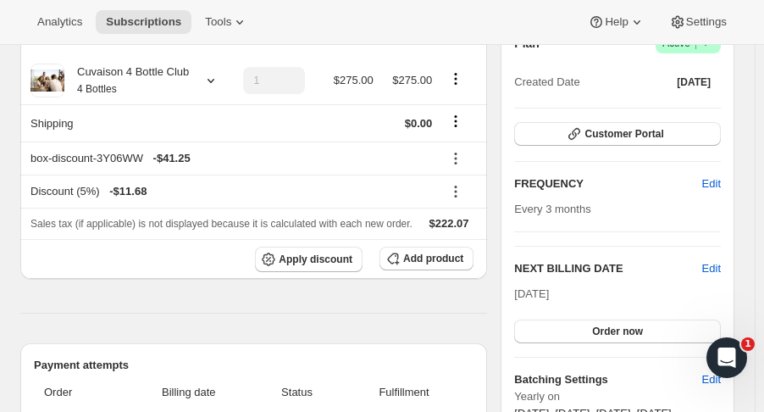
scroll to position [188, 0]
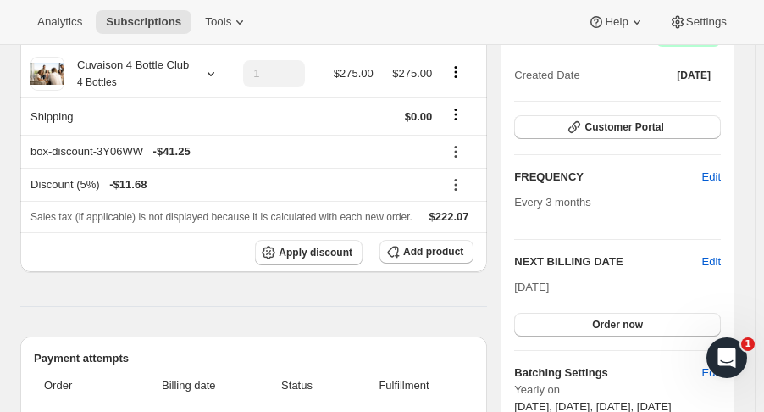
click at [208, 74] on icon at bounding box center [210, 73] width 17 height 17
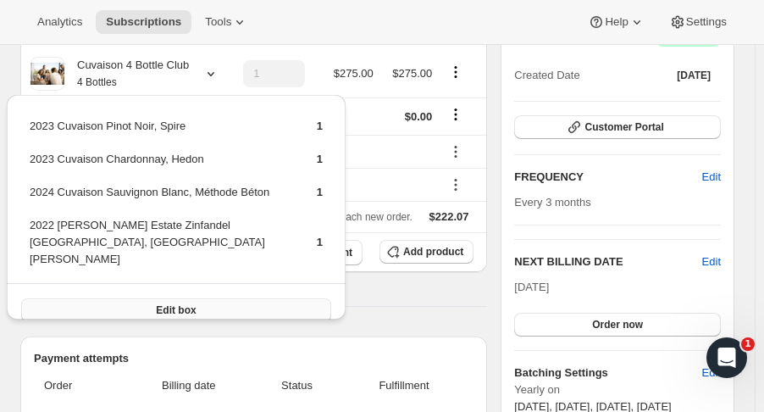
click at [282, 298] on button "Edit box" at bounding box center [176, 310] width 310 height 24
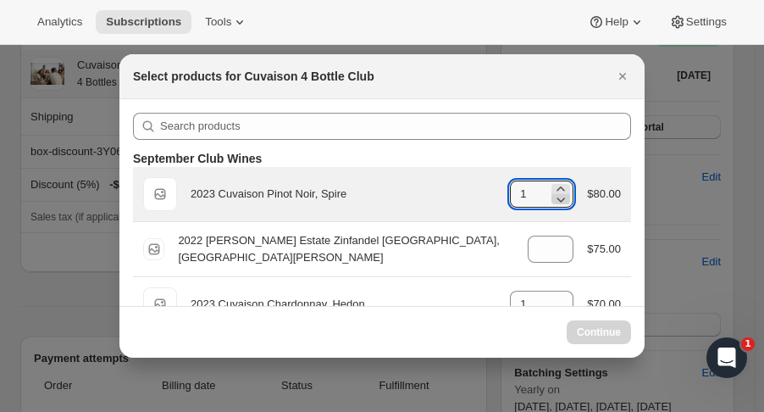
click at [553, 199] on icon ":rej:" at bounding box center [560, 199] width 17 height 17
click at [556, 204] on icon ":rej:" at bounding box center [560, 199] width 17 height 17
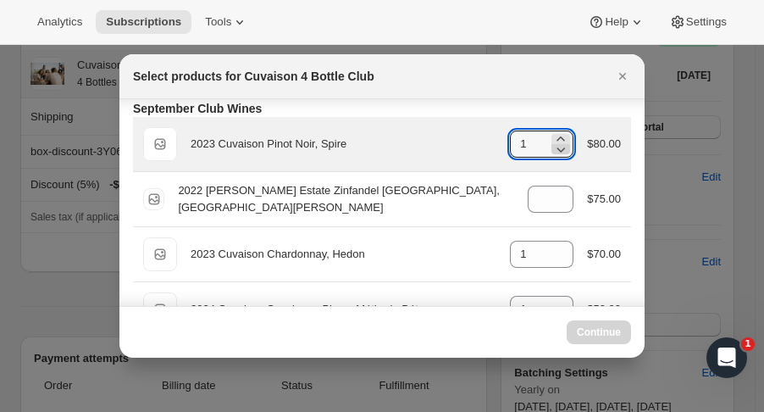
scroll to position [54, 0]
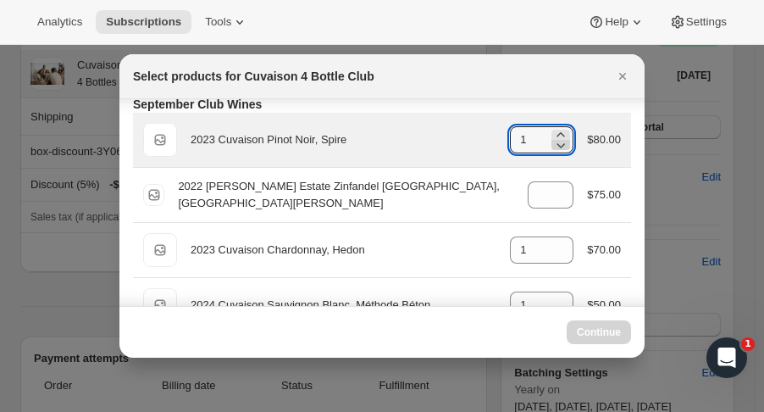
click at [554, 145] on icon ":rej:" at bounding box center [560, 144] width 17 height 17
click at [562, 148] on icon ":rej:" at bounding box center [560, 144] width 17 height 17
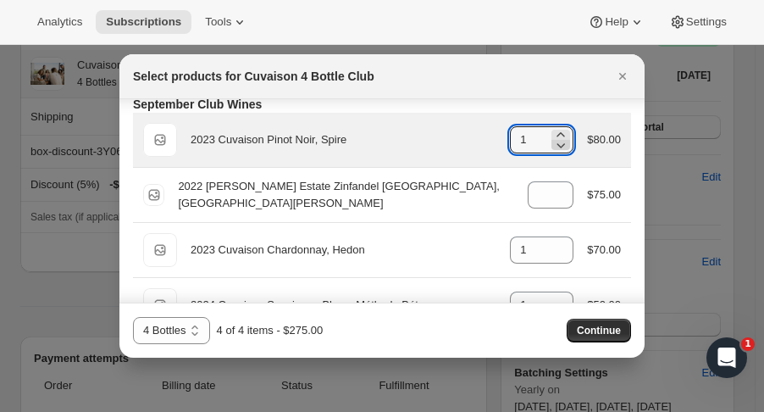
click at [557, 145] on icon ":rej:" at bounding box center [561, 145] width 8 height 5
type input "0"
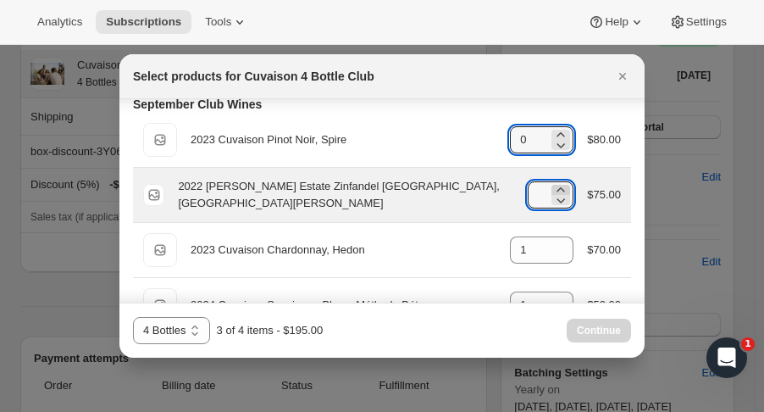
click at [556, 182] on icon ":rej:" at bounding box center [560, 189] width 17 height 17
type input "2"
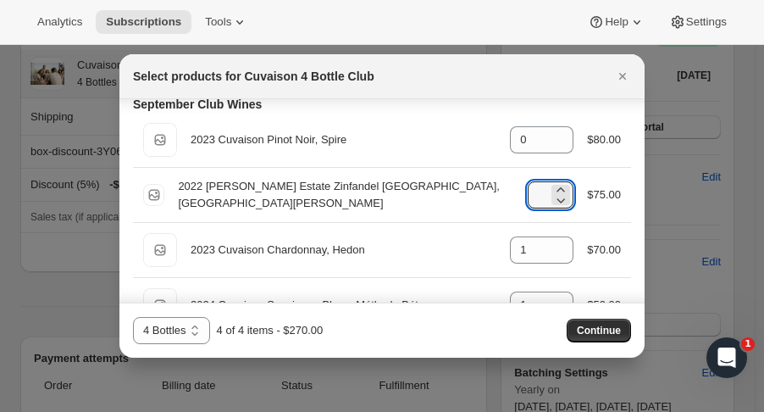
click at [597, 343] on div "4 Bottles 4 Bottles - Red 4 Bottles - White 4 Bottles 4 of 4 items - $270.00 Co…" at bounding box center [382, 330] width 498 height 27
click at [597, 333] on span "Continue" at bounding box center [599, 331] width 44 height 14
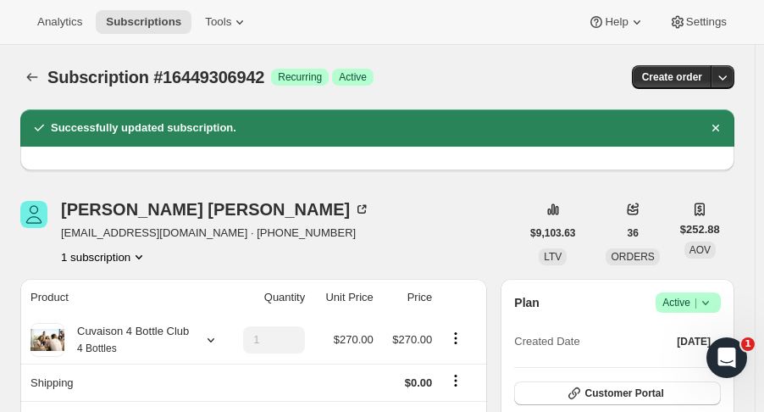
scroll to position [188, 0]
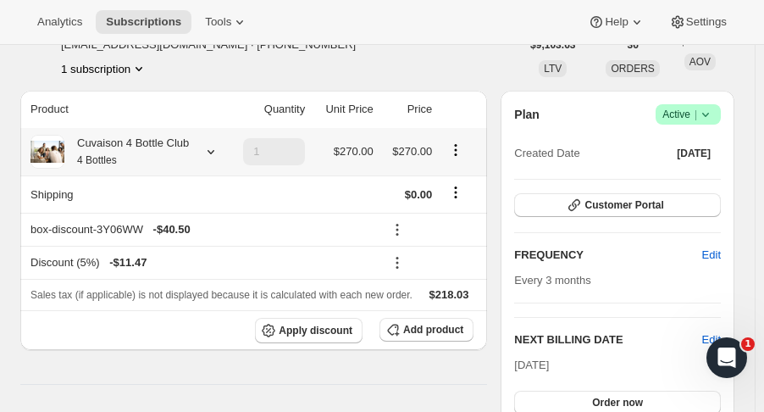
click at [213, 147] on icon at bounding box center [210, 151] width 17 height 17
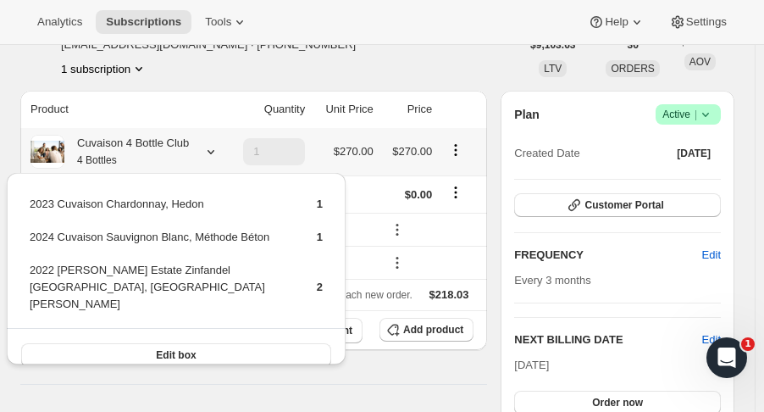
click at [213, 147] on icon at bounding box center [210, 151] width 17 height 17
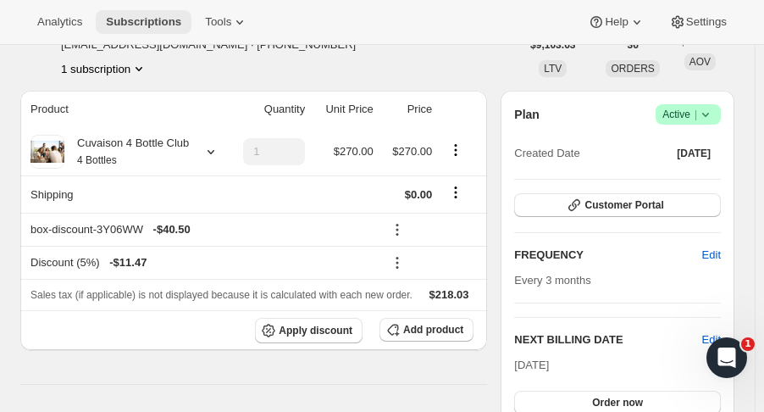
click at [118, 19] on span "Subscriptions" at bounding box center [143, 22] width 75 height 14
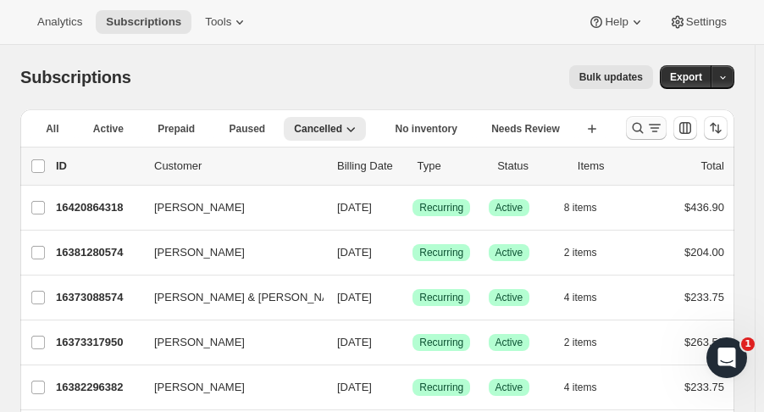
click at [645, 128] on icon "Search and filter results" at bounding box center [637, 127] width 17 height 17
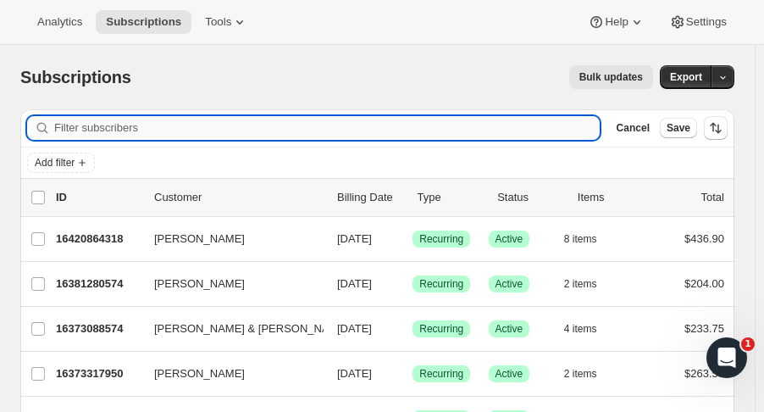
click at [208, 135] on input "Filter subscribers" at bounding box center [326, 128] width 545 height 24
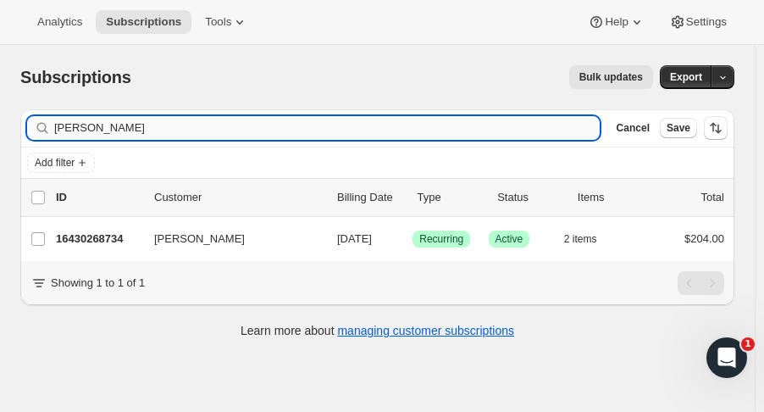
type input "[PERSON_NAME]"
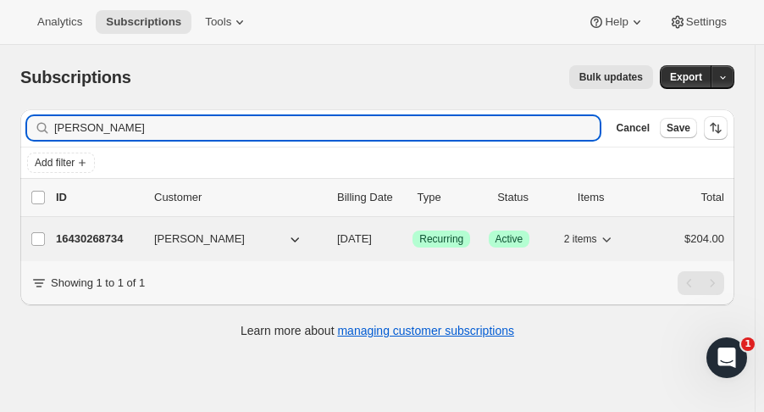
click at [116, 237] on p "16430268734" at bounding box center [98, 238] width 85 height 17
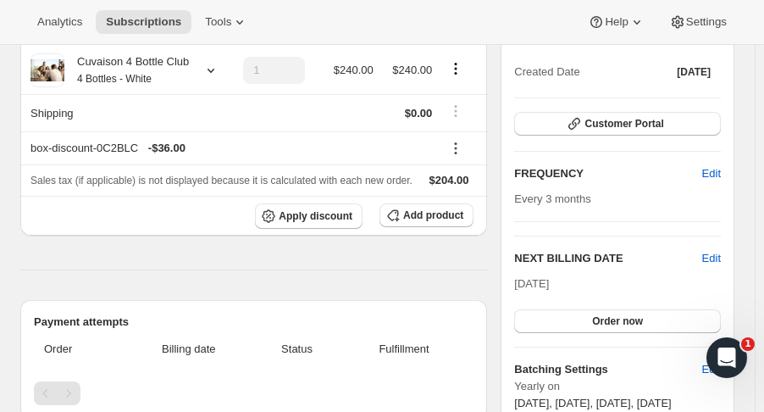
scroll to position [206, 0]
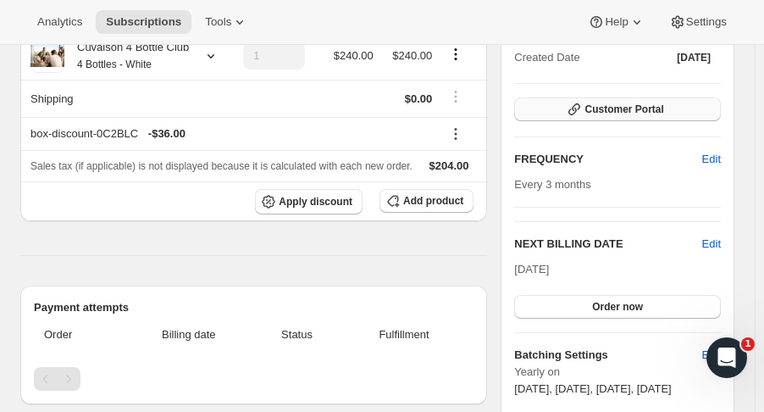
click at [684, 107] on button "Customer Portal" at bounding box center [617, 109] width 207 height 24
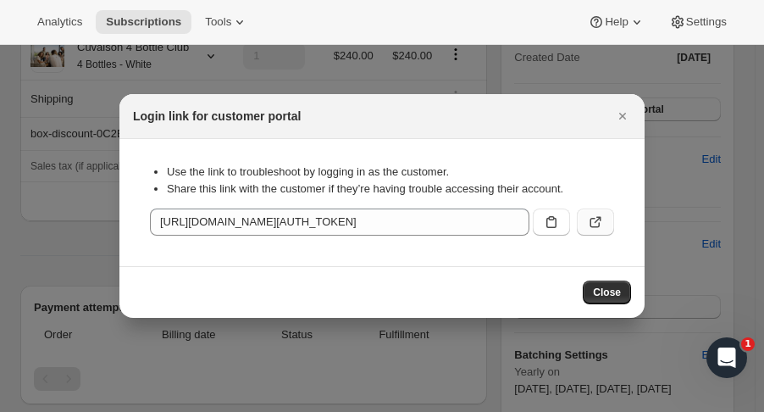
click at [600, 225] on icon ":r10h:" at bounding box center [595, 221] width 17 height 17
click at [608, 296] on span "Close" at bounding box center [607, 292] width 28 height 14
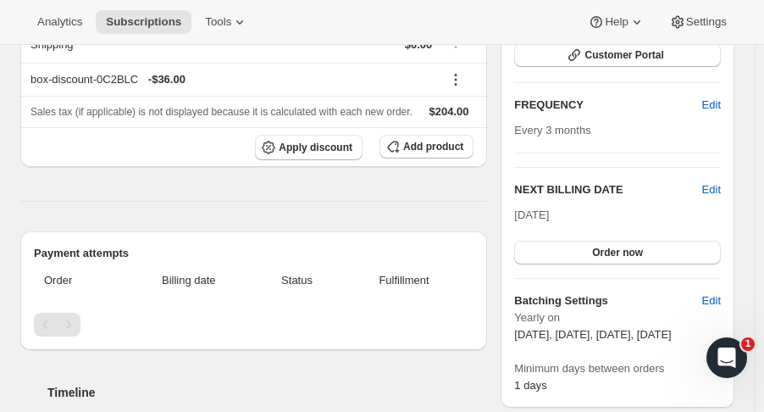
scroll to position [261, 0]
click at [721, 191] on span "Edit" at bounding box center [711, 188] width 19 height 17
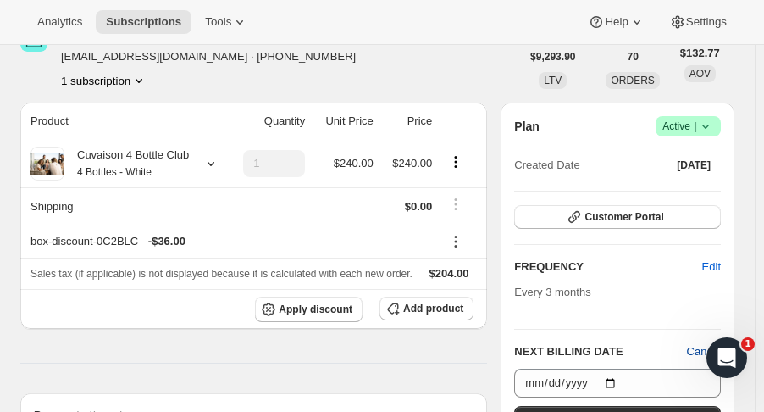
scroll to position [0, 0]
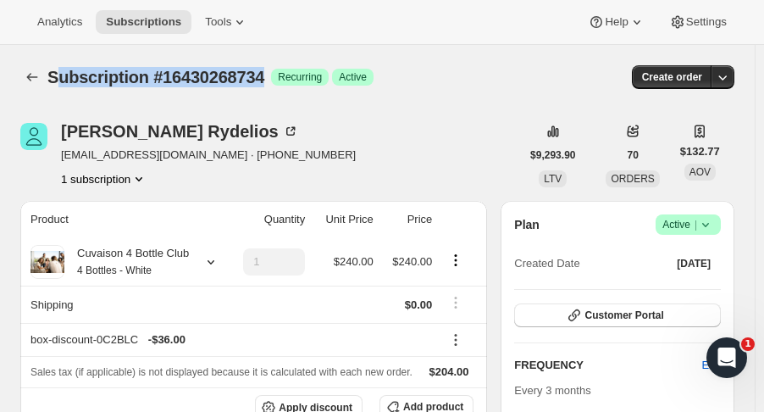
drag, startPoint x: 266, startPoint y: 77, endPoint x: 53, endPoint y: 77, distance: 213.4
click at [53, 77] on div "Subscription #16430268734 Success Recurring Success Active" at bounding box center [269, 77] width 445 height 24
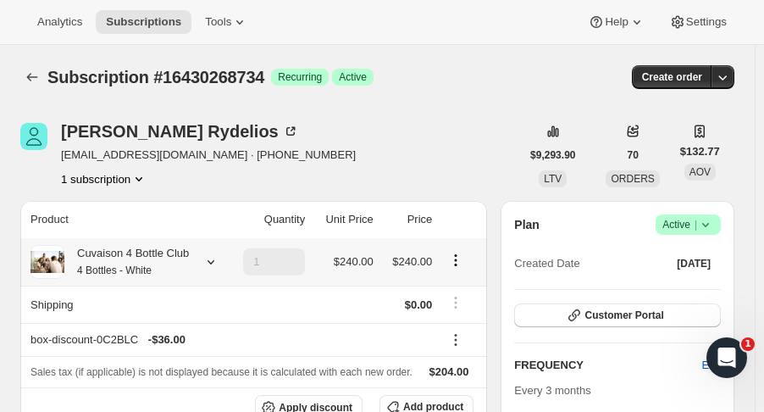
click at [214, 257] on icon at bounding box center [210, 261] width 17 height 17
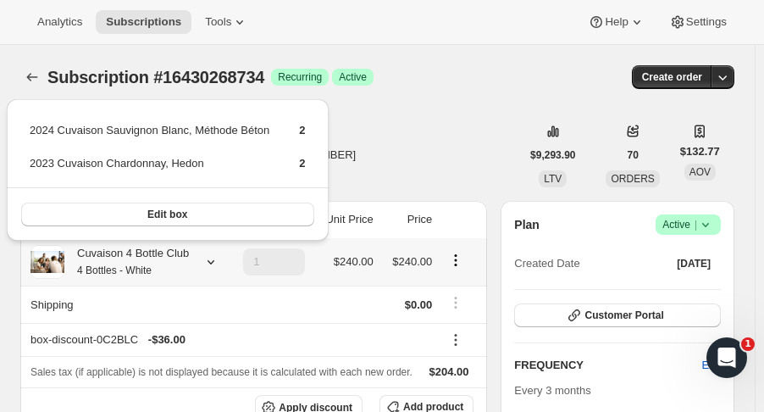
click at [214, 257] on icon at bounding box center [210, 261] width 17 height 17
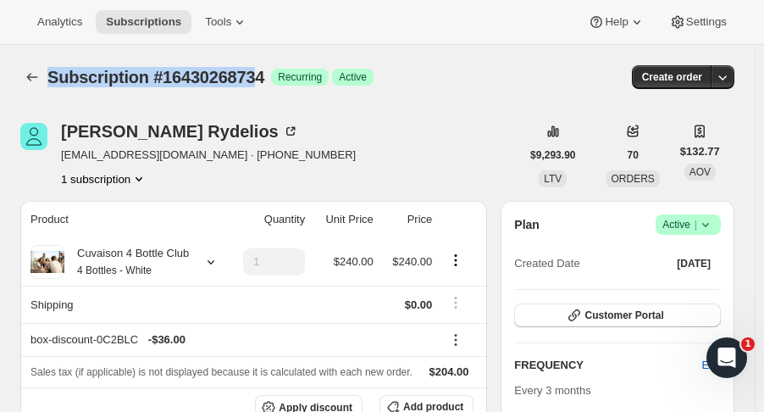
drag, startPoint x: 47, startPoint y: 75, endPoint x: 259, endPoint y: 65, distance: 212.0
click at [259, 68] on span "Subscription #16430268734" at bounding box center [155, 77] width 217 height 19
drag, startPoint x: 264, startPoint y: 70, endPoint x: 51, endPoint y: 58, distance: 213.8
click at [51, 58] on div "Subscription #16430268734. This page is ready Subscription #16430268734 Success…" at bounding box center [377, 77] width 714 height 64
copy span "Subscription #16430268734"
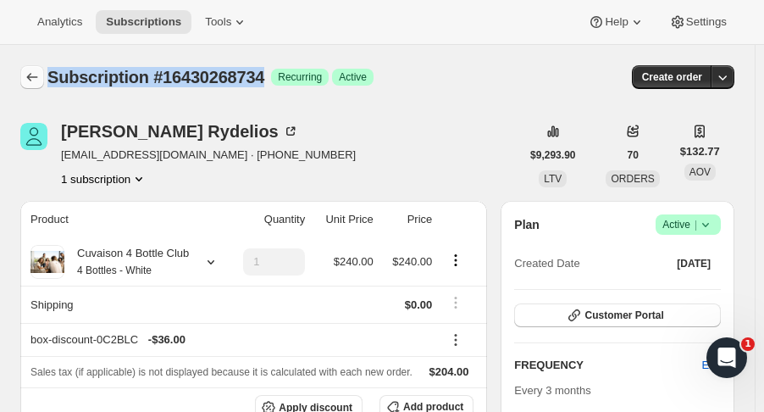
click at [29, 78] on icon "Subscriptions" at bounding box center [32, 77] width 11 height 8
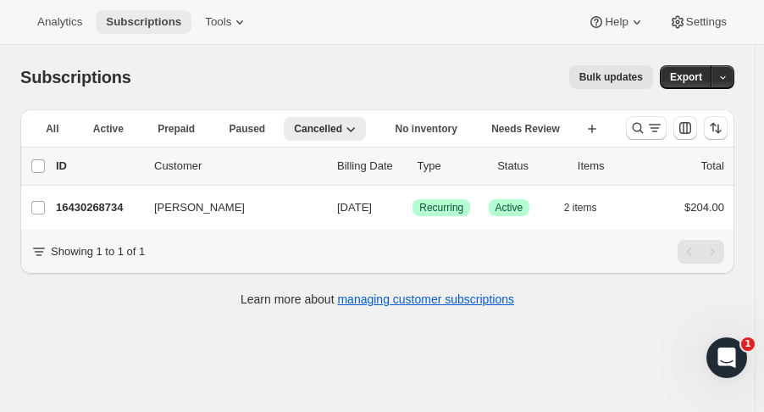
click at [149, 16] on span "Subscriptions" at bounding box center [143, 22] width 75 height 14
click at [158, 25] on span "Subscriptions" at bounding box center [143, 22] width 75 height 14
click at [72, 25] on span "Analytics" at bounding box center [59, 22] width 45 height 14
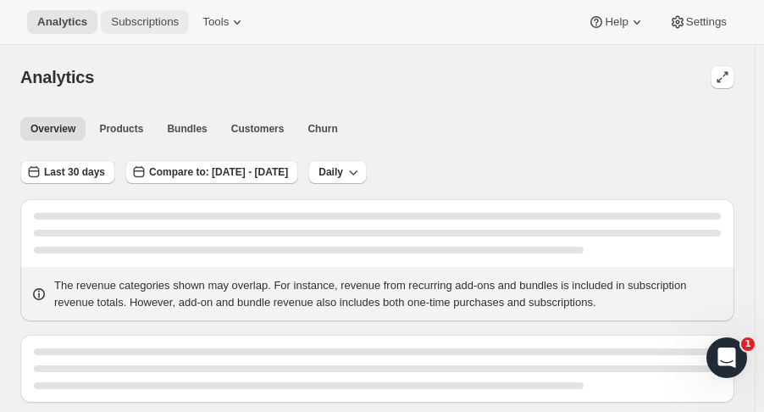
click at [123, 19] on span "Subscriptions" at bounding box center [145, 22] width 68 height 14
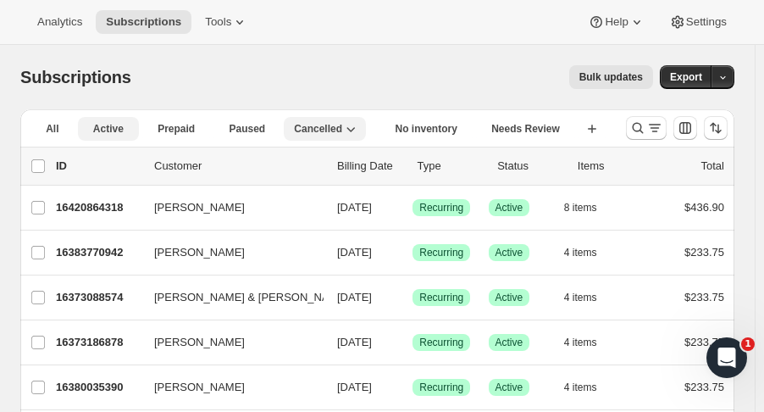
click at [93, 128] on span "Active" at bounding box center [108, 129] width 30 height 14
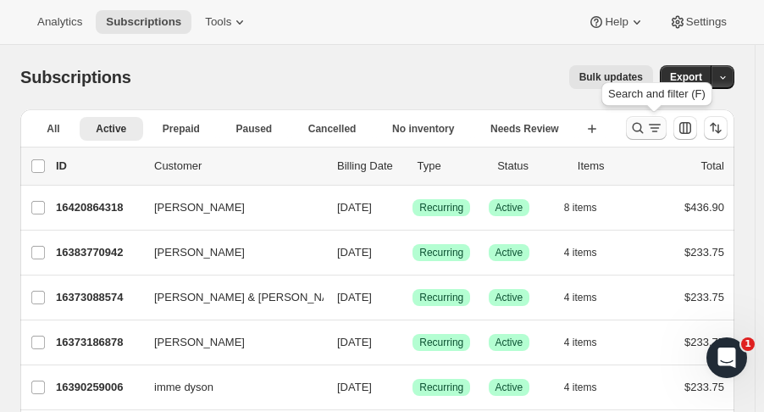
click at [638, 134] on icon "Search and filter results" at bounding box center [637, 127] width 17 height 17
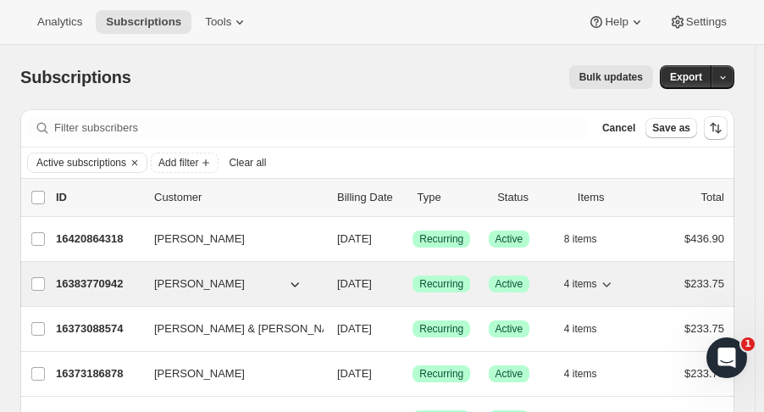
click at [615, 287] on icon "button" at bounding box center [606, 283] width 17 height 17
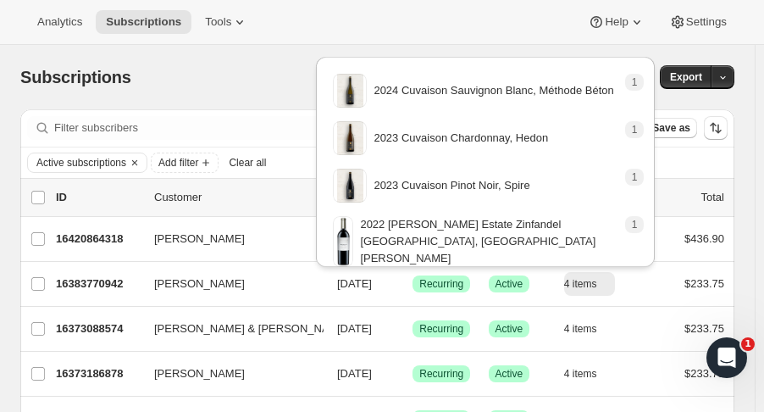
click at [606, 269] on div "1 2024 Cuvaison Sauvignon Blanc, Méthode Béton 1 2023 Cuvaison Chardonnay, Hedo…" at bounding box center [485, 157] width 352 height 228
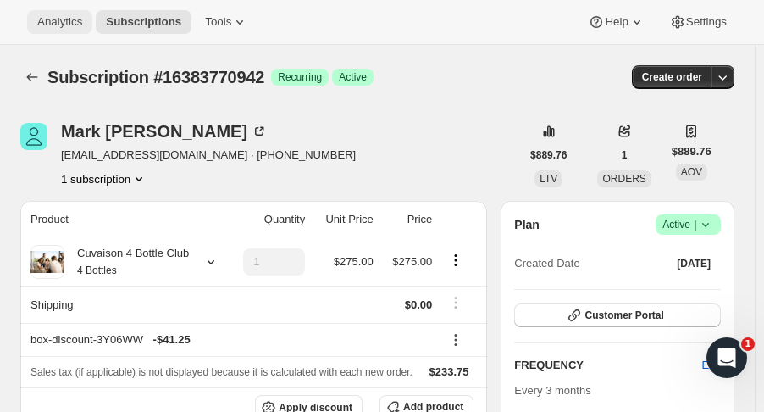
click at [66, 30] on button "Analytics" at bounding box center [59, 22] width 65 height 24
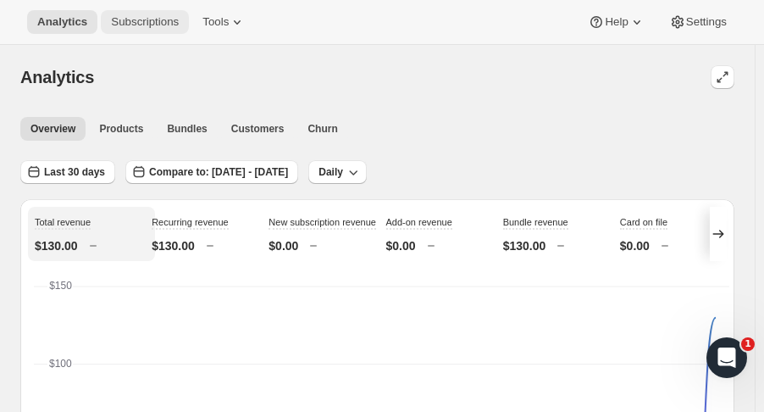
click at [164, 25] on span "Subscriptions" at bounding box center [145, 22] width 68 height 14
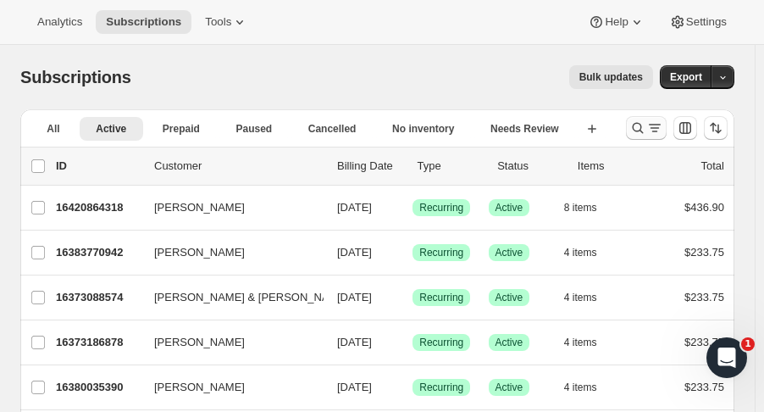
click at [644, 131] on icon "Search and filter results" at bounding box center [638, 128] width 11 height 11
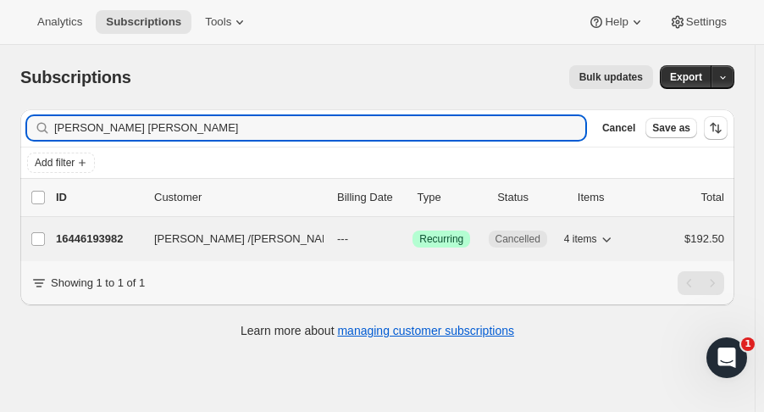
type input "[PERSON_NAME] [PERSON_NAME]"
click at [125, 240] on p "16446193982" at bounding box center [98, 238] width 85 height 17
